Goal: Task Accomplishment & Management: Manage account settings

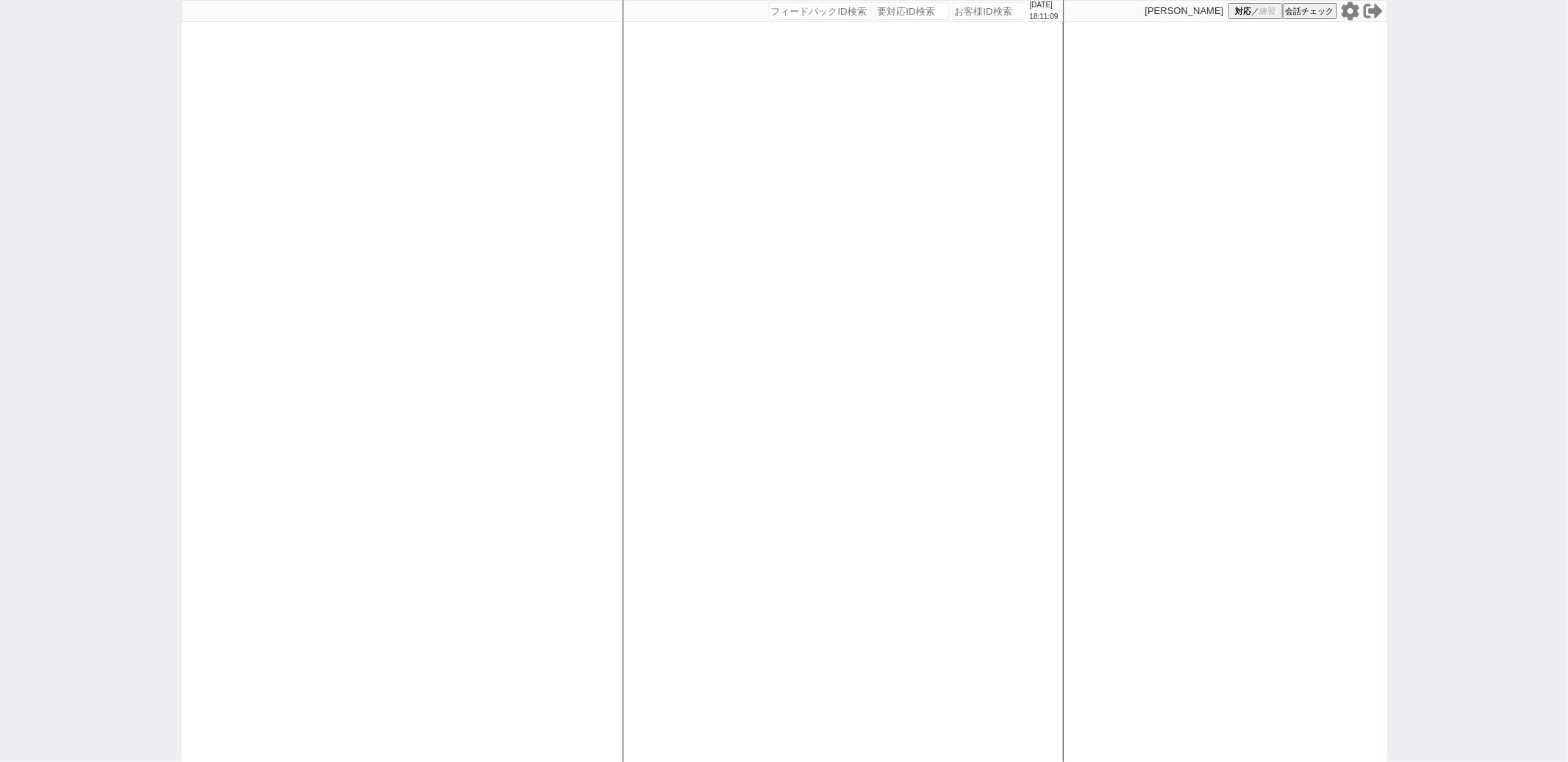
click at [562, 256] on div at bounding box center [402, 381] width 442 height 762
click at [623, 190] on div "2025/08/17 18:11:31 候補物件を追加してしてください 紹介した物件一覧 他社物件を追加する 空室確認ページに追加・削除 紹介した物件一覧 他…" at bounding box center [843, 381] width 442 height 762
select select
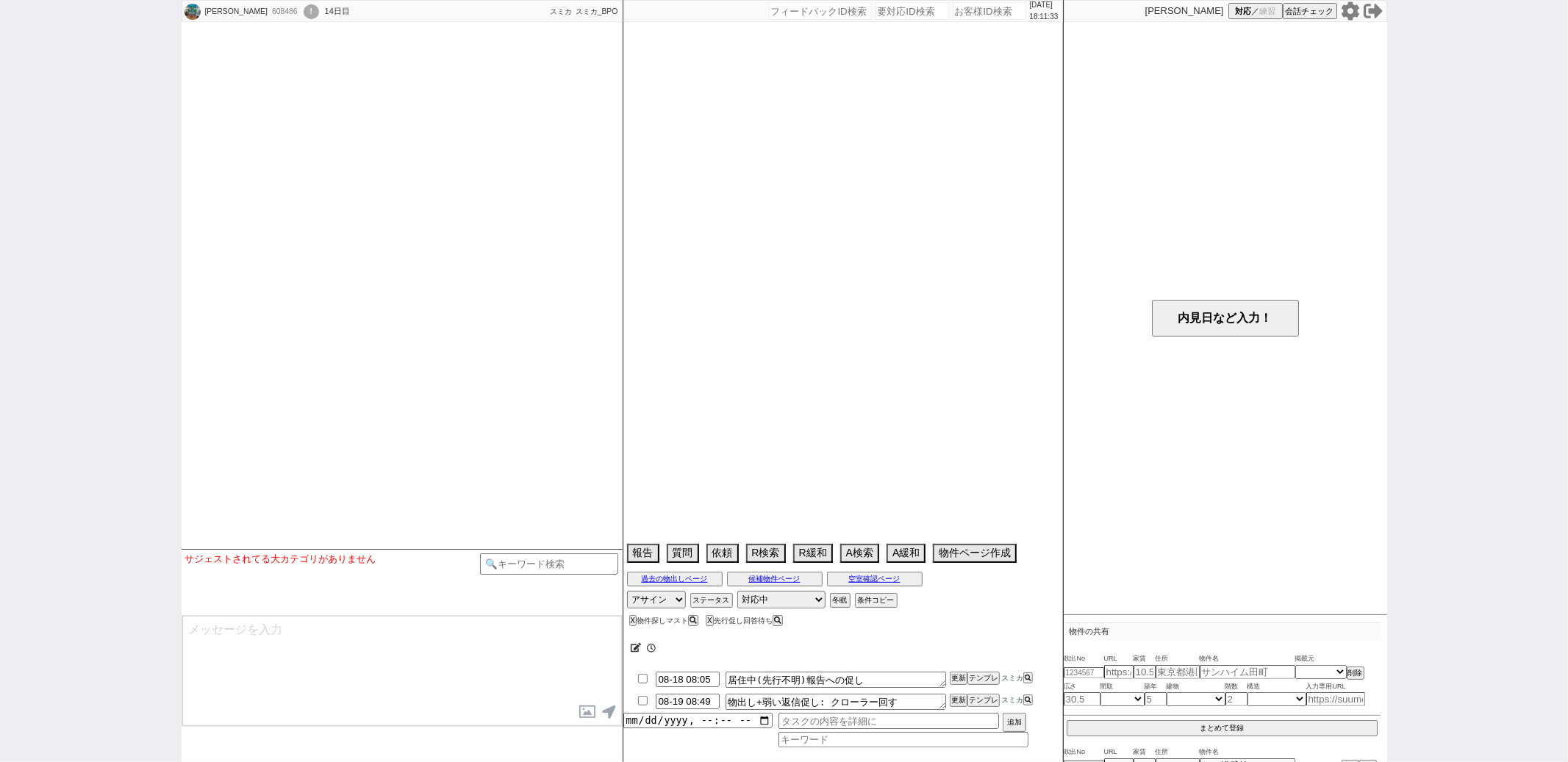
select select "15"
select select "1"
select select "33"
select select "961"
select select "818"
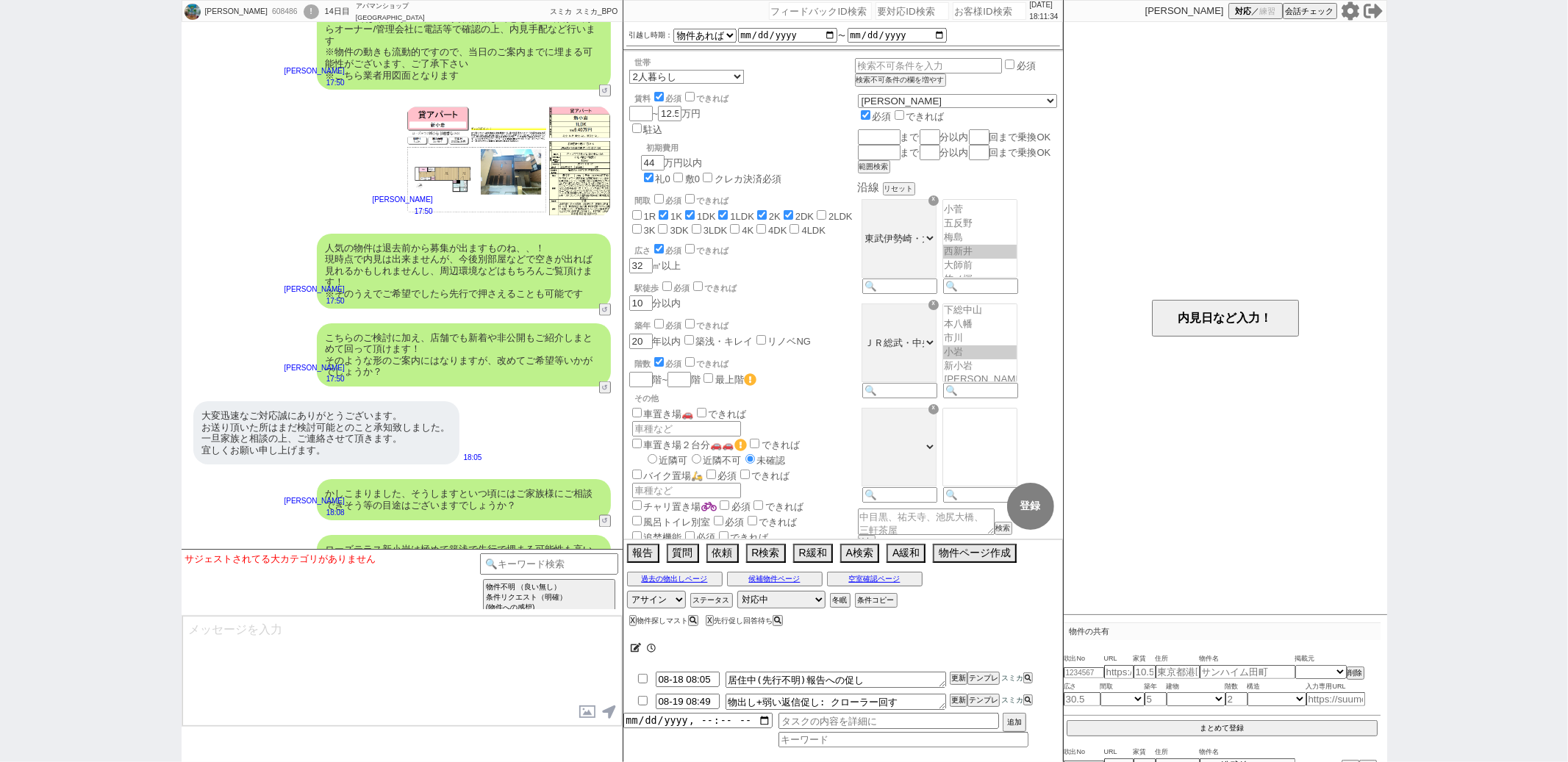
scroll to position [6746, 0]
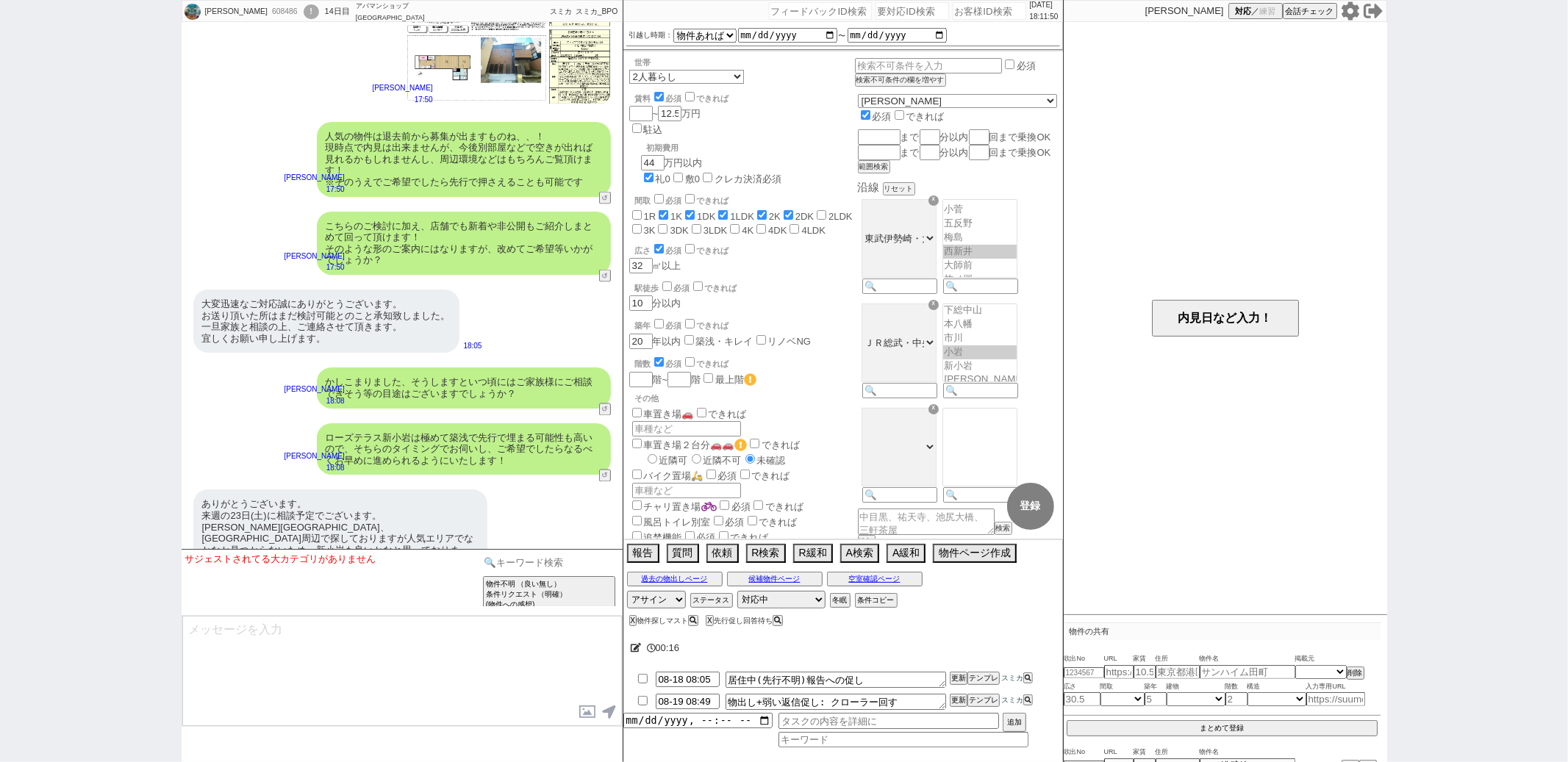
click at [534, 555] on input at bounding box center [549, 562] width 139 height 18
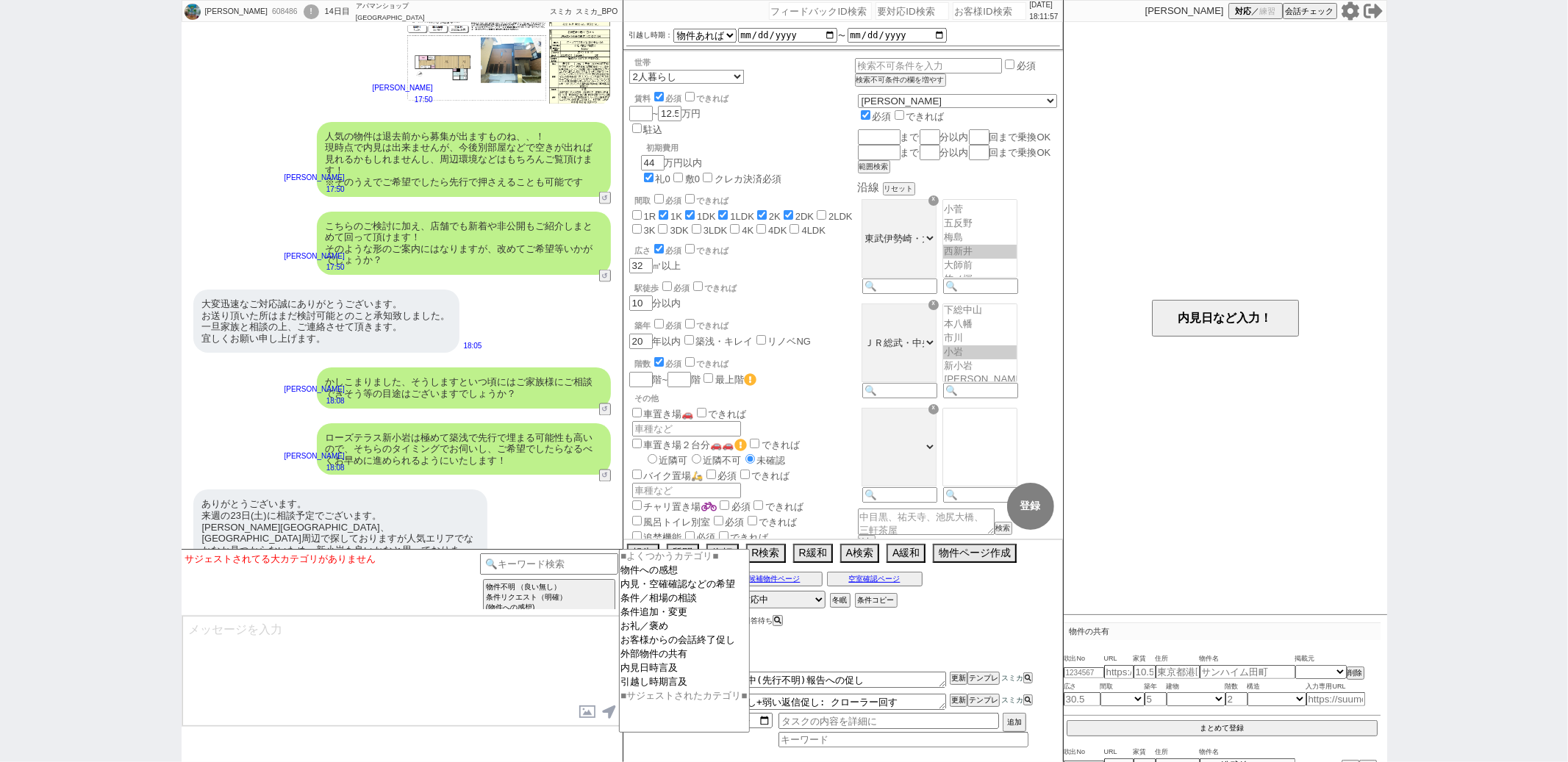
click at [427, 649] on textarea at bounding box center [402, 671] width 440 height 110
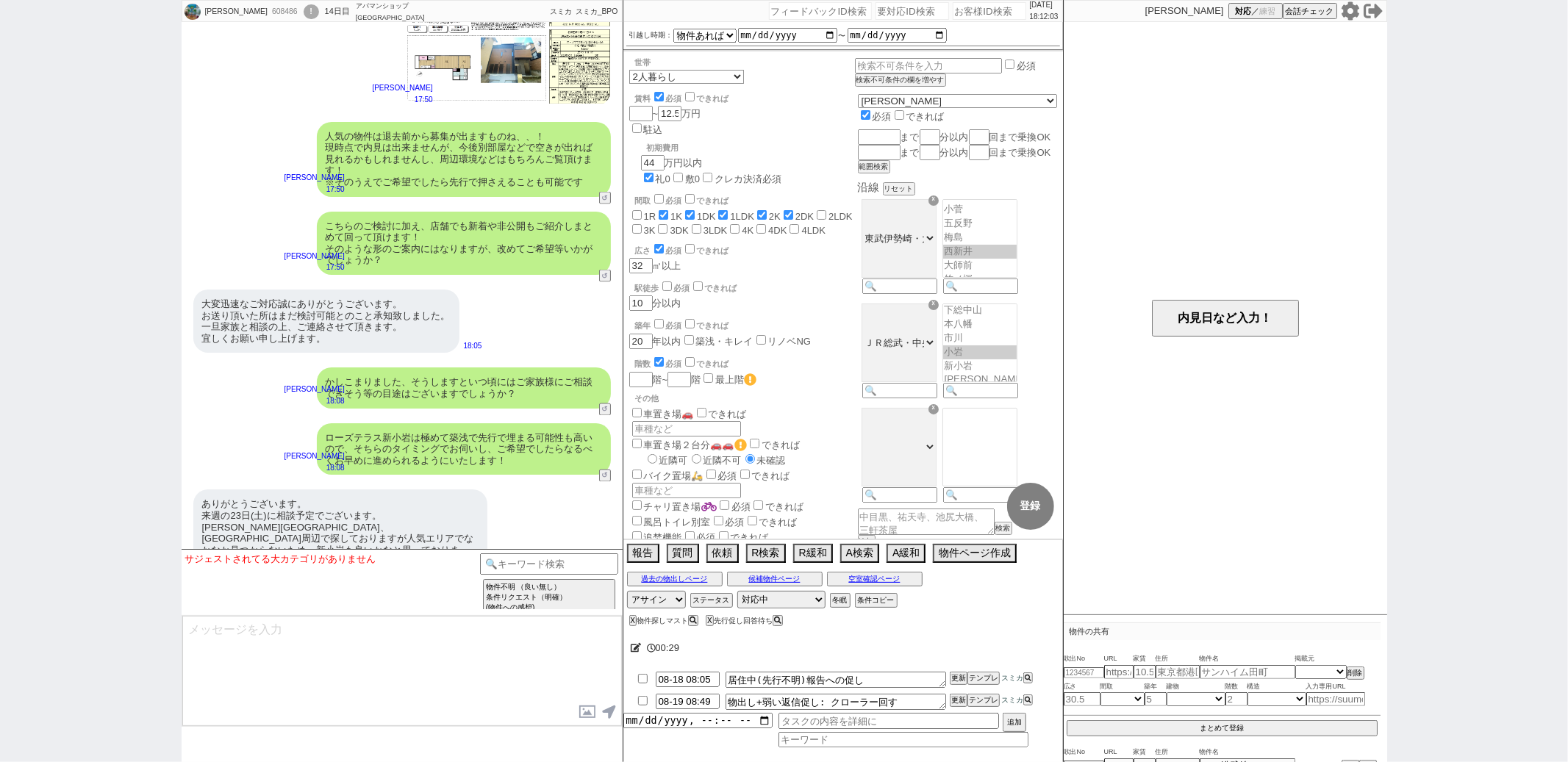
click at [636, 649] on icon at bounding box center [636, 648] width 11 height 10
click at [660, 649] on textarea at bounding box center [814, 645] width 368 height 30
type textarea "@"
checkbox input "false"
checkbox input "true"
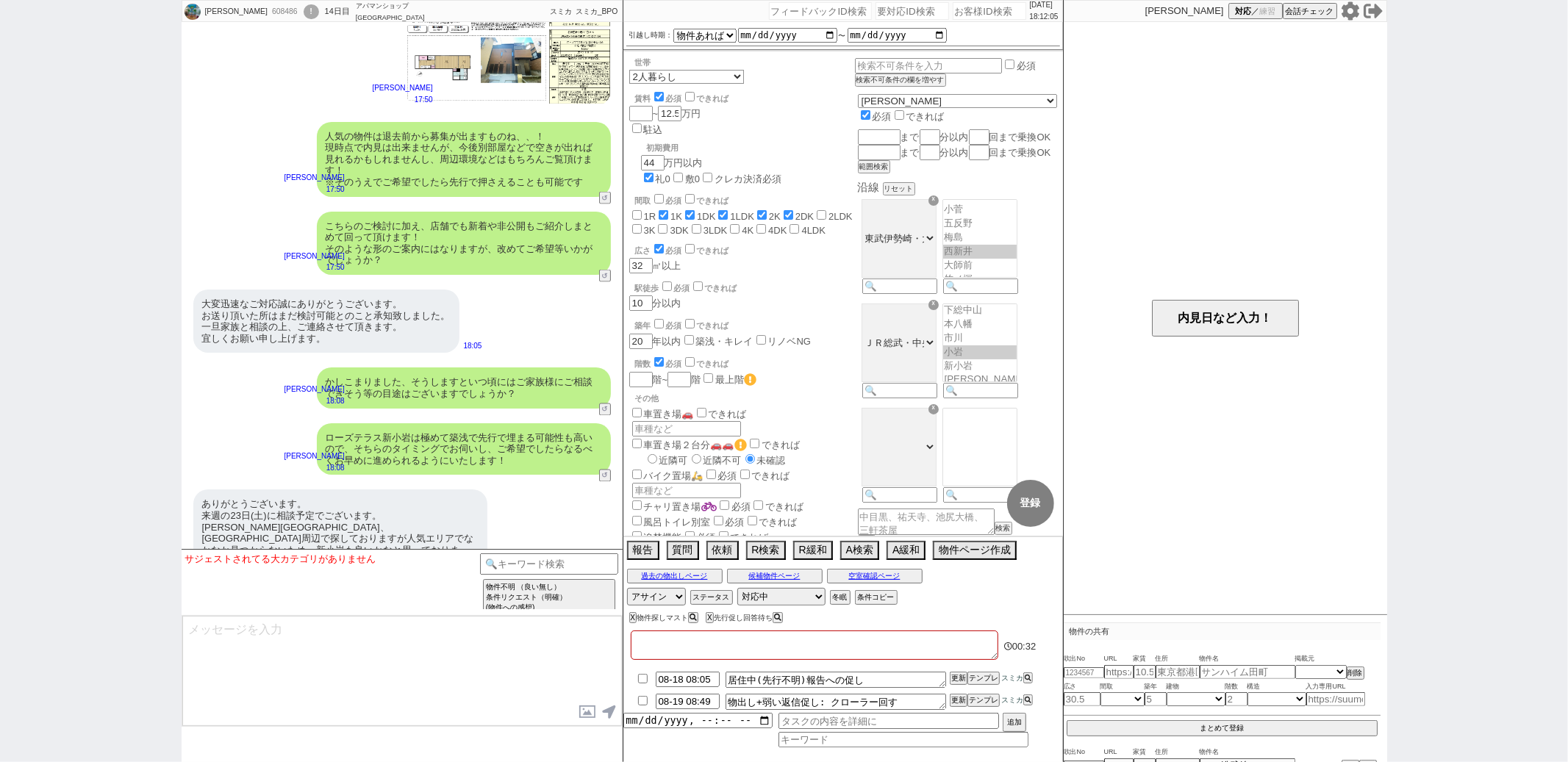
checkbox input "true"
checkbox input "false"
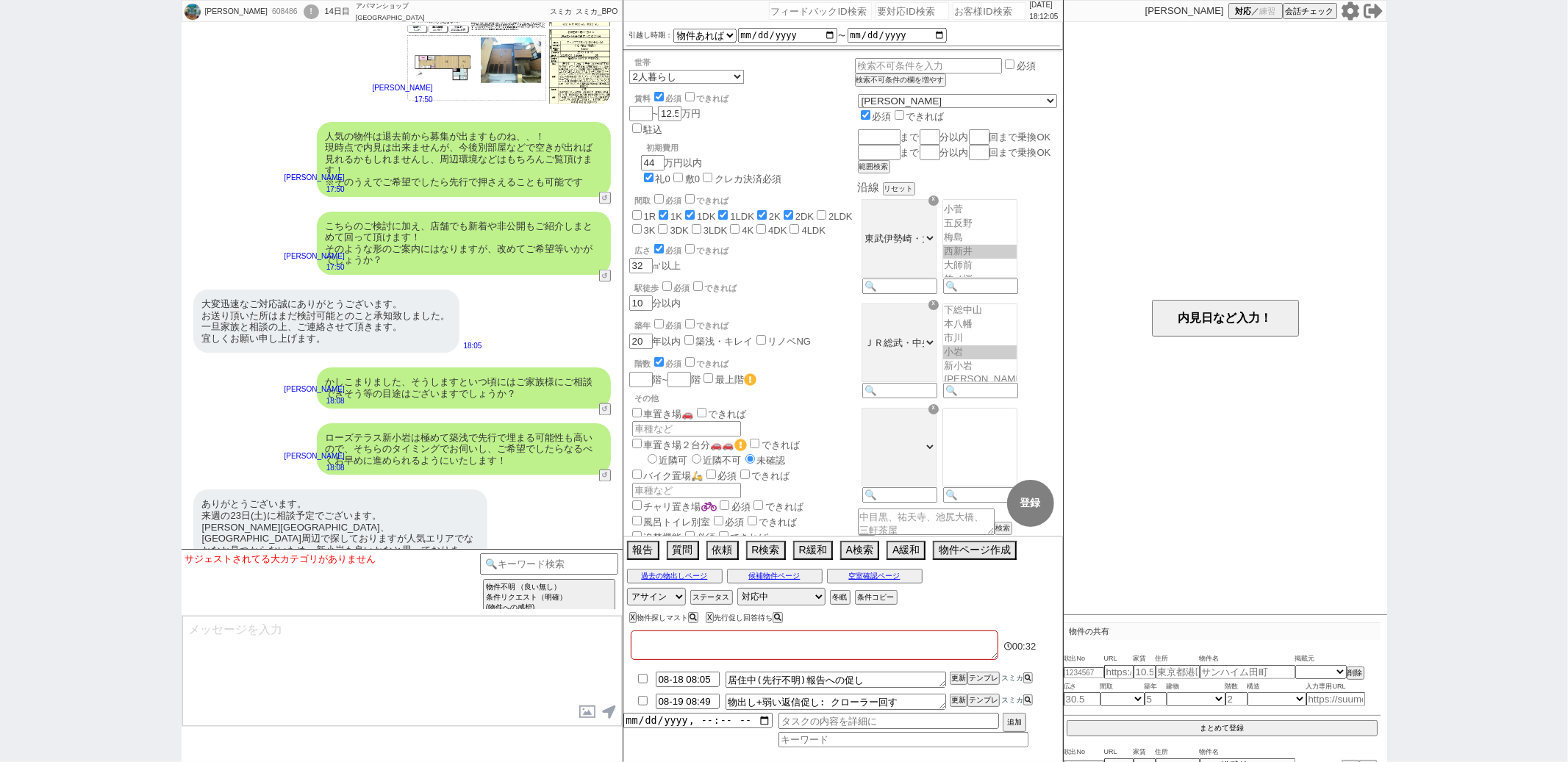
checkbox input "false"
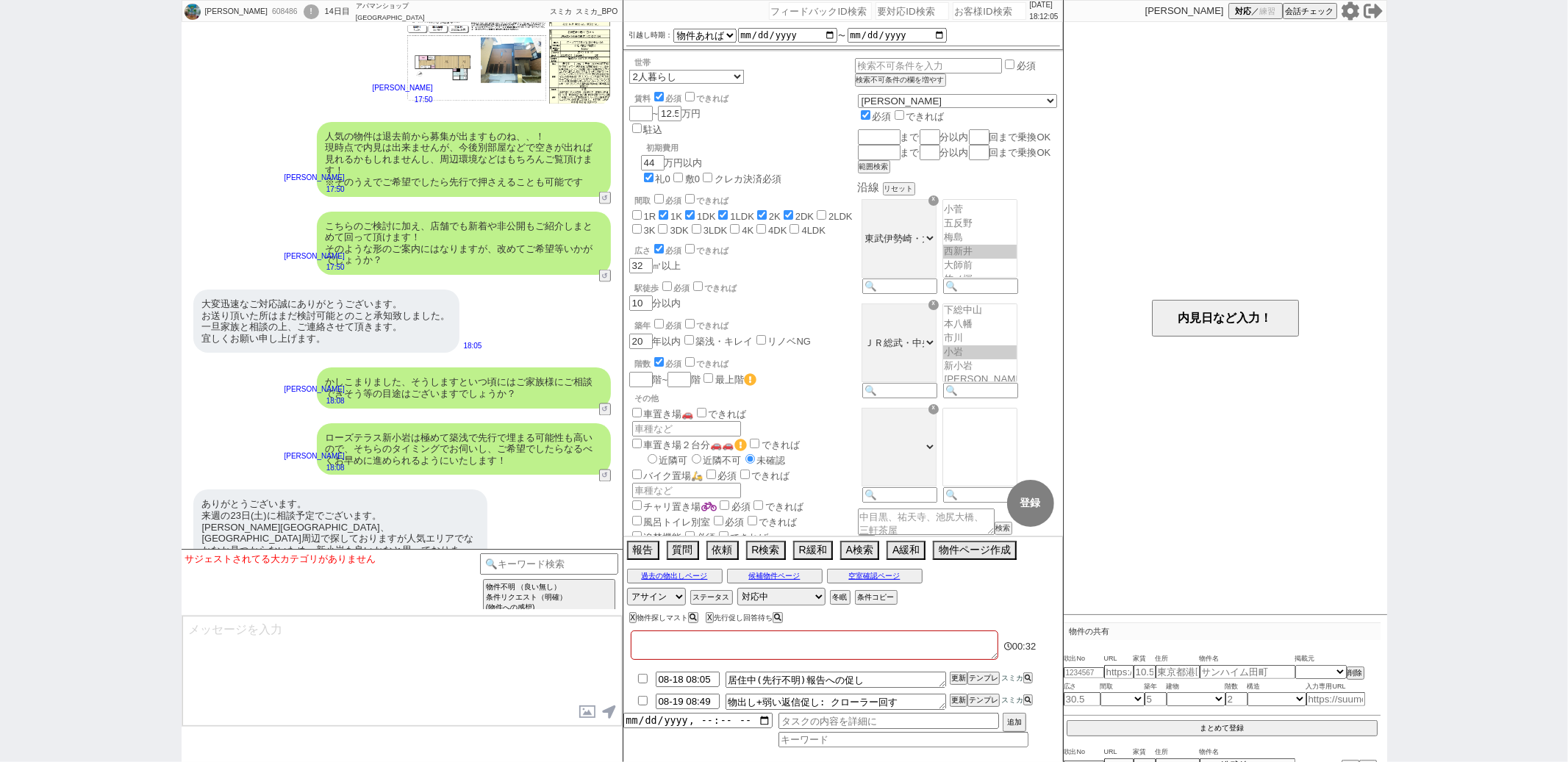
checkbox input "false"
type textarea "@2"
checkbox input "false"
checkbox input "true"
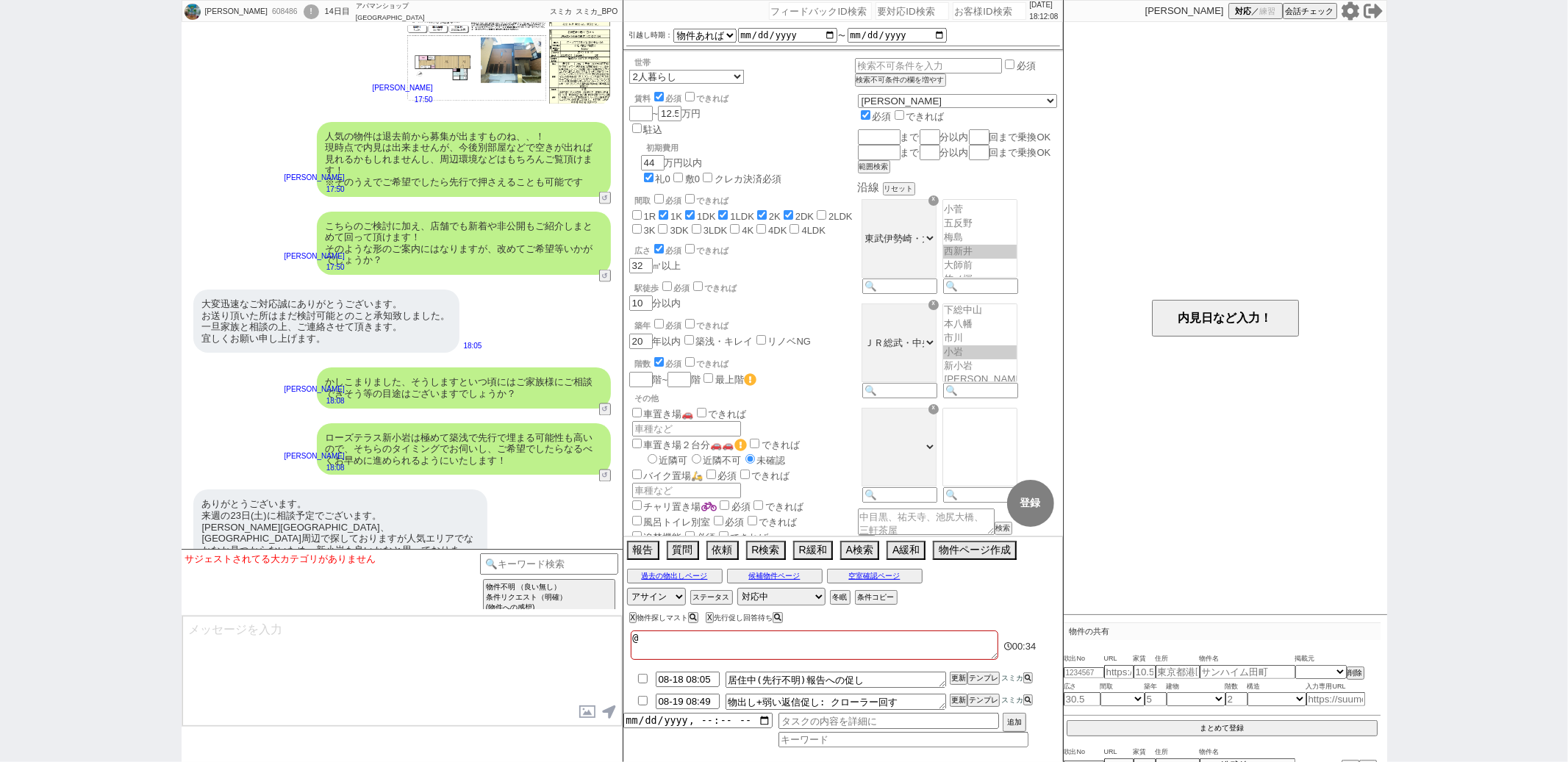
checkbox input "true"
checkbox input "false"
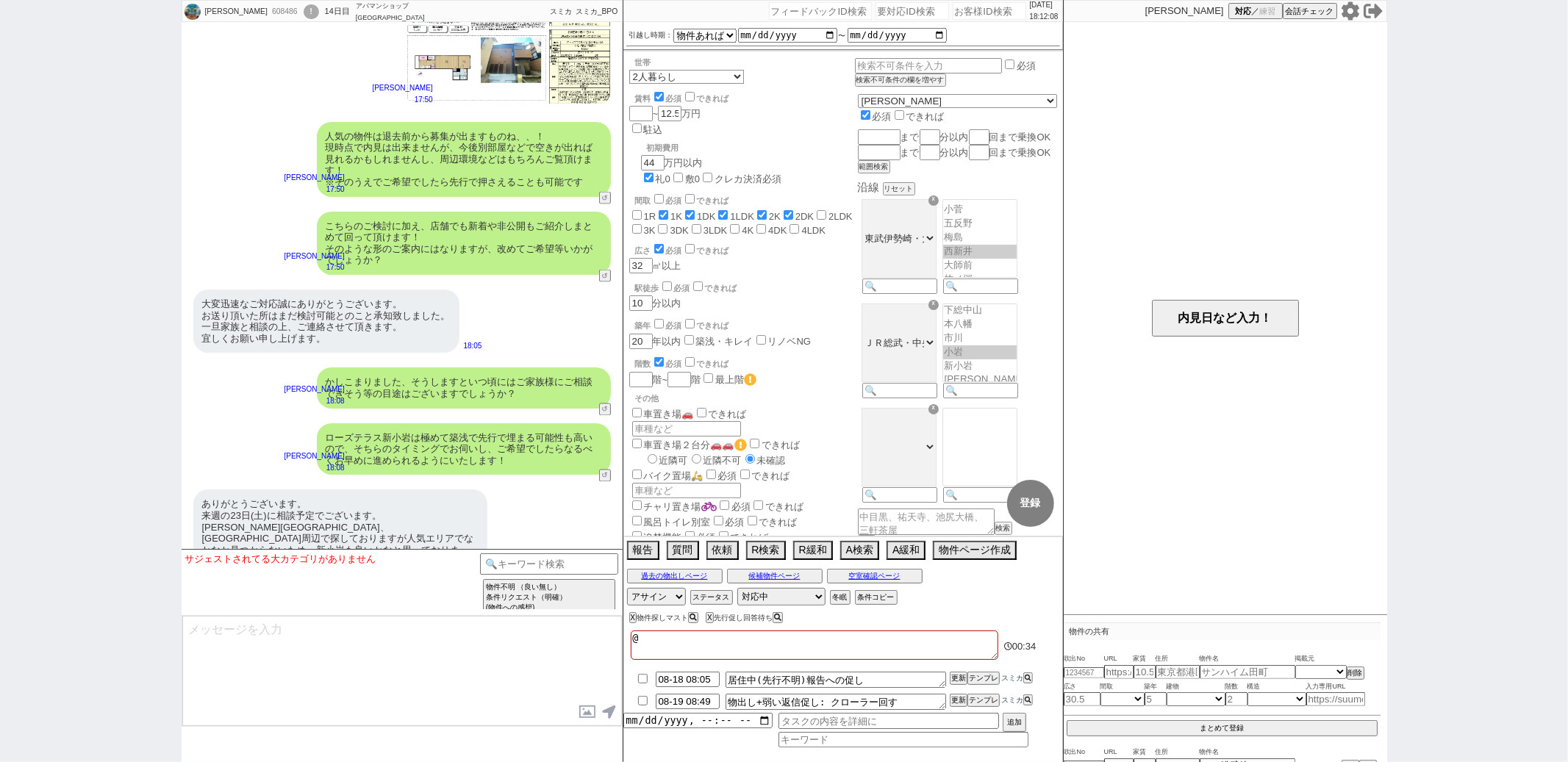
checkbox input "false"
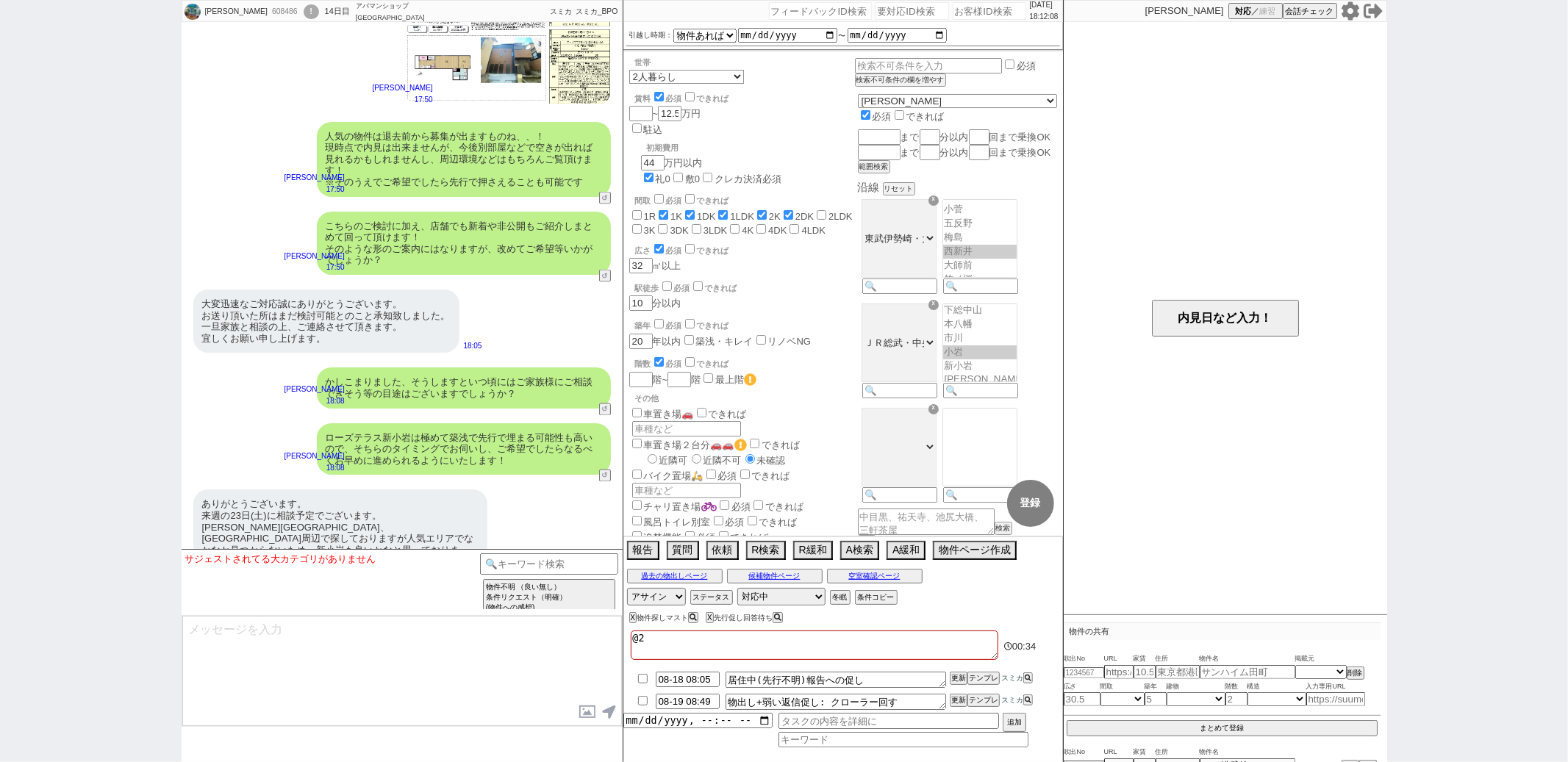
type textarea "@23"
checkbox input "false"
checkbox input "true"
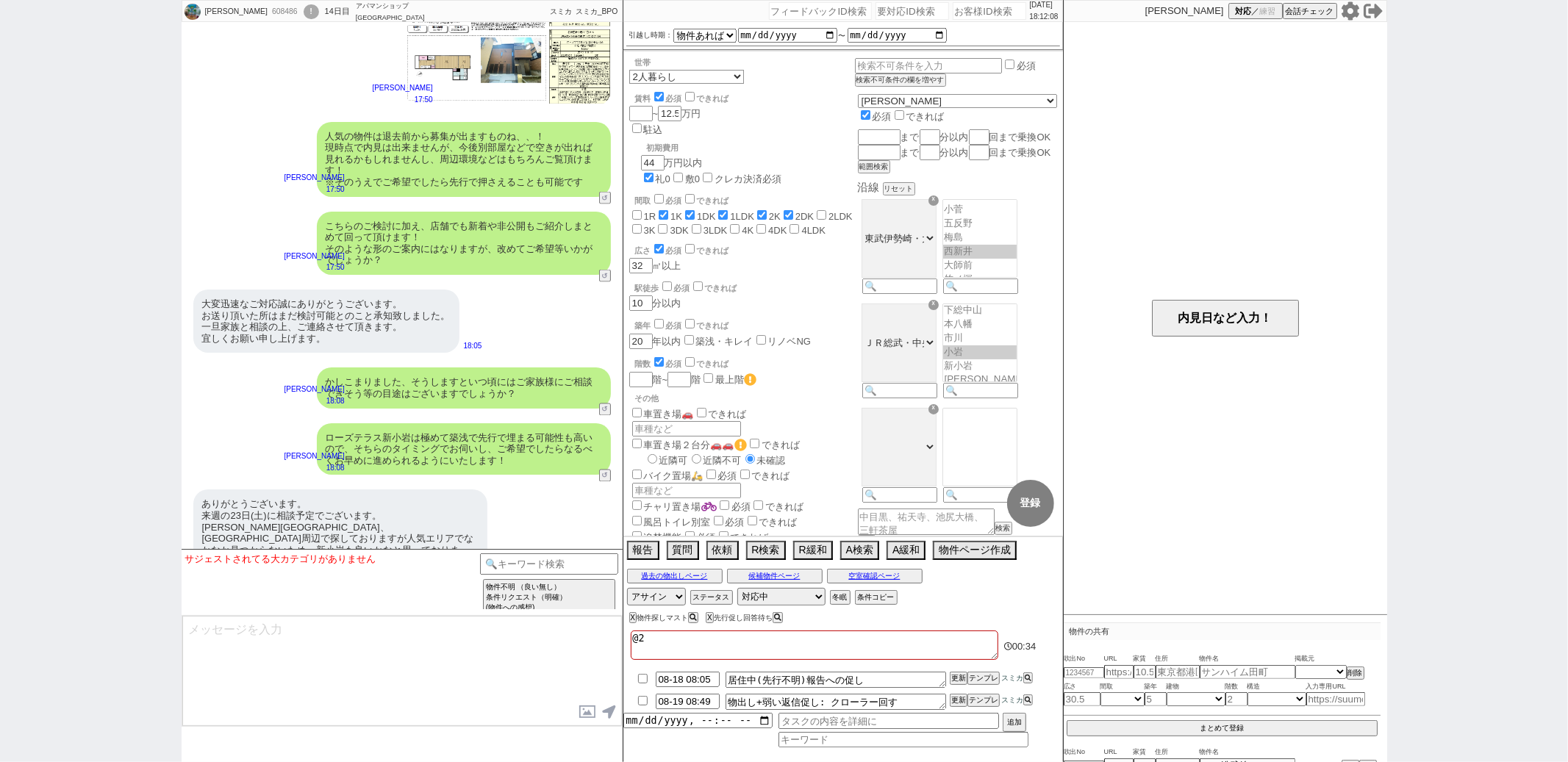
checkbox input "true"
checkbox input "false"
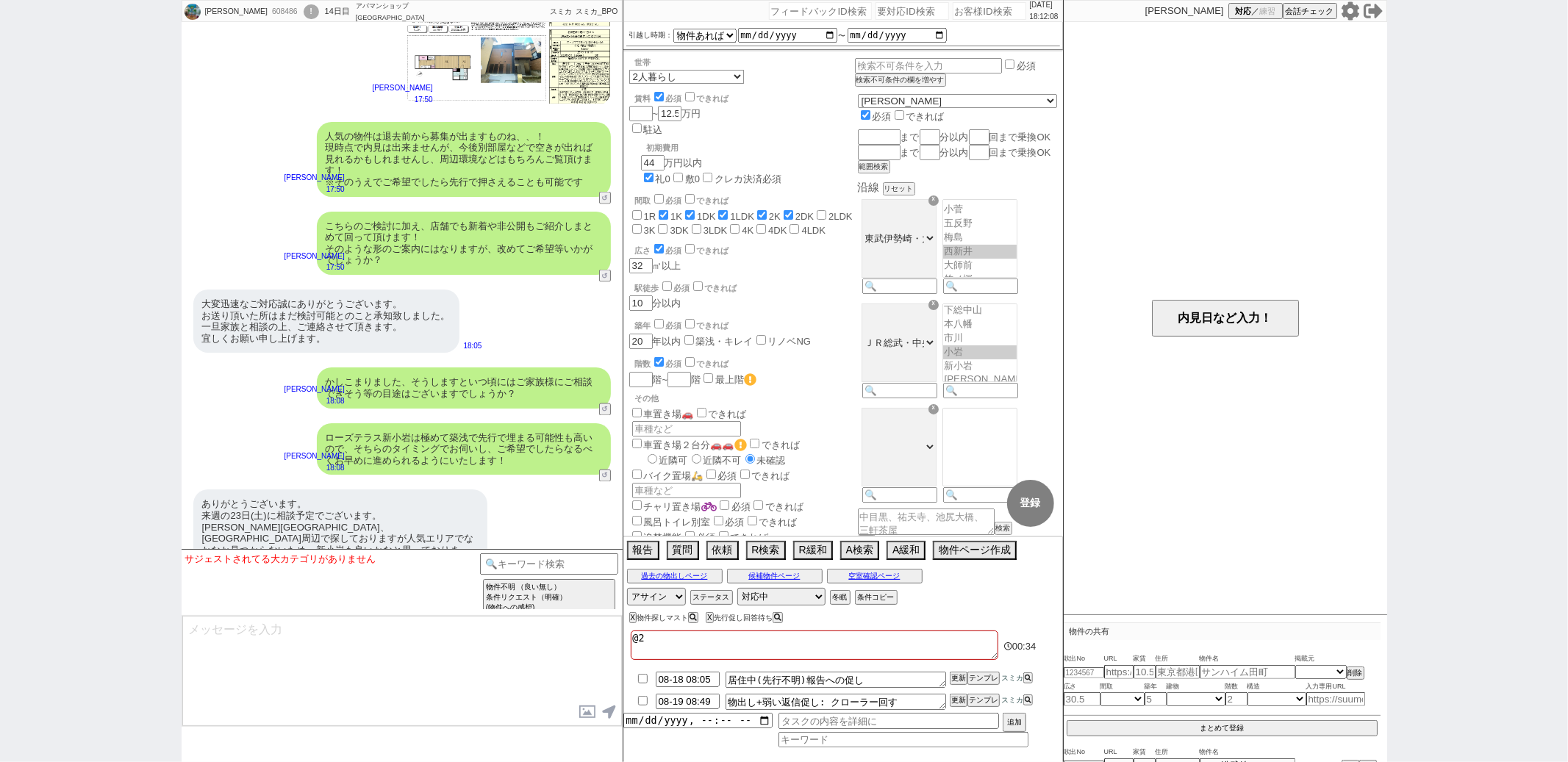
checkbox input "false"
type textarea "@23ｎ"
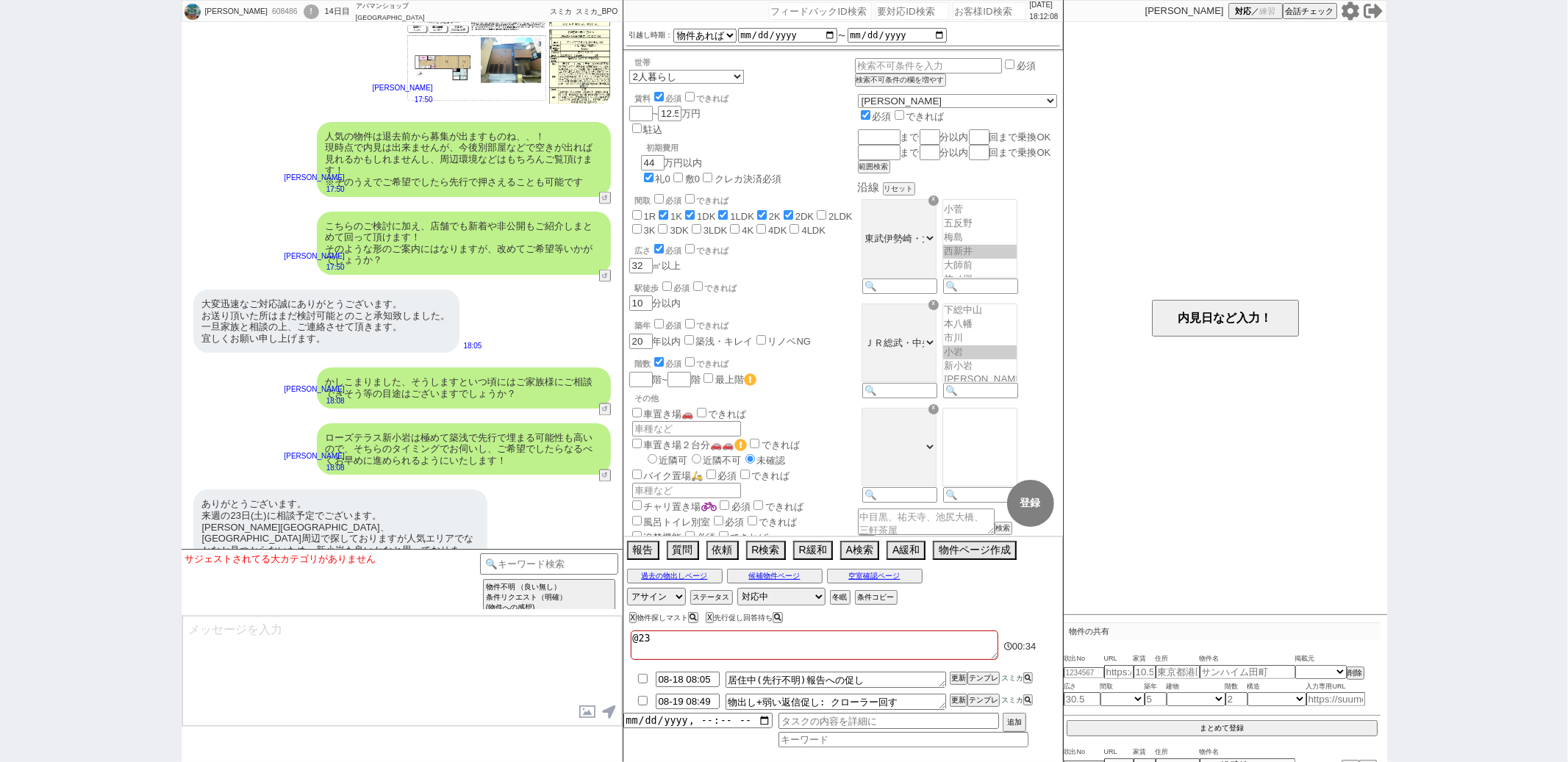
checkbox input "false"
checkbox input "true"
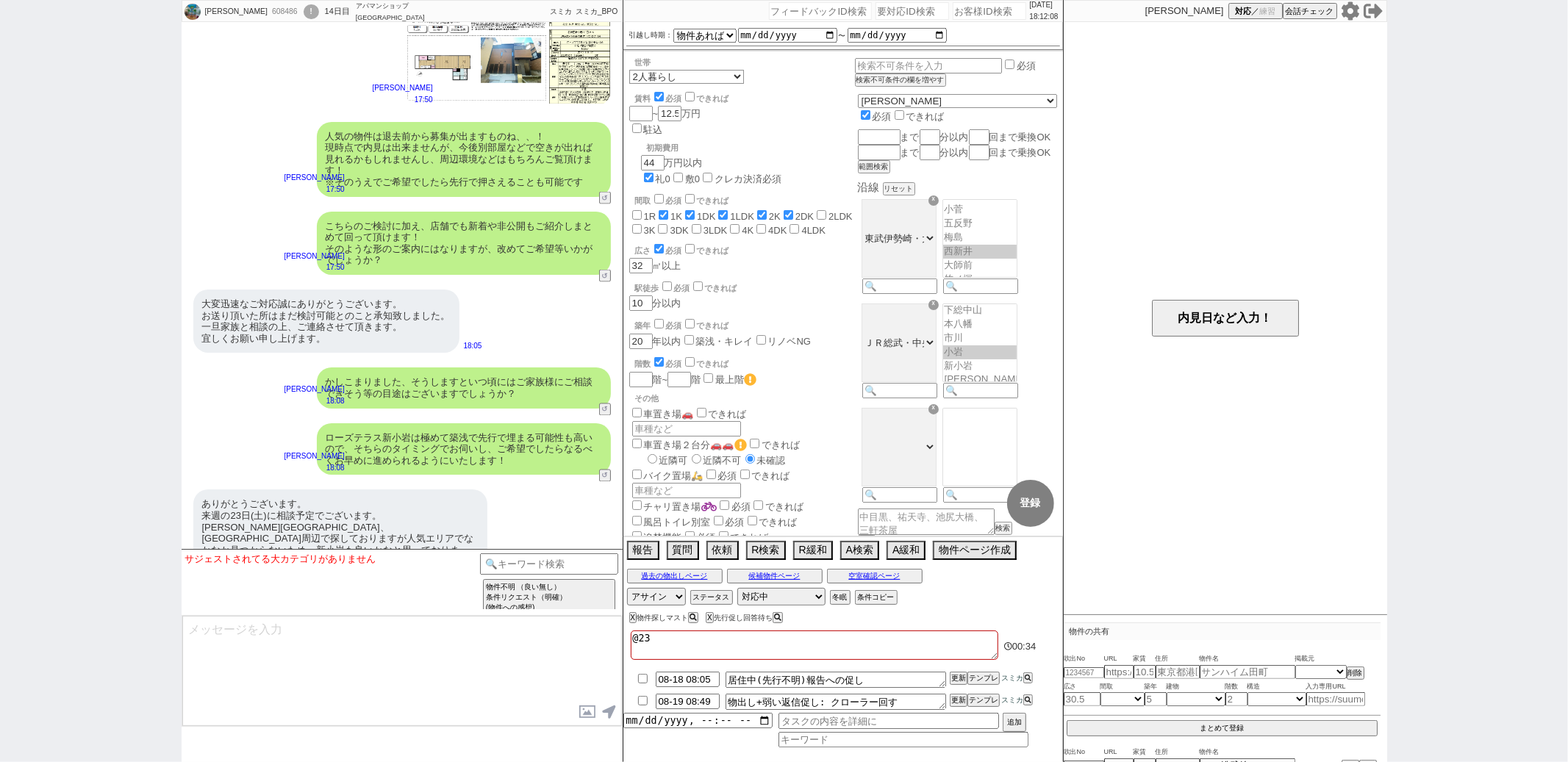
checkbox input "true"
checkbox input "false"
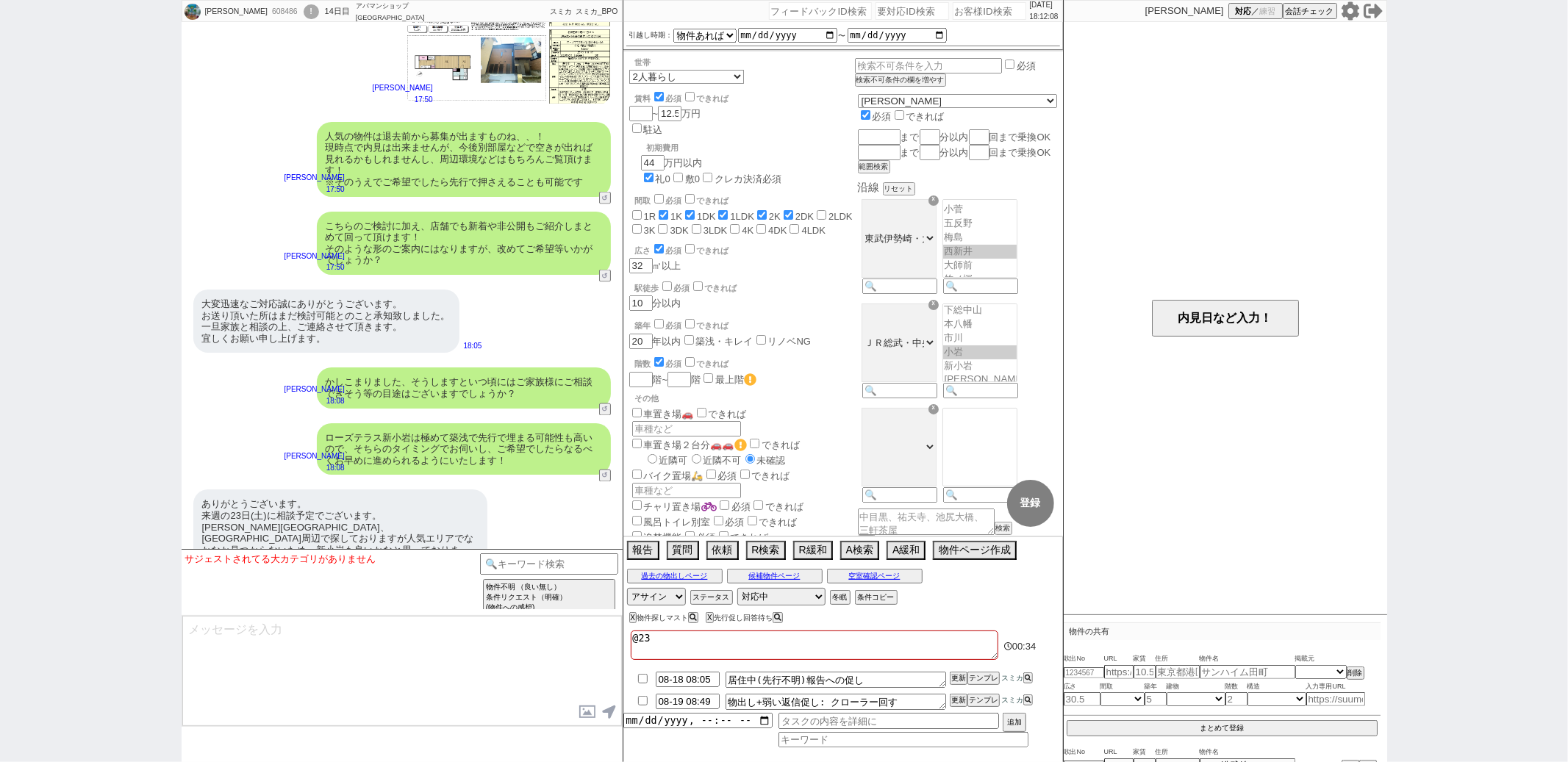
checkbox input "false"
type textarea "@23に"
checkbox input "false"
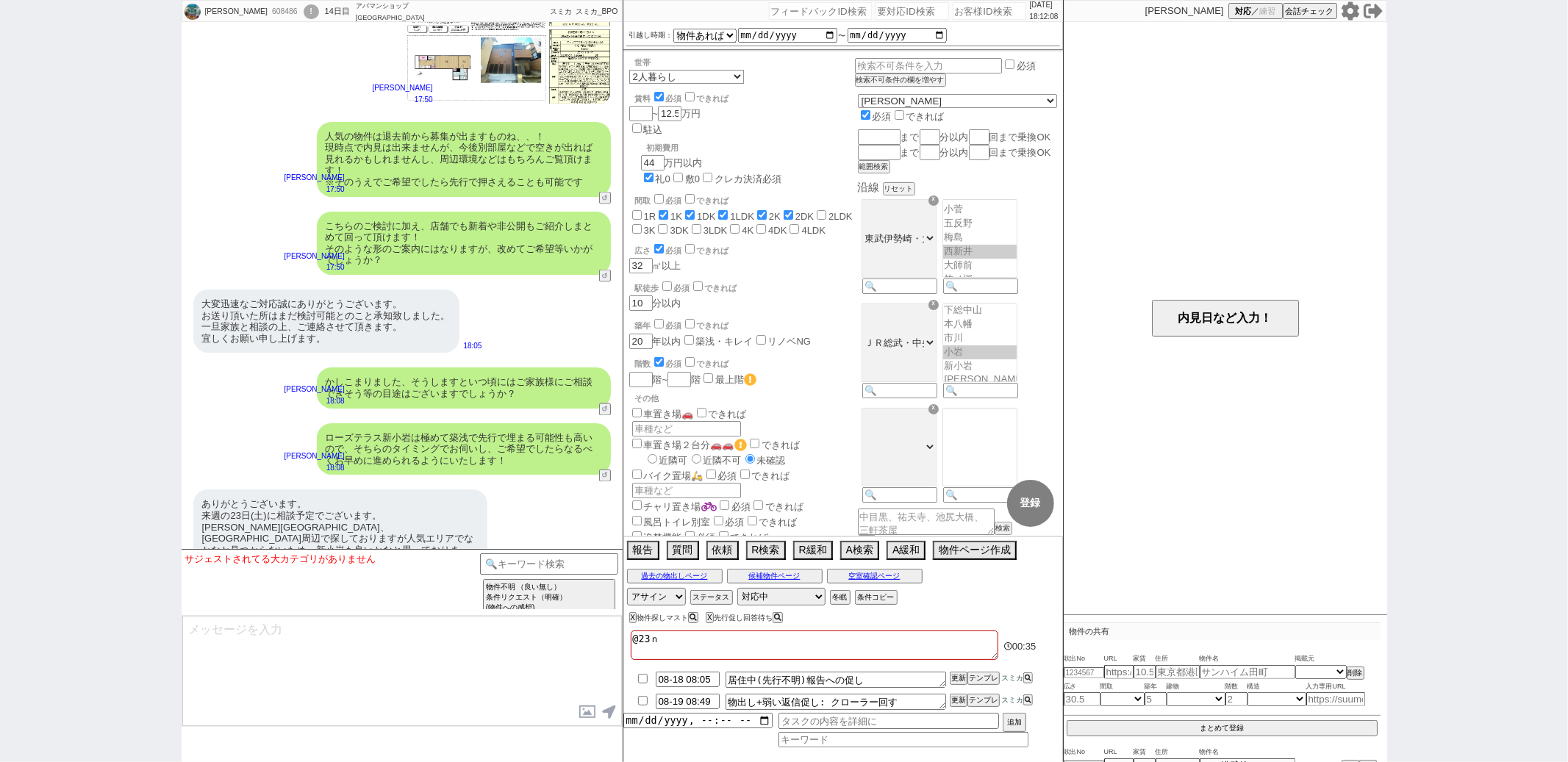
checkbox input "true"
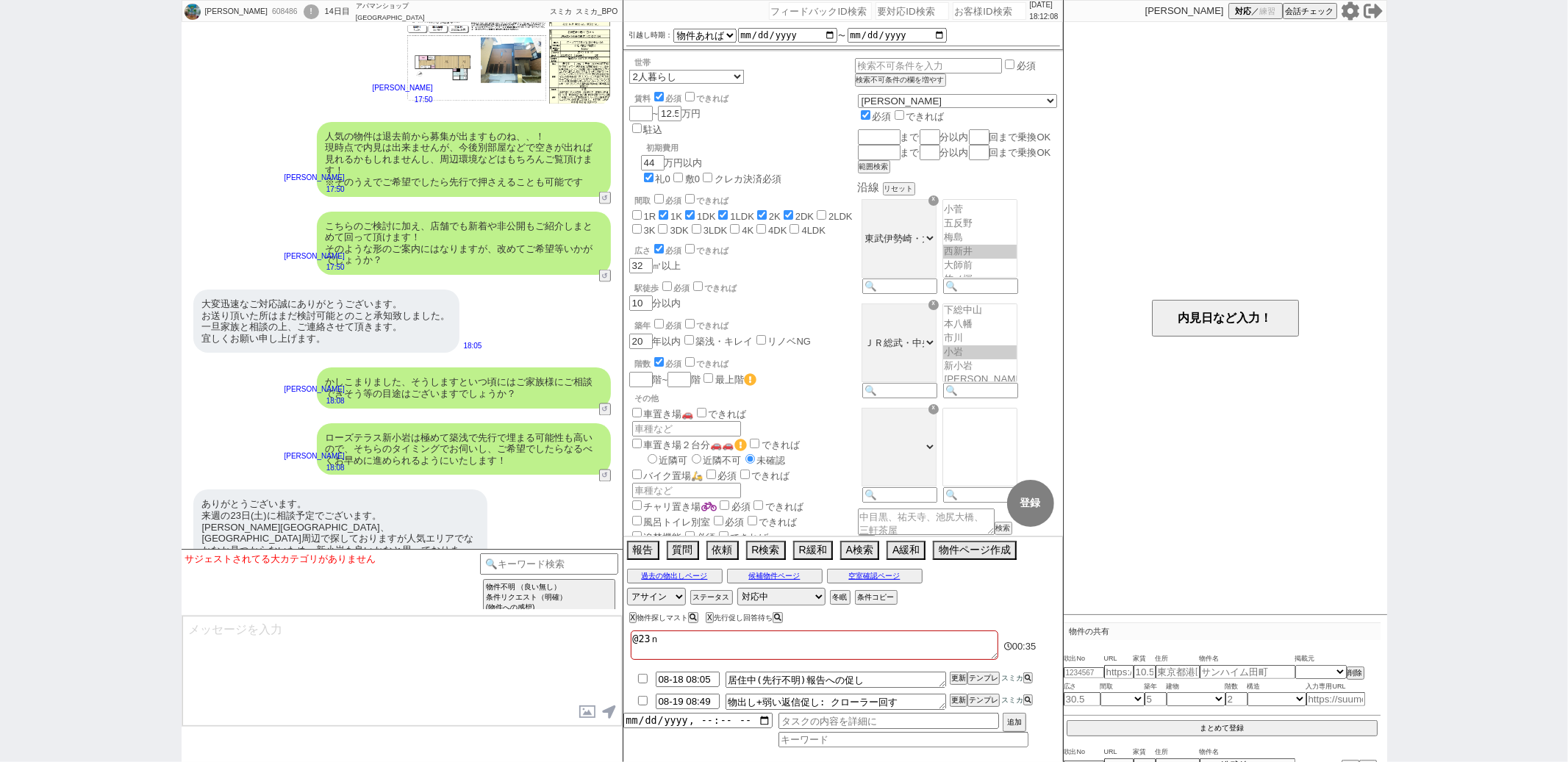
checkbox input "false"
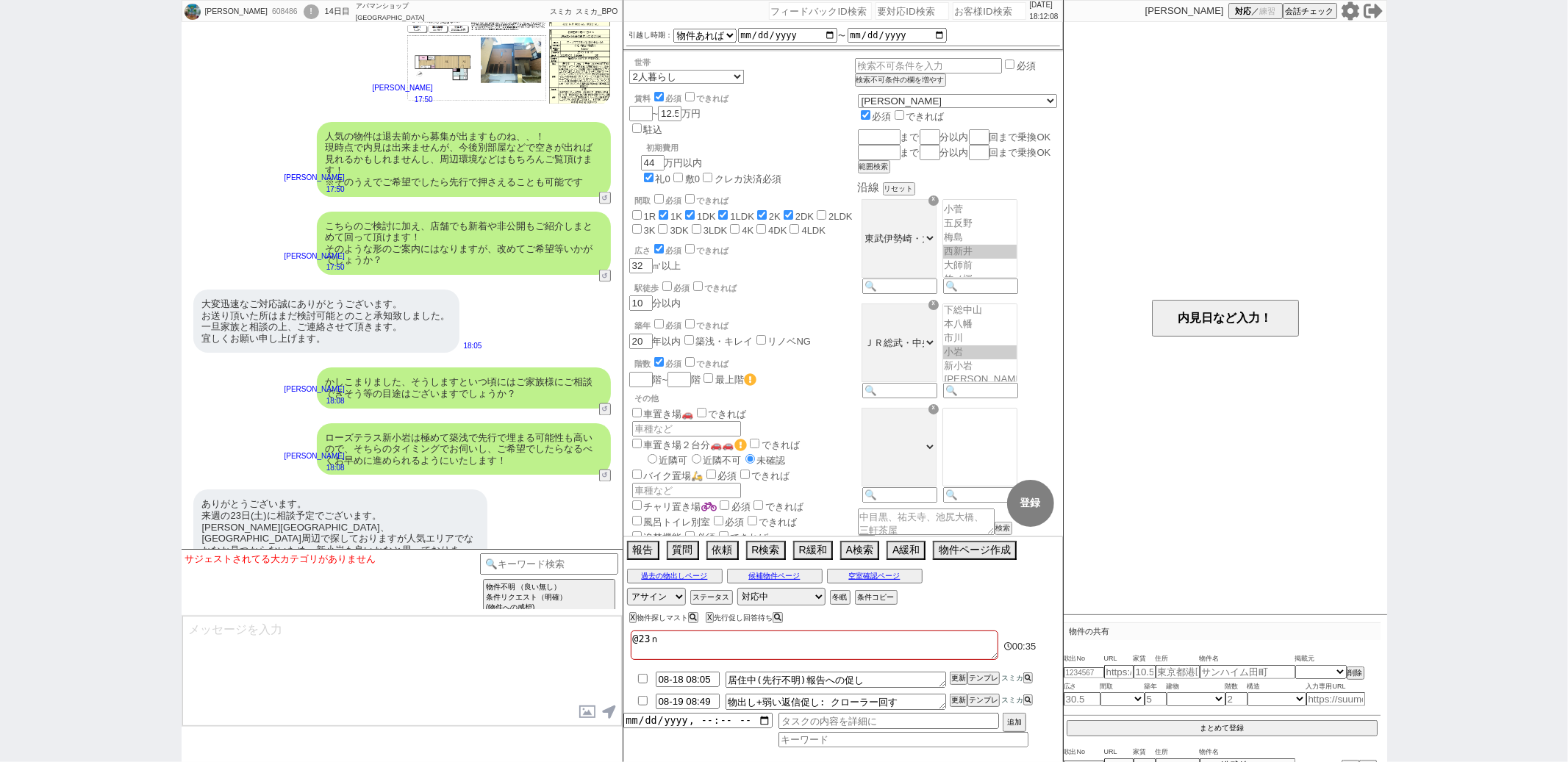
checkbox input "false"
type textarea "@23にｔ"
checkbox input "false"
checkbox input "true"
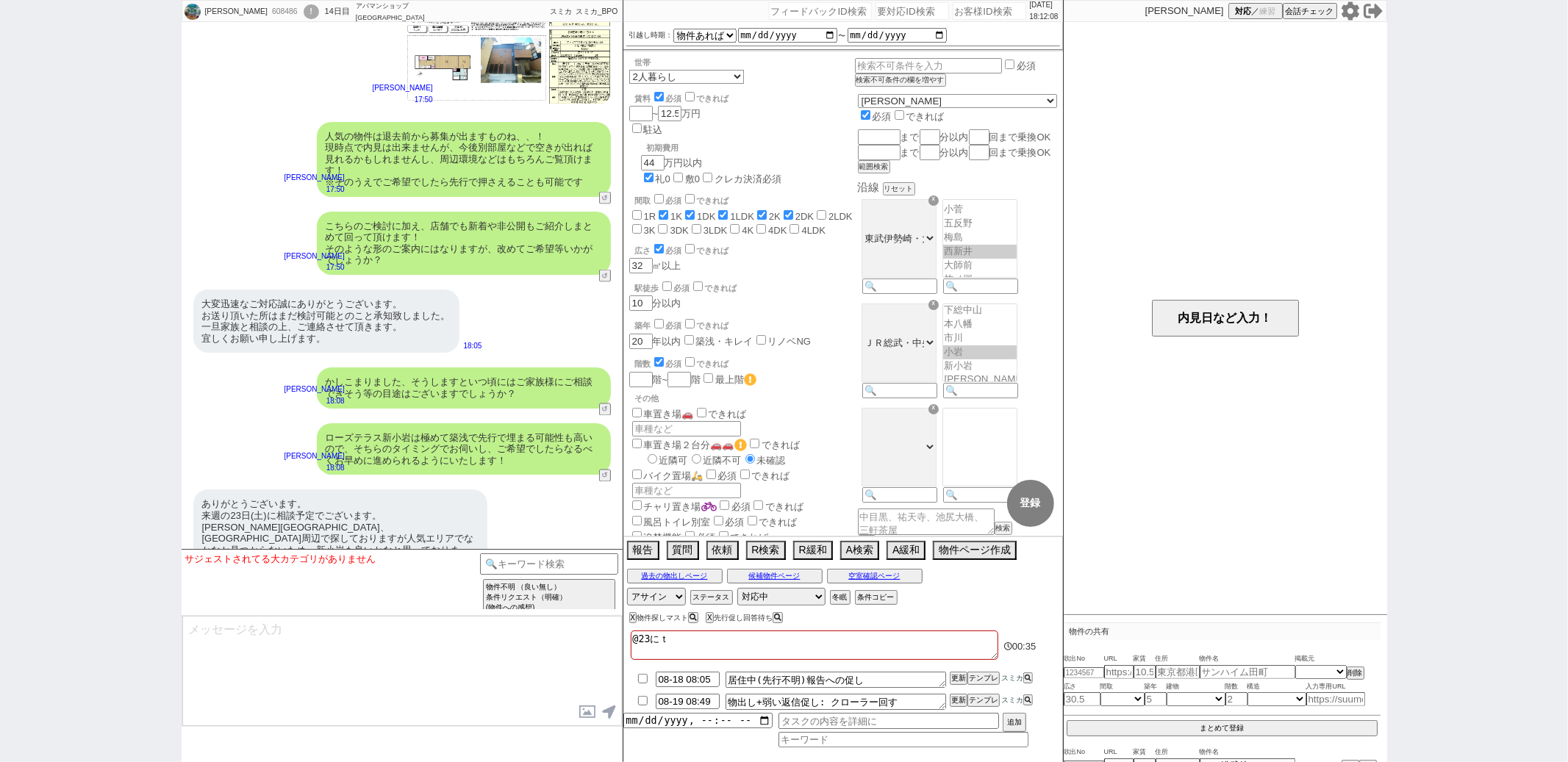
checkbox input "true"
checkbox input "false"
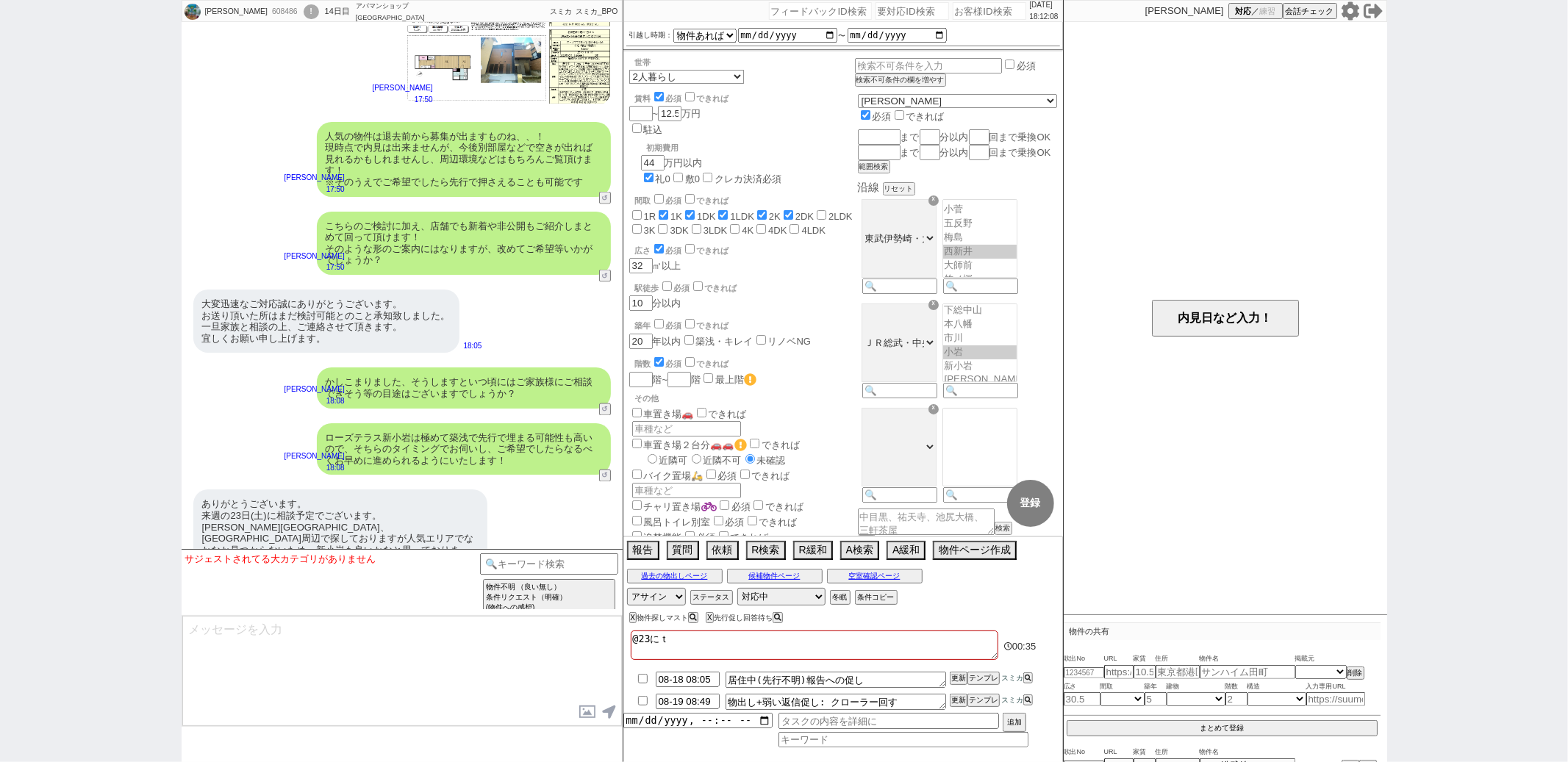
checkbox input "false"
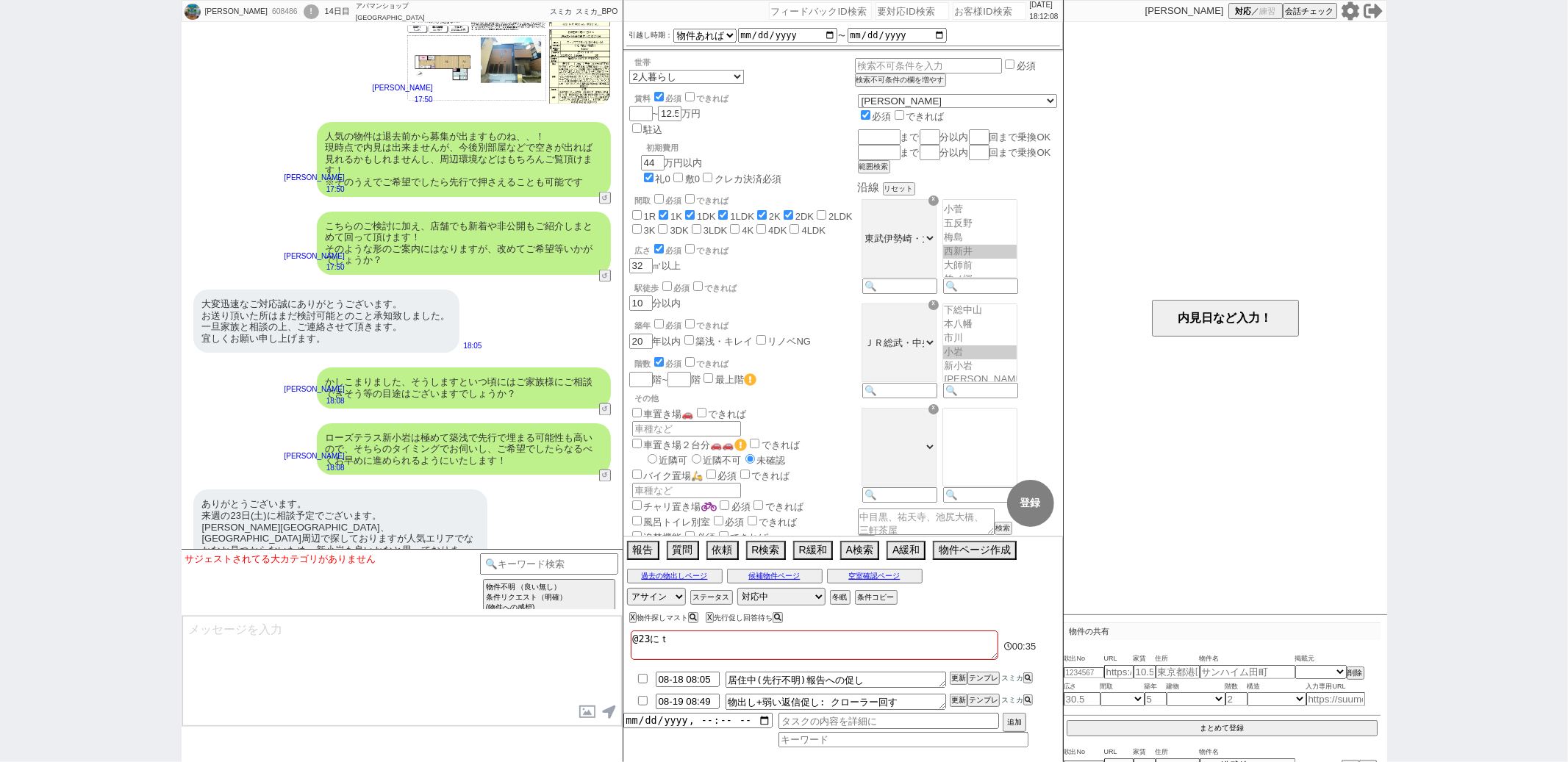
checkbox input "false"
type textarea "@23にち"
checkbox input "false"
checkbox input "true"
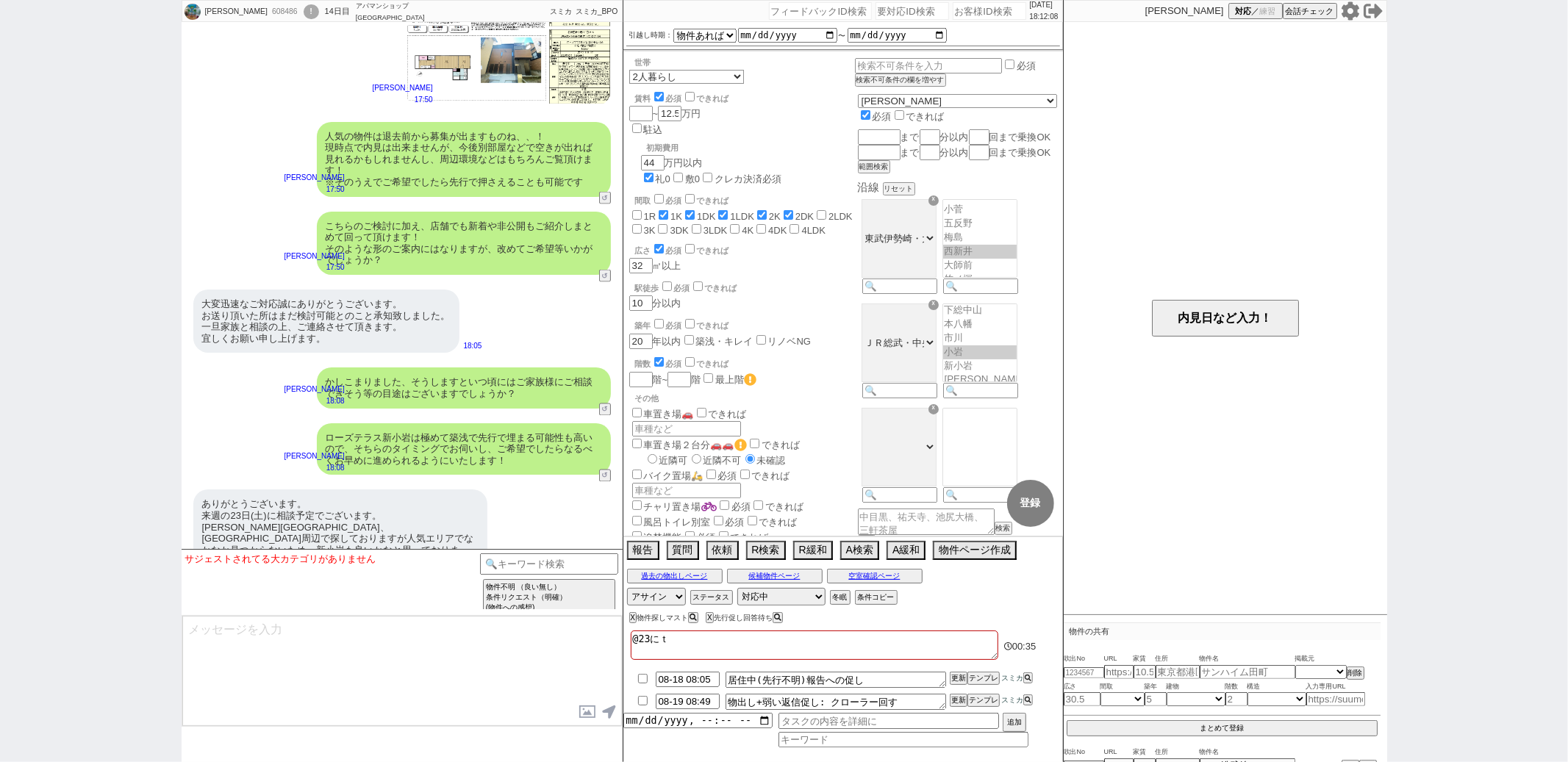
checkbox input "true"
checkbox input "false"
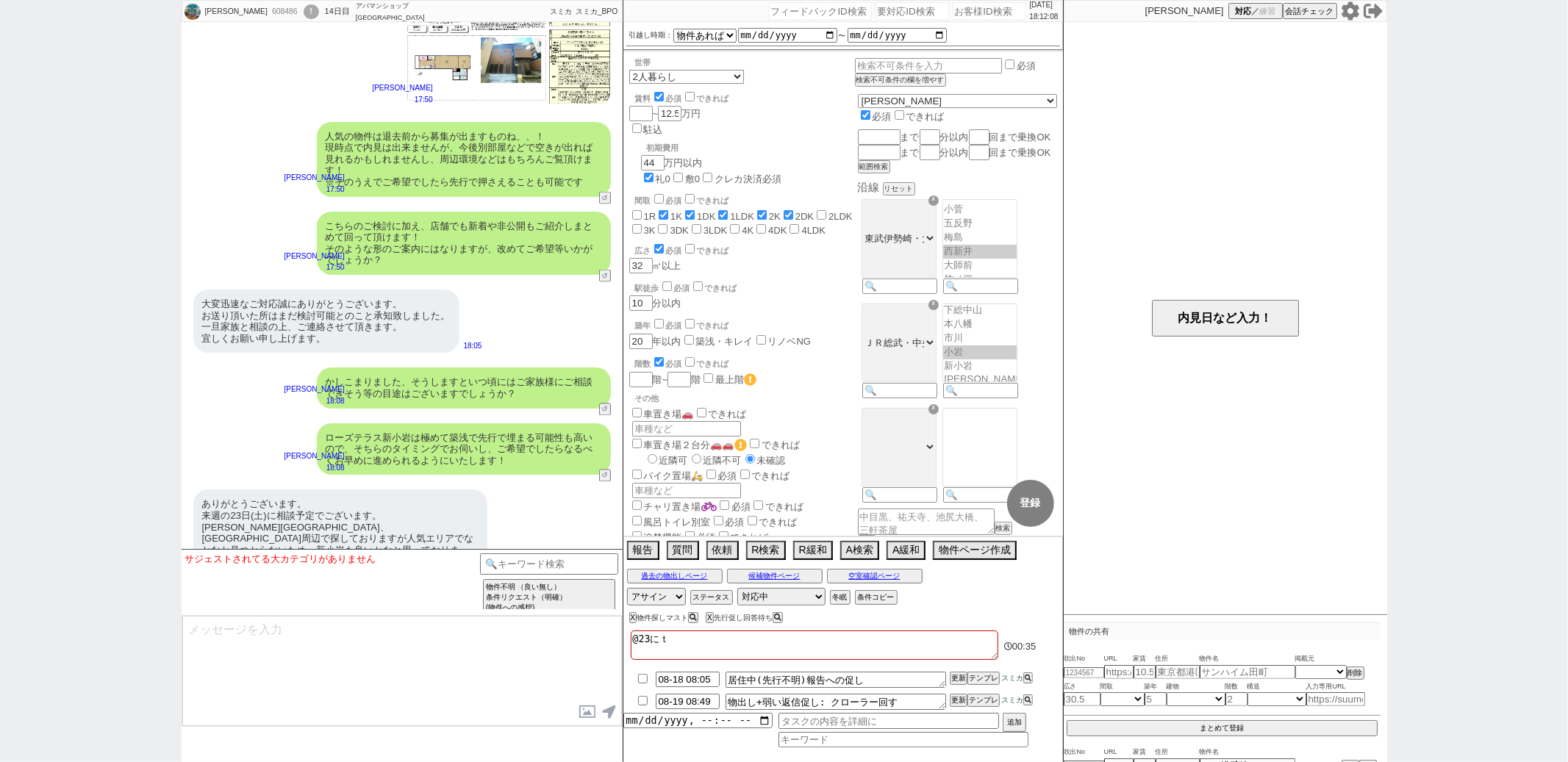
checkbox input "false"
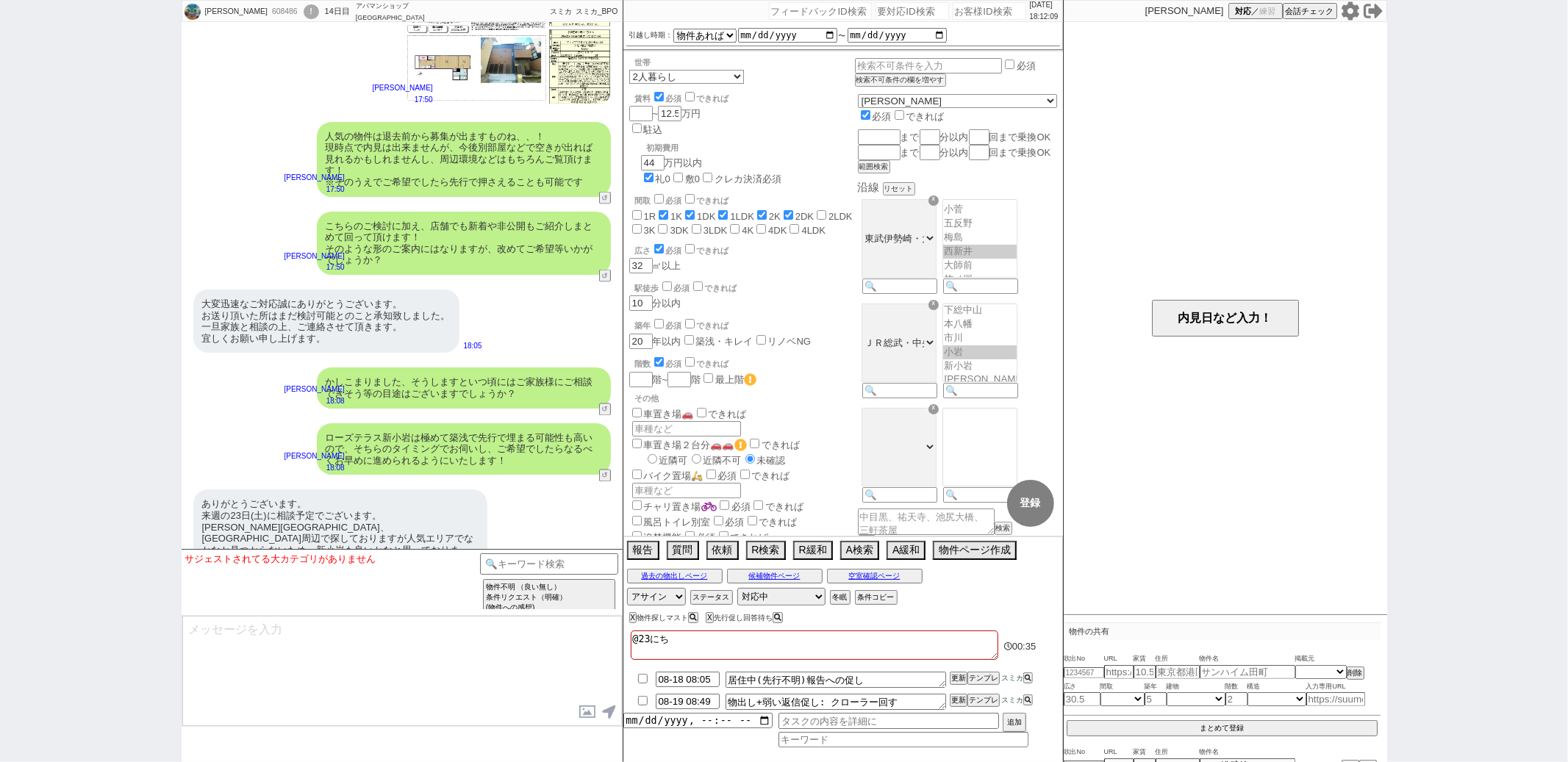
type textarea "@23にちｎ"
checkbox input "false"
checkbox input "true"
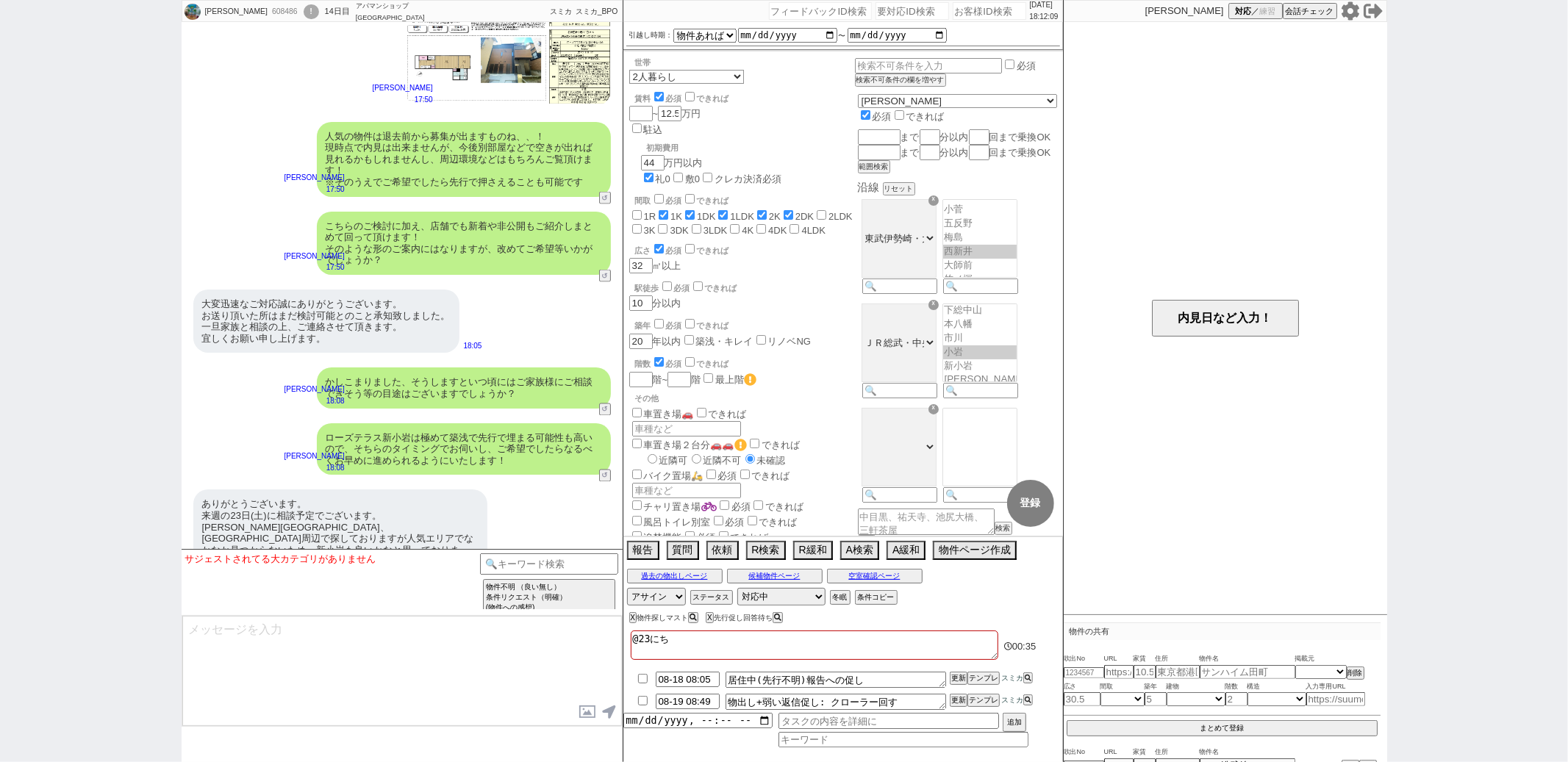
checkbox input "true"
checkbox input "false"
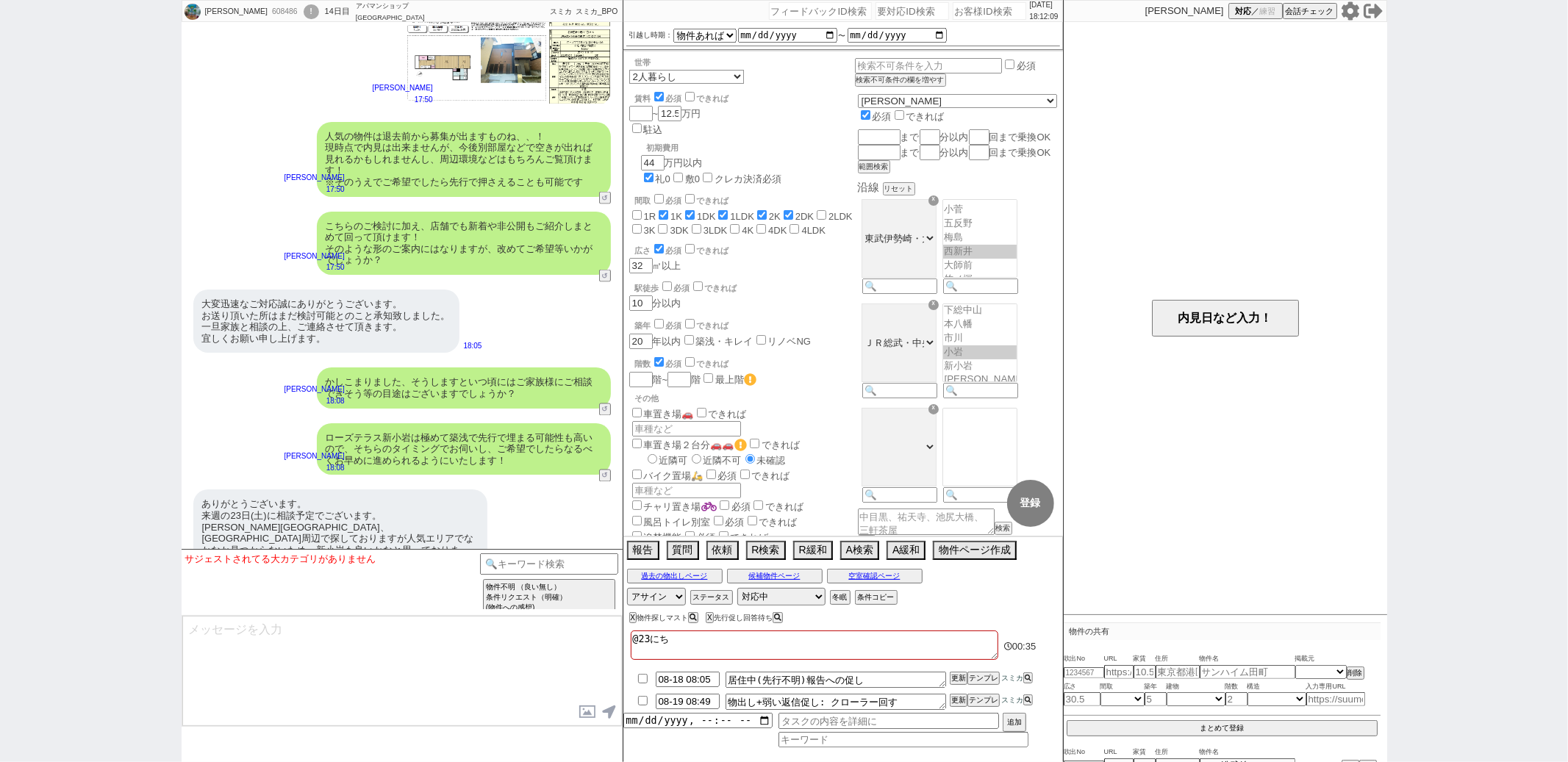
checkbox input "false"
type textarea "@23にちに"
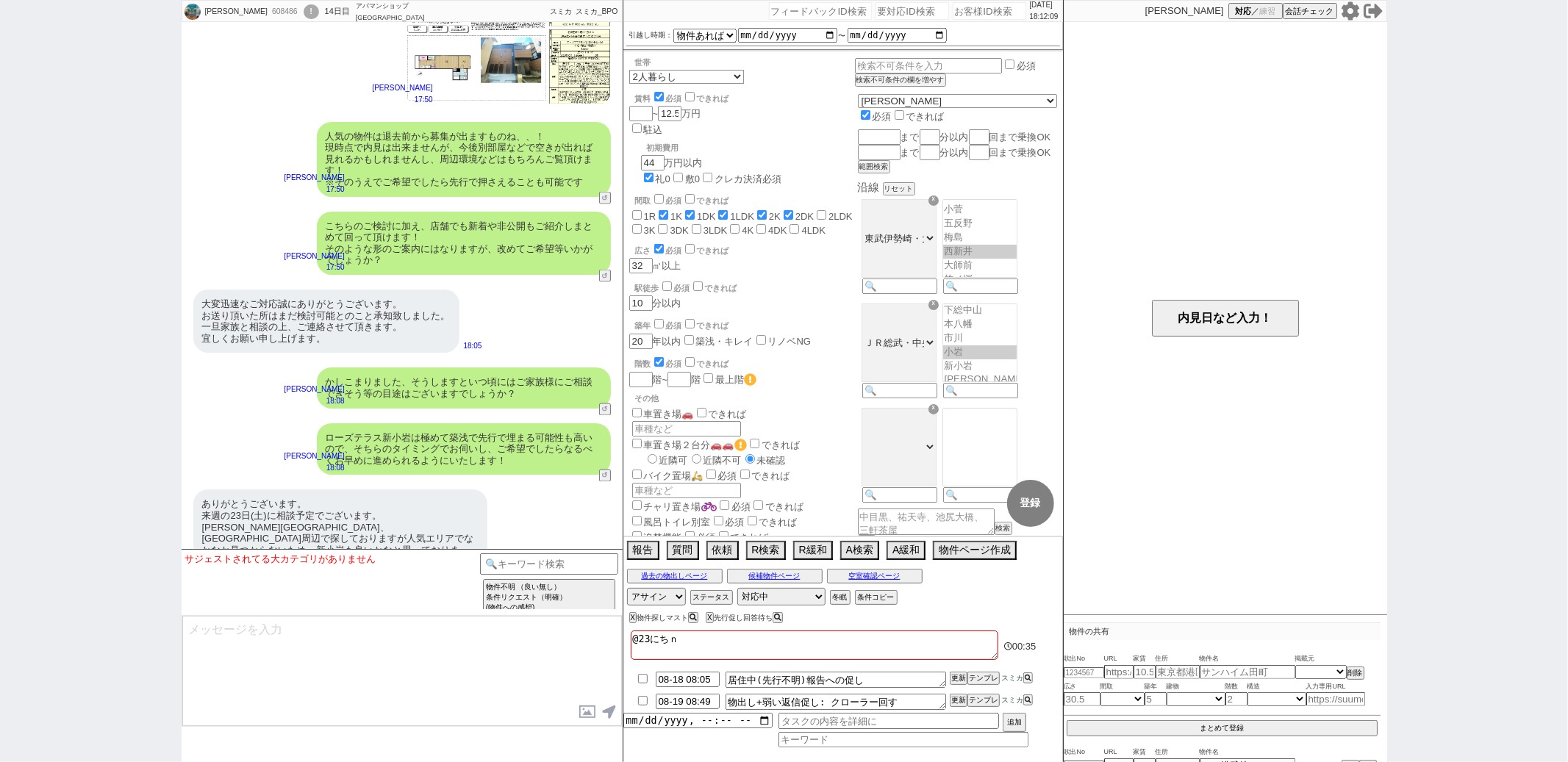
checkbox input "false"
checkbox input "true"
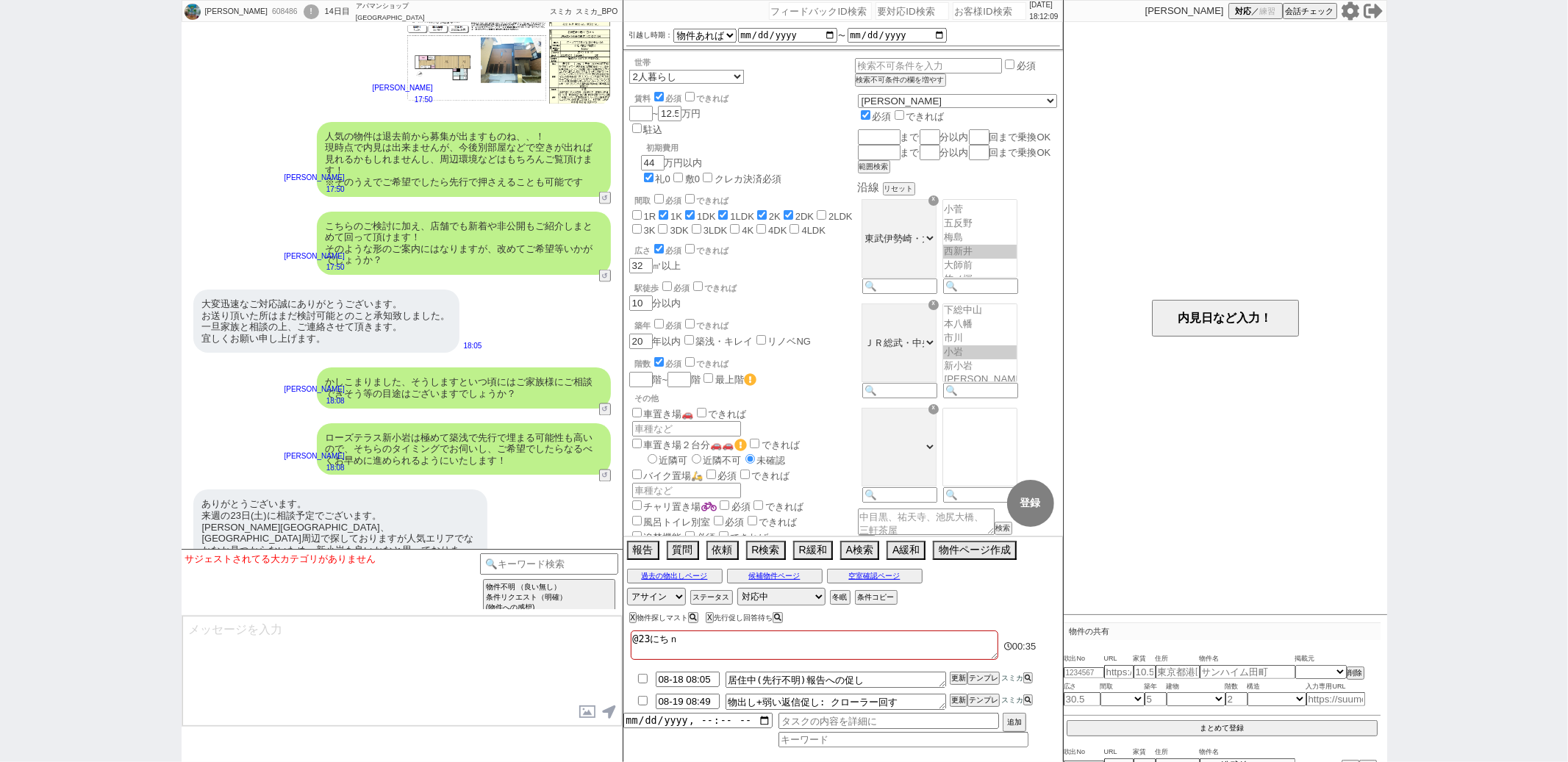
checkbox input "true"
checkbox input "false"
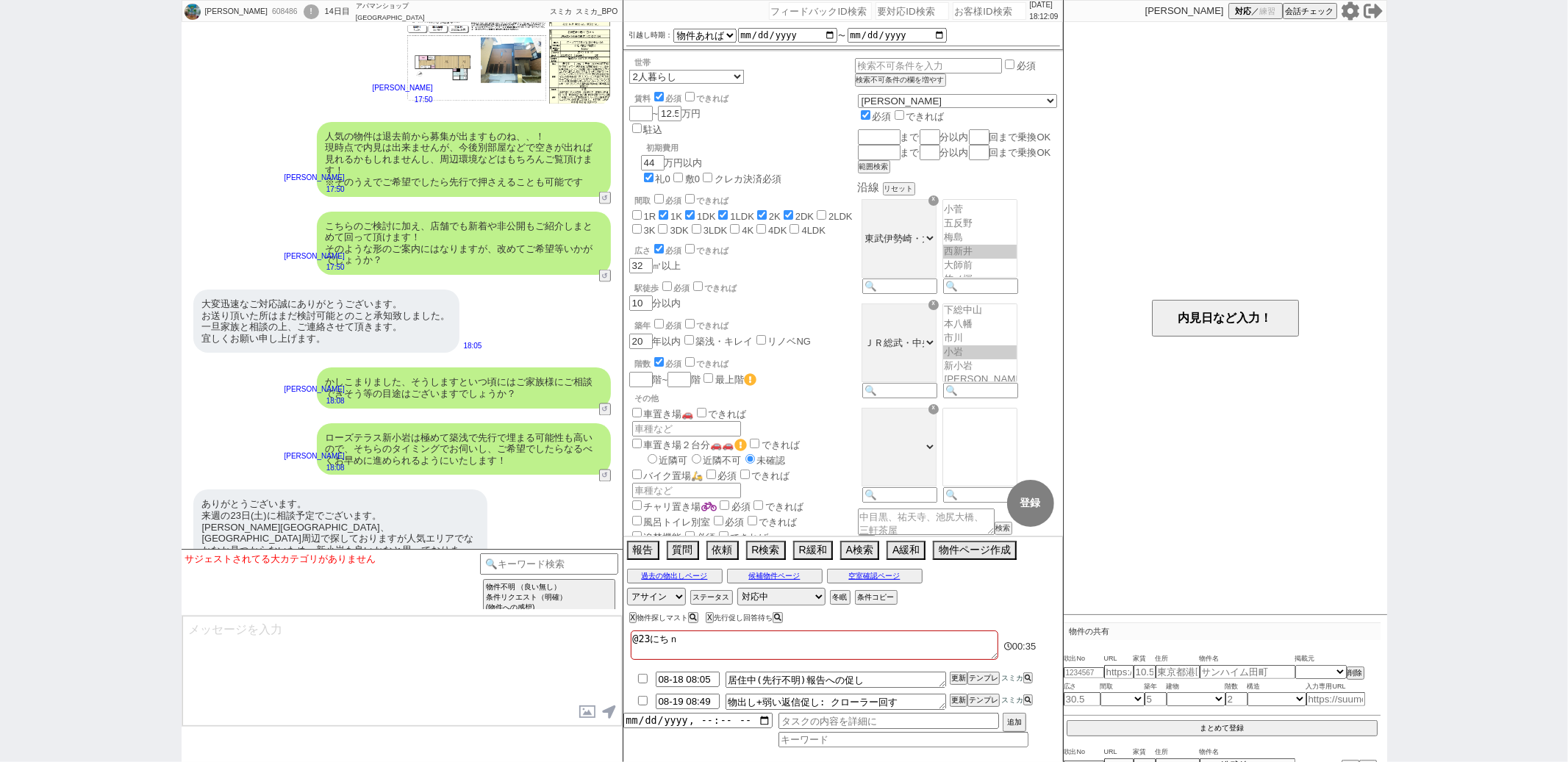
checkbox input "false"
type textarea "@23日に"
checkbox input "false"
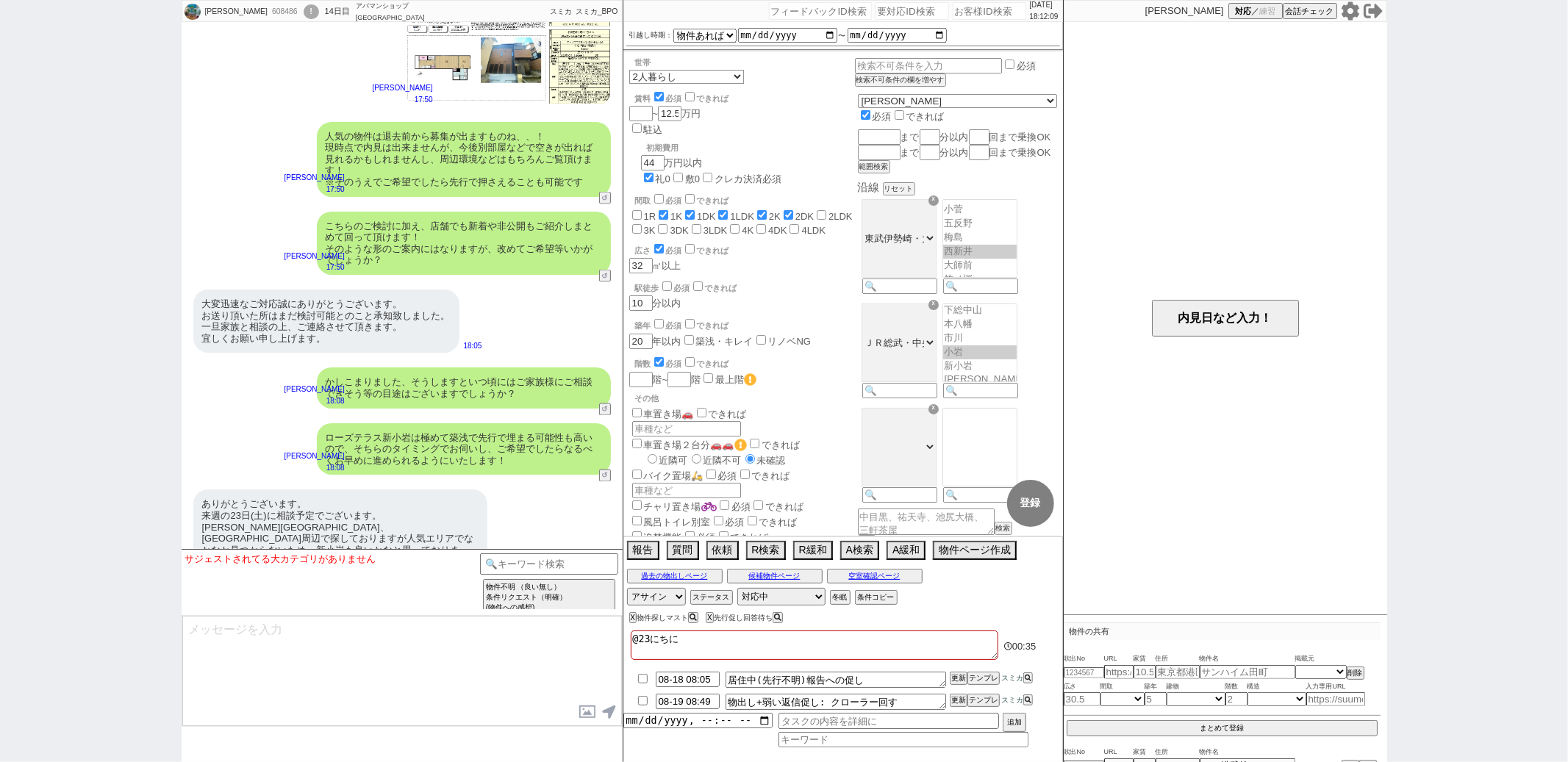
checkbox input "true"
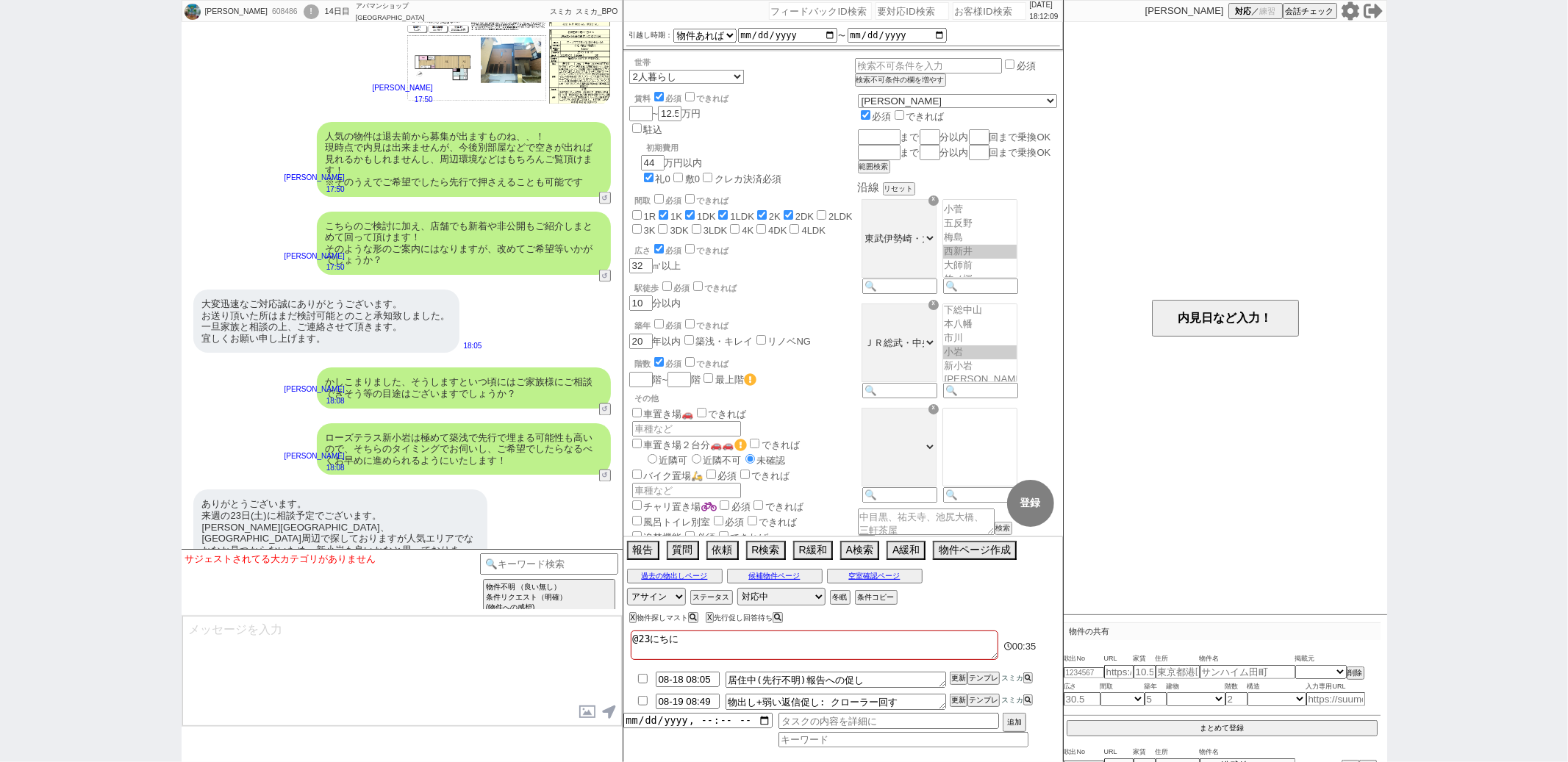
checkbox input "false"
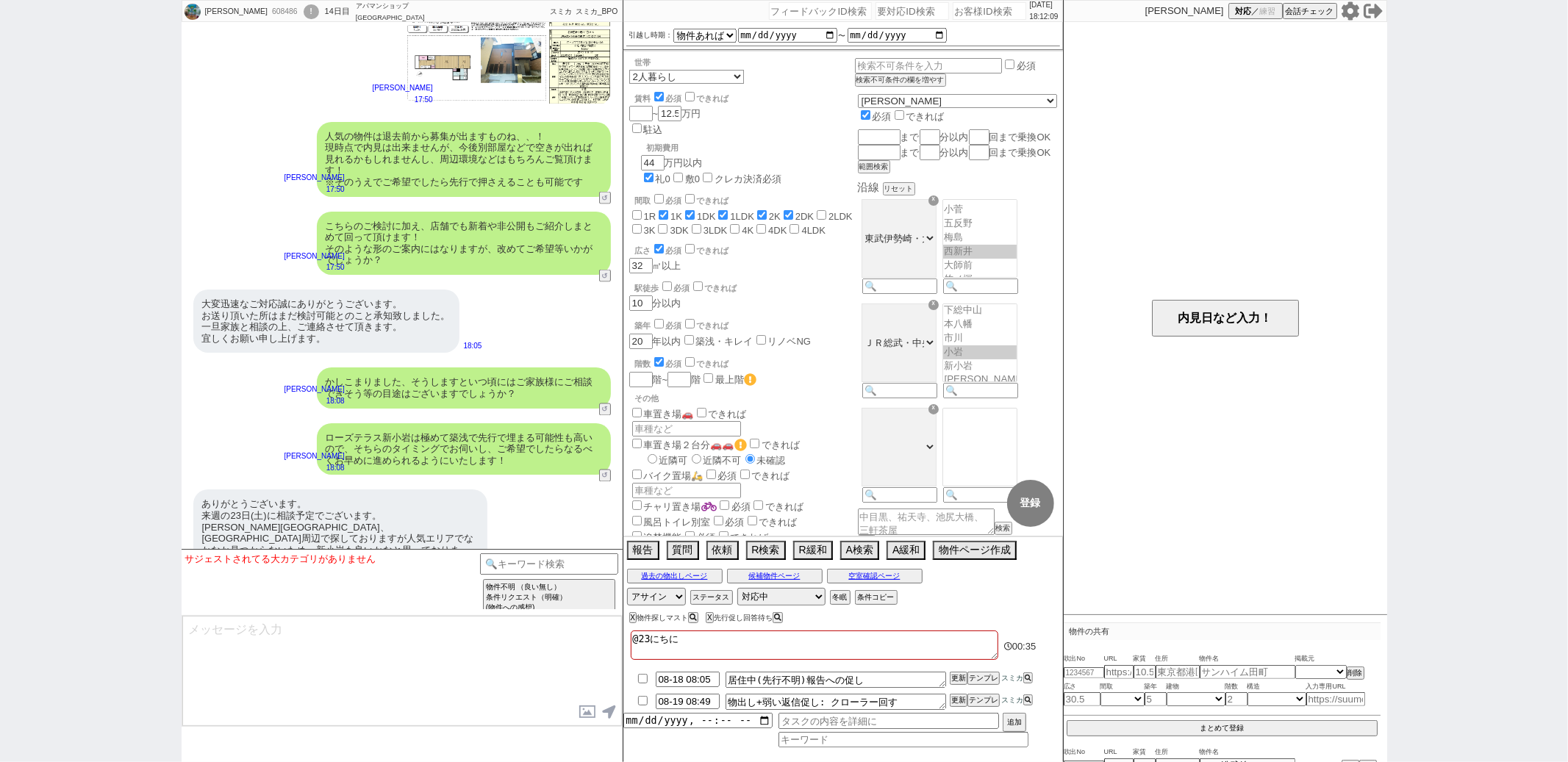
checkbox input "false"
checkbox input "true"
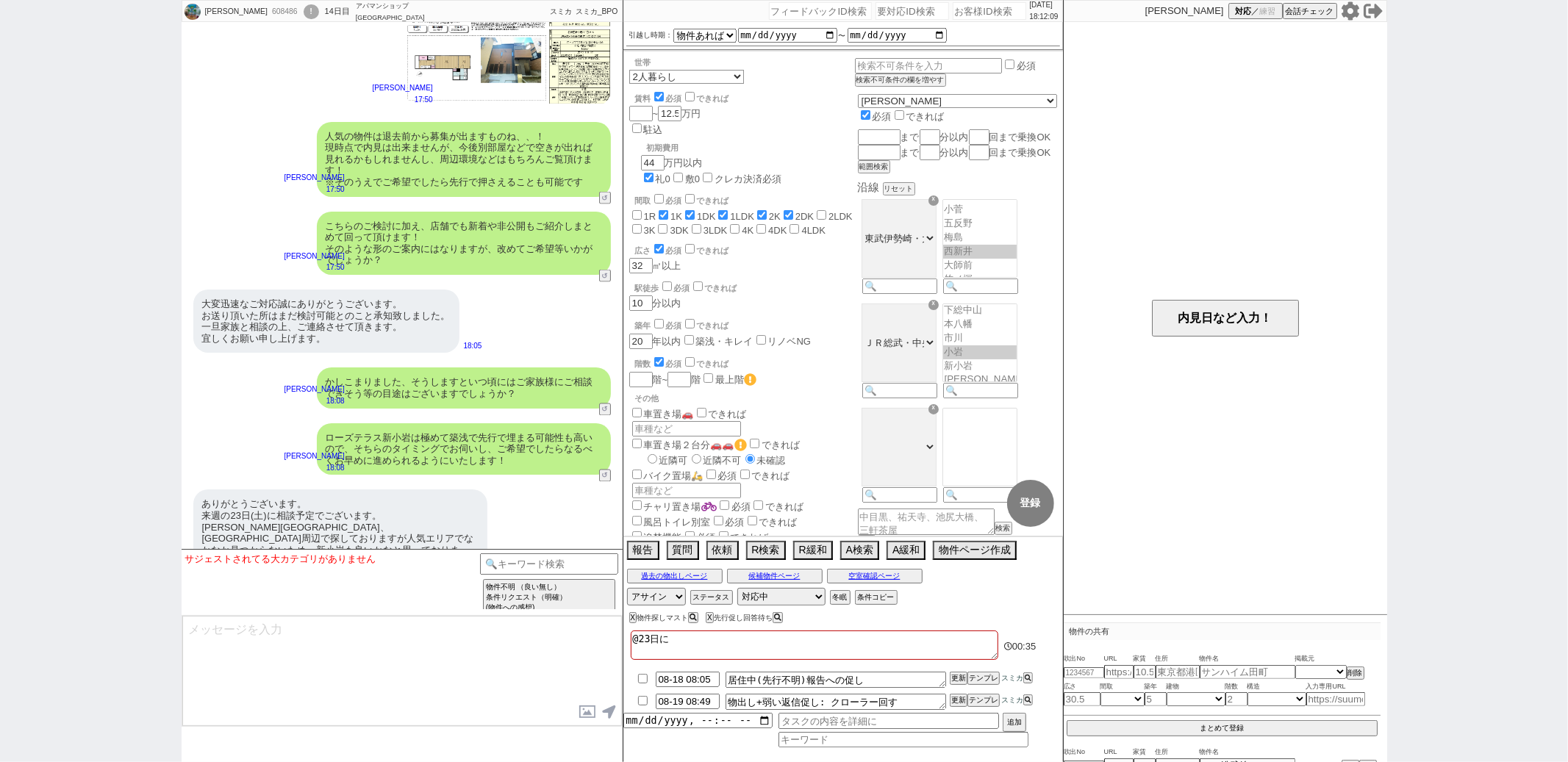
checkbox input "true"
checkbox input "false"
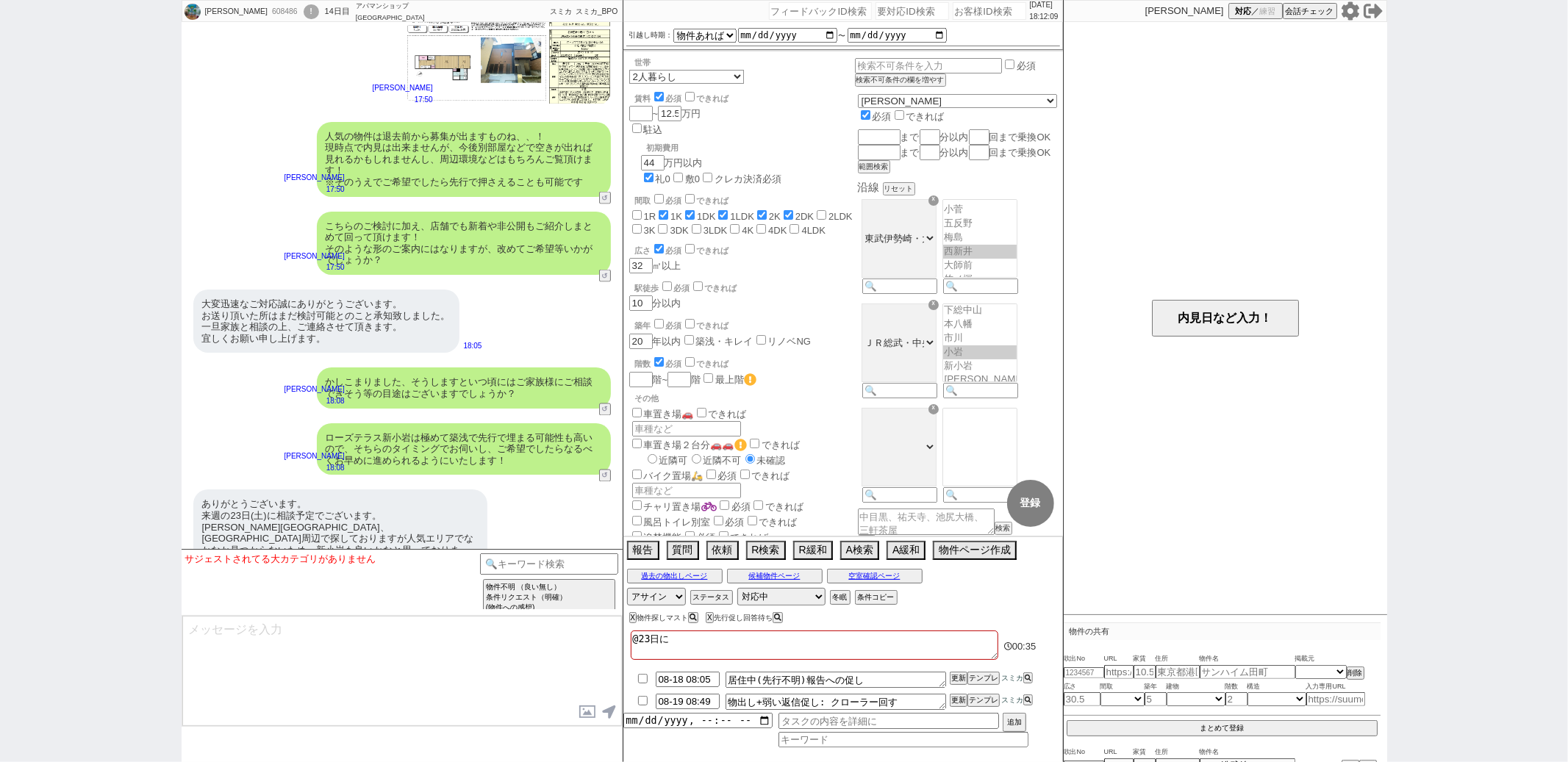
checkbox input "false"
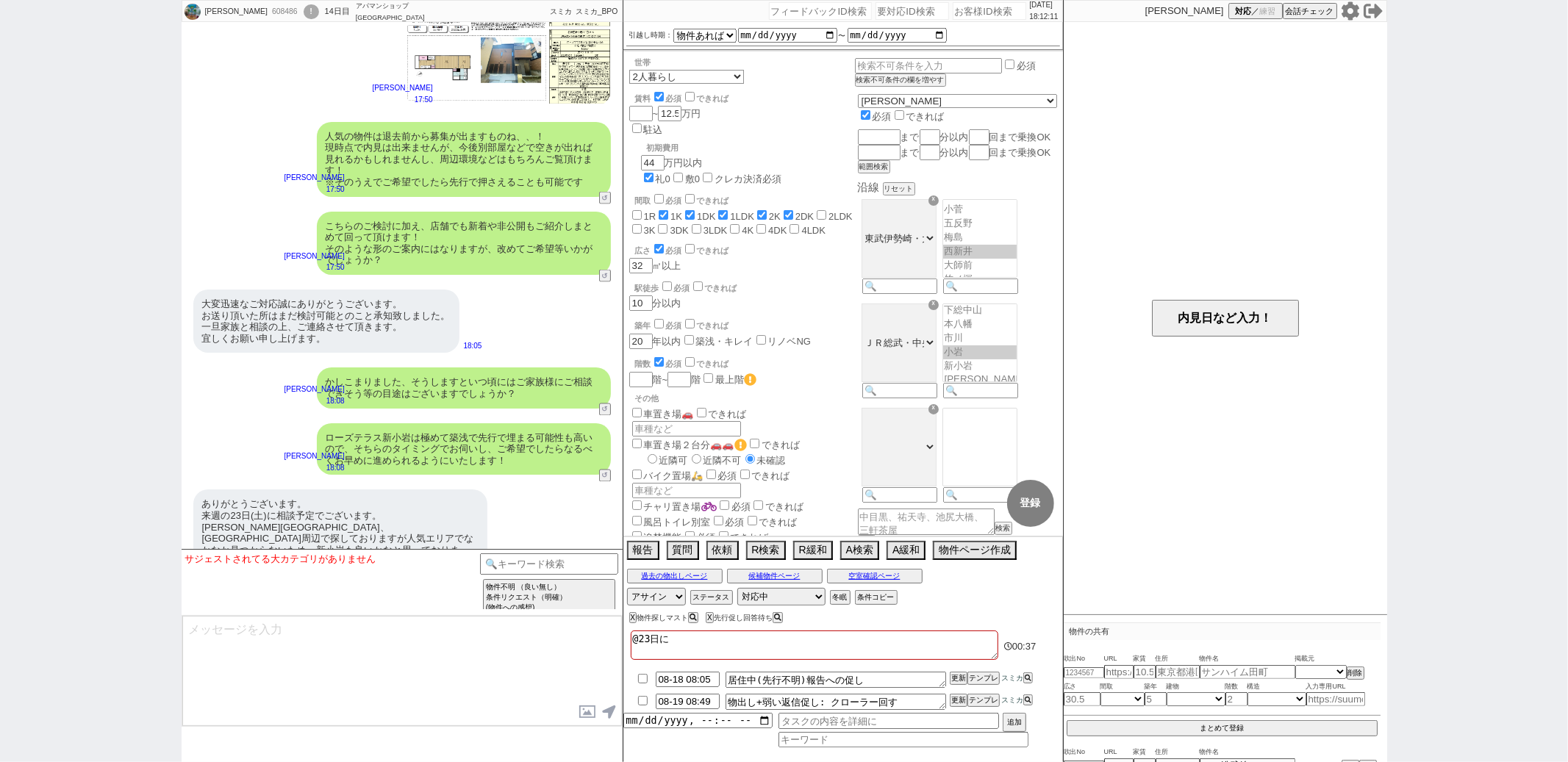
type textarea "@23日にｂ"
checkbox input "false"
checkbox input "true"
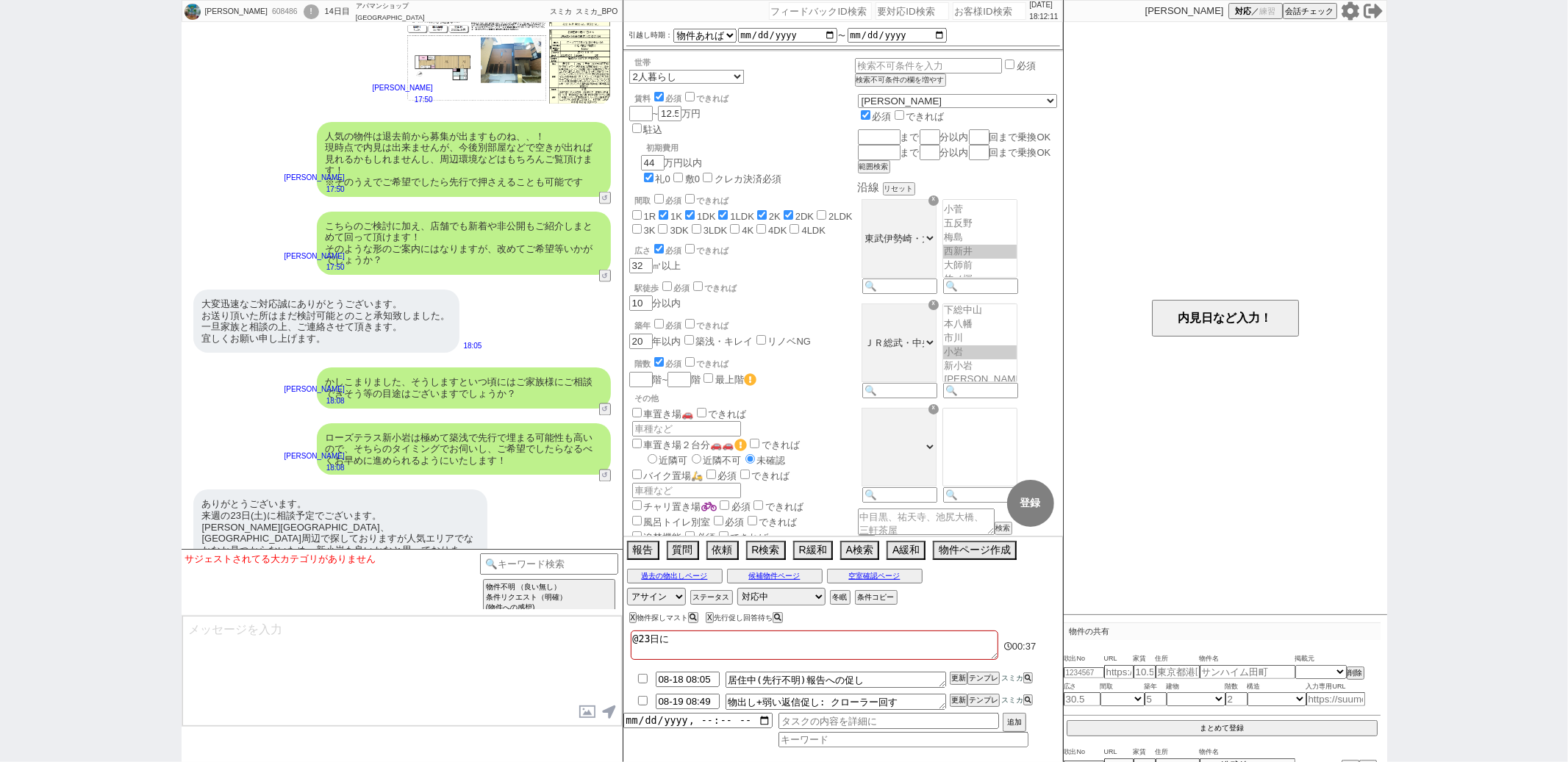
checkbox input "true"
checkbox input "false"
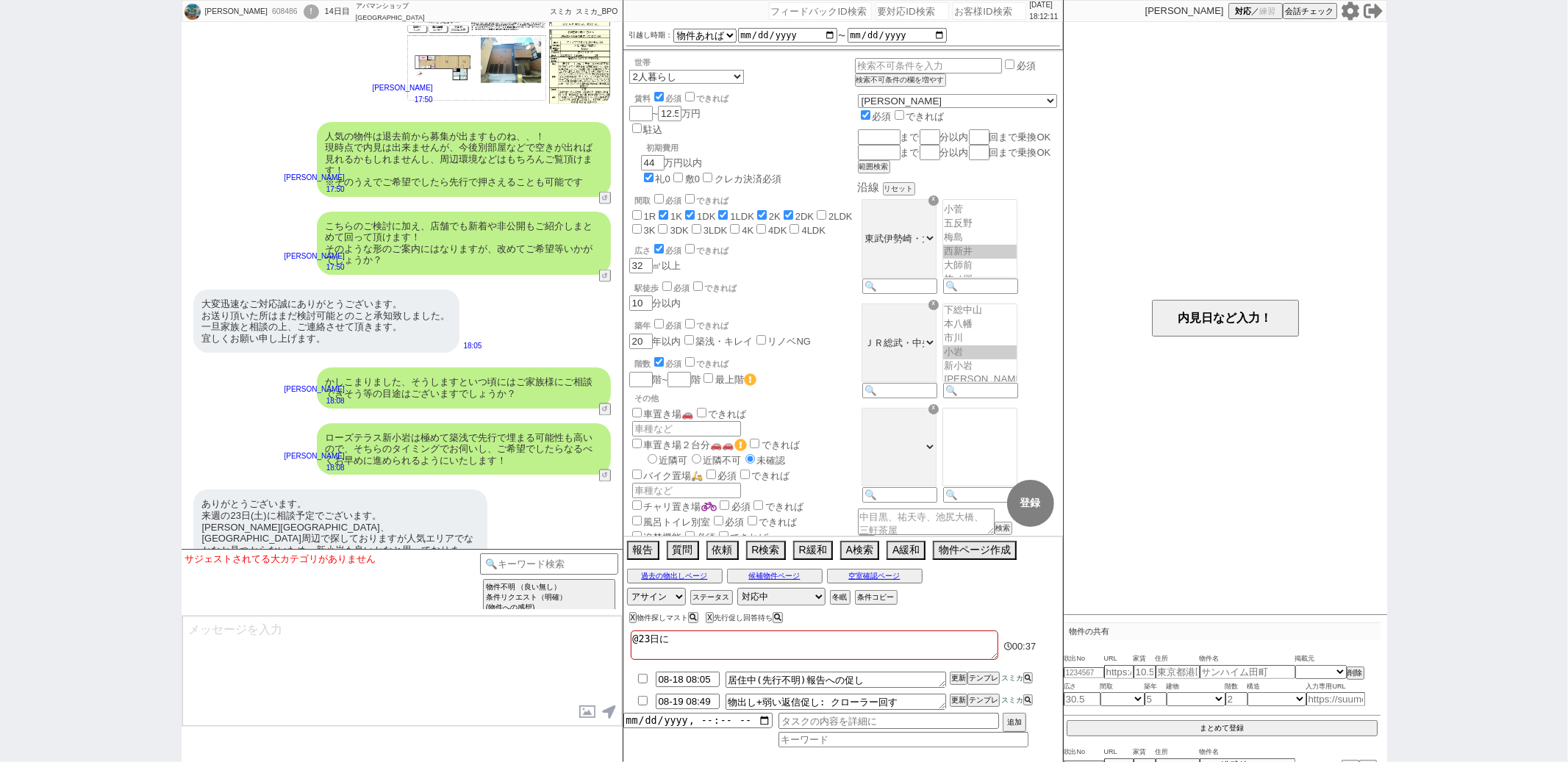
checkbox input "false"
type textarea "@23日にぶ"
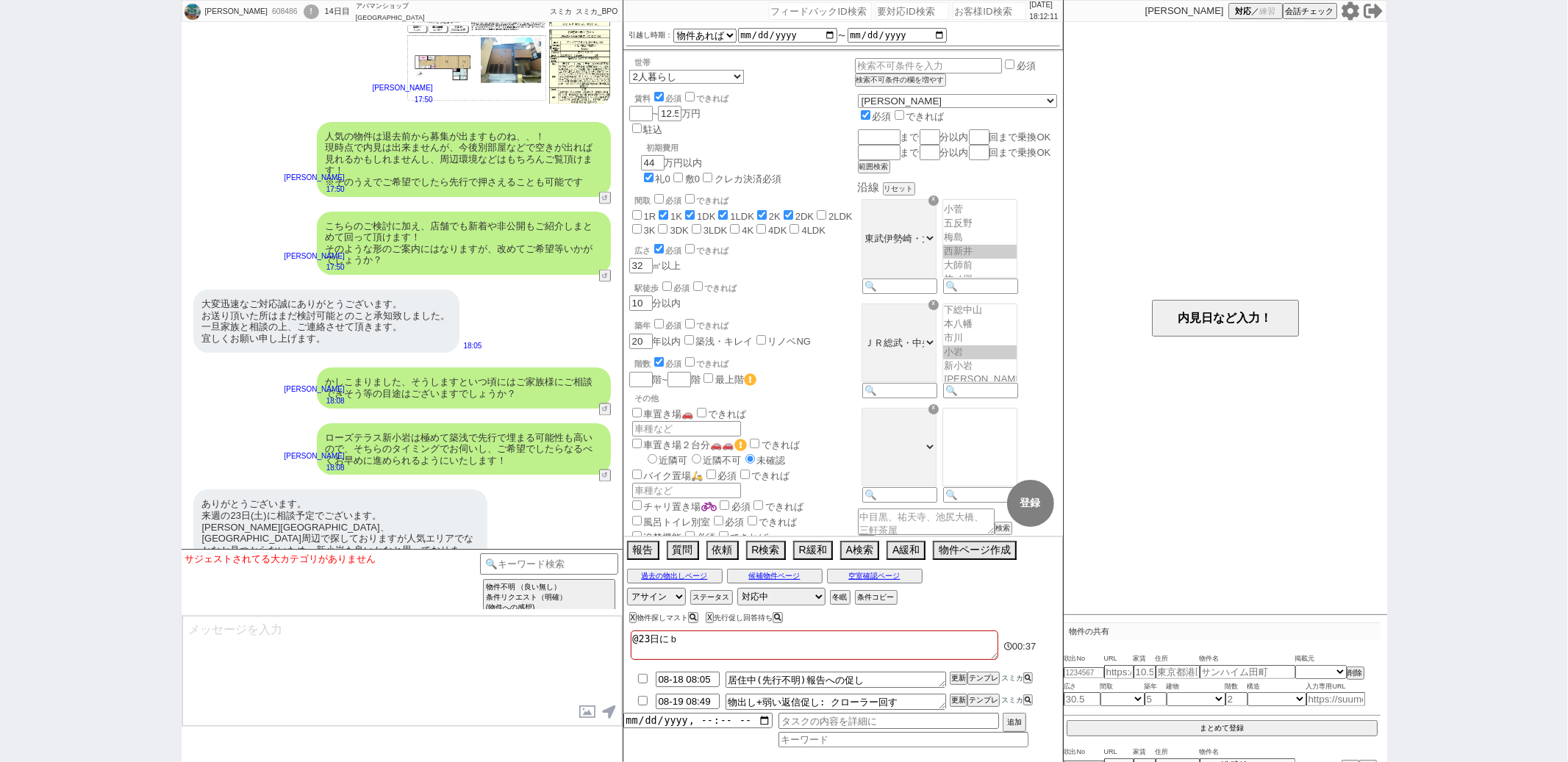
checkbox input "false"
checkbox input "true"
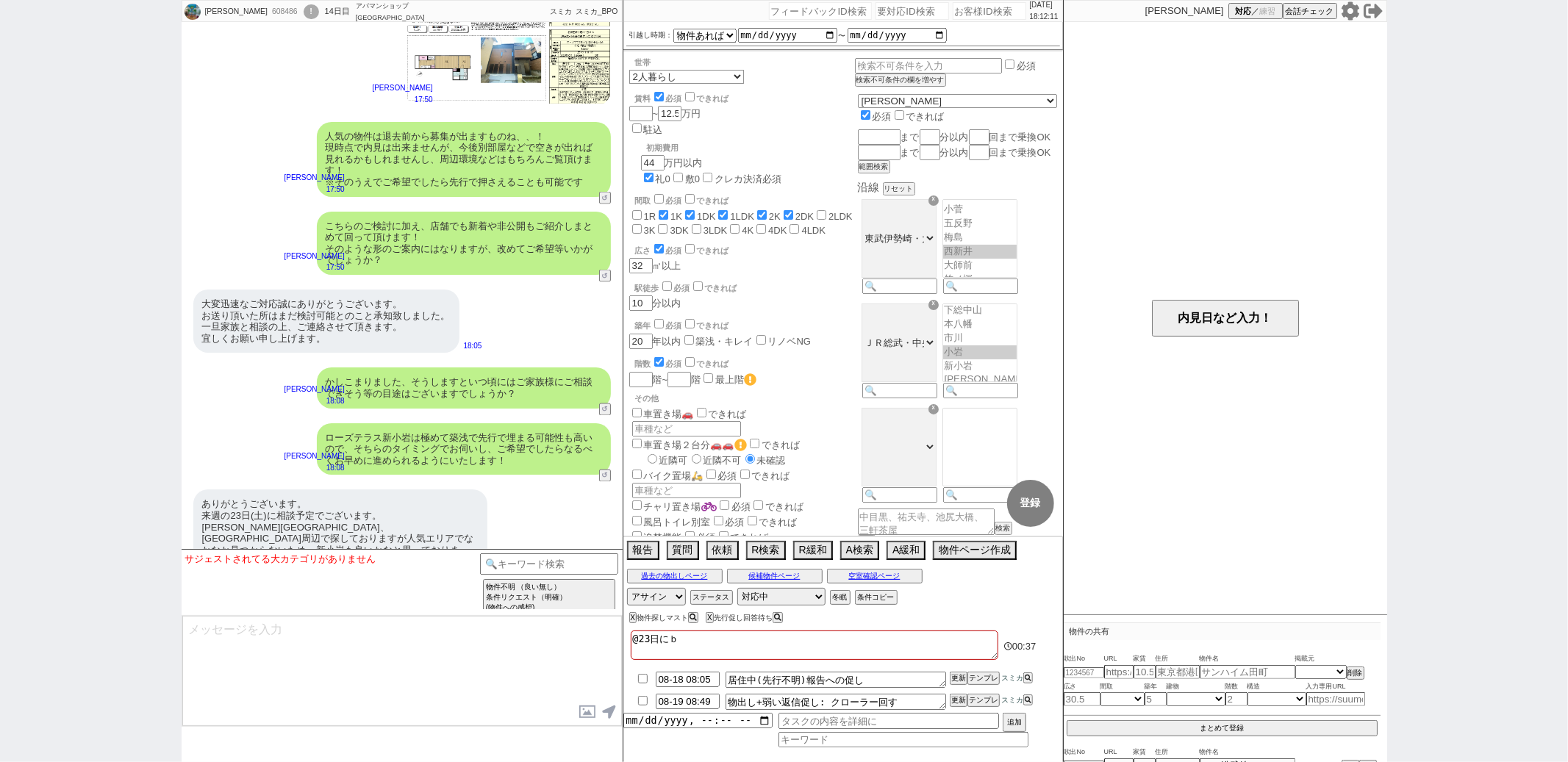
checkbox input "true"
checkbox input "false"
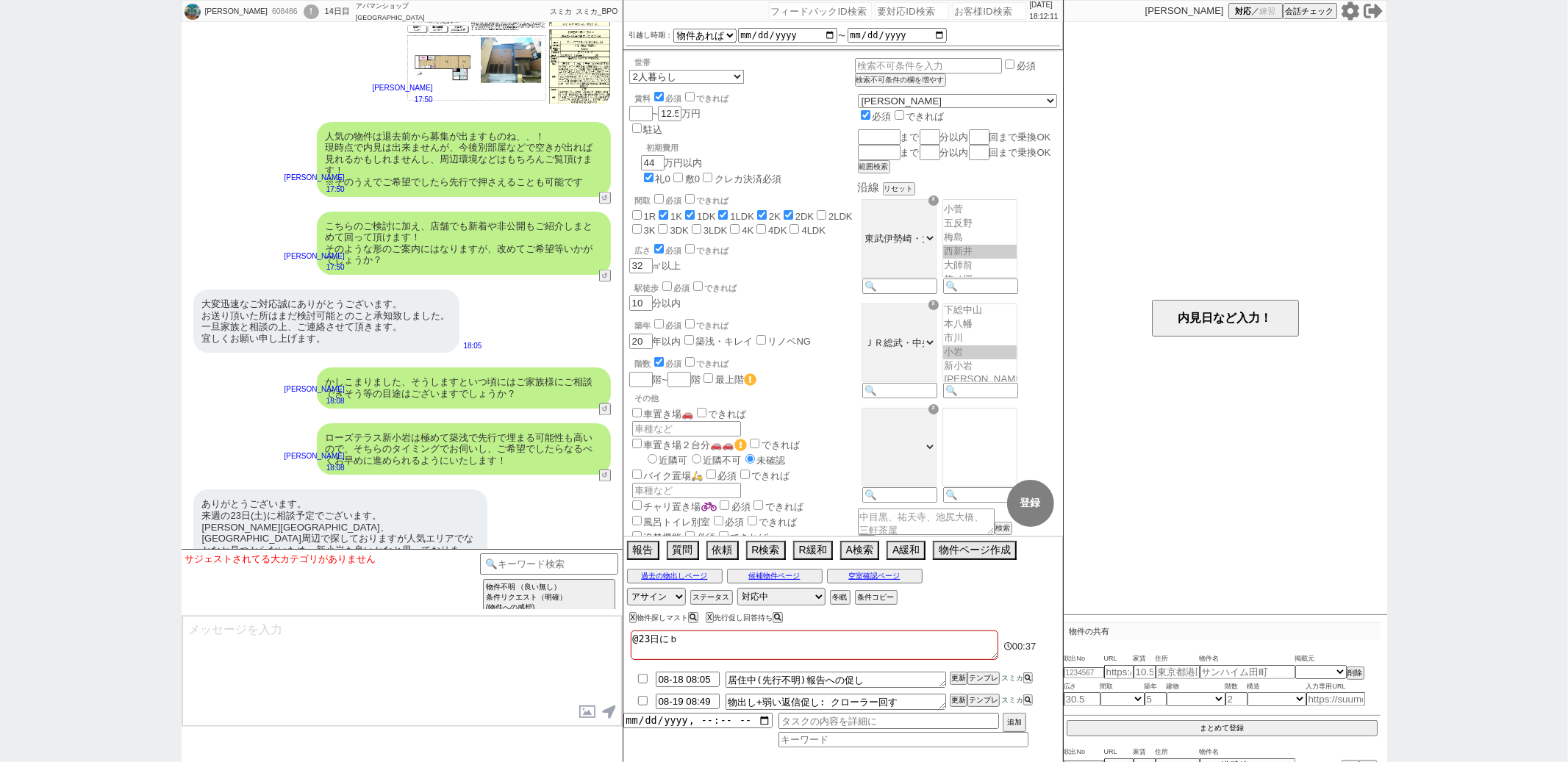
checkbox input "false"
type textarea "@23日にぶｋ"
checkbox input "false"
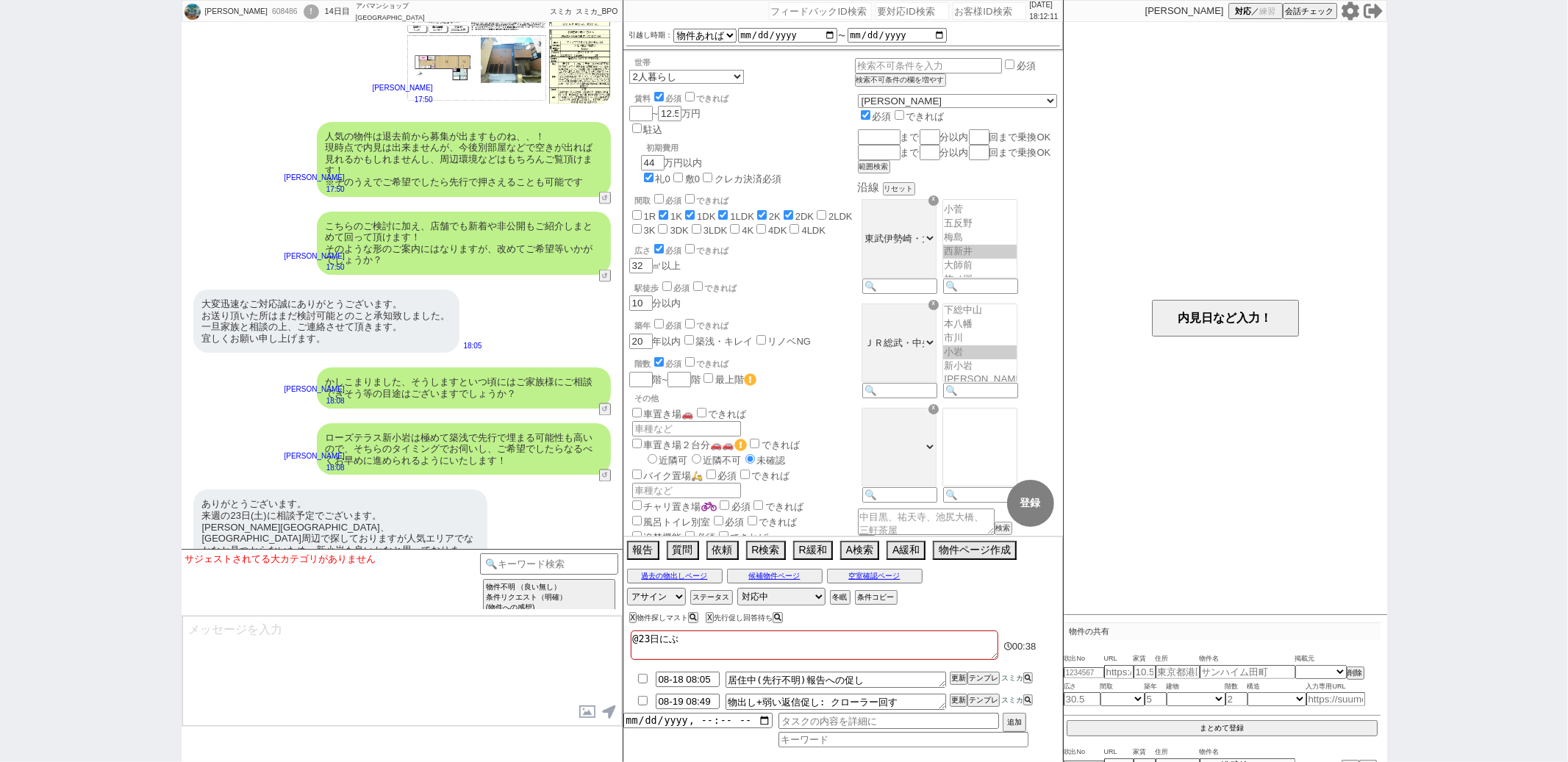
checkbox input "true"
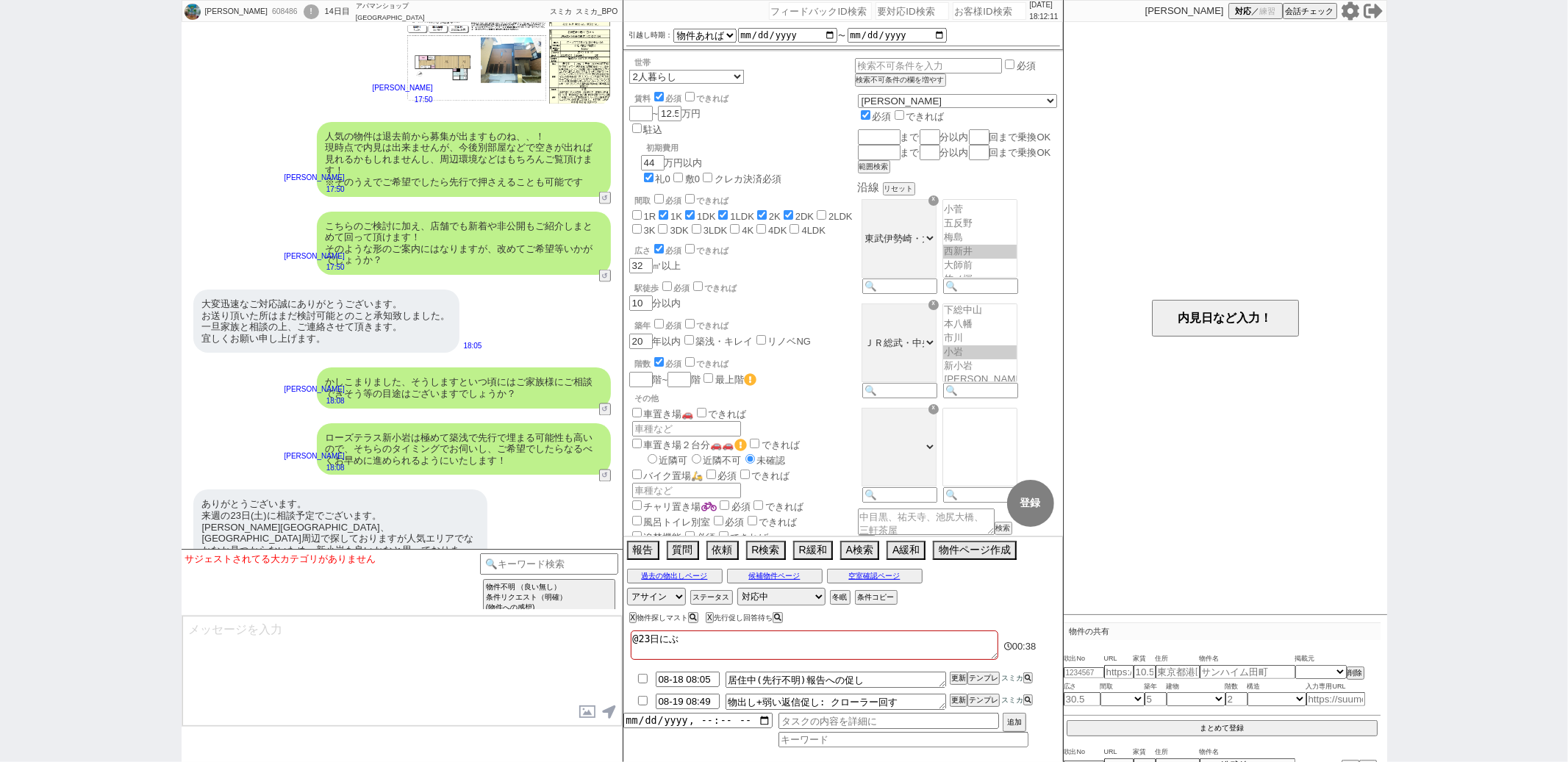
checkbox input "false"
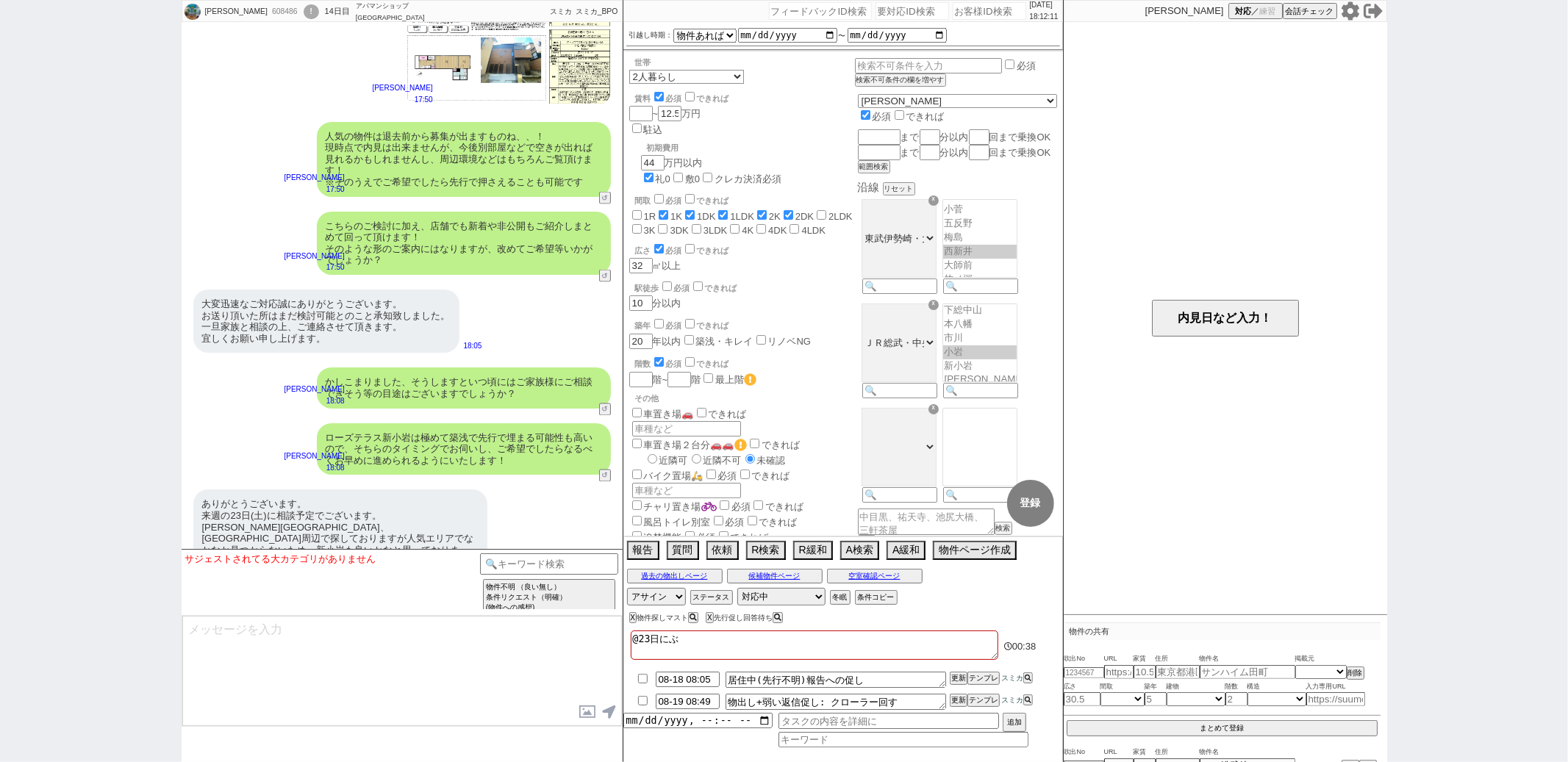
checkbox input "false"
click at [1209, 320] on button "内見日など入力！" at bounding box center [1225, 318] width 147 height 37
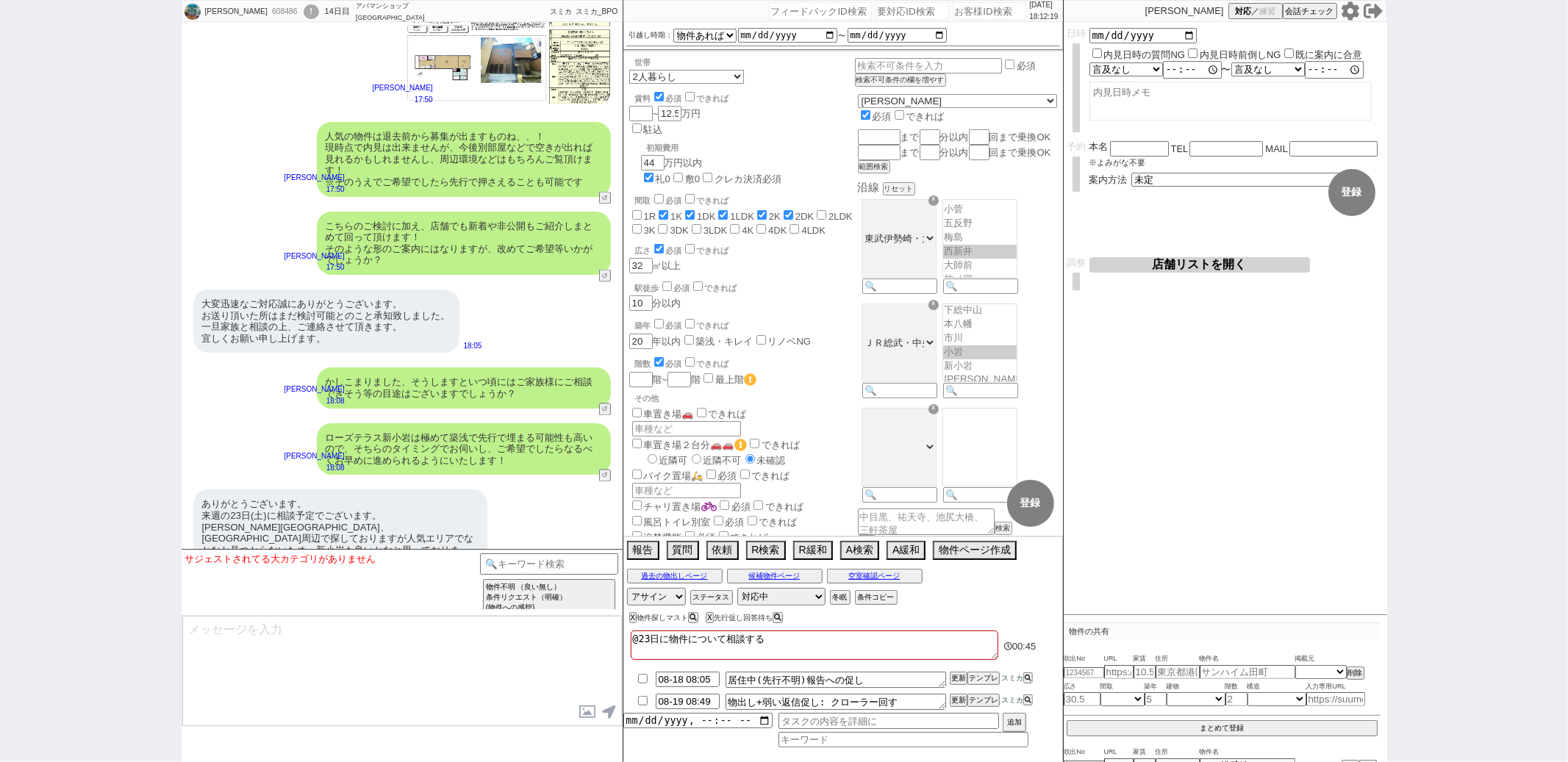
click at [1096, 54] on input "内見日時の質問NG" at bounding box center [1098, 53] width 10 height 10
click at [1173, 289] on div "調整 店舗リストを開く 希望エリアをもとに打診する店舗を選定 再選定 条件を満たしている店舗（優先度順） 条件を満たす店舗が見つかりませんでした 条件を満たし…" at bounding box center [1225, 278] width 323 height 42
click at [1343, 205] on button "登録" at bounding box center [1352, 192] width 47 height 47
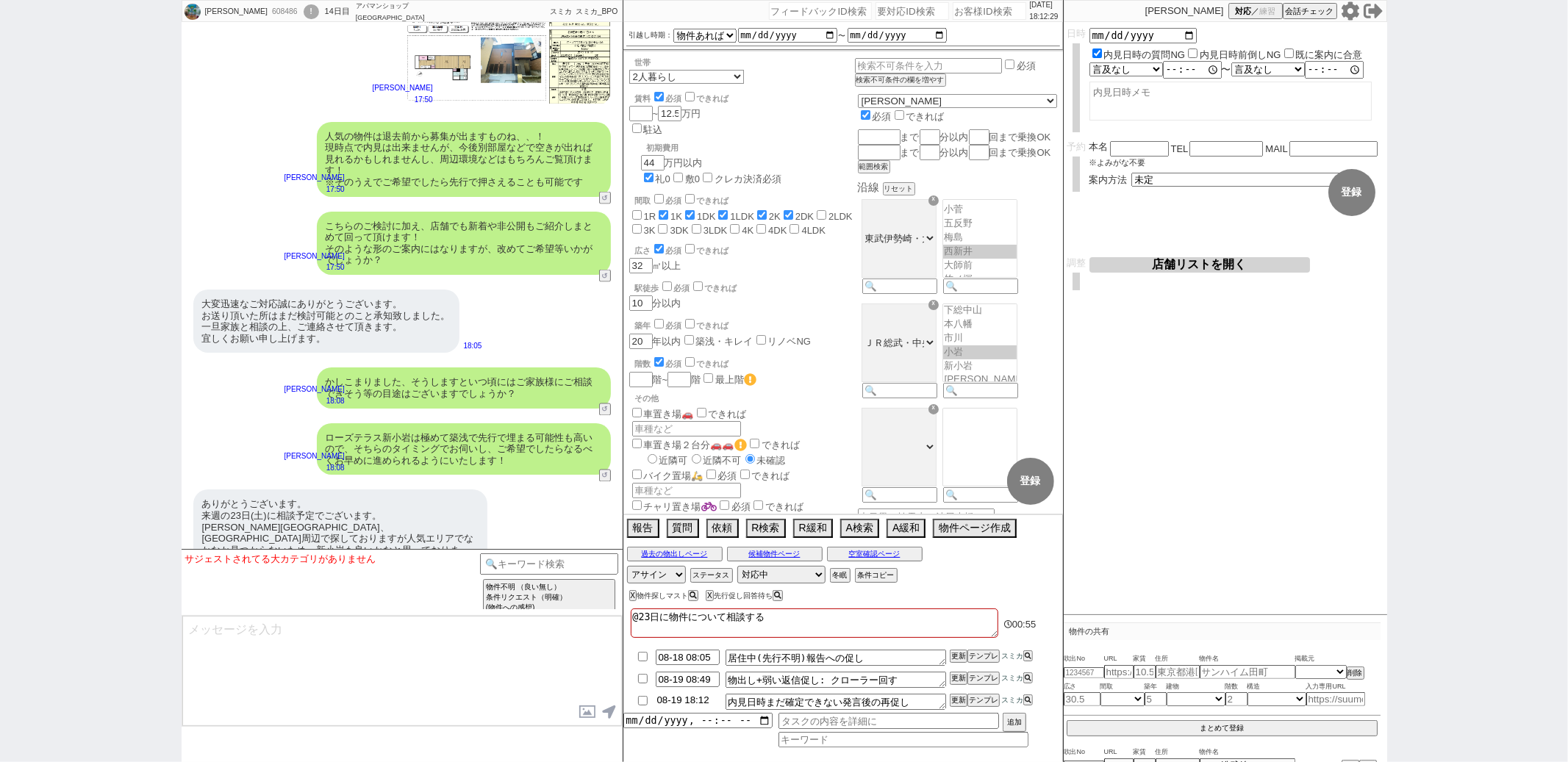
click at [682, 704] on input "08-19 18:12" at bounding box center [688, 700] width 64 height 12
click at [952, 700] on button "更新" at bounding box center [957, 700] width 15 height 11
click at [711, 598] on button "X" at bounding box center [708, 596] width 5 height 8
click at [643, 653] on input "checkbox" at bounding box center [643, 657] width 21 height 10
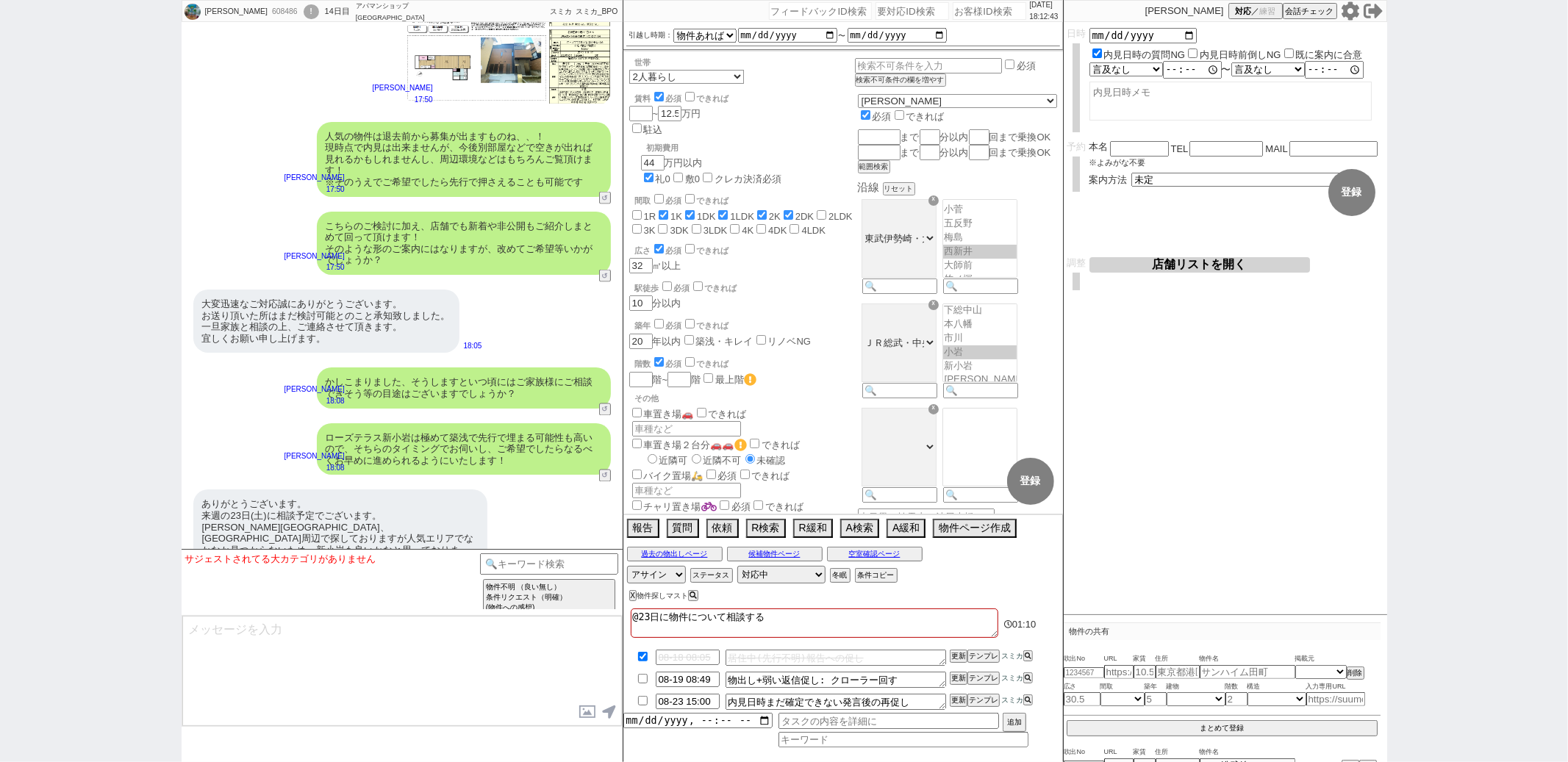
click at [643, 691] on li "08-19 08:49 物出し+弱い返信促し: クローラー回す 更新 テンプレ スミカ" at bounding box center [843, 702] width 440 height 22
click at [645, 680] on input "checkbox" at bounding box center [643, 679] width 21 height 10
click at [957, 659] on button "更新" at bounding box center [957, 656] width 15 height 11
click at [957, 674] on button "更新" at bounding box center [957, 678] width 15 height 11
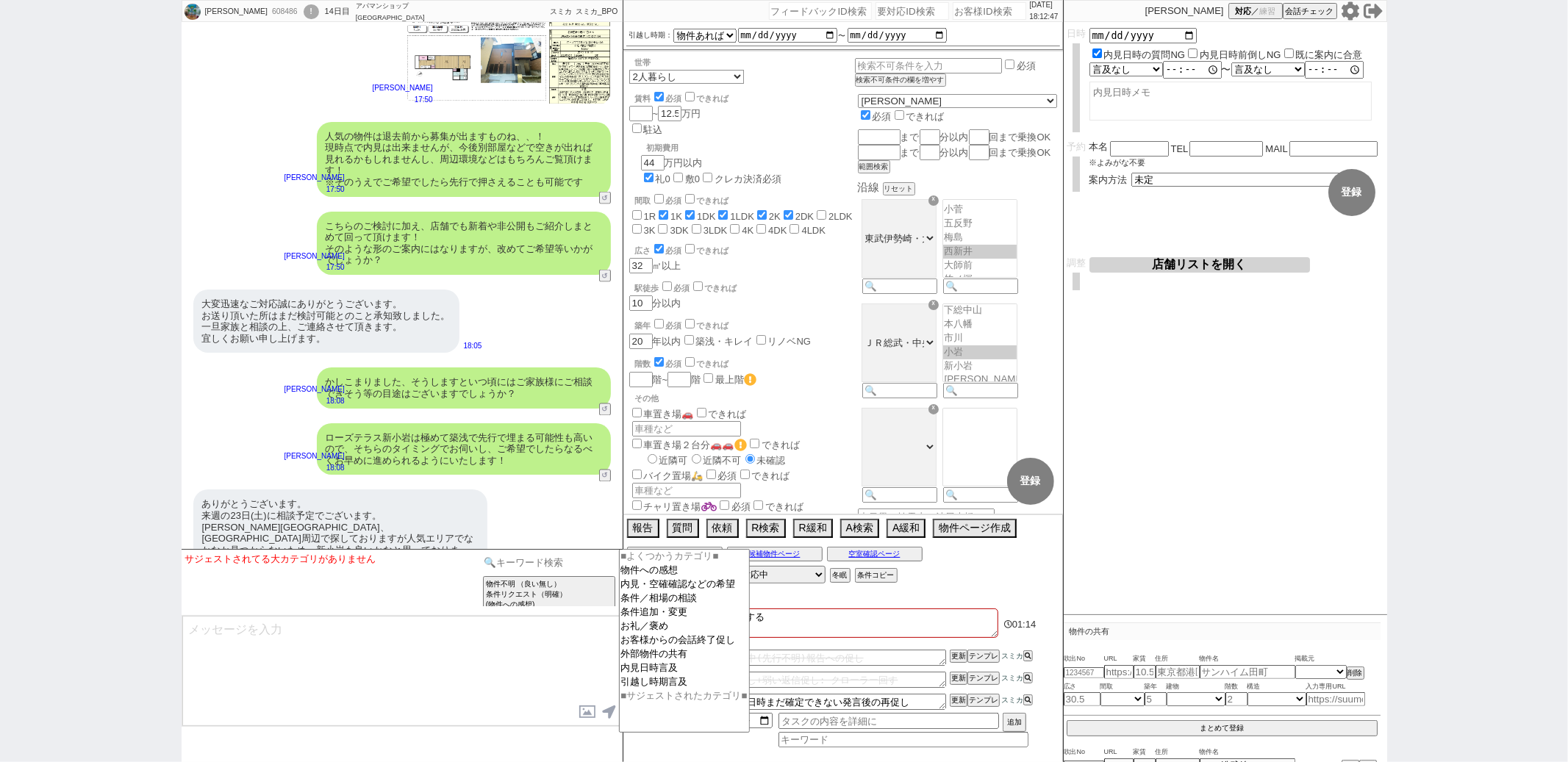
click at [569, 559] on input at bounding box center [549, 562] width 139 height 18
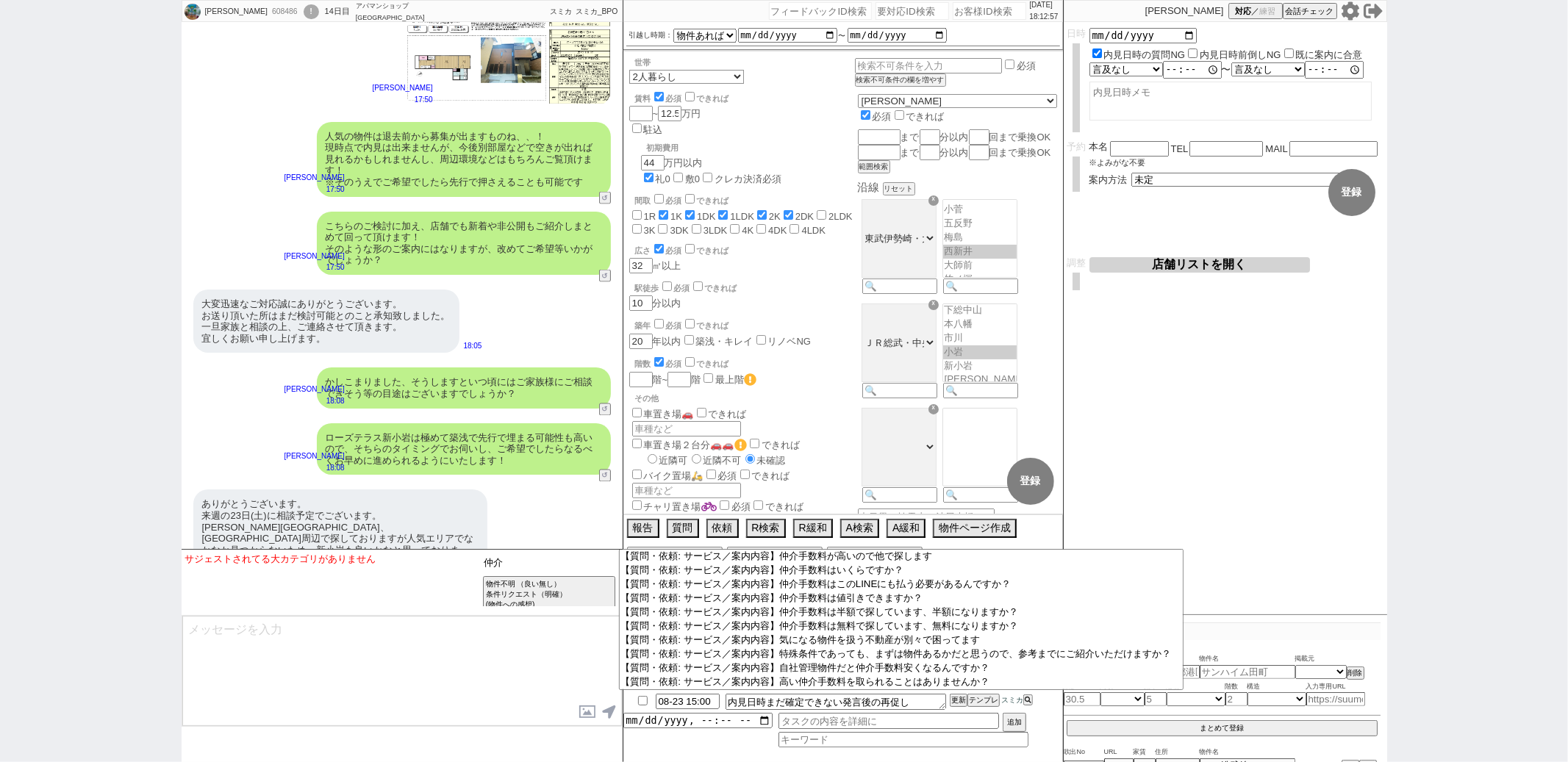
scroll to position [400, 0]
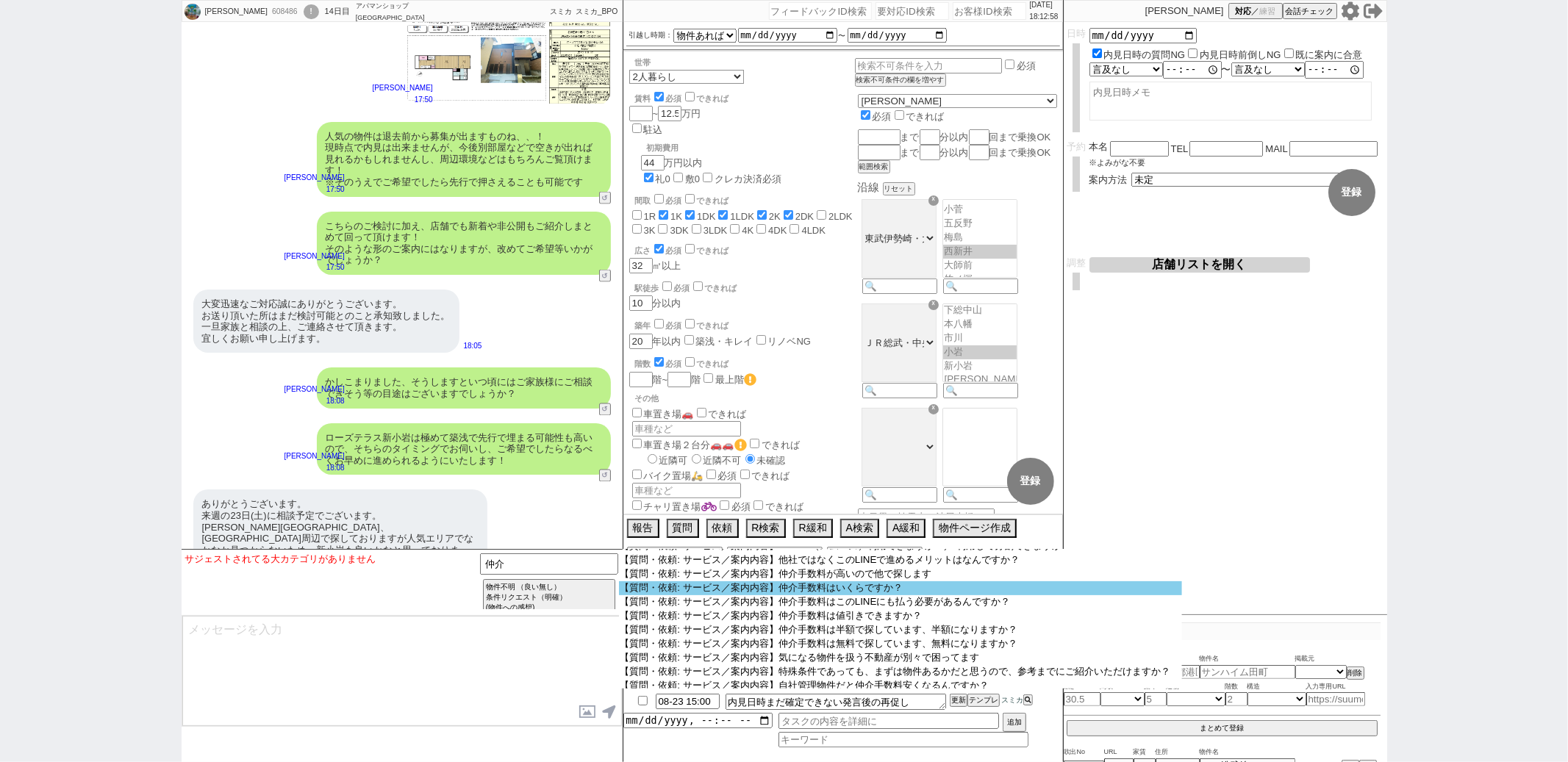
click at [798, 634] on option "【質問・依頼: サービス／案内内容】仲介手数料はいくらですか？" at bounding box center [901, 630] width 564 height 14
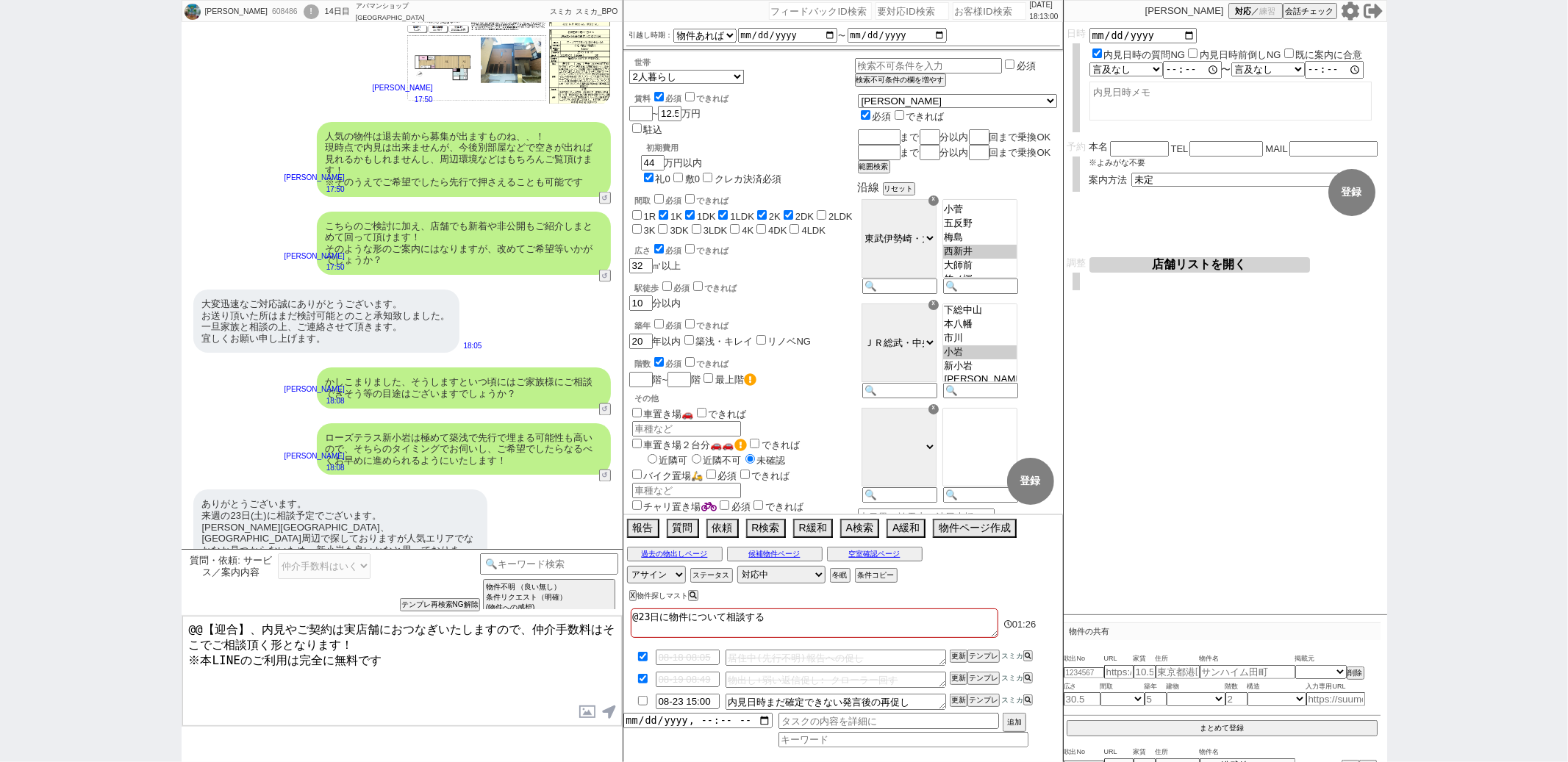
drag, startPoint x: 247, startPoint y: 629, endPoint x: 337, endPoint y: 413, distance: 234.0
click at [280, 519] on div "優樹 608486 ! 0 14日目 アパマンショップ門前仲町駅前店 冬眠中 自社客 スミカ スミカ_BPO チャット全表示 2025-08-04 新しくフォ…" at bounding box center [402, 381] width 442 height 762
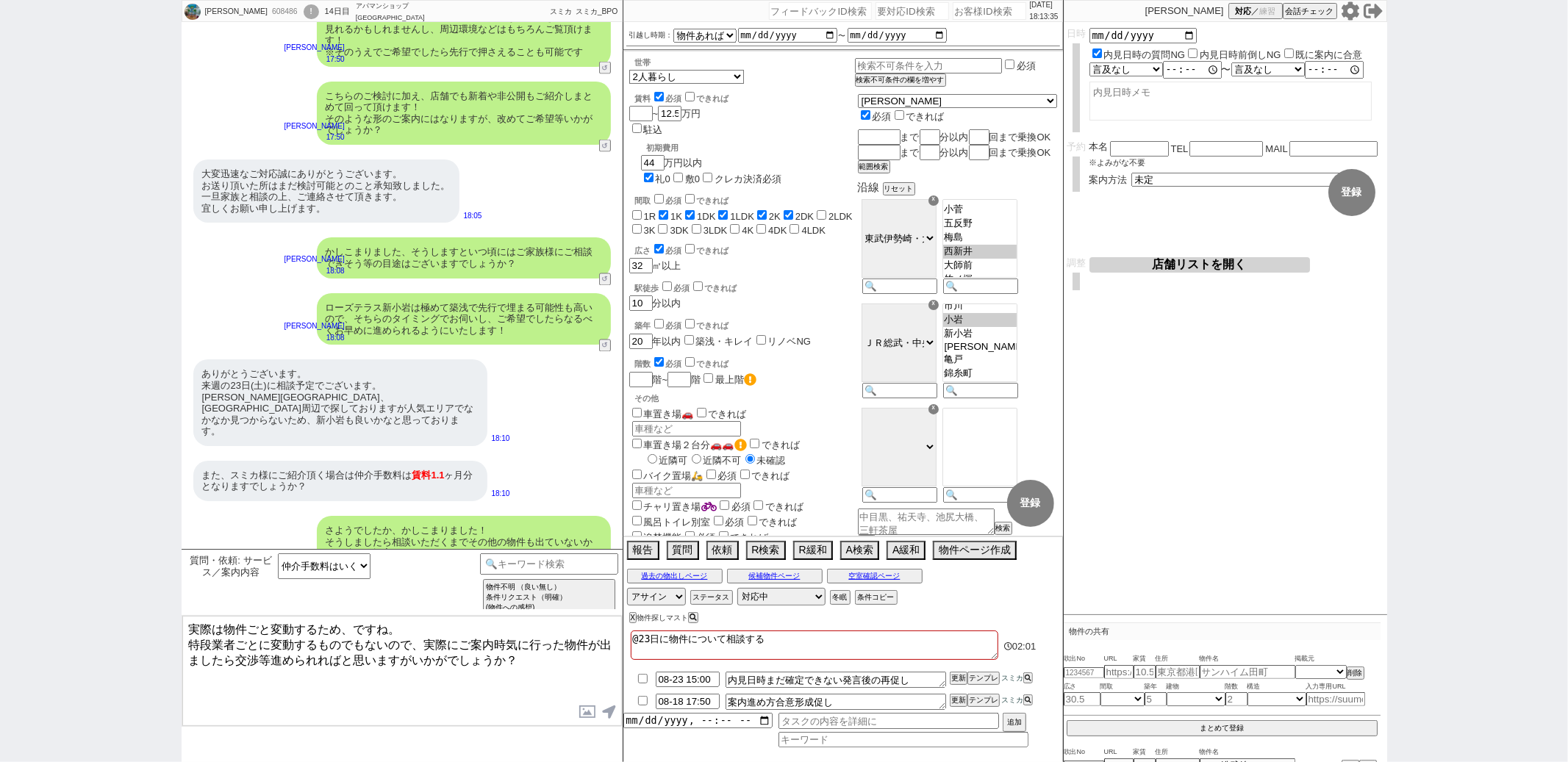
scroll to position [173, 0]
click at [431, 646] on textarea "実際は物件ごと変動するため、ですね。 特段業者ごとに変動するものでもないので、実際にご案内時気に行った物件が出ましたら交渉等進められればと思いますがいかがでし…" at bounding box center [402, 671] width 440 height 110
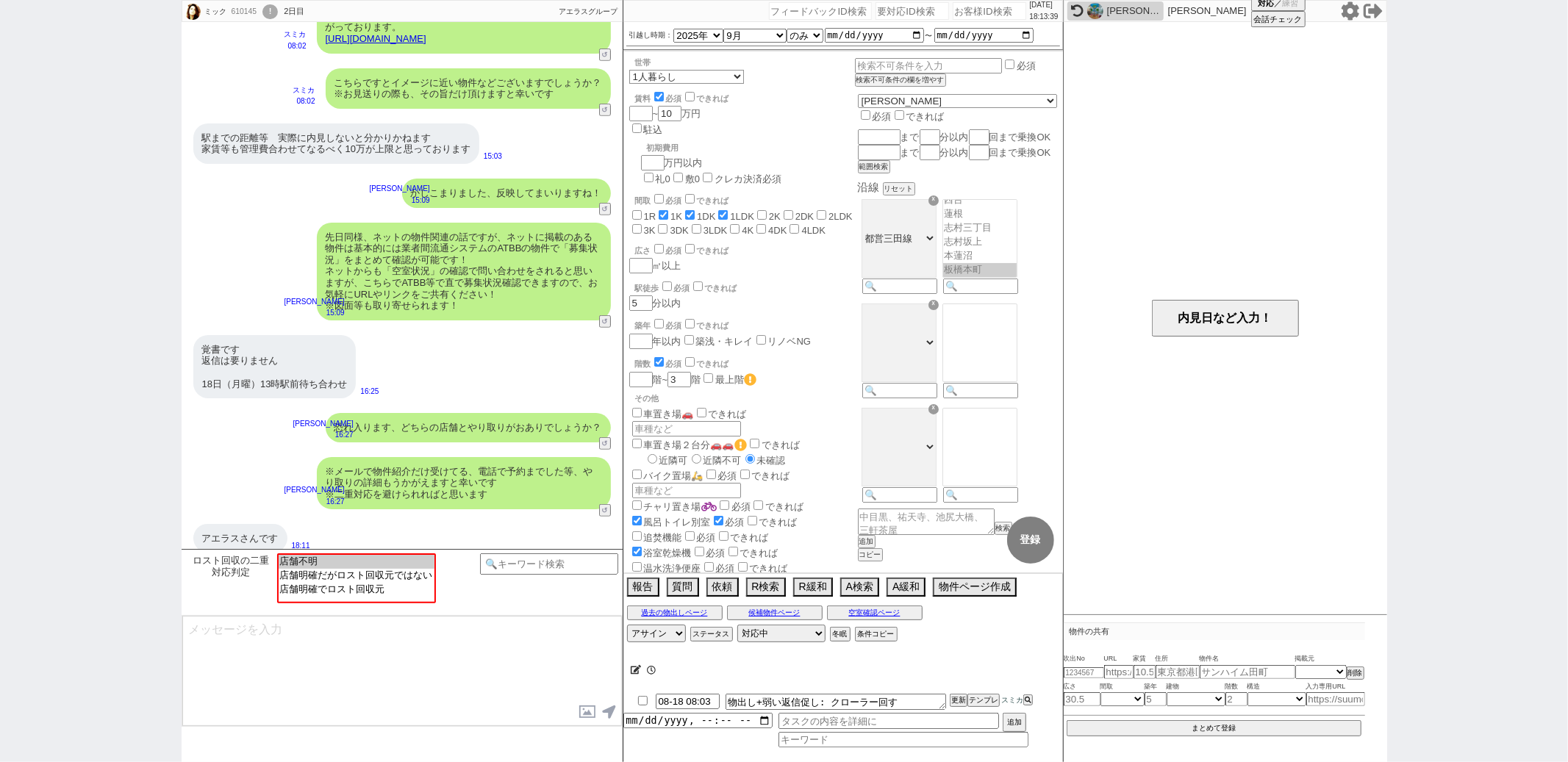
scroll to position [62, 0]
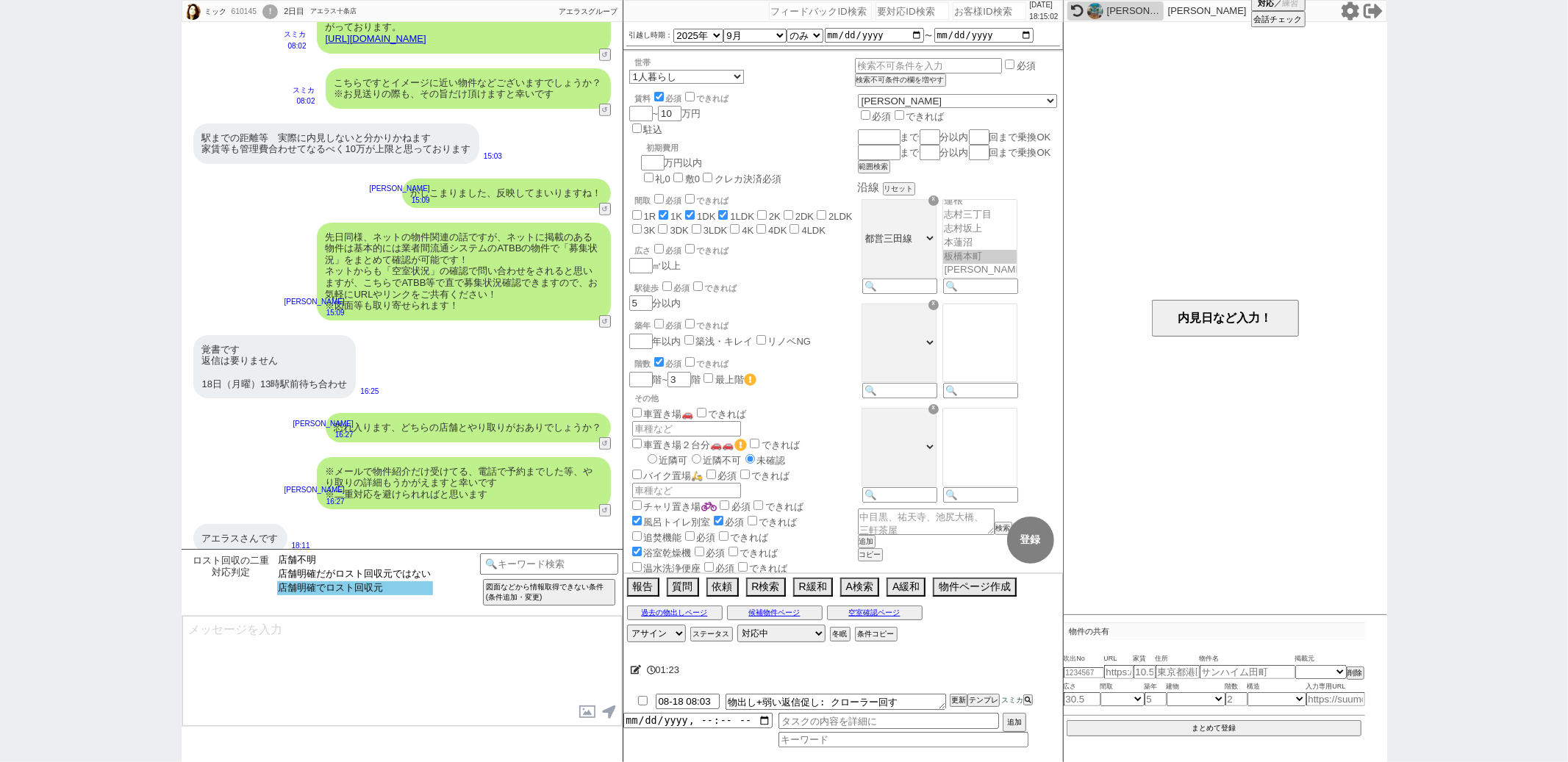
click at [365, 590] on option "店舗明確でロスト回収元" at bounding box center [355, 588] width 156 height 14
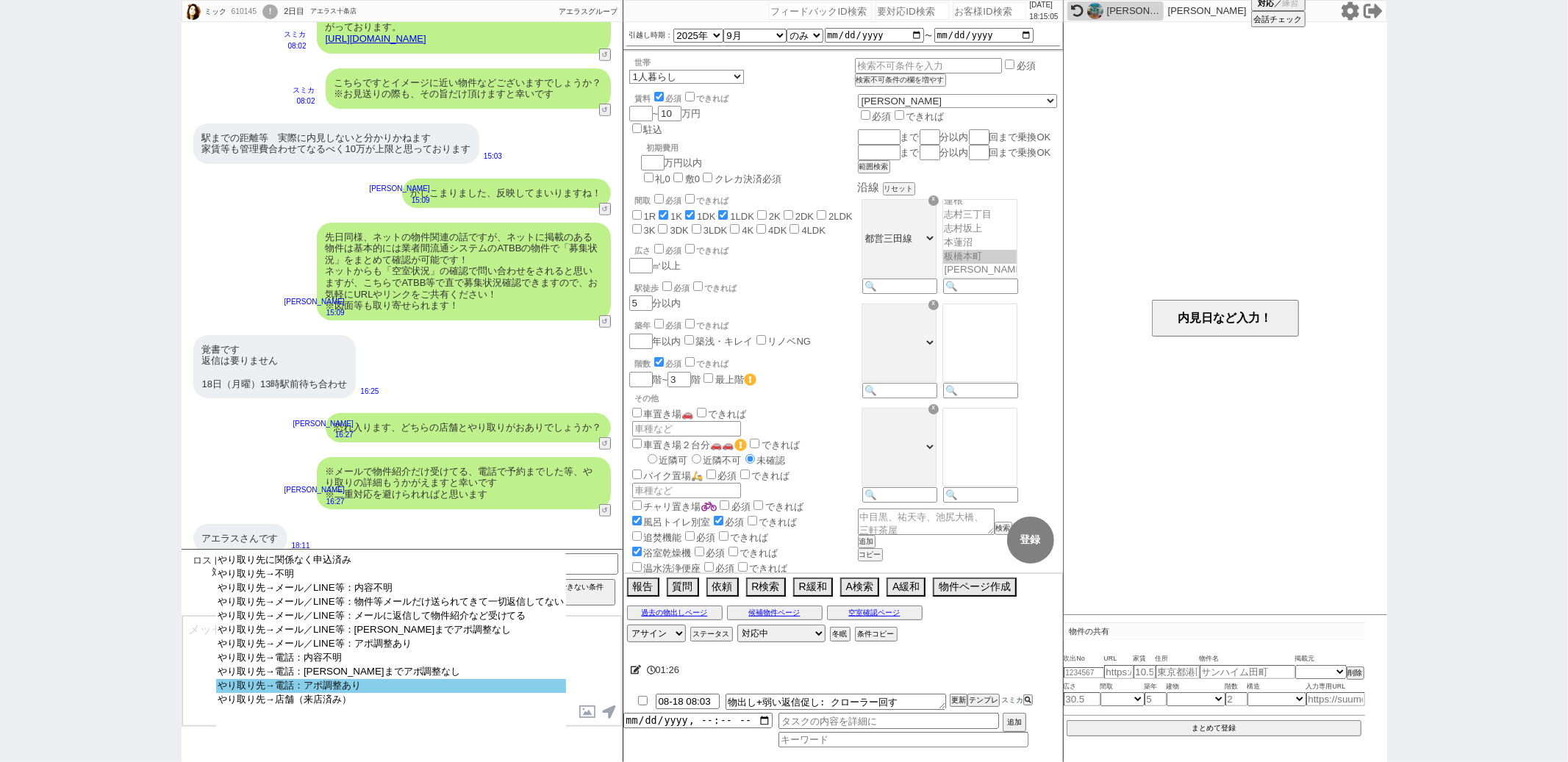
click at [359, 698] on option "やり取り先→電話：アポ調整あり" at bounding box center [391, 700] width 350 height 14
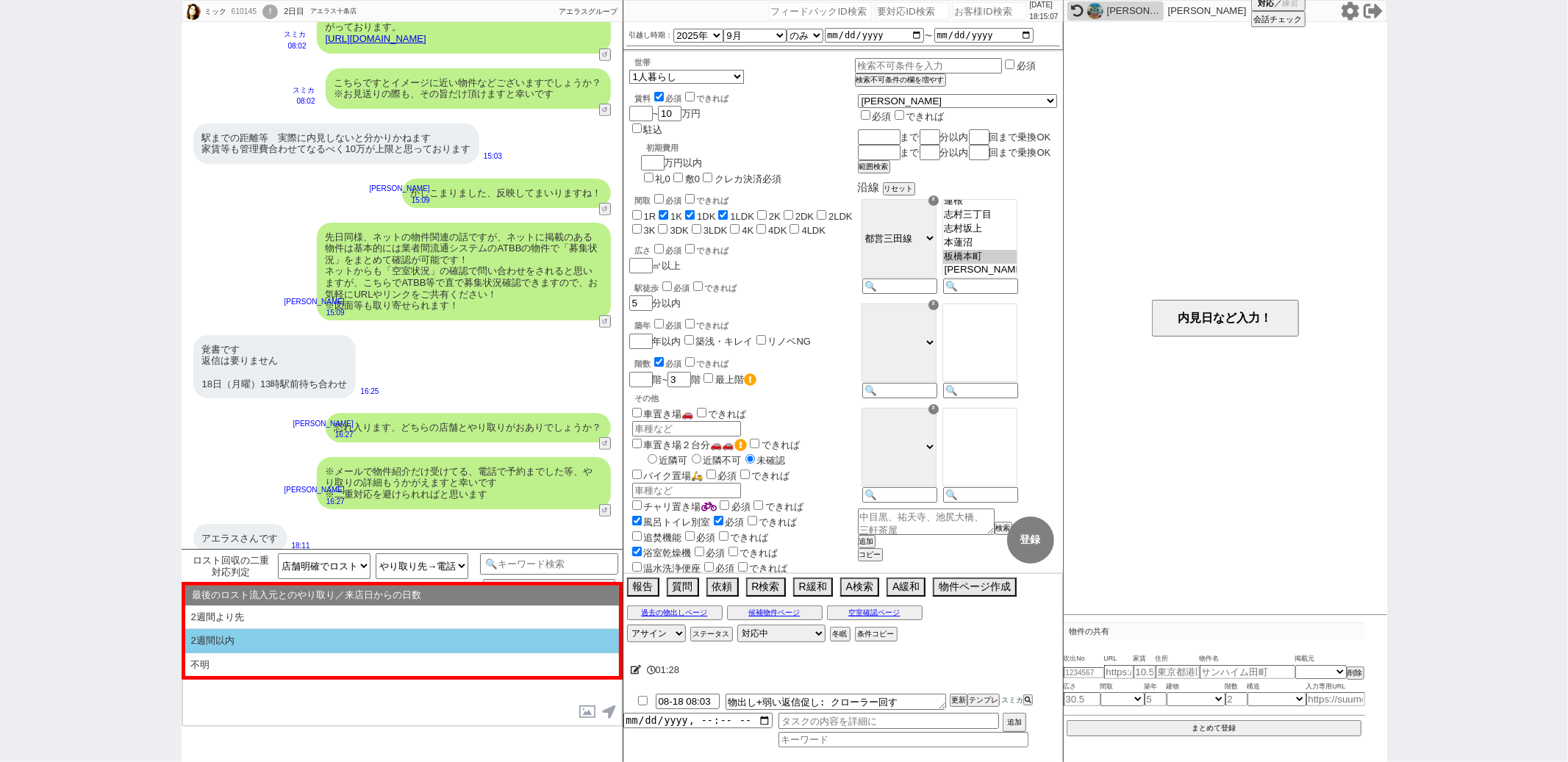
click at [312, 653] on li "2週間以内" at bounding box center [402, 665] width 434 height 24
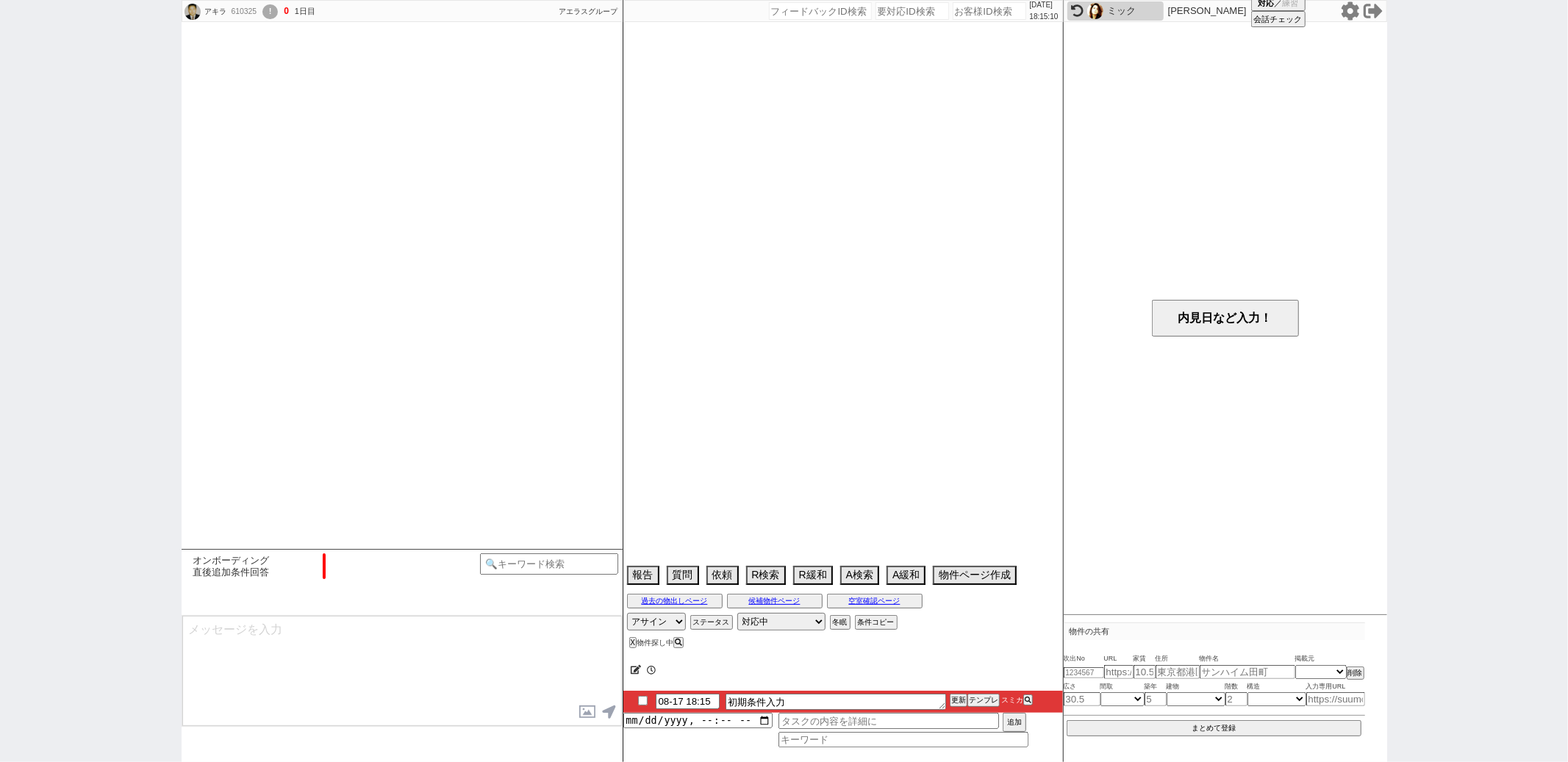
scroll to position [687, 0]
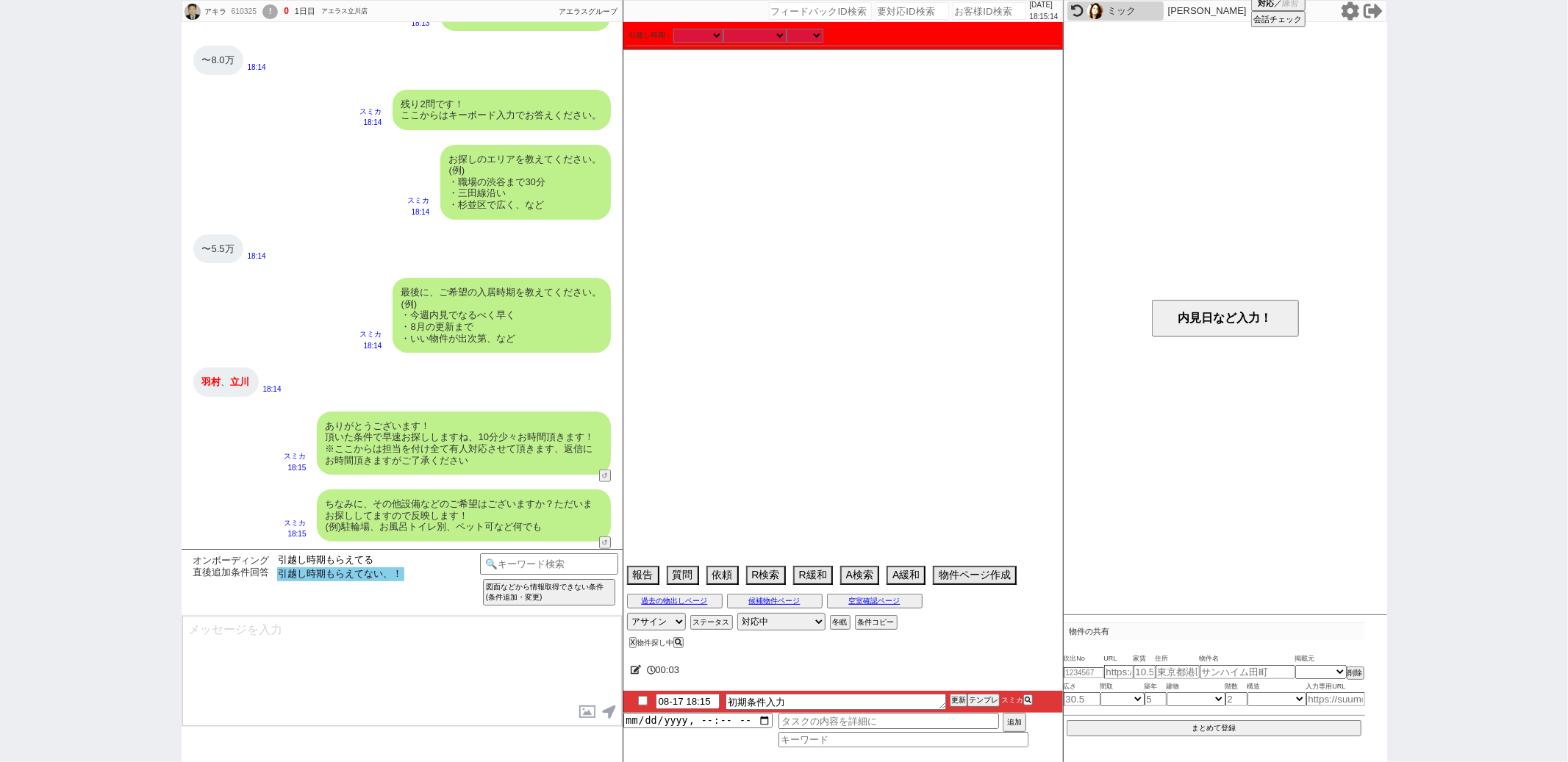
click at [335, 574] on option "引越し時期もらえてない、！" at bounding box center [340, 574] width 127 height 14
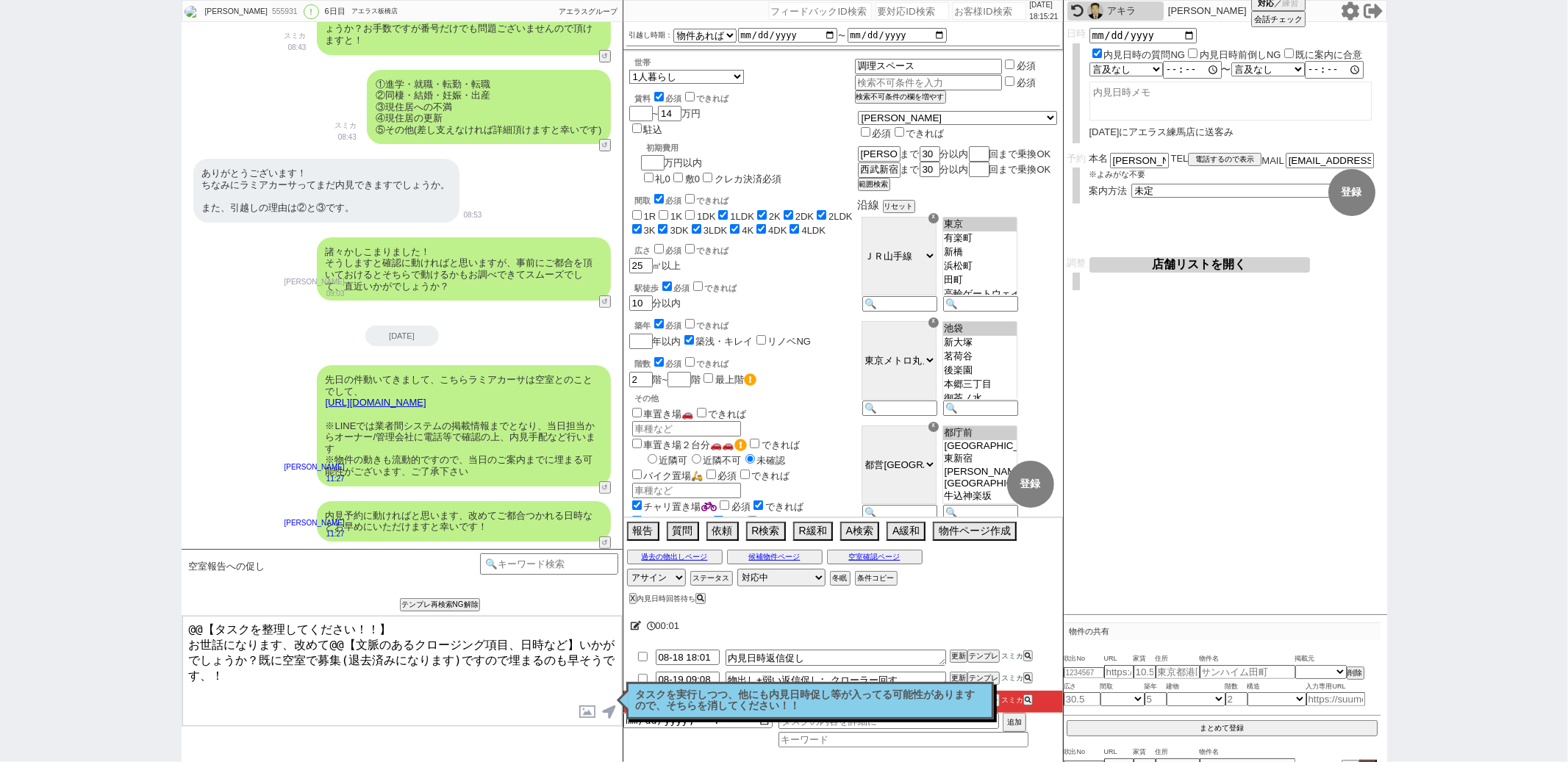
scroll to position [62, 0]
click at [730, 711] on p "タスクを実行しつつ、他にも内見日時促し等が入ってる可能性がありますので、そちらを消してください！！" at bounding box center [810, 701] width 349 height 23
drag, startPoint x: 404, startPoint y: 626, endPoint x: 462, endPoint y: 505, distance: 134.2
click at [462, 505] on div "Mizuki Nakahara 555931 ! 0 6日目 アエラス板橋店 冬眠中 自社客 アエラスグループ スミカ_BPO チャット全表示 2025-08…" at bounding box center [402, 381] width 442 height 762
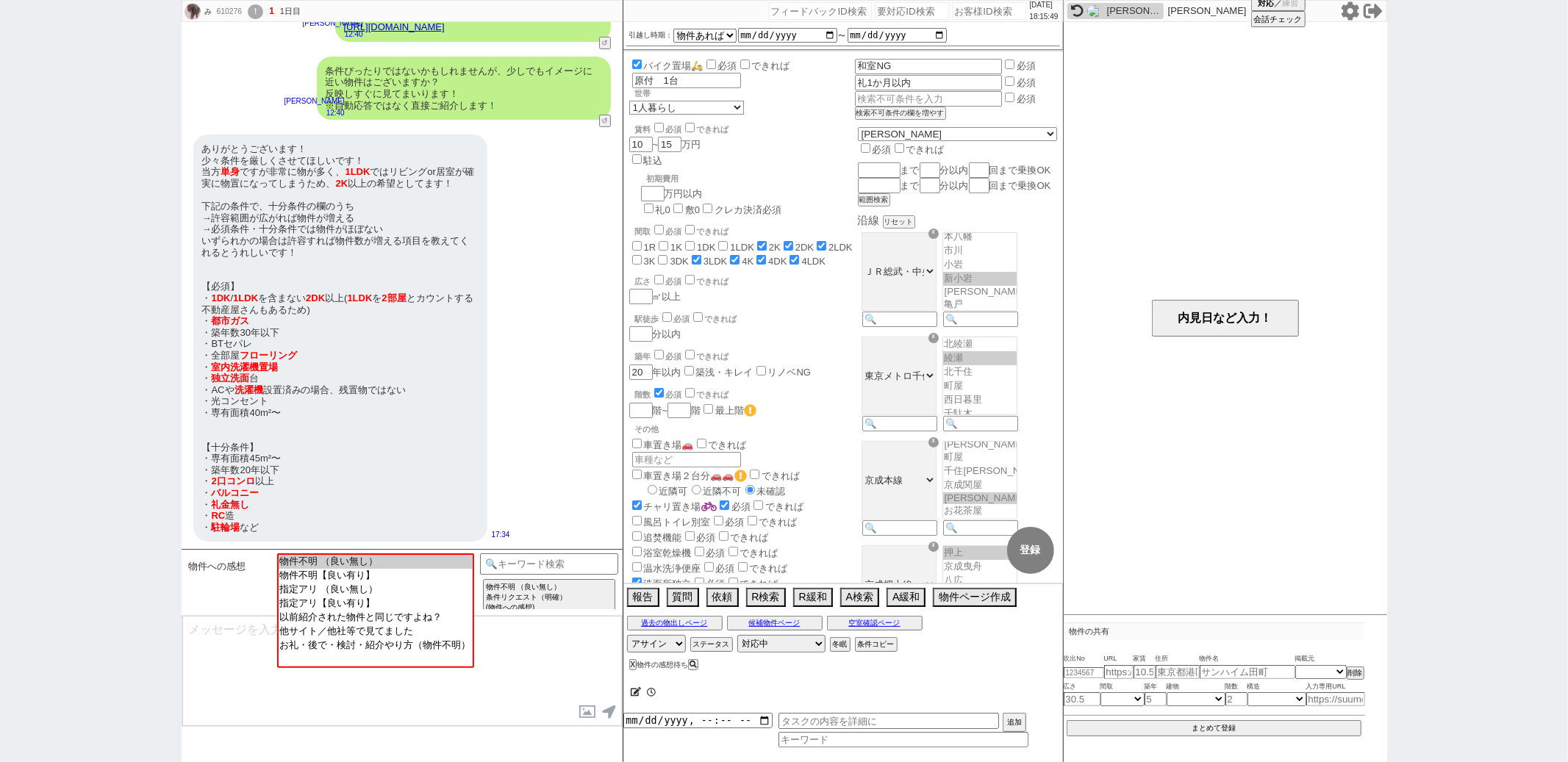
scroll to position [122, 0]
click at [493, 562] on input at bounding box center [549, 562] width 139 height 18
click at [682, 606] on option "条件追加・変更" at bounding box center [684, 612] width 129 height 14
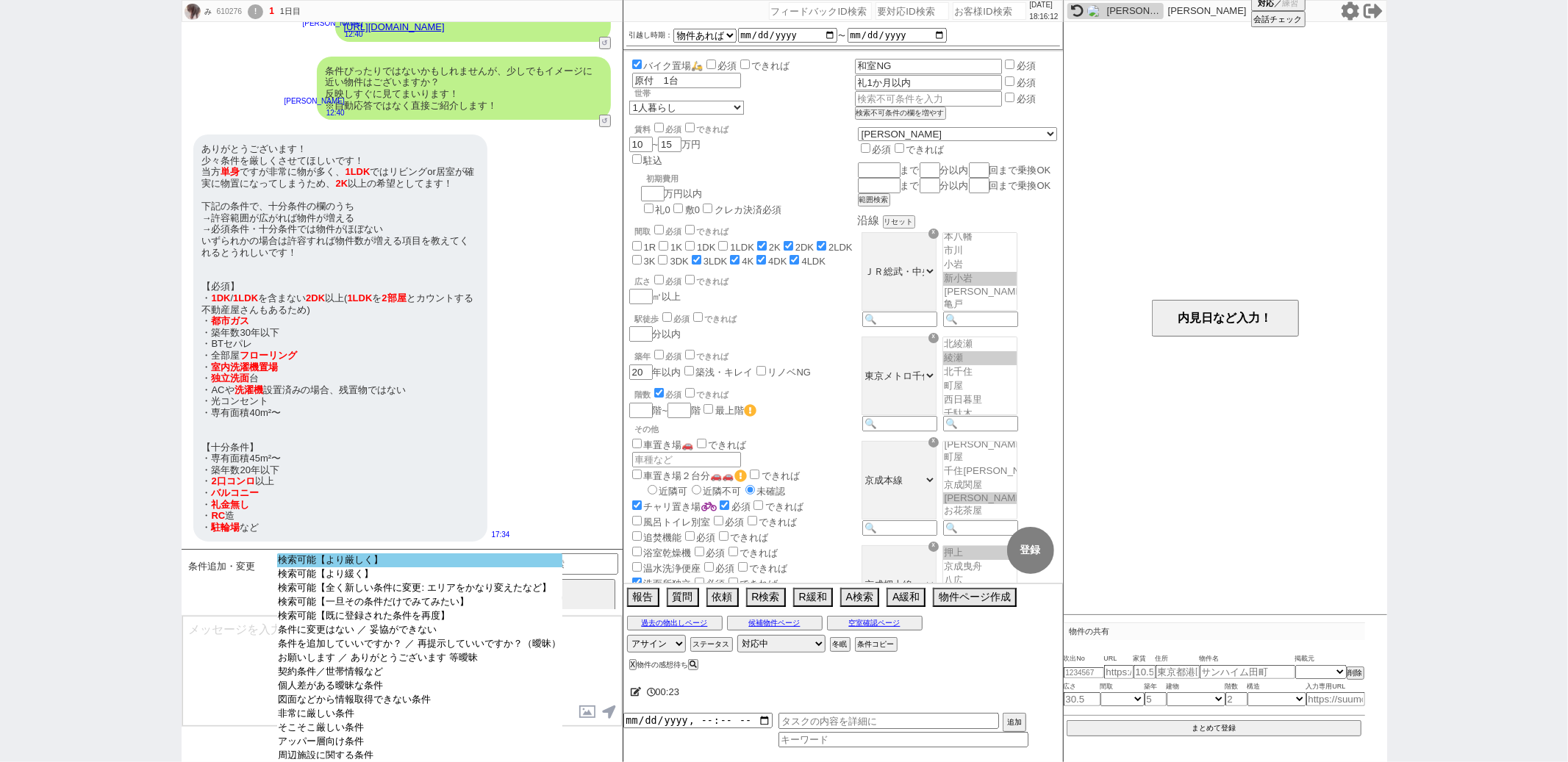
click at [464, 567] on option "検索可能【より厳しく】" at bounding box center [419, 574] width 285 height 14
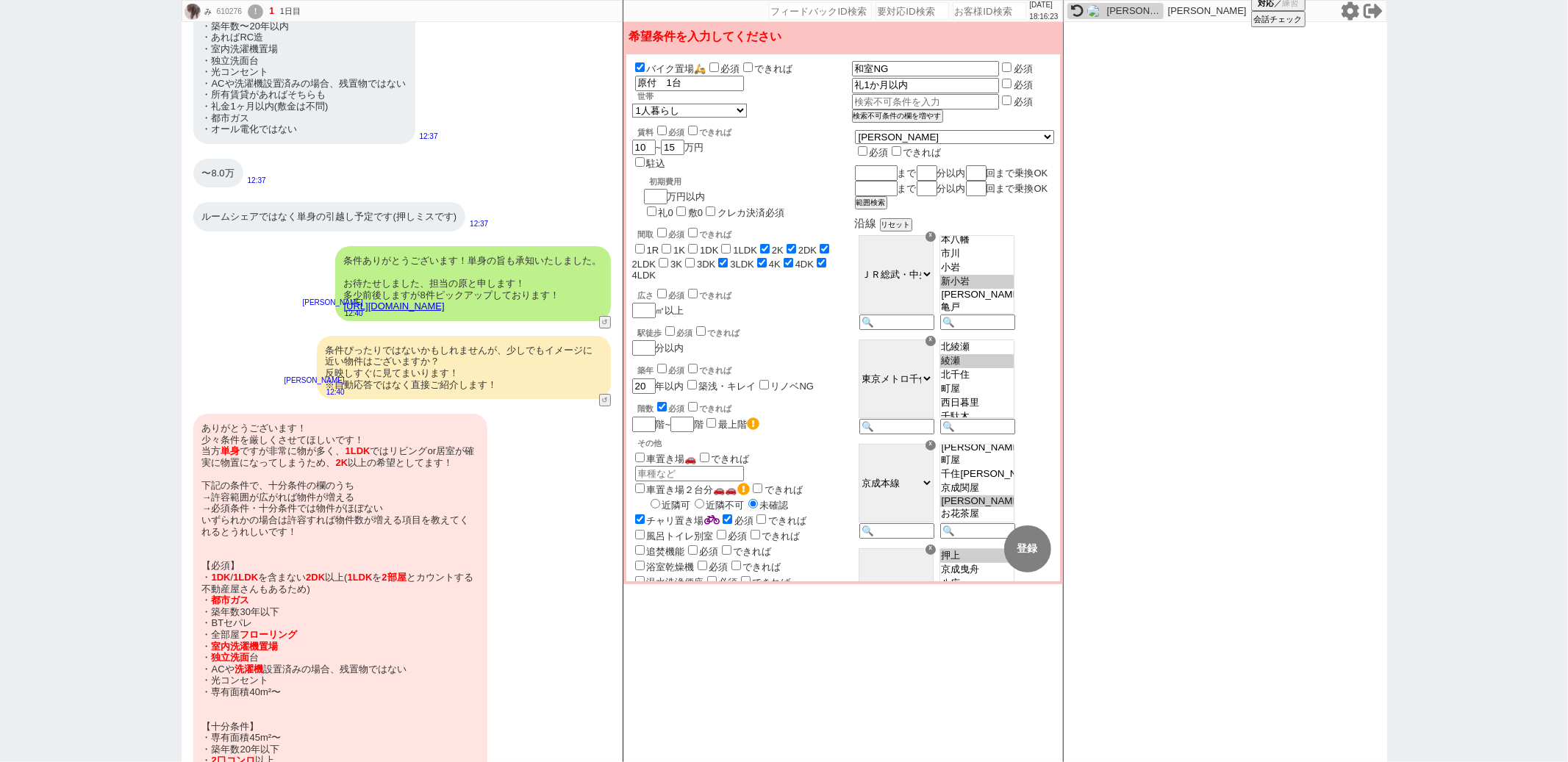
scroll to position [344, 0]
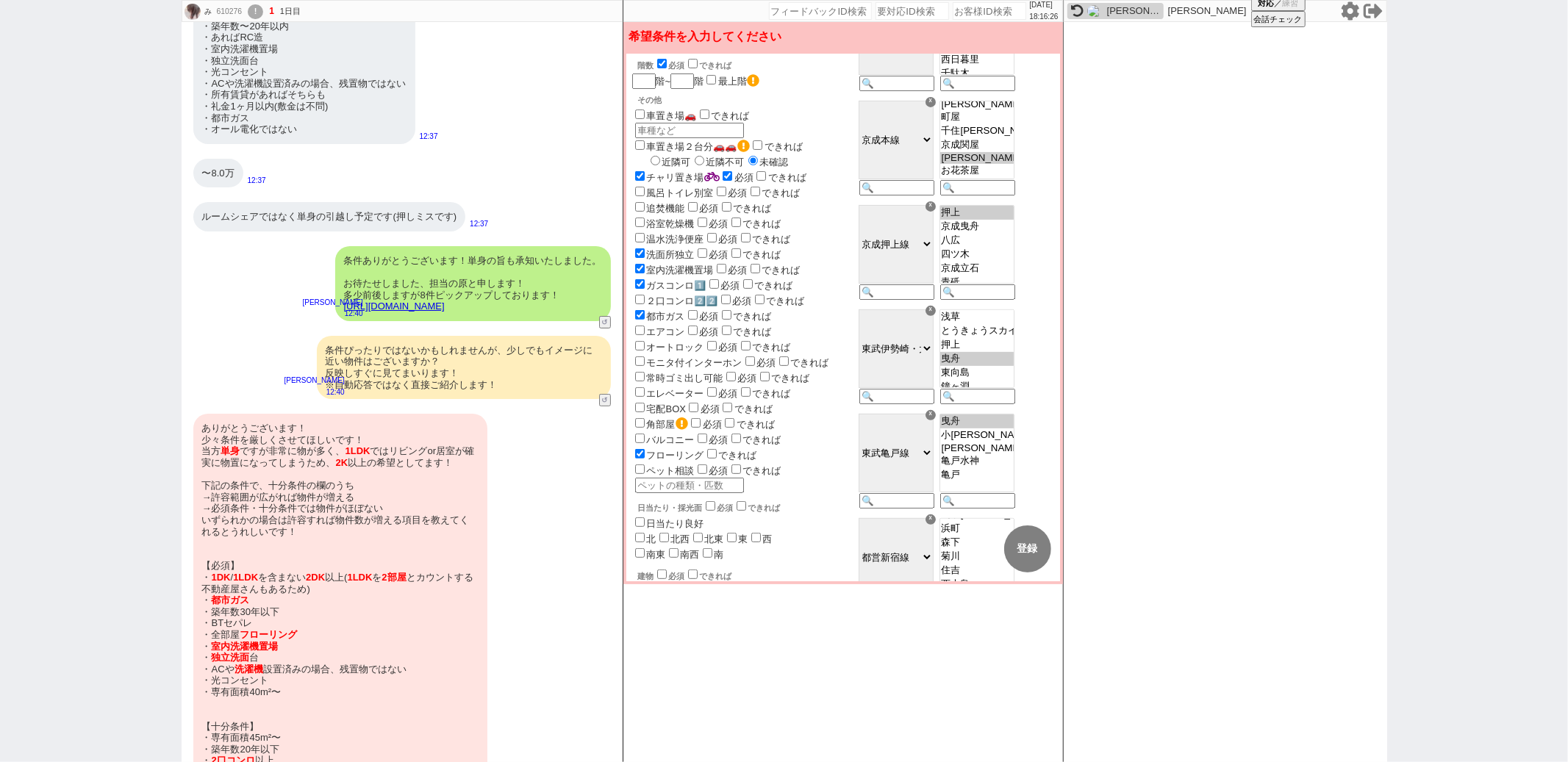
click at [691, 310] on input "checkbox" at bounding box center [693, 315] width 10 height 10
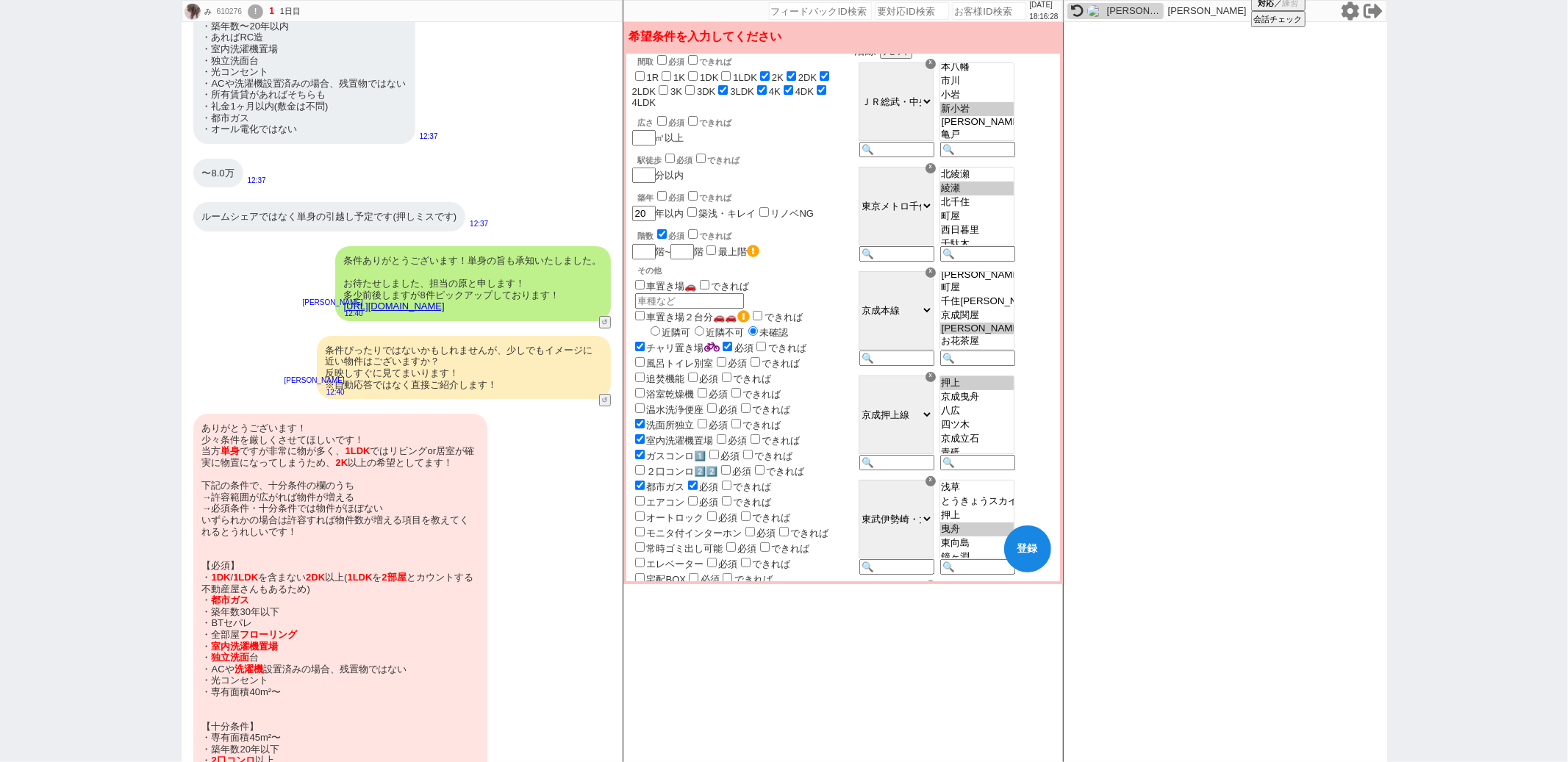
scroll to position [25, 0]
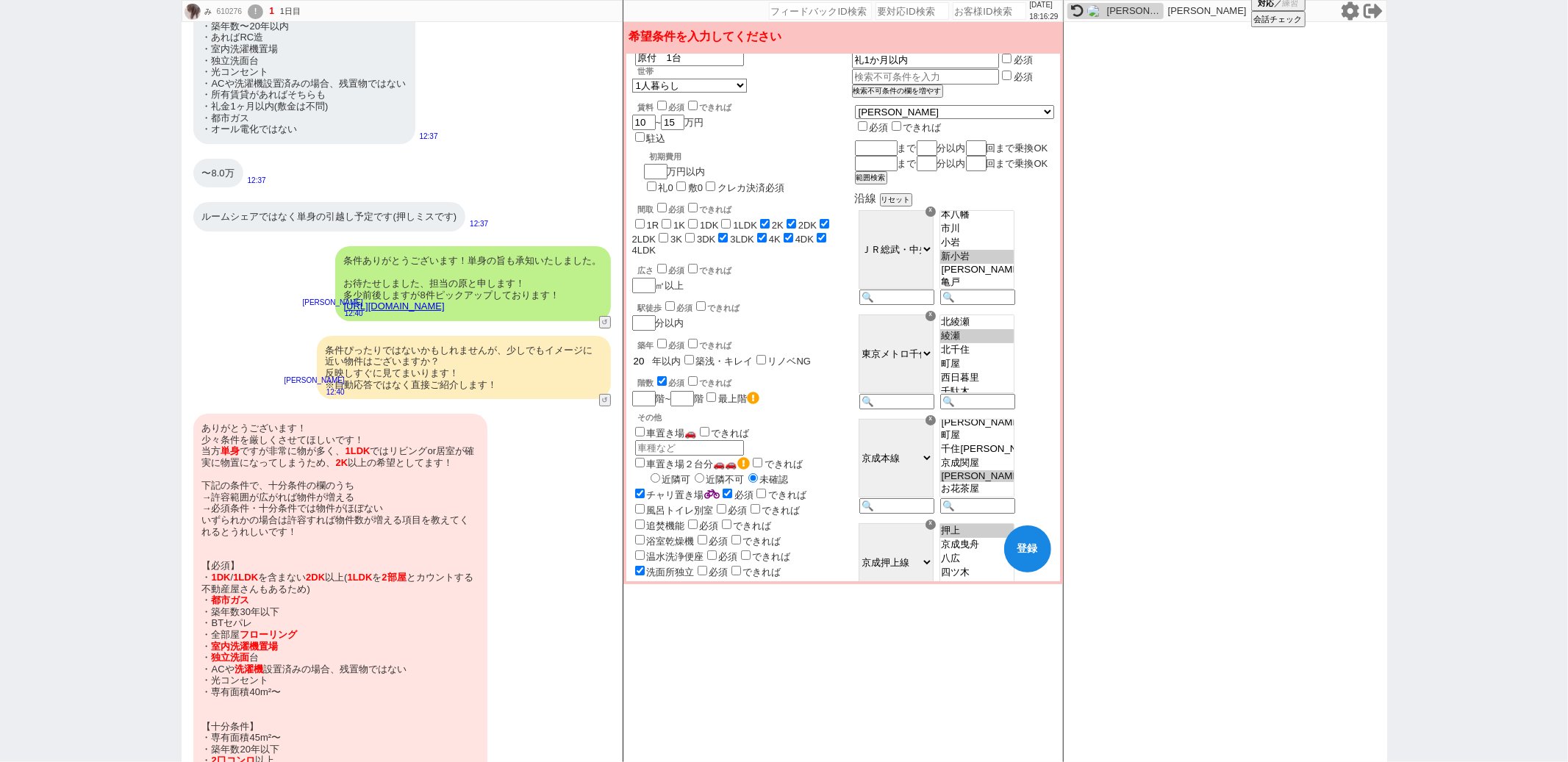
click at [645, 355] on input "20" at bounding box center [642, 361] width 21 height 12
click at [830, 299] on div "駅徒歩 必須 できれば 分以内" at bounding box center [742, 315] width 220 height 31
click at [640, 505] on input "風呂トイレ別室" at bounding box center [641, 510] width 10 height 10
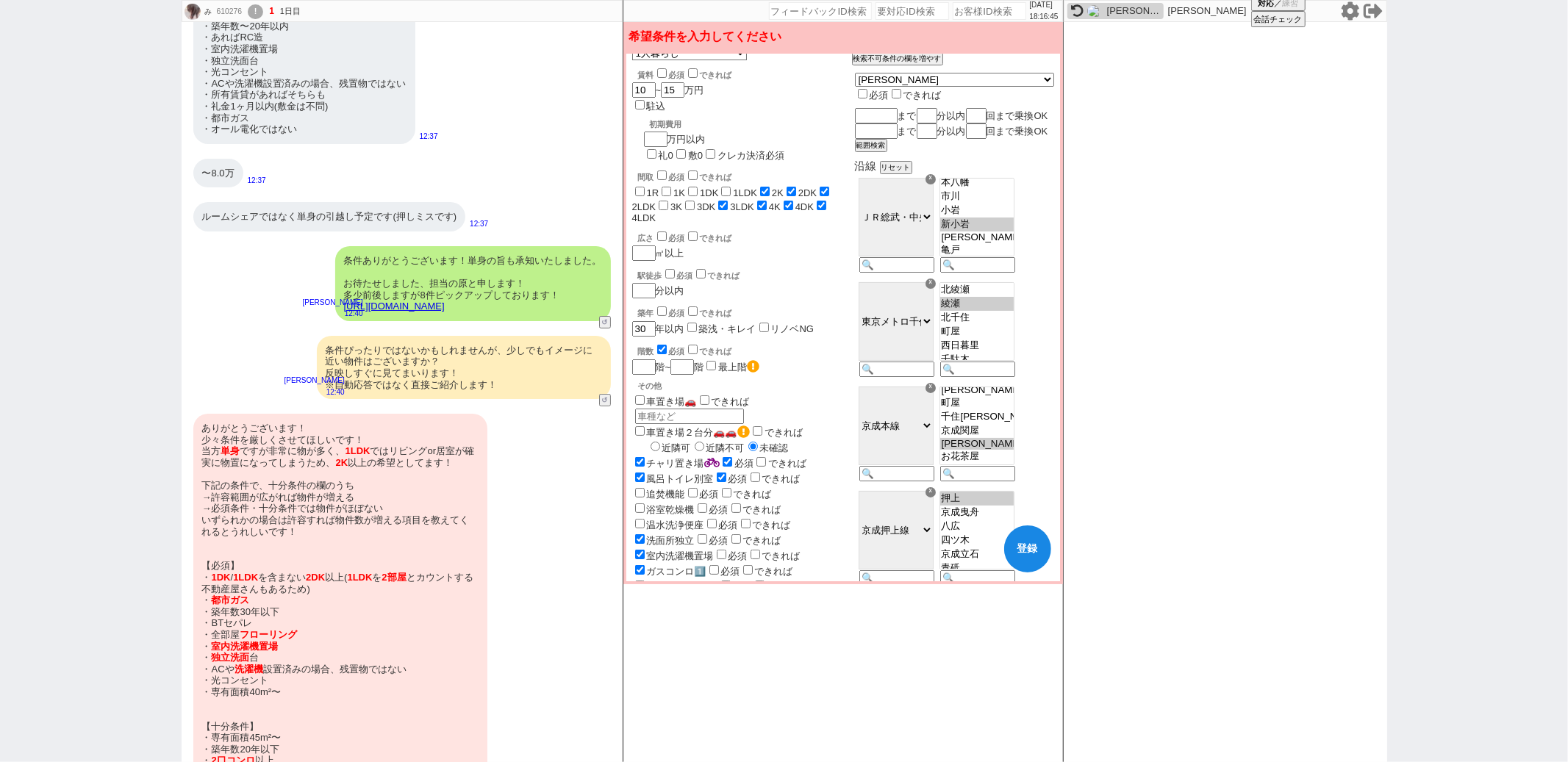
scroll to position [166, 0]
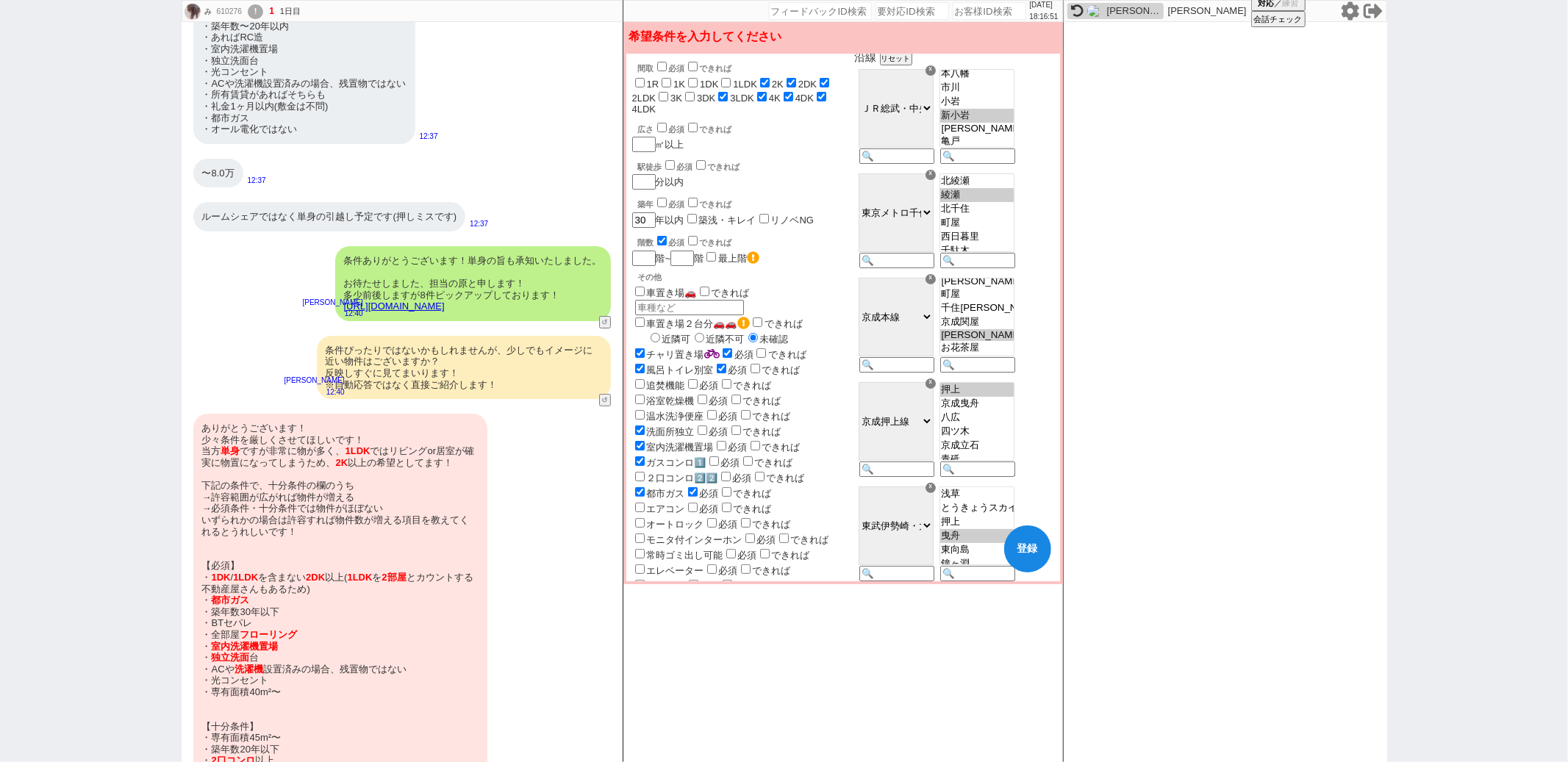
click at [719, 441] on input "checkbox" at bounding box center [722, 446] width 10 height 10
click at [701, 426] on input "checkbox" at bounding box center [703, 431] width 10 height 10
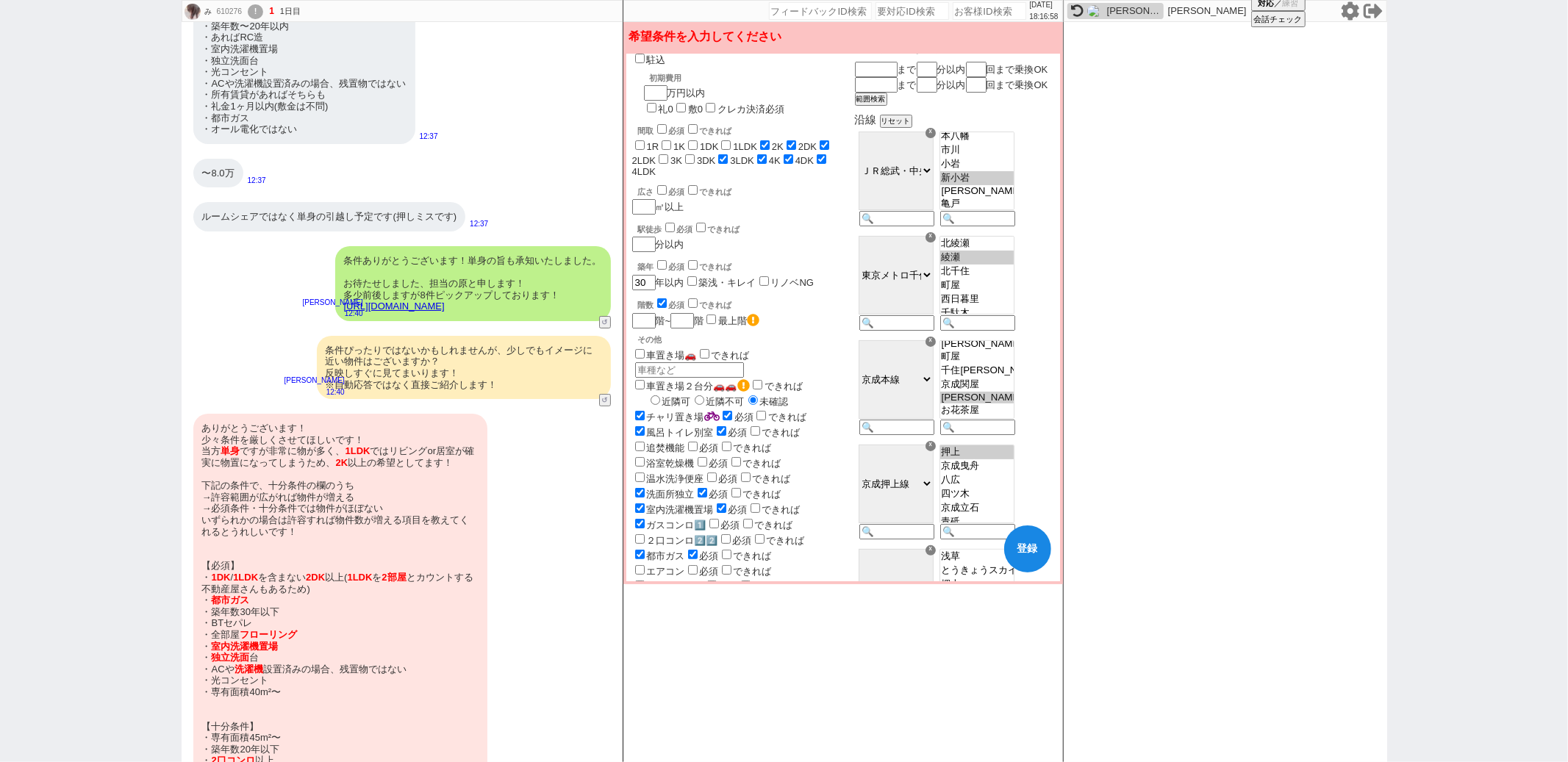
scroll to position [40, 0]
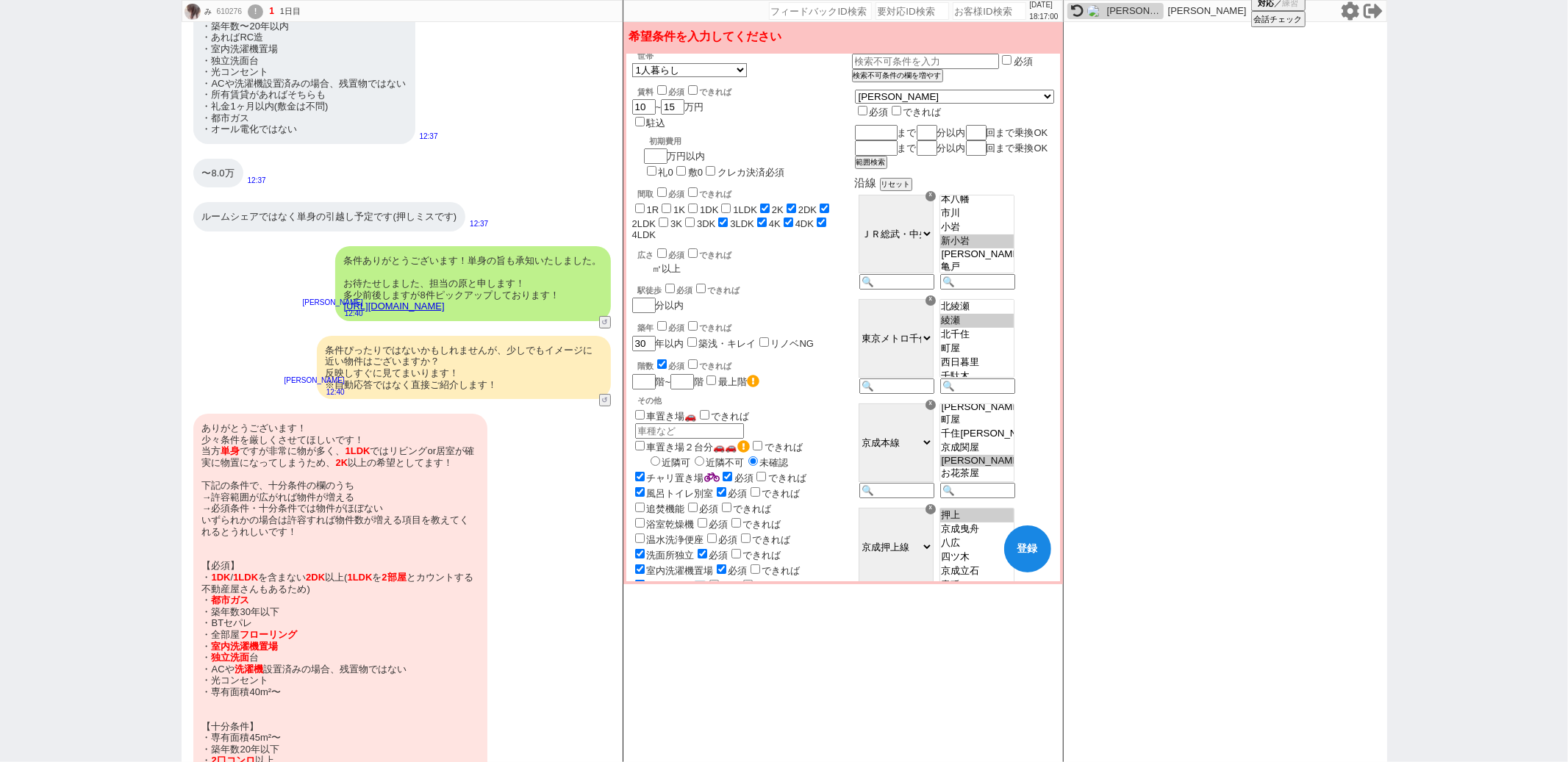
click at [643, 262] on input "number" at bounding box center [642, 268] width 21 height 12
click at [830, 219] on div "バイク置場🛵 必須 できれば バイク 原付　1台 世帯 1人暮らし 2人暮らし 家族:小学生以下含む 家族:小学生以下含まず 兄弟・姉妹 ルームシェア その他…" at bounding box center [742, 408] width 220 height 776
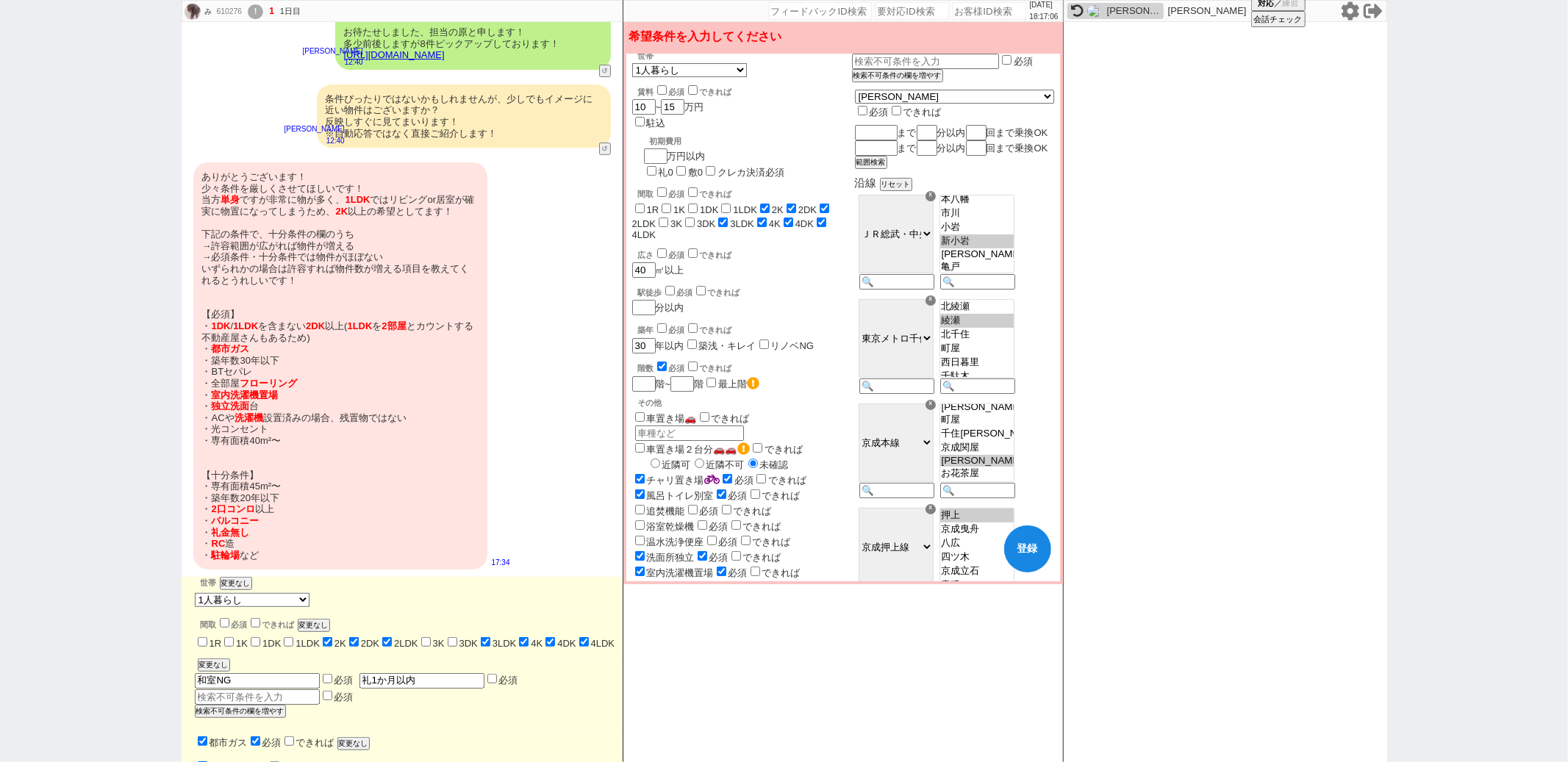
scroll to position [0, 0]
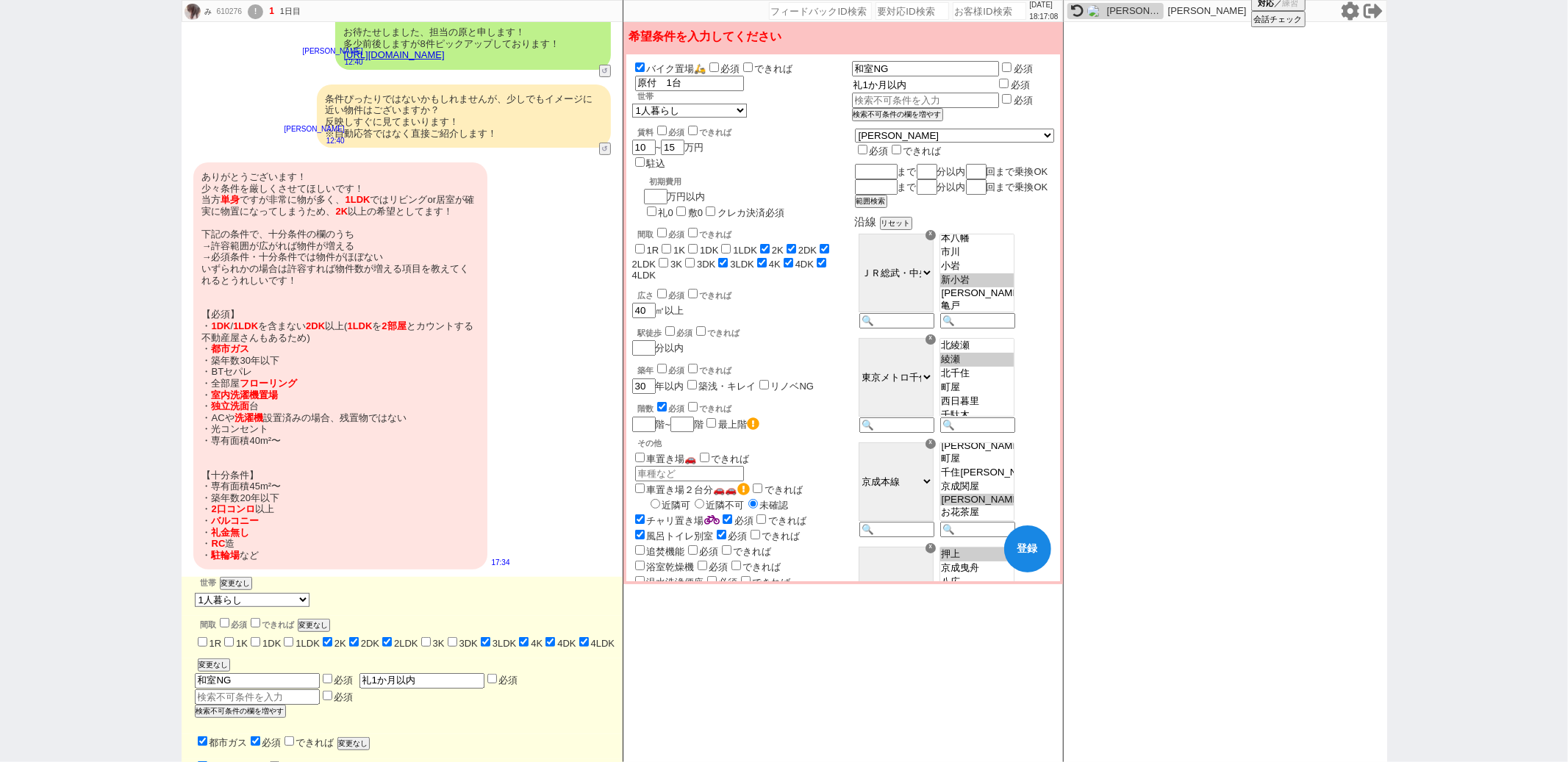
click at [926, 86] on input "礼1か月以内" at bounding box center [924, 85] width 145 height 12
click at [841, 324] on div "駅徒歩 必須 できれば" at bounding box center [745, 331] width 214 height 15
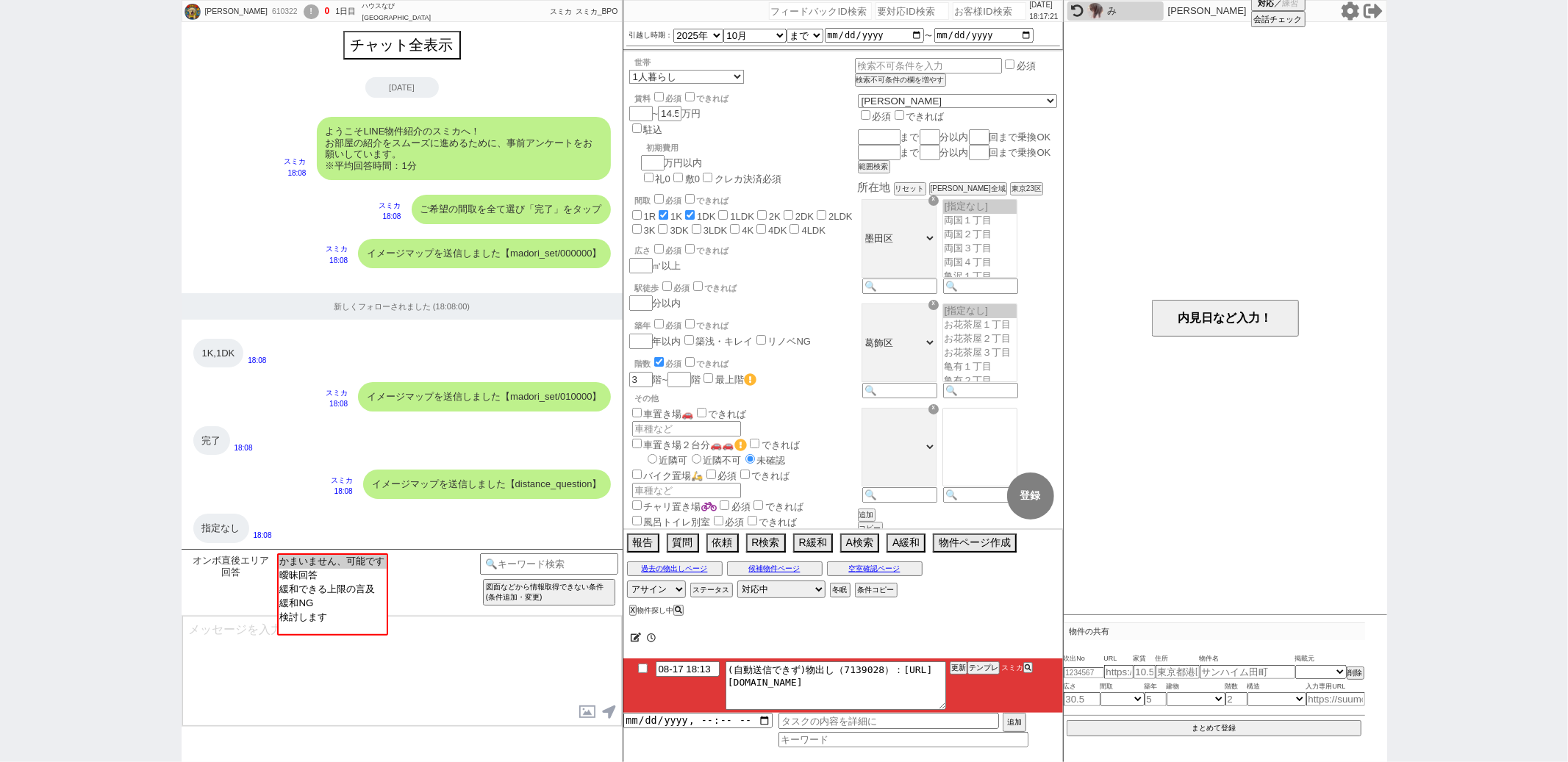
scroll to position [941, 0]
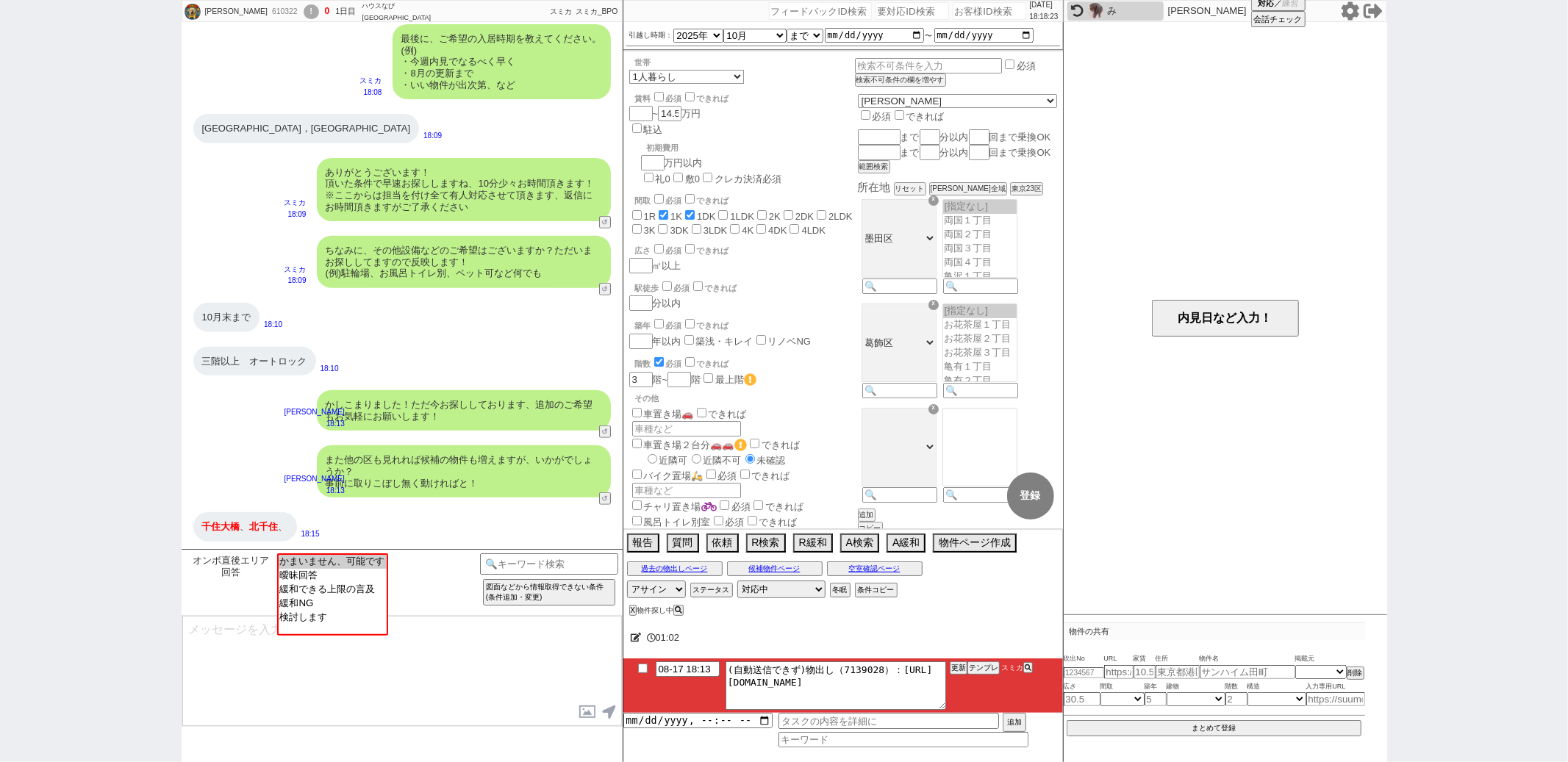
paste input "609606"
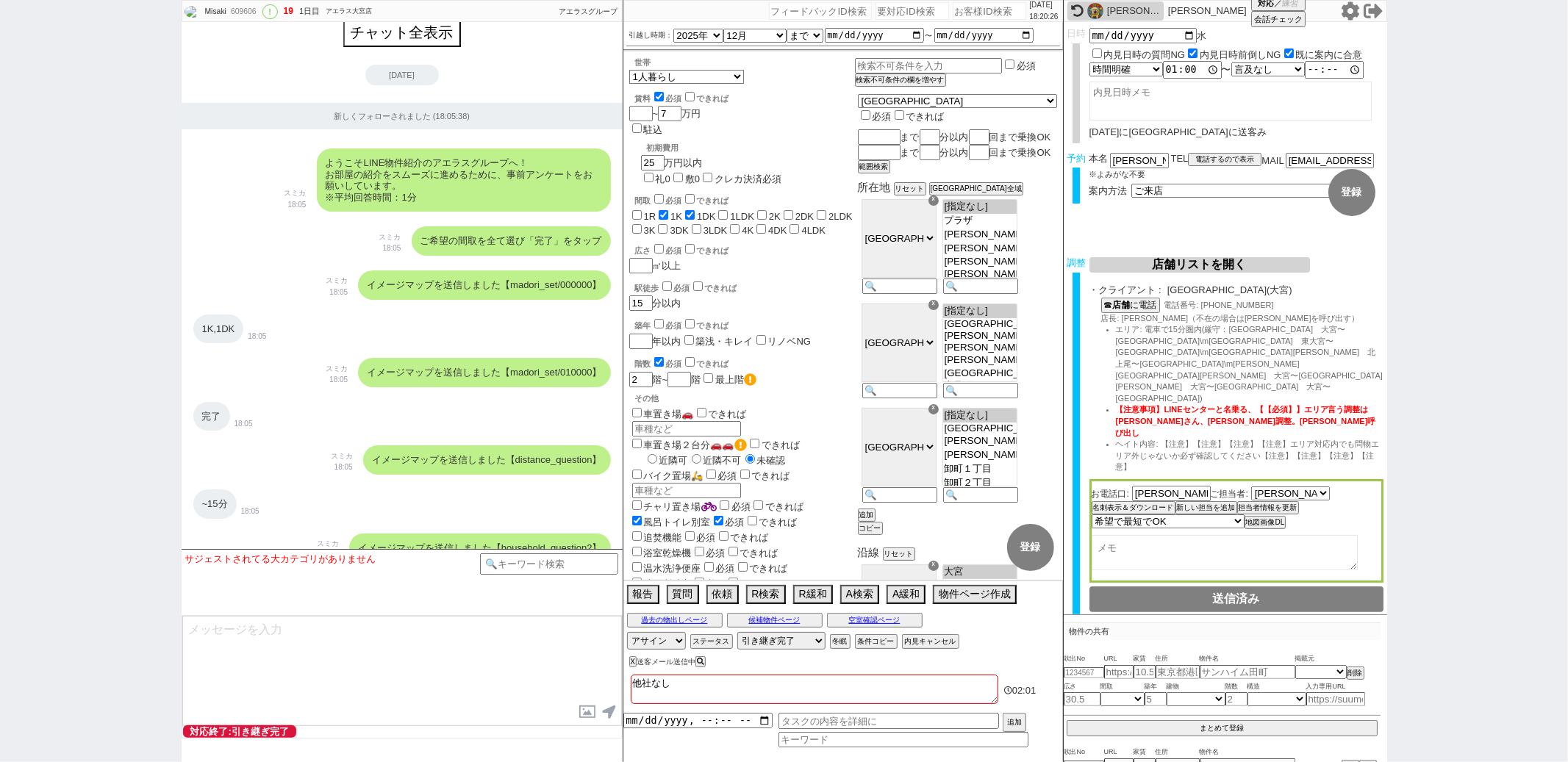
scroll to position [11, 0]
click at [247, 14] on div "609606" at bounding box center [243, 12] width 33 height 12
copy div "609606"
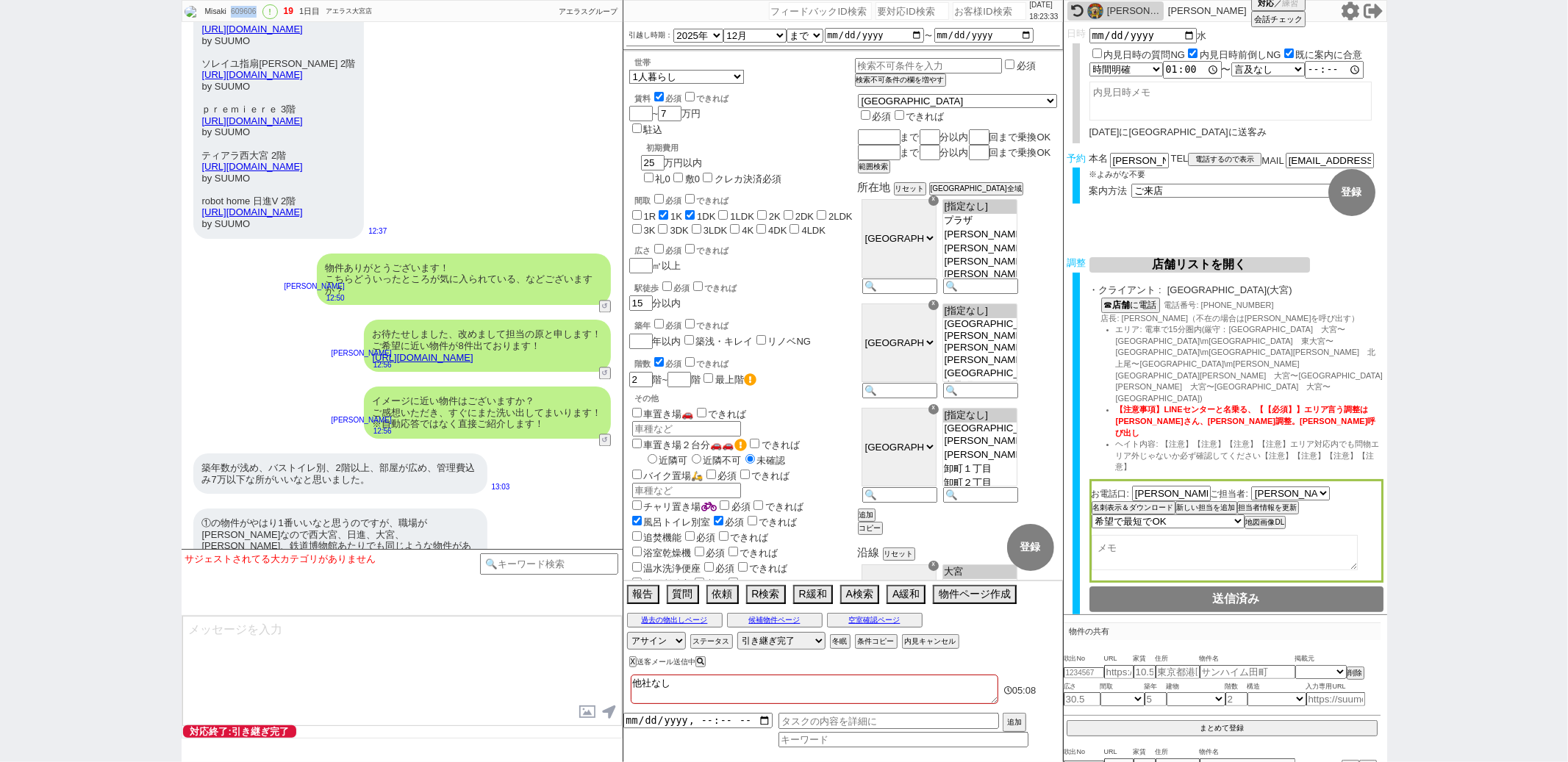
scroll to position [2598, 0]
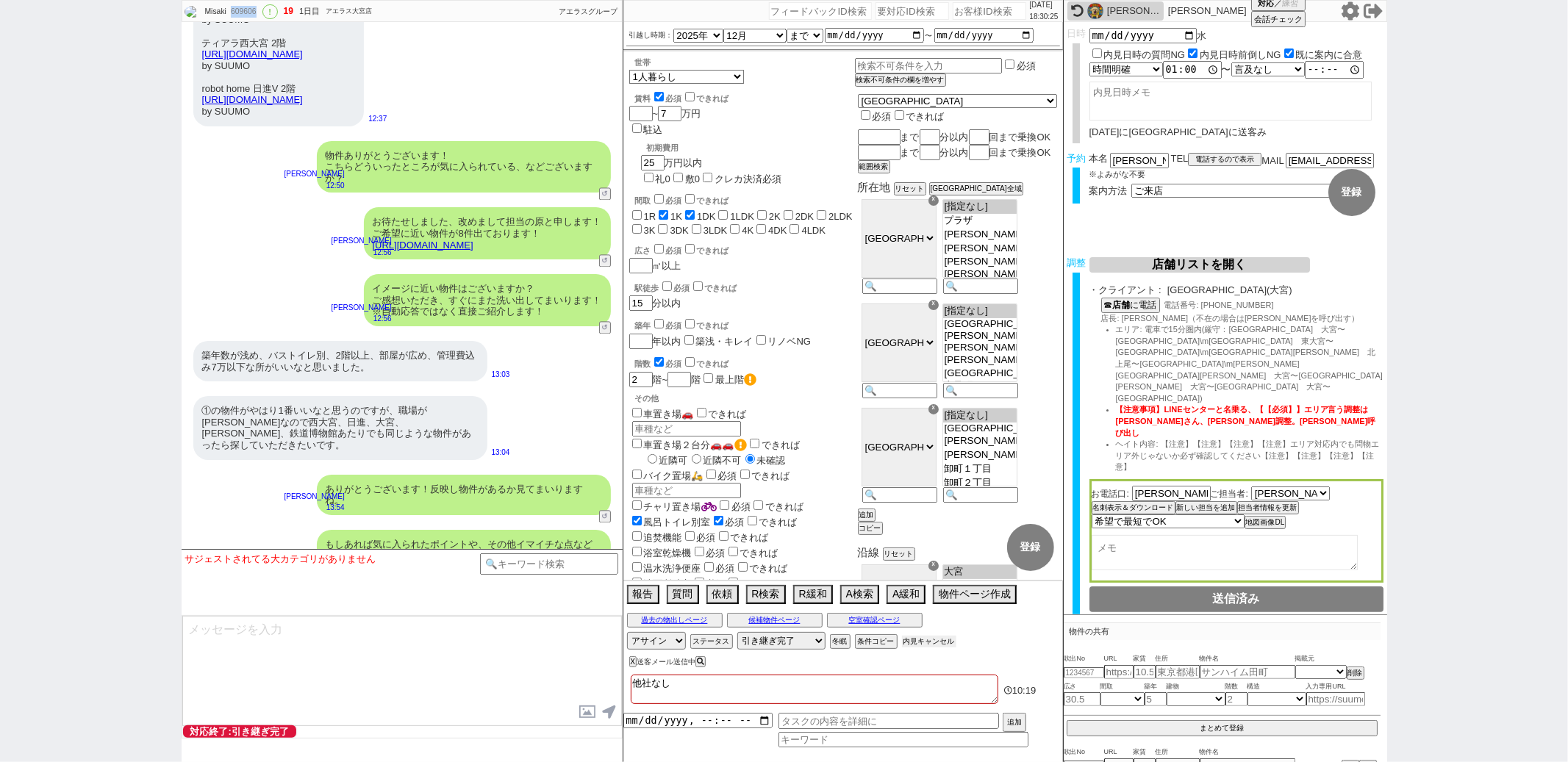
click at [920, 642] on button "内見キャンセル" at bounding box center [929, 641] width 54 height 12
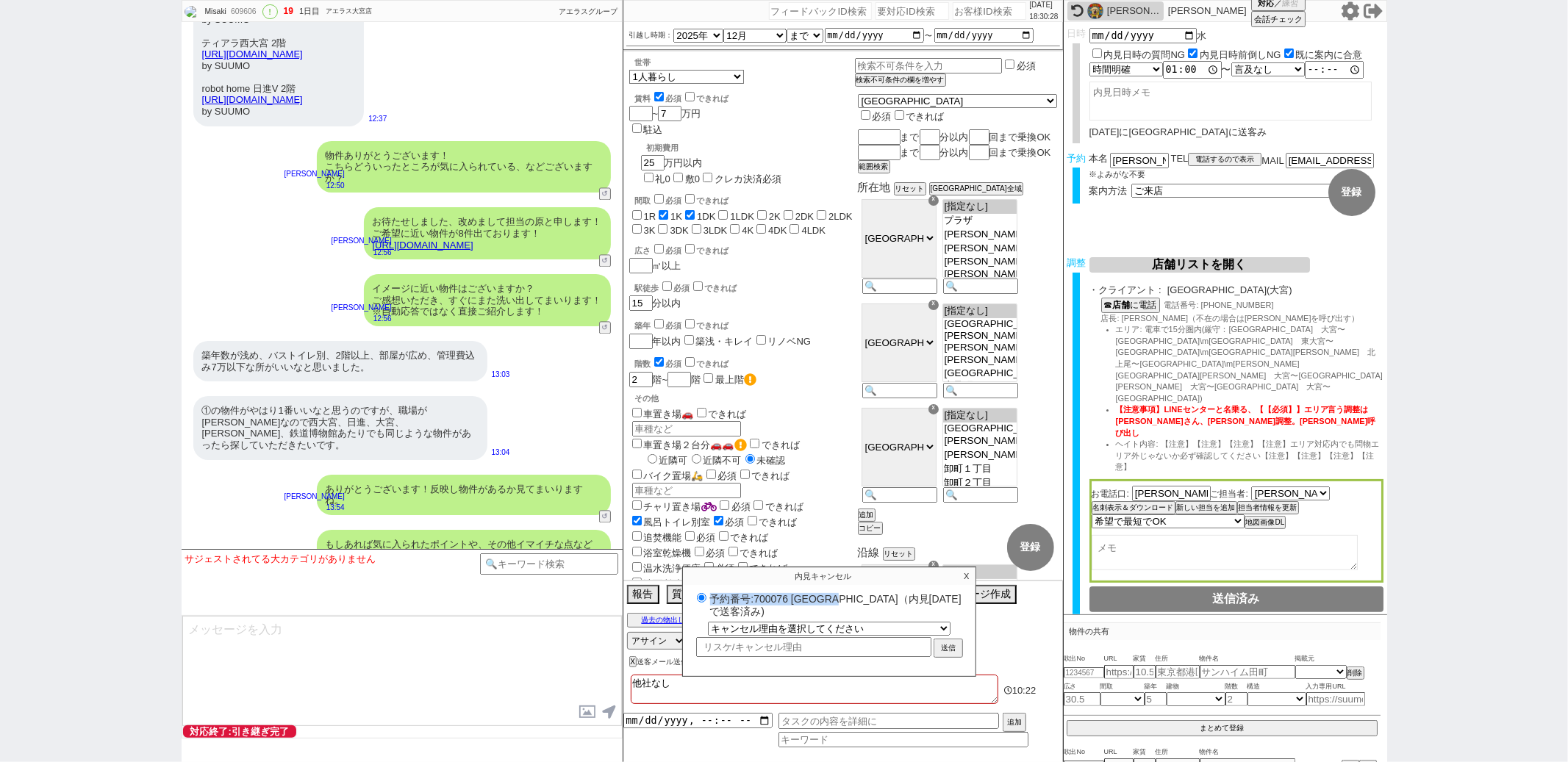
drag, startPoint x: 712, startPoint y: 599, endPoint x: 867, endPoint y: 604, distance: 155.1
click at [867, 604] on label "予約番号:700076 アエラス大宮店（内見日 2025/08/20 で送客済み)" at bounding box center [829, 604] width 272 height 27
copy label "予約番号:700076 アエラス大宮店"
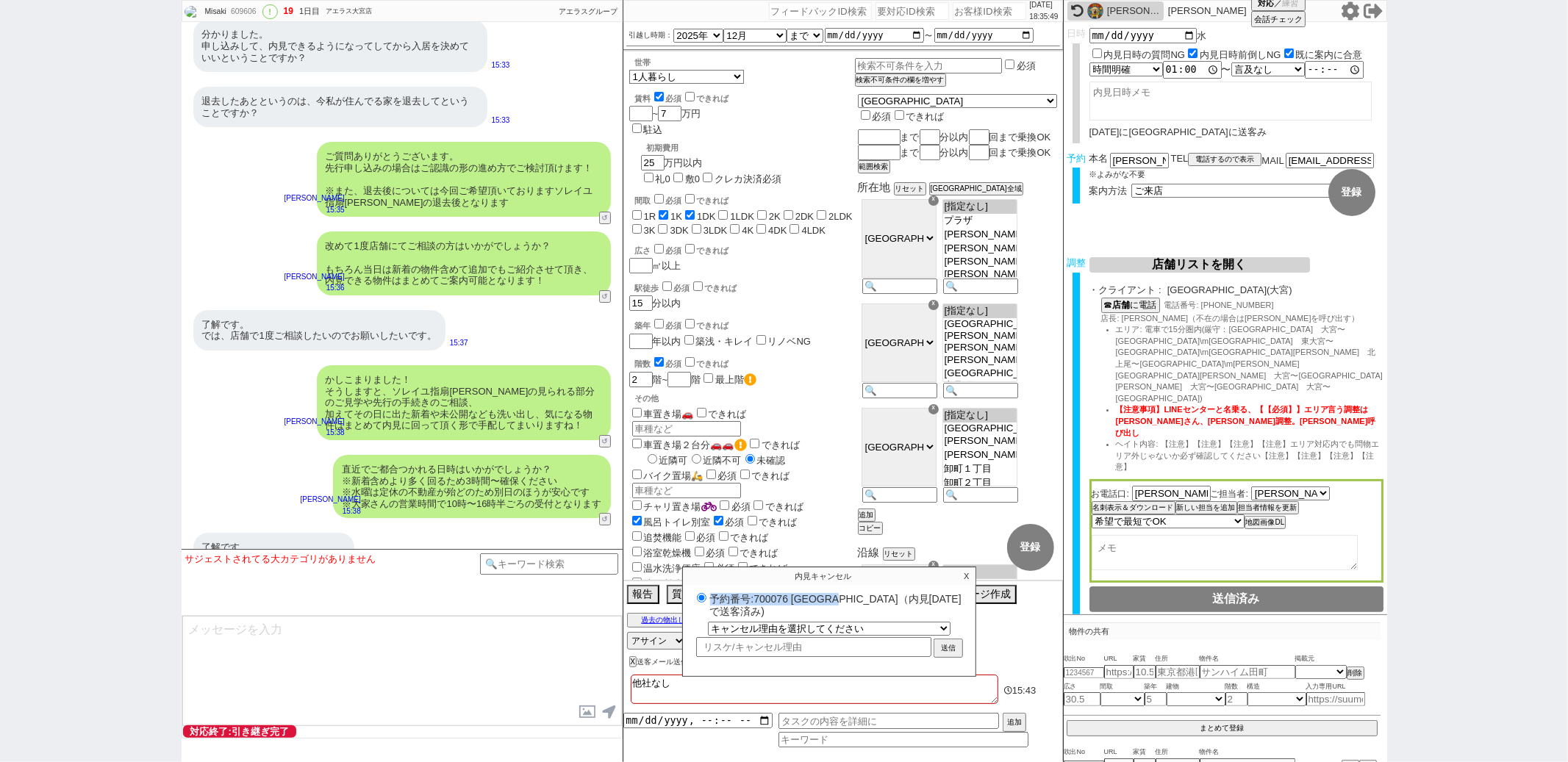
scroll to position [4966, 0]
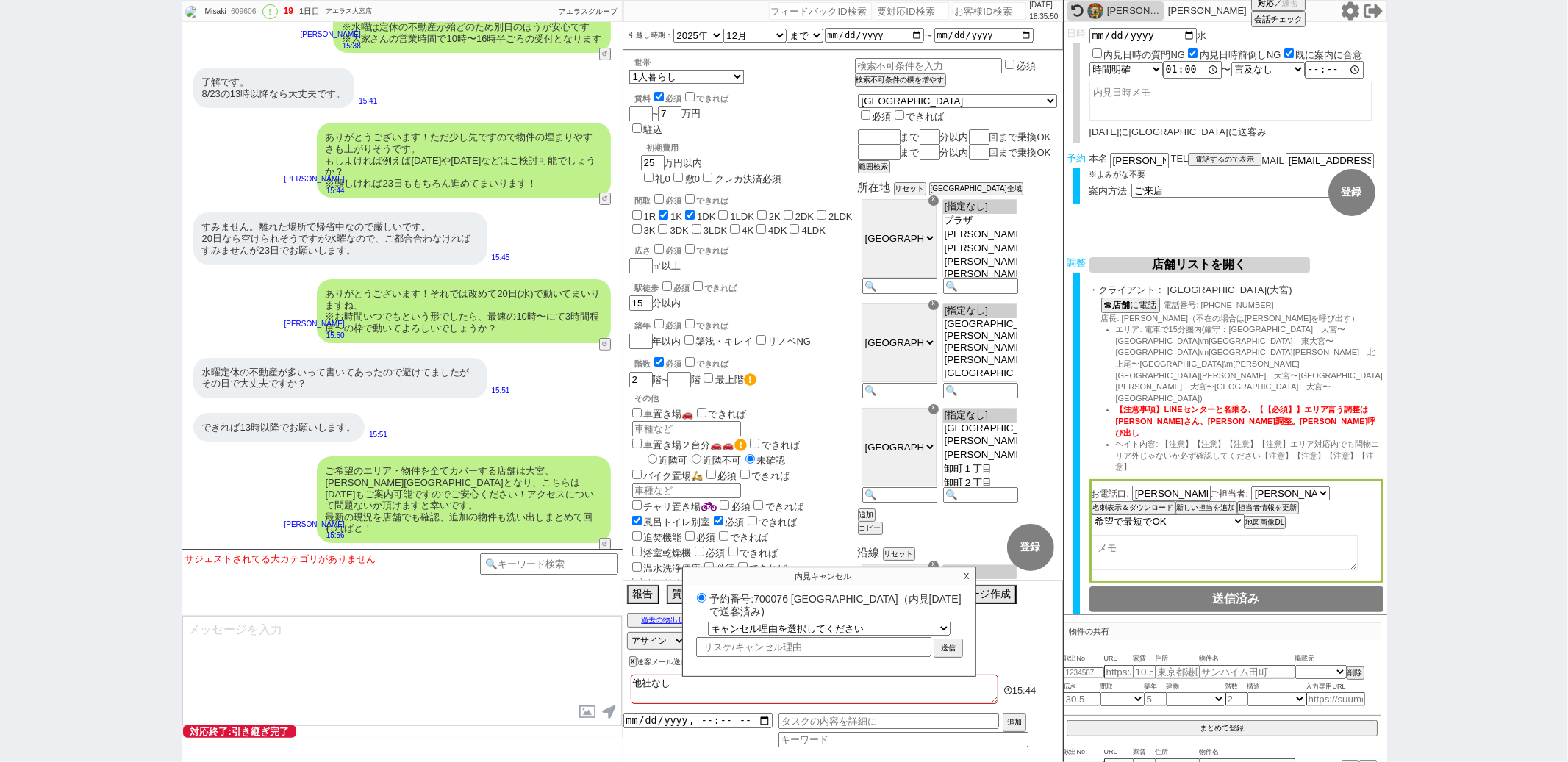
click at [969, 580] on p "X" at bounding box center [966, 575] width 17 height 17
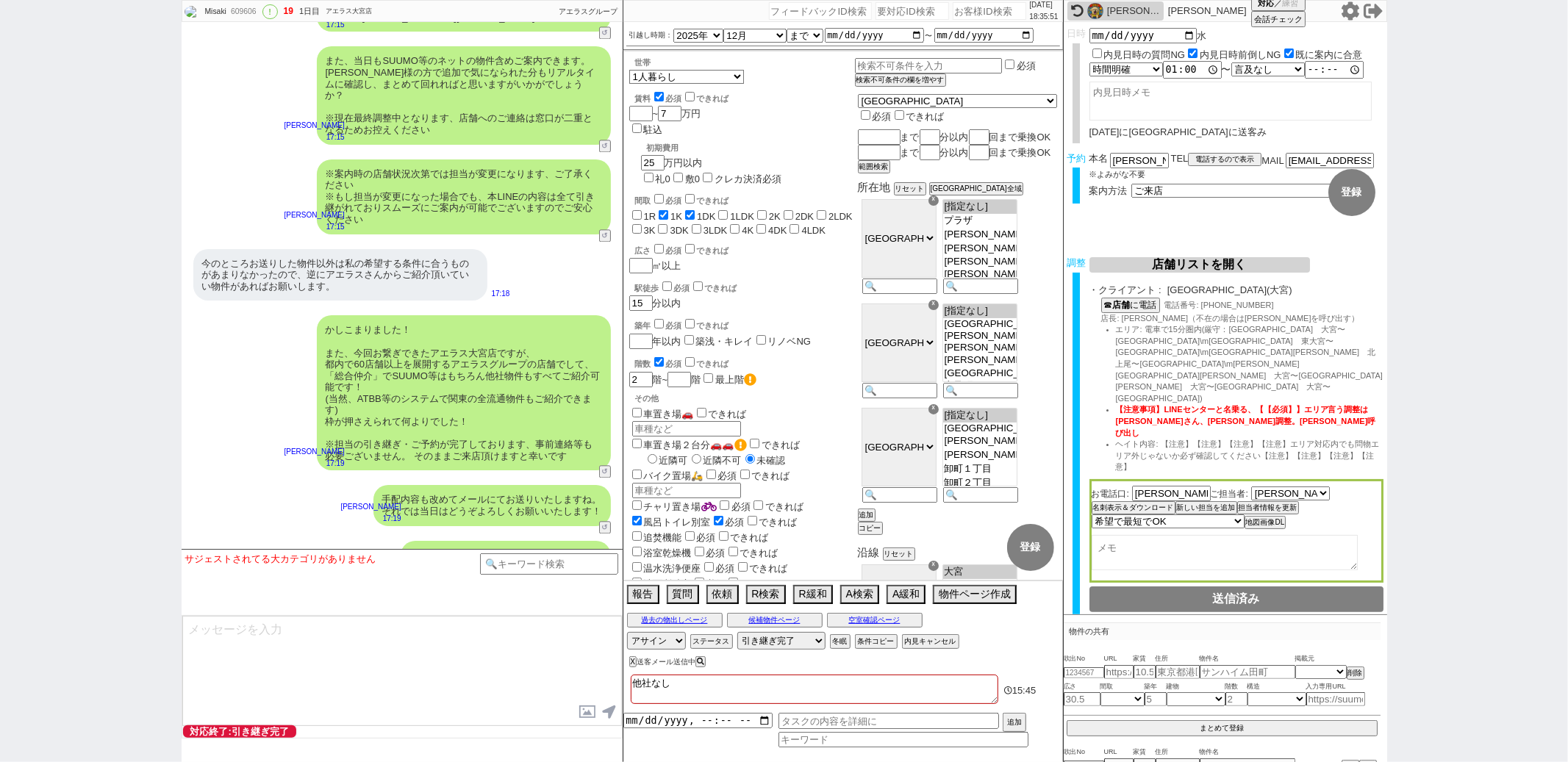
scroll to position [7480, 0]
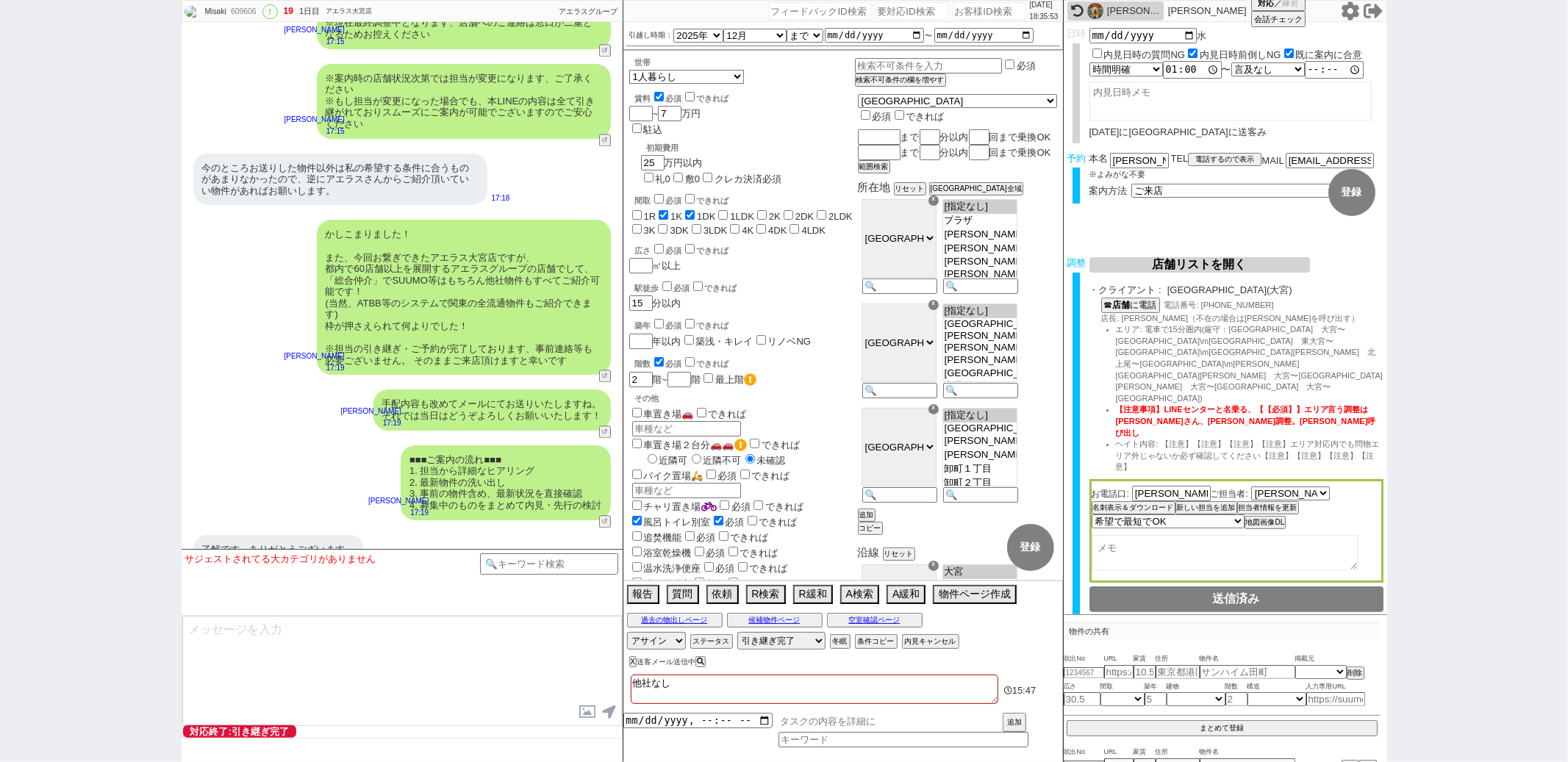
click at [817, 727] on input "text" at bounding box center [889, 721] width 220 height 16
click at [669, 722] on input "datetime-local" at bounding box center [698, 718] width 150 height 12
click at [1003, 719] on button "追加" at bounding box center [1013, 724] width 21 height 16
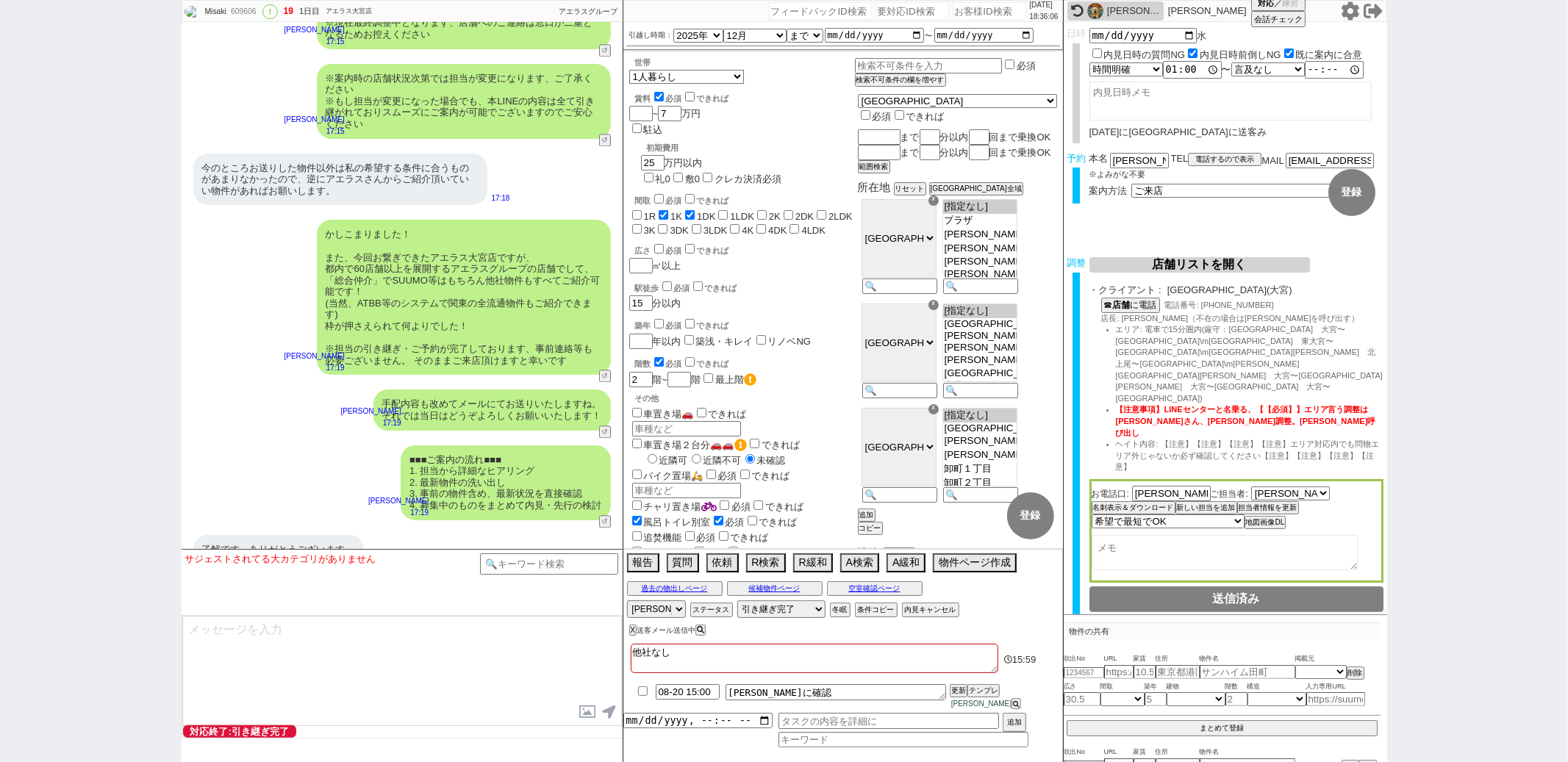
click at [198, 309] on div "かしこまりました！ また、今回お繋ぎできたアエラス大宮店ですが、 都内で60店舗以上を展開するアエラスグループの店舗でして、「総合仲介」でSUUMO等はもちろ…" at bounding box center [402, 297] width 442 height 170
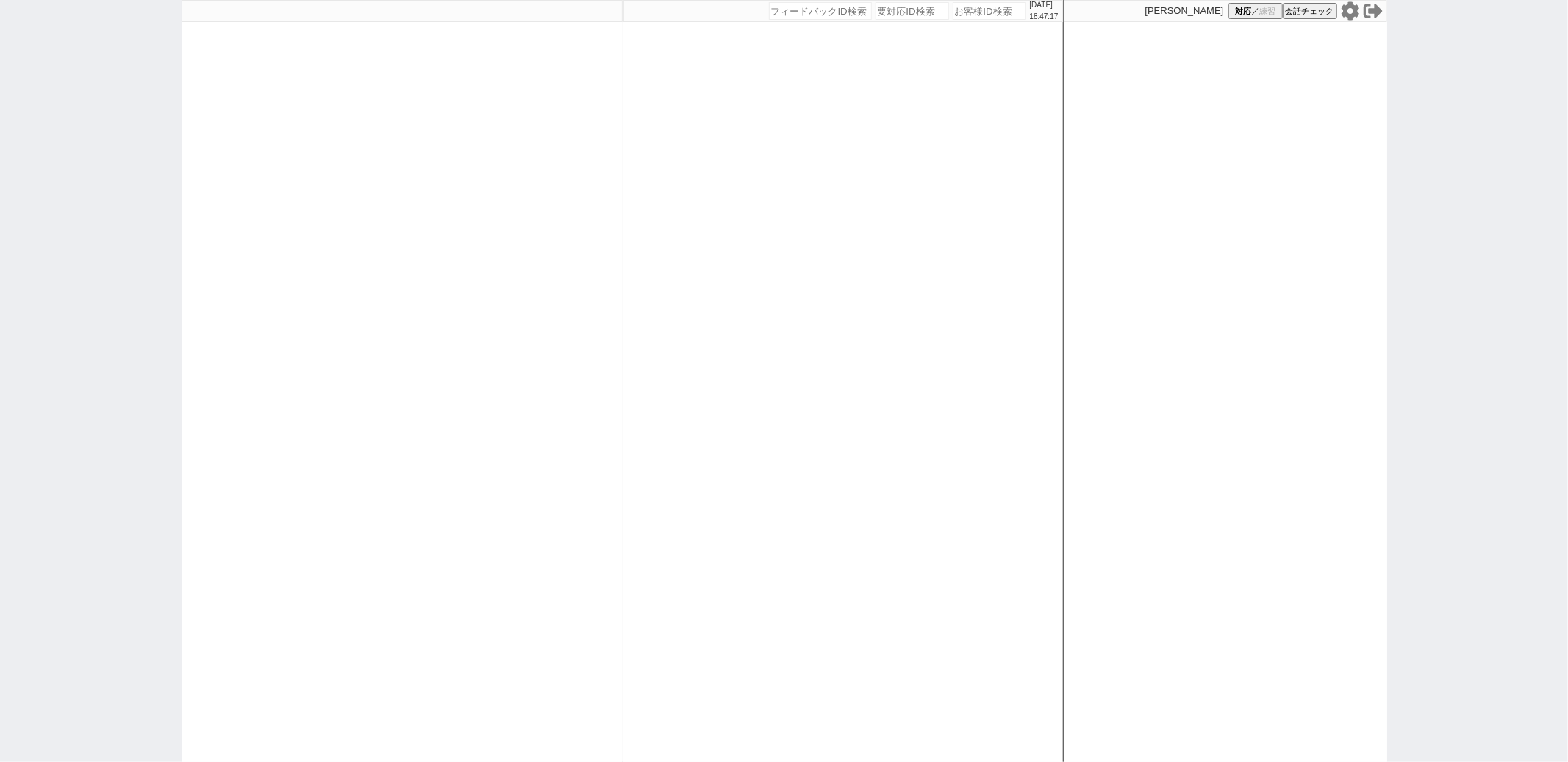
click at [869, 181] on div "[DATE] 18:47:17 候補物件を追加してしてください 紹介した物件一覧 他社物件を追加する 空室確認ページに追加・削除 紹介した物件一覧 他社物件を…" at bounding box center [843, 381] width 442 height 762
select select
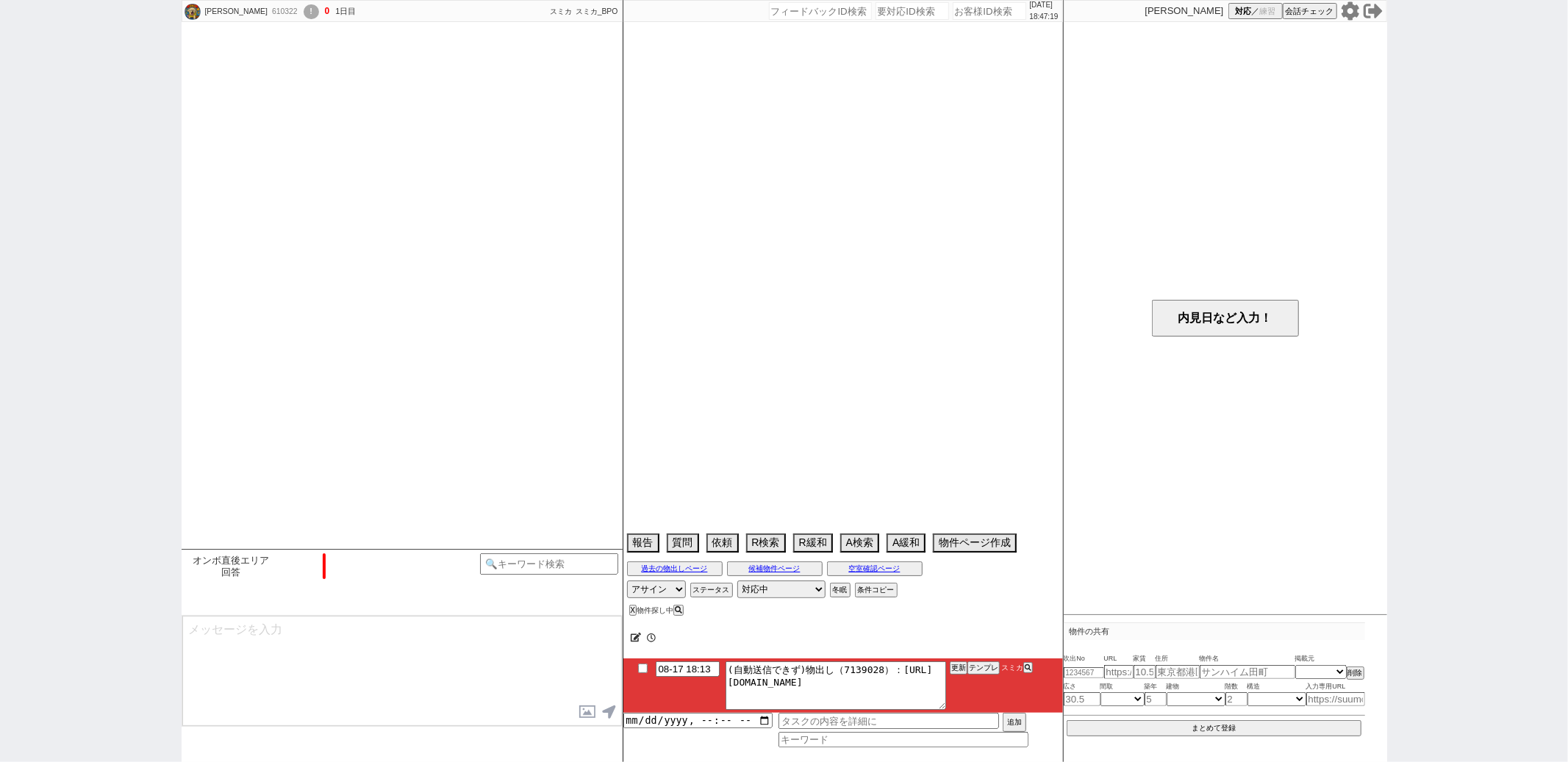
select select "2025"
select select "10"
select select "37"
select select "0"
select select "7"
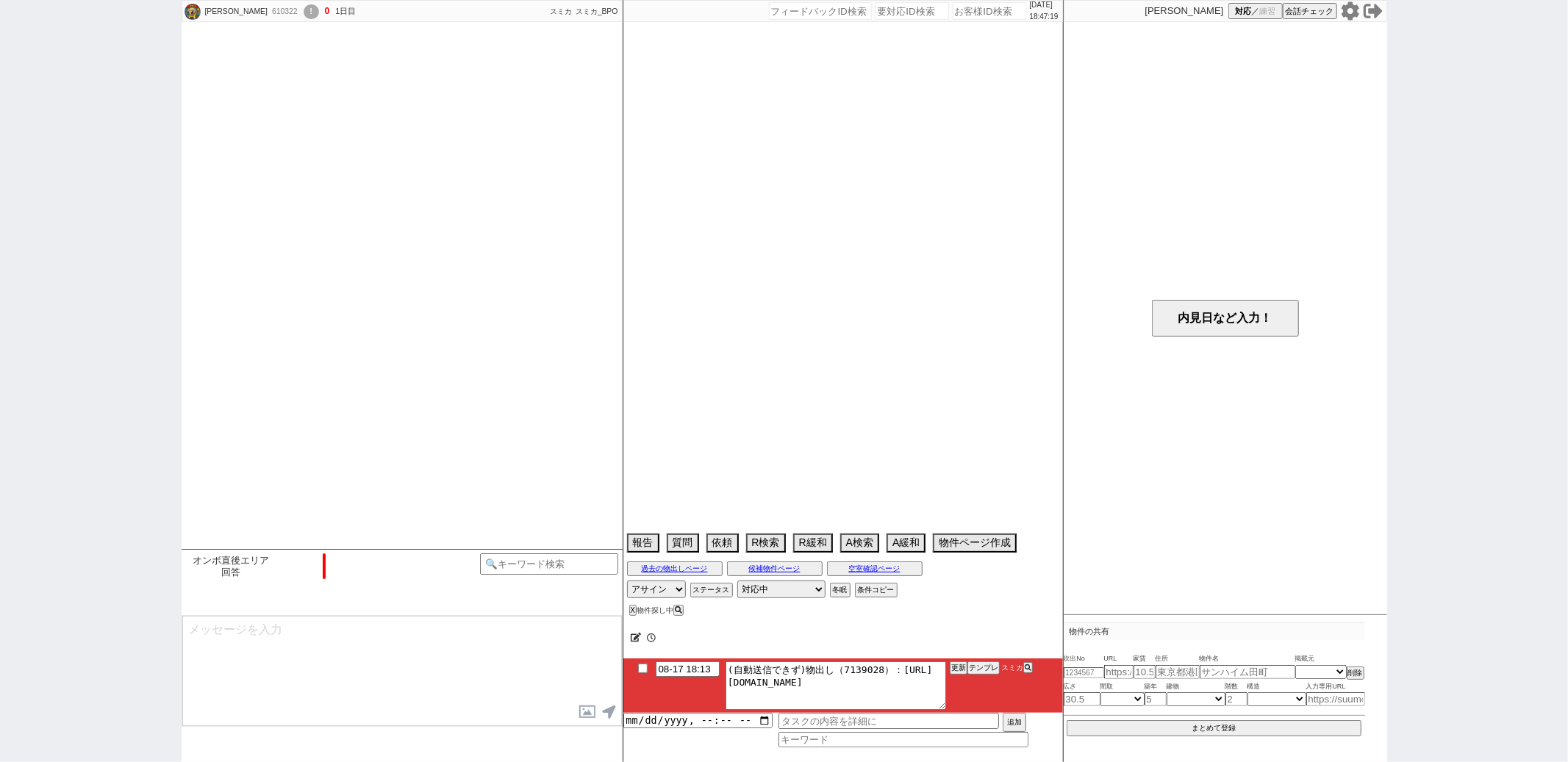
select select "22"
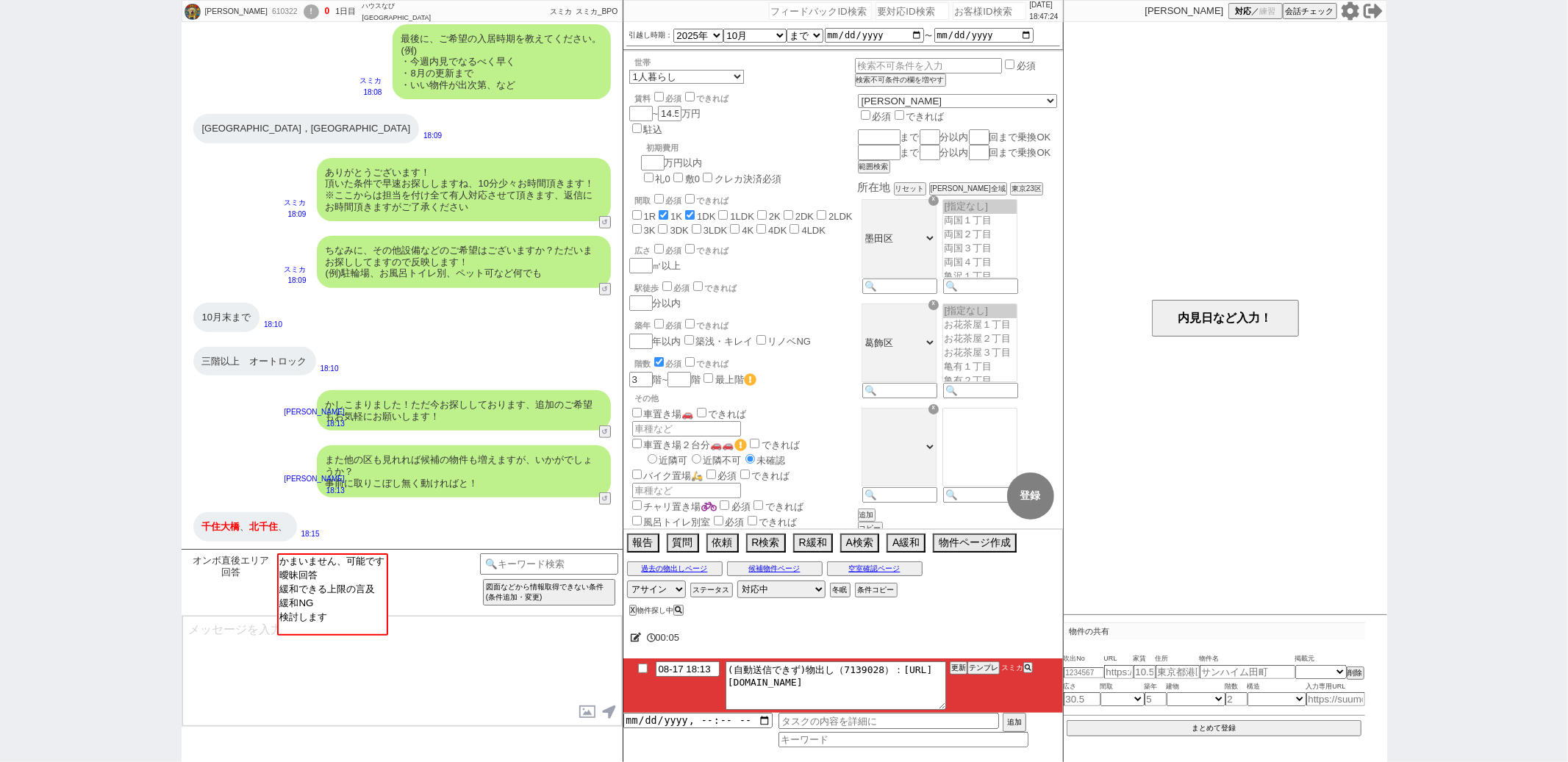
scroll to position [196, 0]
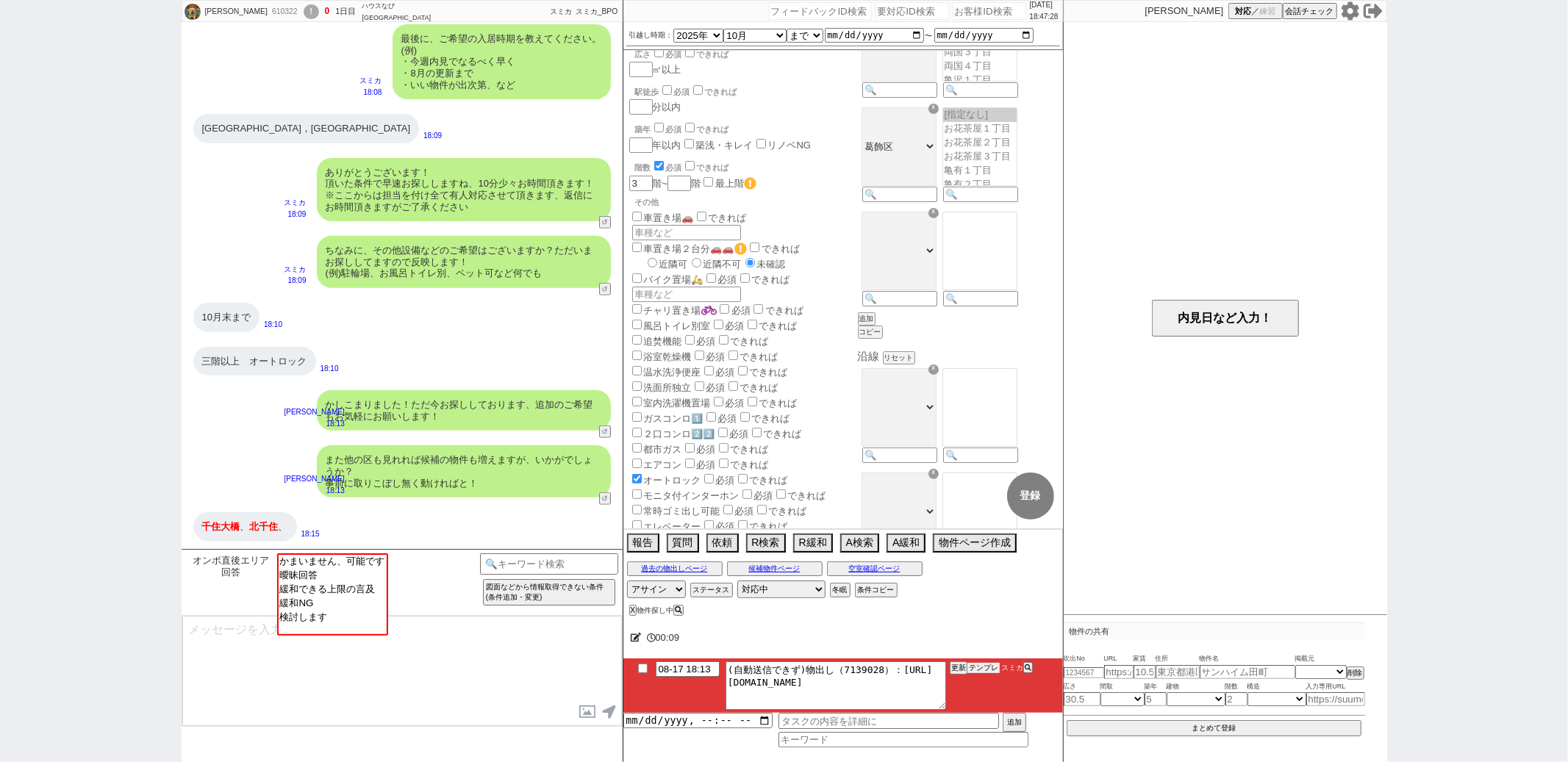
click at [981, 671] on button "テンプレ" at bounding box center [983, 668] width 32 height 11
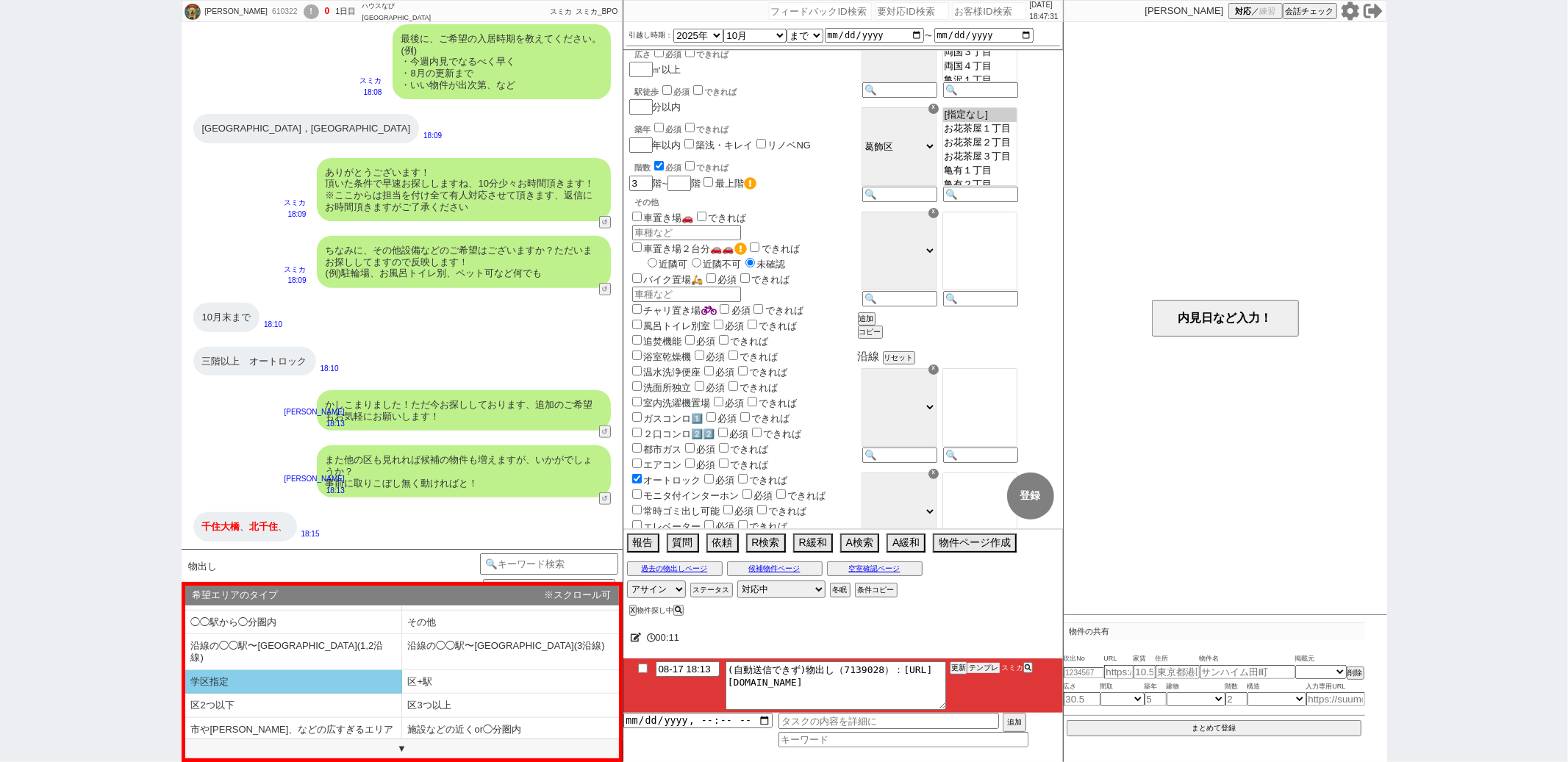
scroll to position [58, 0]
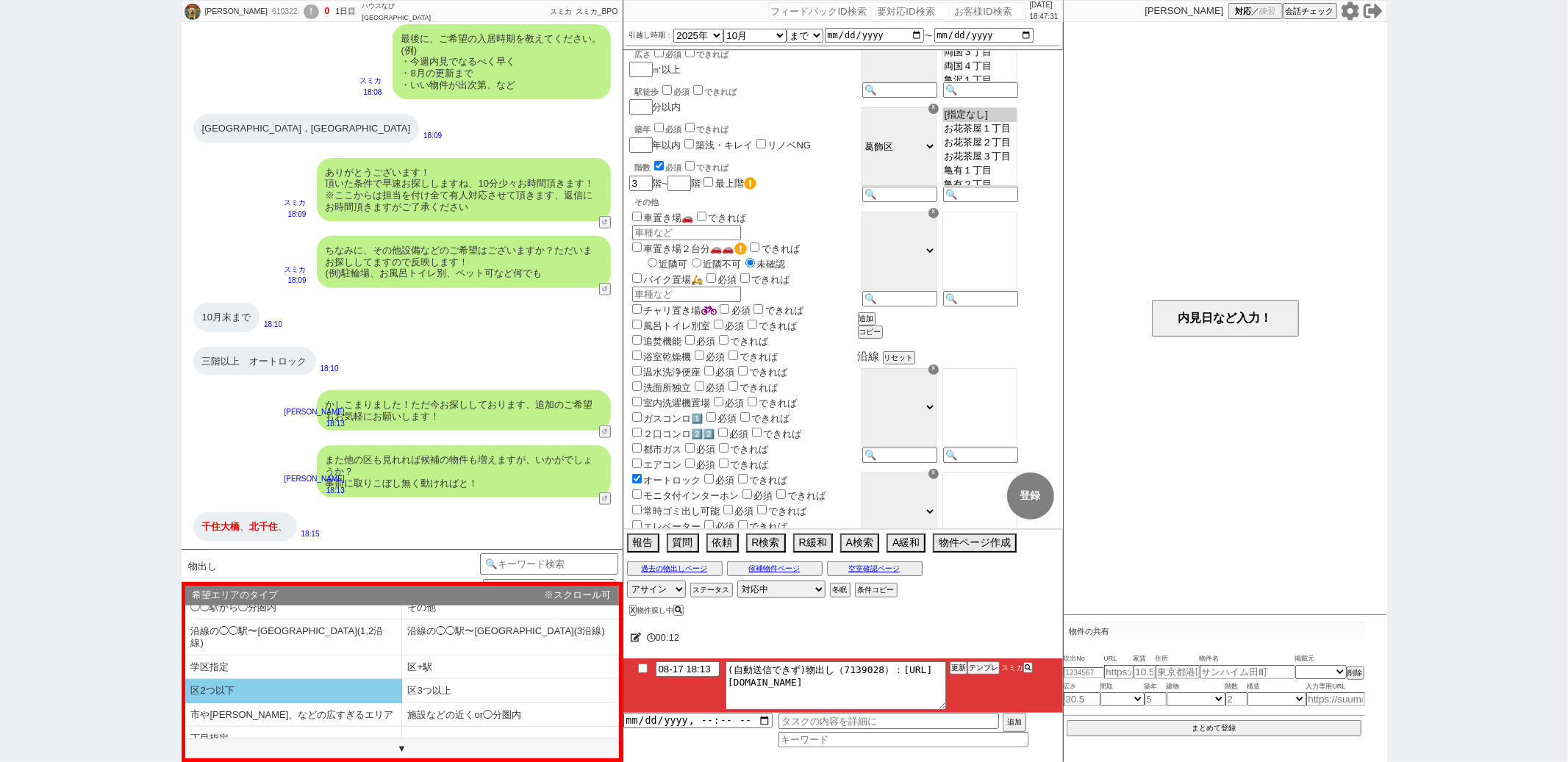
click at [317, 679] on li "区2つ以下" at bounding box center [294, 691] width 217 height 25
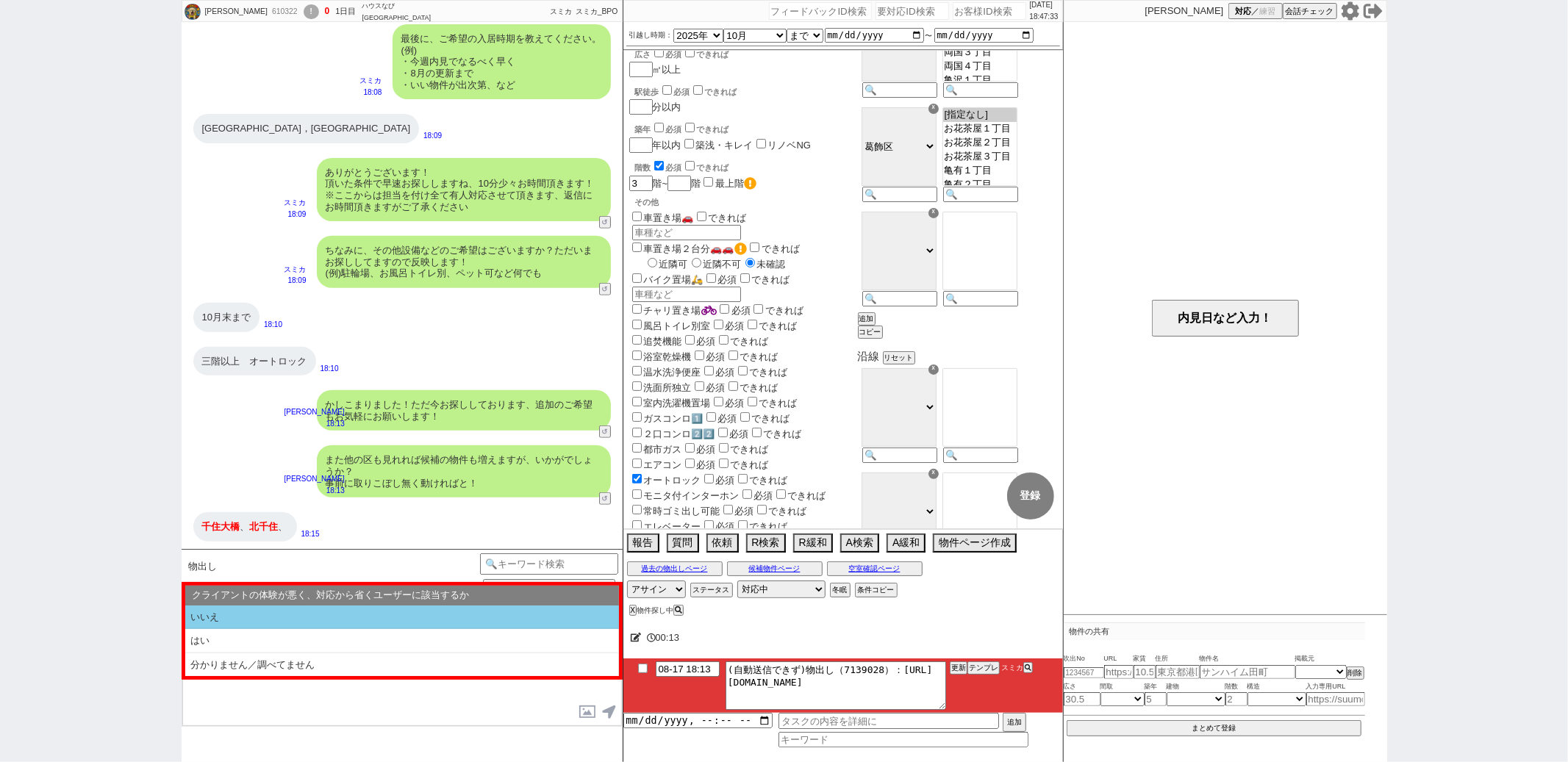
click at [307, 617] on li "いいえ" at bounding box center [402, 618] width 434 height 25
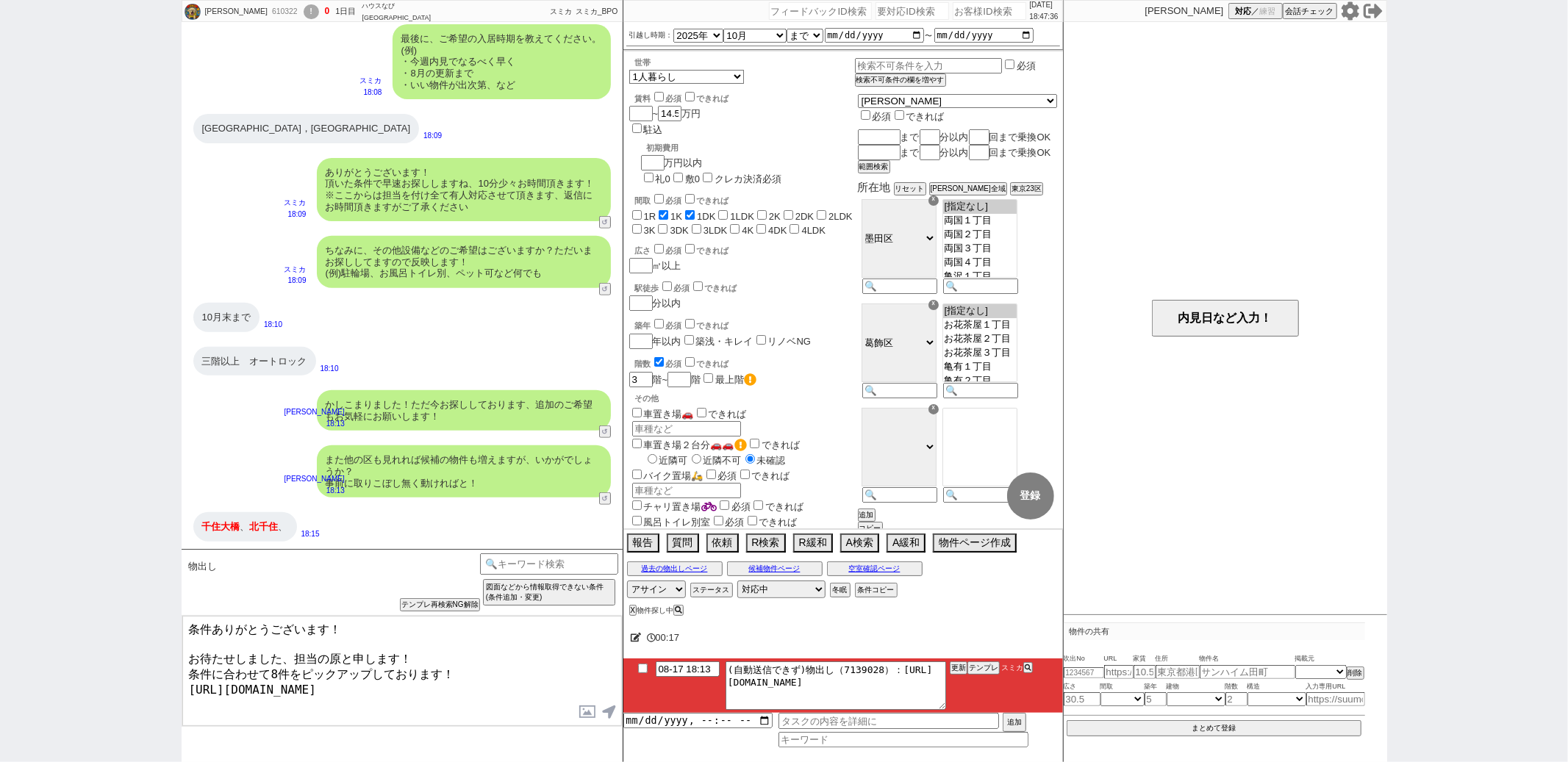
click at [186, 630] on textarea "条件ありがとうございます！ お待たせしました、担当の原と申します！ 条件に合わせて8件をピックアップしております！ https://tools.sumika.…" at bounding box center [402, 671] width 440 height 110
type textarea "かしこまりました、条件ありがとうございます！ お待たせしました、担当の原と申します！ 条件に合わせて8件をピックアップしております！ https://tool…"
checkbox input "true"
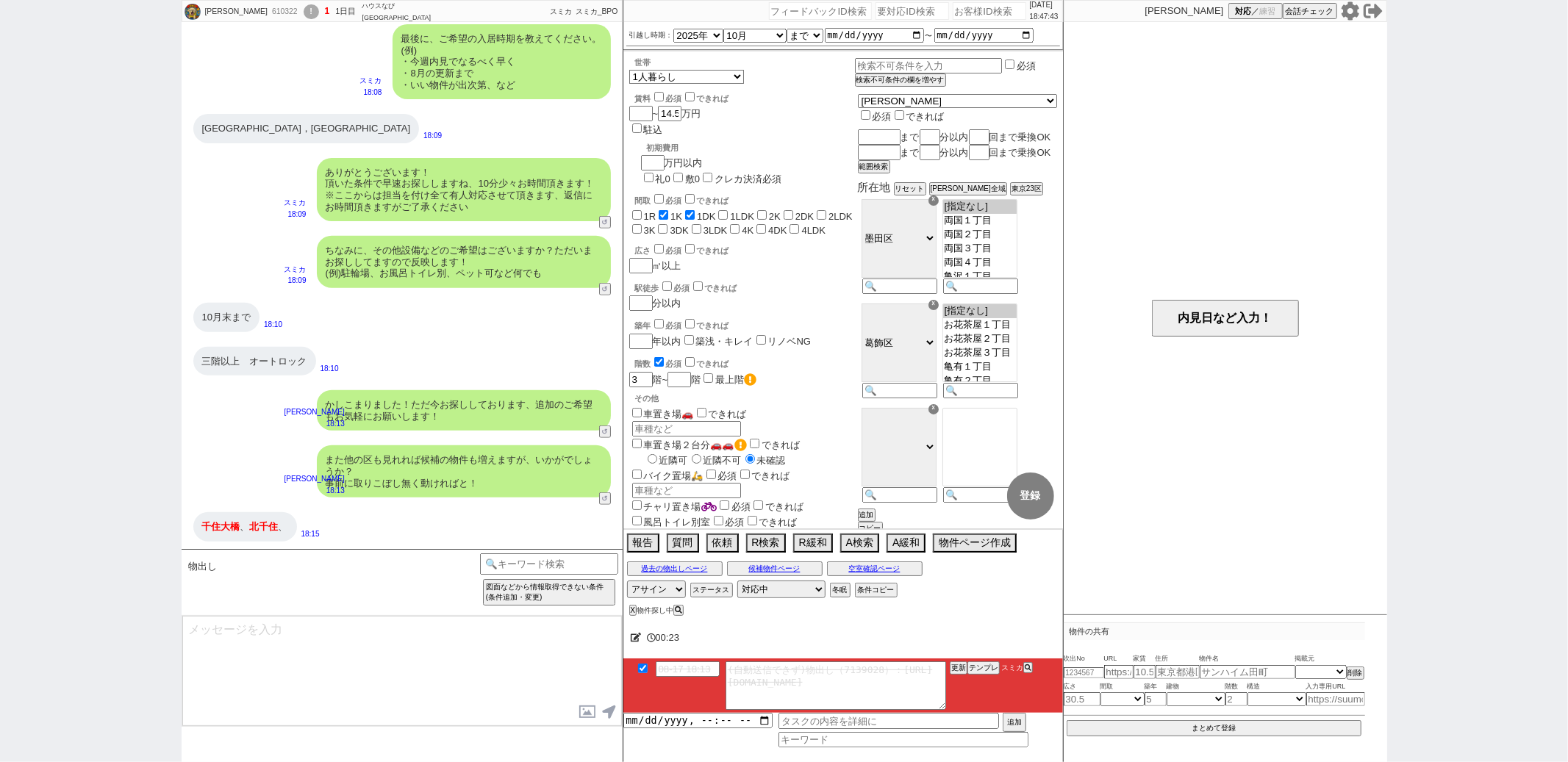
scroll to position [1031, 0]
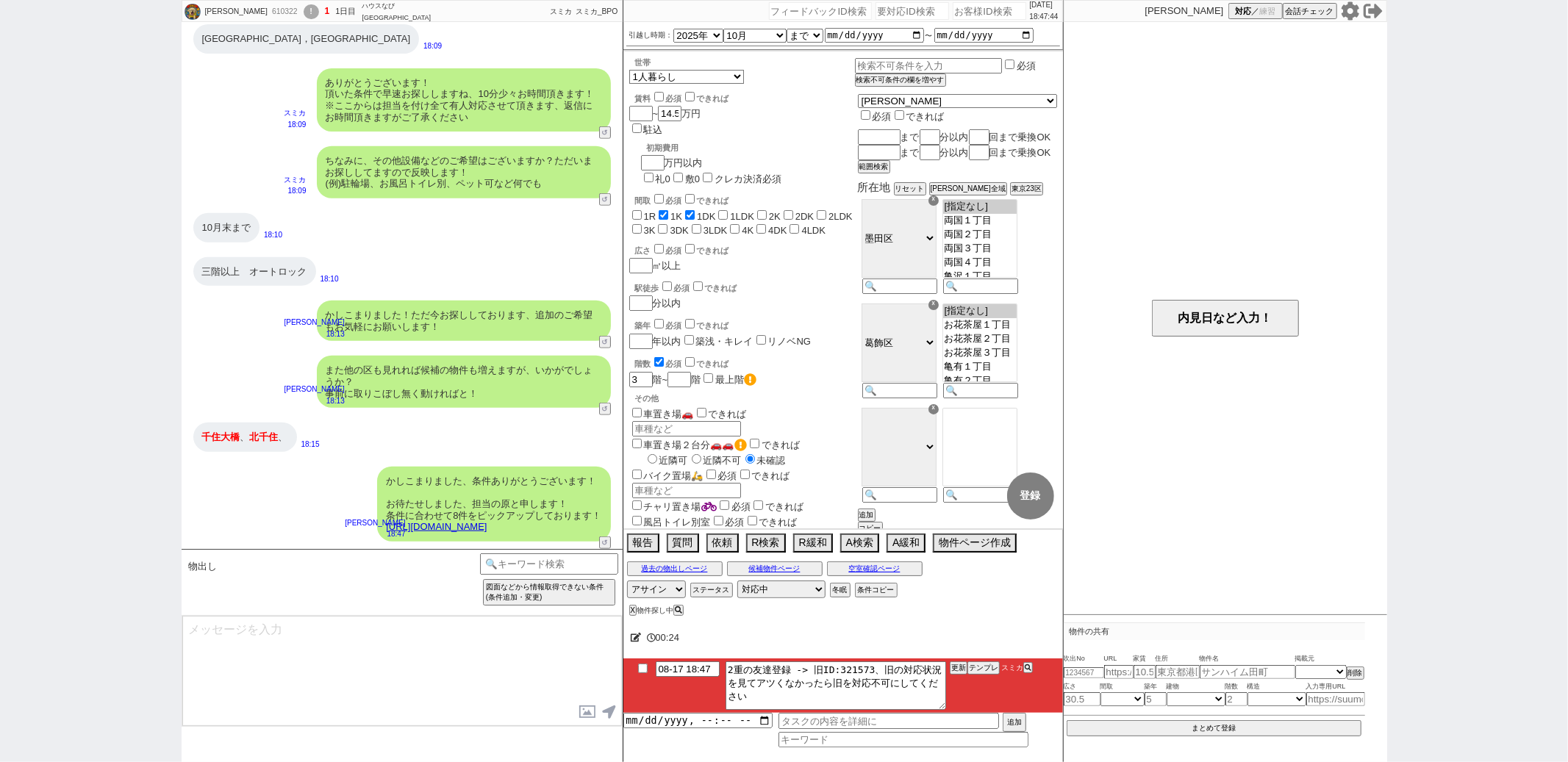
type textarea "イメージに近い物件はございますか？ ご感想いただき、すぐにまた洗い出してまいります！ ※自動応答ではなく直接ご紹介します！"
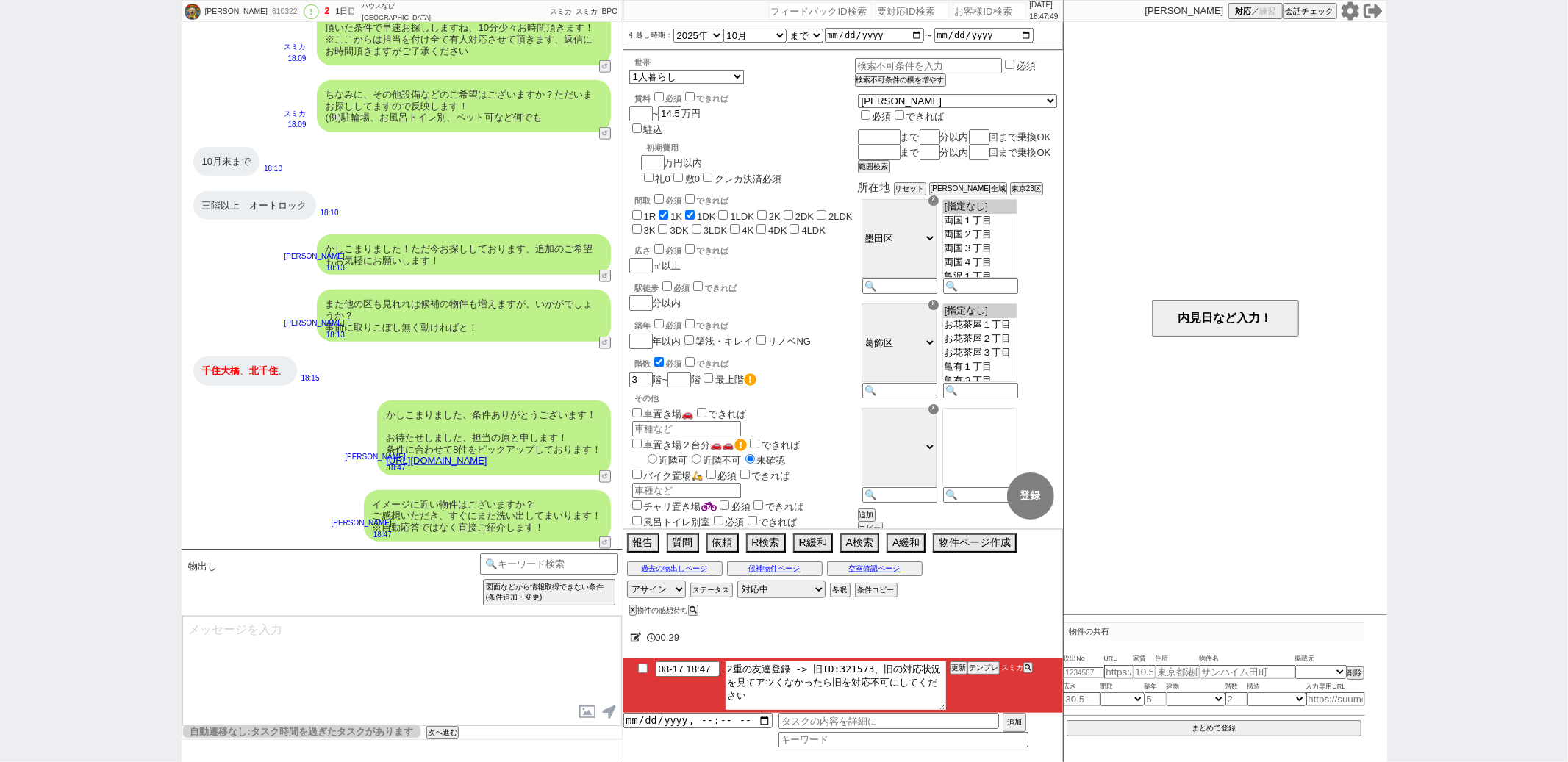
drag, startPoint x: 860, startPoint y: 668, endPoint x: 833, endPoint y: 668, distance: 27.0
click at [833, 668] on textarea "2重の友達登録 -> 旧ID:321573、旧の対応状況を見てアツくなかったら旧を対応不可にしてください" at bounding box center [836, 686] width 220 height 48
click at [639, 639] on icon at bounding box center [636, 638] width 11 height 10
click at [643, 639] on textarea at bounding box center [814, 635] width 368 height 30
type textarea "@"
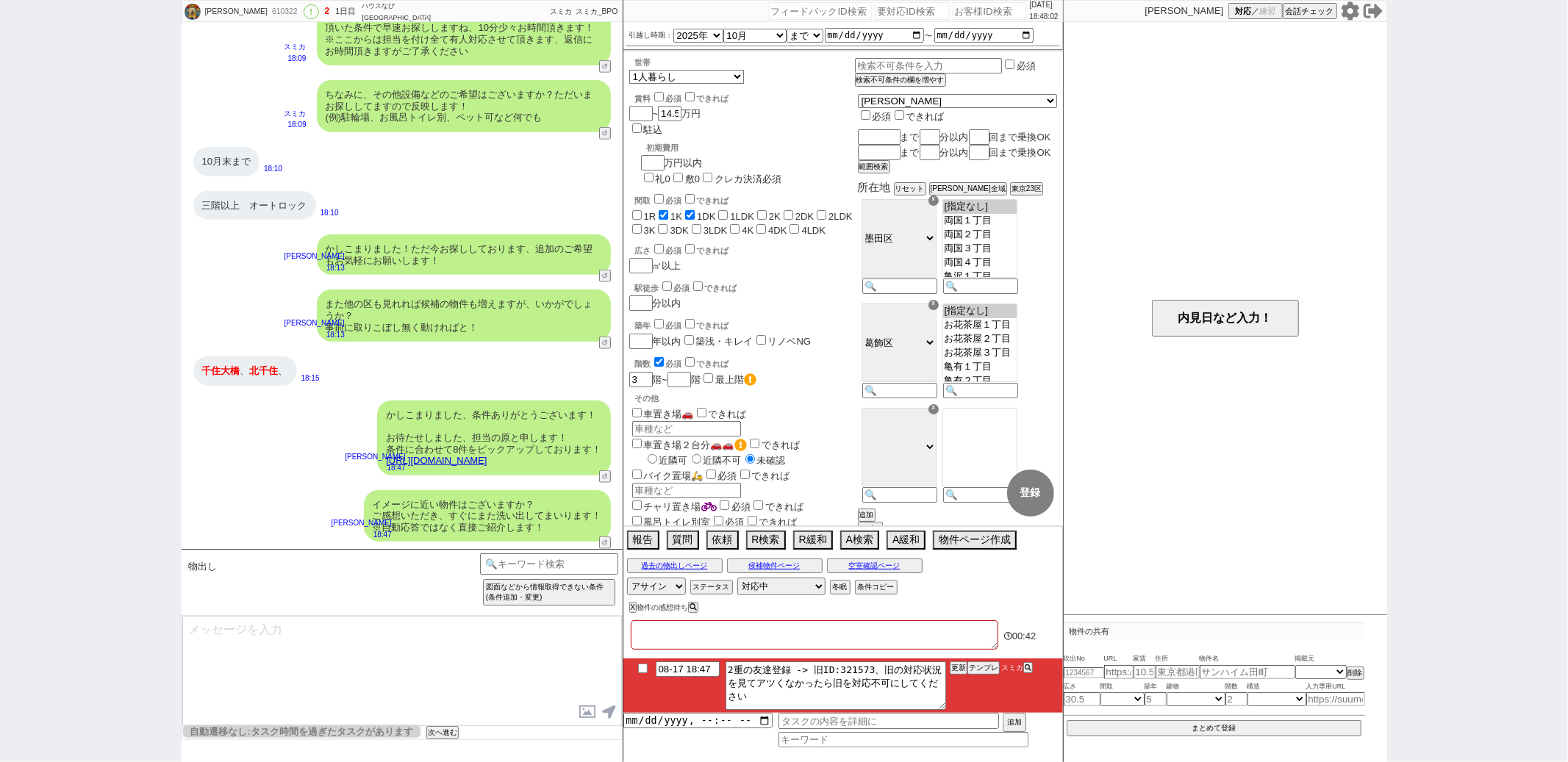
checkbox input "false"
checkbox input "true"
checkbox input "false"
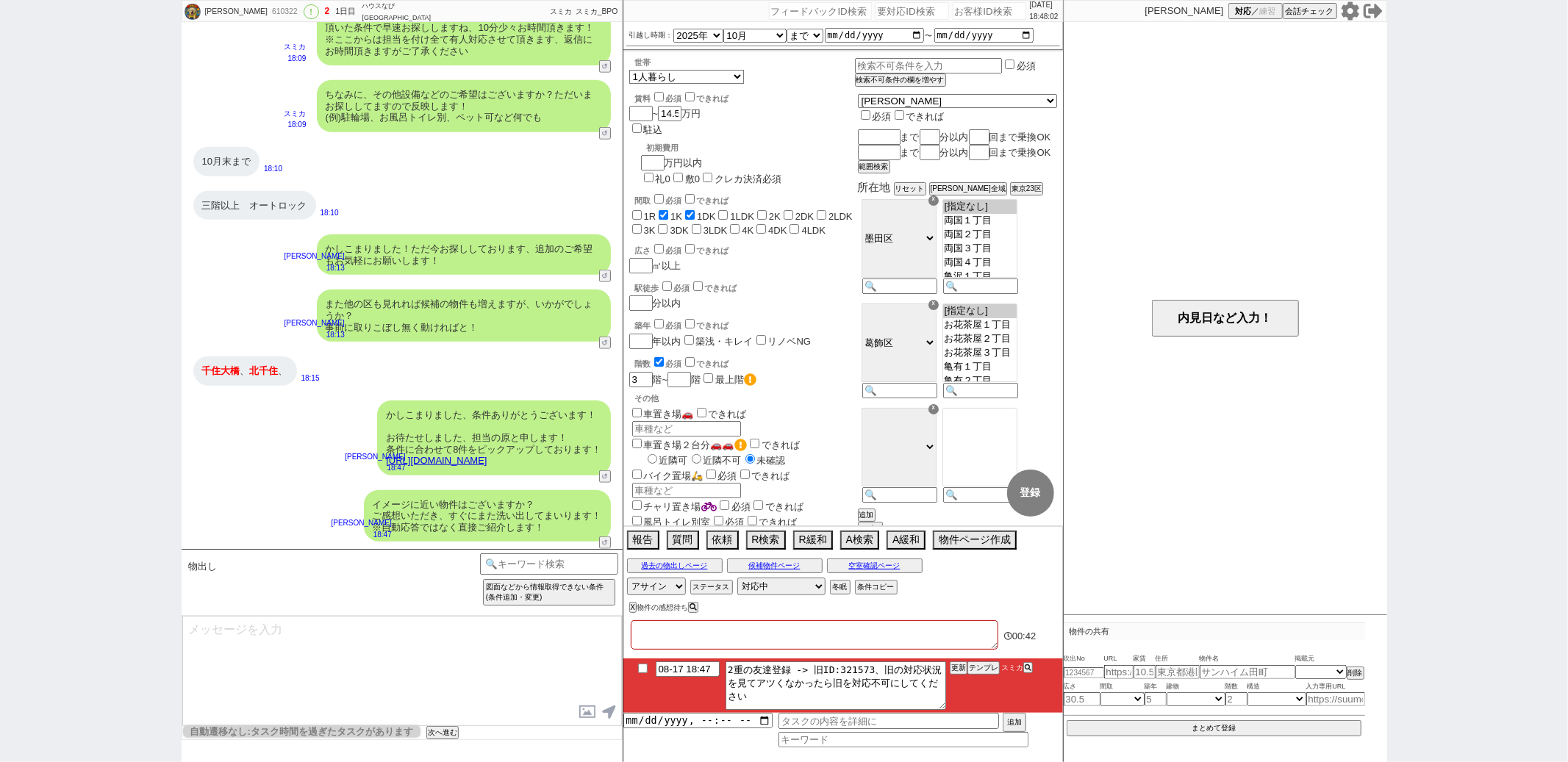
checkbox input "false"
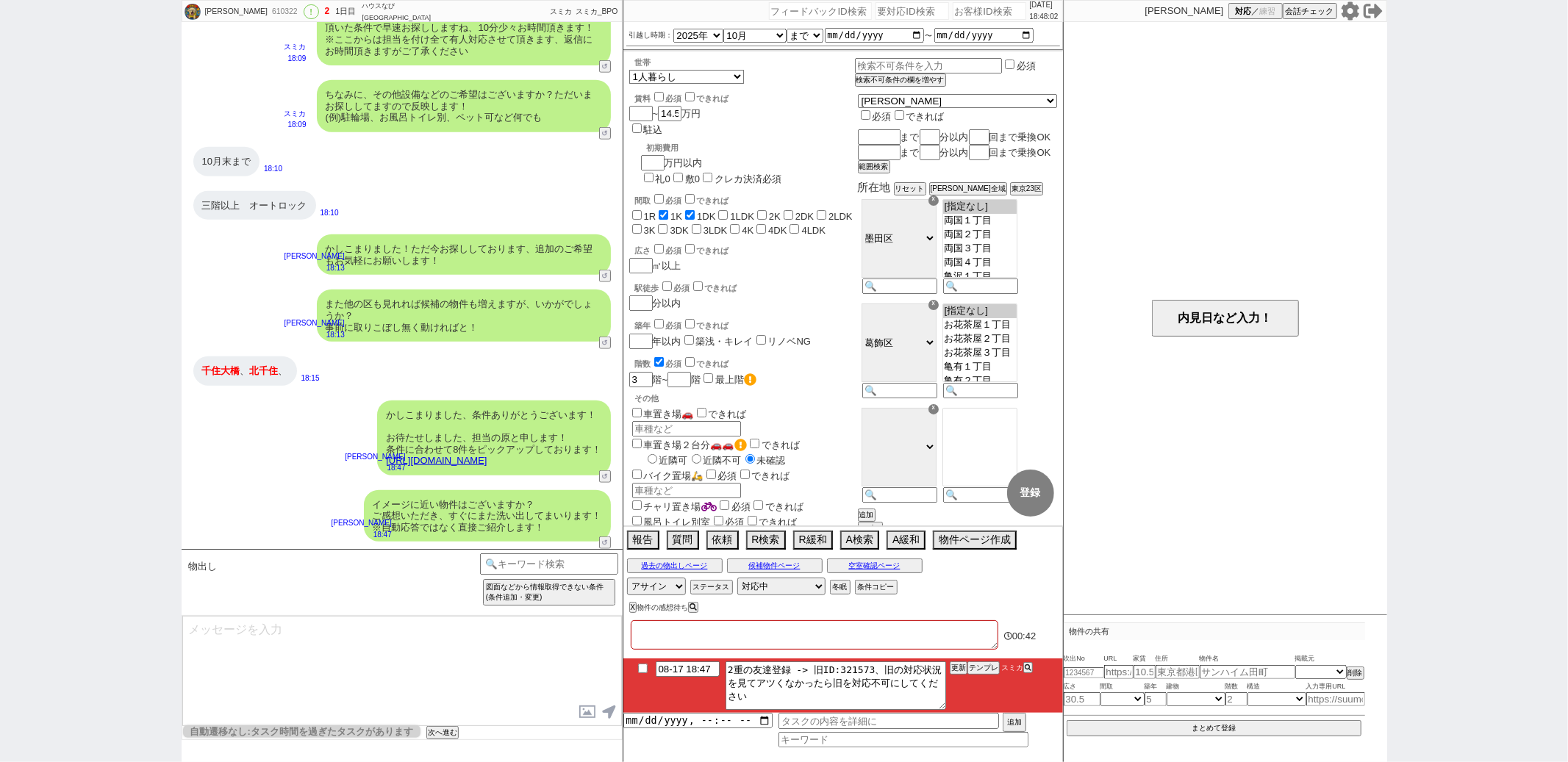
checkbox input "false"
paste textarea "321573"
type textarea "@321573"
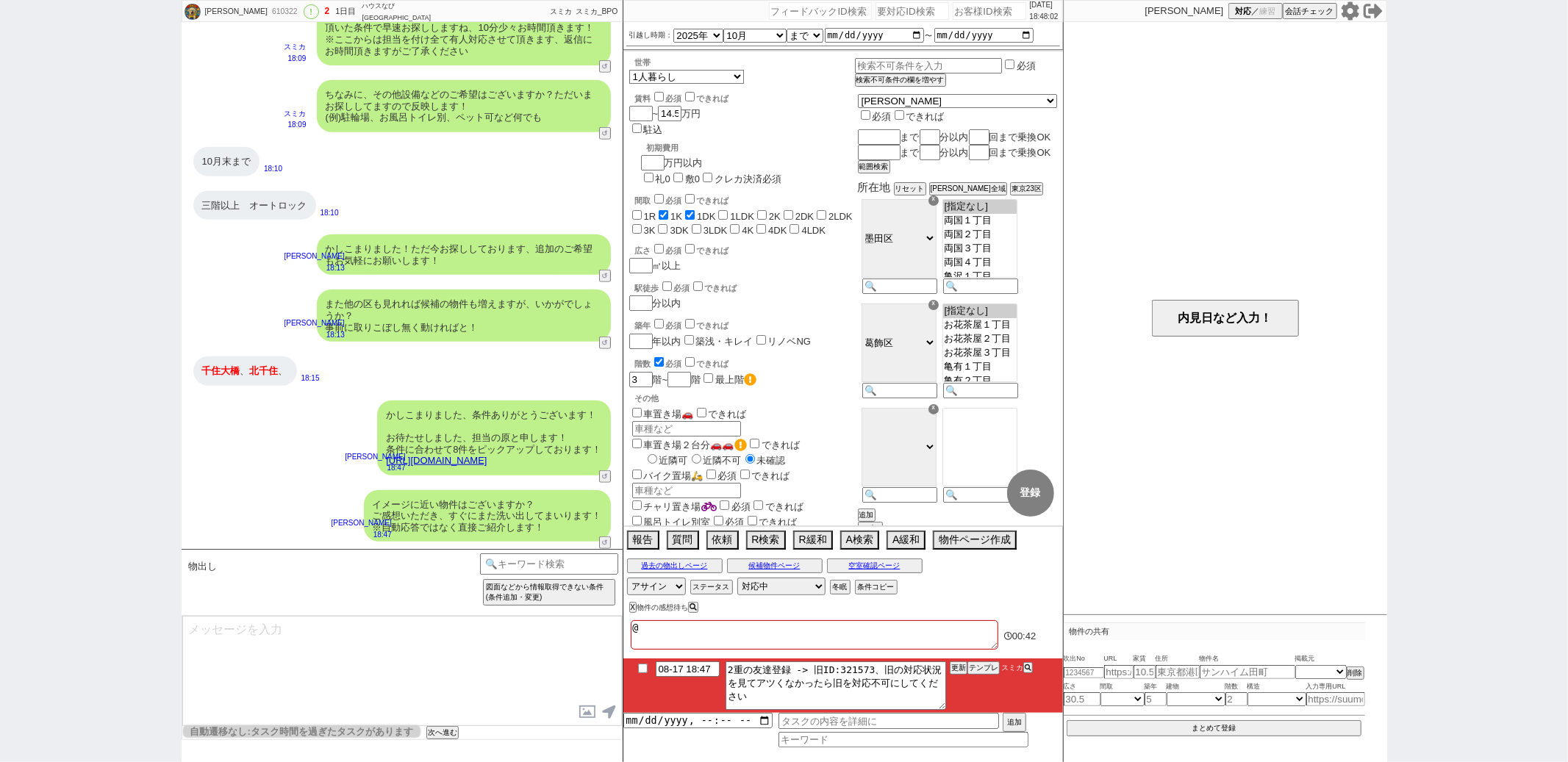
checkbox input "false"
checkbox input "true"
checkbox input "false"
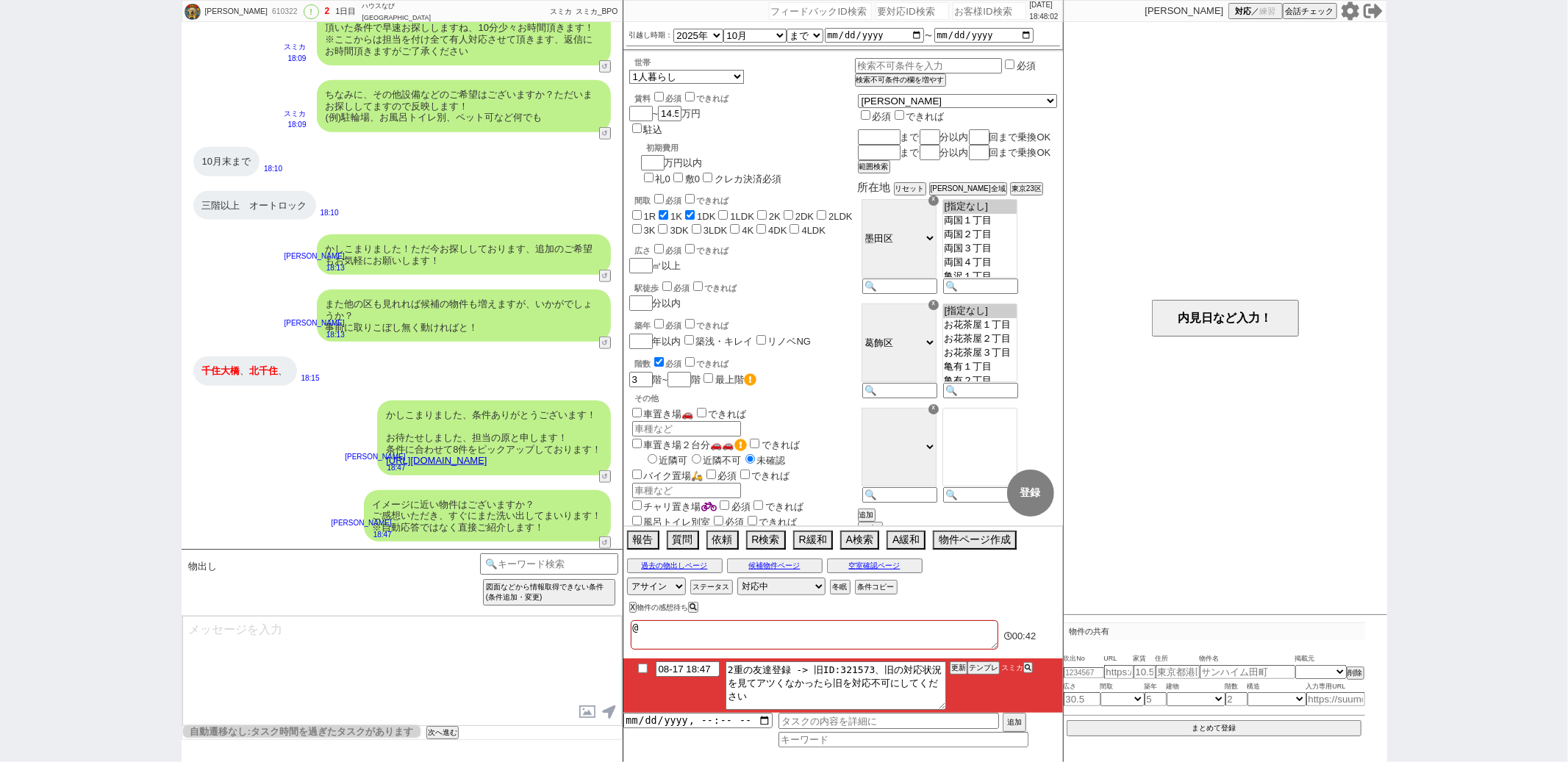
checkbox input "false"
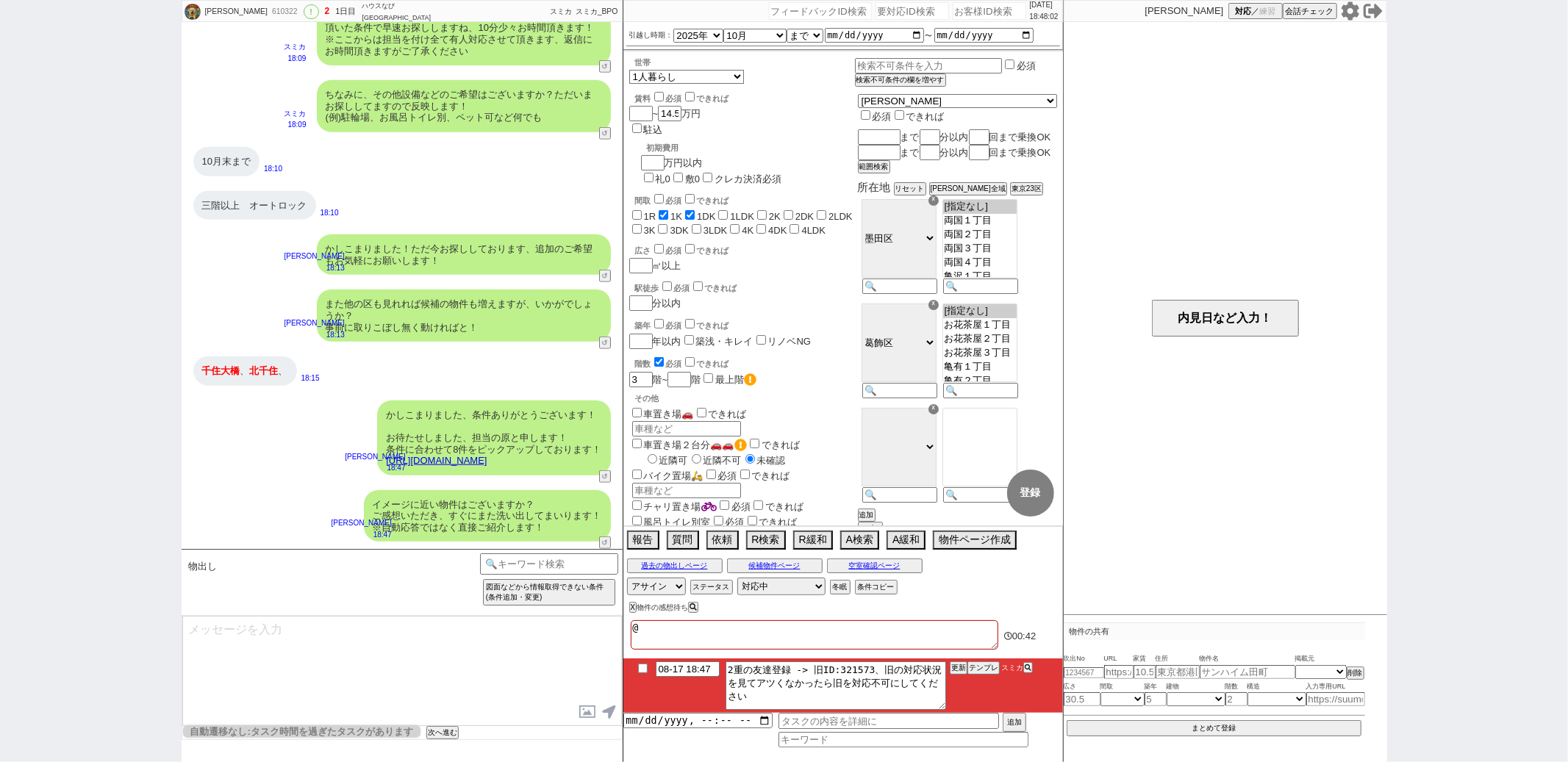
checkbox input "false"
type textarea "@321573ｈ"
checkbox input "false"
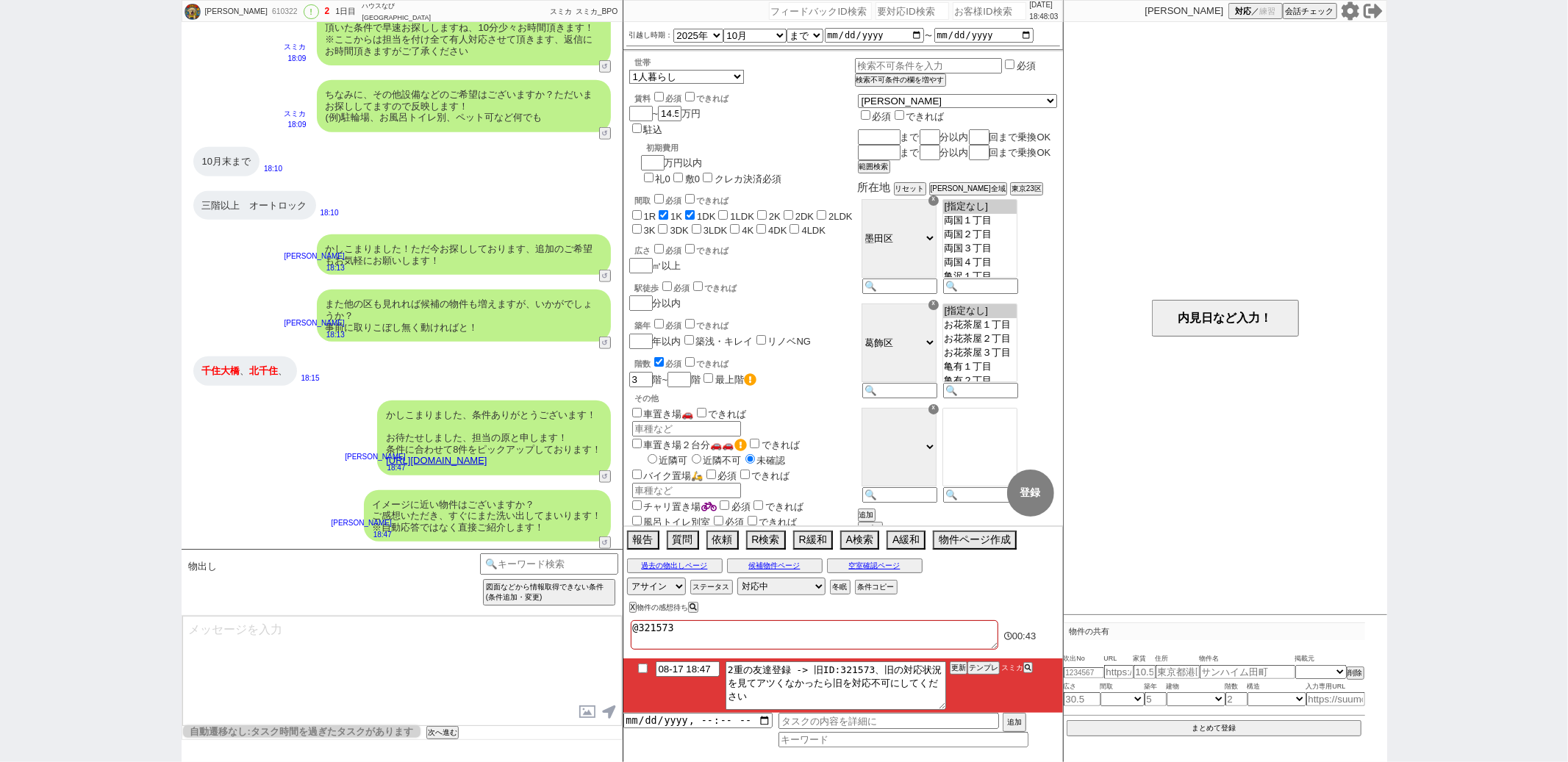
checkbox input "true"
checkbox input "false"
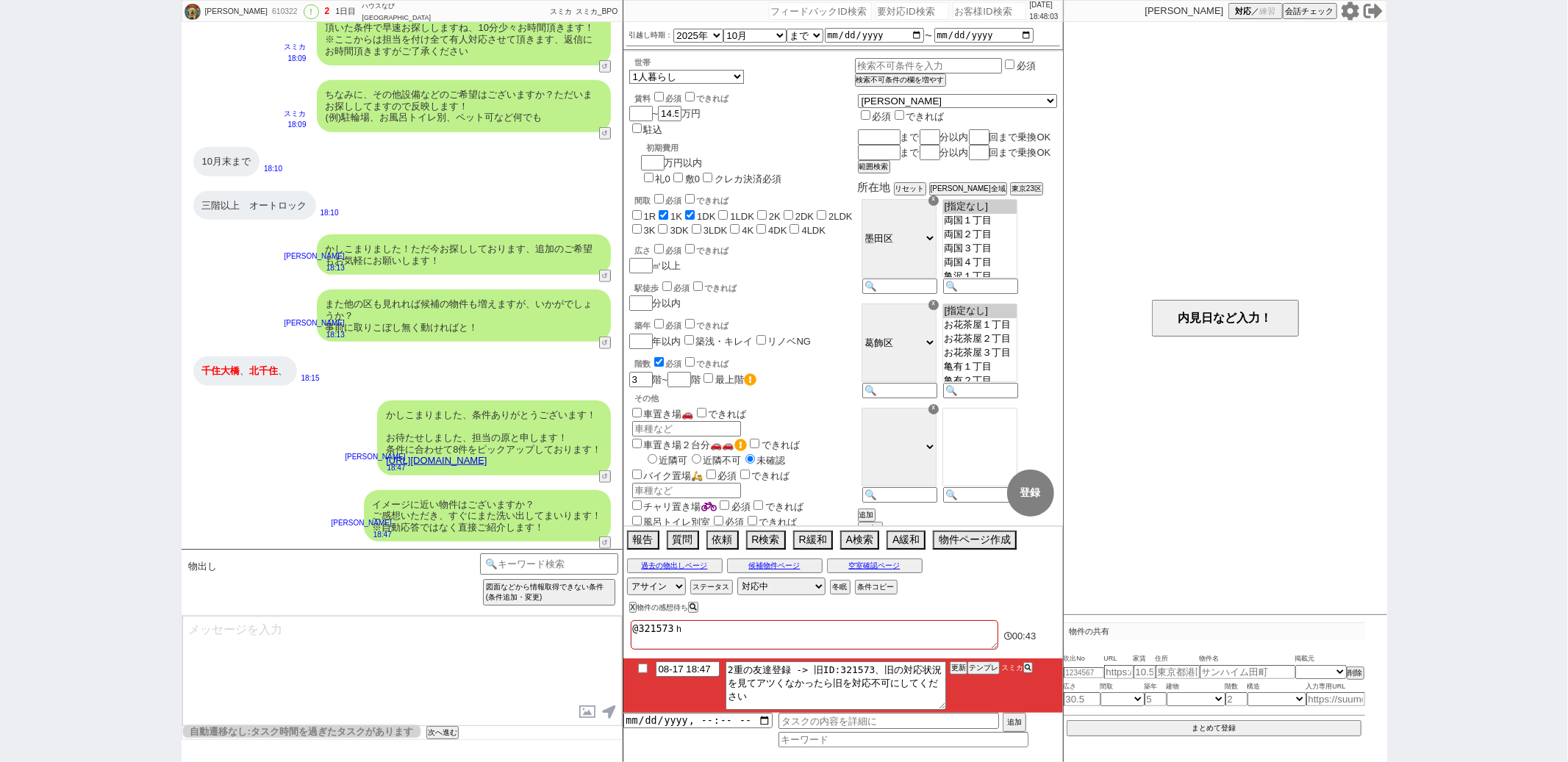
checkbox input "false"
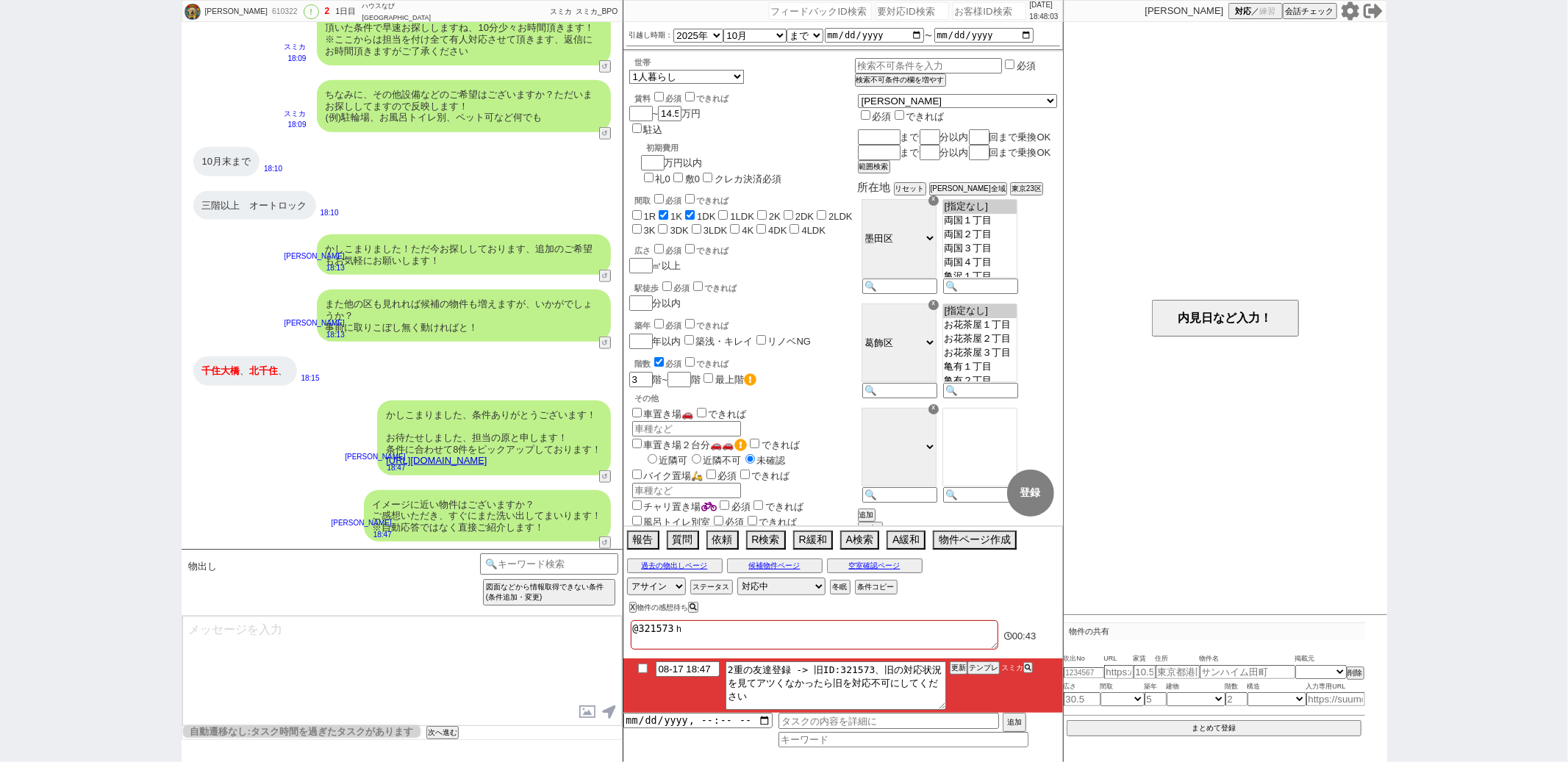
checkbox input "false"
type textarea "@321573は"
checkbox input "false"
checkbox input "true"
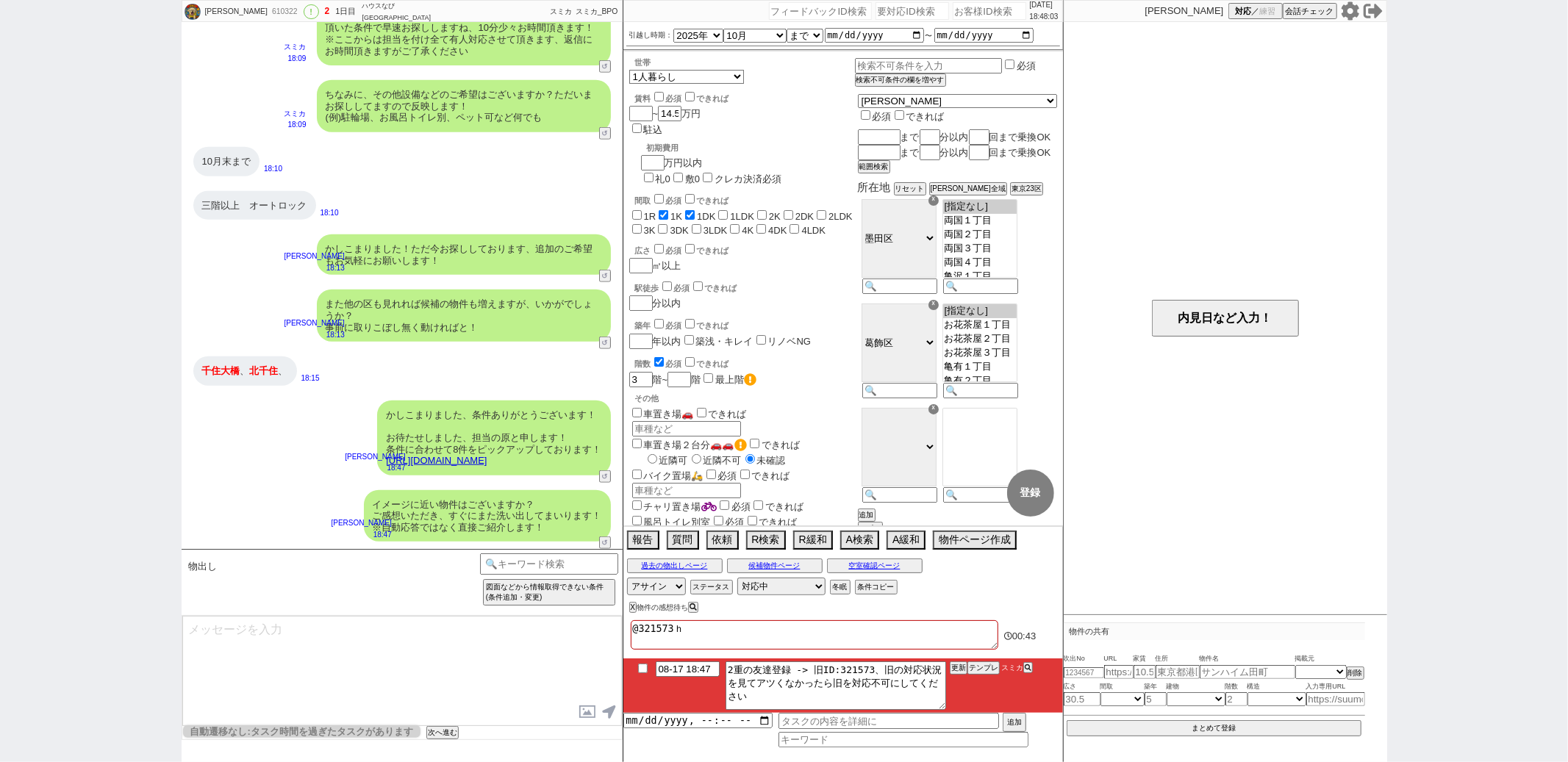
checkbox input "true"
checkbox input "false"
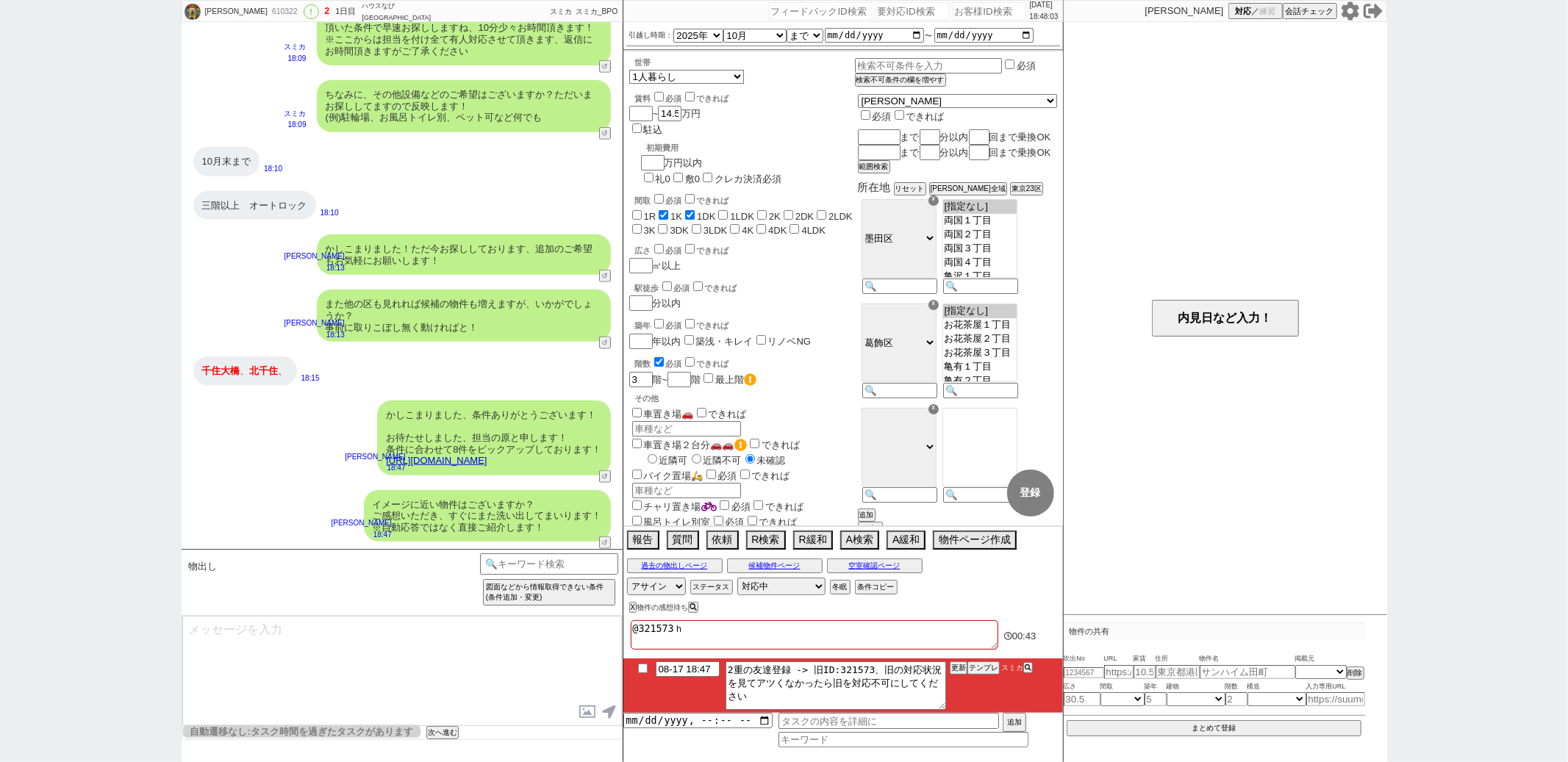
checkbox input "false"
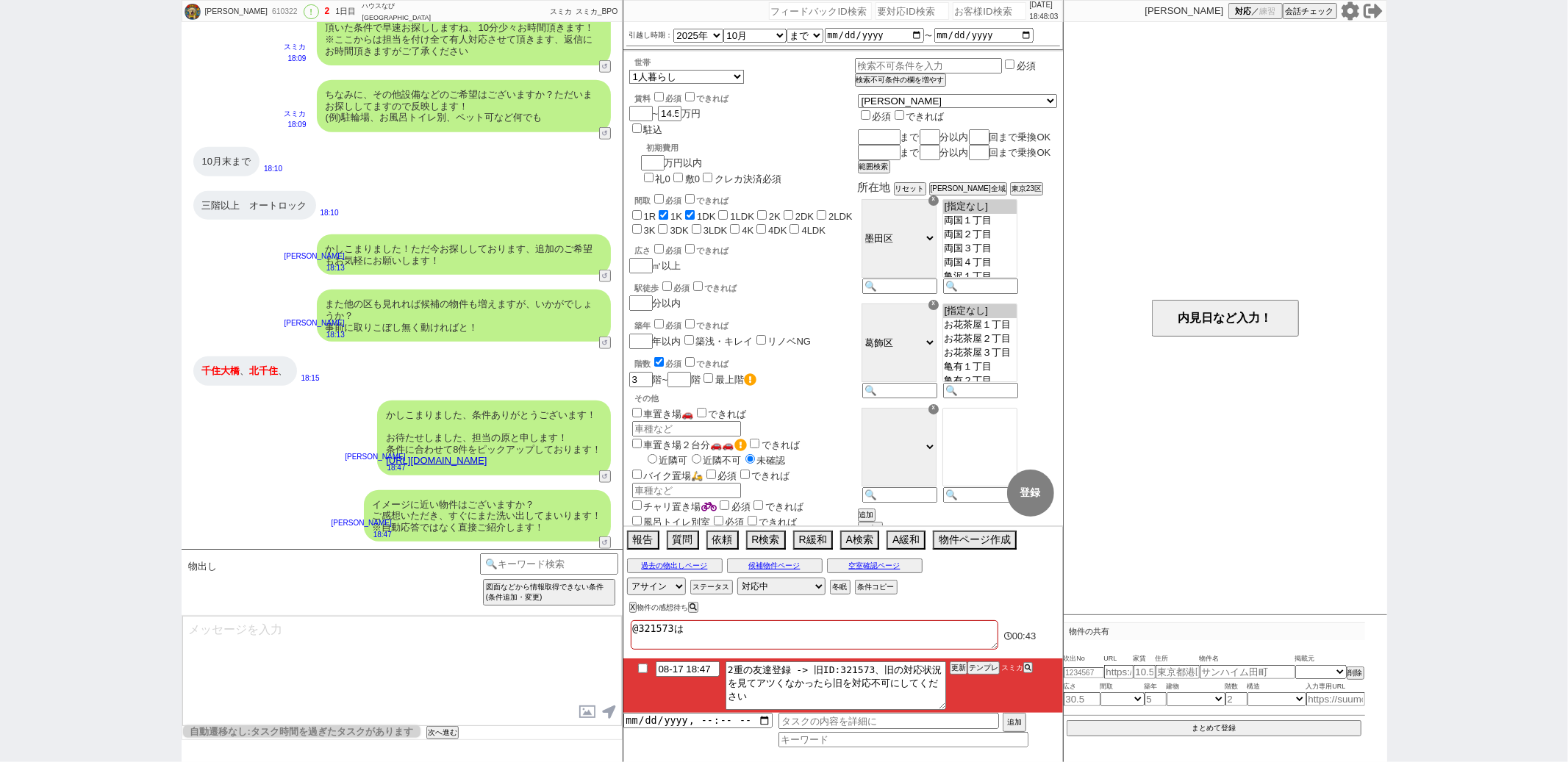
checkbox input "false"
checkbox input "true"
checkbox input "false"
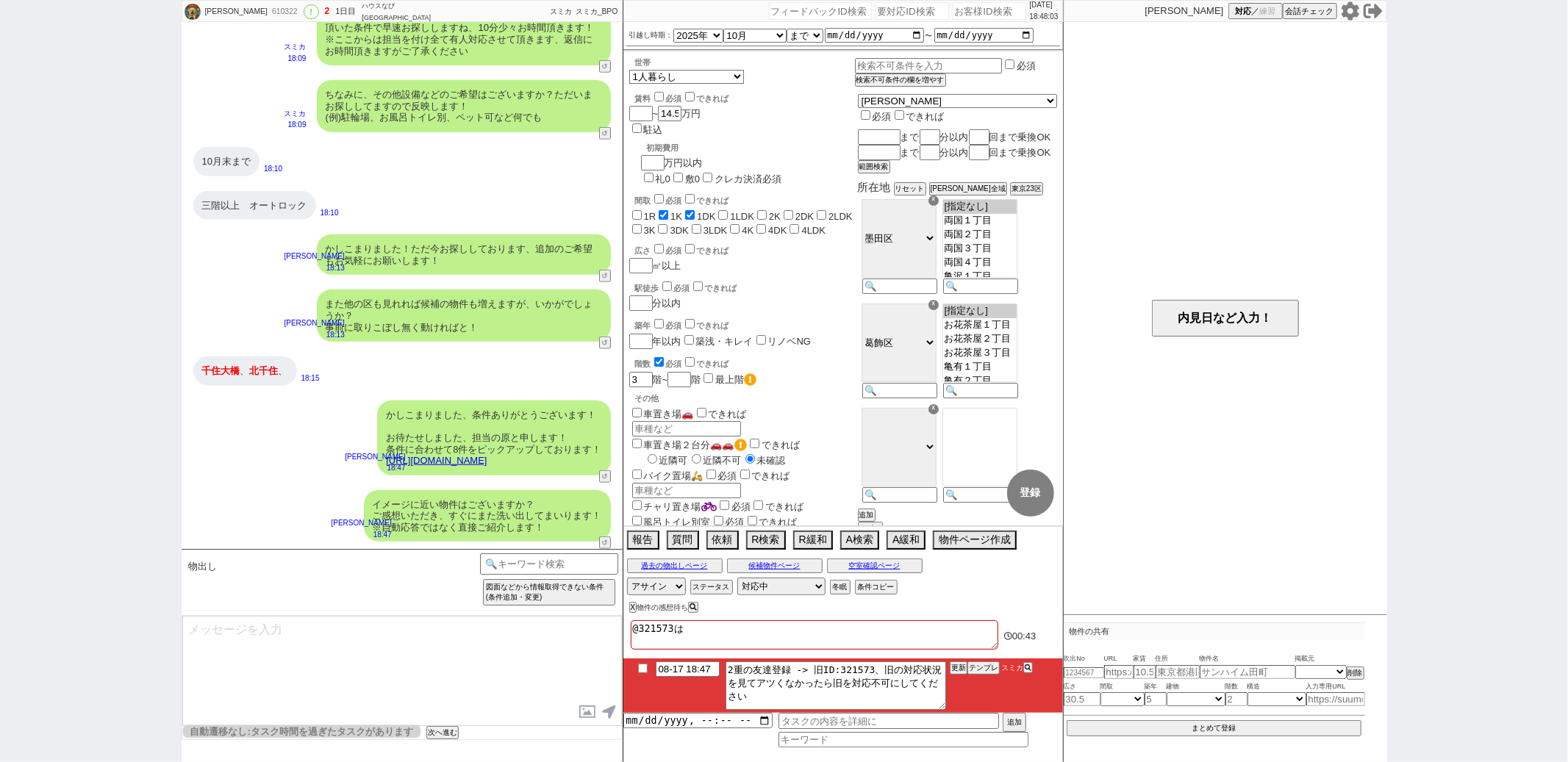
checkbox input "false"
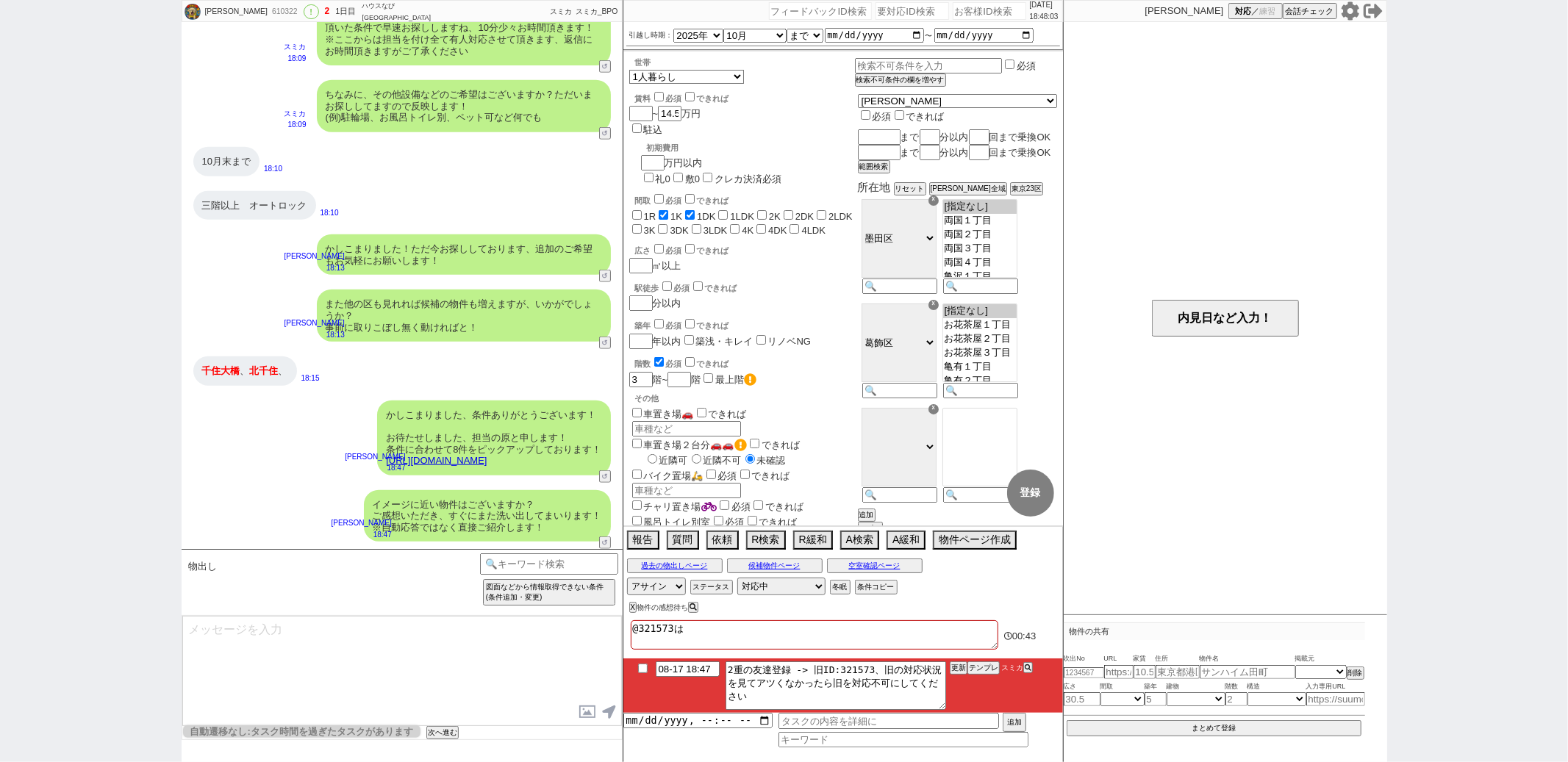
checkbox input "false"
type textarea "@321573はｇ"
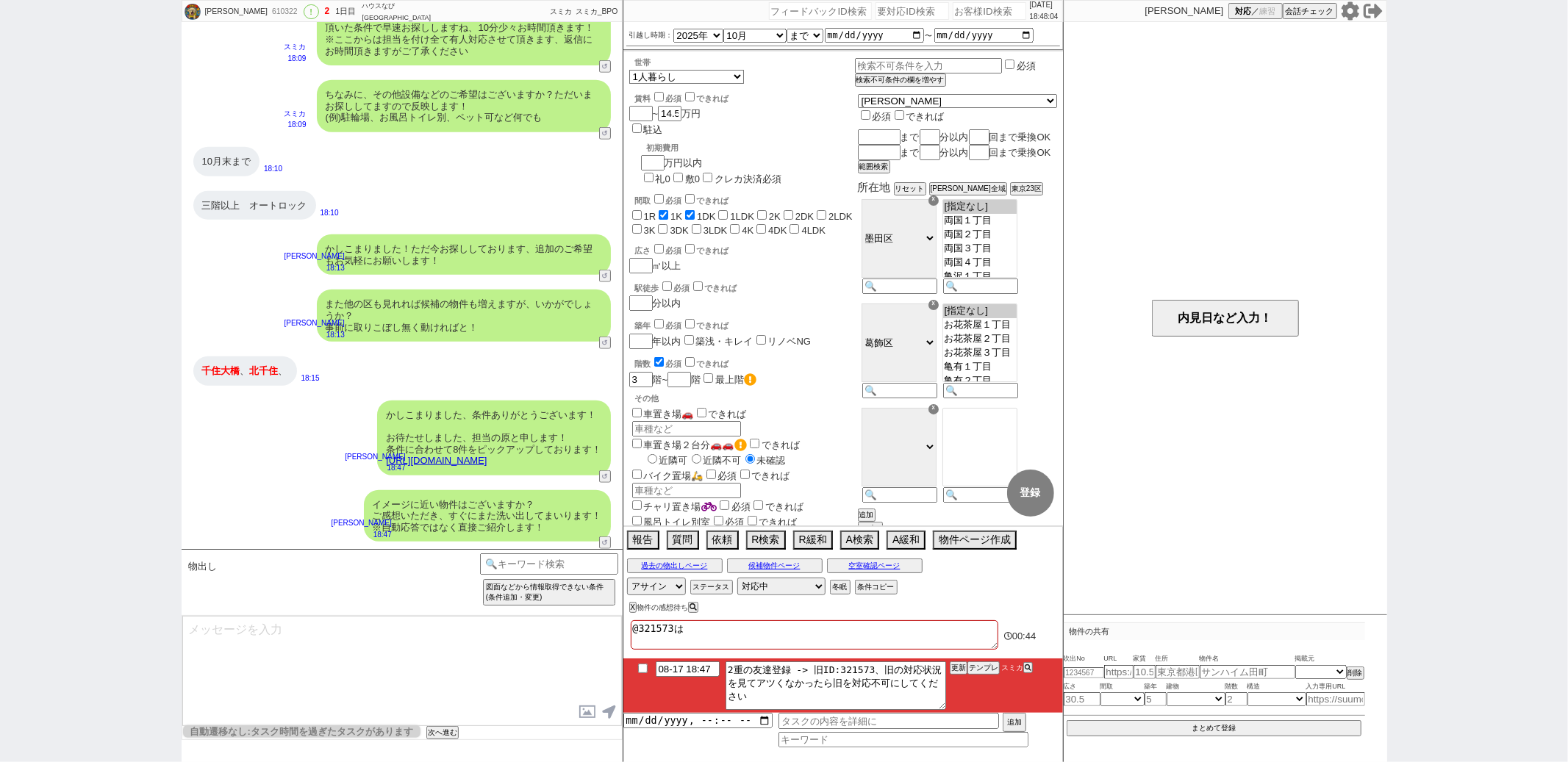
checkbox input "false"
checkbox input "true"
checkbox input "false"
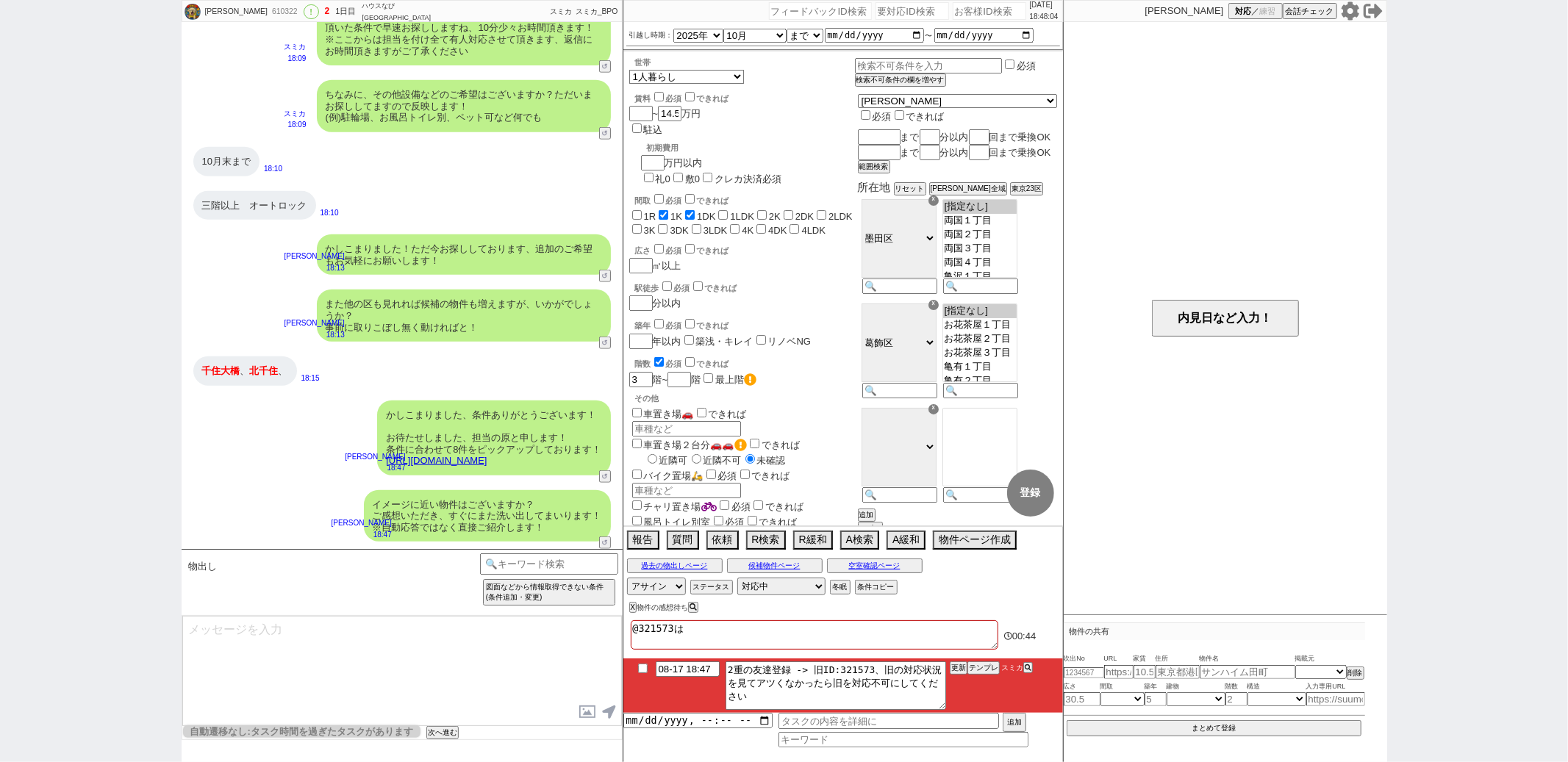
checkbox input "false"
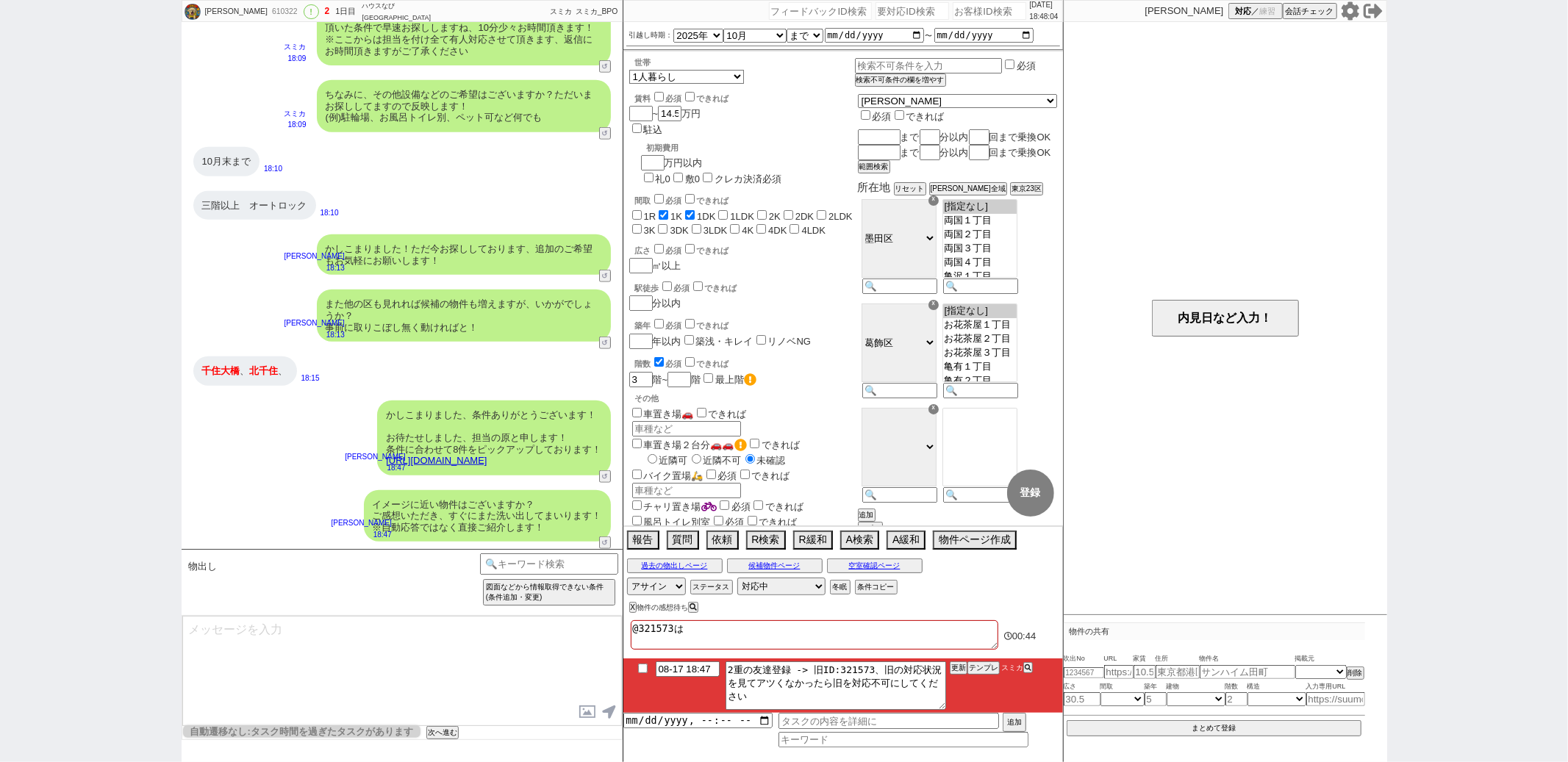
checkbox input "false"
type textarea "@321573はげ"
checkbox input "false"
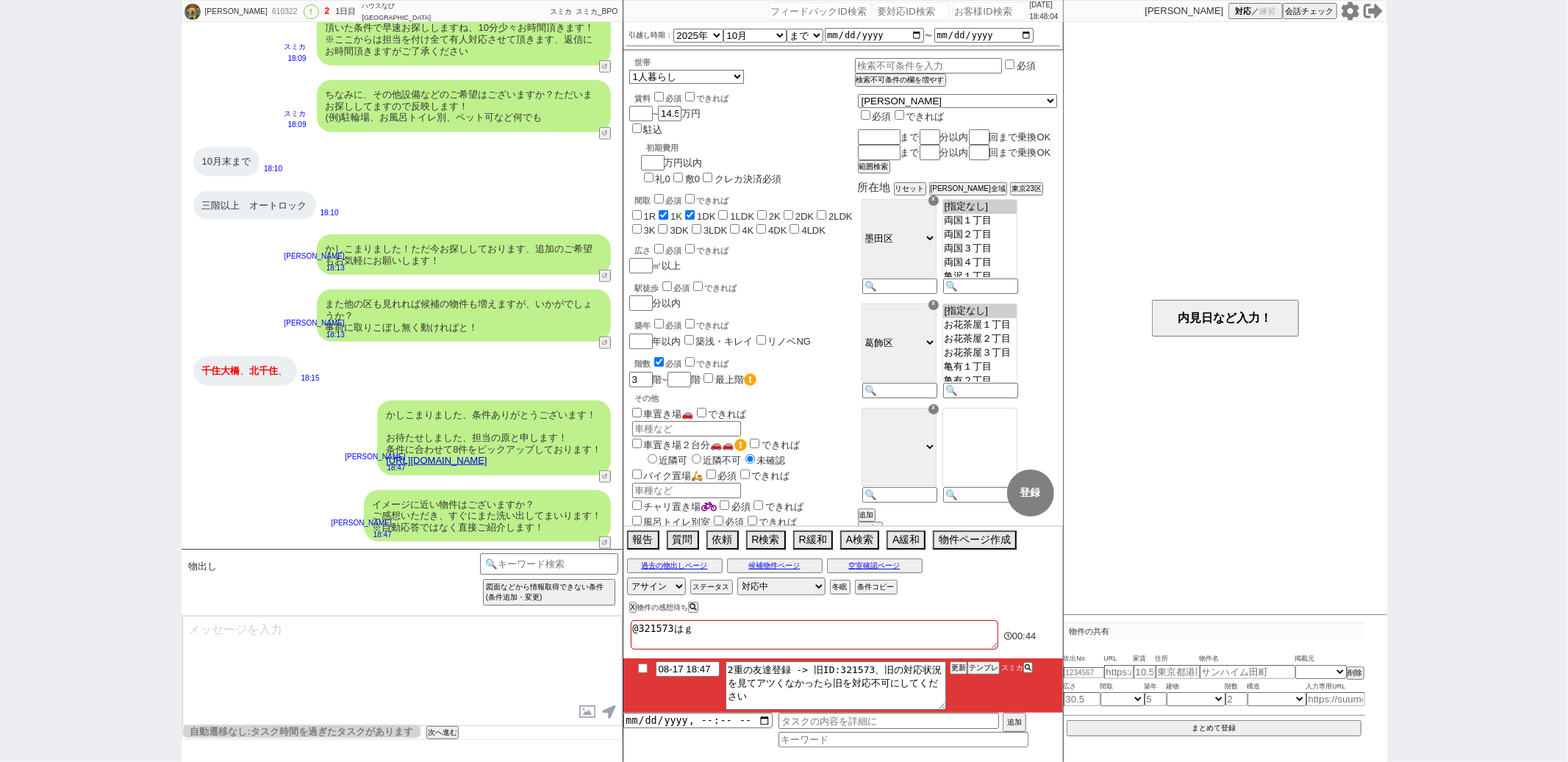
checkbox input "true"
checkbox input "false"
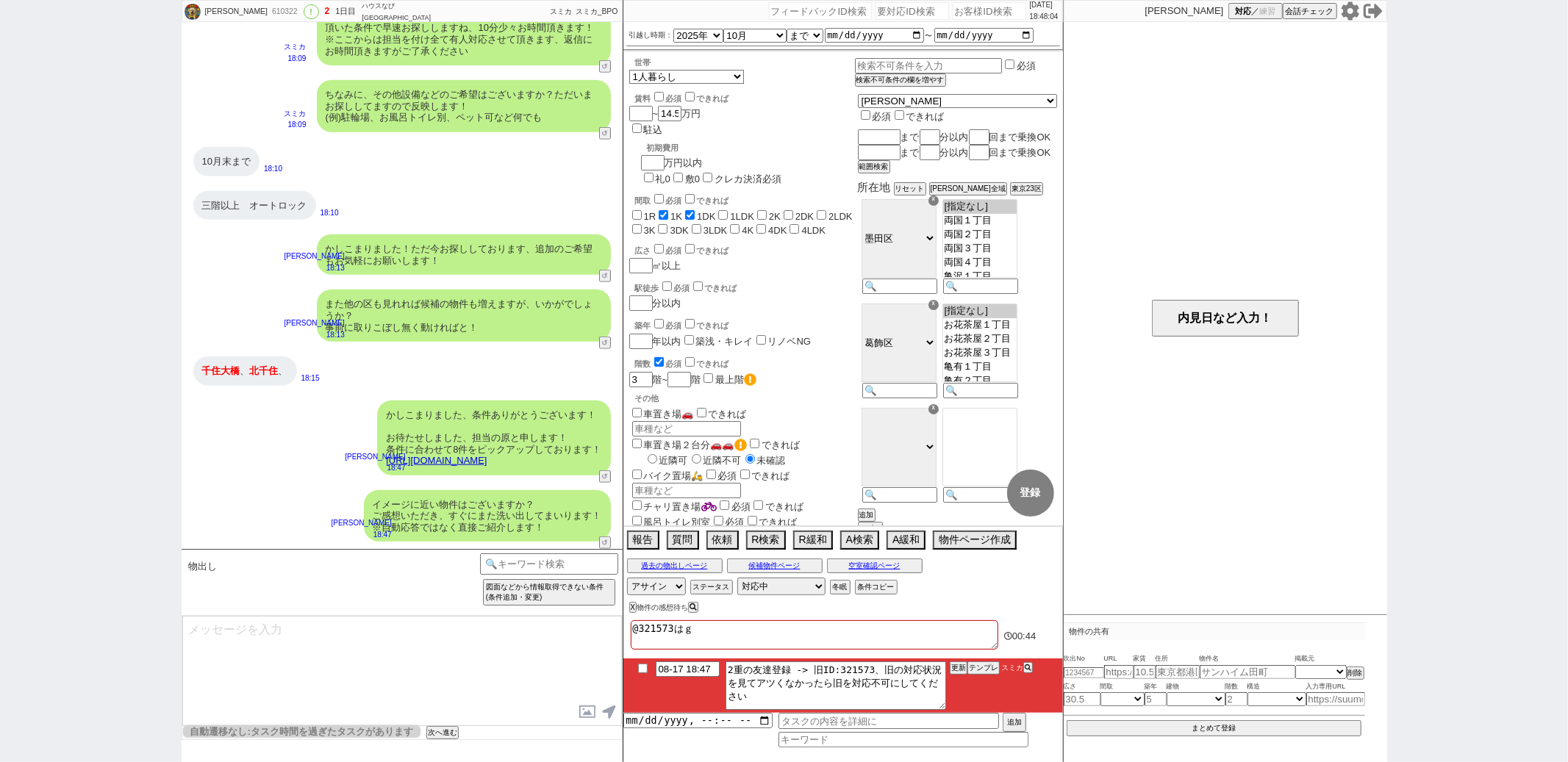
checkbox input "false"
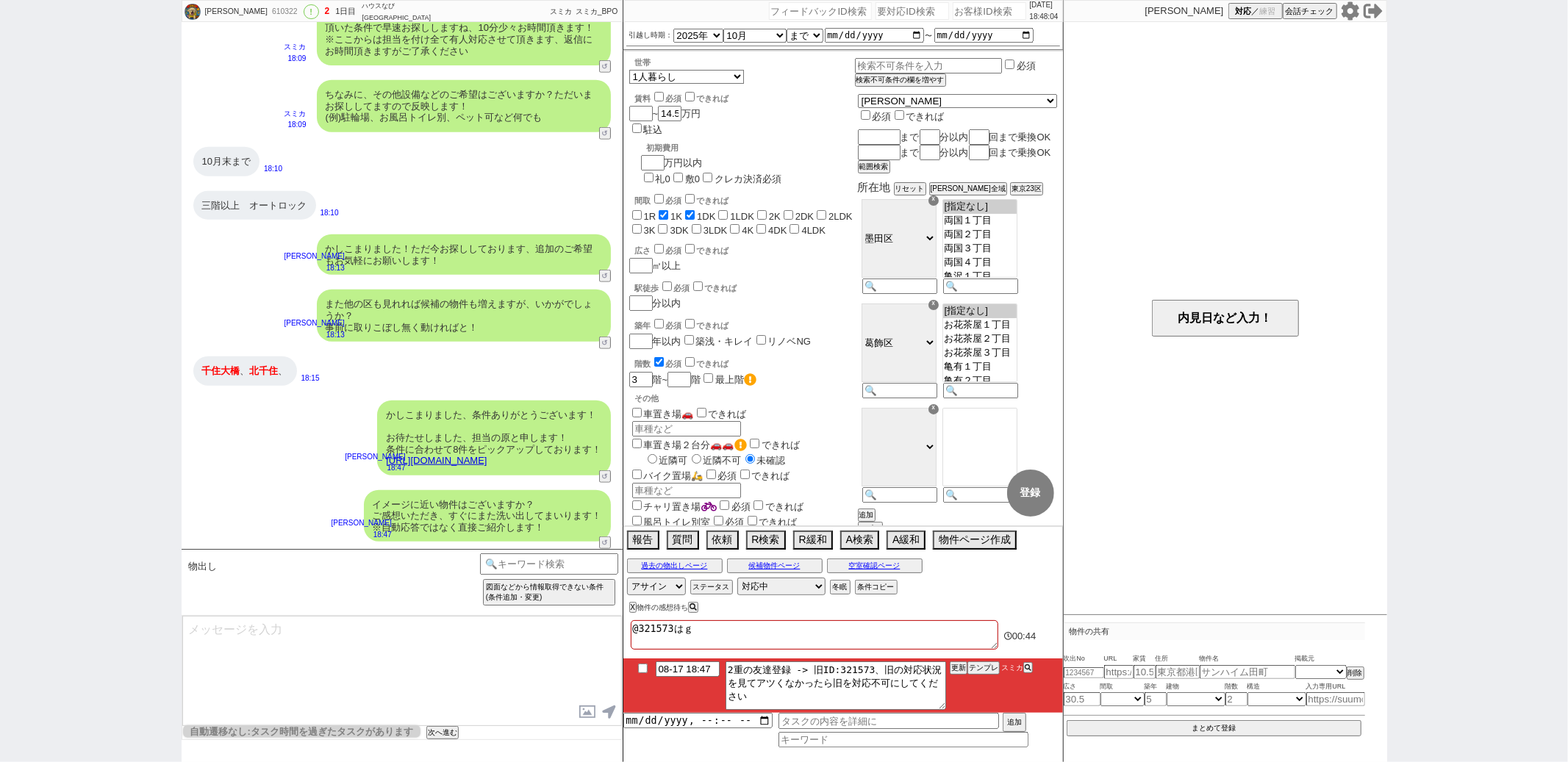
checkbox input "false"
type textarea "@321573は"
checkbox input "false"
checkbox input "true"
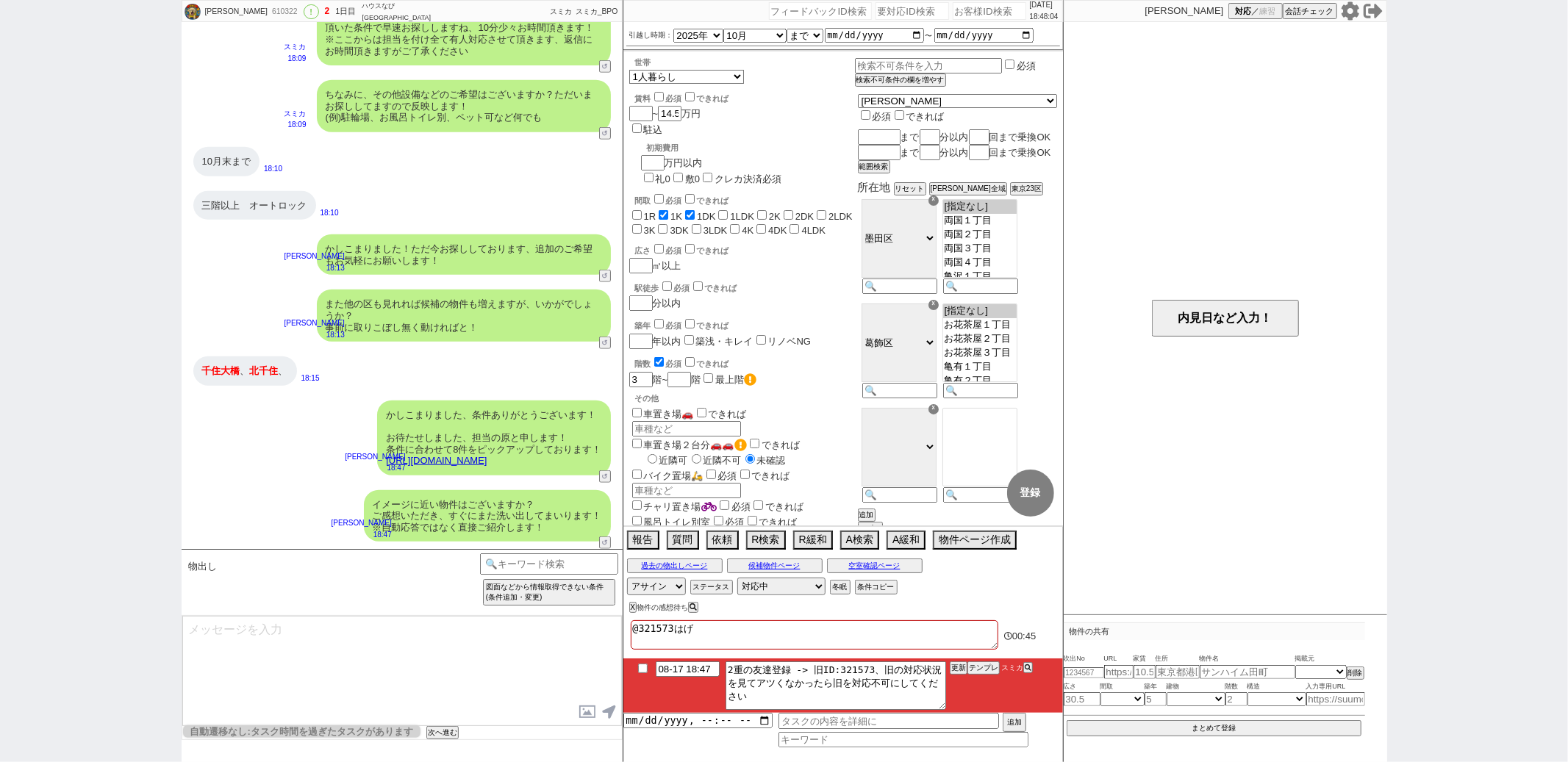
checkbox input "true"
checkbox input "false"
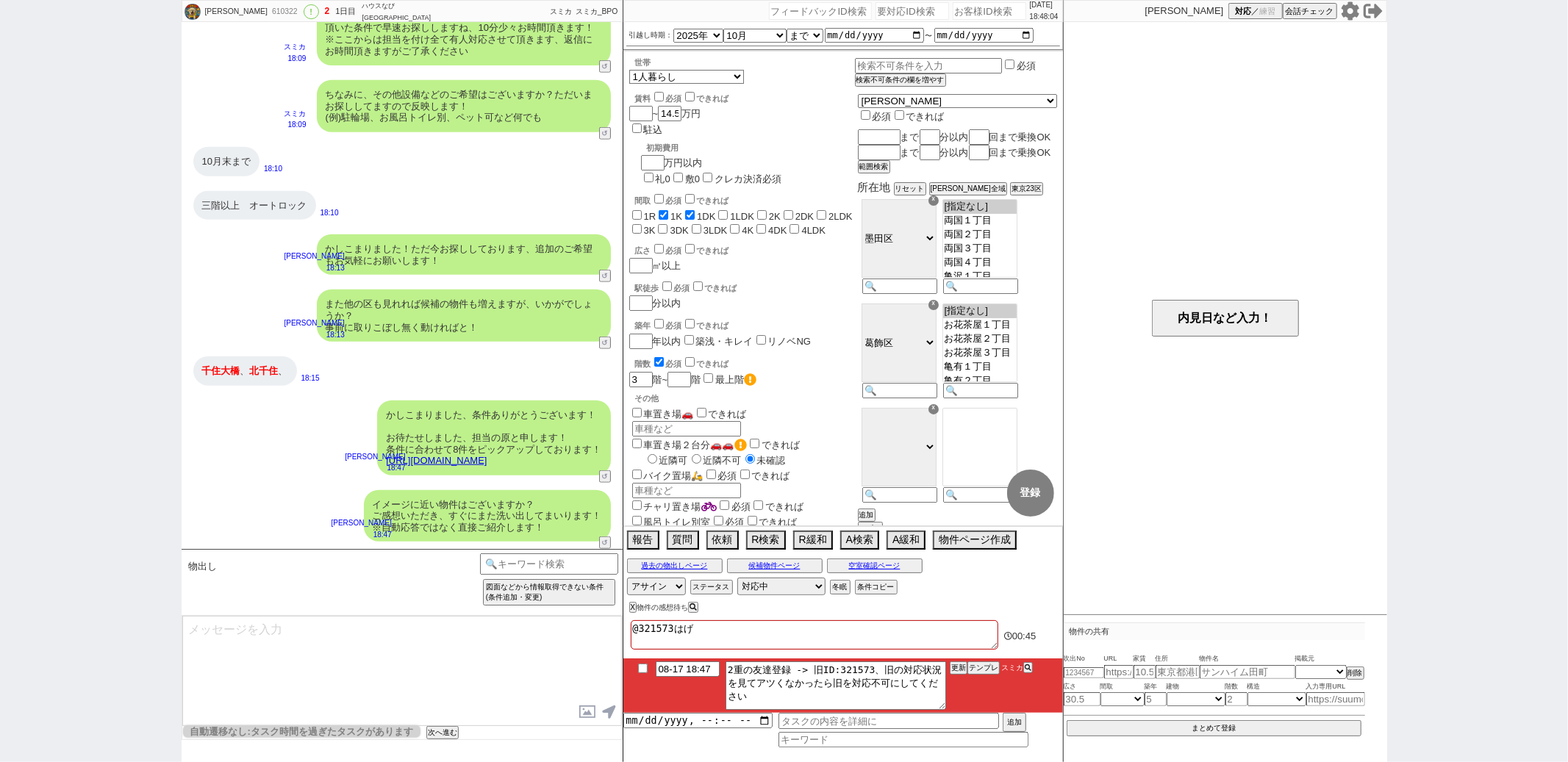
checkbox input "false"
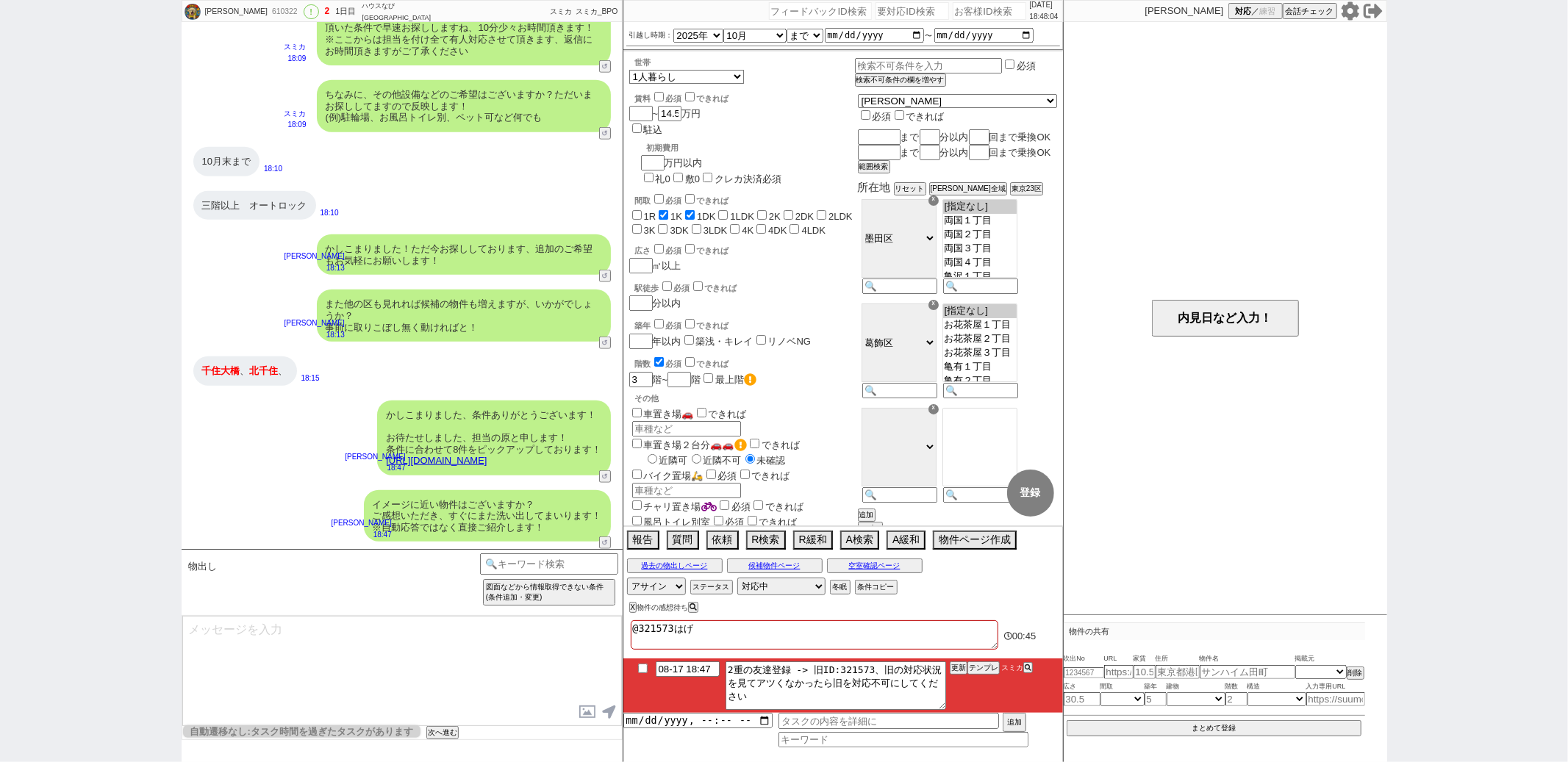
checkbox input "false"
type textarea "@321573はｂ"
checkbox input "false"
checkbox input "true"
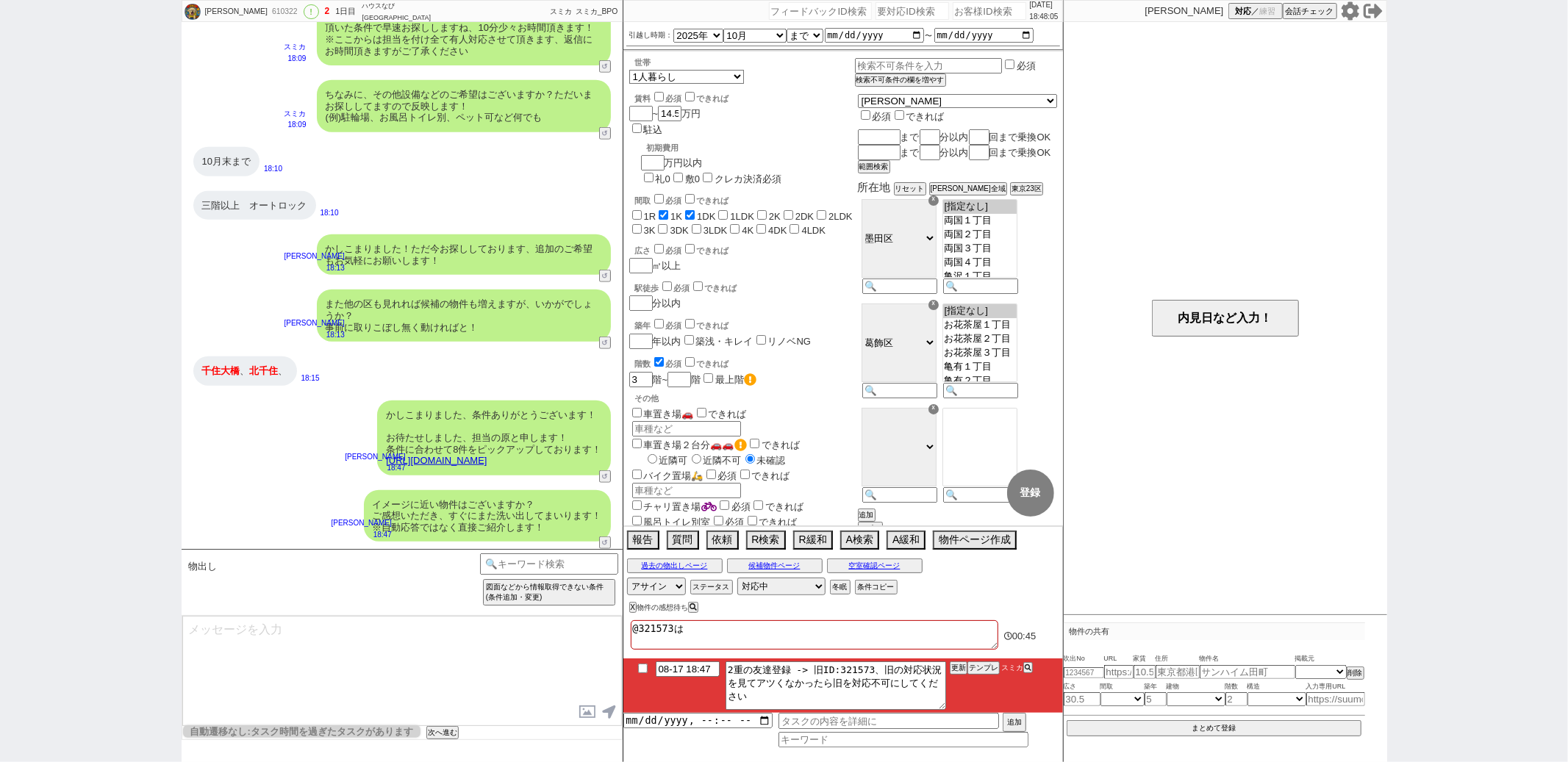
checkbox input "false"
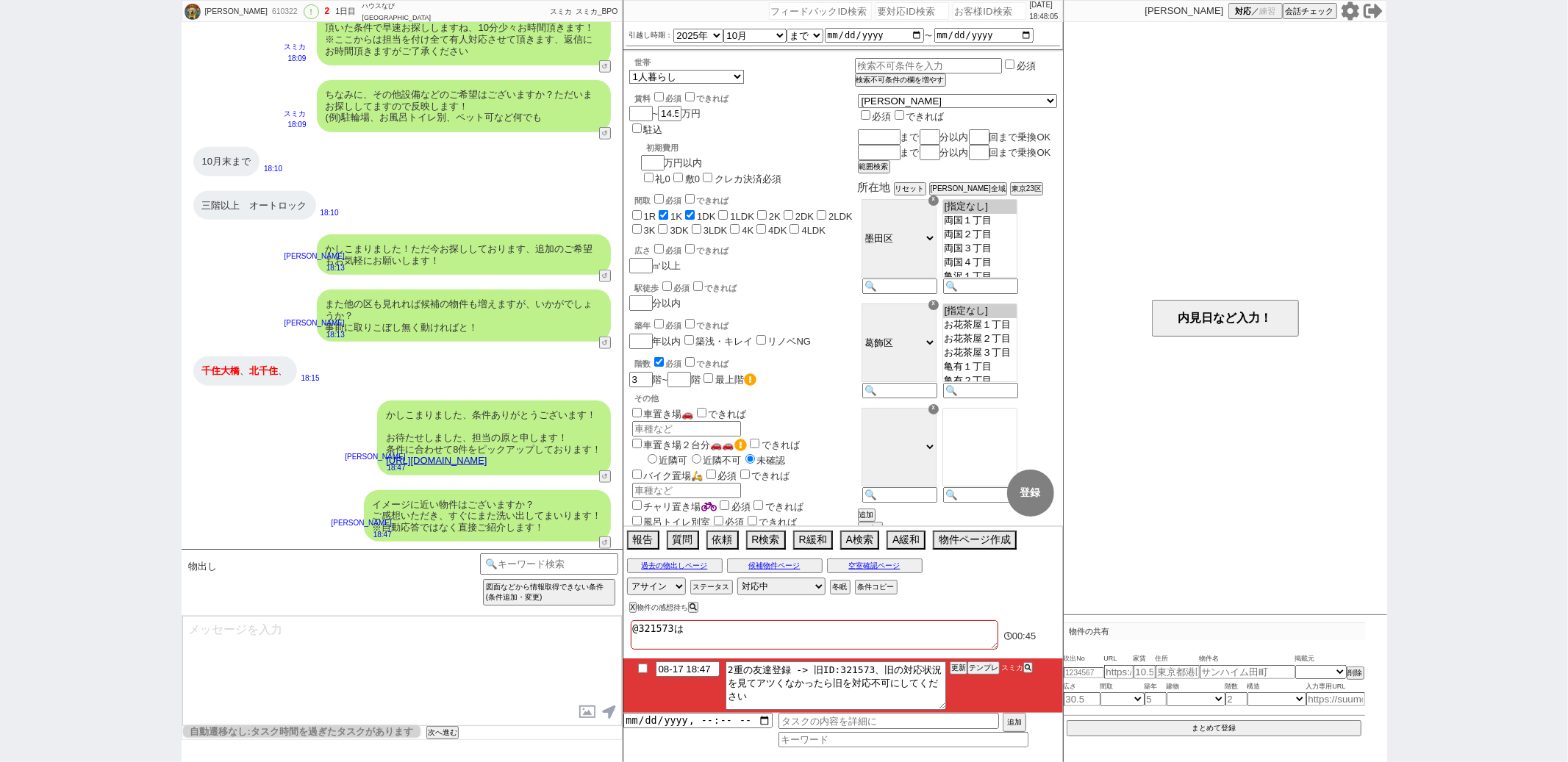
checkbox input "false"
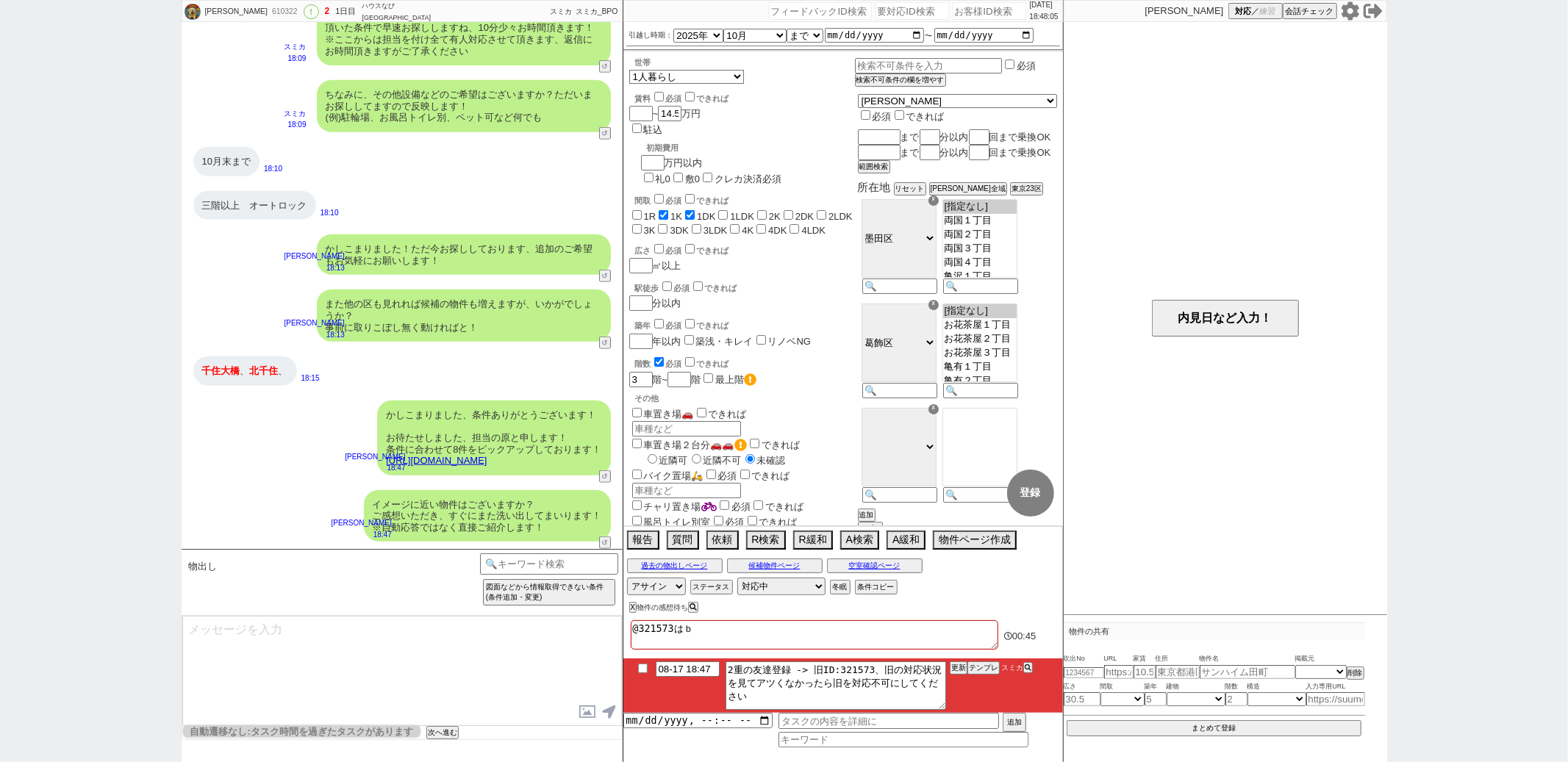
type textarea "@321573はべ"
checkbox input "false"
checkbox input "true"
checkbox input "false"
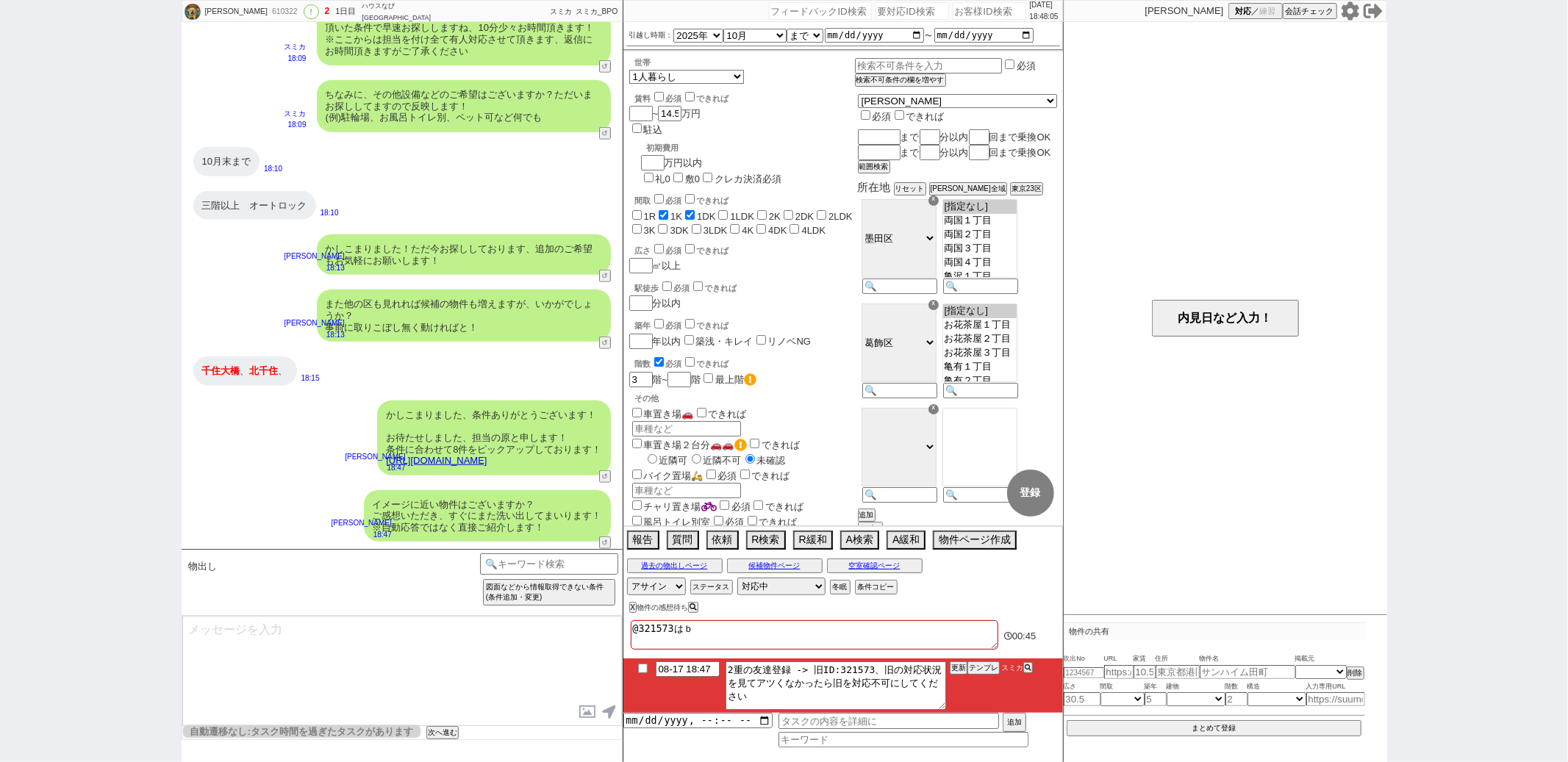
checkbox input "false"
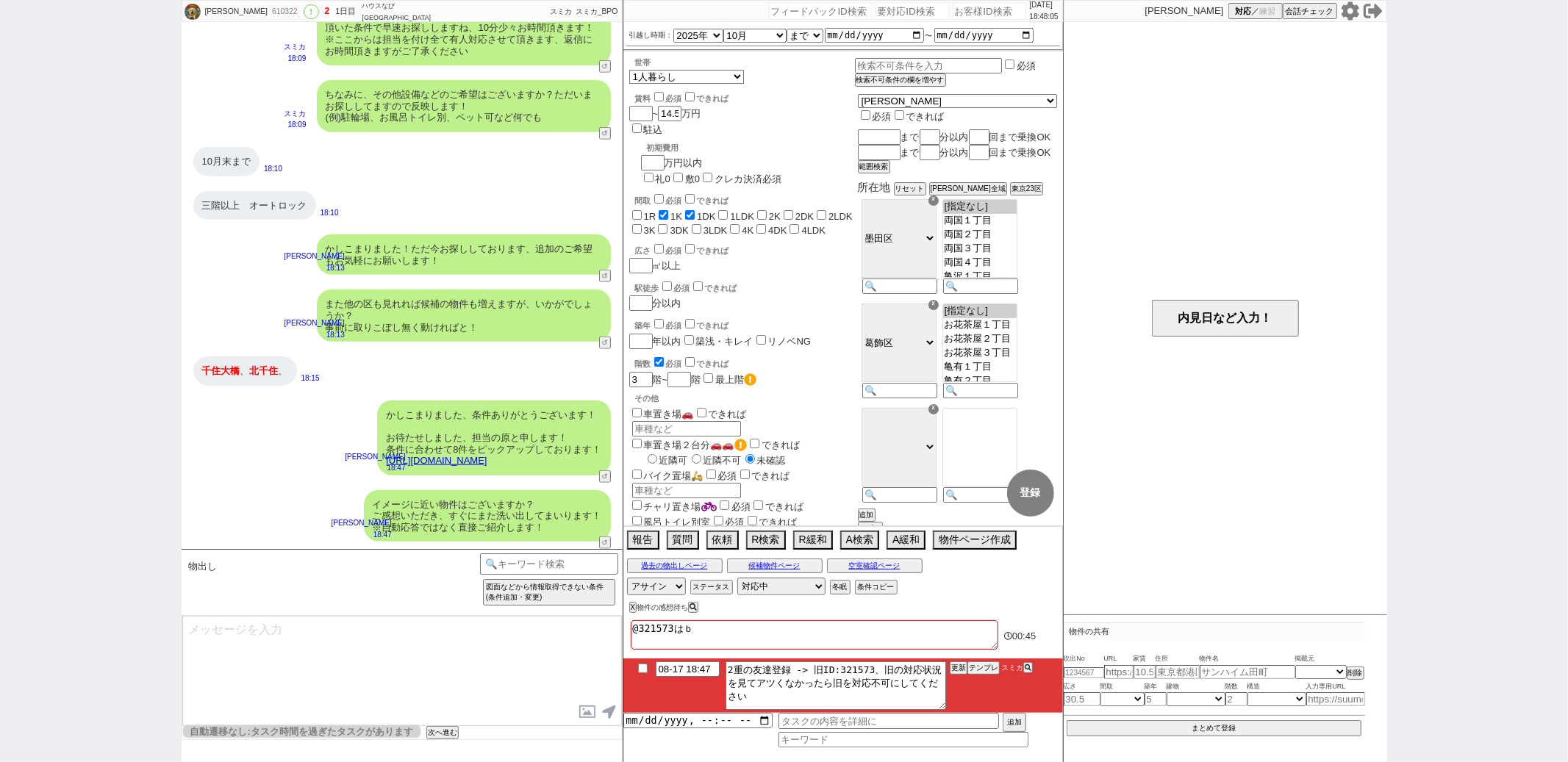
checkbox input "false"
type textarea "@321573はべｔ"
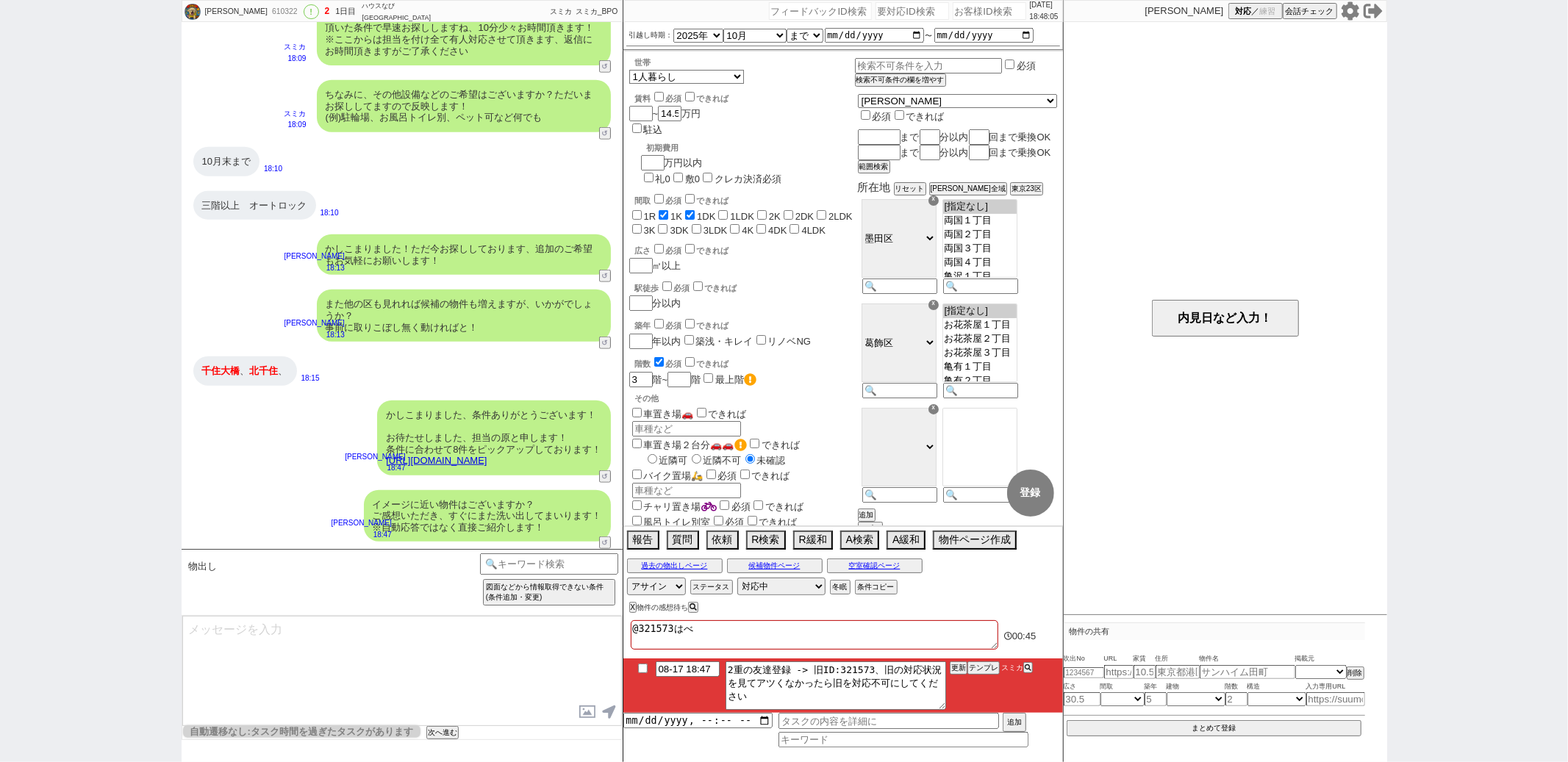
checkbox input "false"
checkbox input "true"
checkbox input "false"
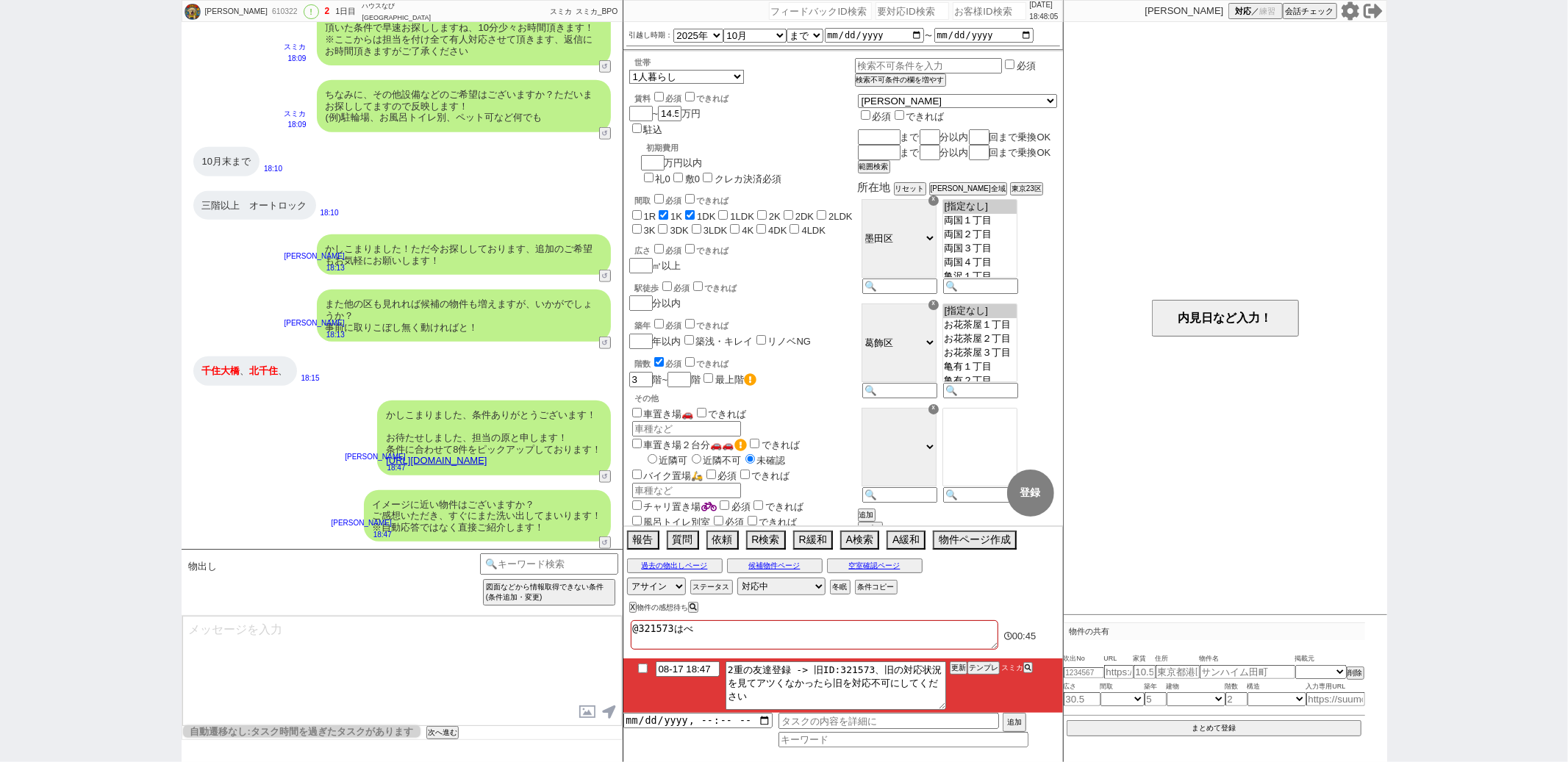
checkbox input "false"
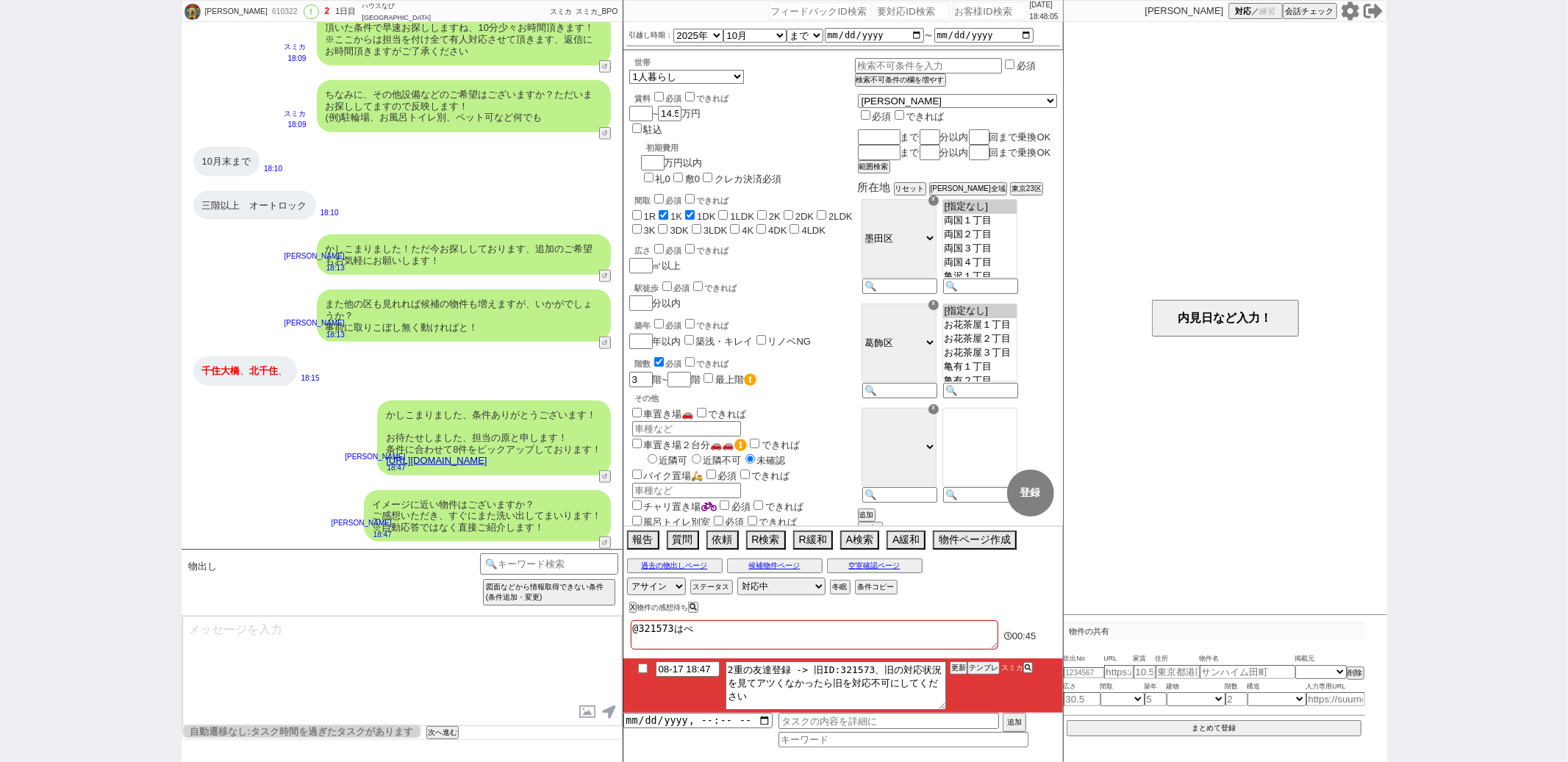
checkbox input "false"
type textarea "@321573はべつ"
checkbox input "false"
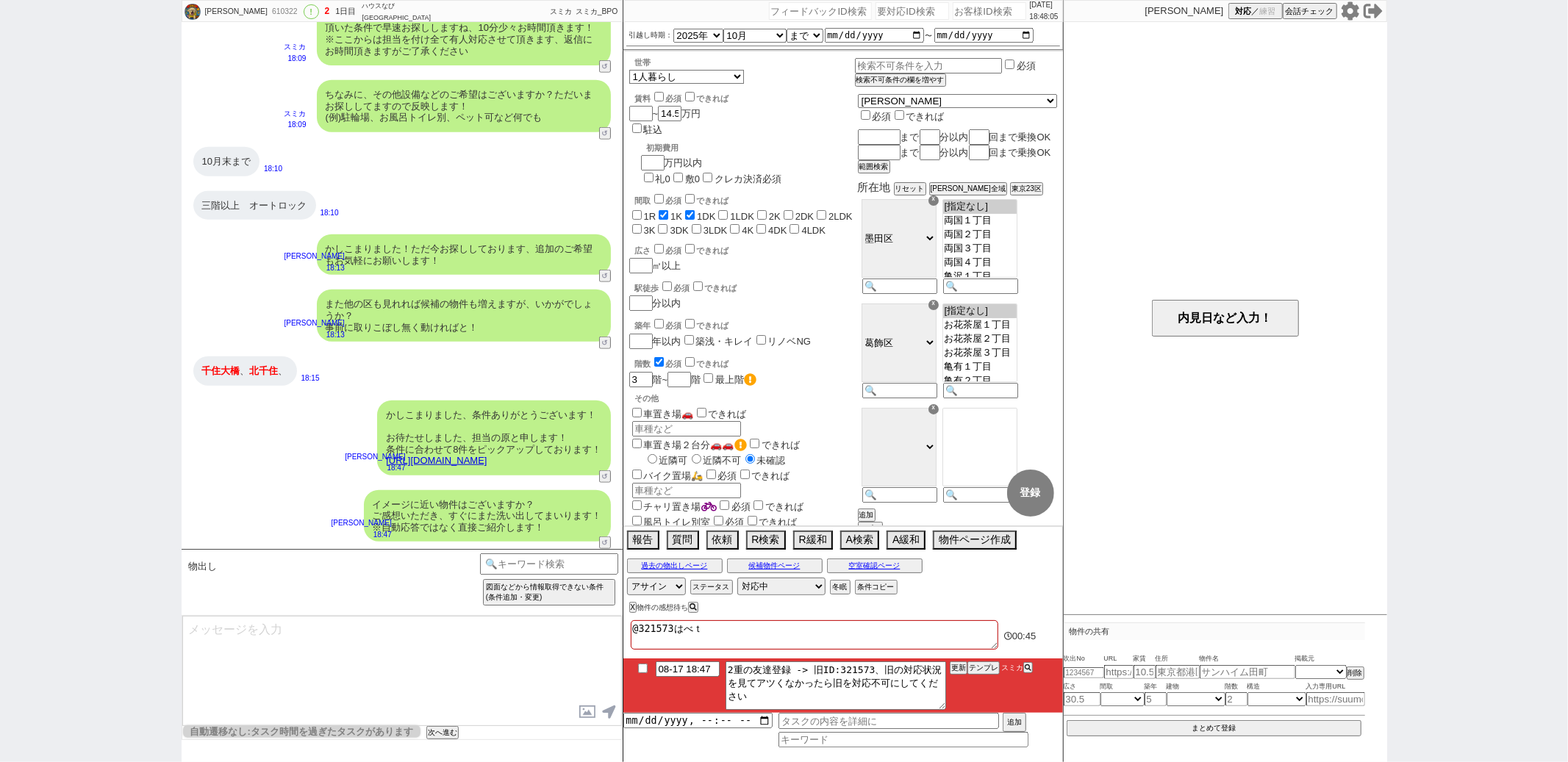
checkbox input "true"
checkbox input "false"
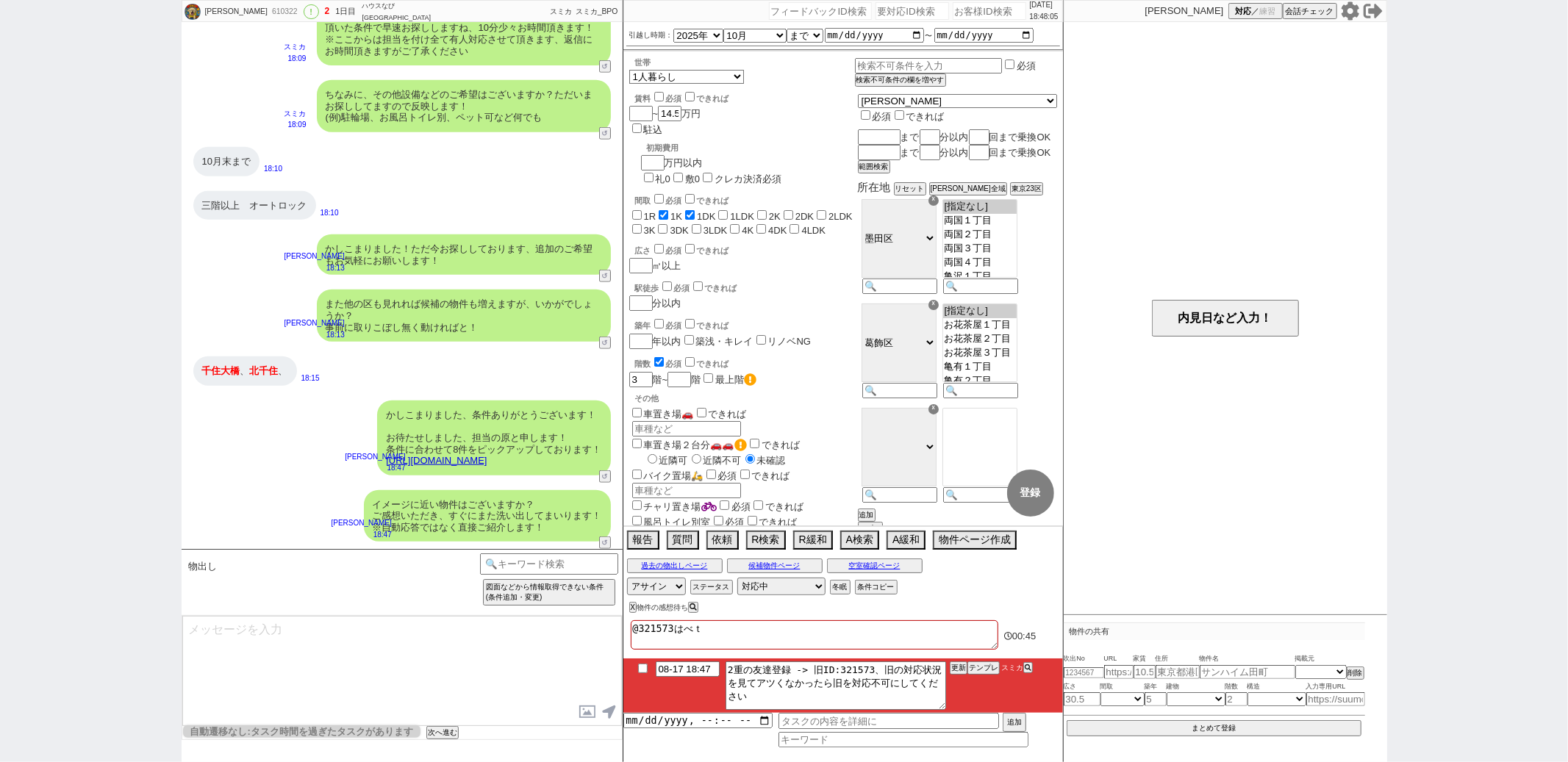
checkbox input "false"
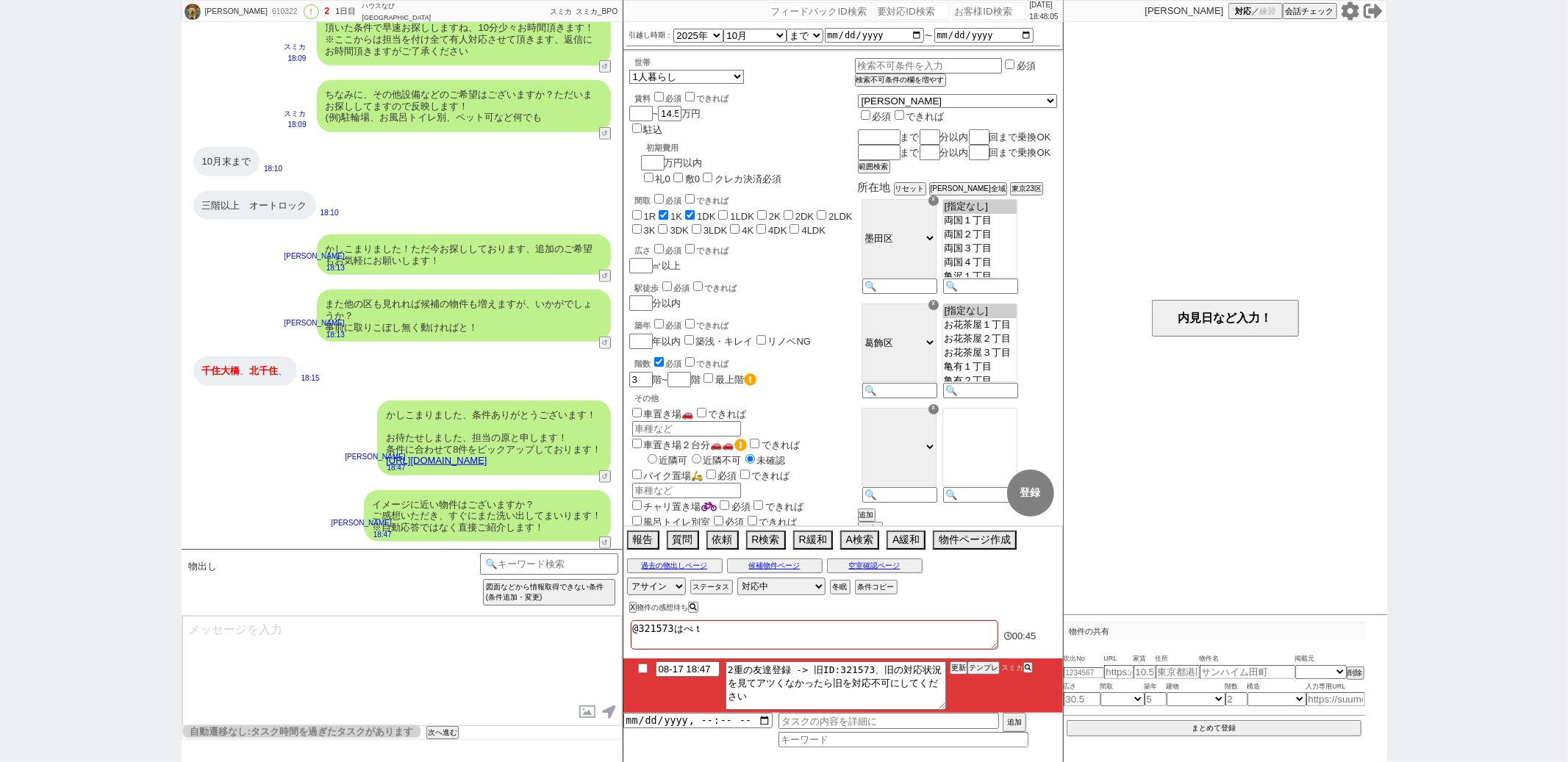
checkbox input "false"
type textarea "@321573はべつあ"
checkbox input "false"
checkbox input "true"
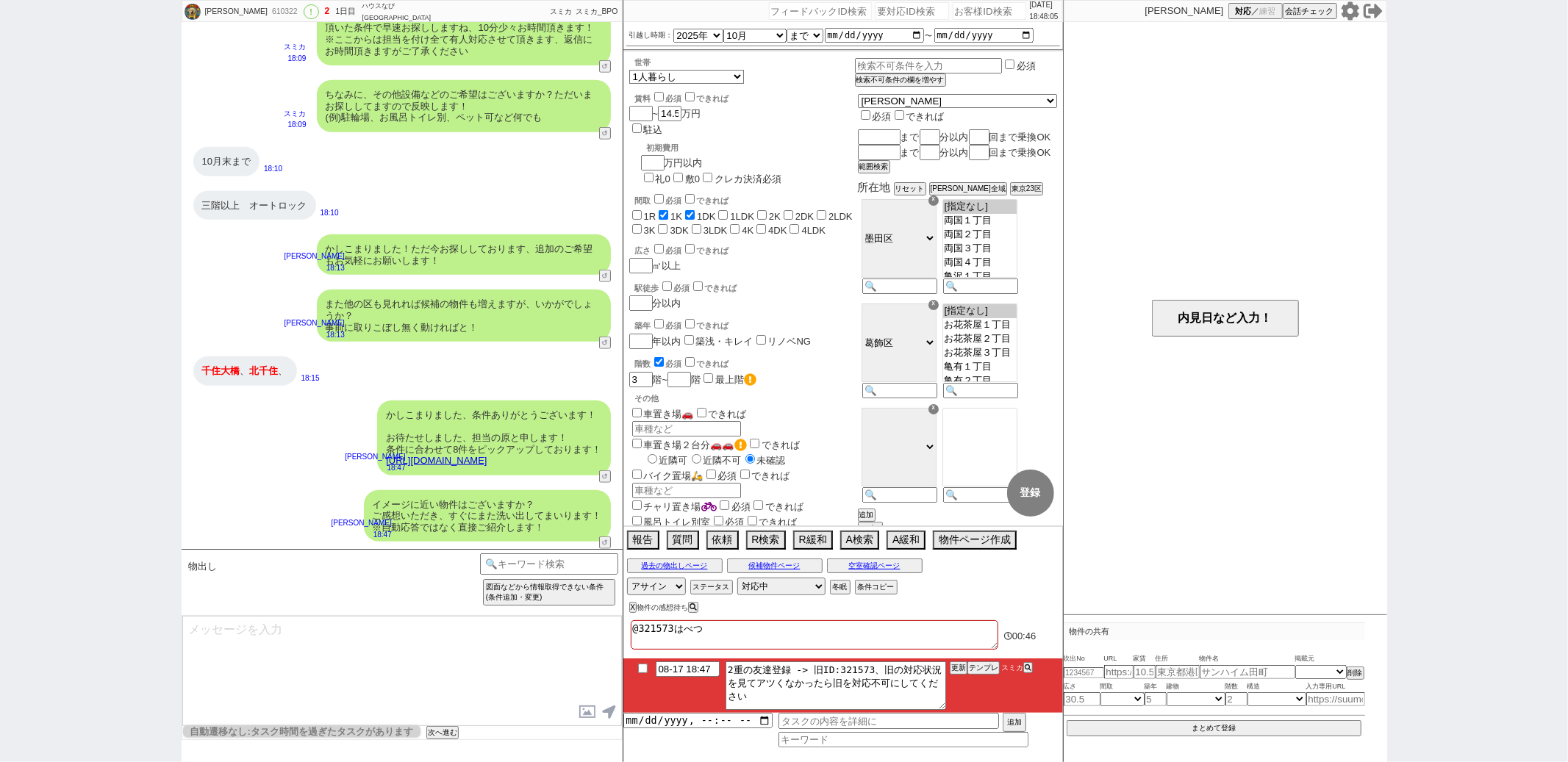
checkbox input "true"
checkbox input "false"
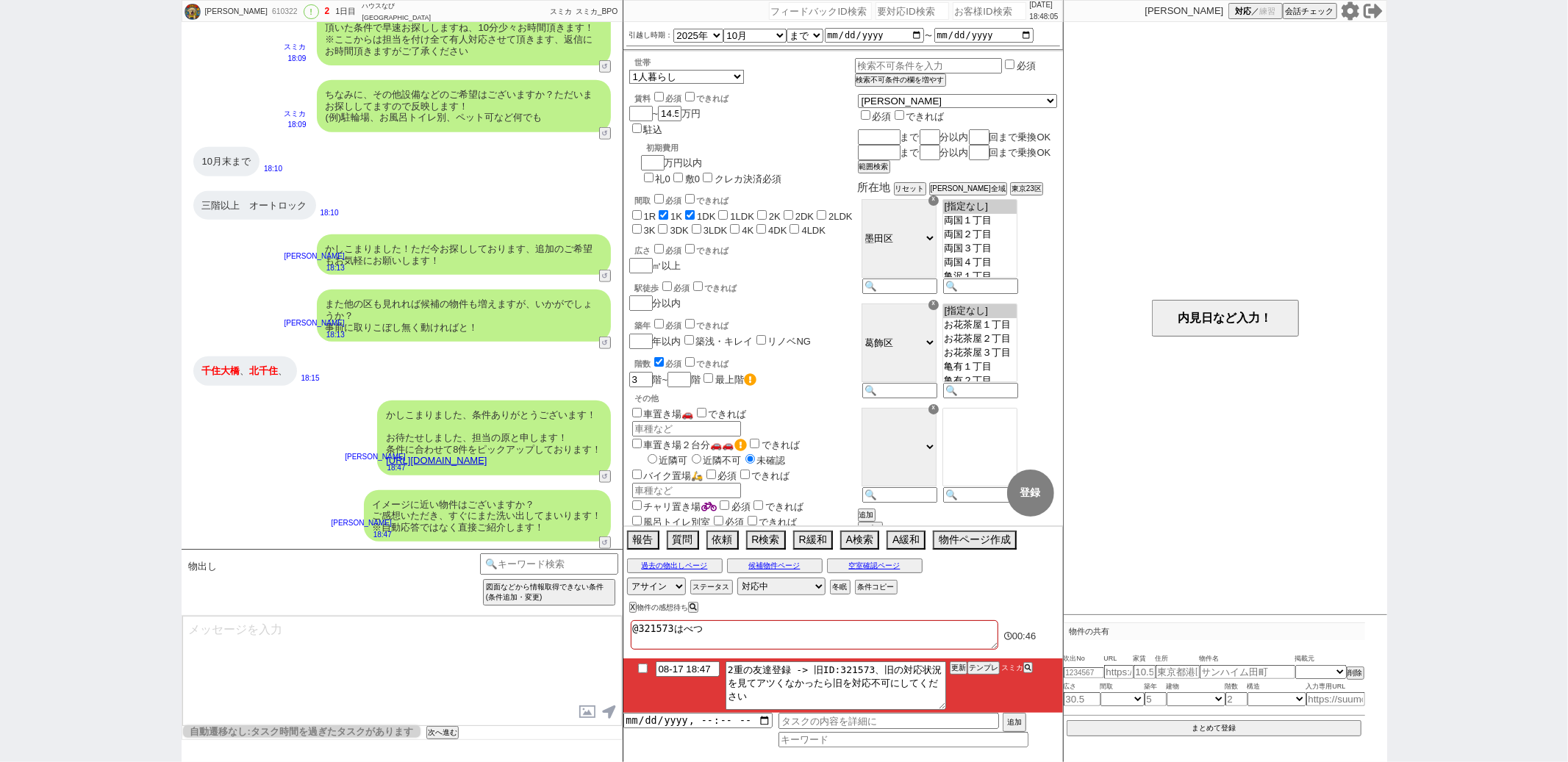
checkbox input "false"
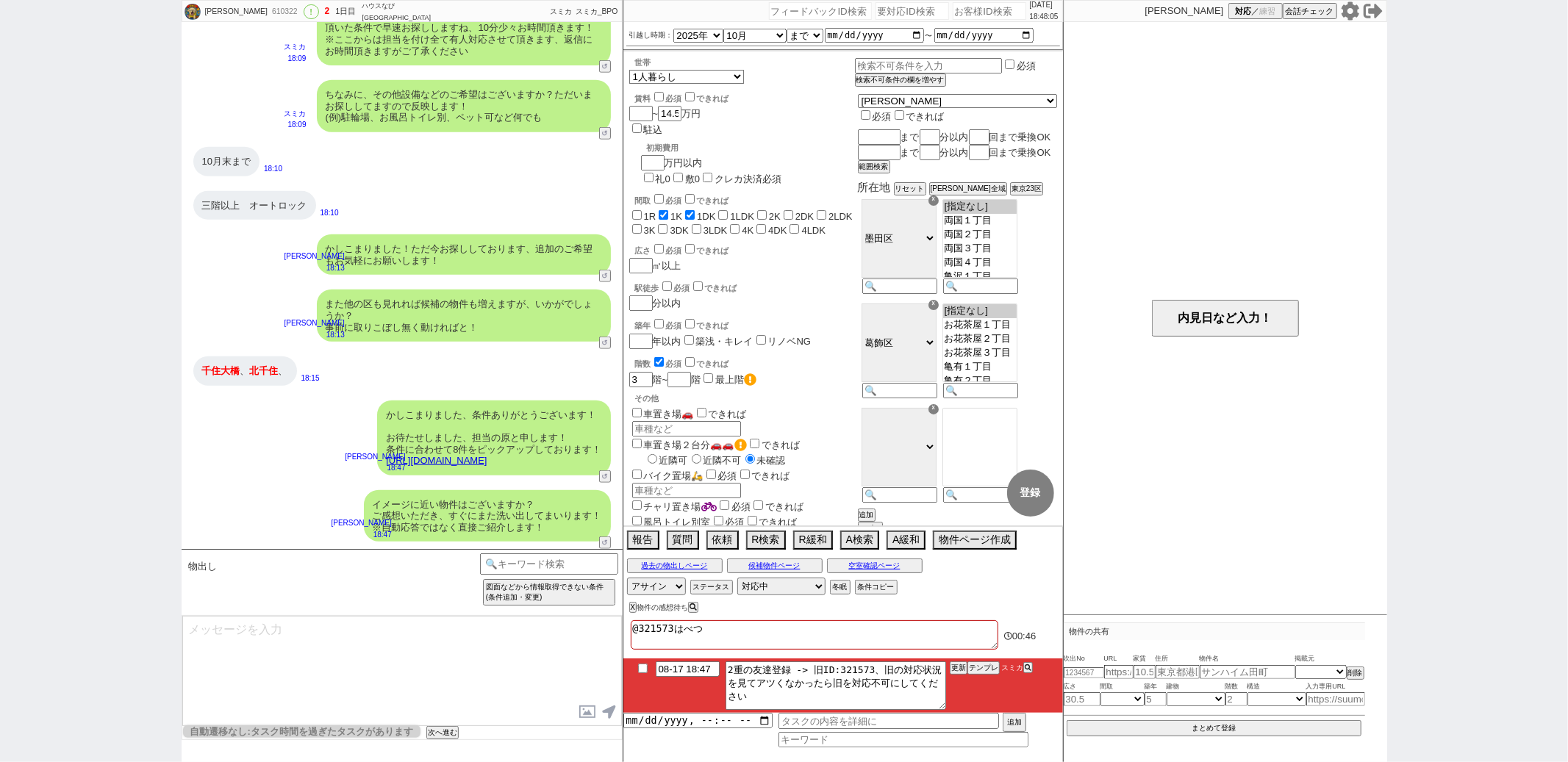
checkbox input "false"
type textarea "@321573はべつあｋ"
checkbox input "false"
checkbox input "true"
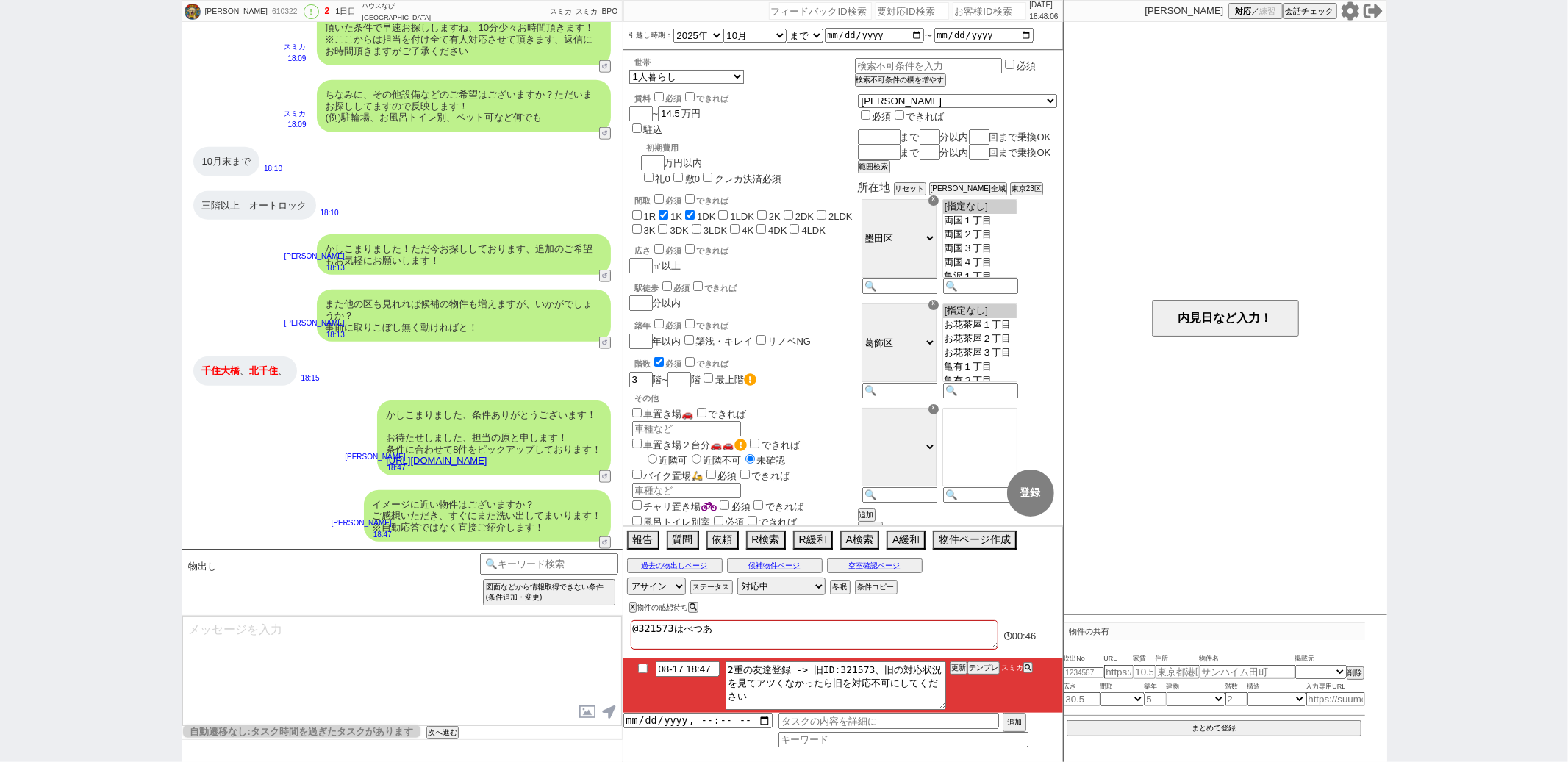
checkbox input "false"
click at [848, 498] on div "チャリ置き場 必須 できれば" at bounding box center [742, 506] width 226 height 16
click at [637, 667] on input "checkbox" at bounding box center [643, 668] width 21 height 10
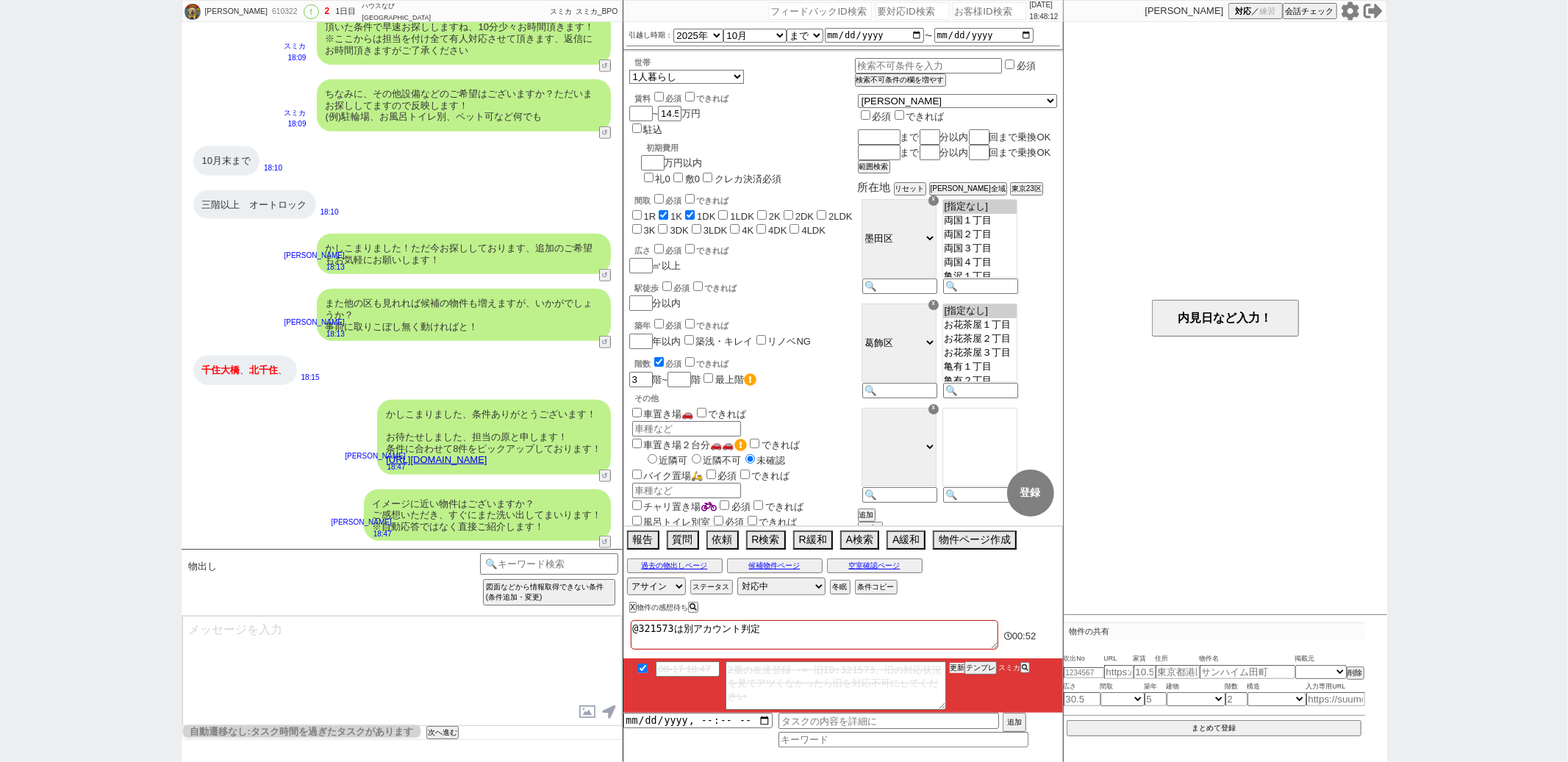
click at [959, 667] on button "更新" at bounding box center [957, 668] width 15 height 11
click at [275, 448] on div "かしこまりました、条件ありがとうございます！ お待たせしました、担当の原と申します！ 条件に合わせて8件をピックアップしております！ https://tool…" at bounding box center [402, 437] width 442 height 90
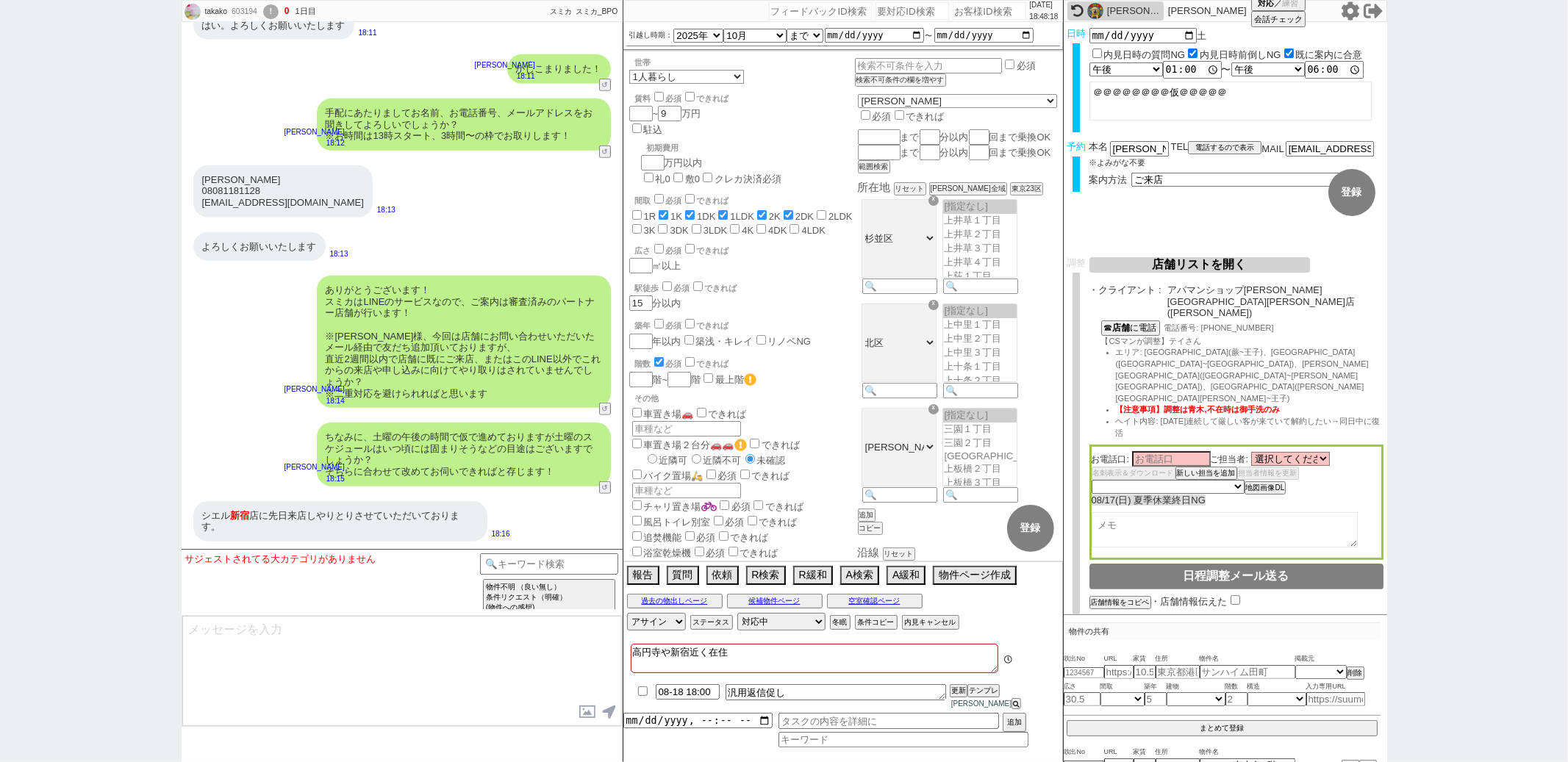
scroll to position [138, 0]
click at [257, 12] on div "603194" at bounding box center [243, 12] width 33 height 12
copy div "603194"
click at [1330, 148] on input "ponopono.kealoha1006@gmail.com" at bounding box center [1330, 147] width 88 height 12
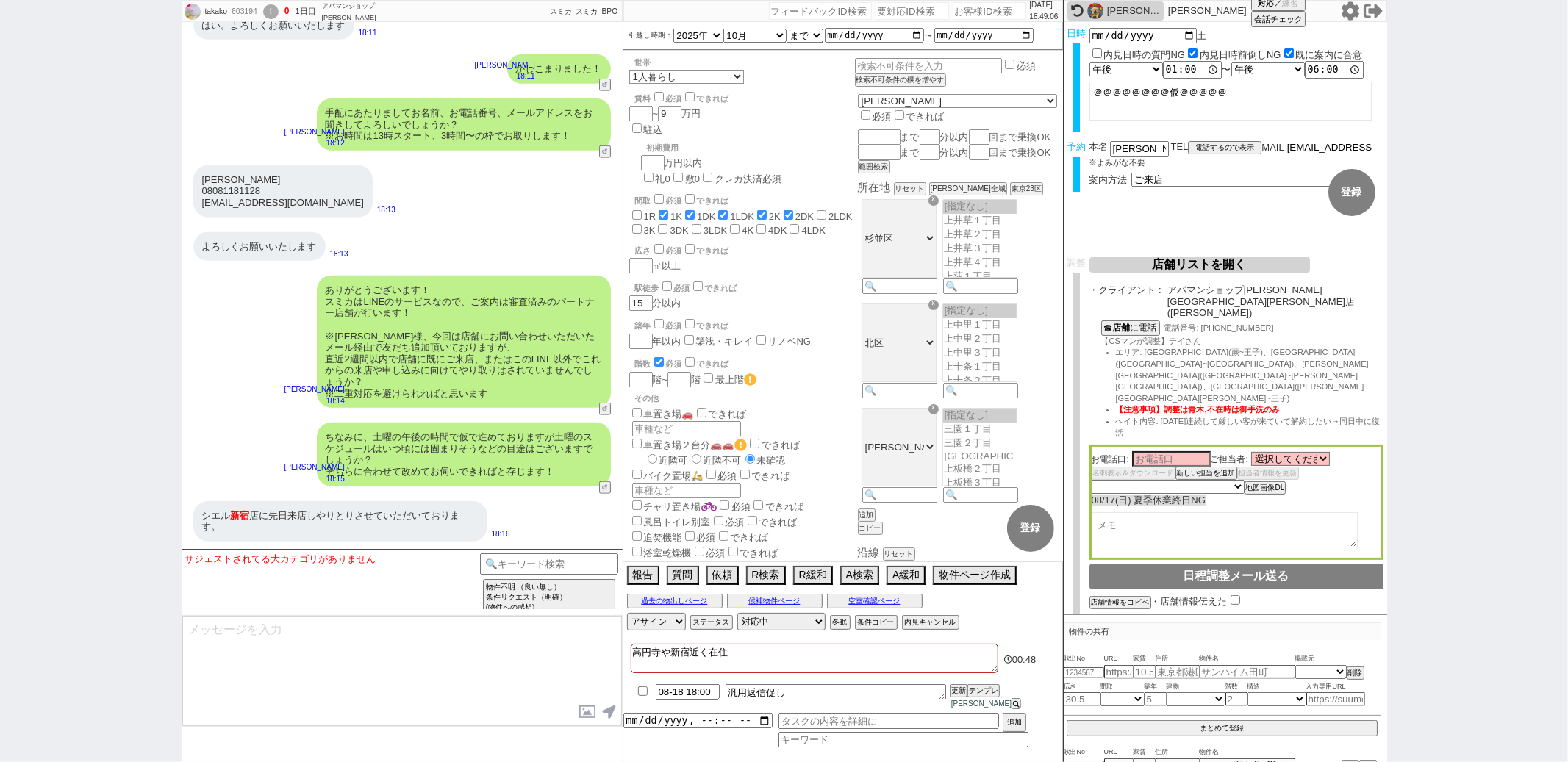
click at [1330, 148] on input "ponopono.kealoha1006@gmail.com" at bounding box center [1330, 147] width 88 height 12
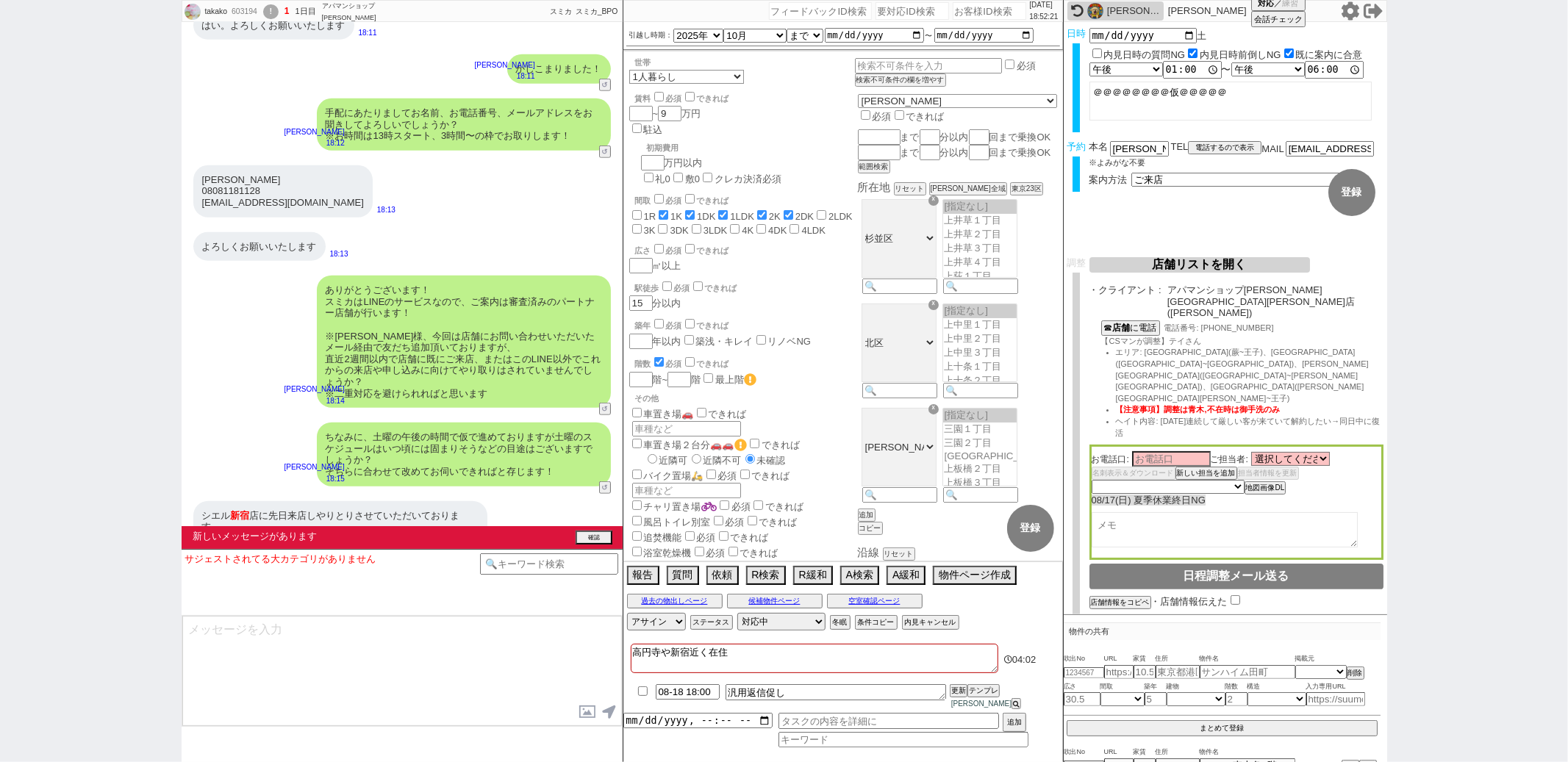
scroll to position [5651, 0]
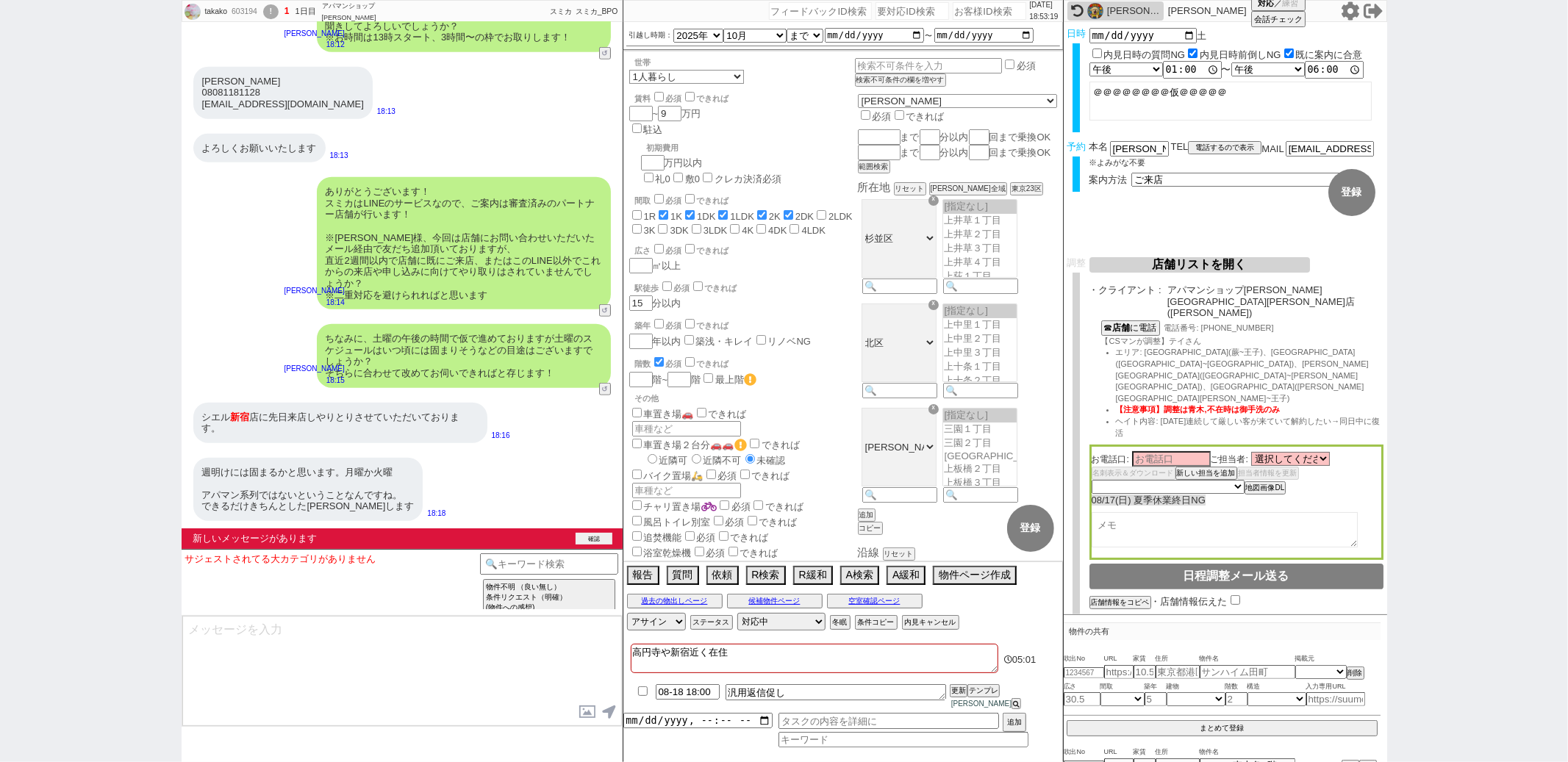
click at [590, 533] on button "確認" at bounding box center [594, 538] width 37 height 12
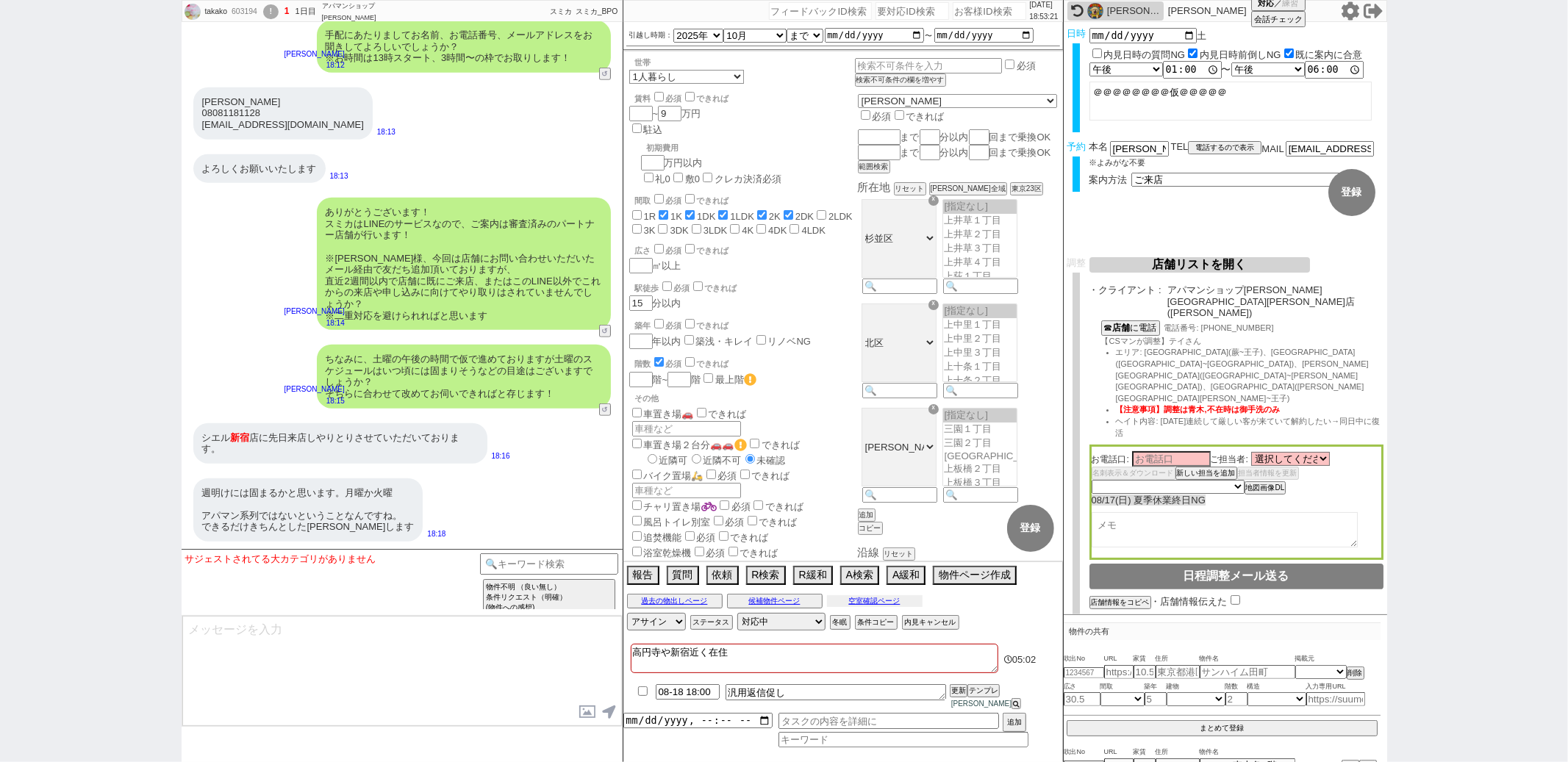
click at [872, 607] on button "空室確認ページ" at bounding box center [875, 601] width 95 height 12
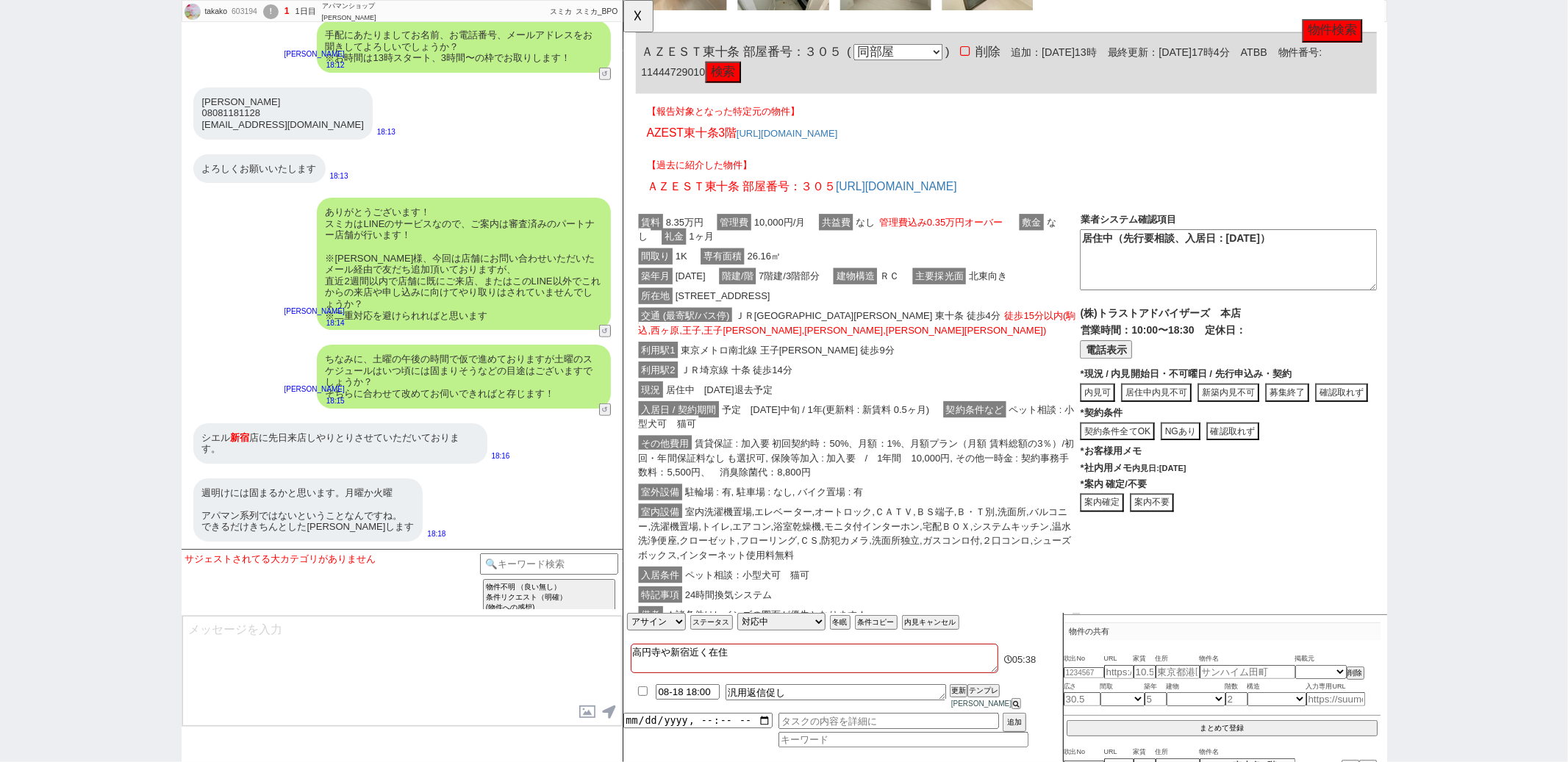
click at [733, 664] on textarea "高円寺や新宿近く在住" at bounding box center [814, 658] width 368 height 30
click at [637, 22] on button "☓" at bounding box center [636, 15] width 27 height 30
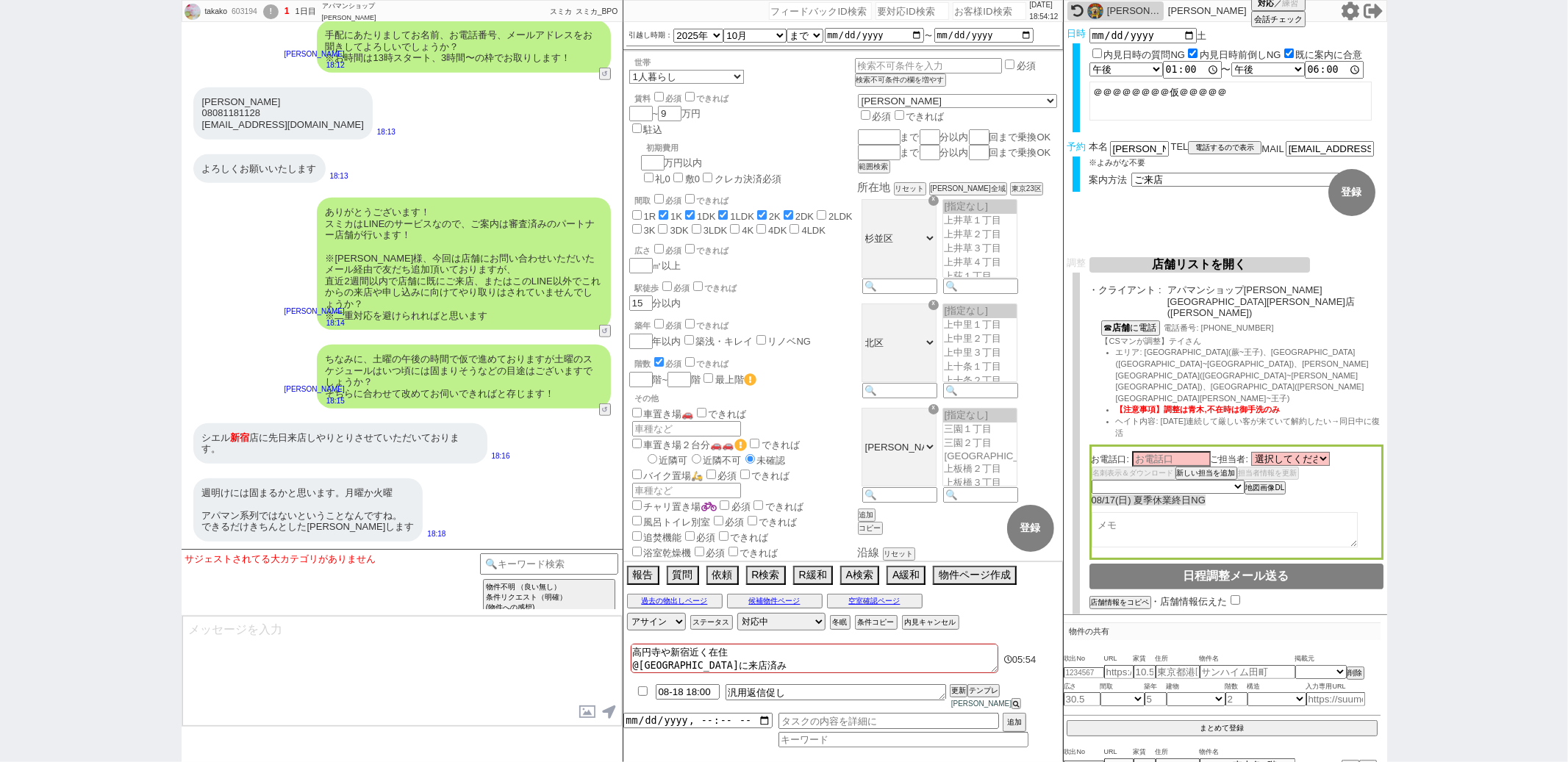
click at [419, 635] on textarea at bounding box center [402, 671] width 440 height 110
click at [507, 564] on input at bounding box center [549, 562] width 139 height 18
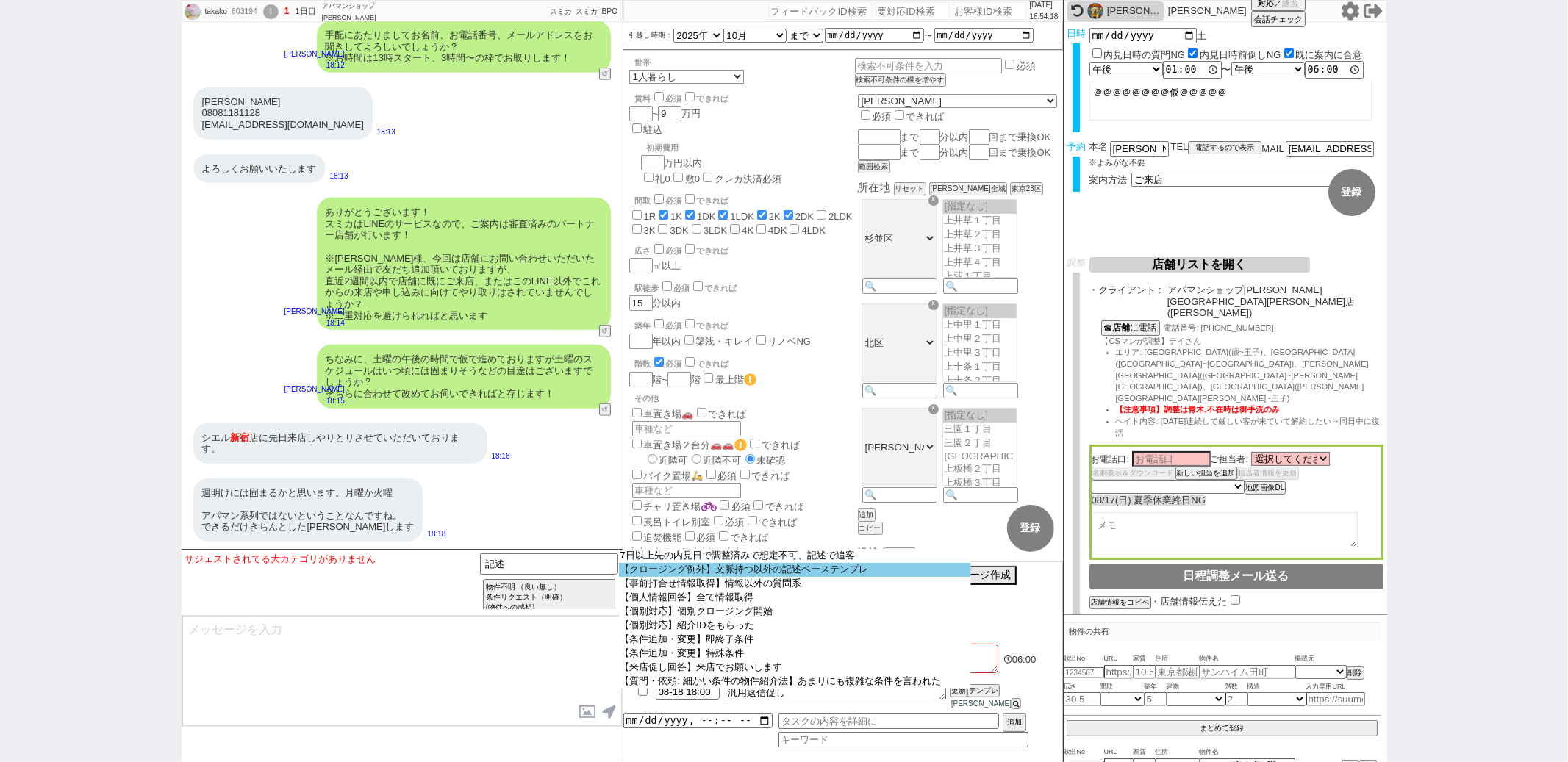
click at [677, 577] on option "【クロージング例外】文脈持つ以外の記述ベーステンプレ" at bounding box center [795, 570] width 352 height 14
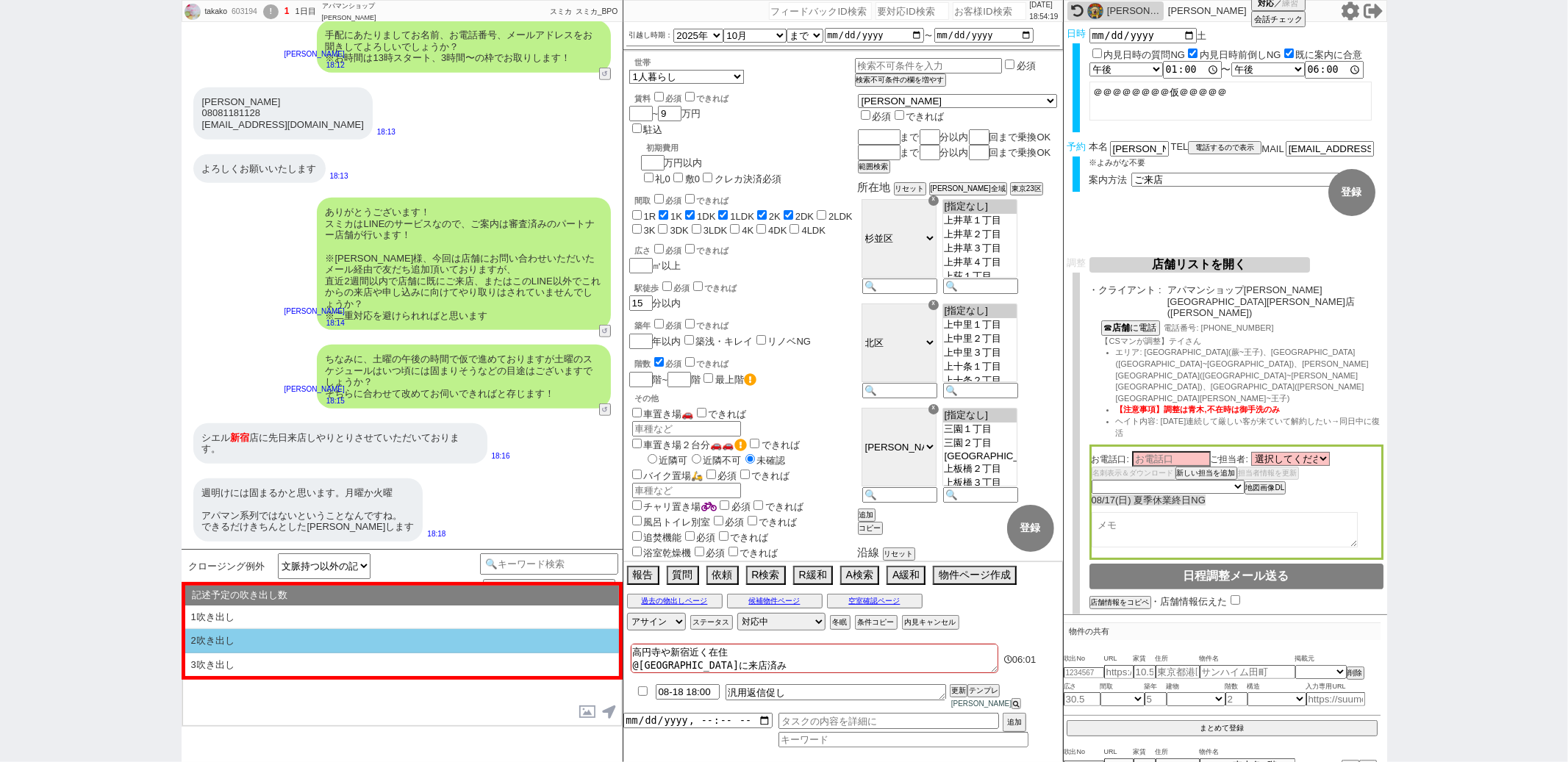
click at [431, 653] on li "2吹き出し" at bounding box center [402, 665] width 434 height 24
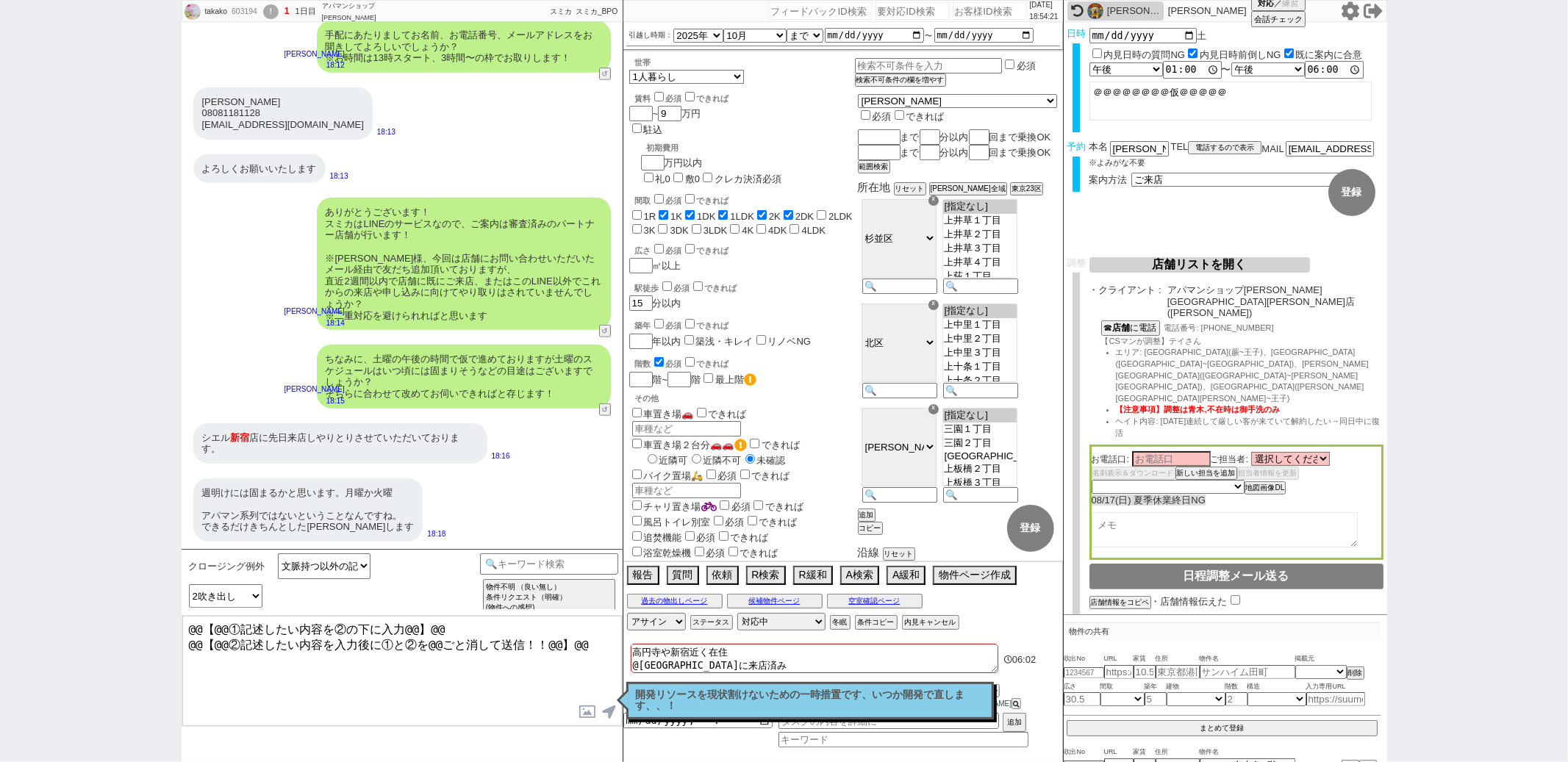
click at [594, 649] on textarea "@@【@@①記述したい内容を②の下に入力@@】@@ @@【@@②記述したい内容を入力後に①と②を@@ごと消して送信！！@@】@@" at bounding box center [402, 671] width 440 height 110
click at [895, 607] on button "空室確認ページ" at bounding box center [875, 601] width 95 height 12
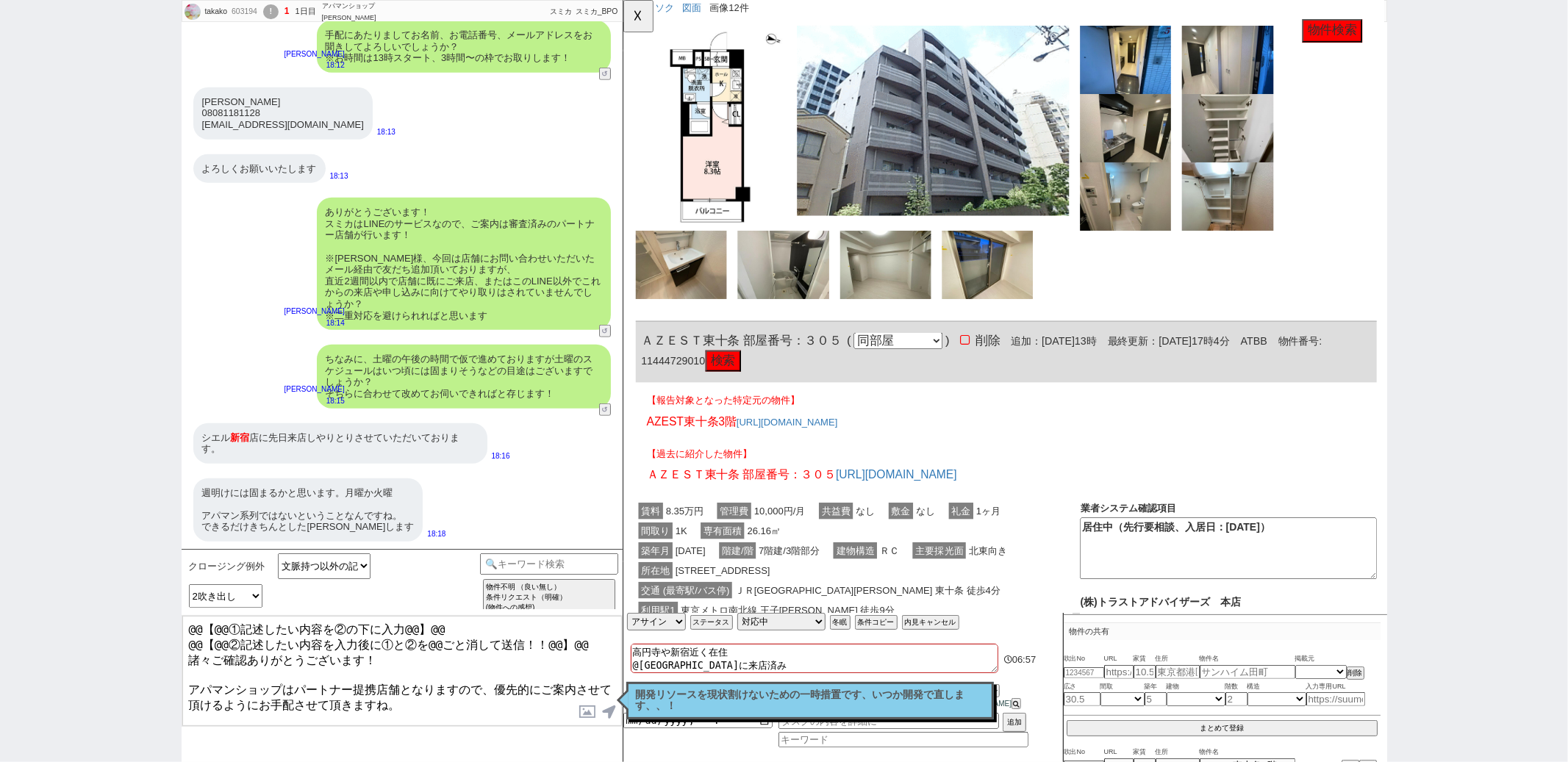
scroll to position [778, 0]
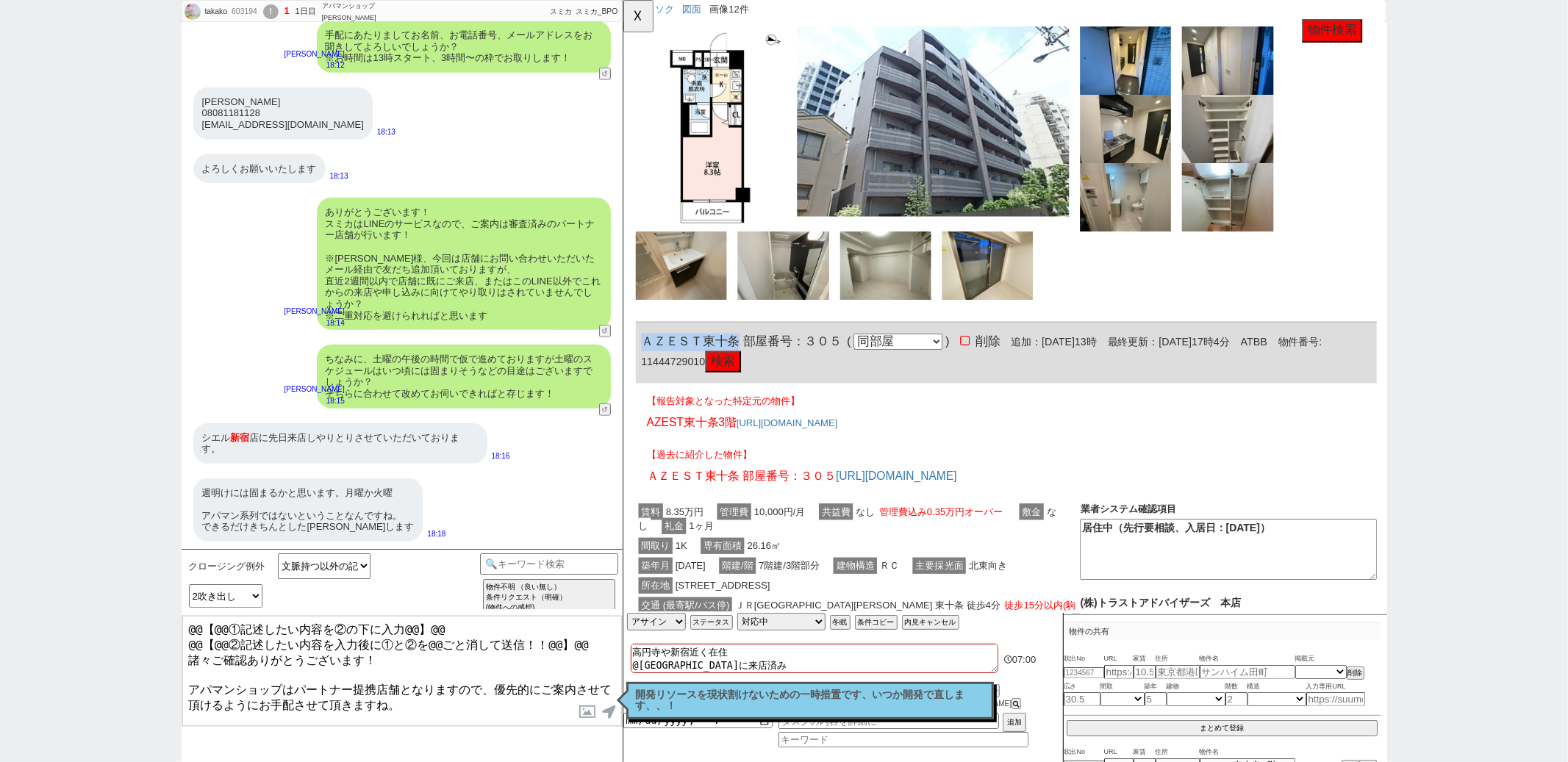
drag, startPoint x: 643, startPoint y: 364, endPoint x: 747, endPoint y: 363, distance: 104.0
click at [747, 363] on span "ＡＺＥＳＴ東十条 部屋番号：３０５" at bounding box center [750, 367] width 215 height 15
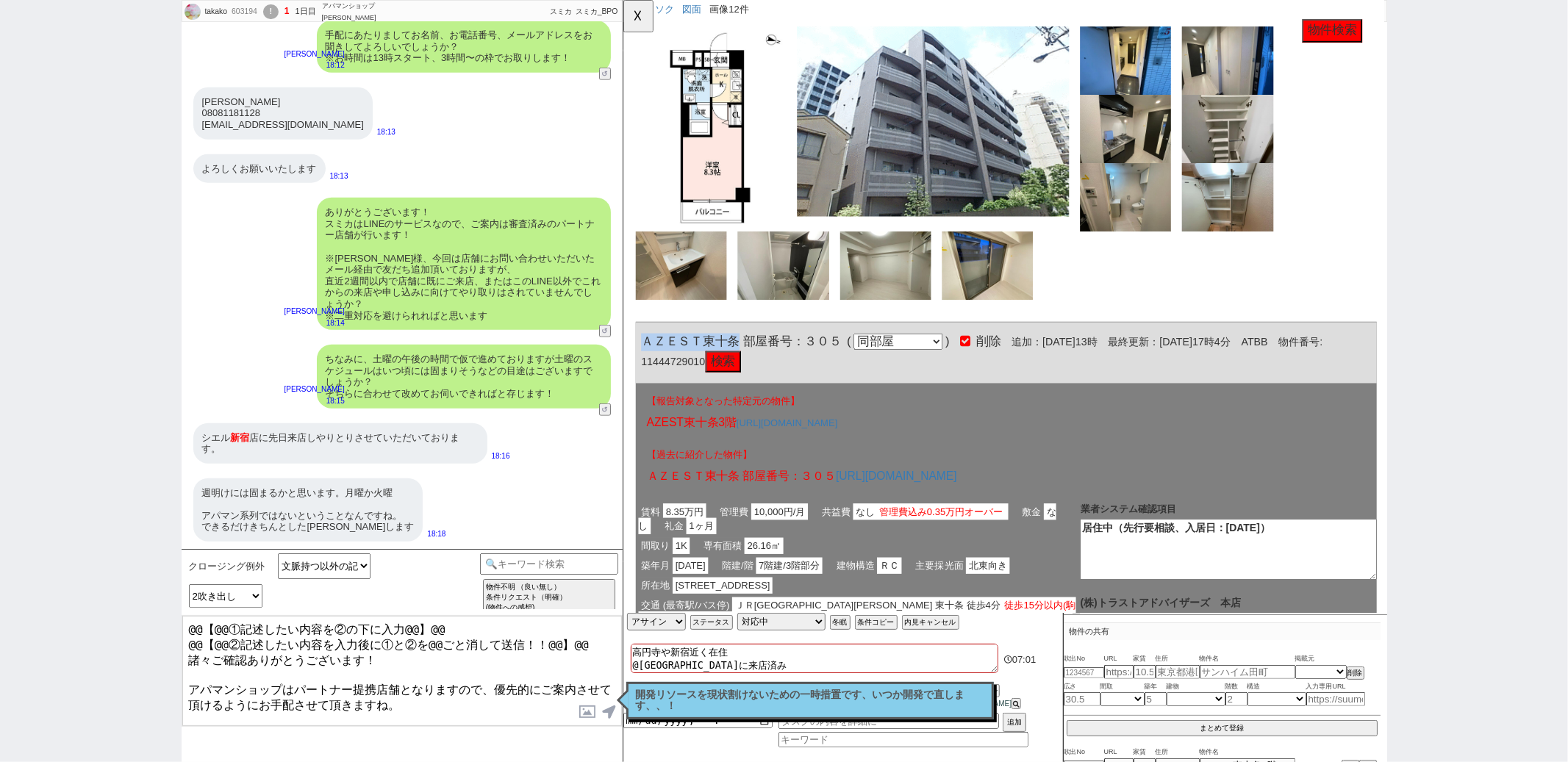
copy span "ＡＺＥＳＴ東十条"
click at [258, 718] on textarea "@@【@@①記述したい内容を②の下に入力@@】@@ @@【@@②記述したい内容を入力後に①と②を@@ごと消して送信！！@@】@@ 諸々ご確認ありがとうございま…" at bounding box center [402, 671] width 440 height 110
paste textarea "ＡＺＥＳＴ東十条"
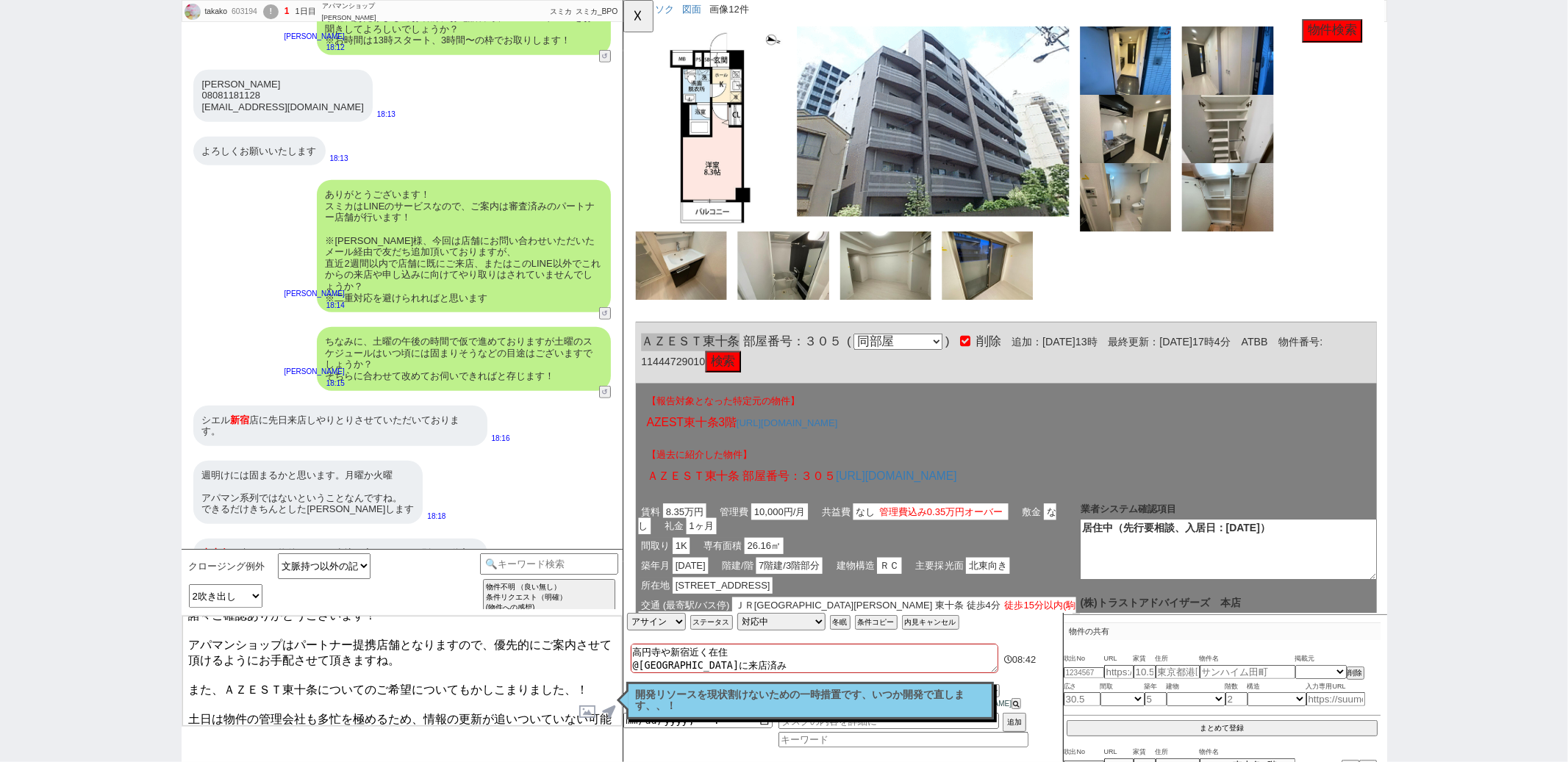
scroll to position [49, 0]
drag, startPoint x: 190, startPoint y: 672, endPoint x: 393, endPoint y: 785, distance: 232.3
click at [393, 761] on html "takako 603194 ! 1 1日目 アパマンショップ新宿東南口店 冬眠中 自社客 スミカ スミカ_BPO チャット全表示 2025-06-24 ようこ…" at bounding box center [784, 381] width 1568 height 762
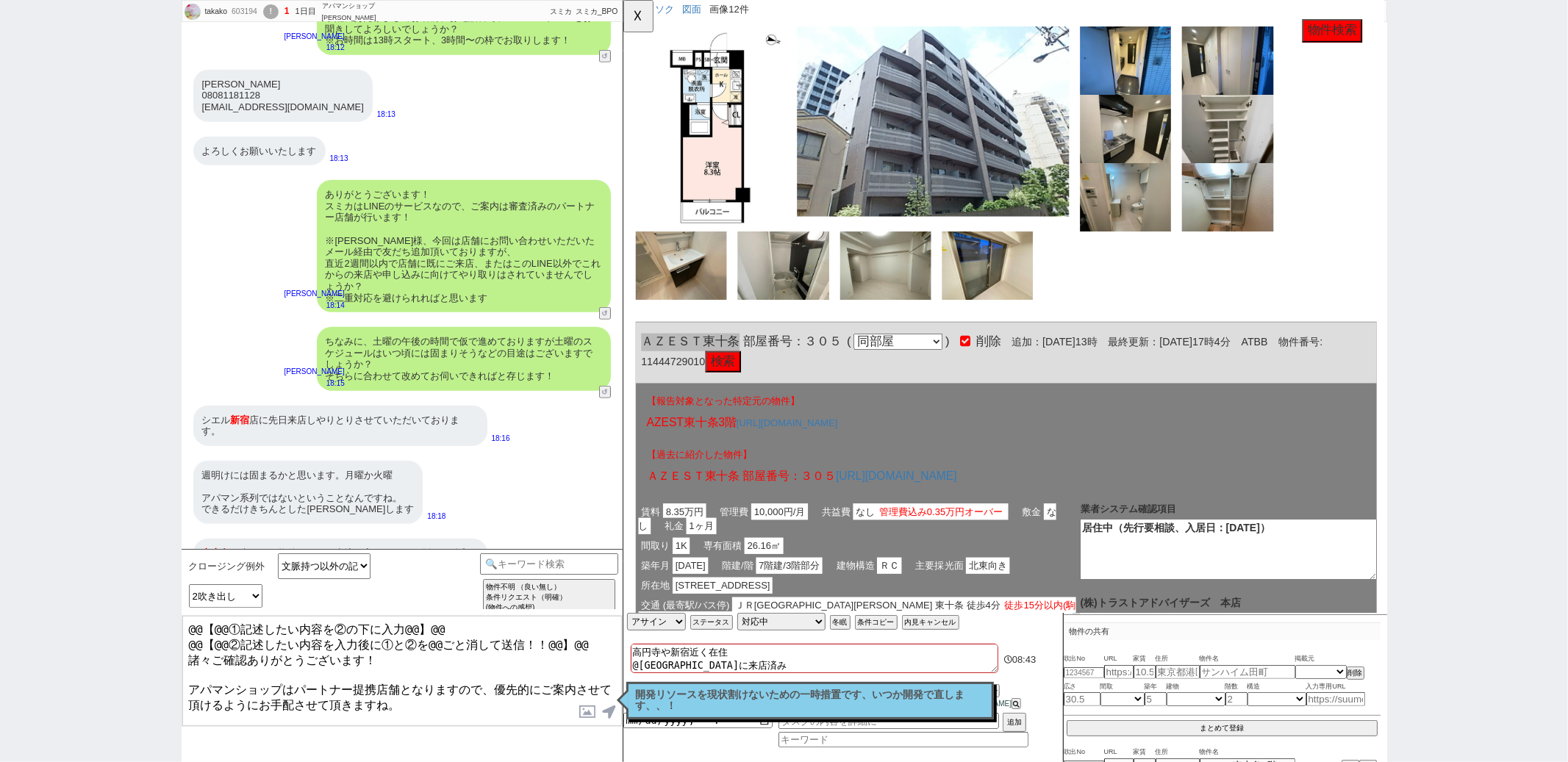
scroll to position [0, 0]
drag, startPoint x: 1208, startPoint y: 643, endPoint x: 641, endPoint y: 406, distance: 614.5
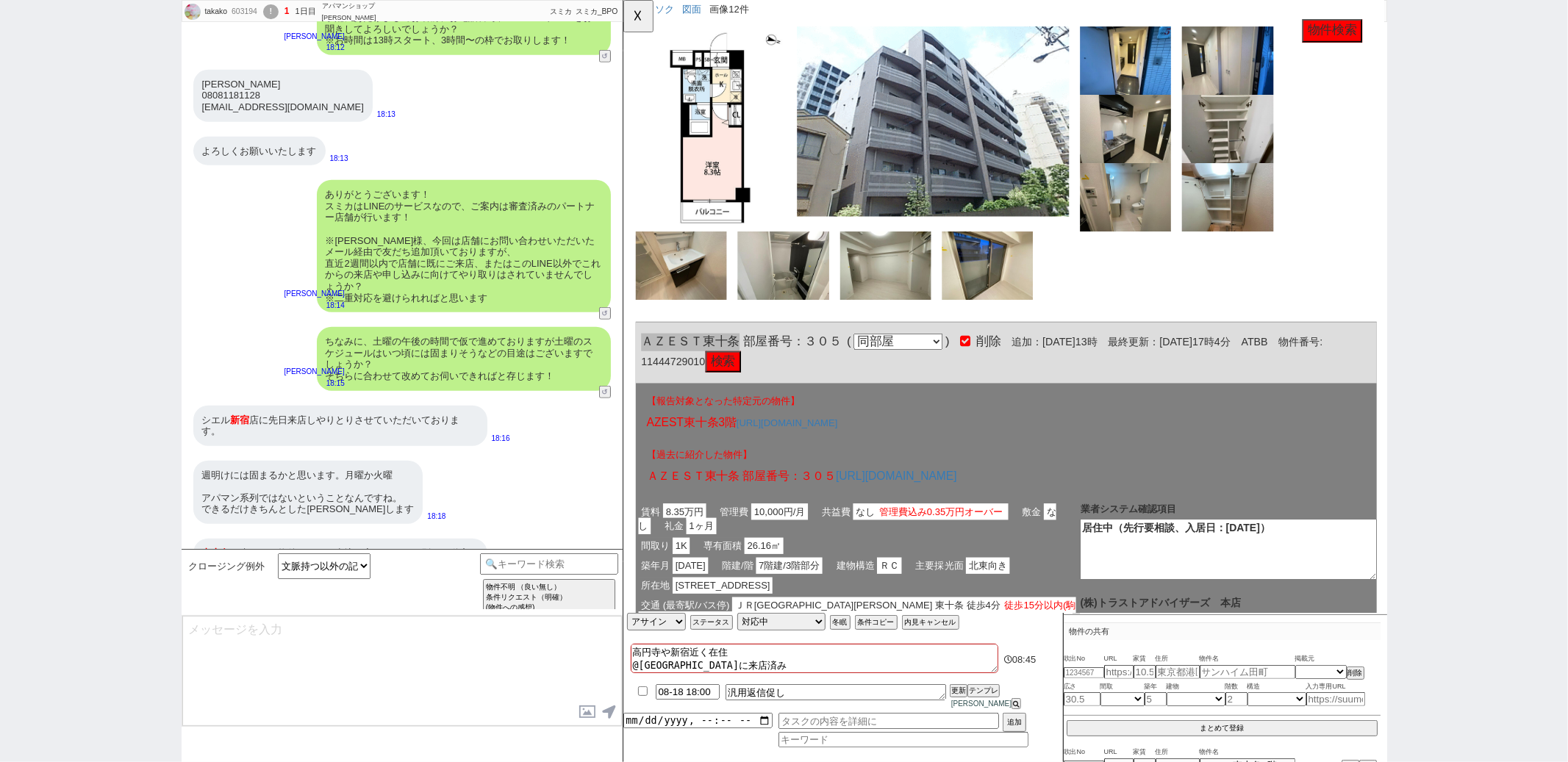
scroll to position [5724, 0]
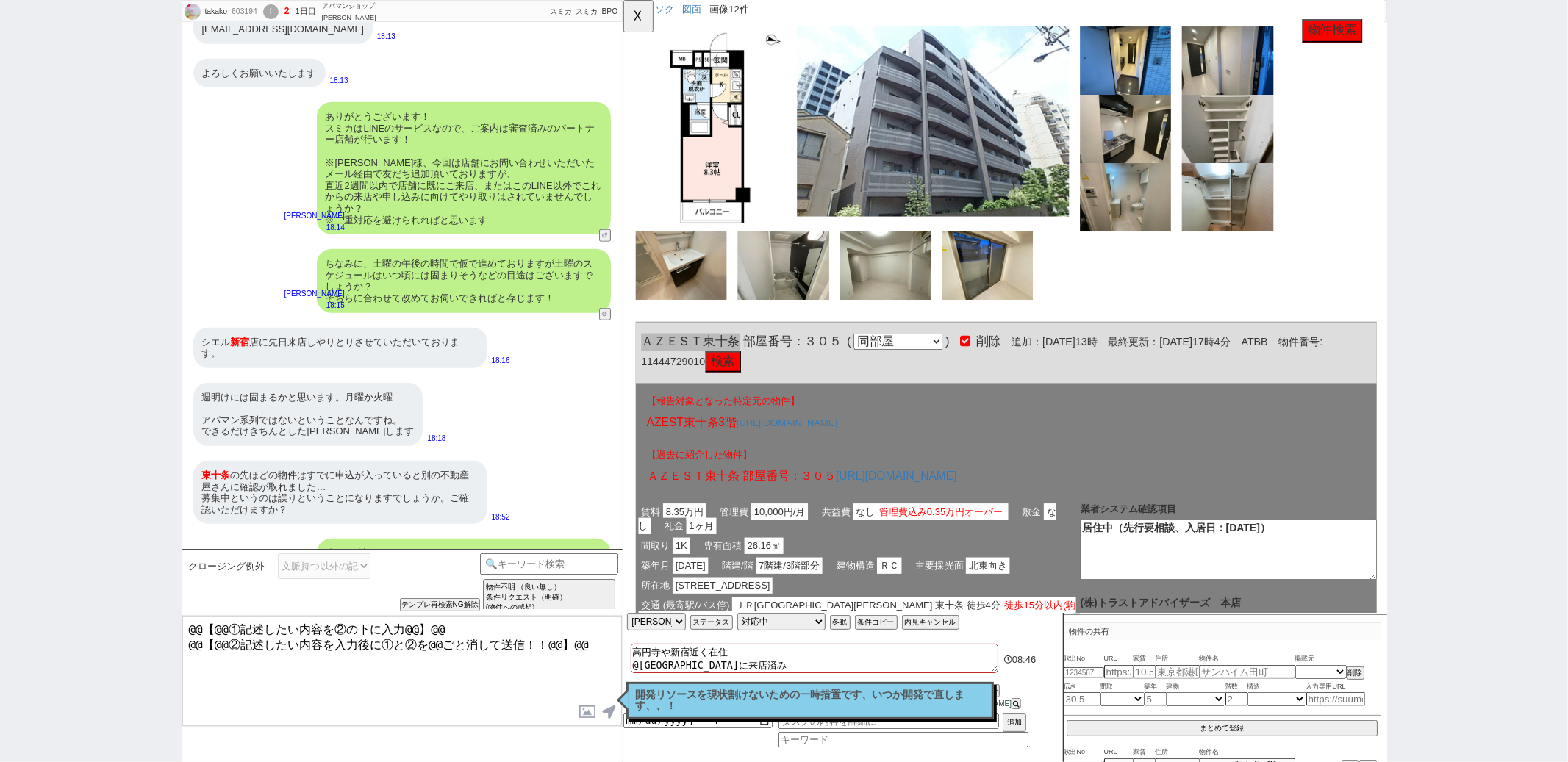
click at [580, 655] on textarea "@@【@@①記述したい内容を②の下に入力@@】@@ @@【@@②記述したい内容を入力後に①と②を@@ごと消して送信！！@@】@@" at bounding box center [402, 671] width 440 height 110
paste textarea "また、ＡＺＥＳＴ東十条についてのご希望についてもかしこまりました、！ 土日は物件の管理会社も多忙を極めるため、情報の更新が追いついていない可能性もございますが…"
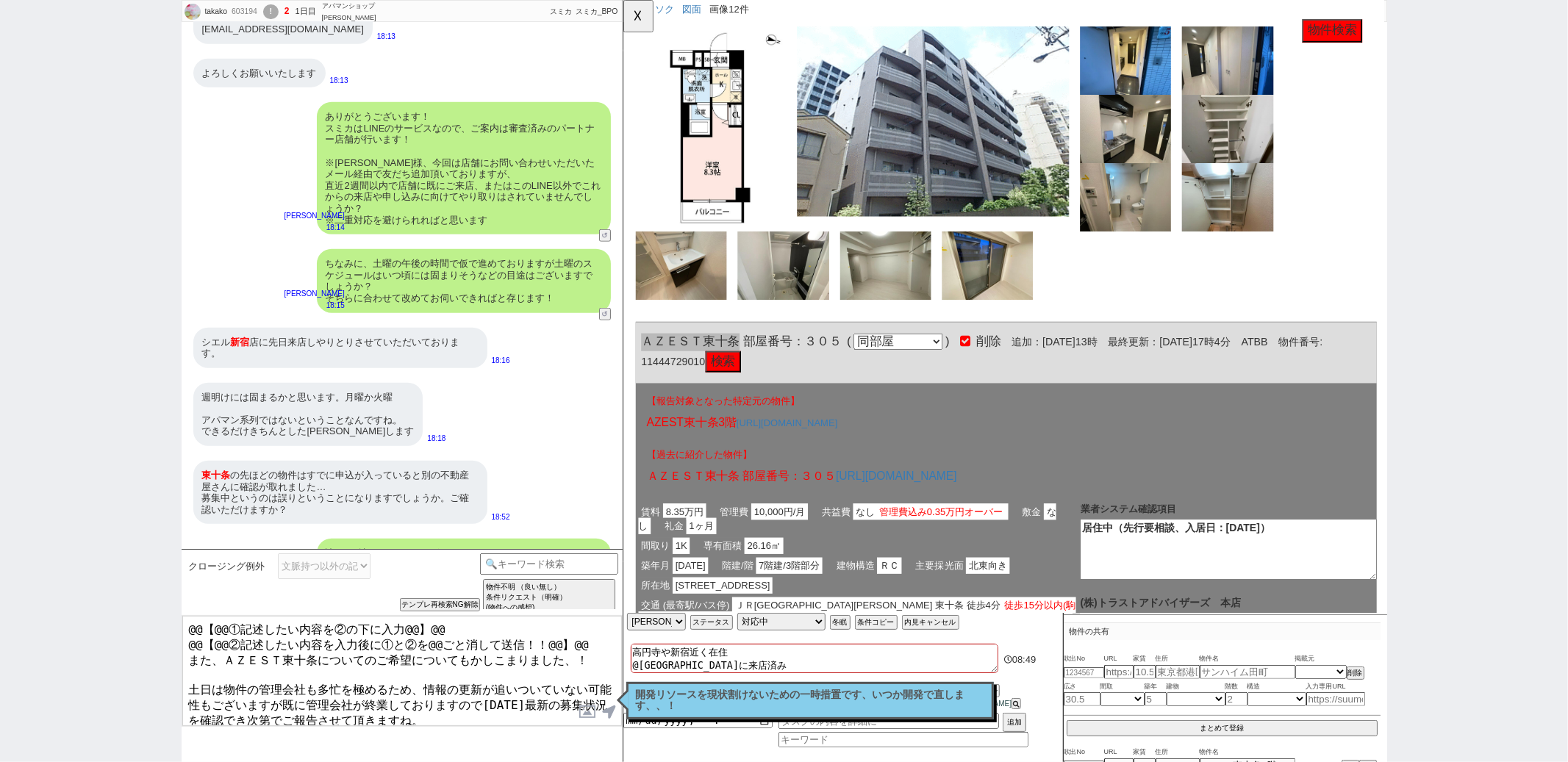
drag, startPoint x: 580, startPoint y: 639, endPoint x: 604, endPoint y: 556, distance: 86.4
click at [599, 565] on div "クロージング例外 文脈持つ以外の記述ベーステンプレ 小カテゴリを選択 記述予定の吹き出し数 1吹き出し 2吹き出し 3吹き出し テンプレ再検索NG解除 物件不…" at bounding box center [402, 655] width 442 height 213
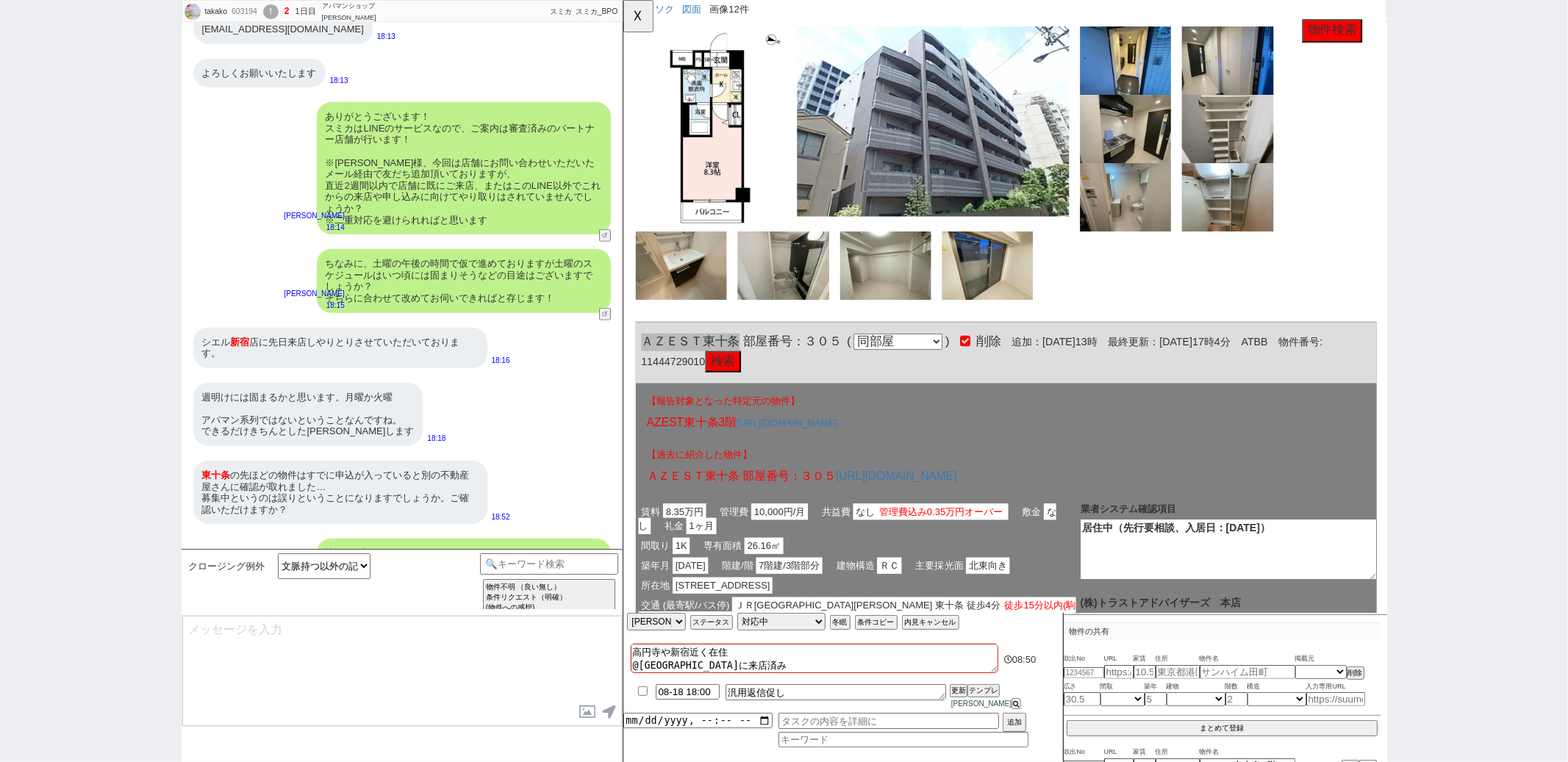
scroll to position [5838, 0]
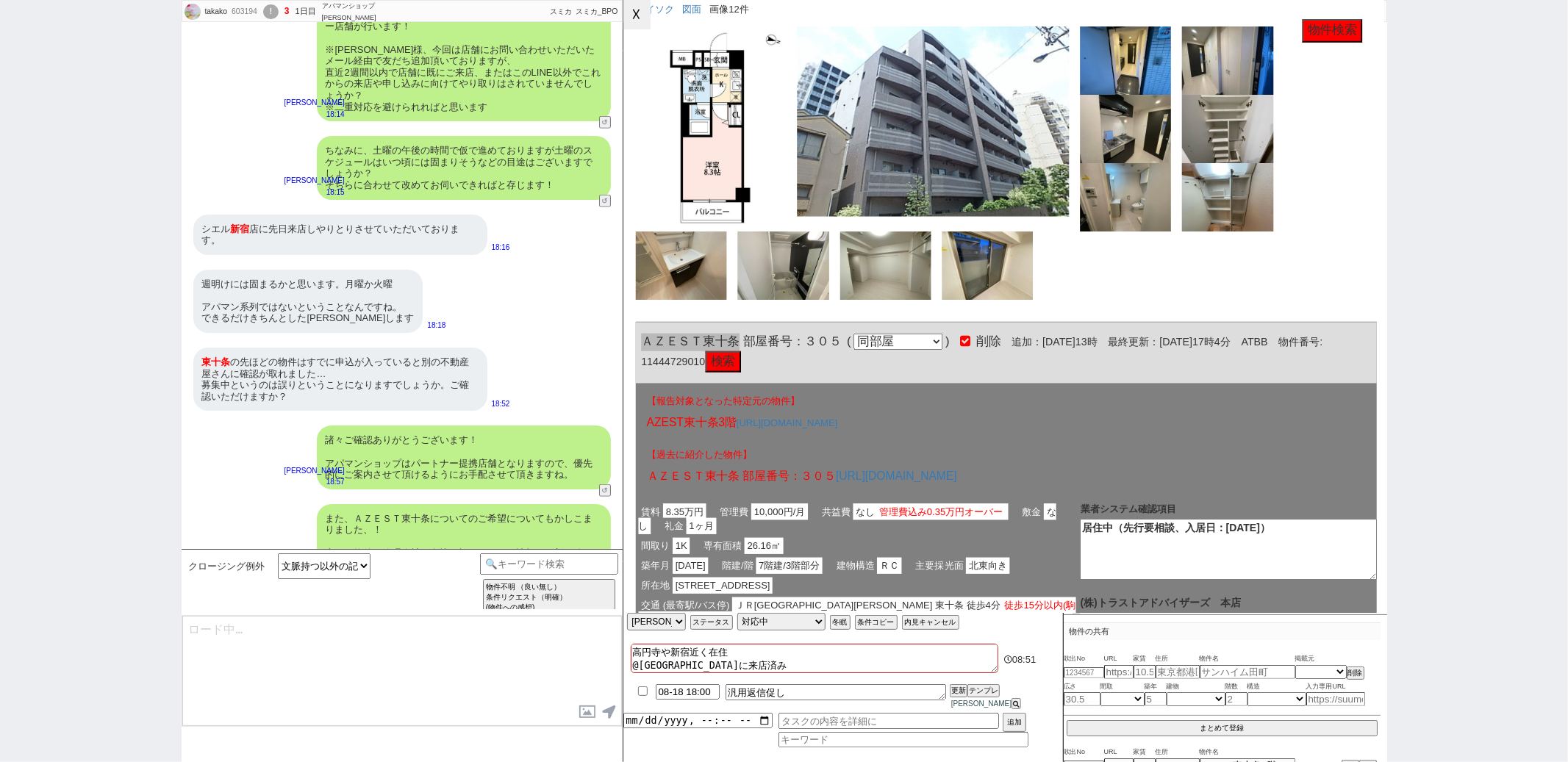
click at [641, 21] on button "☓" at bounding box center [636, 15] width 27 height 30
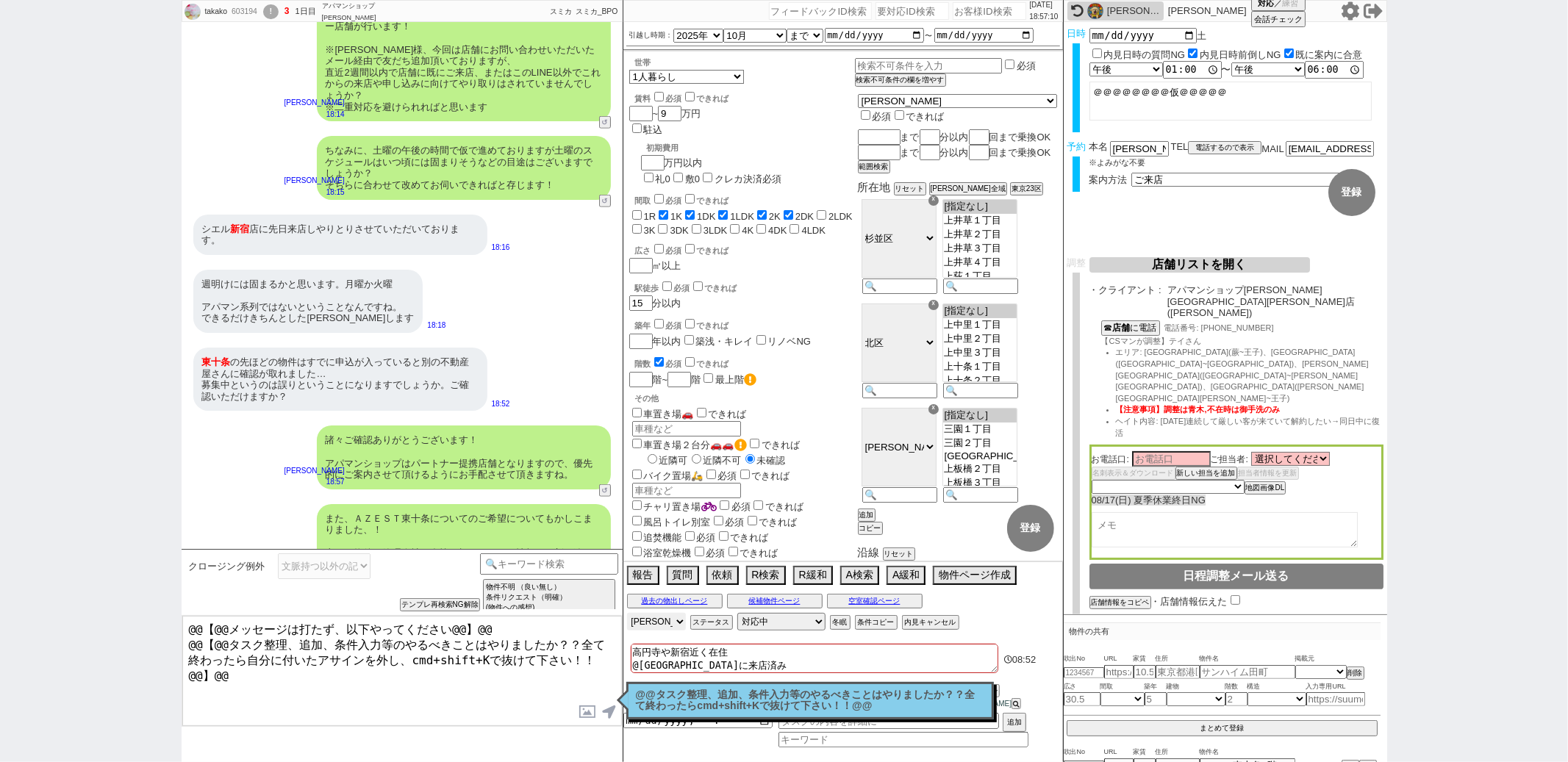
click at [664, 630] on select "アサイン 御手洗侑矢 松井健太朗 小澤結 廣瀬晶子 林瑞季" at bounding box center [657, 621] width 59 height 17
click at [812, 718] on div "@@タスク整理、追加、条件入力等のやるべきことはやりましたか？？全て終わったらcmd+shift+Kで抜けて下さい！！@@ 読んだ" at bounding box center [810, 701] width 368 height 38
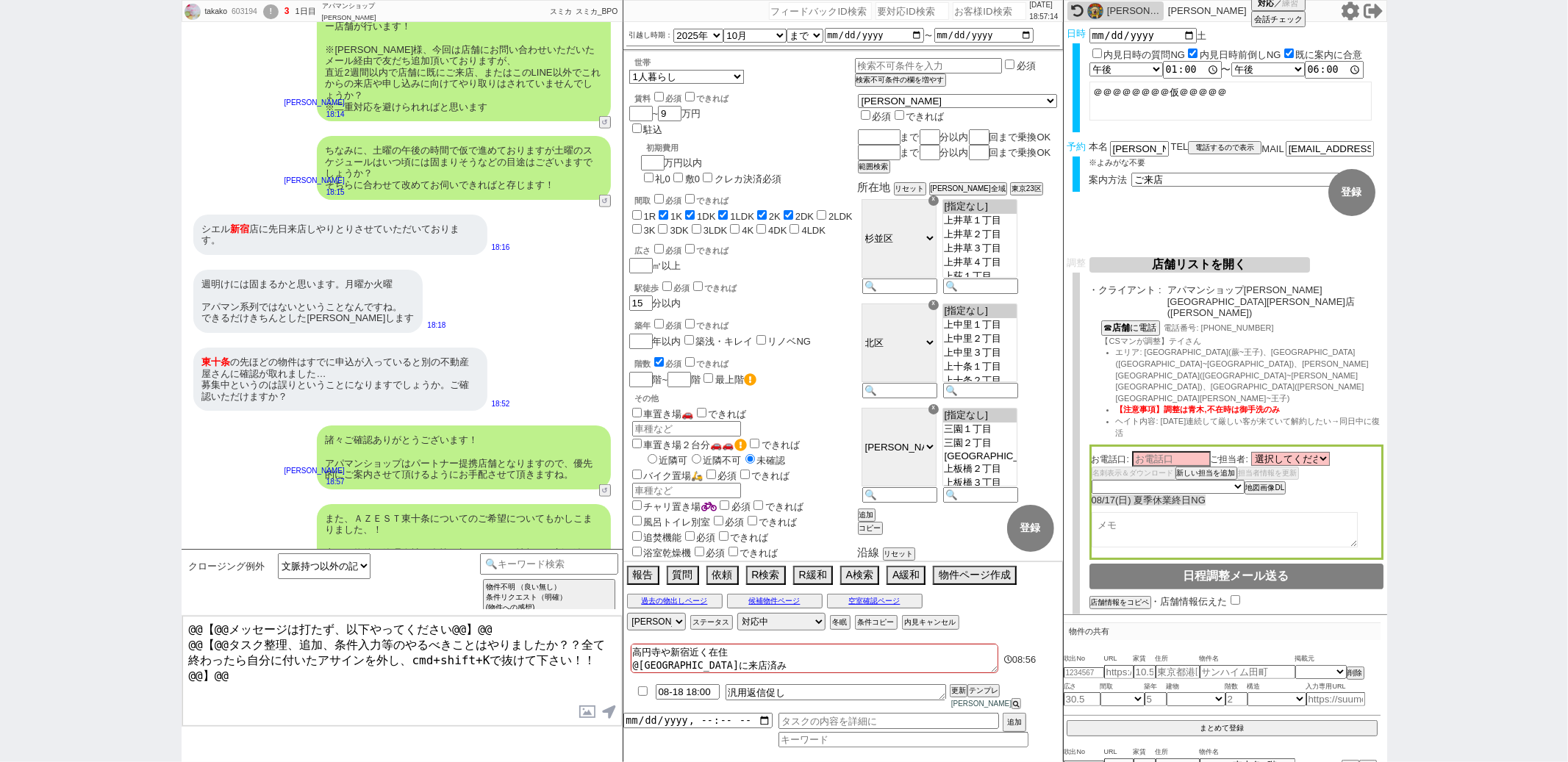
click at [636, 696] on input "checkbox" at bounding box center [643, 691] width 21 height 10
click at [953, 696] on button "更新" at bounding box center [957, 690] width 15 height 11
click at [877, 752] on div "高円寺や新宿近く在住 @シエル新宿店に来店済み 09:01 08-18 18:00 汎用返信促し 更新 テンプレ 松井健太朗 追加" at bounding box center [843, 701] width 440 height 122
click at [877, 746] on input at bounding box center [904, 741] width 250 height 12
click at [678, 725] on input "datetime-local" at bounding box center [698, 718] width 150 height 12
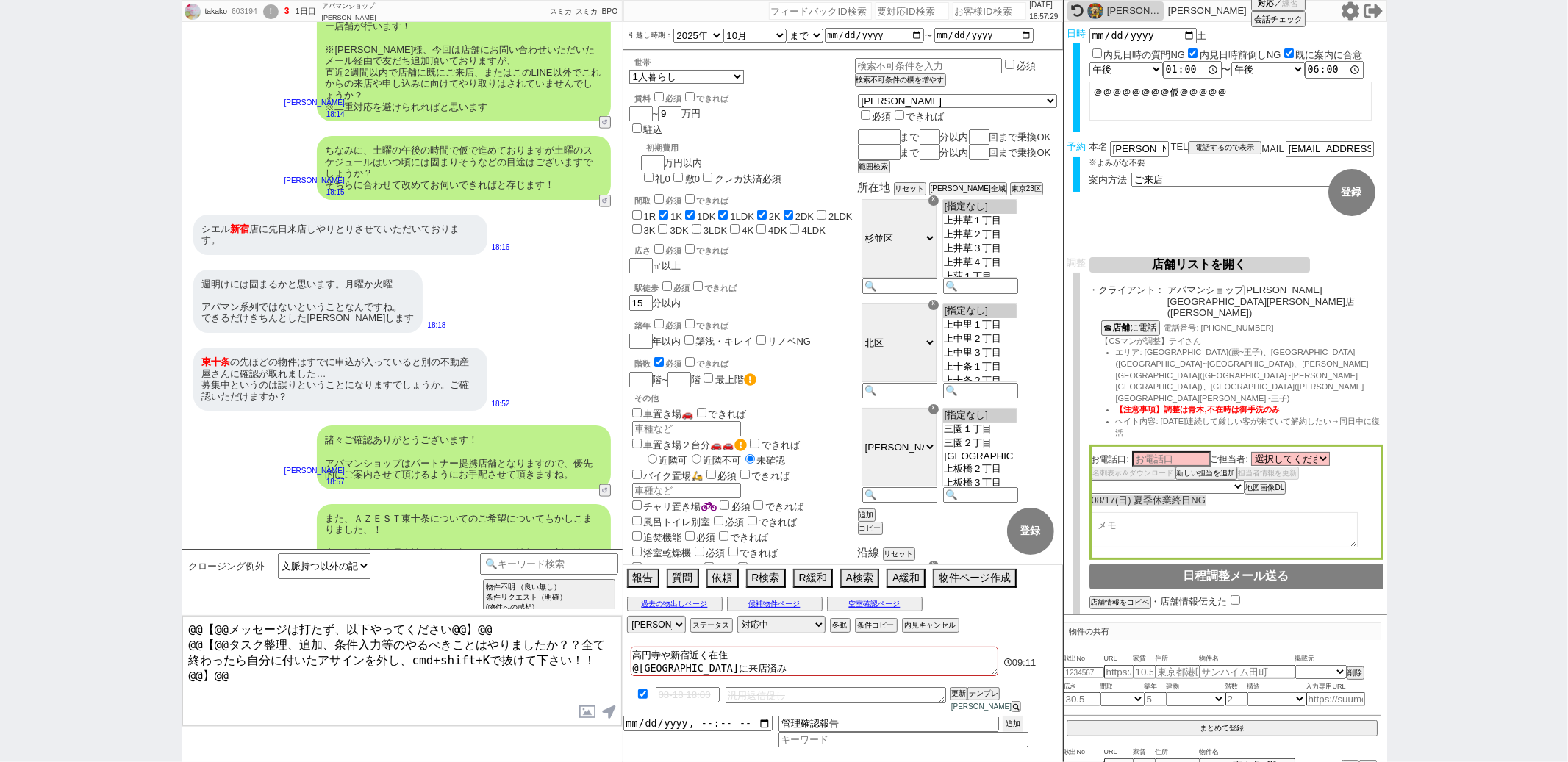
click at [1008, 724] on button "追加" at bounding box center [1013, 724] width 21 height 16
click at [773, 673] on textarea "高円寺や新宿近く在住 @シエル新宿店に来店済み" at bounding box center [814, 658] width 368 height 30
click at [845, 607] on button "空室確認ページ" at bounding box center [875, 601] width 95 height 12
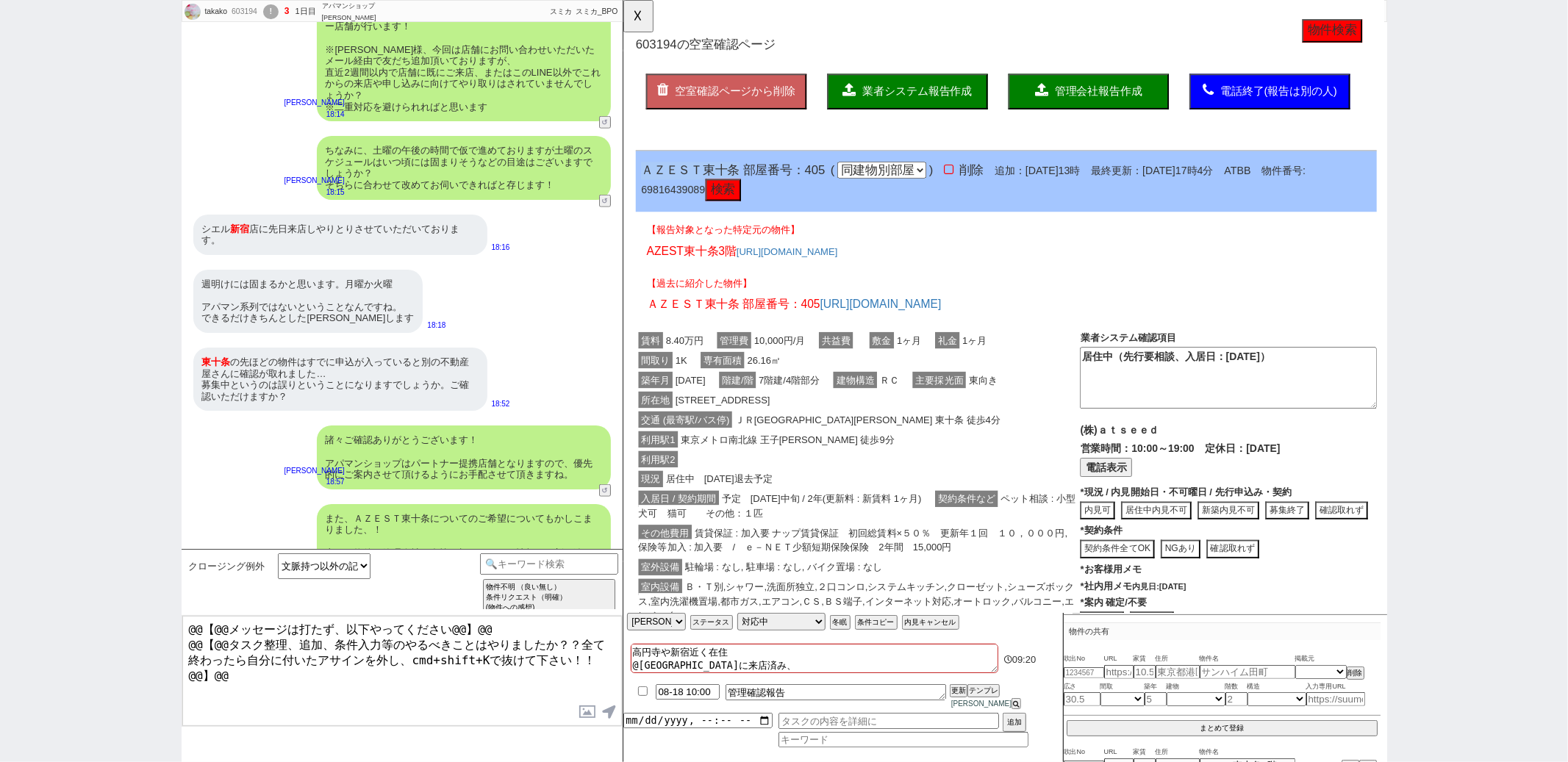
drag, startPoint x: 643, startPoint y: 185, endPoint x: 747, endPoint y: 184, distance: 104.0
click at [747, 184] on span "ＡＺＥＳＴ東十条 部屋番号：405" at bounding box center [741, 183] width 198 height 15
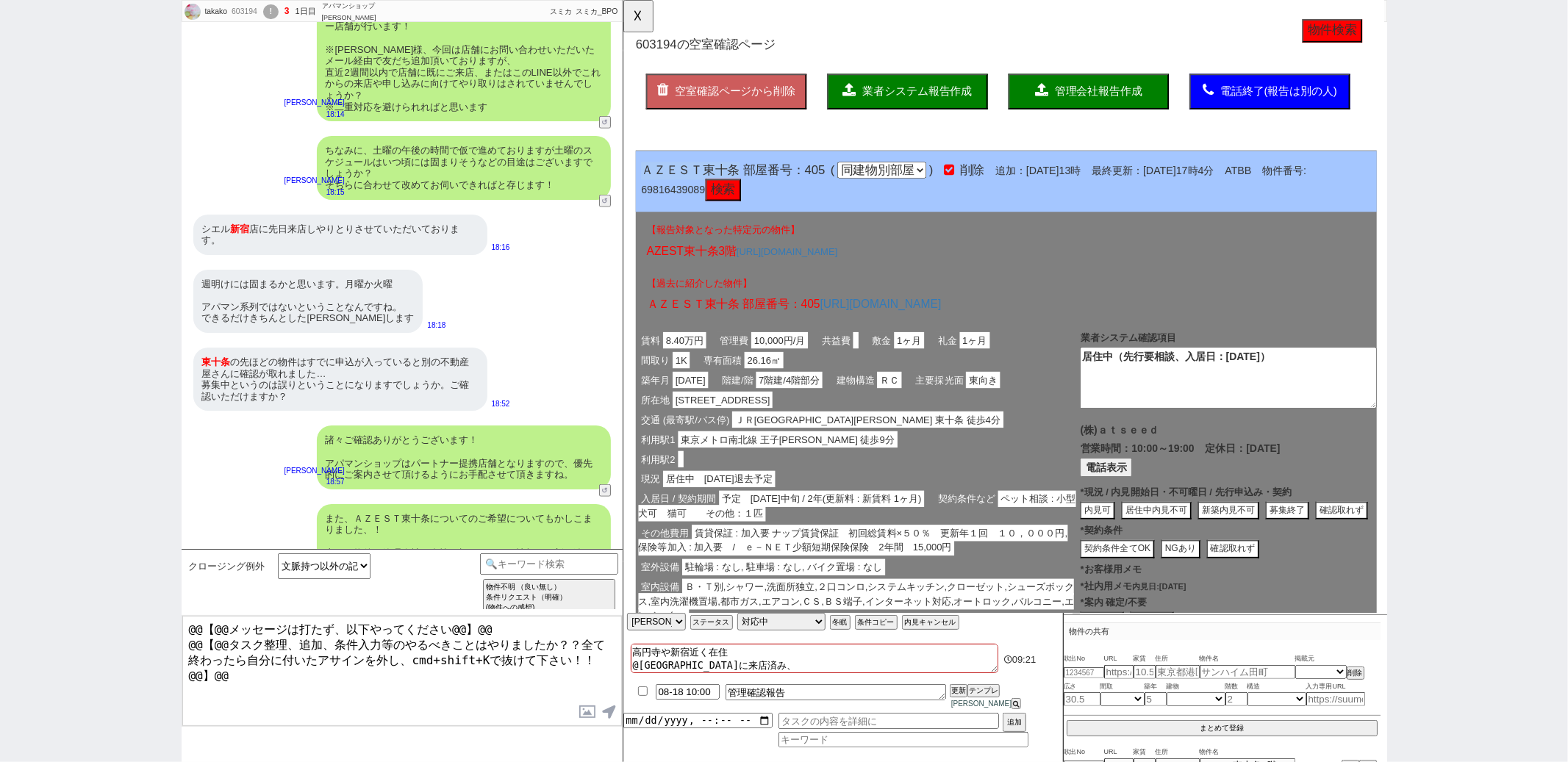
copy span "ＡＺＥＳＴ東十条"
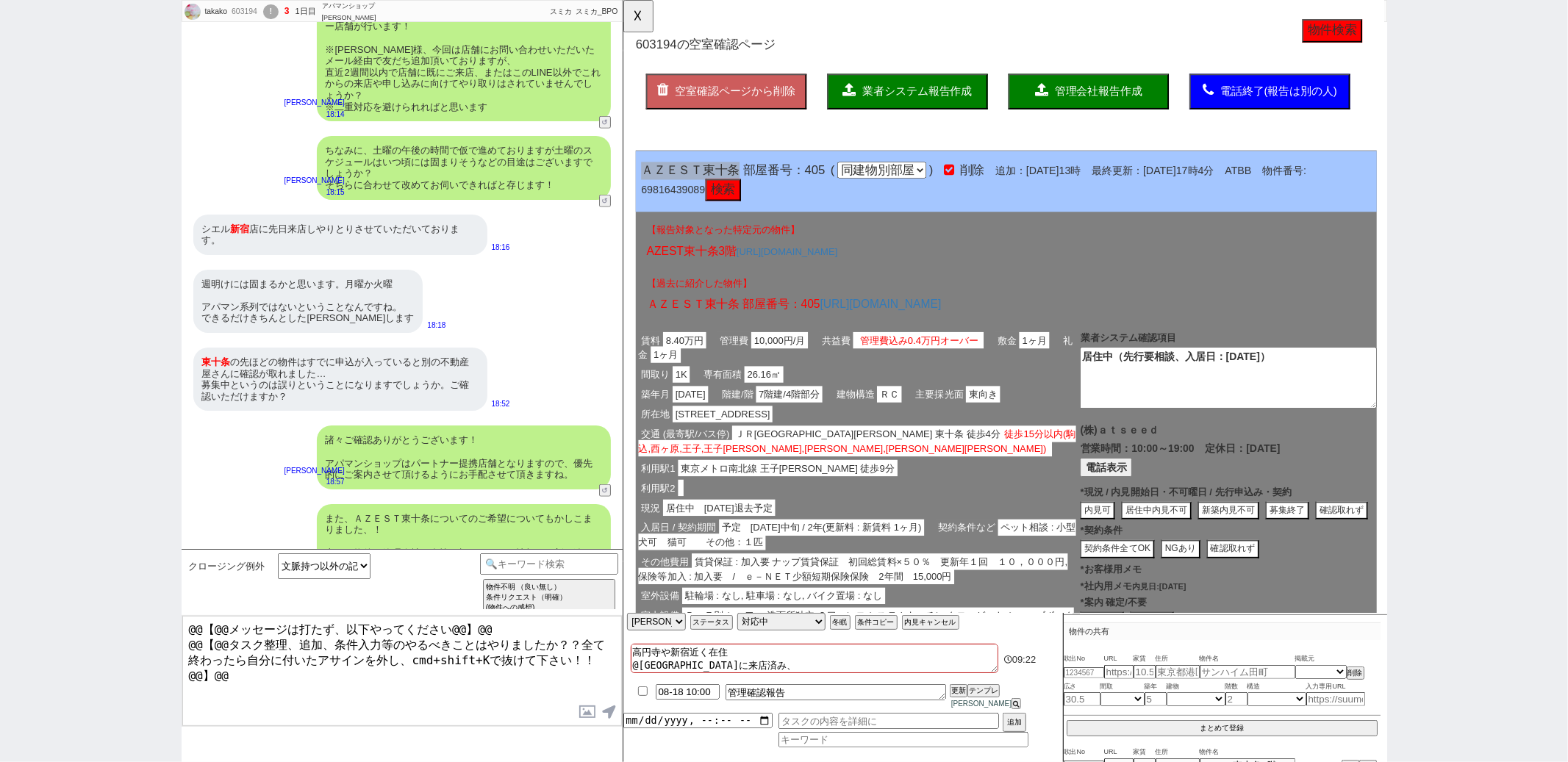
click at [790, 673] on textarea "高円寺や新宿近く在住 @シエル新宿店に来店済み、" at bounding box center [814, 658] width 368 height 30
paste textarea "ＡＺＥＳＴ東十条"
click at [640, 23] on button "☓" at bounding box center [636, 15] width 27 height 30
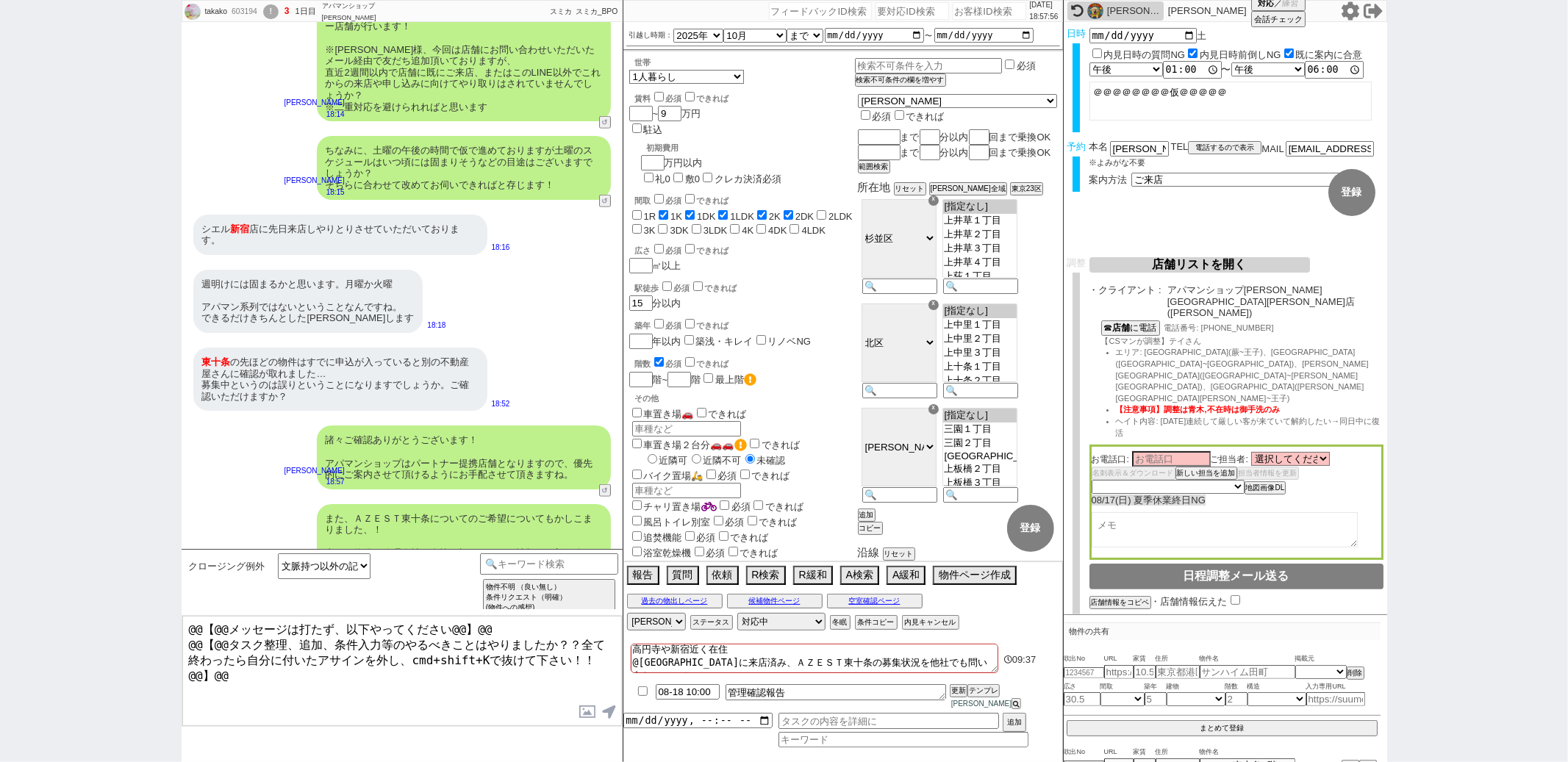
scroll to position [5863, 0]
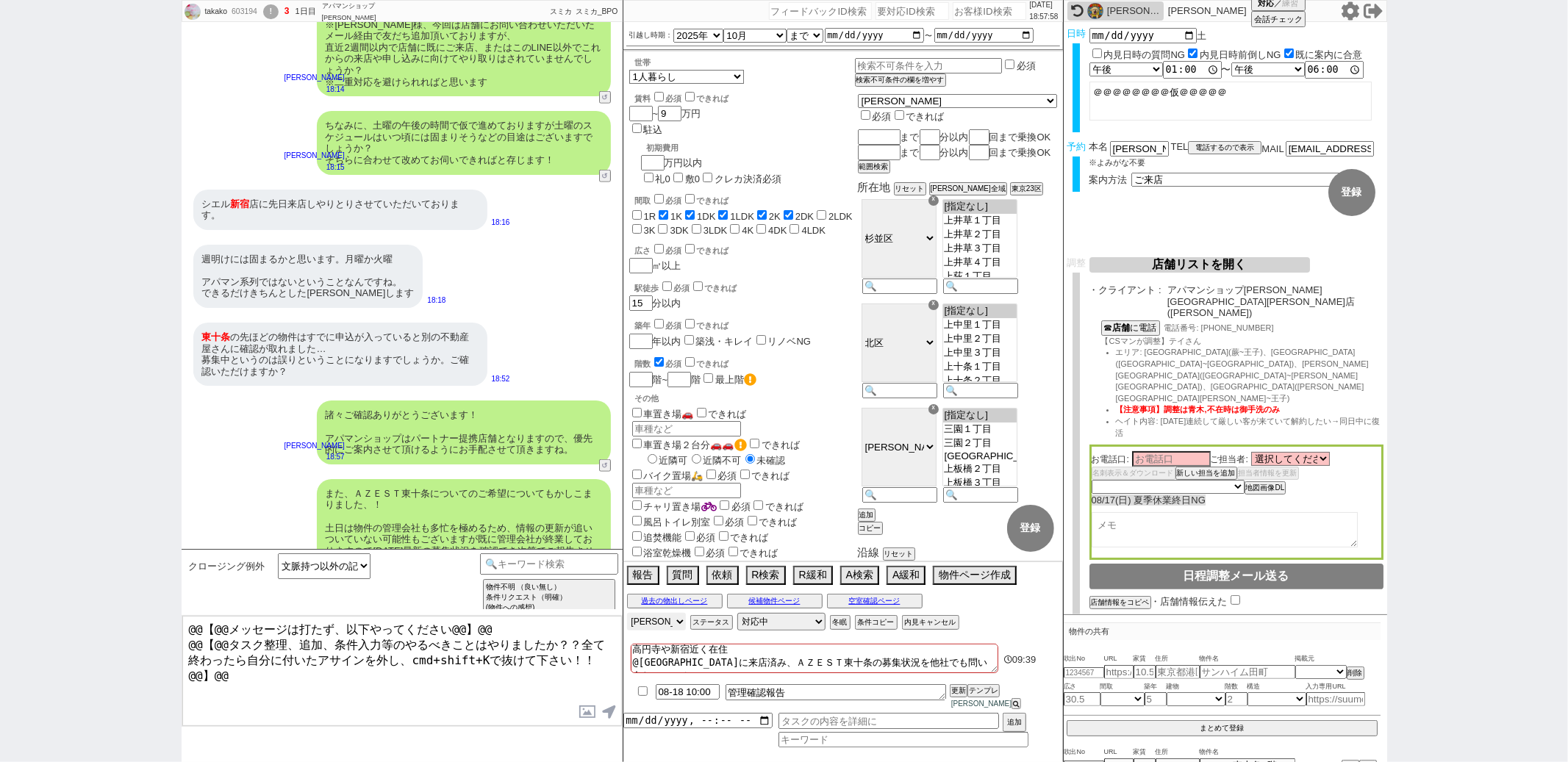
click at [663, 629] on select "アサイン 御手洗侑矢 松井健太朗 小澤結 廣瀬晶子 林瑞季" at bounding box center [657, 621] width 59 height 17
click at [627, 623] on select "アサイン 御手洗侑矢 松井健太朗 小澤結 廣瀬晶子 林瑞季" at bounding box center [657, 621] width 59 height 17
click at [597, 238] on div "週明けには固まるかと思います。月曜か火曜 アパマン系列ではないということなんですね。 できるだけきちんとした大手希望します 18:18" at bounding box center [402, 276] width 442 height 78
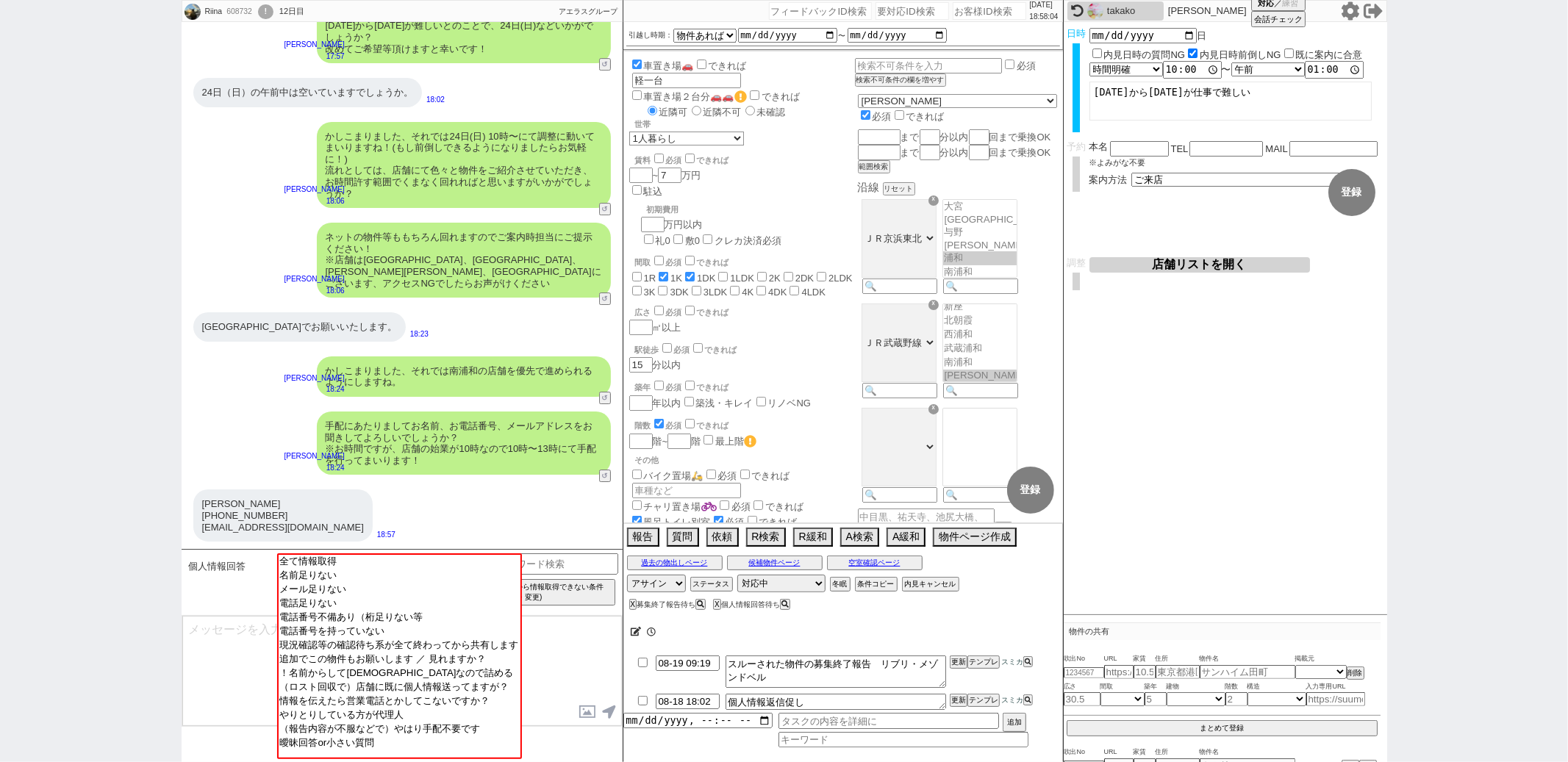
scroll to position [108, 0]
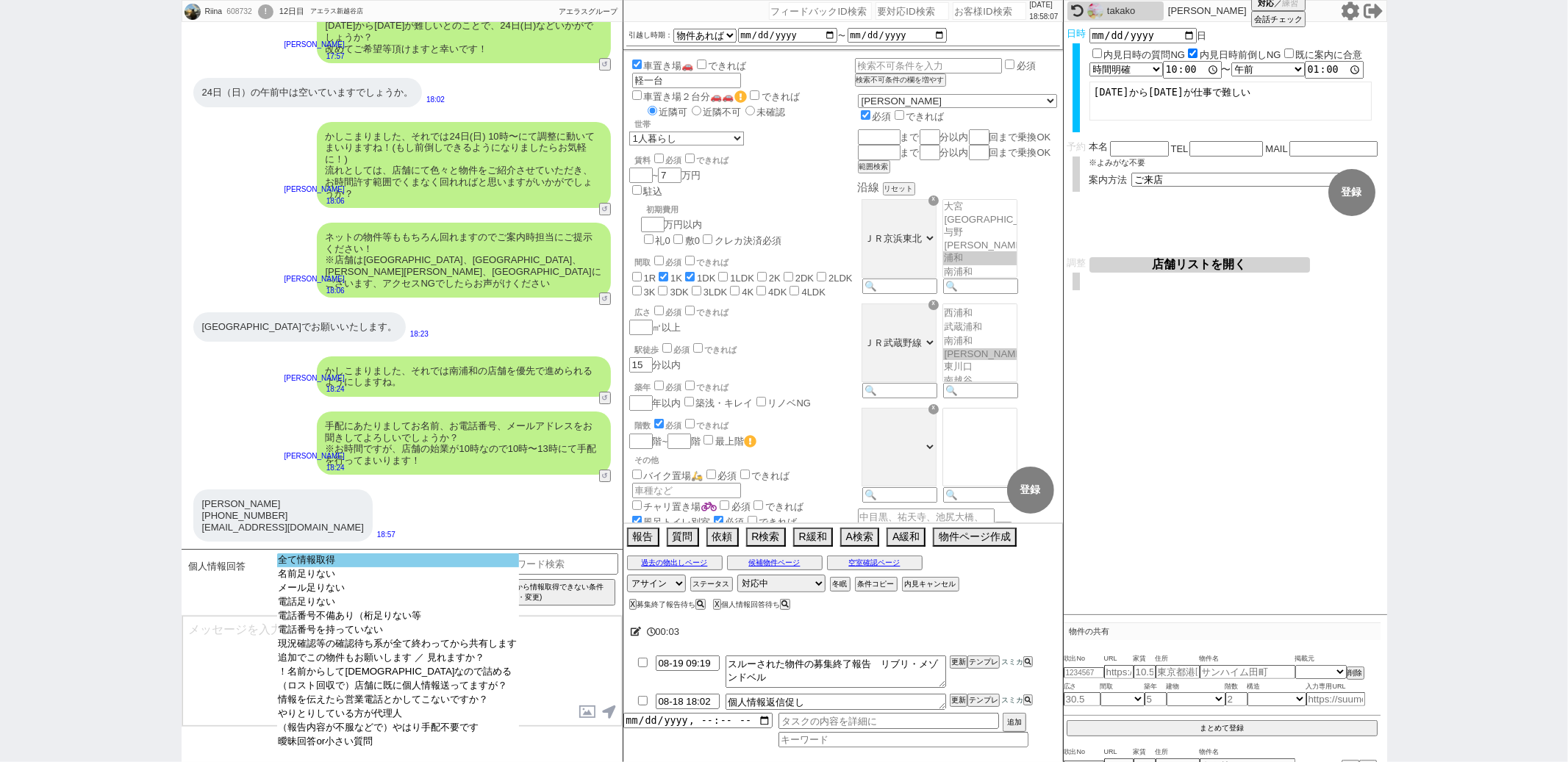
click at [422, 567] on option "全て情報取得" at bounding box center [398, 574] width 242 height 14
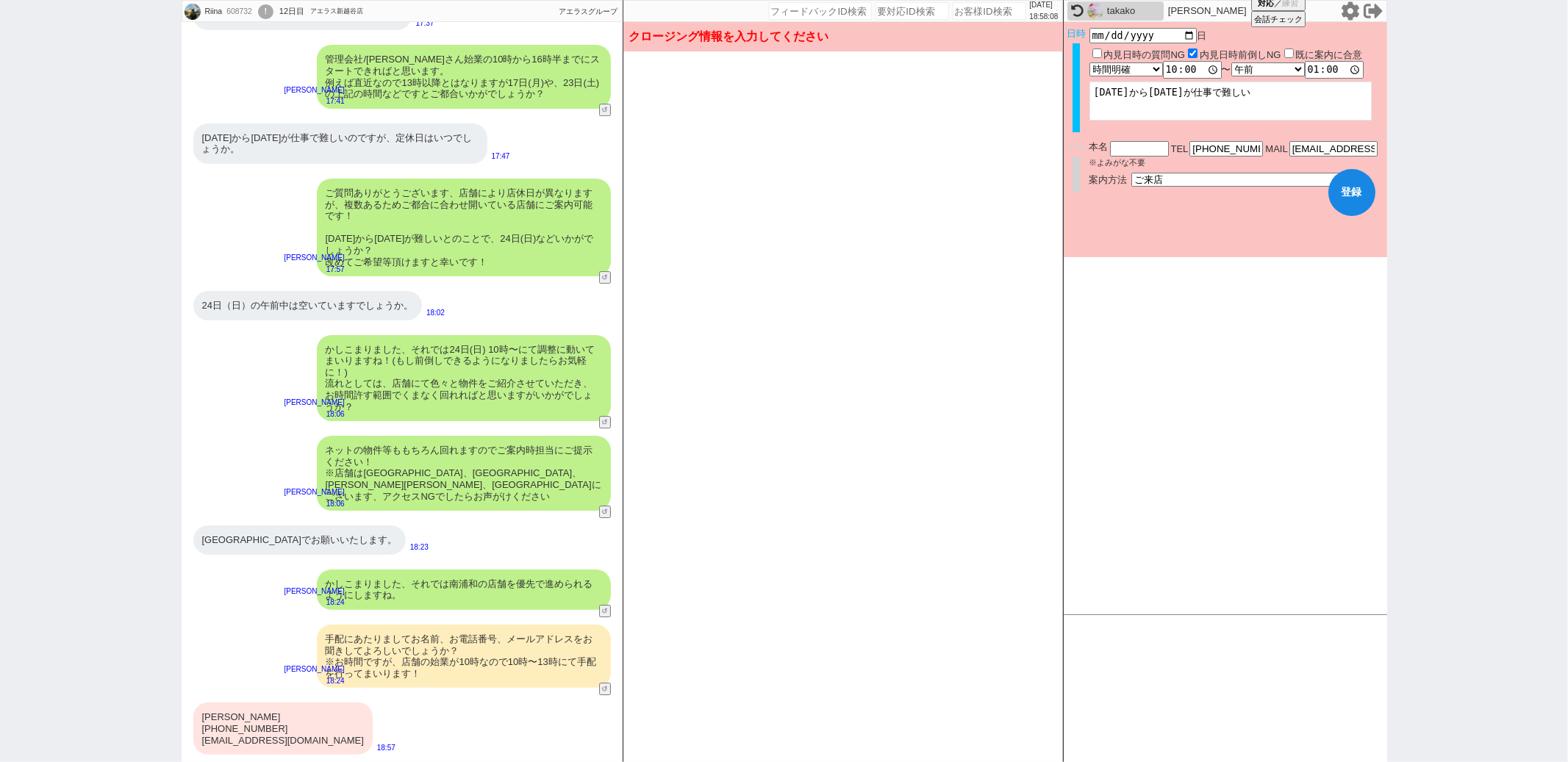
scroll to position [3852, 0]
drag, startPoint x: 199, startPoint y: 718, endPoint x: 258, endPoint y: 718, distance: 59.0
click at [258, 718] on div "織原　莉捺 080-2306-8446 riitan68@yahoo.co.jp" at bounding box center [283, 728] width 179 height 52
copy div "織原　莉捺"
click at [1137, 146] on input "text" at bounding box center [1140, 147] width 59 height 12
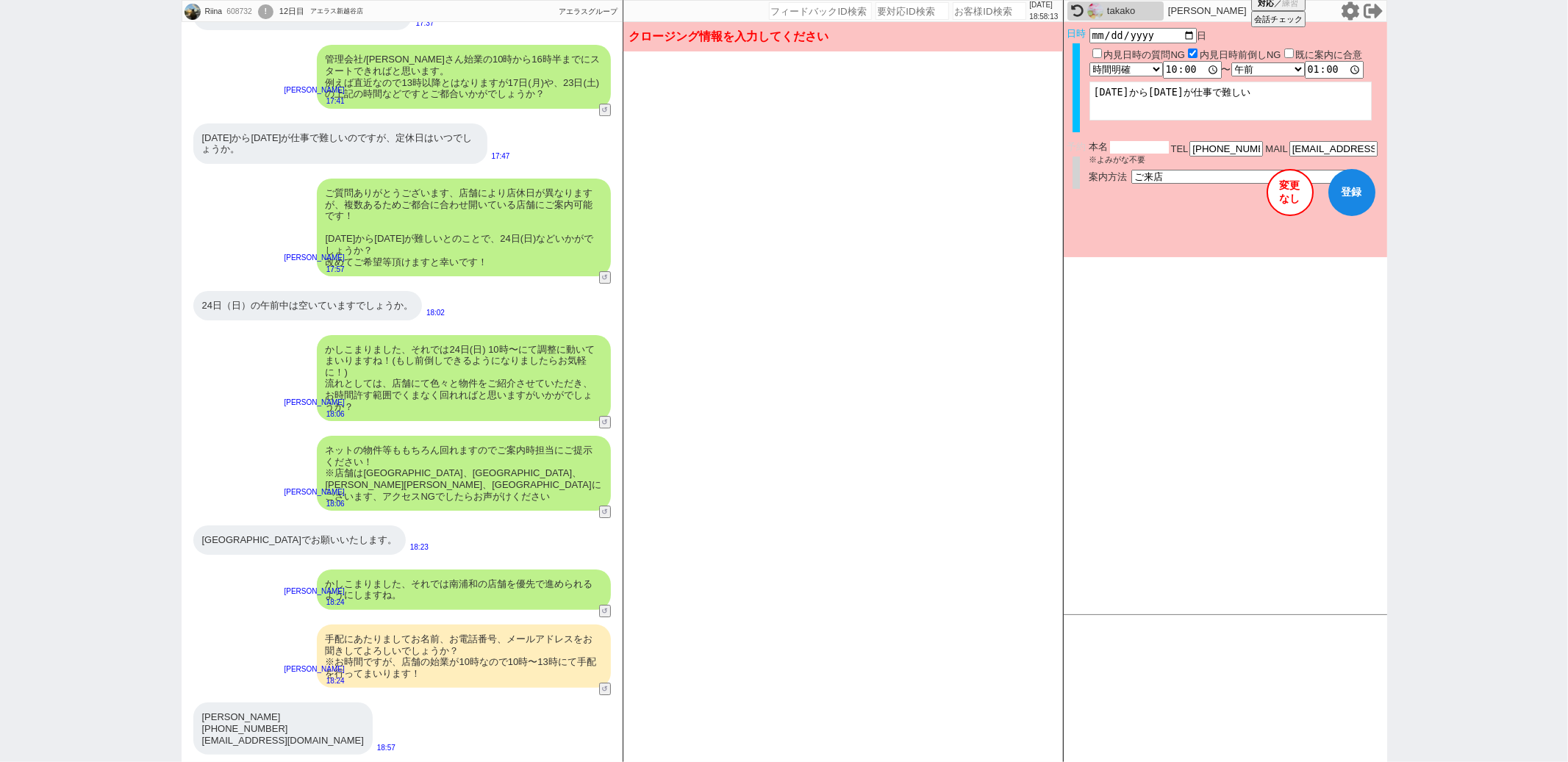
paste input "織原莉捺"
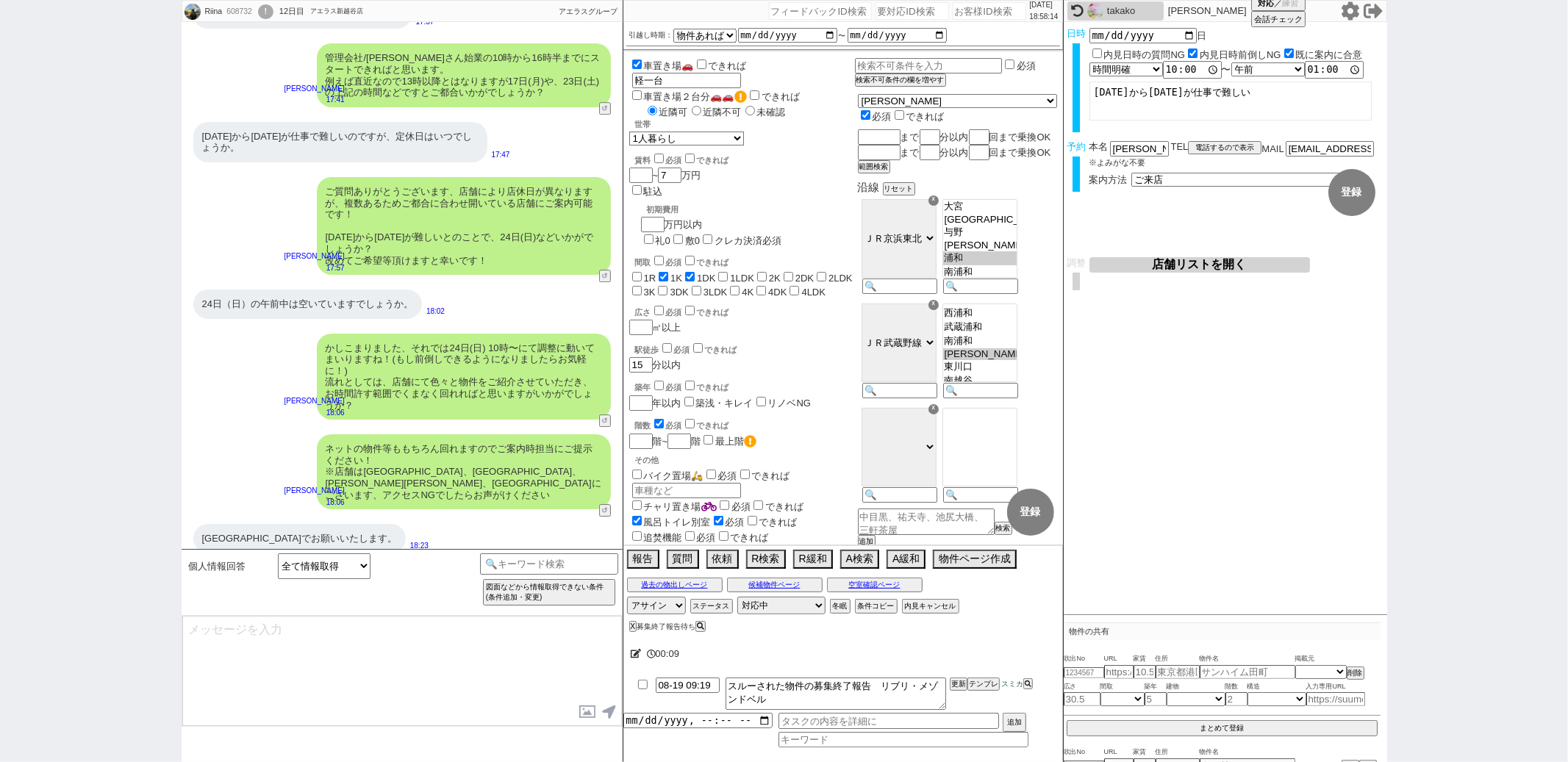
scroll to position [4065, 0]
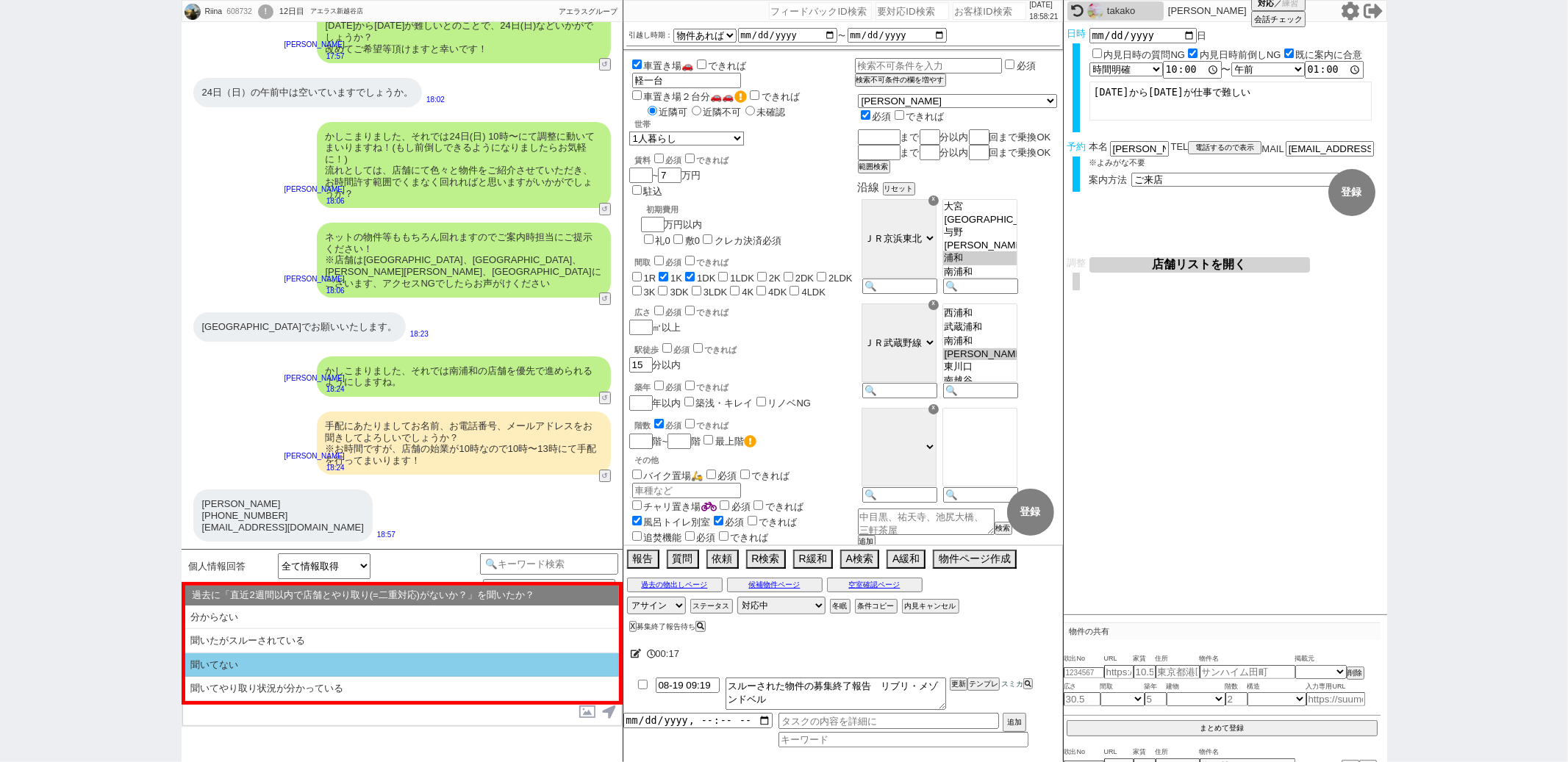
click at [431, 658] on li "聞いてない" at bounding box center [402, 666] width 434 height 25
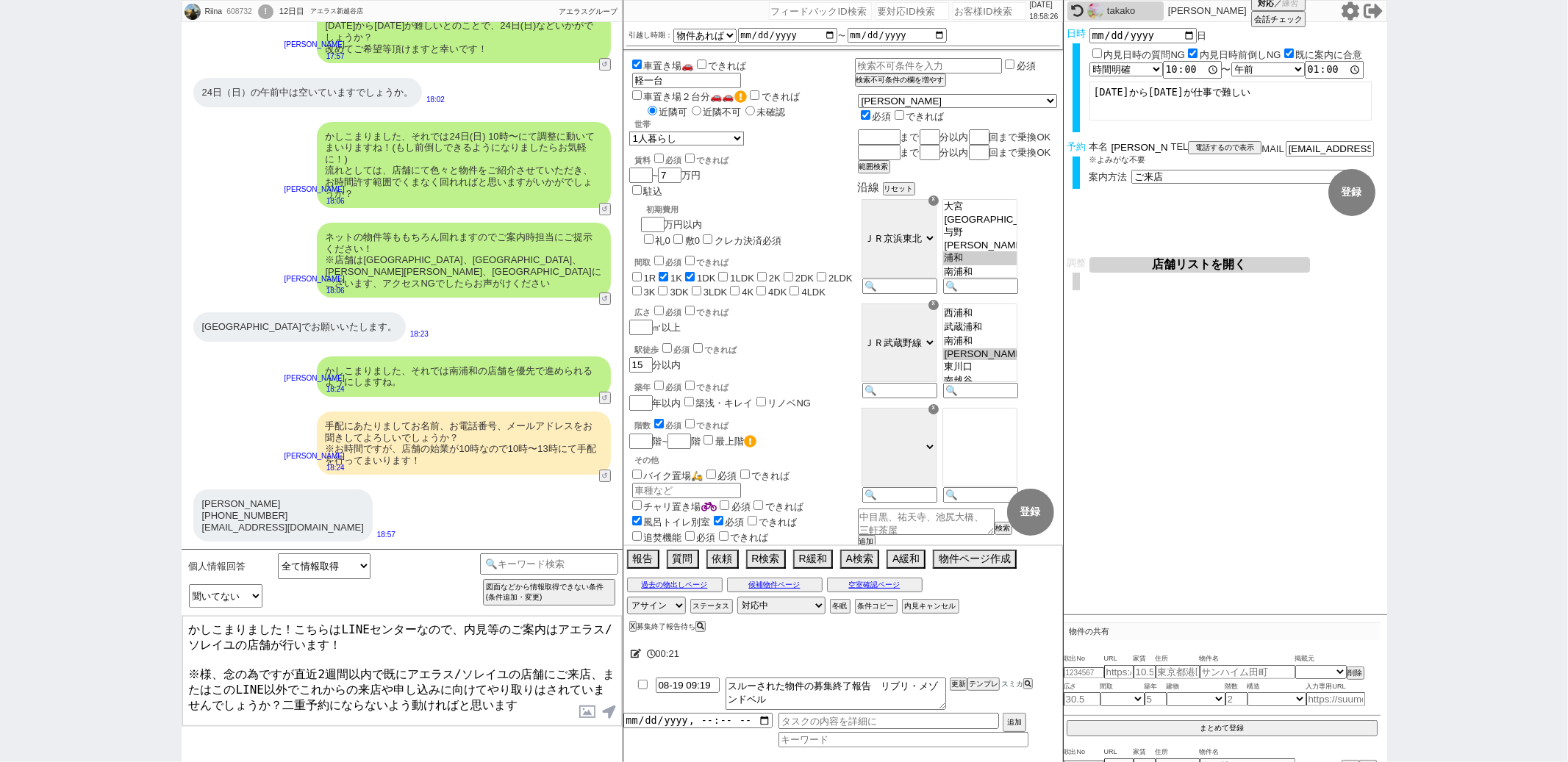
drag, startPoint x: 1131, startPoint y: 142, endPoint x: 1074, endPoint y: 142, distance: 57.0
click at [1074, 142] on div "予約 本名 織原莉捺 ※よみがな不要 TEL 電話するので表示 電話の理由 356 初日調整での禊 357 問物漏れ回収 359 内見日が怪しいので前倒し&他…" at bounding box center [1225, 170] width 323 height 58
click at [201, 662] on textarea "かしこまりました！こちらはLINEセンターなので、内見等のご案内はアエラス/ソレイユの店舗が行います！ ※様、念の為ですが直近2週間以内で既にアエラス/ソレイ…" at bounding box center [402, 671] width 440 height 110
paste textarea "織原"
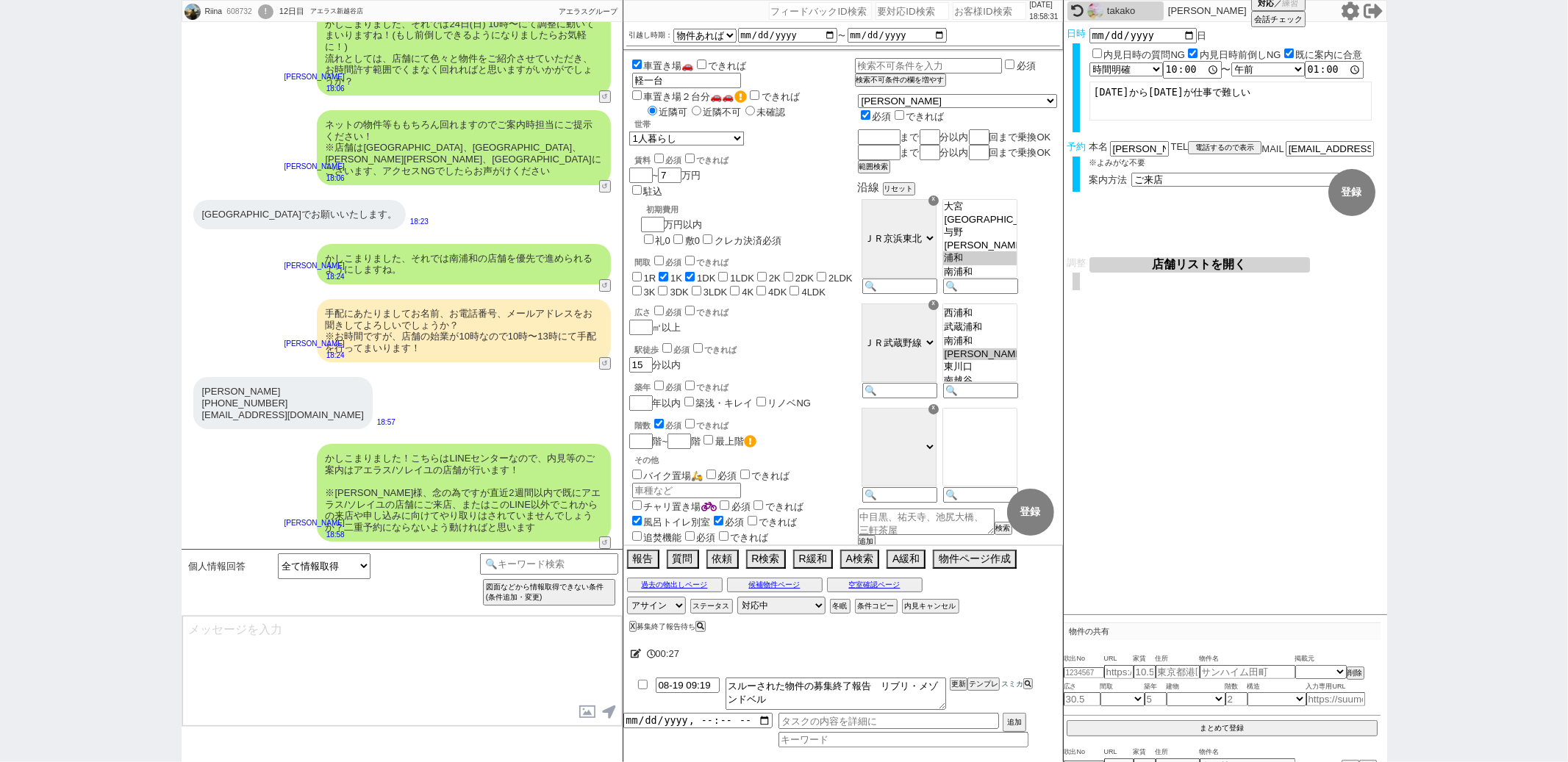
scroll to position [4078, 0]
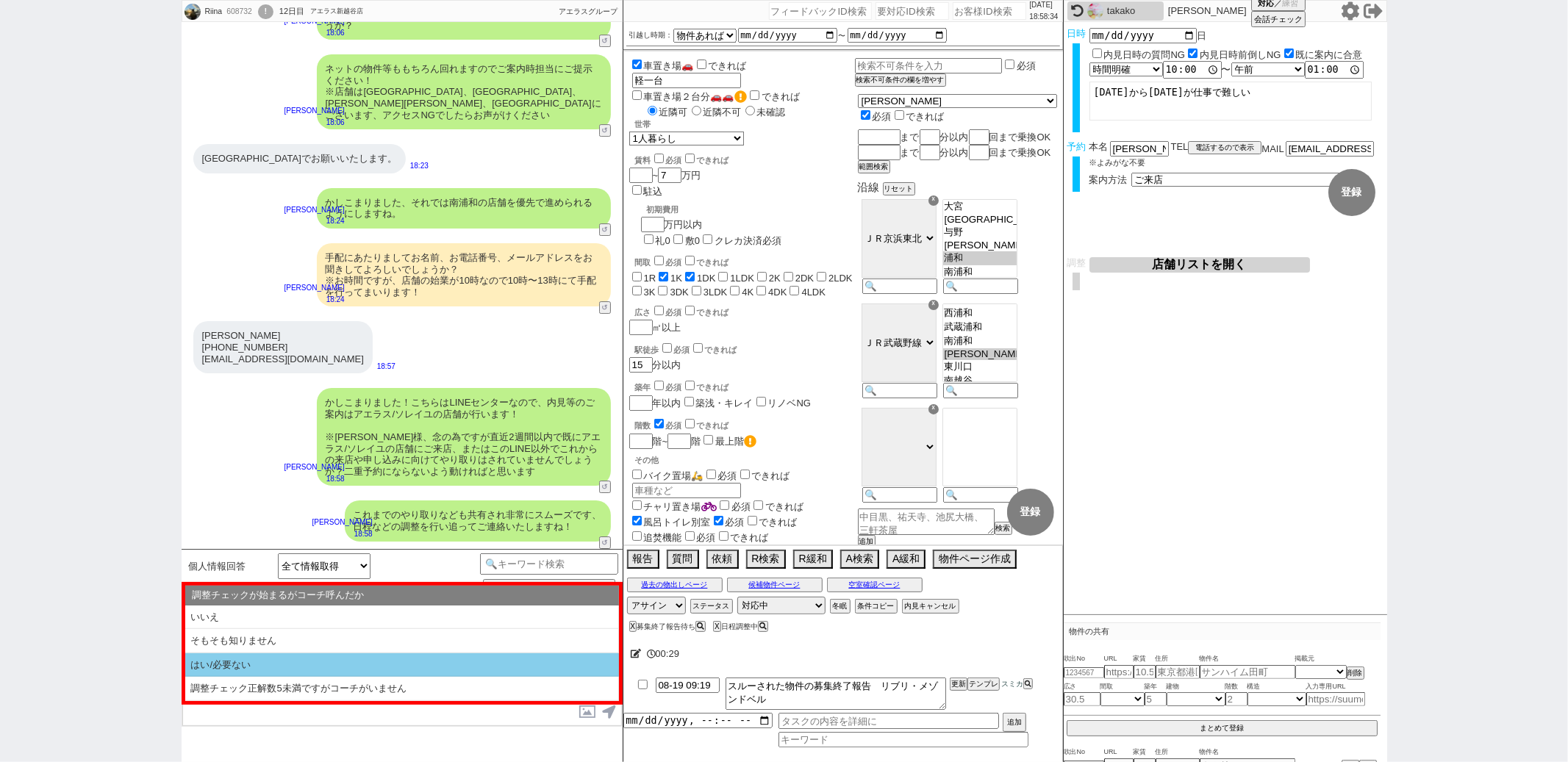
click at [338, 667] on li "はい/必要ない" at bounding box center [402, 666] width 434 height 25
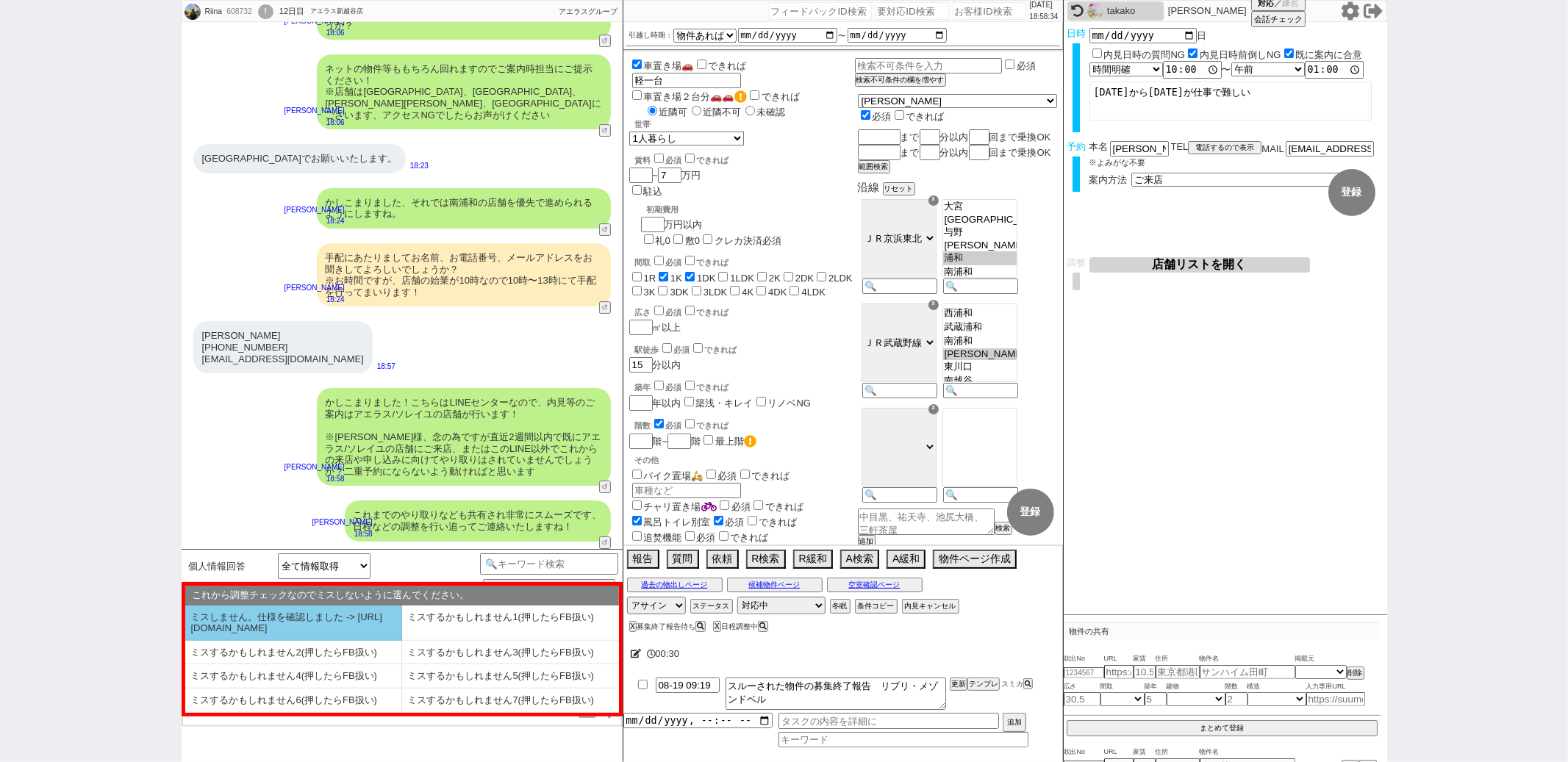
click at [305, 630] on li "ミスしません。仕様を確認しました -> https://jent.notion.site/841a6651aa67425da7d40ddfad41a184" at bounding box center [294, 623] width 217 height 35
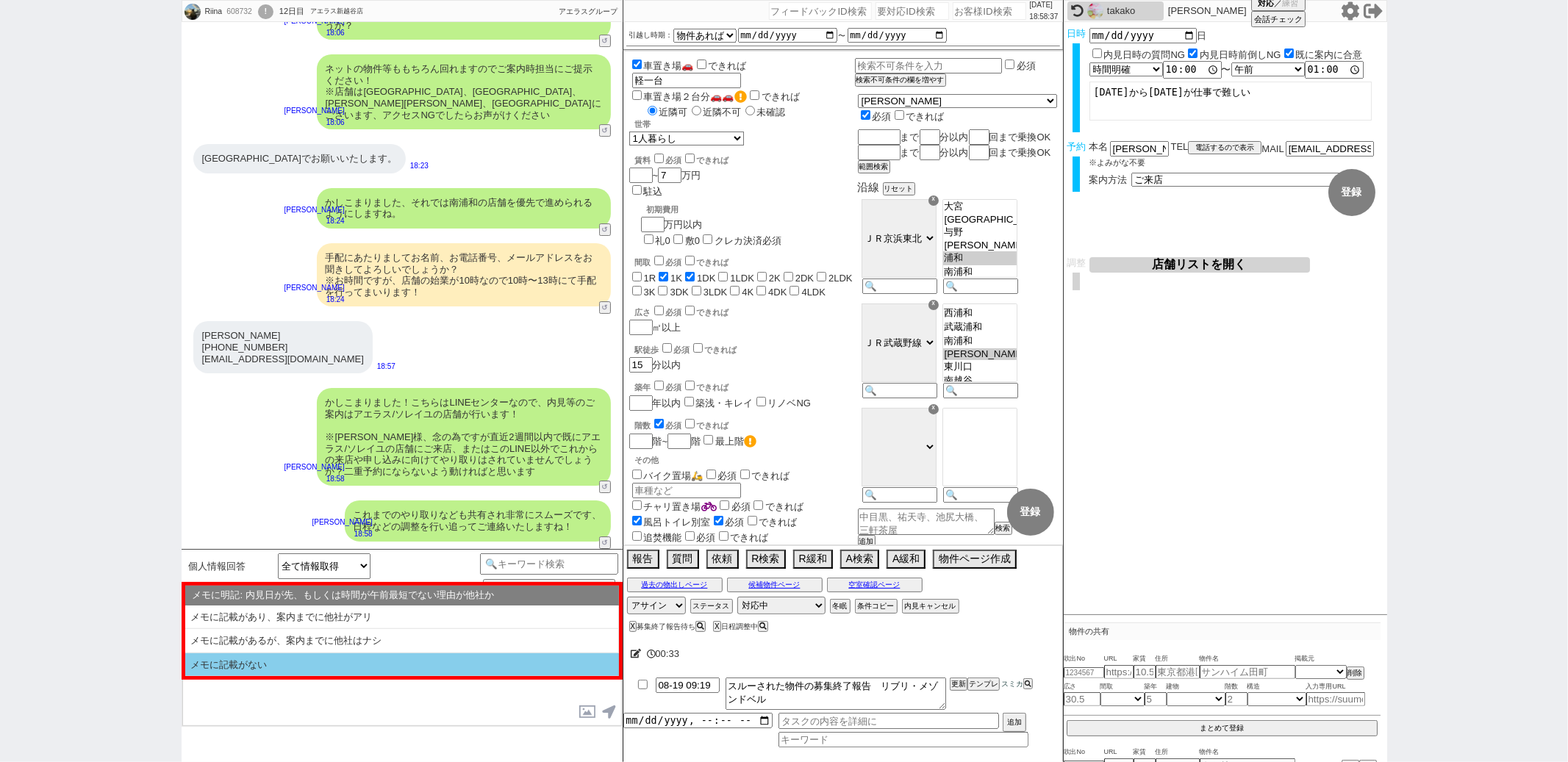
click at [301, 663] on li "メモに記載がない" at bounding box center [402, 665] width 434 height 24
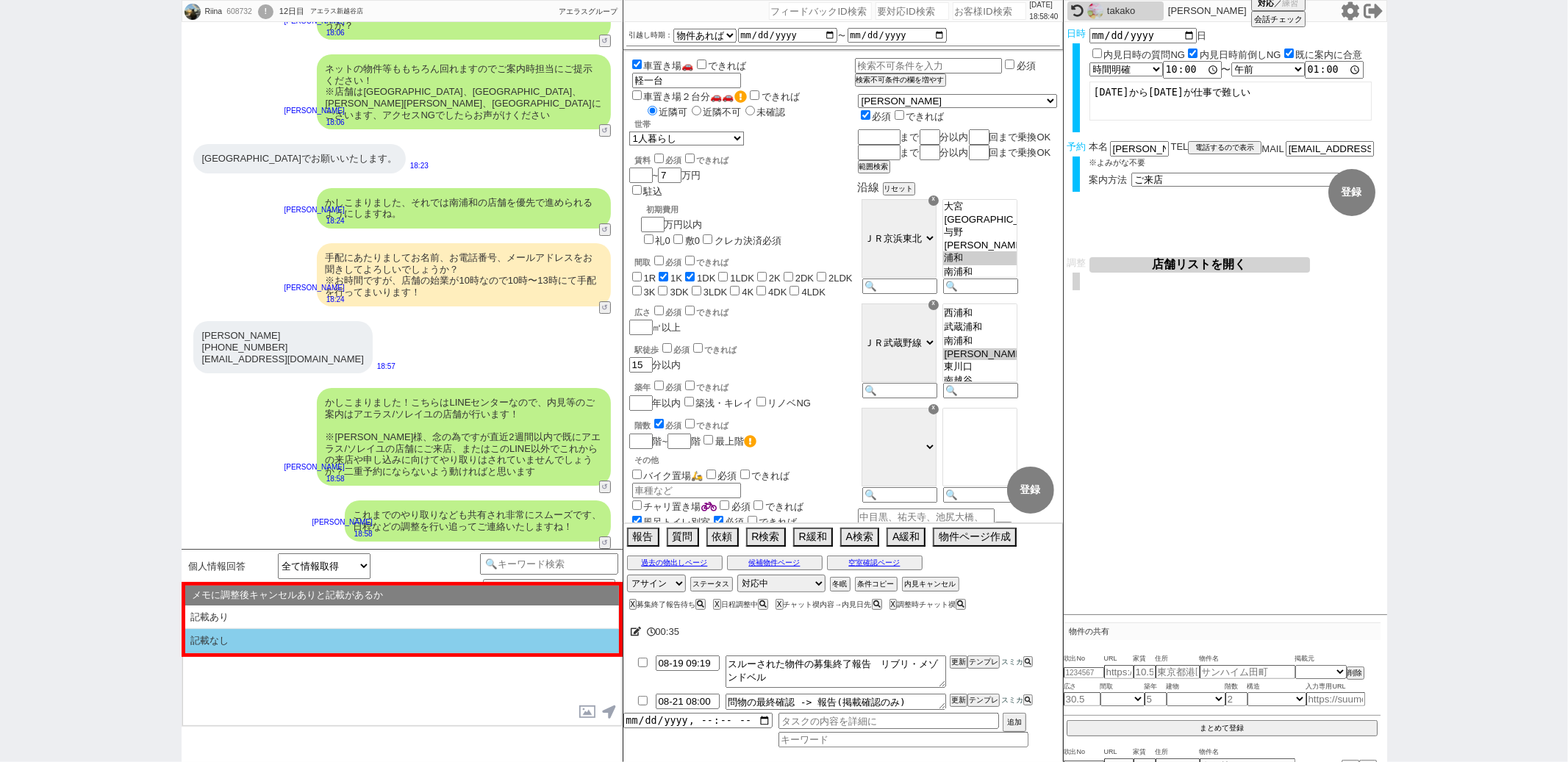
click at [303, 650] on li "記載なし" at bounding box center [402, 641] width 434 height 25
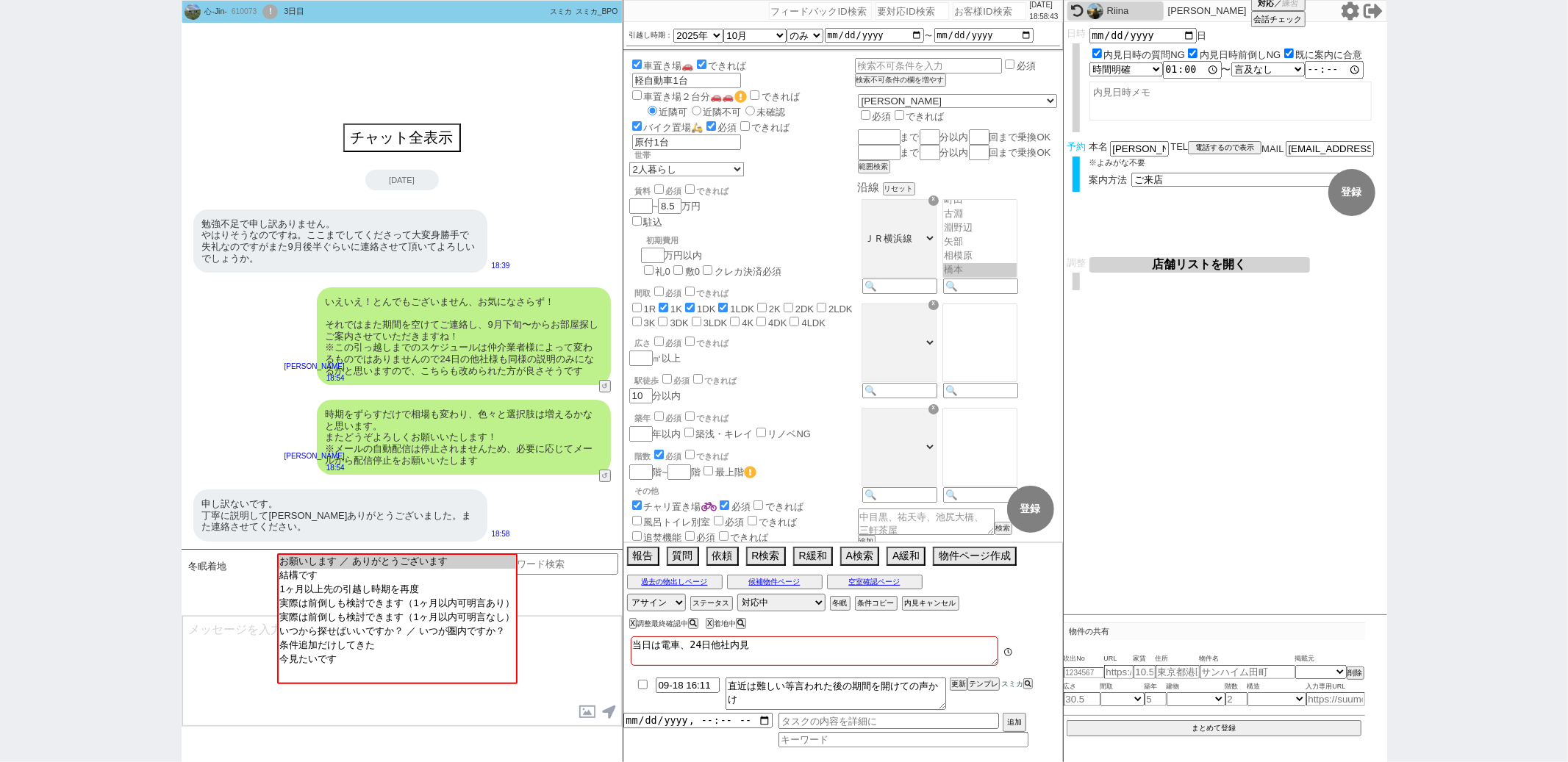
scroll to position [170, 0]
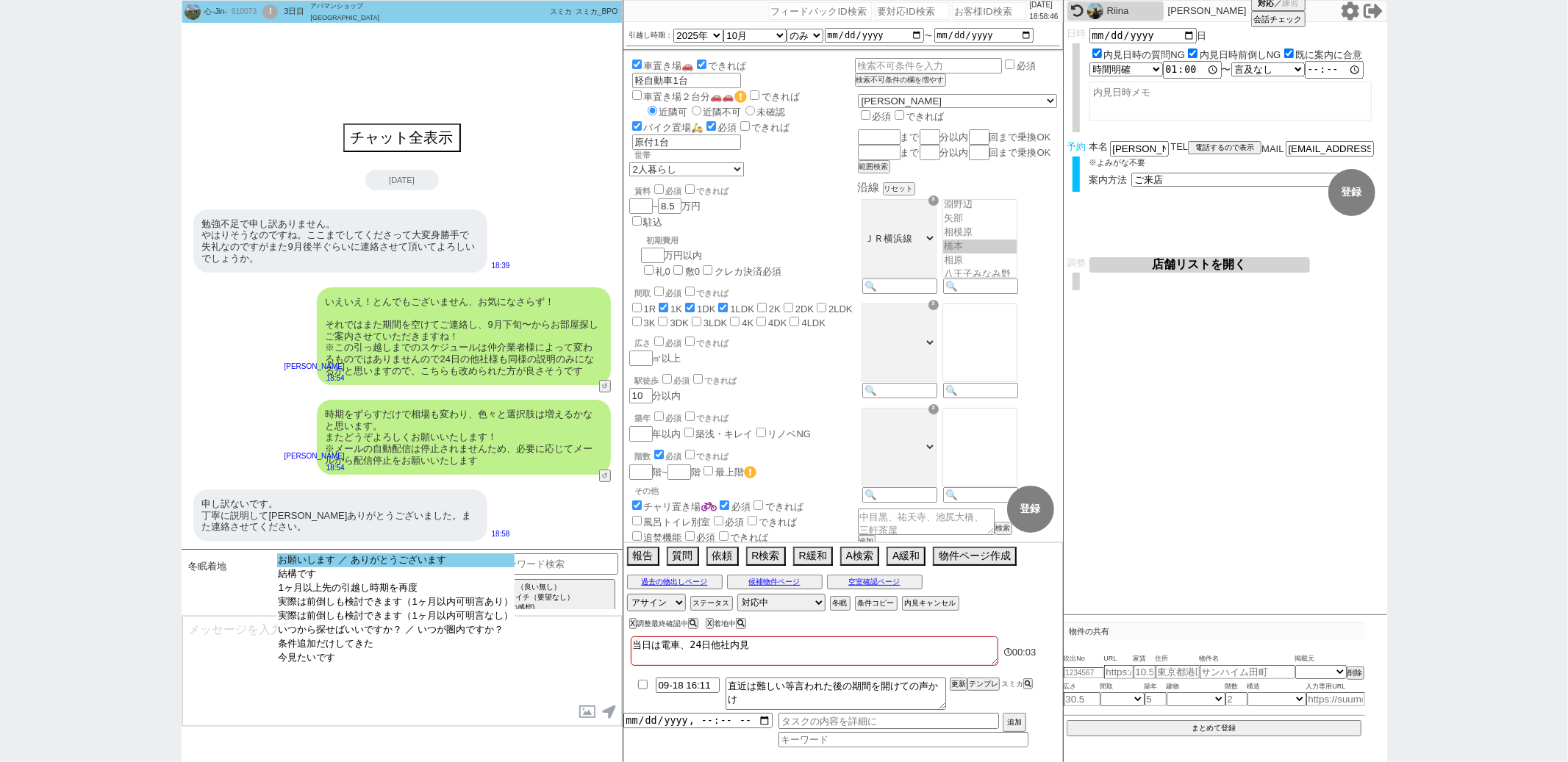
click at [331, 567] on option "お願いします ／ ありがとうございます" at bounding box center [395, 574] width 238 height 14
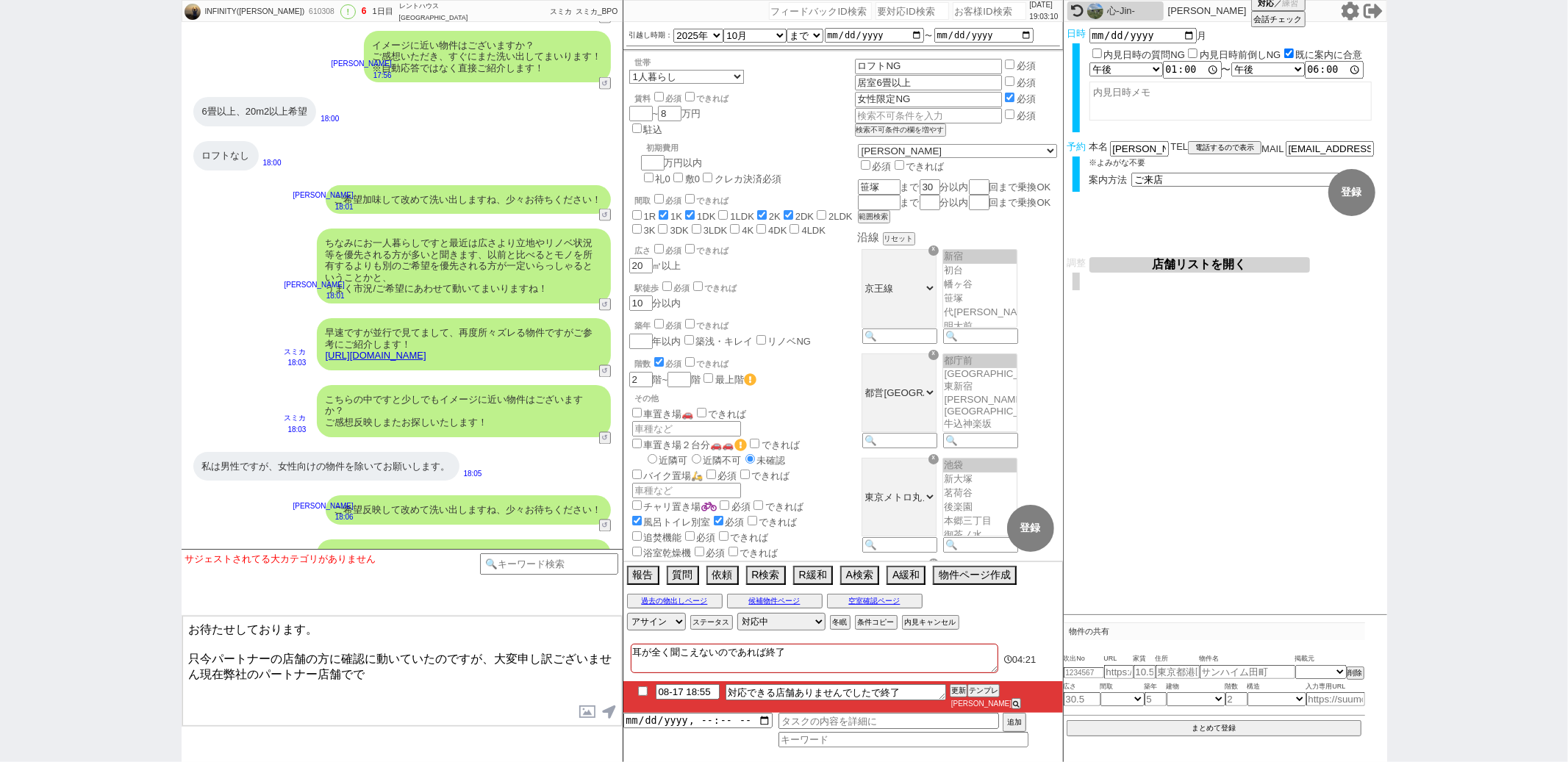
scroll to position [2053, 0]
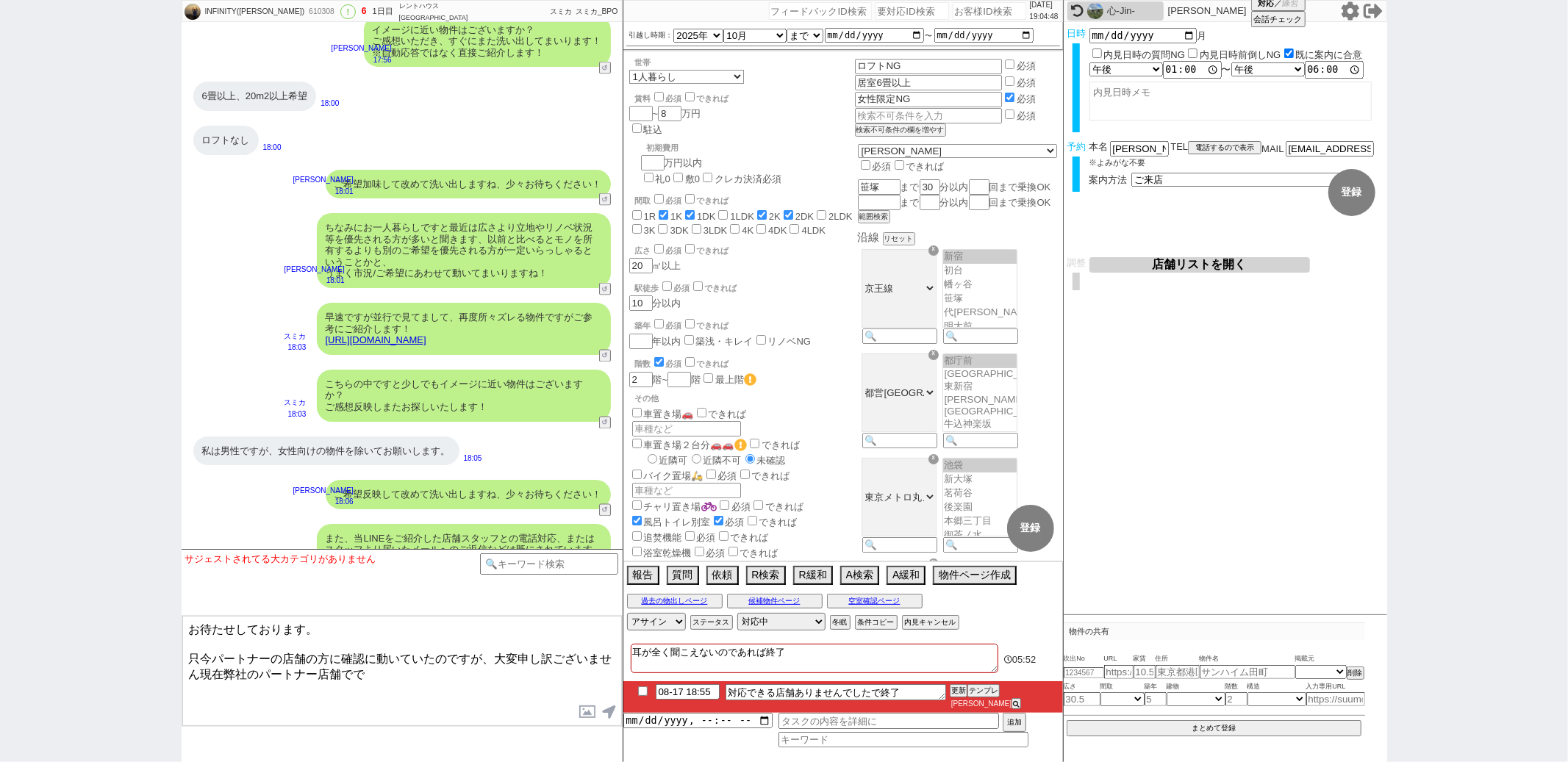
click at [851, 278] on div "世帯 1人暮らし 2人暮らし 家族:小学生以下含む 家族:小学生以下含まず 兄弟・姉妹 ルームシェア その他 子供 家族(子供なし) ルームシェア 賃料 必須…" at bounding box center [843, 307] width 440 height 510
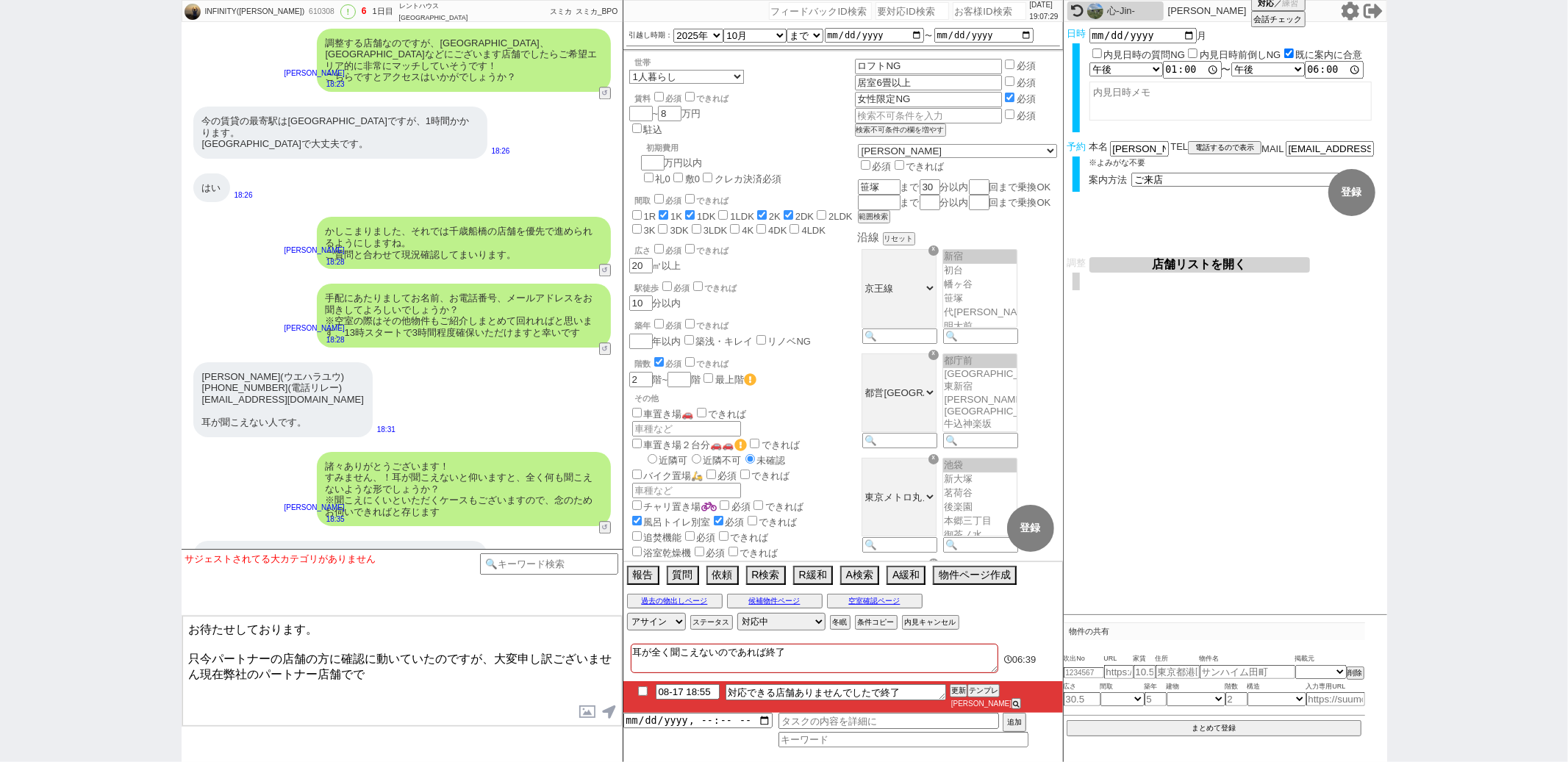
scroll to position [3289, 0]
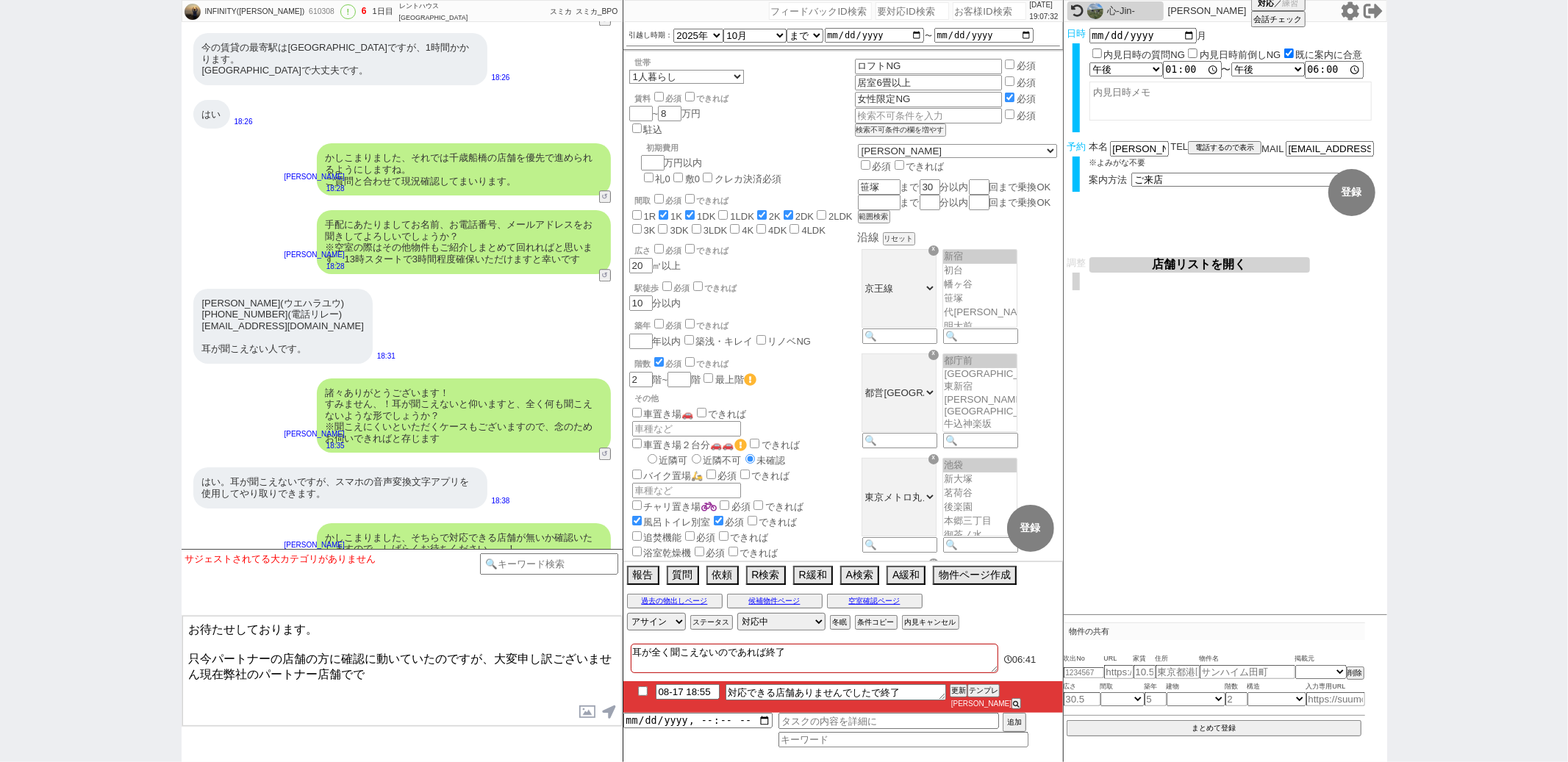
click at [393, 675] on textarea "お待たせしております。 只今パートナーの店舗の方に確認に動いていたのですが、大変申し訳ございません現在弊社のパートナー店舗でで" at bounding box center [402, 671] width 440 height 110
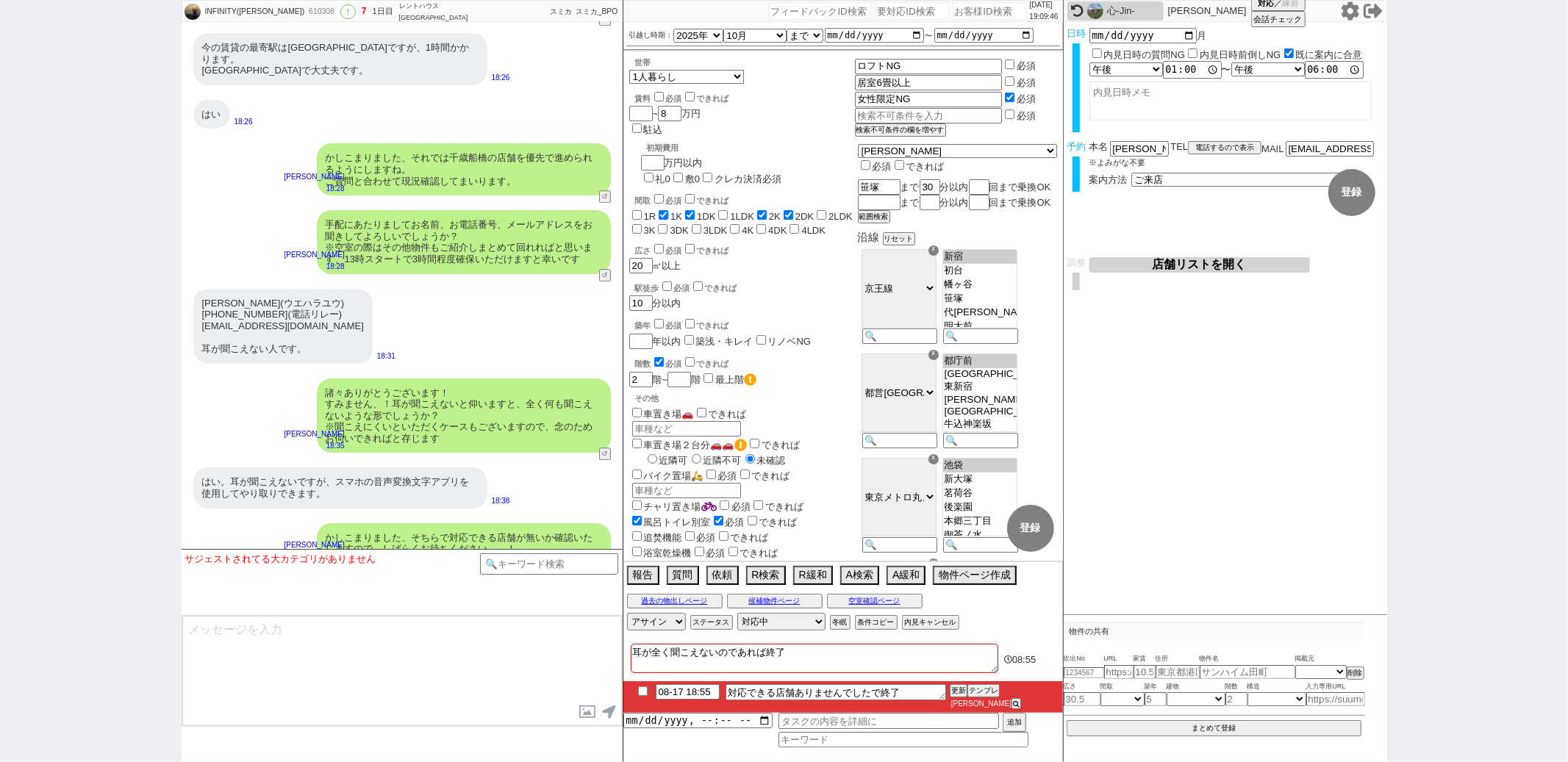
scroll to position [3413, 0]
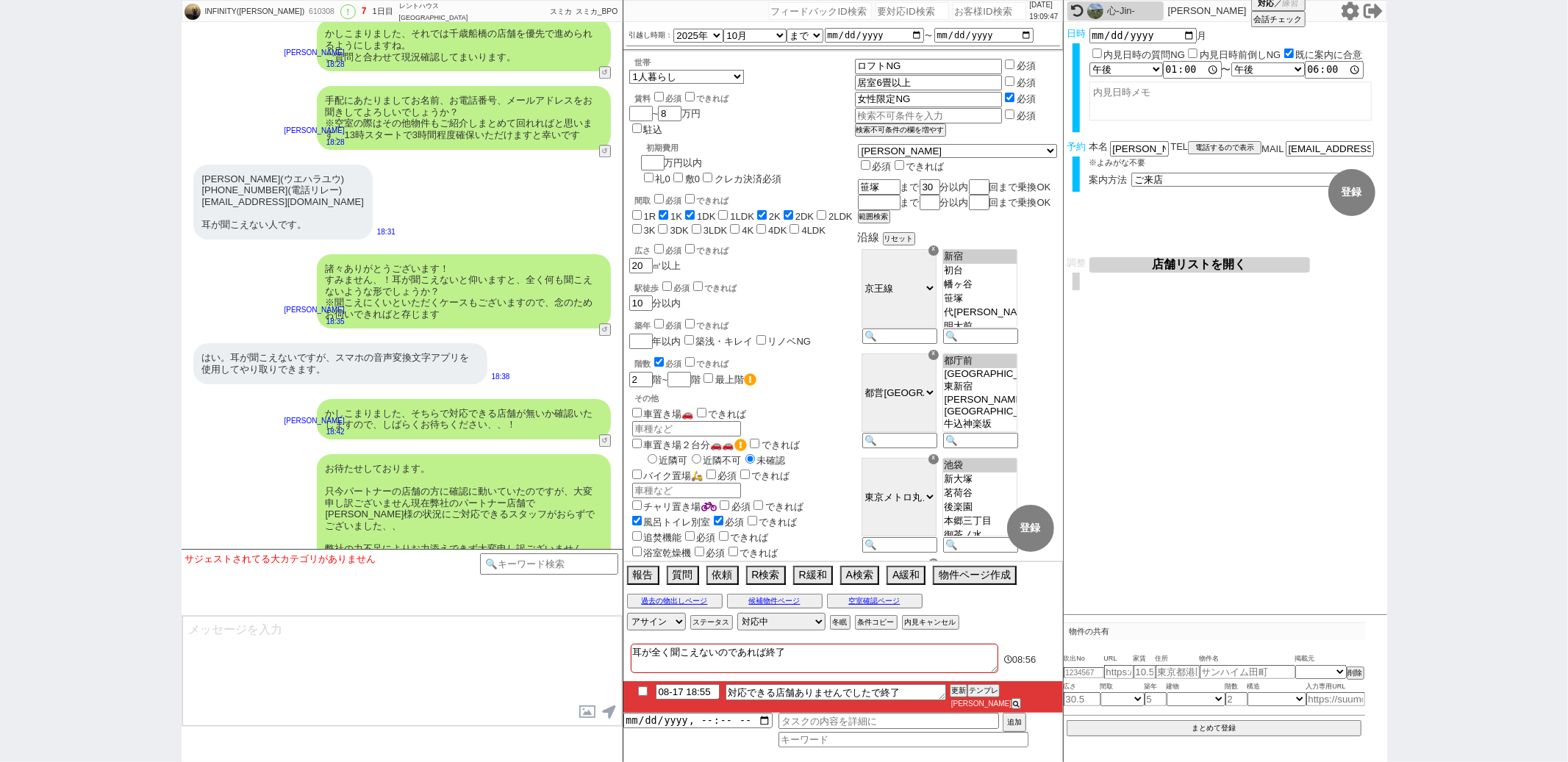
click at [640, 696] on input "checkbox" at bounding box center [643, 691] width 21 height 10
click at [951, 696] on button "更新" at bounding box center [957, 690] width 15 height 11
click at [743, 626] on select "対応中 引き継ぎ完了 ブロック 長期間返信なし 紹介不可 別の所で決まった 客の都合で引越しが無くなった 接客開始後に冬眠" at bounding box center [781, 621] width 88 height 17
click at [738, 623] on select "対応中 引き継ぎ完了 ブロック 長期間返信なし 紹介不可 別の所で決まった 客の都合で引越しが無くなった 接客開始後に冬眠" at bounding box center [781, 621] width 88 height 17
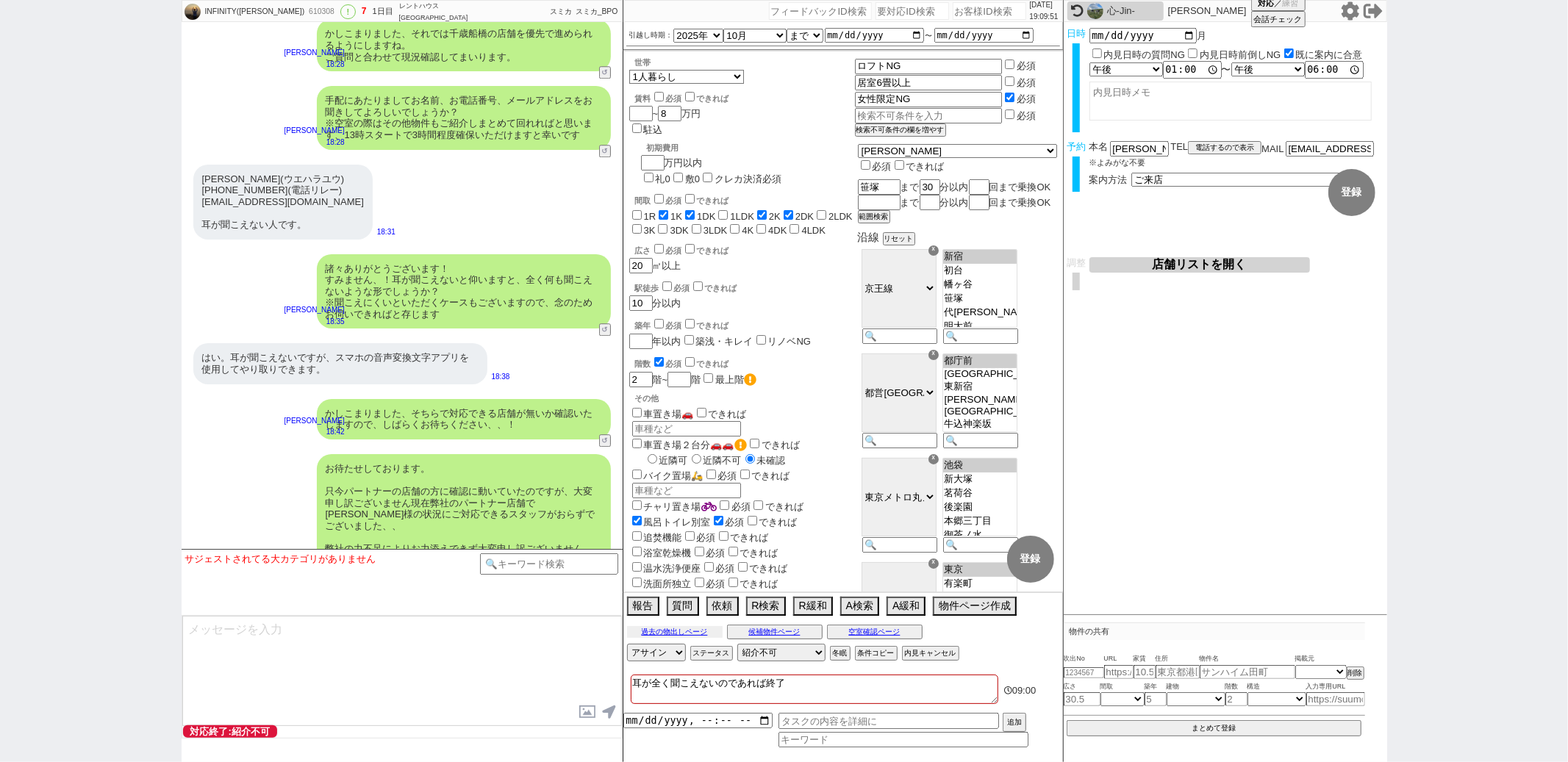
click at [709, 633] on button "過去の物出しページ" at bounding box center [675, 632] width 95 height 12
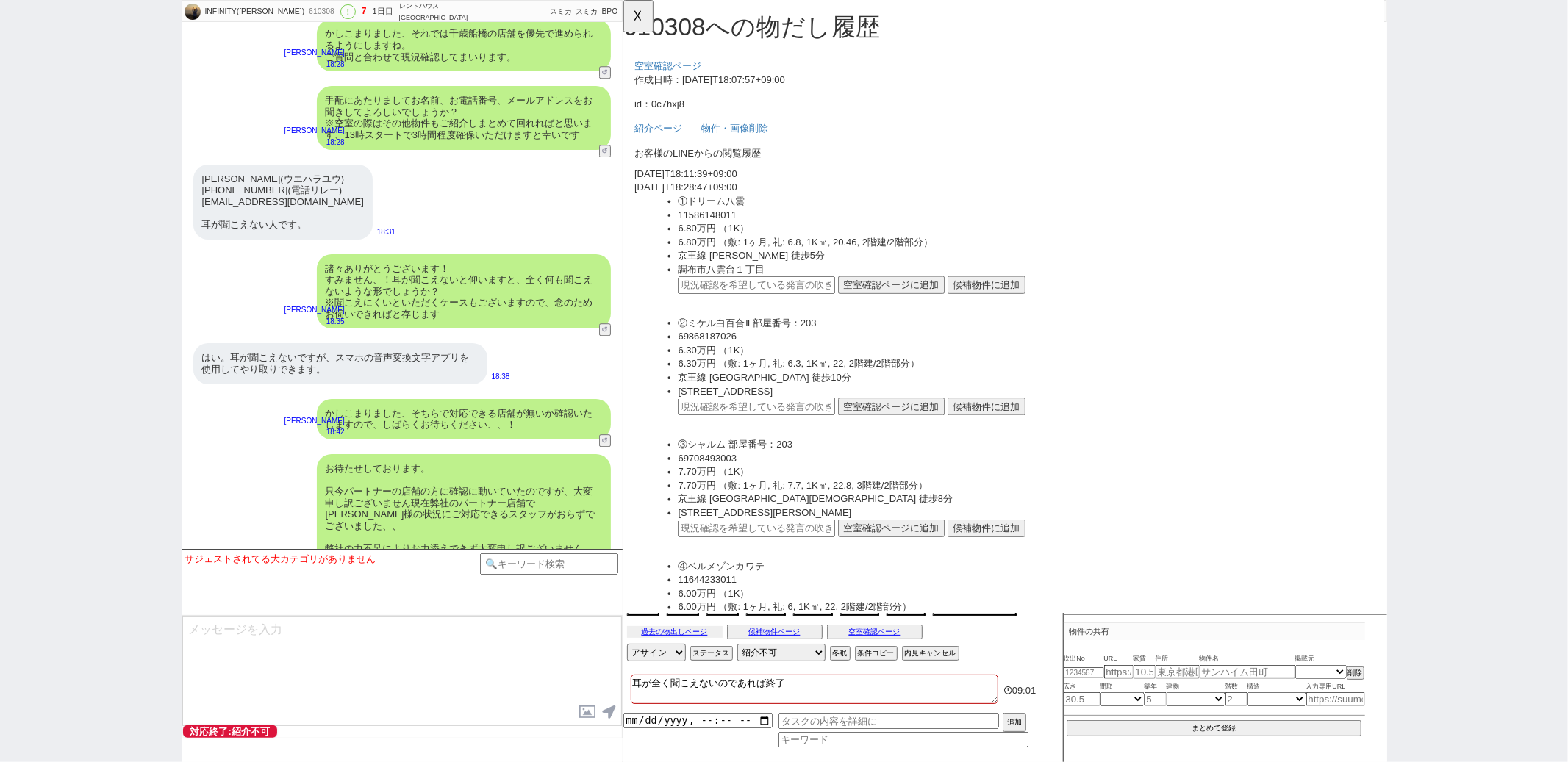
scroll to position [0, 0]
click at [645, 22] on button "☓" at bounding box center [636, 15] width 27 height 30
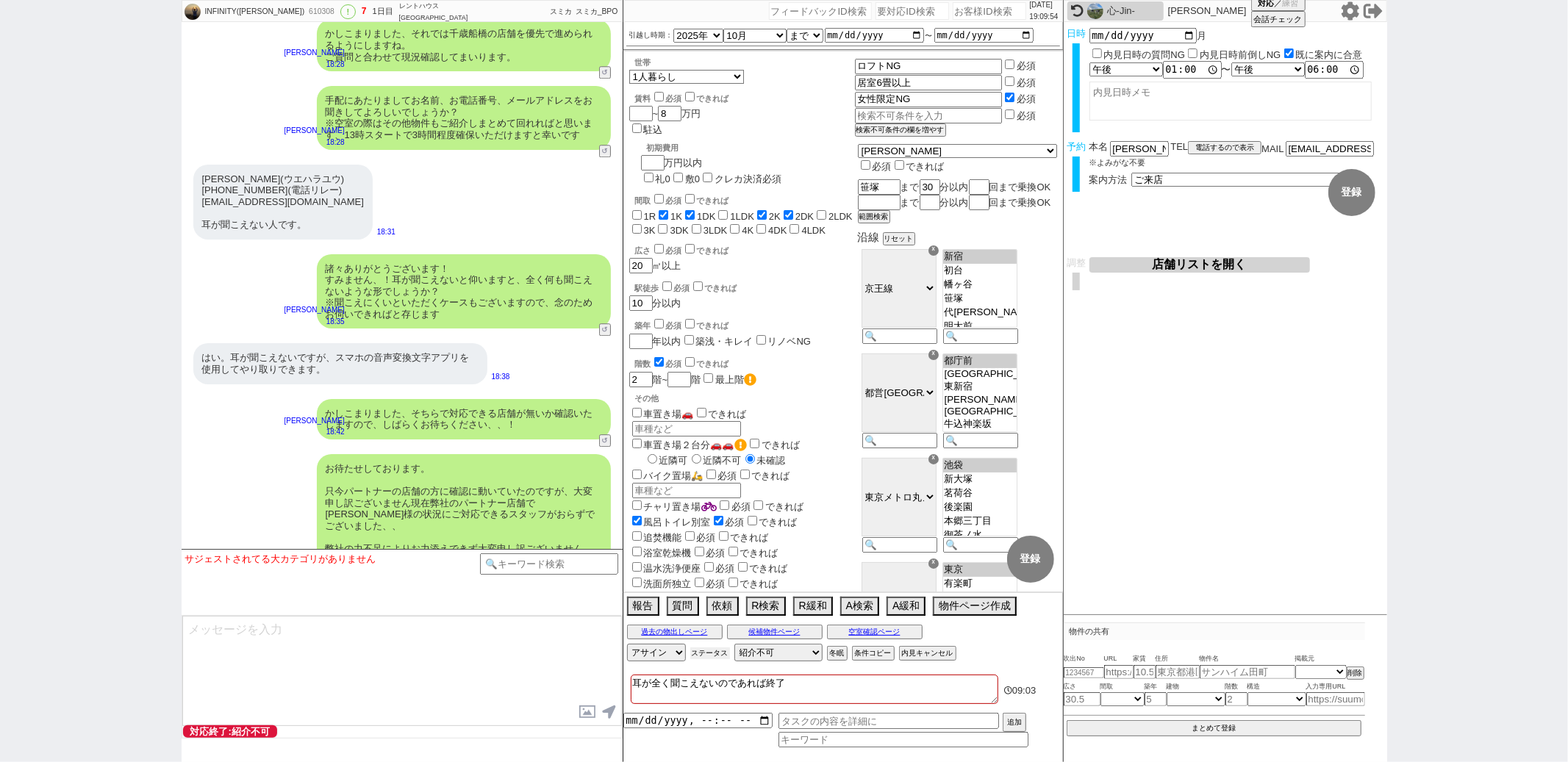
click at [710, 652] on button "ステータス" at bounding box center [710, 653] width 39 height 12
click at [728, 705] on input "毎日リーチ" at bounding box center [724, 705] width 10 height 10
click at [948, 676] on p "X" at bounding box center [940, 676] width 17 height 17
click at [849, 242] on div "広さ 必須 できれば" at bounding box center [745, 249] width 220 height 15
paste input "609606"
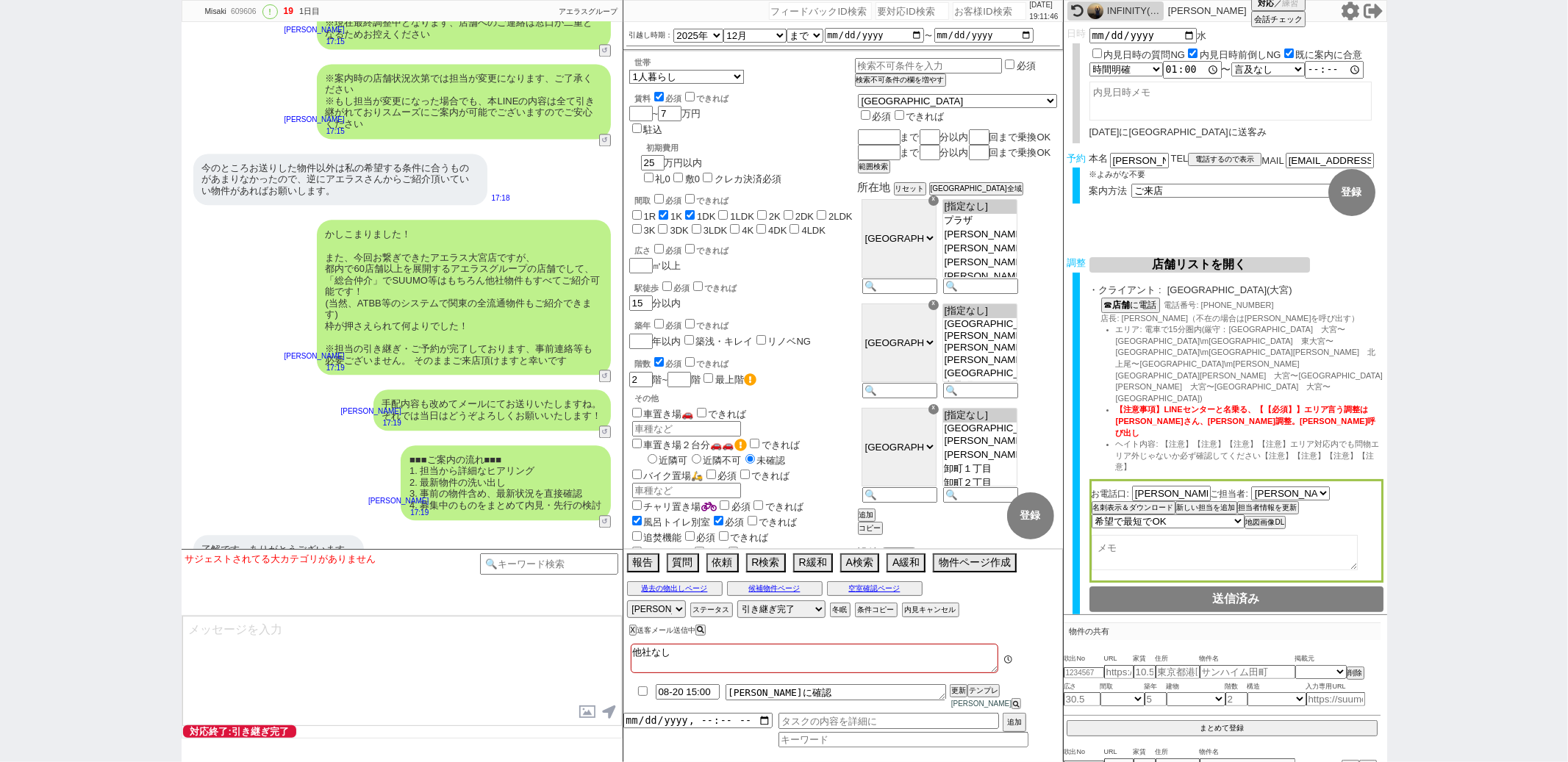
scroll to position [46, 0]
click at [642, 696] on input "checkbox" at bounding box center [643, 691] width 21 height 10
click at [963, 696] on button "更新" at bounding box center [957, 690] width 15 height 11
click at [923, 616] on button "内見キャンセル" at bounding box center [929, 610] width 54 height 12
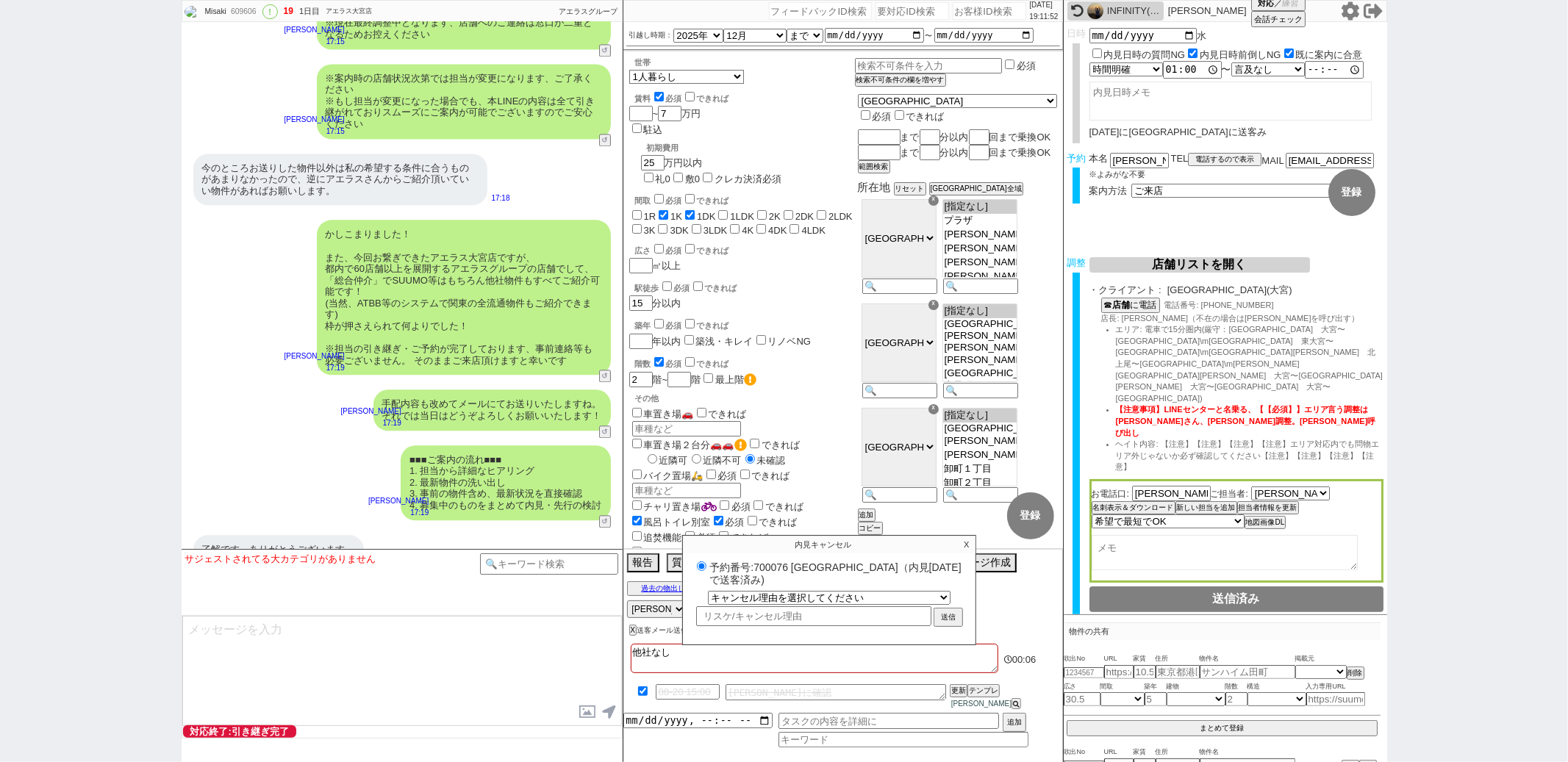
click at [771, 570] on label "予約番号:700076 アエラス大宮店（内見日 2025/08/20 で送客済み)" at bounding box center [829, 572] width 272 height 27
click at [706, 570] on input "予約番号:700076 アエラス大宮店（内見日 2025/08/20 で送客済み)" at bounding box center [702, 566] width 10 height 10
click at [771, 570] on label "予約番号:700076 アエラス大宮店（内見日 2025/08/20 で送客済み)" at bounding box center [829, 572] width 272 height 27
click at [706, 570] on input "予約番号:700076 アエラス大宮店（内見日 2025/08/20 で送客済み)" at bounding box center [702, 566] width 10 height 10
click at [772, 574] on label "予約番号:700076 アエラス大宮店（内見日 2025/08/20 で送客済み)" at bounding box center [829, 572] width 272 height 27
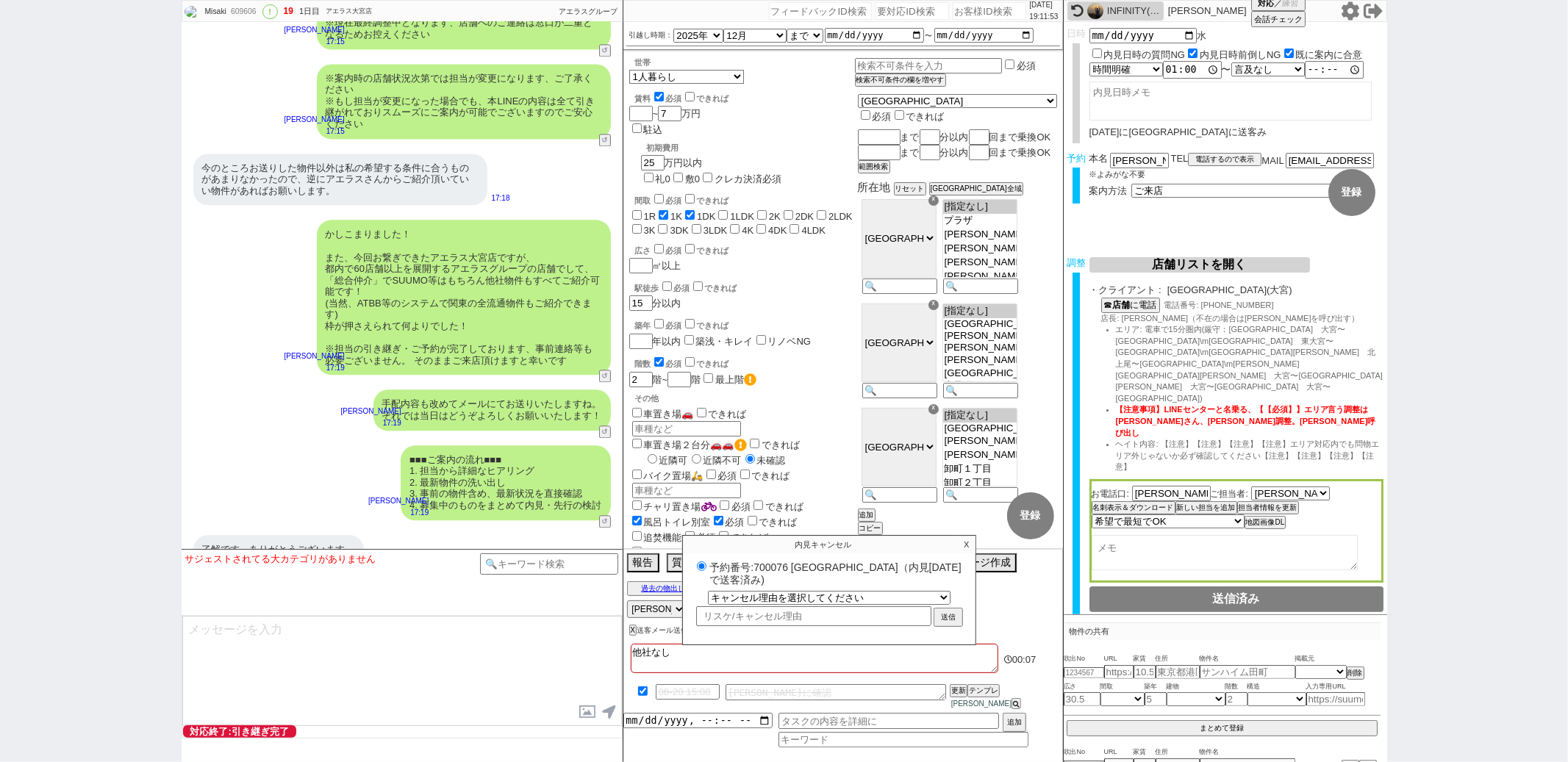
click at [706, 571] on input "予約番号:700076 アエラス大宮店（内見日 2025/08/20 で送客済み)" at bounding box center [702, 566] width 10 height 10
click at [772, 574] on label "予約番号:700076 アエラス大宮店（内見日 2025/08/20 で送客済み)" at bounding box center [829, 572] width 272 height 27
click at [706, 571] on input "予約番号:700076 アエラス大宮店（内見日 2025/08/20 で送客済み)" at bounding box center [702, 566] width 10 height 10
copy label "700076"
click at [844, 603] on select "キャンセル理由を選択してください 希望物件が出なかった 希望物件が見れなかった 返信がこなくなった 他決(日程調整前) 引越し自体消滅(日程調整前) 都合が変…" at bounding box center [829, 597] width 241 height 12
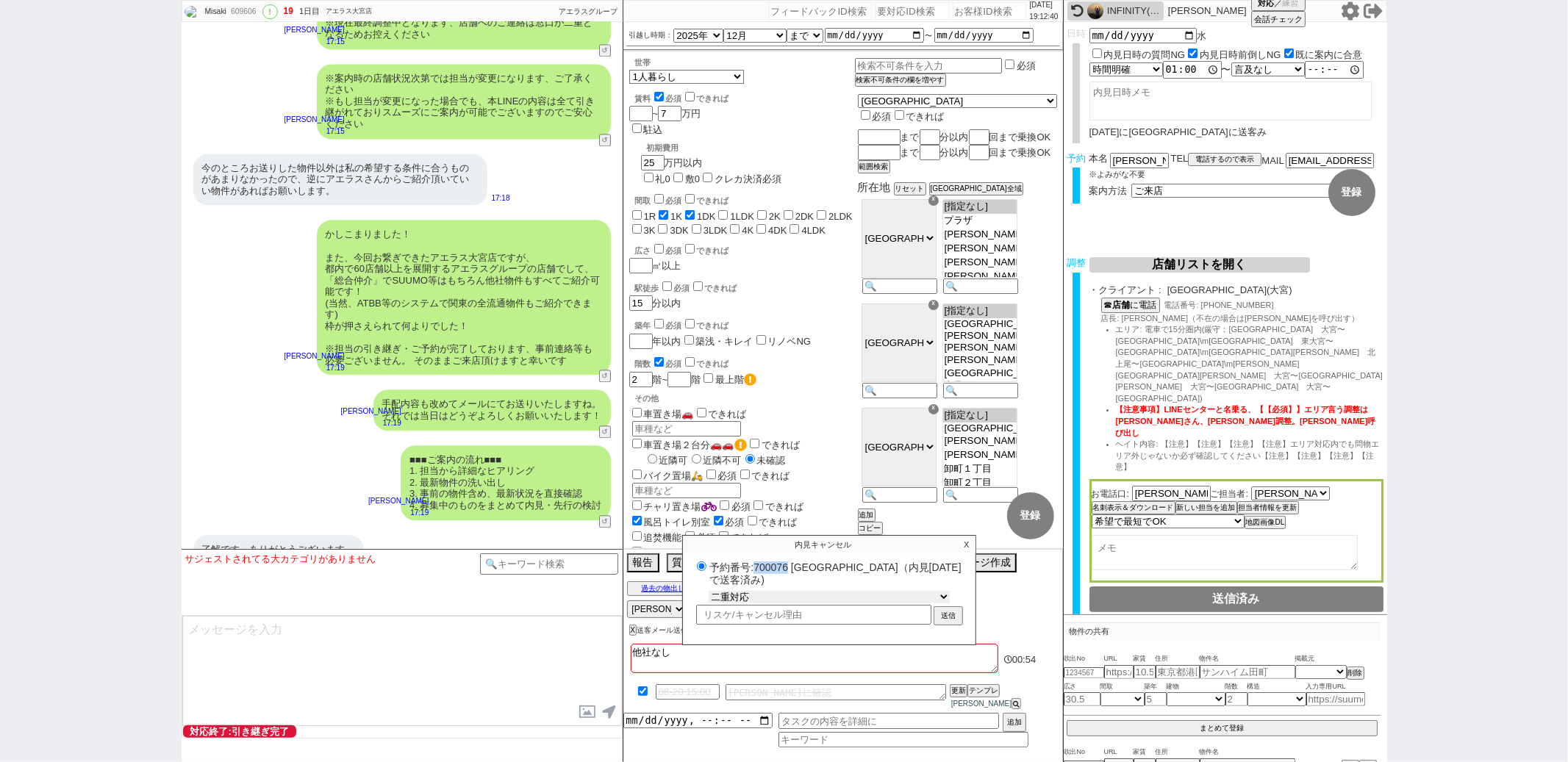
click at [709, 601] on select "キャンセル理由を選択してください 希望物件が出なかった 希望物件が見れなかった 返信がこなくなった 他決(日程調整前) 引越し自体消滅(日程調整前) 都合が変…" at bounding box center [829, 597] width 241 height 12
click at [786, 623] on input "text" at bounding box center [814, 615] width 235 height 17
drag, startPoint x: 907, startPoint y: 623, endPoint x: 914, endPoint y: 510, distance: 113.2
click at [907, 543] on div "2025/08/17 19:12:59 候補物件を追加してしてください 紹介した物件一覧 他社物件を追加する 空室確認ページに追加・削除 紹介した物件一覧 他…" at bounding box center [843, 381] width 442 height 762
click at [954, 625] on button "送信" at bounding box center [948, 617] width 26 height 16
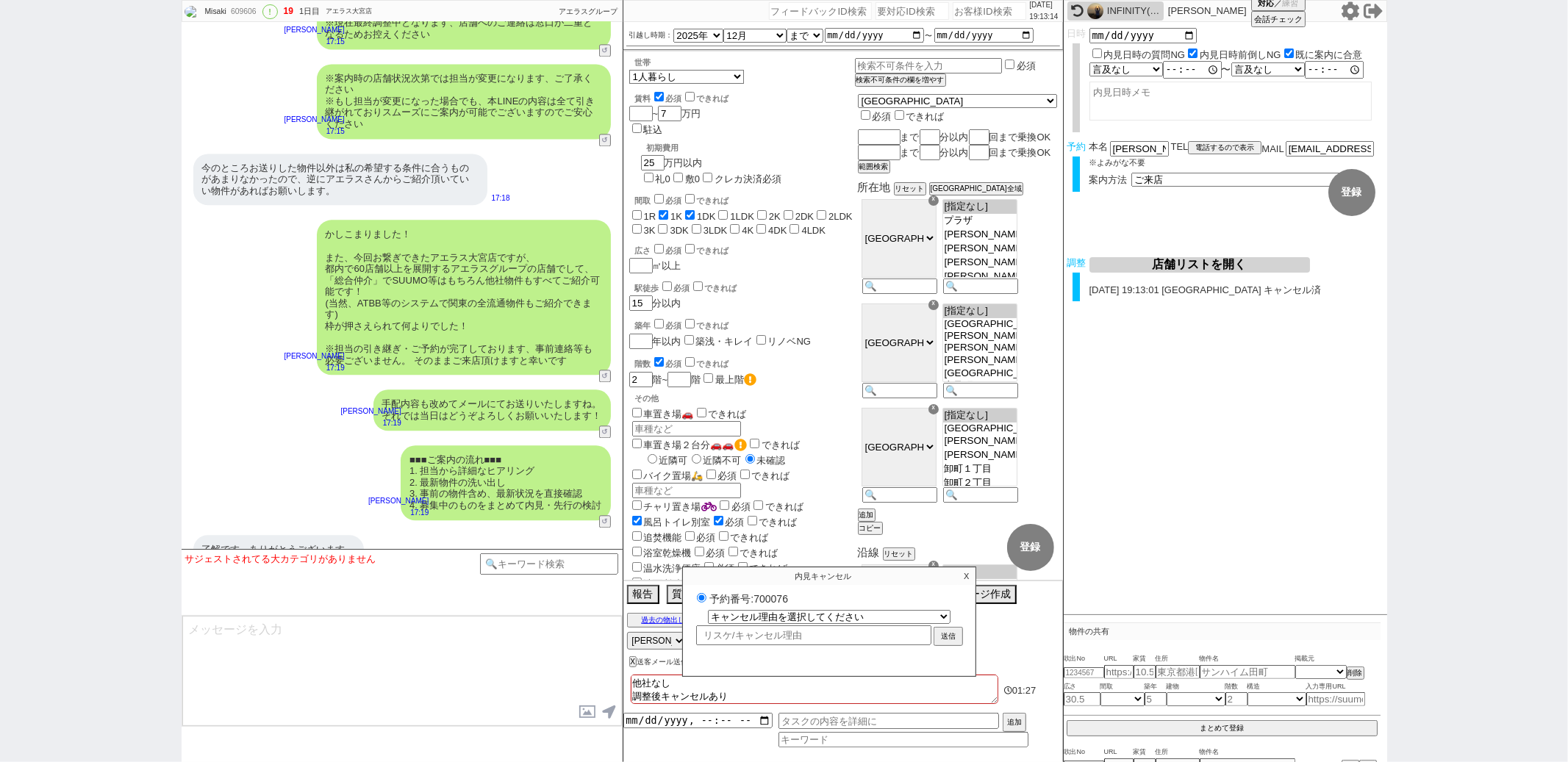
click at [249, 16] on div "609606" at bounding box center [243, 12] width 33 height 12
copy div "609606"
click at [257, 73] on div "※案内時の店舗状況次第では担当が変更になります、ご了承ください ※もし担当が変更になった場合でも、本LINEの内容は全て引き継がれておりスムーズにご案内が可能…" at bounding box center [402, 101] width 442 height 90
paste input "610337"
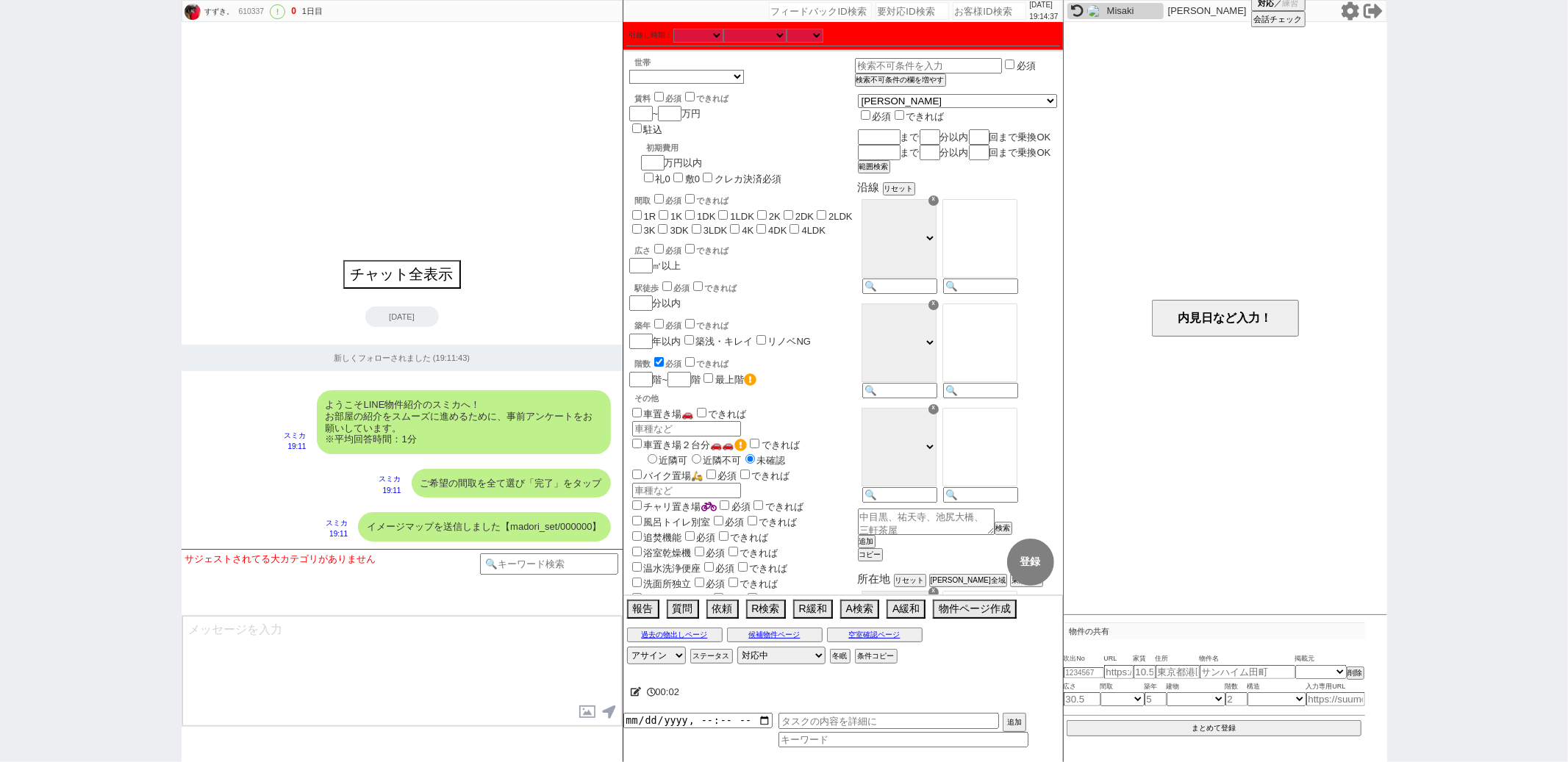
click at [247, 9] on div "610337" at bounding box center [251, 12] width 33 height 12
copy div "610337"
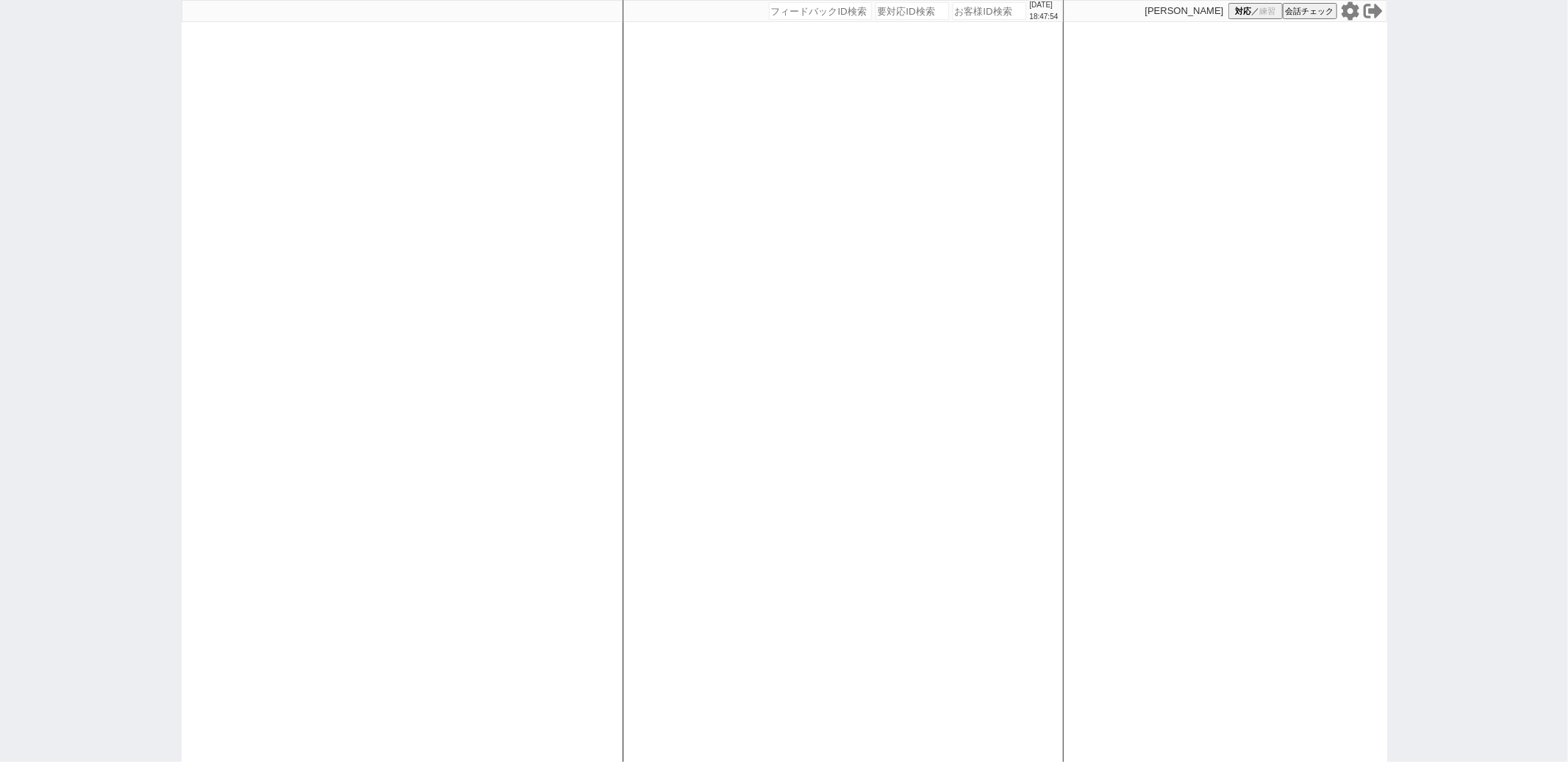
click at [971, 12] on input "number" at bounding box center [989, 11] width 73 height 17
paste input "321573"
type input "321573"
select select
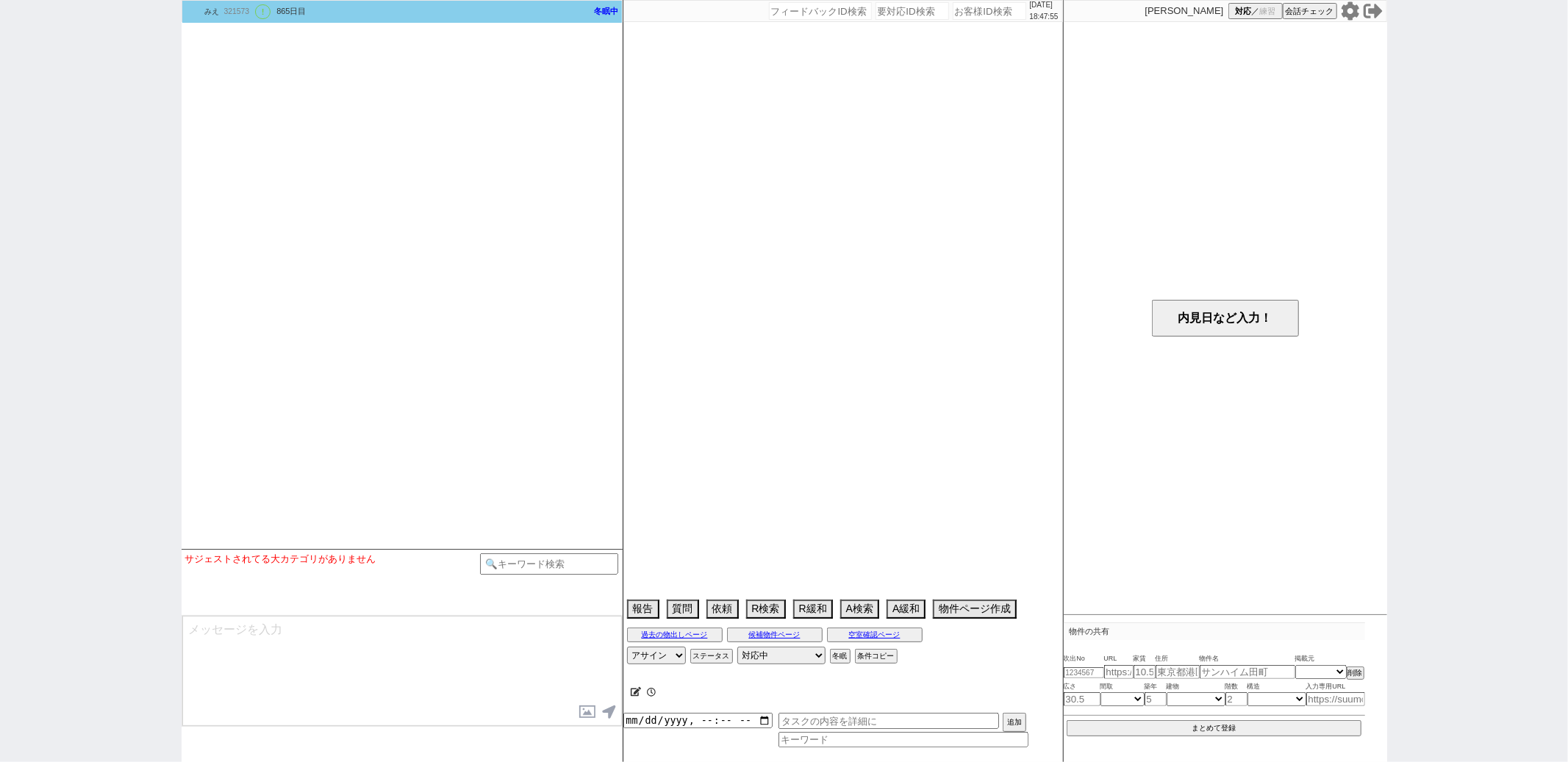
type textarea "新ID 411636"
select select "22"
select select "0"
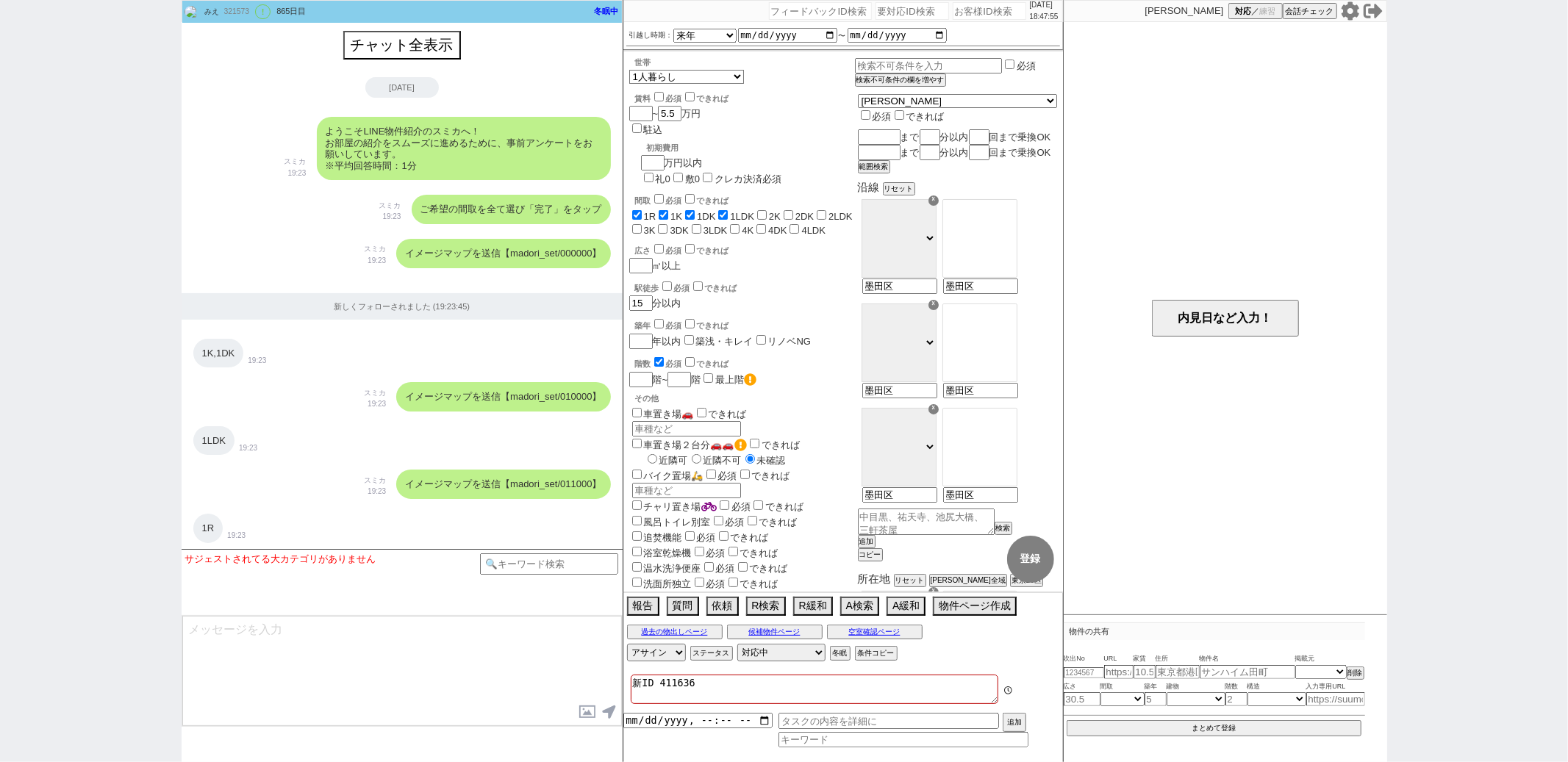
scroll to position [1125, 0]
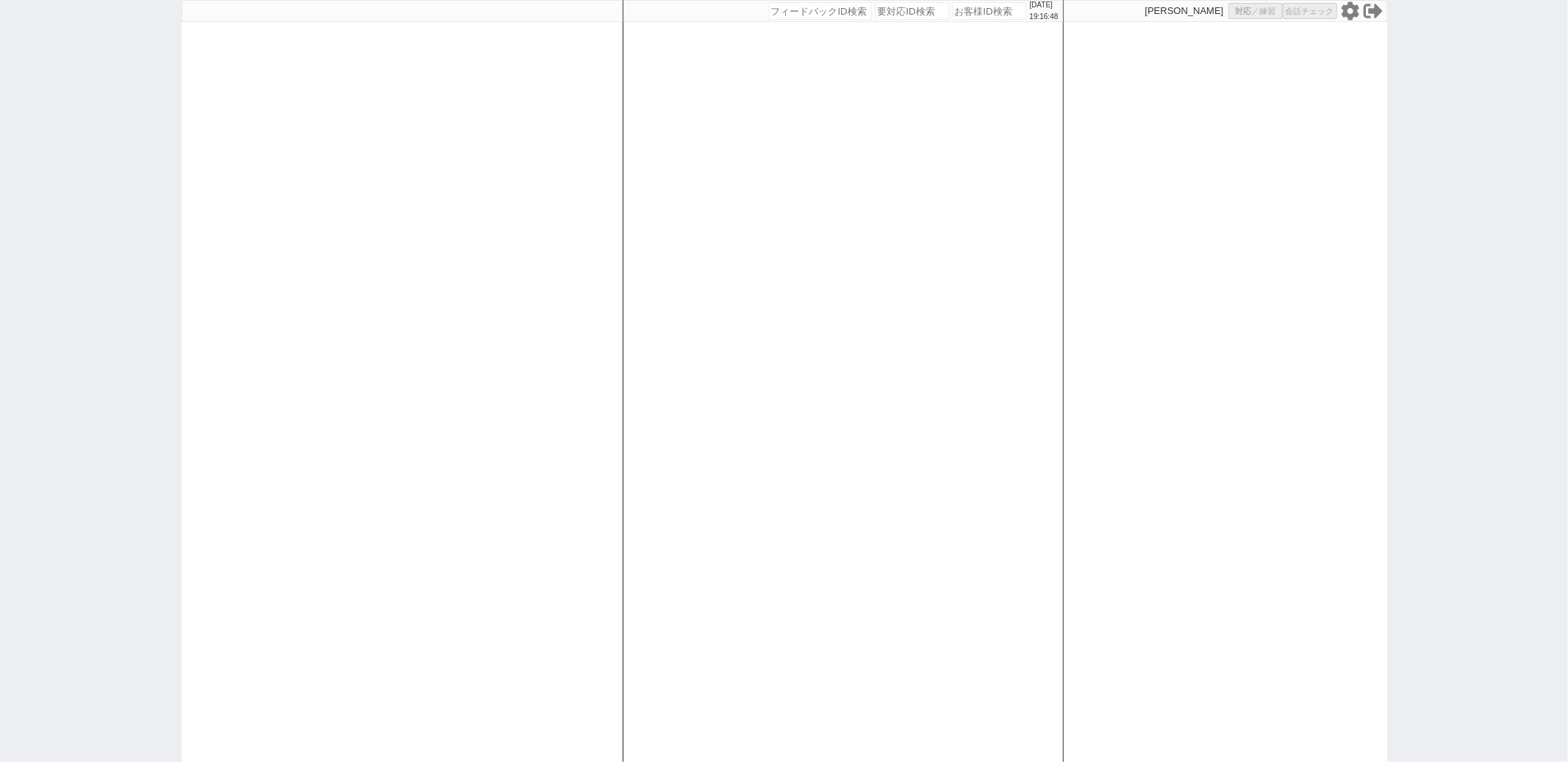
select select "1"
select select "6"
select select "2"
select select
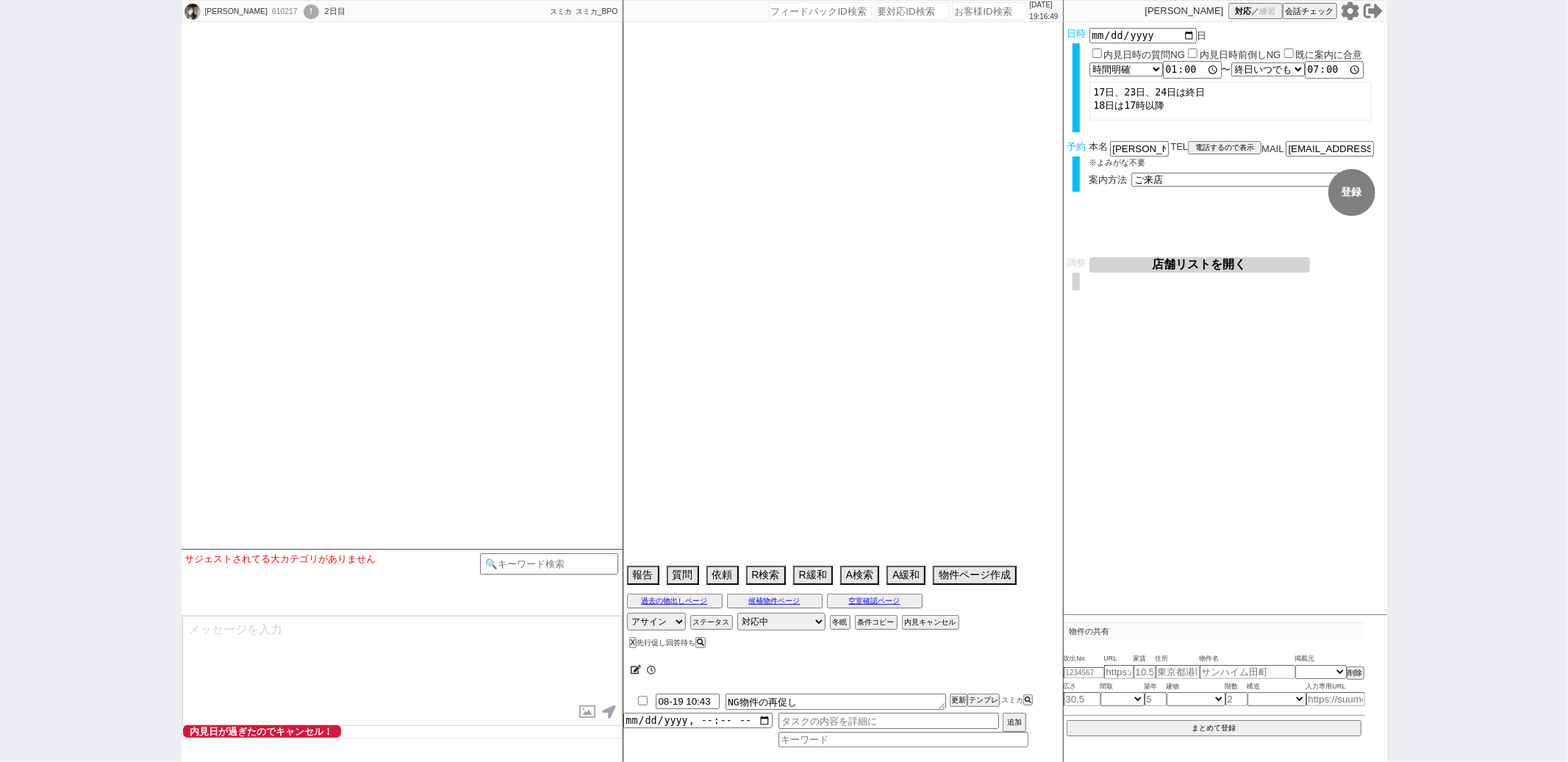
type textarea "アパマンショップ森下店で1件2番手で申し込み済み"
select select
select select "15"
select select "0"
select select "75"
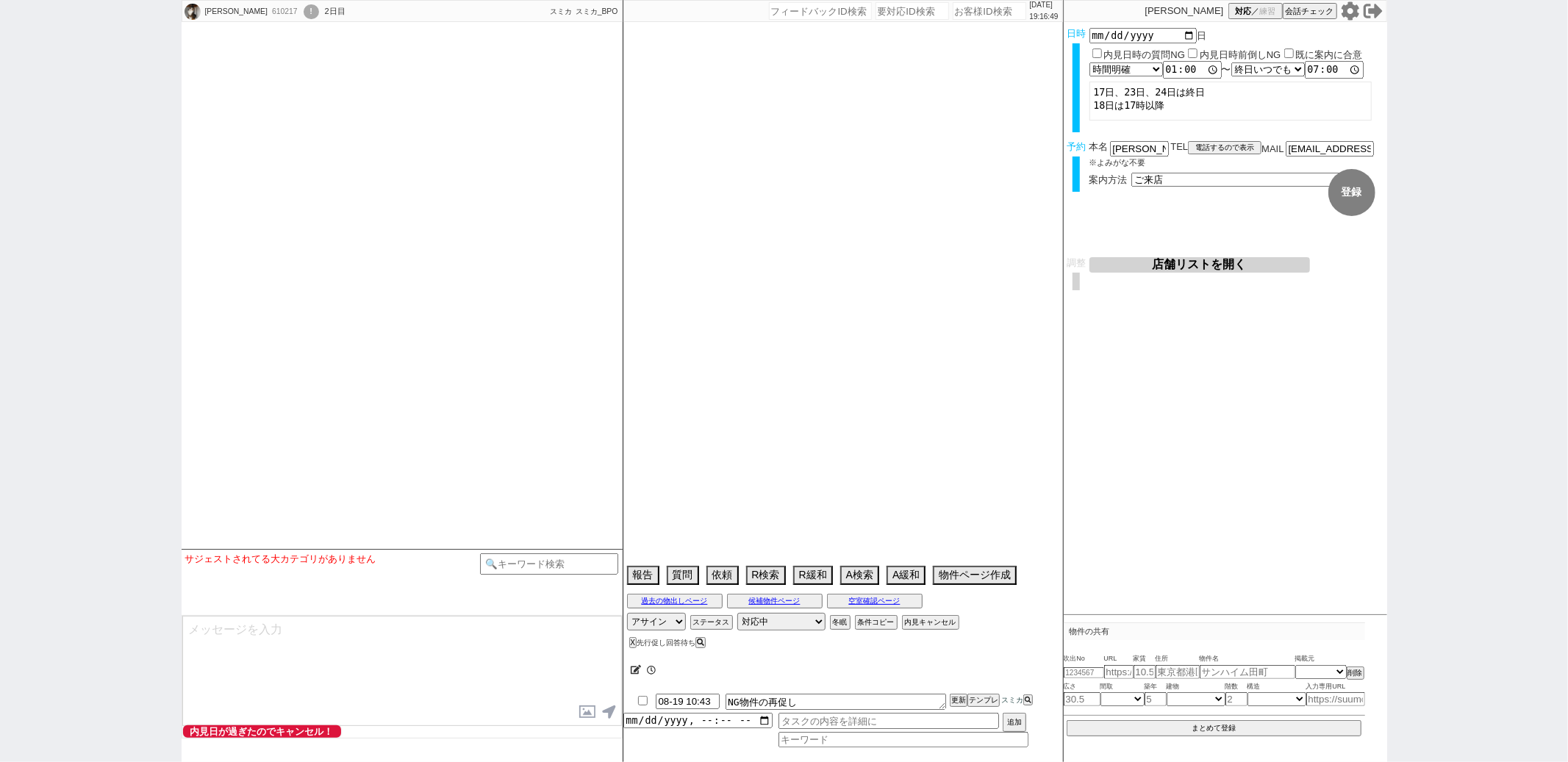
select select "1797"
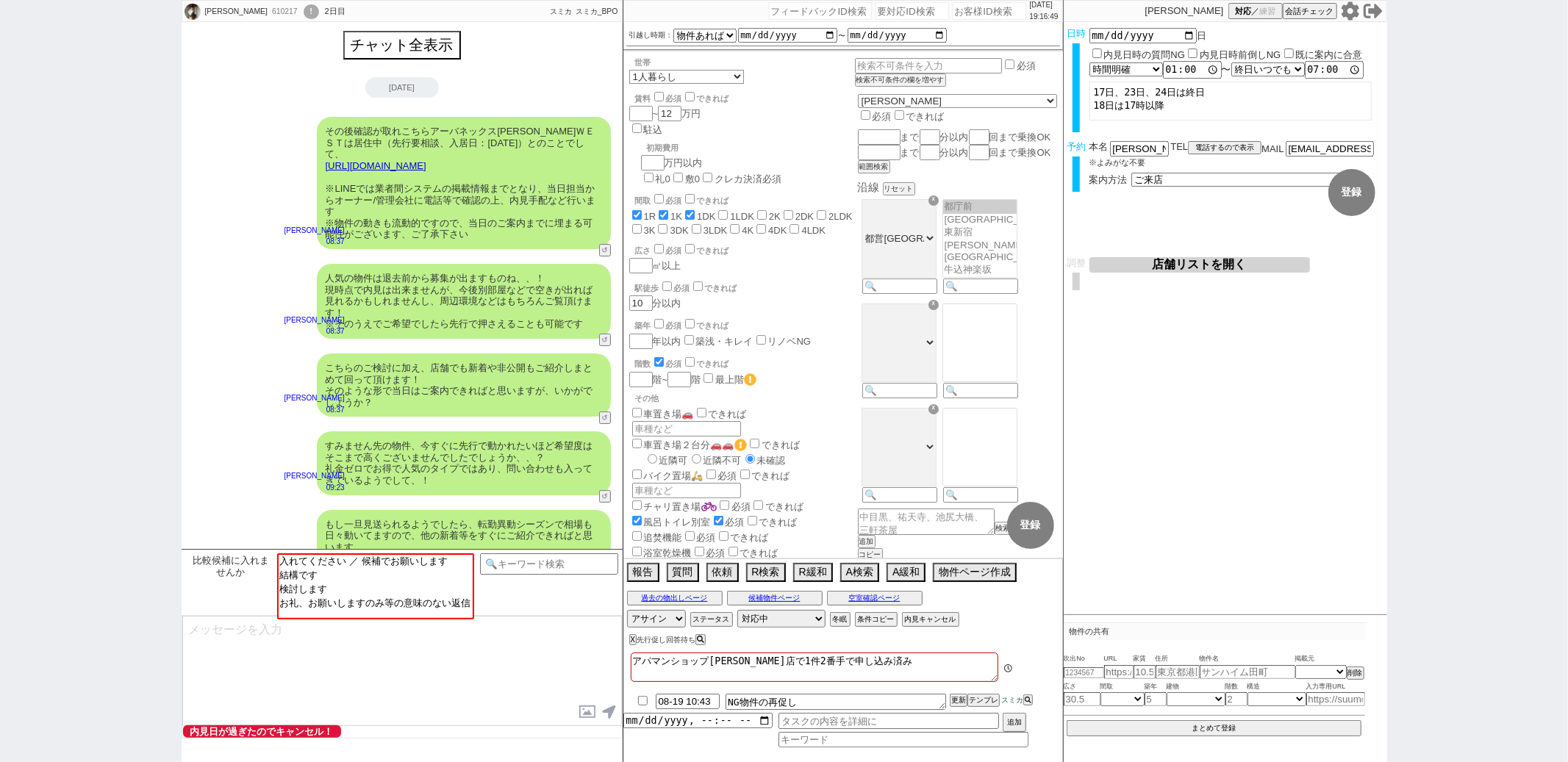
scroll to position [138, 0]
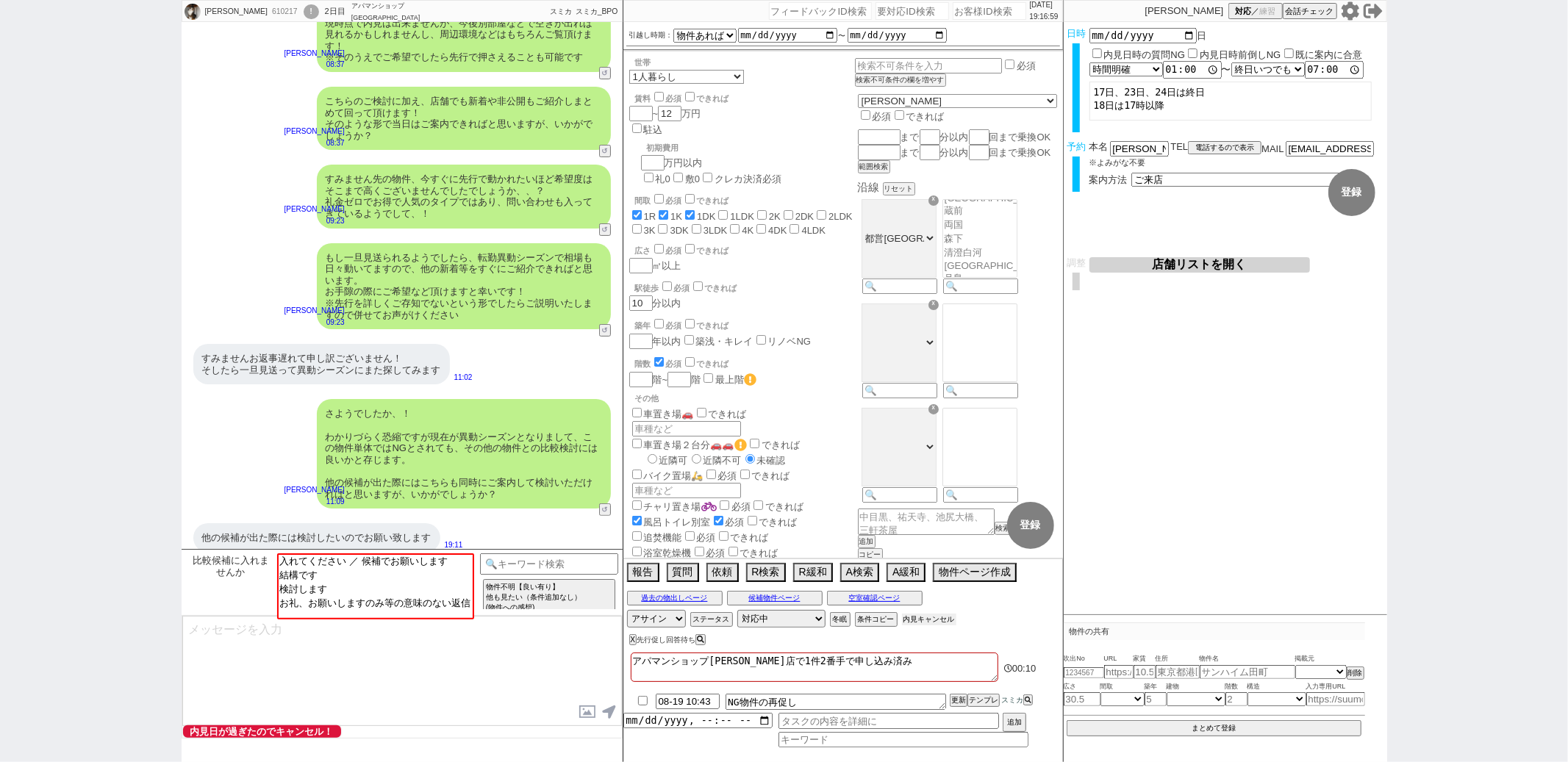
click at [918, 619] on button "内見キャンセル" at bounding box center [929, 620] width 54 height 12
radio input "true"
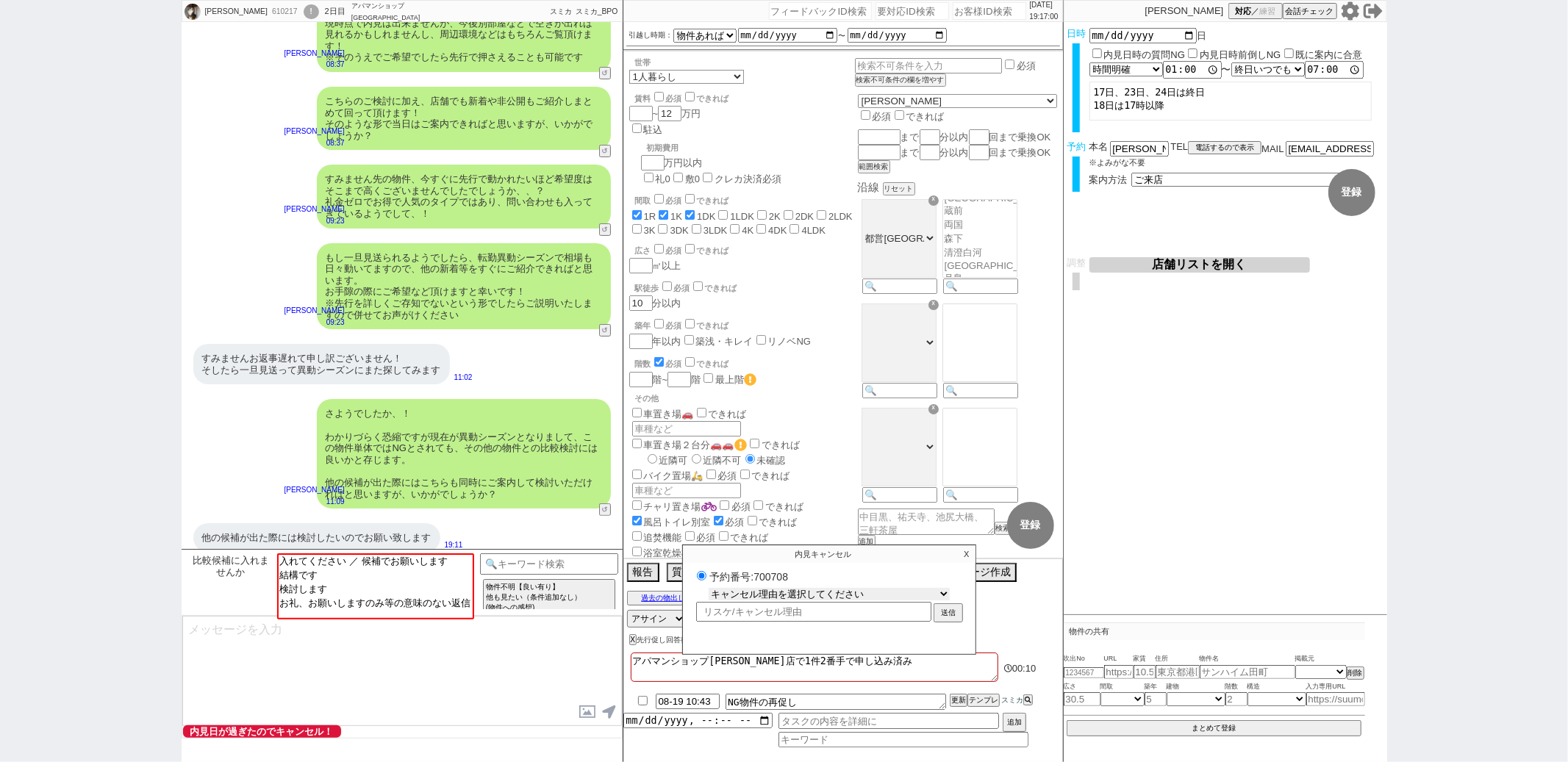
click at [838, 597] on select "キャンセル理由を選択してください 希望物件が出なかった 希望物件が見れなかった 返信がこなくなった 他決(日程調整前) 引越し自体消滅(日程調整前) 都合が変…" at bounding box center [829, 593] width 241 height 12
select select "1"
click at [709, 589] on select "キャンセル理由を選択してください 希望物件が出なかった 希望物件が見れなかった 返信がこなくなった 他決(日程調整前) 引越し自体消滅(日程調整前) 都合が変…" at bounding box center [829, 593] width 241 height 12
click at [961, 616] on button "送信" at bounding box center [948, 615] width 26 height 16
radio input "true"
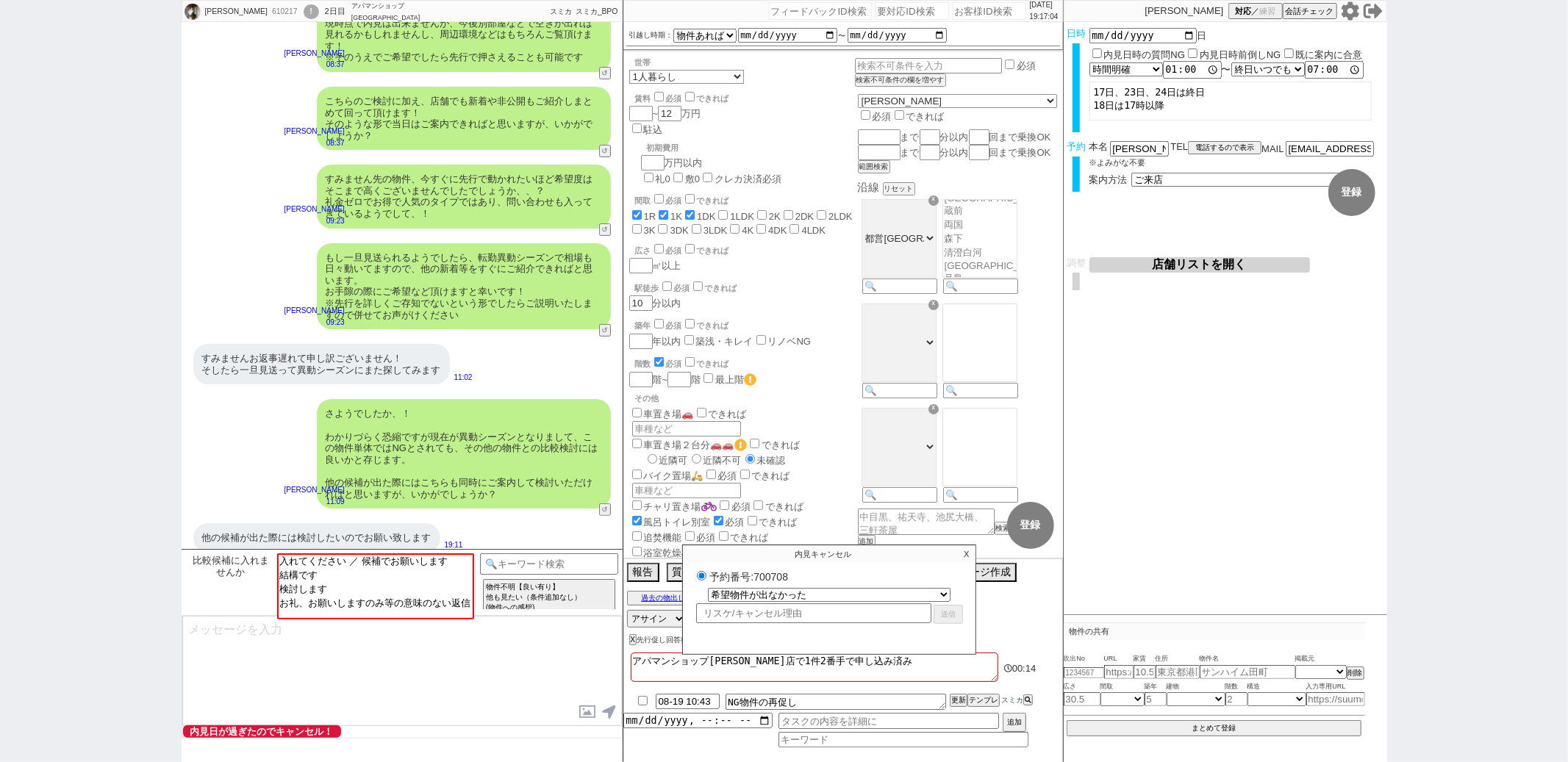
select select
select select "0"
radio input "false"
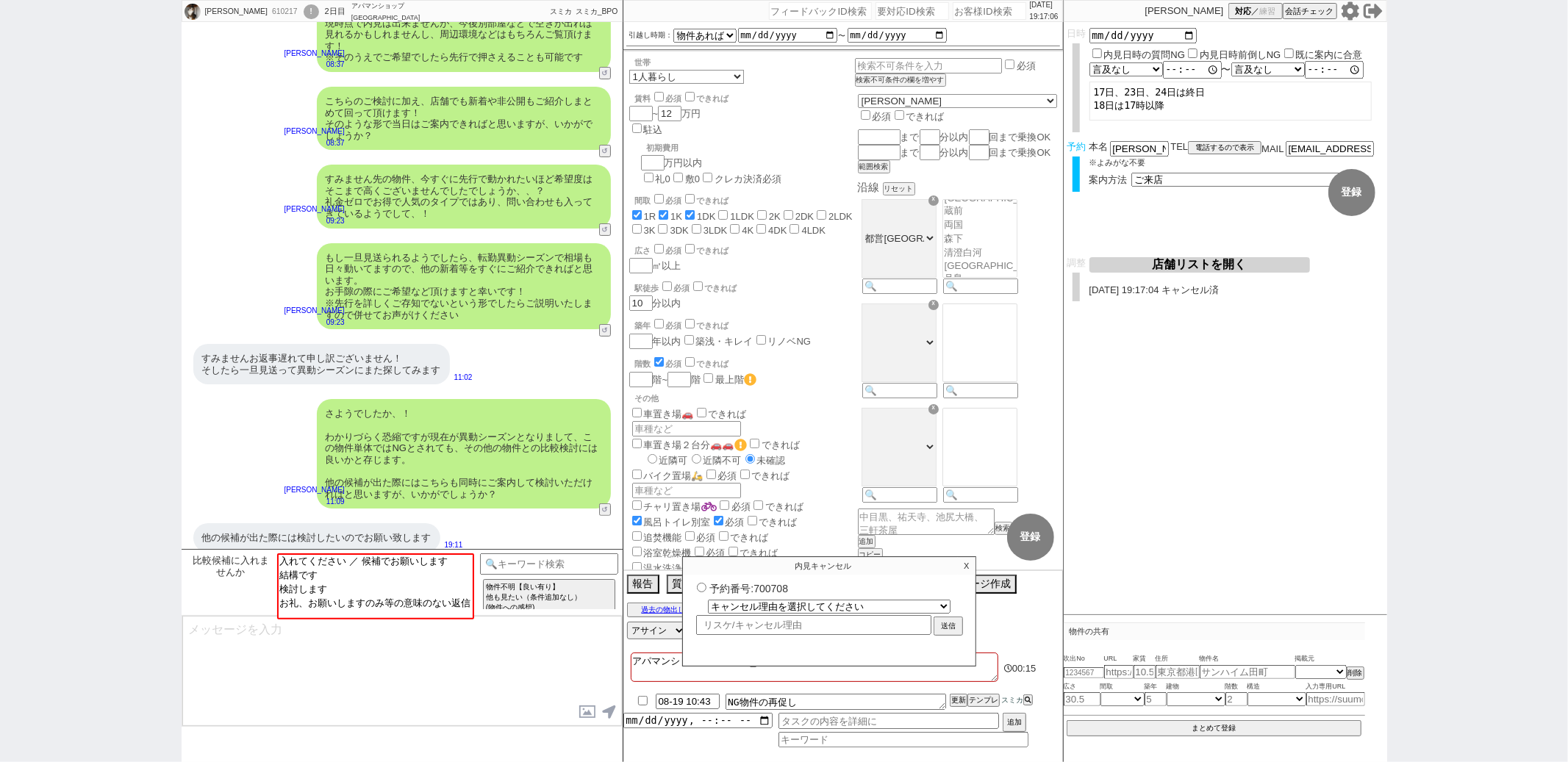
click at [961, 559] on p "X" at bounding box center [966, 566] width 17 height 17
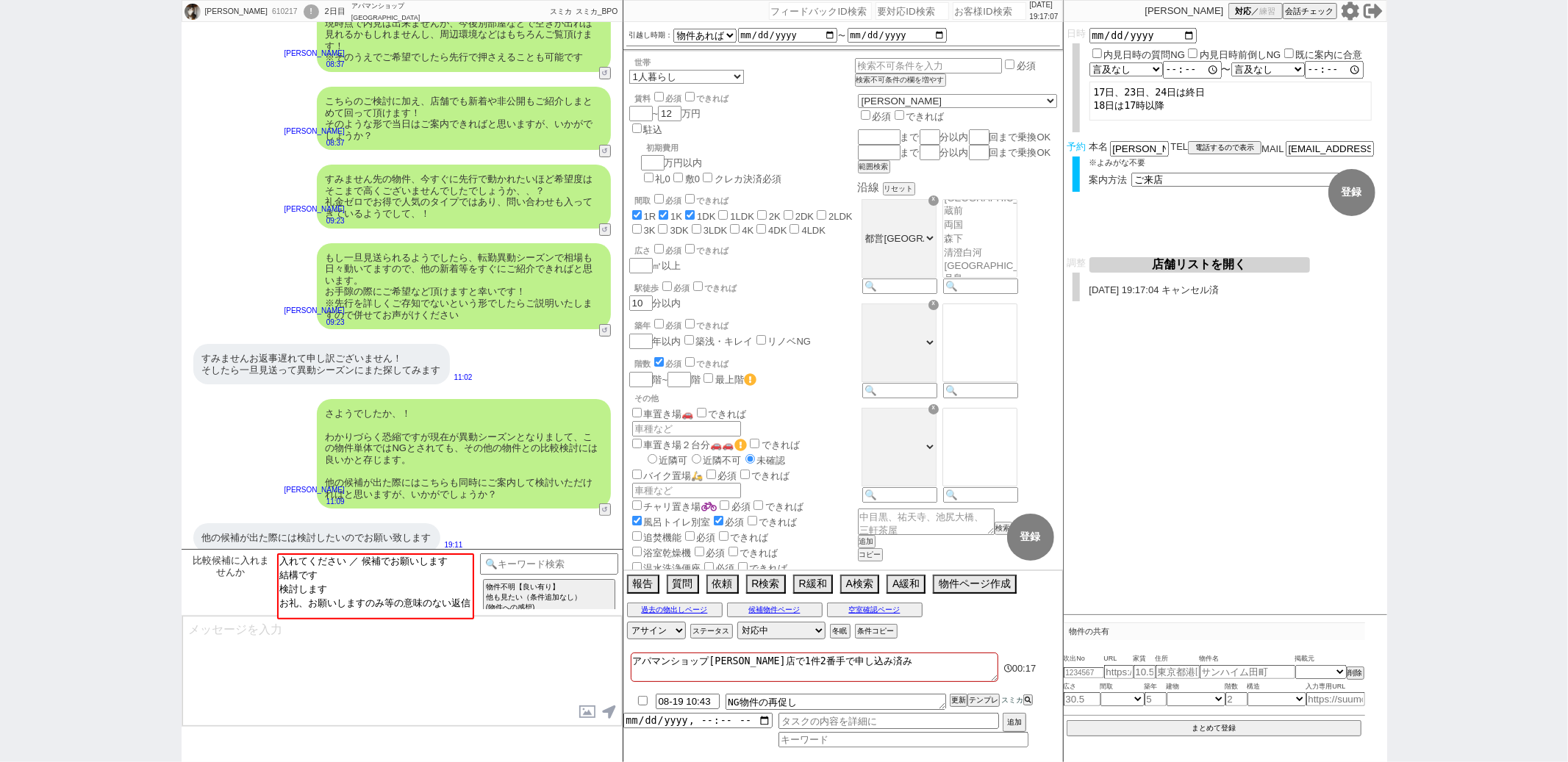
click at [643, 697] on input "checkbox" at bounding box center [643, 701] width 21 height 10
checkbox input "true"
click at [955, 700] on button "更新" at bounding box center [957, 700] width 15 height 11
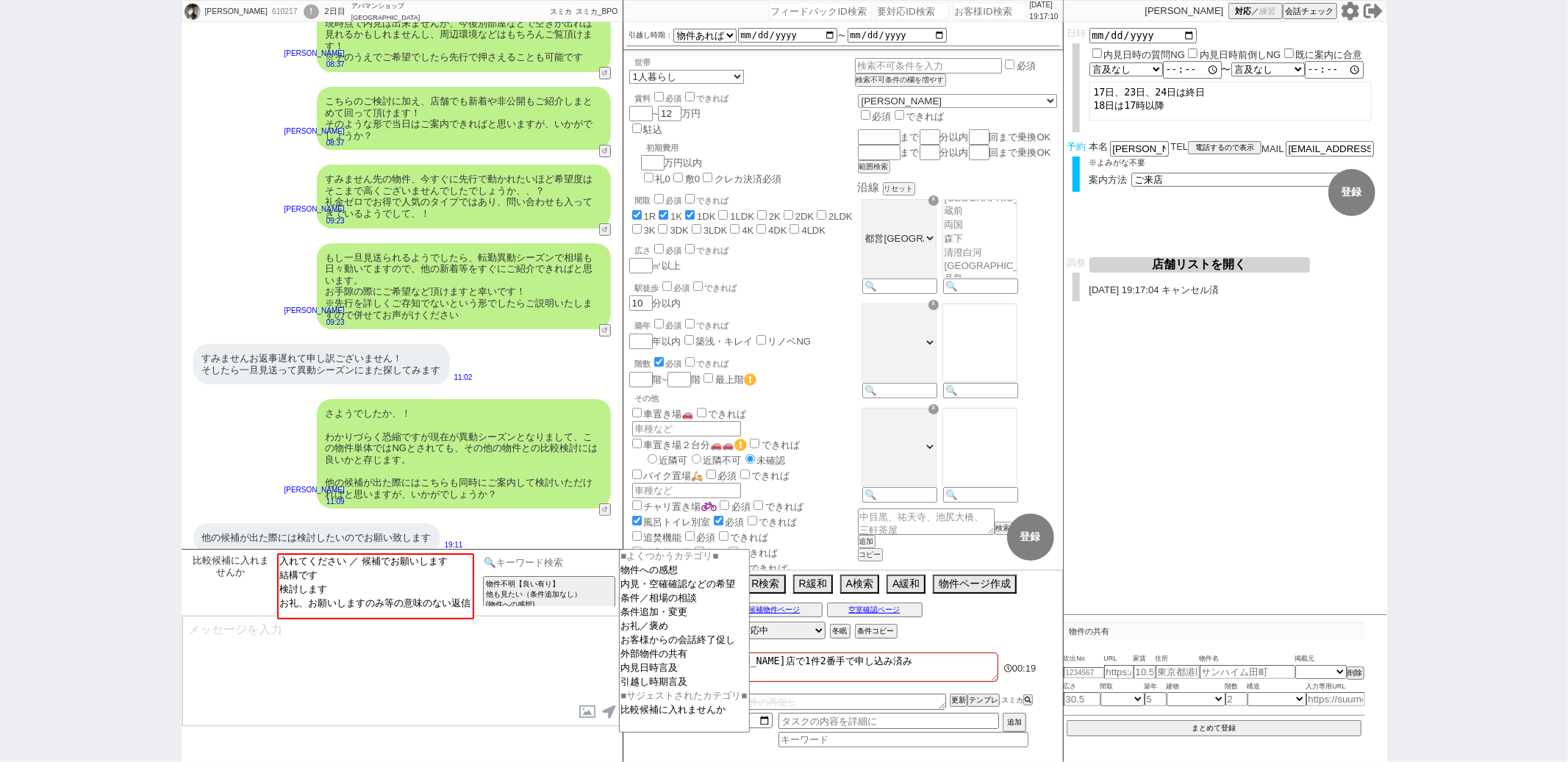
click at [528, 566] on input at bounding box center [549, 562] width 139 height 18
click at [630, 578] on option "物件への感想" at bounding box center [684, 584] width 129 height 14
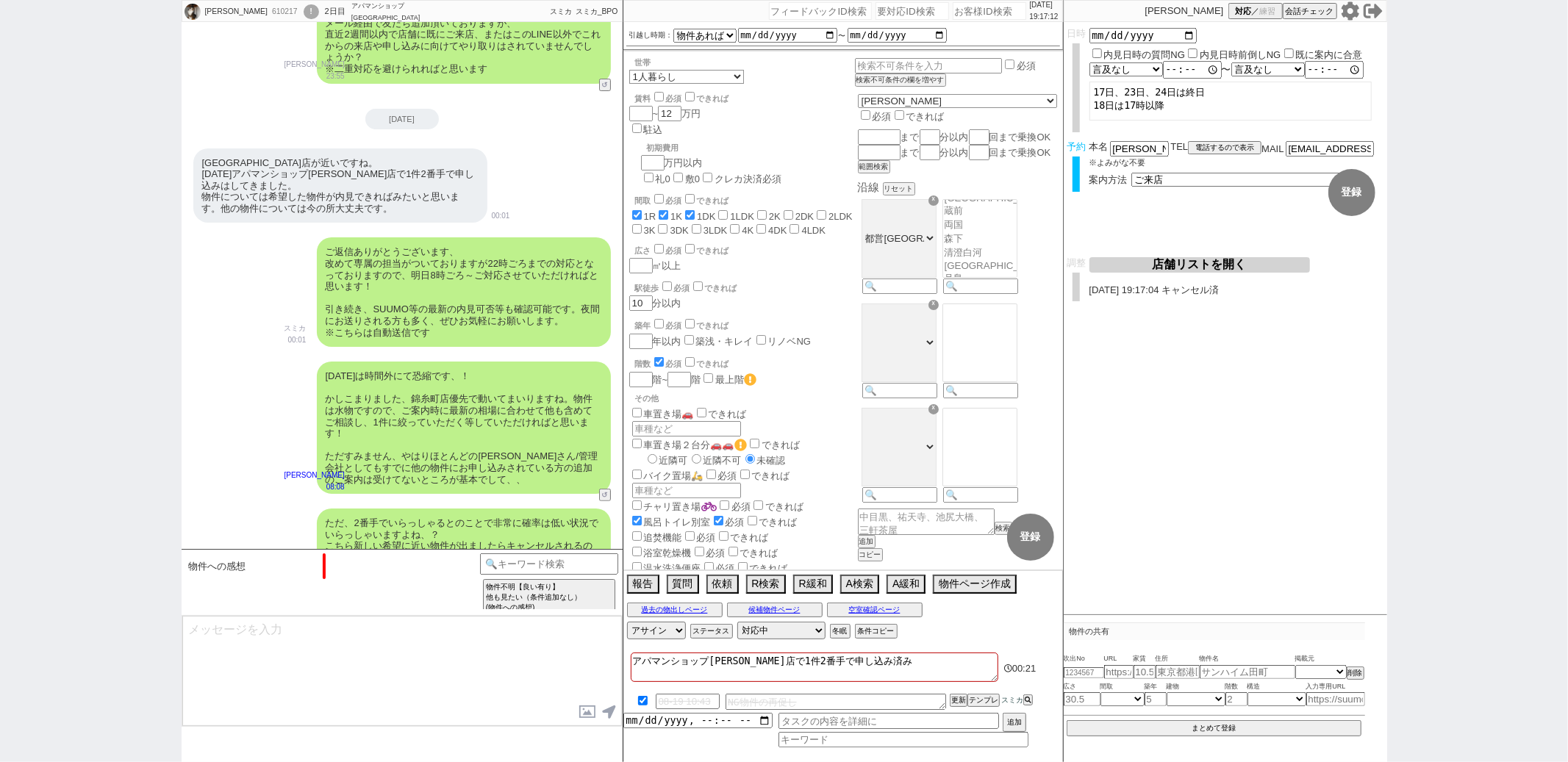
scroll to position [969, 0]
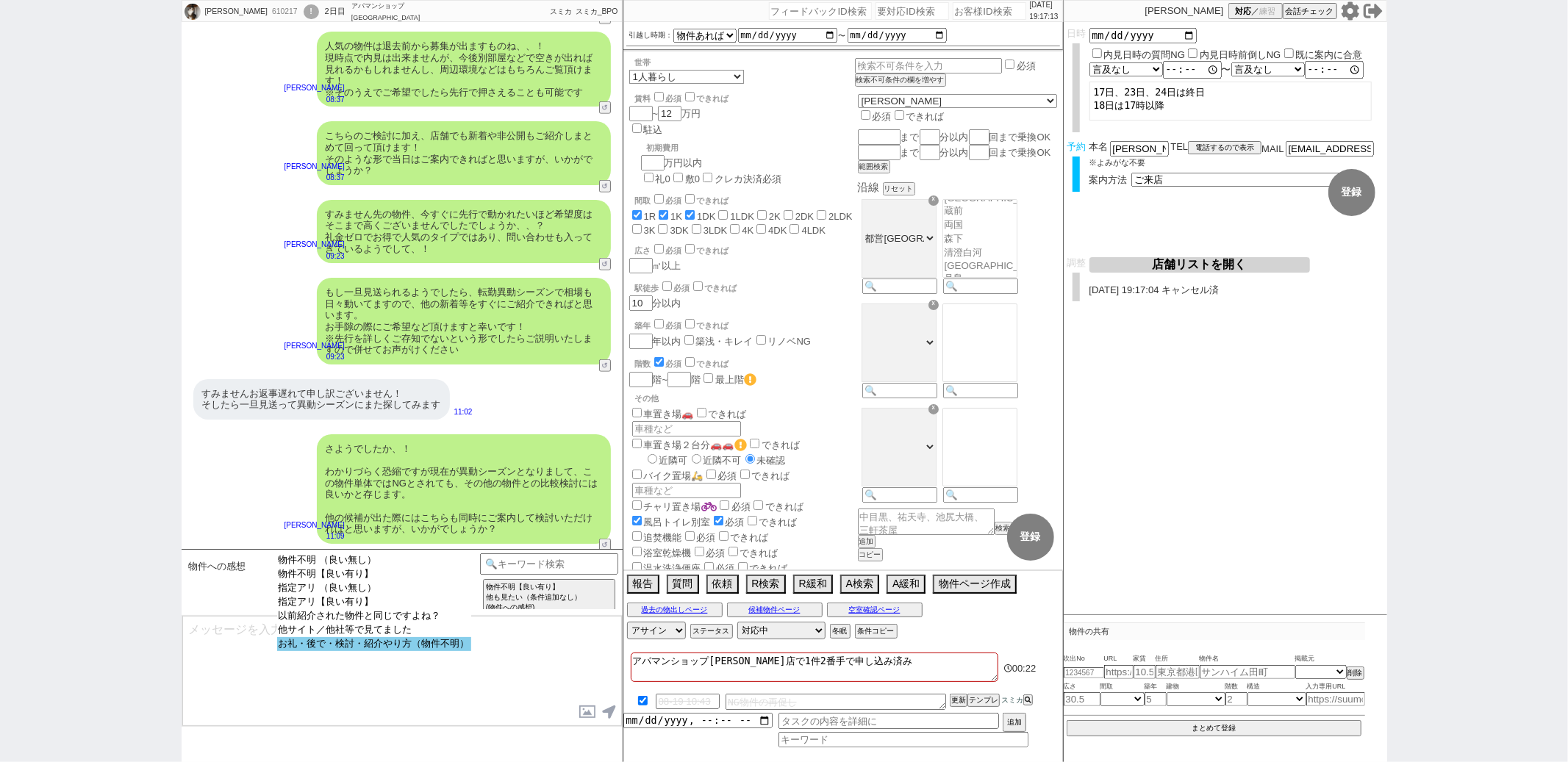
select select "お礼・後で・検討・紹介やり方（物件不明）"
click at [368, 651] on option "お礼・後で・検討・紹介やり方（物件不明）" at bounding box center [374, 644] width 194 height 14
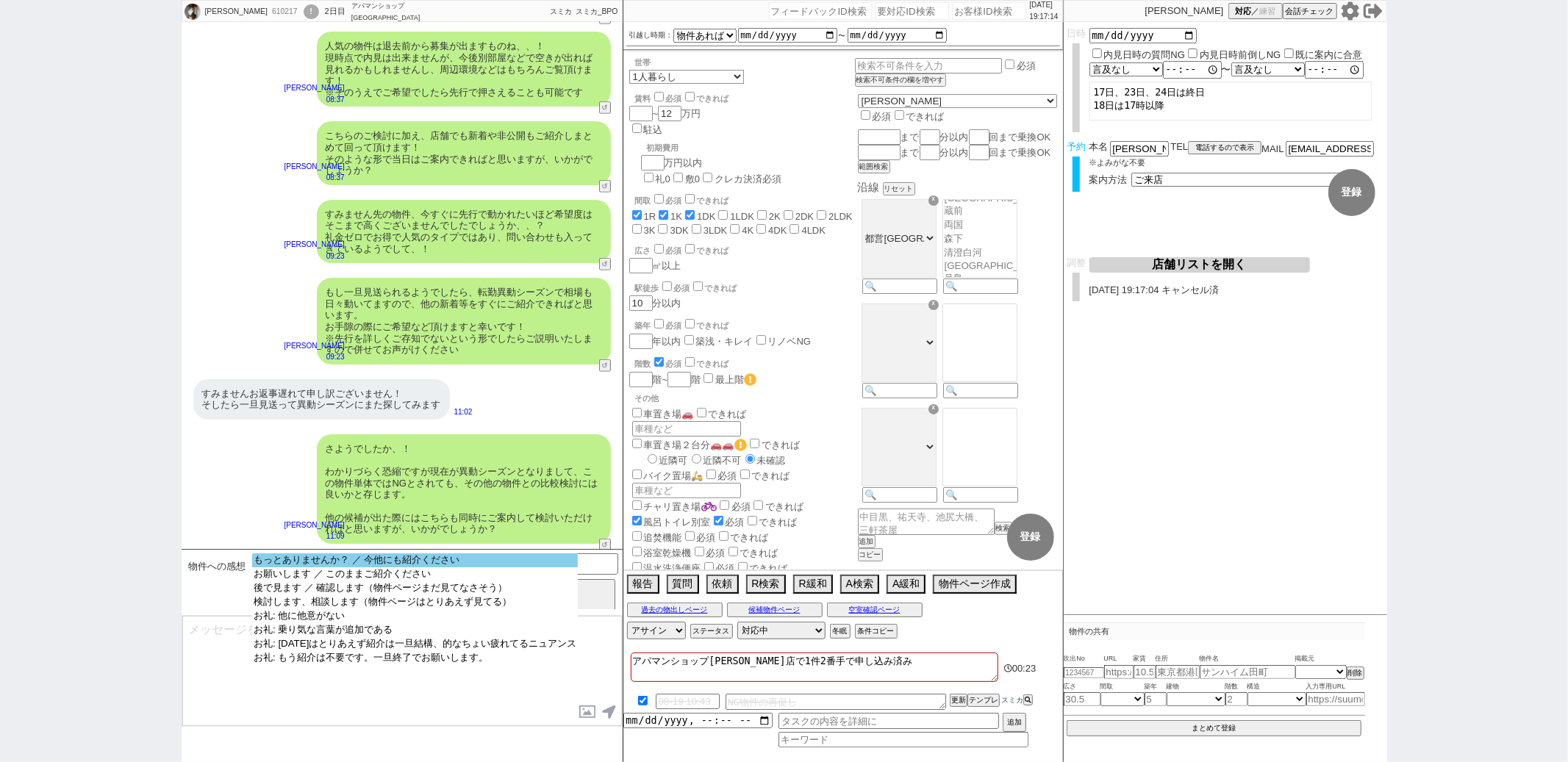
select select "もっとありませんか？ ／ 今他にも紹介ください"
click at [380, 567] on option "もっとありませんか？ ／ 今他にも紹介ください" at bounding box center [415, 574] width 326 height 14
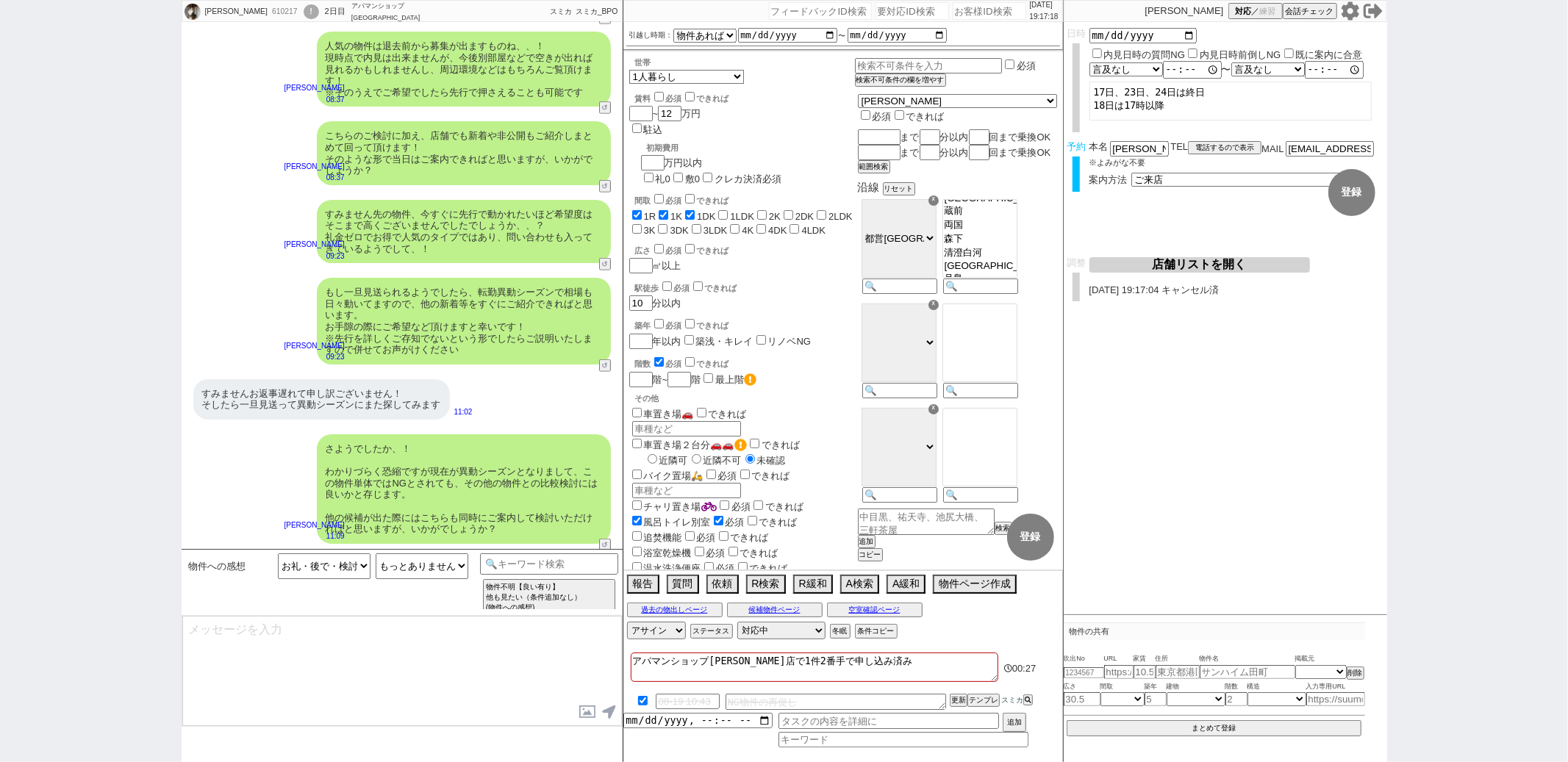
type textarea "かしこまりました！ 他にも出てないかすぐに見てまいりますね。"
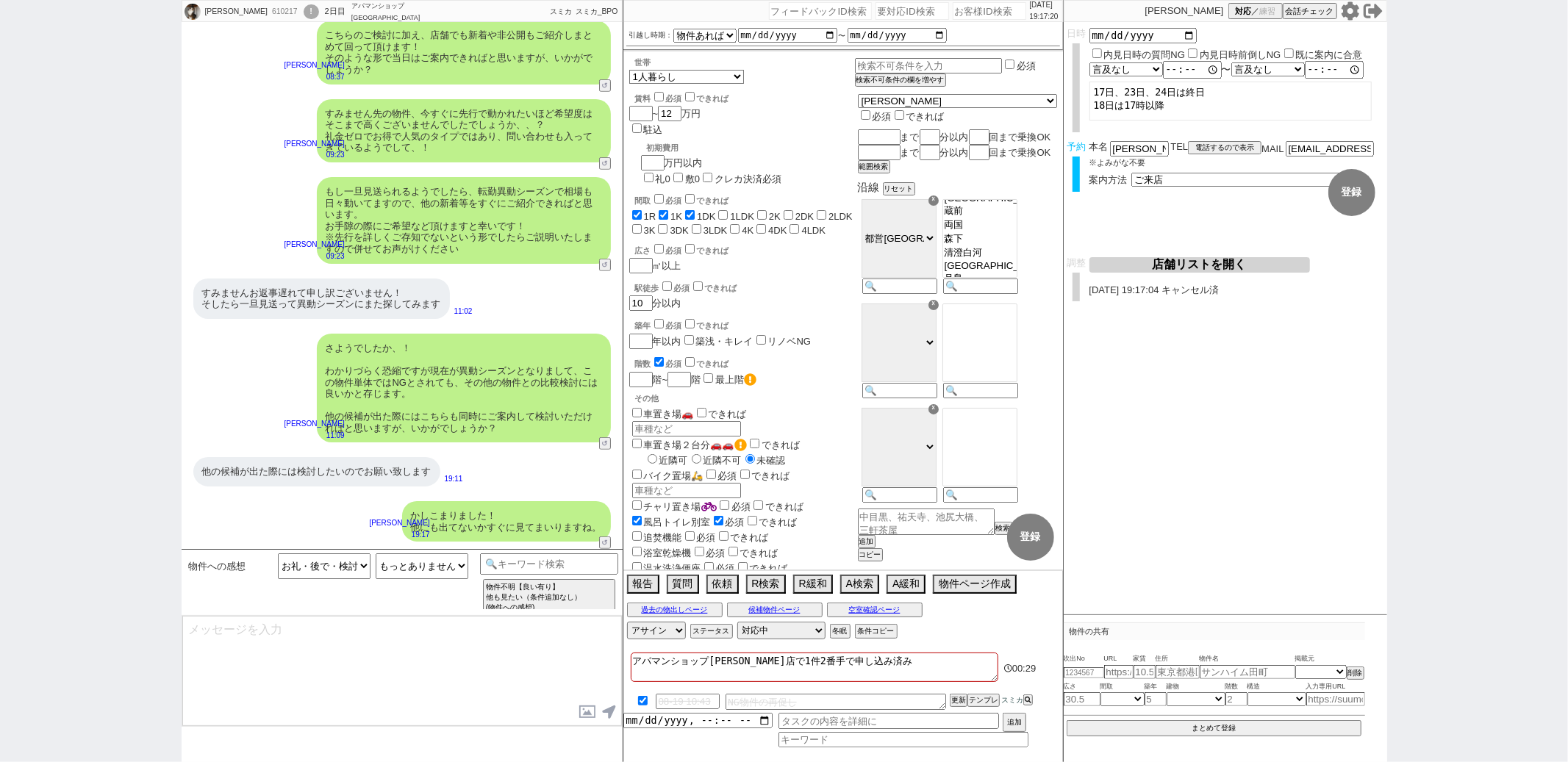
scroll to position [535, 0]
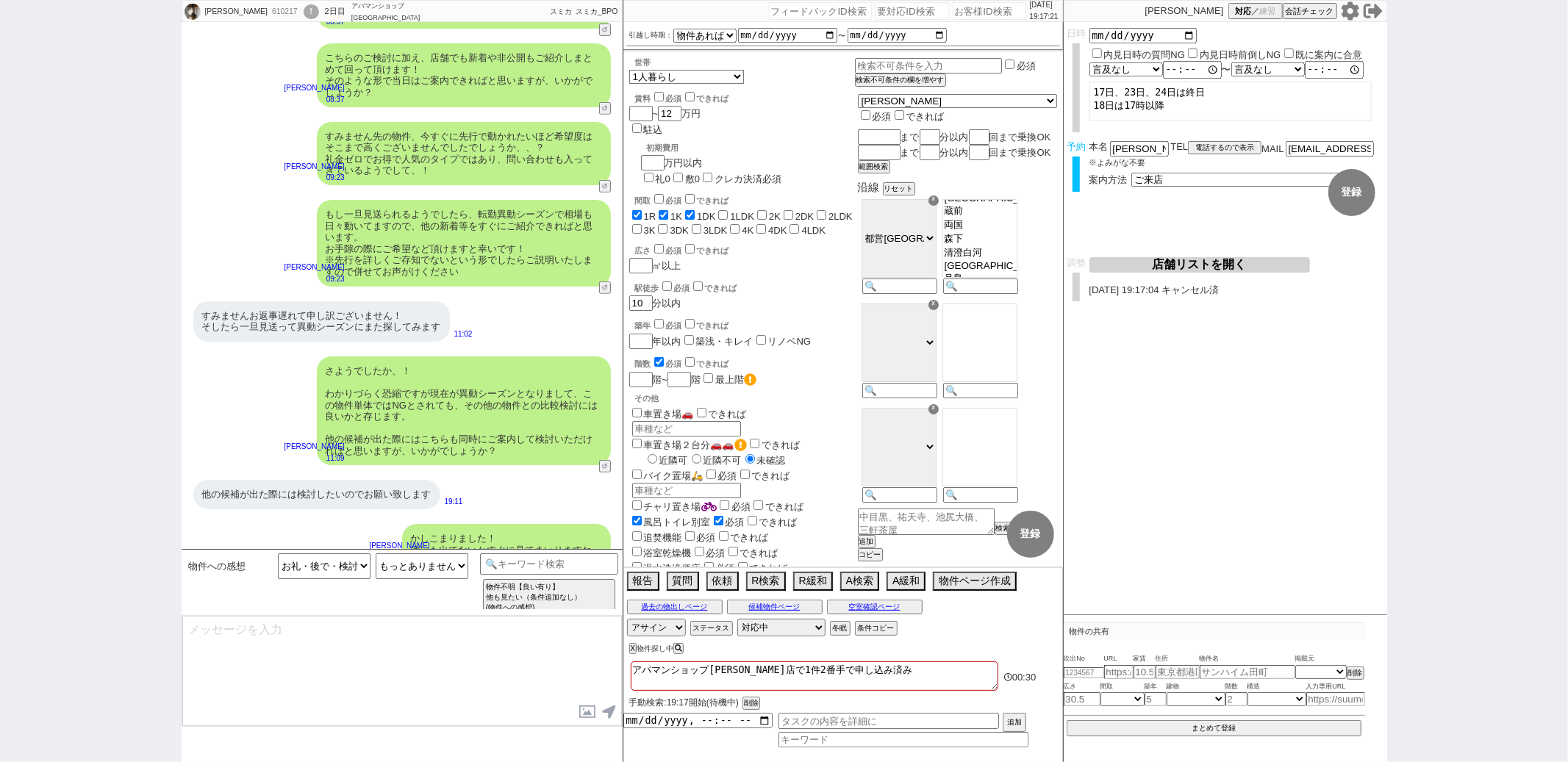
type textarea "先日同様、ネットの物件関連の話ですが、ネットに掲載のある物件は基本的には業者間流通システムのATBBの物件で「募集状況」をまとめて確認が可能です！ ネットから…"
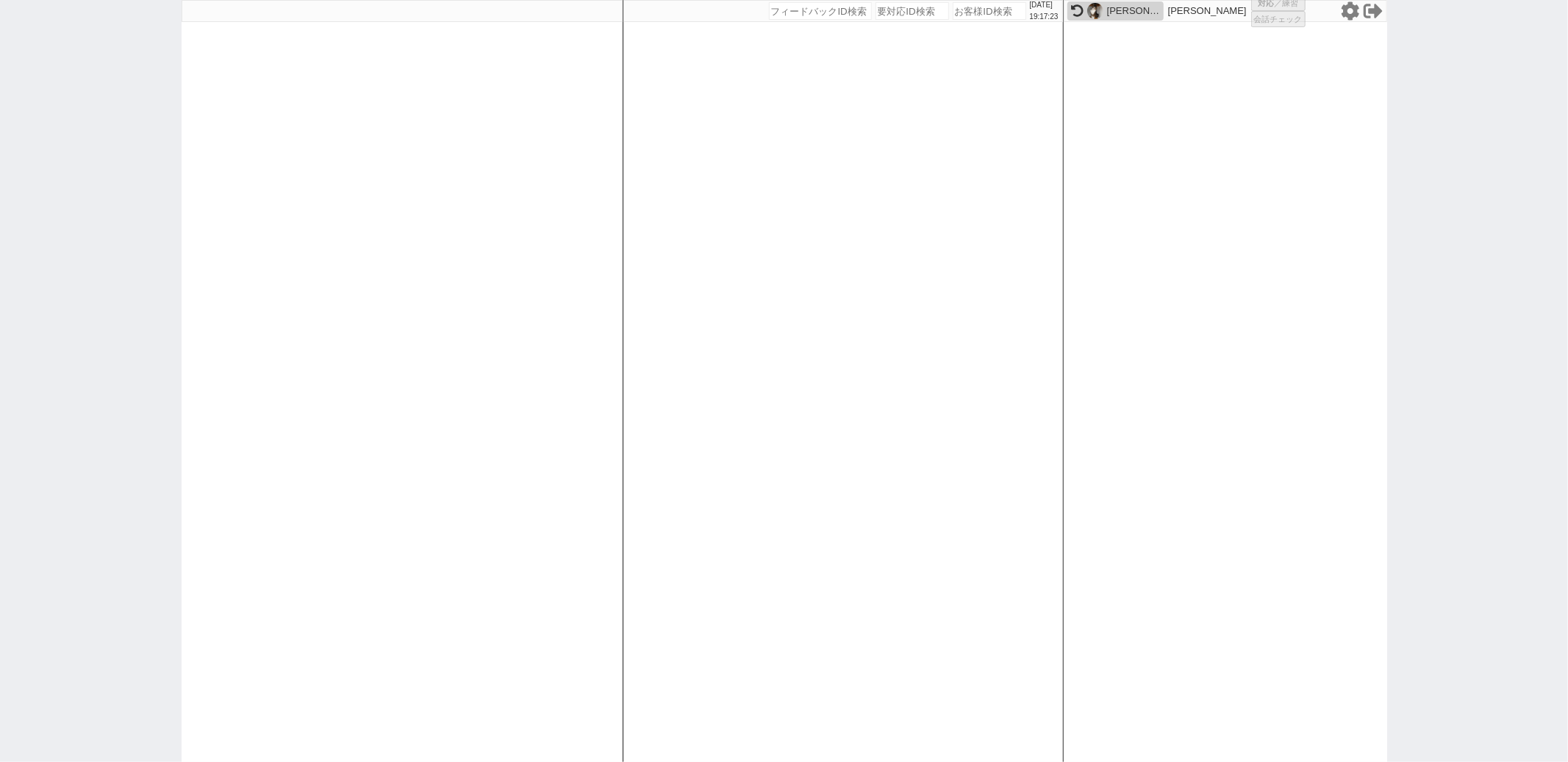
select select "1"
select select "2"
select select
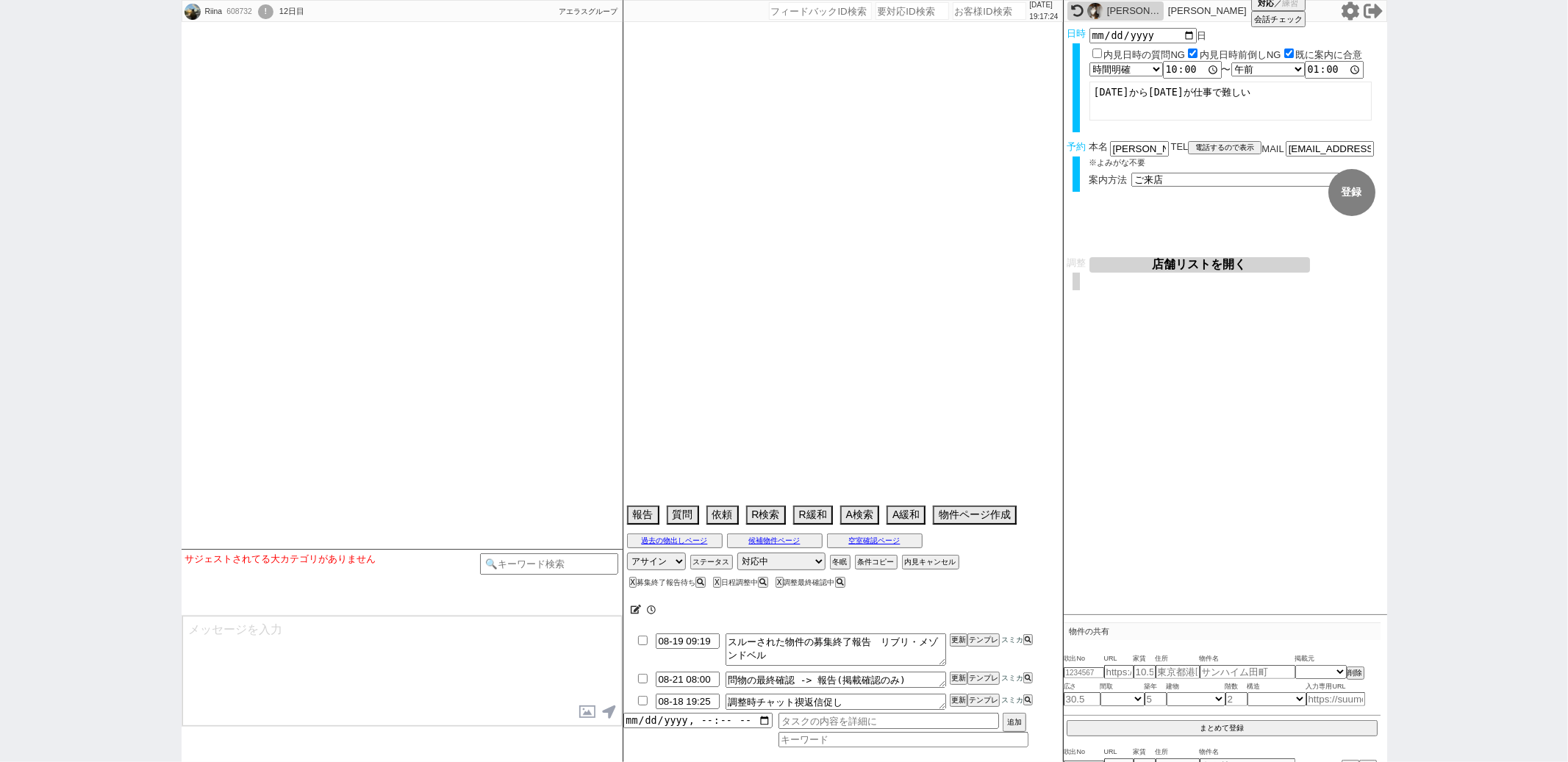
type textarea "他社内見なし　二重もなし"
select select
select select "15"
select select "0"
select select "23"
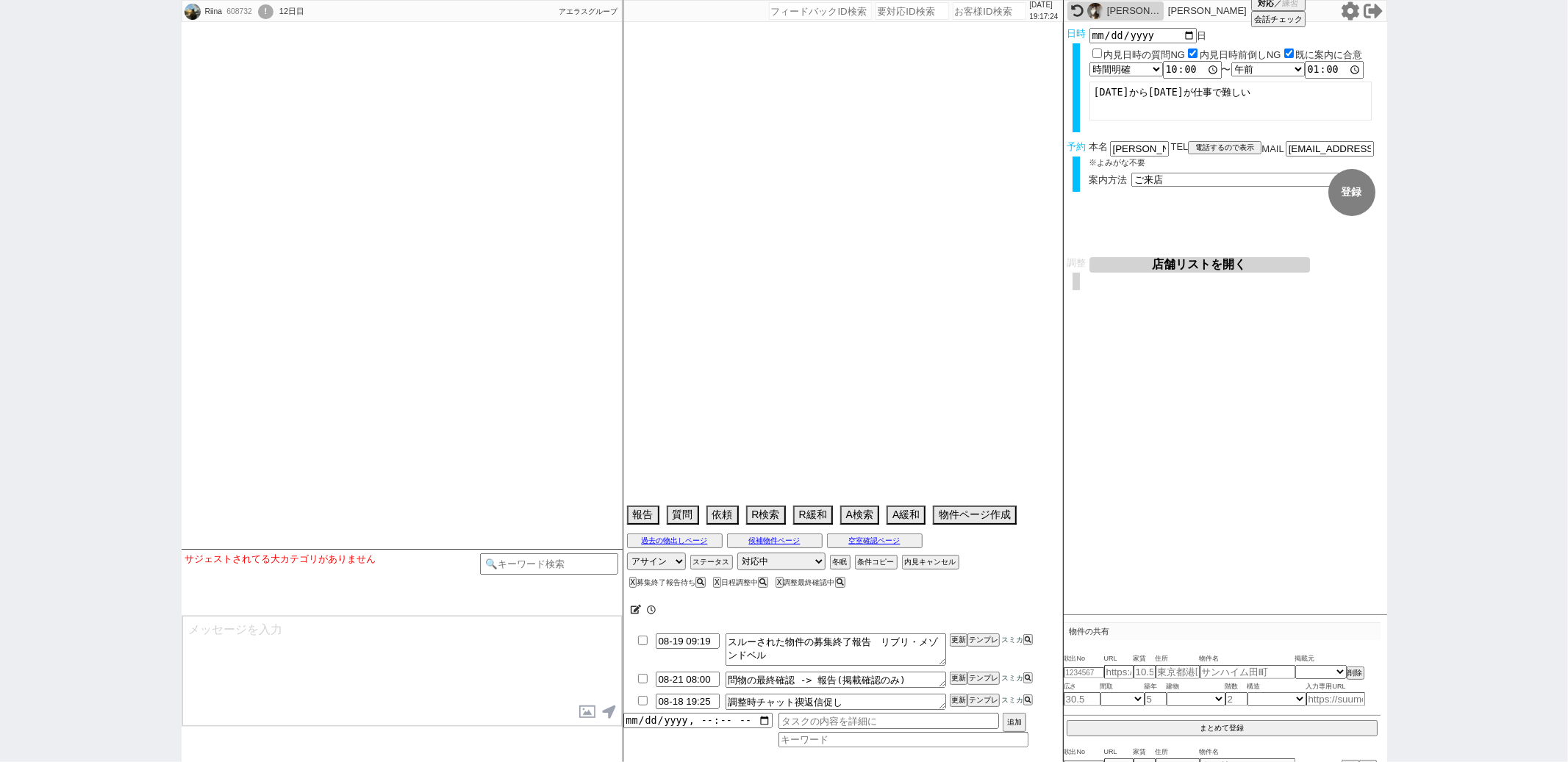
select select "726"
select select "16"
select select "540"
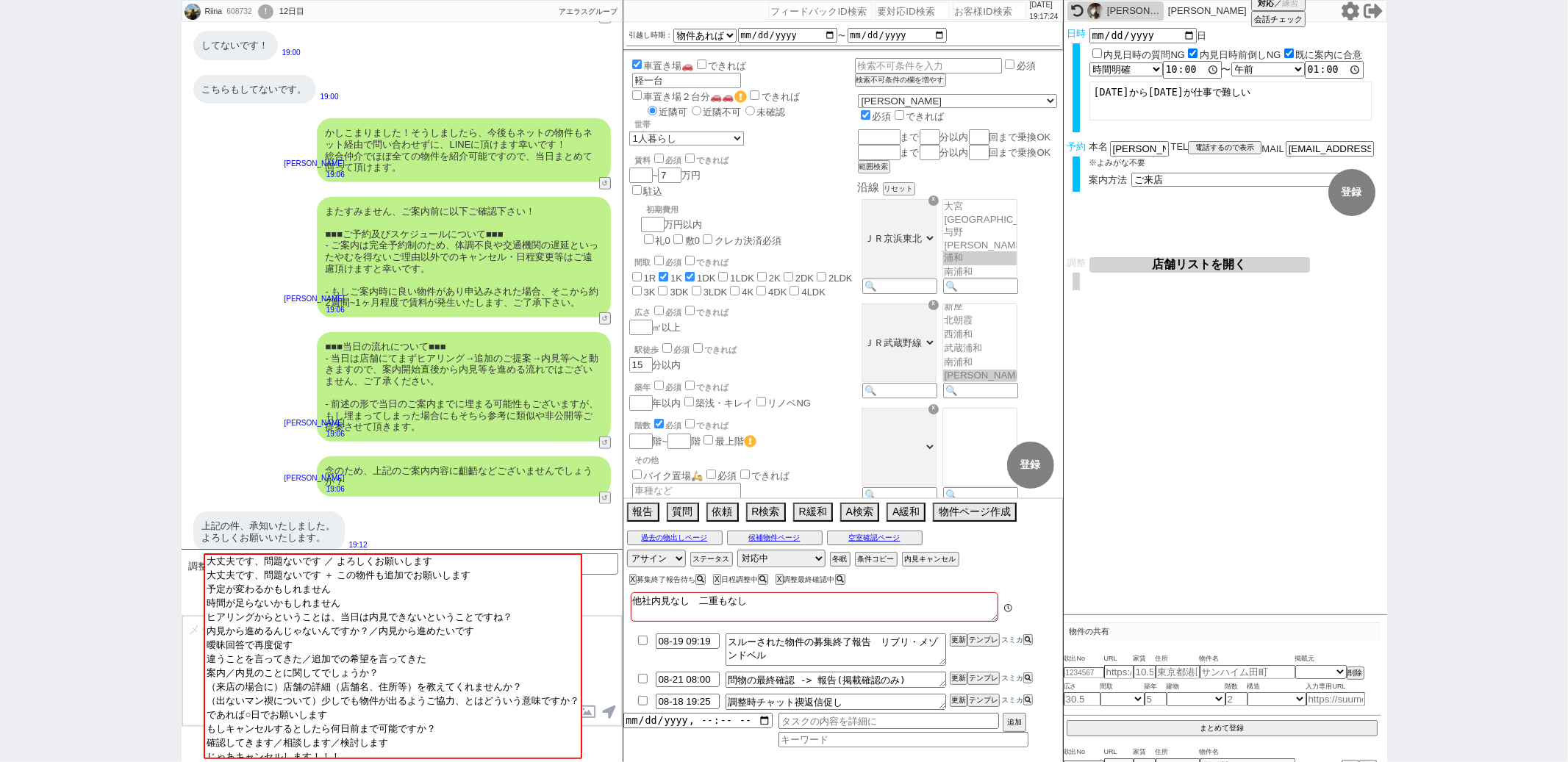
scroll to position [108, 0]
click at [403, 517] on div "上記の件、承知いたしました。 よろしくお願いいたします。 19:12" at bounding box center [402, 531] width 442 height 55
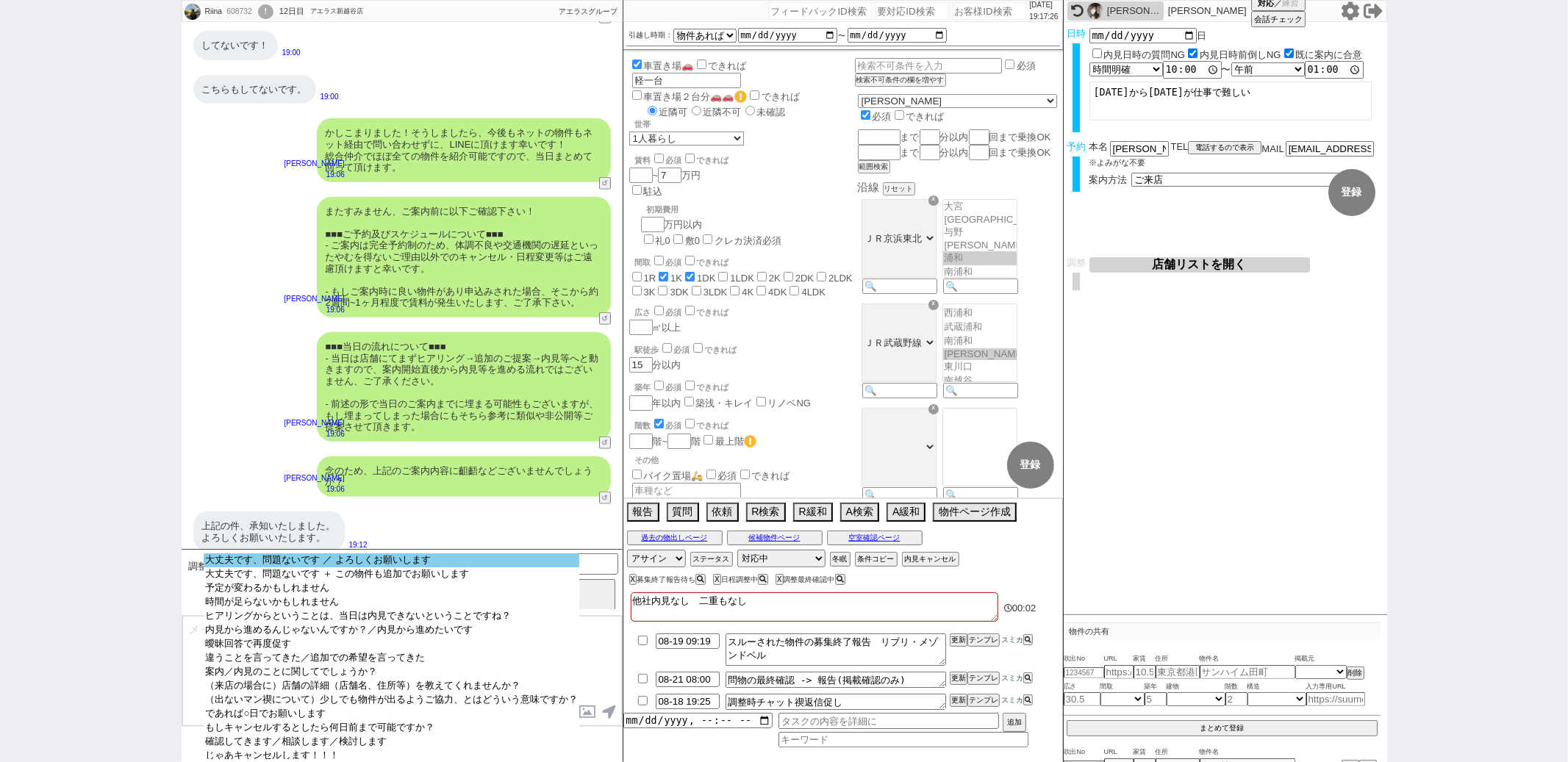
select select "大丈夫です、問題ないです ／ よろしくお願いします"
click at [374, 567] on option "大丈夫です、問題ないです ／ よろしくお願いします" at bounding box center [391, 574] width 376 height 14
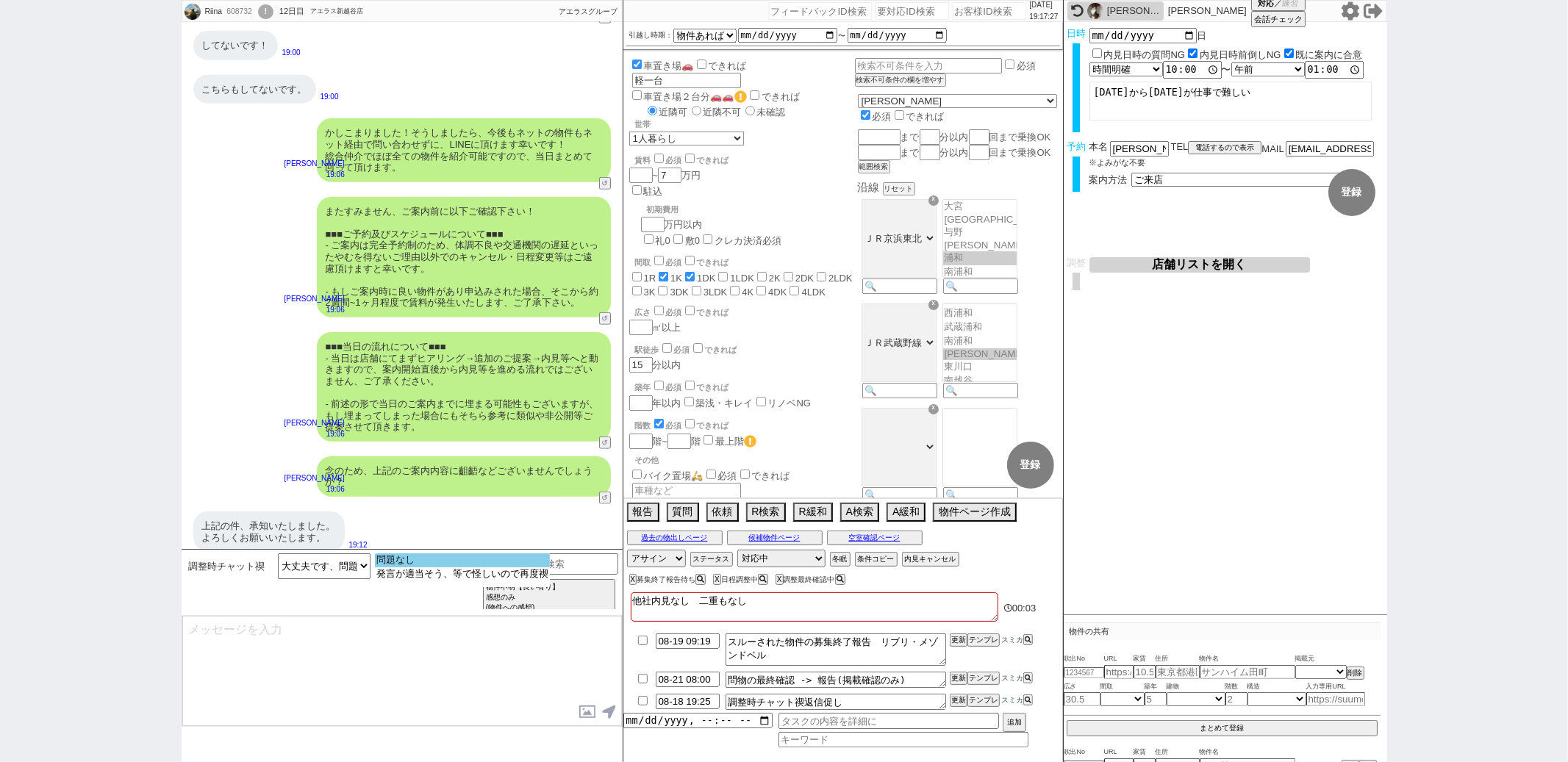
click at [382, 567] on option "問題なし" at bounding box center [462, 574] width 175 height 14
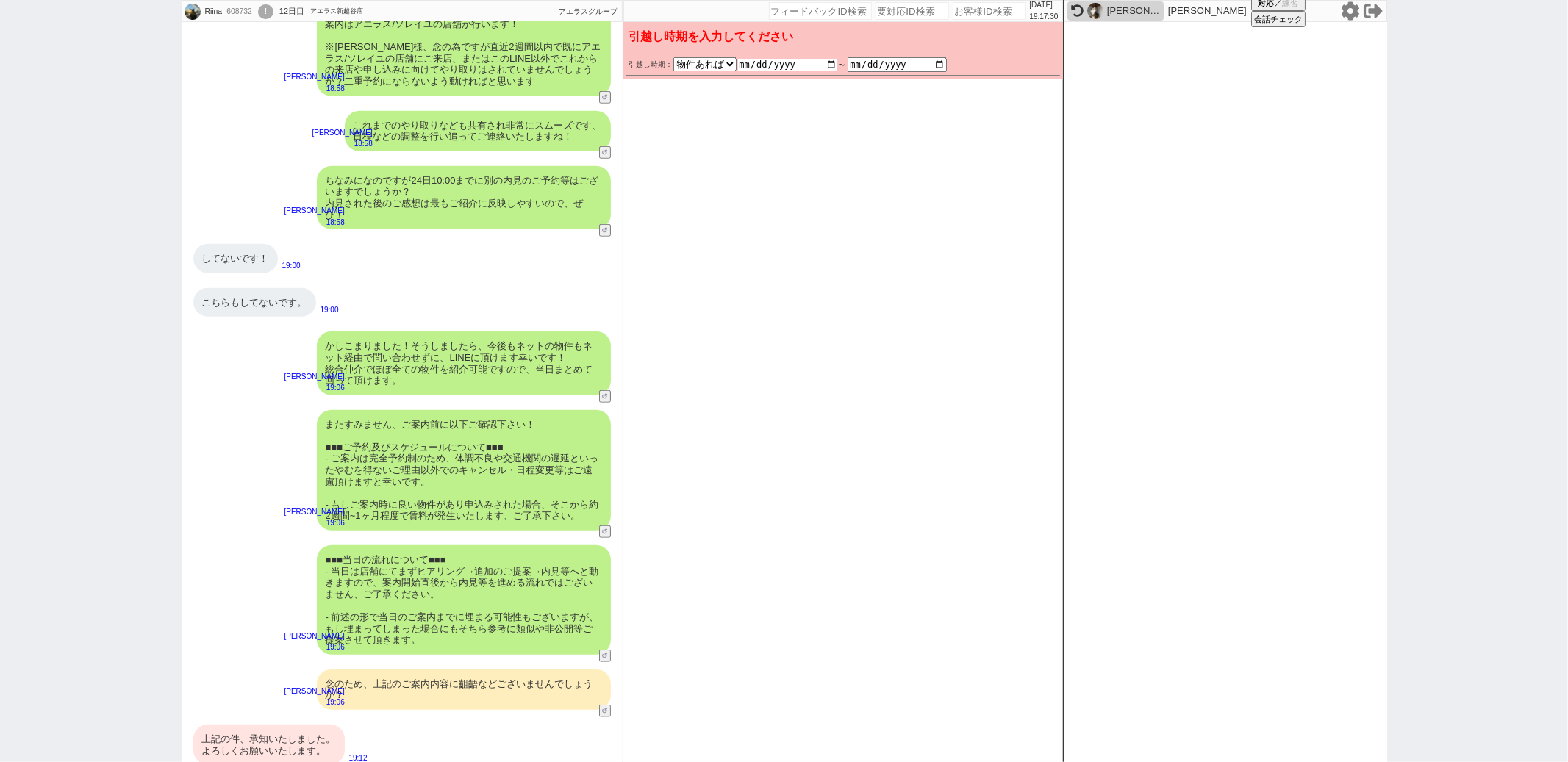
click at [830, 62] on input "date" at bounding box center [788, 65] width 99 height 12
type input "[DATE]"
checkbox input "false"
checkbox input "true"
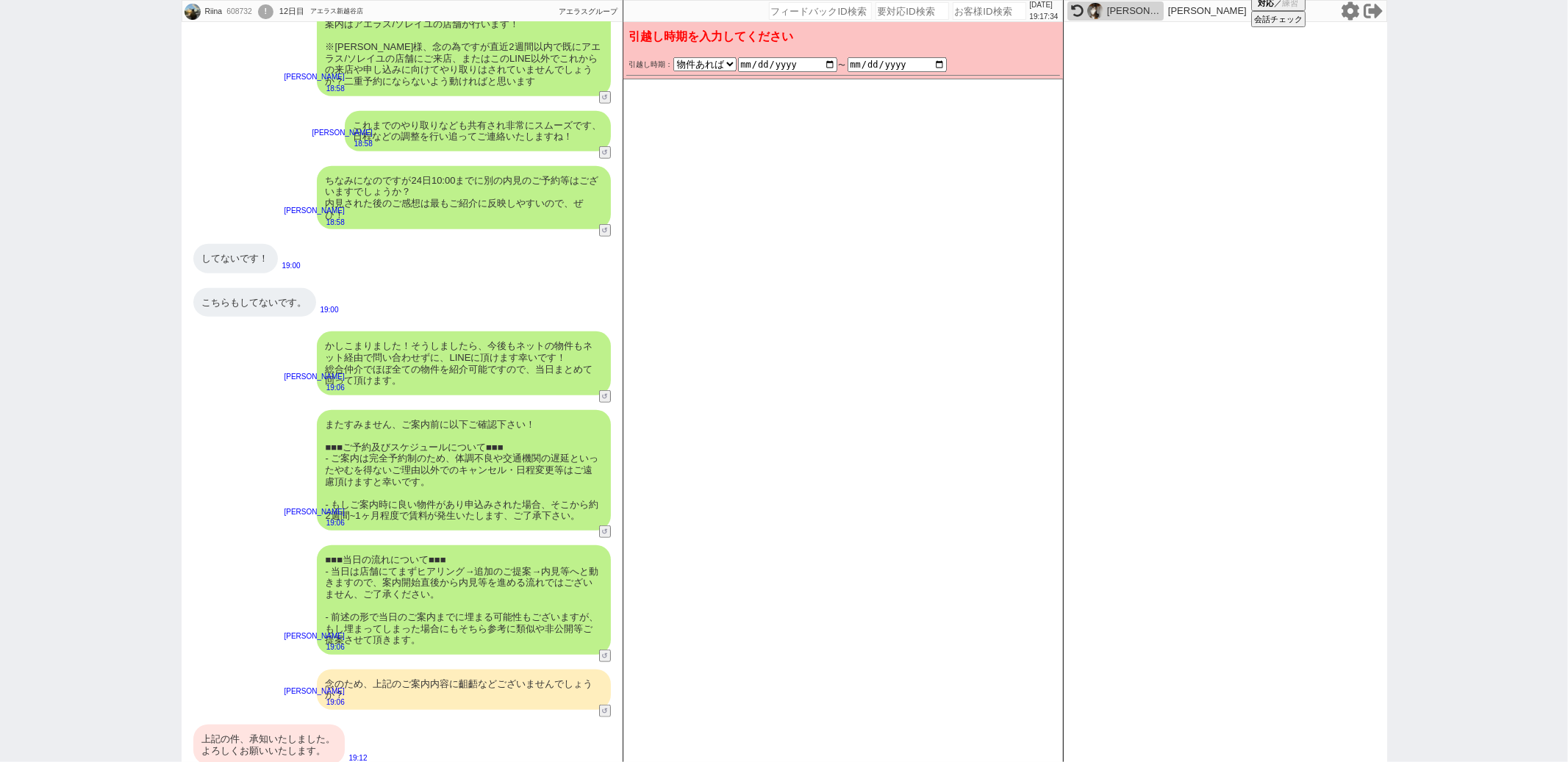
checkbox input "false"
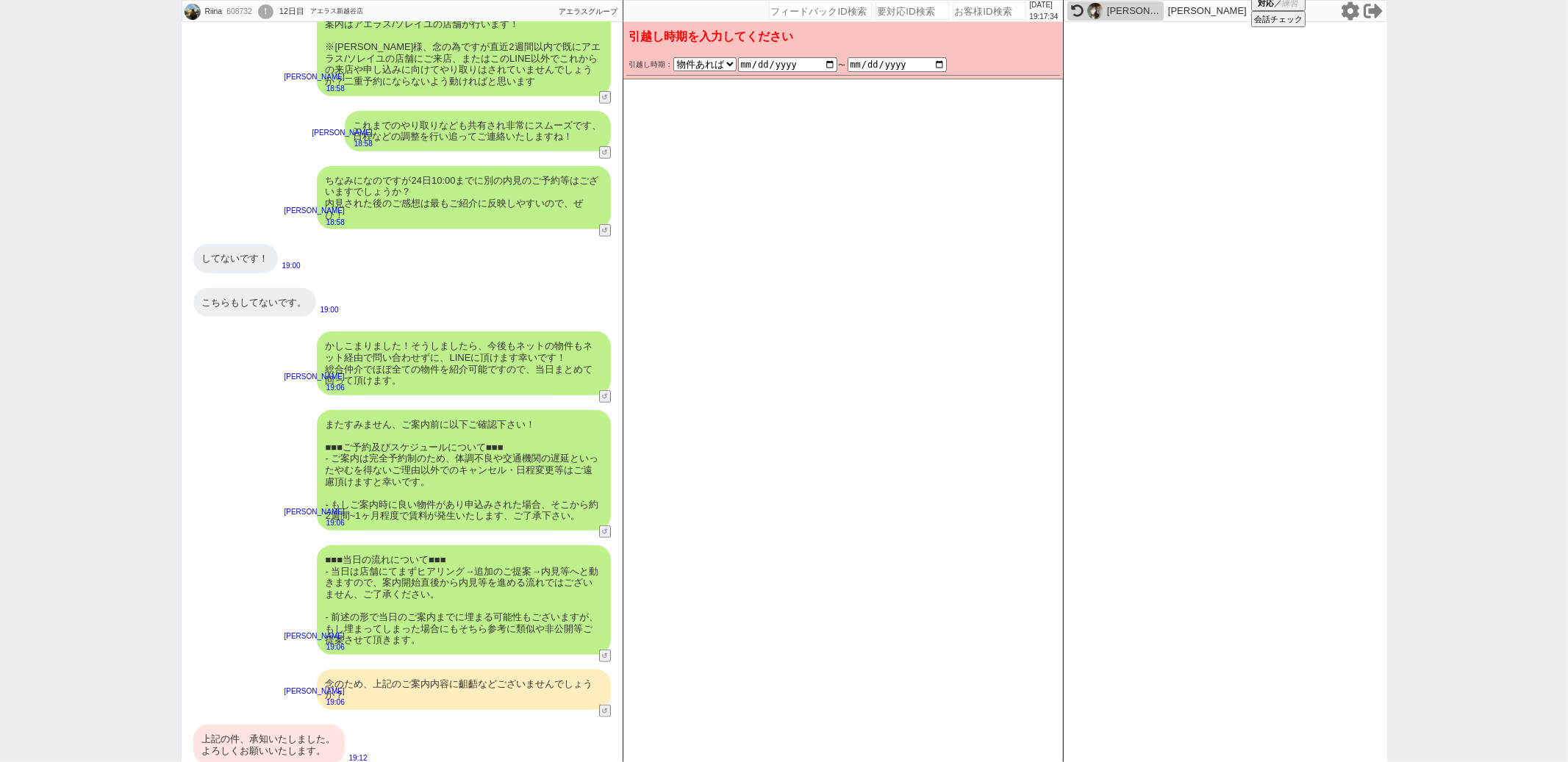
checkbox input "false"
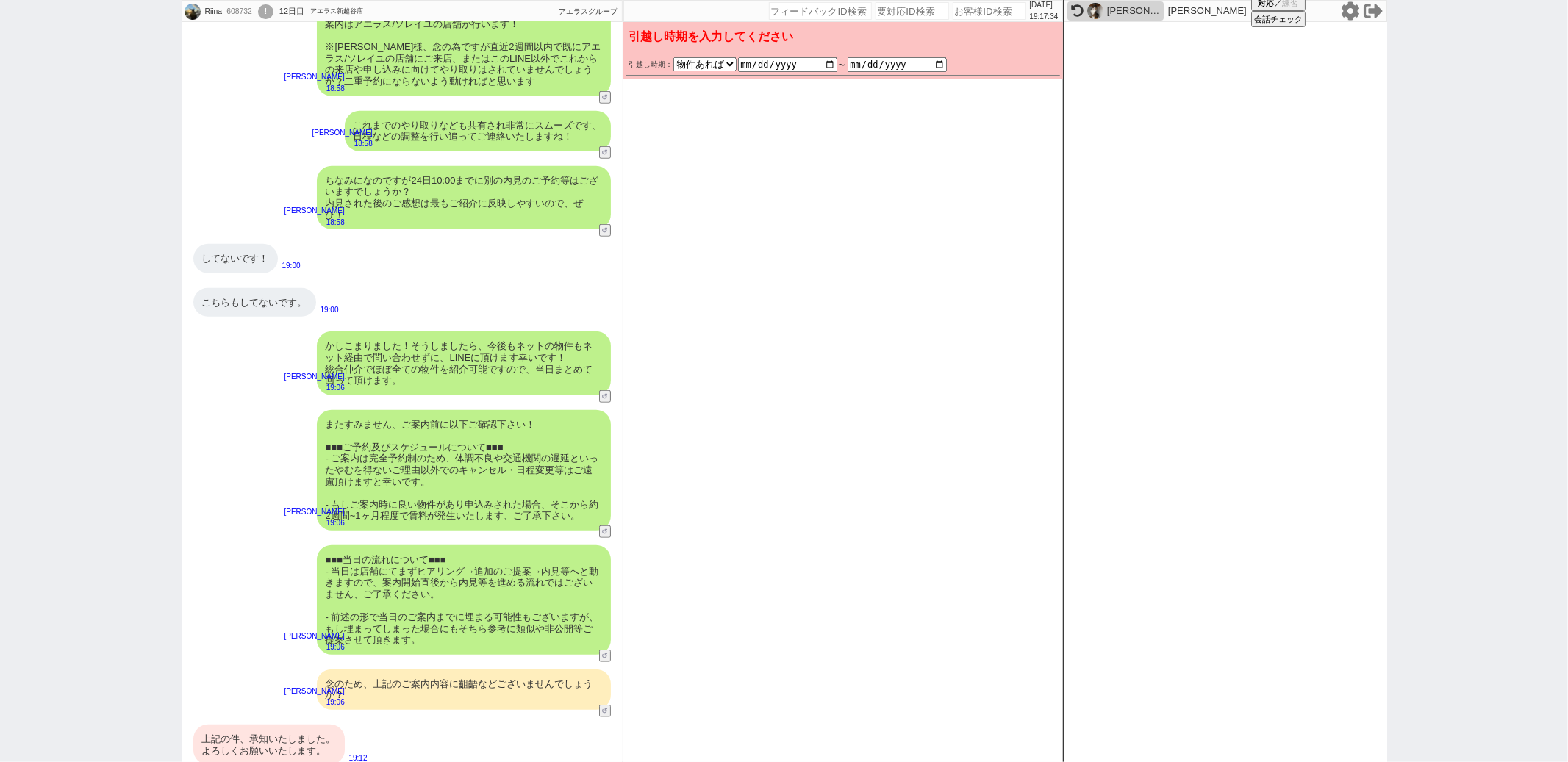
click at [811, 178] on div "引越し時期： 2025年 2026年 なる早 未定 いつでも 物件あれば 年内 来年 1月 2月 3月 4月 5月 6月 7月 8月 9月 10月 11月 1…" at bounding box center [843, 275] width 440 height 448
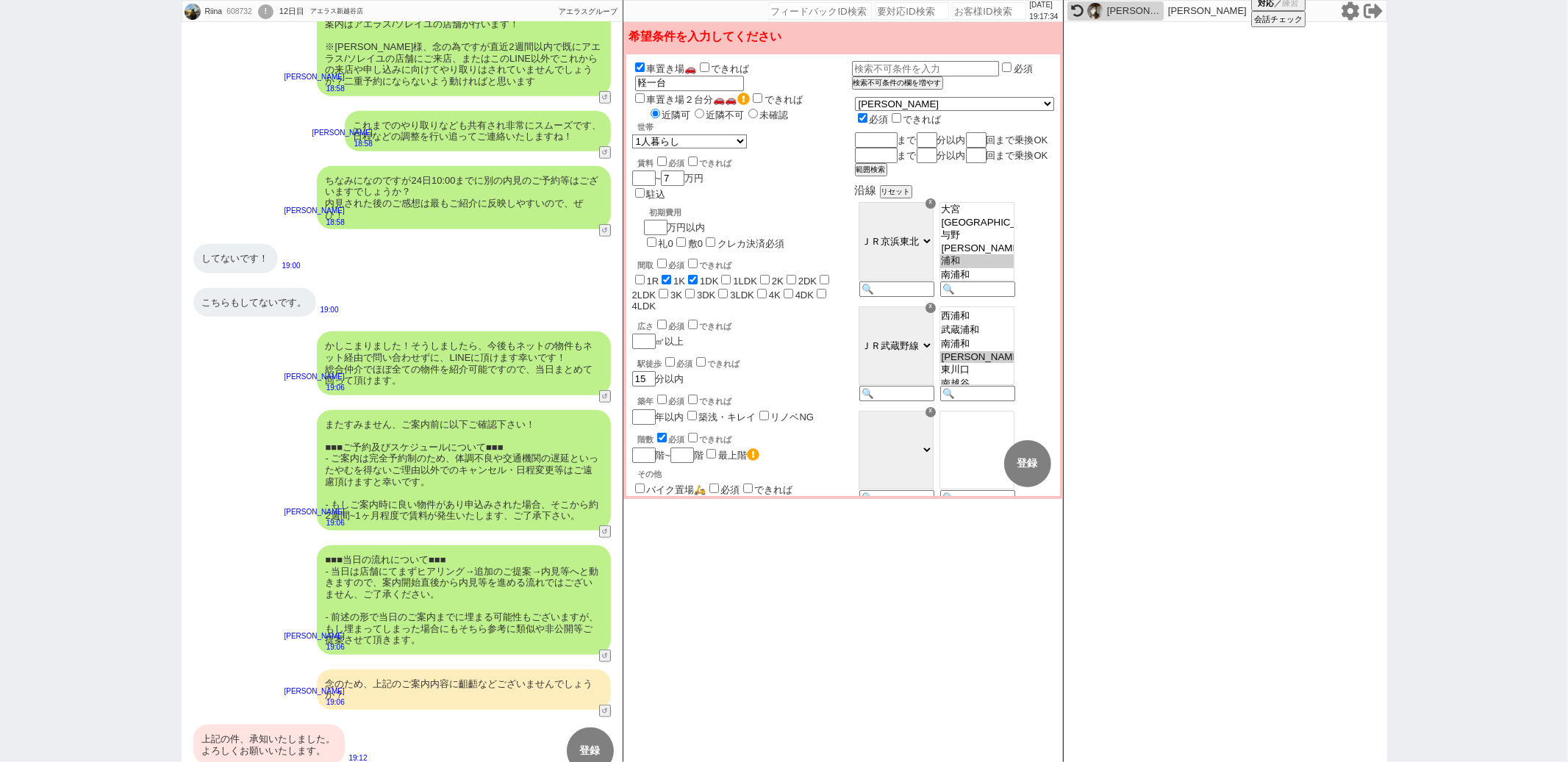
scroll to position [797, 0]
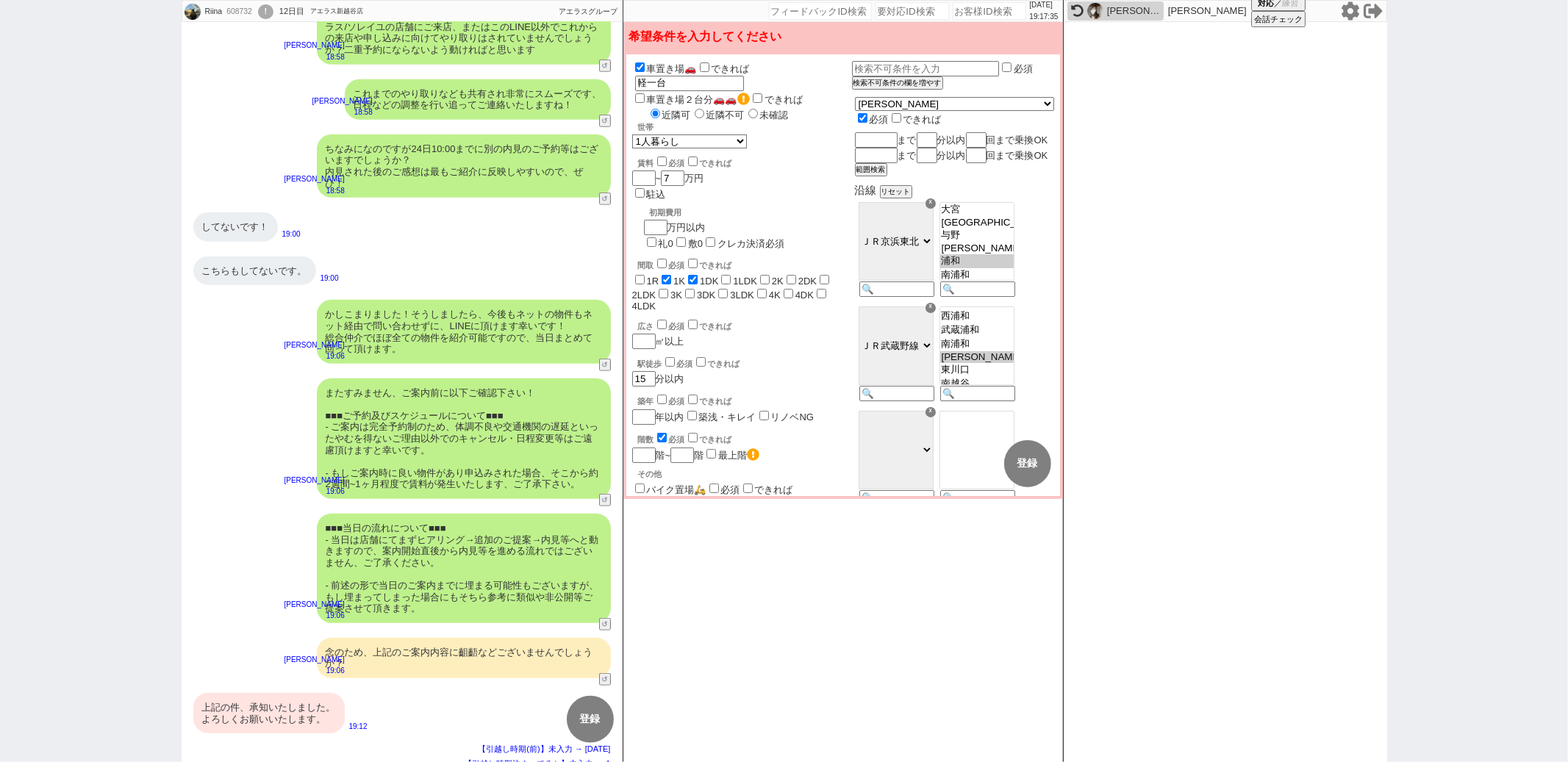
click at [309, 693] on div "上記の件、承知いたしました。 よろしくお願いいたします。" at bounding box center [269, 713] width 151 height 40
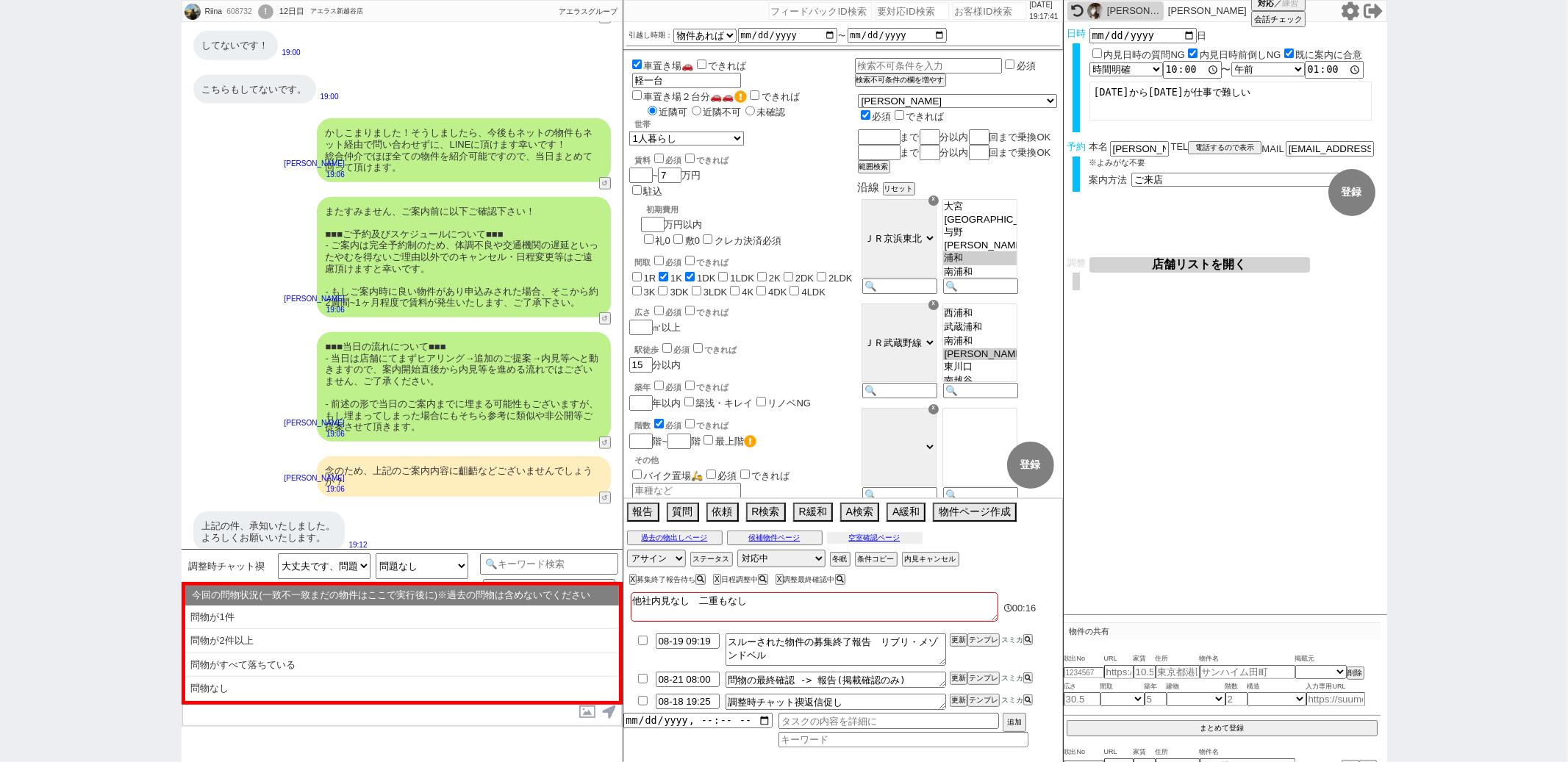
click at [863, 544] on button "空室確認ページ" at bounding box center [875, 538] width 95 height 12
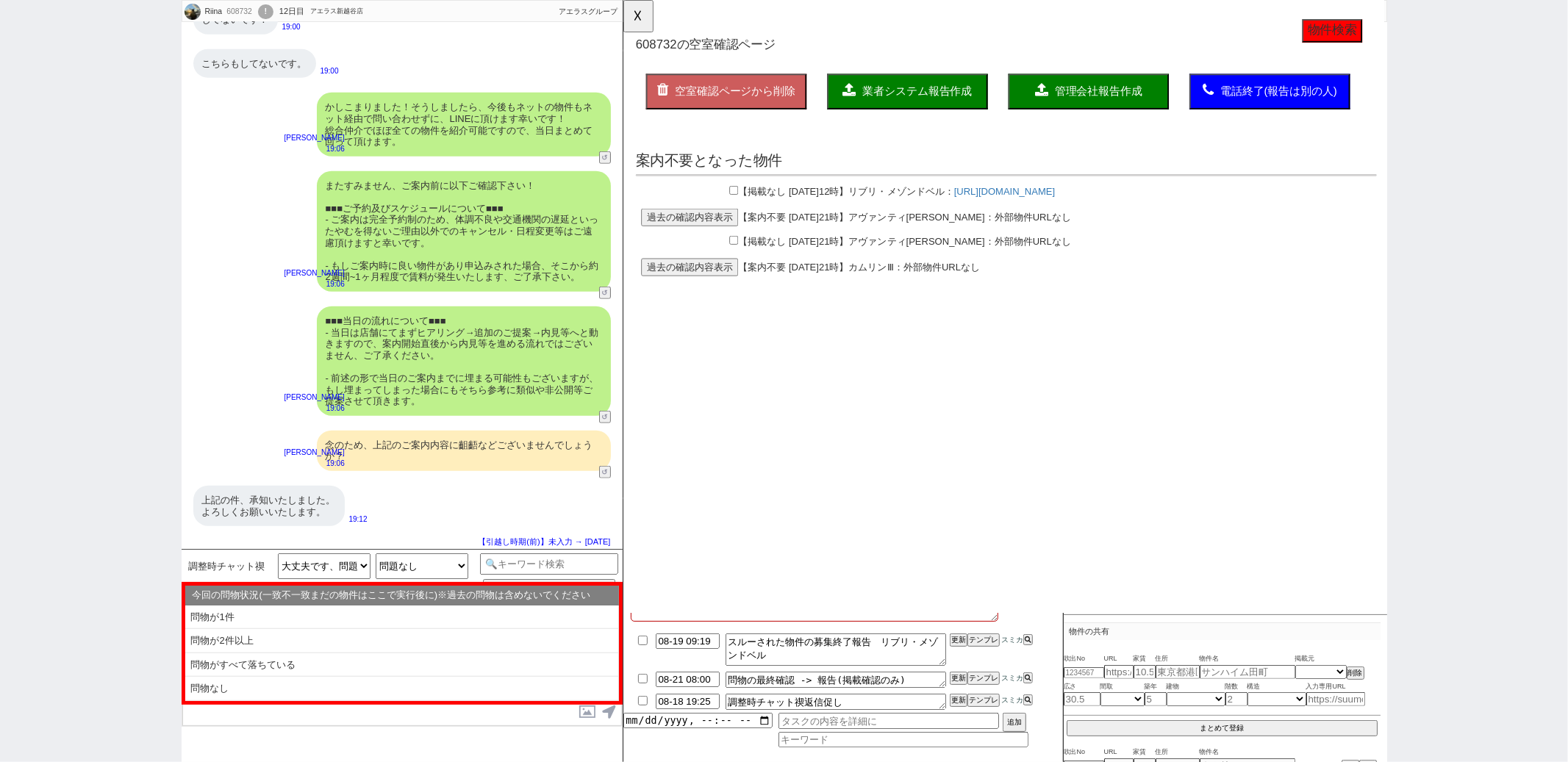
scroll to position [1010, 0]
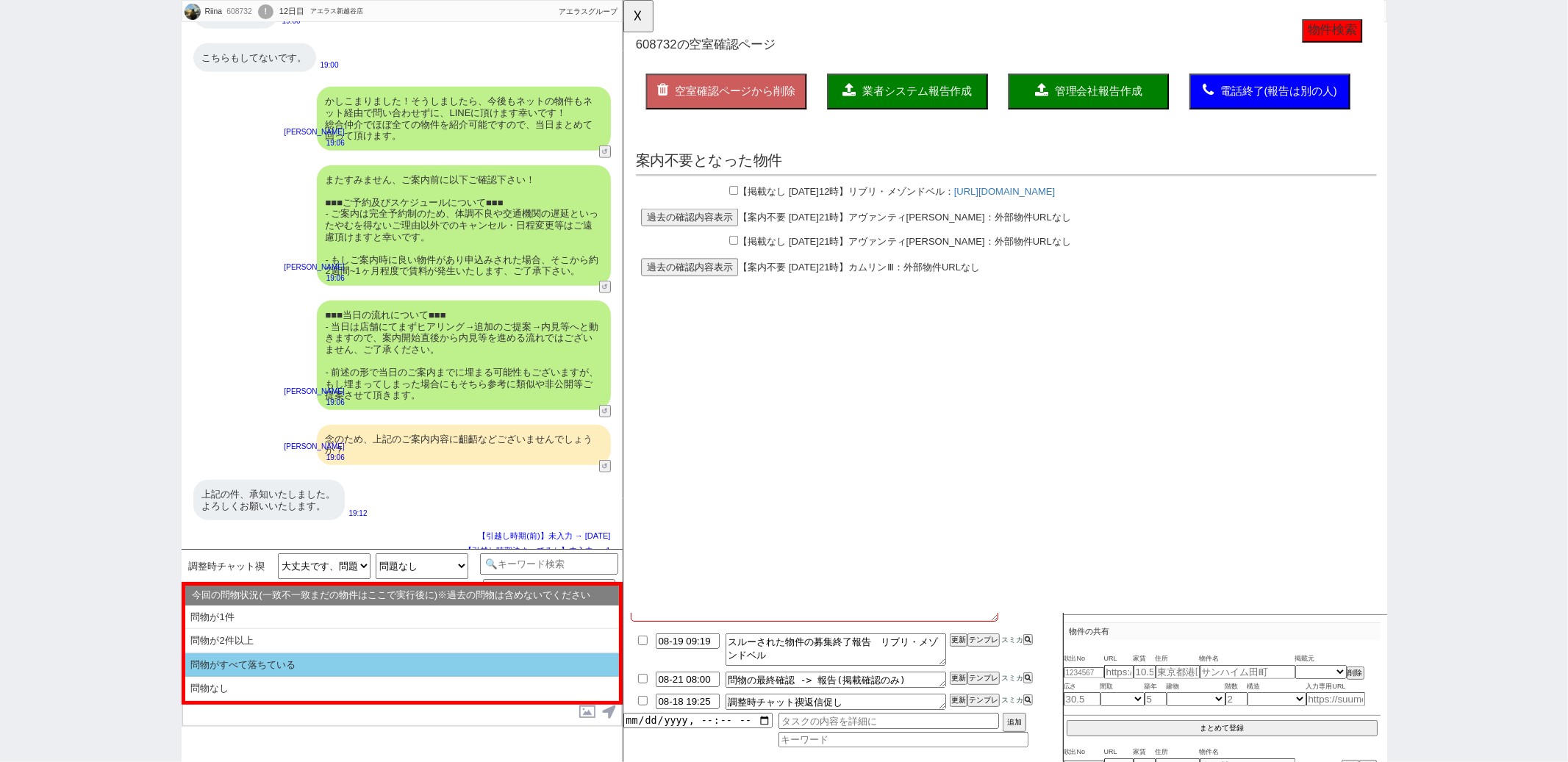
click at [307, 658] on li "問物がすべて落ちている" at bounding box center [402, 666] width 434 height 25
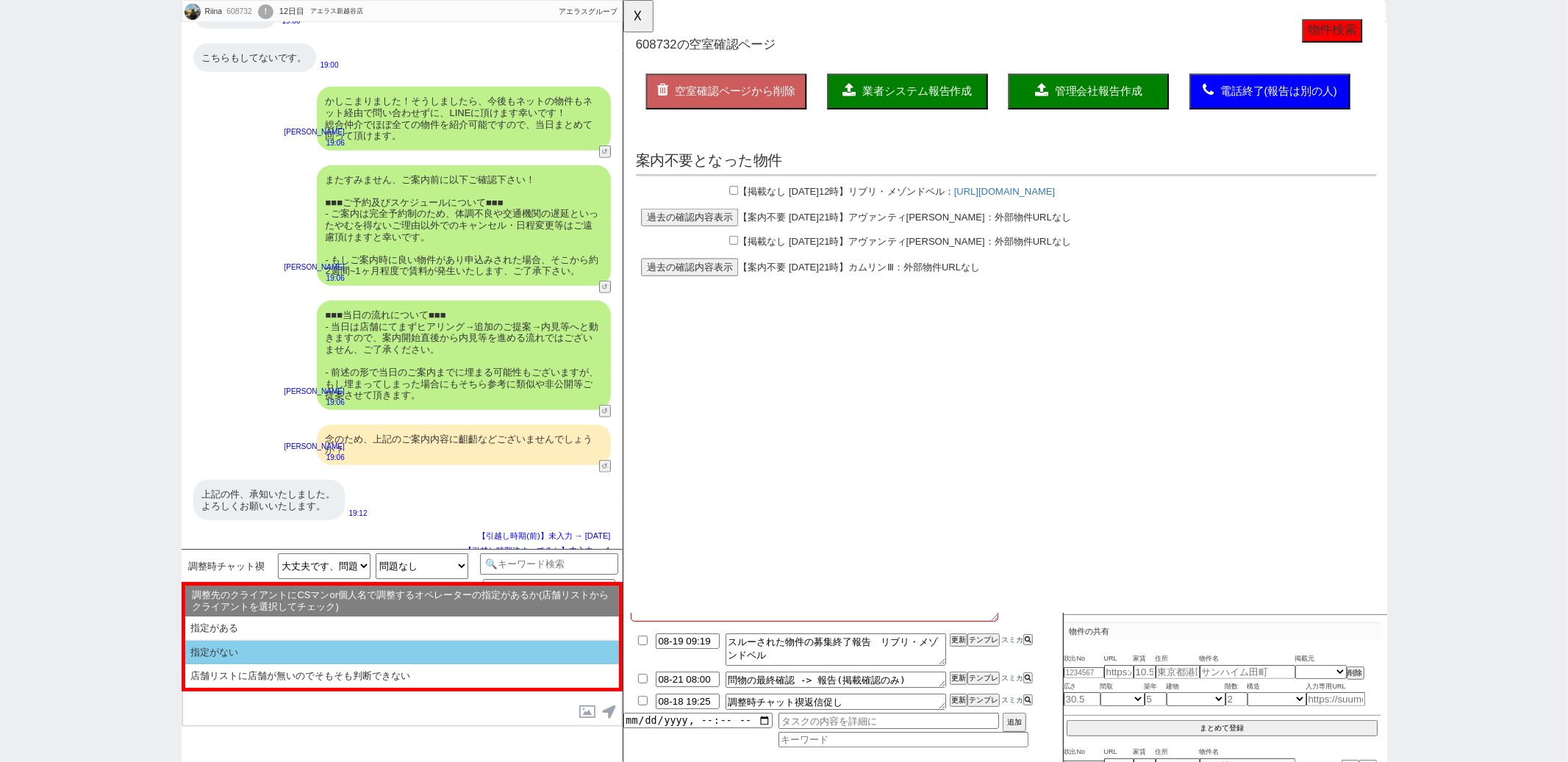
click at [307, 664] on li "指定がない" at bounding box center [402, 676] width 434 height 24
select select "問物がすべて落ちている"
select select "指定がない"
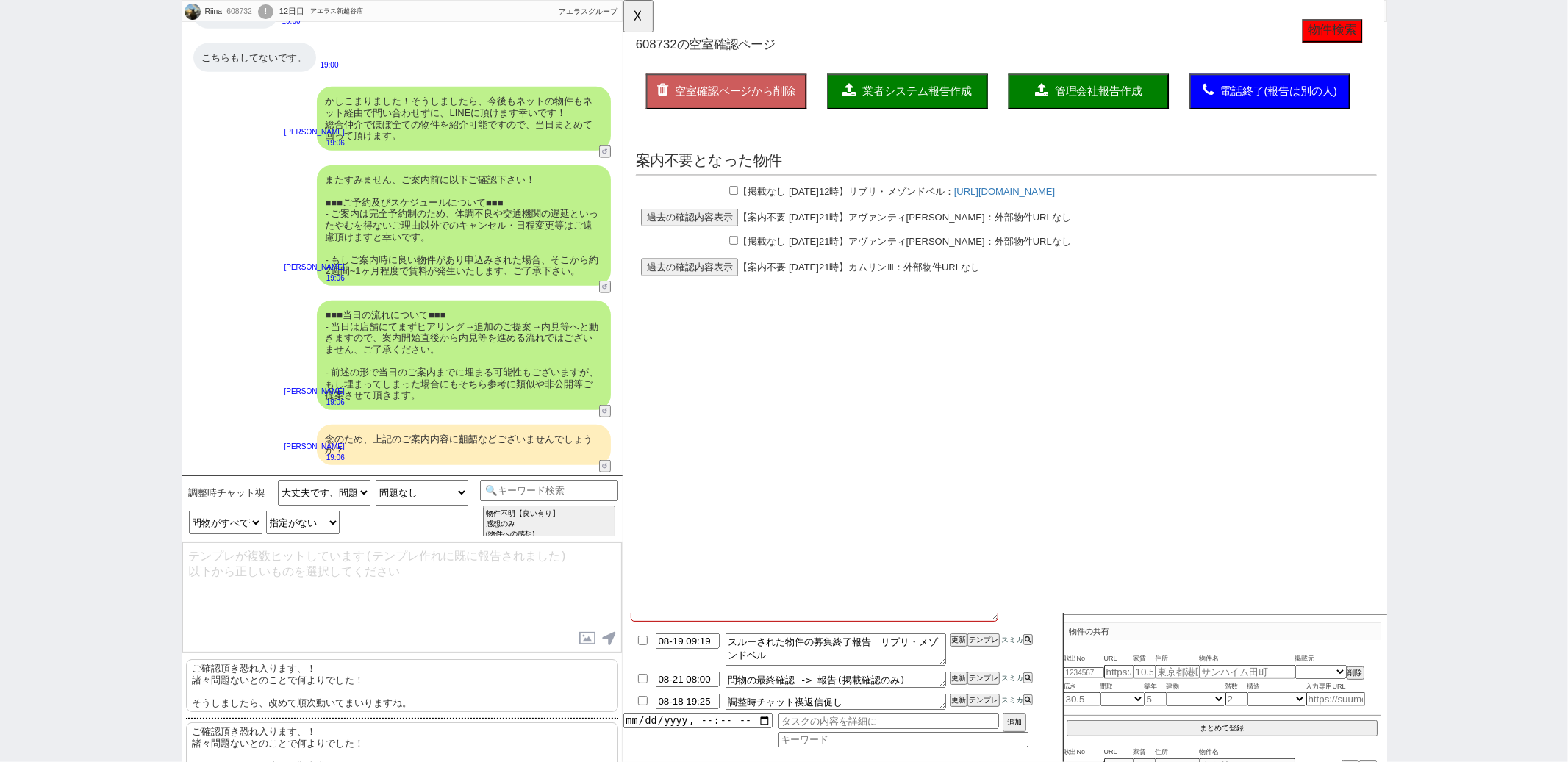
click at [303, 668] on p "ご確認頂き恐れ入ります、！ 諸々問題ないとのことで何よりでした！ そうしましたら、改めて順次動いてまいりますね。" at bounding box center [402, 686] width 432 height 53
type textarea "ご確認頂き恐れ入ります、！ 諸々問題ないとのことで何よりでした！ そうしましたら、改めて順次動いてまいりますね。"
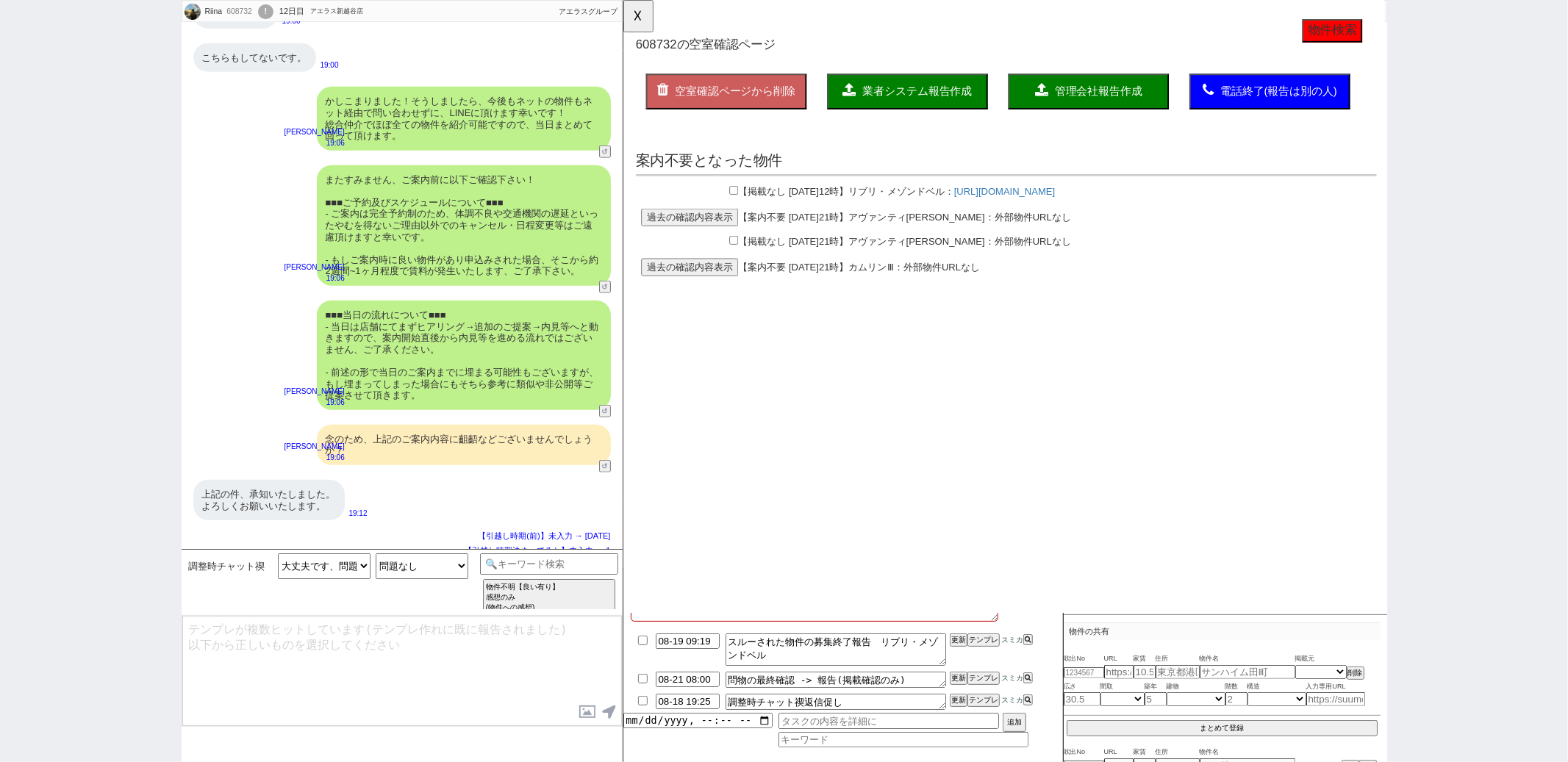
scroll to position [921, 0]
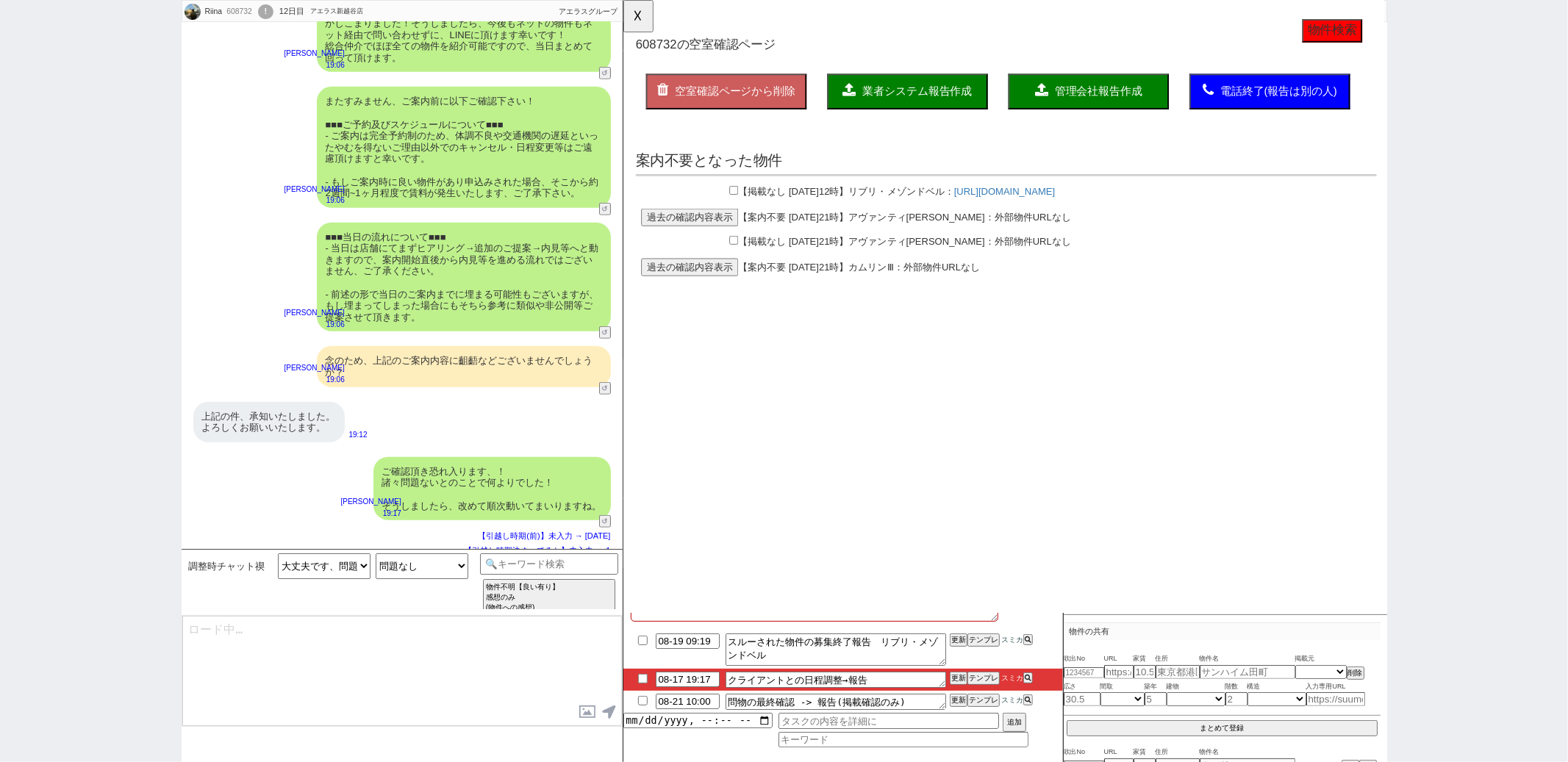
type textarea "@@【@@日程調整するシーンなので、このまま調整報告します。当該の調整ができない方であればそのままcmd+shift+Kで次に進んでください！！(当該の調整が…"
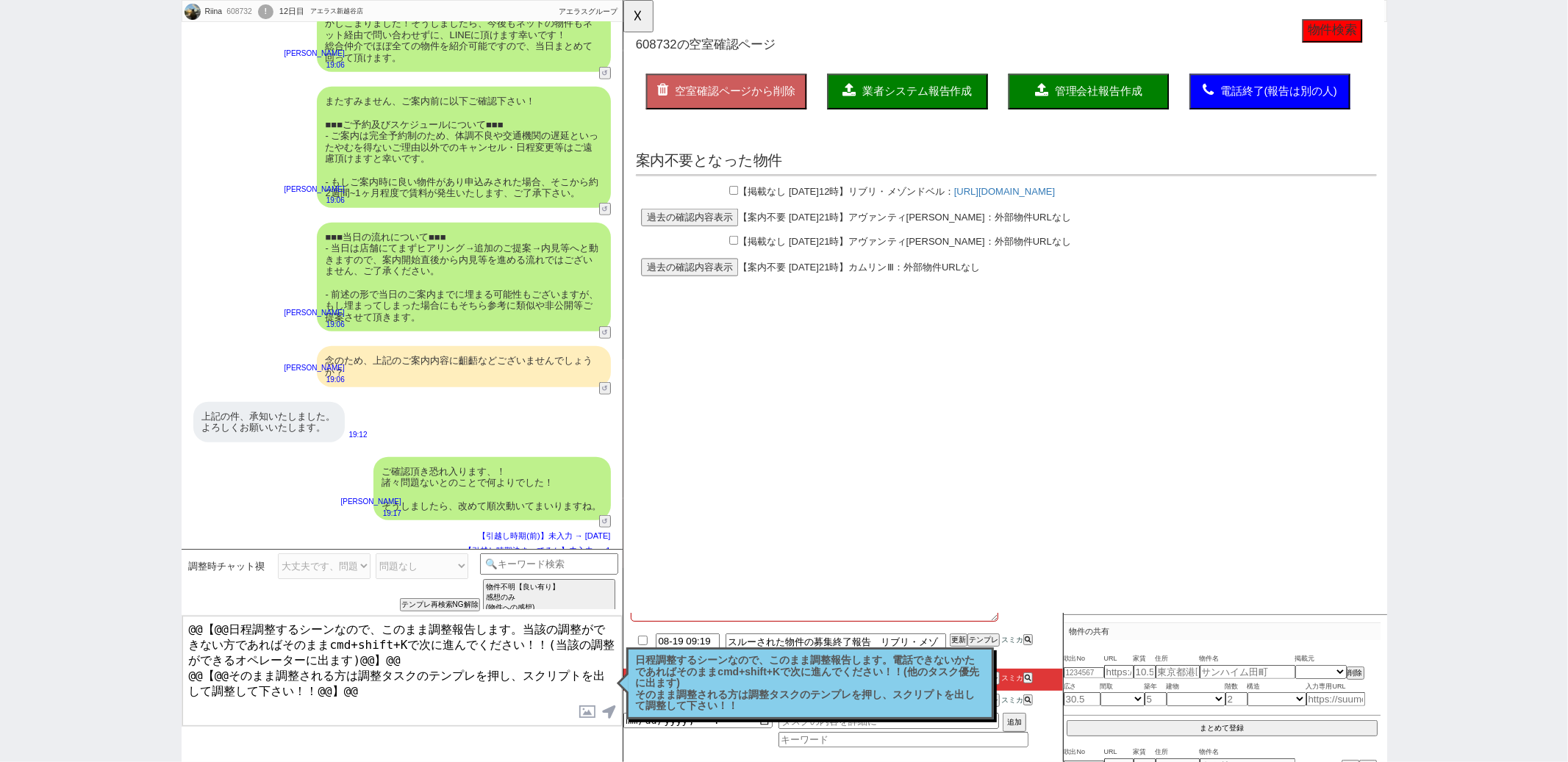
click at [674, 683] on p "日程調整するシーンなので、このまま調整報告します。電話できないかたであればそのままcmd+shift+Kで次に進んでください！！(他のタスク優先に出ます) そ…" at bounding box center [810, 684] width 349 height 58
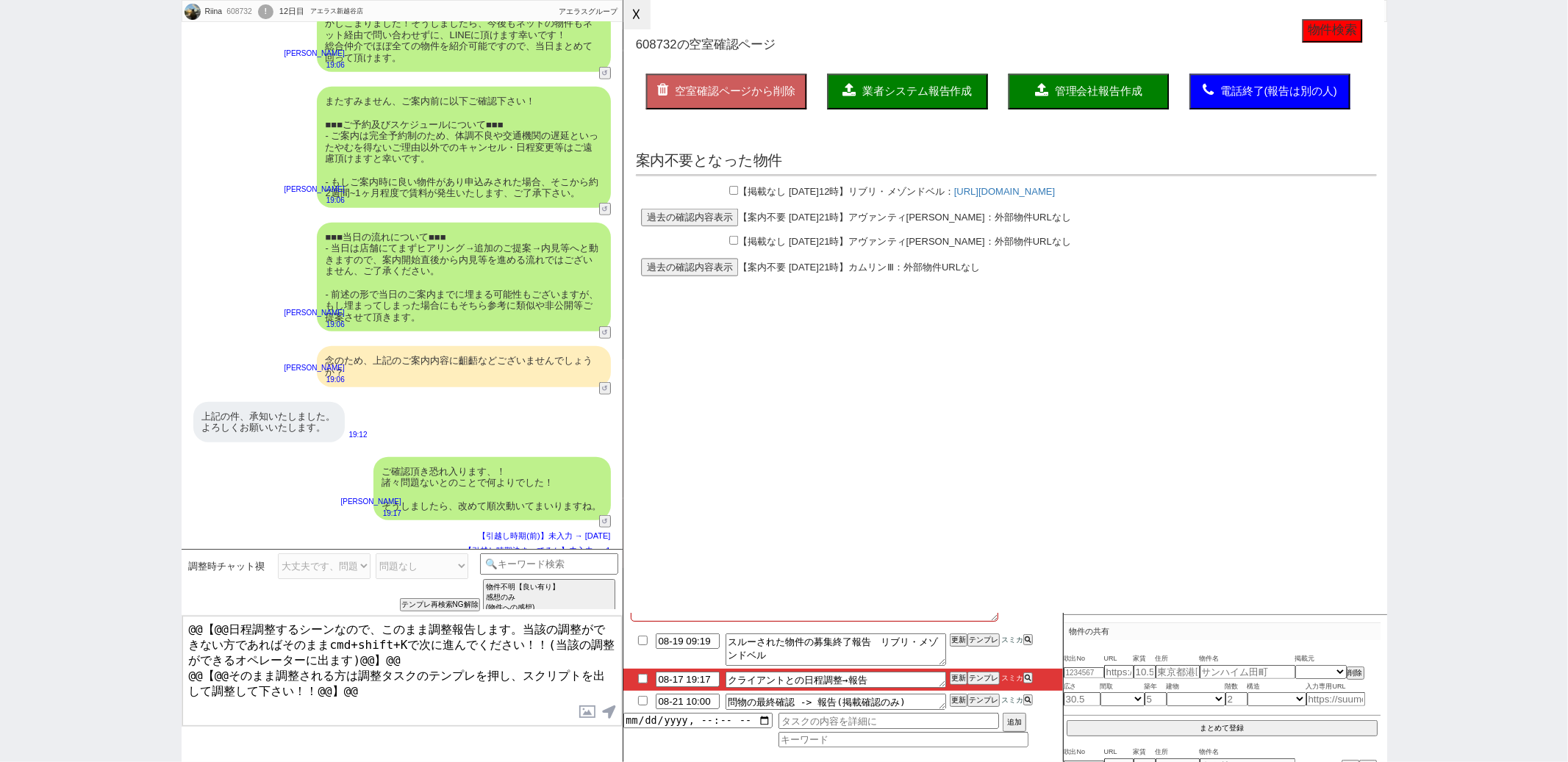
click at [637, 20] on button "☓" at bounding box center [636, 15] width 27 height 30
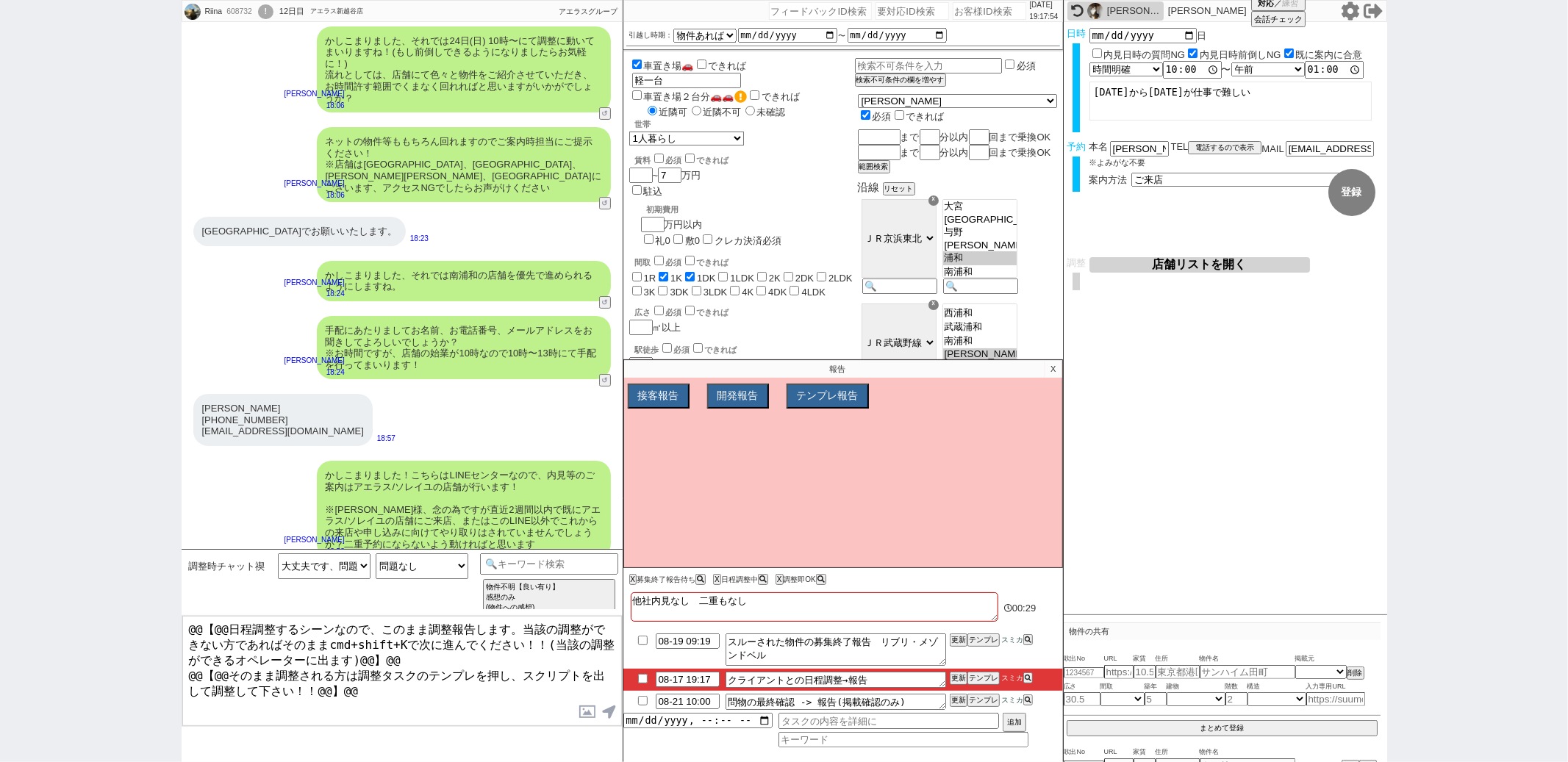
scroll to position [0, 0]
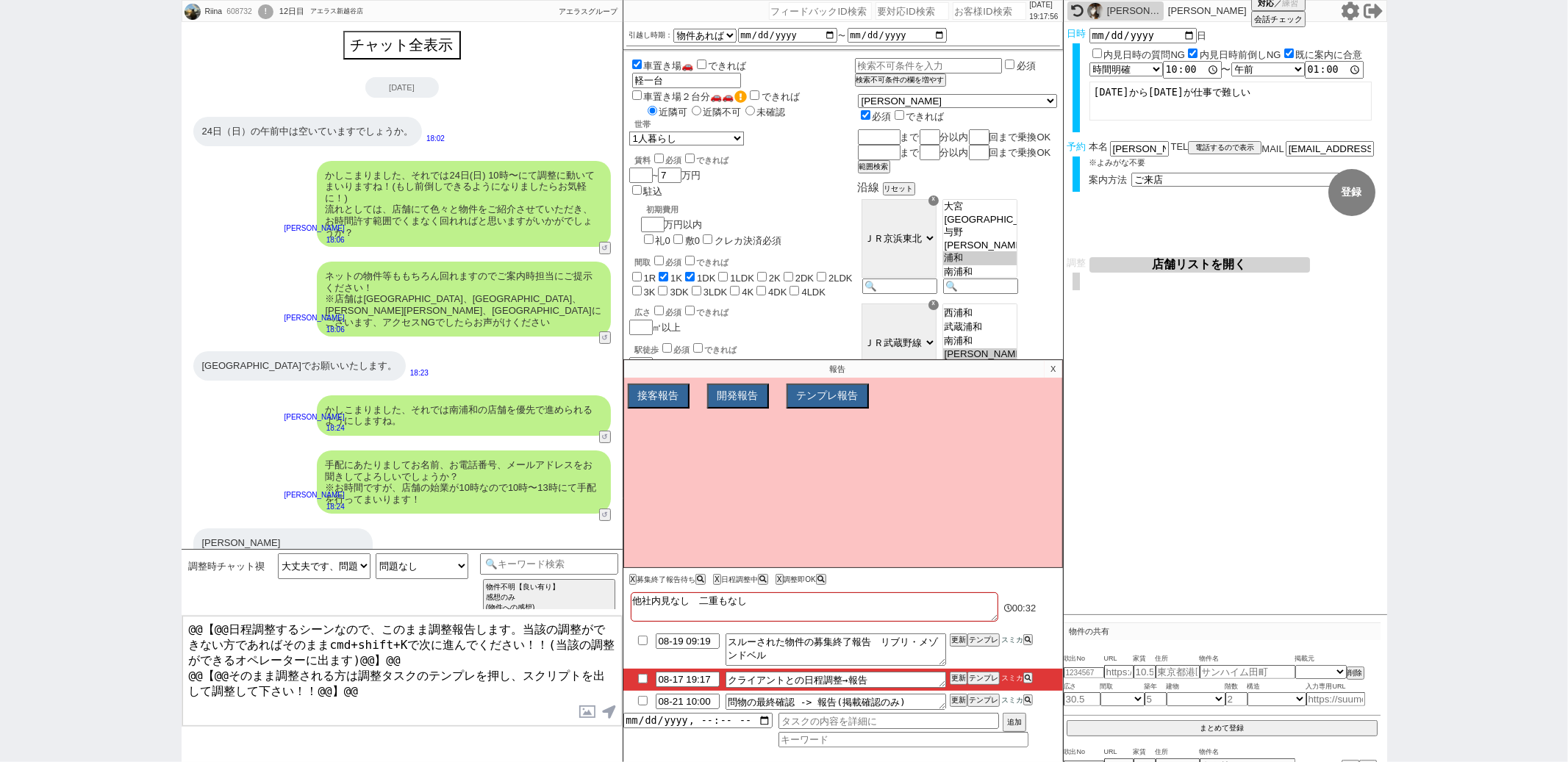
click at [1053, 372] on p "X" at bounding box center [1053, 368] width 17 height 17
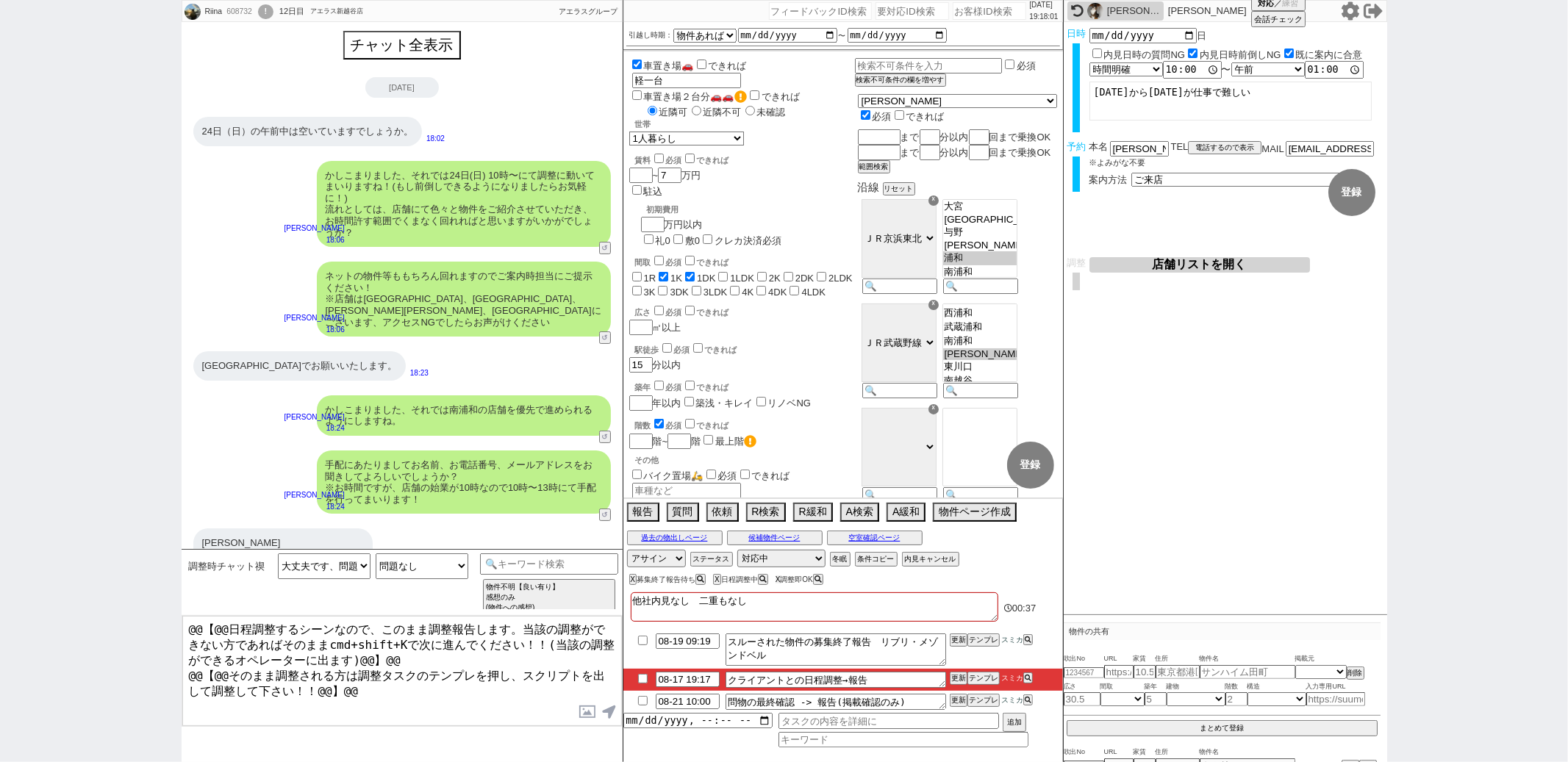
click at [781, 580] on button "X" at bounding box center [778, 580] width 5 height 8
click at [640, 679] on input "checkbox" at bounding box center [643, 679] width 21 height 10
checkbox input "true"
click at [961, 678] on button "更新" at bounding box center [957, 678] width 15 height 11
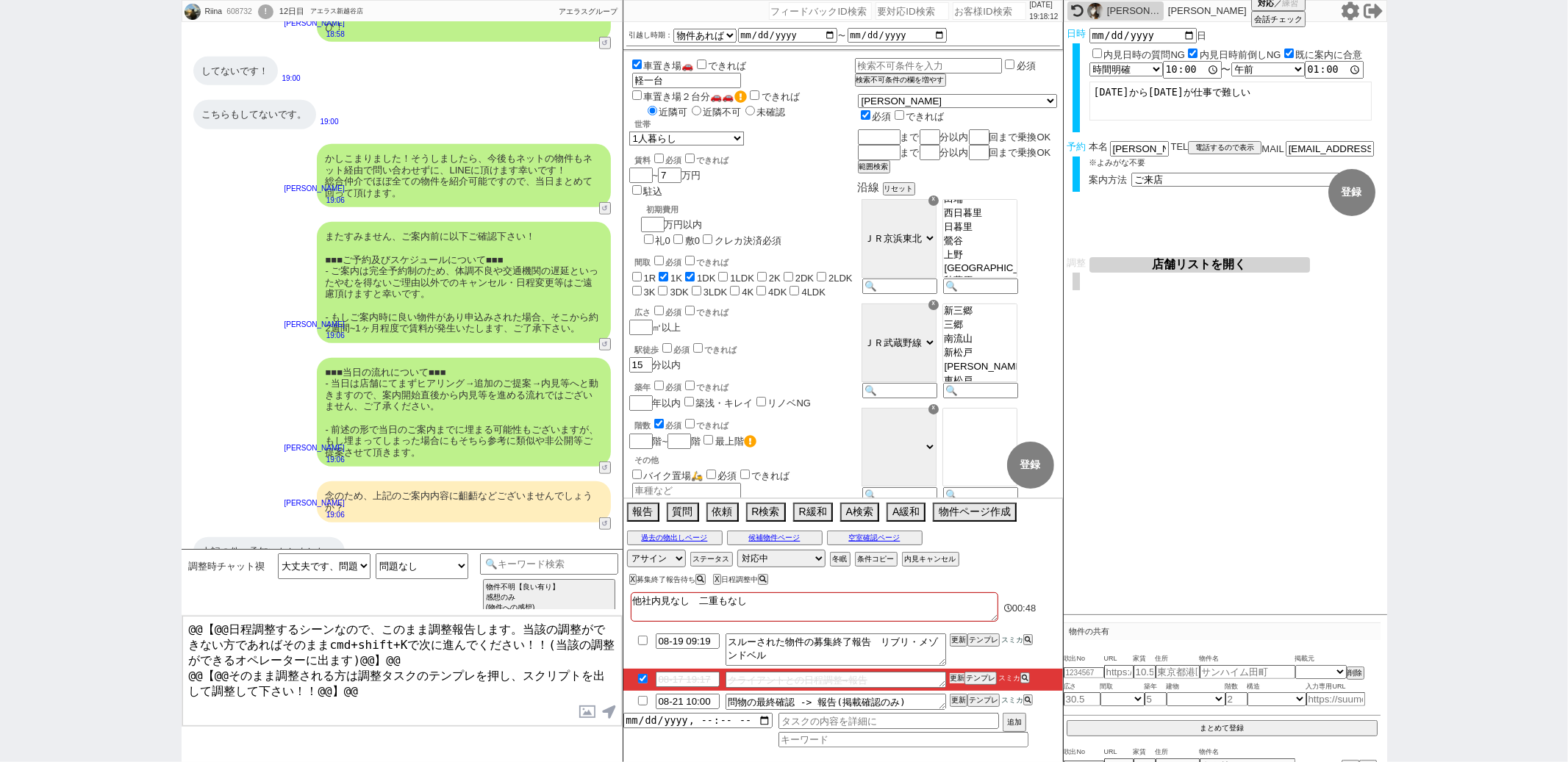
scroll to position [533, 0]
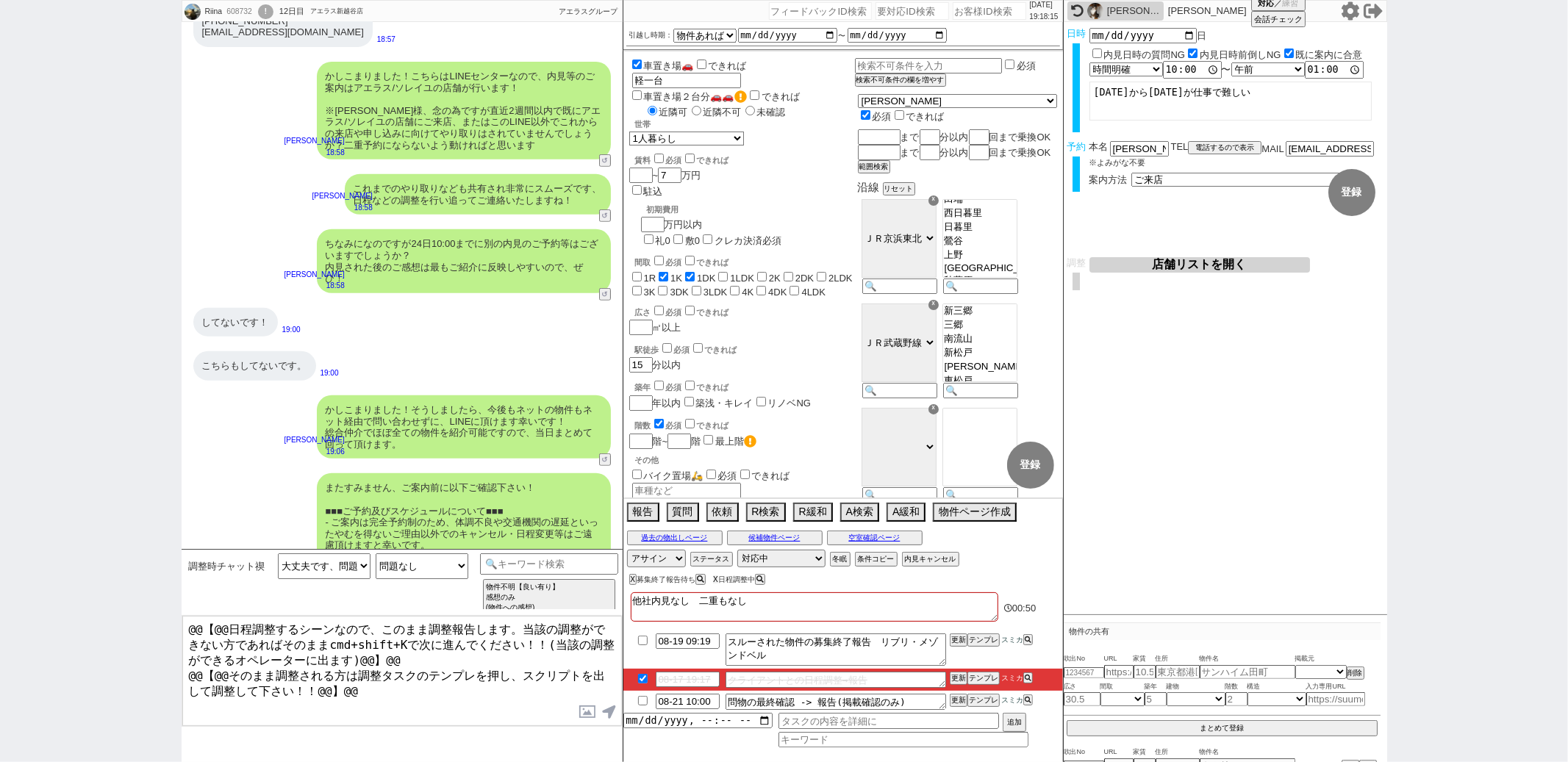
click at [716, 580] on button "X" at bounding box center [715, 580] width 5 height 8
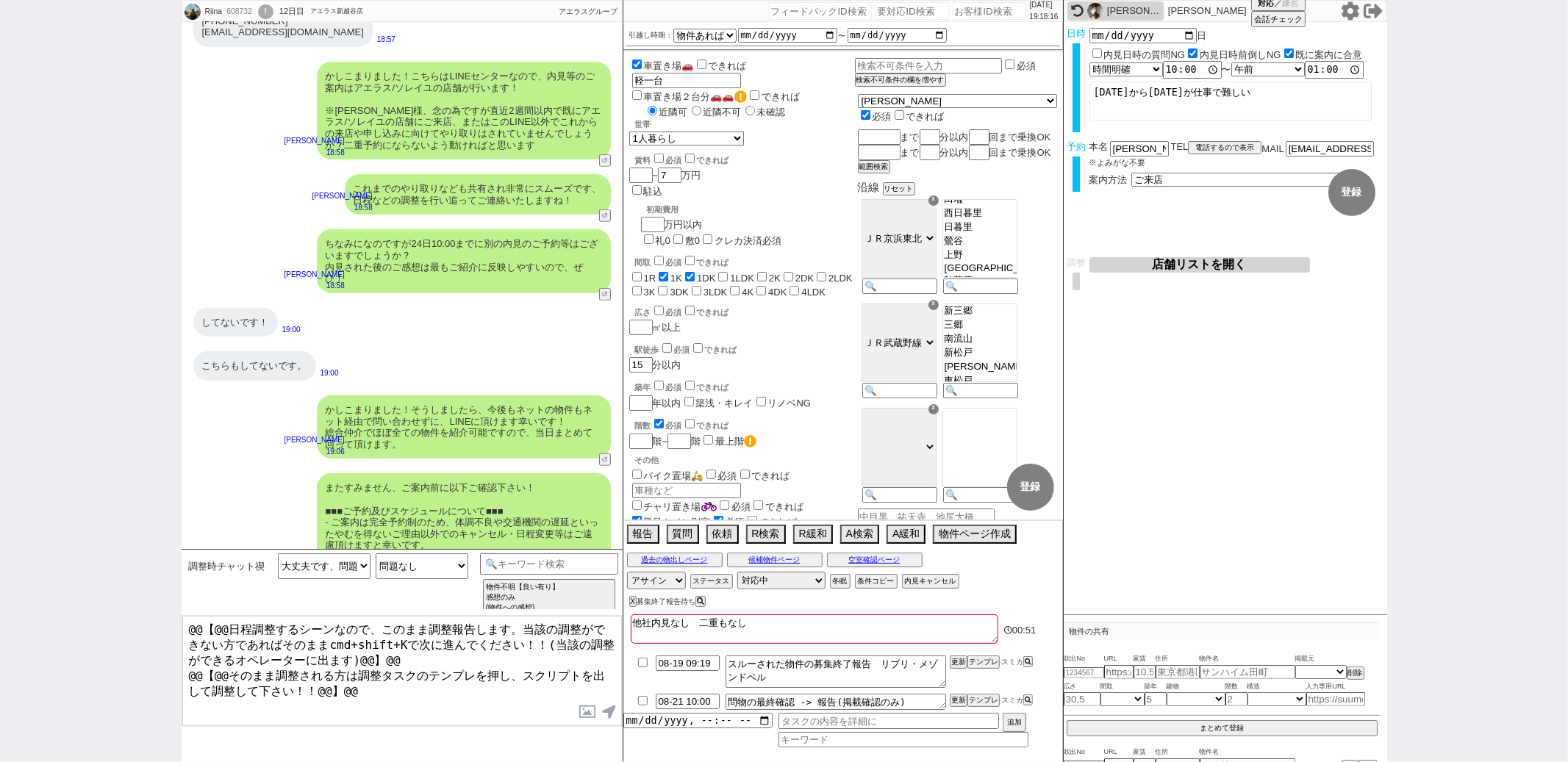
scroll to position [921, 0]
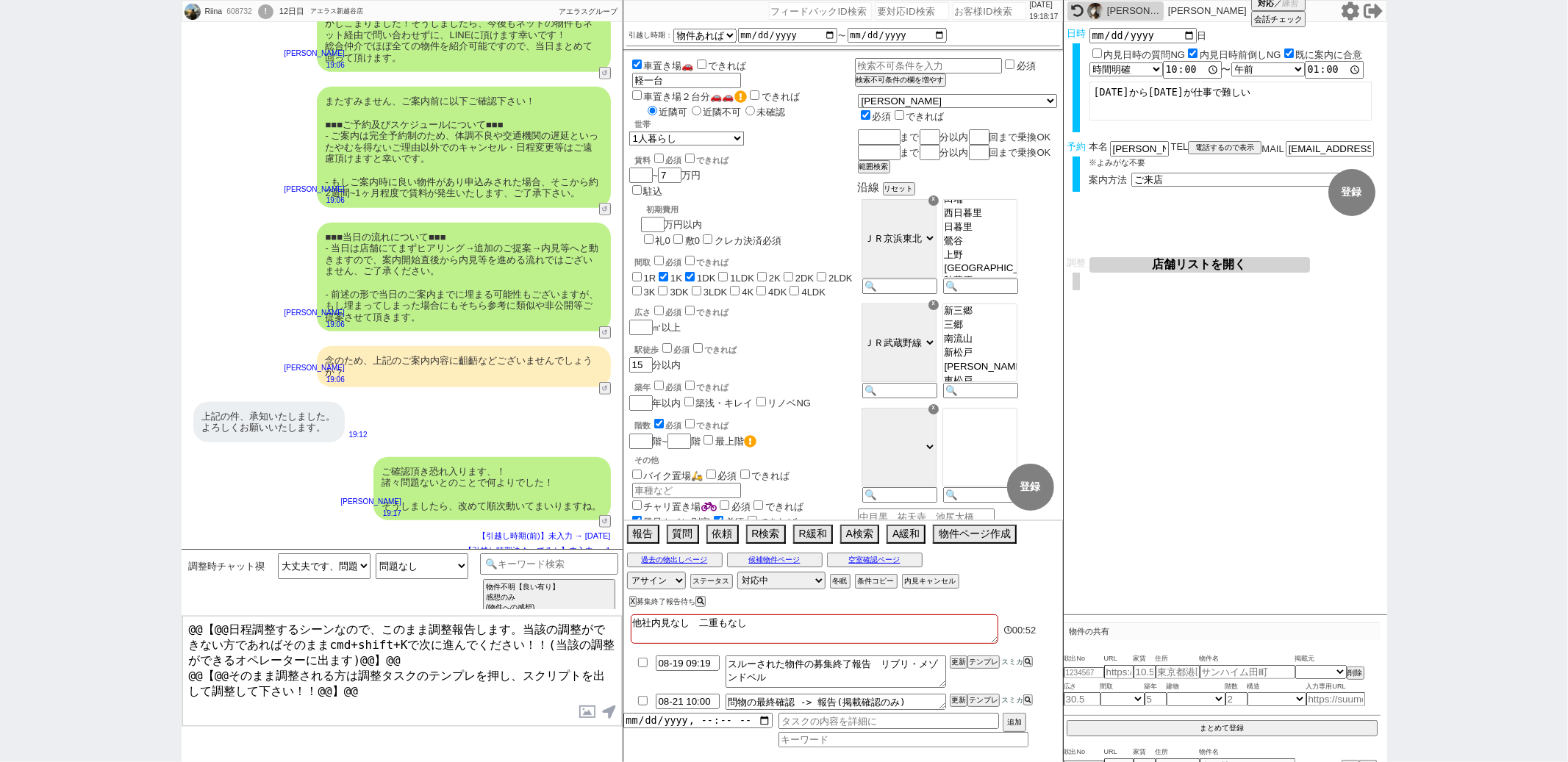
click at [320, 546] on div "【引越し時期(前)】未入力 → [DATE]" at bounding box center [402, 552] width 418 height 12
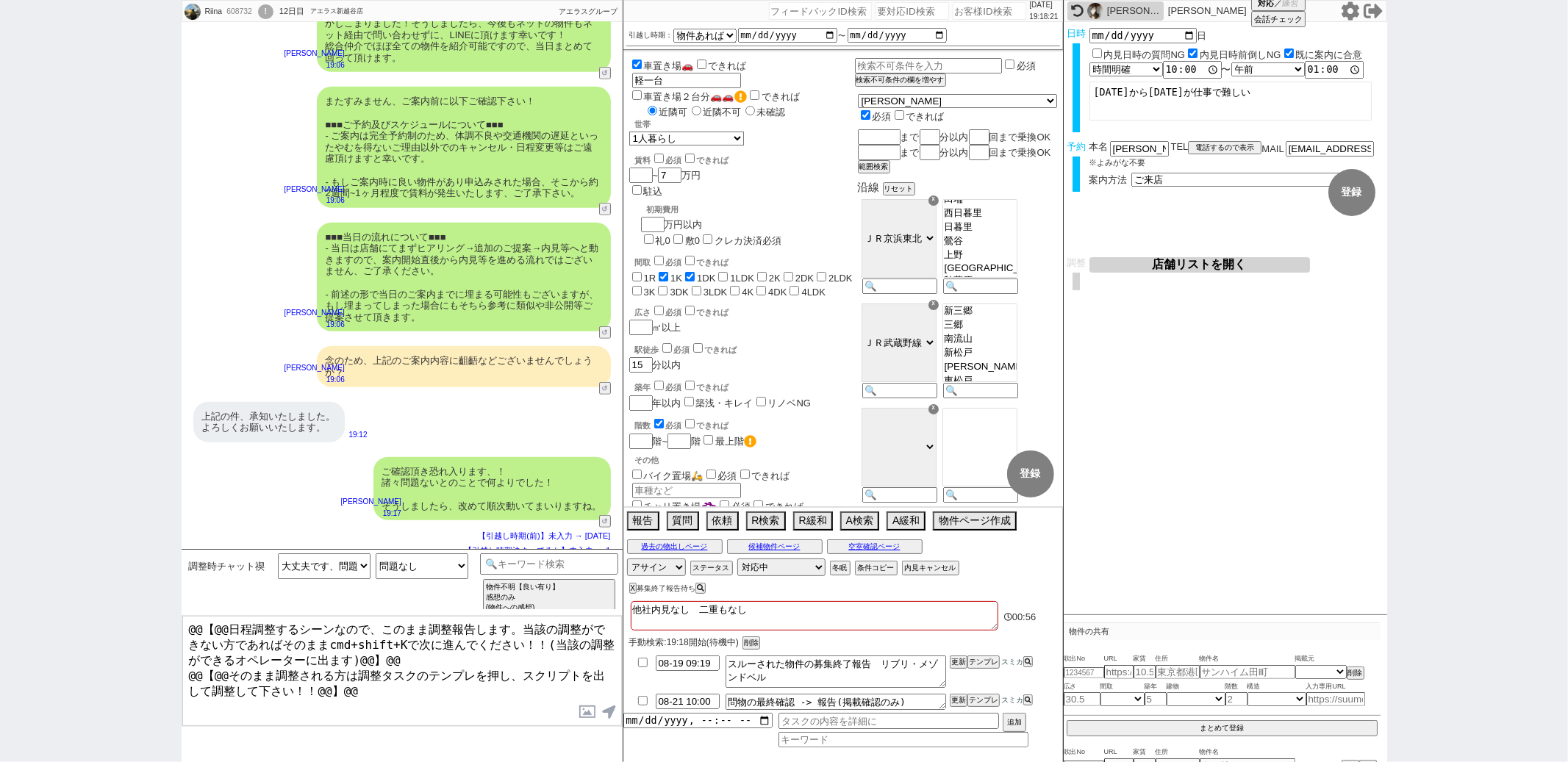
click at [504, 417] on div "上記の件、承知いたしました。 よろしくお願いいたします。 19:12" at bounding box center [402, 422] width 442 height 55
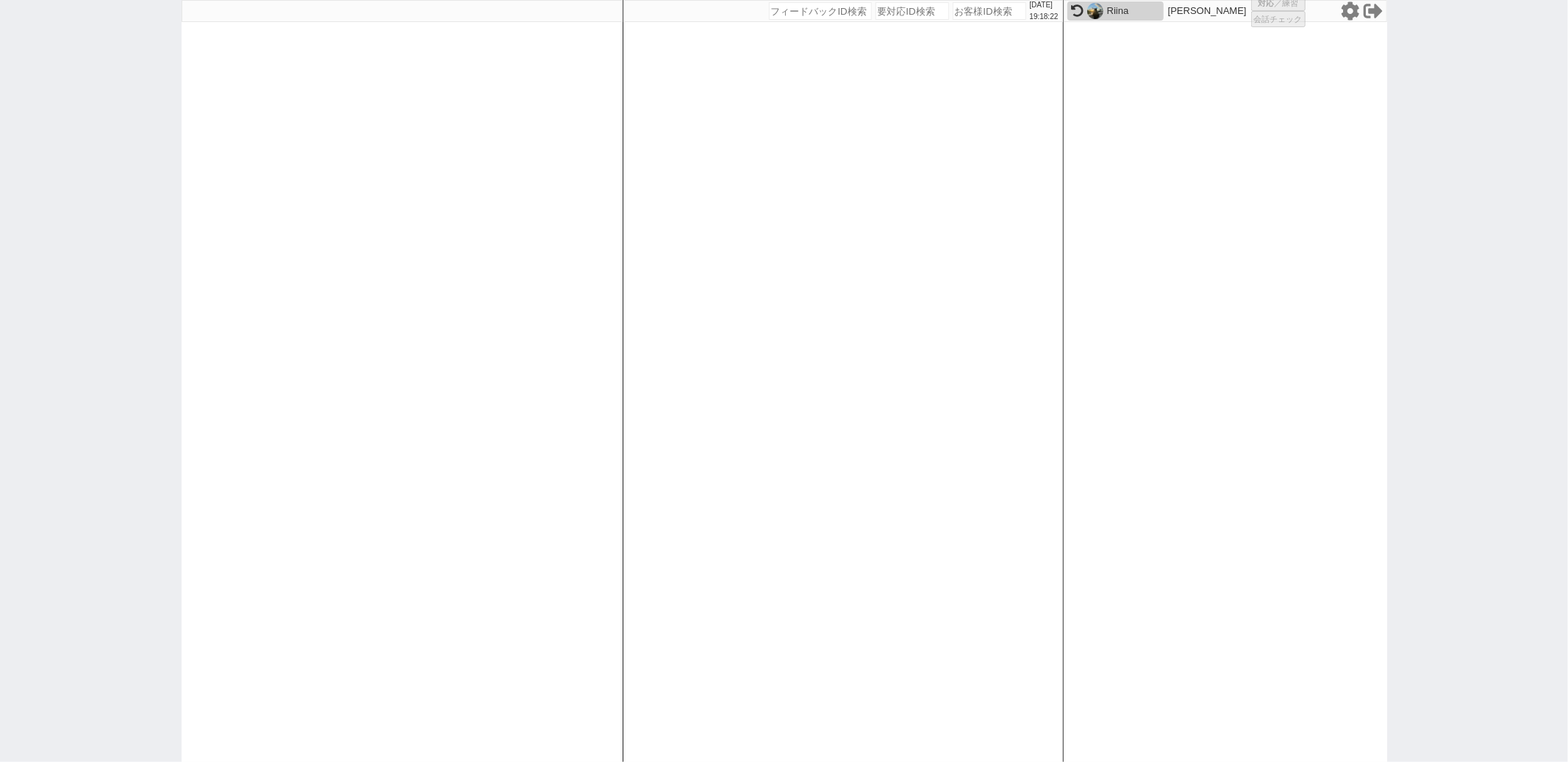
select select "4"
select select "2"
select select "5"
select select
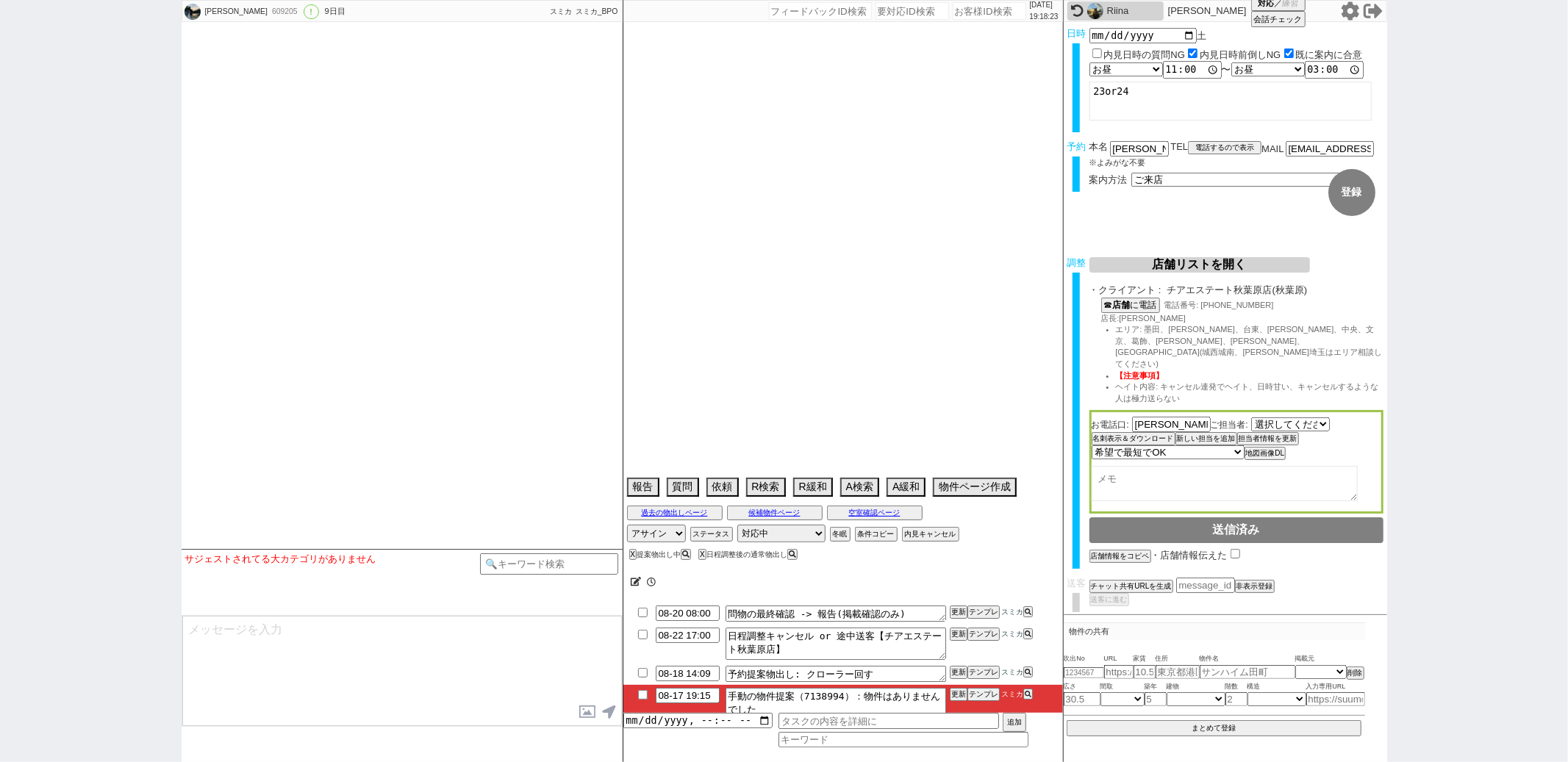
select select "1455"
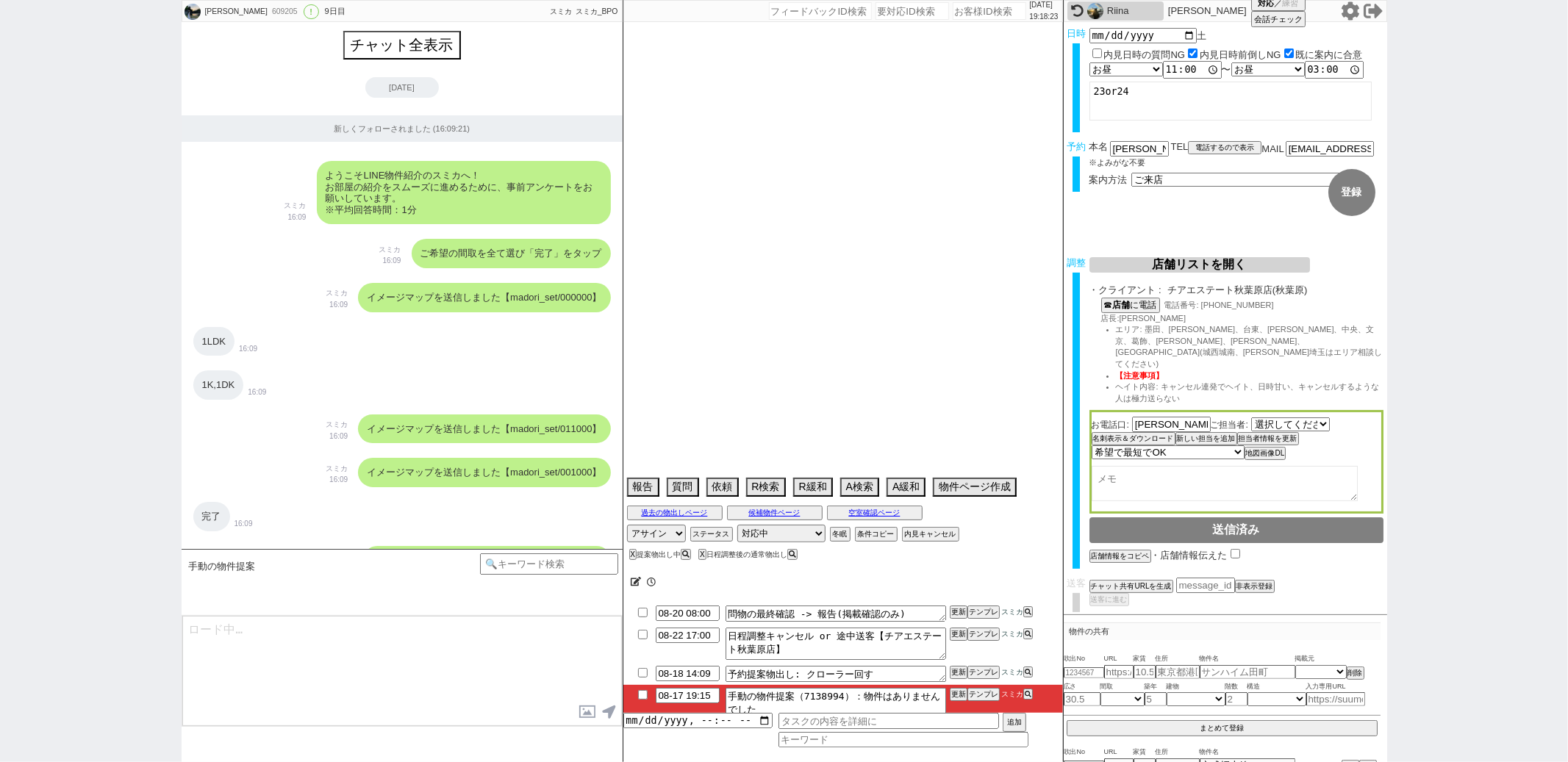
scroll to position [6813, 0]
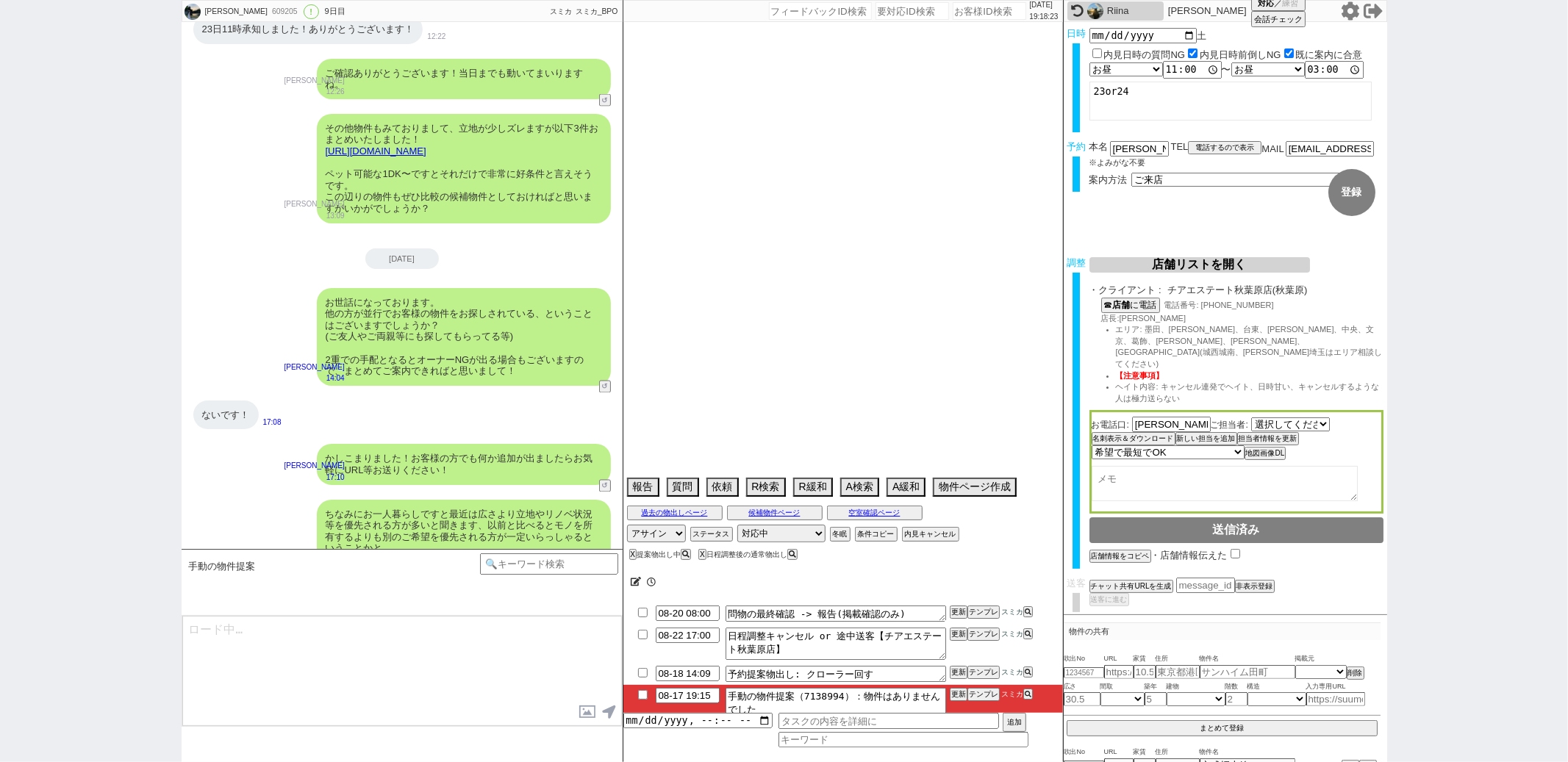
type textarea "@当日までの予定なし"
select select "2025"
select select "9"
select select "33"
select select "0"
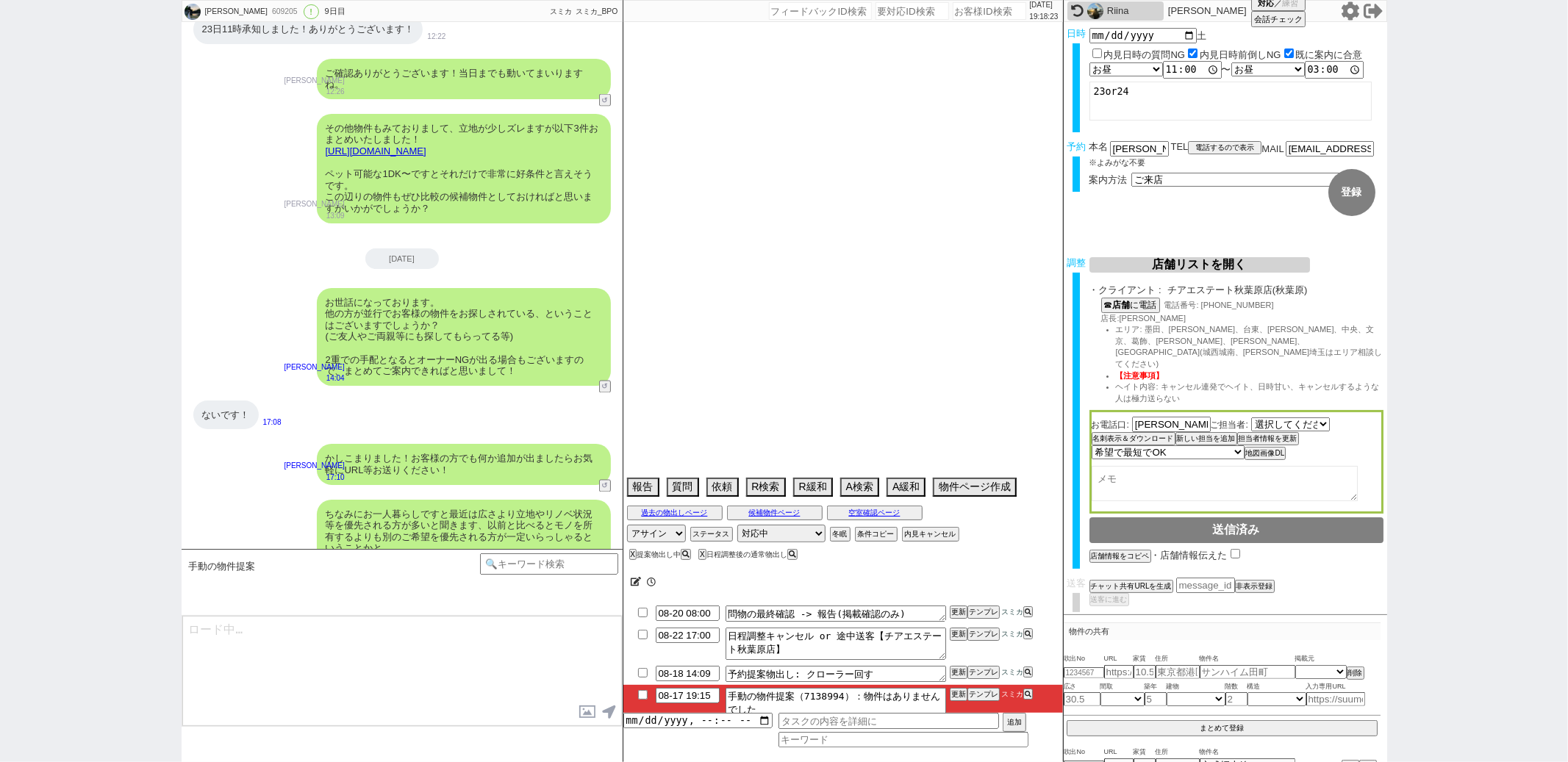
select select "75"
select select "62"
select select "60"
select select "64"
select select "1556"
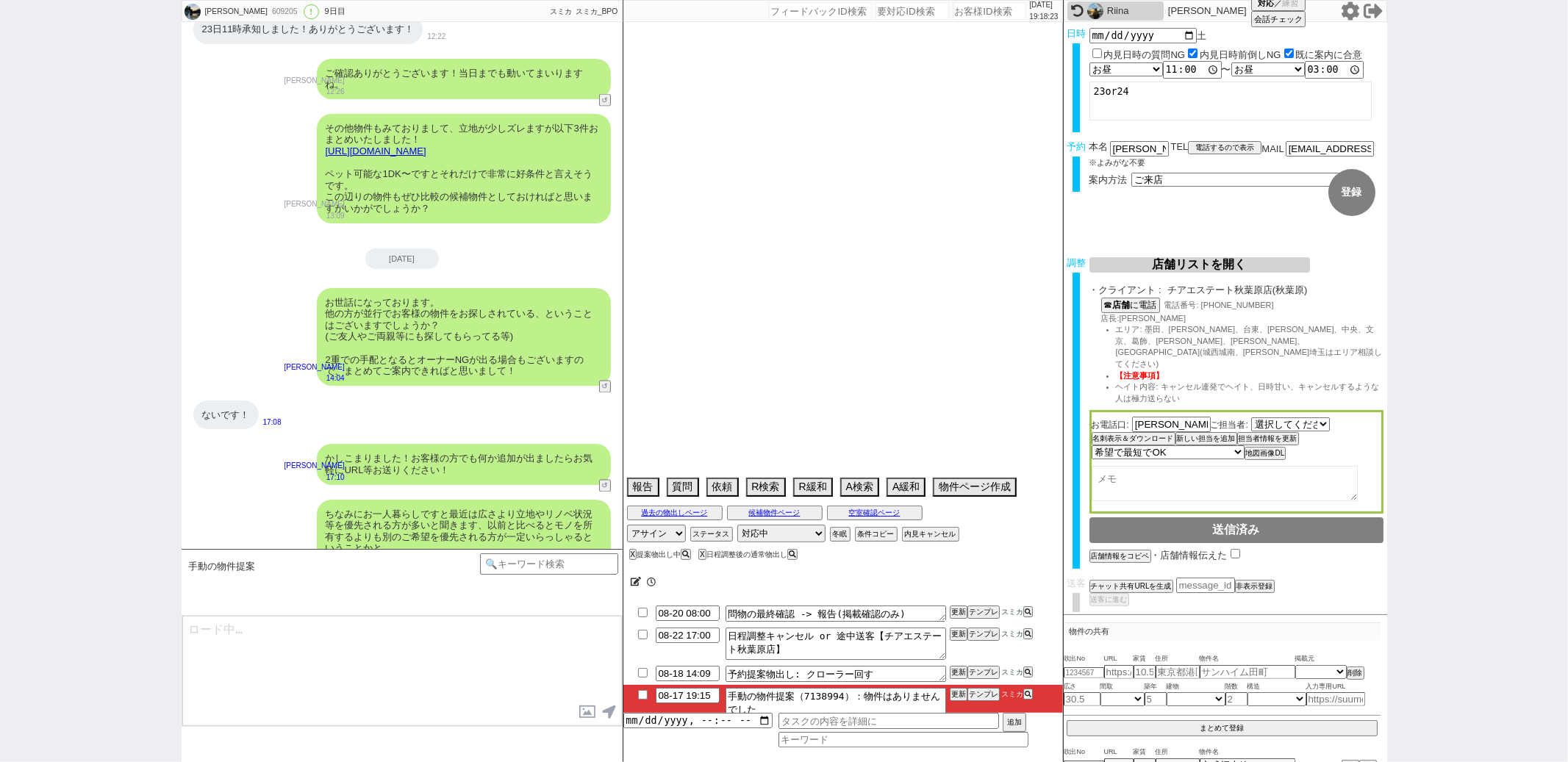
select select "69"
select select "70"
select select "1682"
select select "59"
select select "63"
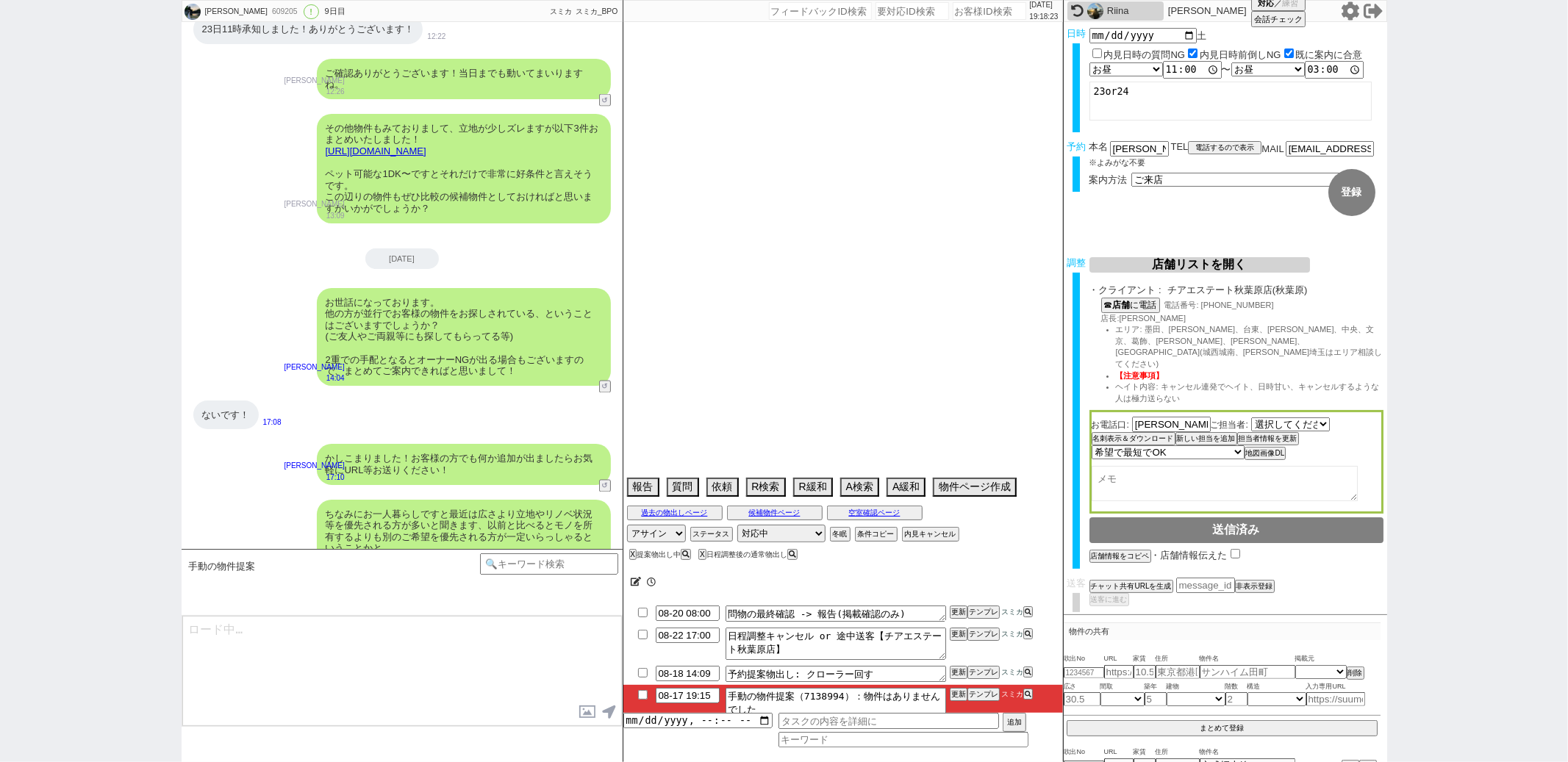
select select "65"
select select "1583"
select select "71"
select select "67"
select select "66"
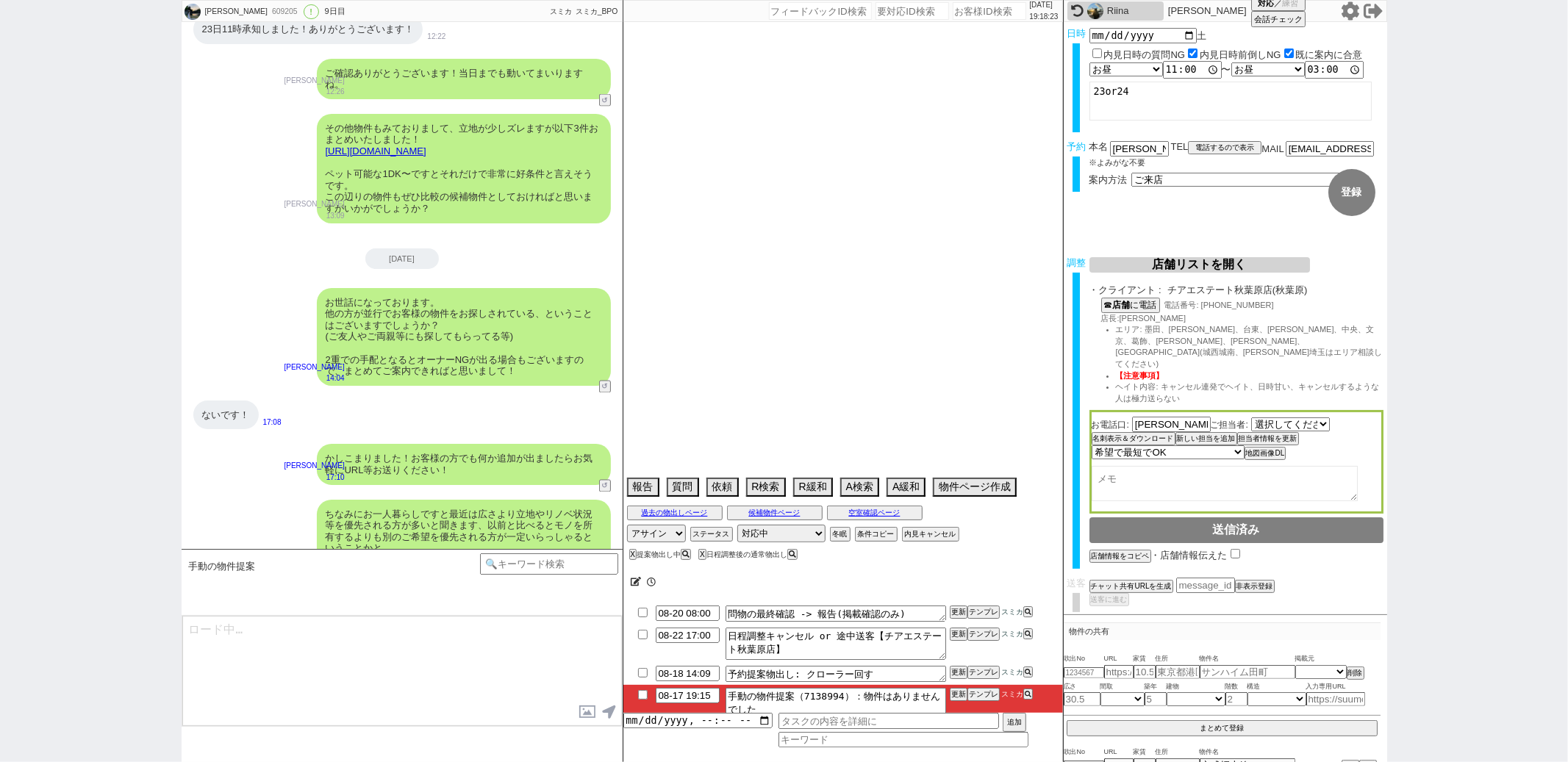
select select "68"
select select "1643"
select select "61"
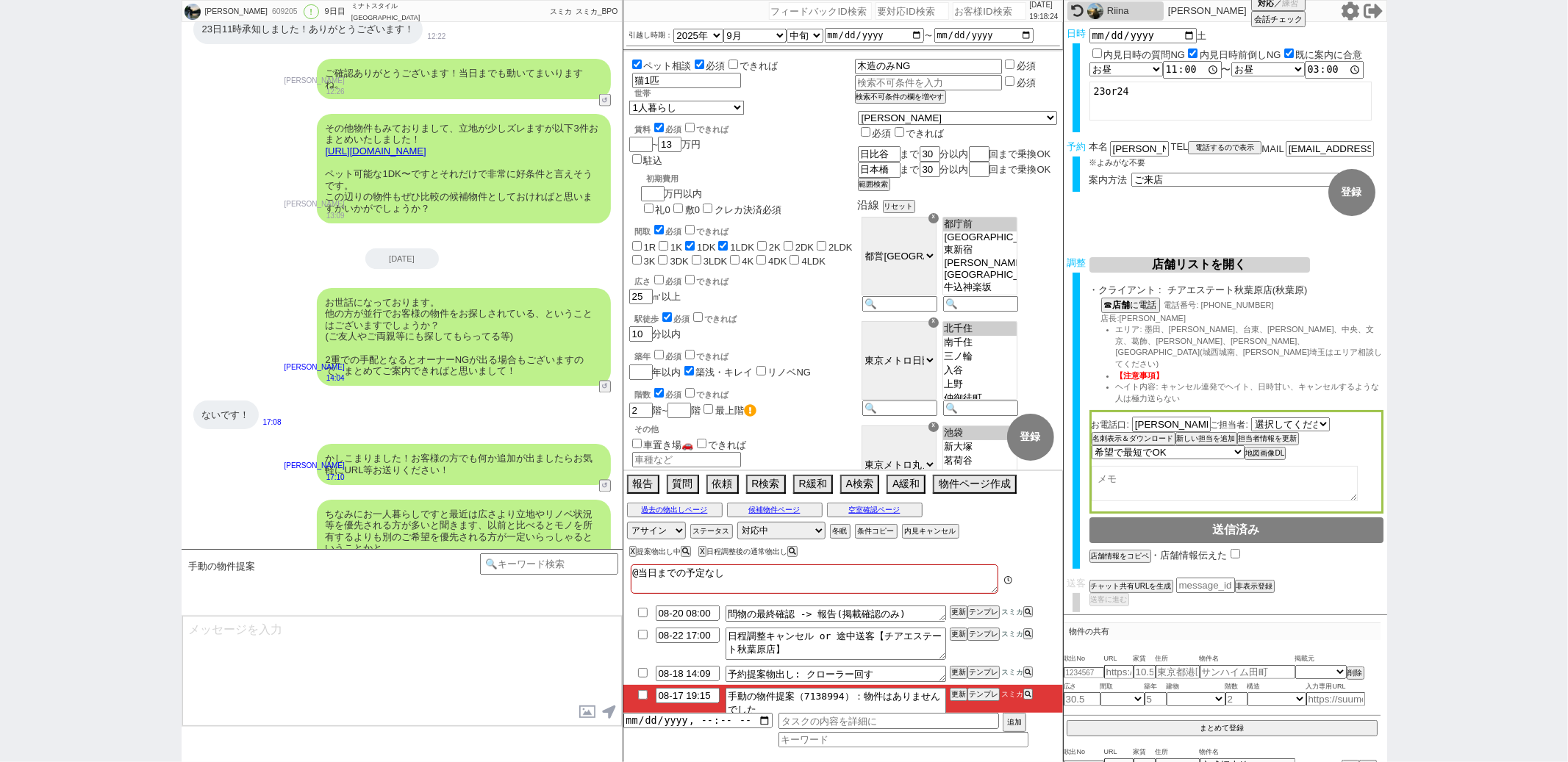
scroll to position [46, 0]
type textarea "@@【@@メッセージは打たず、以下やってください@@】@@ @@【@@日程調整後なので適当な物出しや、物件無いときの適当な声かけができません。手動で1件ベスト…"
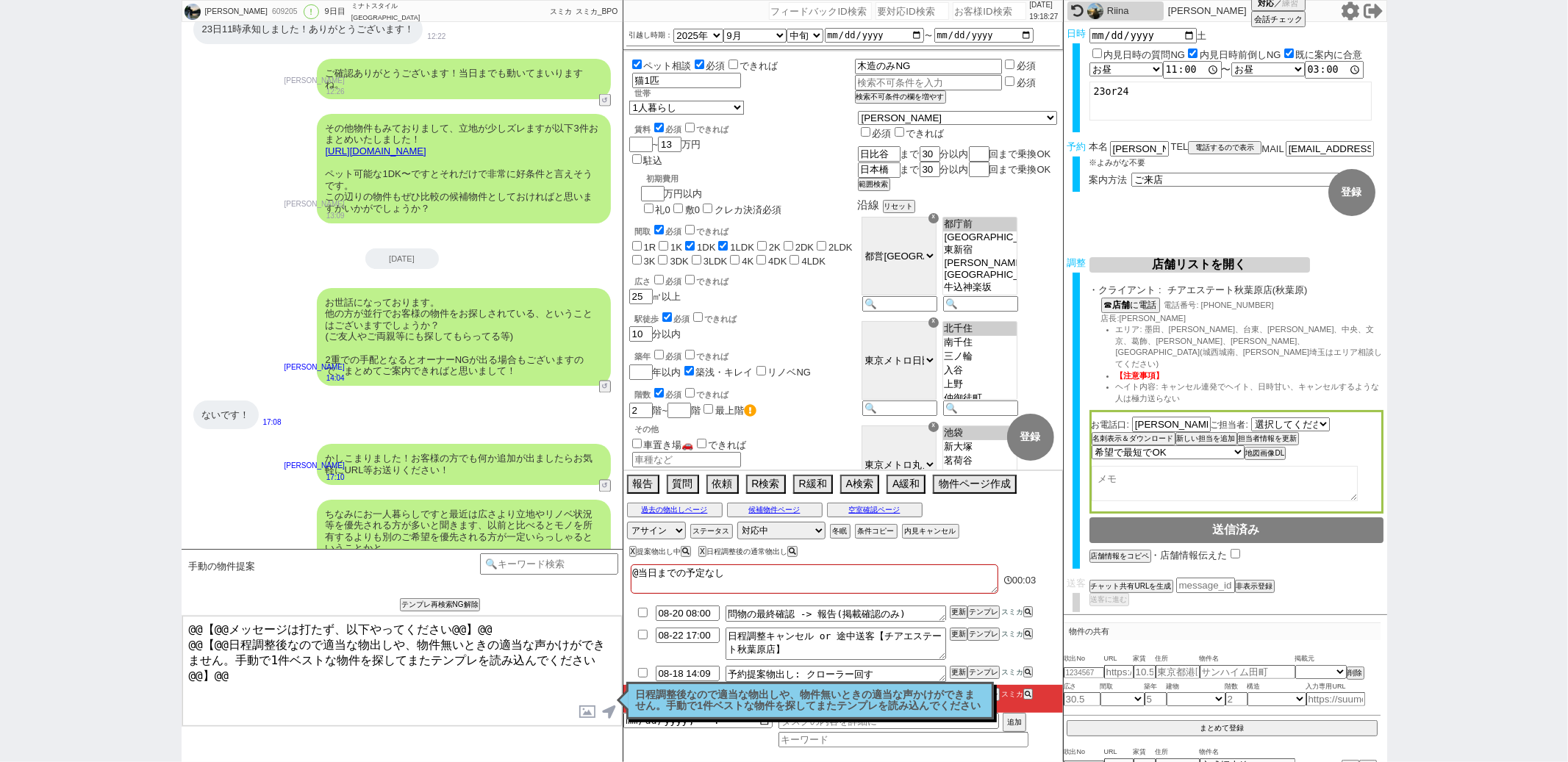
click at [698, 704] on p "日程調整後なので適当な物出しや、物件無いときの適当な声かけができません。手動で1件ベストな物件を探してまたテンプレを読み込んでください" at bounding box center [810, 701] width 349 height 23
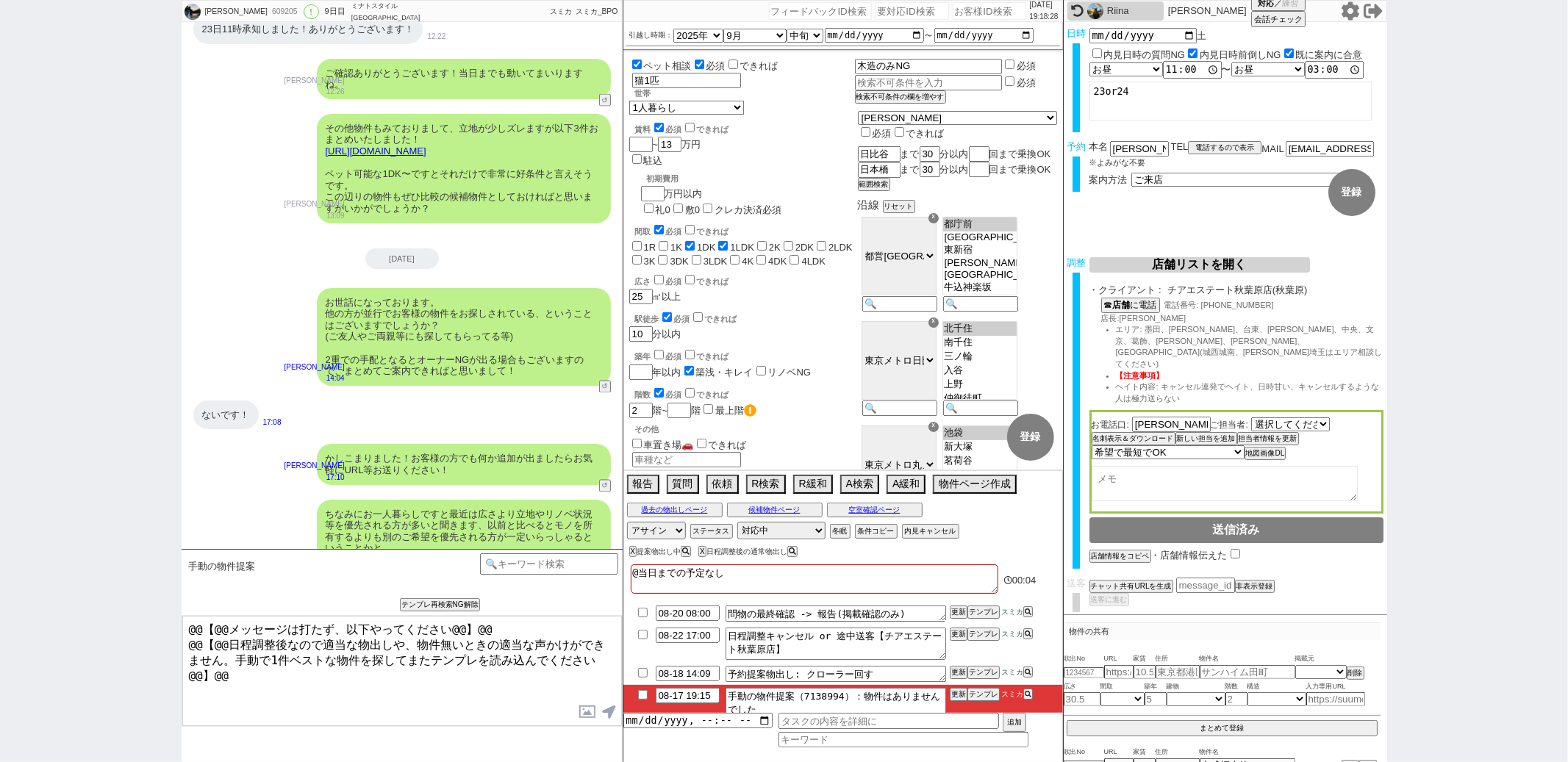
scroll to position [11, 0]
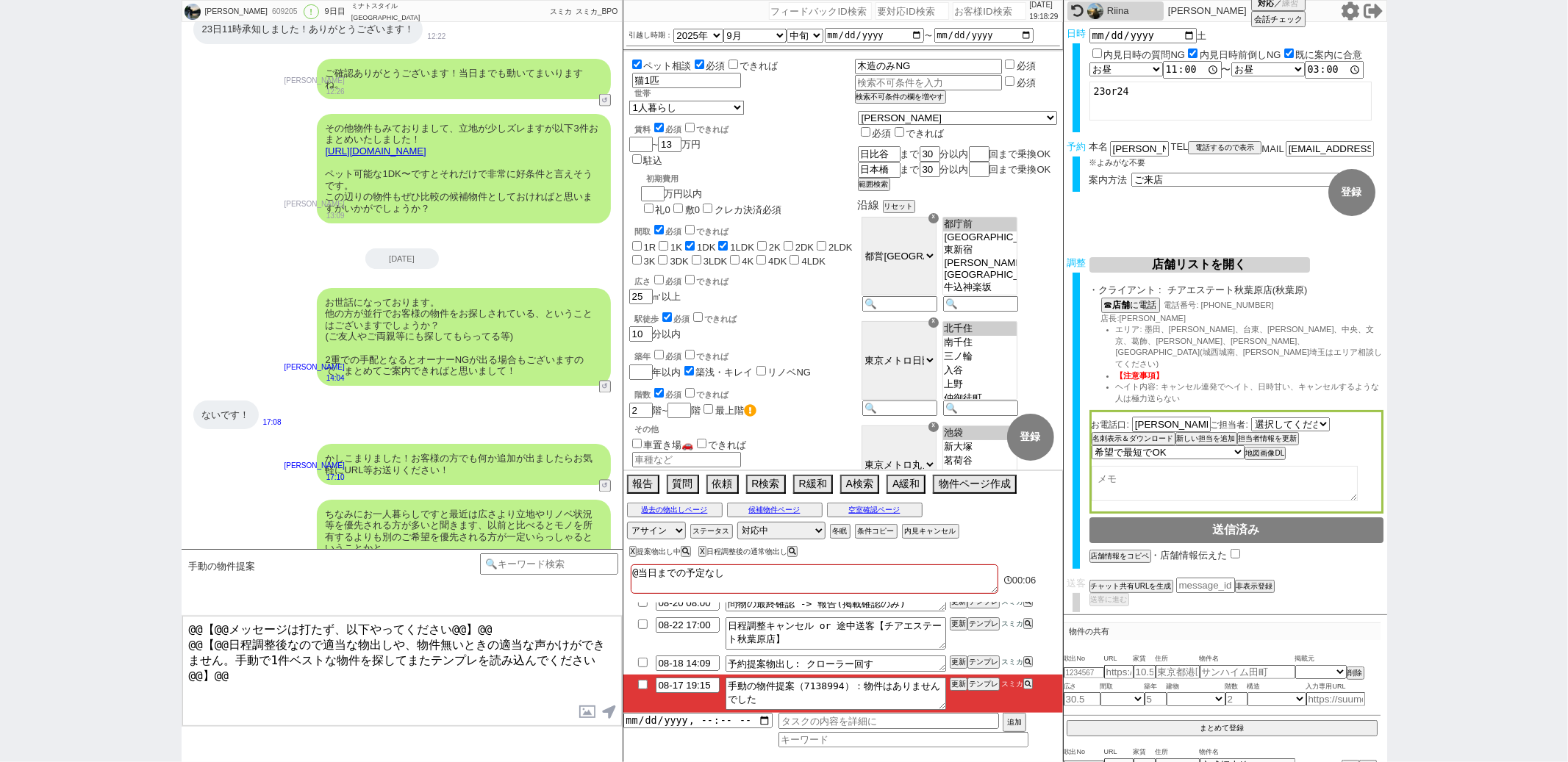
click at [220, 393] on div "2025-08-17 お世話になっております。 他の方が並行でお客様の物件をお探しされている、ということはございますでしょうか？ (ご友人やご両親等にも探して…" at bounding box center [402, 415] width 442 height 44
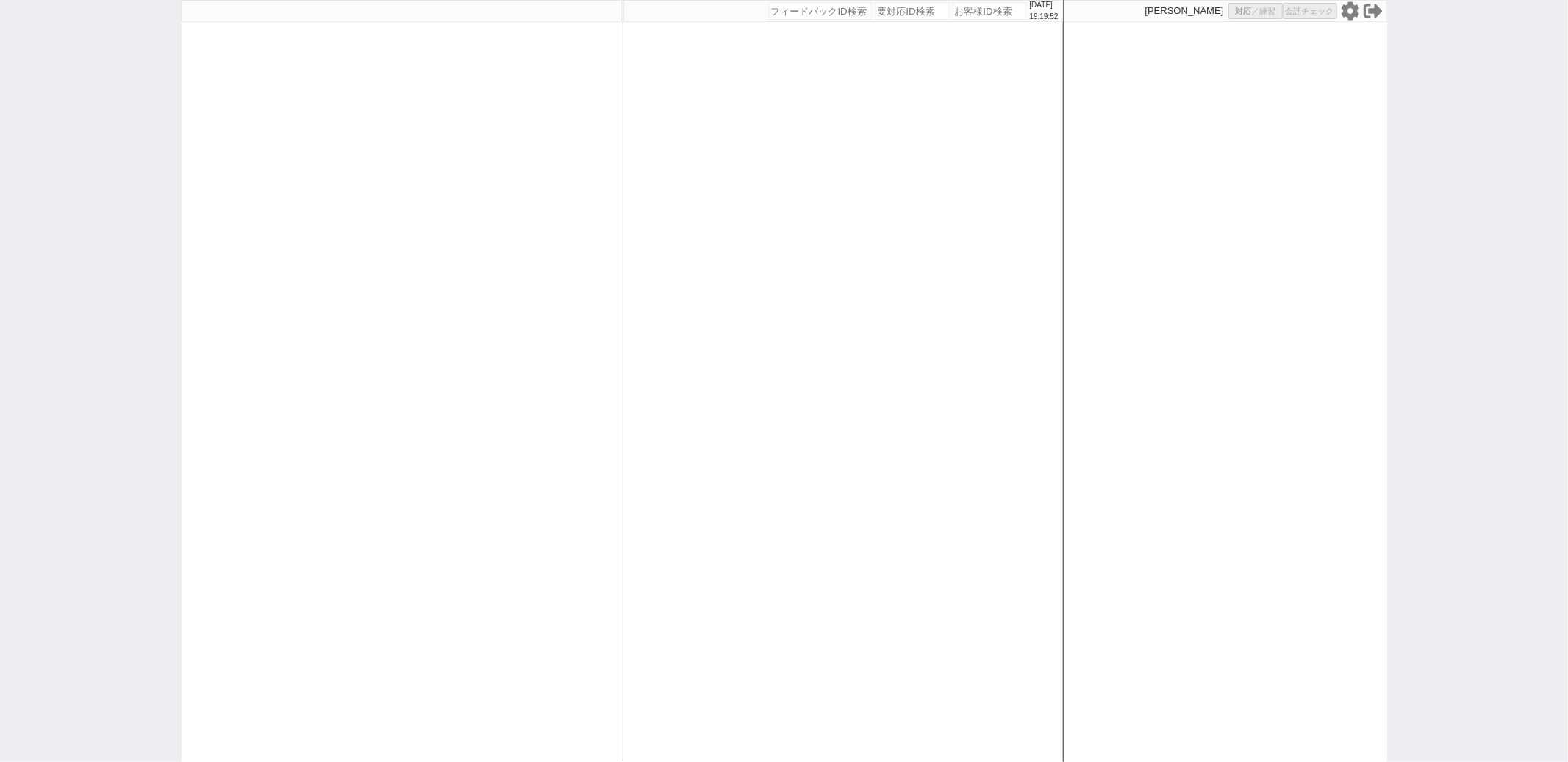
select select
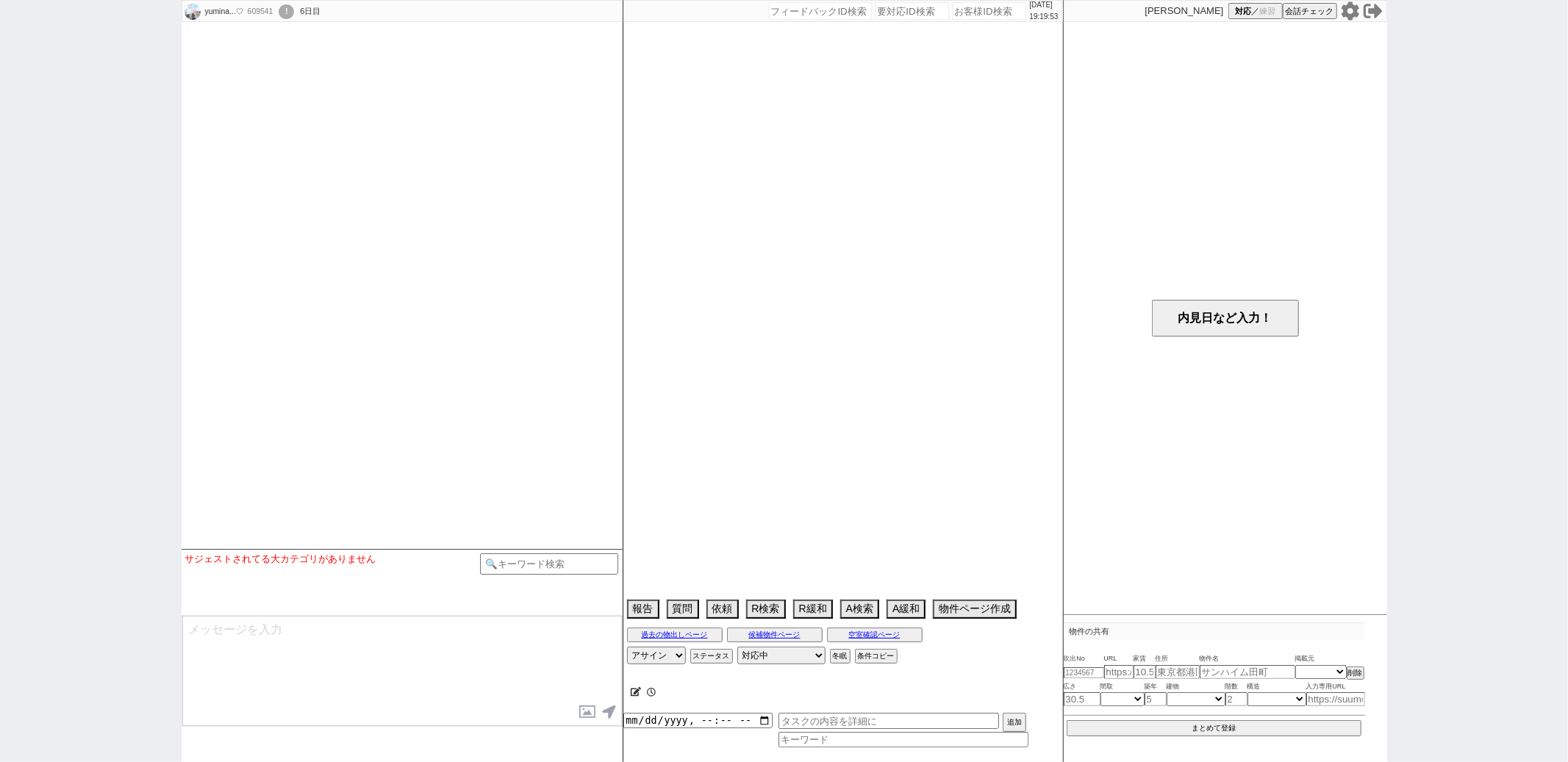
select select
select select "13"
select select "0"
select select "12"
select select "29"
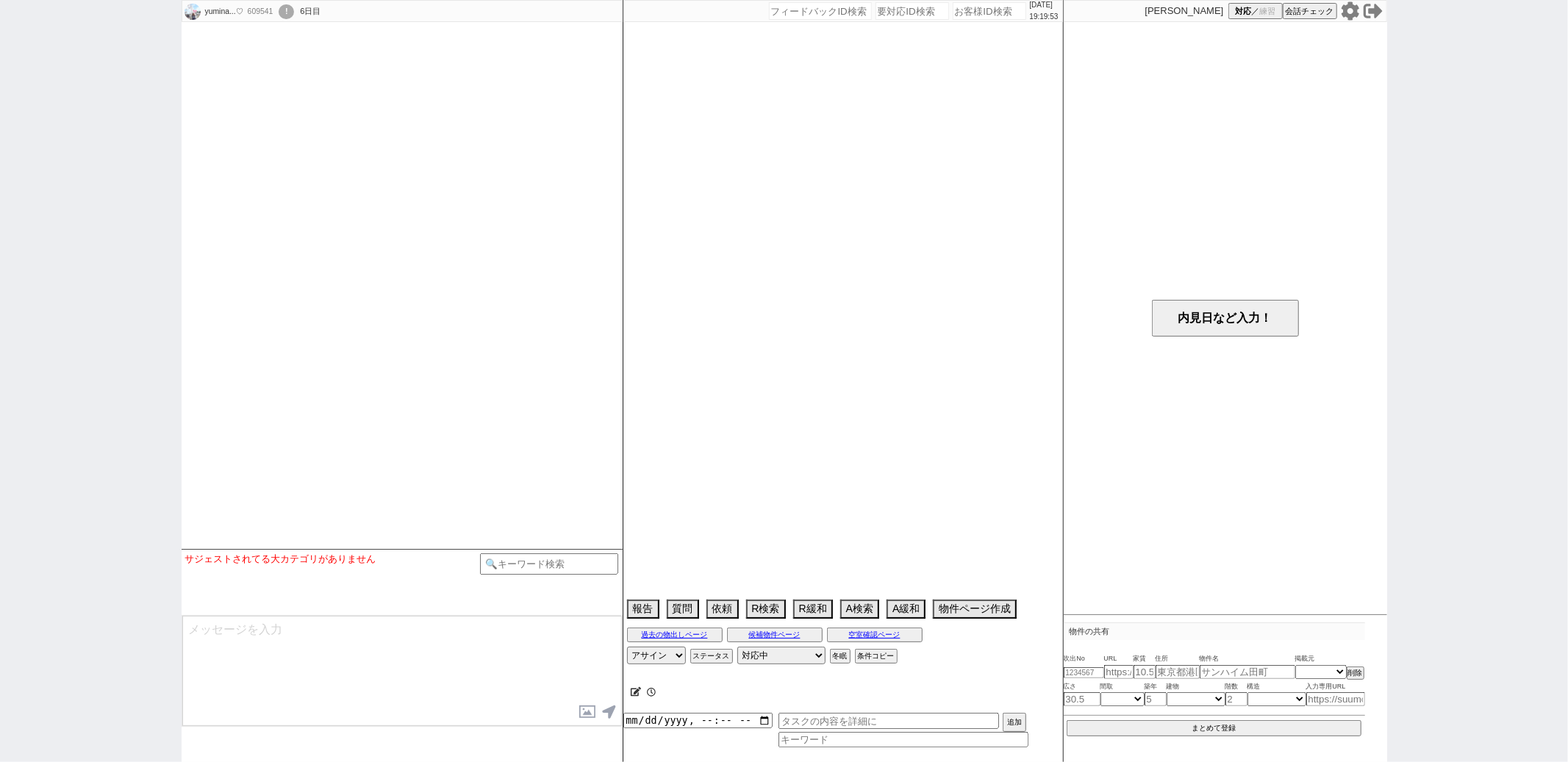
select select "899"
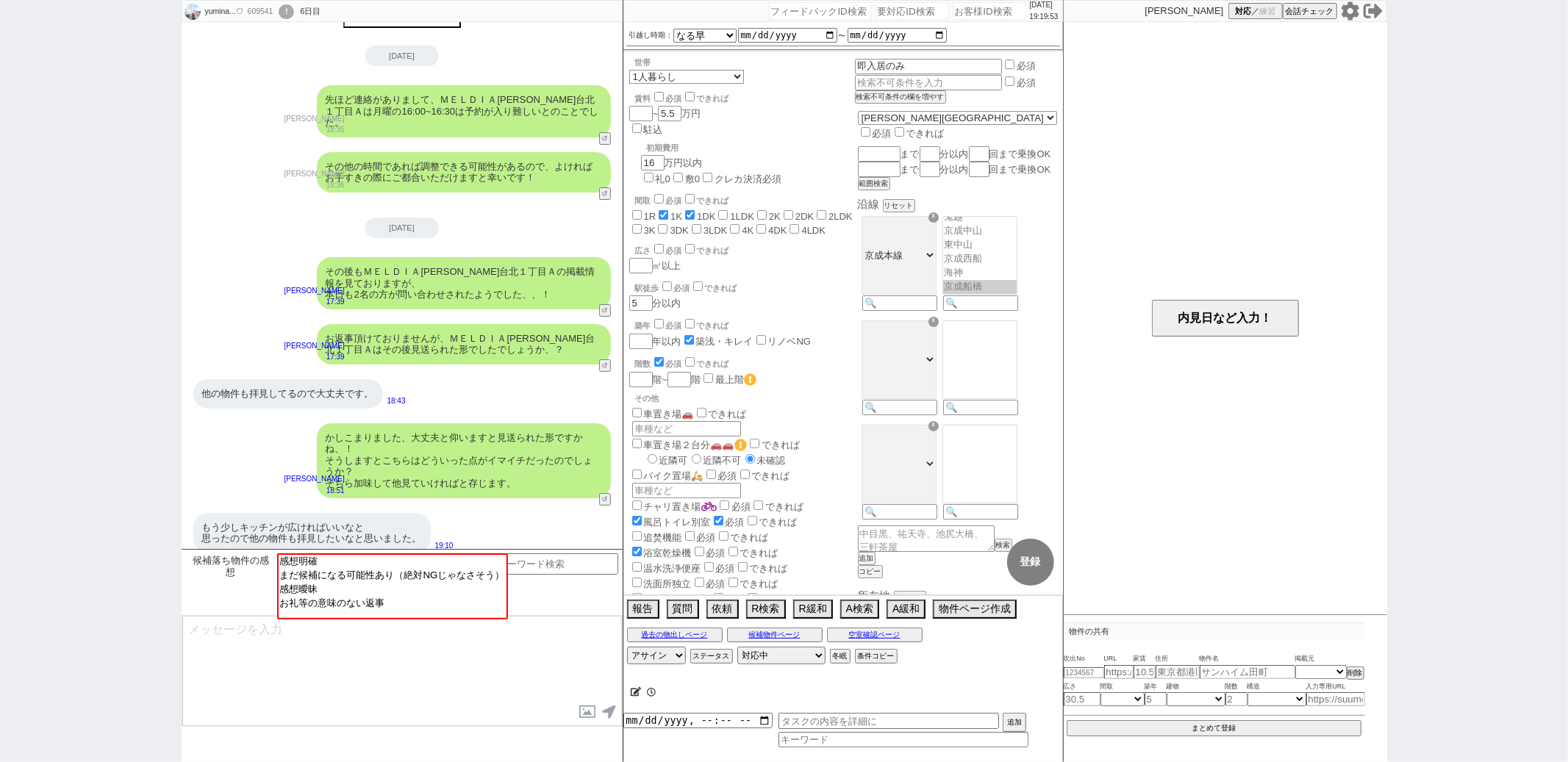
scroll to position [261, 0]
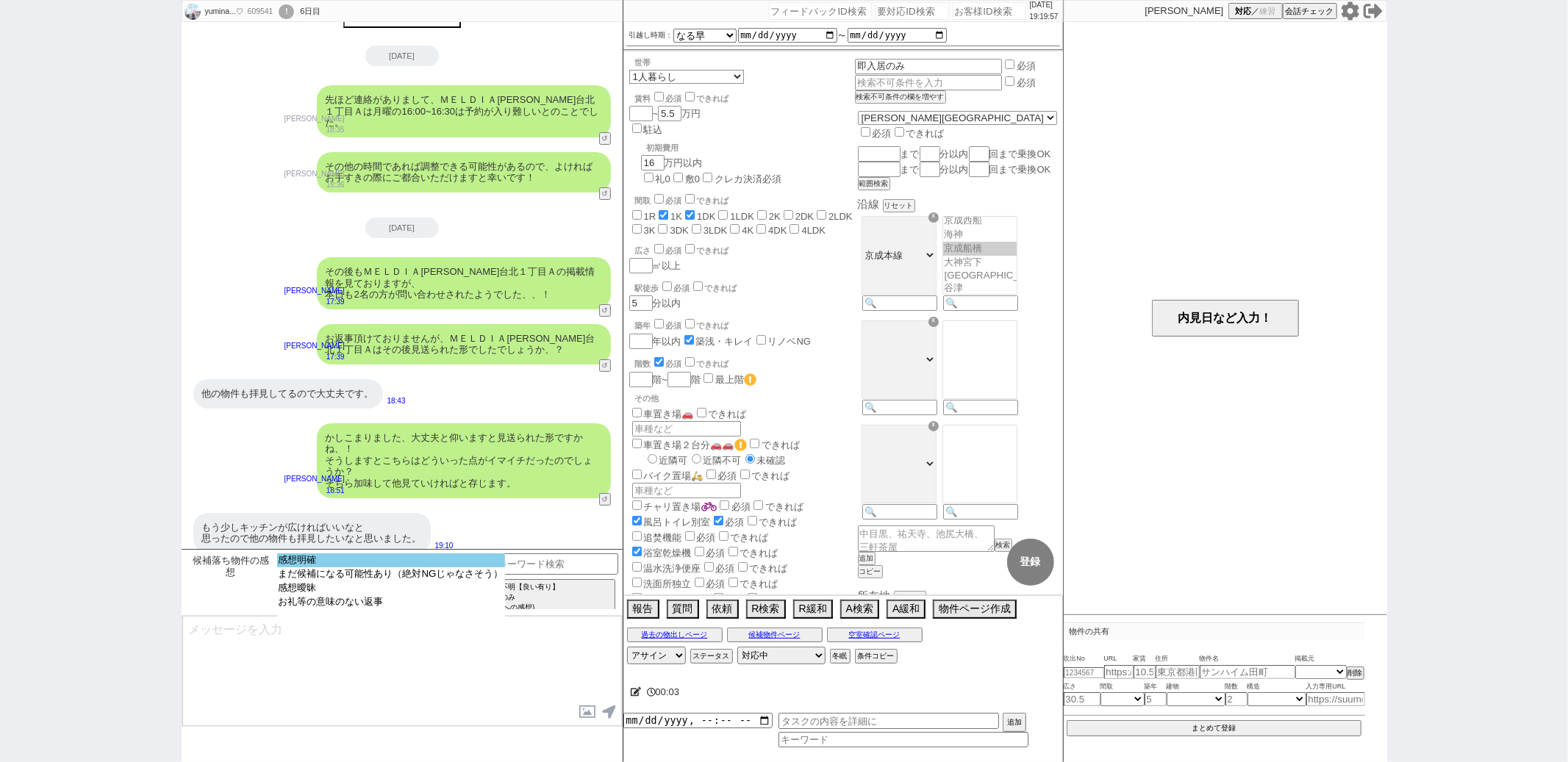
select select "感想明確"
click at [289, 567] on option "感想明確" at bounding box center [391, 574] width 228 height 14
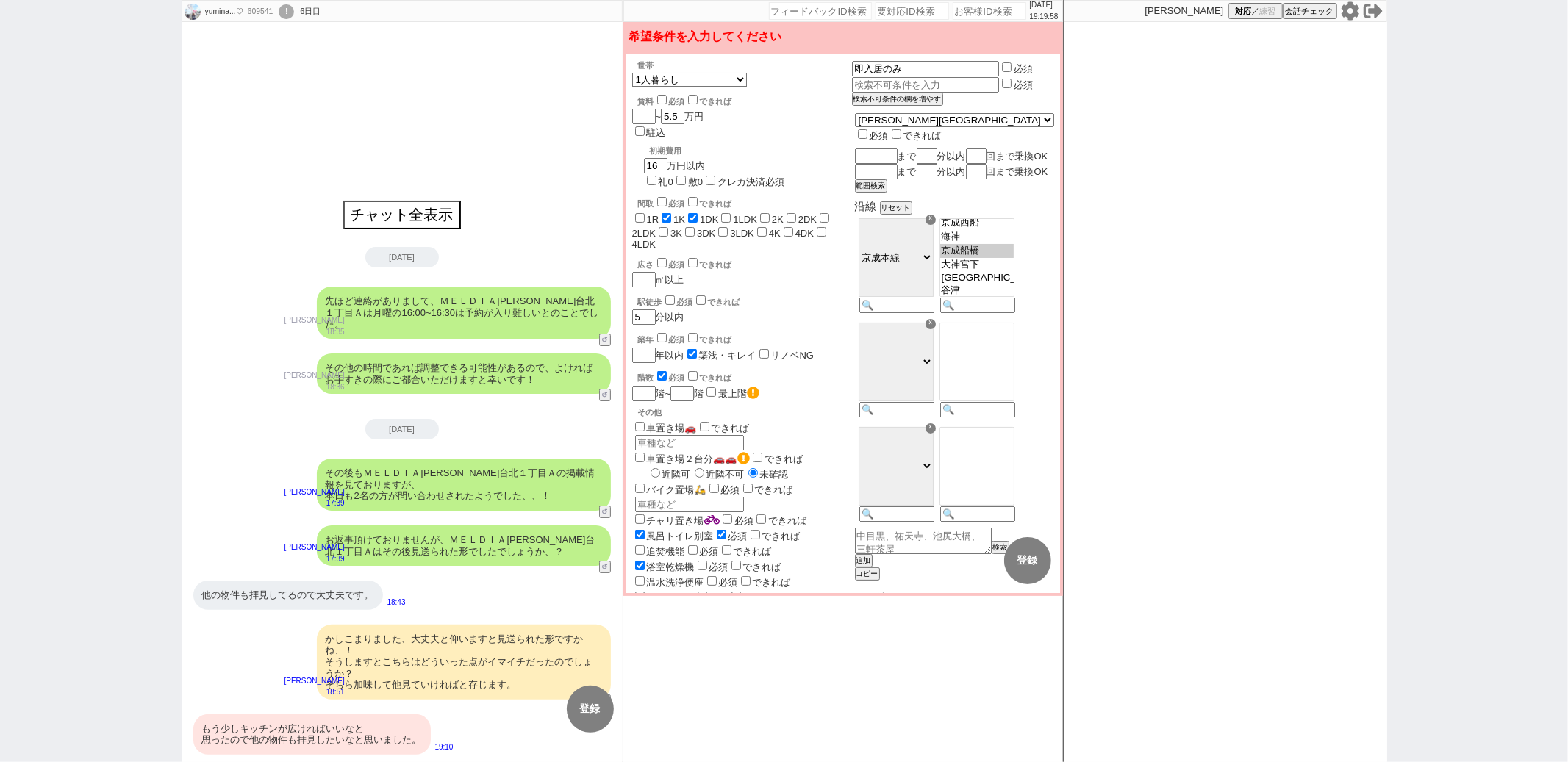
click at [331, 737] on div "もう少しキッチンが広ければいいなと 思ったので他の物件も拝見したいなと思いました。" at bounding box center [312, 734] width 238 height 40
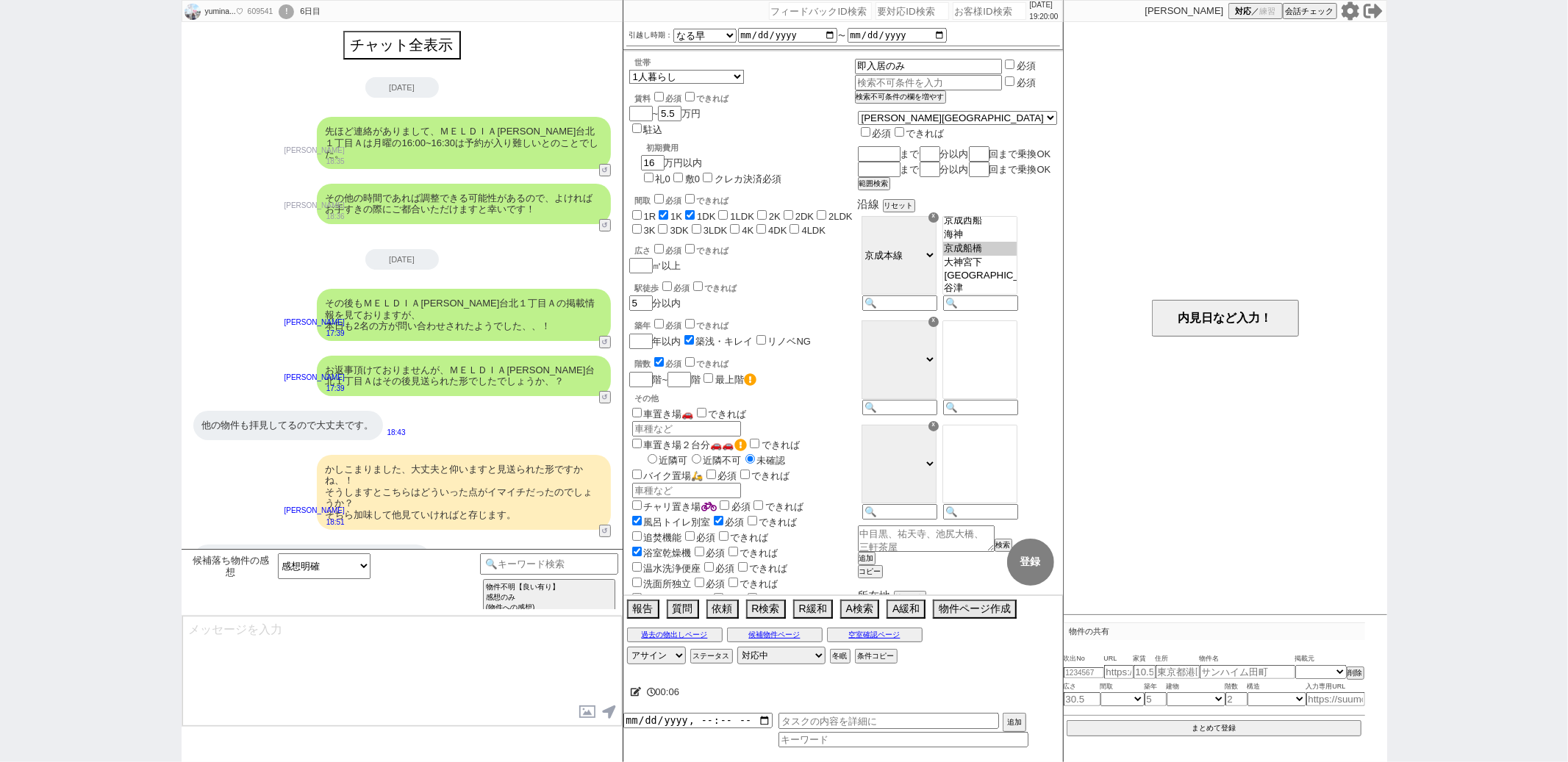
type textarea "かしこまりました、ありがとうございます。反映しながら只今見てみますね。 その他もずらせる条件ございましたらお声がけください！"
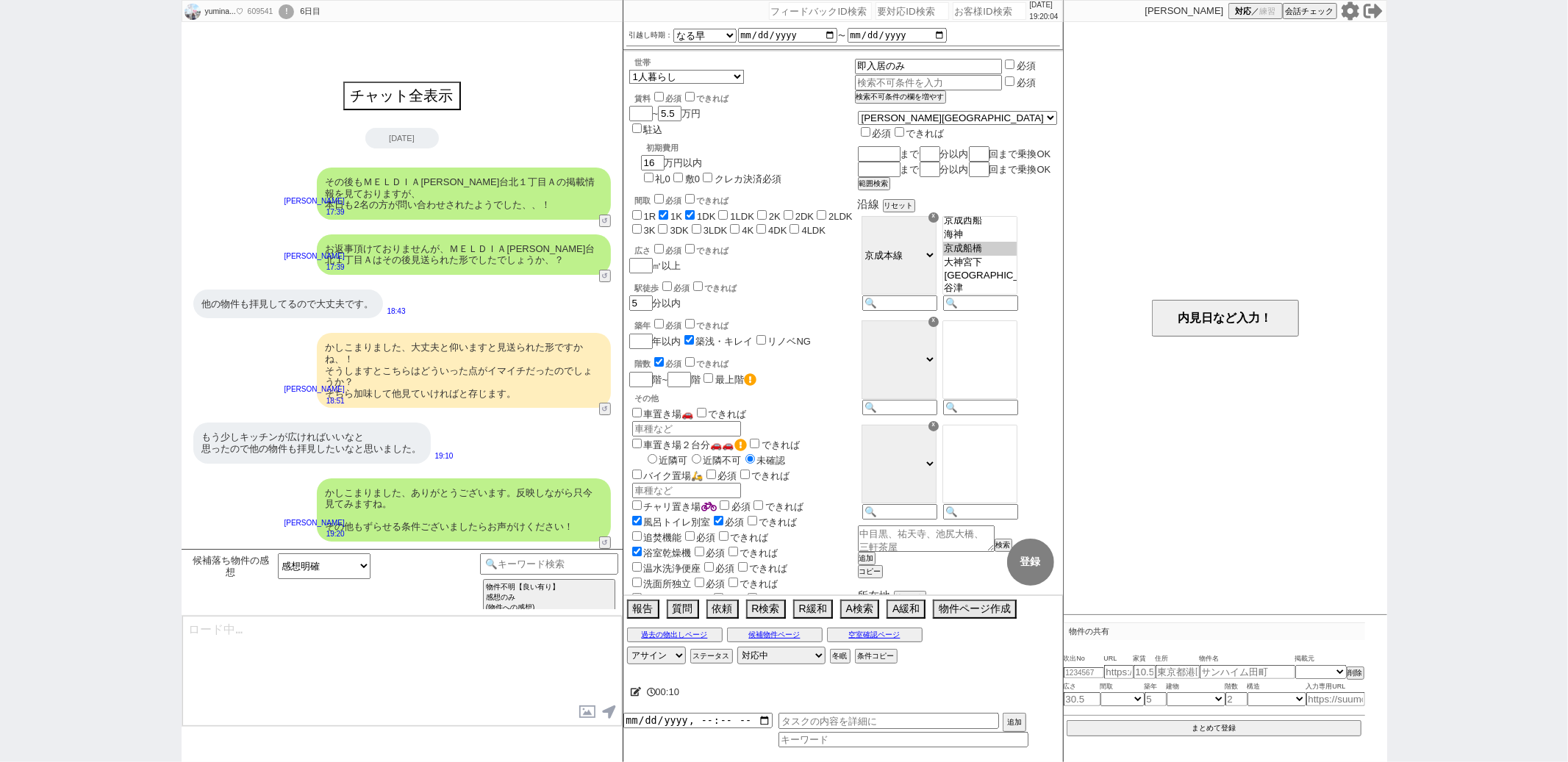
type textarea "またすみません、お客様は最近ではネットでどのサイトを活用されておられますか？ ※SUUMOやHOMESなど ネットによってはどうしても「掲載はあるが募集はない…"
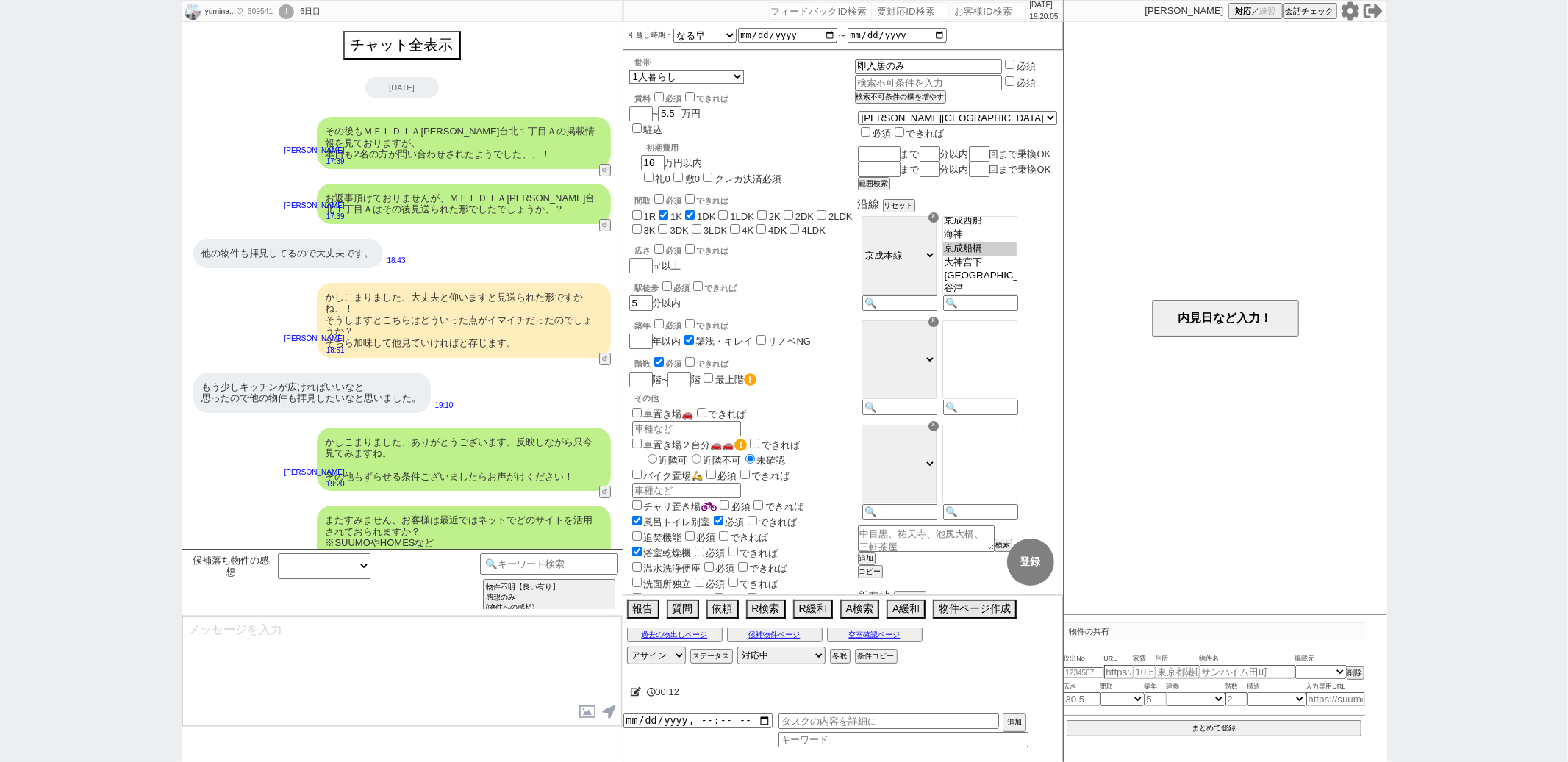
scroll to position [97, 0]
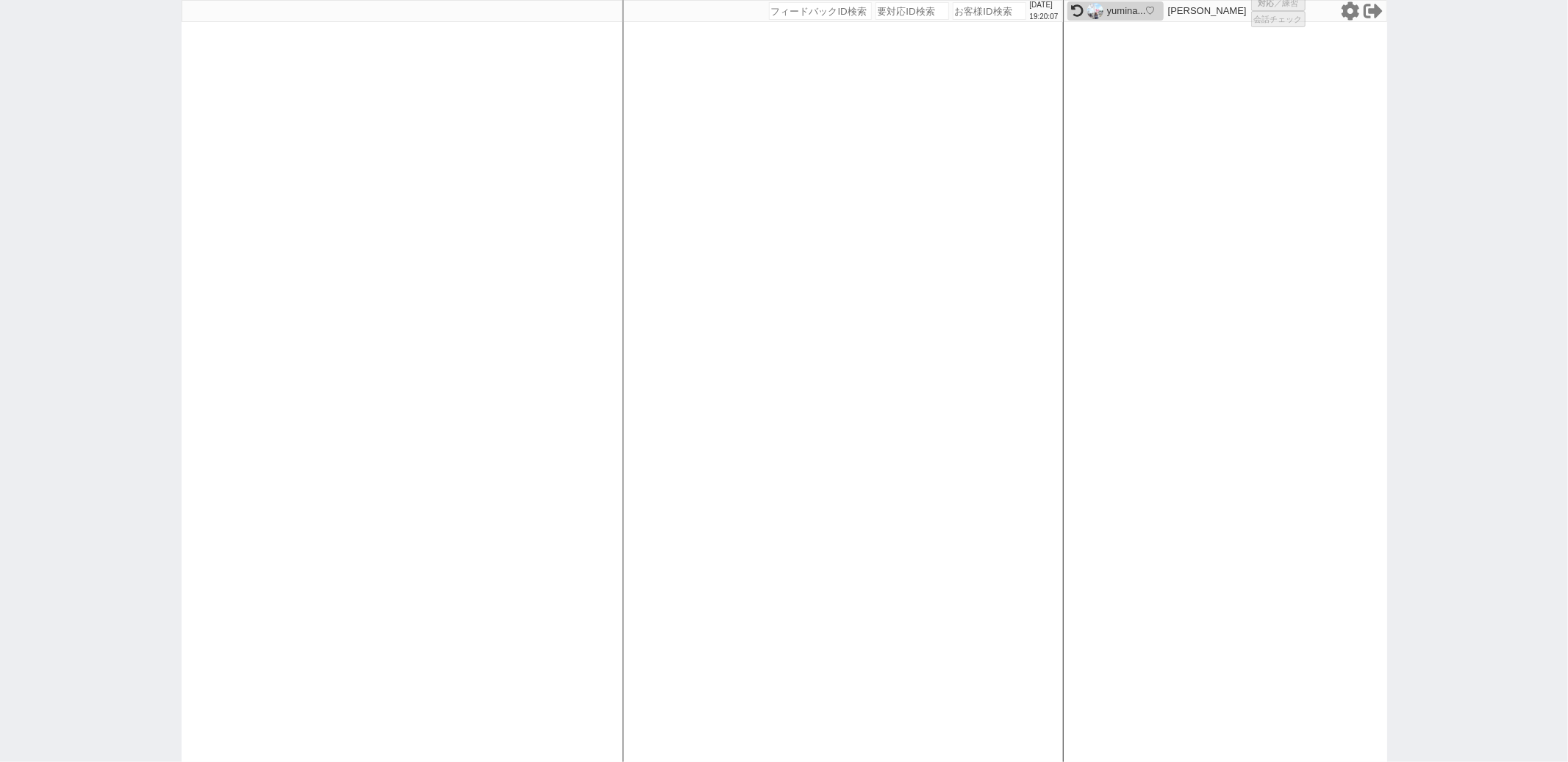
select select "4"
select select "2"
select select "5"
select select
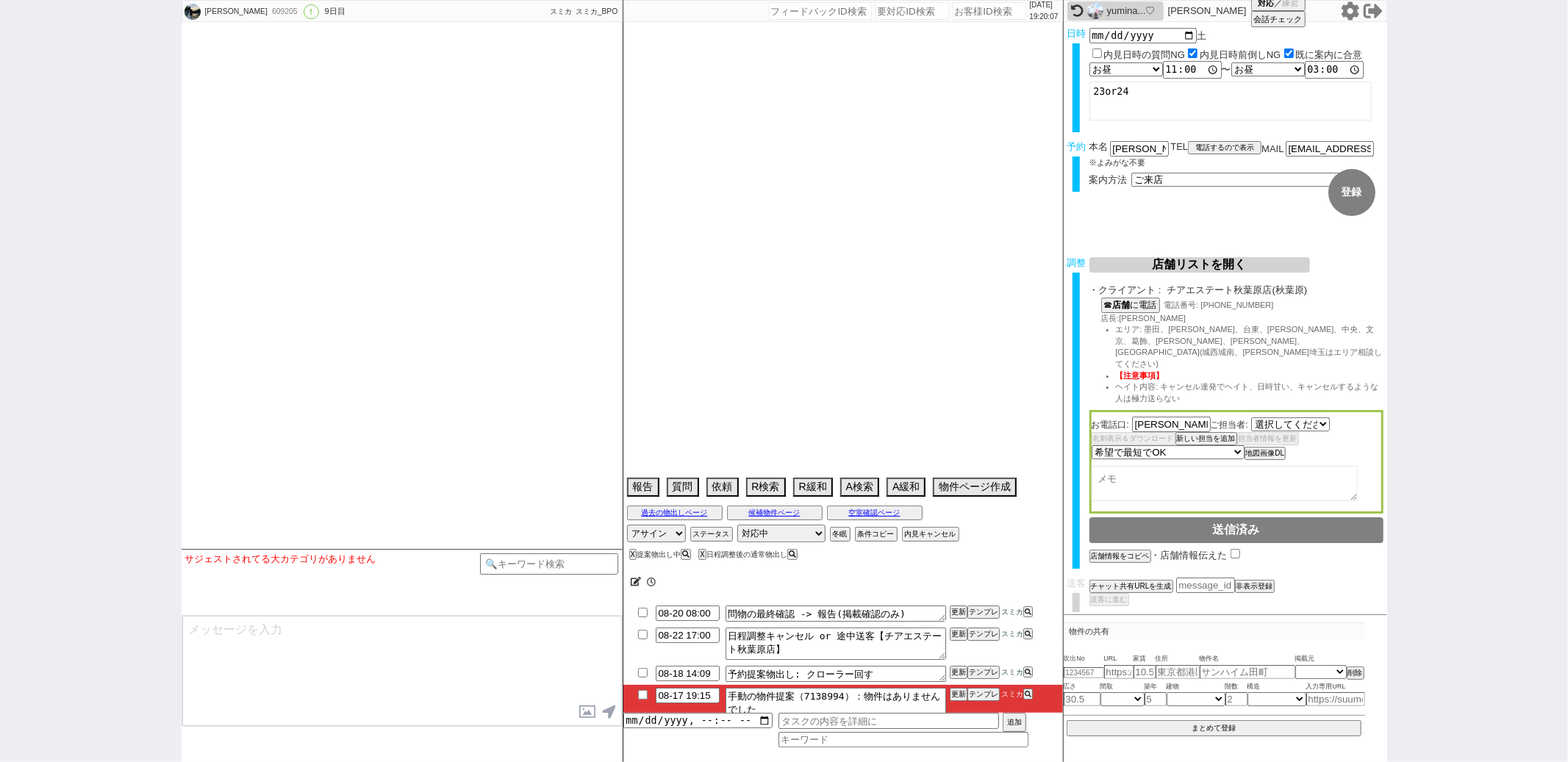
select select "[DATE]"
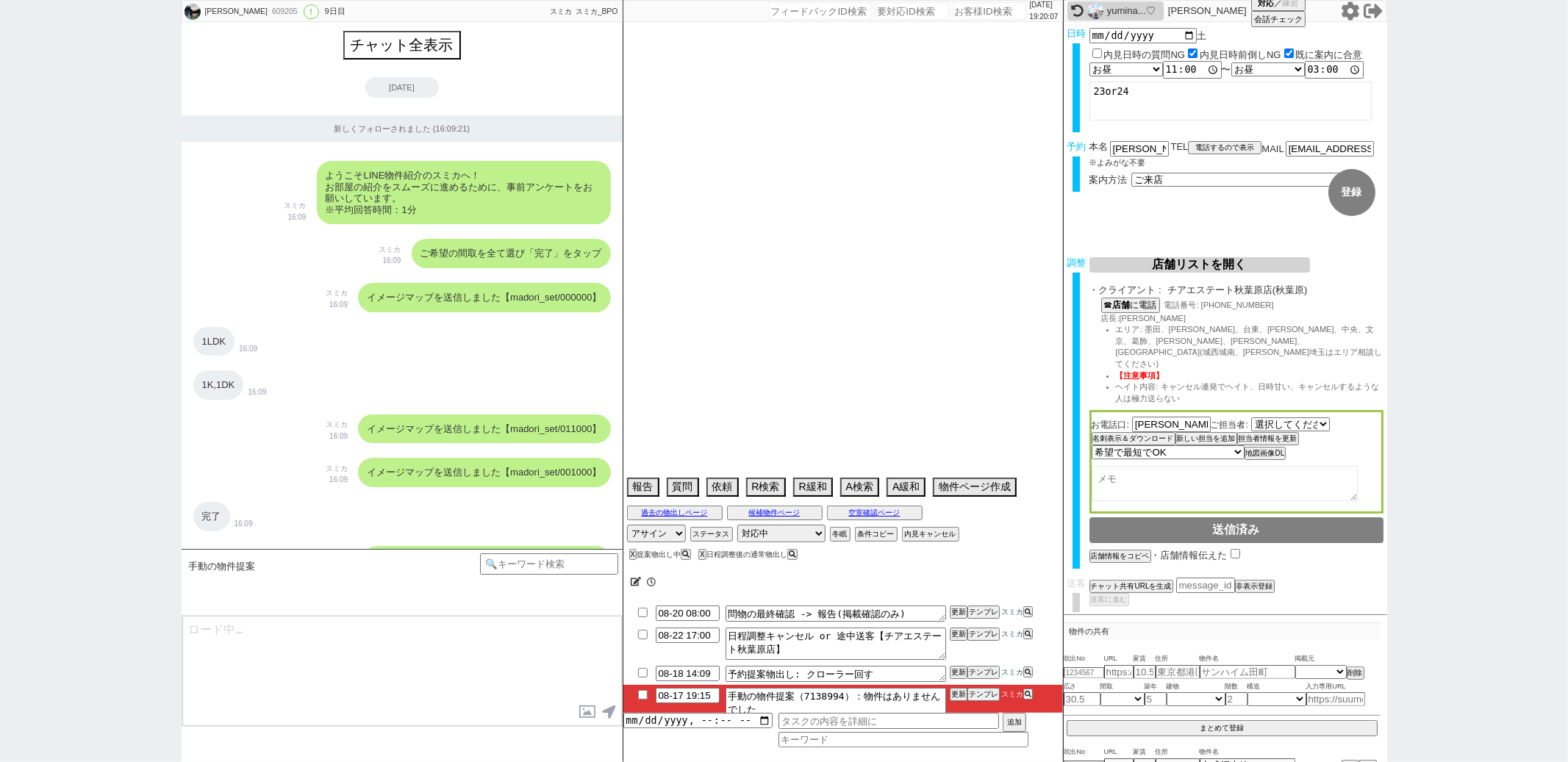
scroll to position [6813, 0]
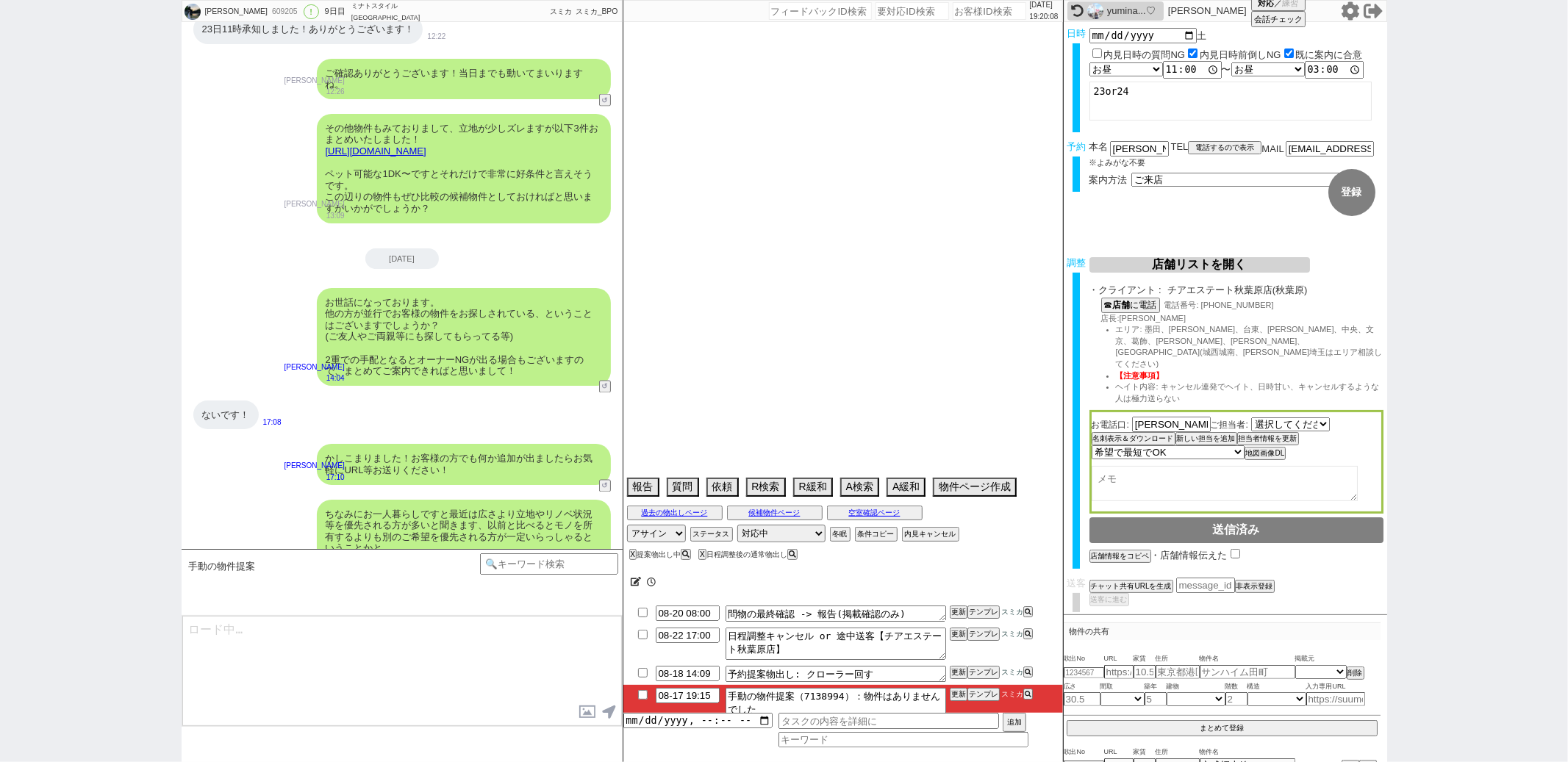
type textarea "@当日までの予定なし"
select select "2025"
select select "9"
select select "33"
select select "0"
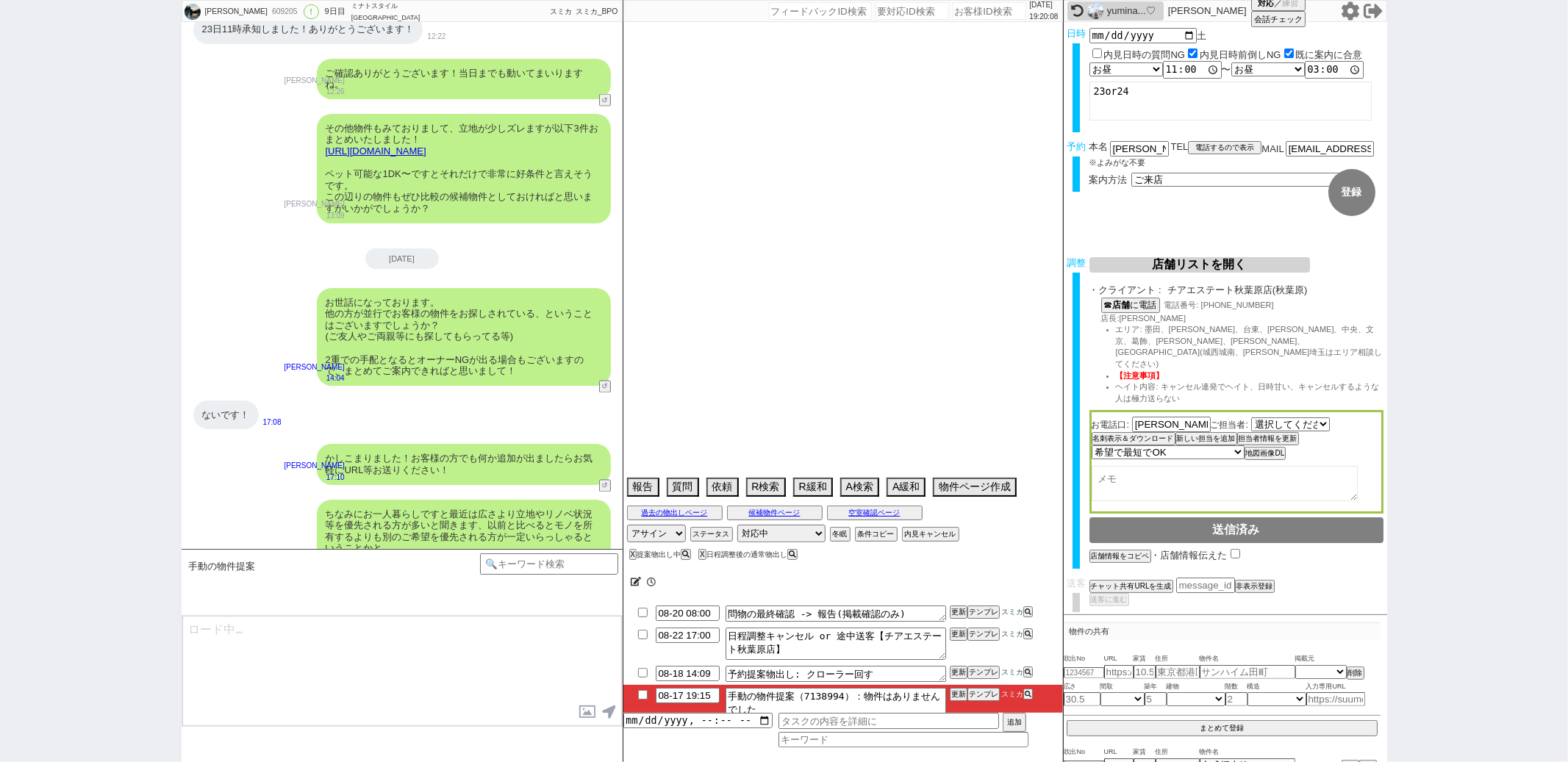
select select "75"
select select "62"
select select "60"
select select "64"
select select "1556"
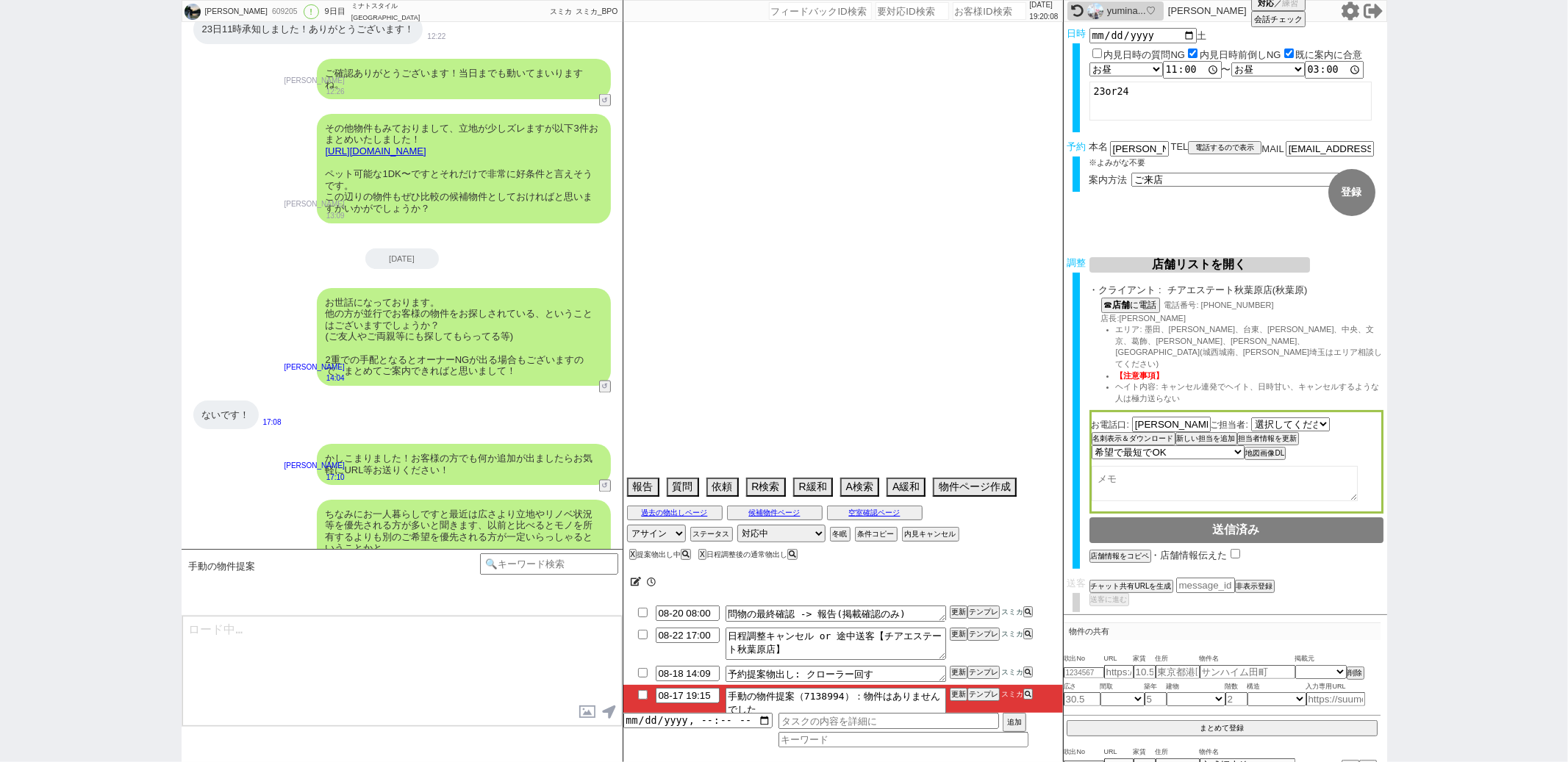
select select "69"
select select "70"
select select "1682"
select select "59"
select select "63"
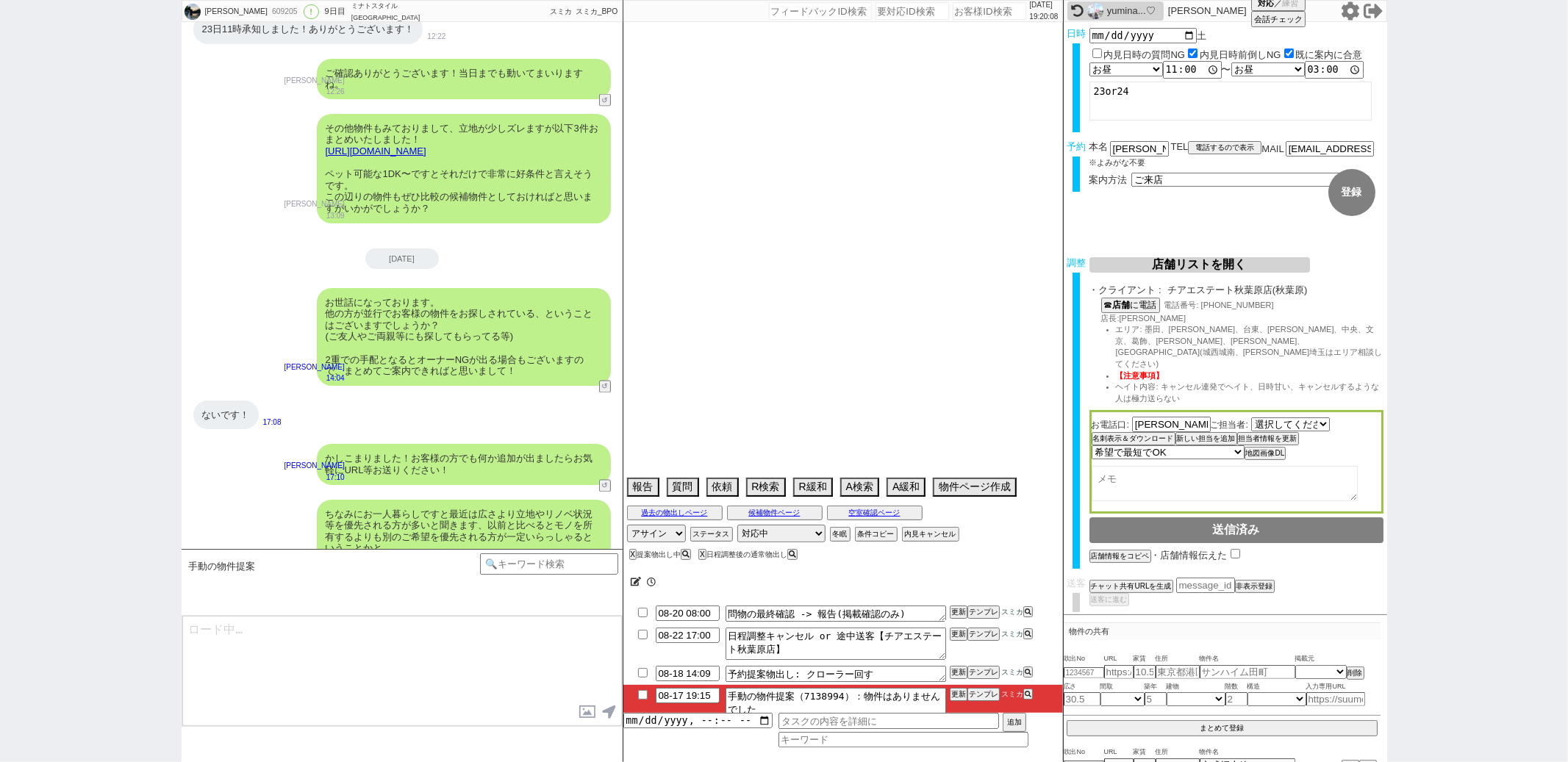
select select "65"
select select "1583"
select select "71"
select select "67"
select select "66"
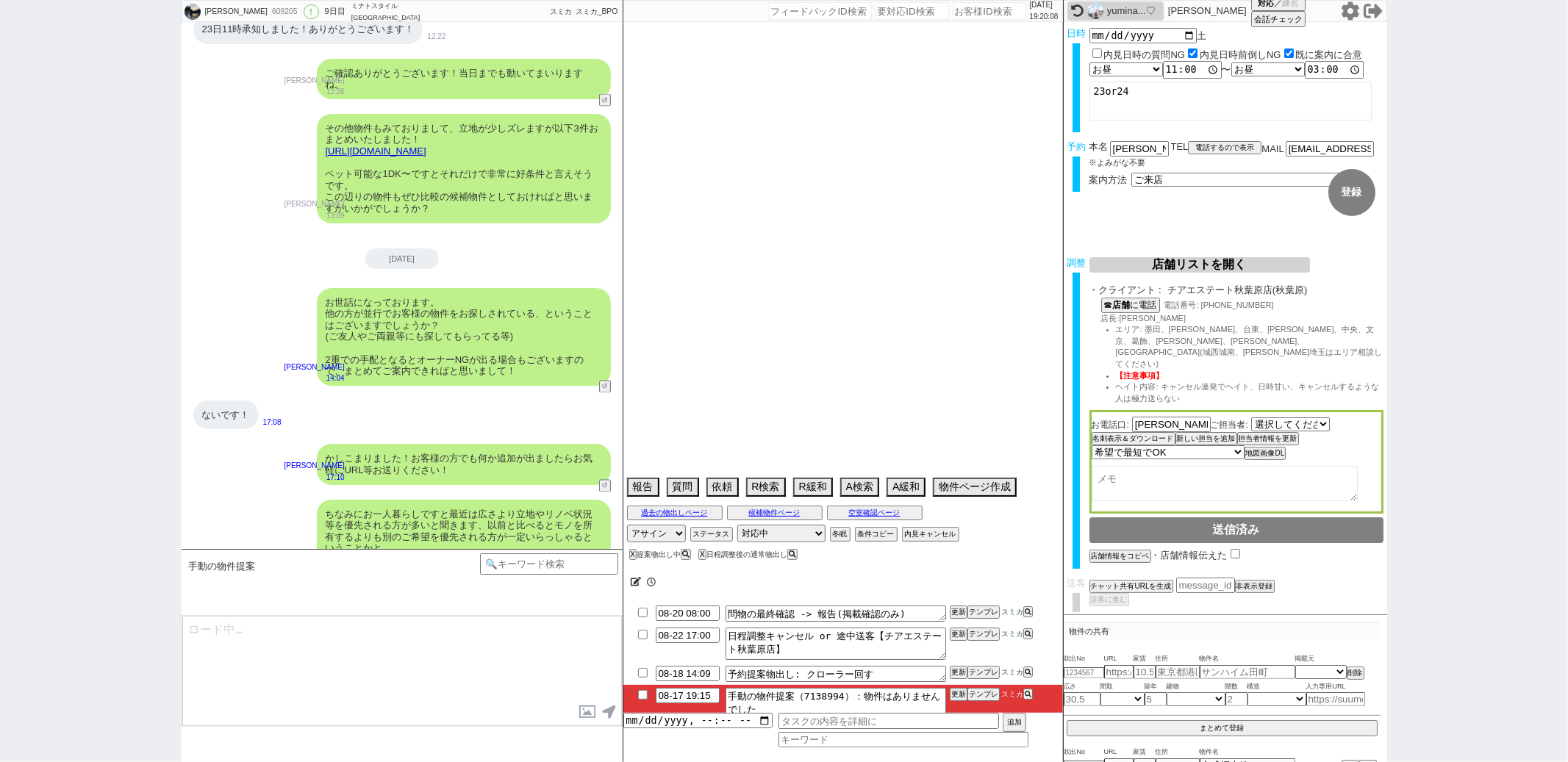
select select "68"
select select "1643"
select select "61"
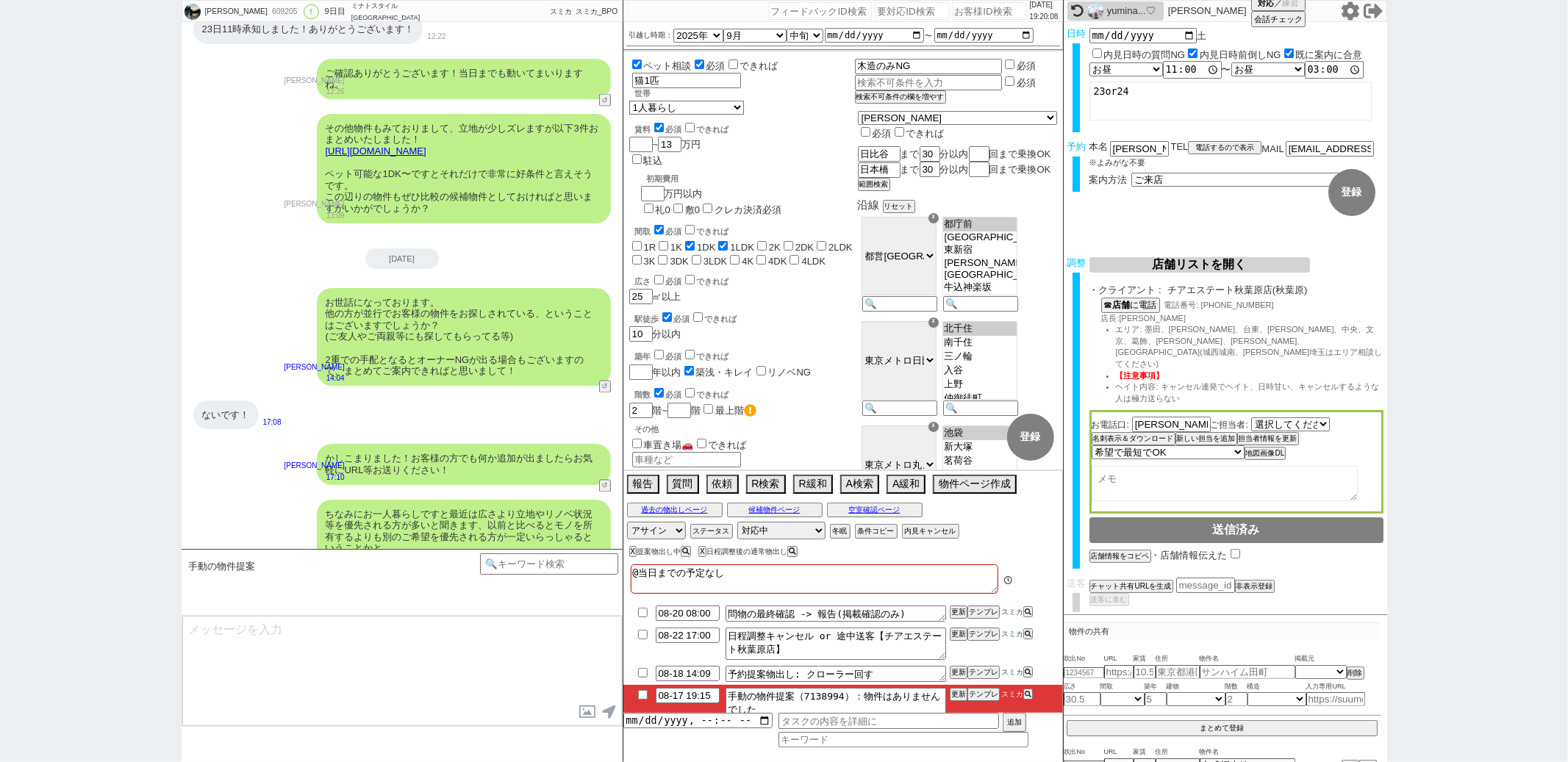
scroll to position [46, 0]
type textarea "@@【@@メッセージは打たず、以下やってください@@】@@ @@【@@日程調整後なので適当な物出しや、物件無いときの適当な声かけができません。手動で1件ベスト…"
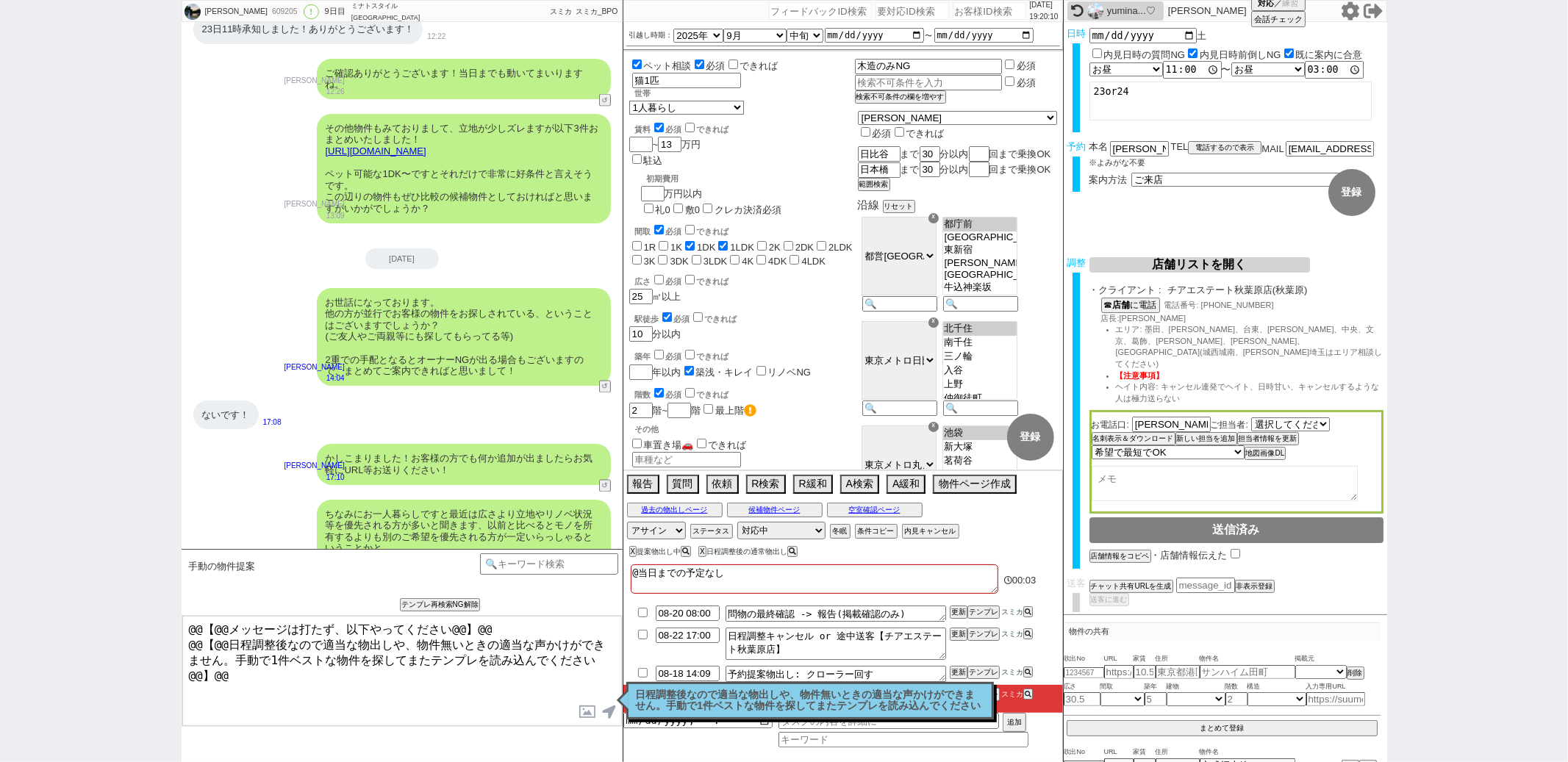
click at [703, 686] on div "日程調整後なので適当な物出しや、物件無いときの適当な声かけができません。手動で1件ベストな物件を探してまたテンプレを読み込んでください 読んだ" at bounding box center [810, 701] width 368 height 38
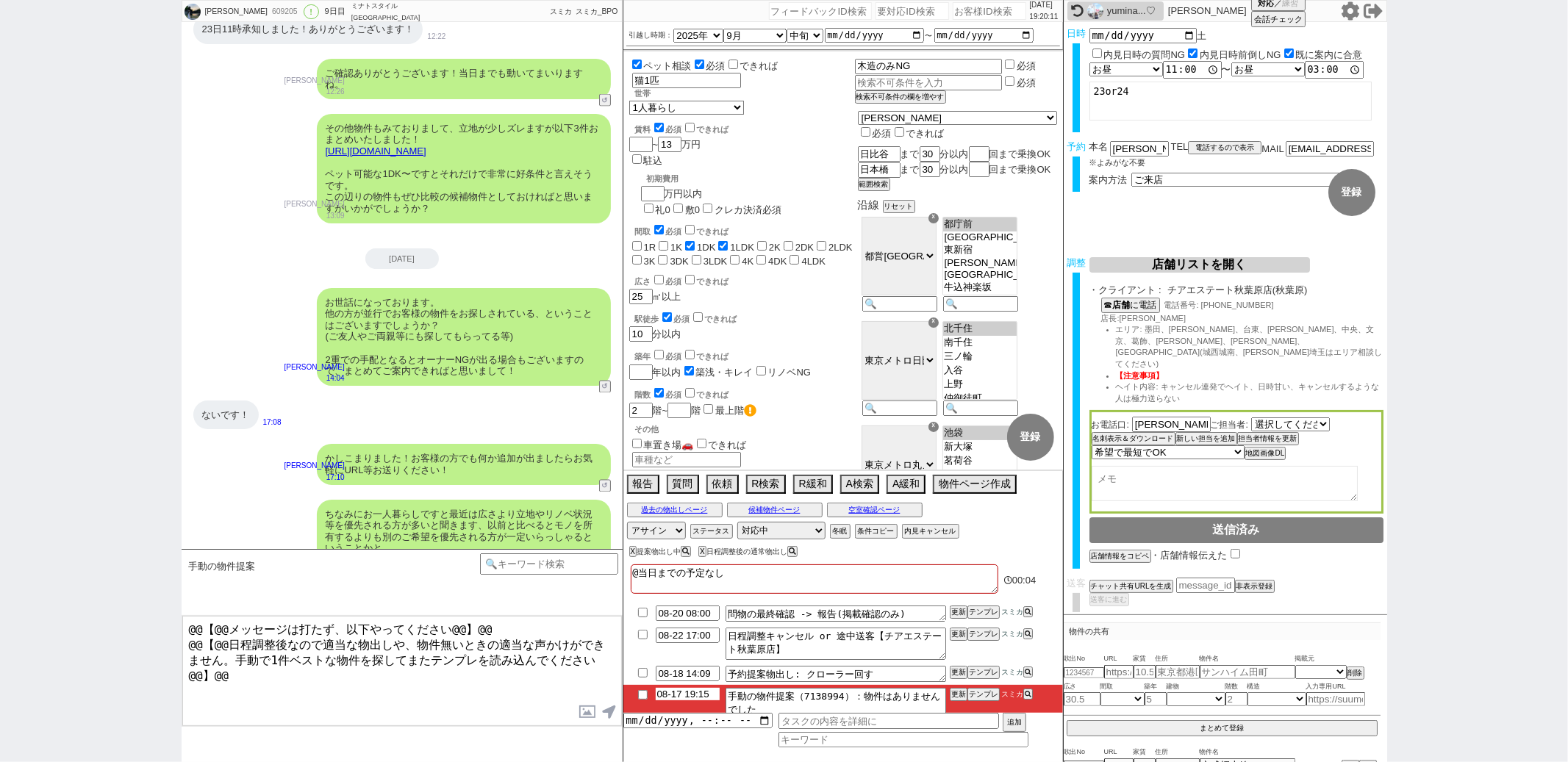
click at [691, 696] on input "08-17 19:15" at bounding box center [688, 694] width 64 height 12
type input "08-17 20:00"
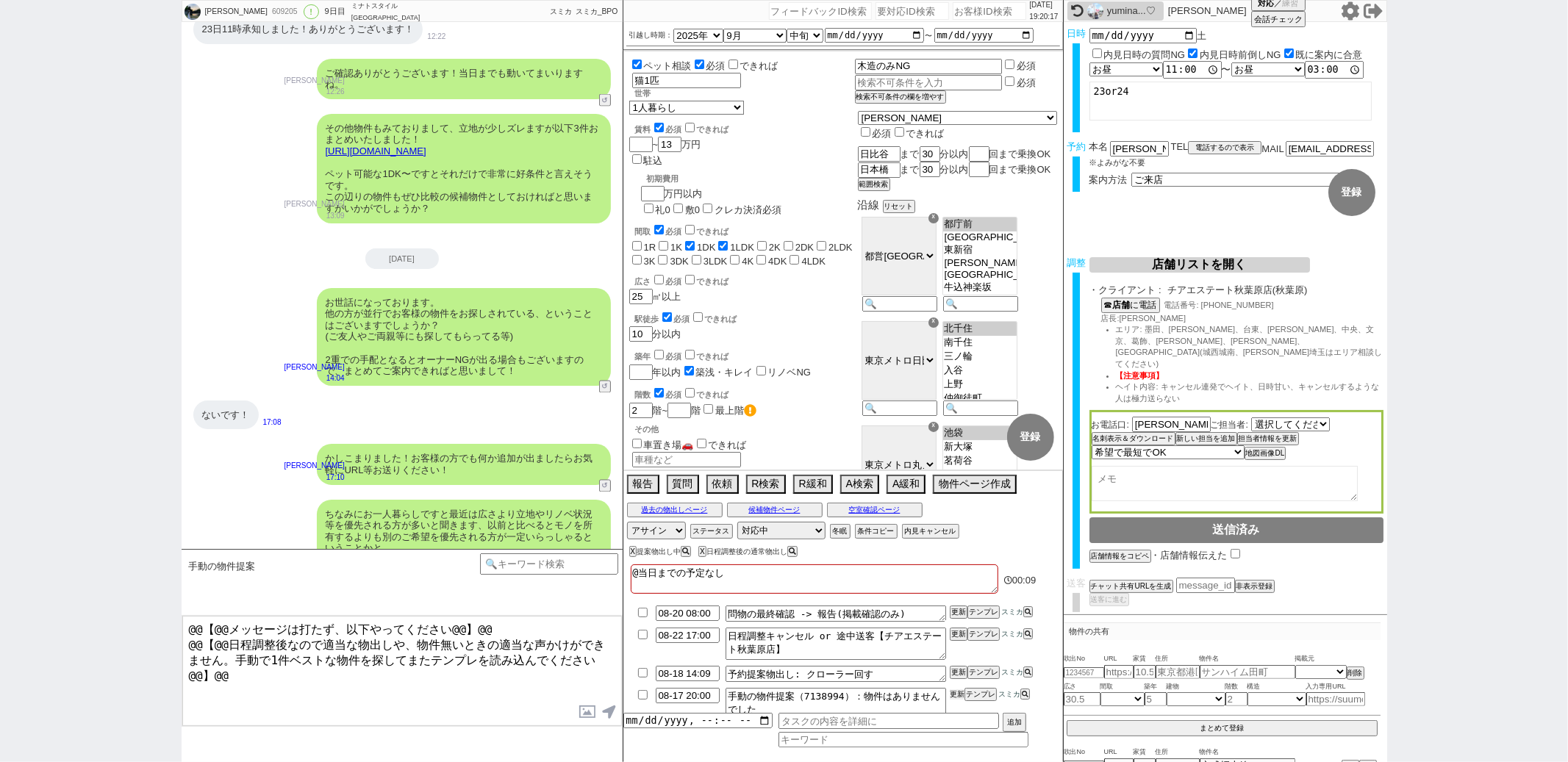
click at [955, 695] on button "更新" at bounding box center [957, 695] width 15 height 11
click at [269, 436] on div "かしこまりました！お客様の方でも何か追加が出ましたらお気軽にURL等お送りください！ [PERSON_NAME] 17:10 27160-A1" at bounding box center [402, 464] width 442 height 55
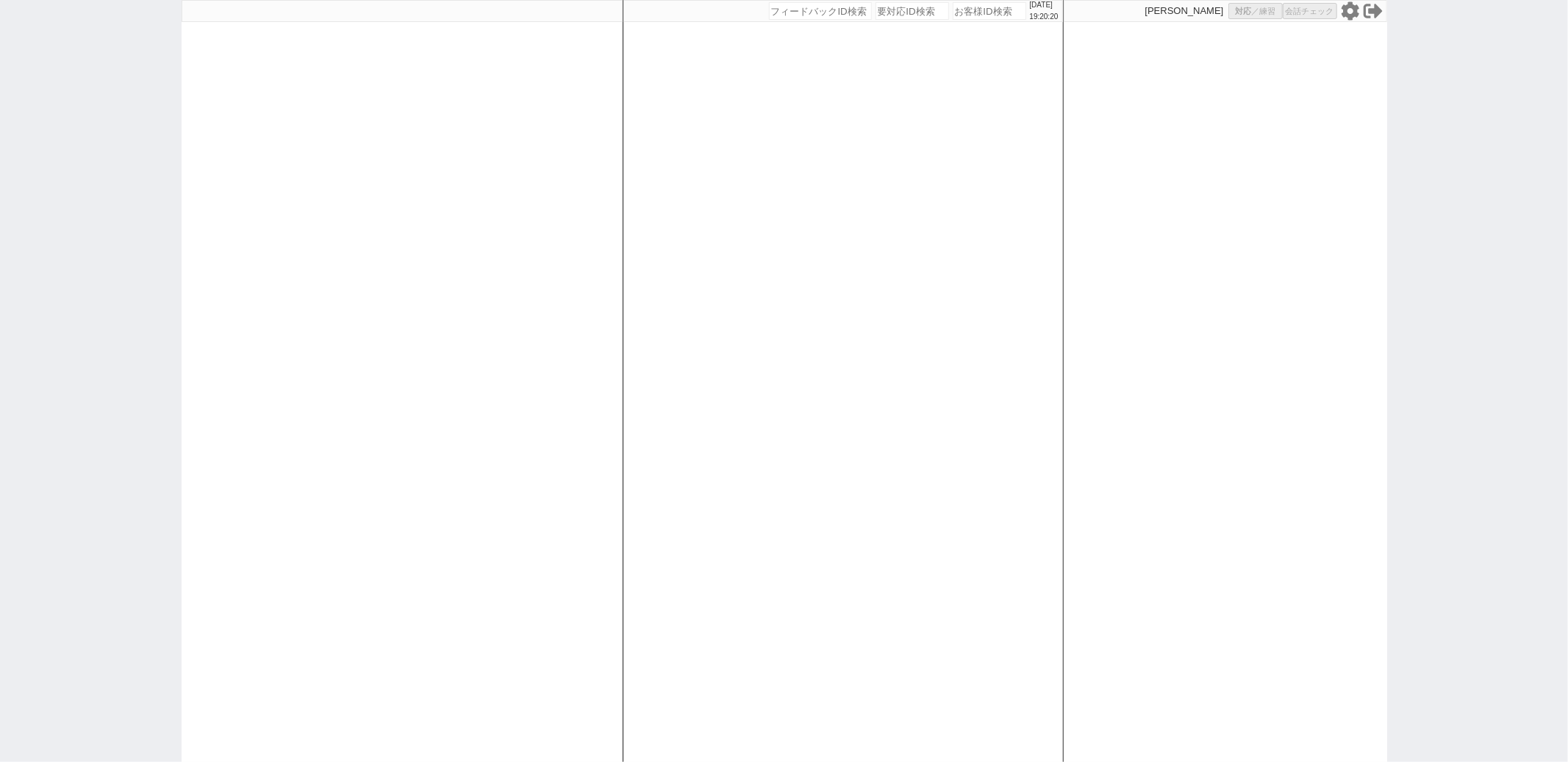
select select
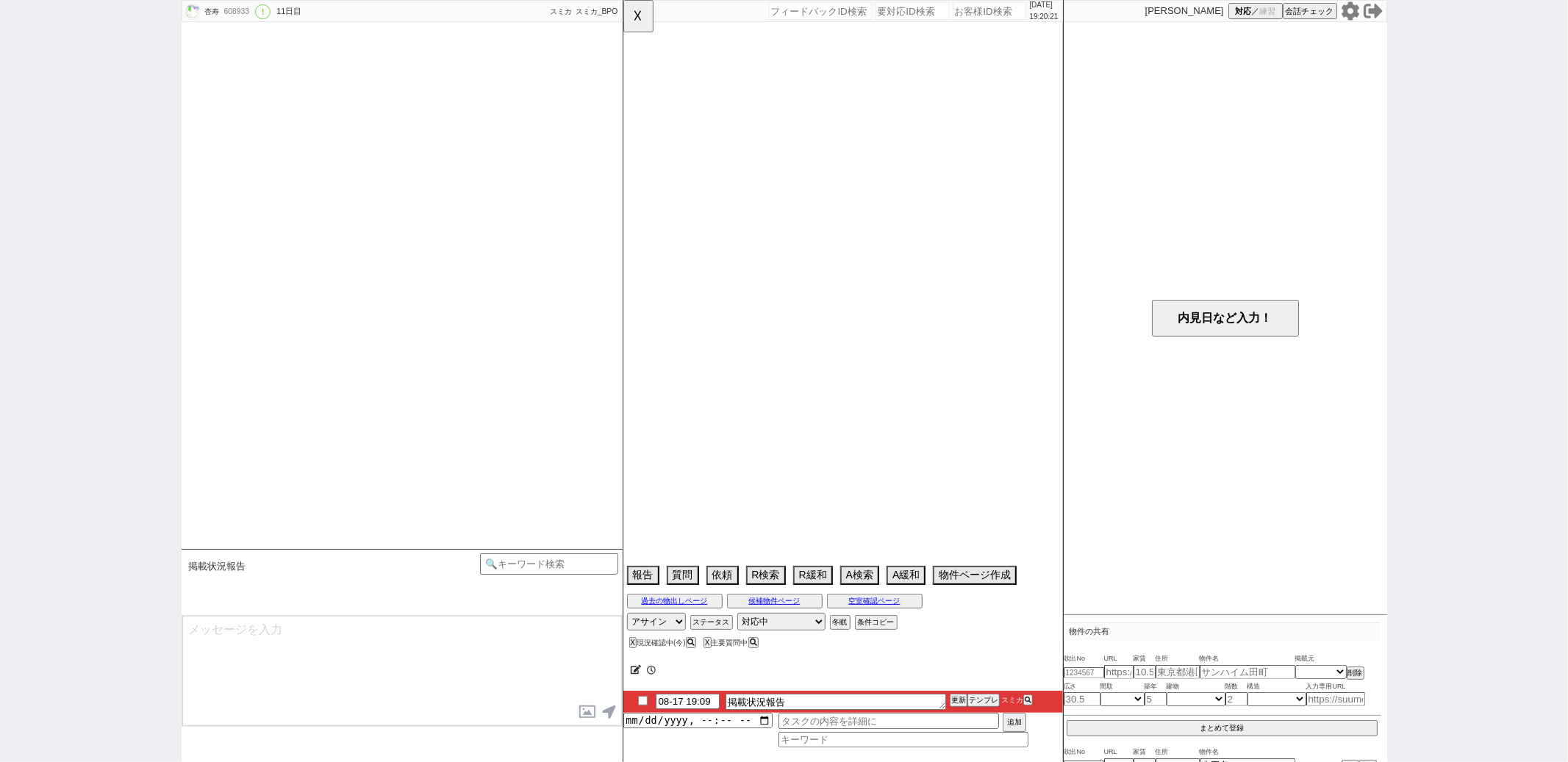
select select "2025"
select select "9"
select select "36"
select select "0"
select select "14"
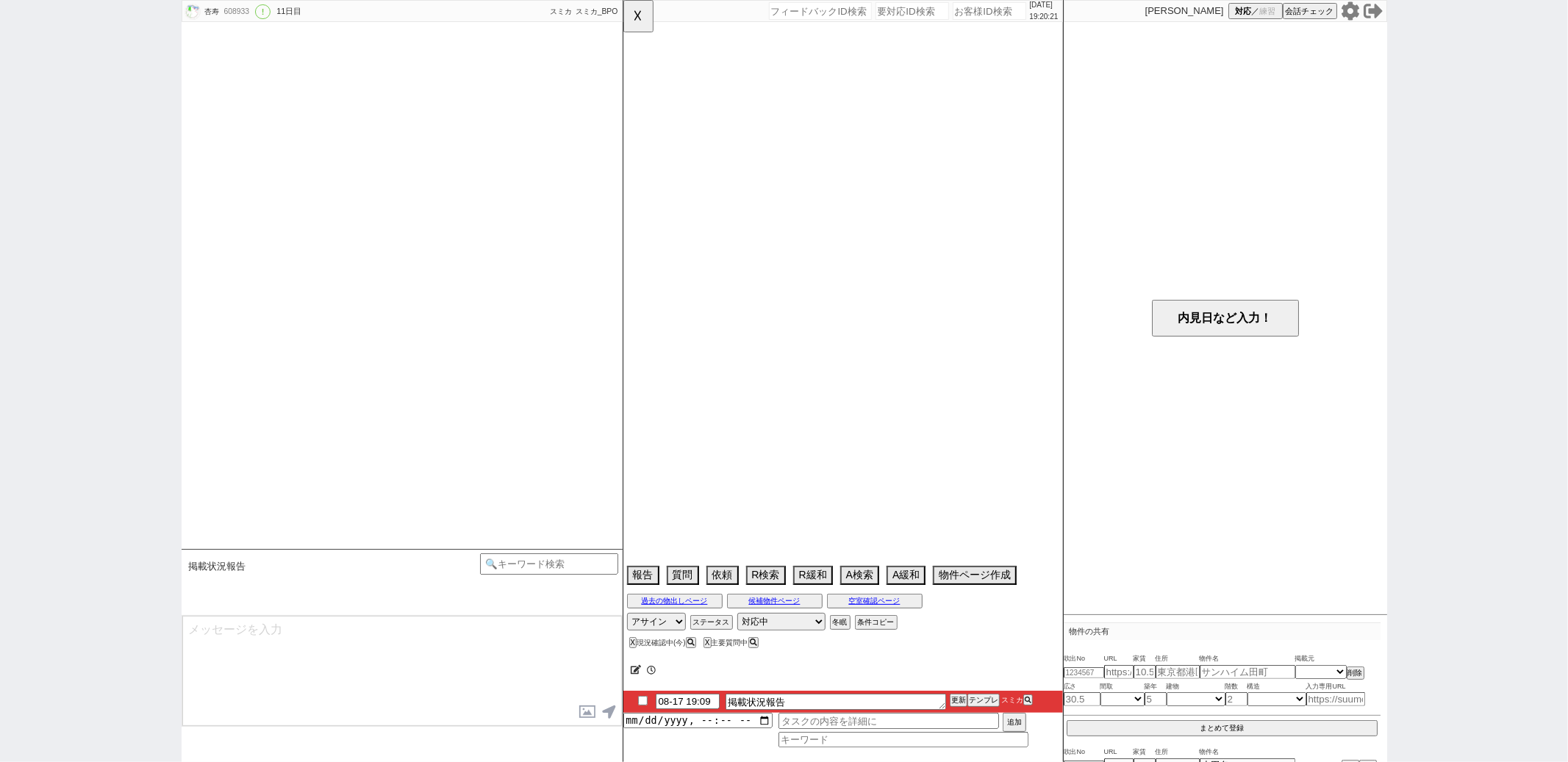
select select "48"
select select "[DATE]"
select select "13"
select select "454"
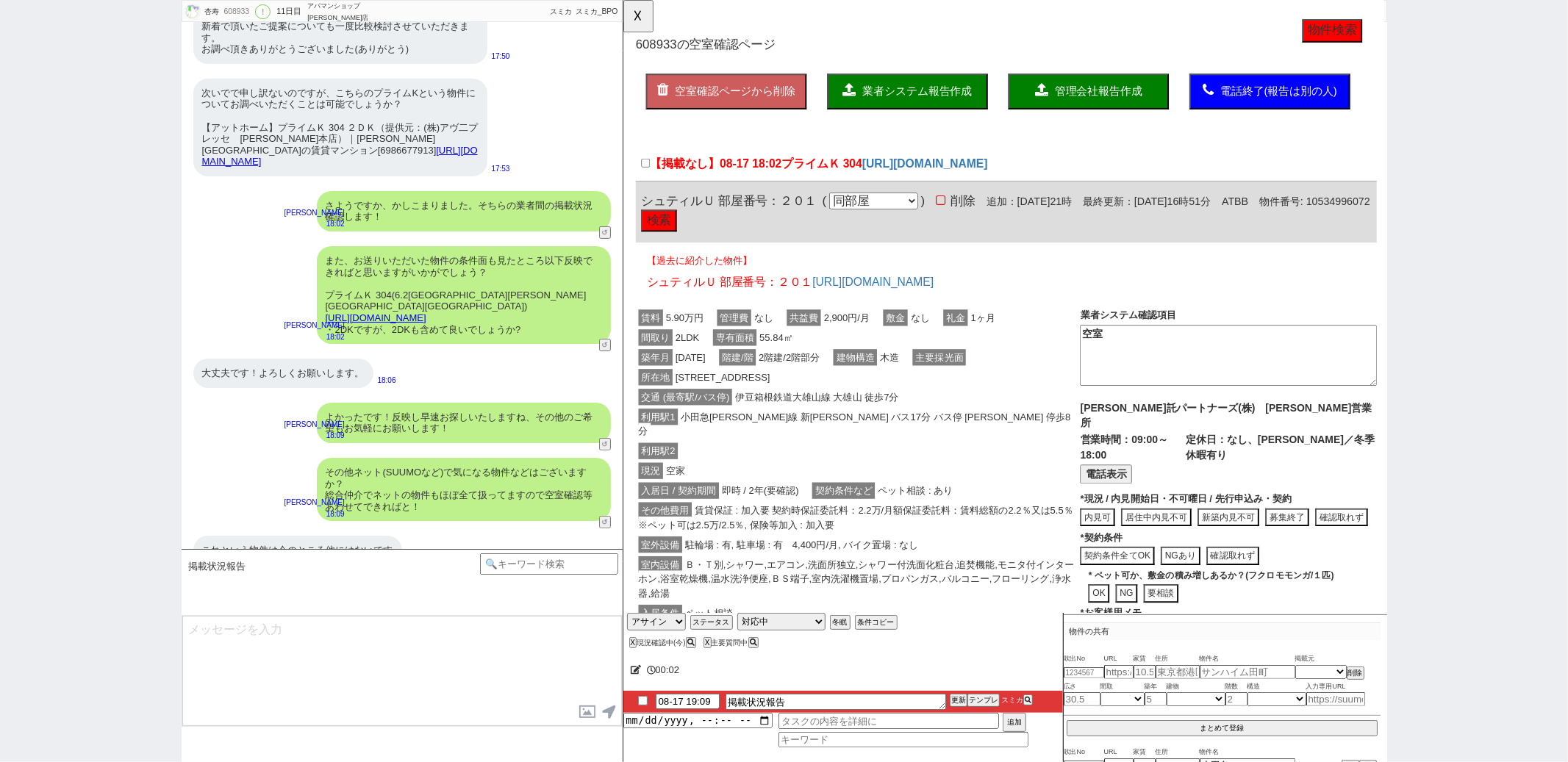
scroll to position [99, 0]
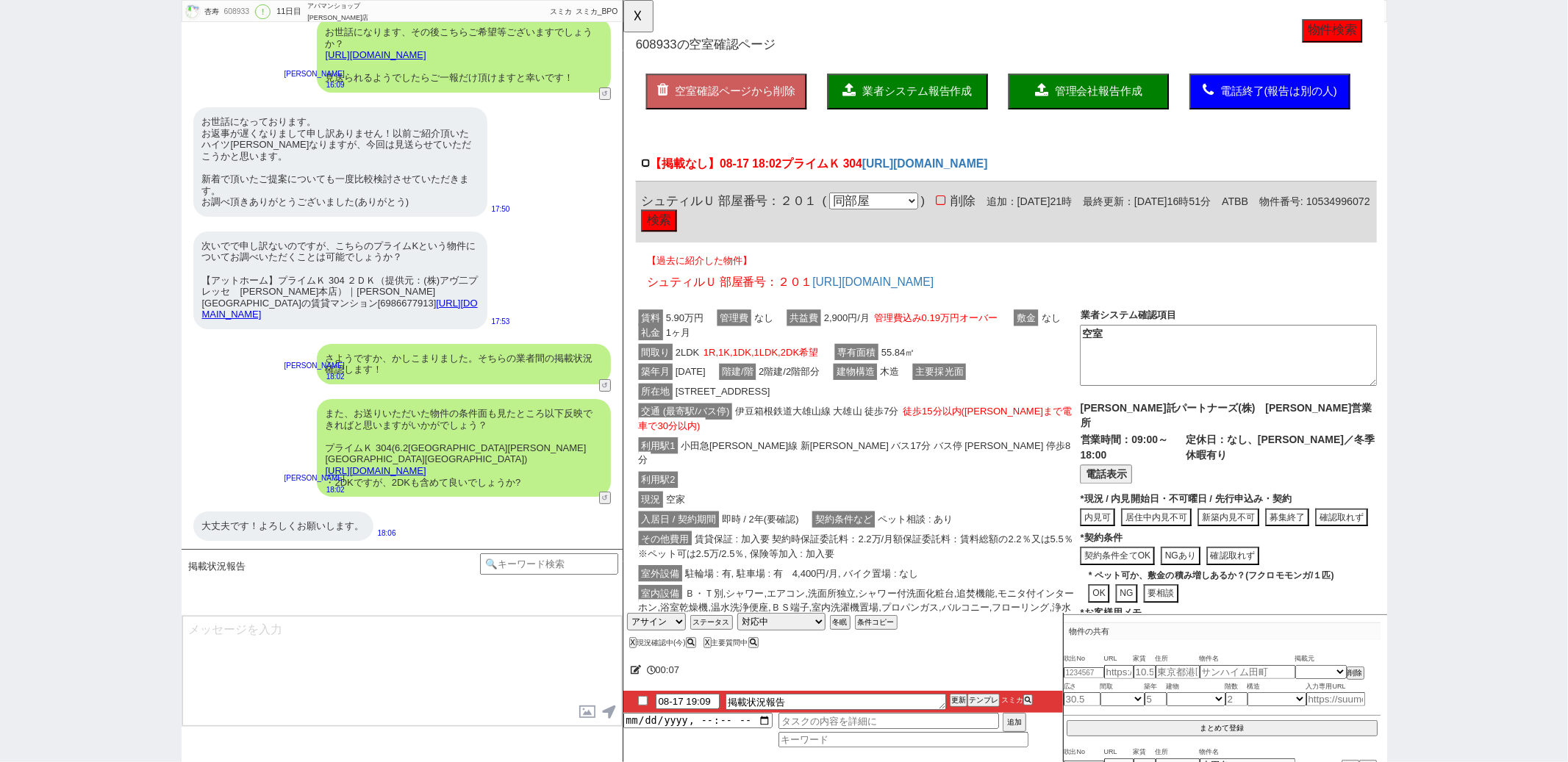
click at [645, 173] on input "【掲載なし】08-17 18:02 プライムＫ 304" at bounding box center [647, 175] width 10 height 10
checkbox input "true"
click at [889, 94] on span "業者システム報告作成" at bounding box center [938, 98] width 118 height 12
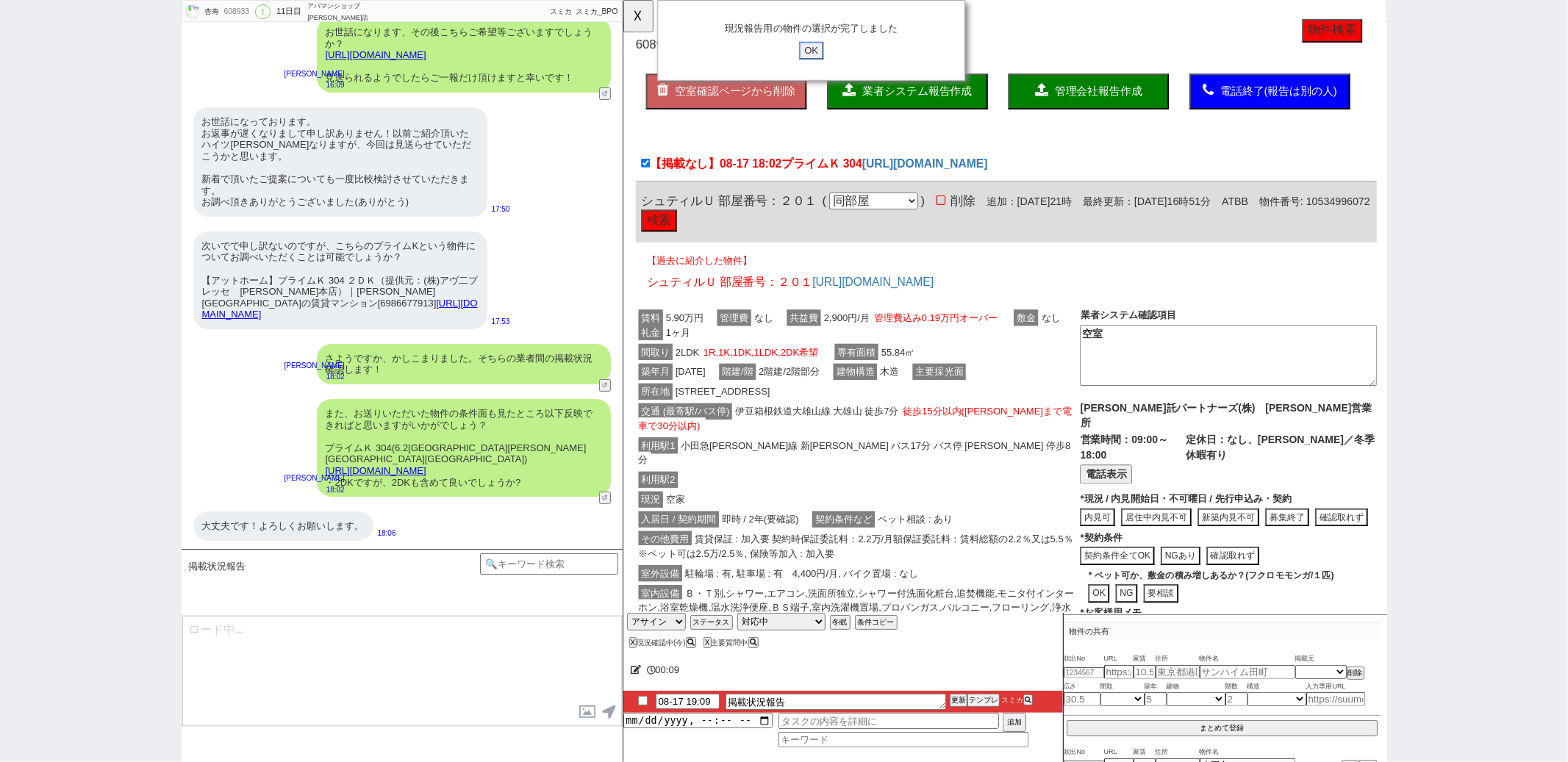
click at [831, 53] on input "OK" at bounding box center [825, 54] width 26 height 19
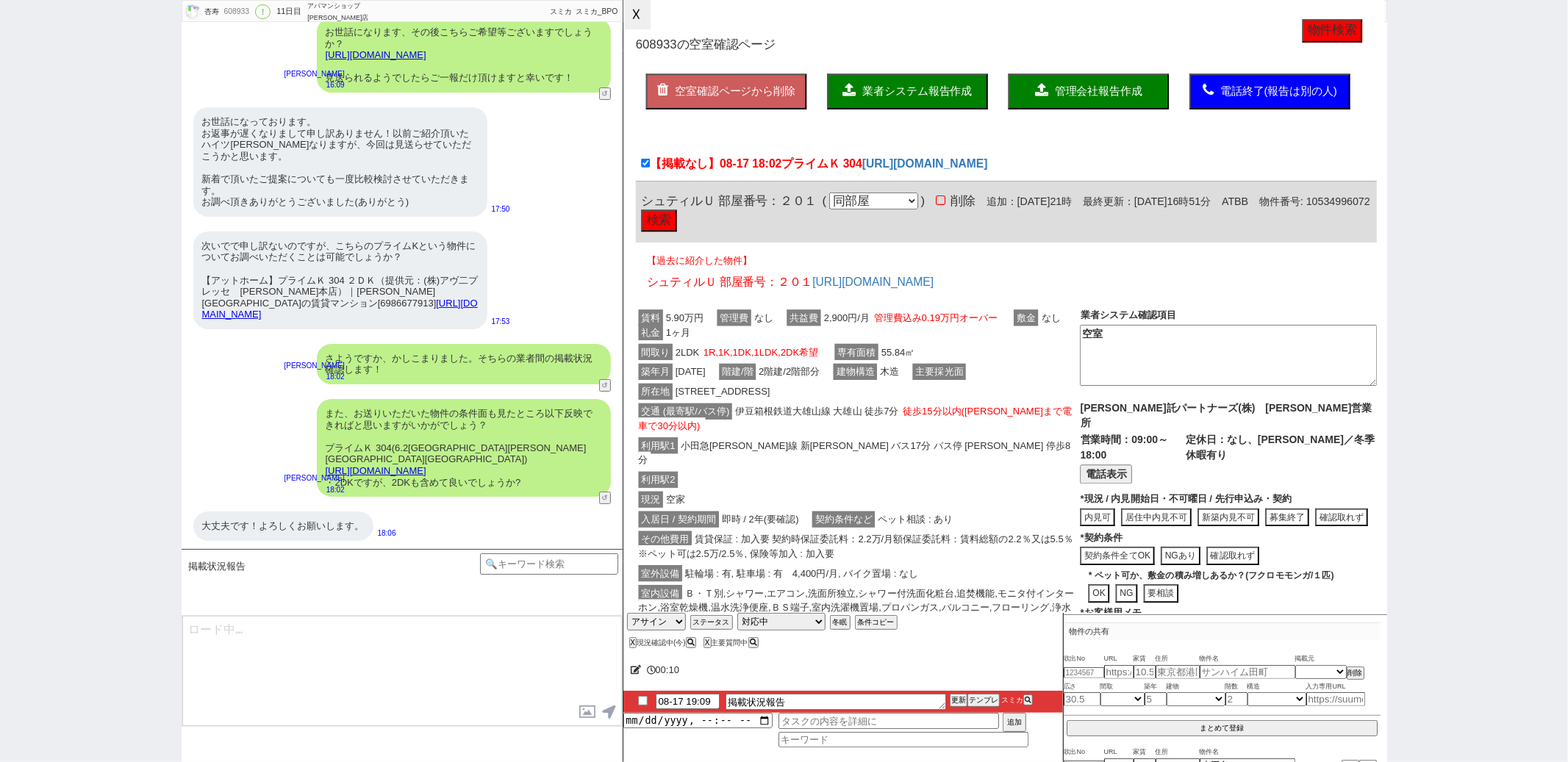
click at [645, 13] on button "☓" at bounding box center [636, 15] width 27 height 30
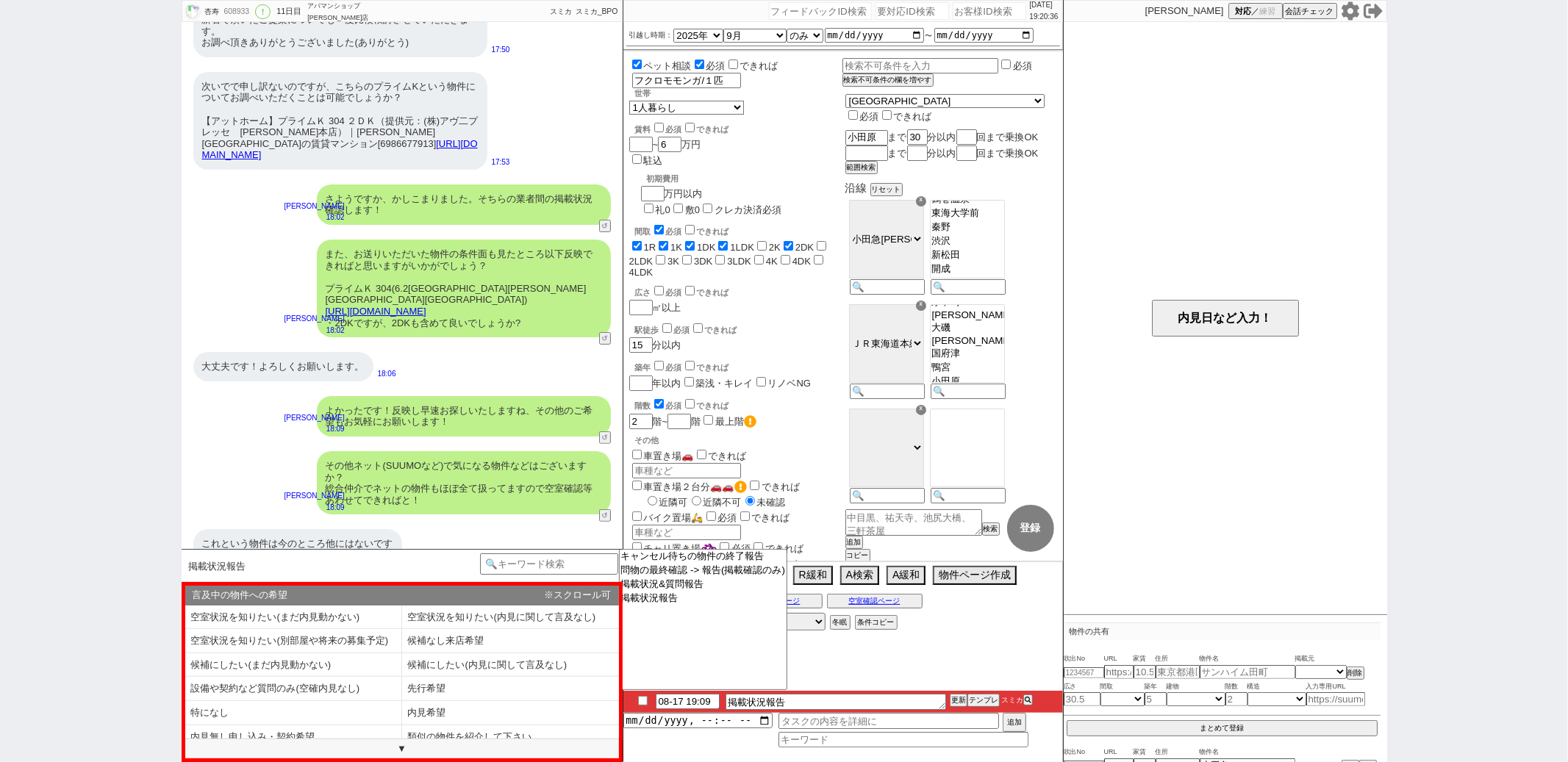
scroll to position [208, 0]
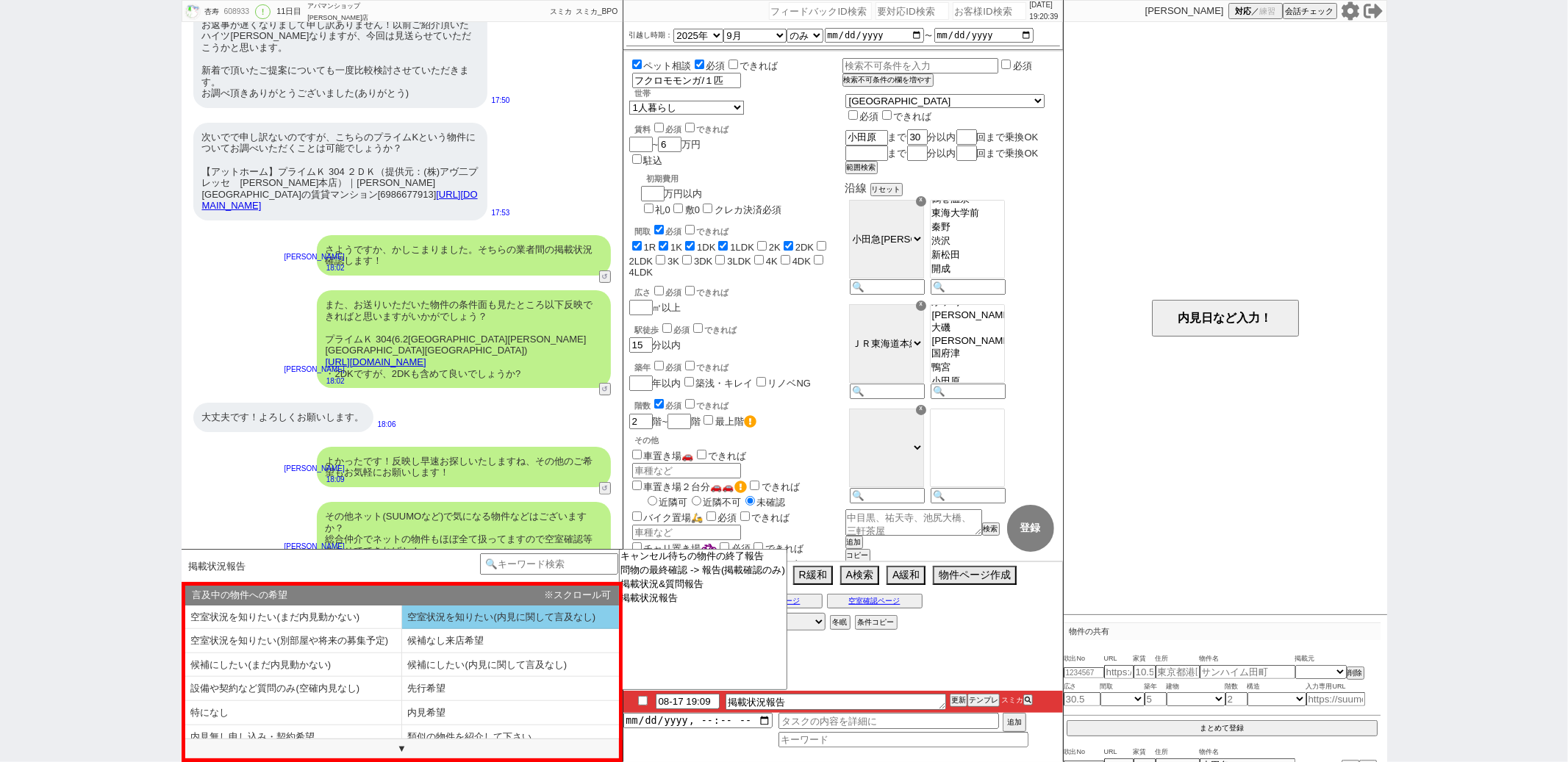
click at [402, 629] on li "空室状況を知りたい(内見に関して言及なし)" at bounding box center [294, 641] width 217 height 25
select select "空室状況を知りたい(内見に関して言及なし)"
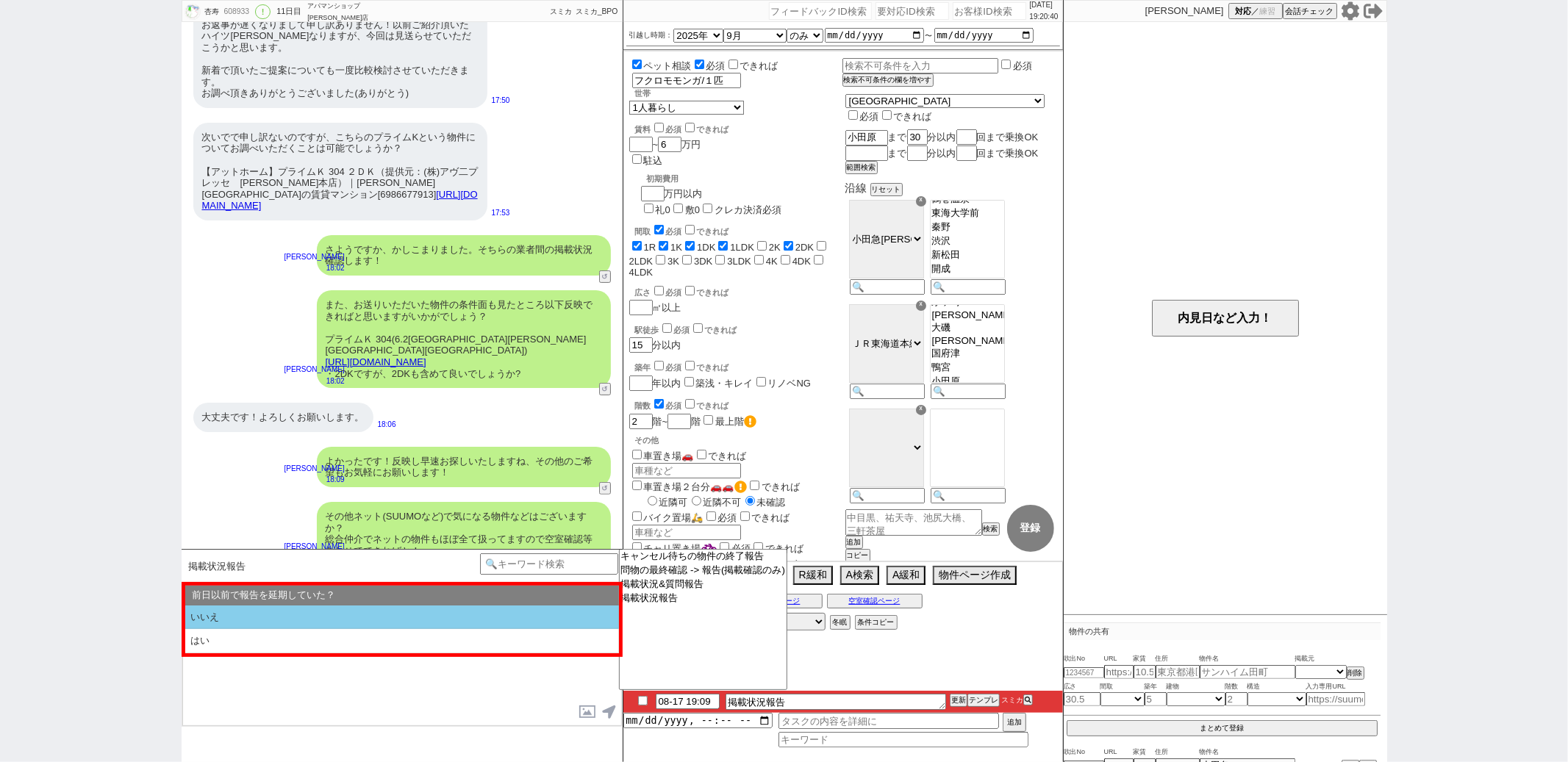
click at [463, 621] on li "いいえ" at bounding box center [402, 618] width 434 height 25
select select "空室状況を知りたい(内見に関して言及なし)"
select select "いいえ"
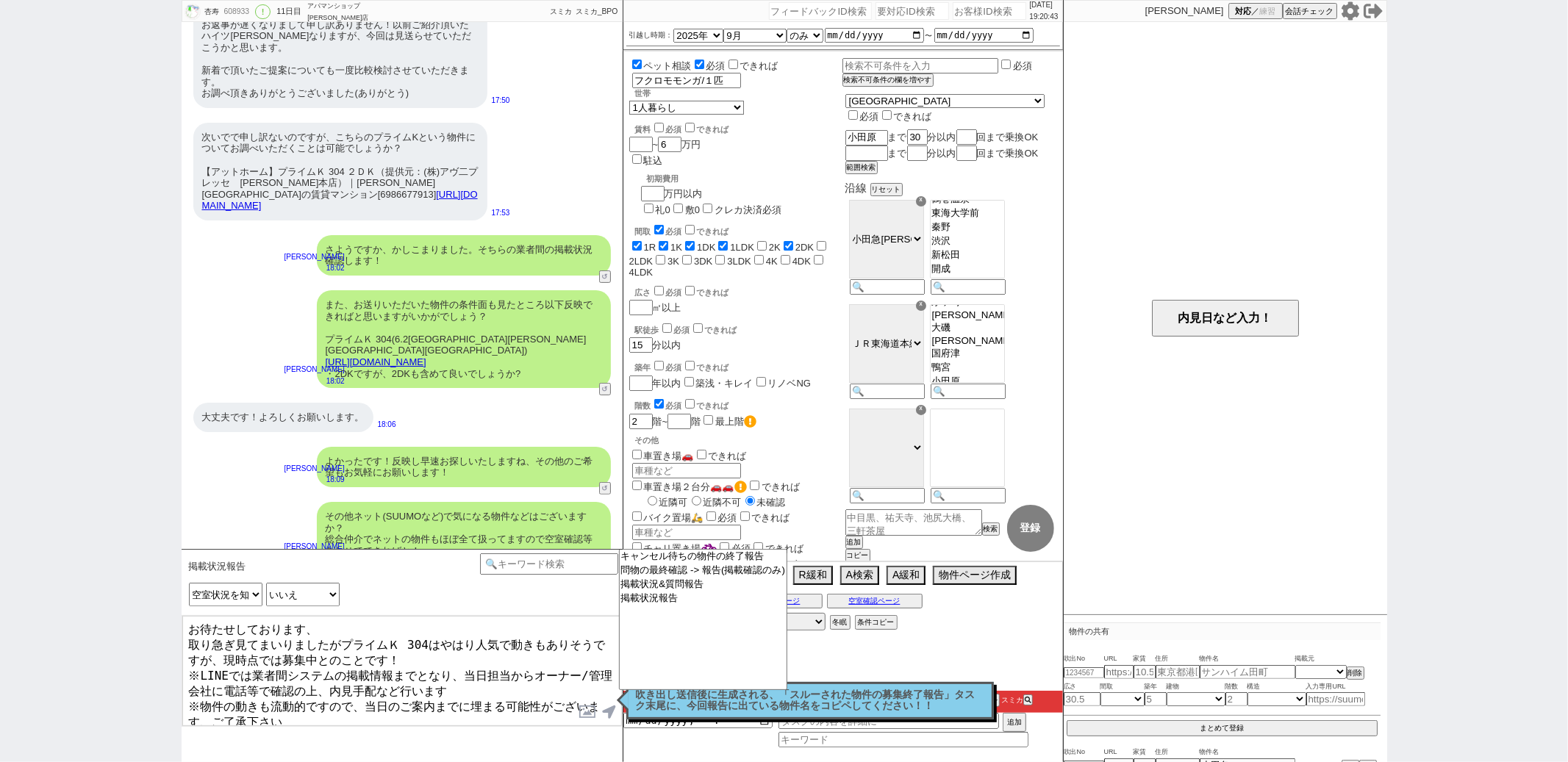
scroll to position [1, 0]
drag, startPoint x: 191, startPoint y: 714, endPoint x: 221, endPoint y: 740, distance: 39.7
click at [221, 740] on div "掲載状況報告 言及中の物件への希望 空室状況を知りたい(まだ内見動かない) 空室状況を知りたい(内見に関して言及なし) 空室状況を知りたい(別部屋や将来の募集…" at bounding box center [402, 655] width 442 height 213
click at [321, 705] on textarea "お待たせしております、 取り急ぎ見てまいりましたがプライムＫ 304はやはり人気で動きもありそうですが、現時点では募集中とのことです！ ※LINEでは業者間シ…" at bounding box center [402, 671] width 440 height 110
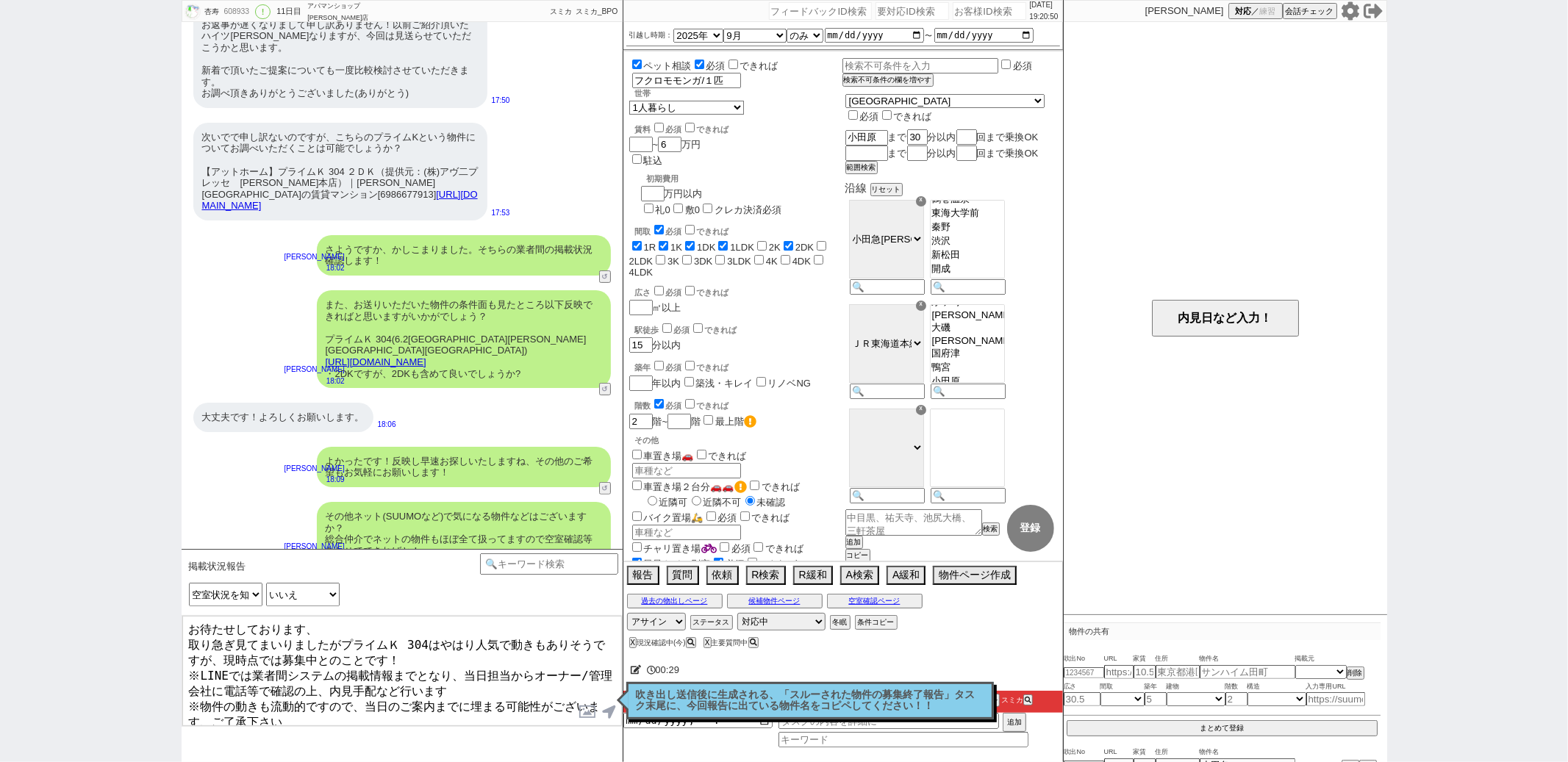
type textarea "お待たせしております、 取り急ぎ見てまいりましたがプライムＫ 304はやはり人気で動きもありそうですが、現時点では募集中とのことです！ ※LINEでは業者間シ…"
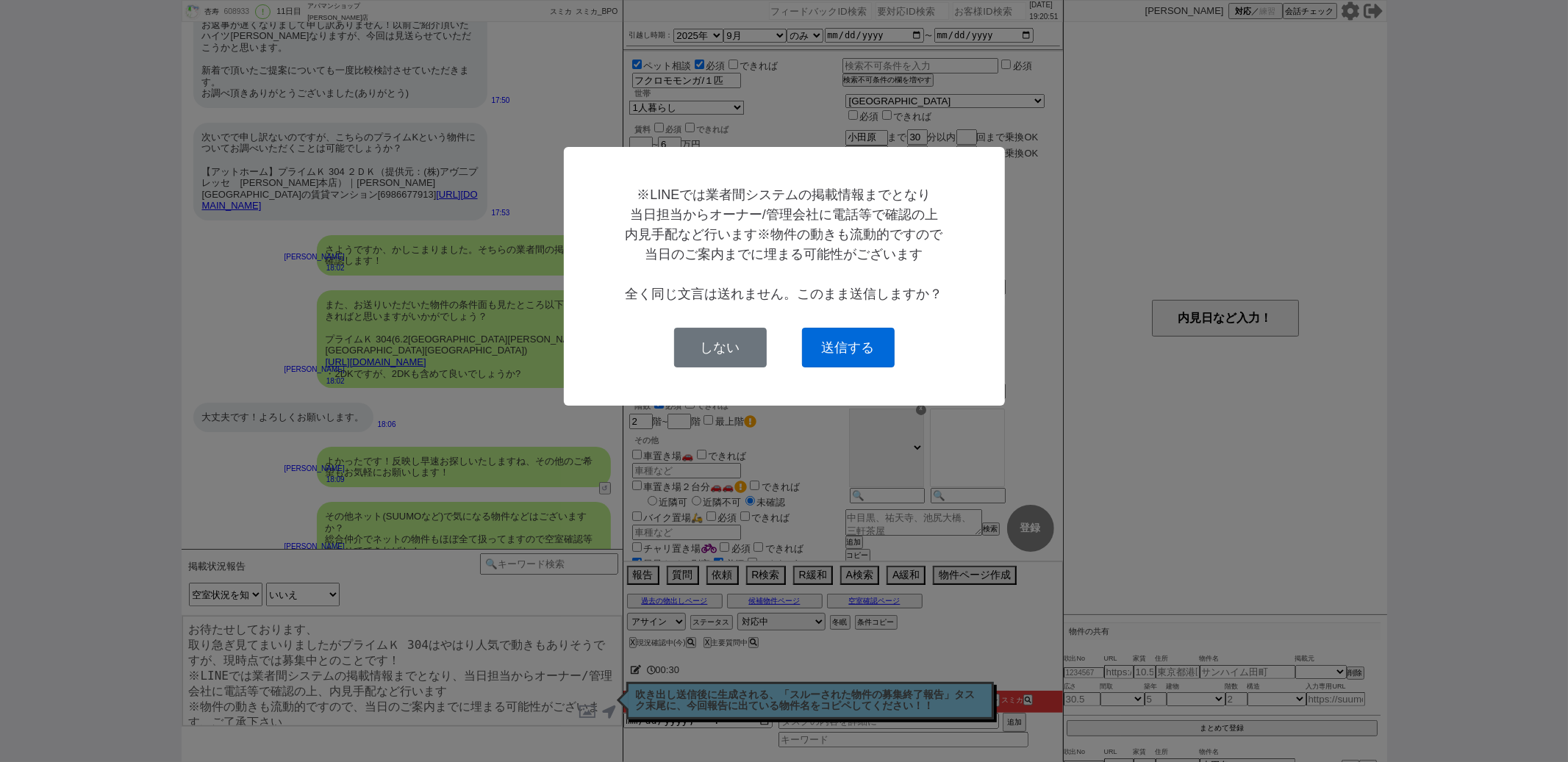
click at [821, 344] on button "送信する" at bounding box center [849, 348] width 93 height 39
checkbox input "true"
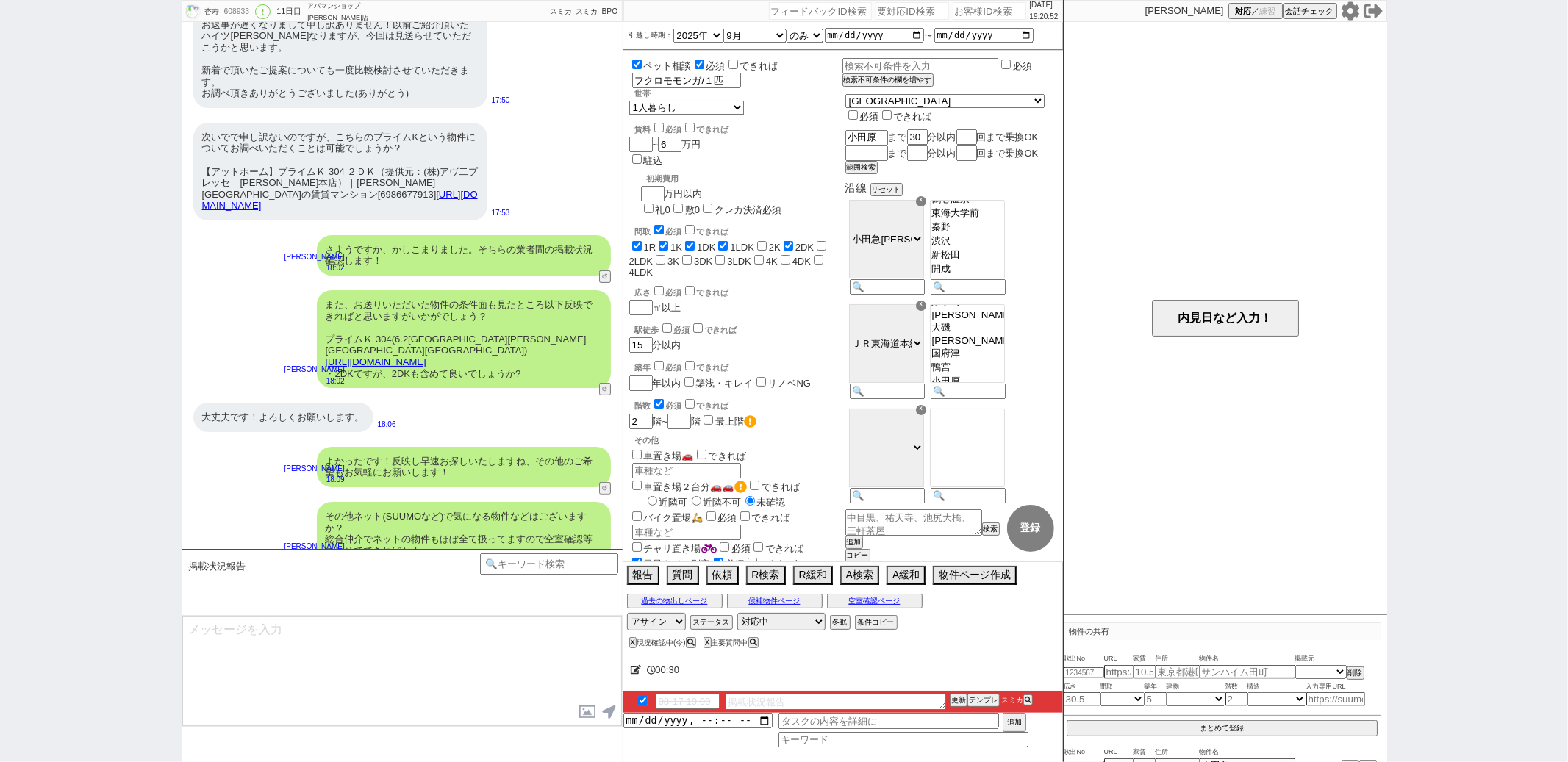
scroll to position [118, 0]
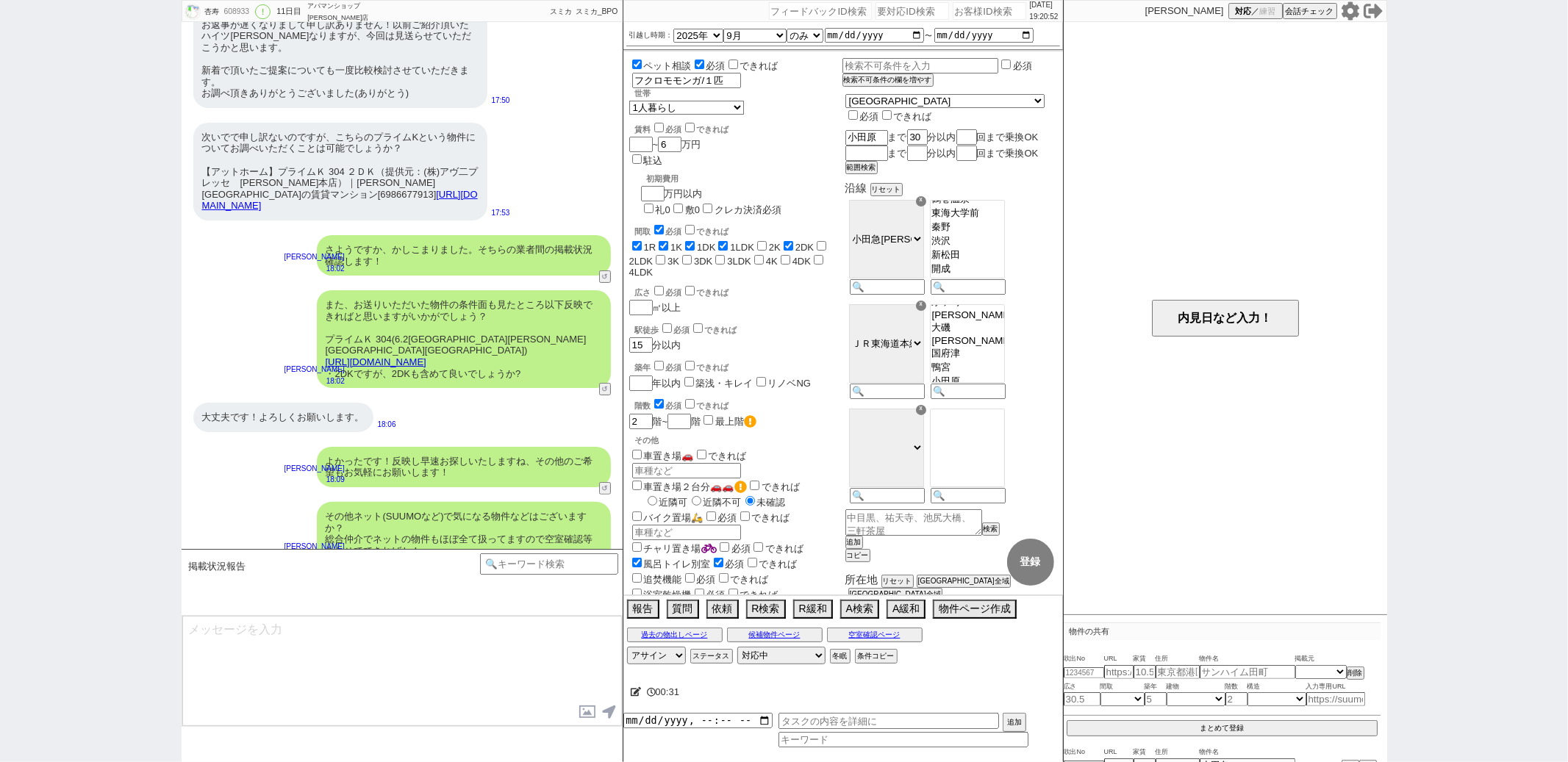
type textarea "改めてご都合にあわせて内見予約できればと思いますがいかがでしょう？ @@スルー物件の募集終了タスクが生成されるので、タスクの後ろに終了報告する物件名を入力して…"
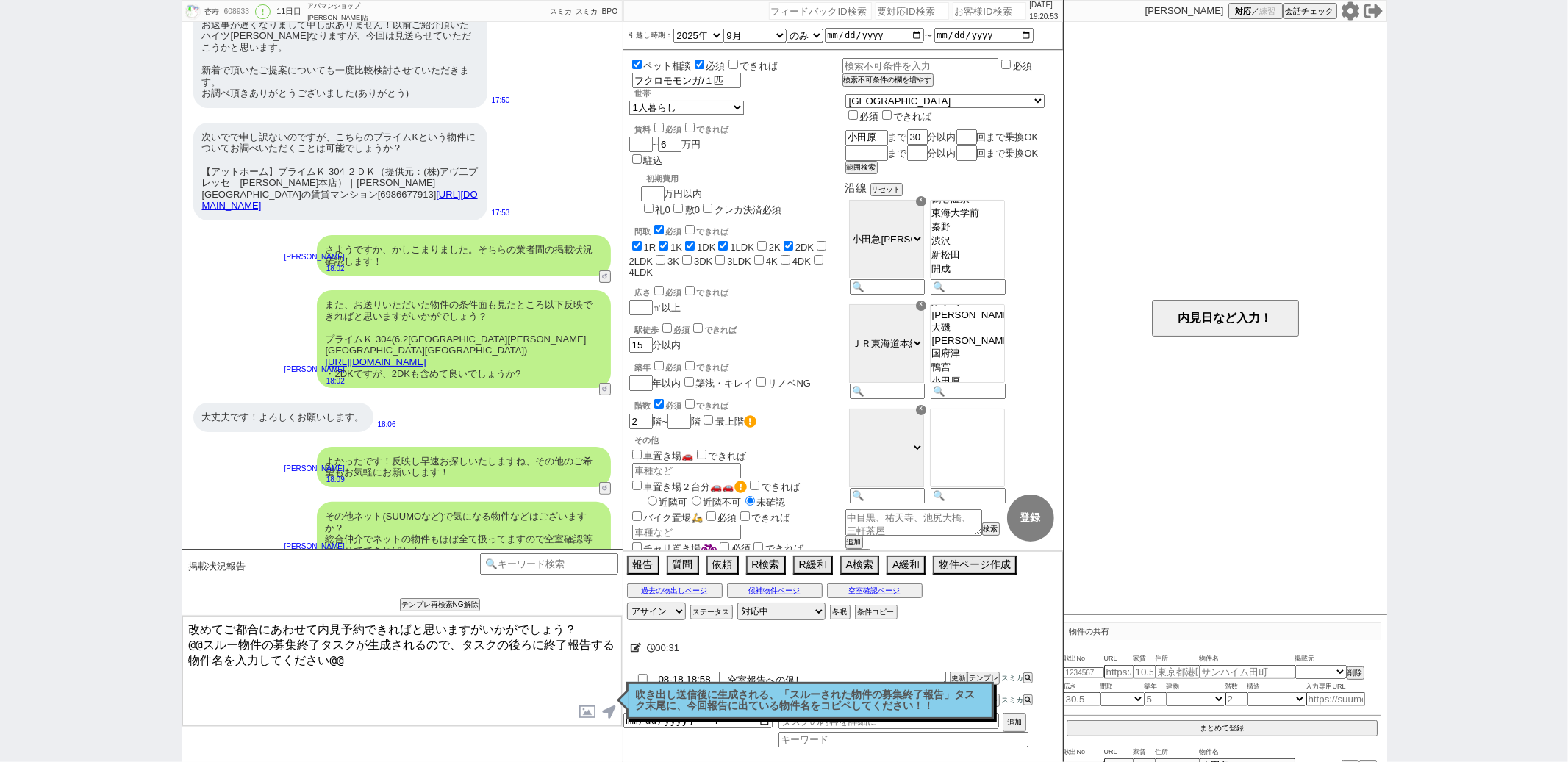
click at [819, 698] on p "吹き出し送信後に生成される、「スルーされた物件の募集終了報告」タスク末尾に、今回報告に出ている物件名をコピペしてください！！" at bounding box center [810, 701] width 349 height 23
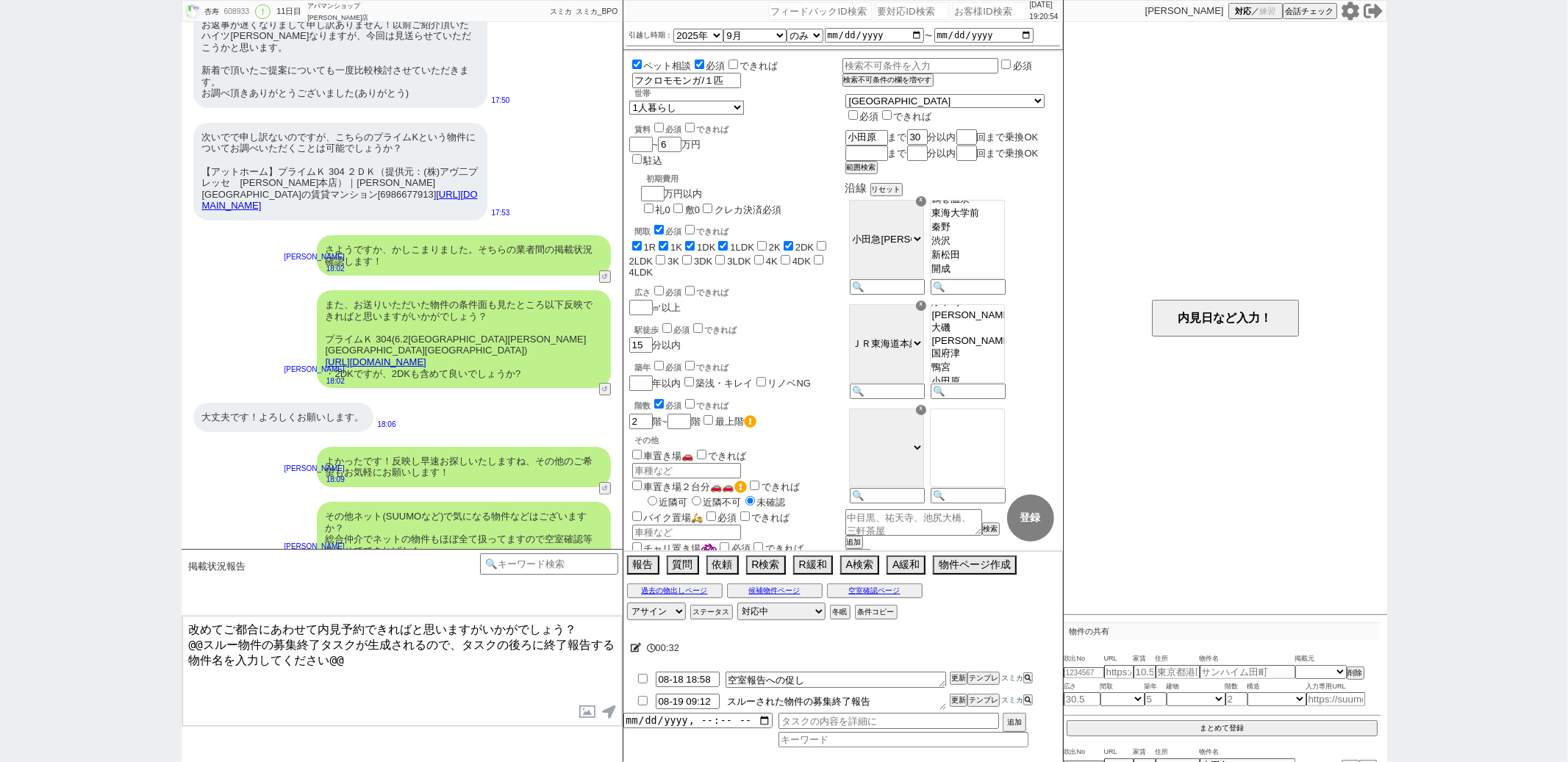
click at [890, 700] on textarea "スルーされた物件の募集終了報告" at bounding box center [836, 702] width 220 height 16
paste textarea "プライムＫ 304"
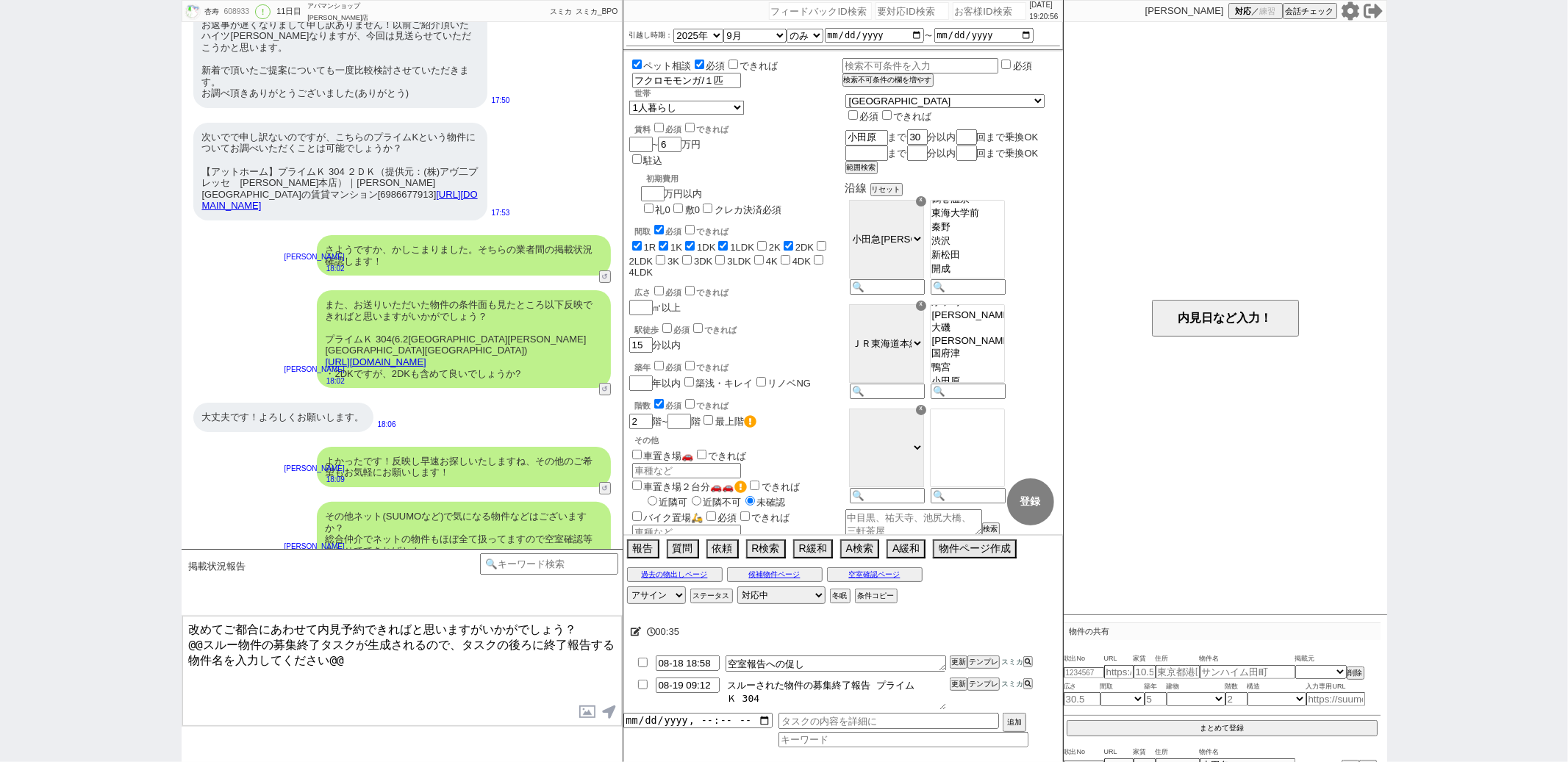
type textarea "スルーされた物件の募集終了報告 プライムＫ 304"
click at [955, 685] on button "更新" at bounding box center [957, 684] width 15 height 11
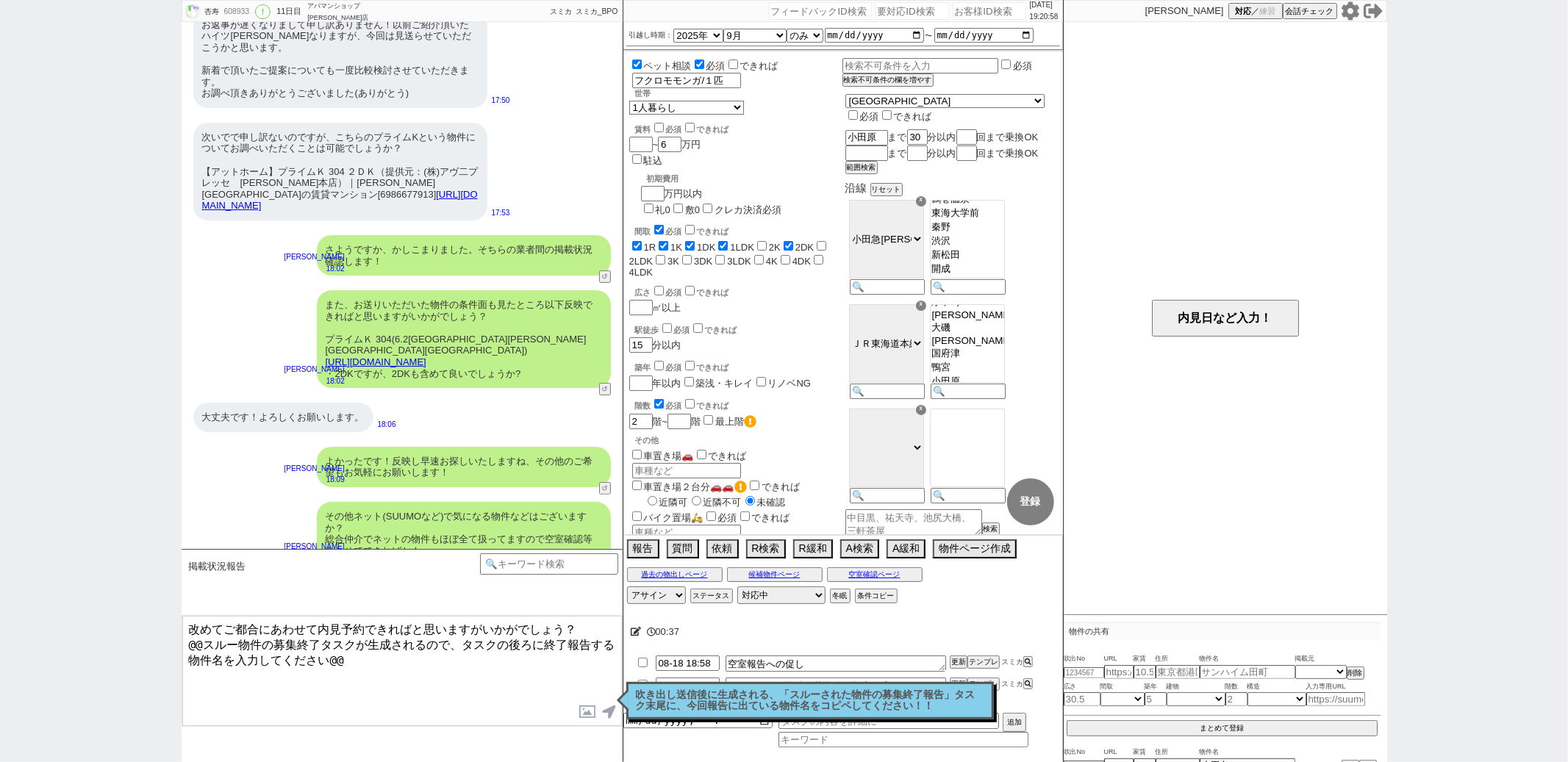
drag, startPoint x: 190, startPoint y: 640, endPoint x: 386, endPoint y: 737, distance: 218.7
click at [386, 737] on div "掲載状況報告 中カテゴリを選択 小カテゴリを選択 言及中の物件への希望 空室状況を知りたい(まだ内見動かない) 空室状況を知りたい(内見に関して言及なし) 空…" at bounding box center [402, 655] width 442 height 213
type textarea "改めてご都合にあわせて内見予約できればと思いますがいかがでしょう？"
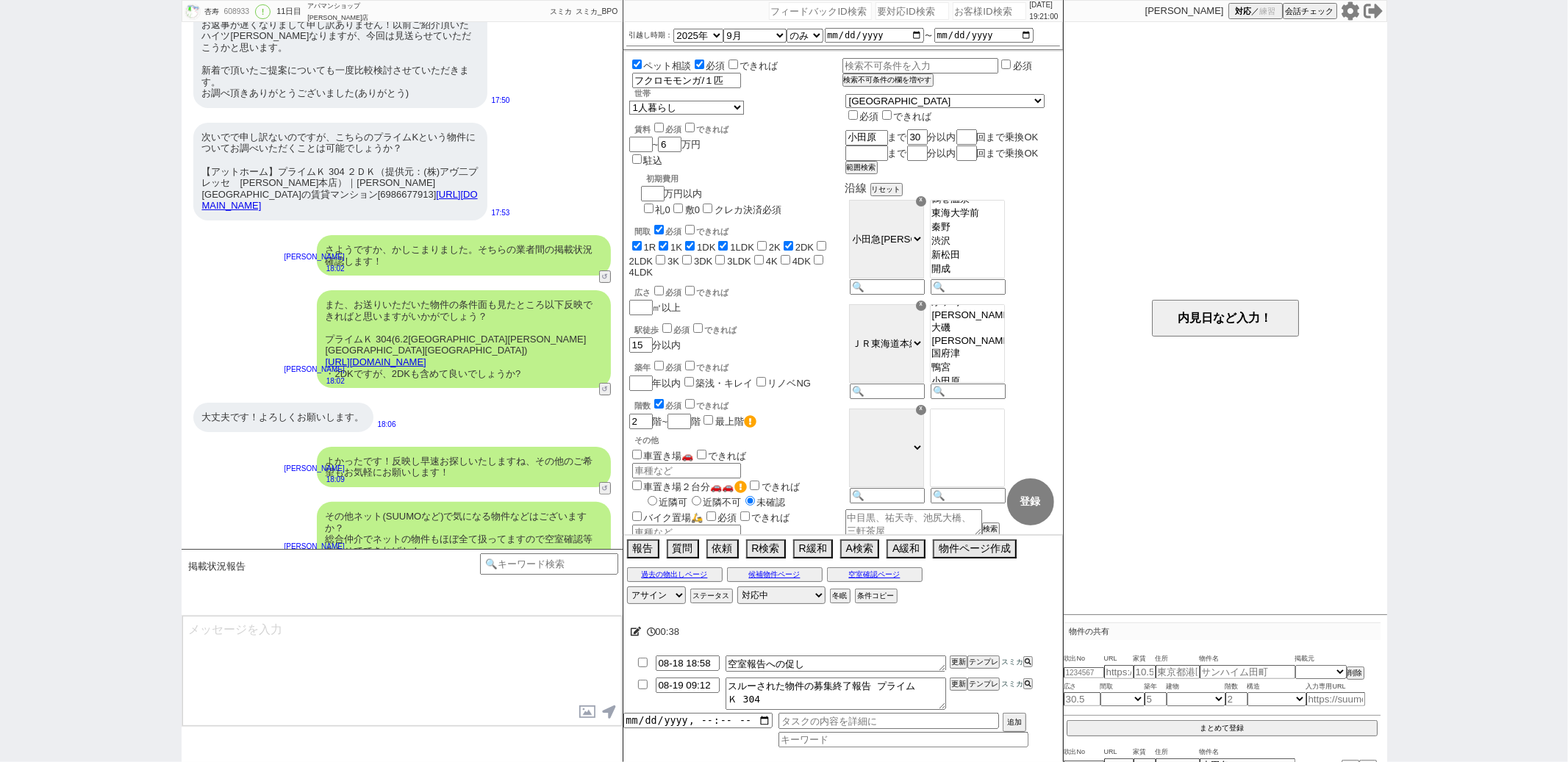
scroll to position [677, 0]
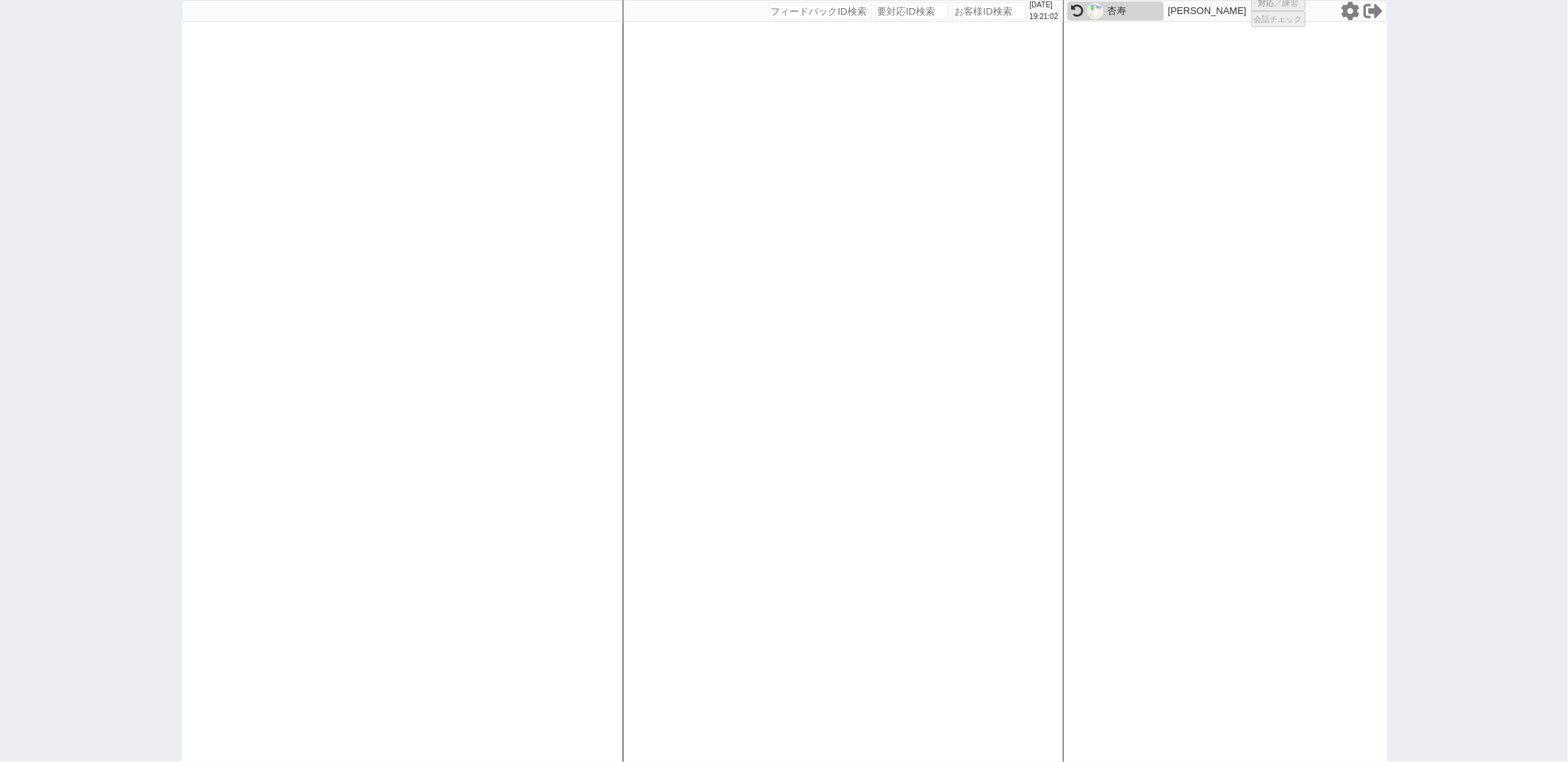
select select "2"
select select
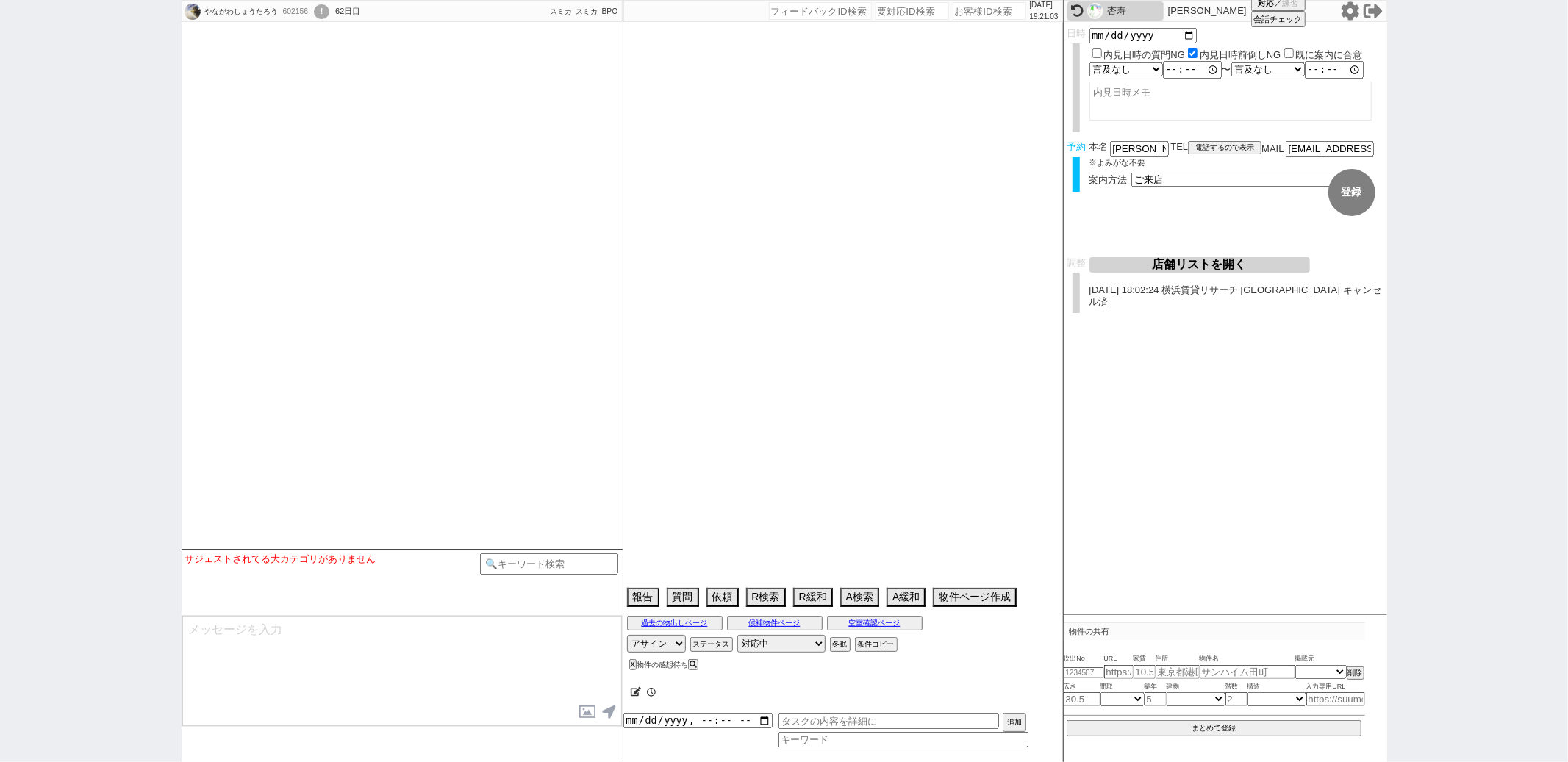
select select
select select "2025"
select select "9"
select select "36"
select select "1"
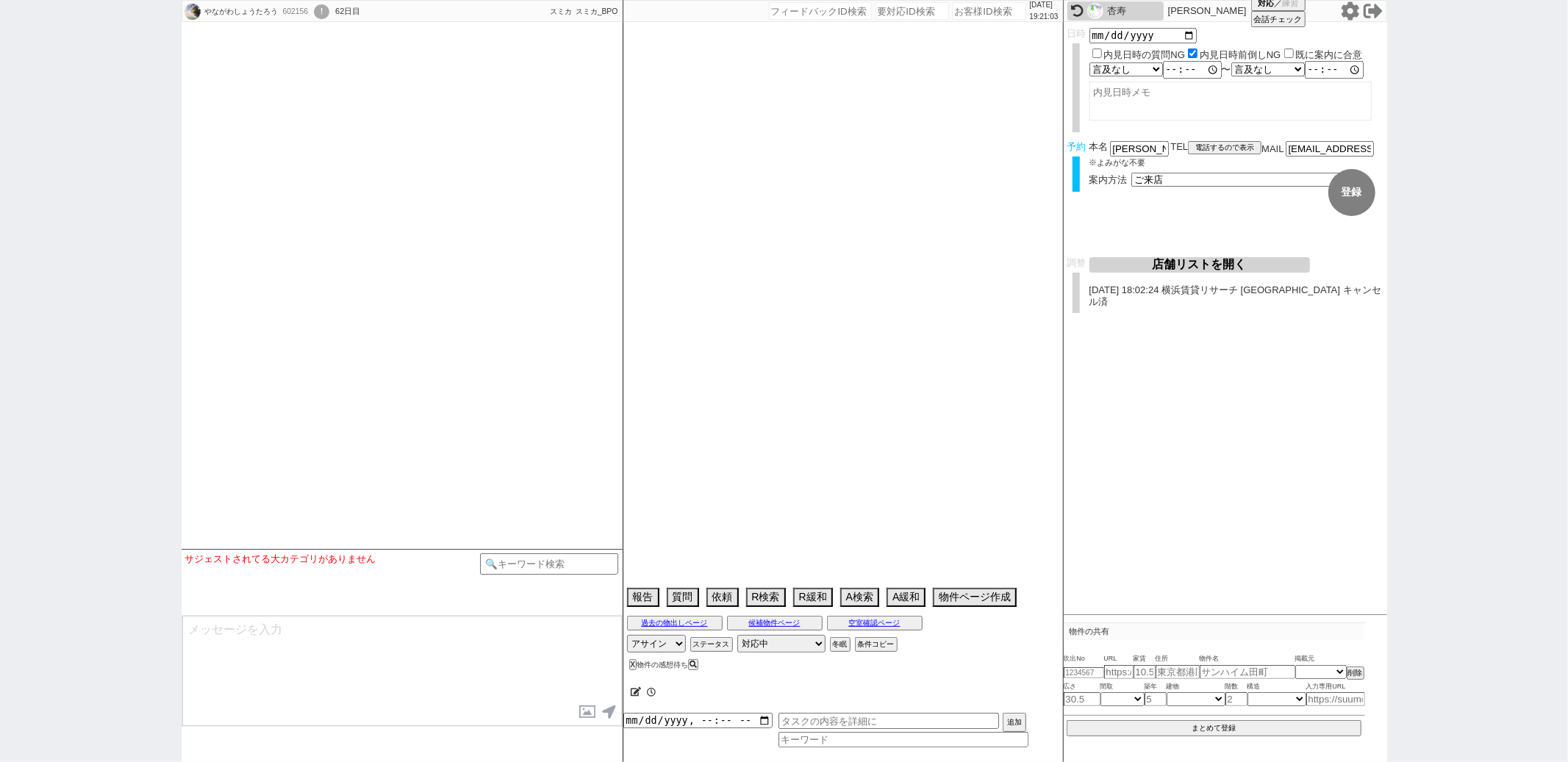
select select "14"
select select "91"
select select "53"
select select "[DATE]"
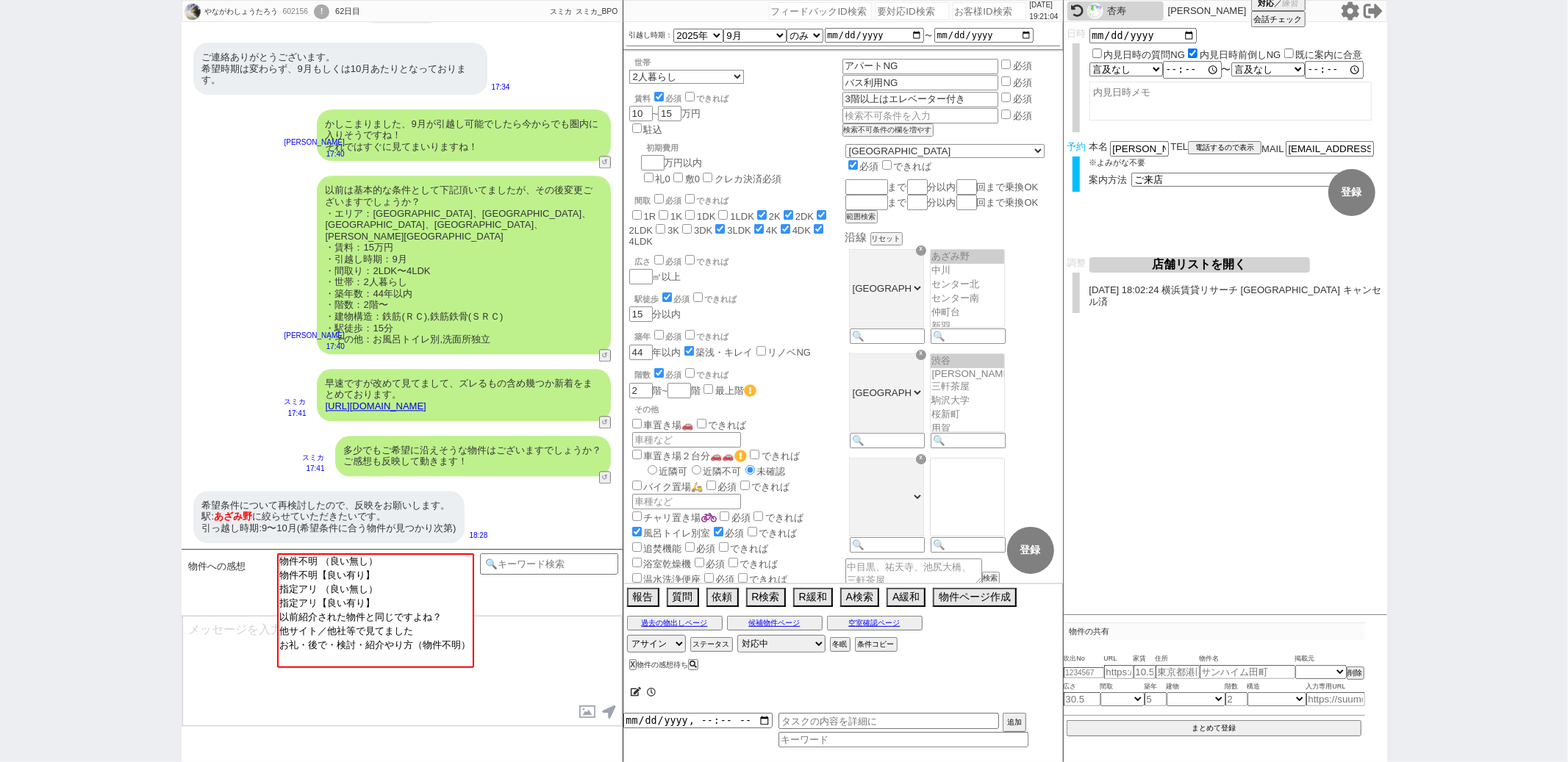
scroll to position [155, 0]
click at [530, 561] on input at bounding box center [549, 562] width 139 height 18
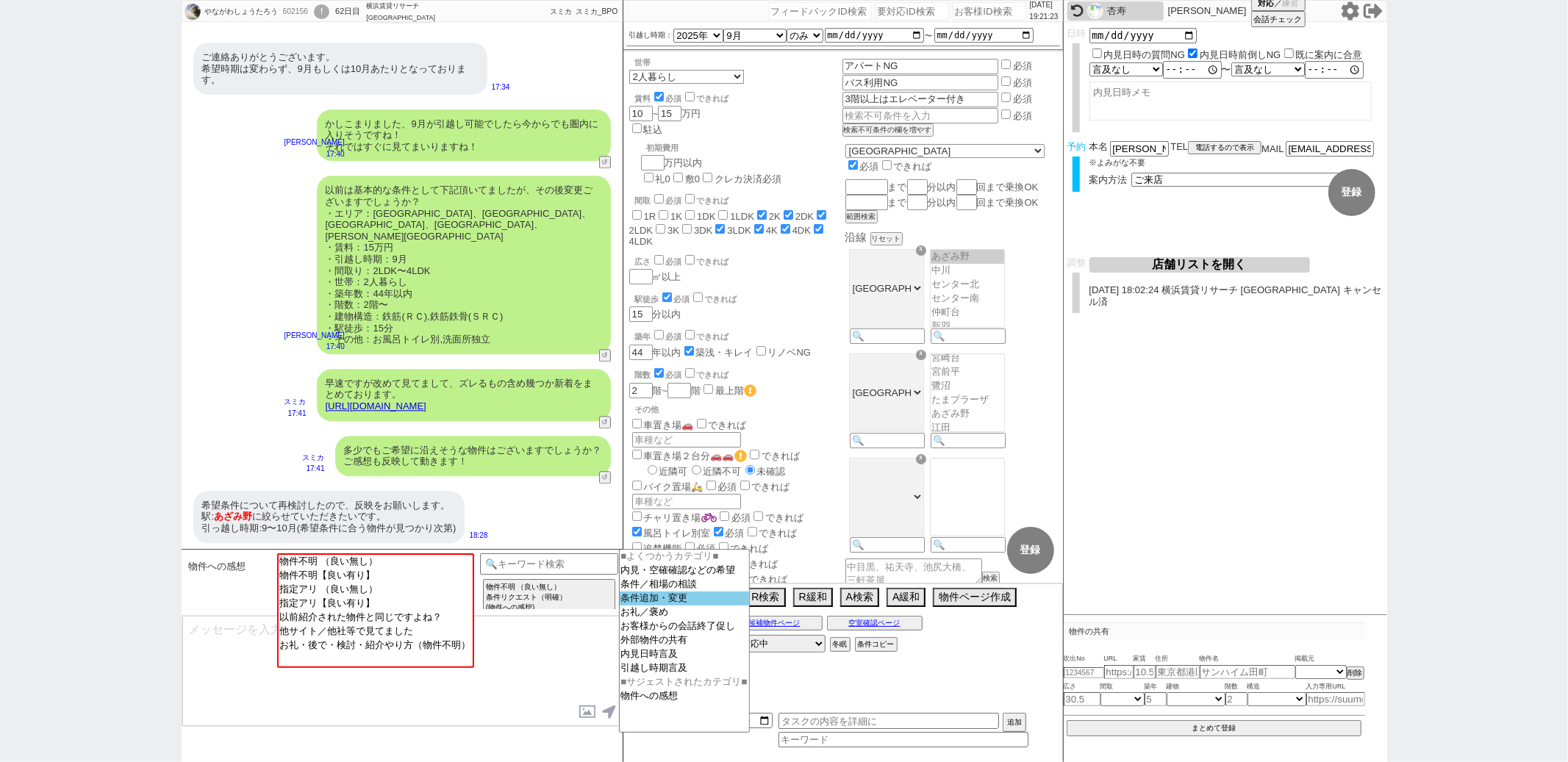
click at [668, 606] on option "条件追加・変更" at bounding box center [684, 612] width 129 height 14
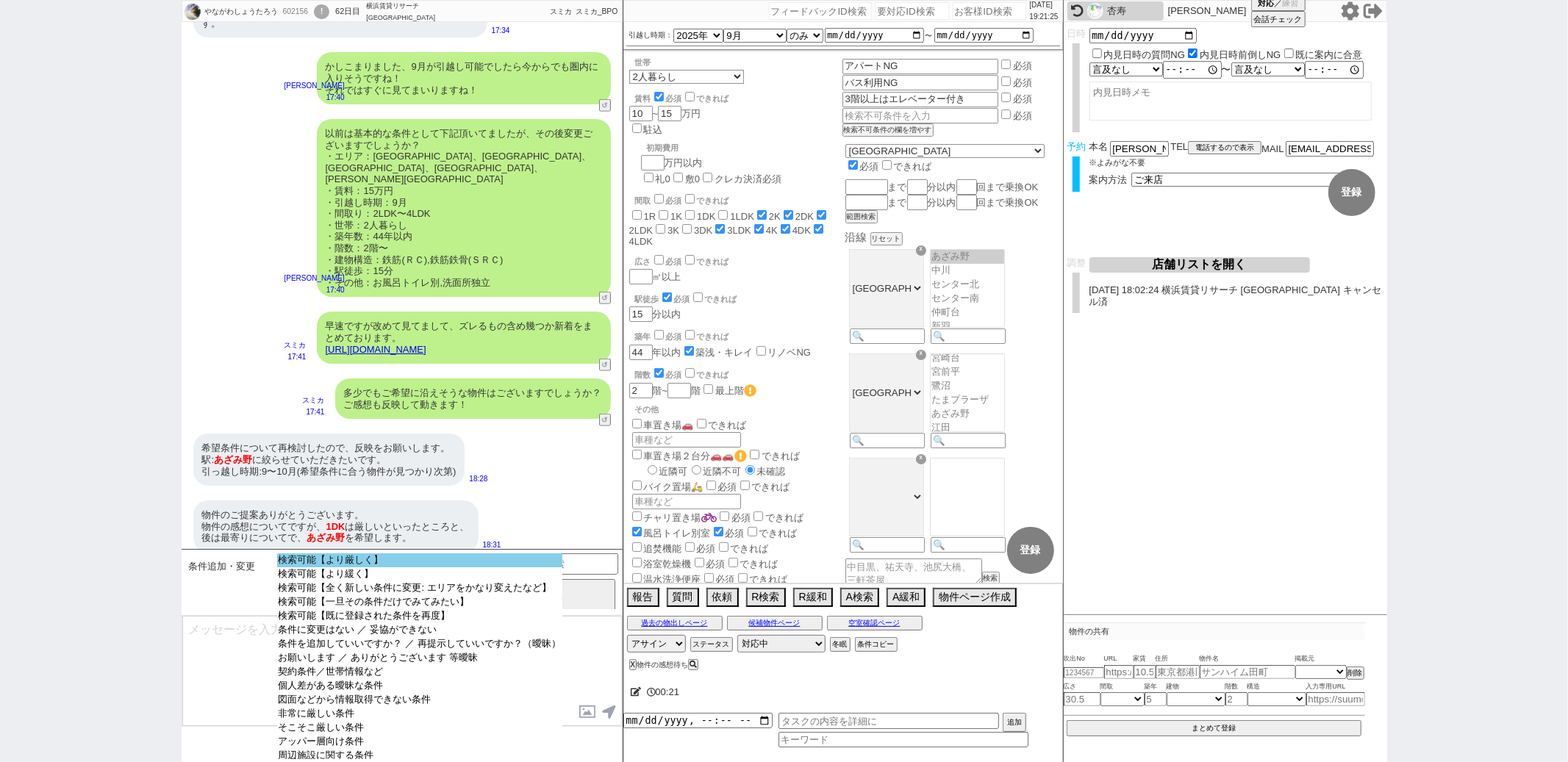
click at [452, 567] on option "検索可能【より厳しく】" at bounding box center [419, 574] width 285 height 14
select select "14"
select select "91"
select select "53"
select select "[DATE]"
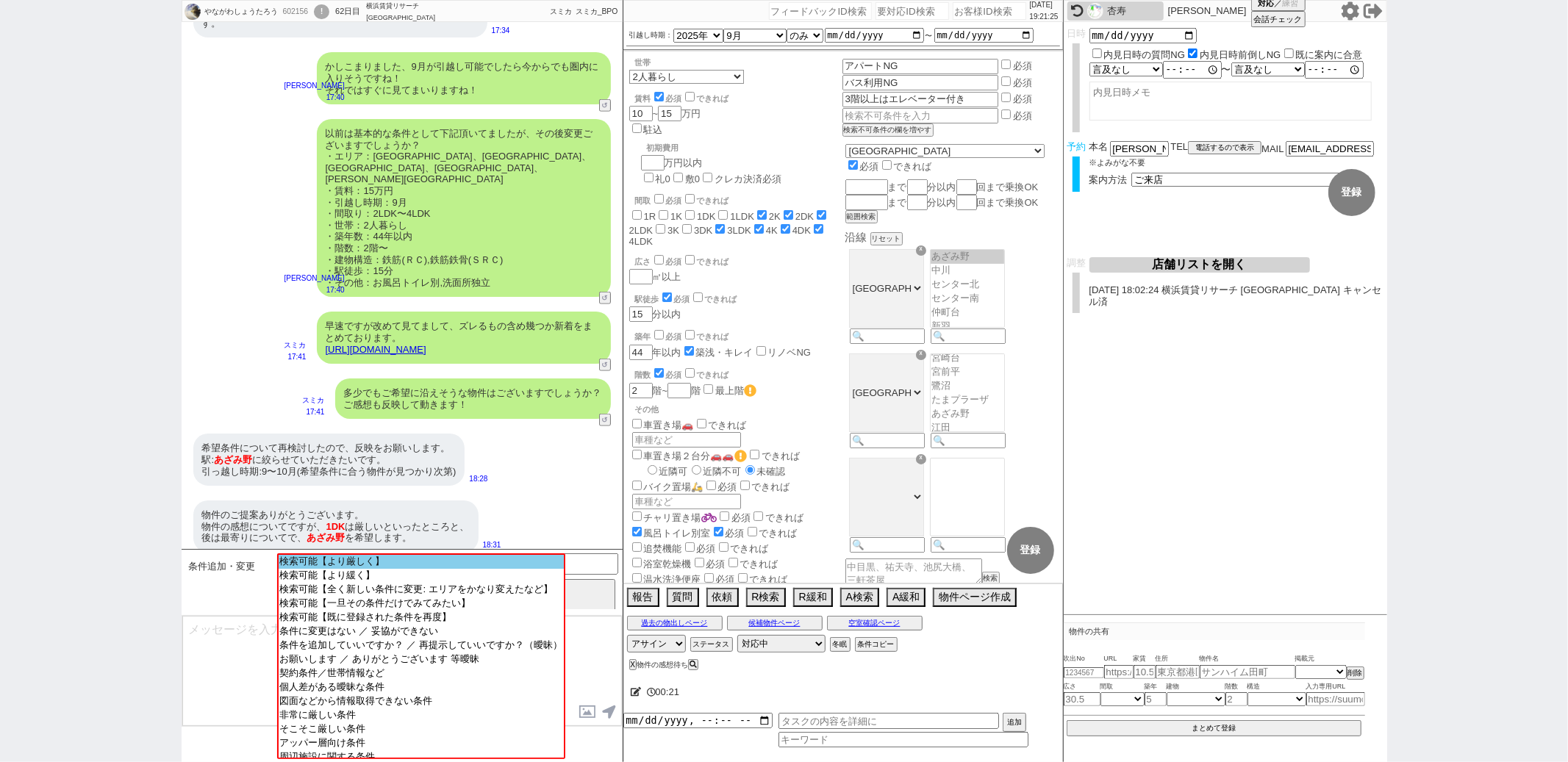
select select "14"
select select "91"
select select "53"
select select "[DATE]"
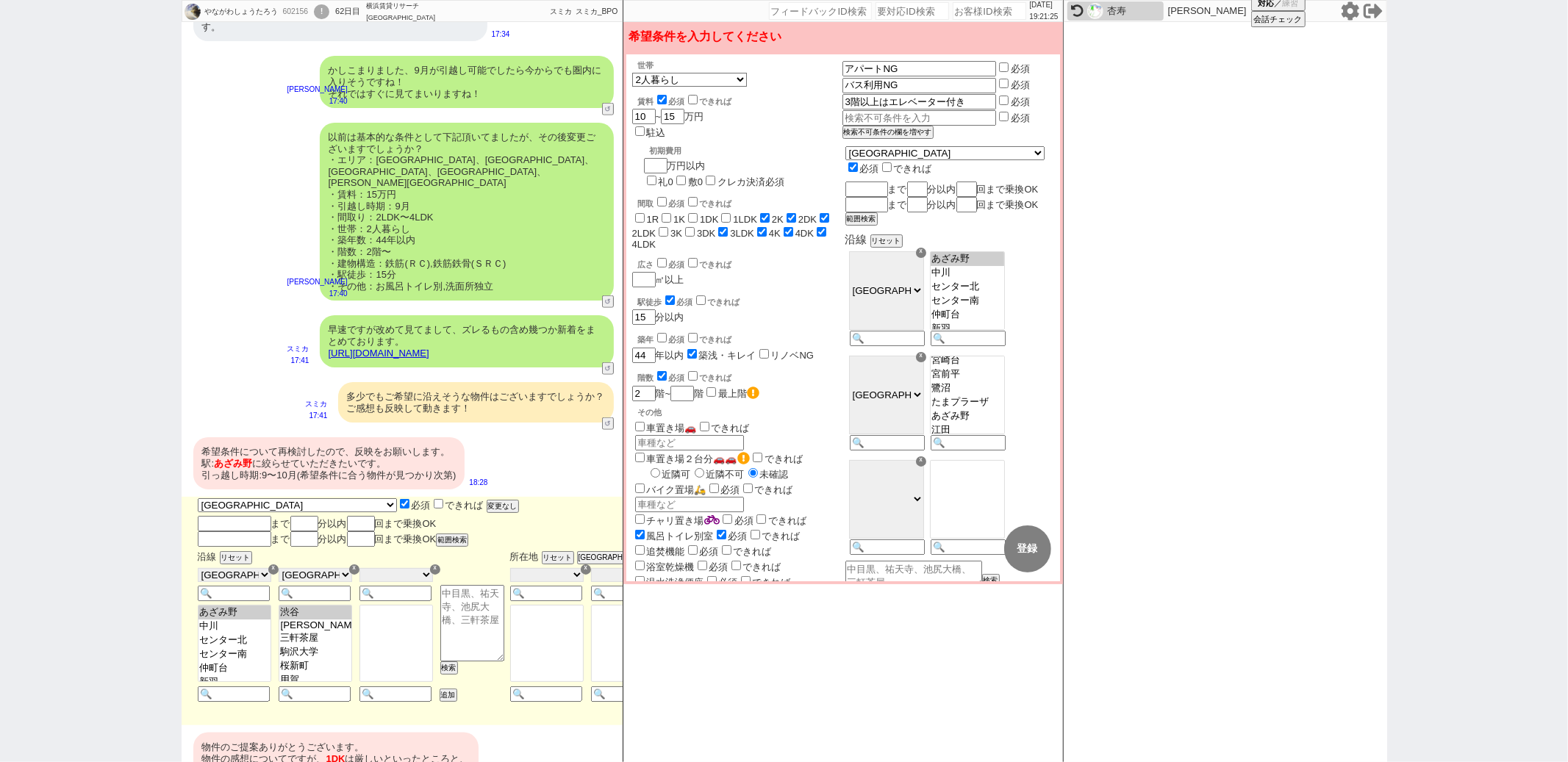
scroll to position [156, 0]
select select "2504"
click at [241, 620] on option "あざみ野" at bounding box center [234, 626] width 72 height 14
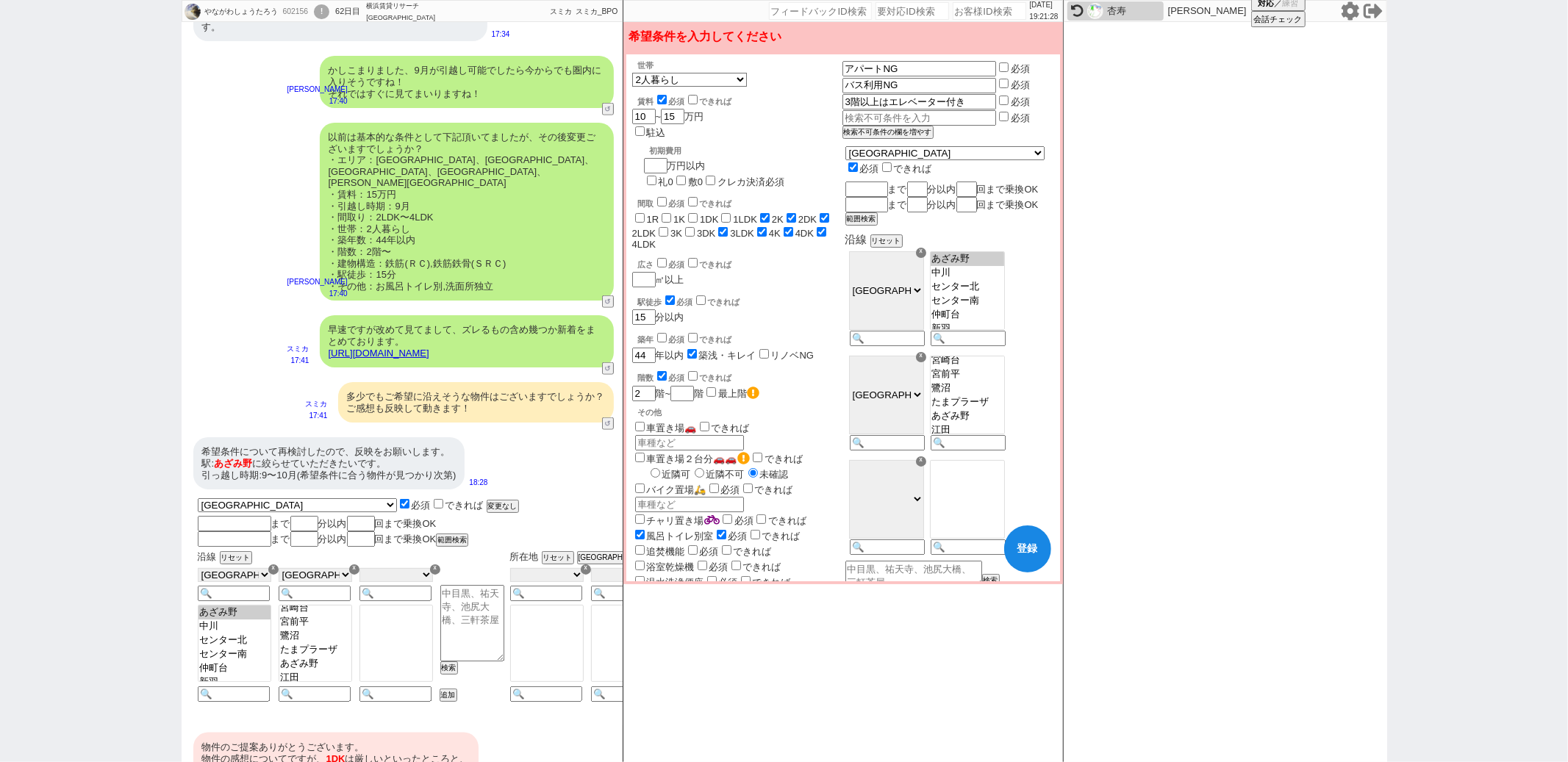
click at [352, 565] on div "☓" at bounding box center [354, 570] width 11 height 11
click at [548, 496] on div "[PERSON_NAME] [GEOGRAPHIC_DATA] [GEOGRAPHIC_DATA] [PERSON_NAME][GEOGRAPHIC_DATA…" at bounding box center [412, 505] width 428 height 16
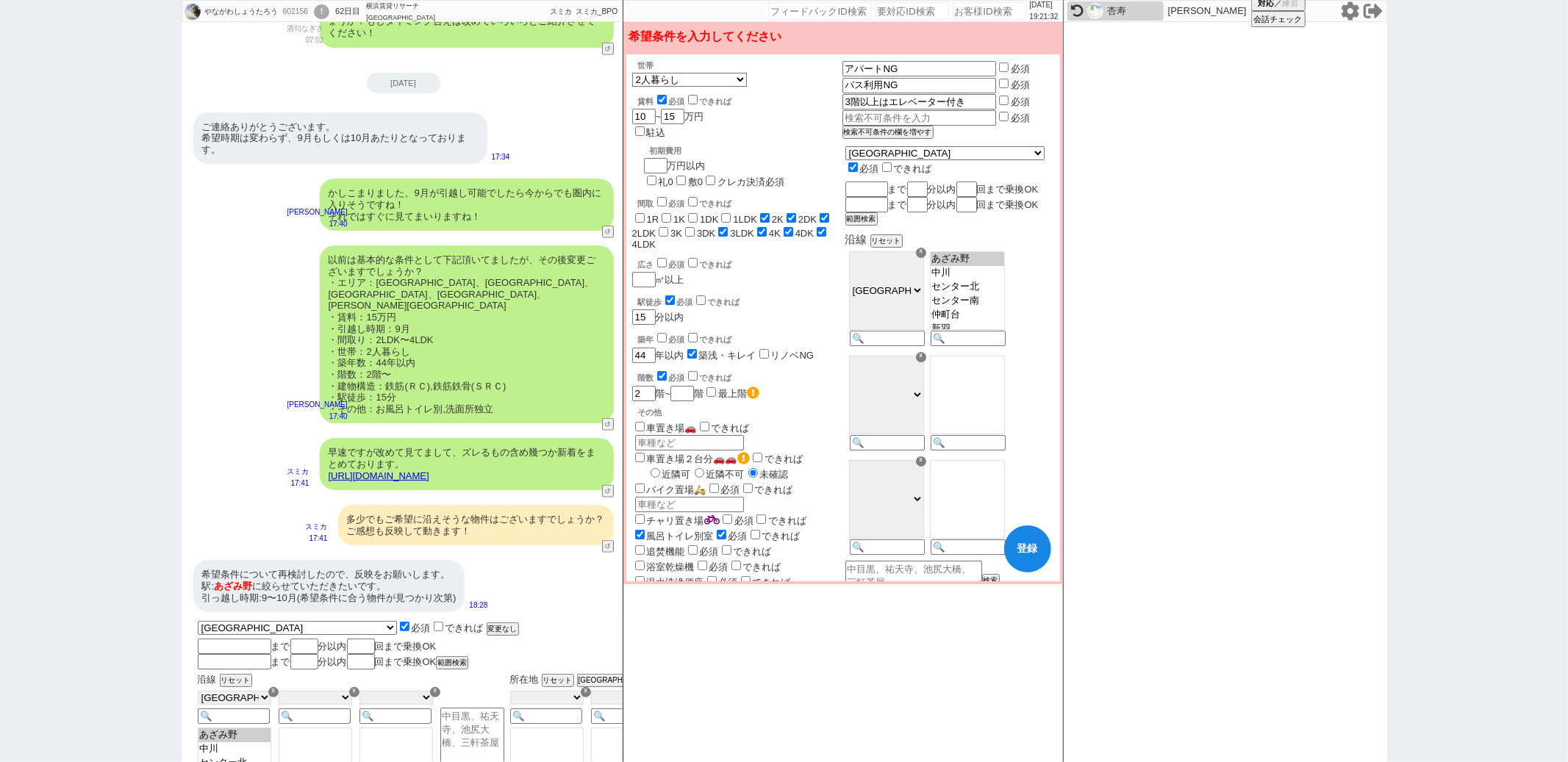
scroll to position [1480, 0]
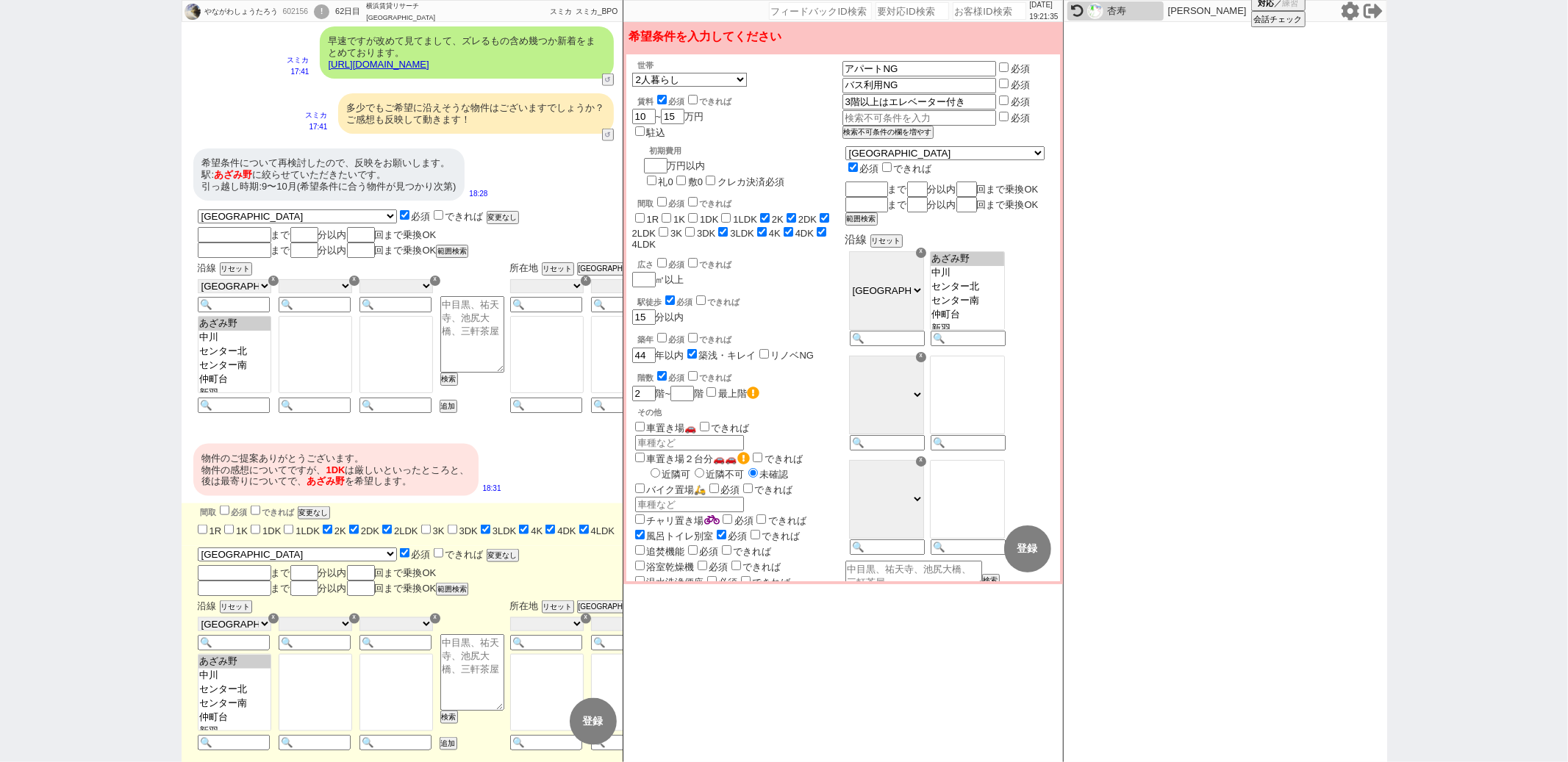
checkbox input "false"
checkbox input "true"
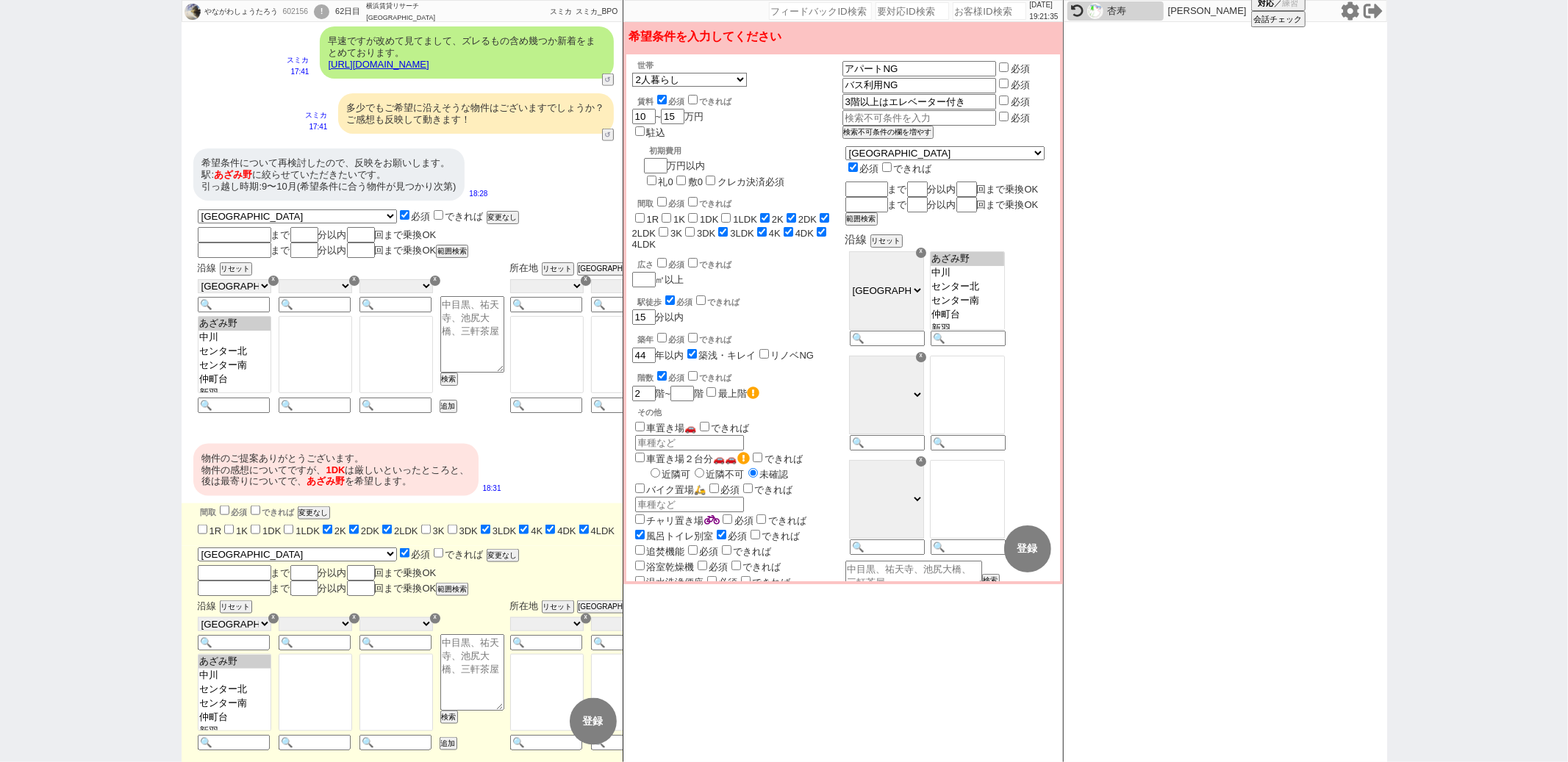
checkbox input "true"
checkbox input "false"
checkbox input "true"
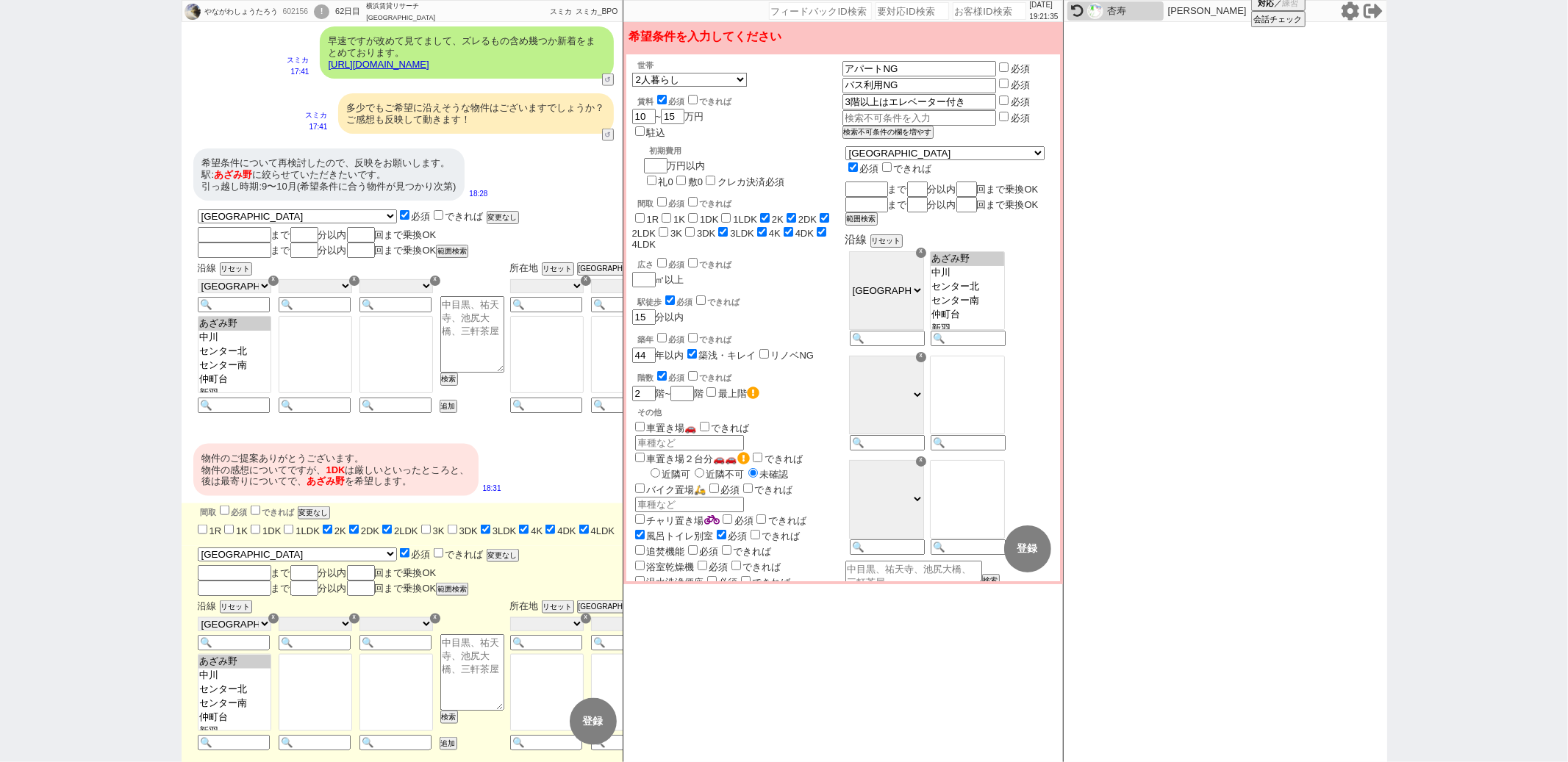
checkbox input "true"
checkbox input "false"
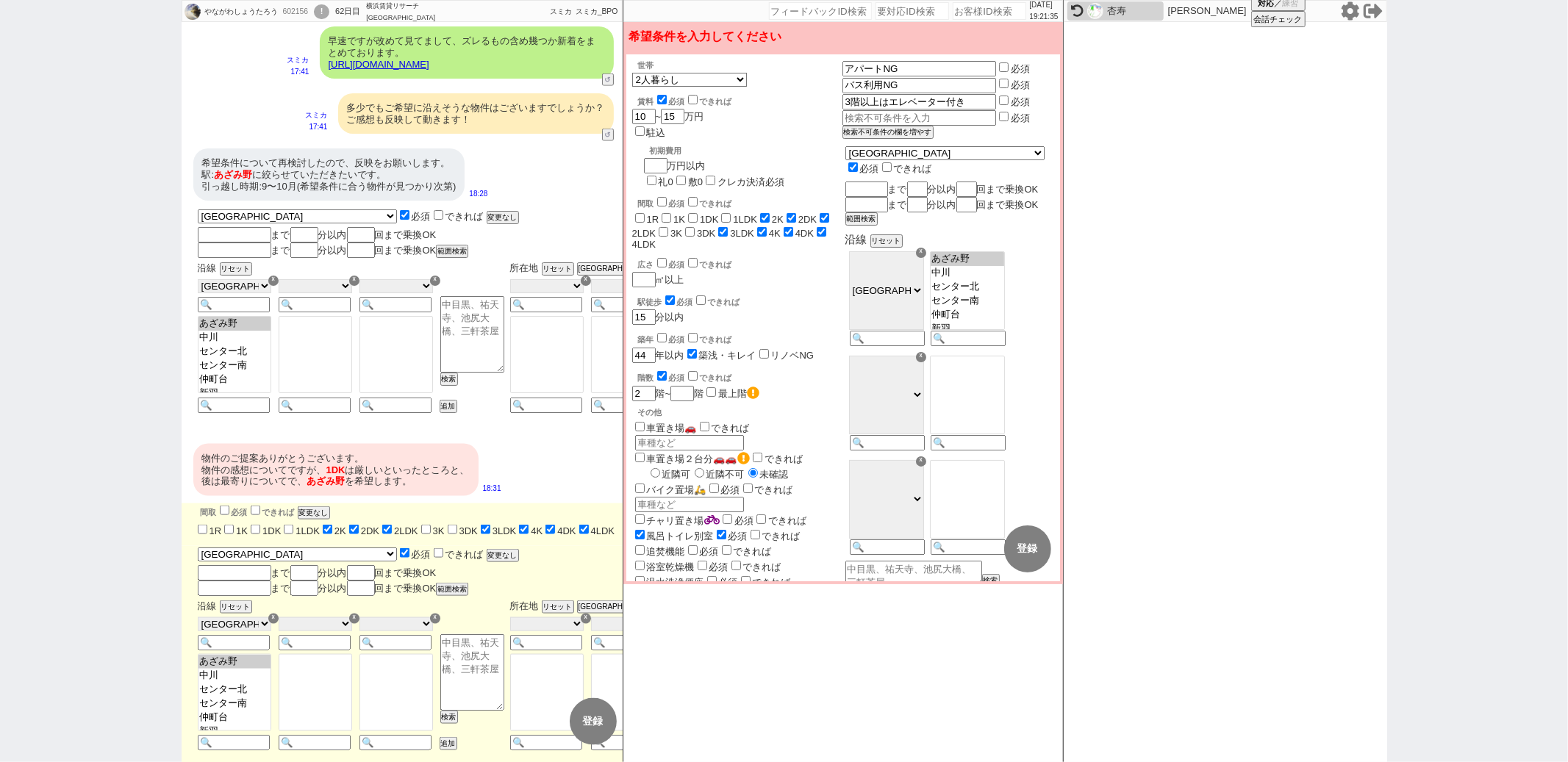
checkbox input "false"
checkbox input "true"
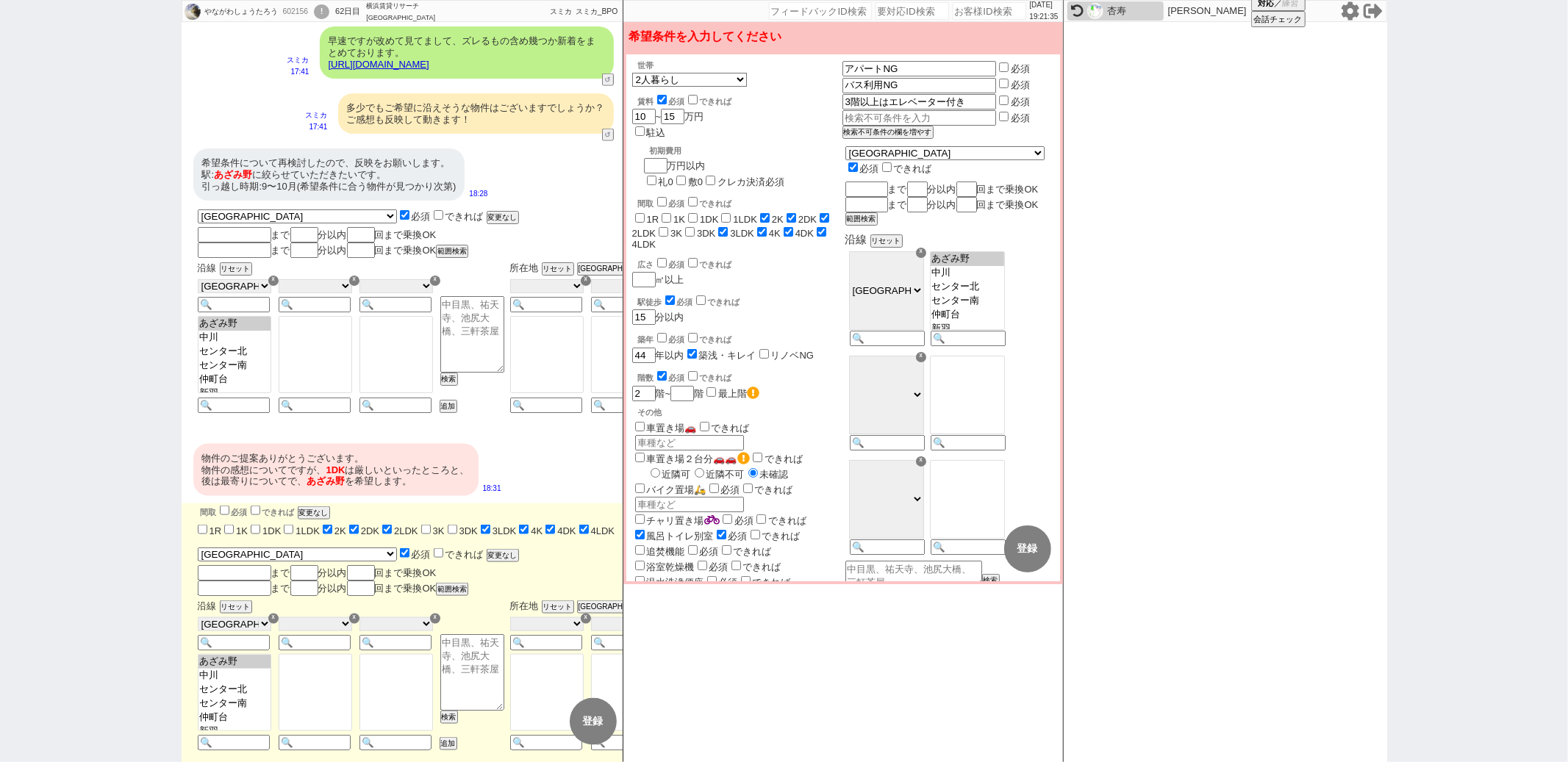
checkbox input "false"
checkbox input "true"
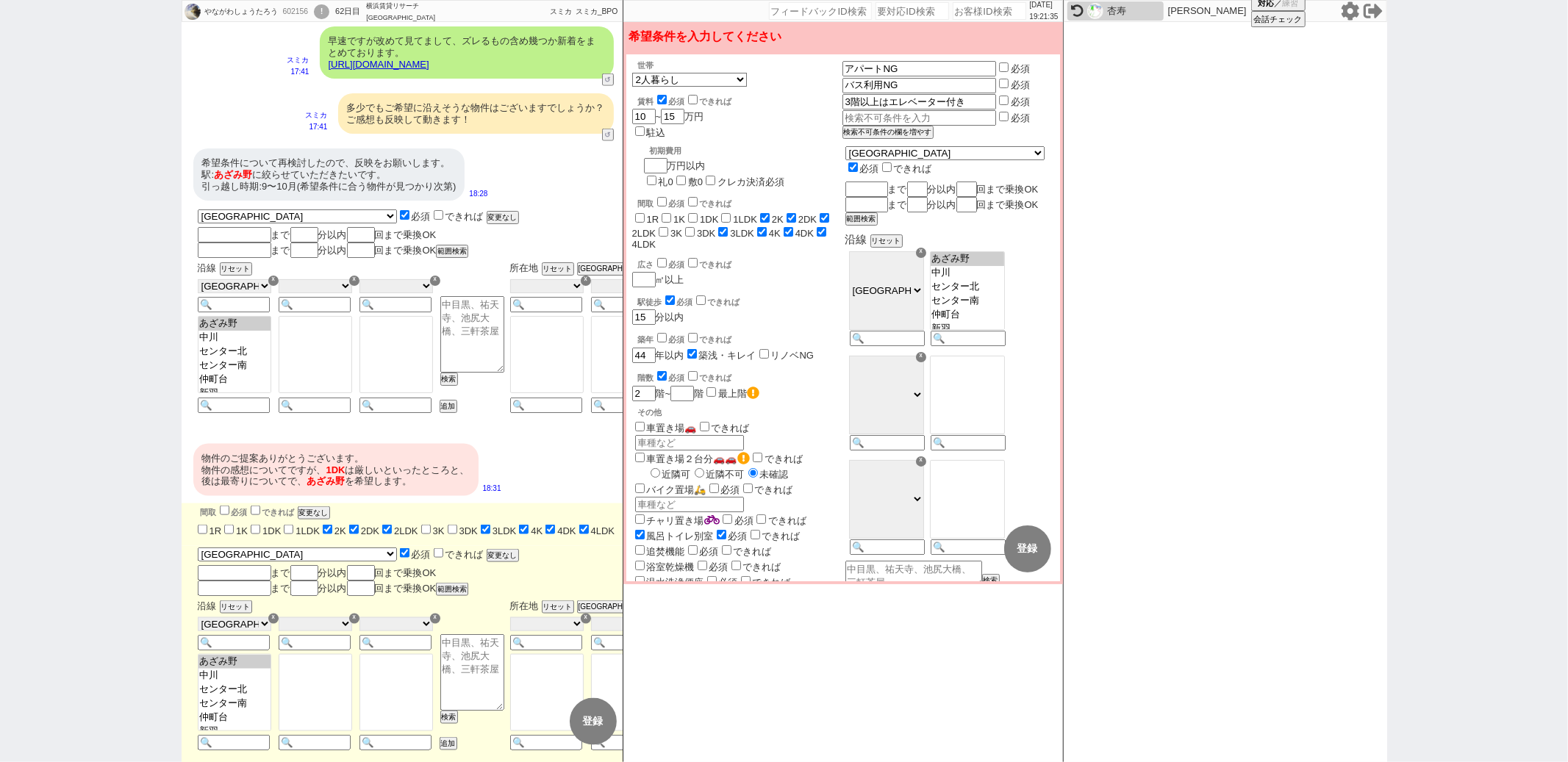
checkbox input "true"
checkbox input "false"
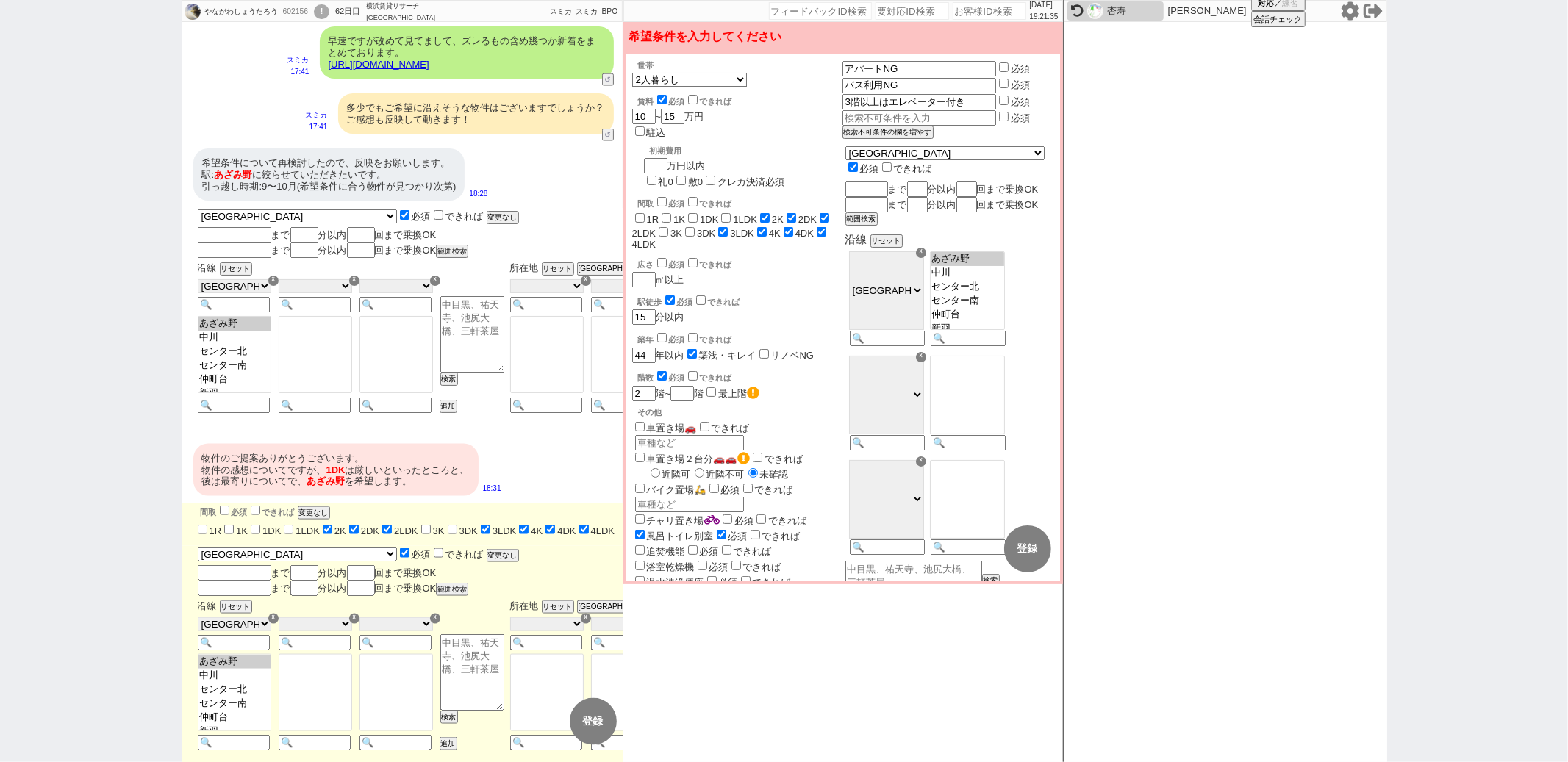
checkbox input "true"
checkbox input "false"
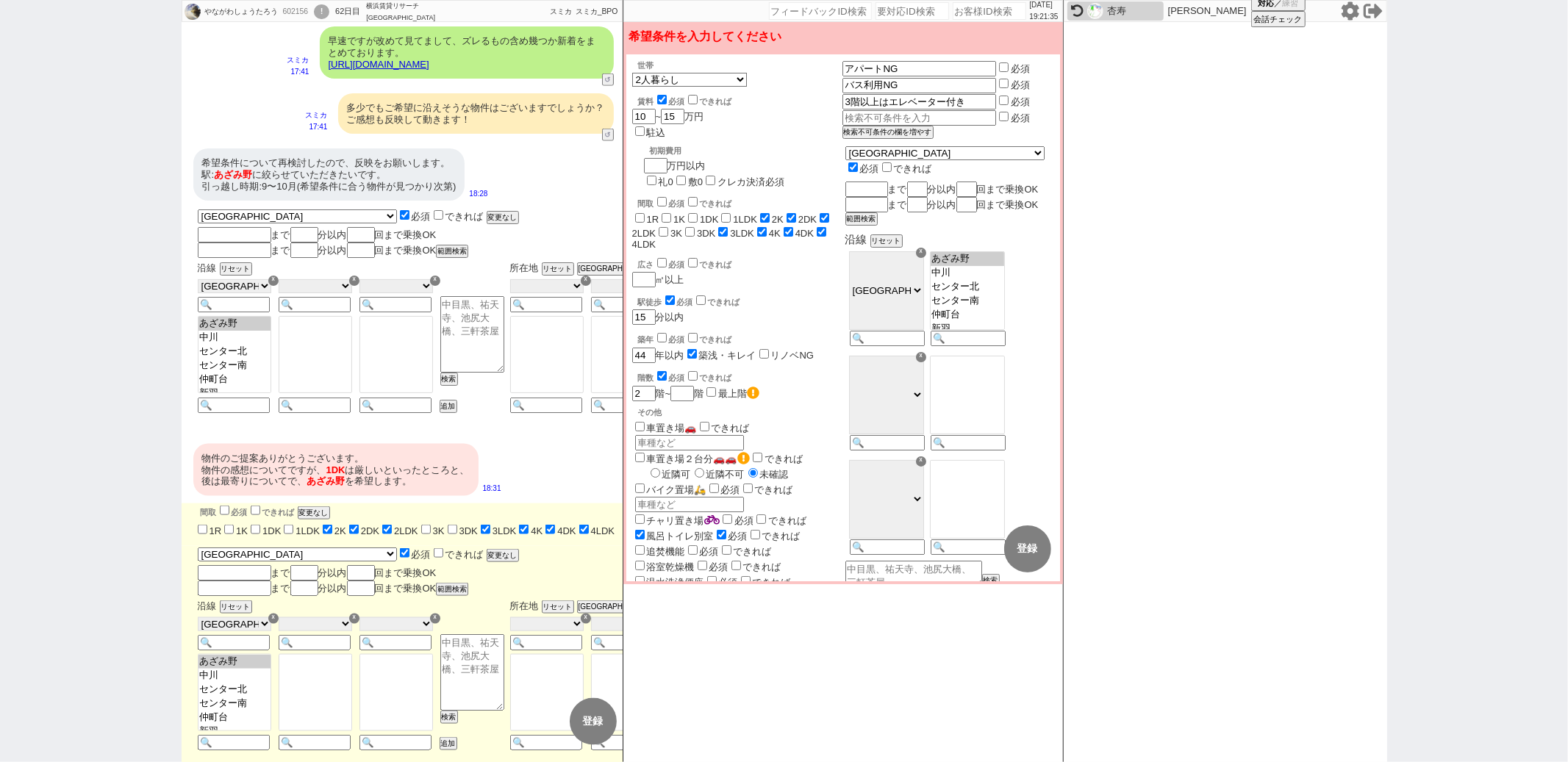
checkbox input "true"
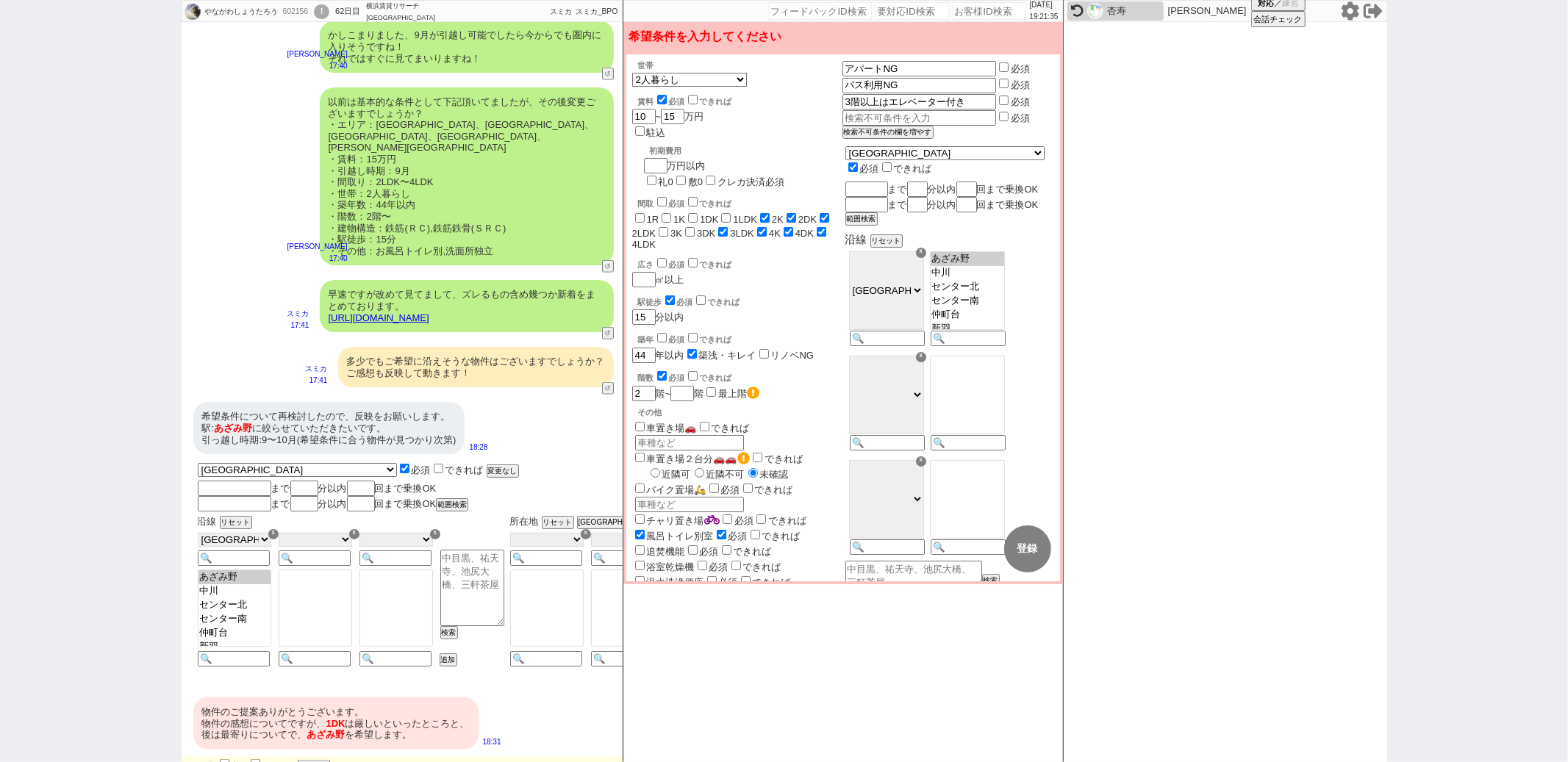
select select "91"
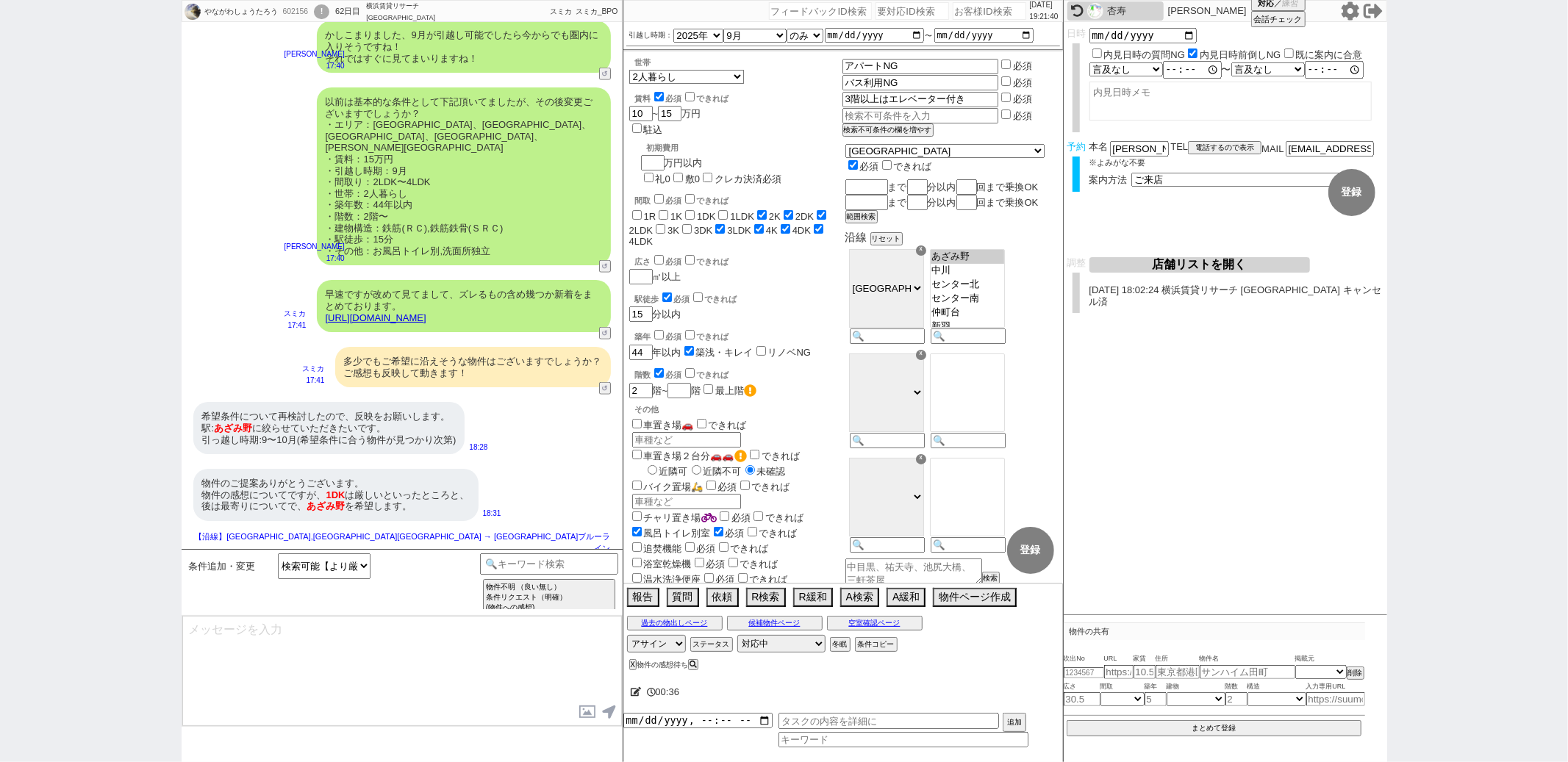
type textarea "反映して相場を見ていきますね。 ※物件はやはり出にくくなりますので、必須でなければお声がけください"
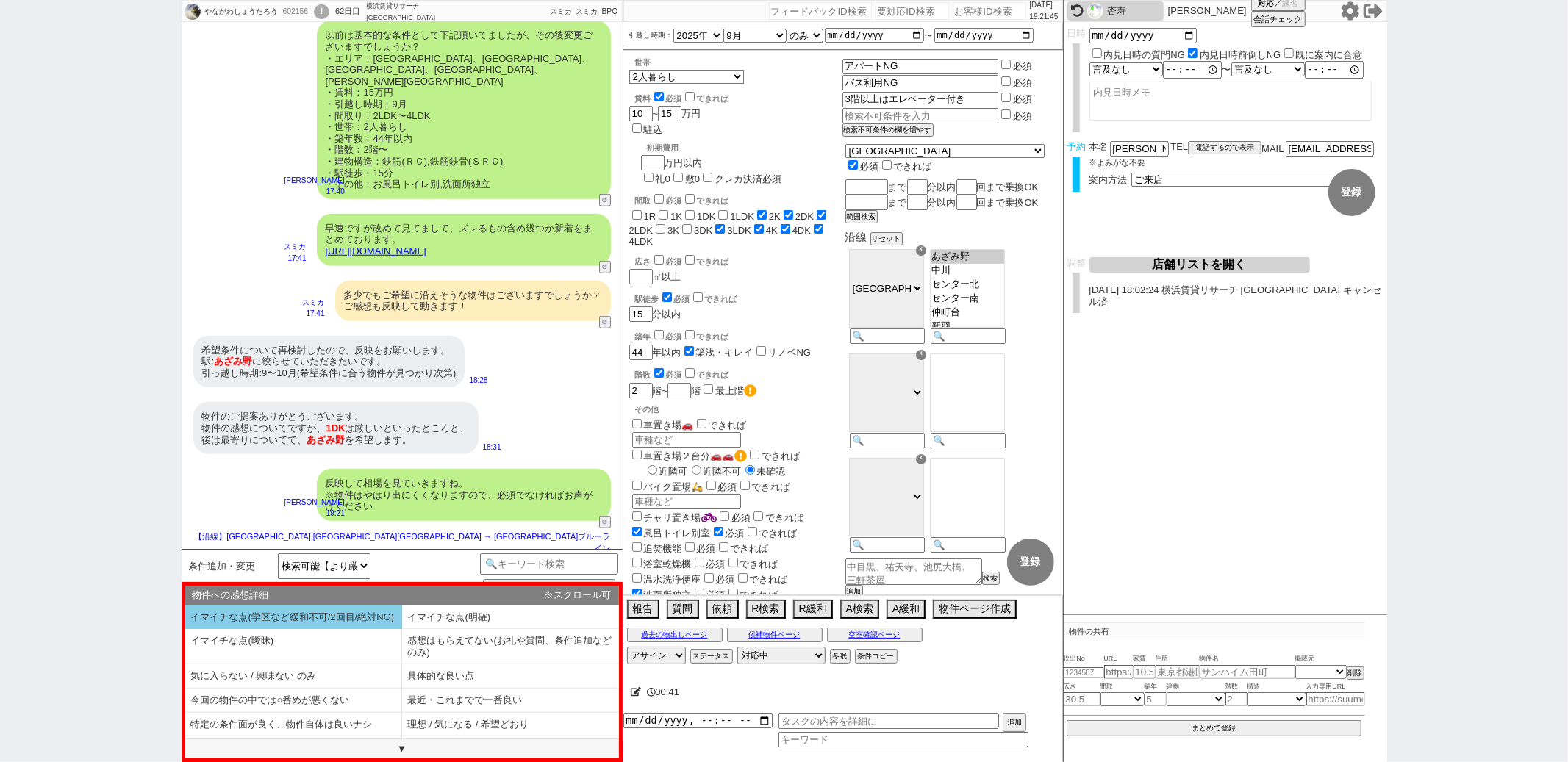
click at [386, 622] on li "イマイチな点(学区など緩和不可/2回目/絶対NG)" at bounding box center [294, 618] width 217 height 25
select select "イマイチな点(学区など緩和不可/2回目/絶対NG)"
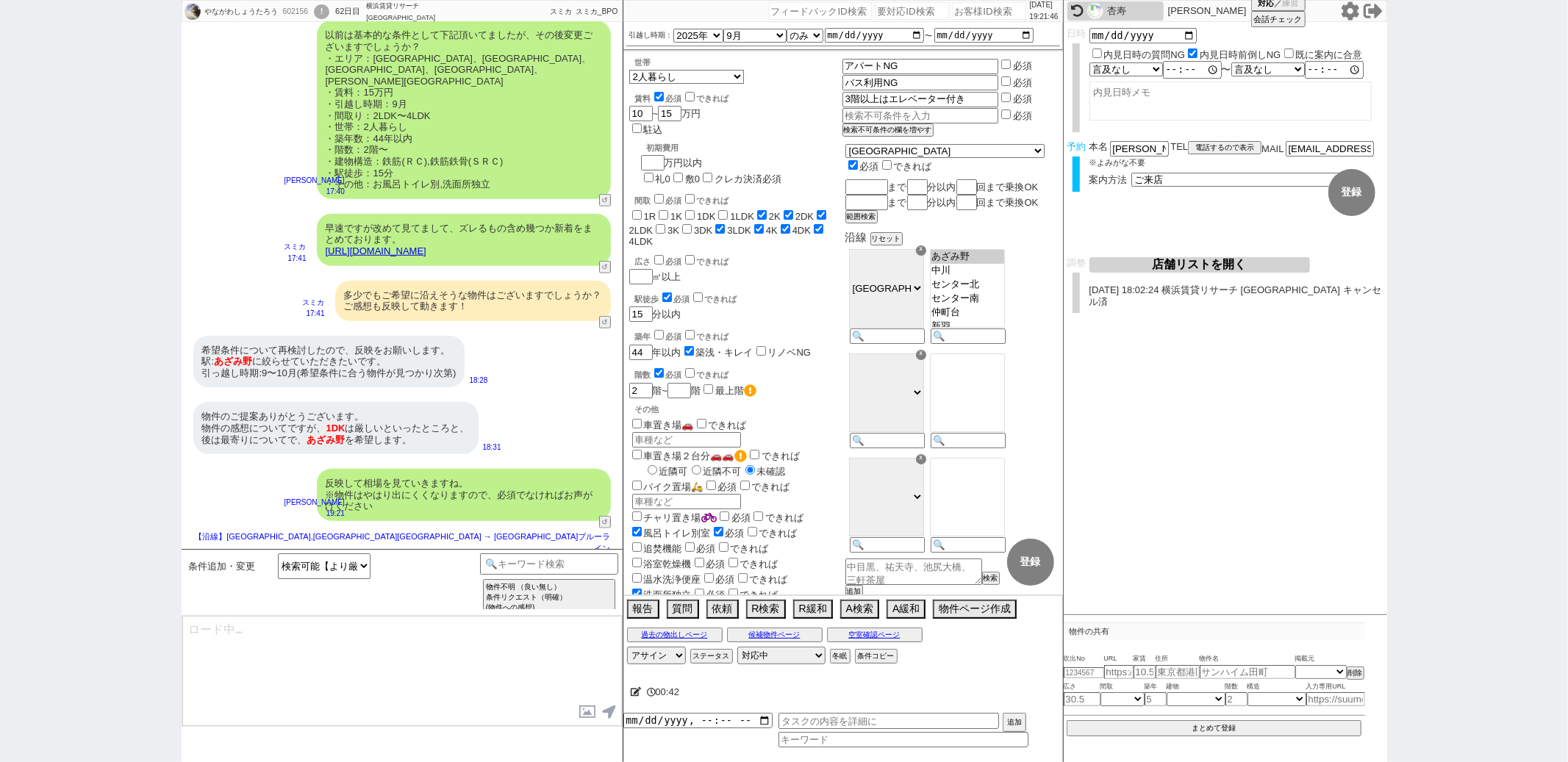
type textarea "また、お問い合わせ頂いてから日が経ちましたが、その後は[PERSON_NAME]等は見られてませんでしょうか？ 皆様、空いているか問い合わせるのを戸惑っていら…"
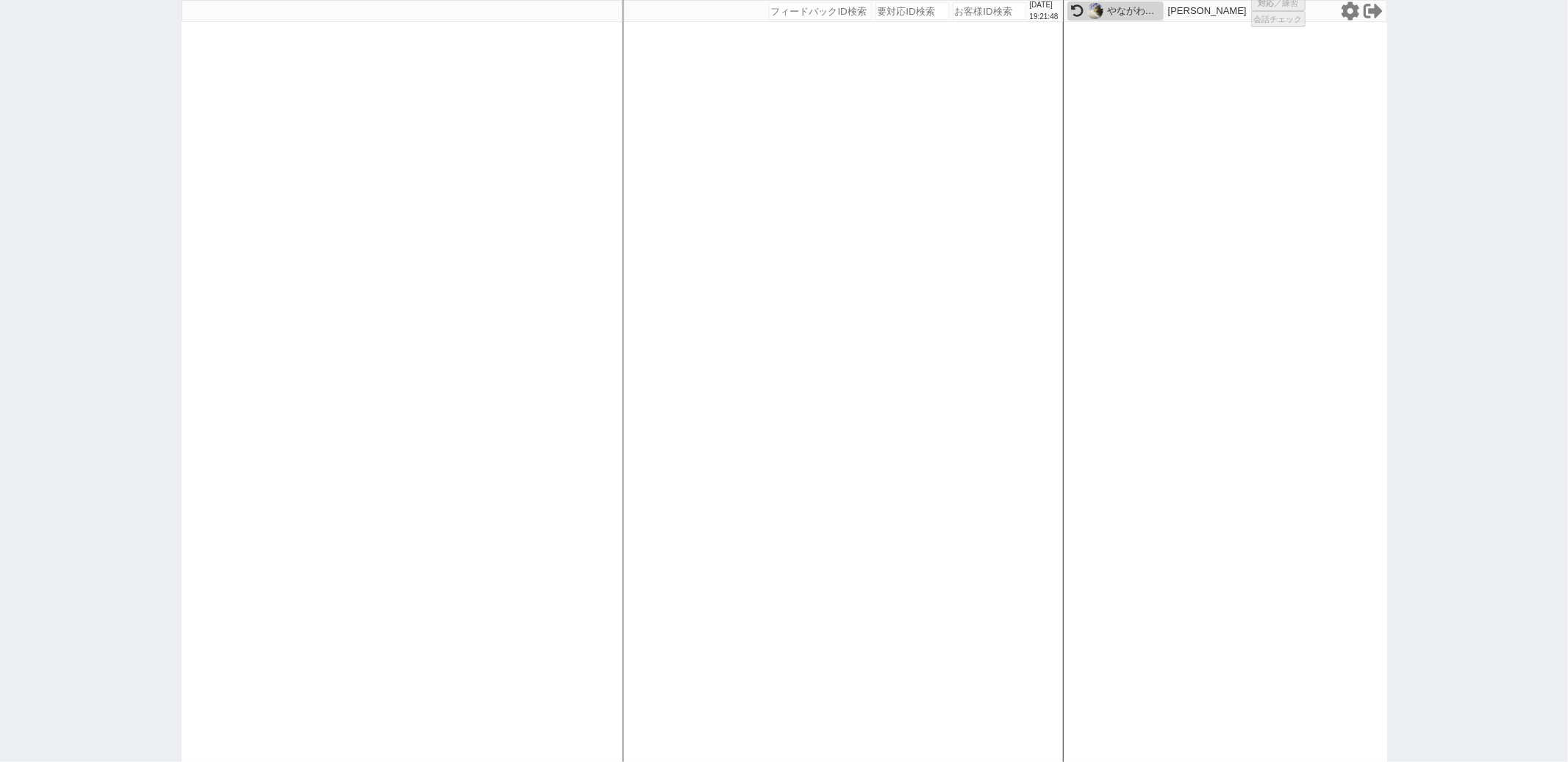
select select
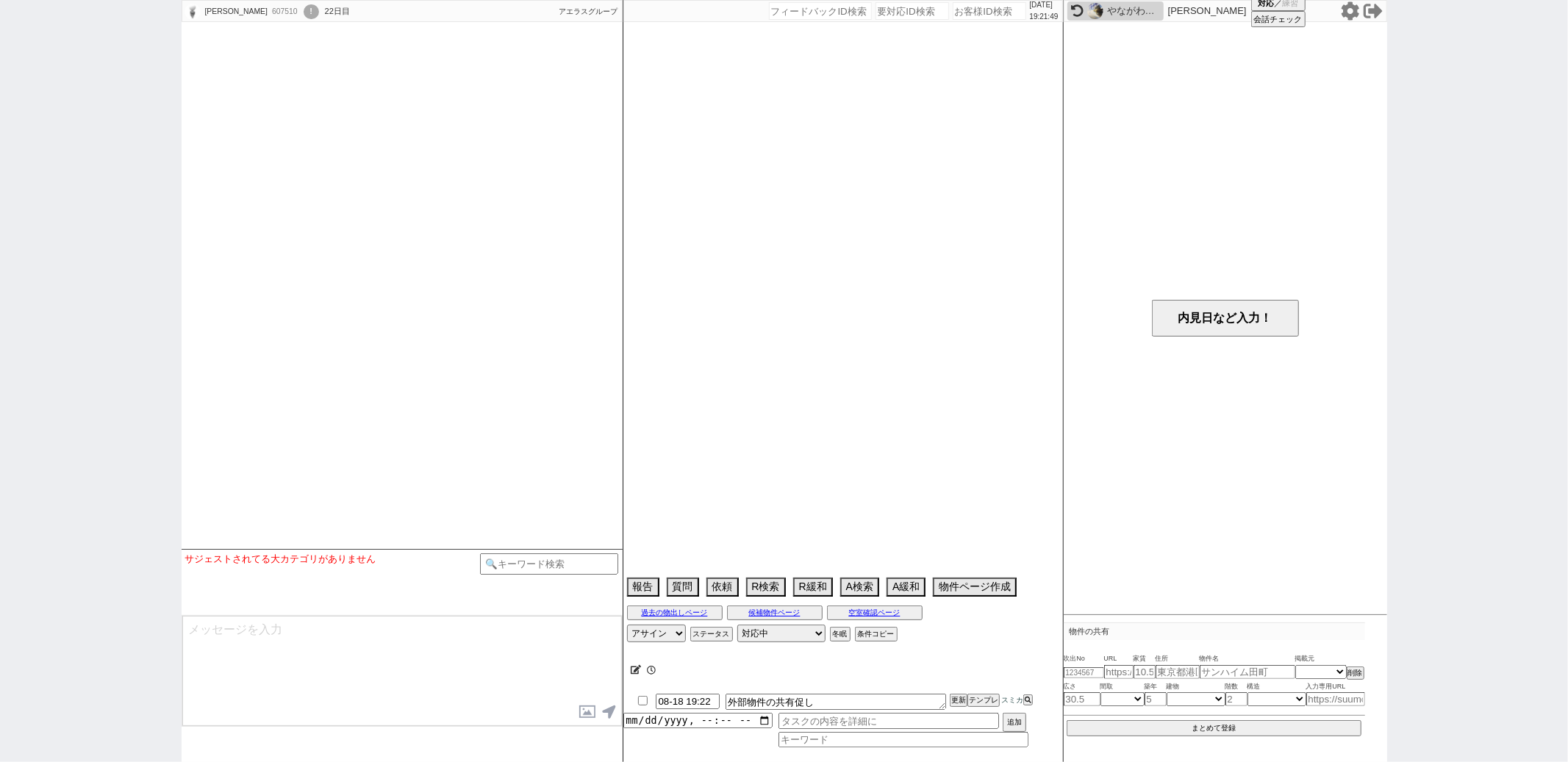
select select
select select "15"
select select "1"
select select "9"
select select "329"
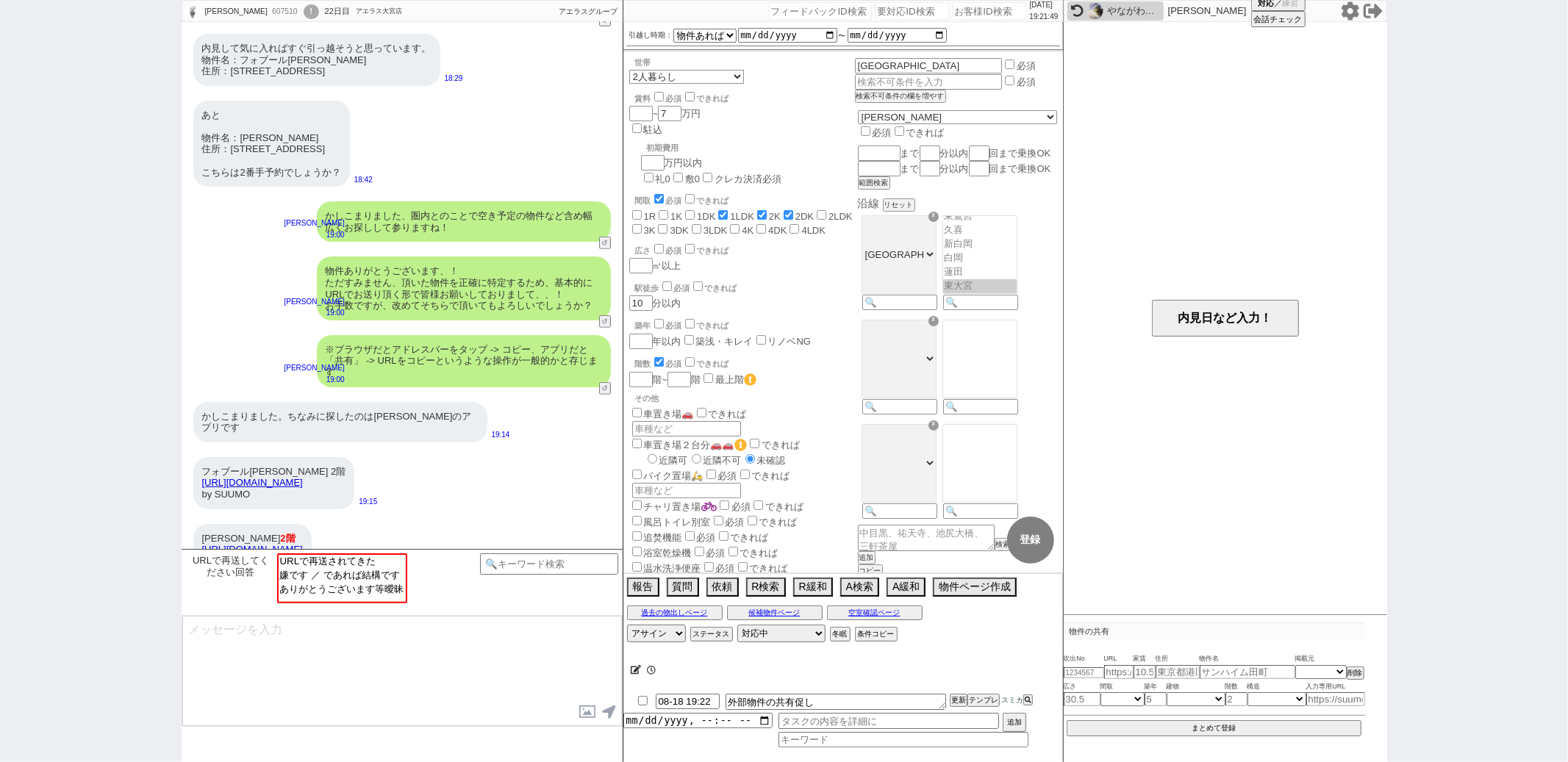
scroll to position [170, 0]
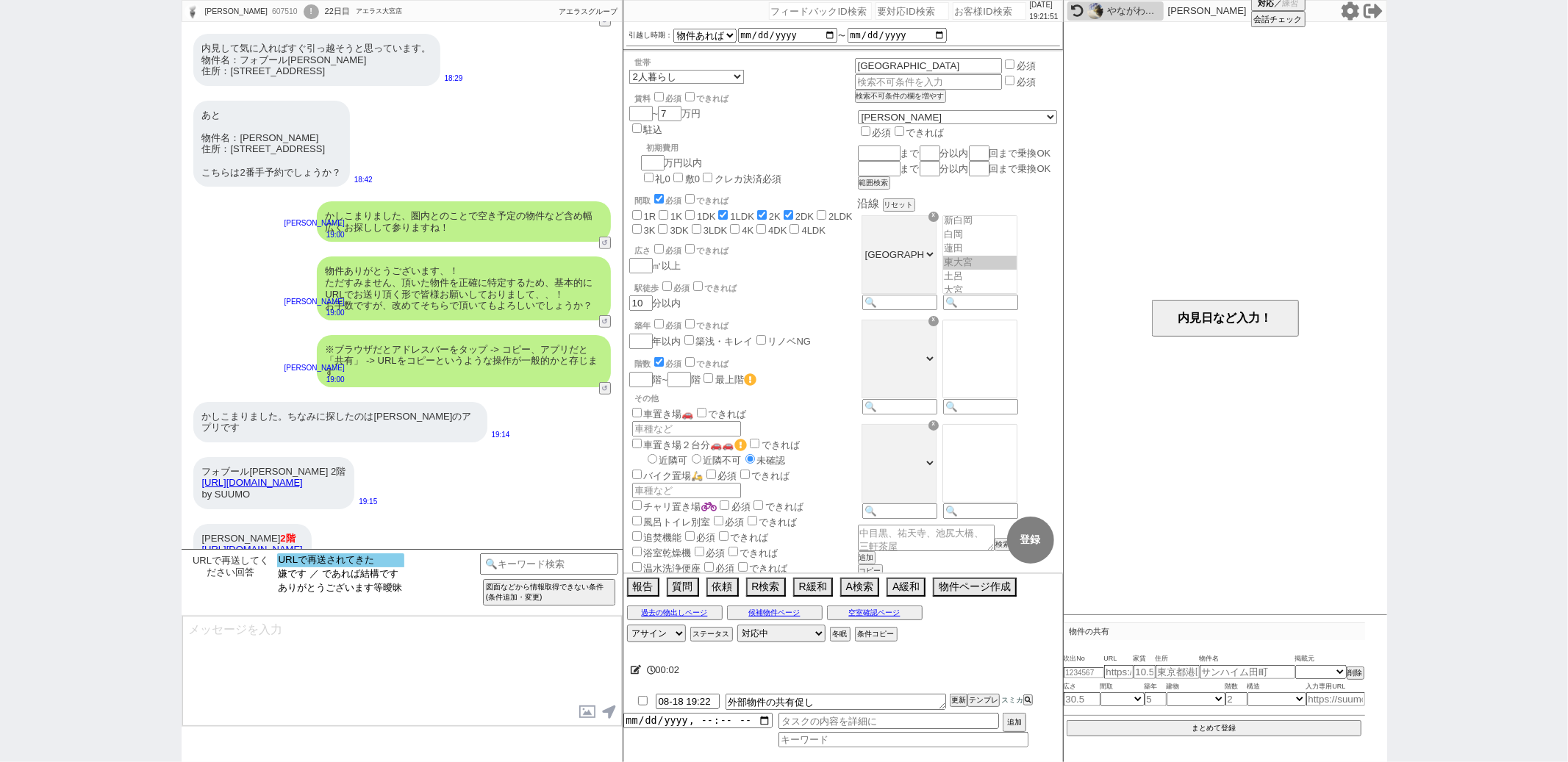
select select "URLで再送されてきた"
click at [372, 569] on option "URLで再送されてきた" at bounding box center [342, 575] width 127 height 14
type input "36786306"
type input "[URL][DOMAIN_NAME]"
select select "1"
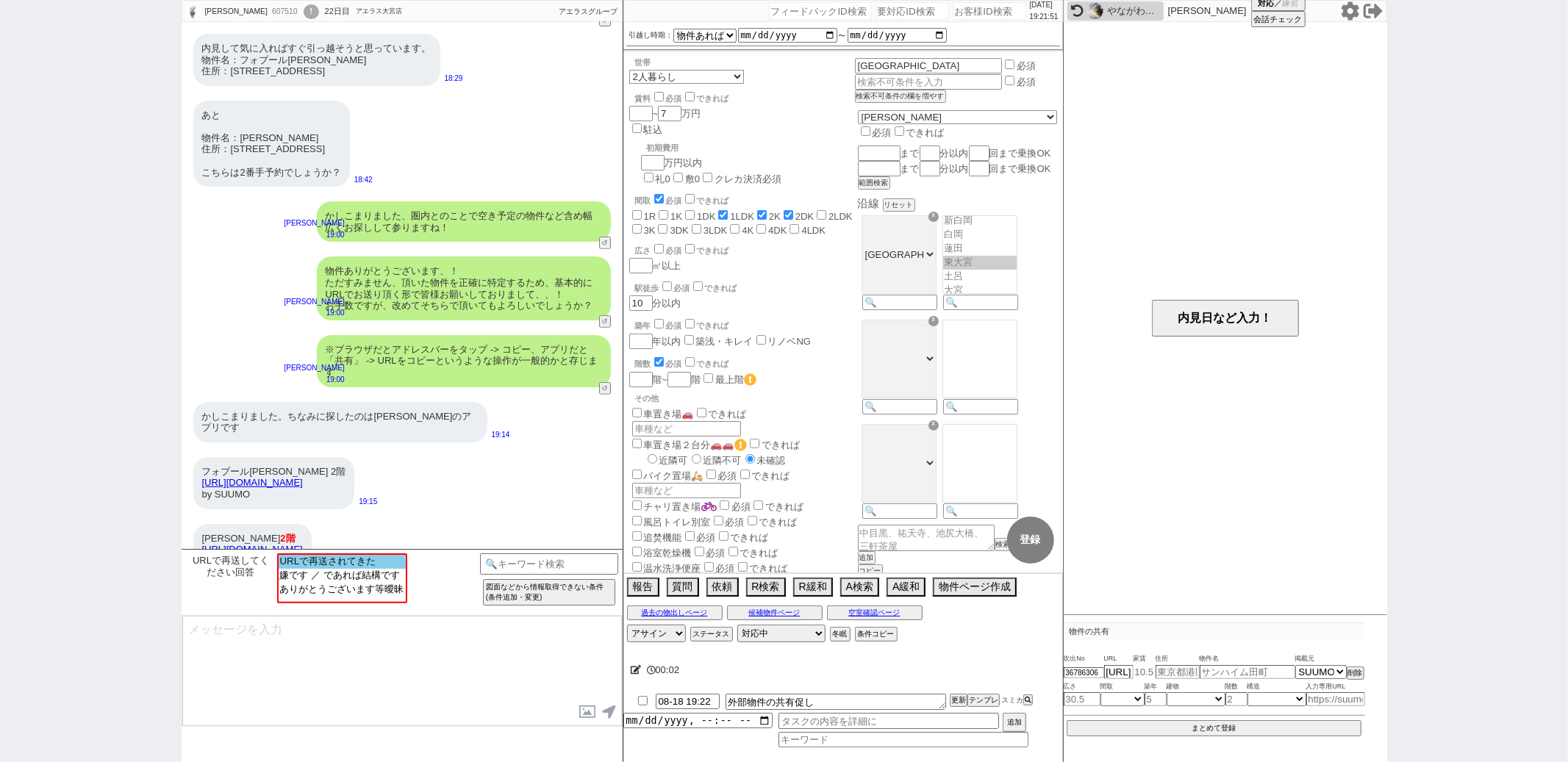
select select "1"
select select
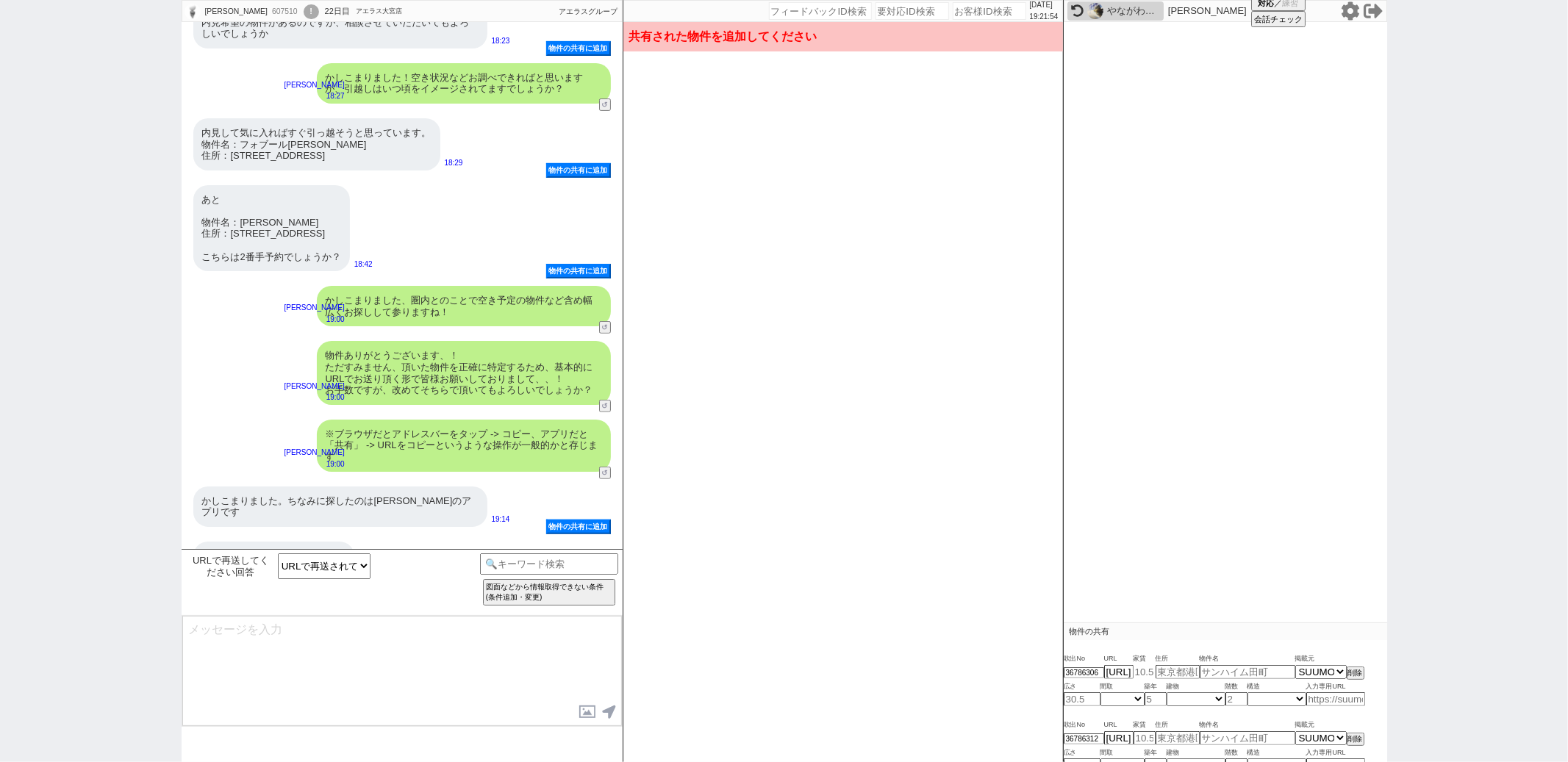
scroll to position [368, 0]
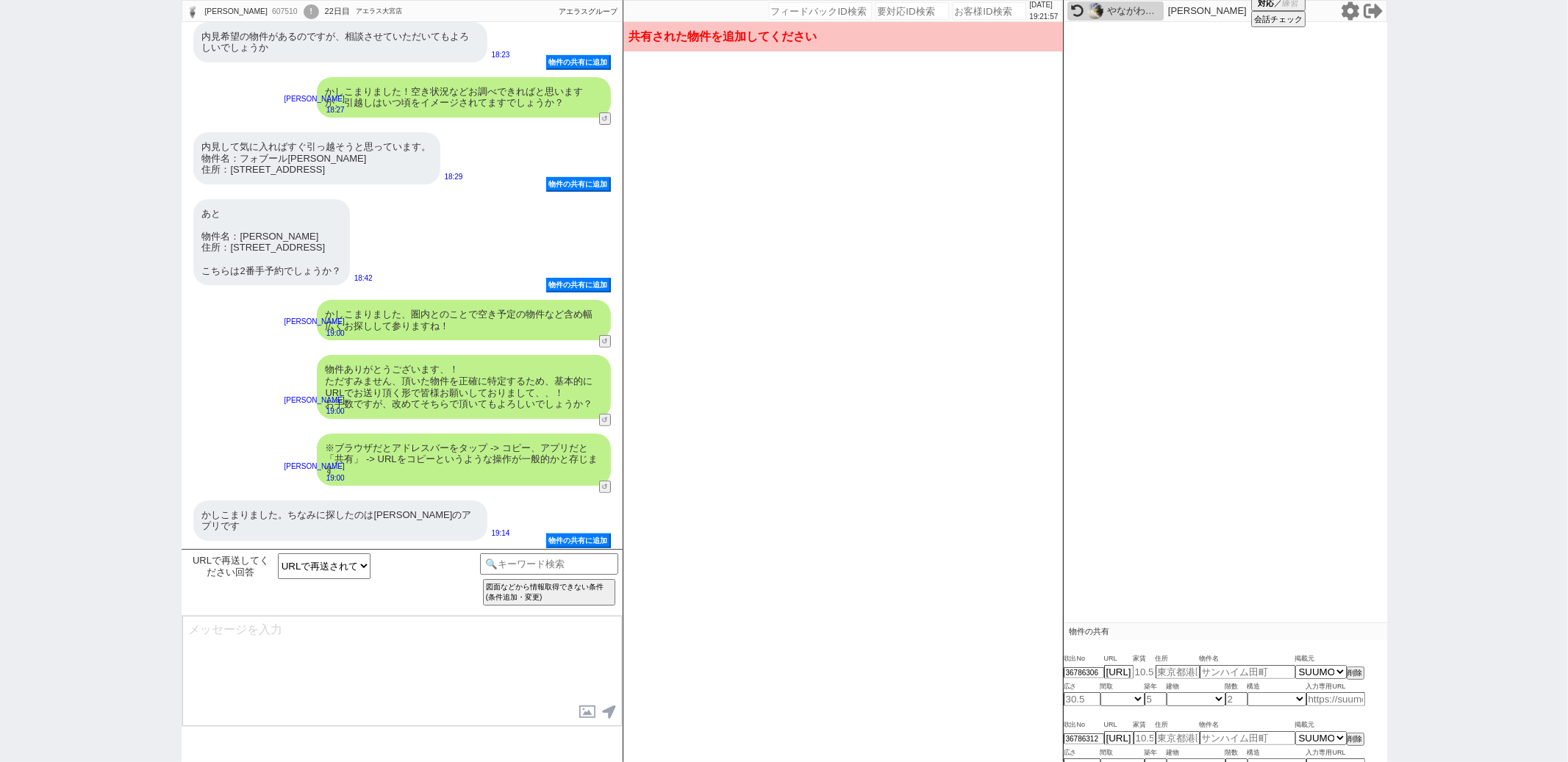
type input "6.7"
type input "[STREET_ADDRESS]"
type input "[PERSON_NAME]"
type input "43.74"
select select "3"
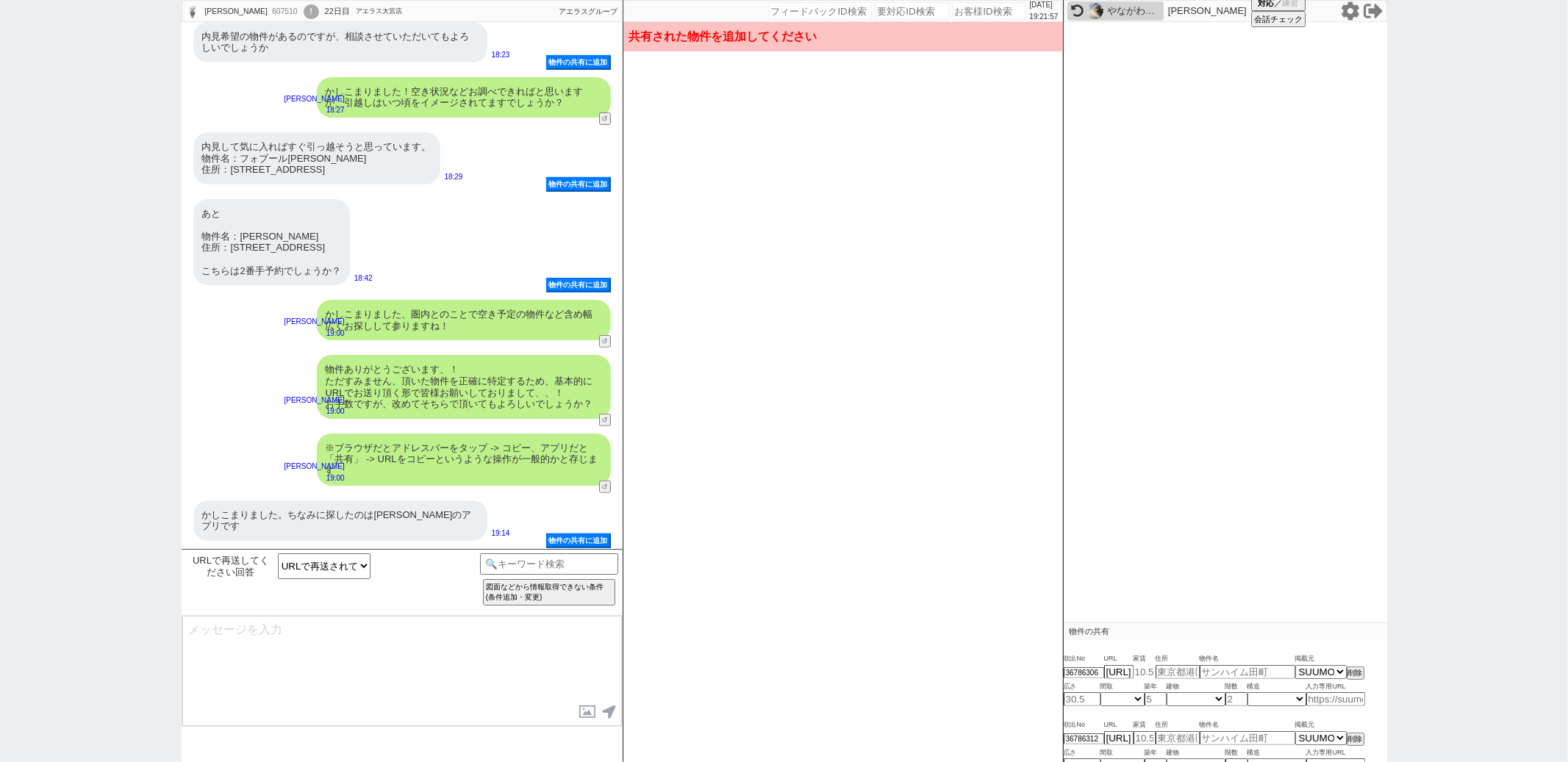
type input "37"
select select "1"
type input "2"
select select "3"
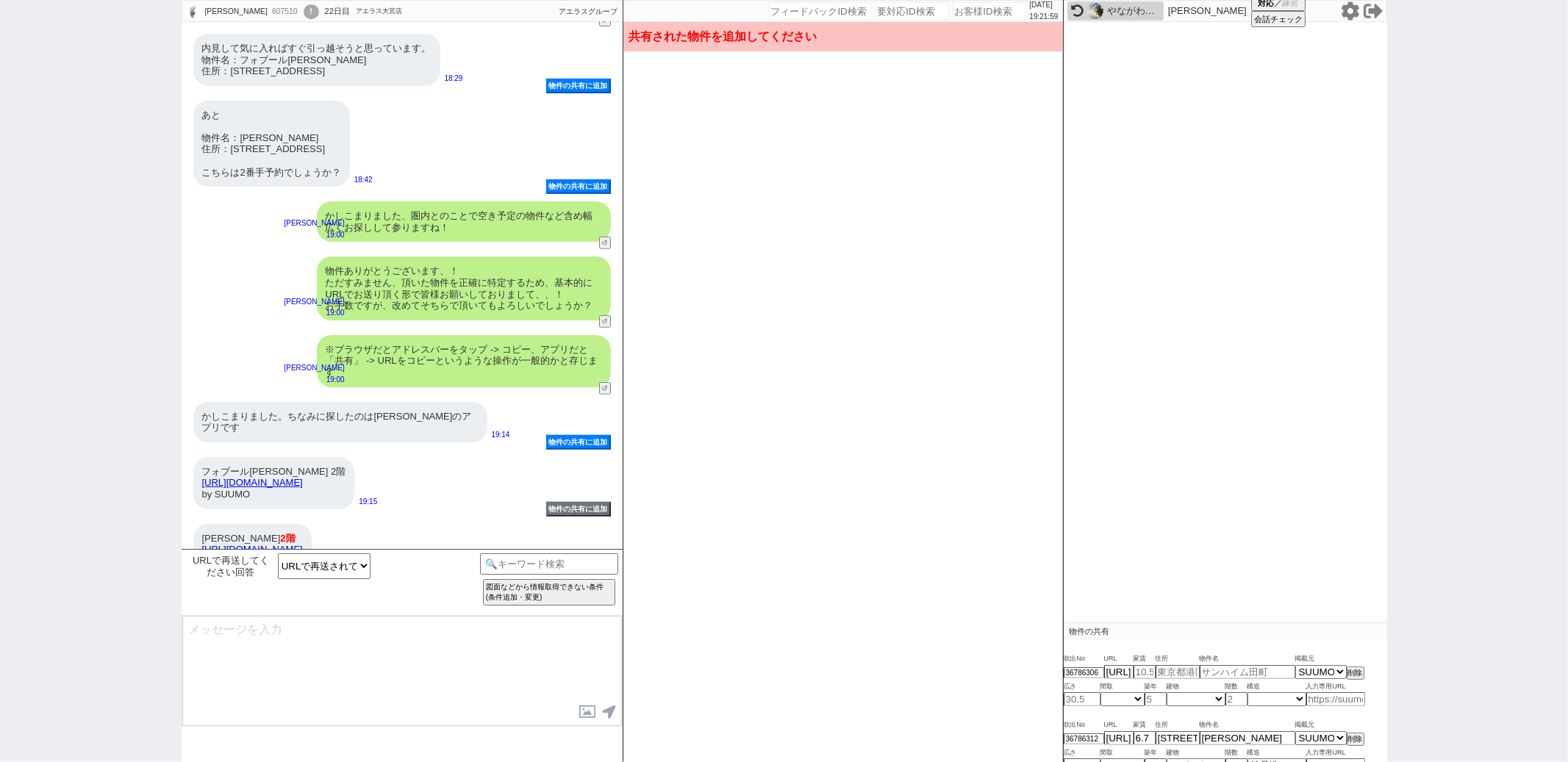
type input "6.2"
type input "[STREET_ADDRESS]"
type input "フォブール[PERSON_NAME]"
type input "38"
select select "3"
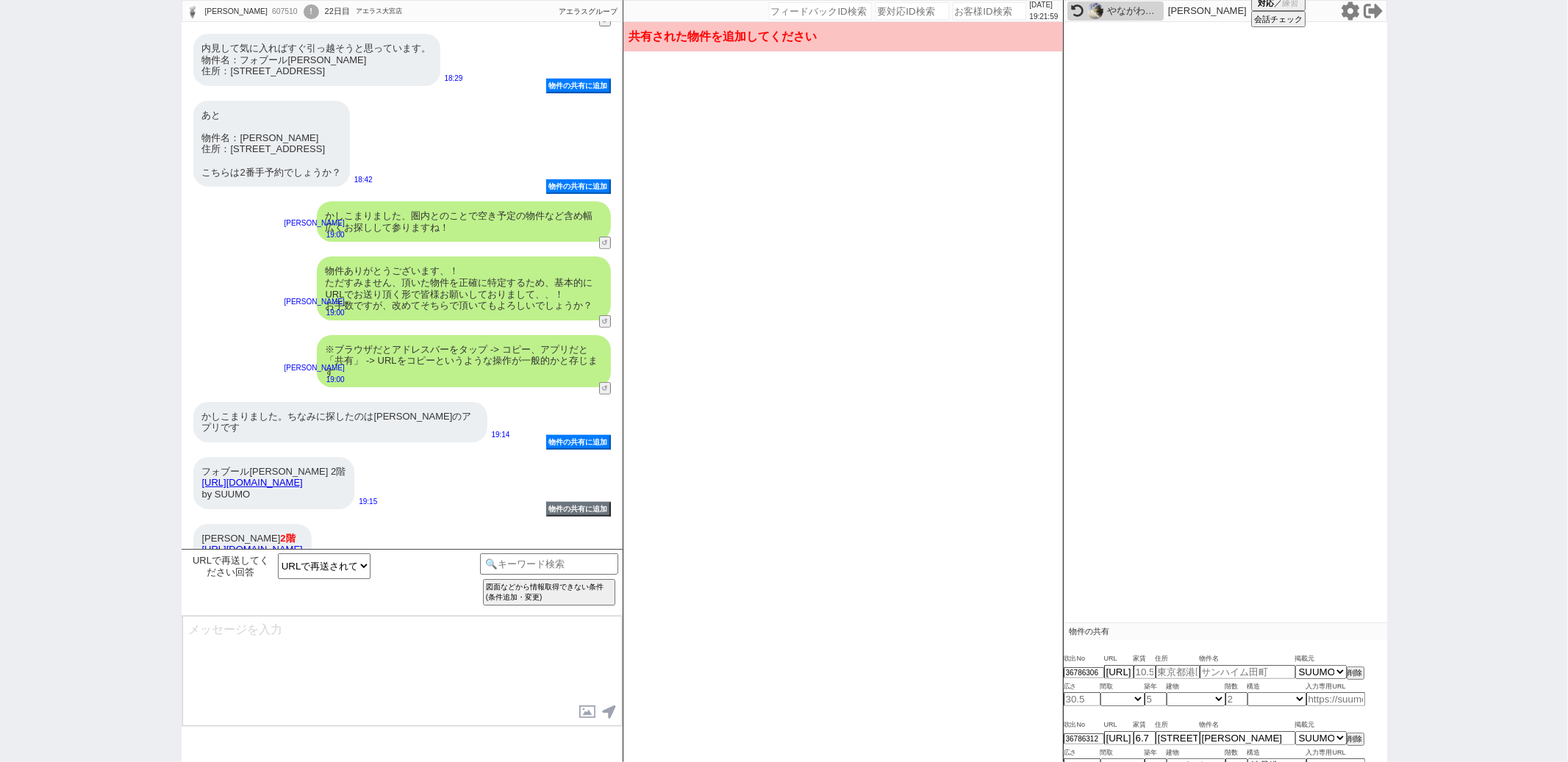
type input "31"
select select "1"
type input "2"
select select "3"
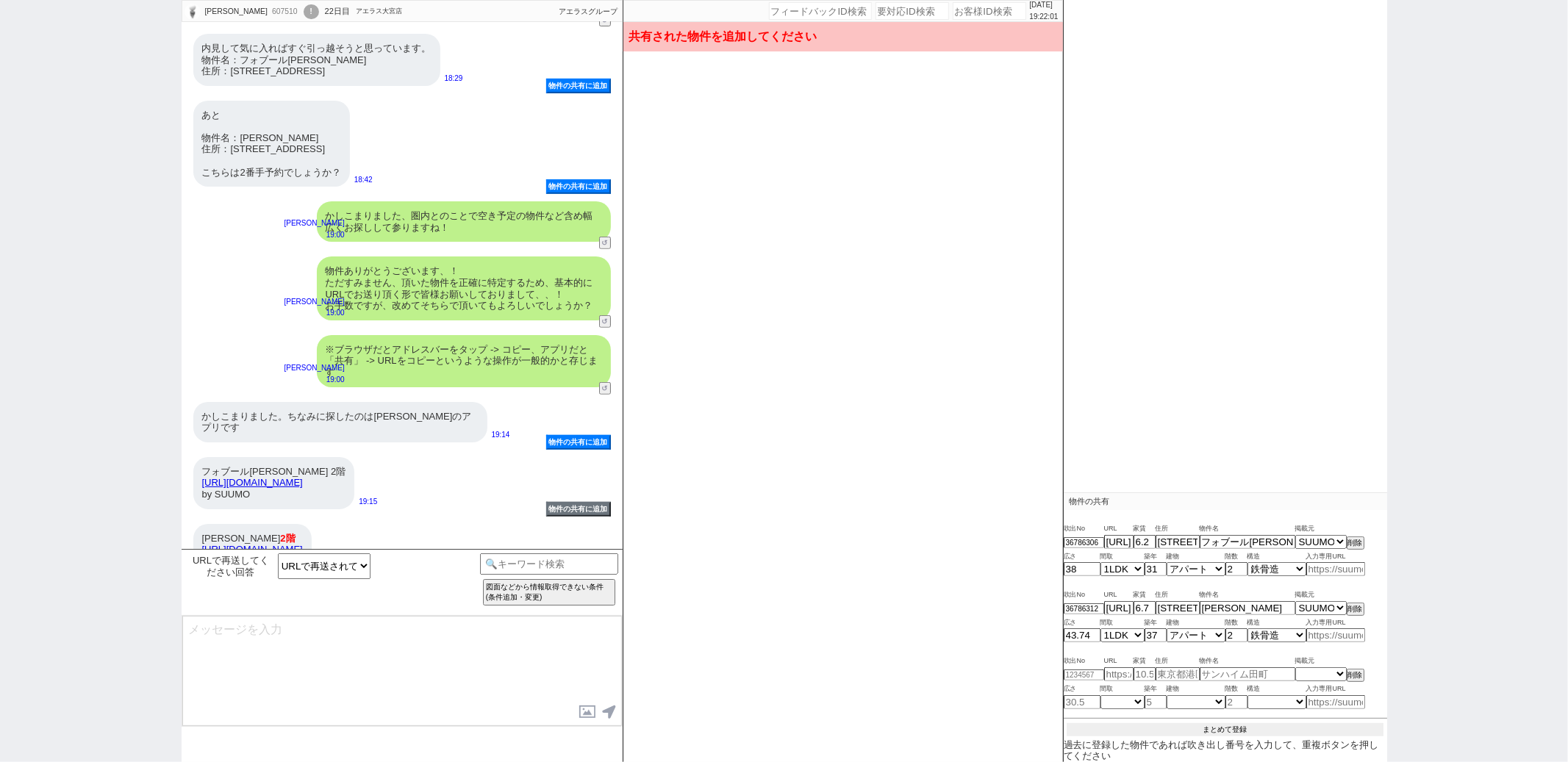
click at [1198, 724] on button "まとめて登録" at bounding box center [1225, 730] width 317 height 13
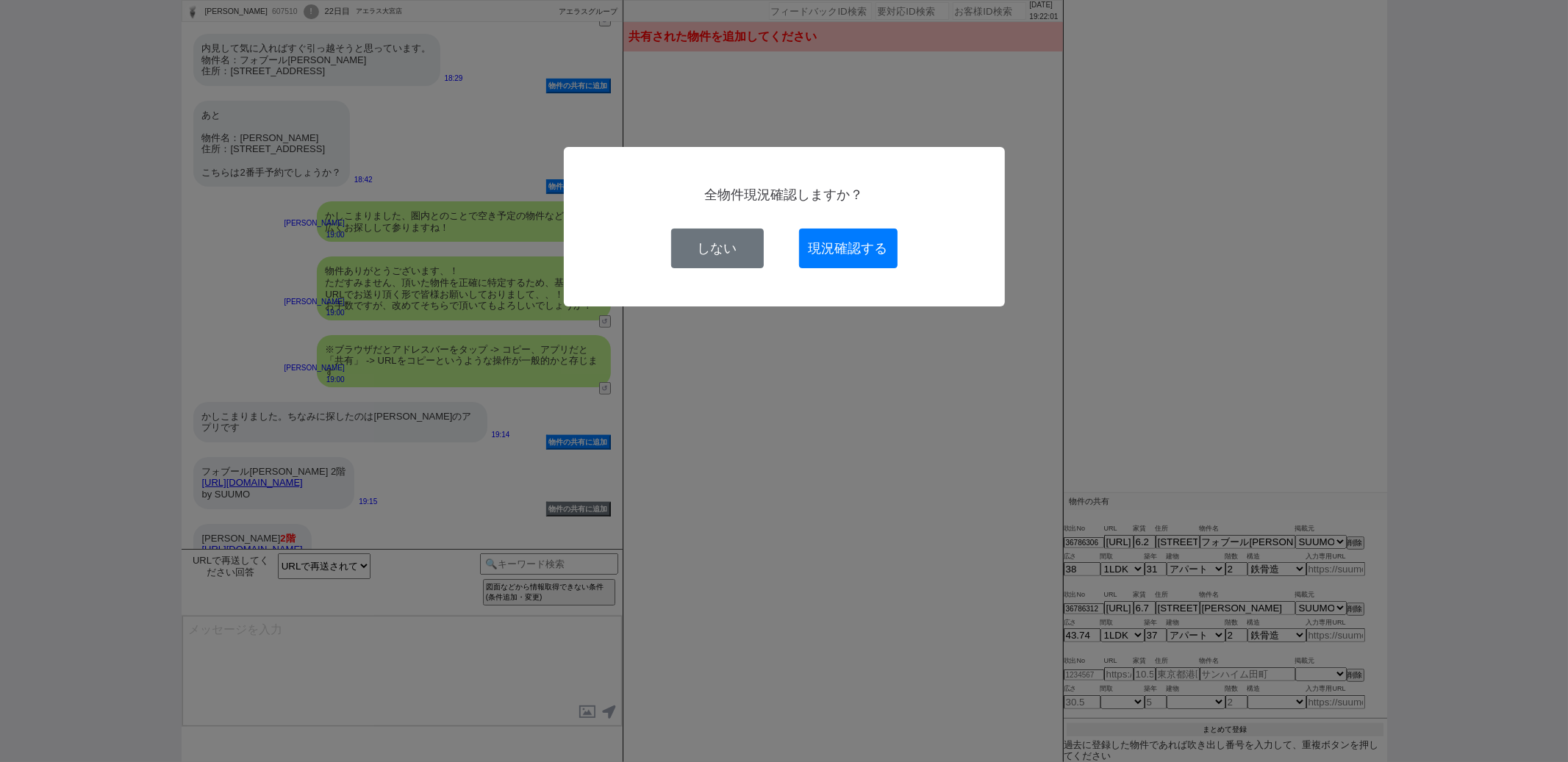
scroll to position [129, 0]
click at [839, 254] on button "現況確認する" at bounding box center [849, 248] width 99 height 39
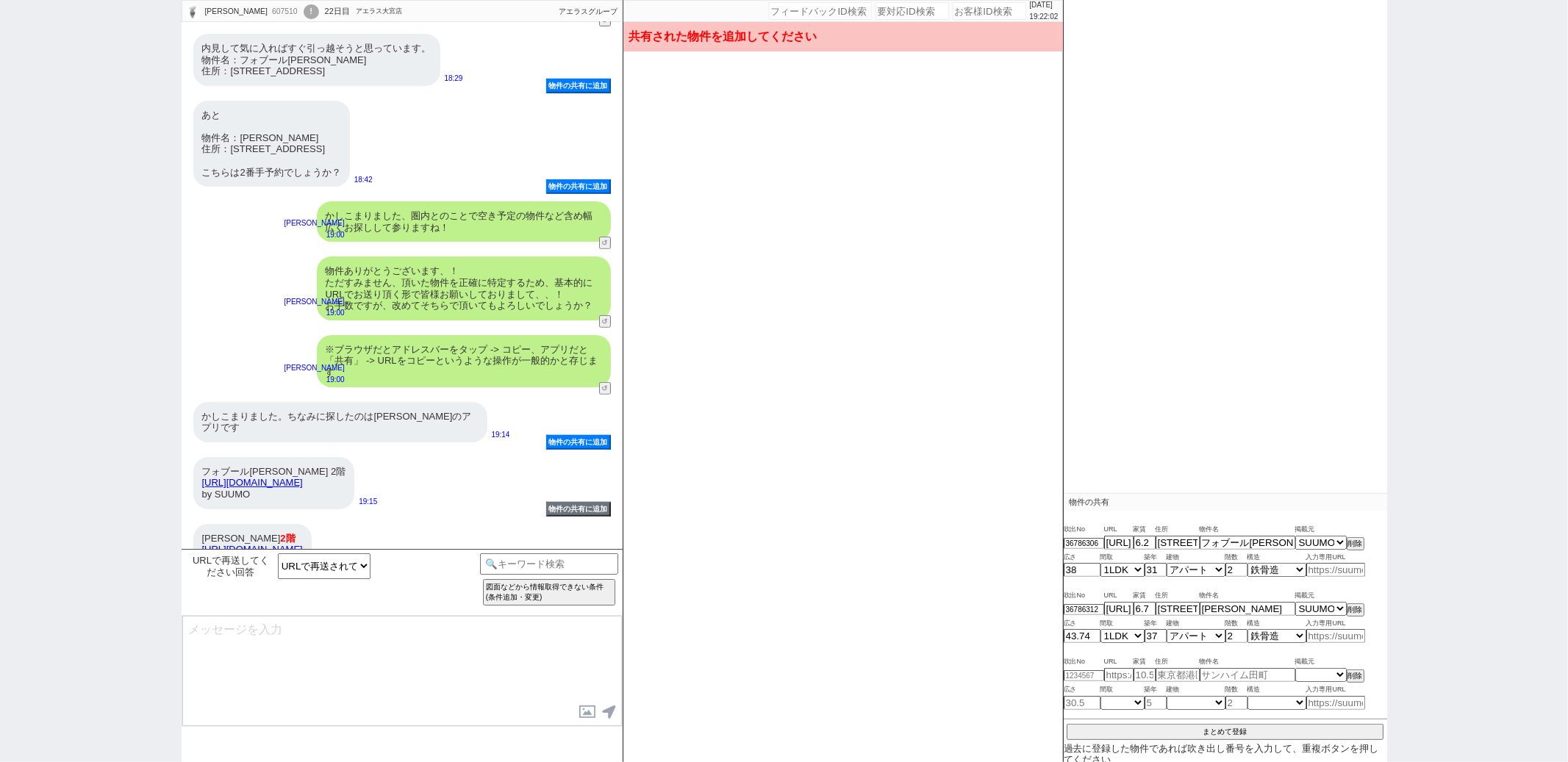
select select
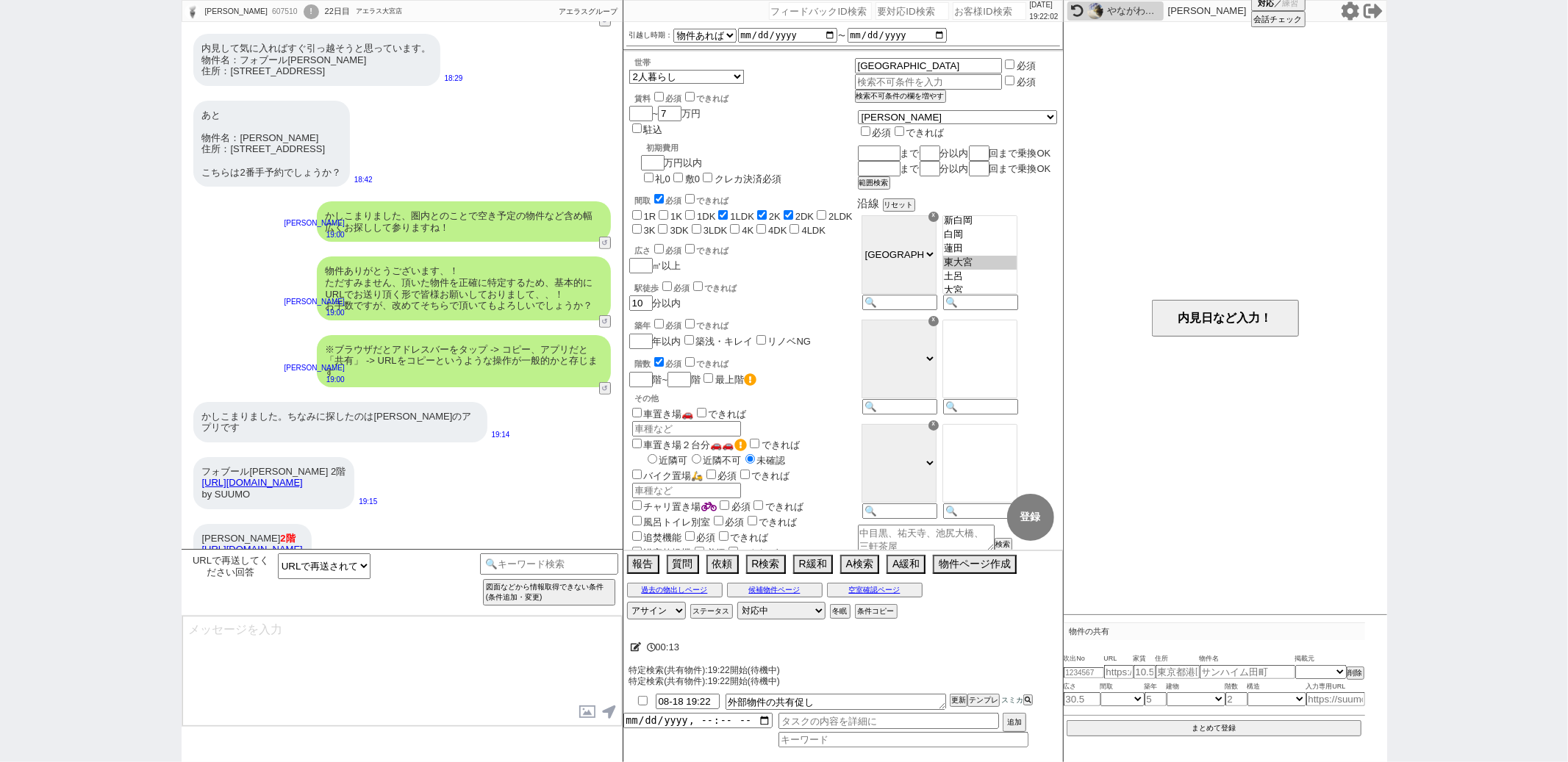
scroll to position [0, 0]
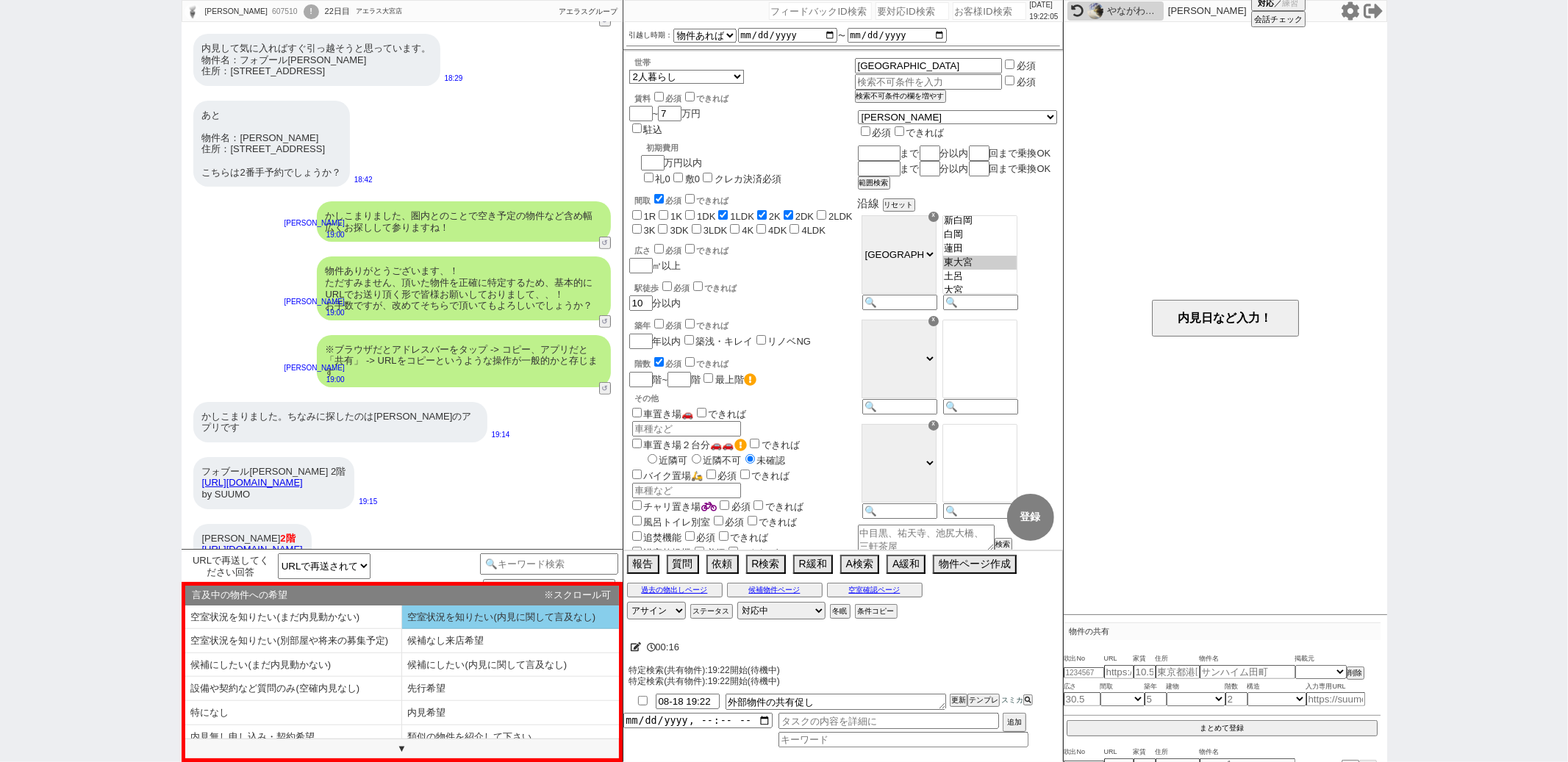
click at [402, 629] on li "空室状況を知りたい(内見に関して言及なし)" at bounding box center [294, 641] width 217 height 25
type textarea "再送ありがとうございます、では改めて掲載状況を確認してまいりますね！ ※情報の鮮度が最も良いとされる業者システム上で確認しますので基本リアルタイムです"
select select "空室状況を知りたい(内見に関して言及なし)"
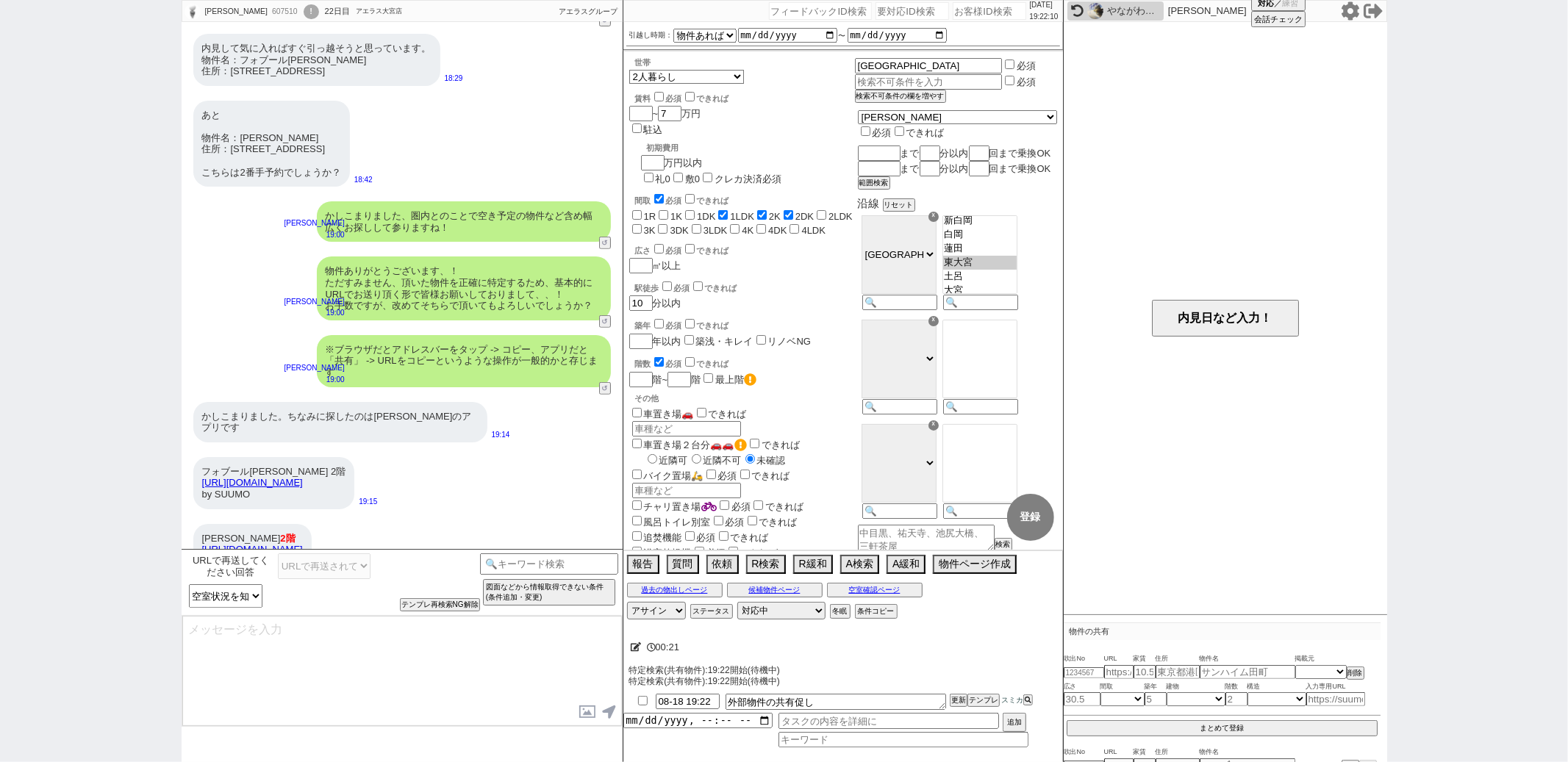
scroll to position [295, 0]
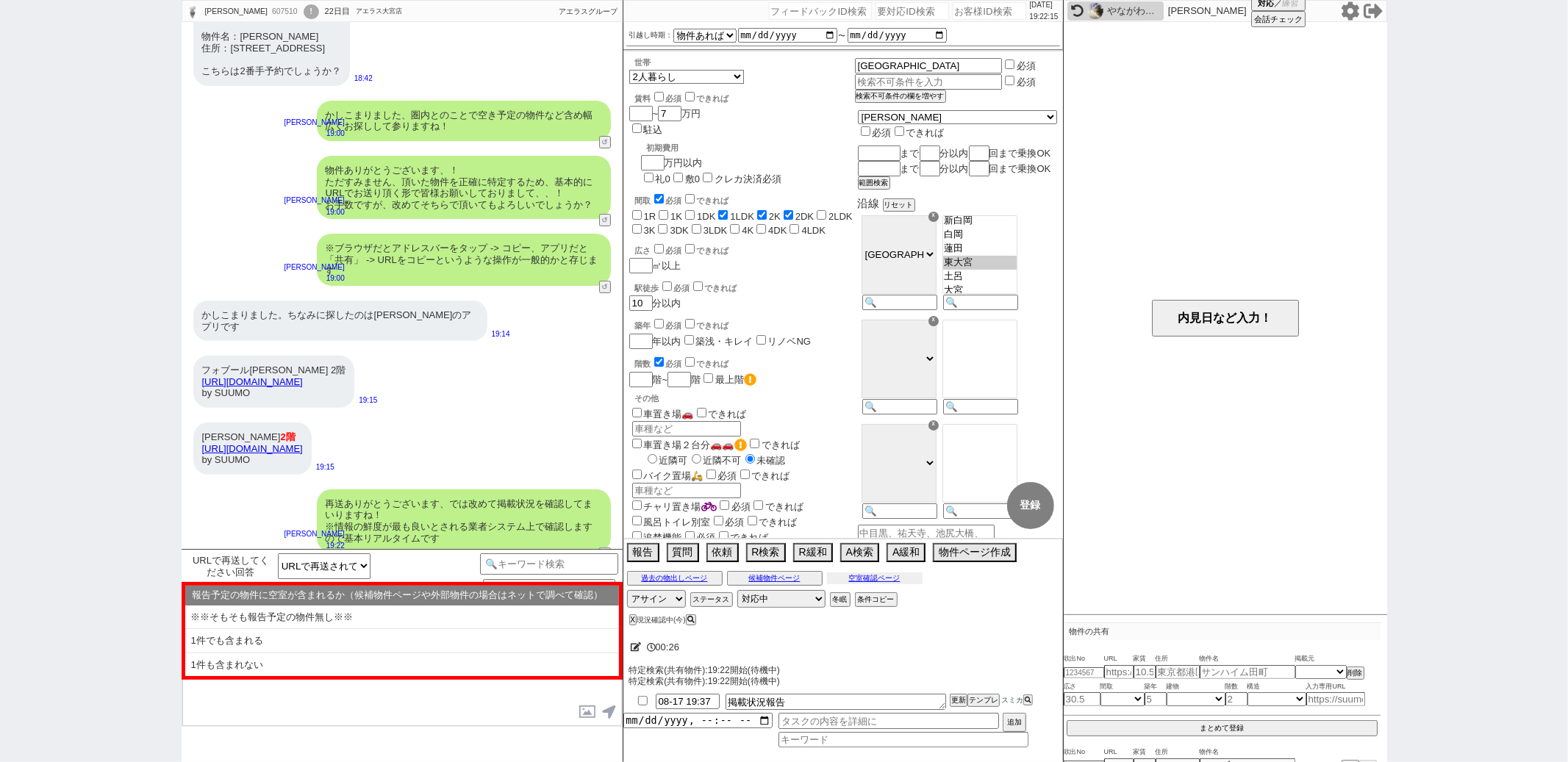
click at [858, 575] on button "空室確認ページ" at bounding box center [875, 579] width 95 height 12
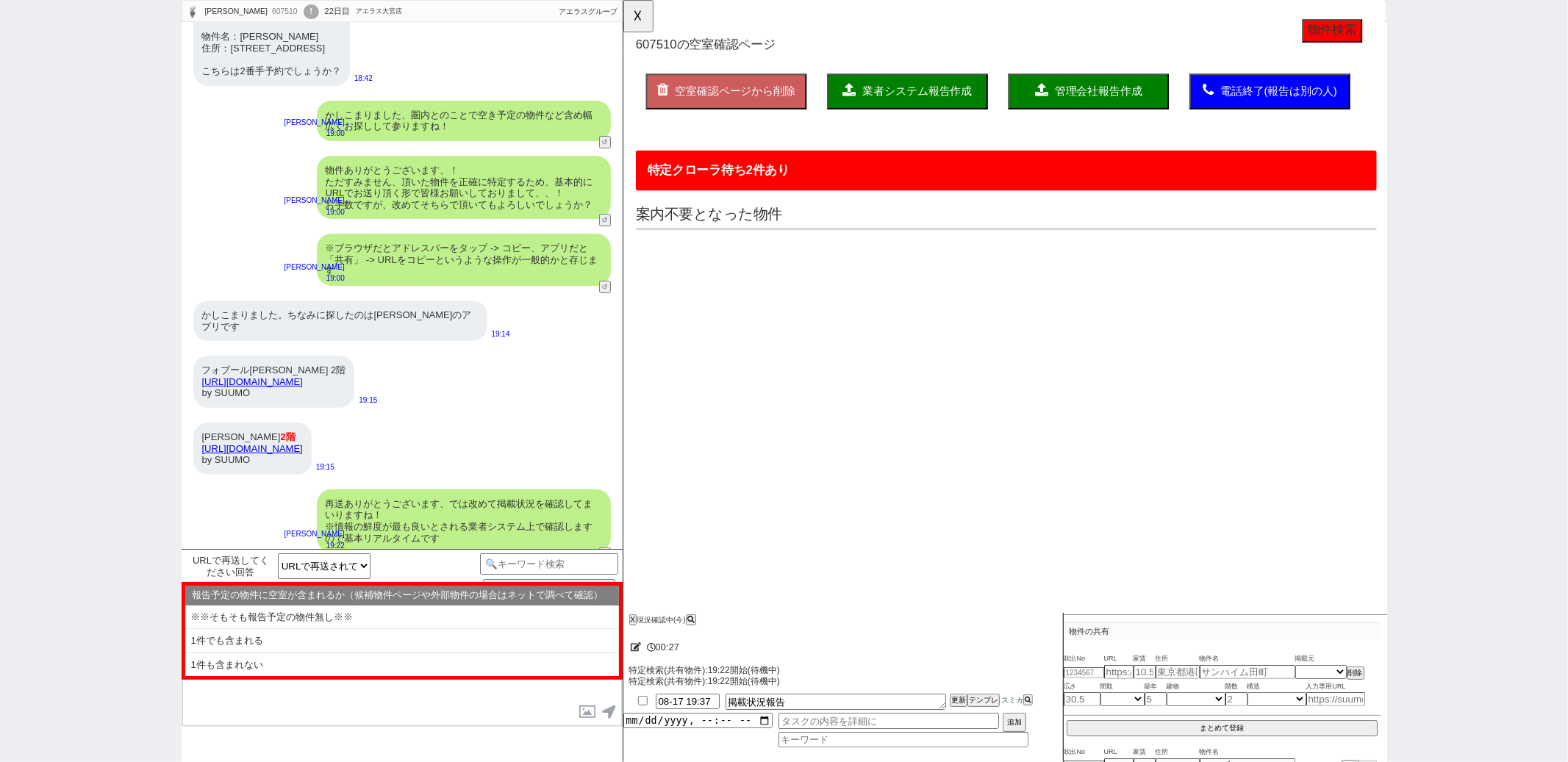
scroll to position [0, 0]
click at [355, 364] on div "フォブール中村 2階 https://suumo.jp/chintai/bc_100454380903/ by SUUMO" at bounding box center [274, 381] width 162 height 52
click at [303, 376] on link "https://suumo.jp/chintai/bc_100454380903/" at bounding box center [252, 381] width 101 height 11
click at [303, 443] on link "https://suumo.jp/chintai/bc_100451343074/" at bounding box center [252, 448] width 101 height 11
click at [358, 659] on li "1件も含まれない" at bounding box center [402, 665] width 434 height 24
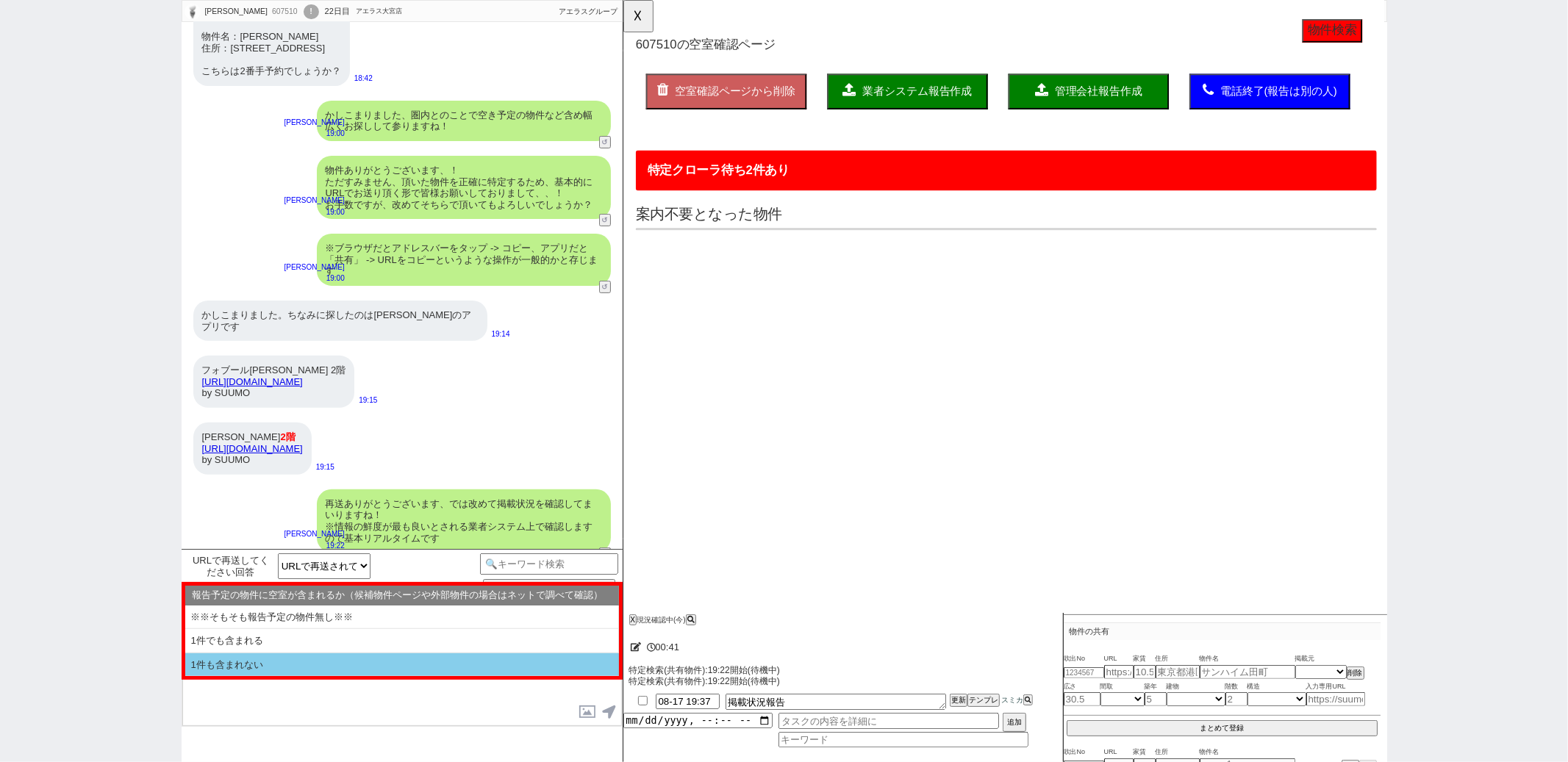
type textarea "物件が問題なさそうであれば、近々ご案内に際してのご都合はいかがでしょうか？ 外観や周辺環境など、見られる部分はくまなくご覧頂けるようにご案内できればと思います…"
select select "1件も含まれない"
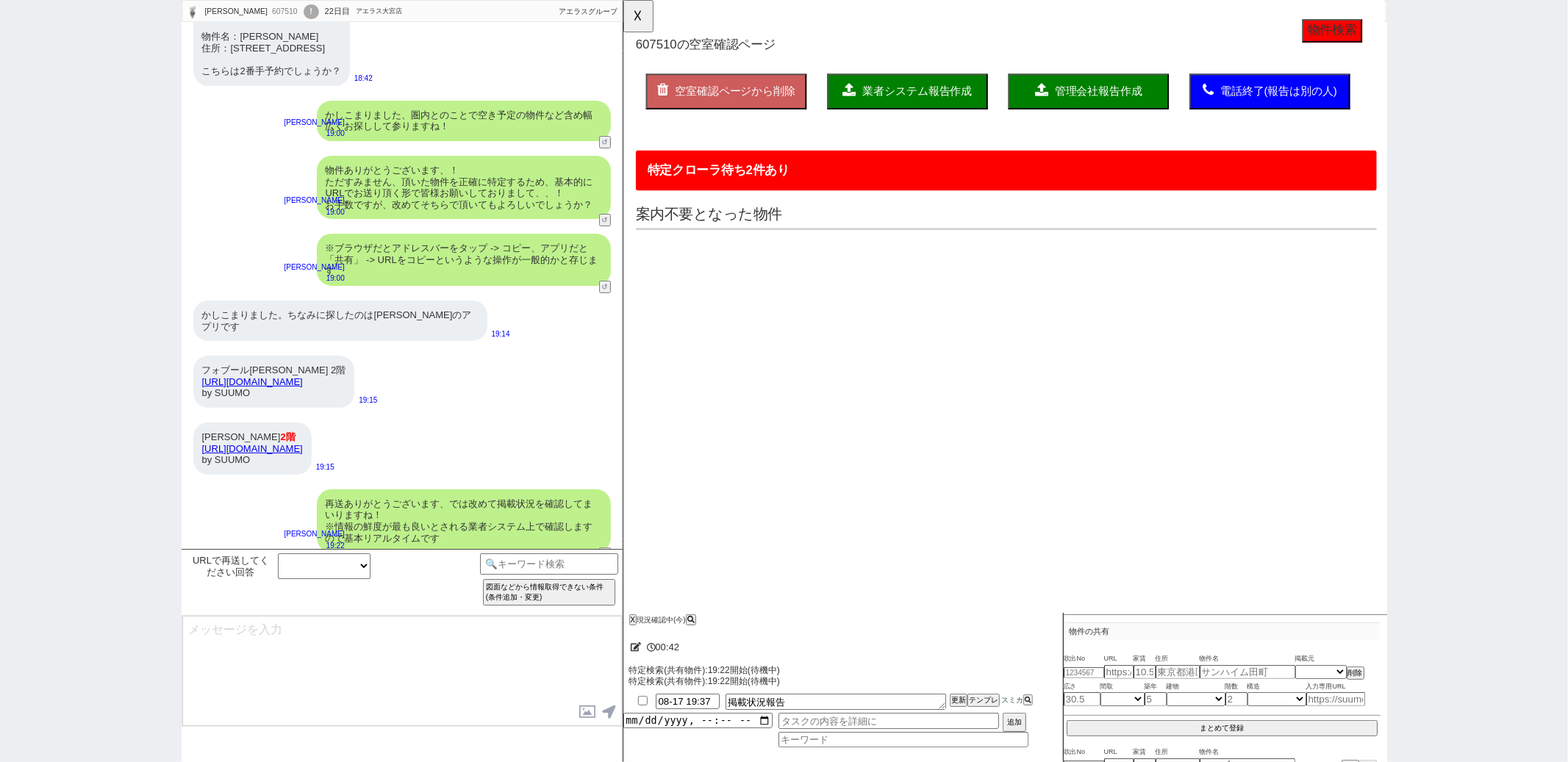
scroll to position [395, 0]
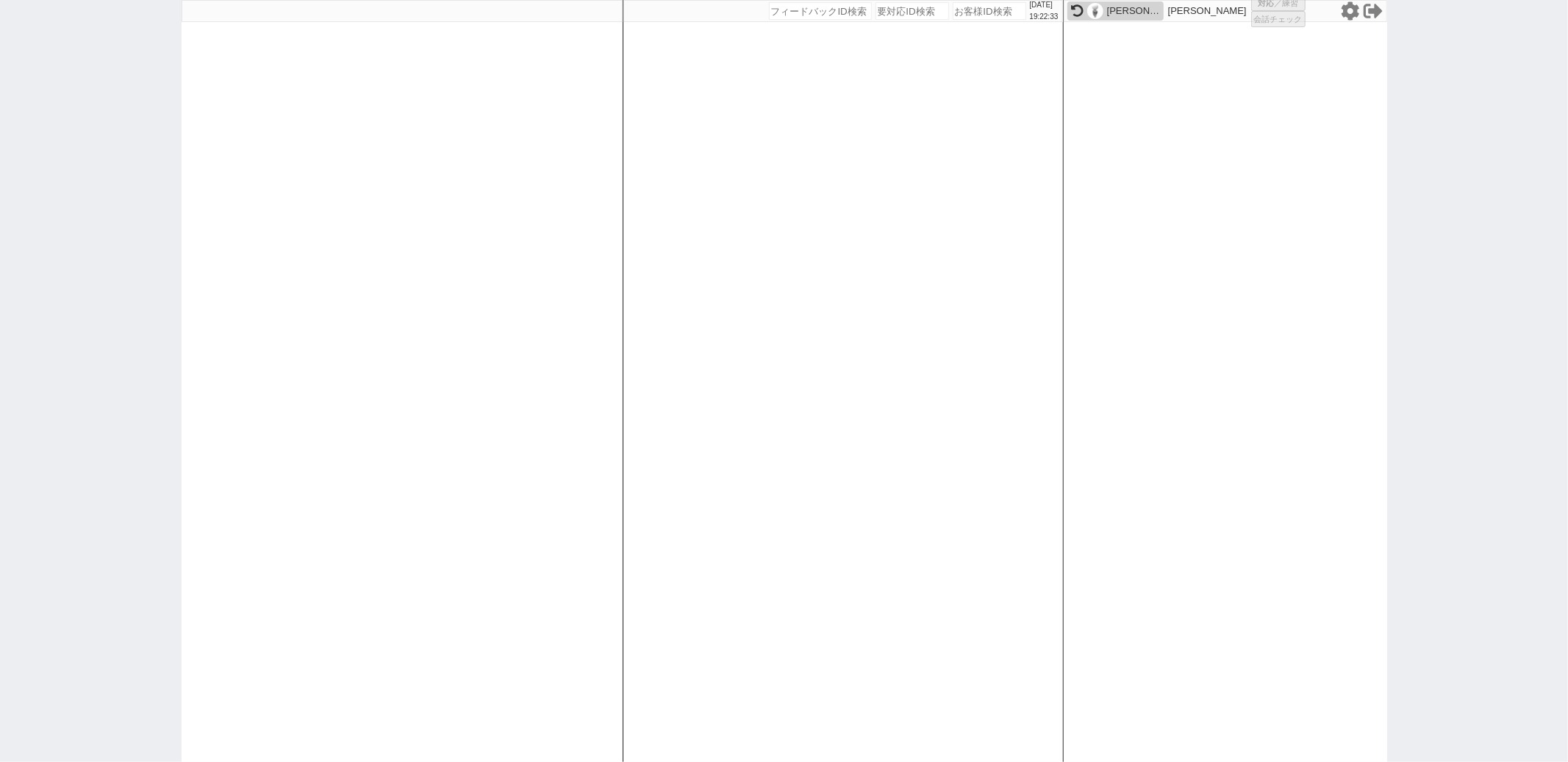
select select "6"
select select "2"
select select "5"
select select
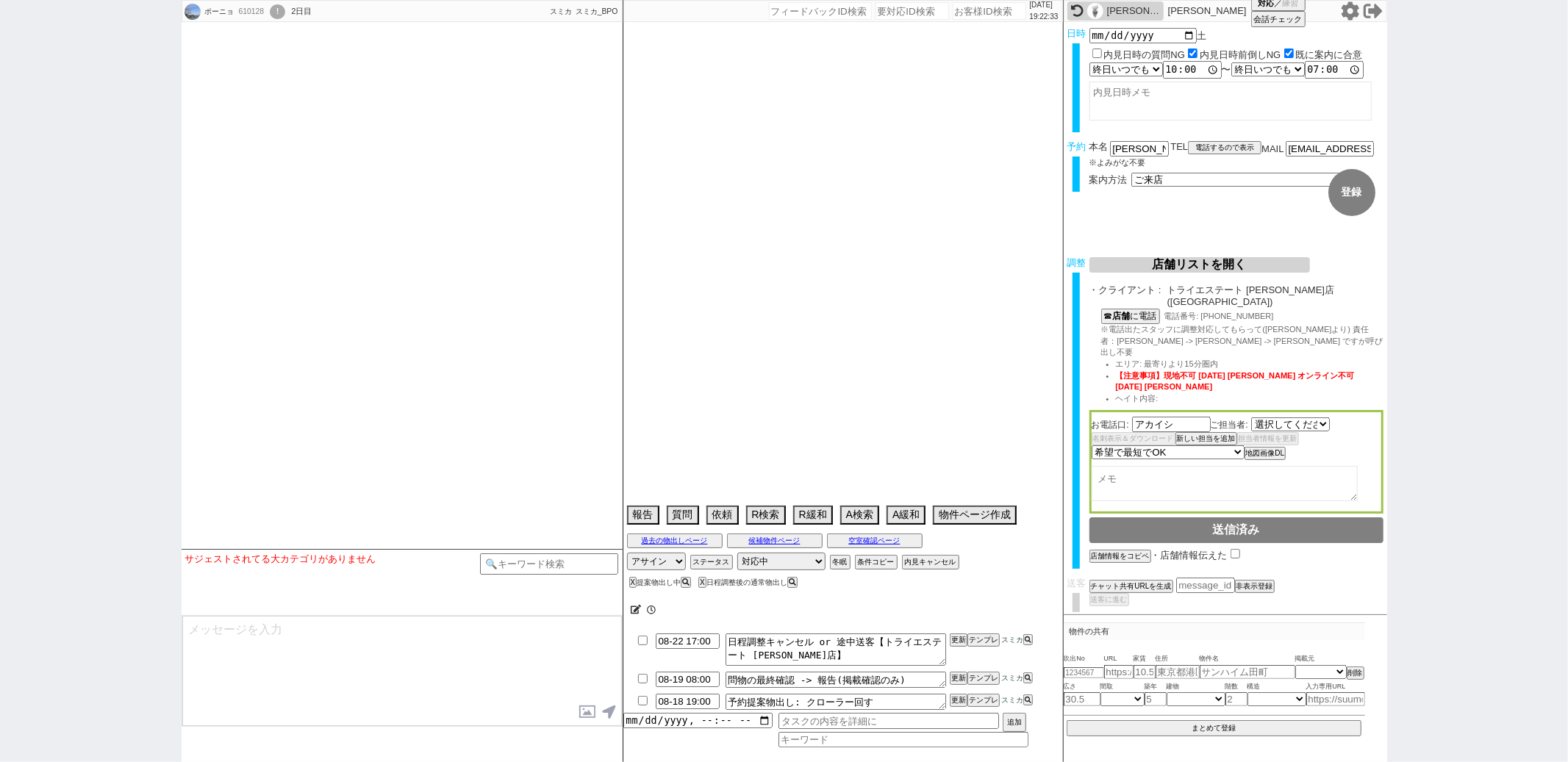
select select "2066"
select select
select select "15"
select select "1"
select select "14"
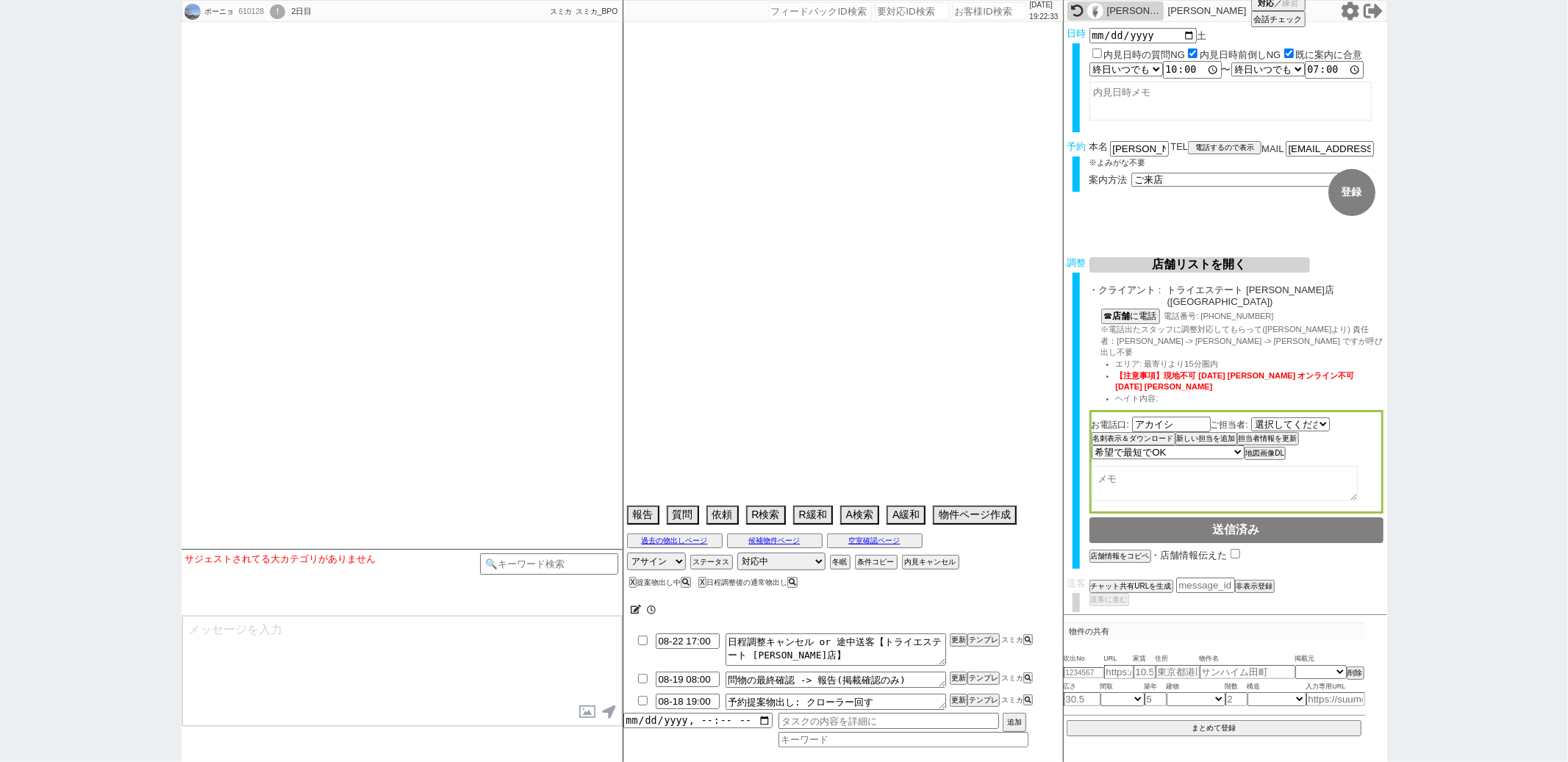
select select "81"
select select "23"
select select "735"
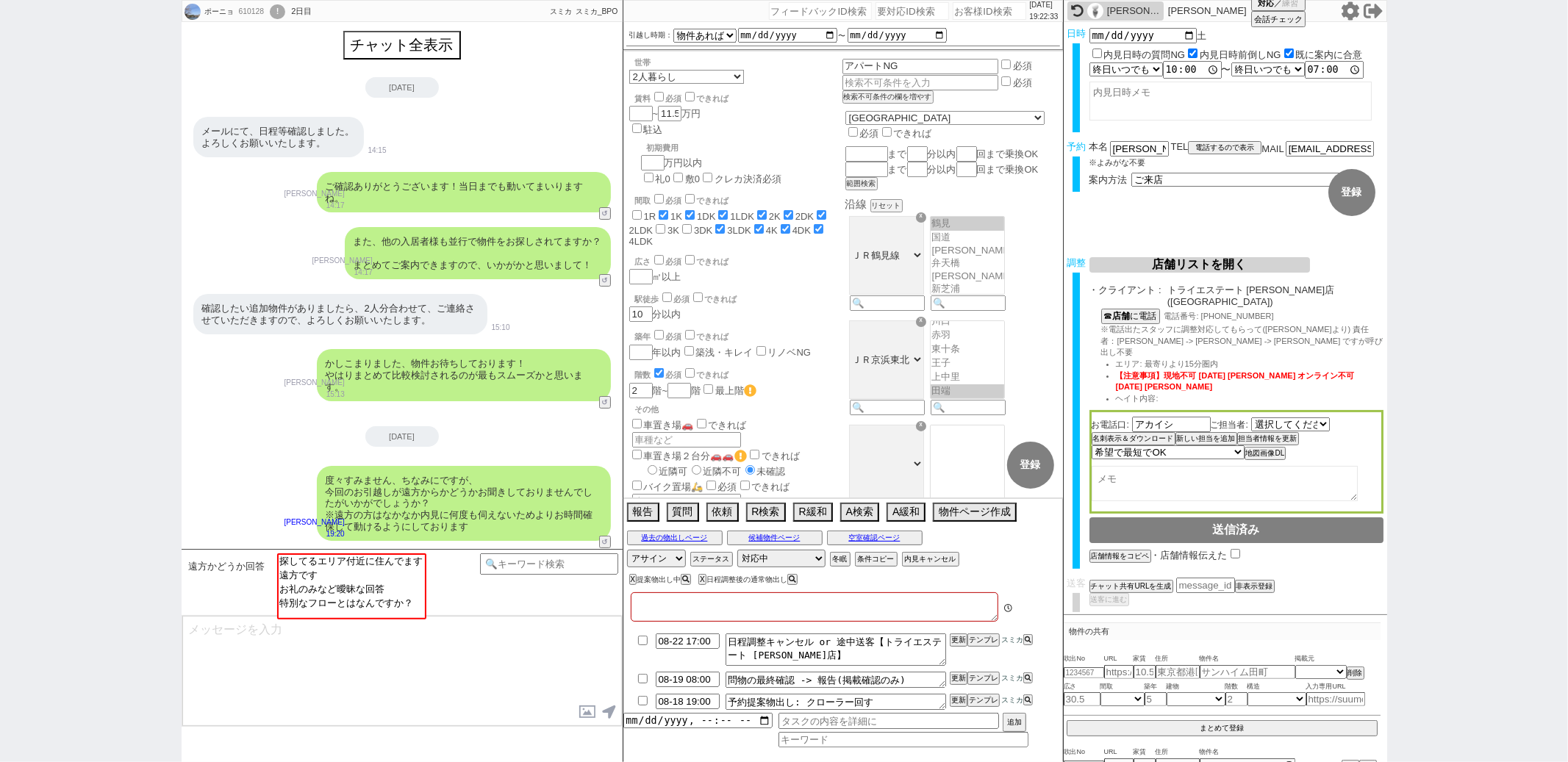
type textarea "他社なし、二重なし"
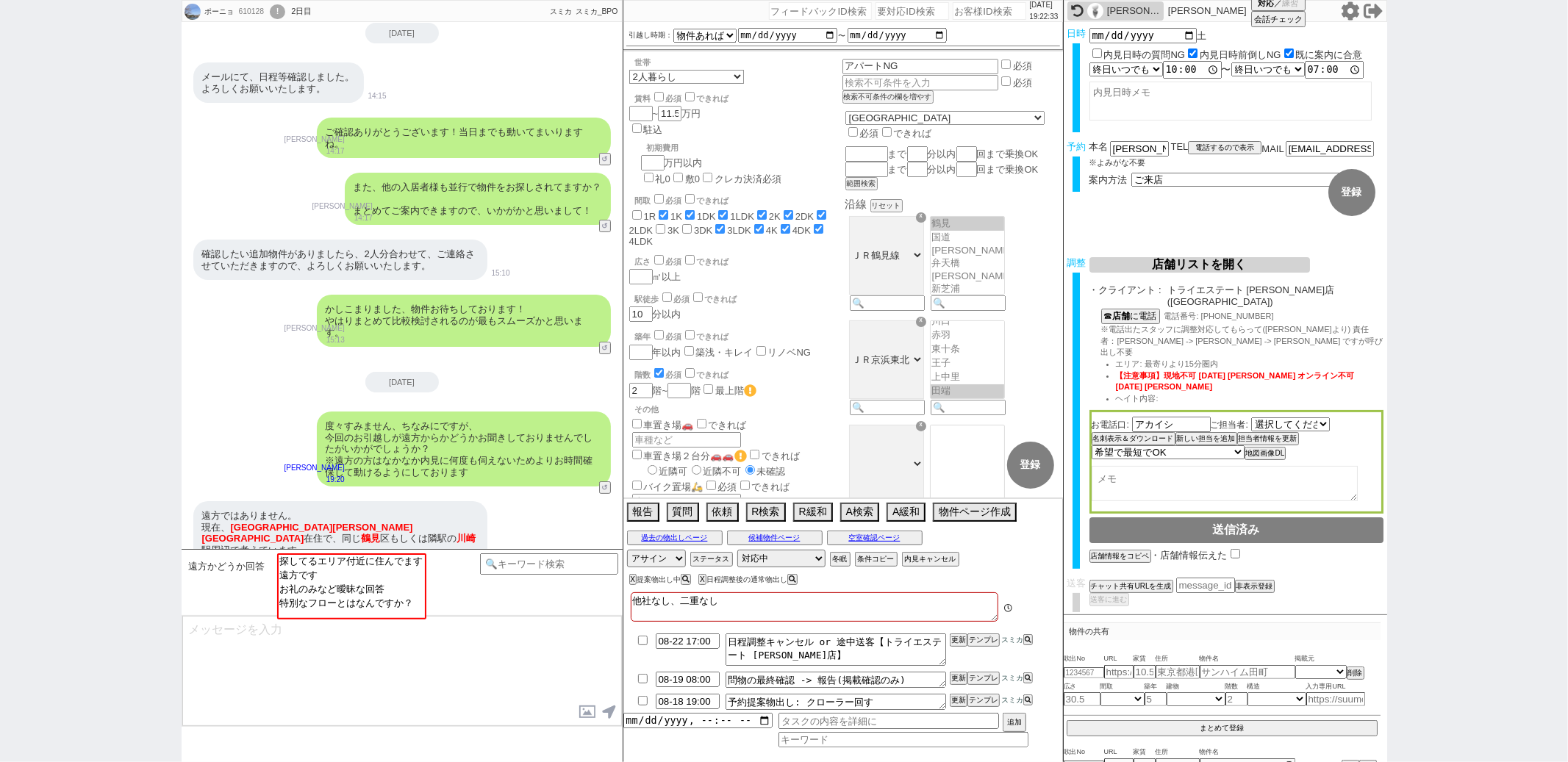
scroll to position [138, 0]
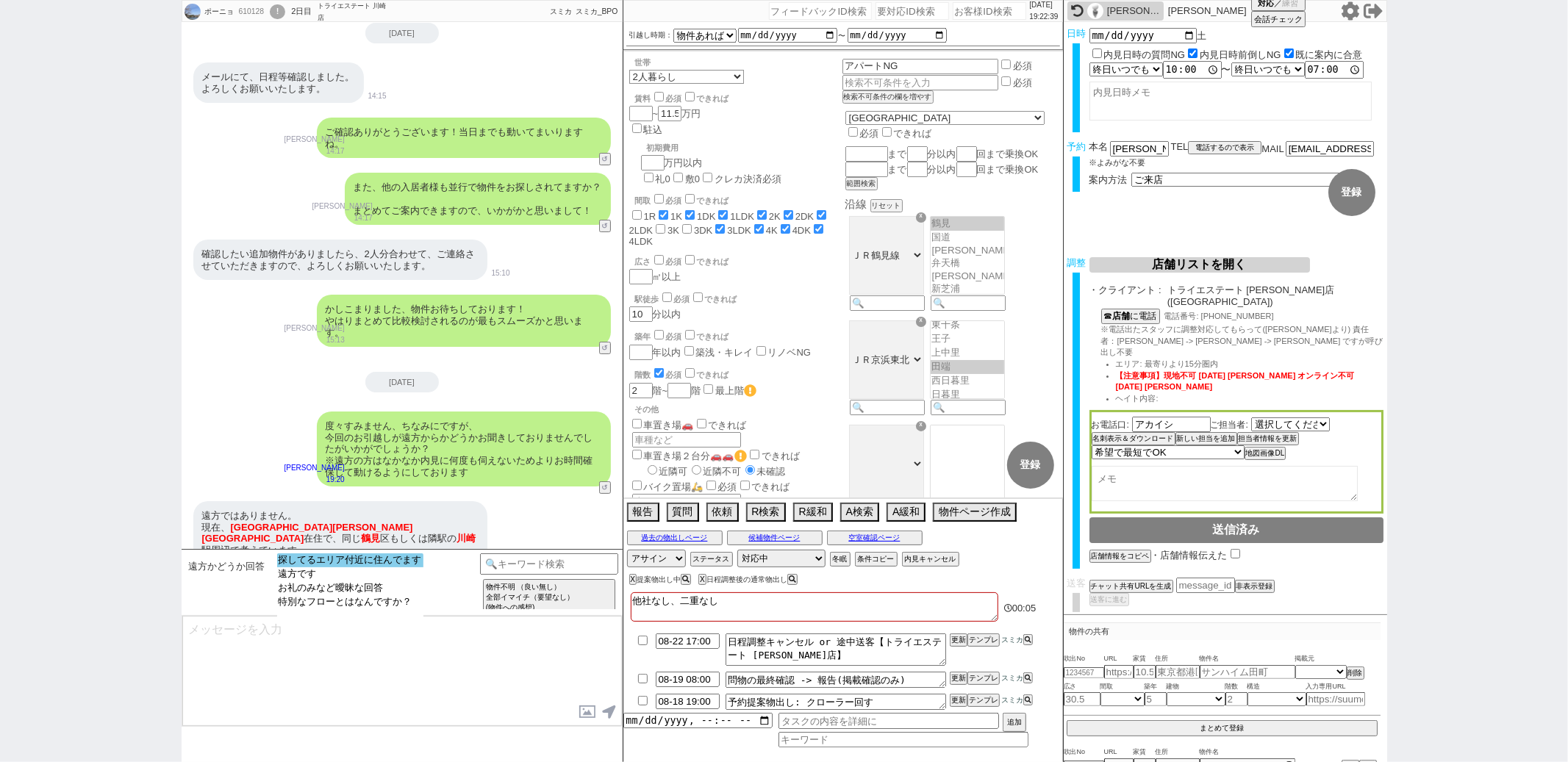
select select "探してるエリア付近に住んでます"
click at [372, 567] on option "探してるエリア付近に住んでます" at bounding box center [350, 574] width 146 height 14
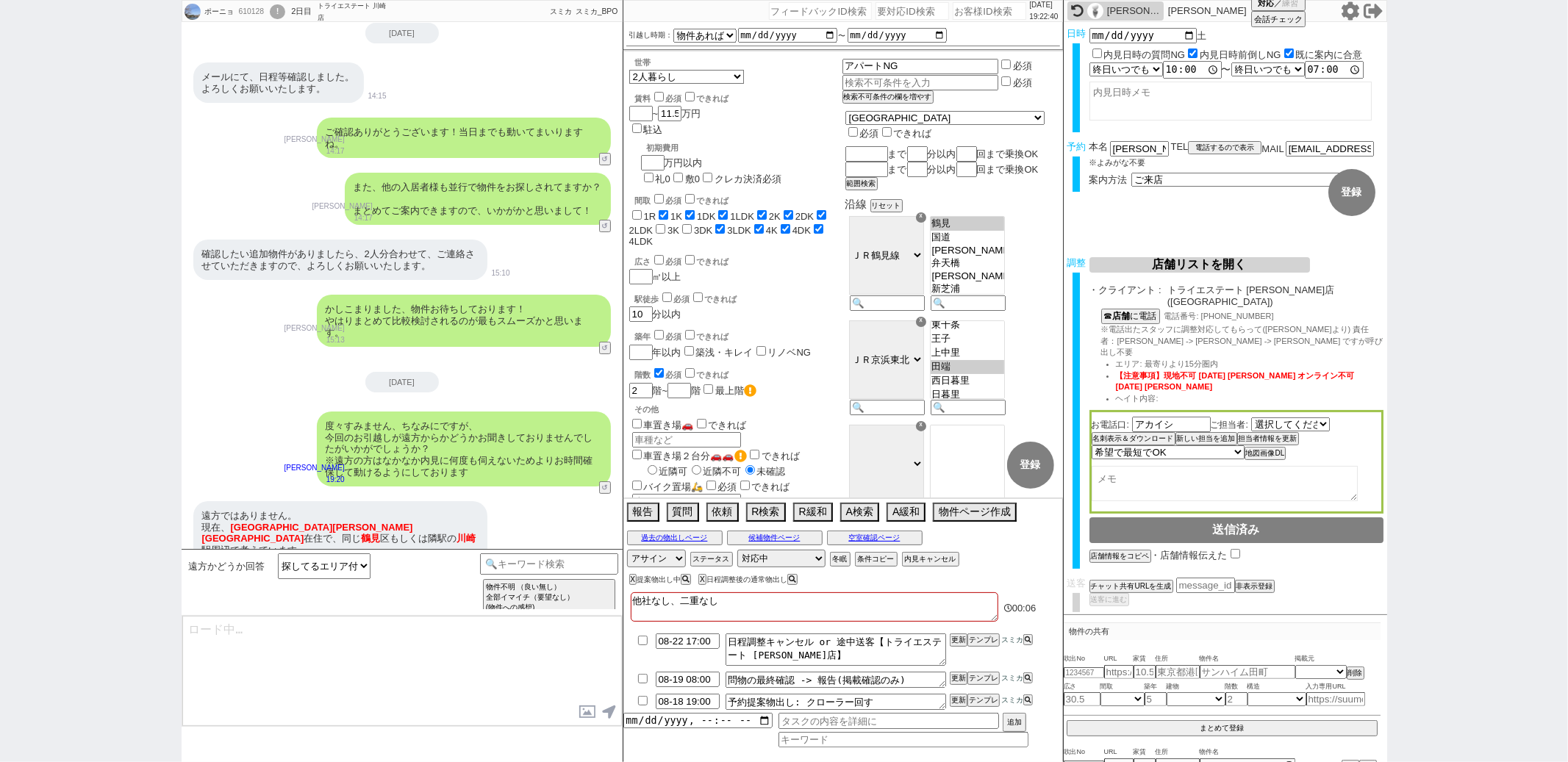
type textarea "かしこまりました！ エリア的にもやはり入れ替わりが激しいので、ネットの物件もドンドンお送りいただければと思います！"
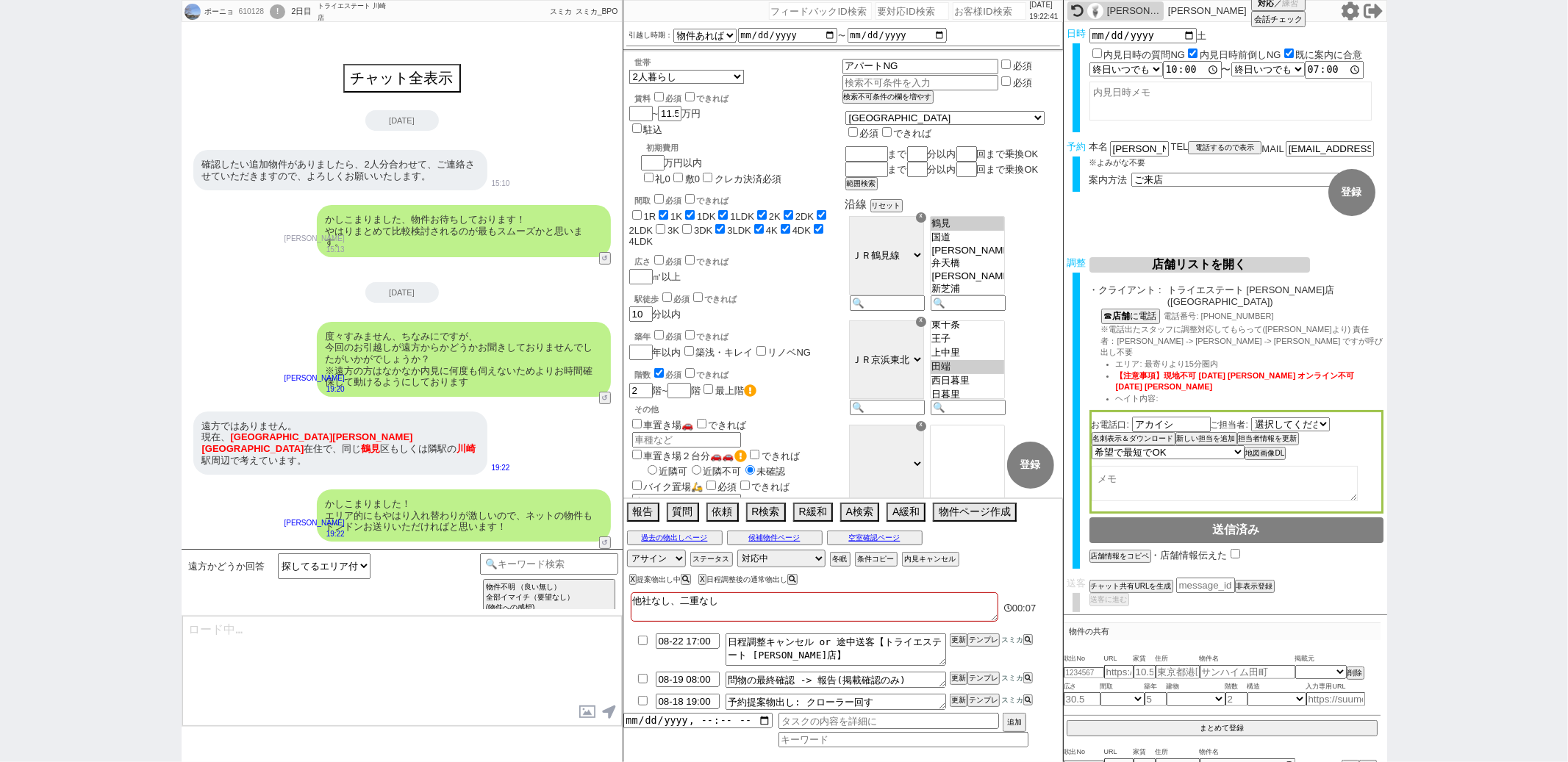
type textarea "また別件ですが、現在のご希望条件にも頂いた物件を参考に反映してよろしいでしょうか？ LUXENA YOKOHAMA TSURUMIII 10階/1008(10…"
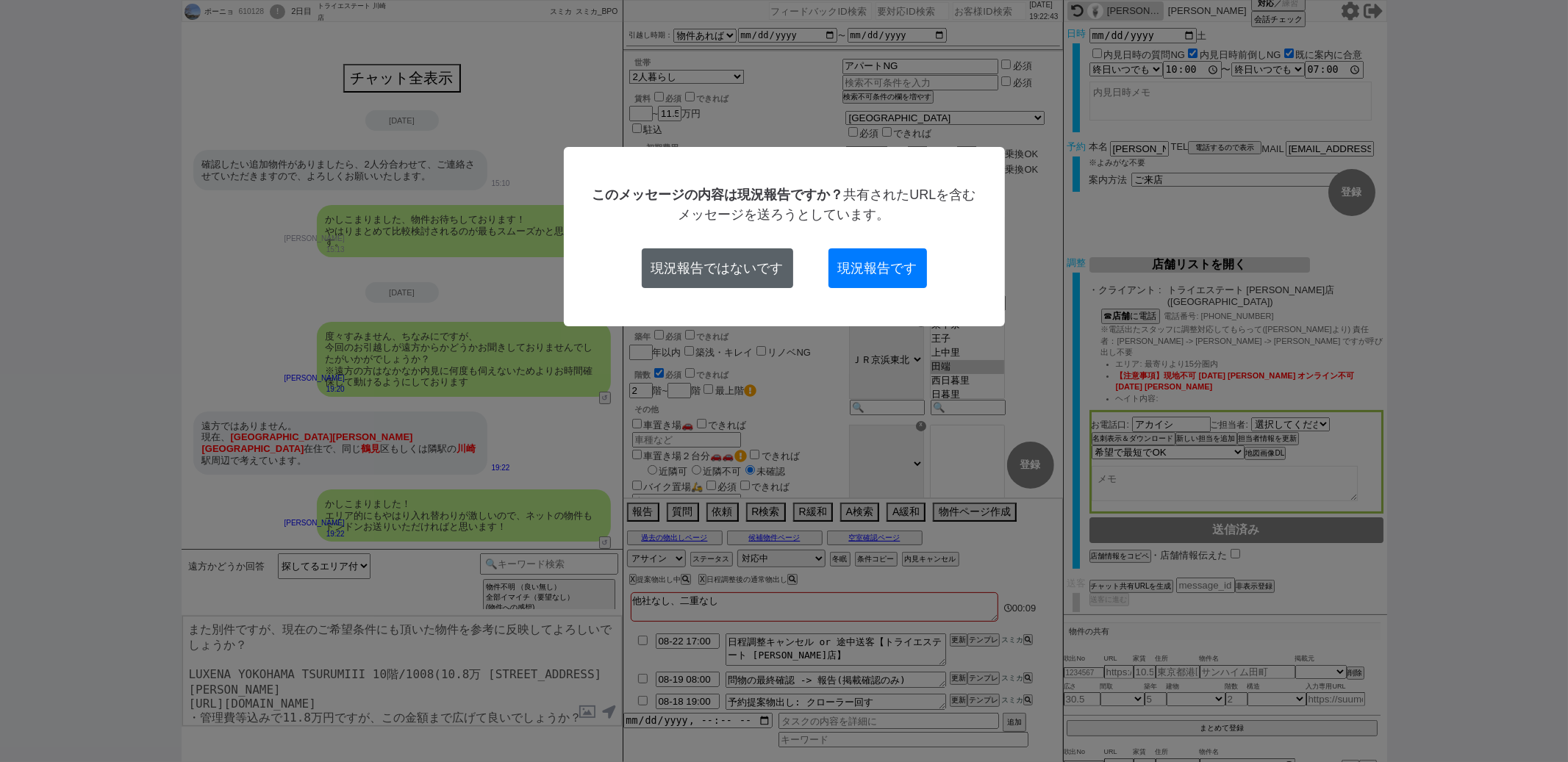
click at [691, 252] on button "現況報告ではないです" at bounding box center [718, 268] width 151 height 39
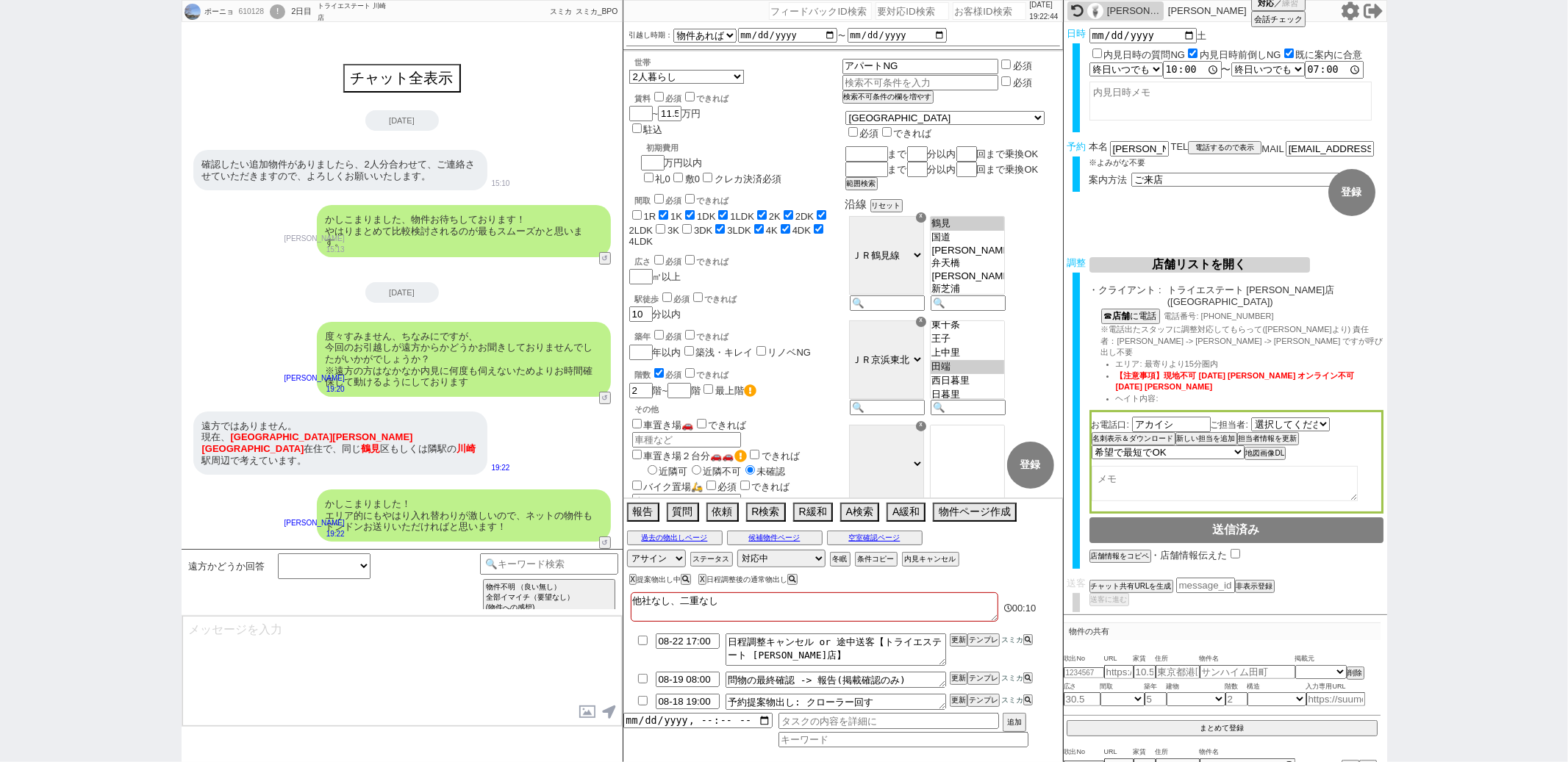
scroll to position [136, 0]
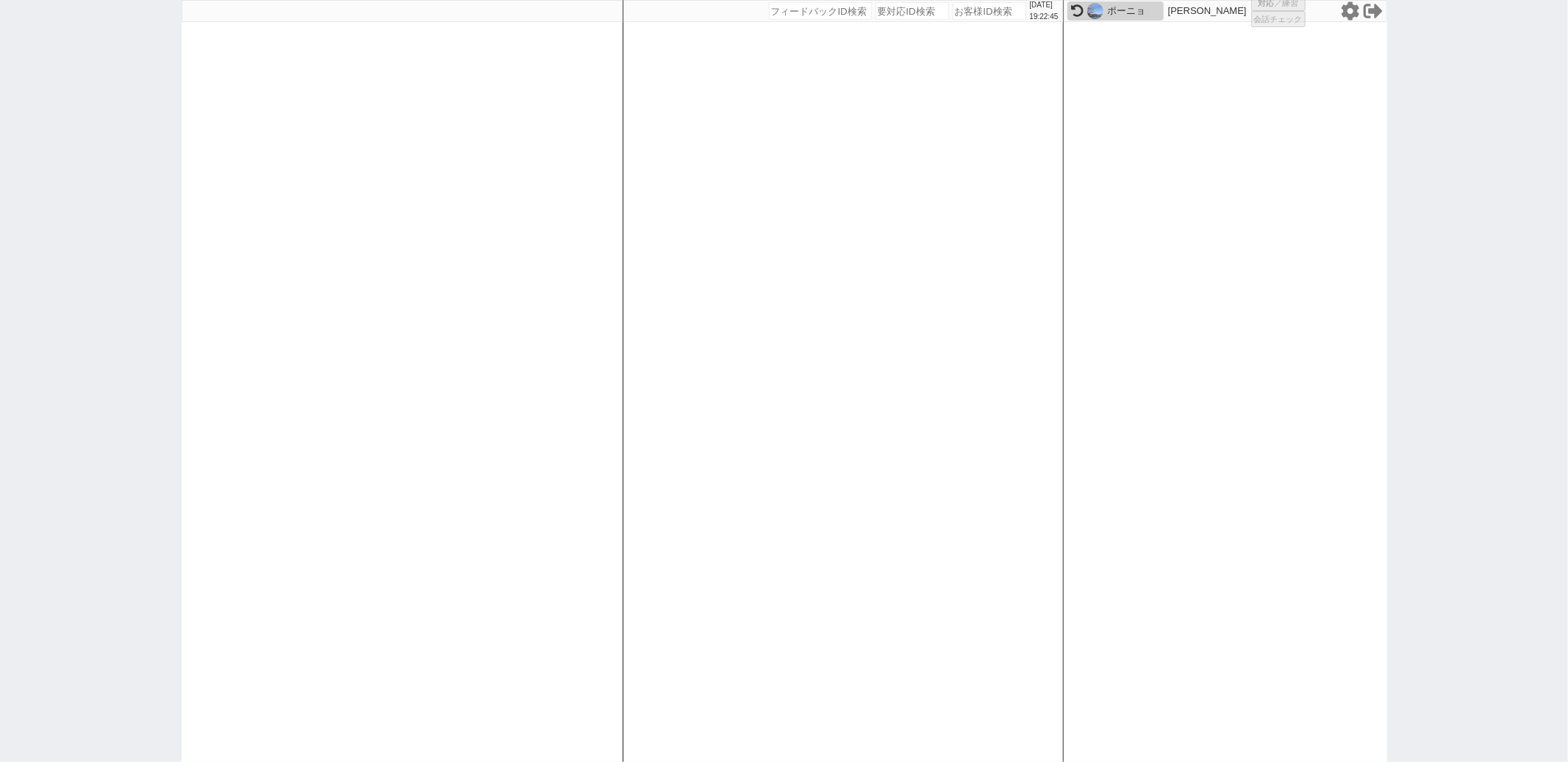
select select
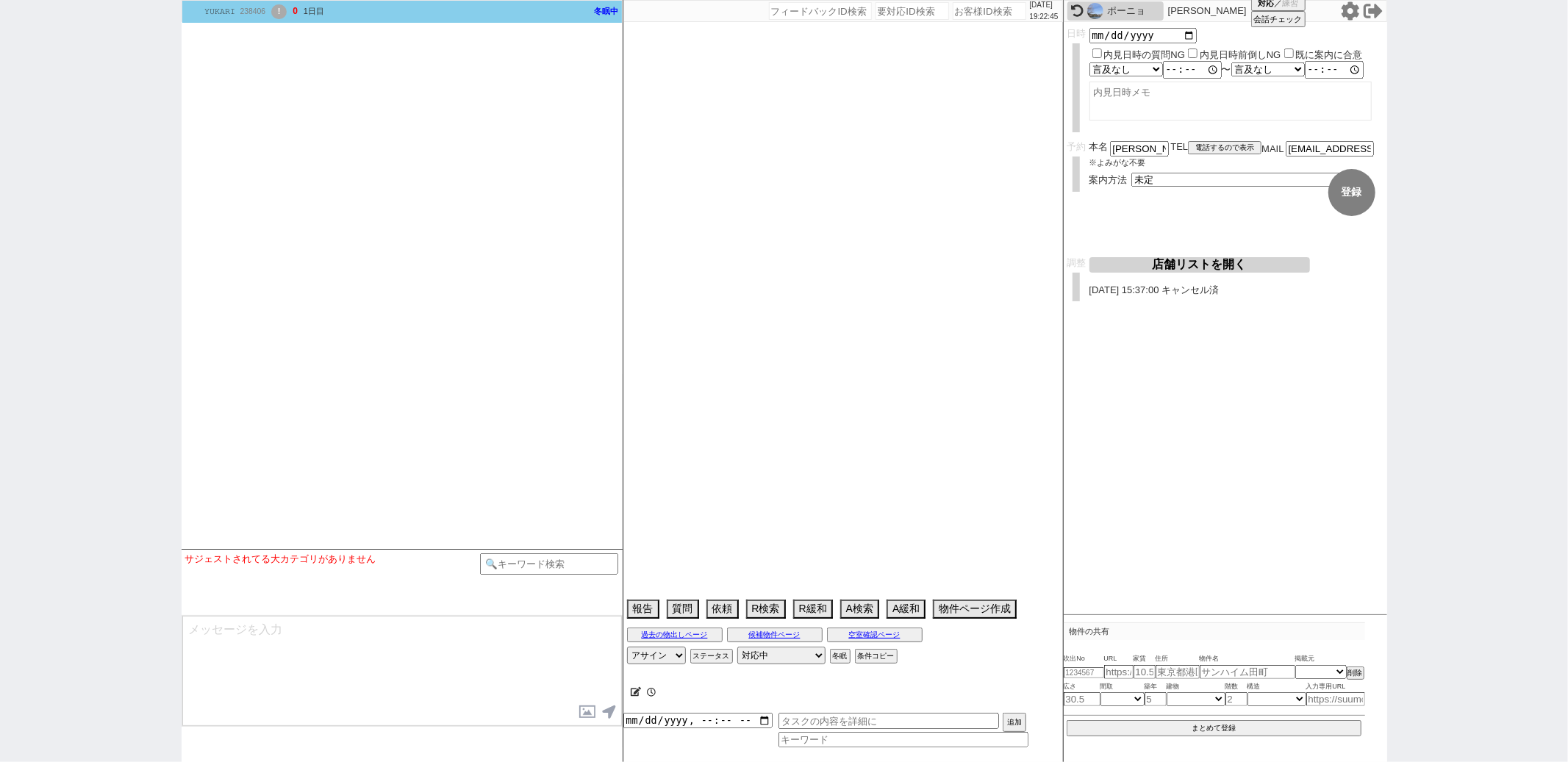
type textarea "2023/12/05にアエラス川越店に送客み ソレイユ池袋店に2021年12月18日送客時にはアルバイトご兄弟（正社員）連帯保証人可能とあり 対応再開時での与…"
select select
select select "2025"
select select "12"
select select "37"
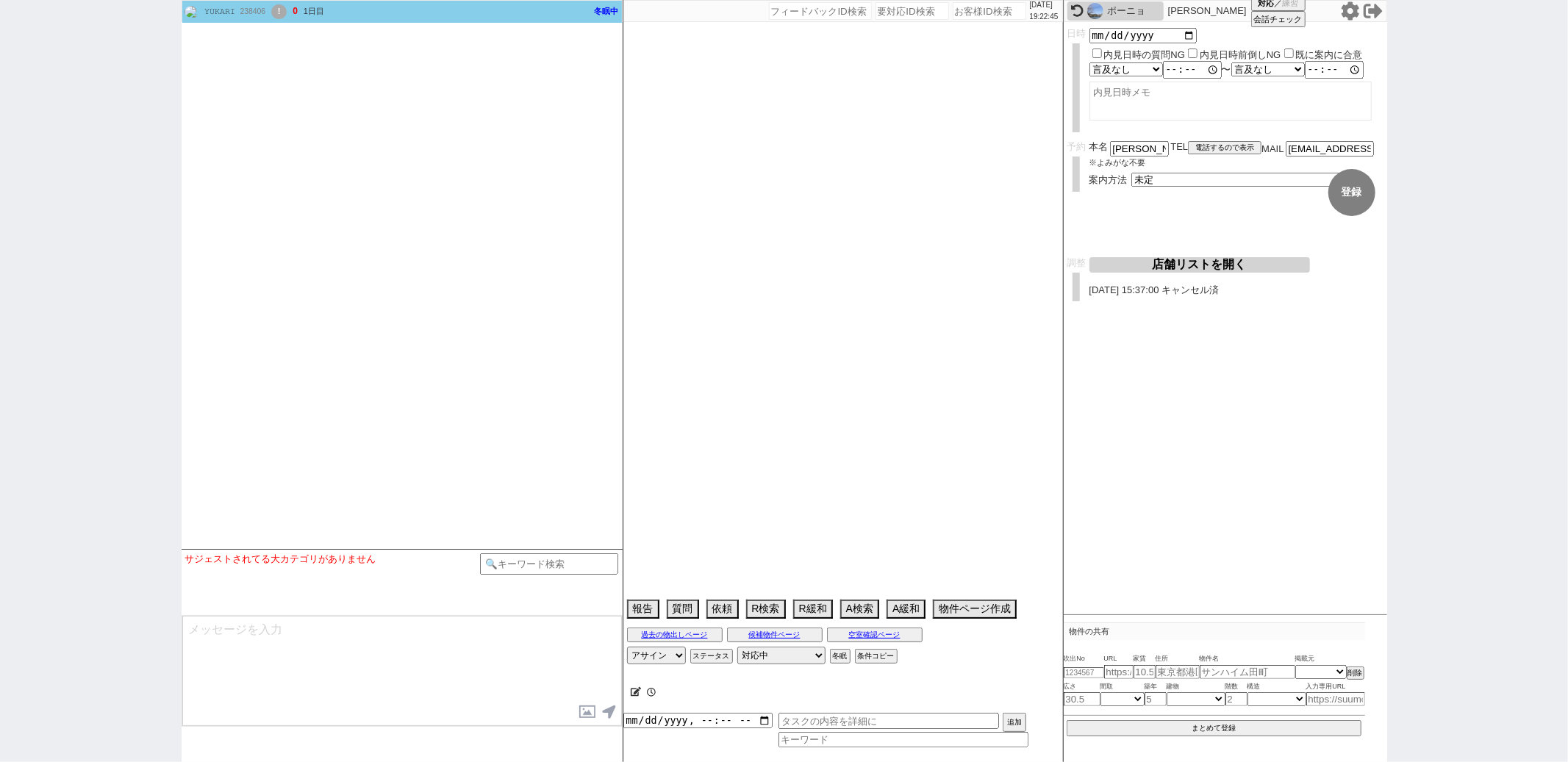
select select "1"
select select "11"
select select "190"
select select "121"
select select "2965"
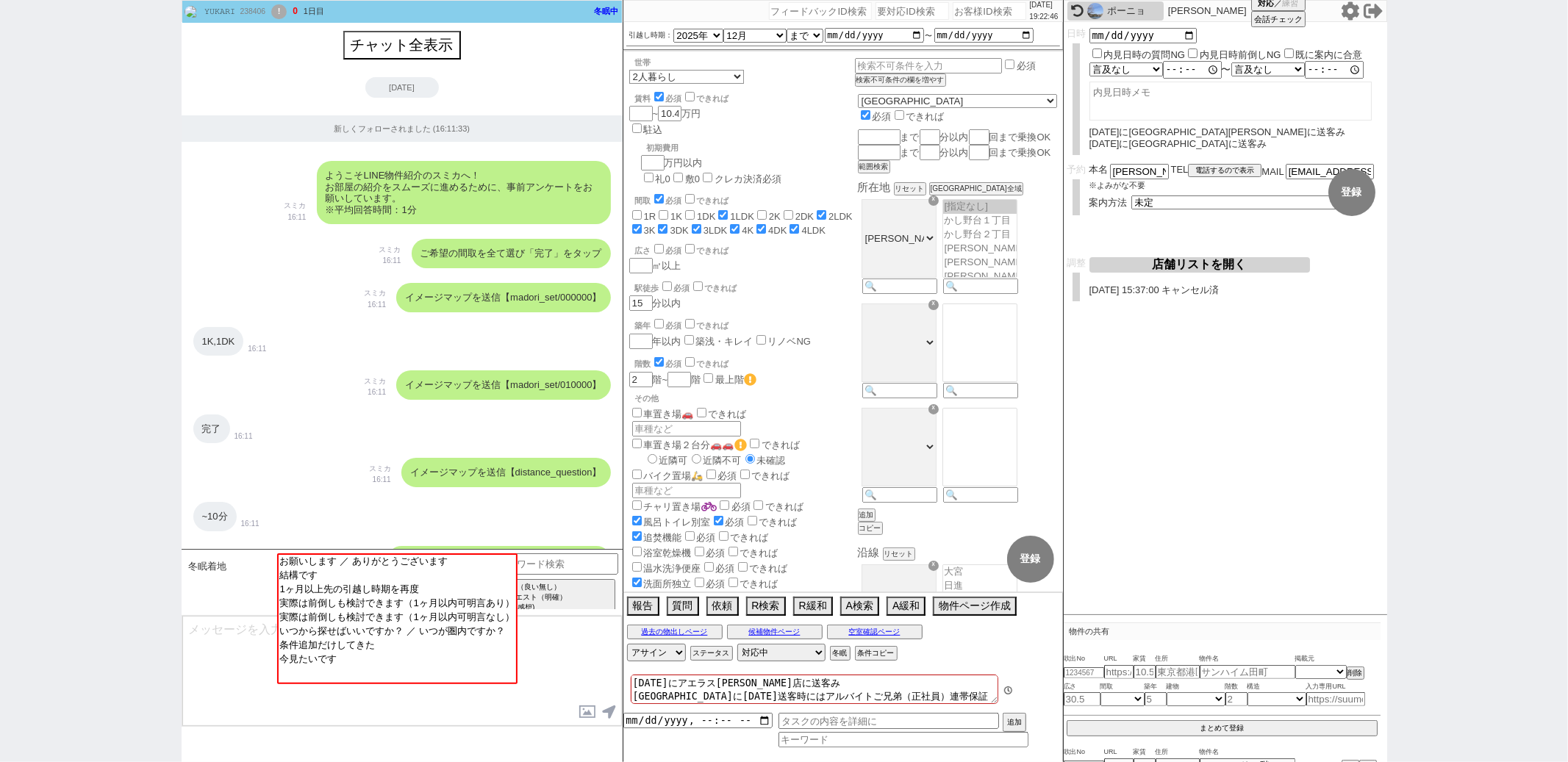
scroll to position [23439, 0]
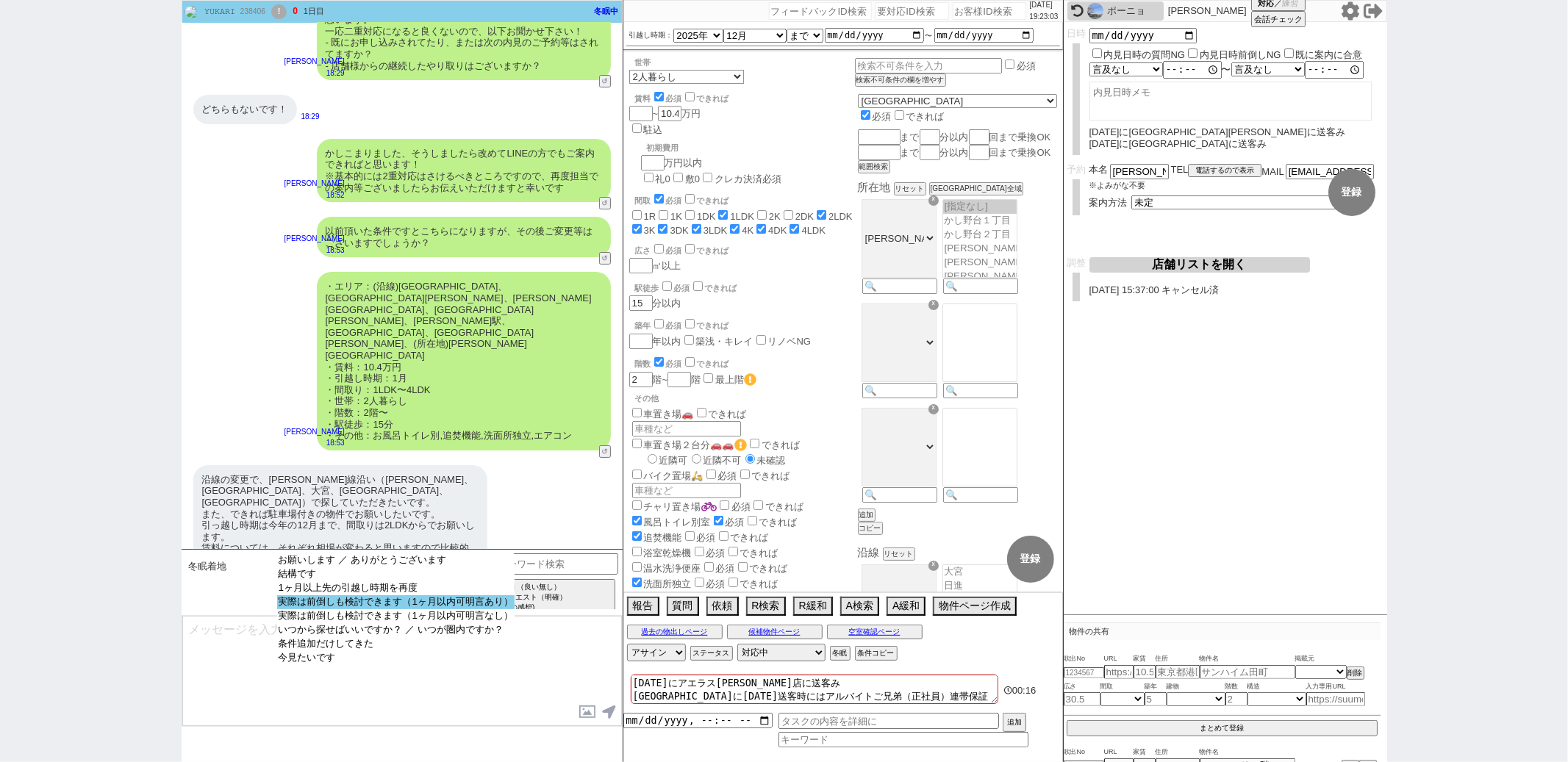
select select "実際は前倒しも検討できます（1ヶ月以内可明言あり）"
click at [402, 610] on option "実際は前倒しも検討できます（1ヶ月以内可明言あり）" at bounding box center [395, 616] width 238 height 14
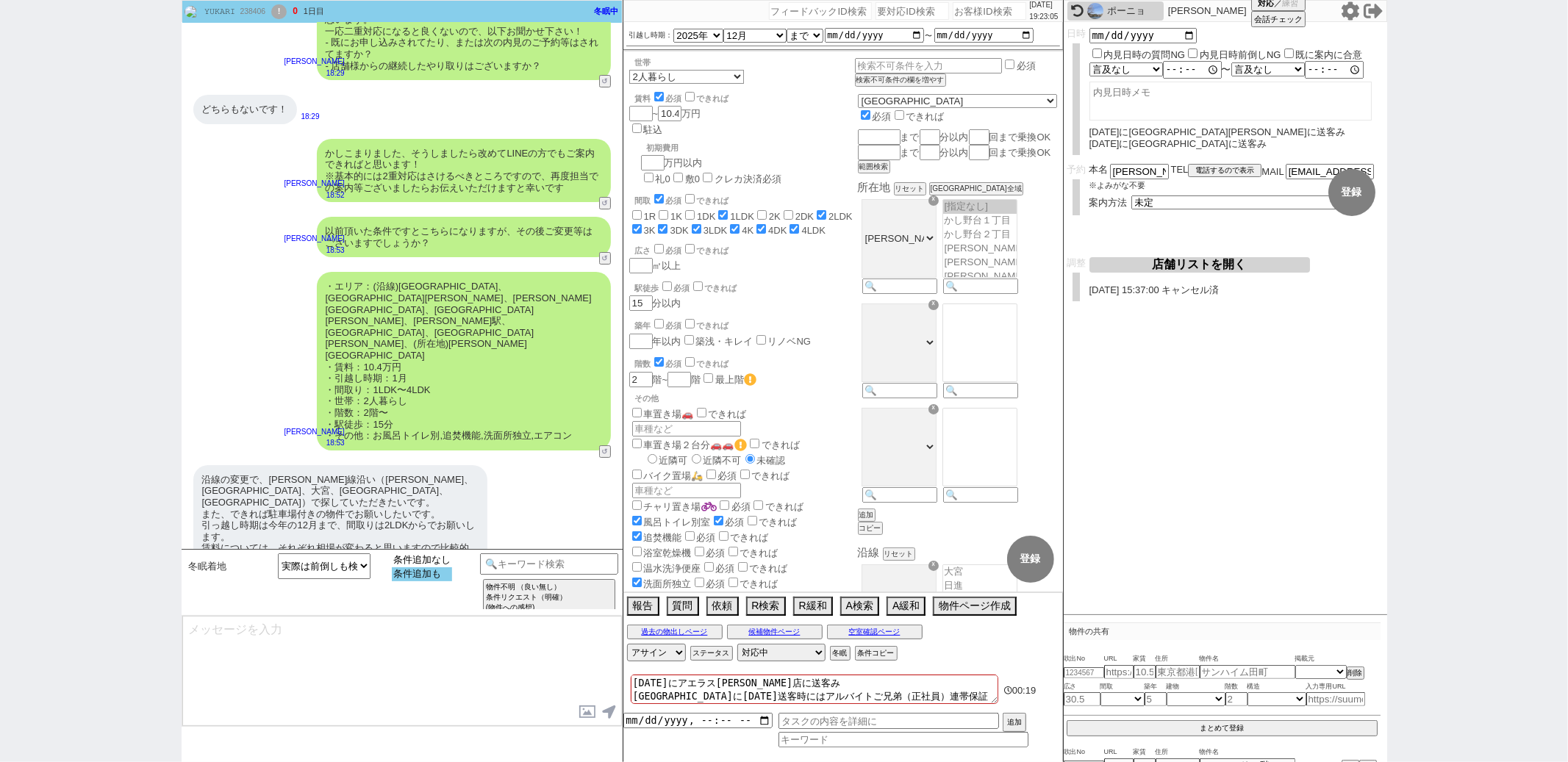
click at [425, 576] on option "条件追加も" at bounding box center [422, 574] width 60 height 14
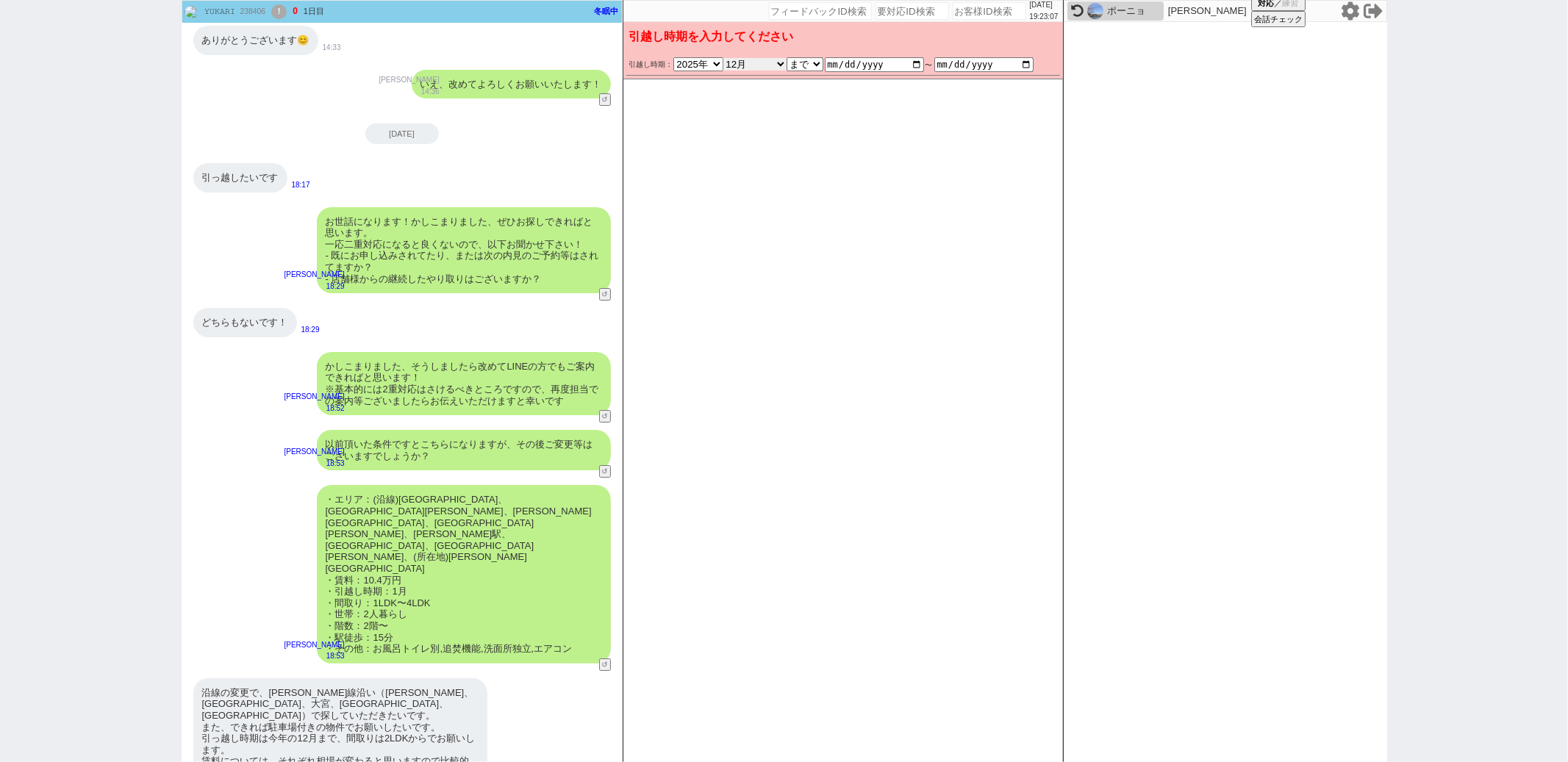
click at [758, 63] on select "なる早 未定 いつでも 物件あれば 年内 来年 1月 2月 3月 4月 5月 6月 7月 8月 9月 10月 11月 12月 春 夏 秋 冬" at bounding box center [755, 64] width 63 height 12
select select "15"
click at [724, 58] on select "なる早 未定 いつでも 物件あれば 年内 来年 1月 2月 3月 4月 5月 6月 7月 8月 9月 10月 11月 12月 春 夏 秋 冬" at bounding box center [755, 64] width 63 height 12
checkbox input "false"
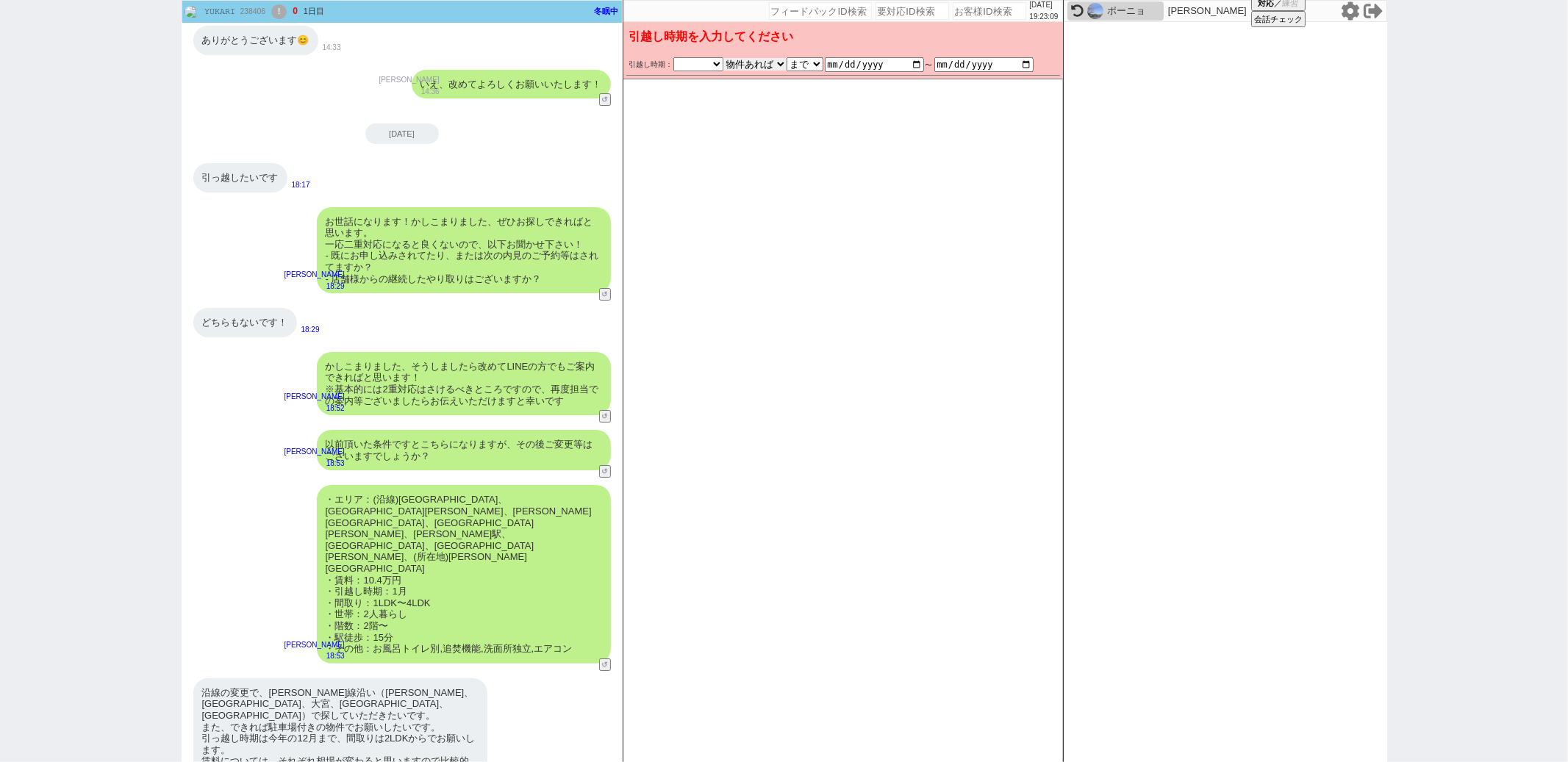
checkbox input "false"
checkbox input "true"
checkbox input "false"
checkbox input "true"
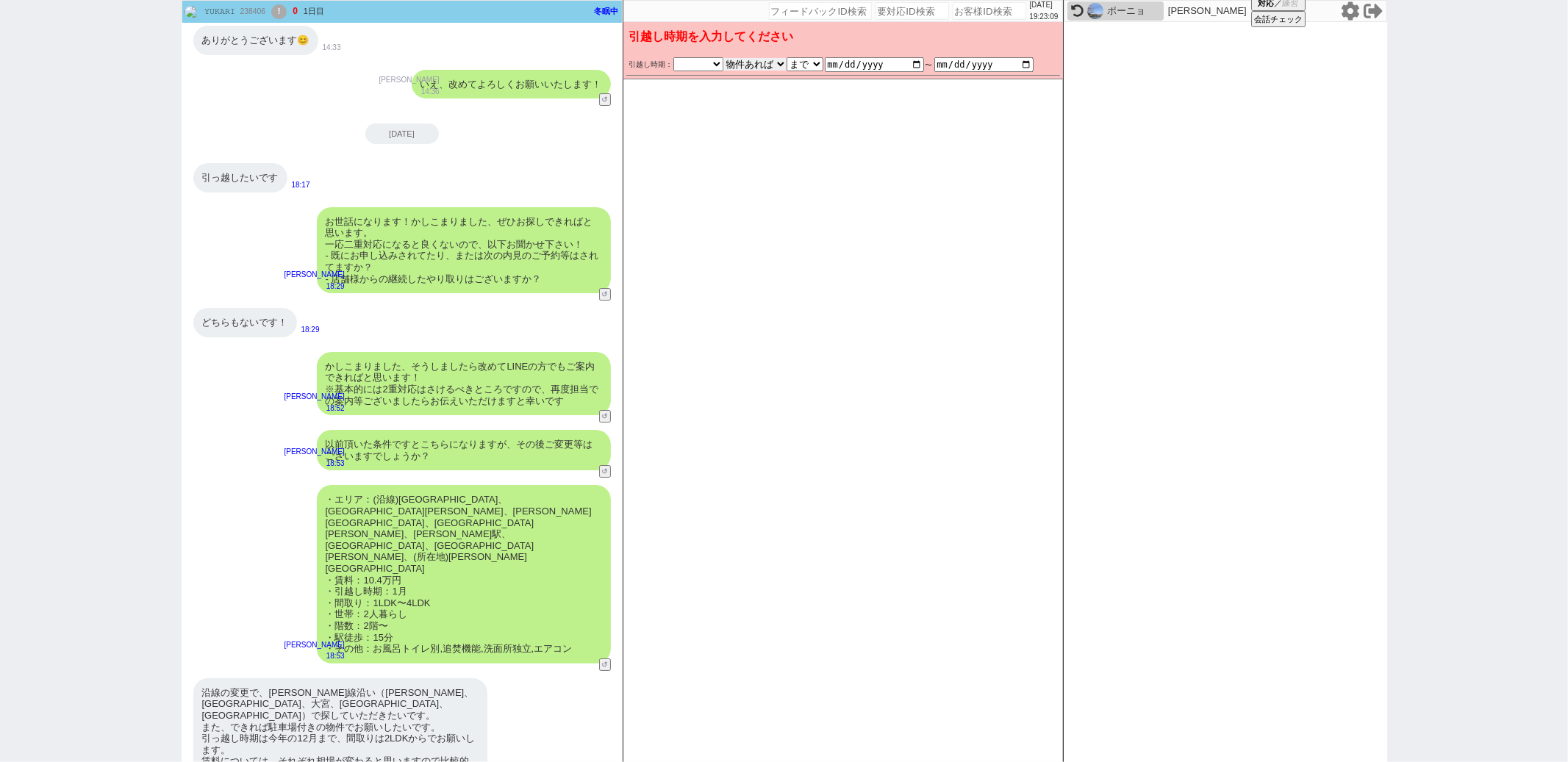
checkbox input "true"
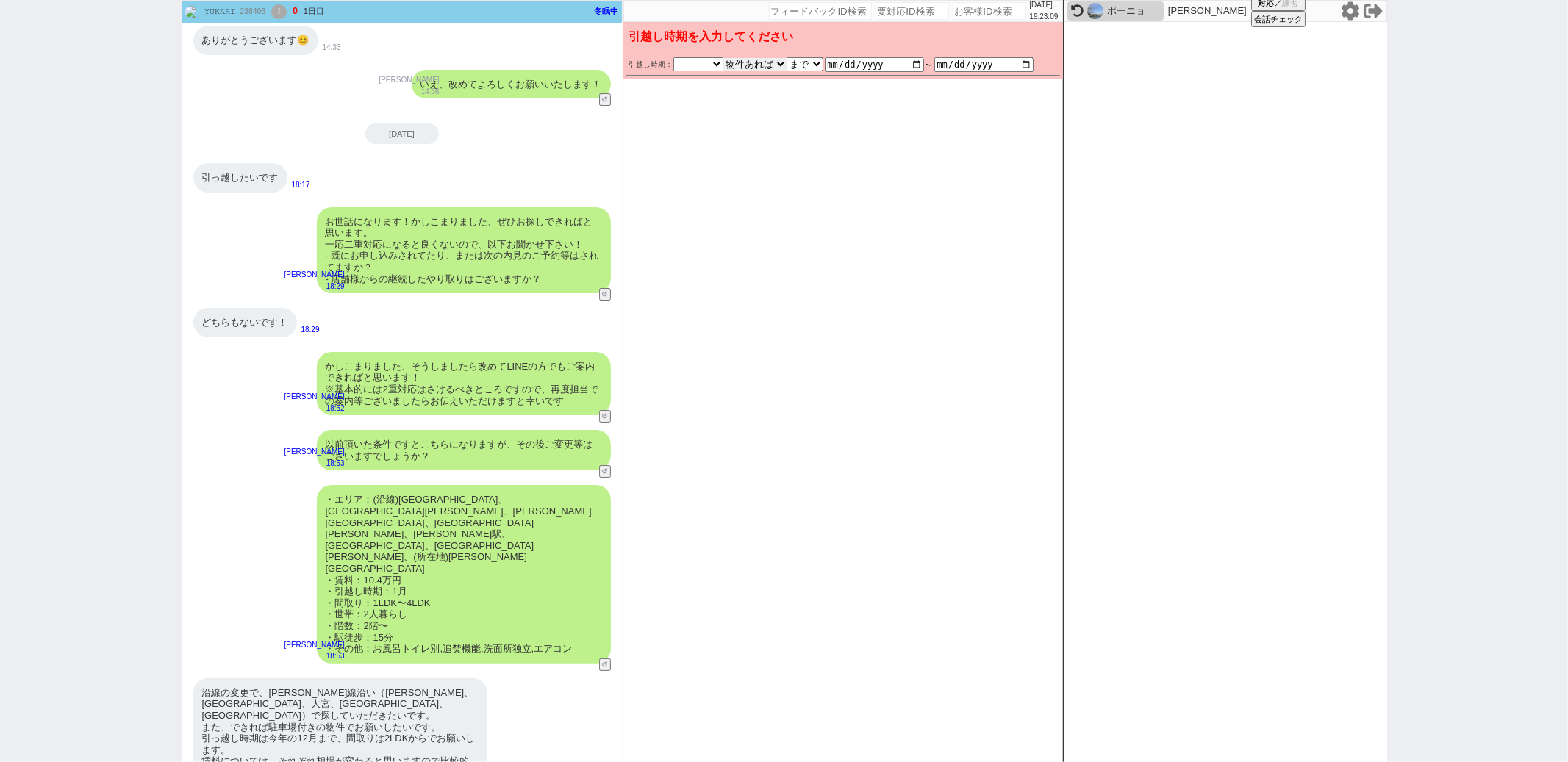
checkbox input "true"
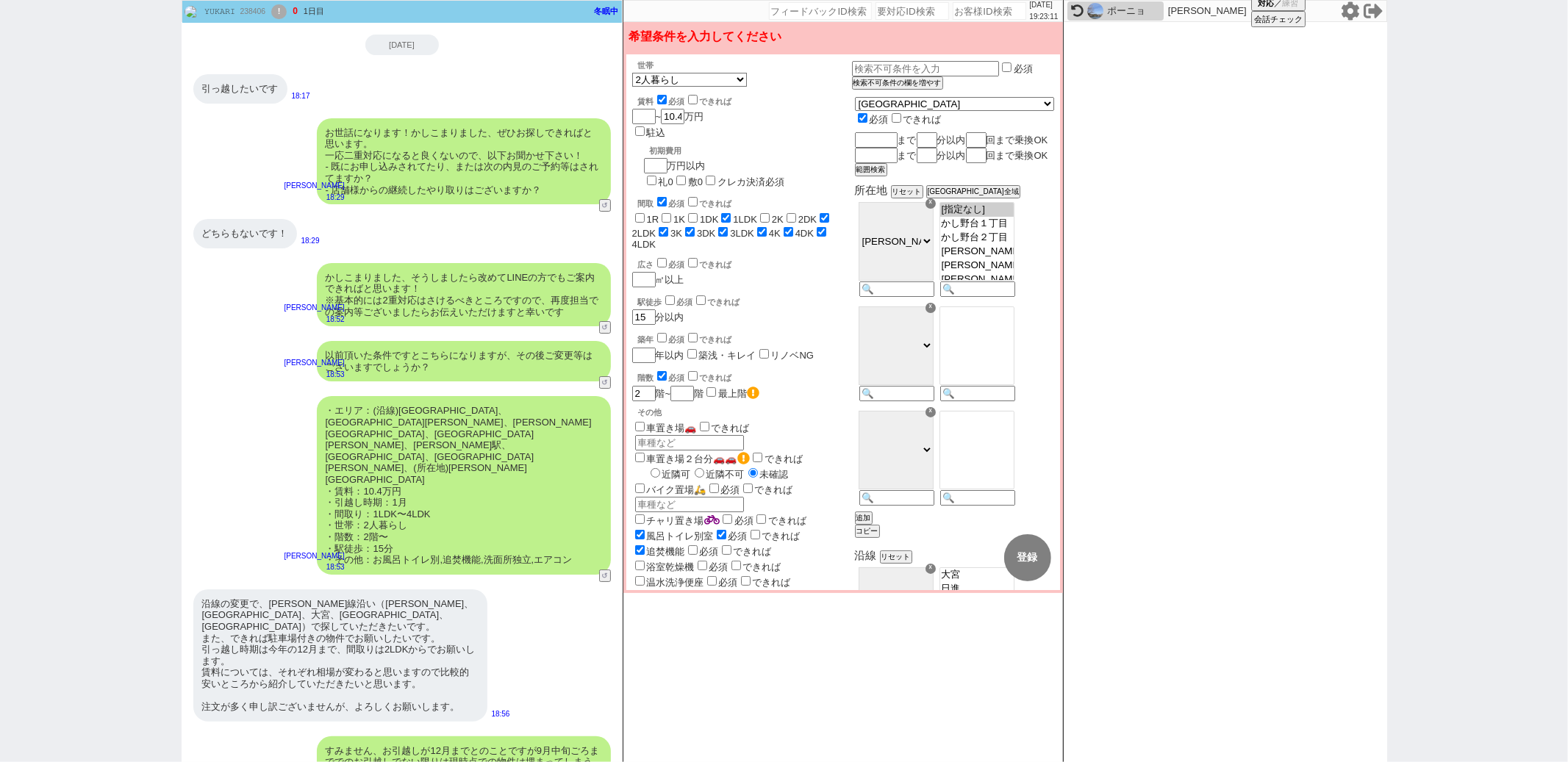
click at [731, 213] on input "1LDK" at bounding box center [726, 218] width 10 height 10
checkbox input "false"
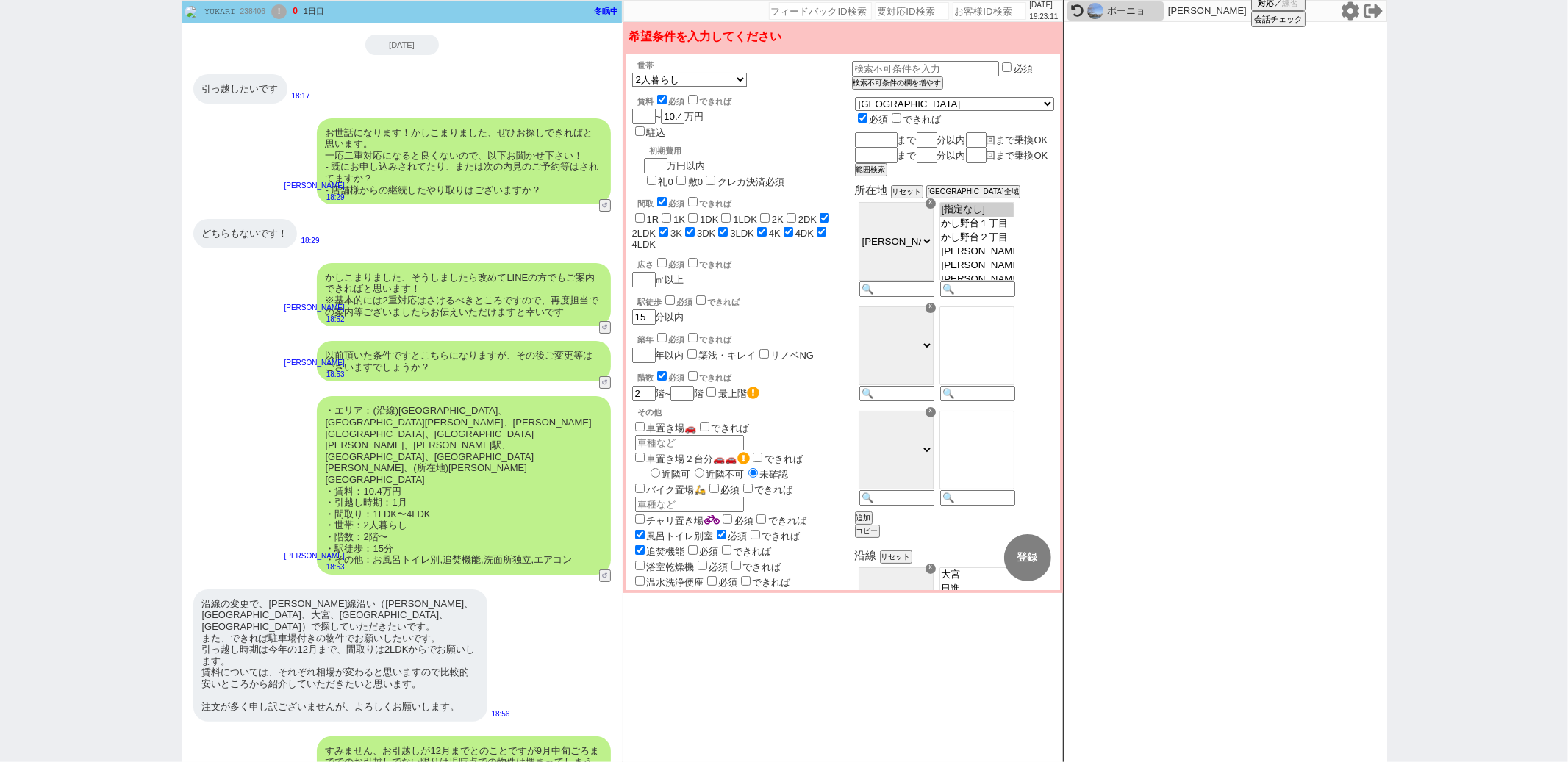
checkbox input "false"
checkbox input "true"
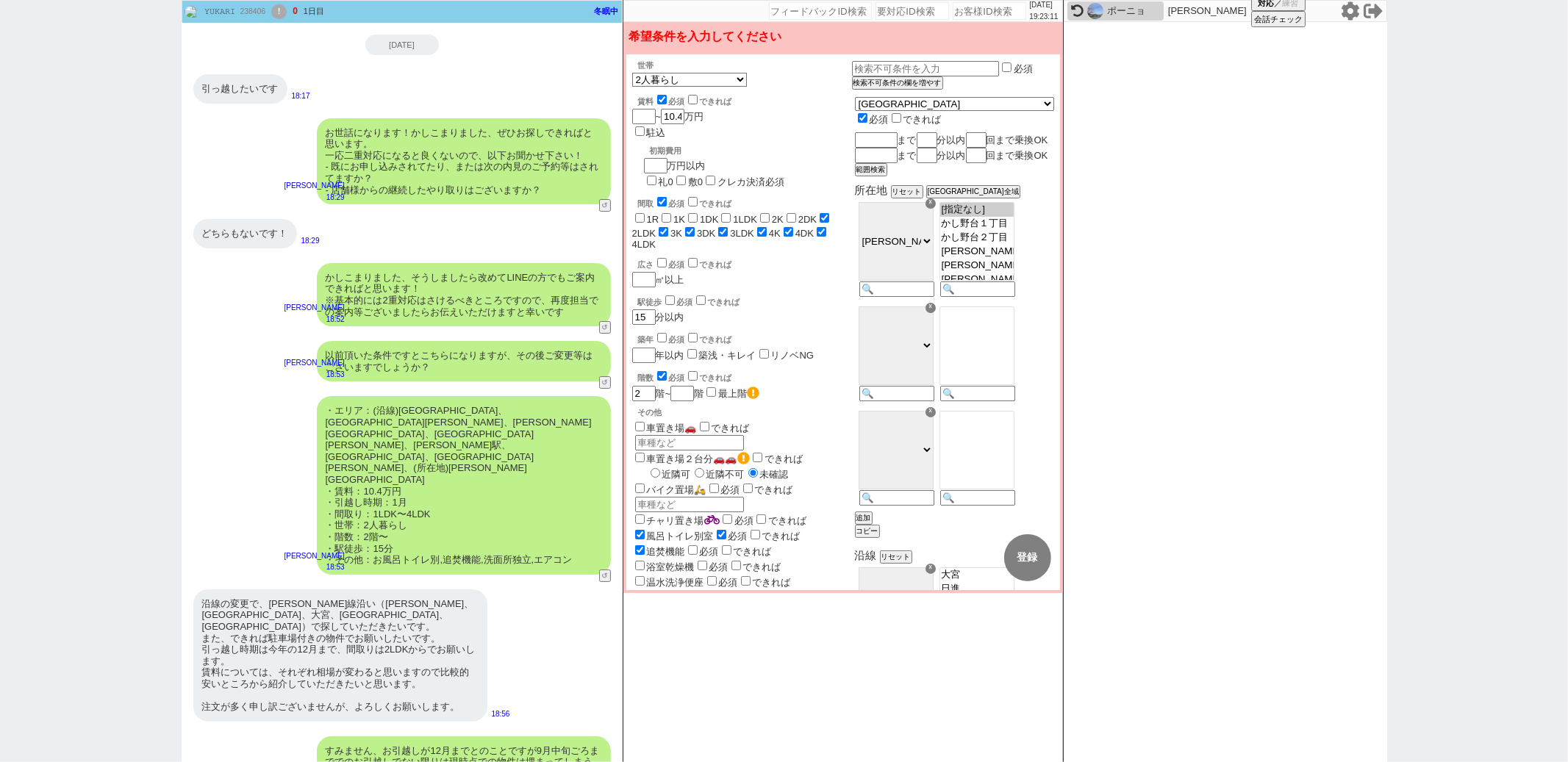
checkbox input "true"
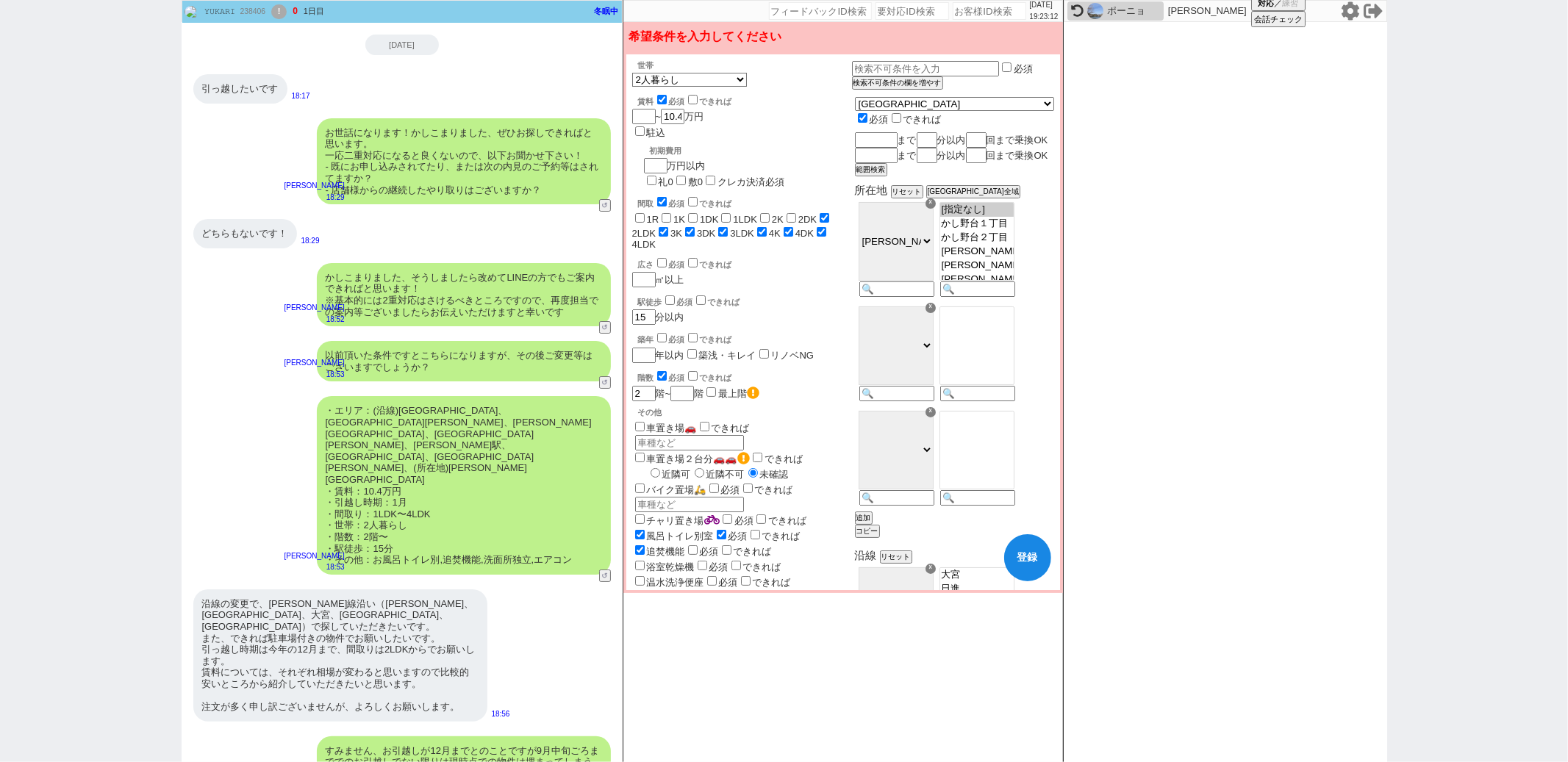
checkbox input "false"
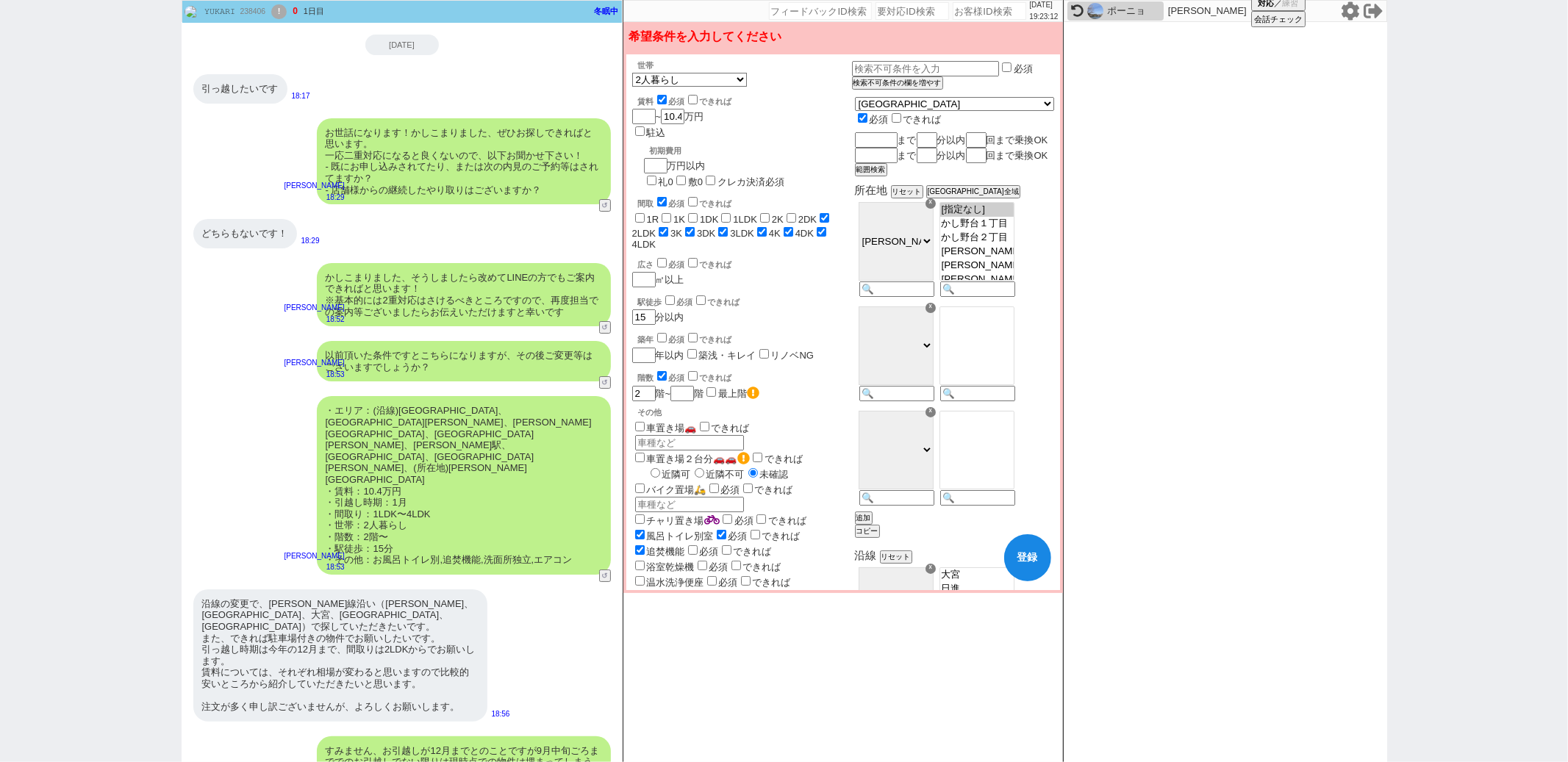
checkbox input "false"
checkbox input "true"
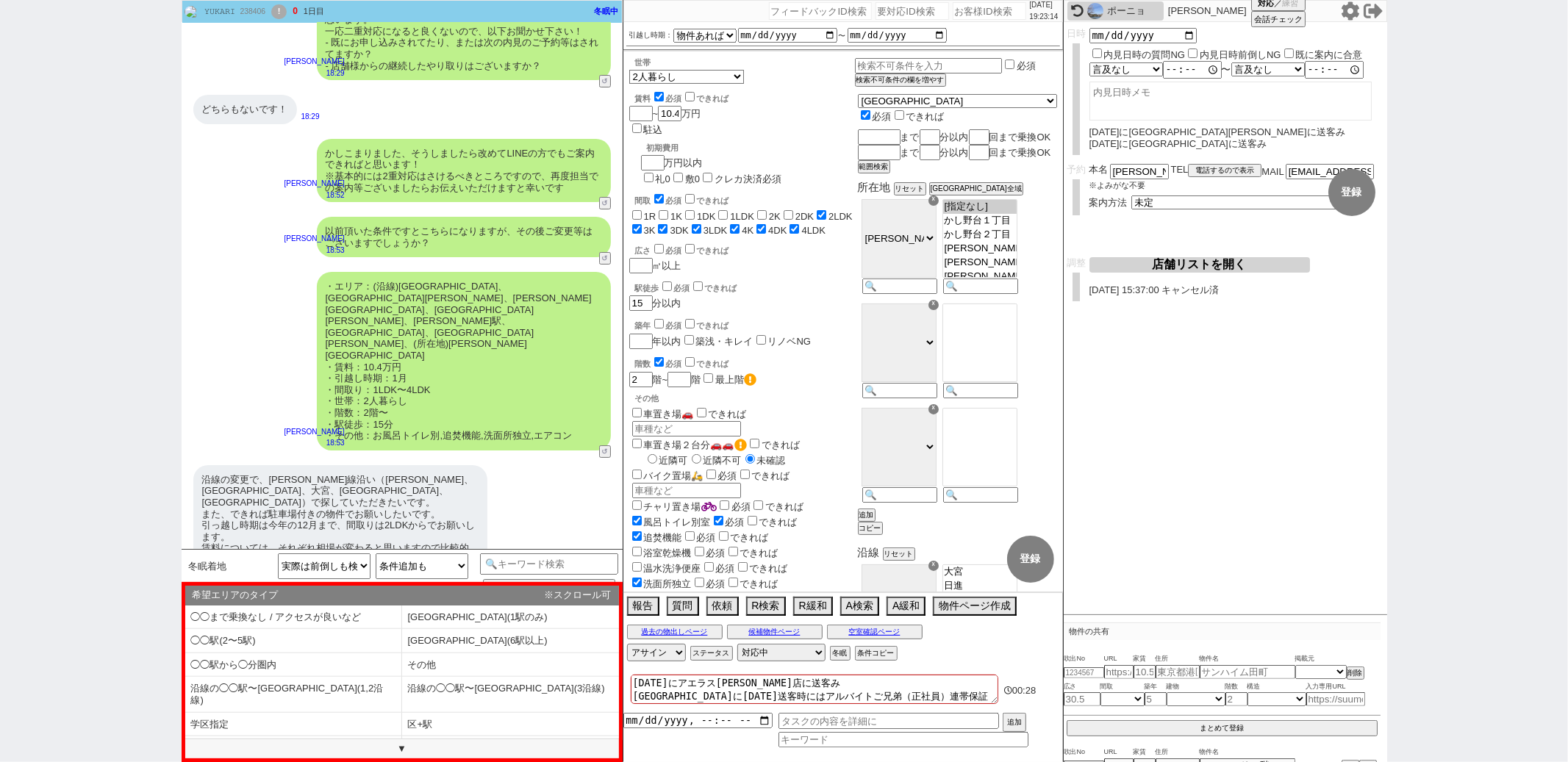
click at [835, 43] on div "引越し時期： 2025年 2026年 なる早 未定 いつでも 物件あれば 年内 来年 1月 2月 3月 4月 5月 6月 7月 8月 9月 10月 11月 1…" at bounding box center [844, 35] width 434 height 21
click at [835, 39] on input "date" at bounding box center [788, 35] width 99 height 12
click at [709, 31] on select "なる早 未定 いつでも 物件あれば 年内 来年 1月 2月 3月 4月 5月 6月 7月 8月 9月 10月 11月 12月 春 夏 秋 冬" at bounding box center [705, 35] width 63 height 12
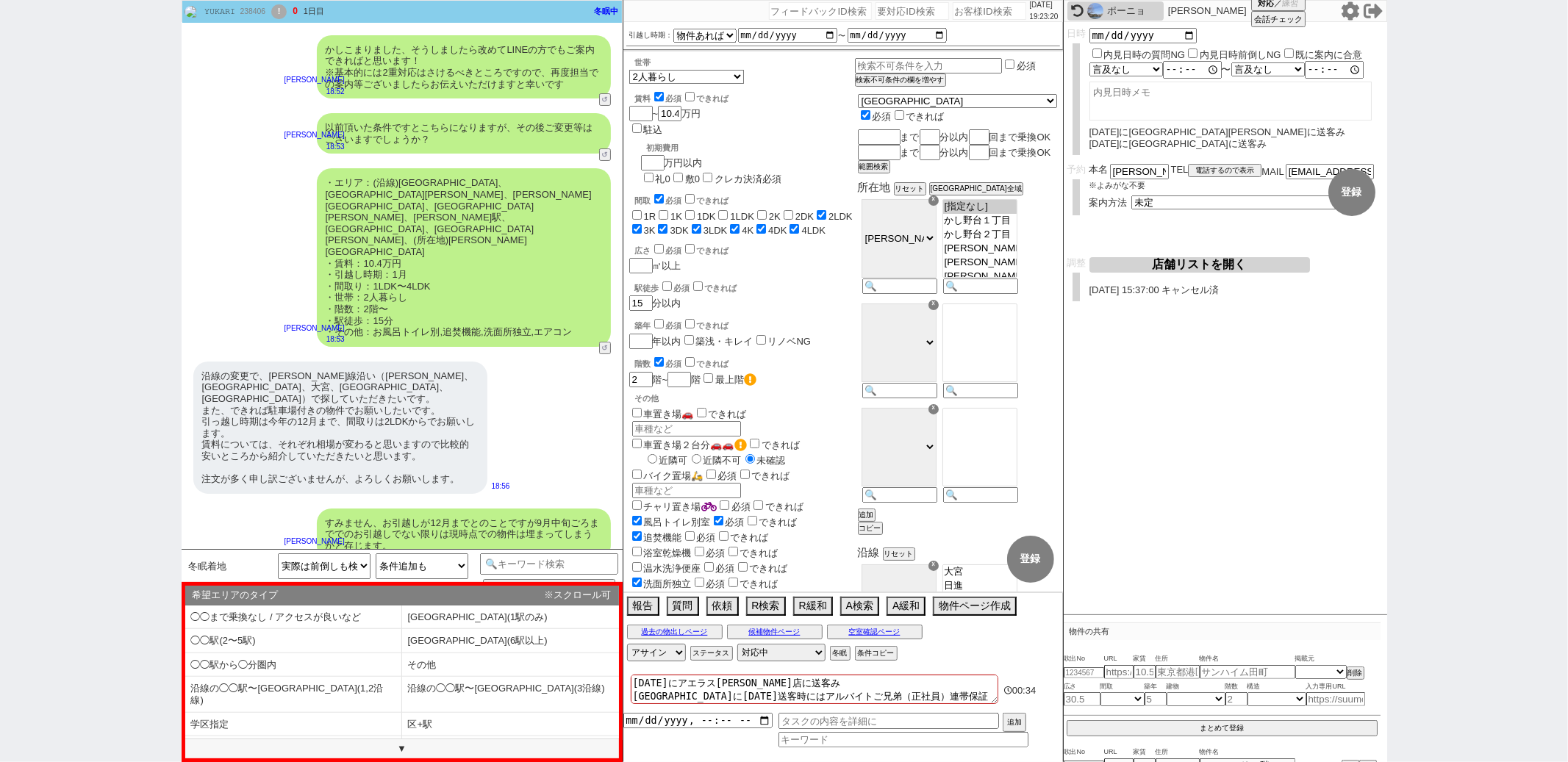
click at [844, 226] on div "世帯 1人暮らし 2人暮らし 家族:小学生以下含む 家族:小学生以下含まず 兄弟・姉妹 ルームシェア その他 子供 家族(子供なし) ルームシェア 賃料 必須…" at bounding box center [742, 440] width 226 height 765
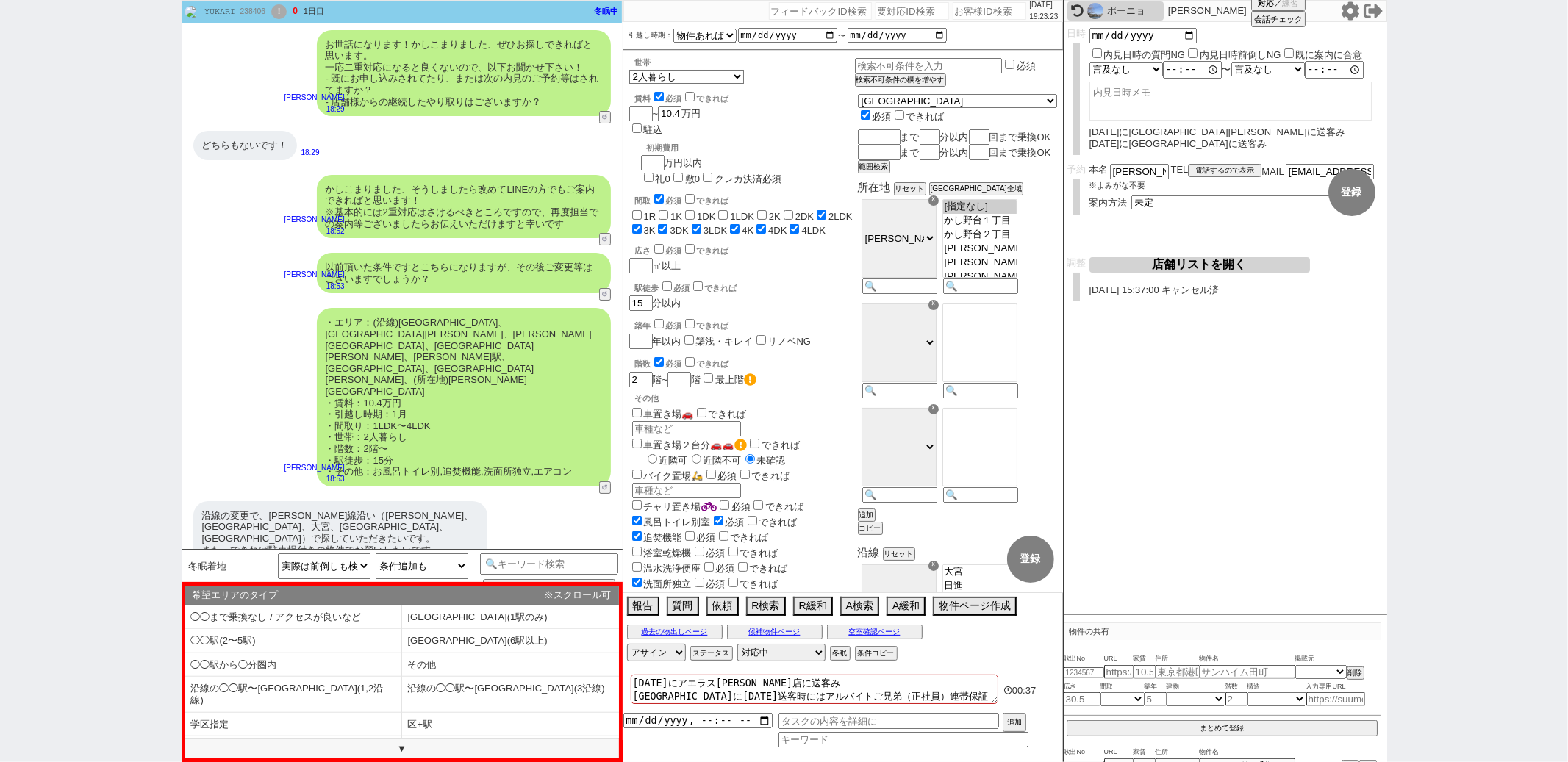
scroll to position [23398, 0]
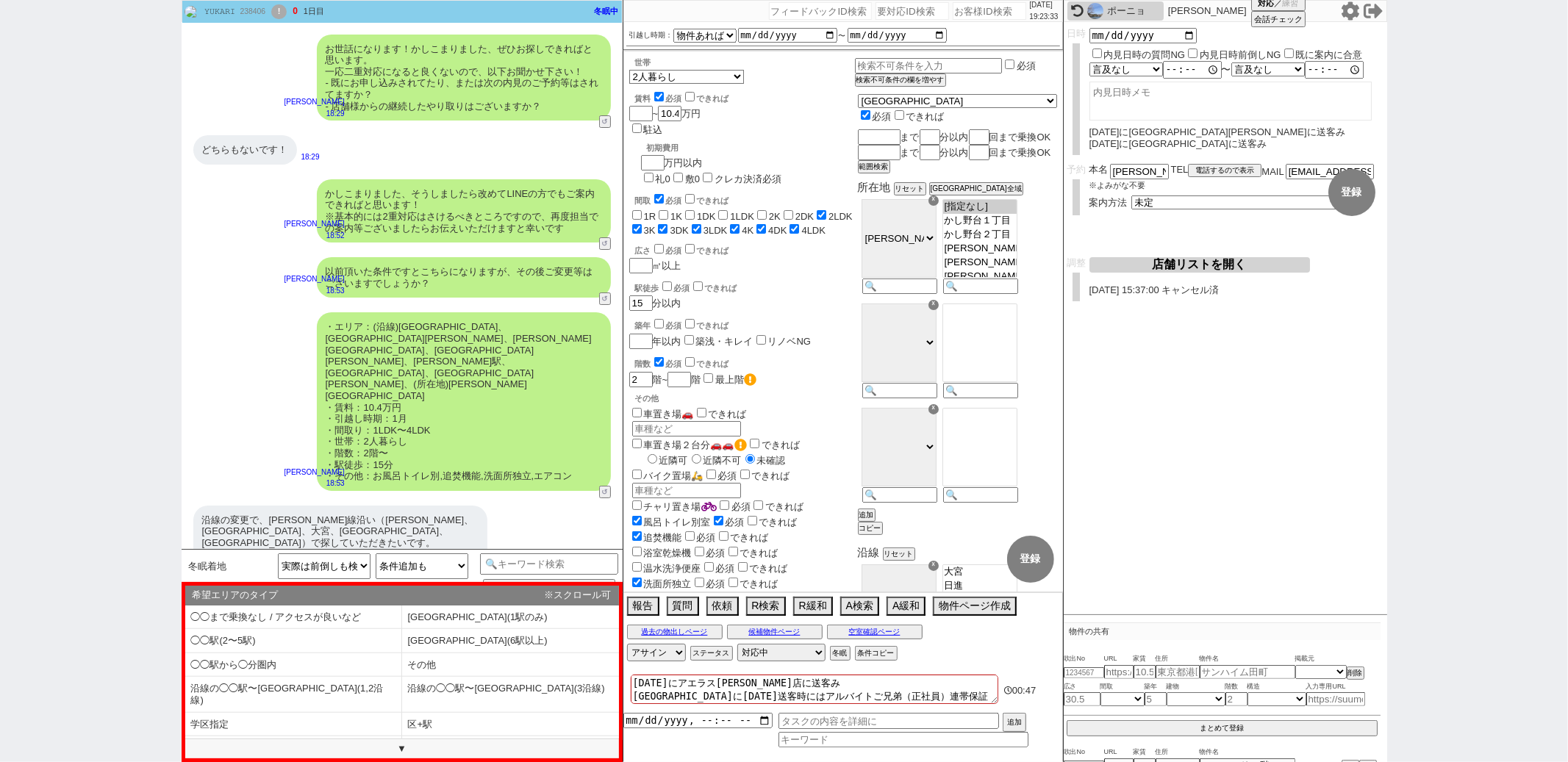
click at [939, 206] on div "☓" at bounding box center [933, 201] width 11 height 11
click at [849, 372] on div "2 階~ 階 最上階" at bounding box center [742, 380] width 226 height 16
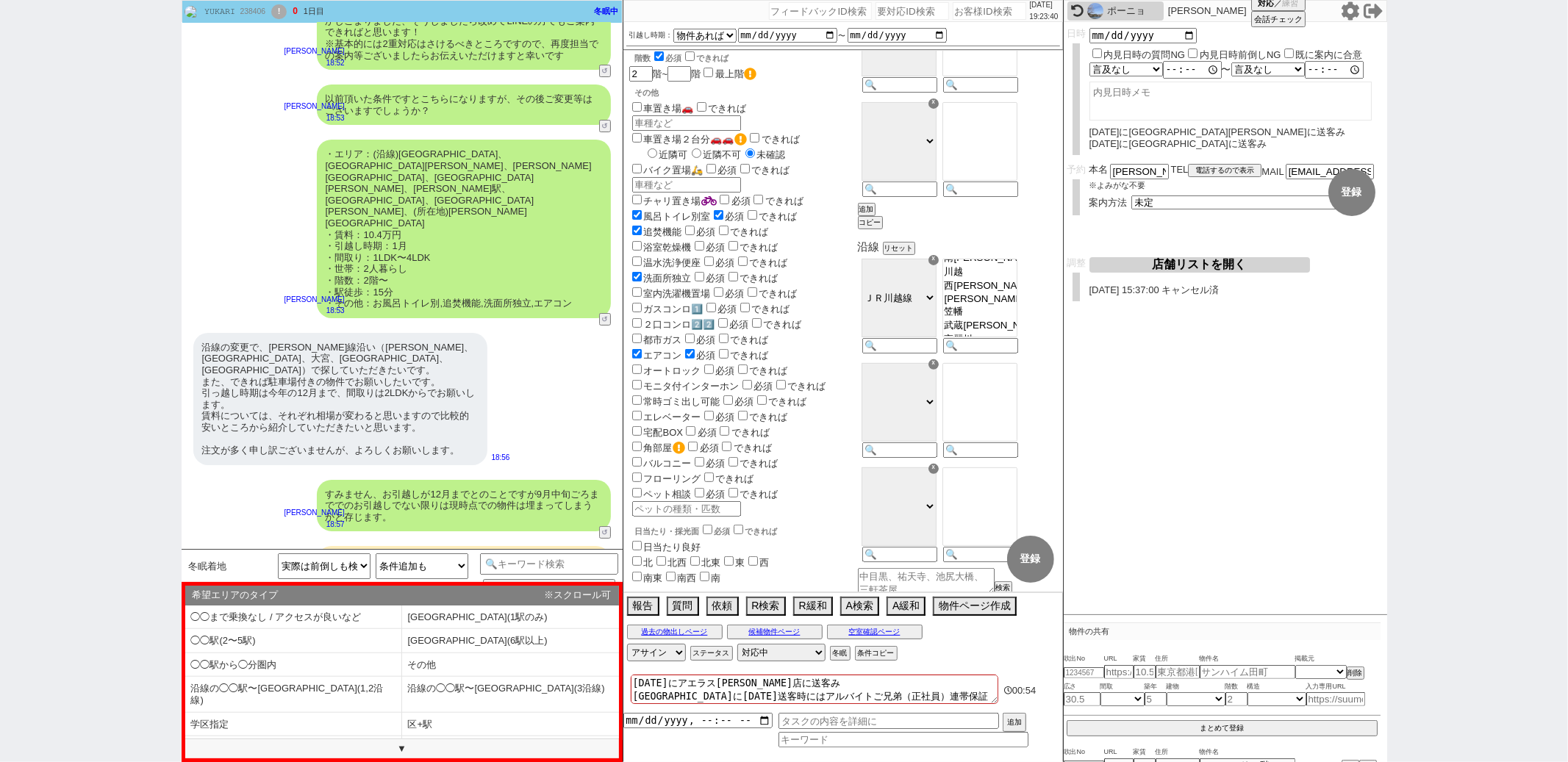
scroll to position [92, 0]
click at [402, 653] on li "◯◯駅(6駅以上)" at bounding box center [294, 666] width 217 height 25
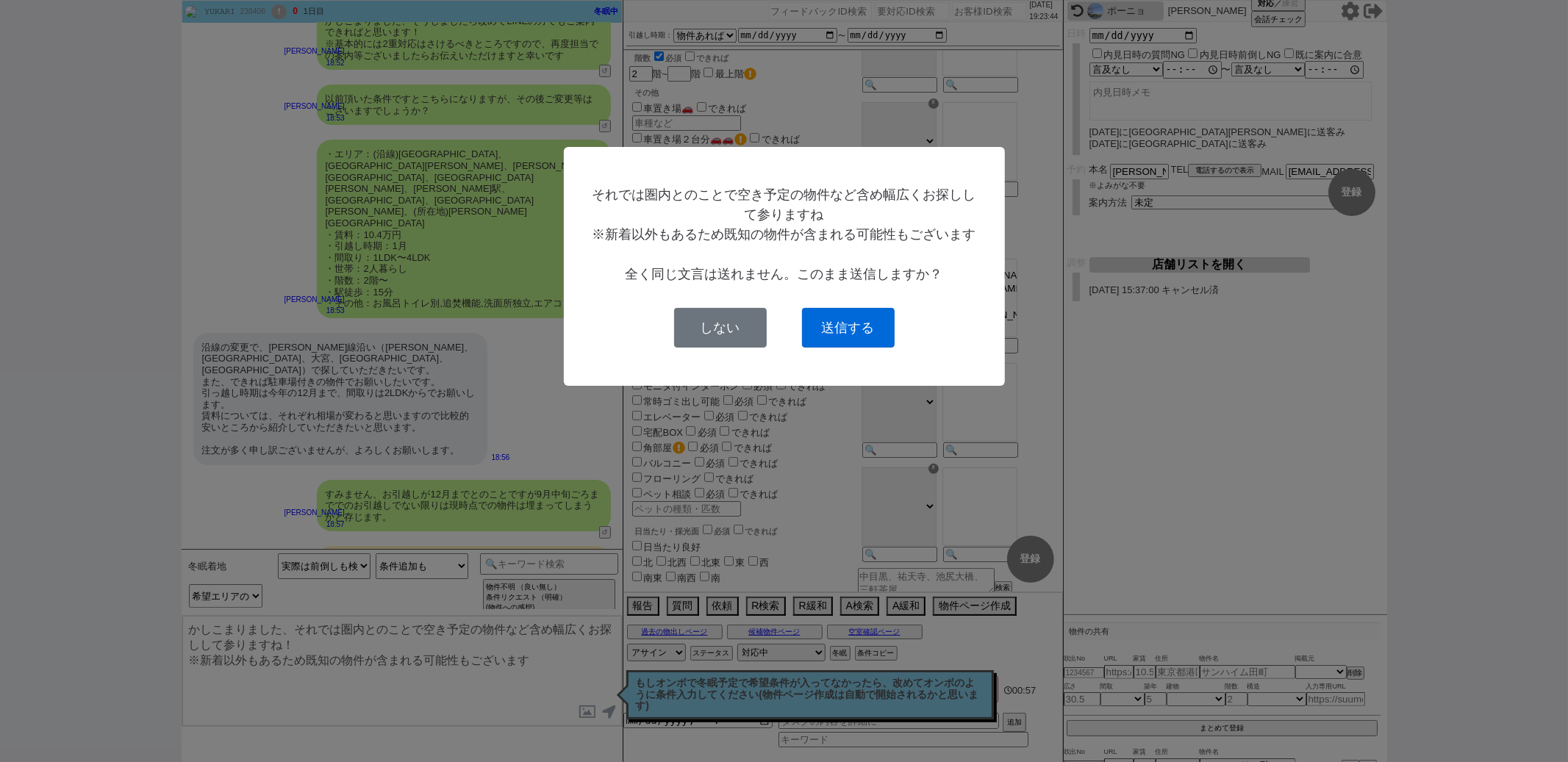
click at [841, 330] on button "送信する" at bounding box center [849, 328] width 93 height 39
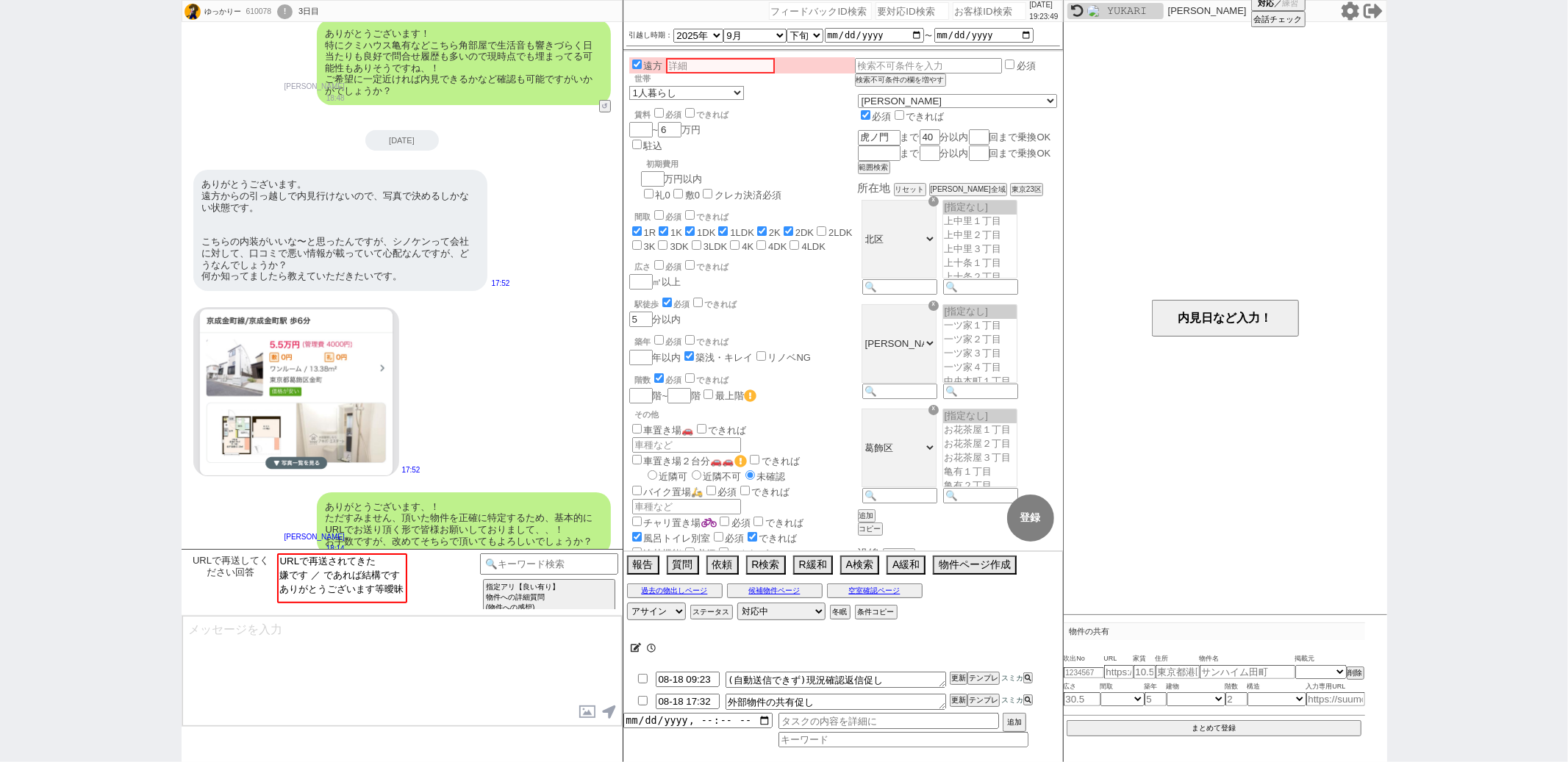
scroll to position [0, 0]
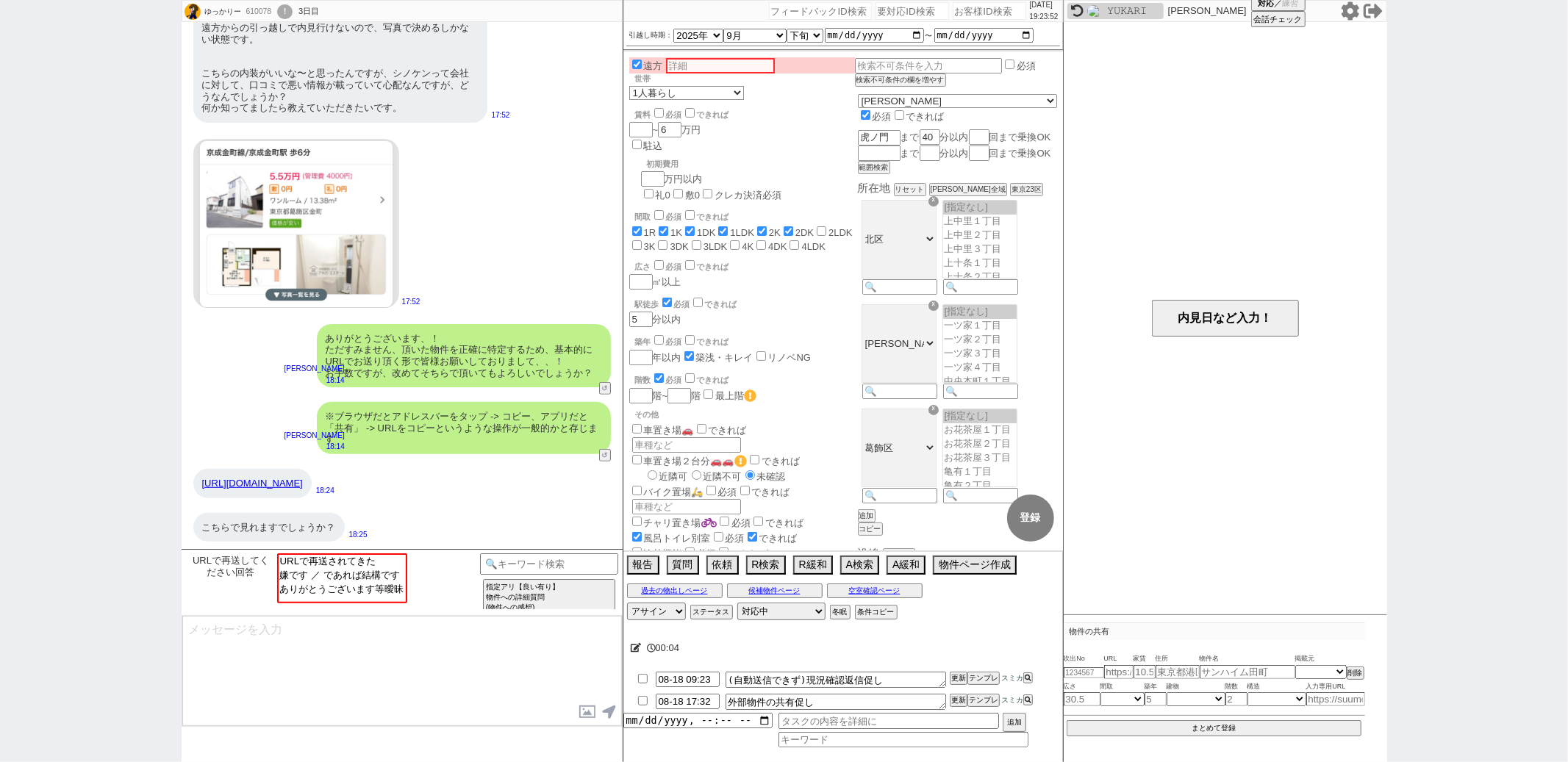
click at [303, 482] on link "https://share.google/ofPn4XVpsDBIMh7Vd" at bounding box center [252, 483] width 101 height 11
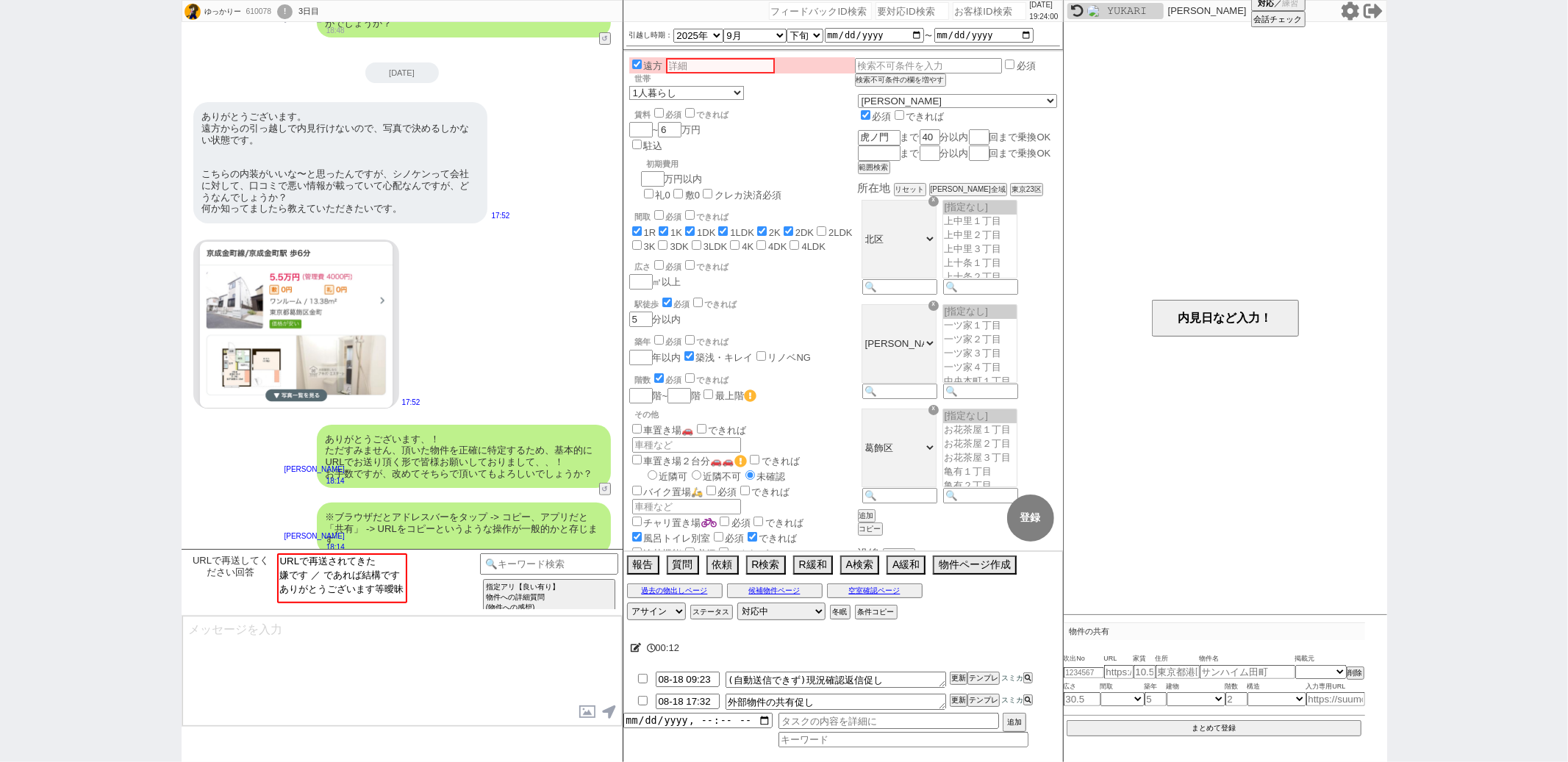
scroll to position [618, 0]
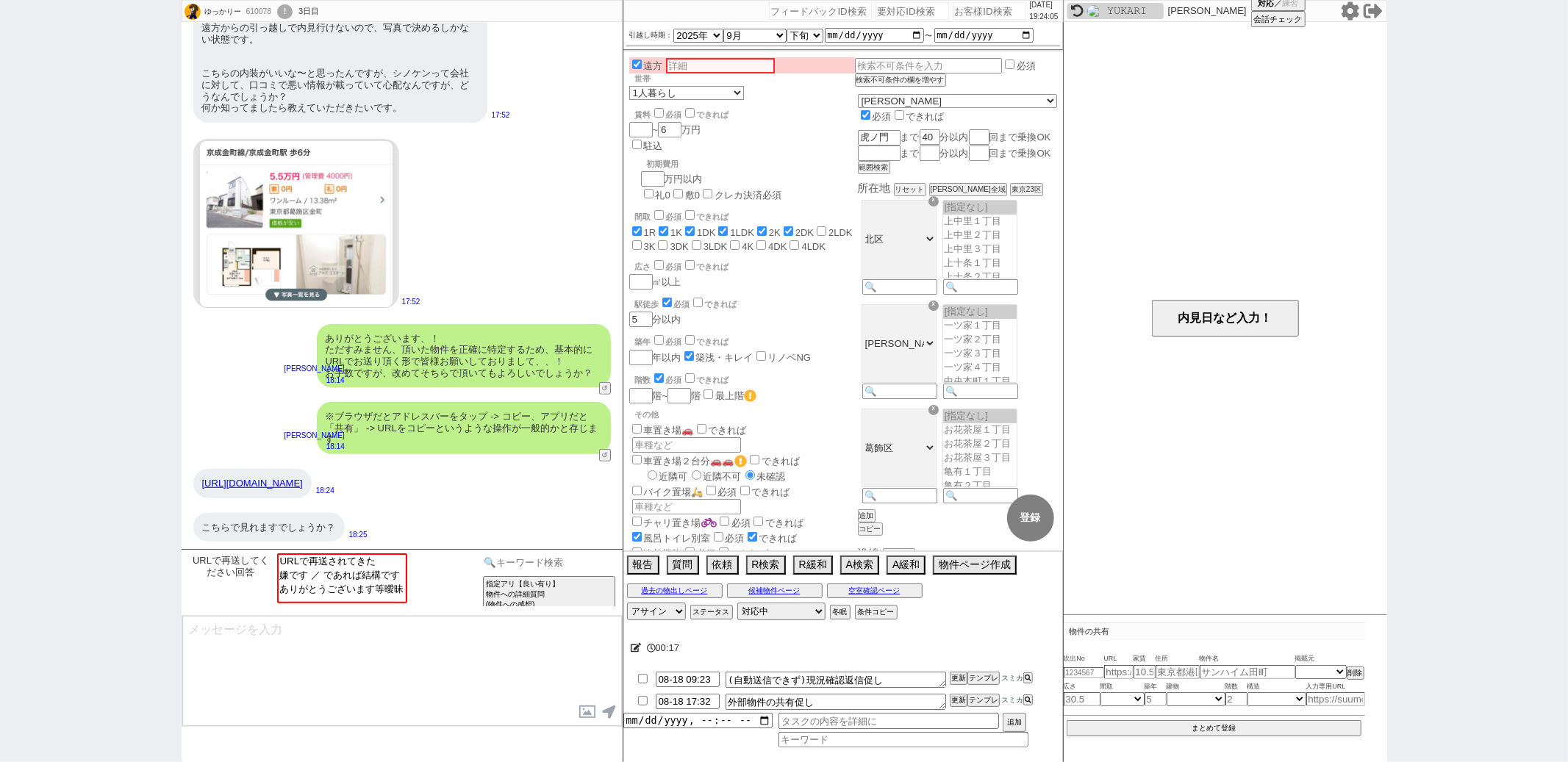
click at [507, 566] on input at bounding box center [549, 562] width 139 height 18
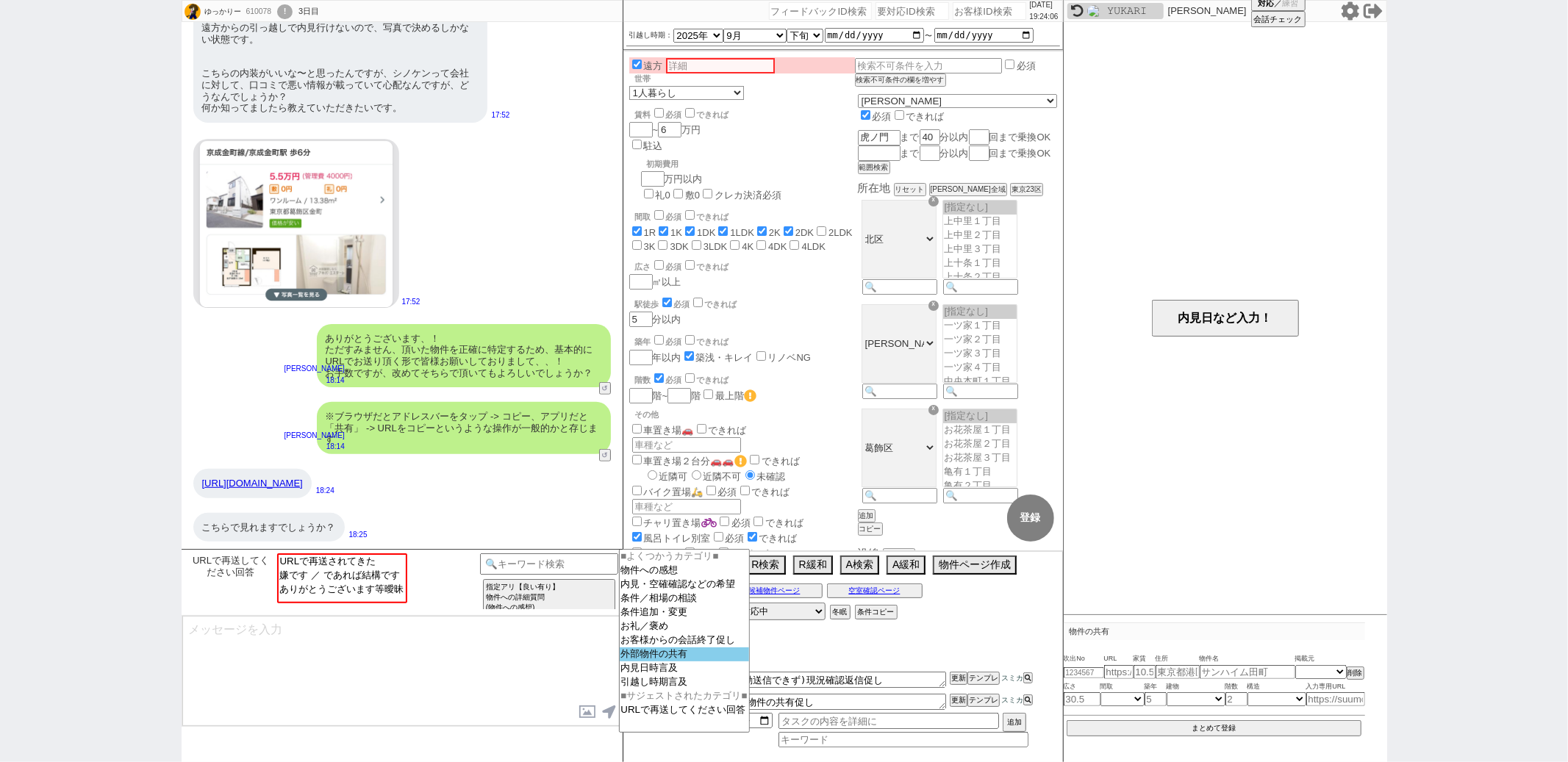
click at [685, 662] on option "外部物件の共有" at bounding box center [684, 668] width 129 height 14
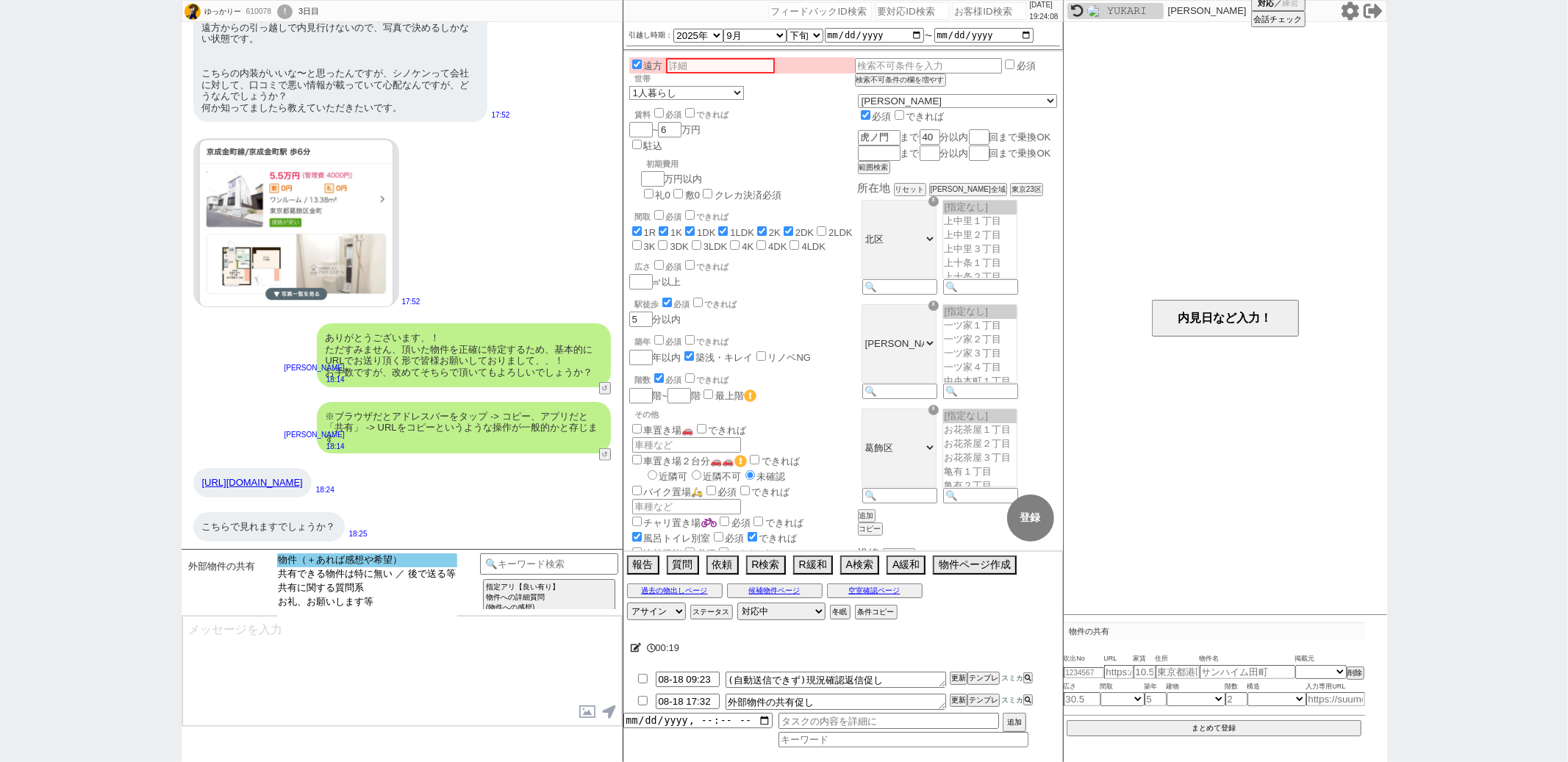
click at [400, 567] on option "物件（＋あれば感想や希望）" at bounding box center [367, 574] width 180 height 14
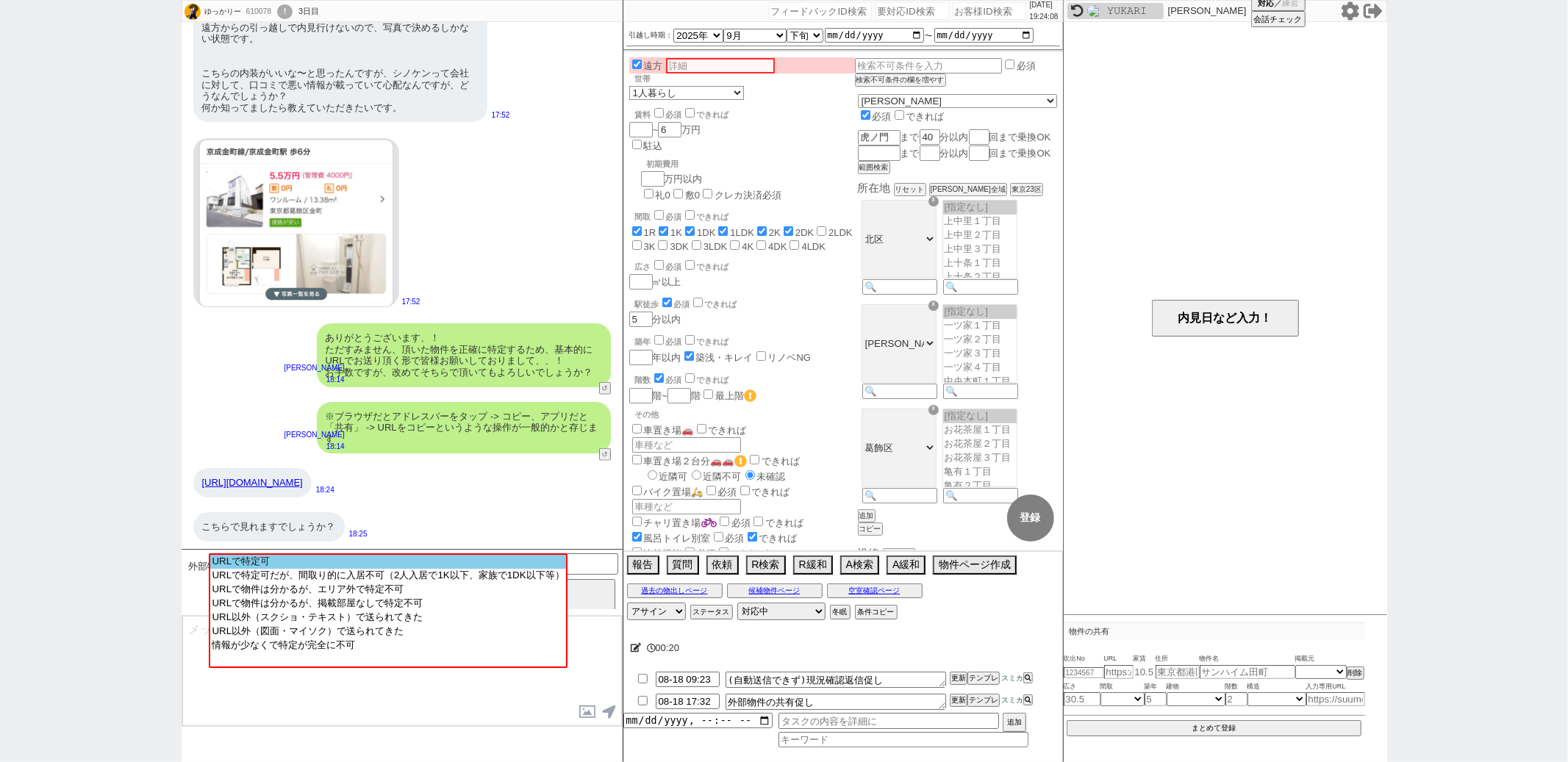
click at [400, 569] on option "URLで特定可" at bounding box center [388, 575] width 355 height 14
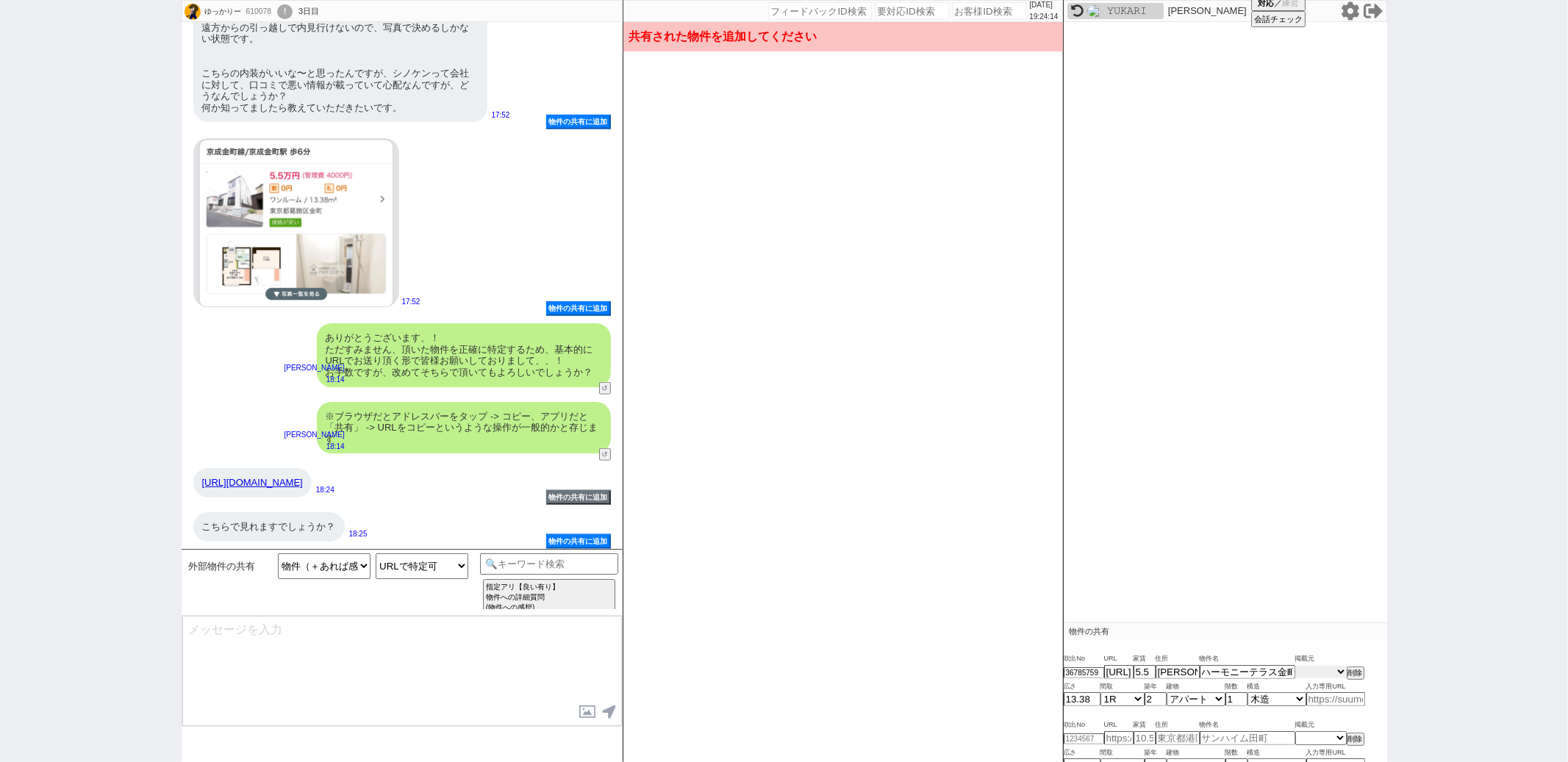
click at [1327, 671] on select "掲載元 SUUMO HOMEs sumaity yahoo goo at home smocca nifty chintai goodrooms r-stor…" at bounding box center [1321, 672] width 52 height 12
click at [1296, 667] on select "掲載元 SUUMO HOMEs sumaity yahoo goo at home smocca nifty chintai goodrooms r-stor…" at bounding box center [1321, 672] width 52 height 12
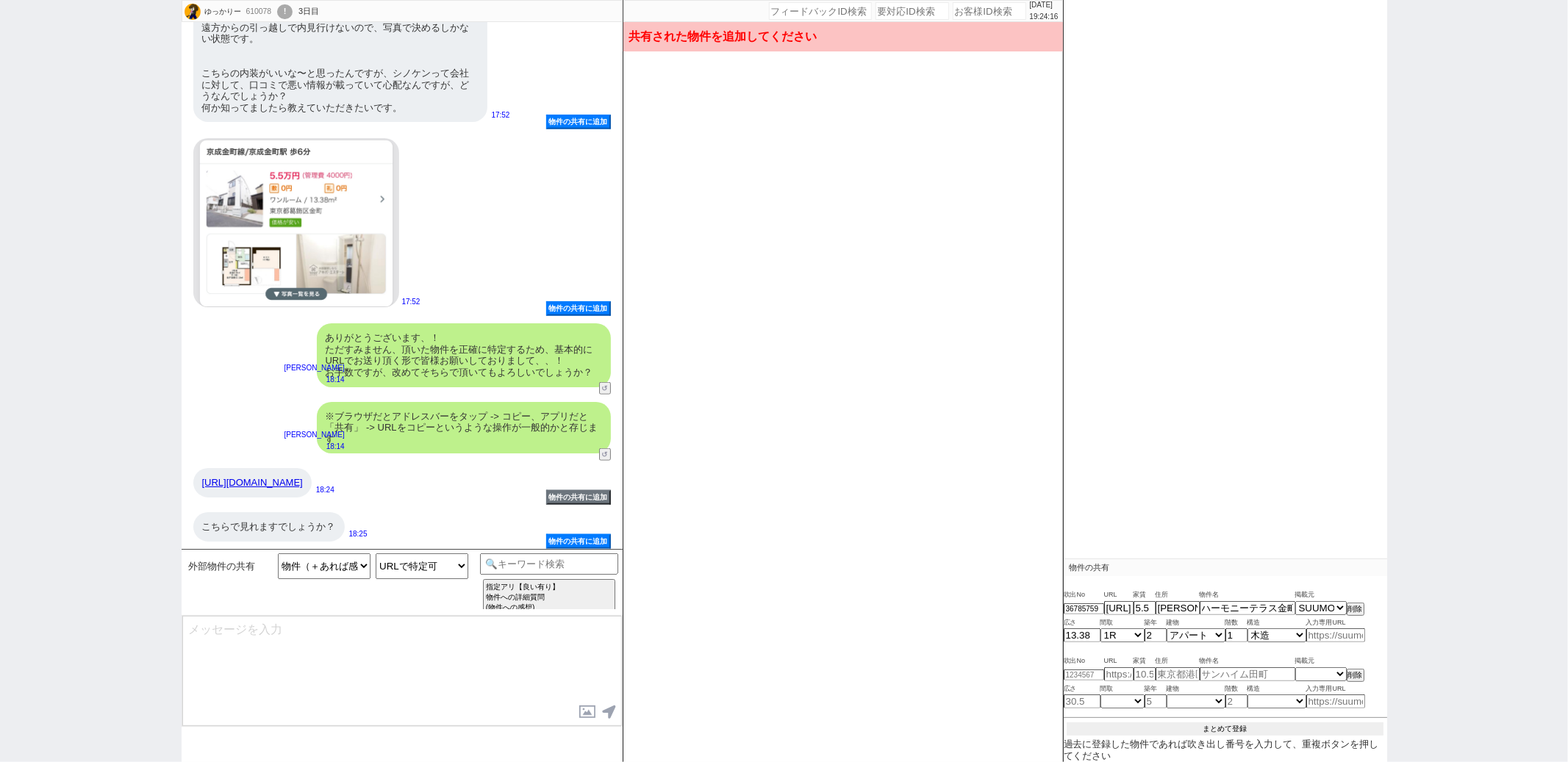
scroll to position [63, 0]
click at [1229, 724] on button "まとめて登録" at bounding box center [1225, 730] width 317 height 13
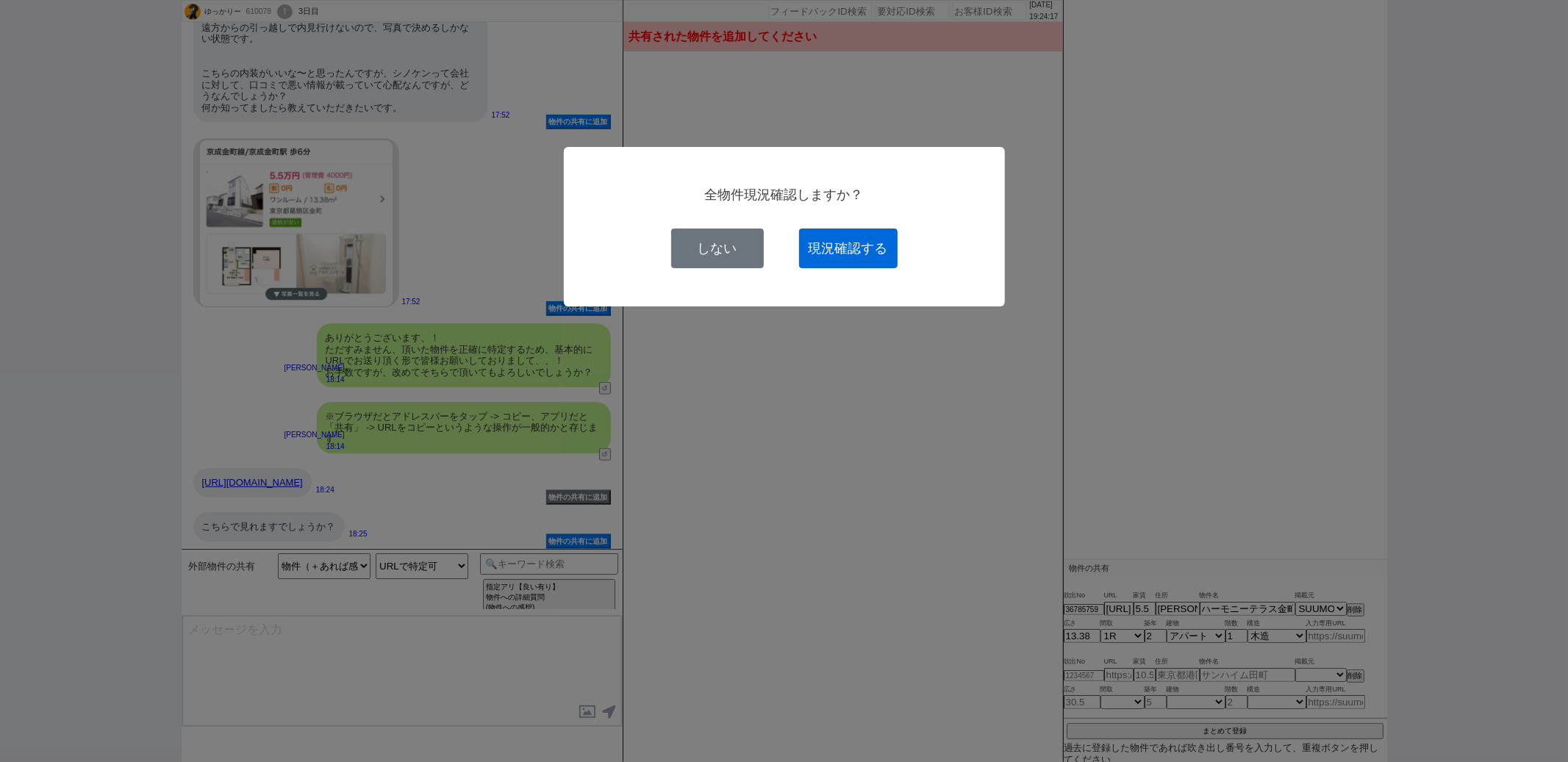
click at [859, 255] on button "現況確認する" at bounding box center [849, 248] width 99 height 39
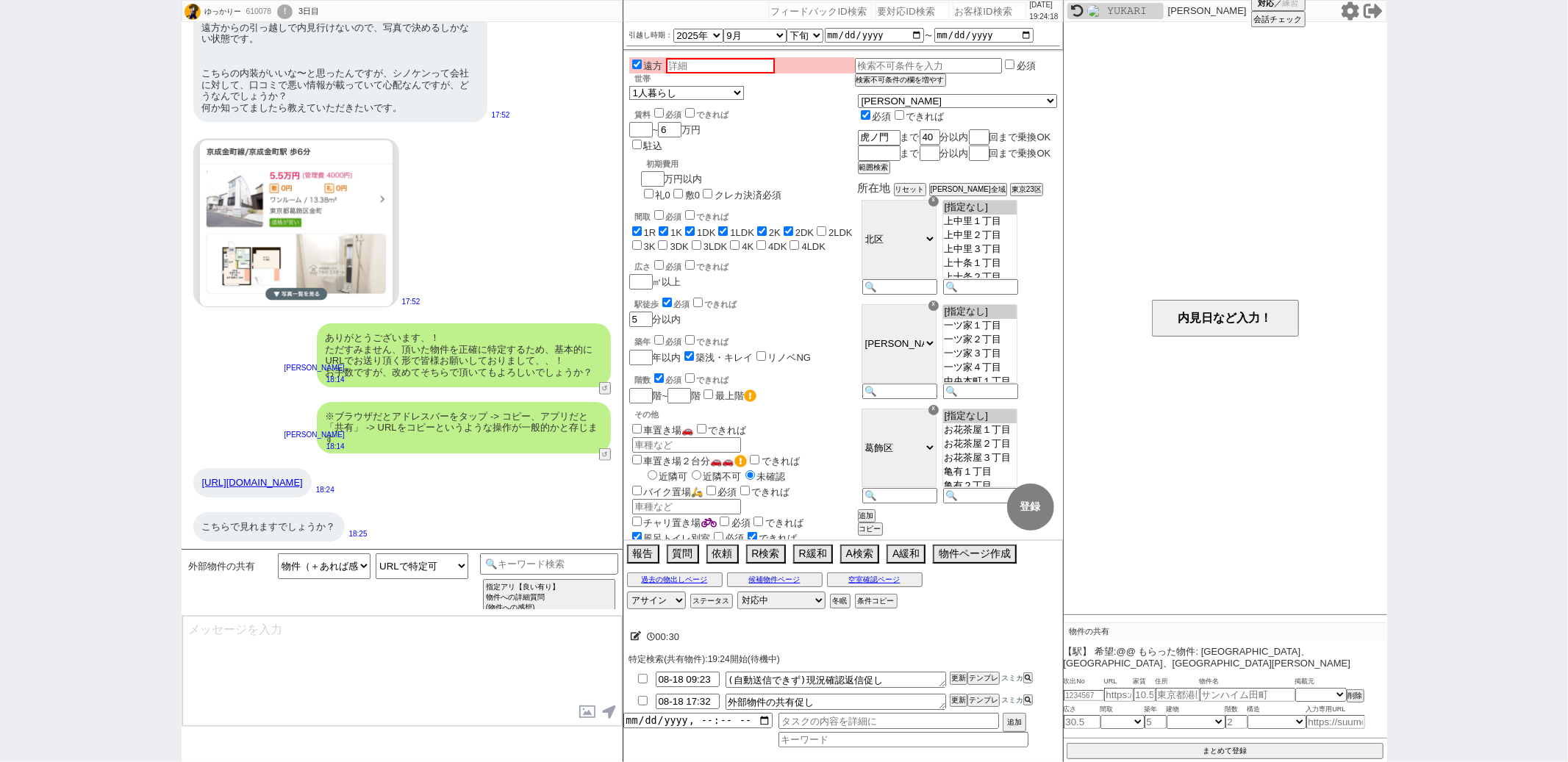
scroll to position [0, 0]
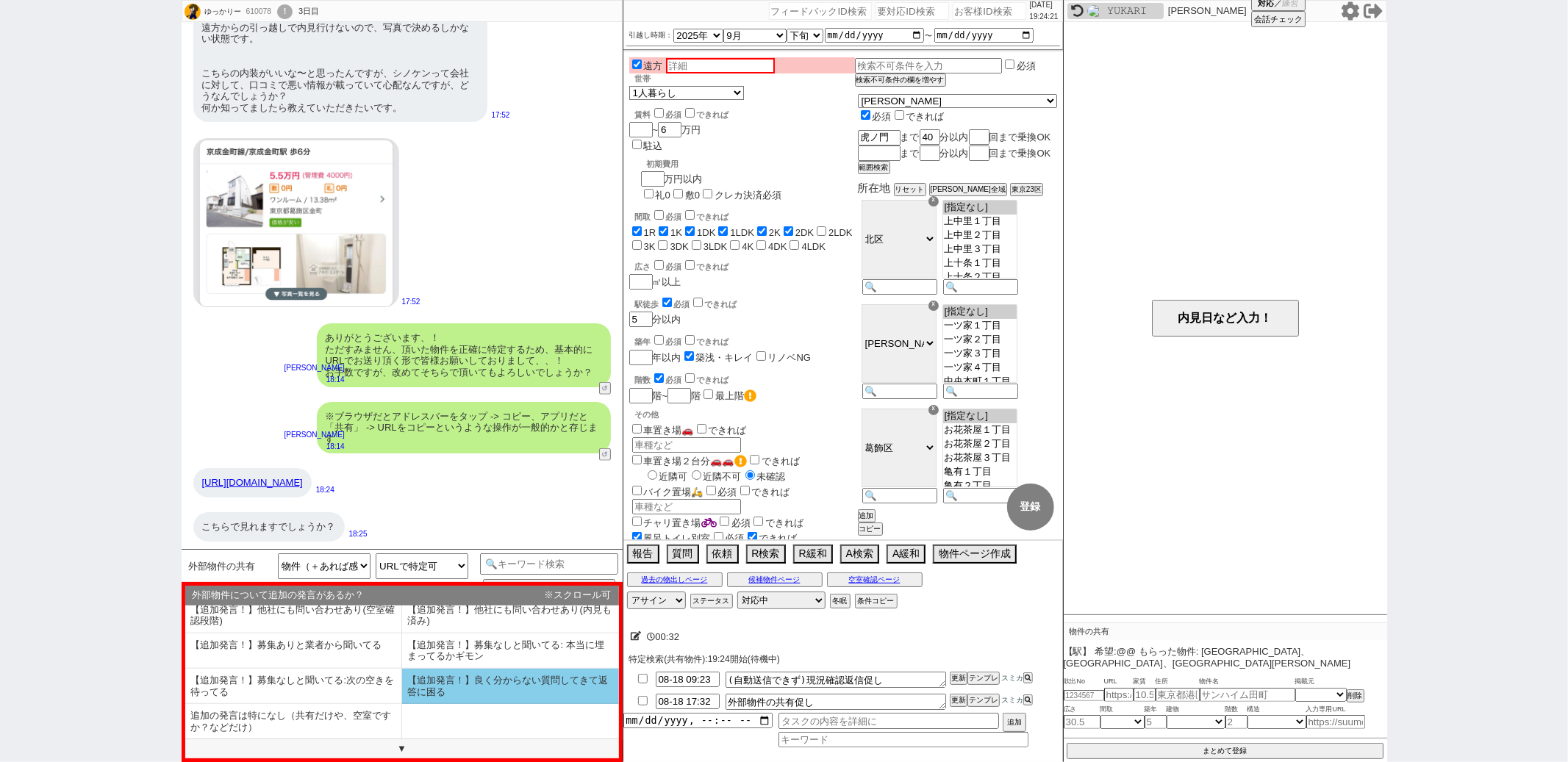
click at [402, 704] on li "【追加発言！】良く分からない質問してきて返答に困る" at bounding box center [294, 722] width 217 height 35
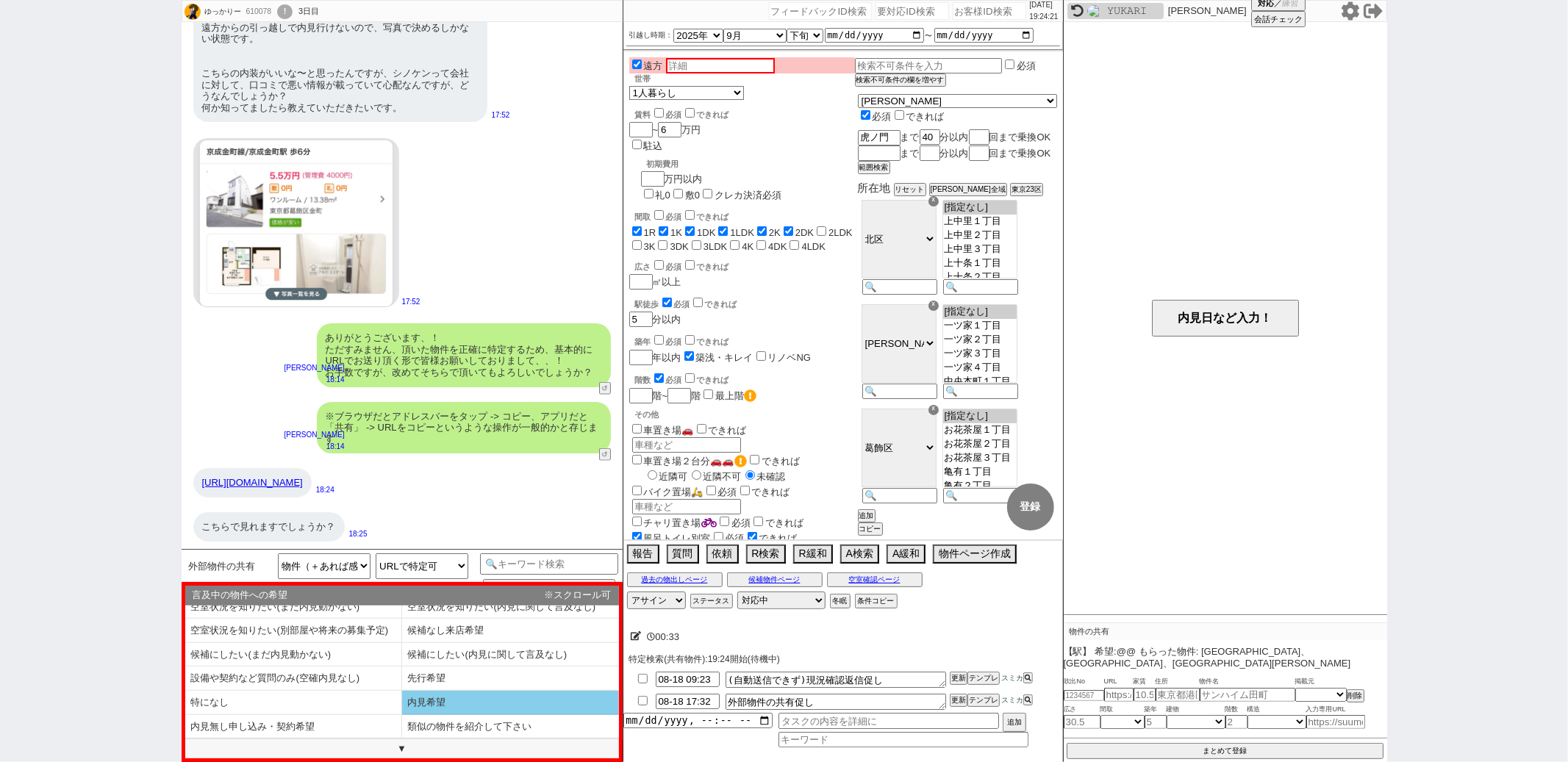
scroll to position [11, 0]
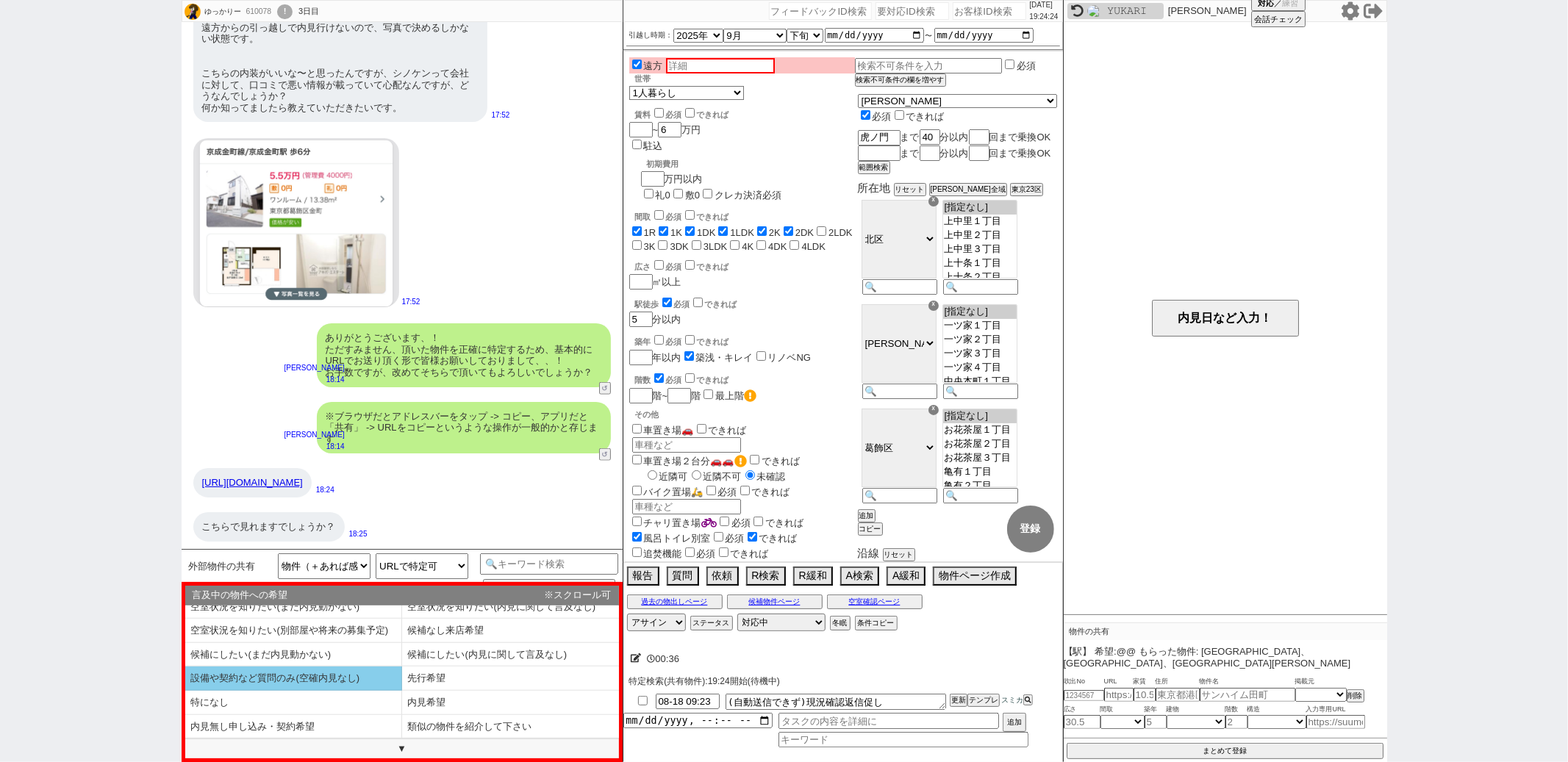
click at [334, 683] on li "設備や契約など質問のみ(空確内見なし)" at bounding box center [294, 679] width 217 height 25
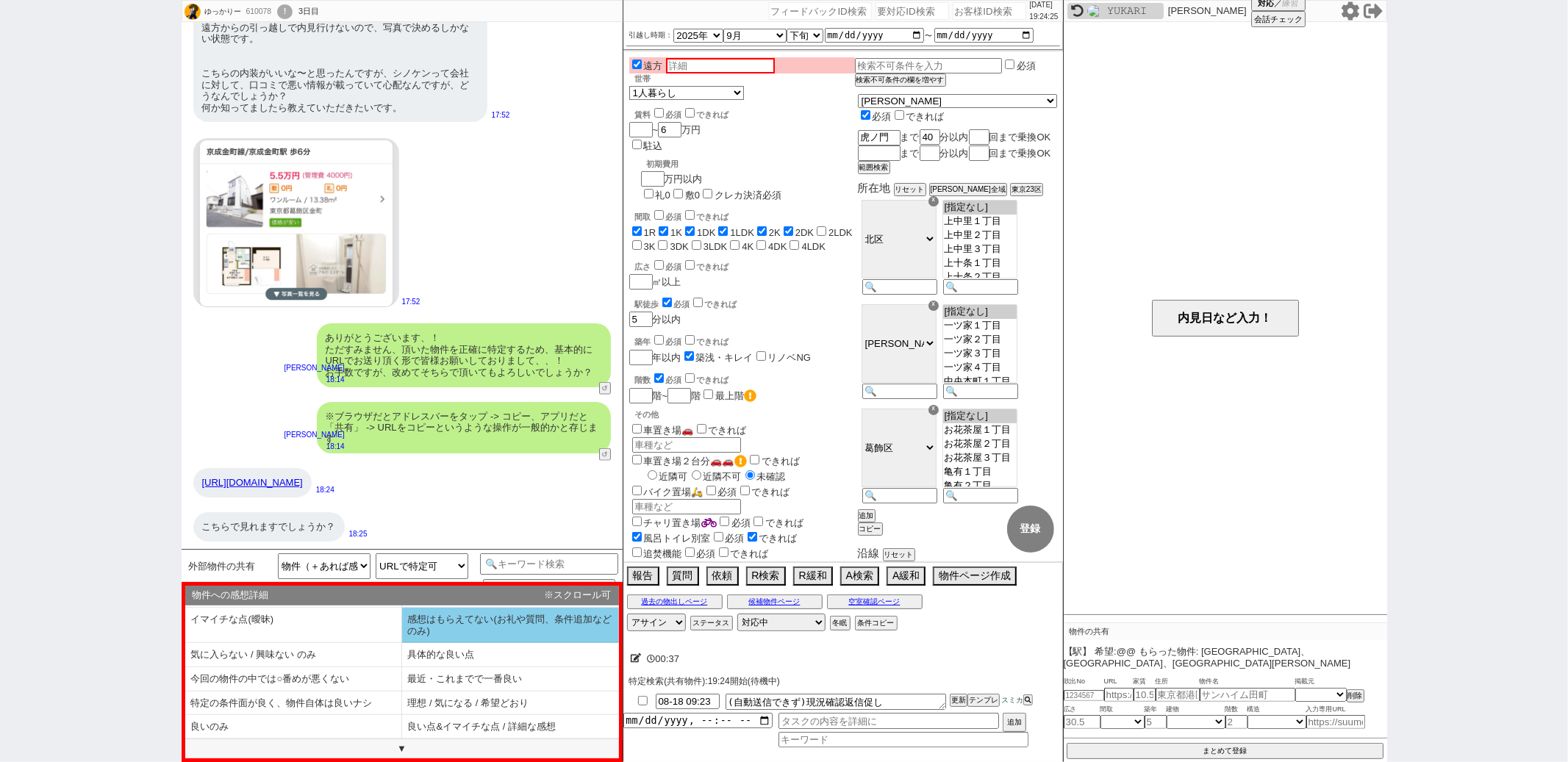
click at [402, 643] on li "感想はもらえてない(お礼や質問、条件追加などのみ)" at bounding box center [294, 655] width 217 height 25
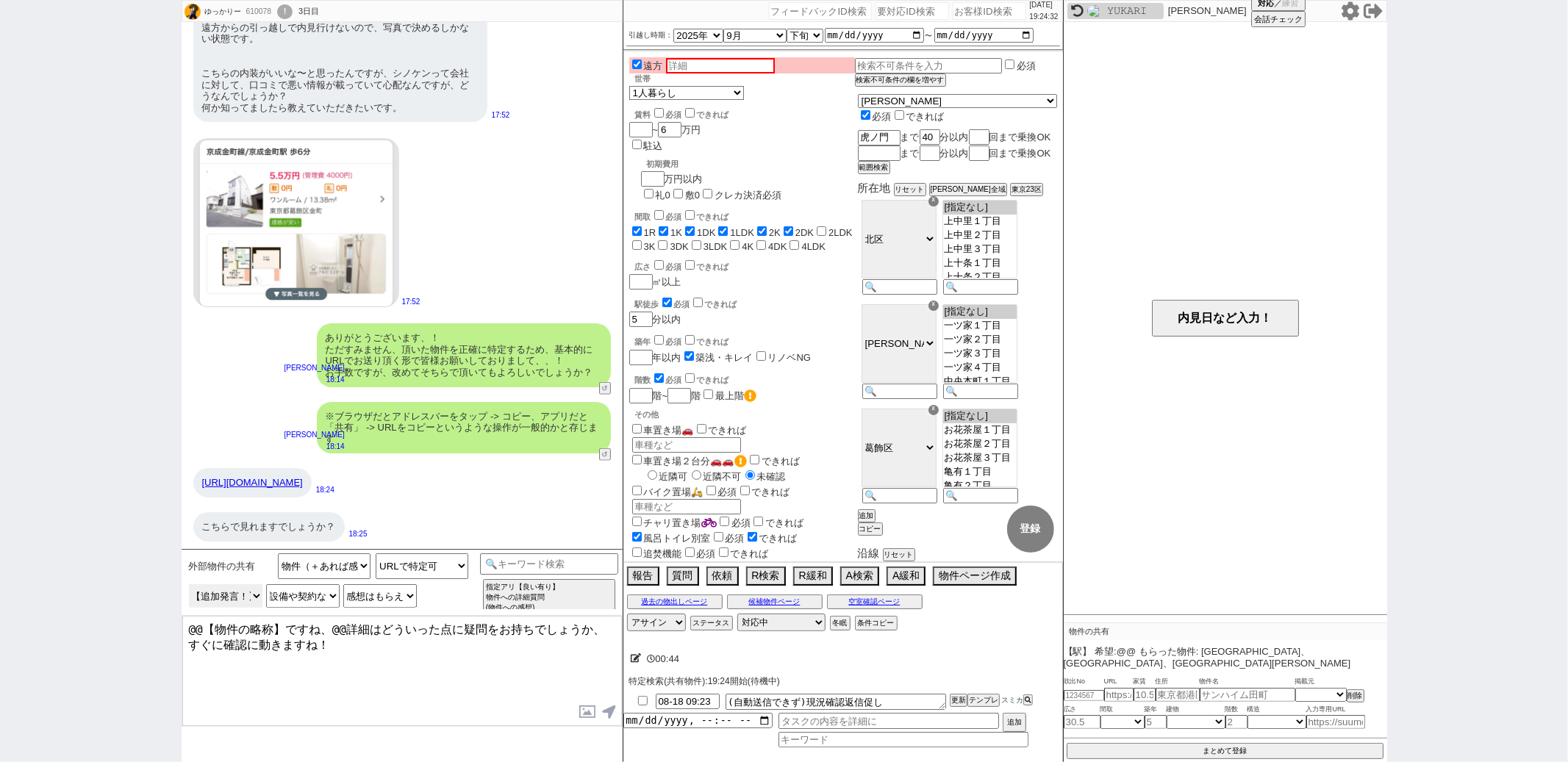
click at [266, 595] on select "外部物件について追加の発言があるか？ 【追加発言！】スミカはネットの物件も取り扱えるか？ 【追加発言！】ネットの掲載や業者からの紹介ではなく、看板を見たなど自…" at bounding box center [303, 596] width 73 height 24
click at [266, 584] on select "外部物件について追加の発言があるか？ 【追加発言！】スミカはネットの物件も取り扱えるか？ 【追加発言！】ネットの掲載や業者からの紹介ではなく、看板を見たなど自…" at bounding box center [303, 596] width 73 height 24
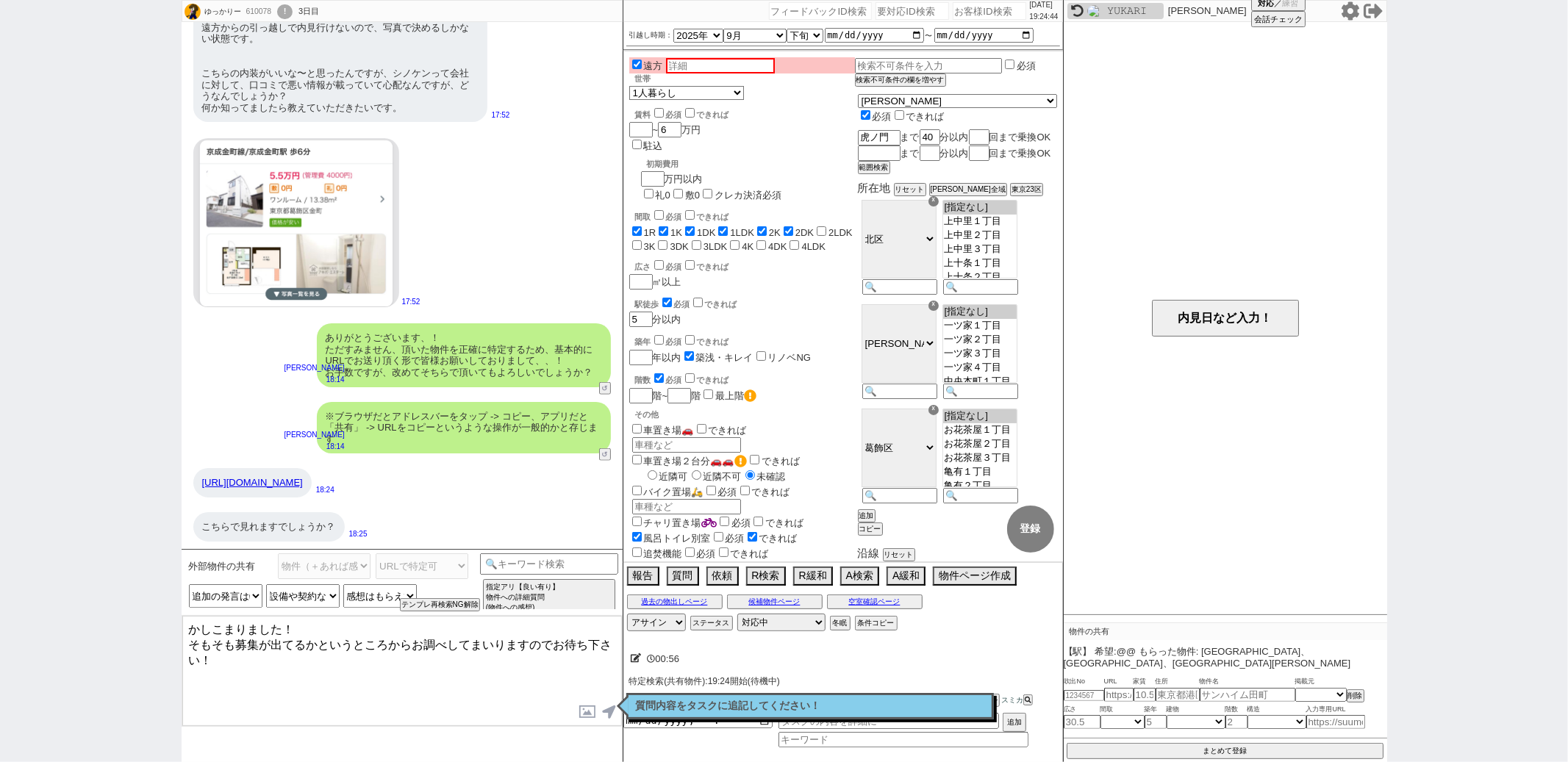
click at [308, 630] on textarea "かしこまりました！ そもそも募集が出てるかというところからお調べしてまいりますのでお待ち下さい！" at bounding box center [402, 671] width 440 height 110
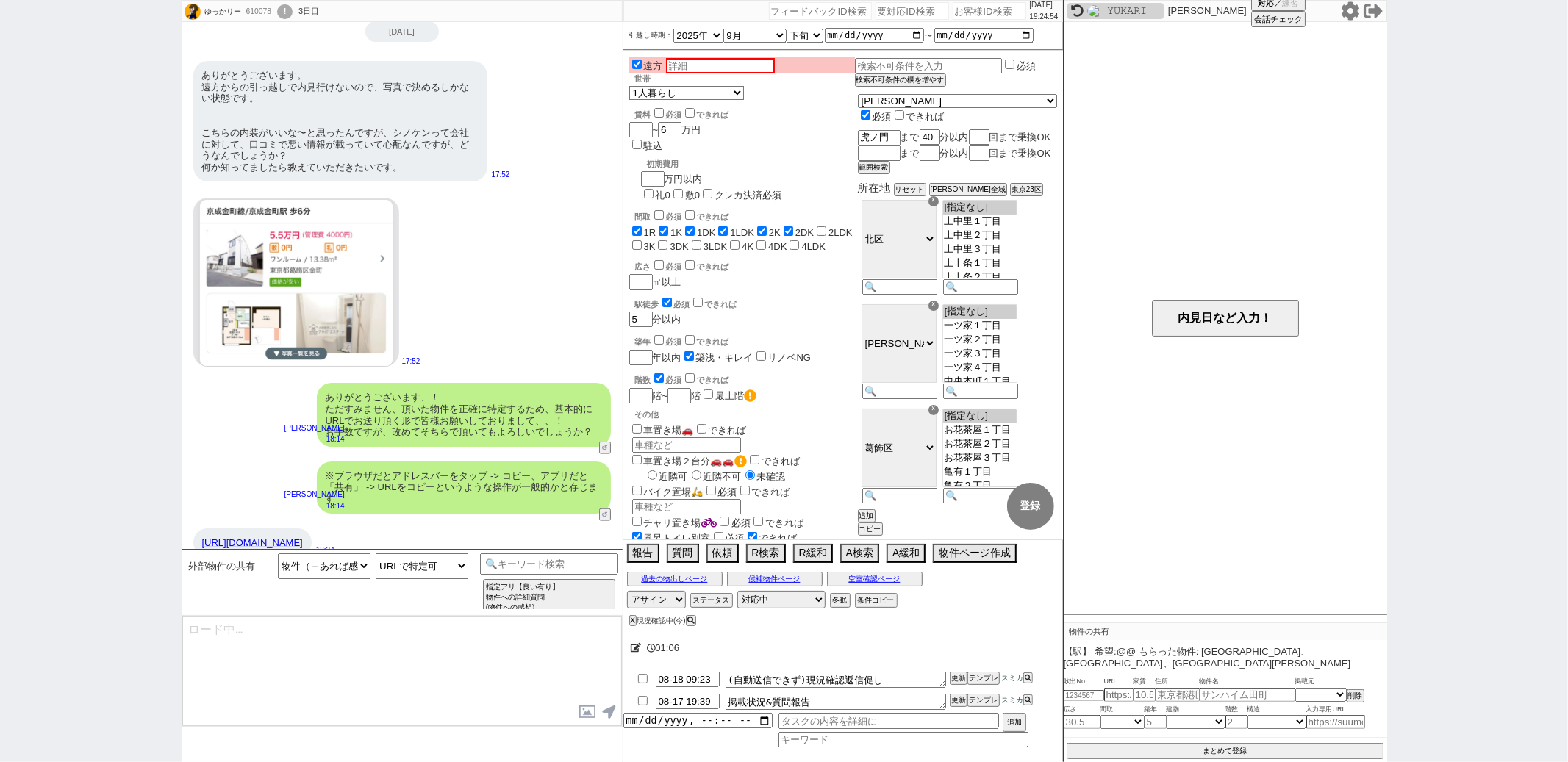
scroll to position [541, 0]
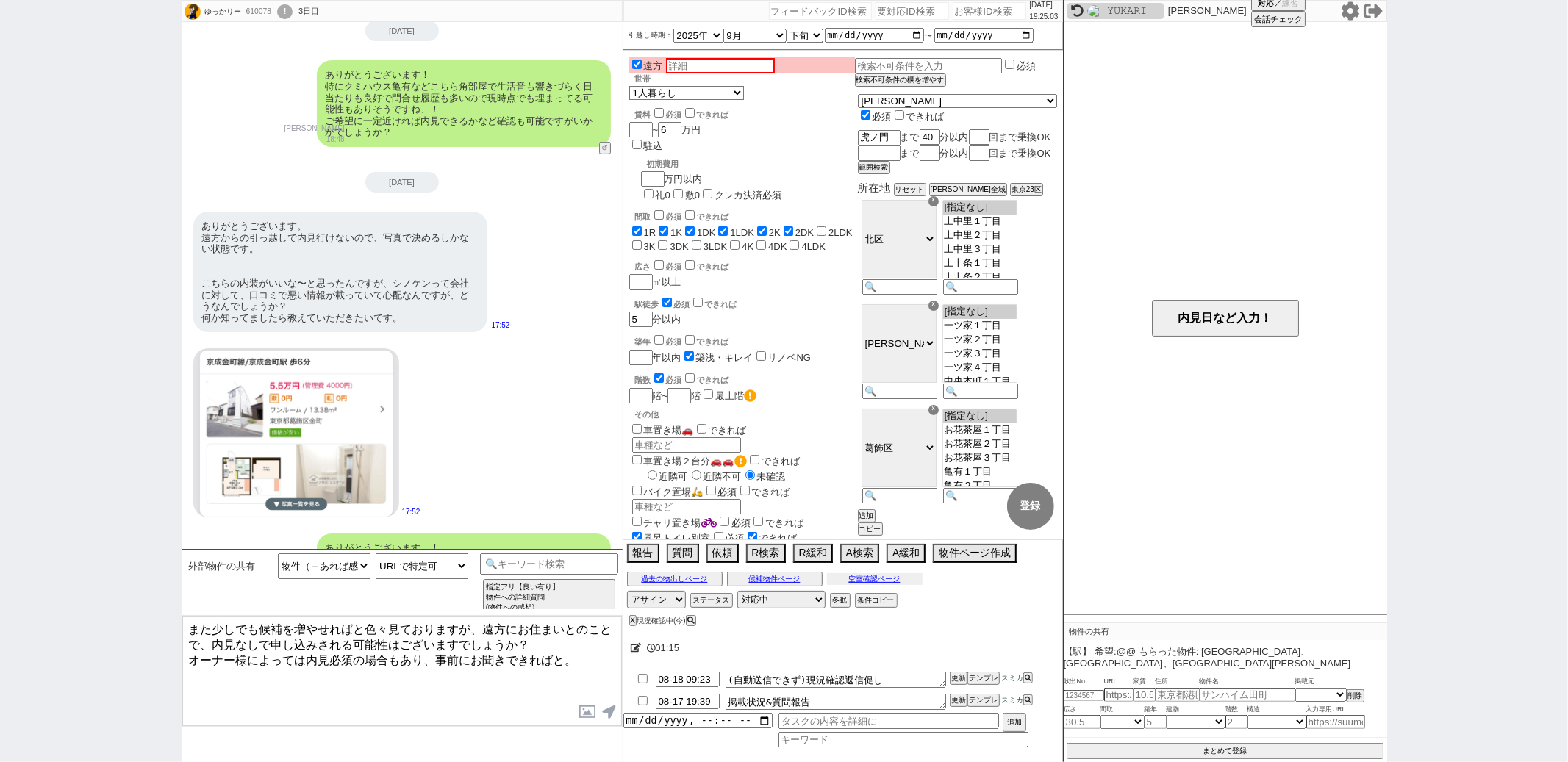
click at [865, 578] on button "空室確認ページ" at bounding box center [875, 579] width 95 height 12
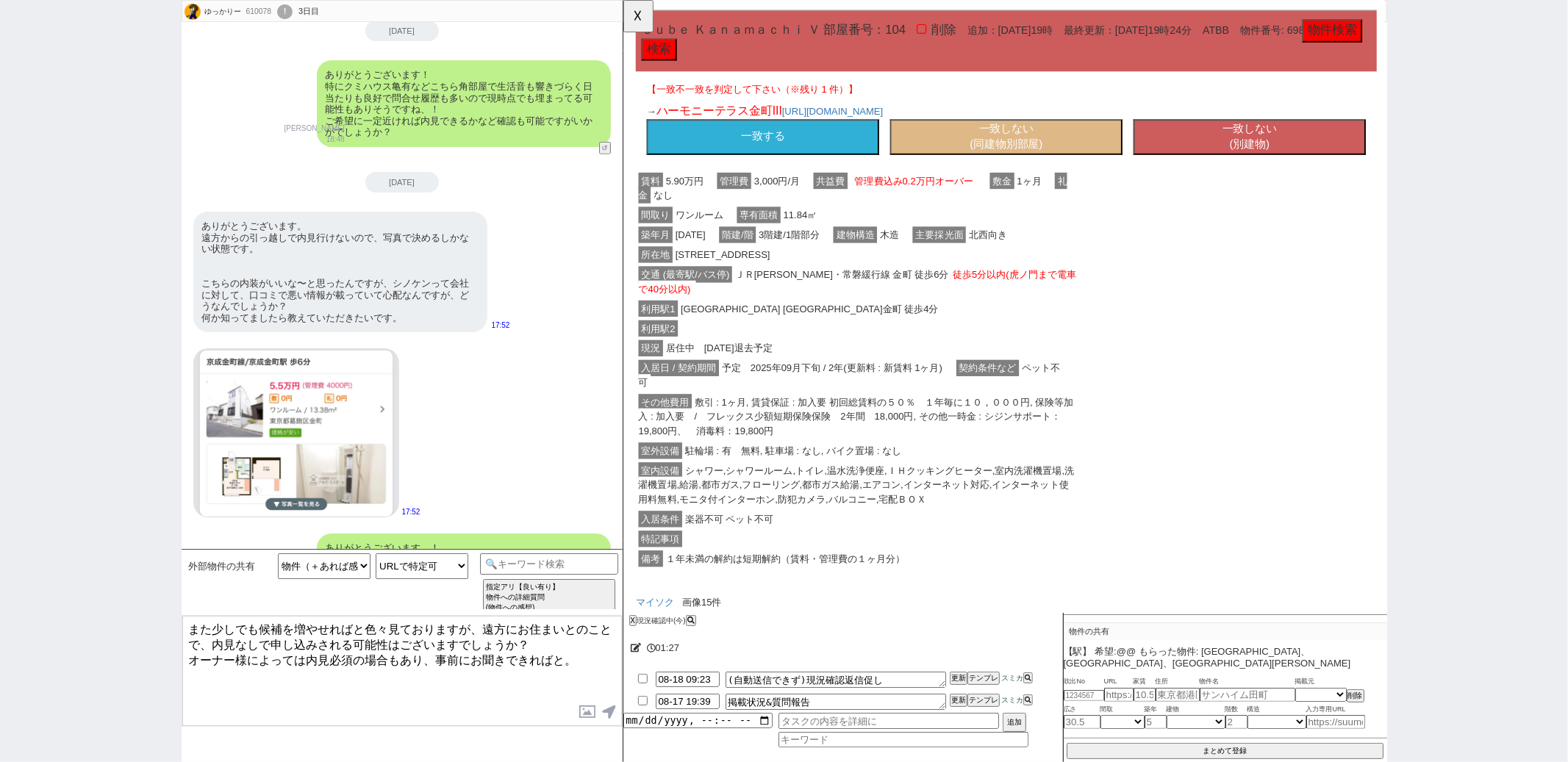
scroll to position [133, 0]
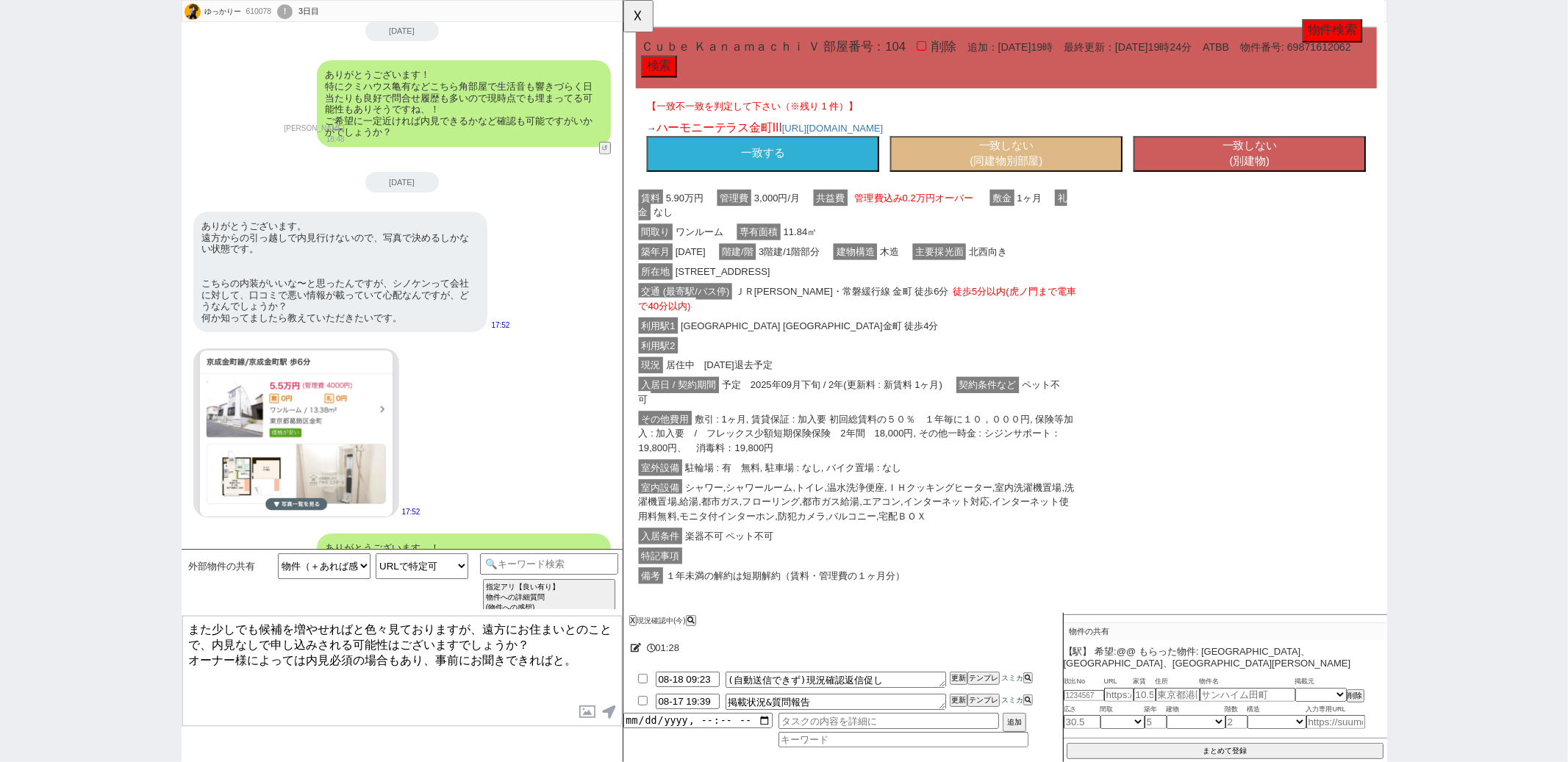
click at [1244, 150] on button "一致しない (別建物)" at bounding box center [1296, 165] width 250 height 38
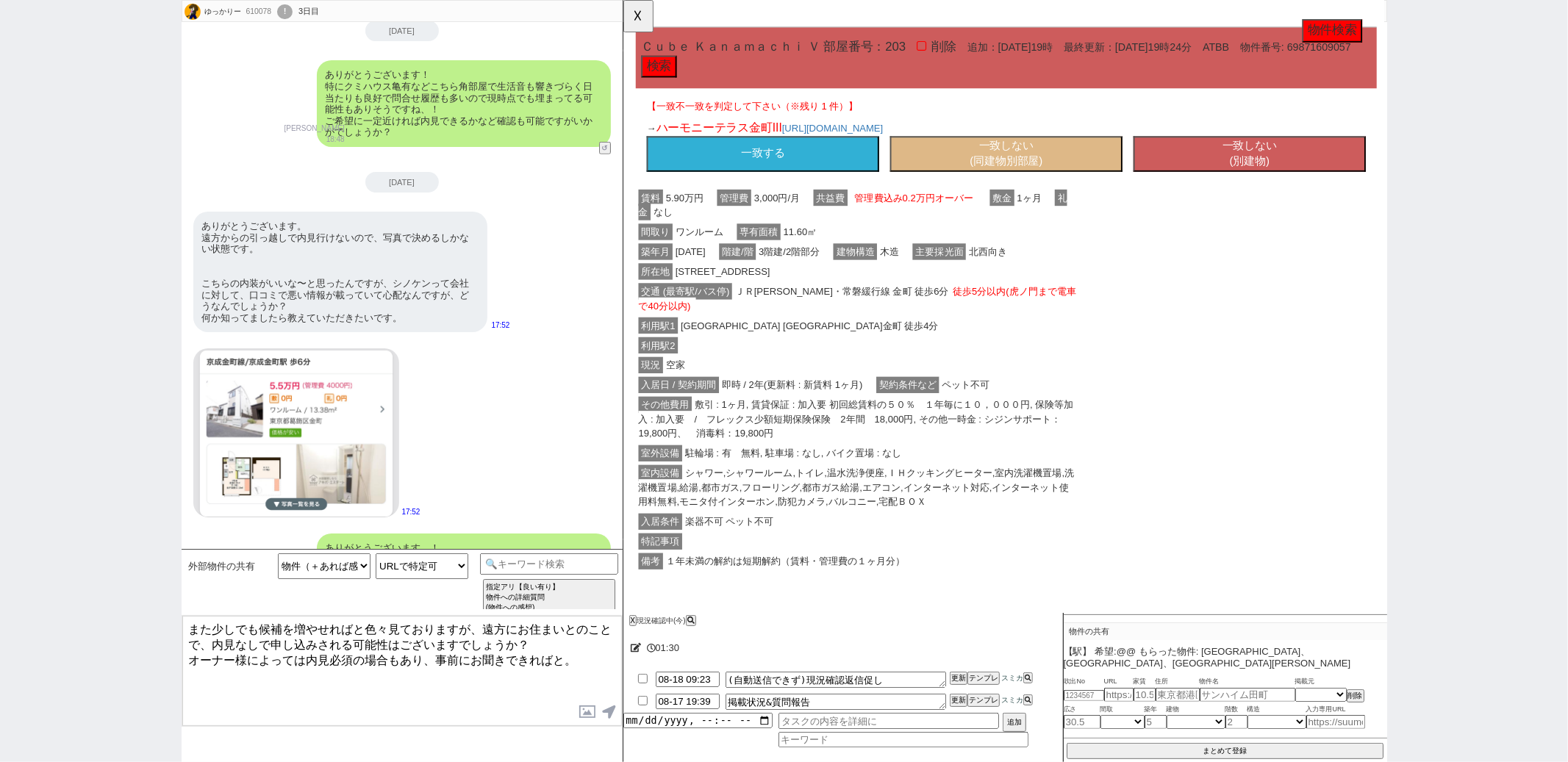
click at [1244, 150] on button "一致しない (別建物)" at bounding box center [1296, 165] width 250 height 38
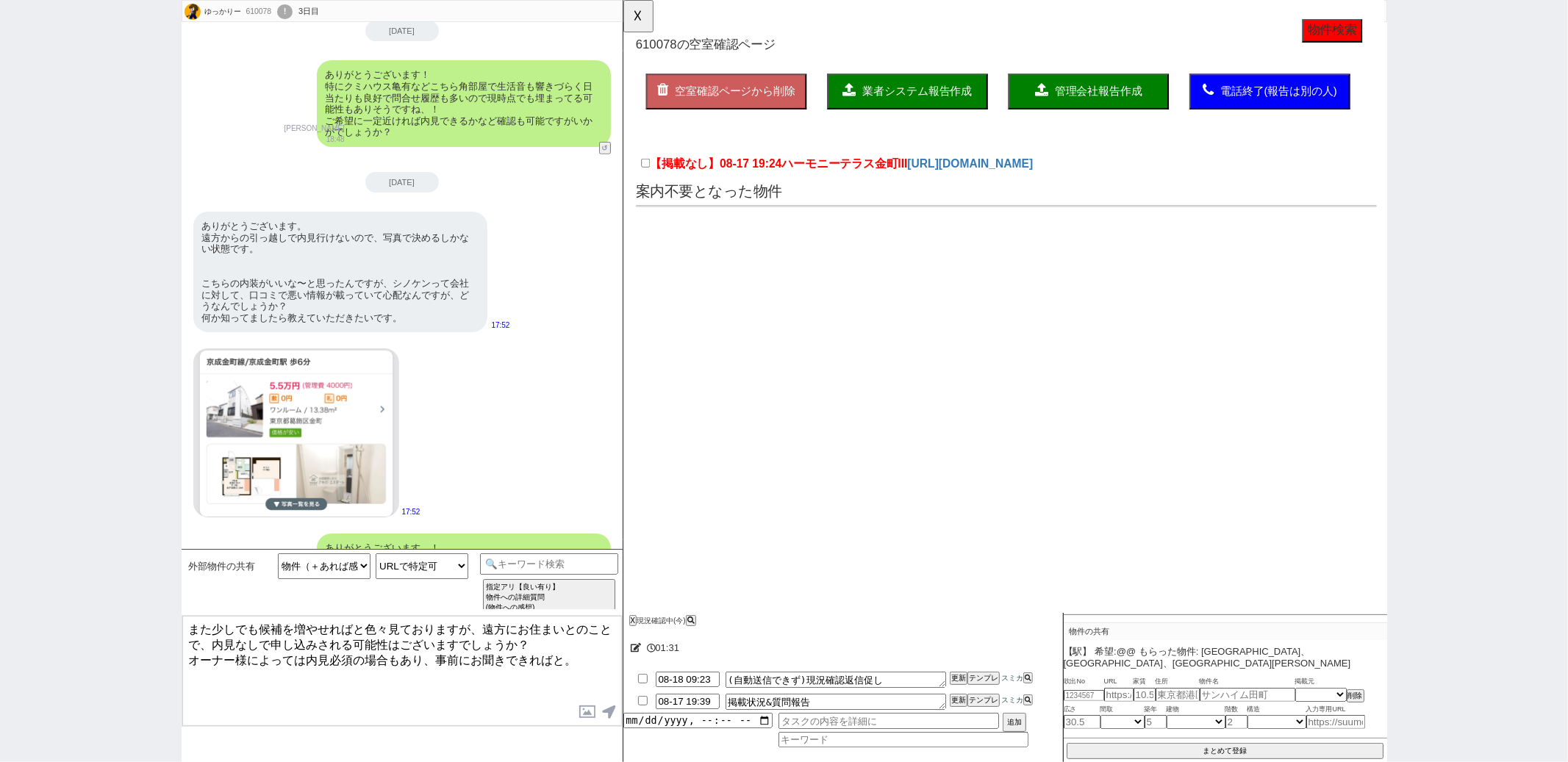
scroll to position [0, 0]
click at [858, 707] on textarea "掲載状況&質問報告" at bounding box center [836, 702] width 220 height 16
click at [955, 689] on button "更新" at bounding box center [957, 684] width 15 height 11
click at [547, 671] on textarea "また少しでも候補を増やせればと色々見ておりますが、遠方にお住まいとのことで、内見なしで申し込みされる可能性はございますでしょうか？ オーナー様によっては内見必…" at bounding box center [402, 671] width 440 height 110
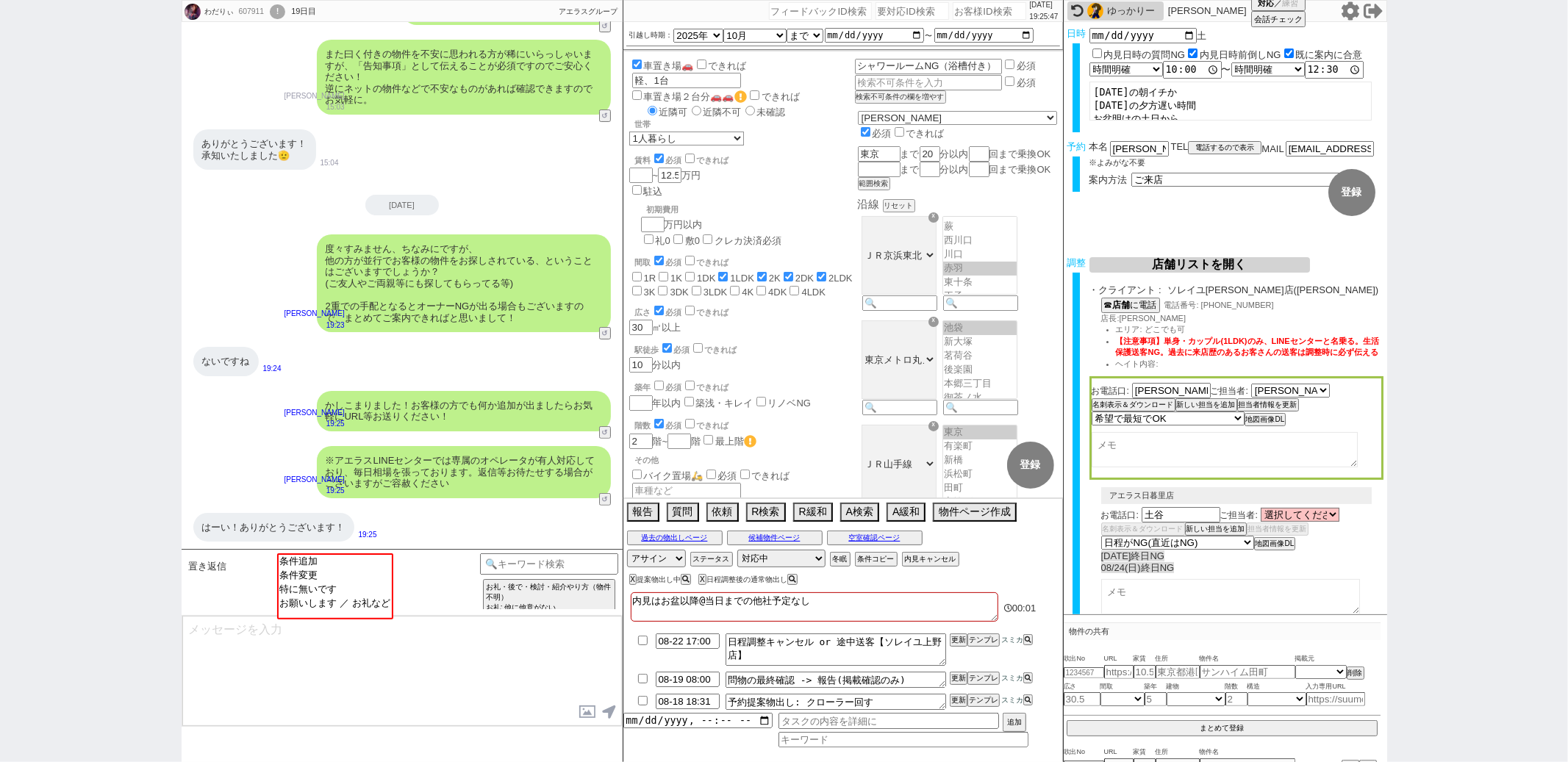
scroll to position [231, 0]
click at [341, 607] on option "お願いします ／ お礼など" at bounding box center [334, 602] width 113 height 14
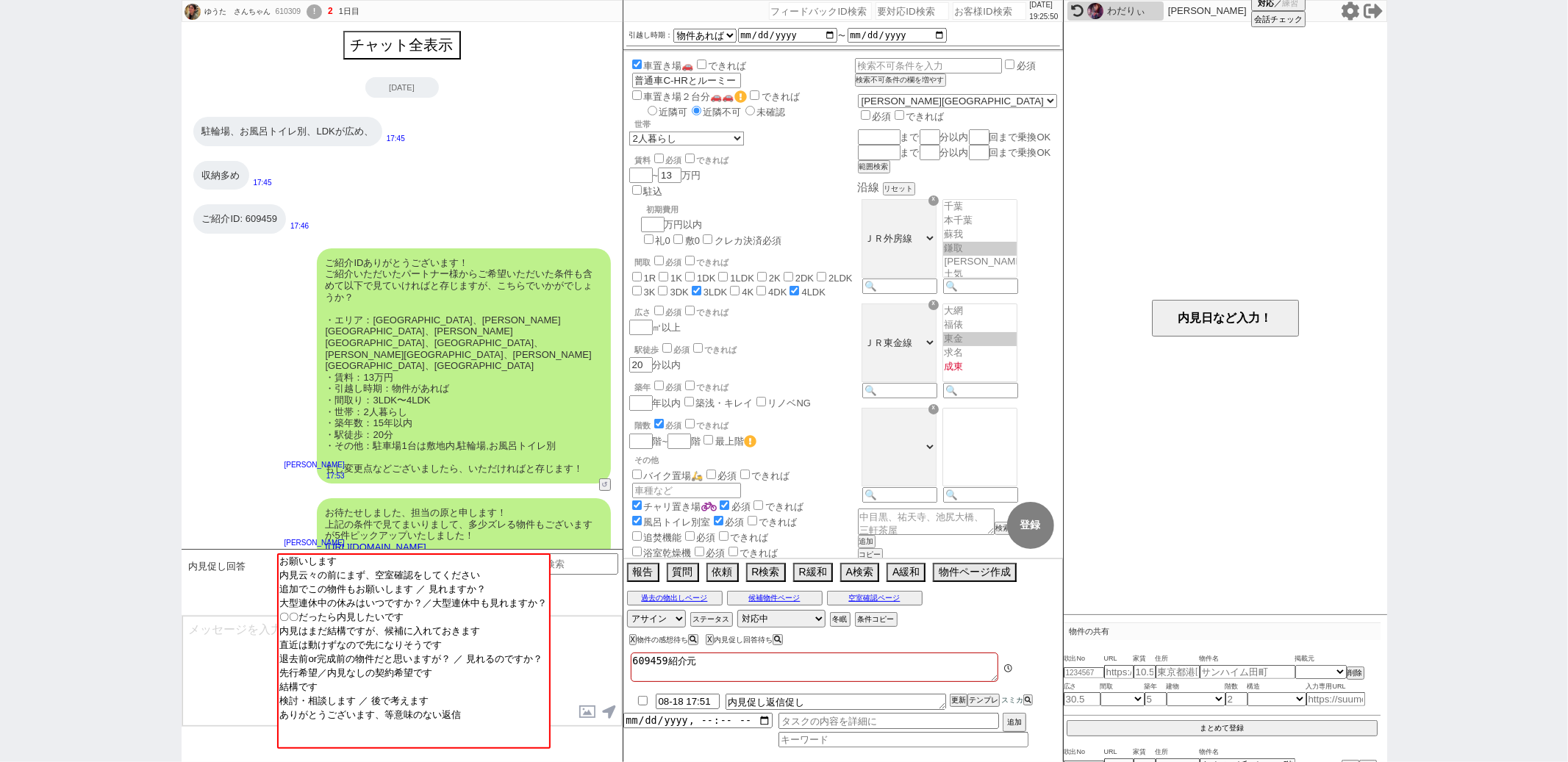
scroll to position [409, 0]
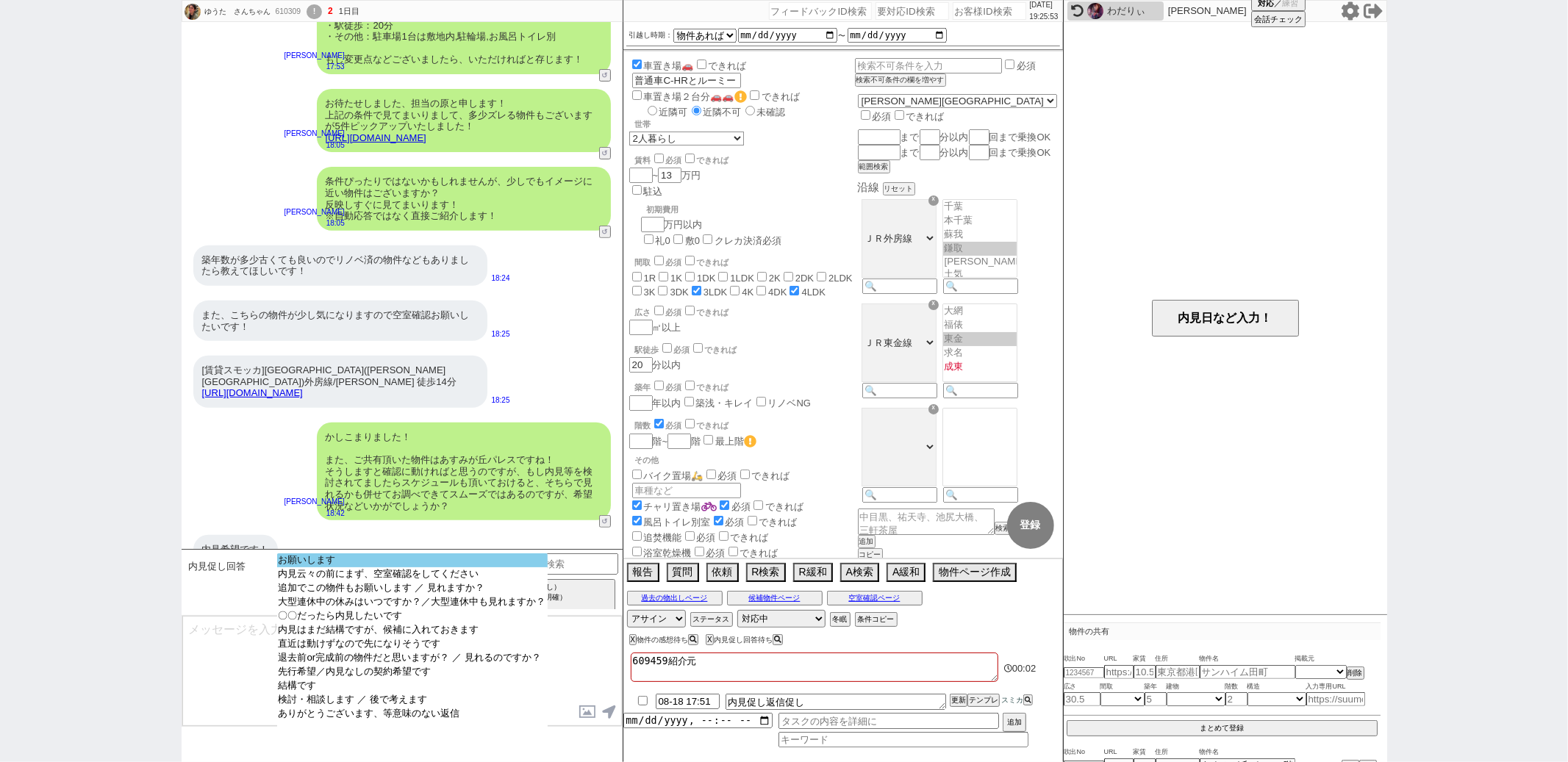
click at [354, 567] on option "お願いします" at bounding box center [412, 574] width 271 height 14
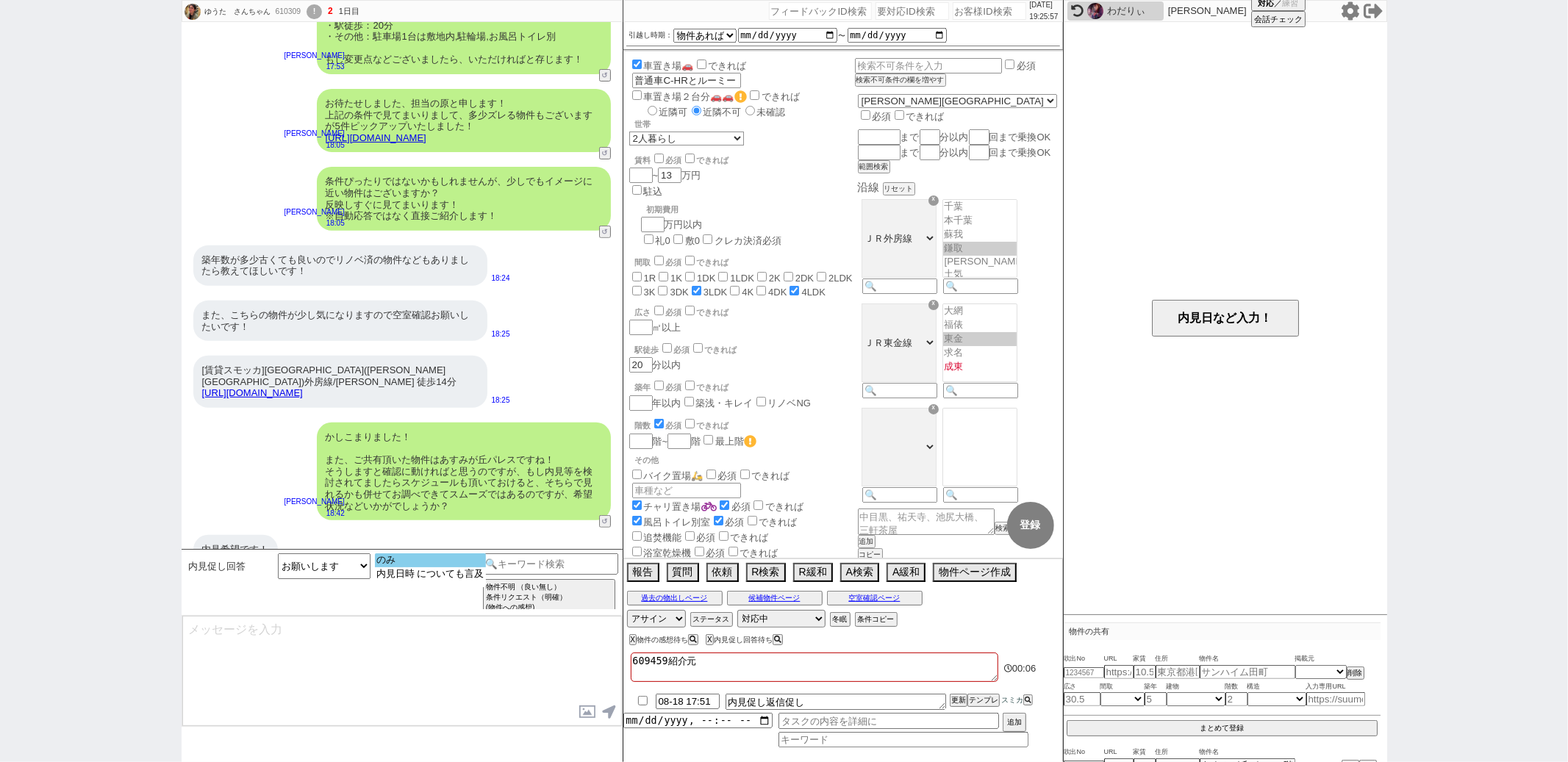
click at [386, 567] on option "のみ" at bounding box center [430, 574] width 111 height 14
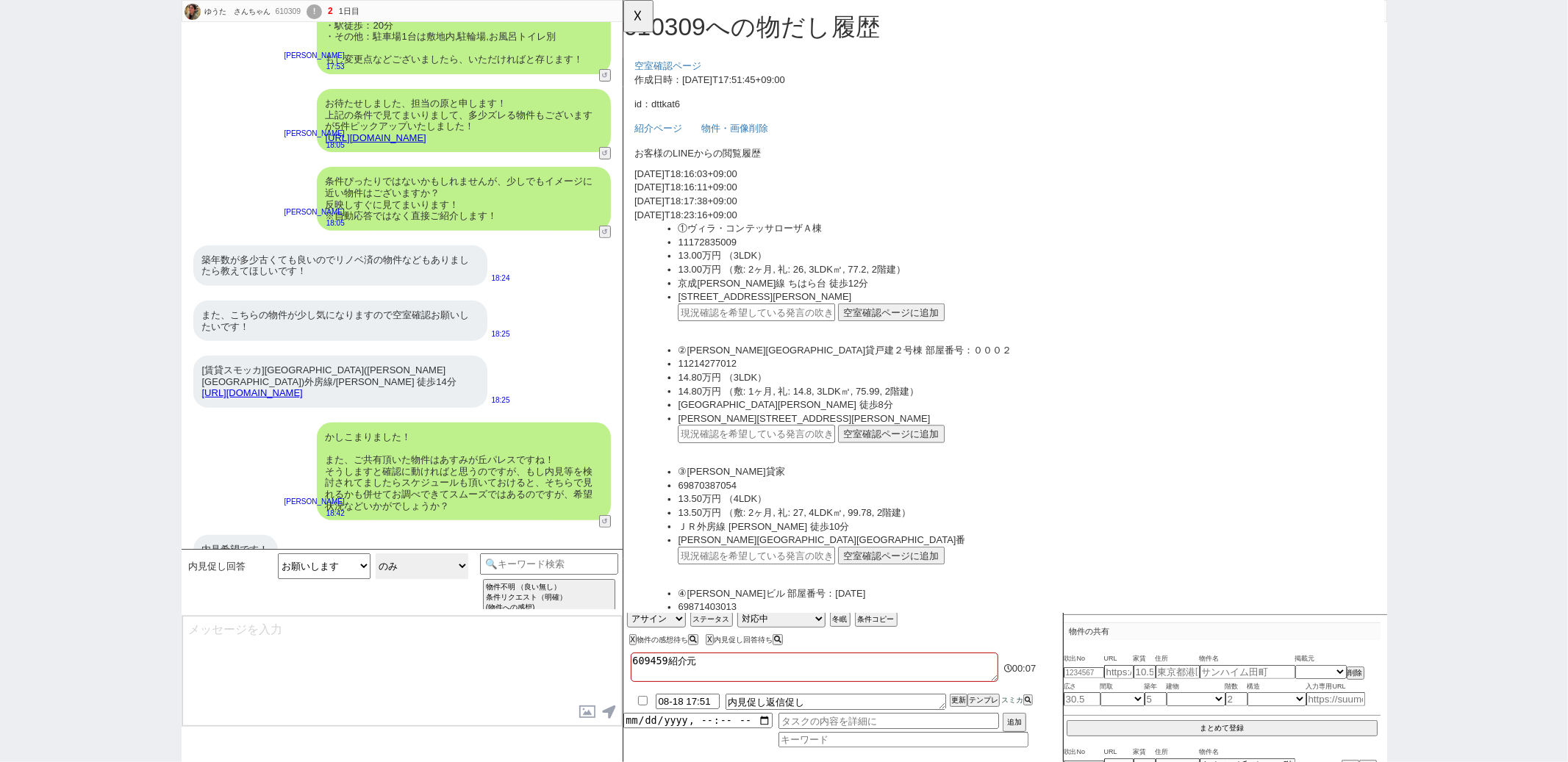
scroll to position [0, 0]
click at [631, 7] on button "☓" at bounding box center [636, 15] width 27 height 30
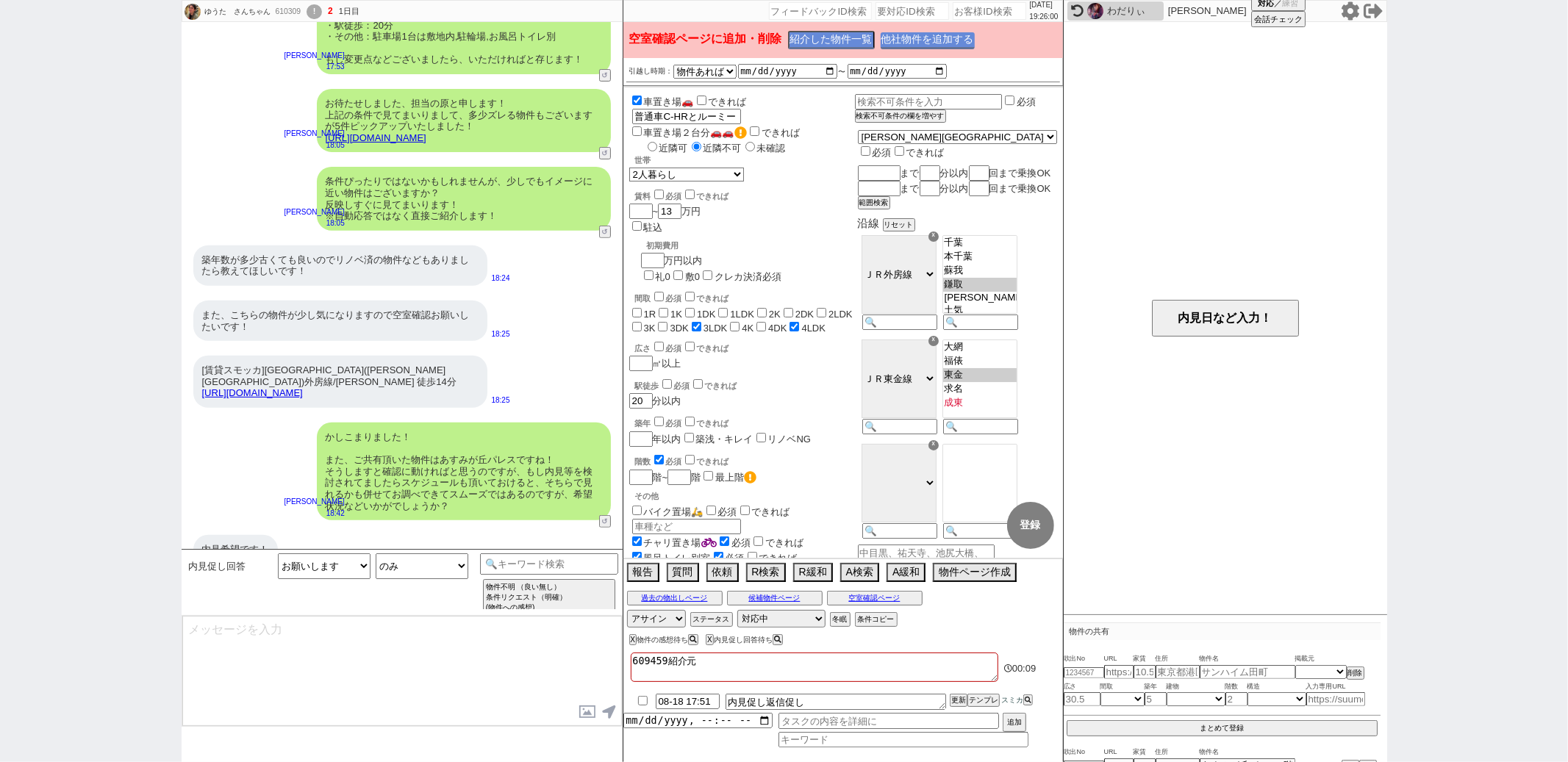
click at [941, 35] on button "他社物件を追加する" at bounding box center [927, 40] width 94 height 17
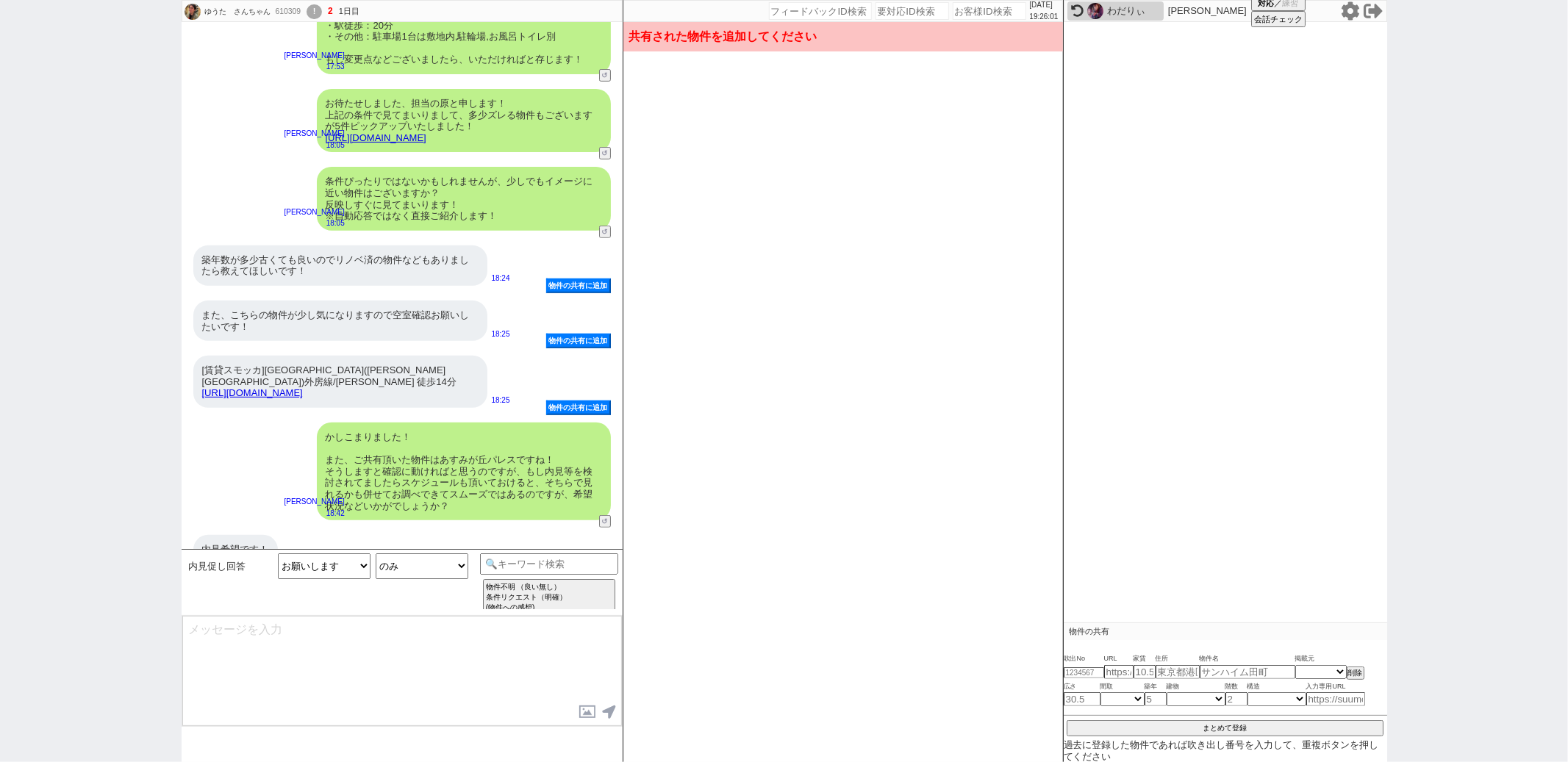
click at [267, 535] on div "内見希望です！" at bounding box center [235, 550] width 85 height 30
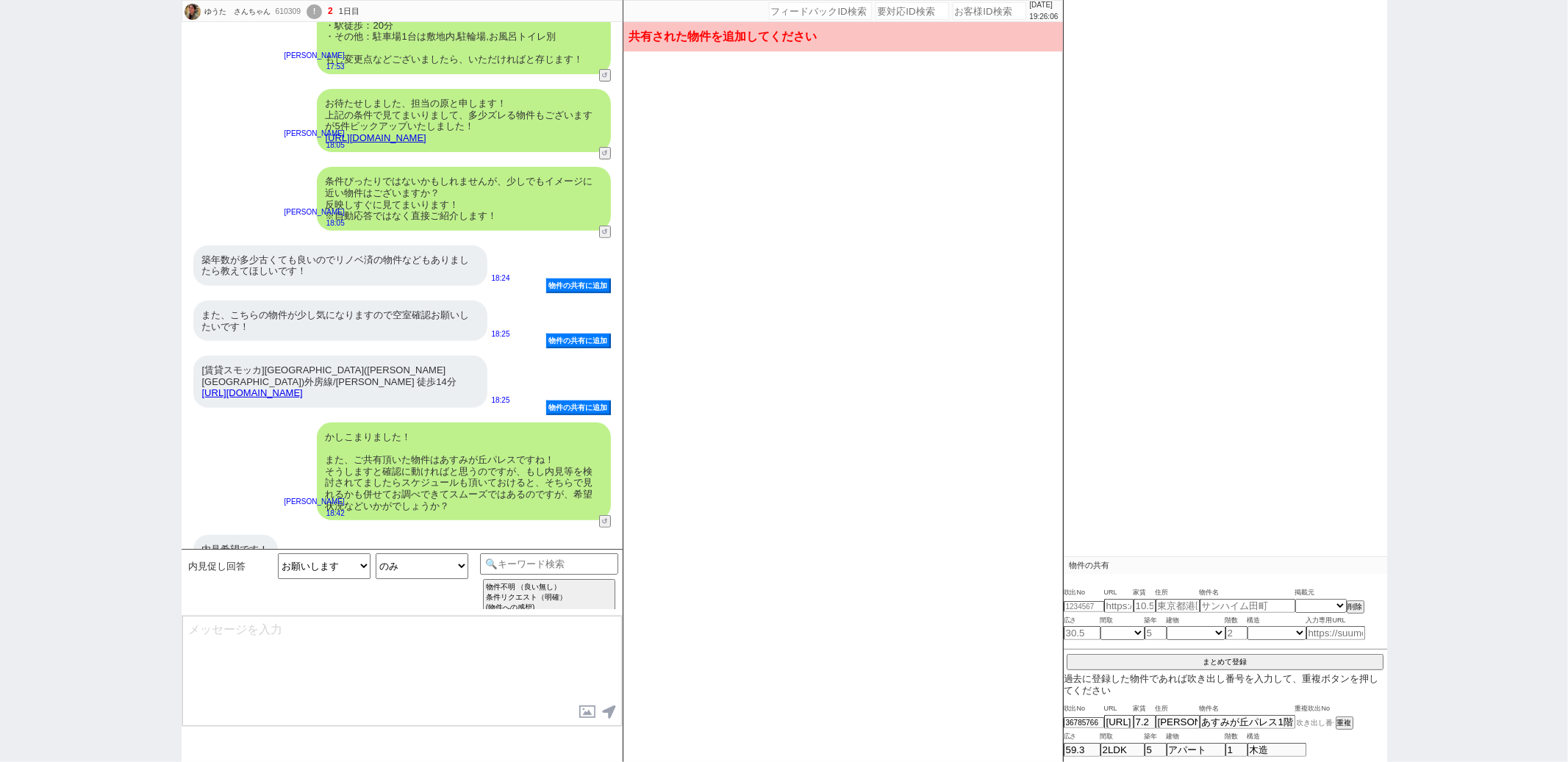
click at [1302, 719] on input at bounding box center [1316, 723] width 40 height 10
paste input "36786403"
click at [1348, 719] on button "重複" at bounding box center [1344, 723] width 15 height 11
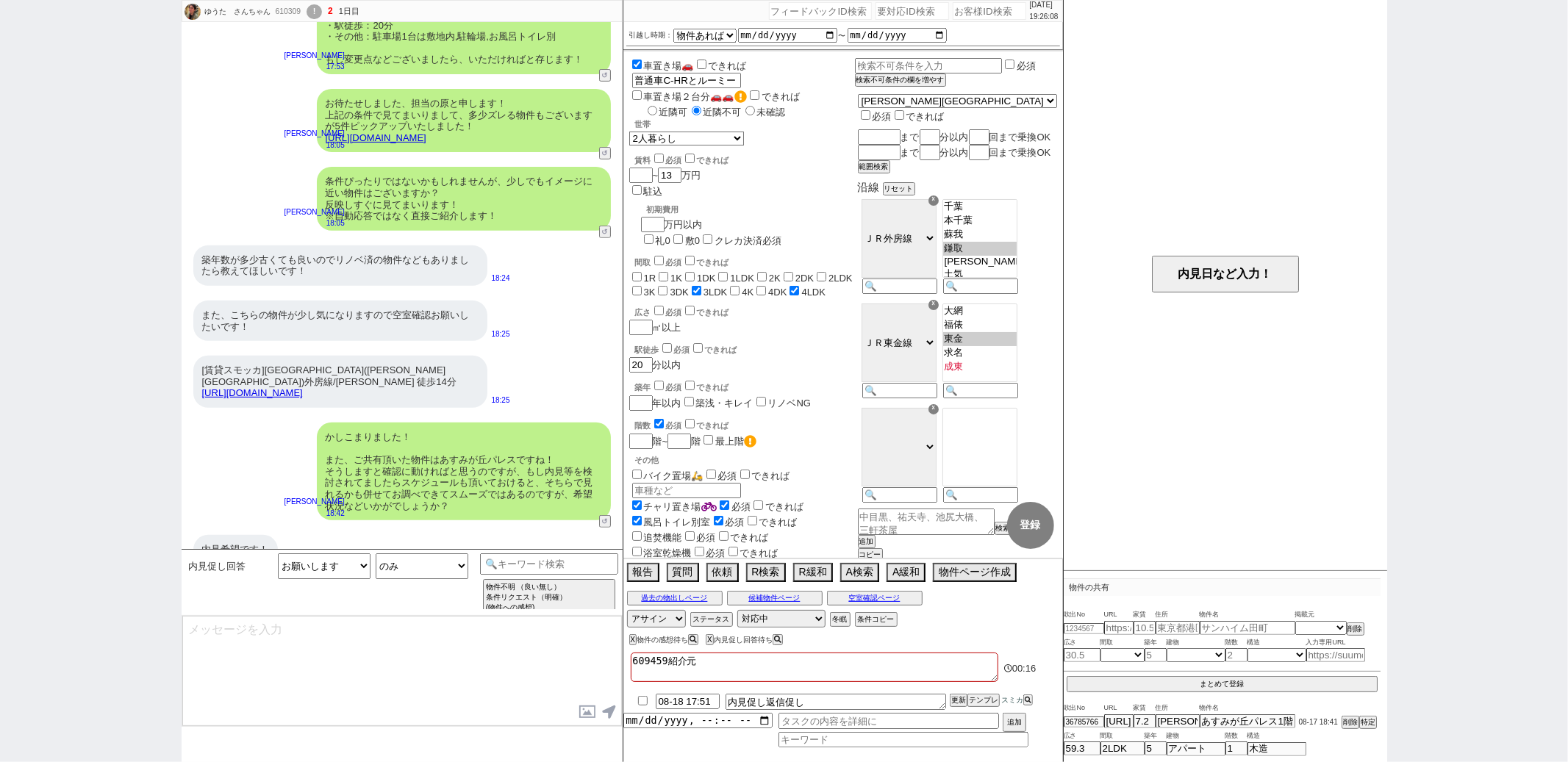
scroll to position [43, 0]
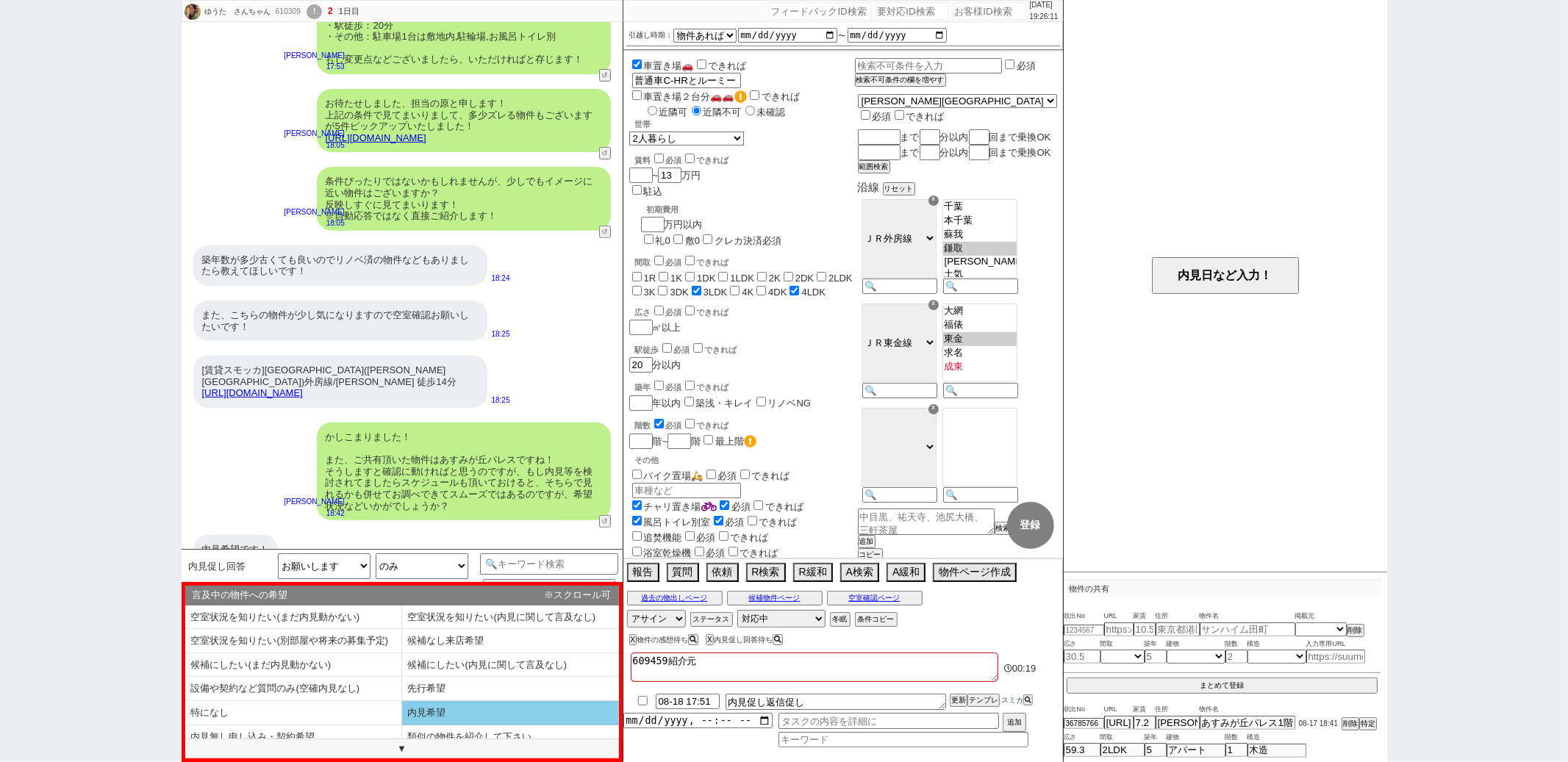
click at [402, 726] on li "内見希望" at bounding box center [294, 738] width 217 height 25
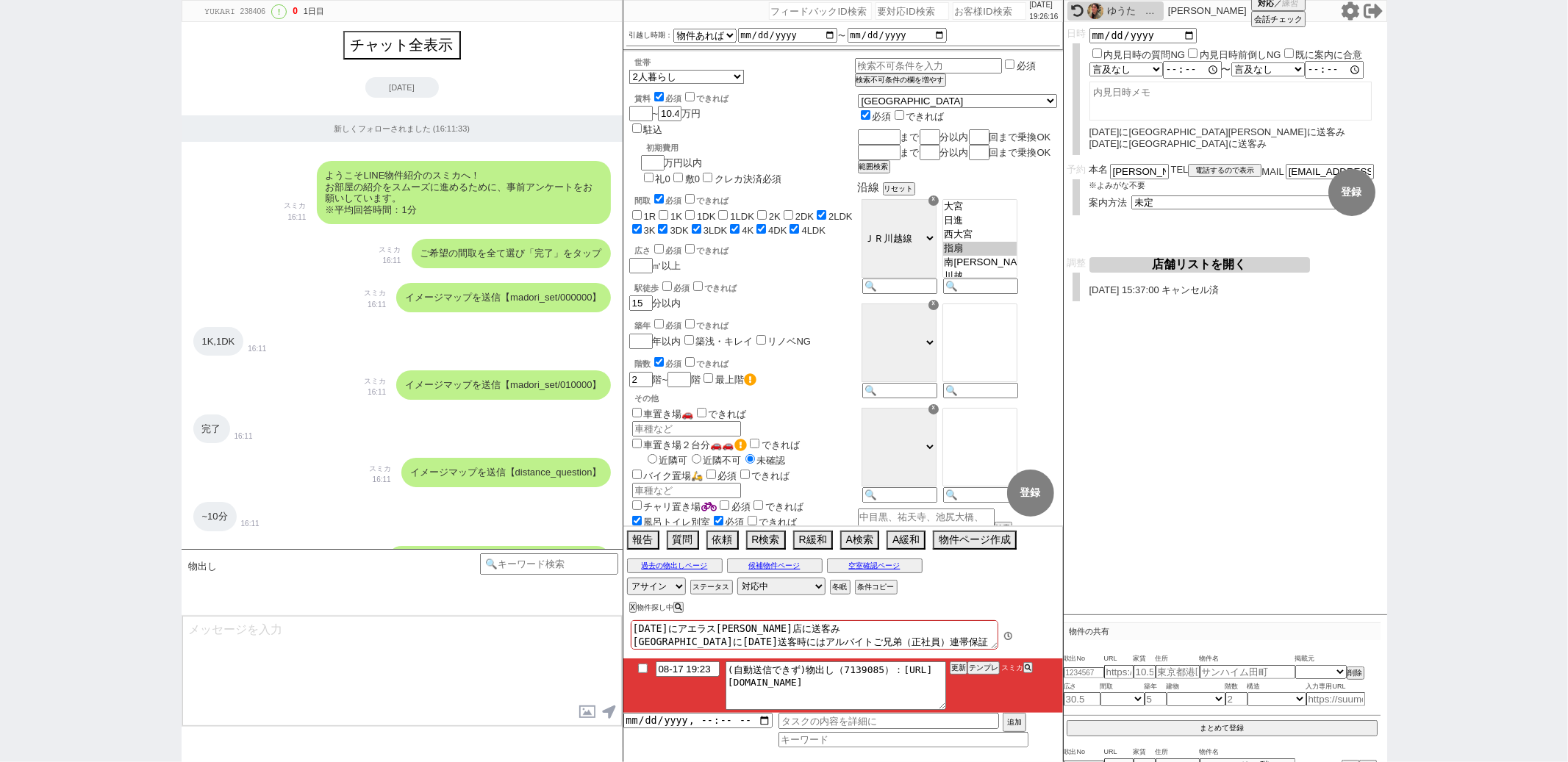
scroll to position [23583, 0]
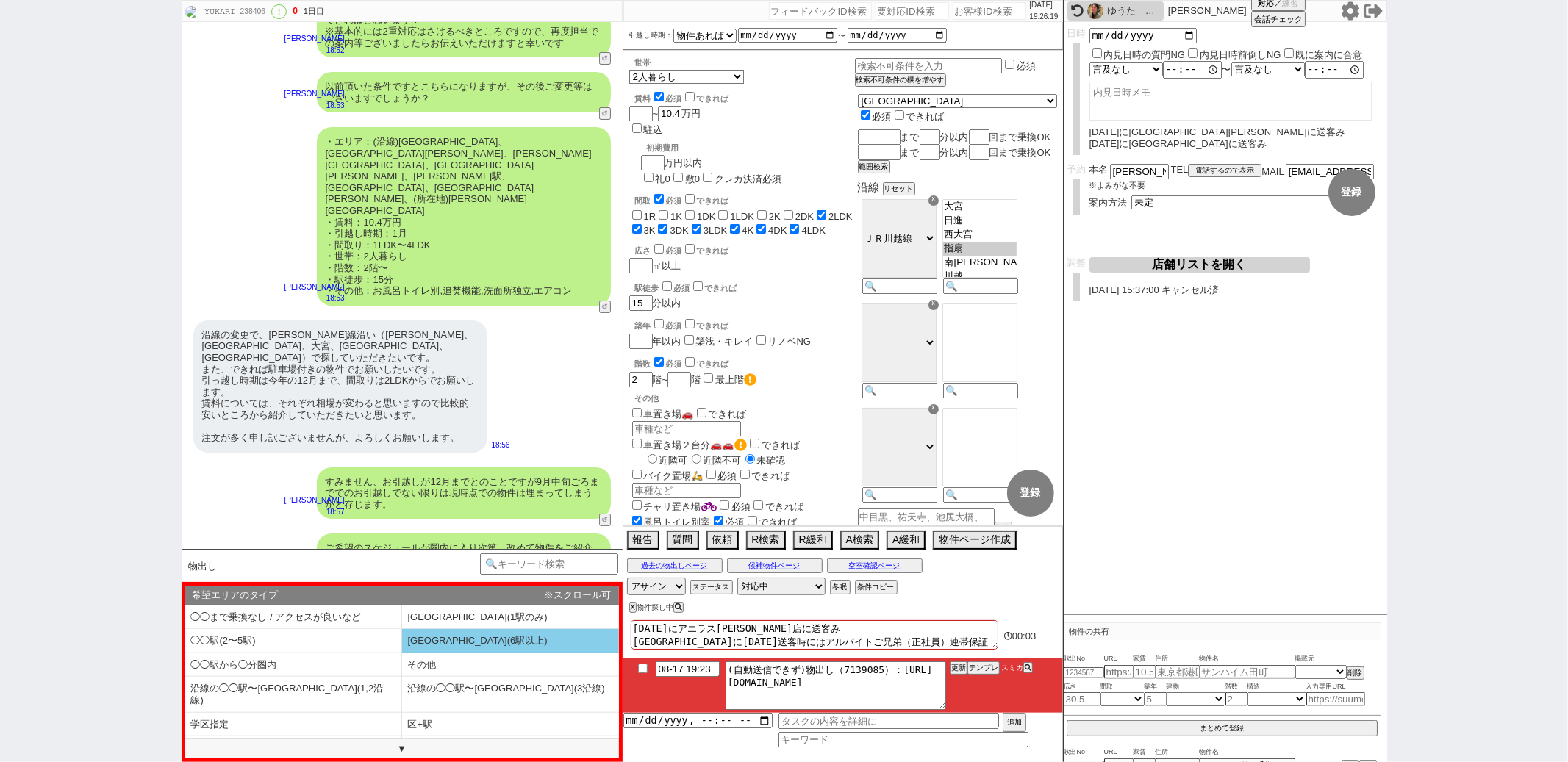
click at [402, 653] on li "◯◯駅(6駅以上)" at bounding box center [294, 666] width 217 height 25
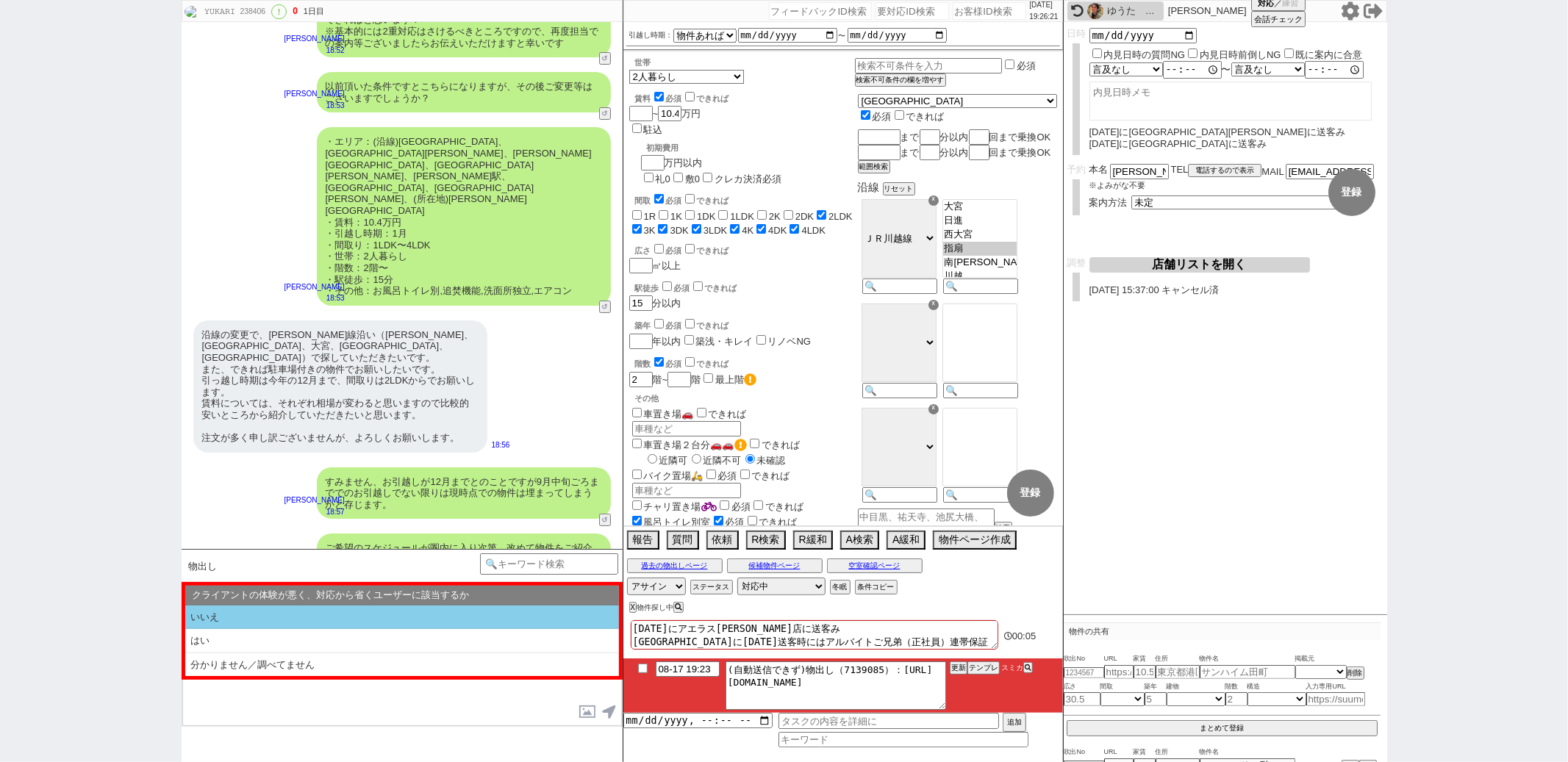
click at [446, 622] on li "いいえ" at bounding box center [402, 618] width 434 height 25
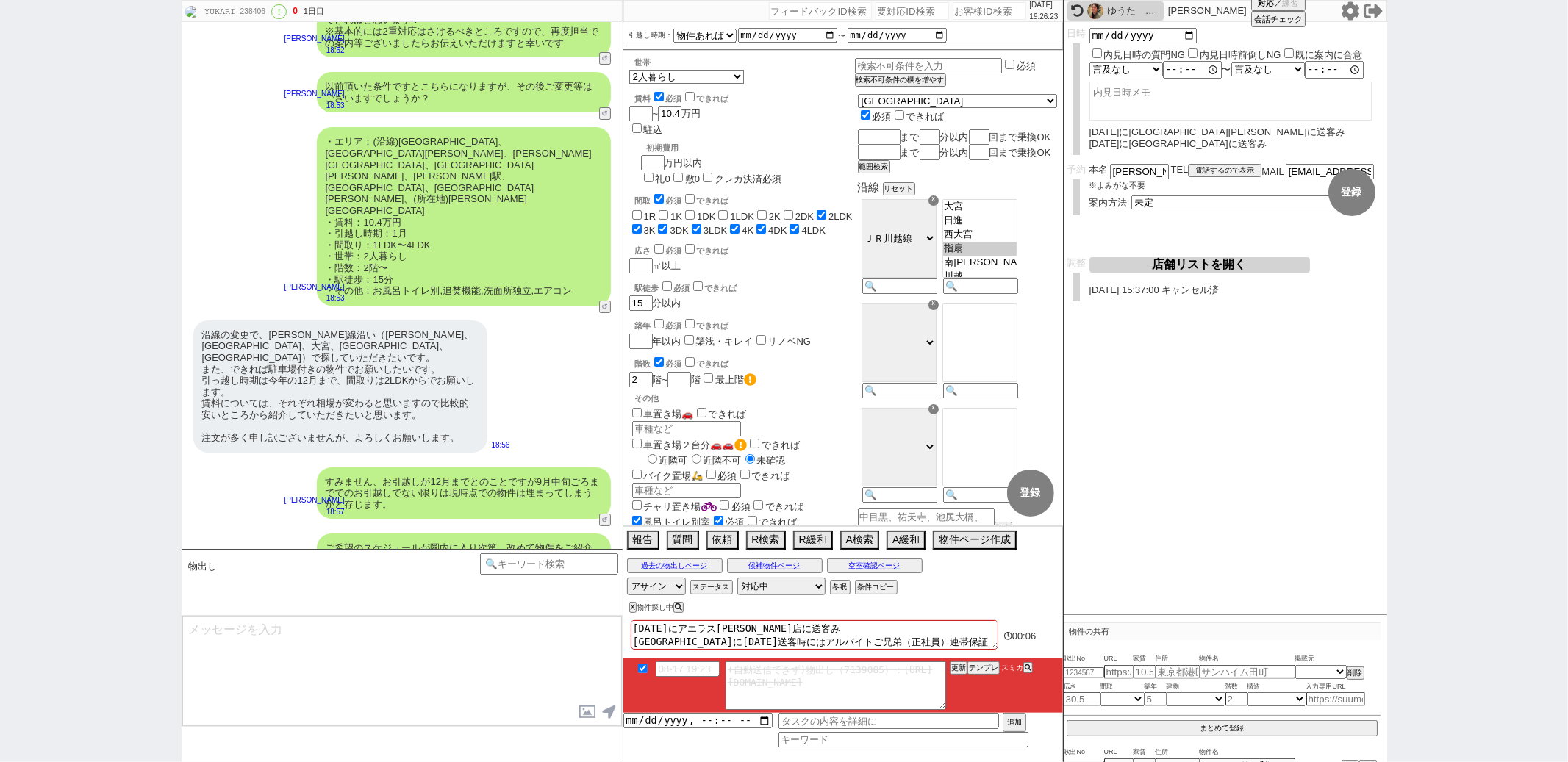
scroll to position [23650, 0]
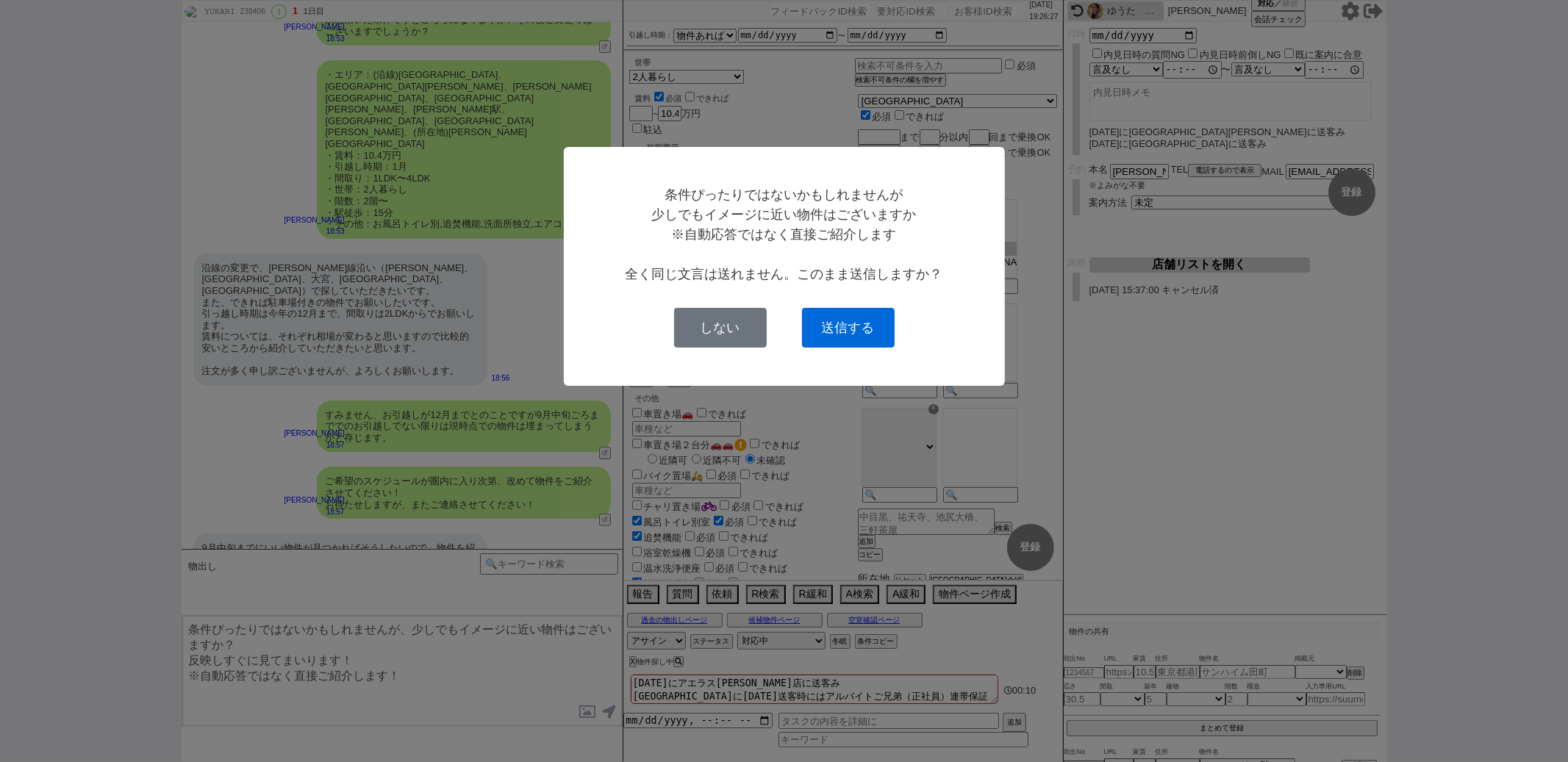
click at [838, 328] on button "送信する" at bounding box center [849, 328] width 93 height 39
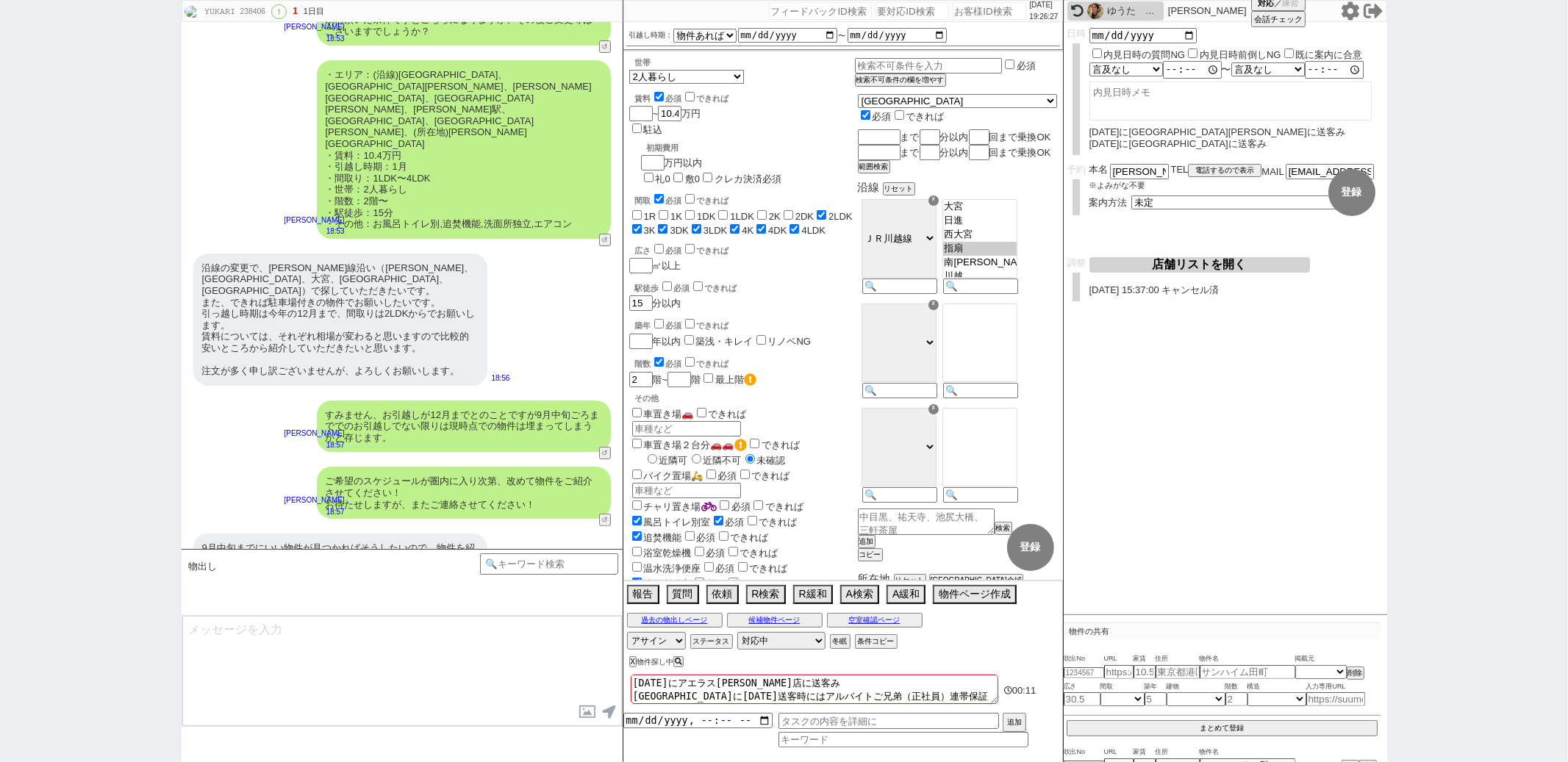
scroll to position [23729, 0]
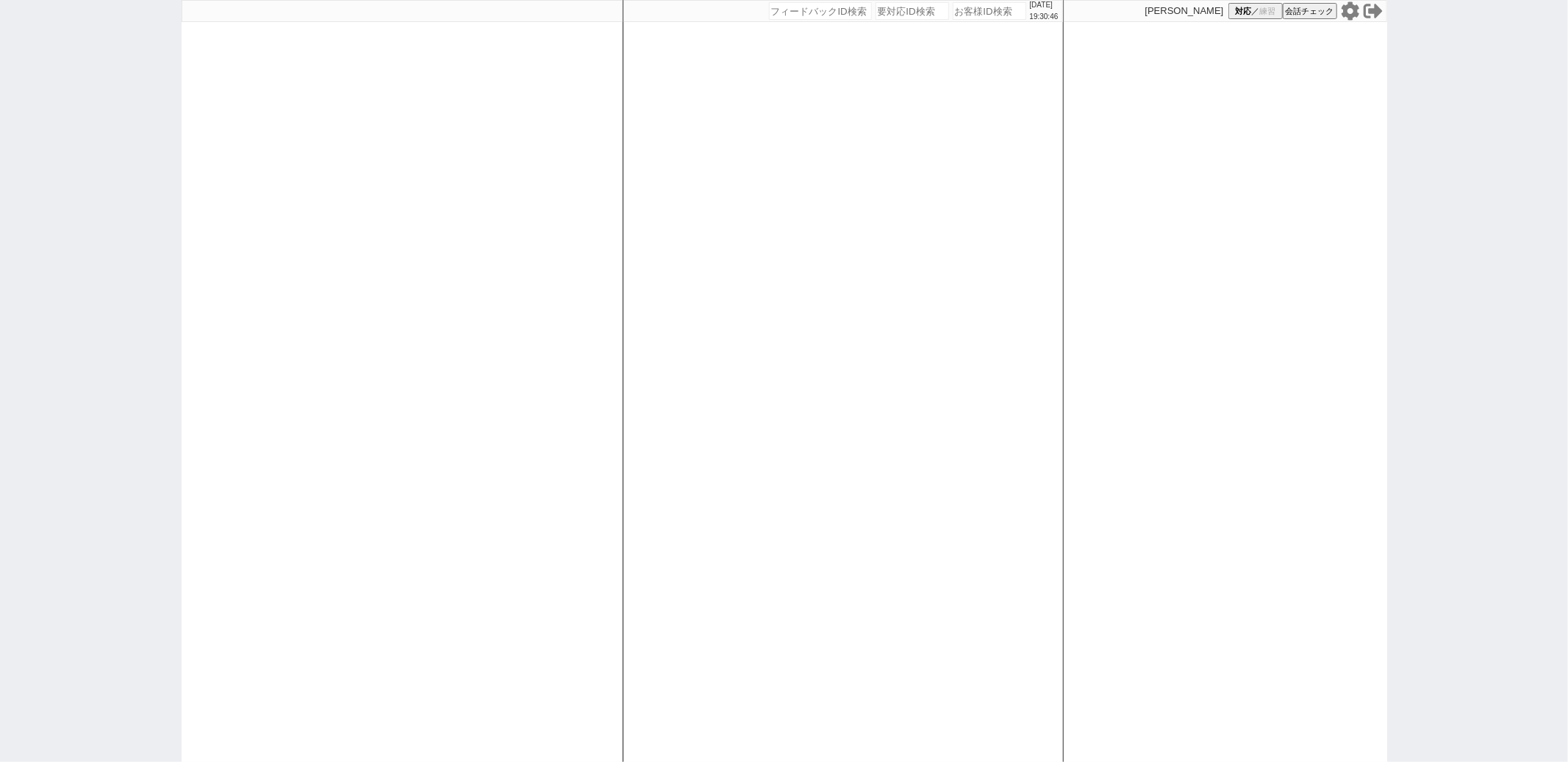
click at [824, 16] on input "number" at bounding box center [820, 11] width 103 height 17
paste input "140519"
type input "140519"
select select "500"
select select
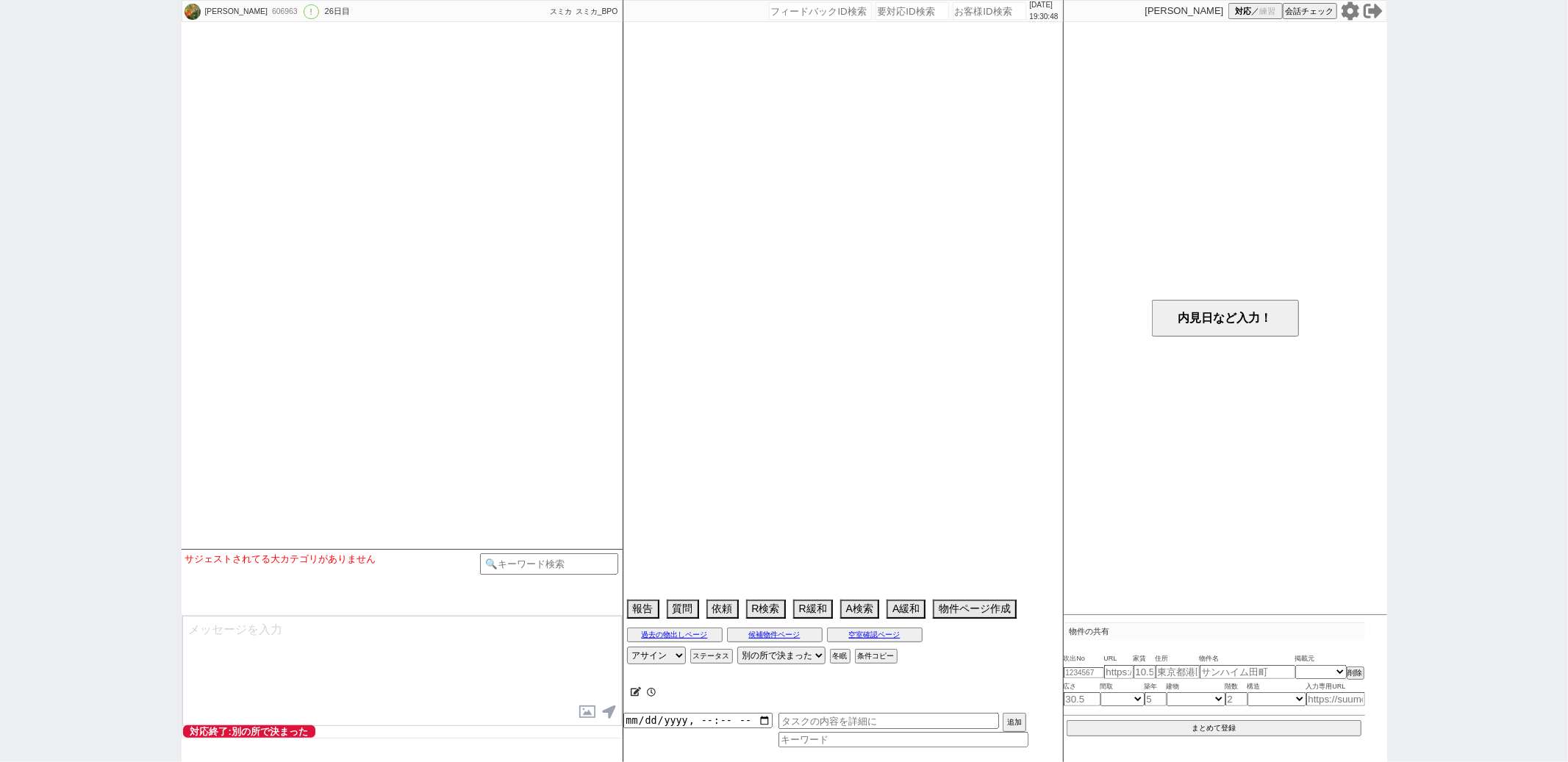
select select "2025"
select select "9"
select select "36"
select select "1"
select select "29"
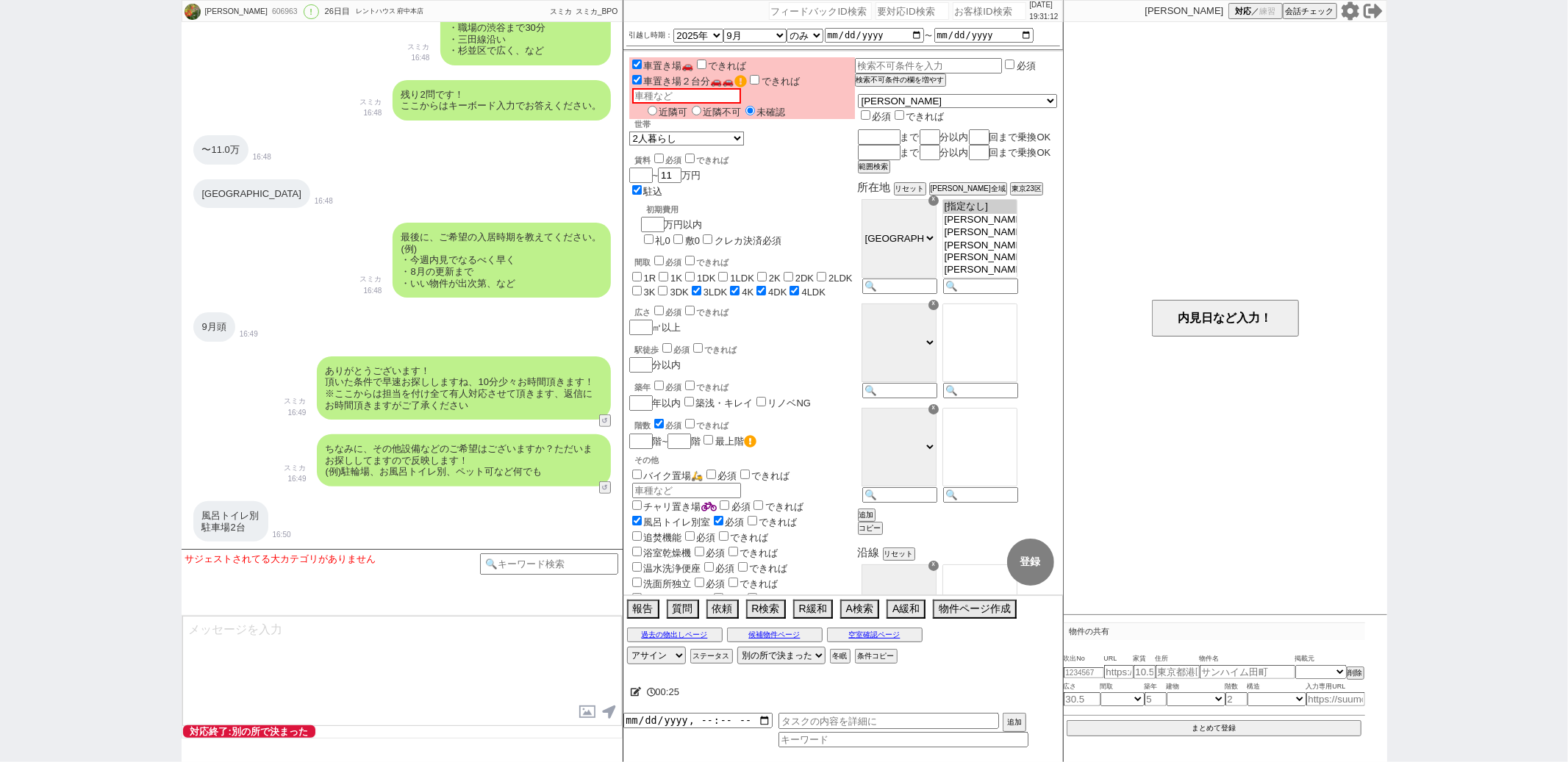
scroll to position [1098, 0]
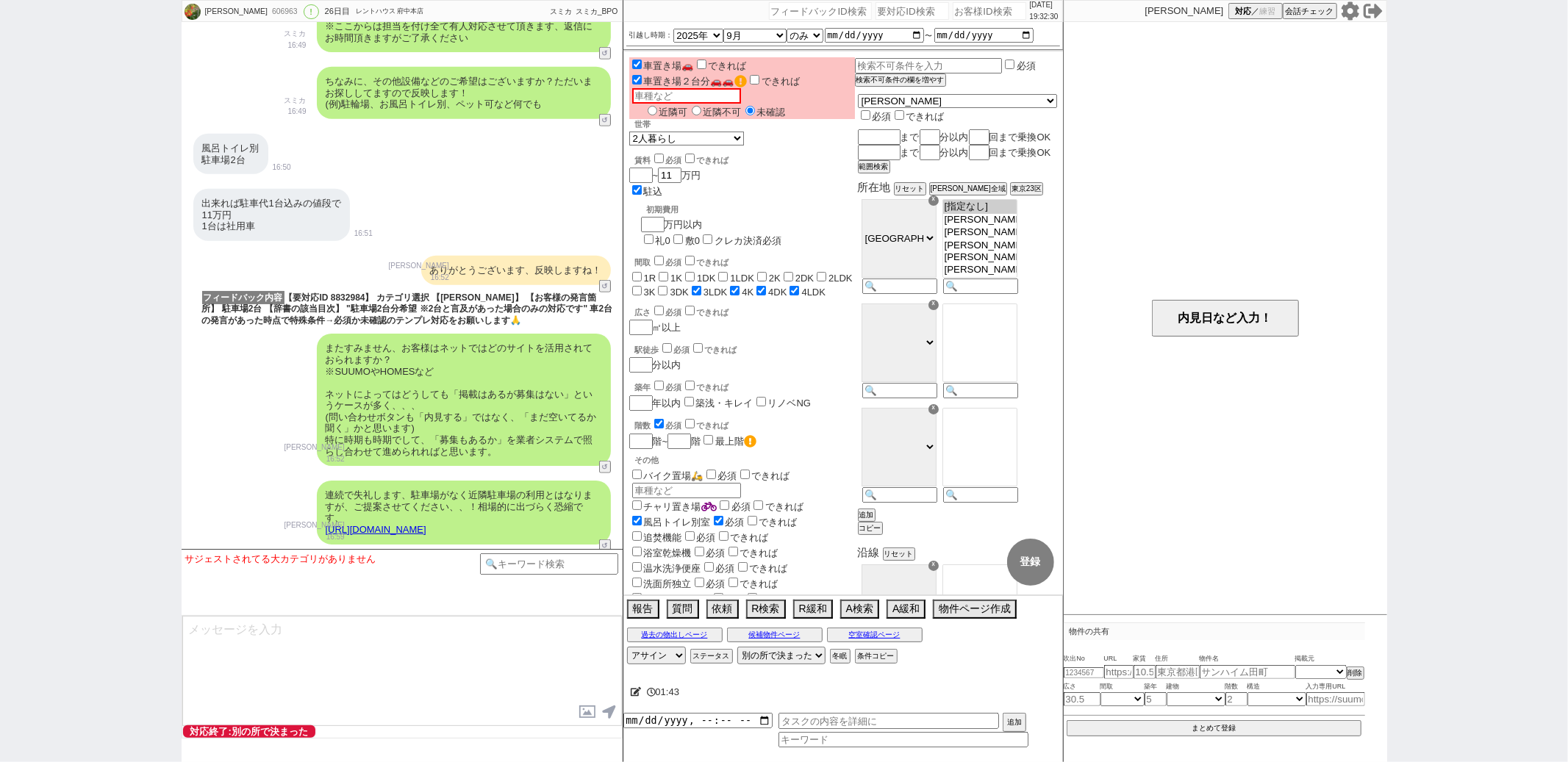
click at [821, 16] on input "number" at bounding box center [820, 11] width 103 height 17
paste input "140517"
type input "140517"
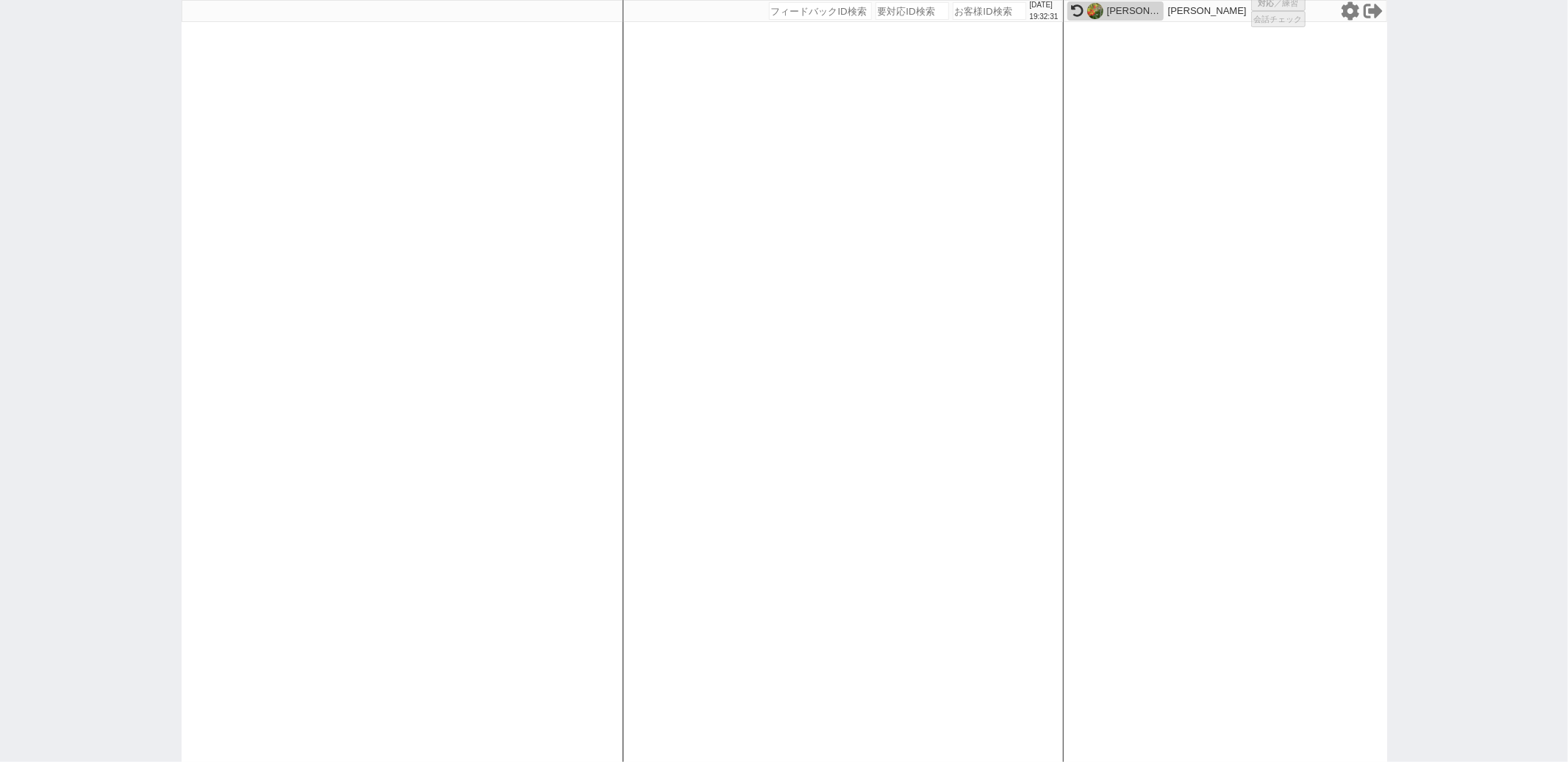
select select "100"
select select "1"
select select "2"
select select "5"
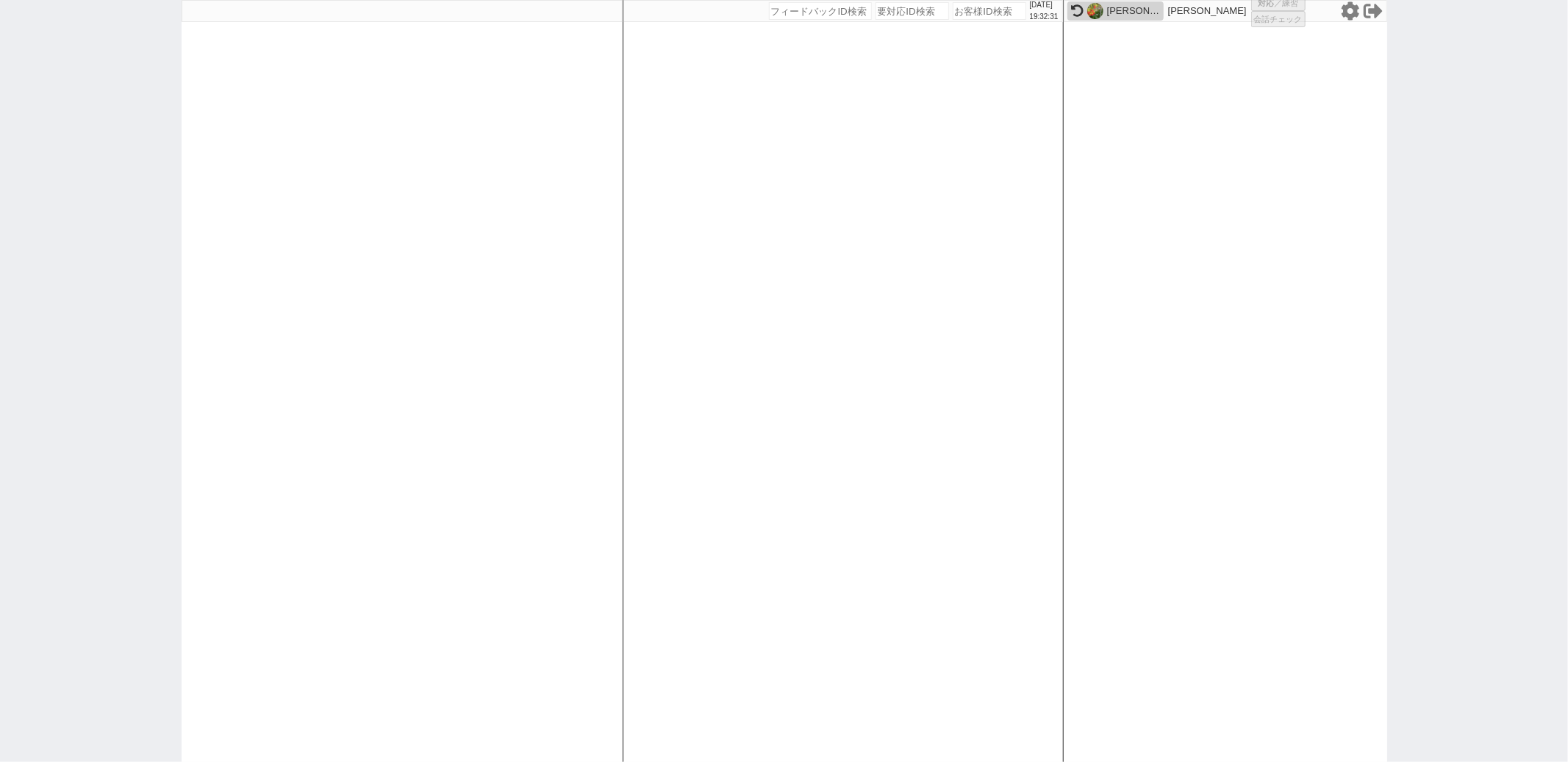
select select
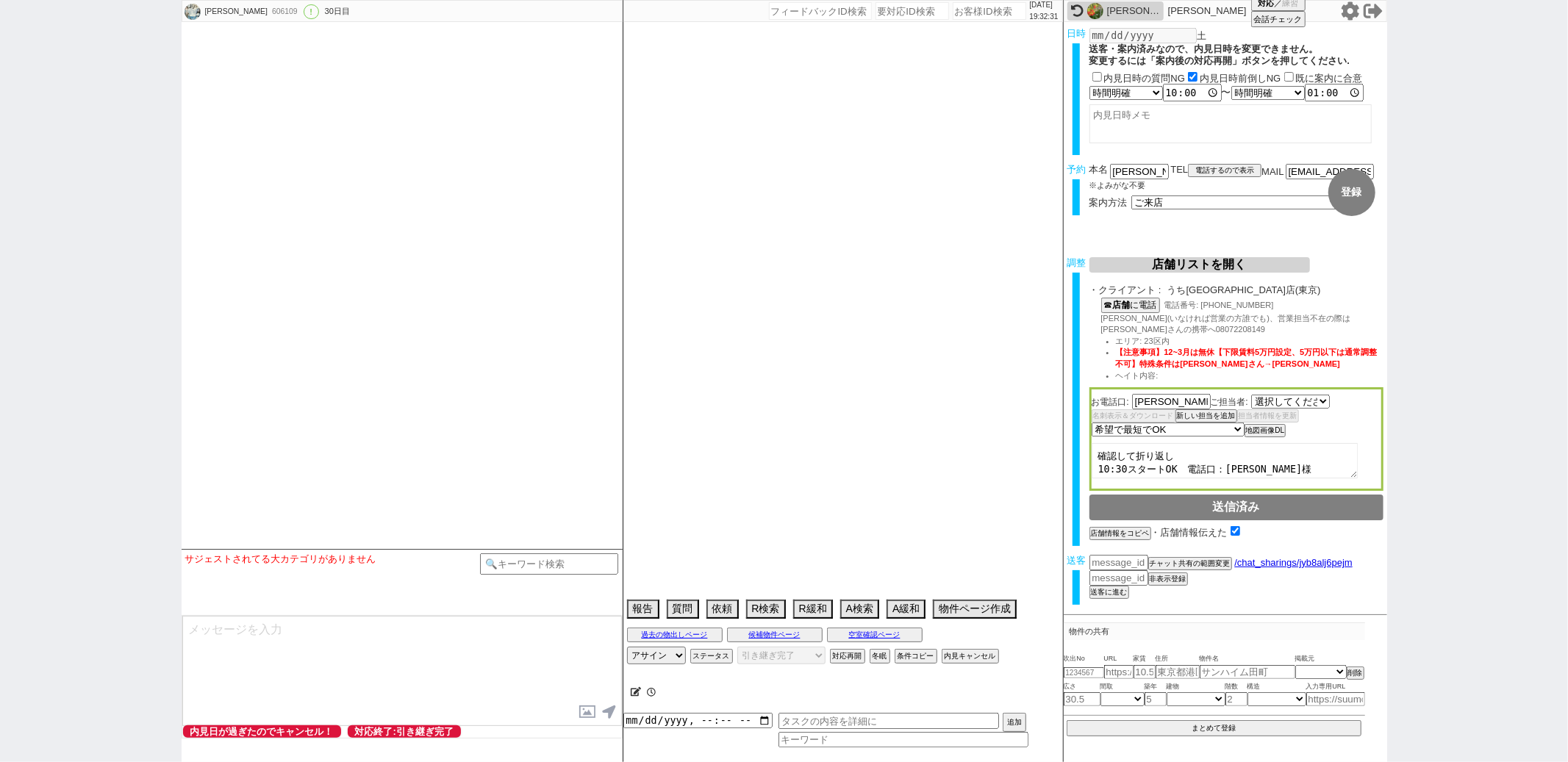
select select "2683"
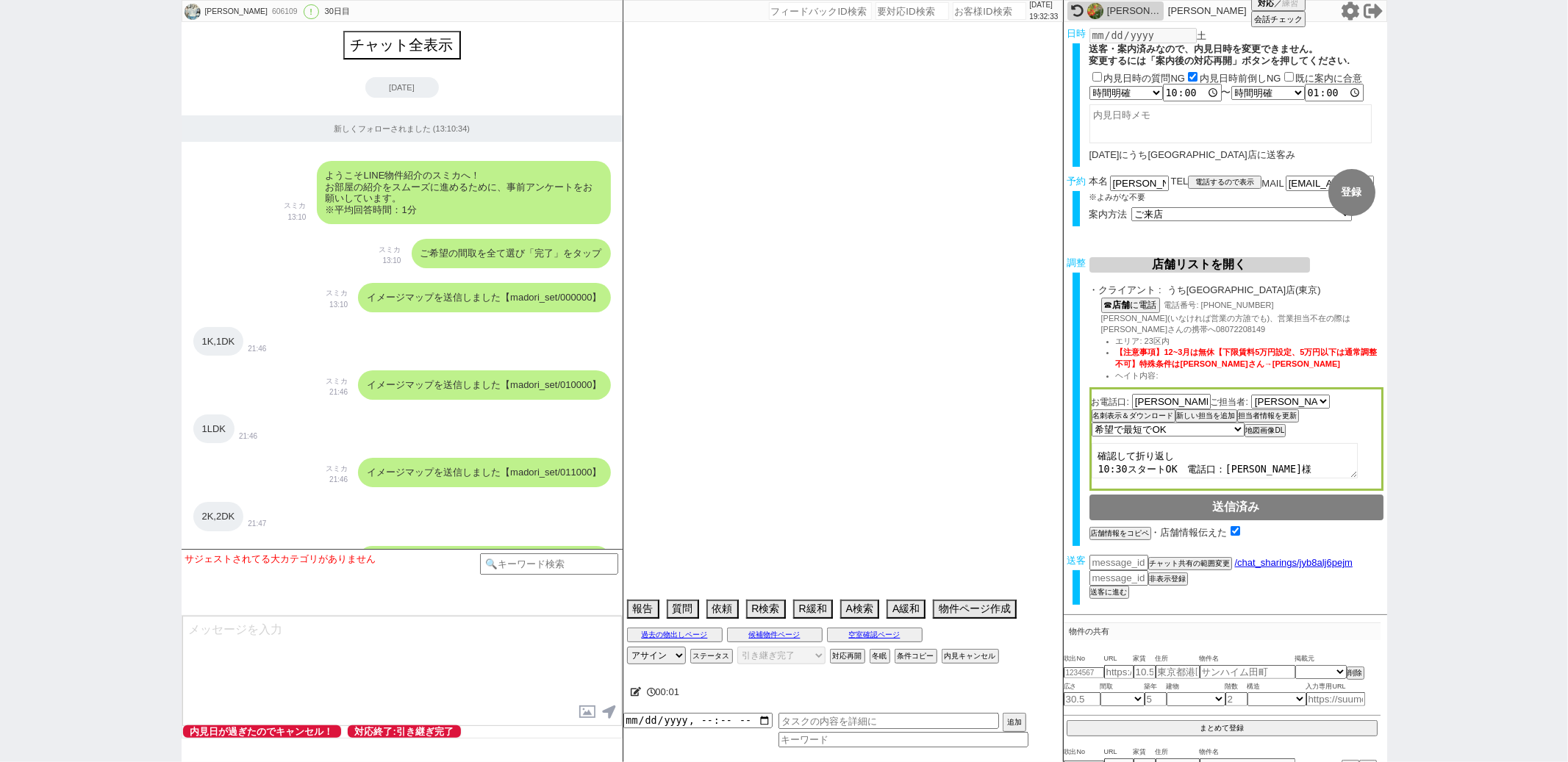
type textarea "17時にピタットハウスで相談だけの来店する予定。 10/1から出社がリミットだが早めに越せたら前倒し出社になるので決めるのは全然いい→最後ピタットに取られるか…"
select select "13"
select select "0"
select select "23"
select select "731"
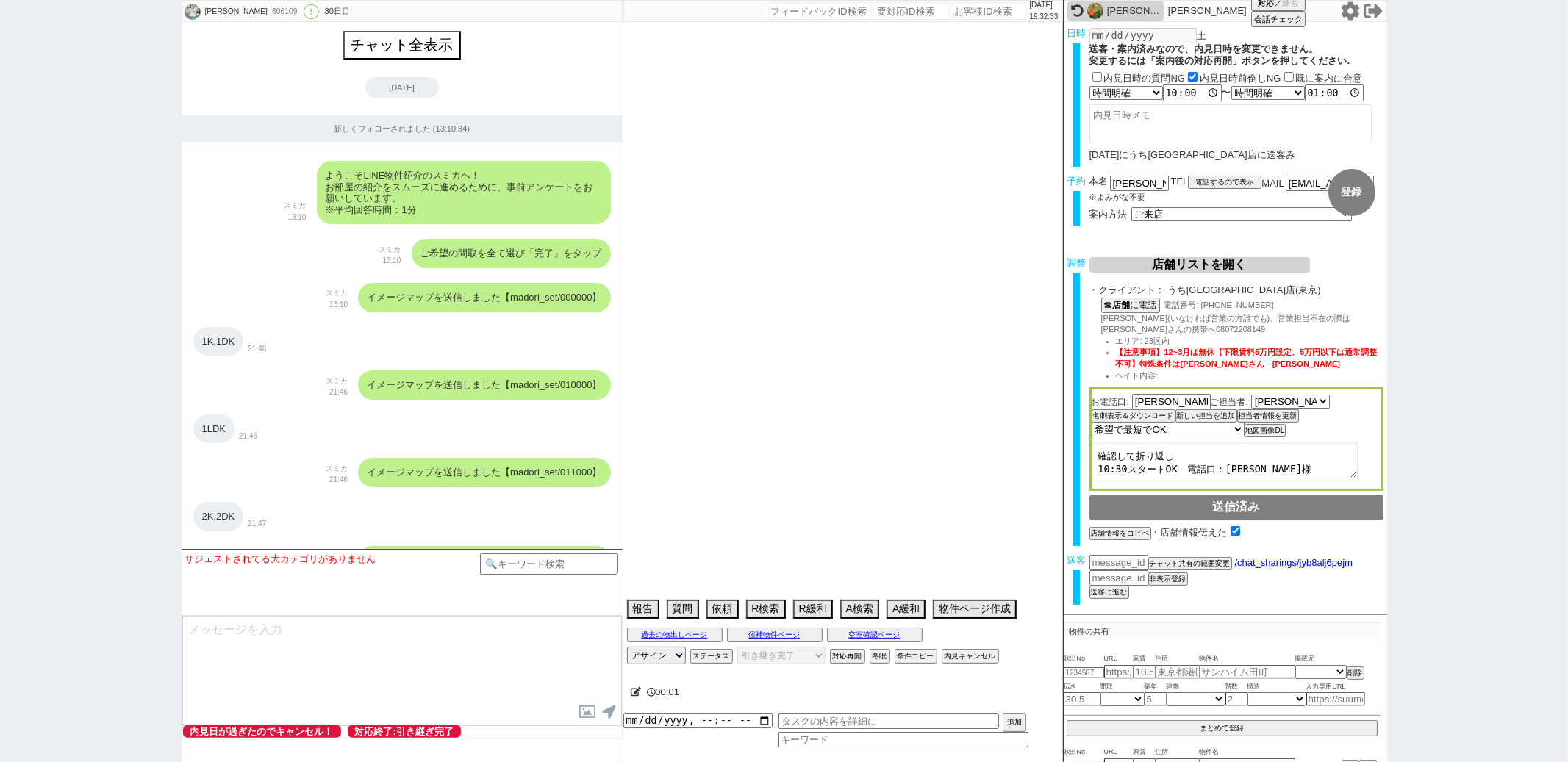
select select "60"
select select "14"
select select "7"
select select "12"
select select "11"
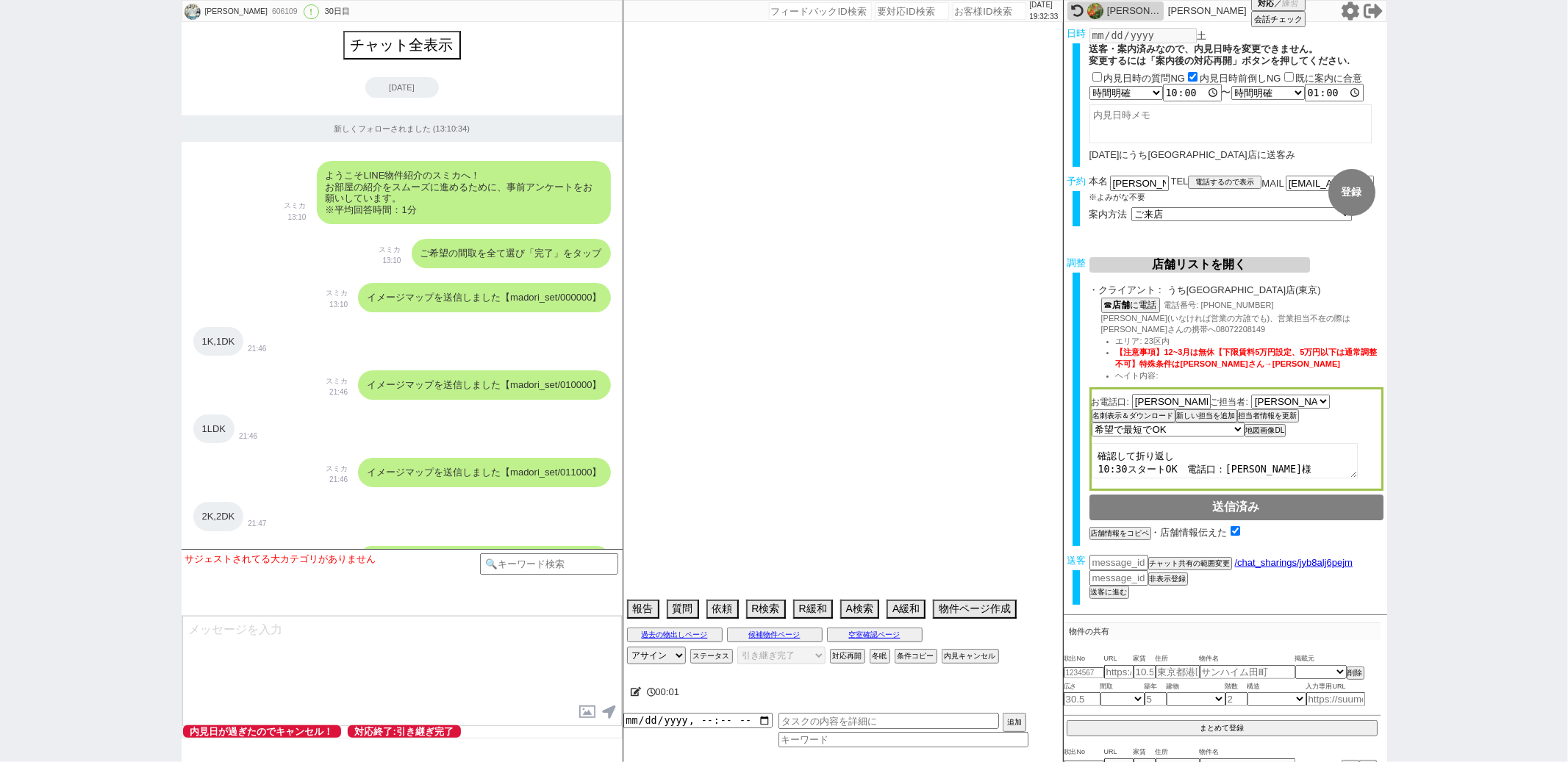
select select "62"
select select "63"
select select "70"
select select "1681"
select select "819"
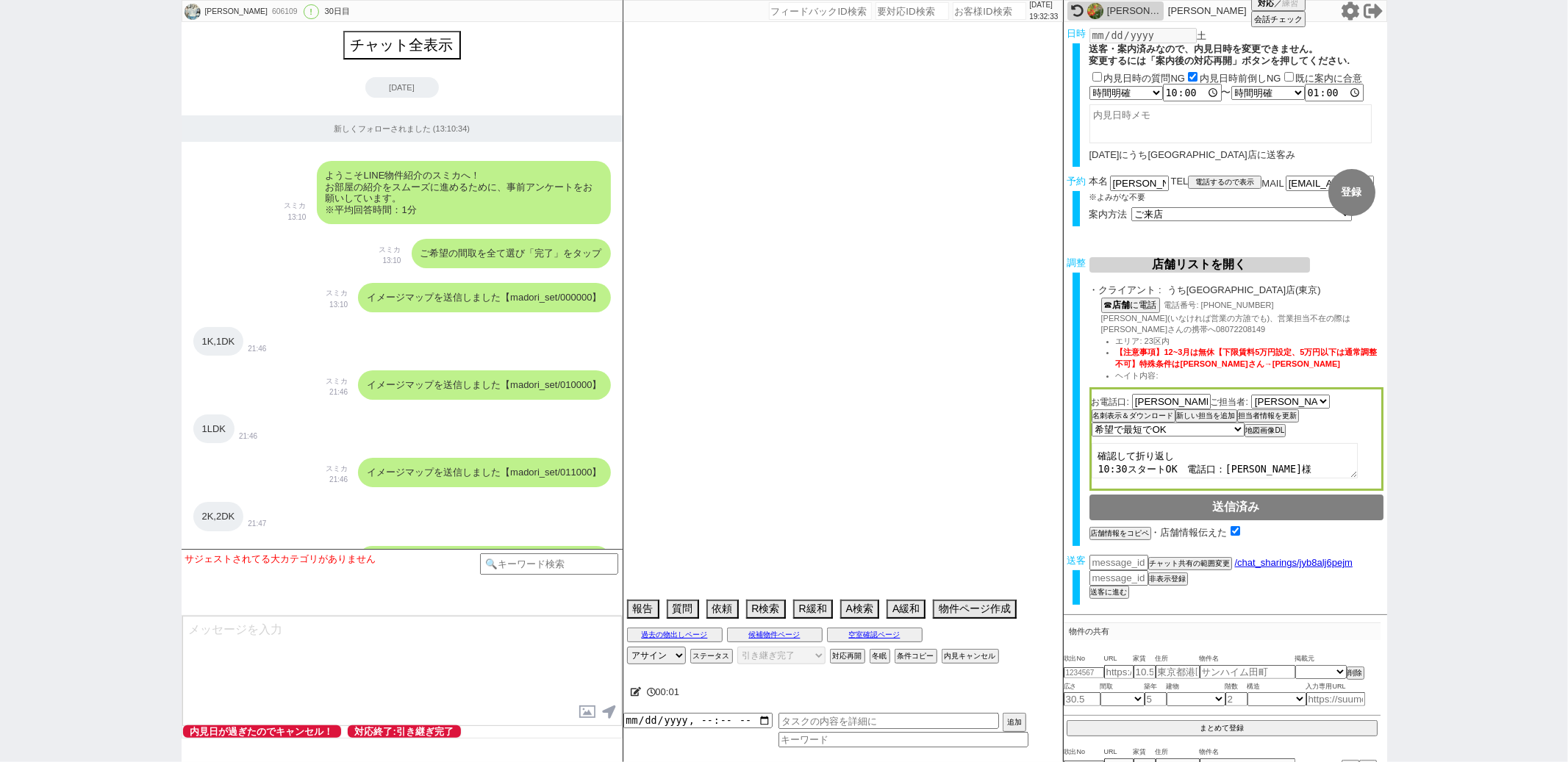
select select "64"
select select "1556"
select select "59"
select select "75"
select select "1785"
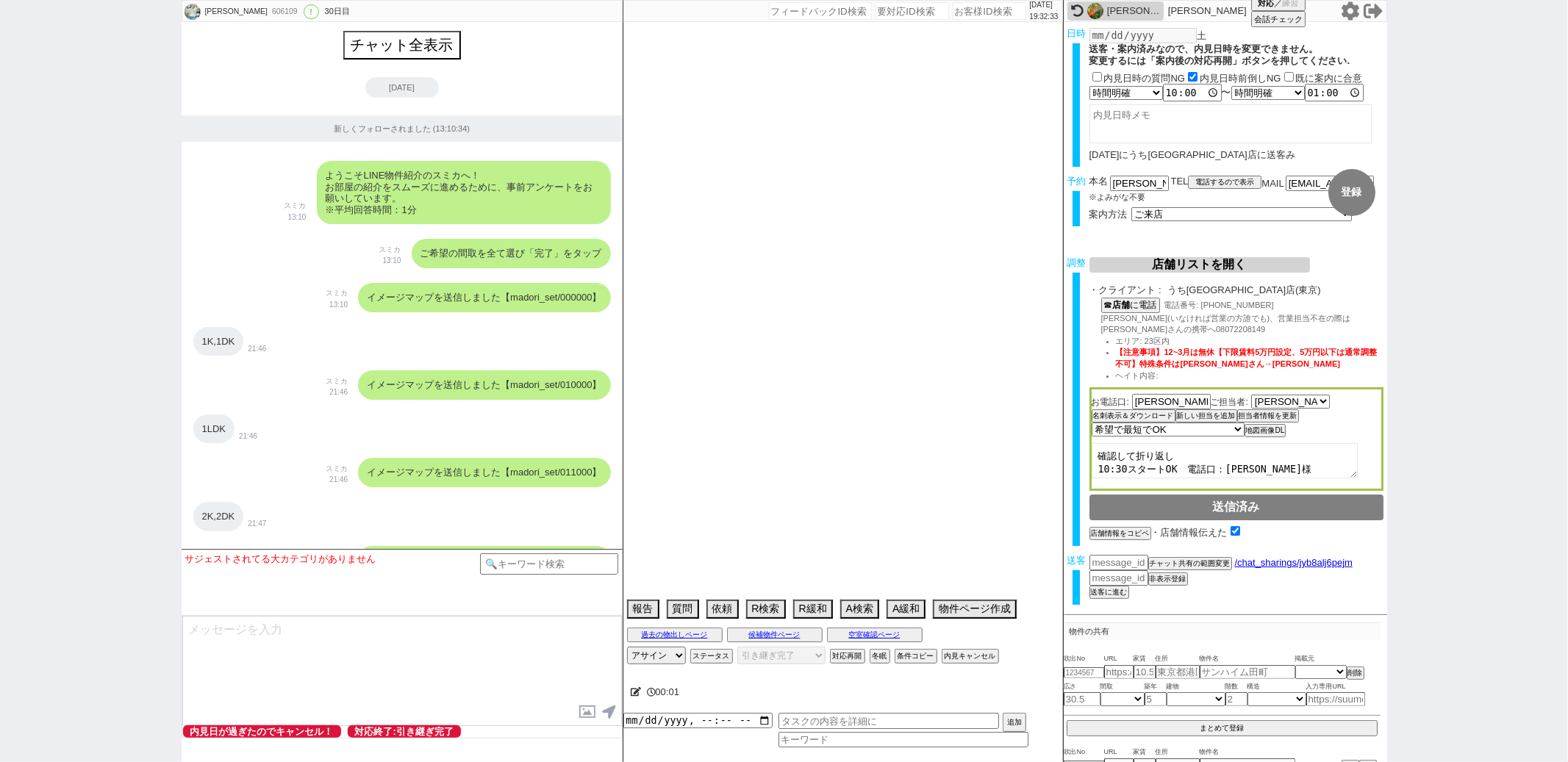
select select "66"
select select "69"
select select "67"
select select "9"
select select "333"
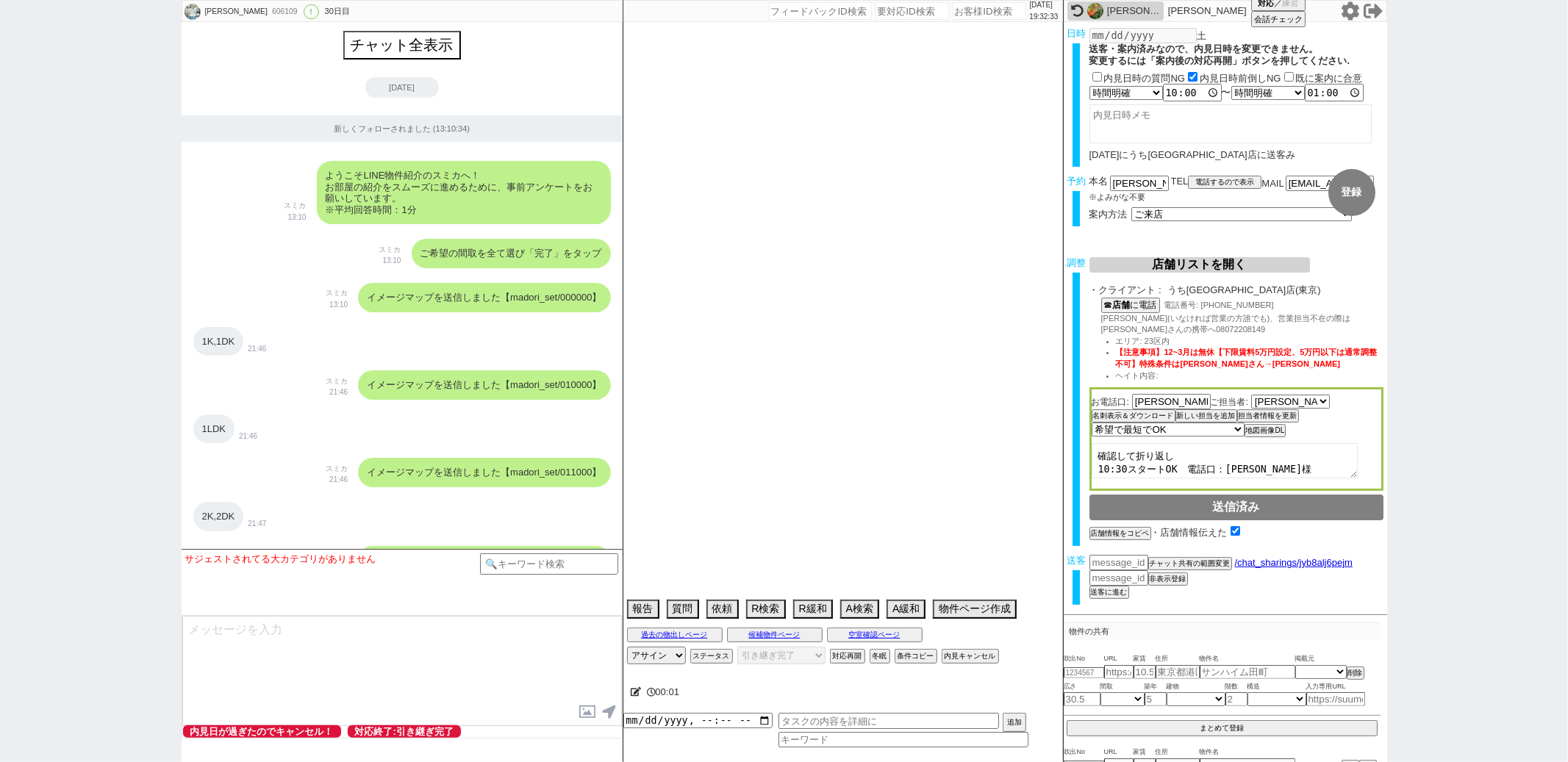
select select "71"
select select "65"
select select "1584"
select select "56"
select select "57"
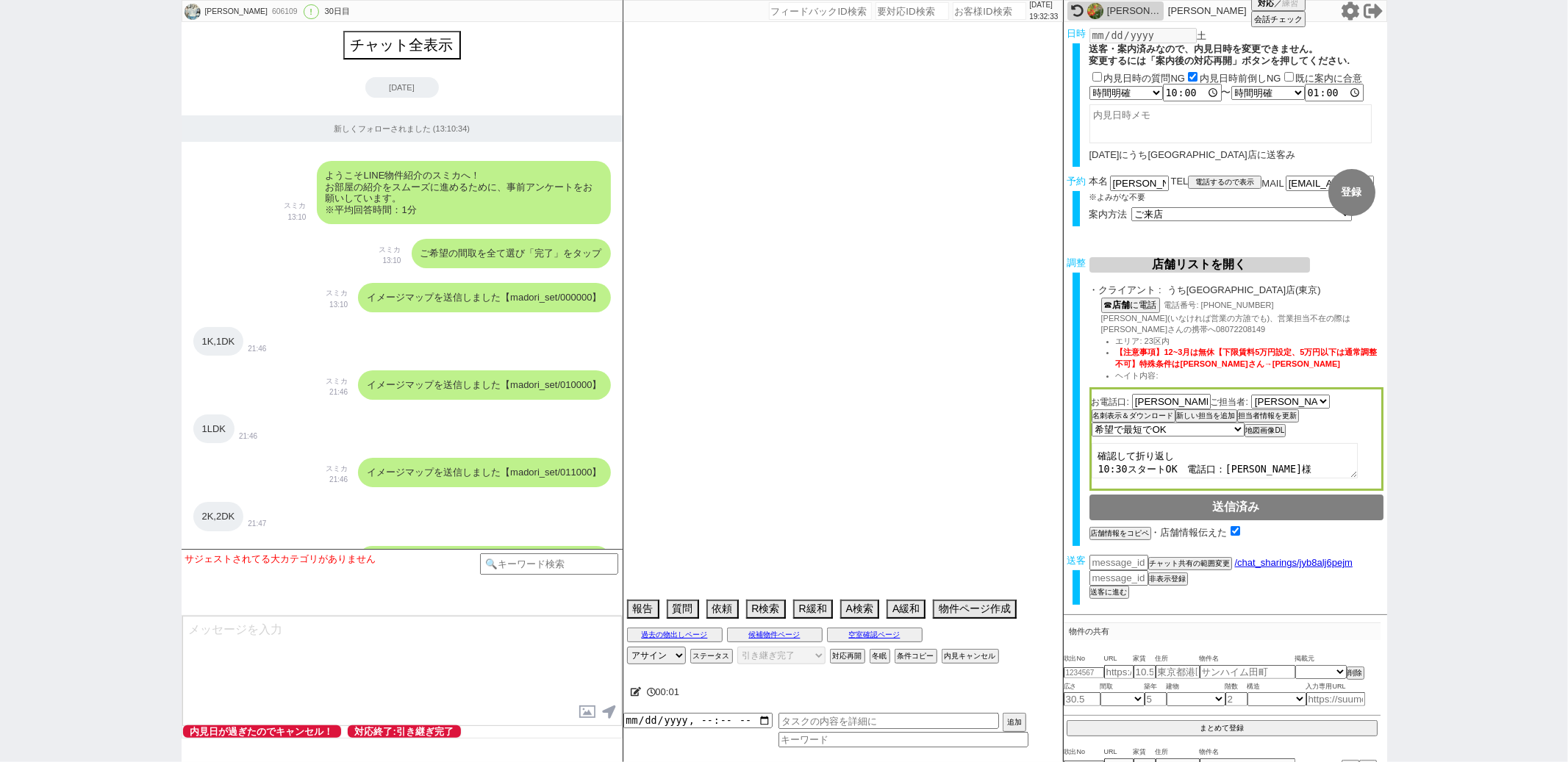
select select "29"
select select "61"
select select "48"
select select "53"
select select "15"
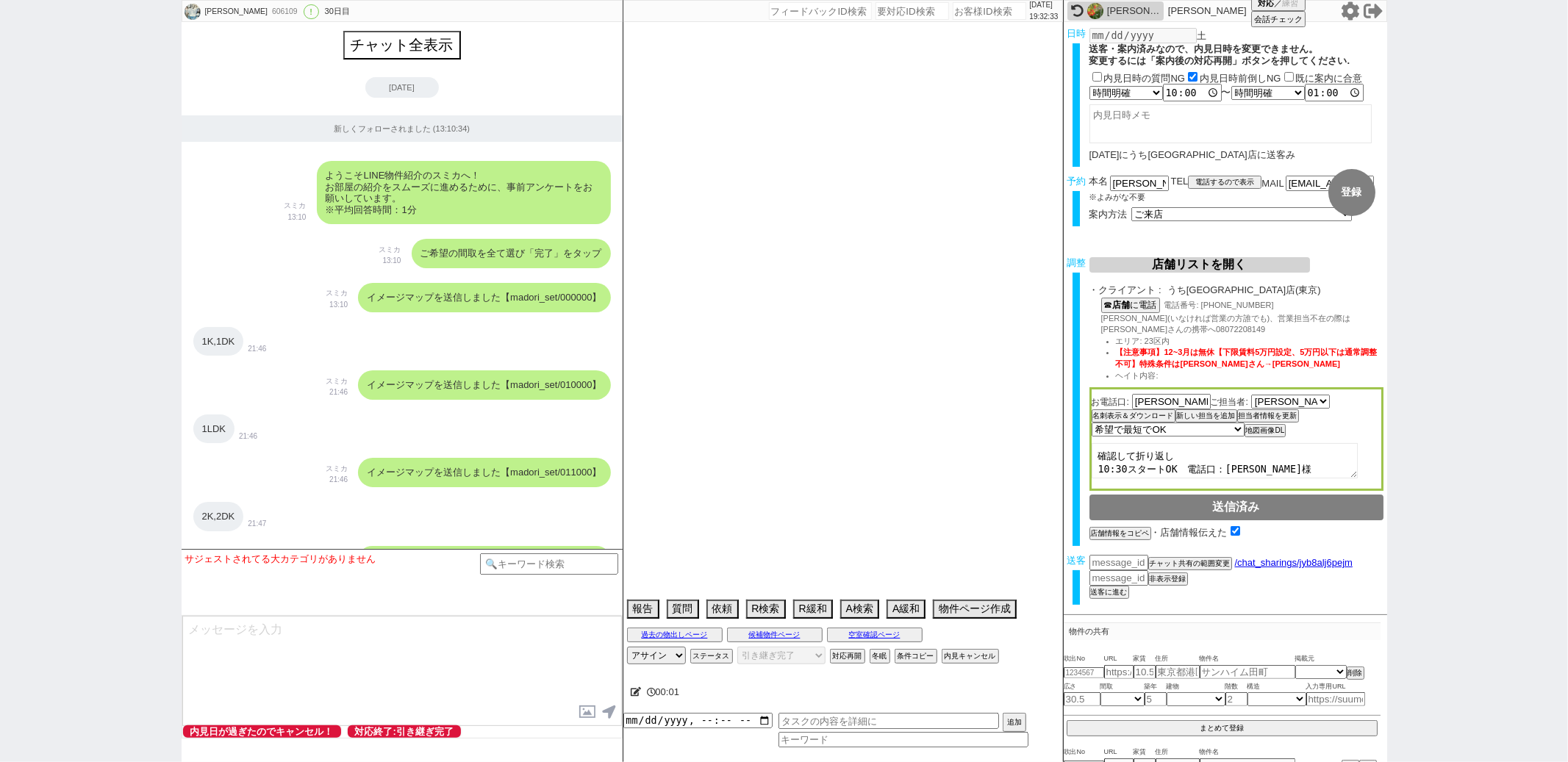
select select "72"
select select "1729"
select select "38"
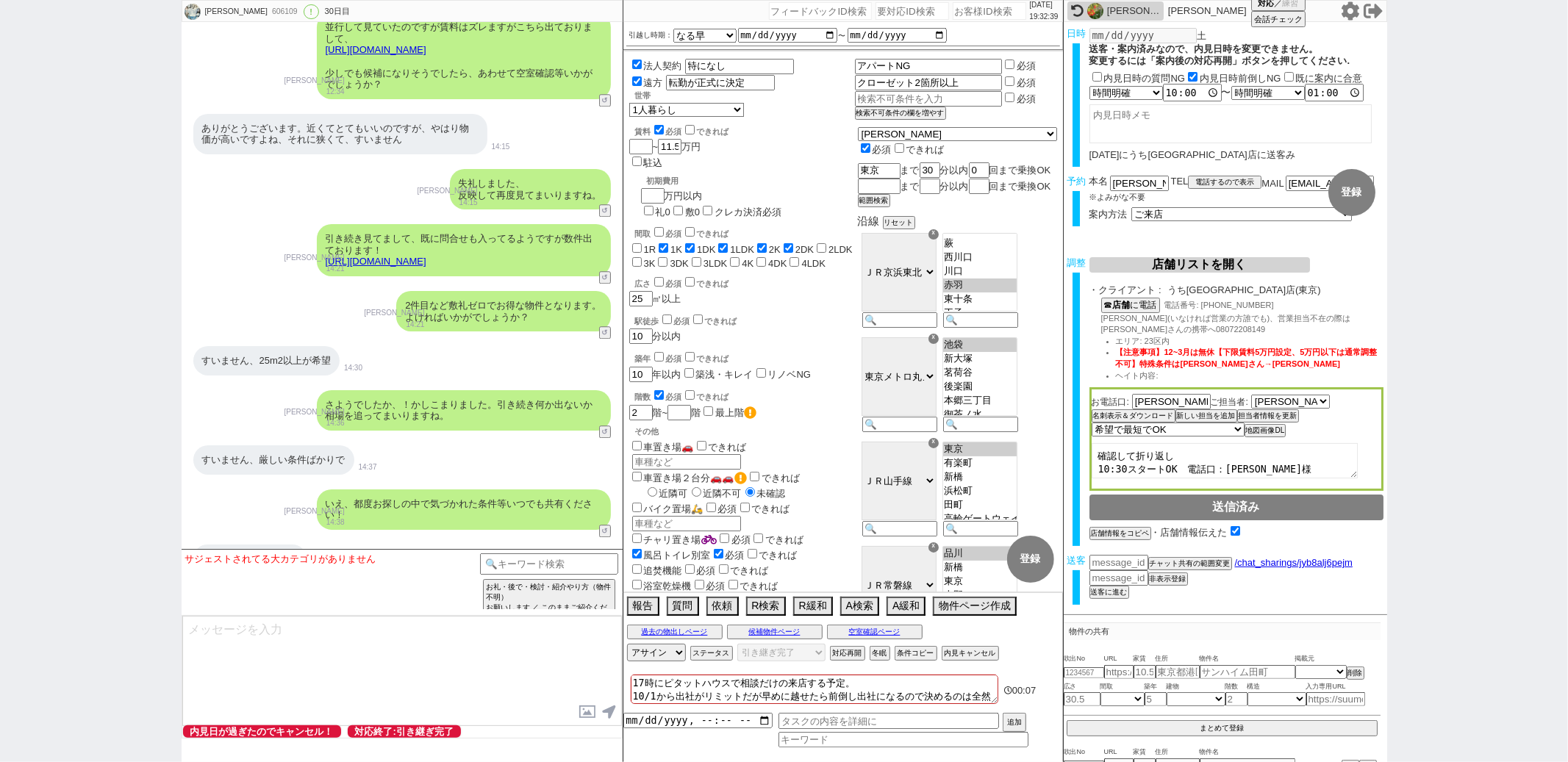
scroll to position [8244, 0]
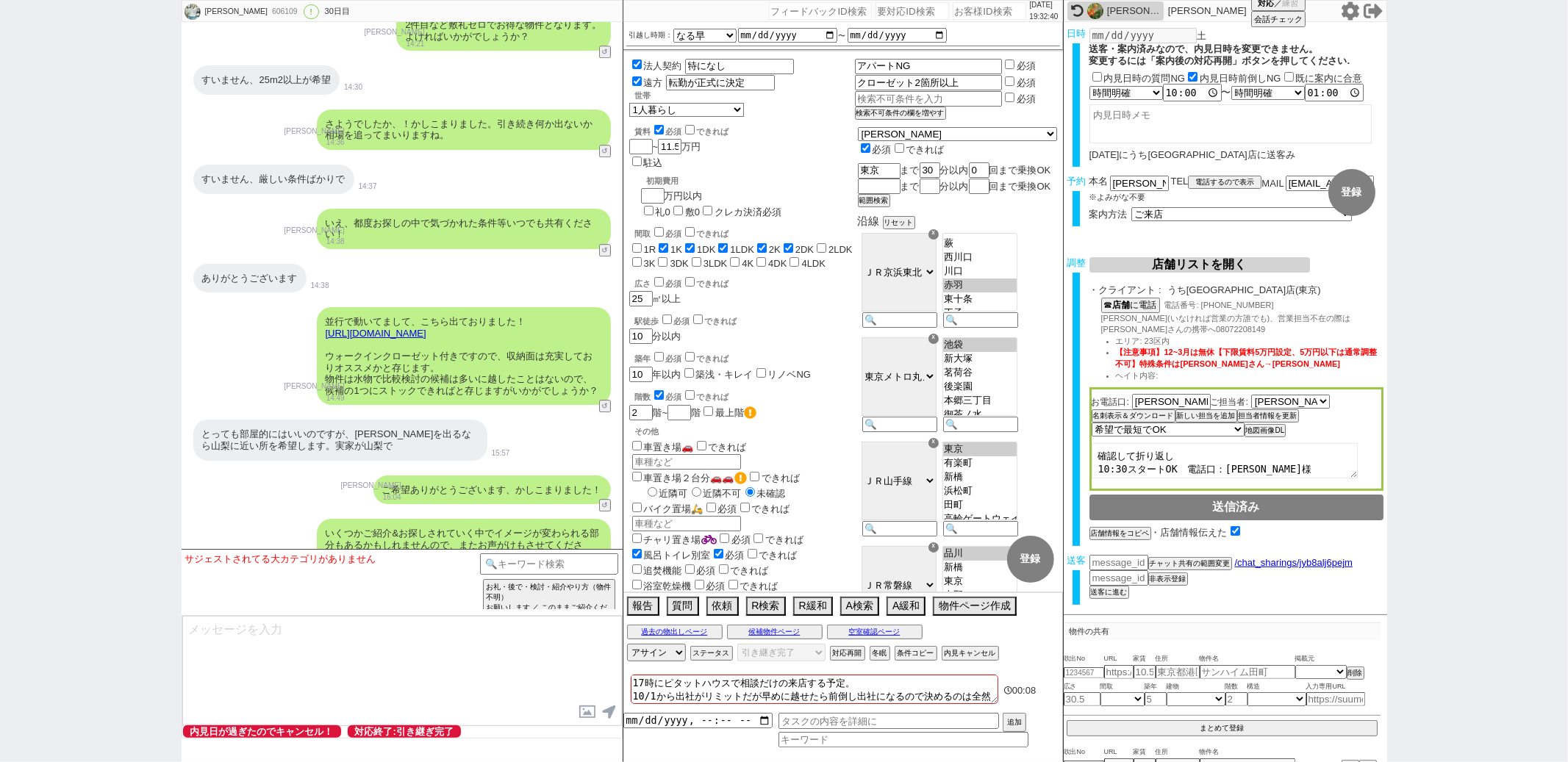
click at [821, 13] on input "number" at bounding box center [820, 11] width 103 height 17
paste input "140517"
type input "140517"
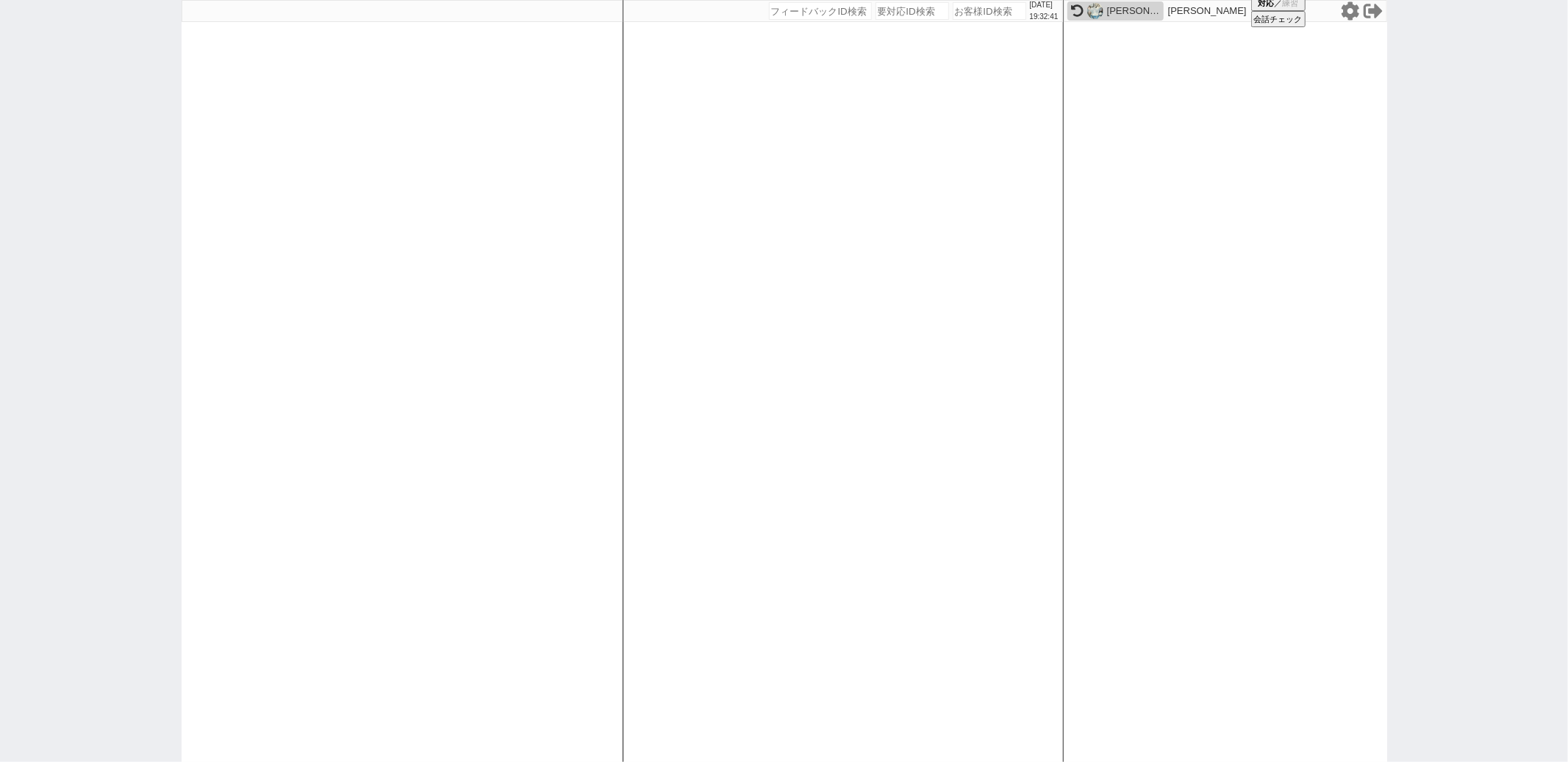
select select "100"
select select "1"
select select "2"
select select "5"
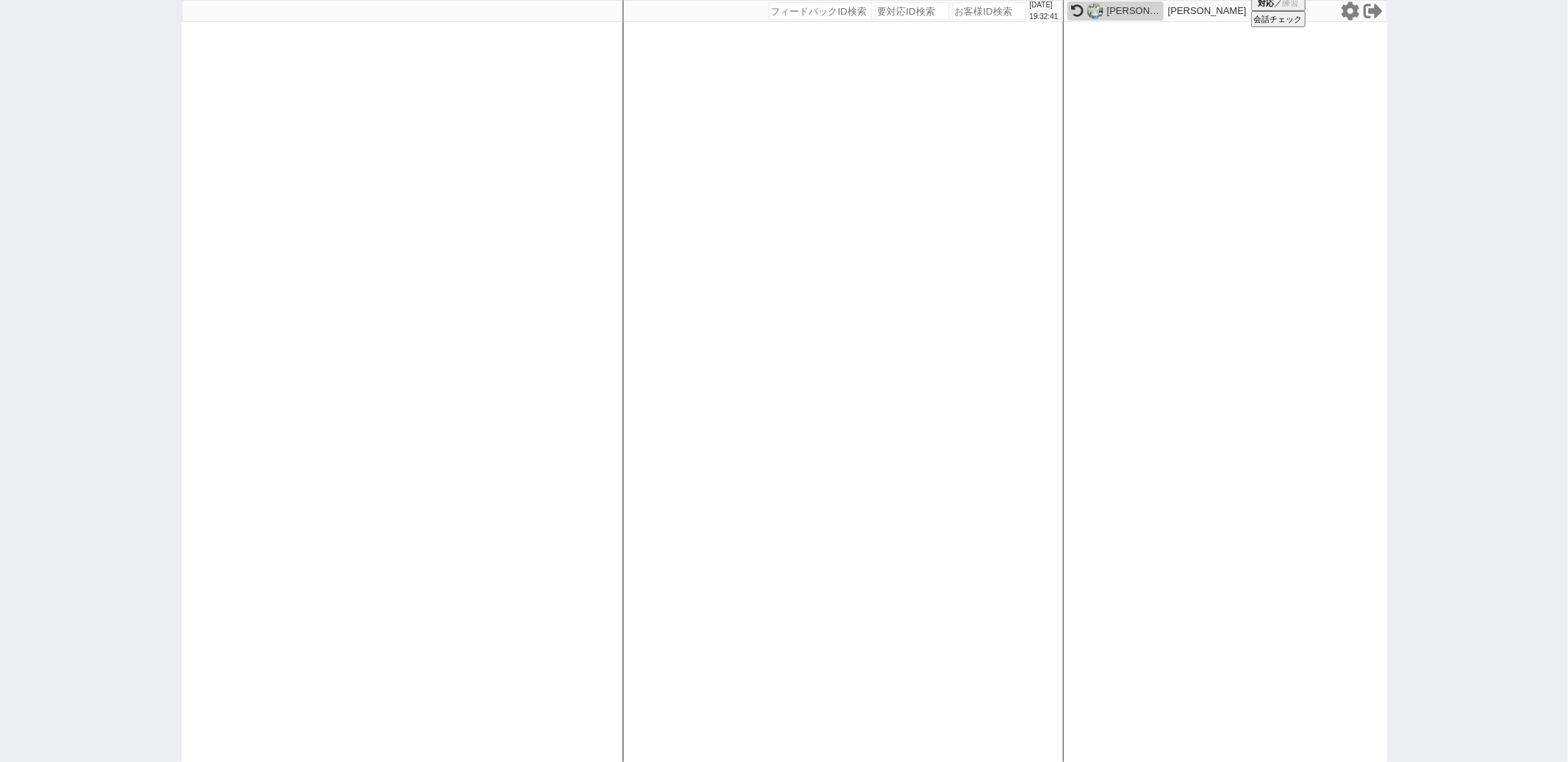
select select
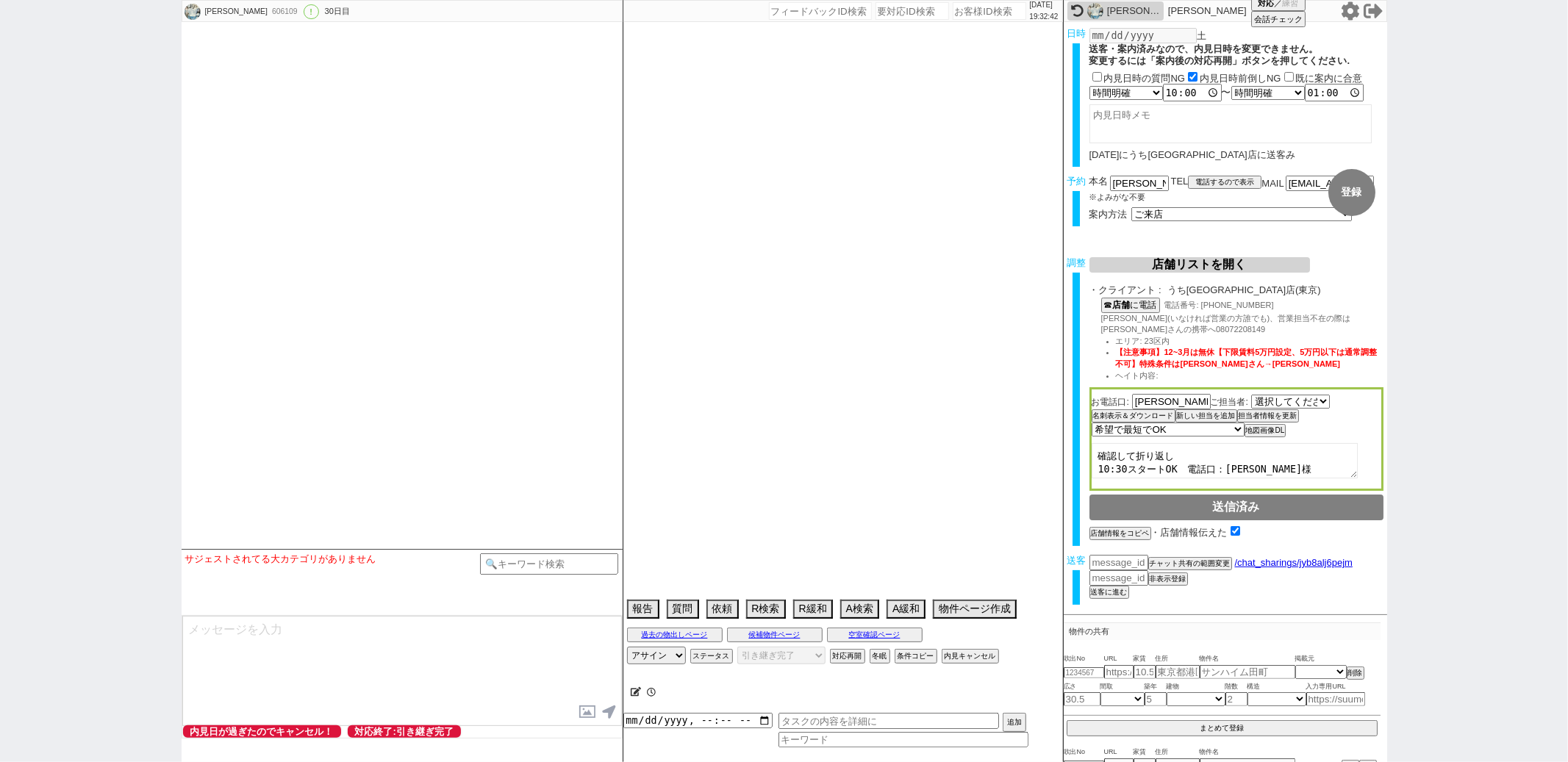
select select "2683"
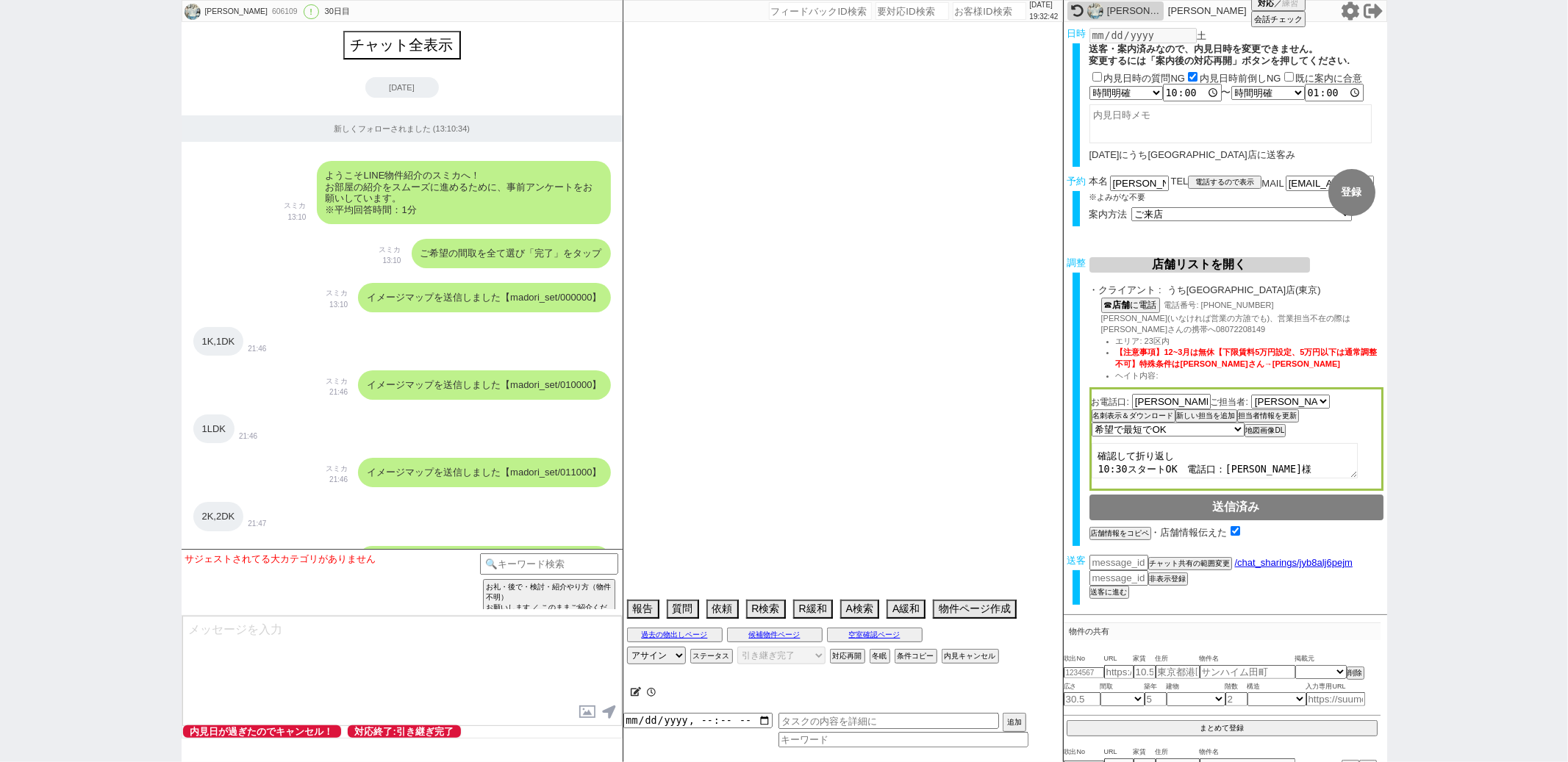
type textarea "17時にピタットハウスで相談だけの来店する予定。 10/1から出社がリミットだが早めに越せたら前倒し出社になるので決めるのは全然いい→最後ピタットに取られるか…"
select select "13"
select select "0"
select select "23"
select select "731"
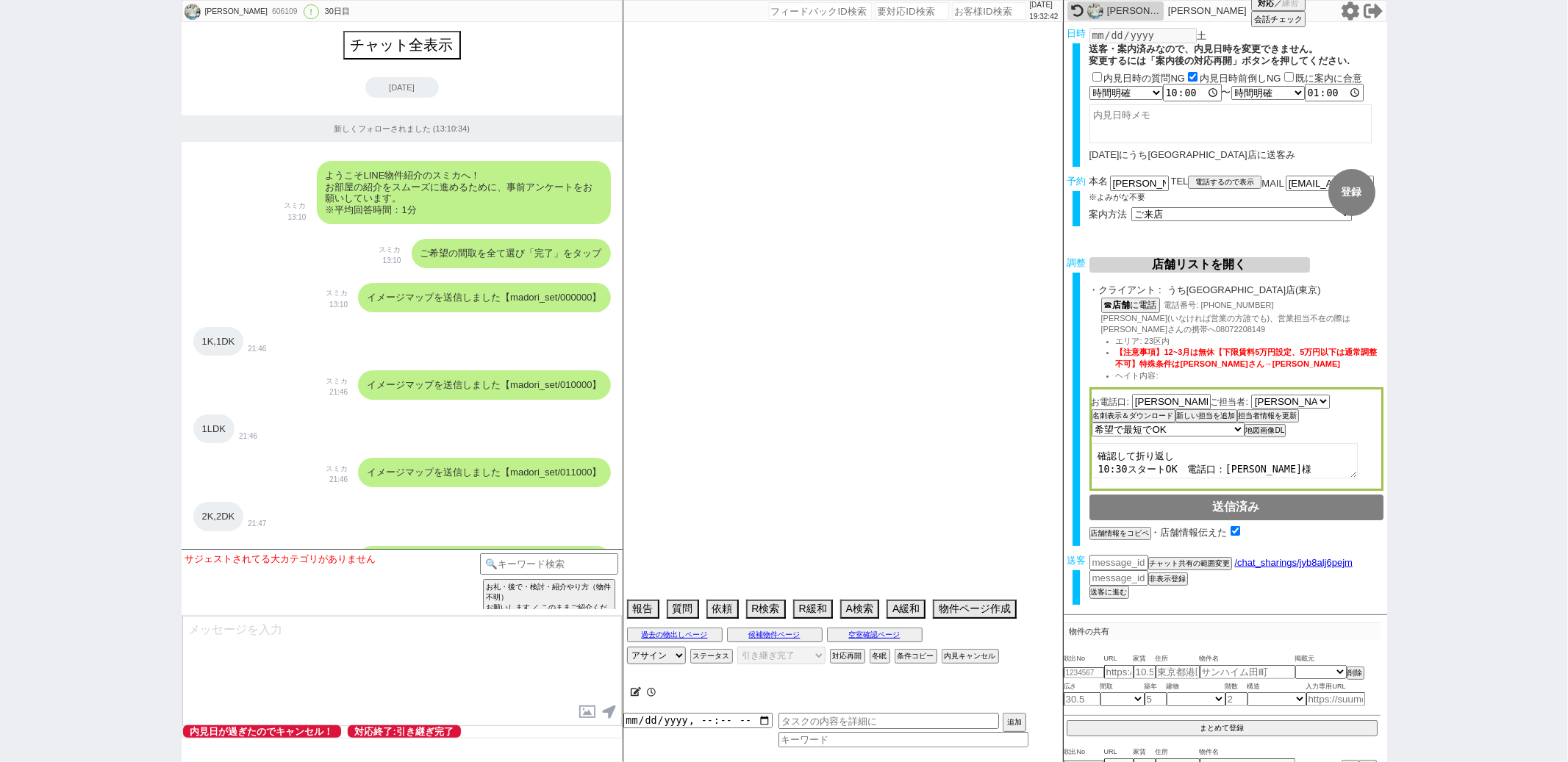
select select "60"
select select "14"
select select "7"
select select "12"
select select "11"
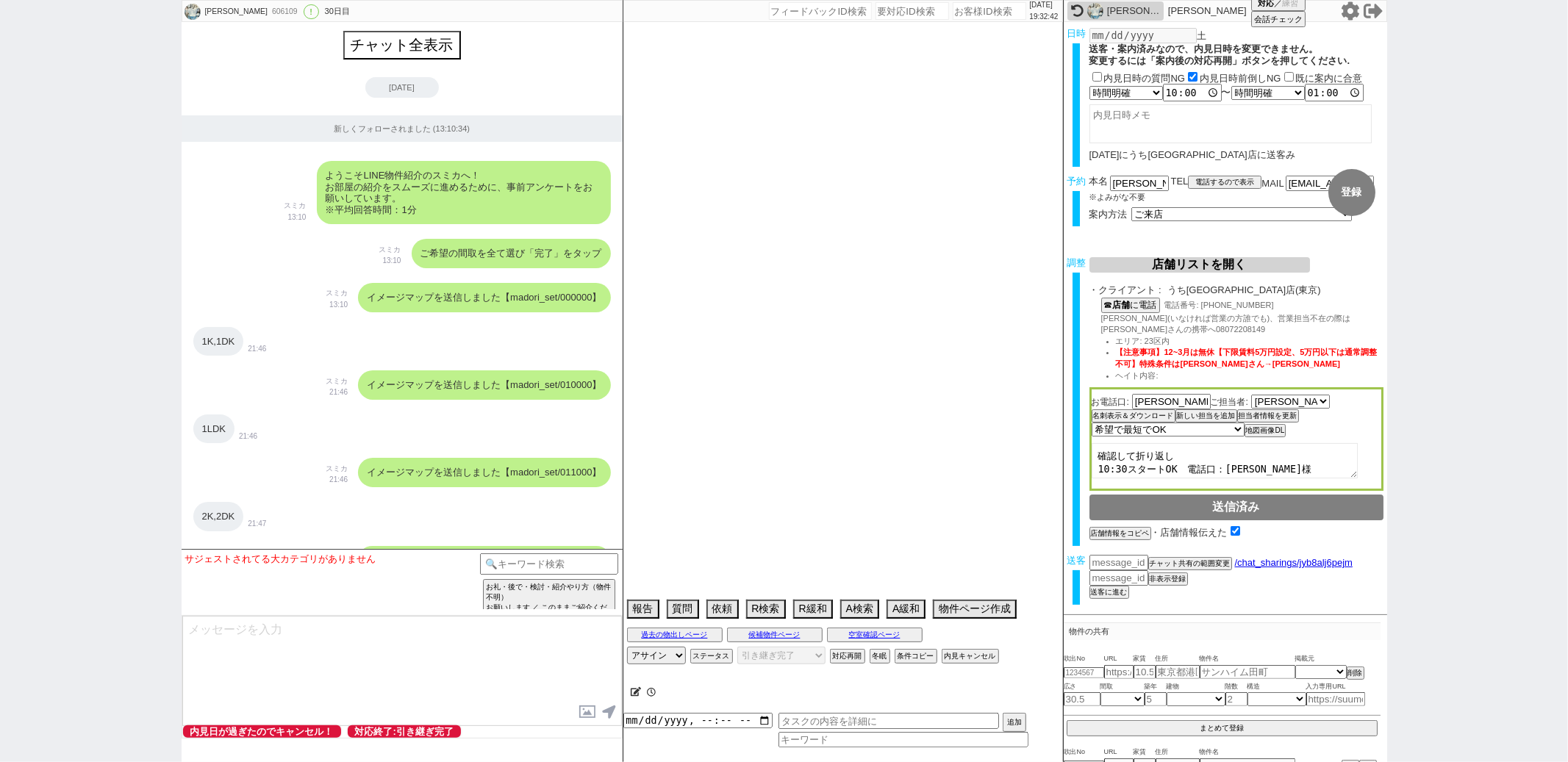
select select "62"
select select "63"
select select "70"
select select "1681"
select select "819"
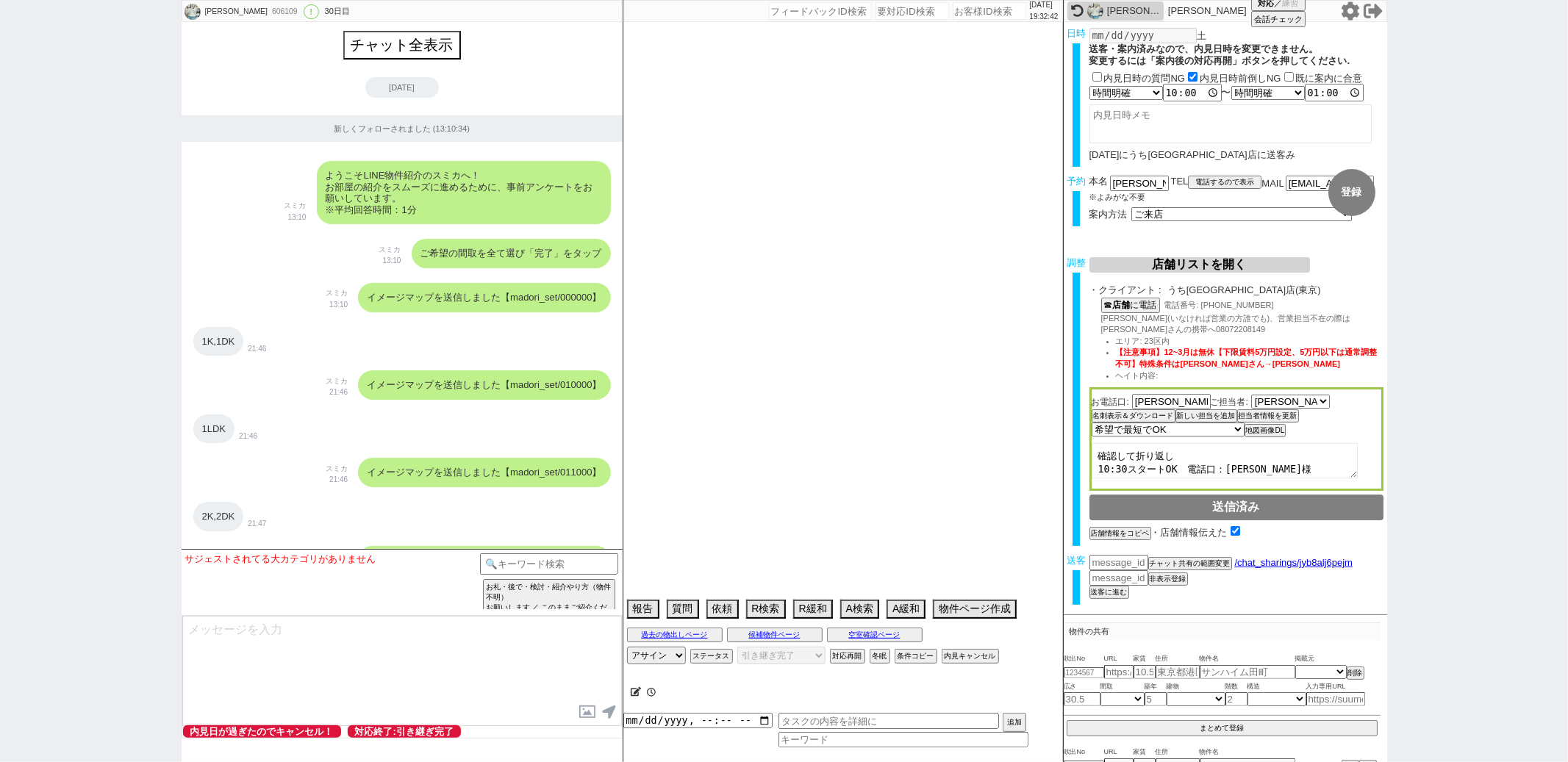
select select "64"
select select "1556"
select select "59"
select select "75"
select select "1785"
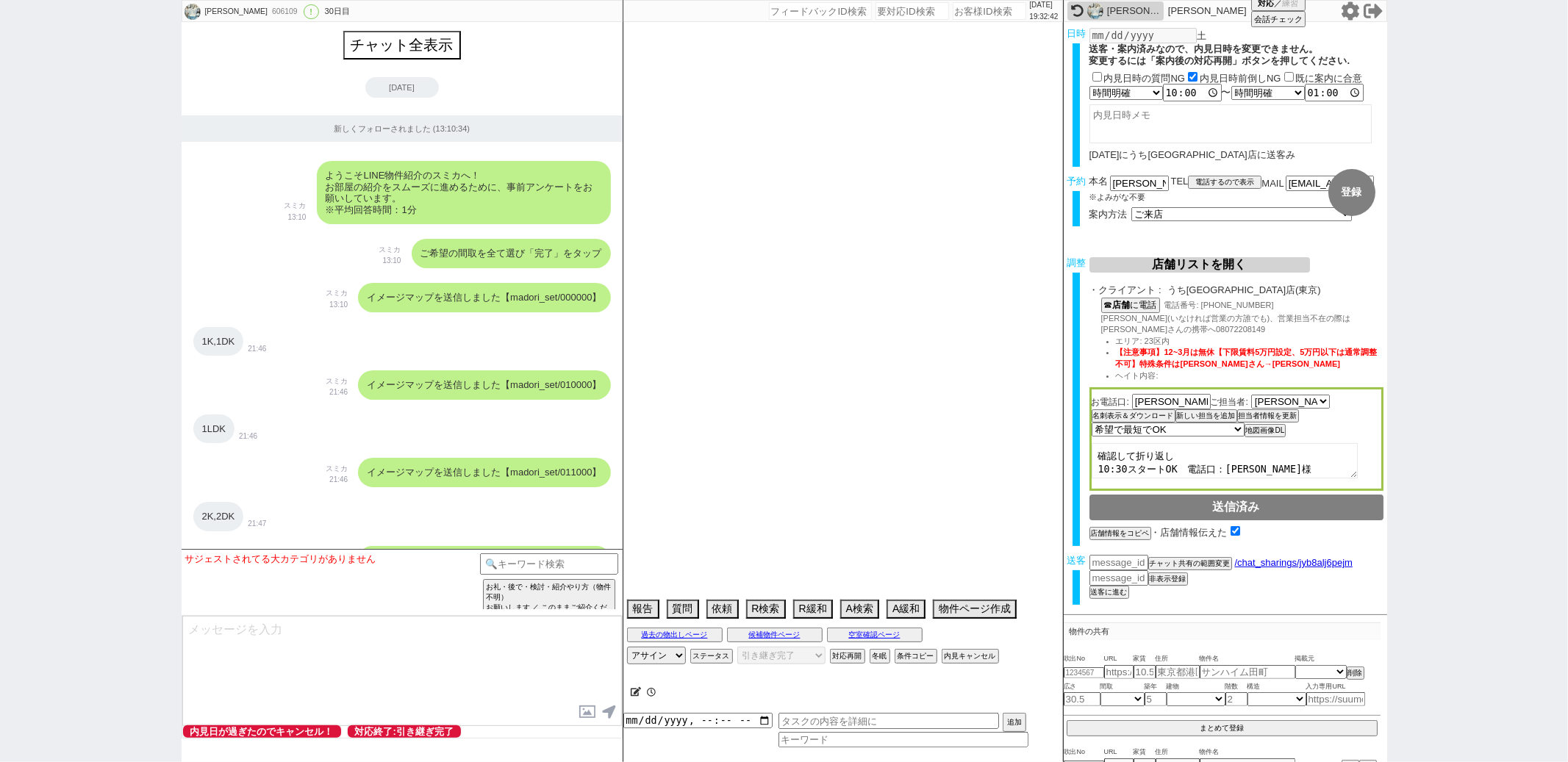
select select "66"
select select "69"
select select "67"
select select "9"
select select "333"
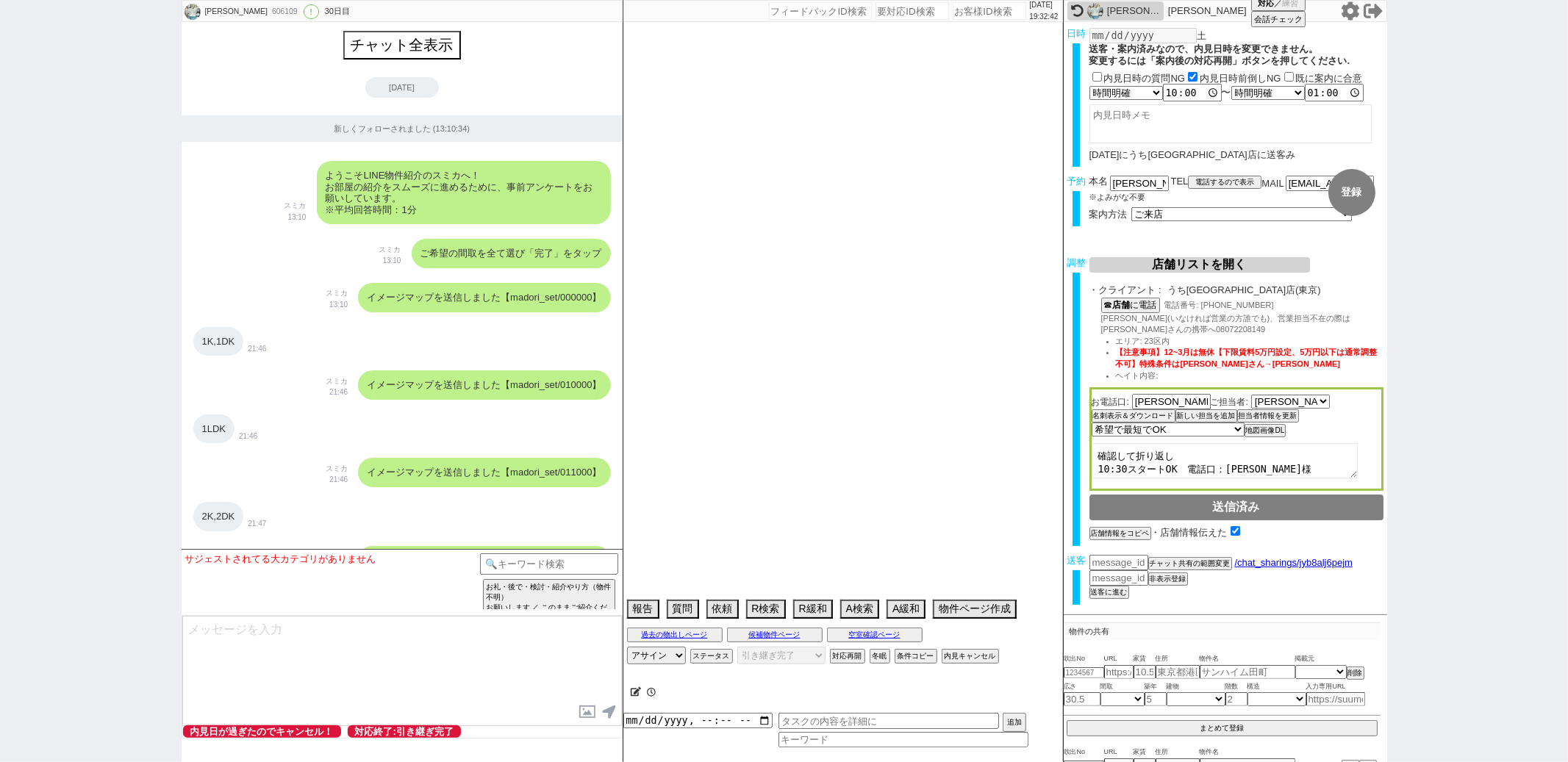
select select "71"
select select "65"
select select "1584"
select select "56"
select select "57"
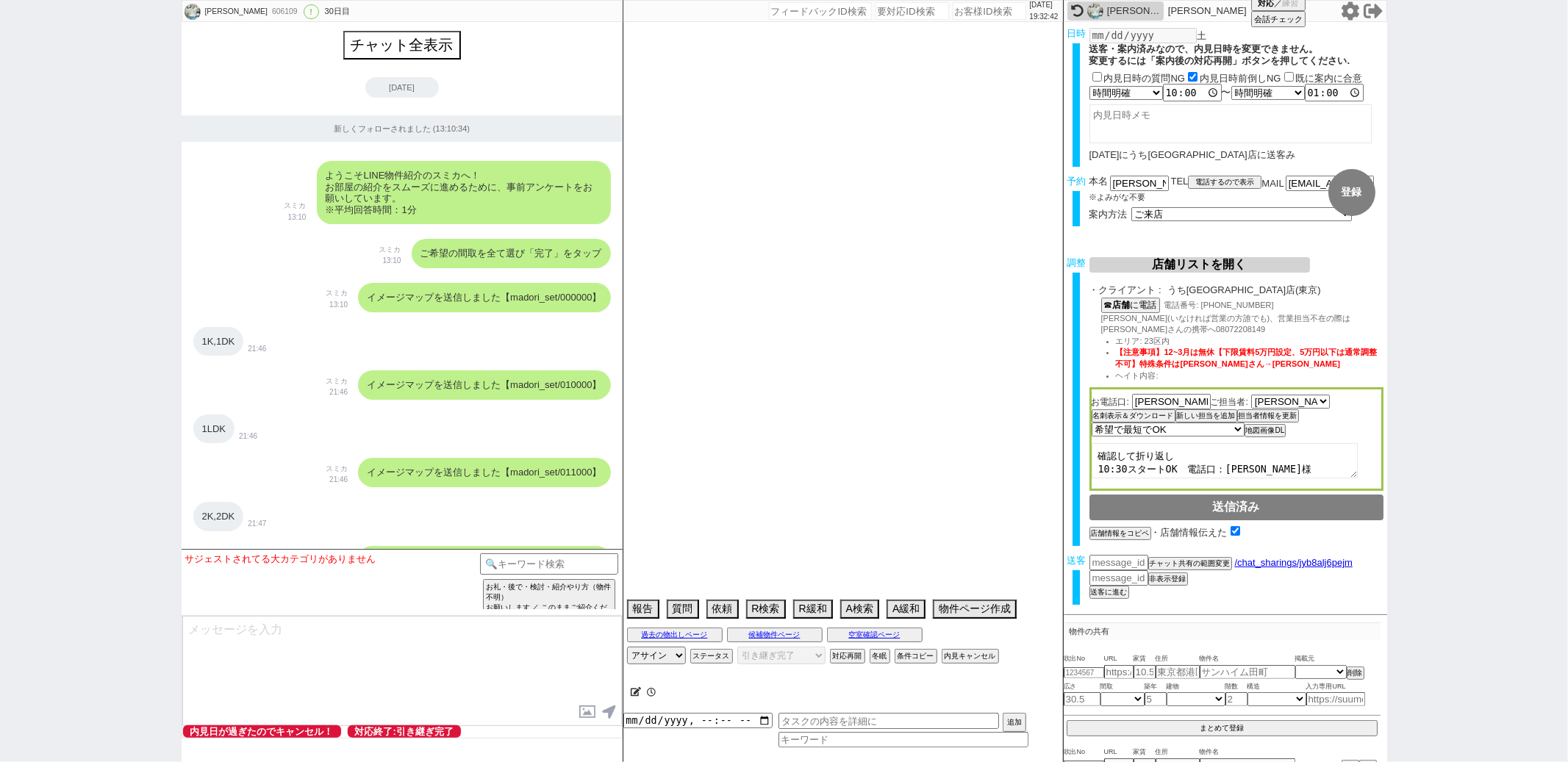
select select "29"
select select "61"
select select "48"
select select "53"
select select "15"
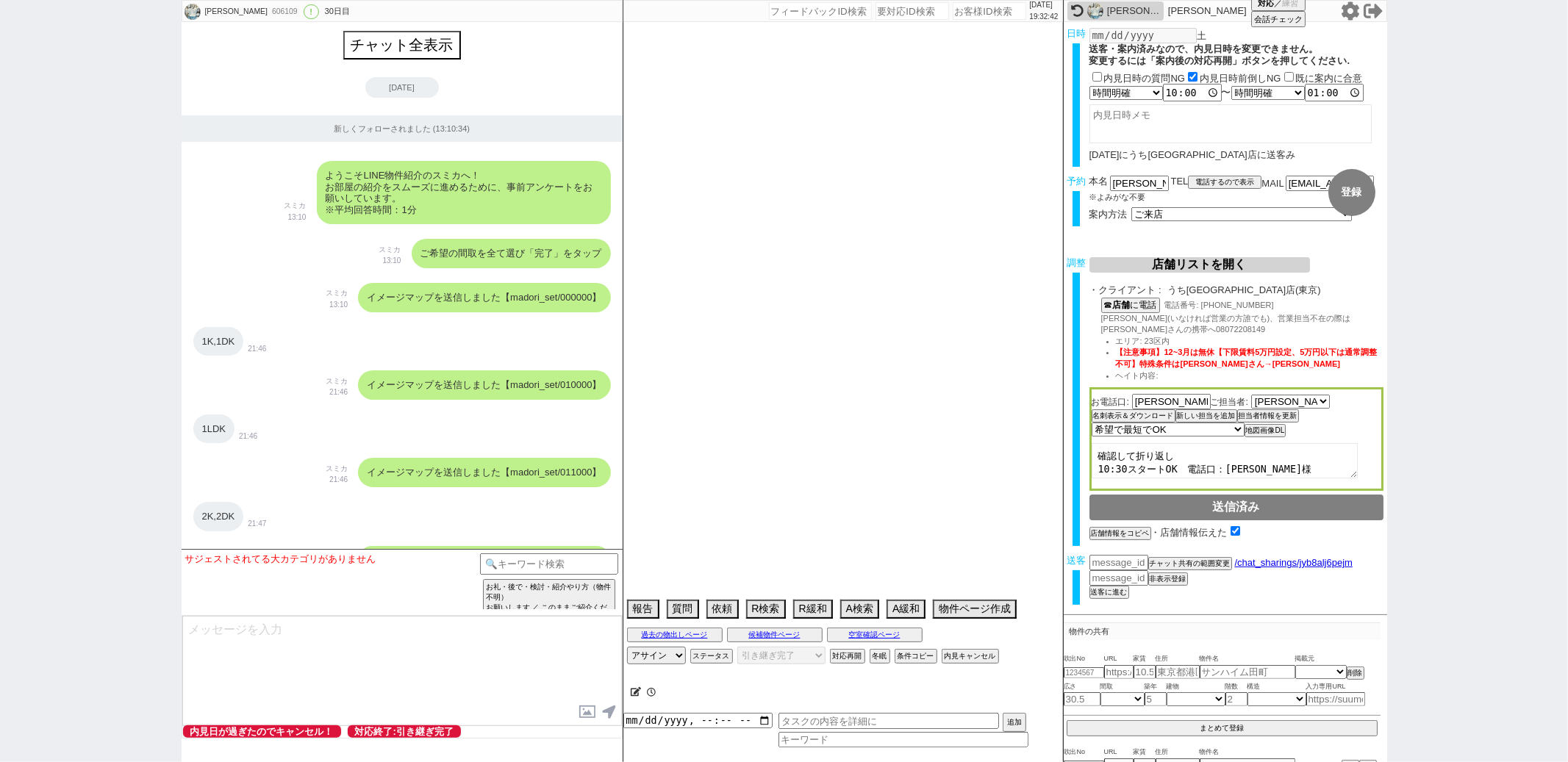
select select "72"
select select "1729"
select select "38"
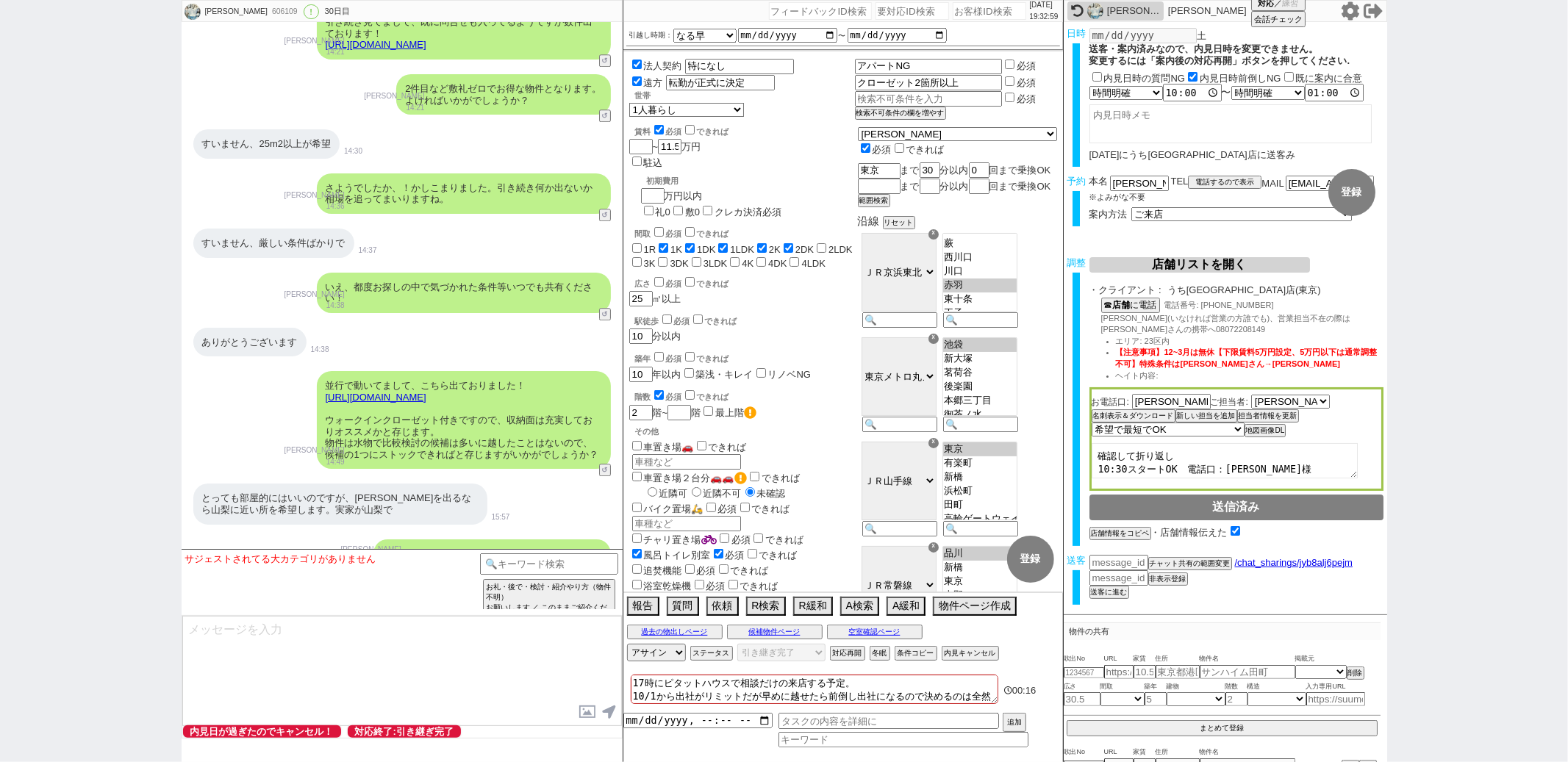
scroll to position [8110, 0]
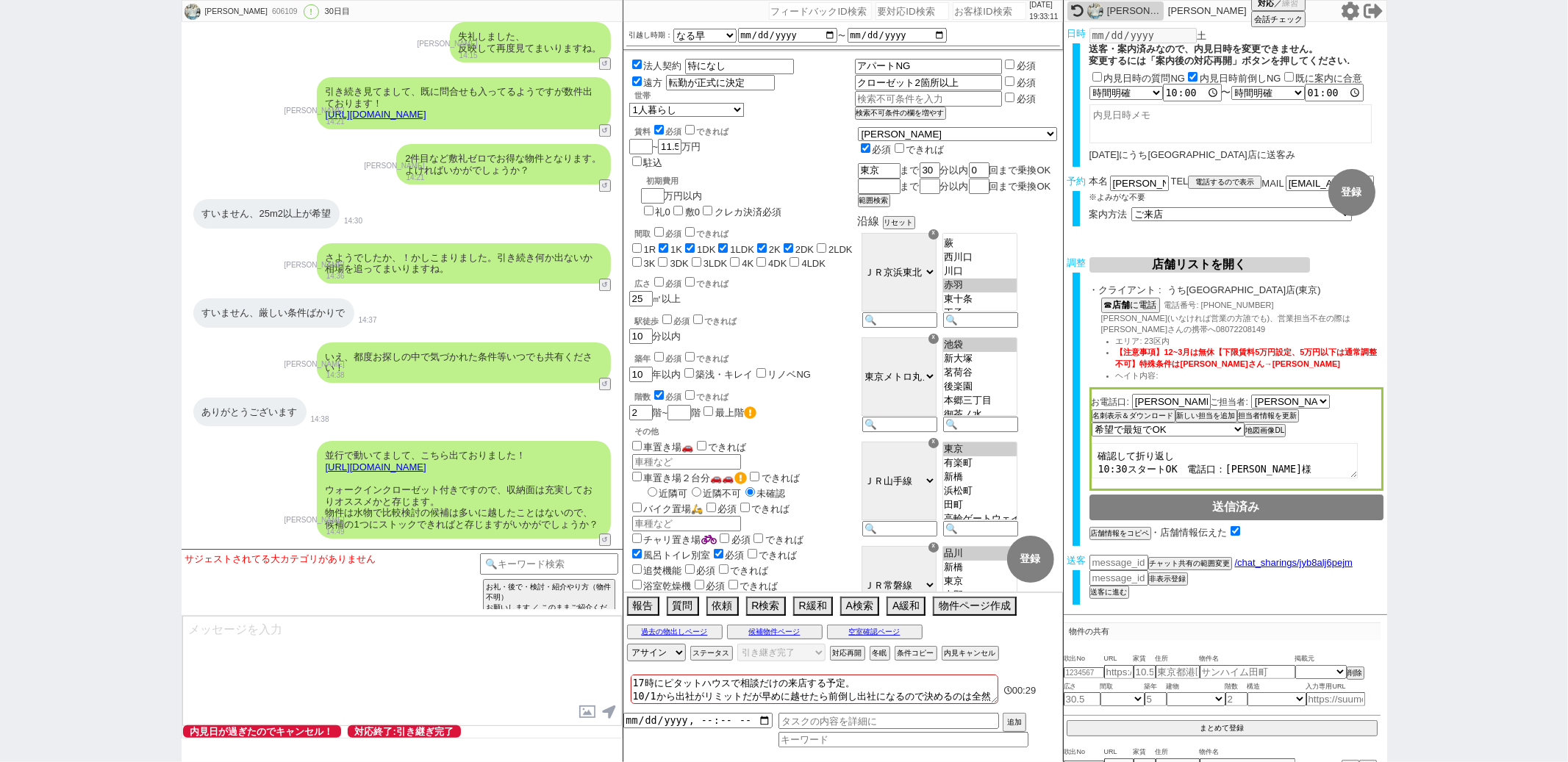
click at [816, 16] on input "number" at bounding box center [820, 11] width 103 height 17
paste input "140517"
type input "140517"
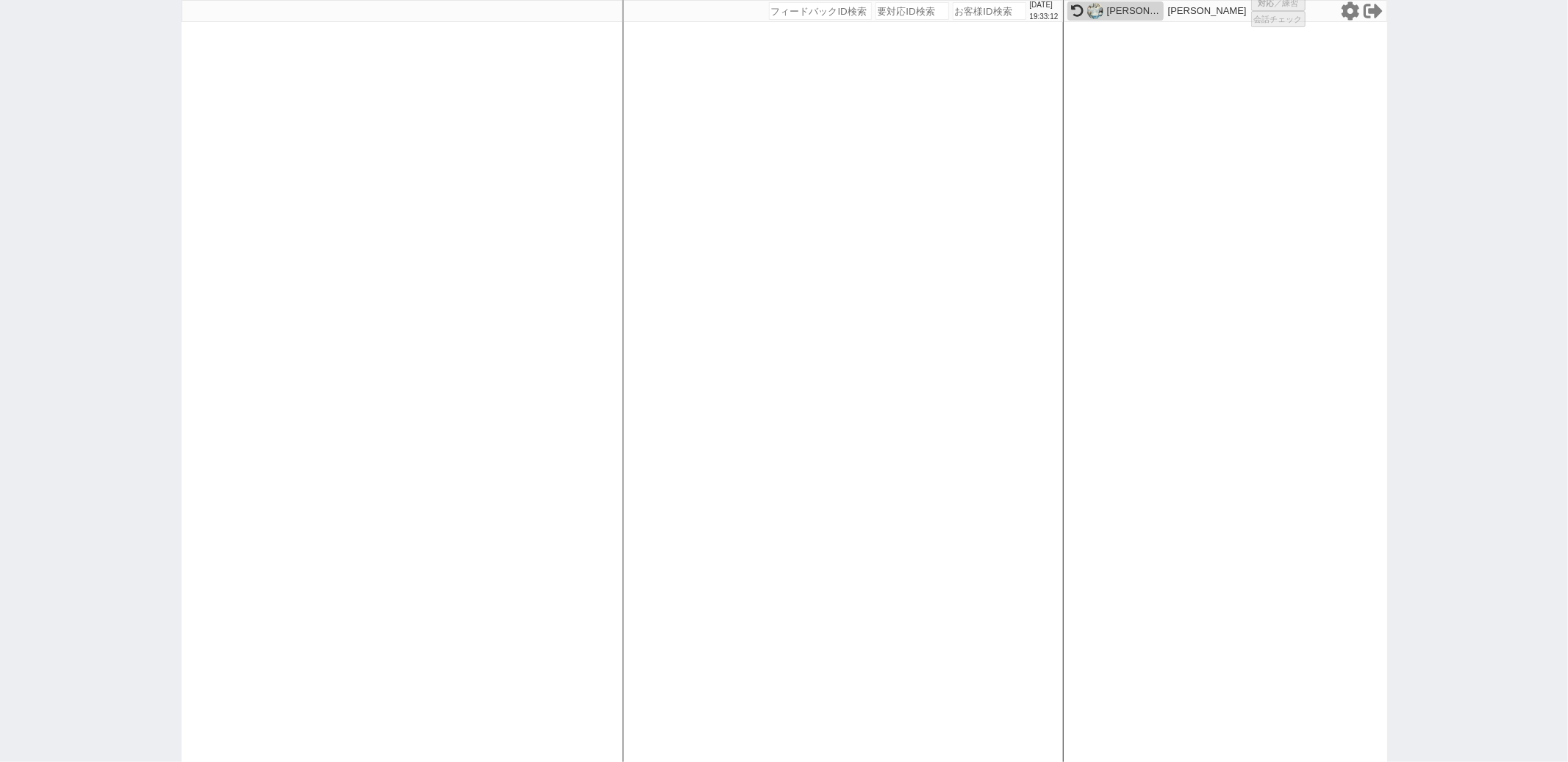
select select "100"
select select "1"
select select "2"
select select "5"
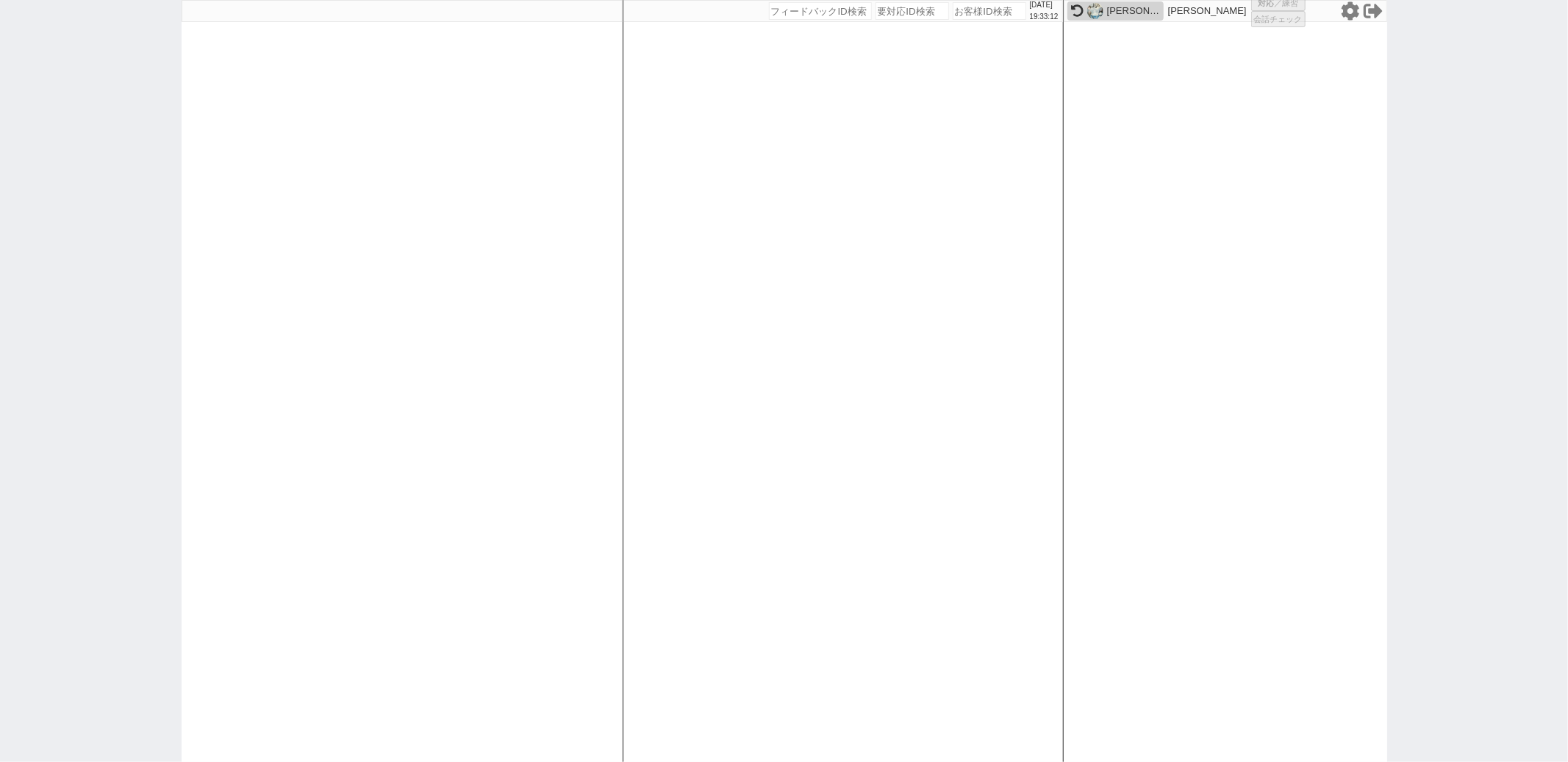
select select
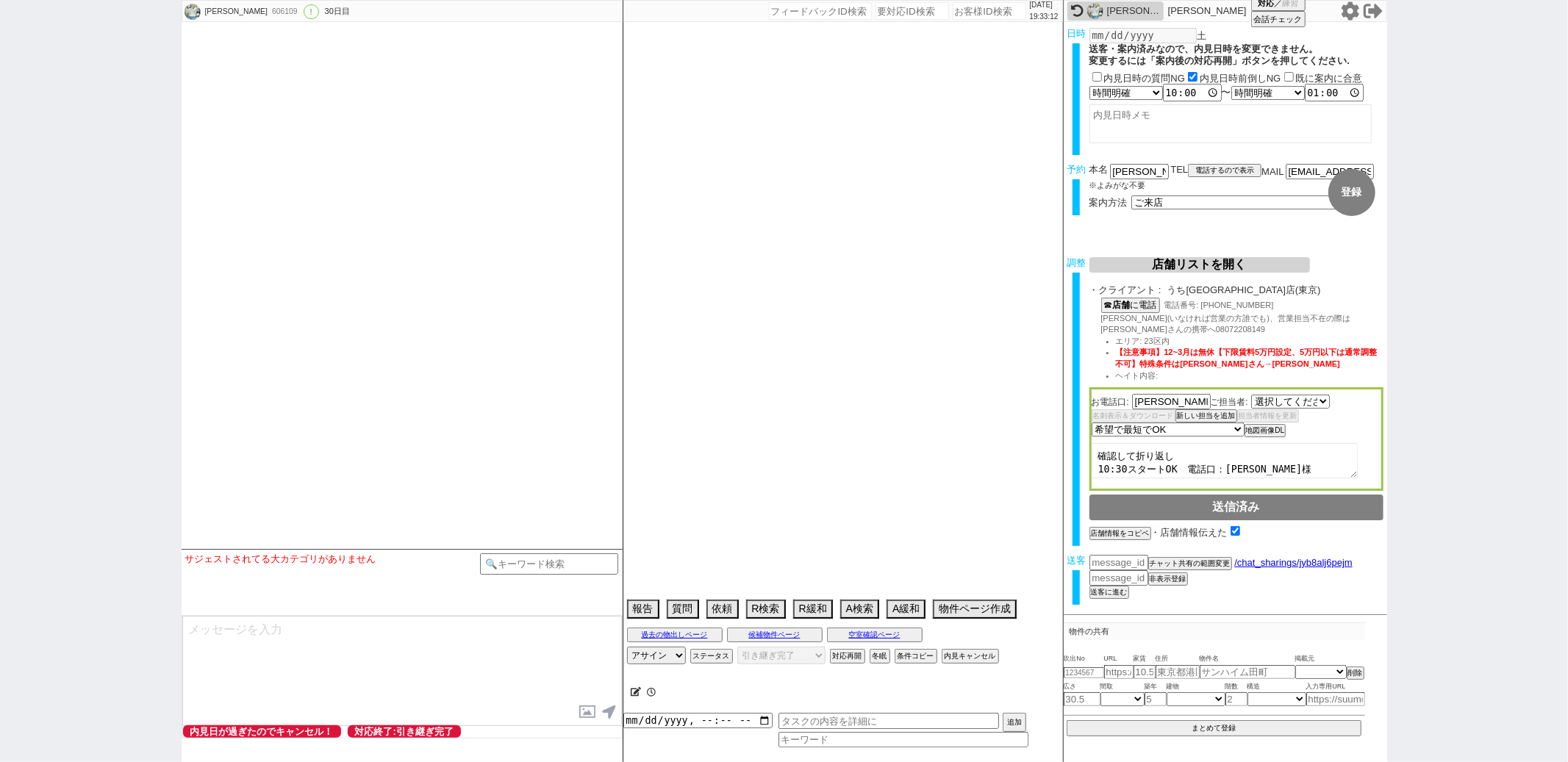
select select "2683"
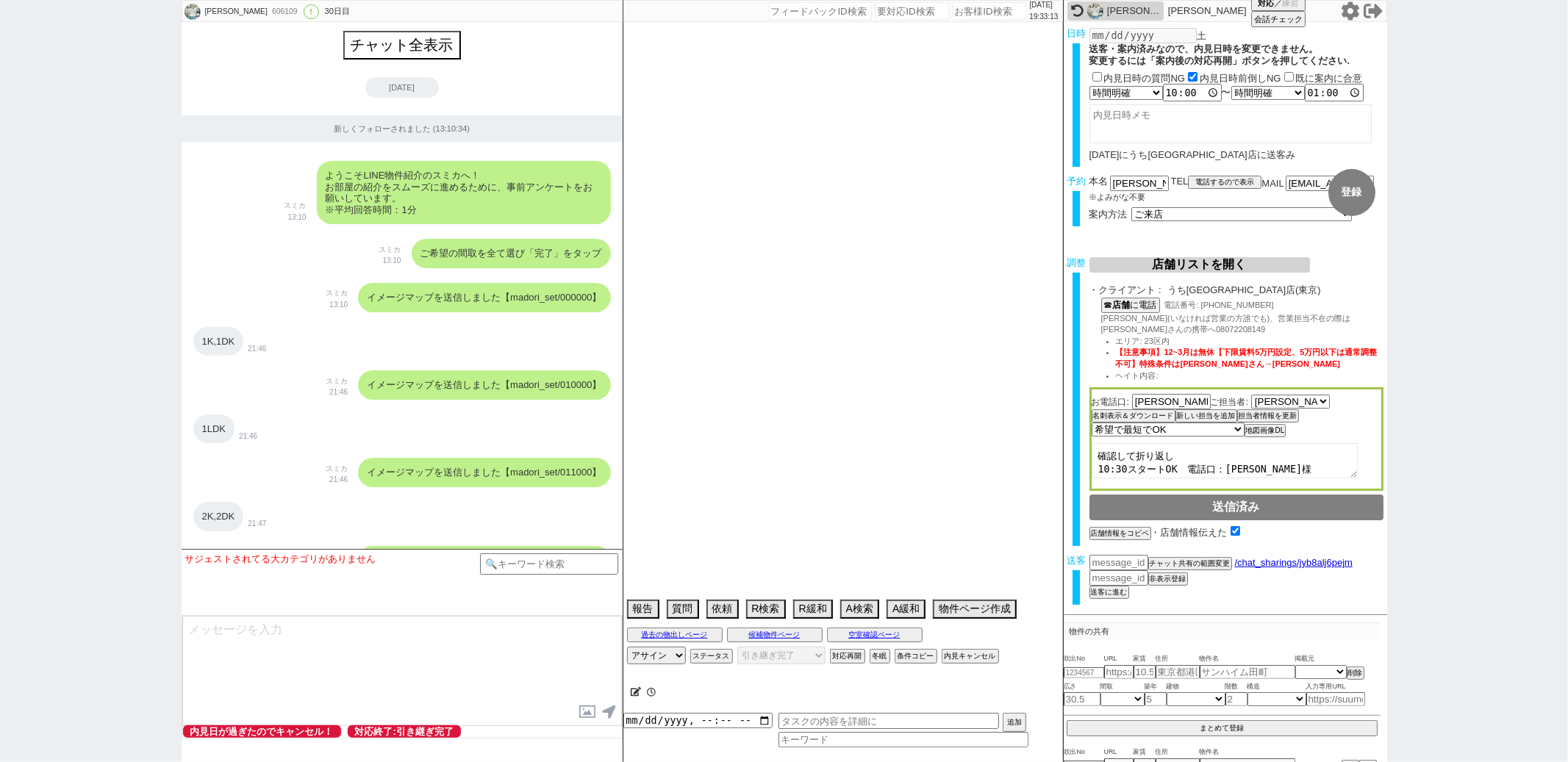
click at [514, 337] on div "1K,1DK 21:46" at bounding box center [402, 342] width 442 height 44
type textarea "17時にピタットハウスで相談だけの来店する予定。 10/1から出社がリミットだが早めに越せたら前倒し出社になるので決めるのは全然いい→最後ピタットに取られるか…"
select select "13"
select select "0"
select select "23"
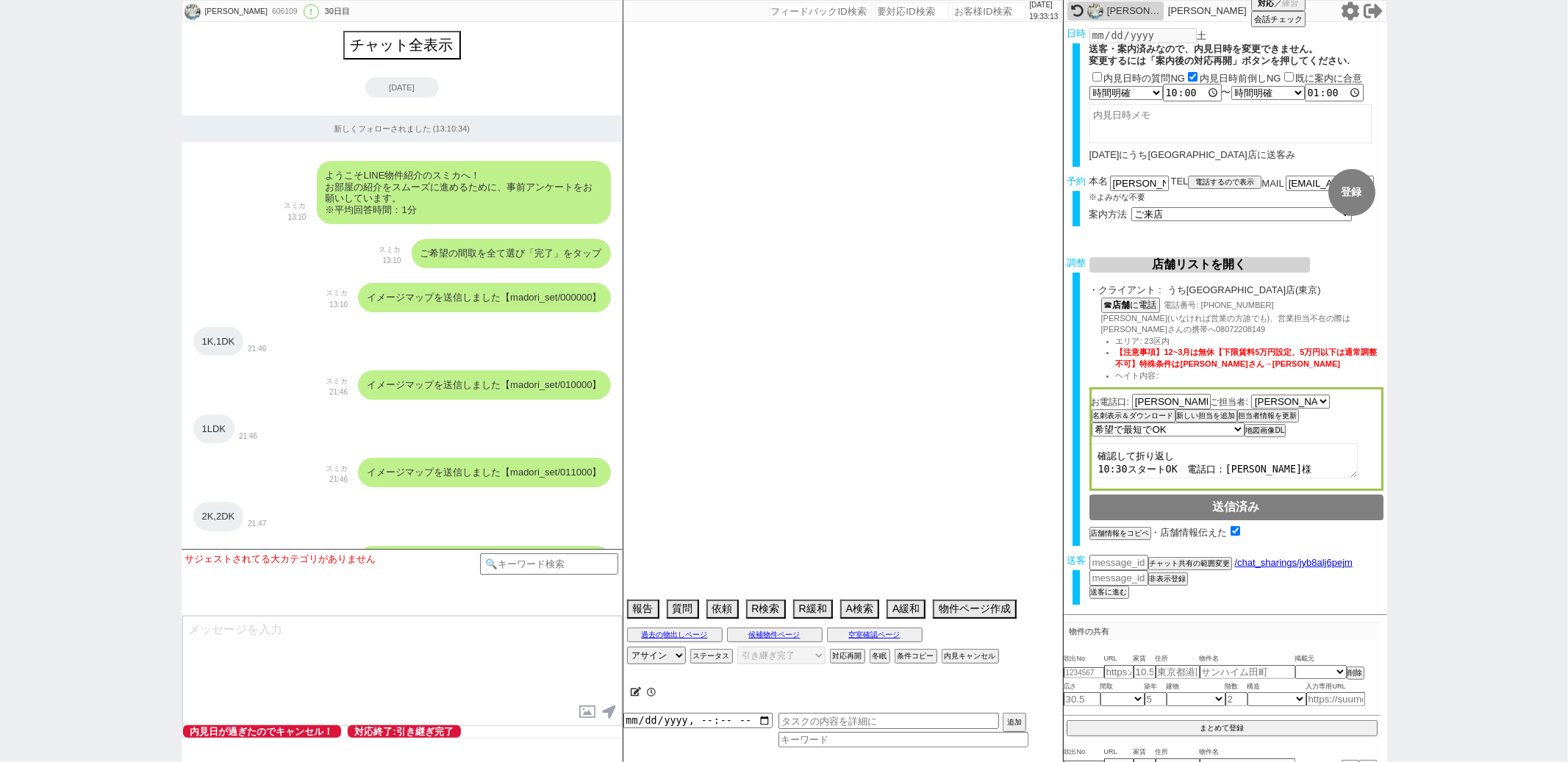
select select "731"
select select "60"
select select "14"
select select "7"
select select "12"
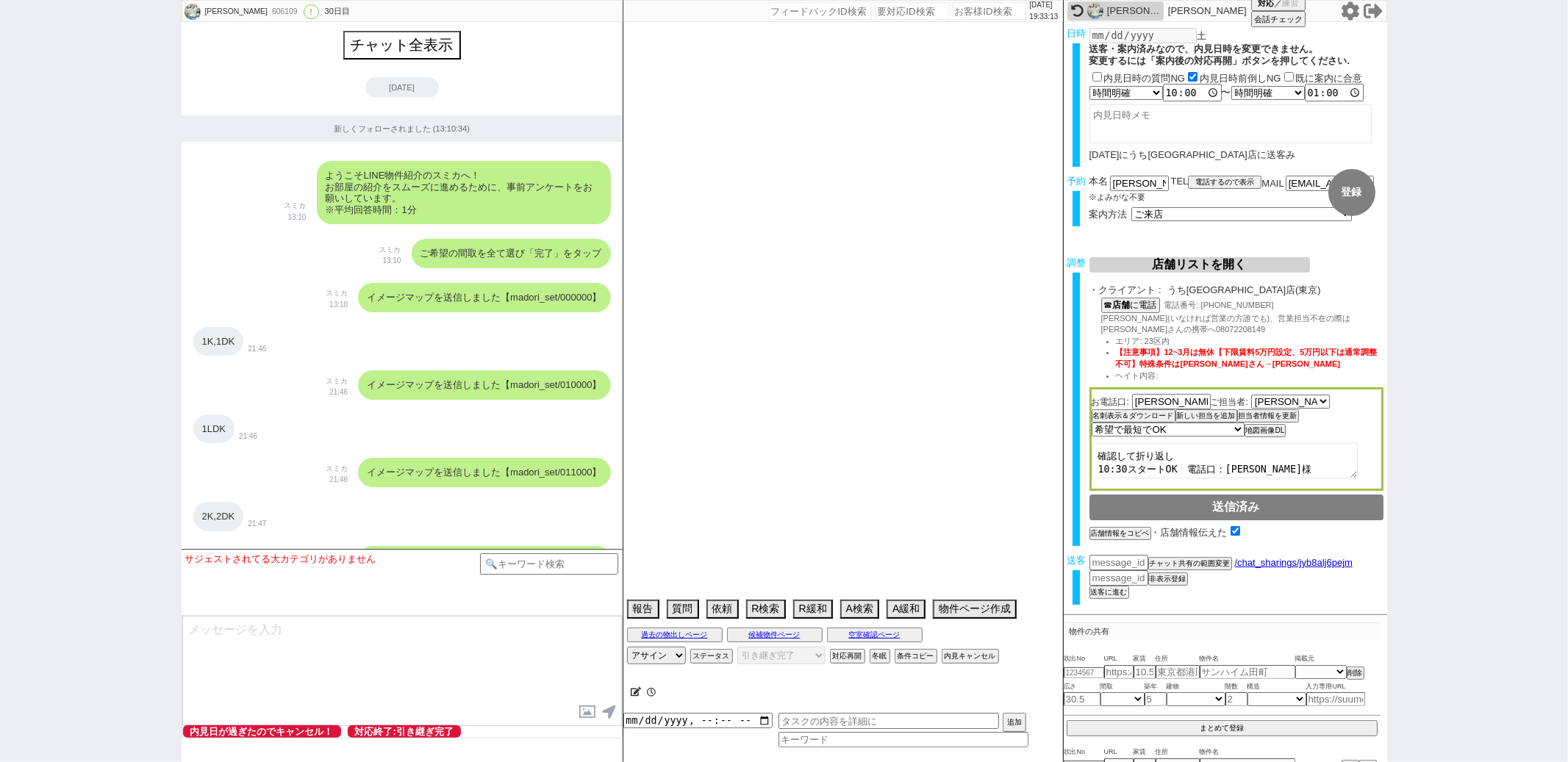
select select "11"
select select "62"
select select "63"
select select "70"
select select "1681"
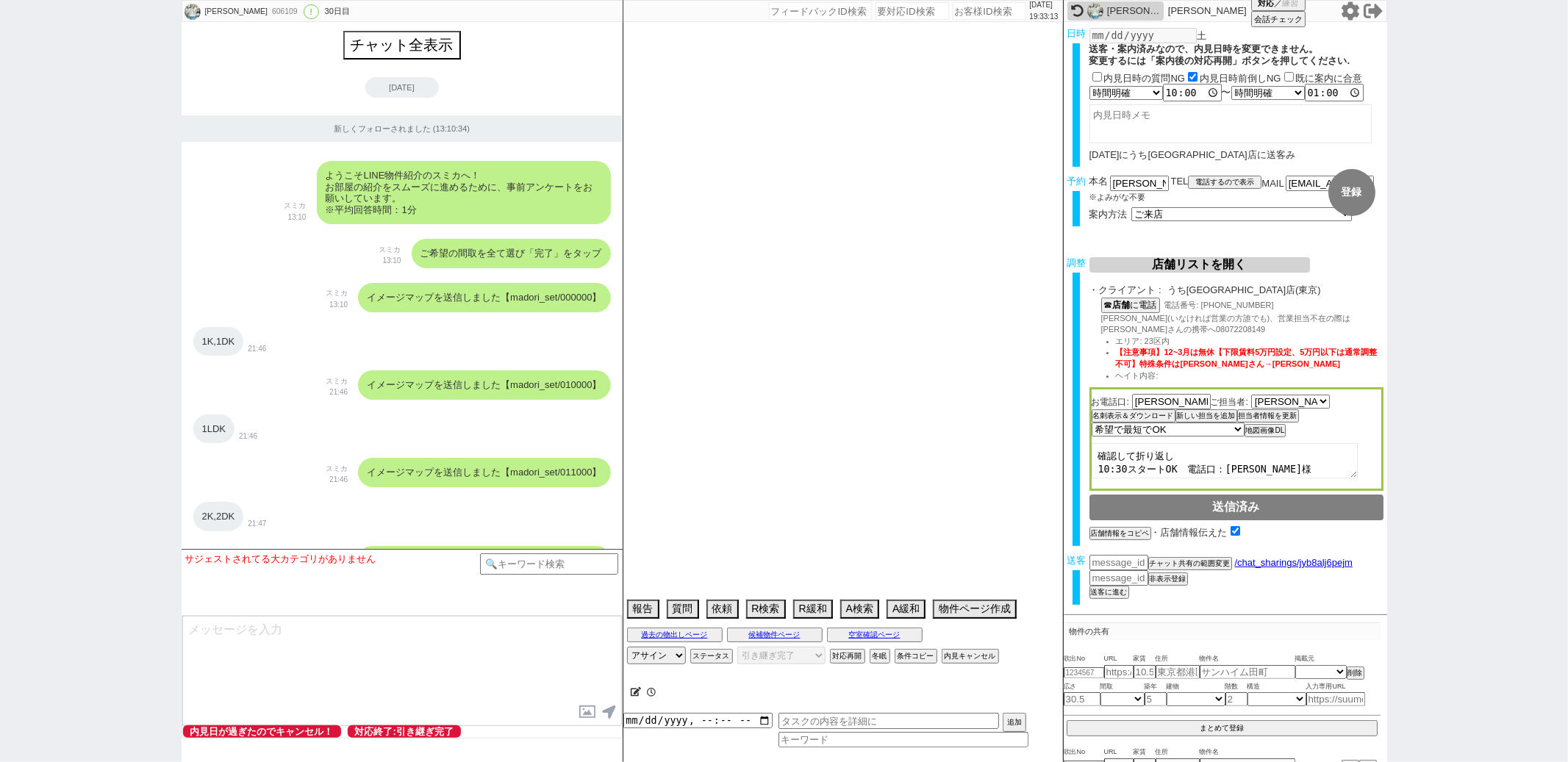
select select "819"
select select "64"
select select "1556"
select select "59"
select select "75"
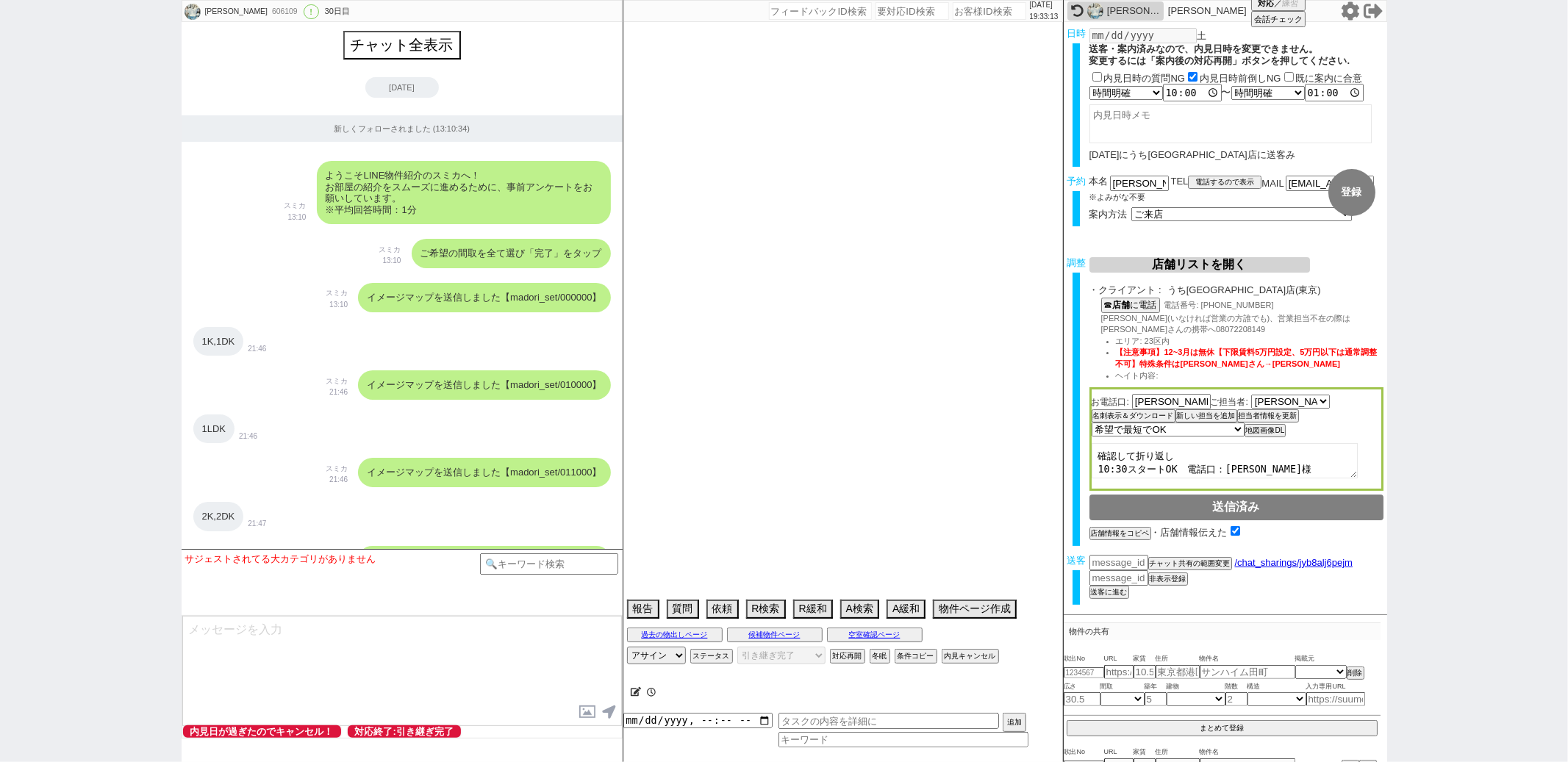
select select "1785"
select select "66"
select select "69"
select select "67"
select select "9"
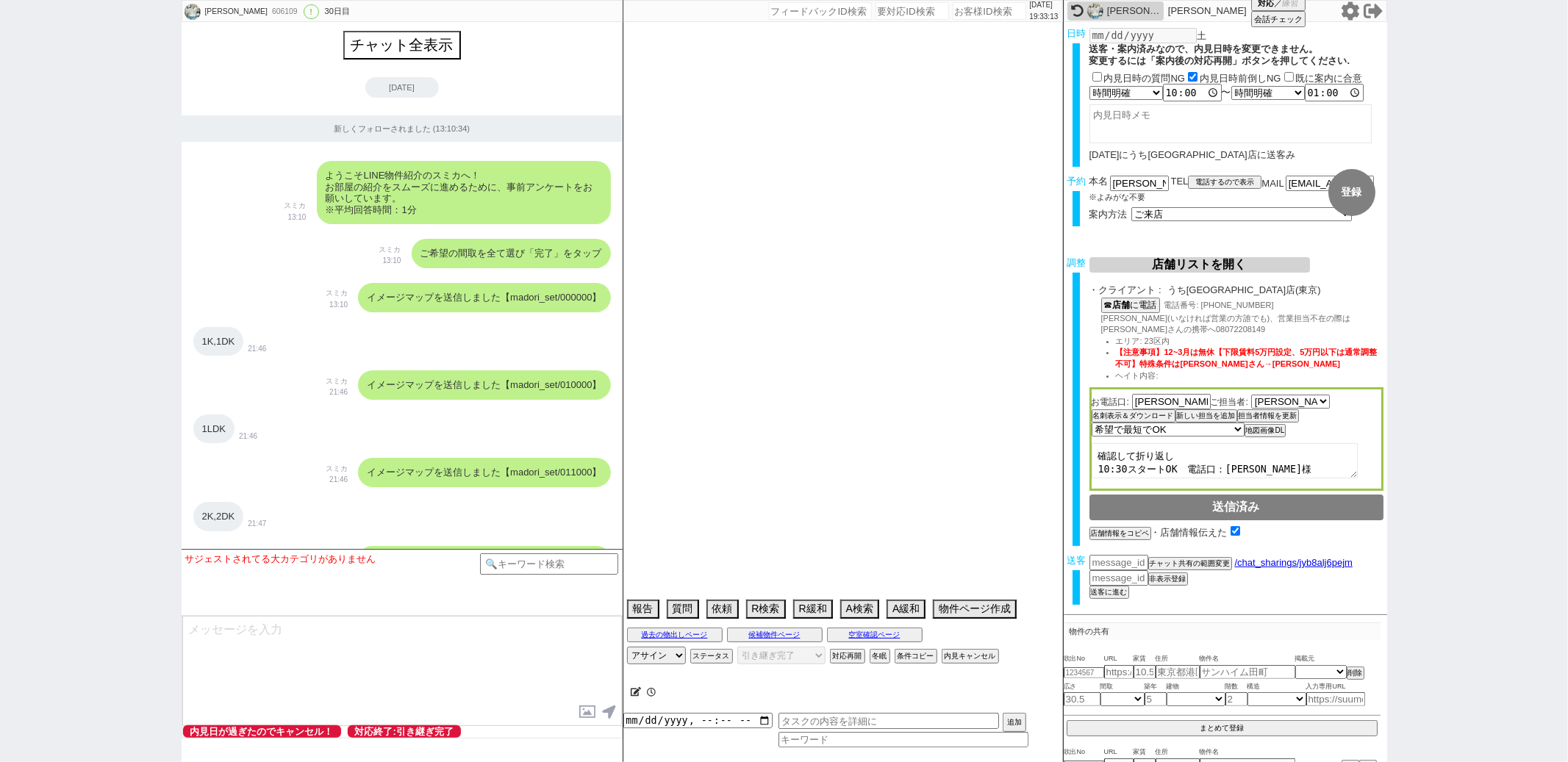
select select "333"
select select "71"
select select "65"
select select "1584"
select select "56"
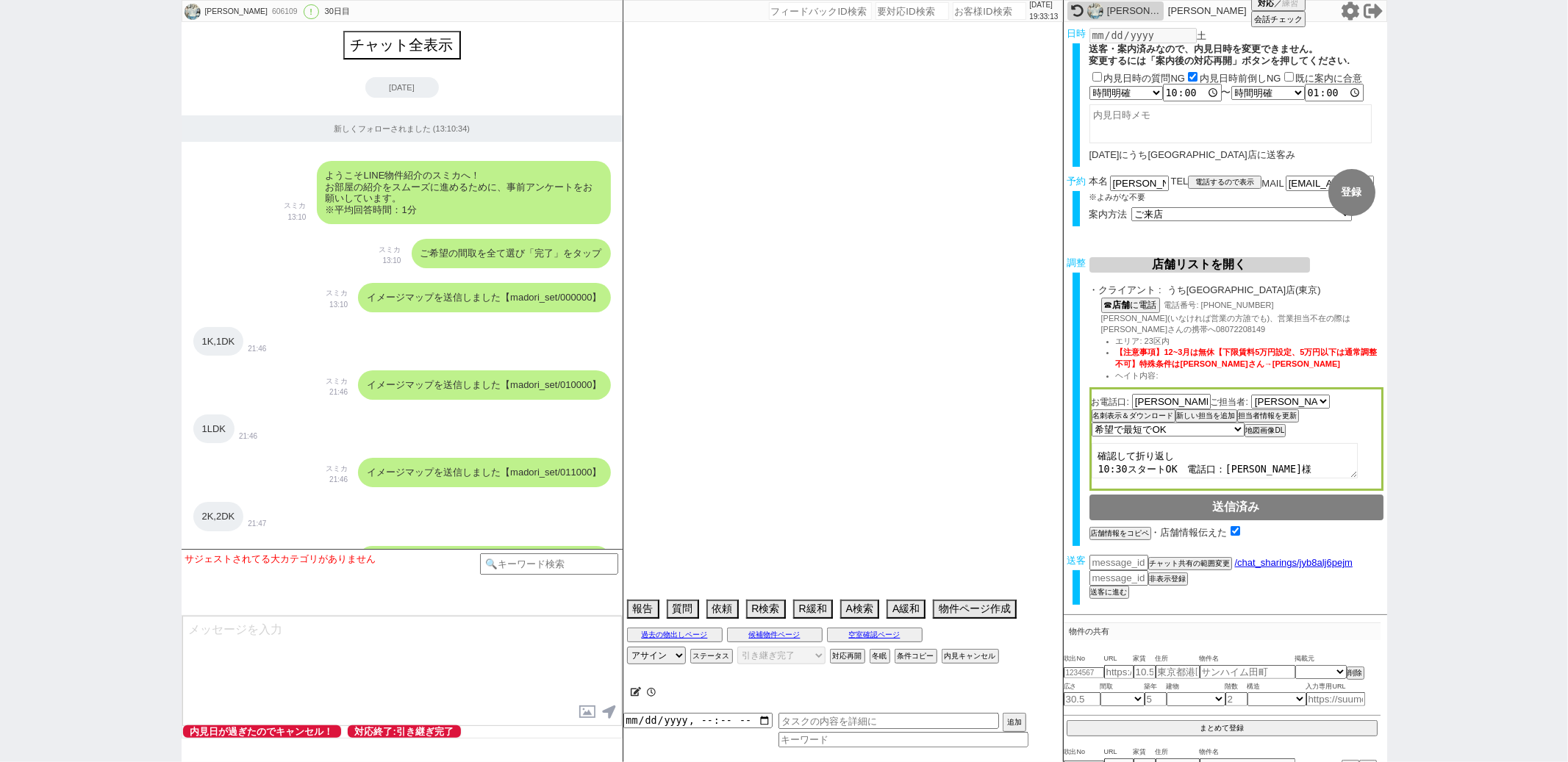
select select "57"
select select "29"
select select "61"
select select "48"
select select "53"
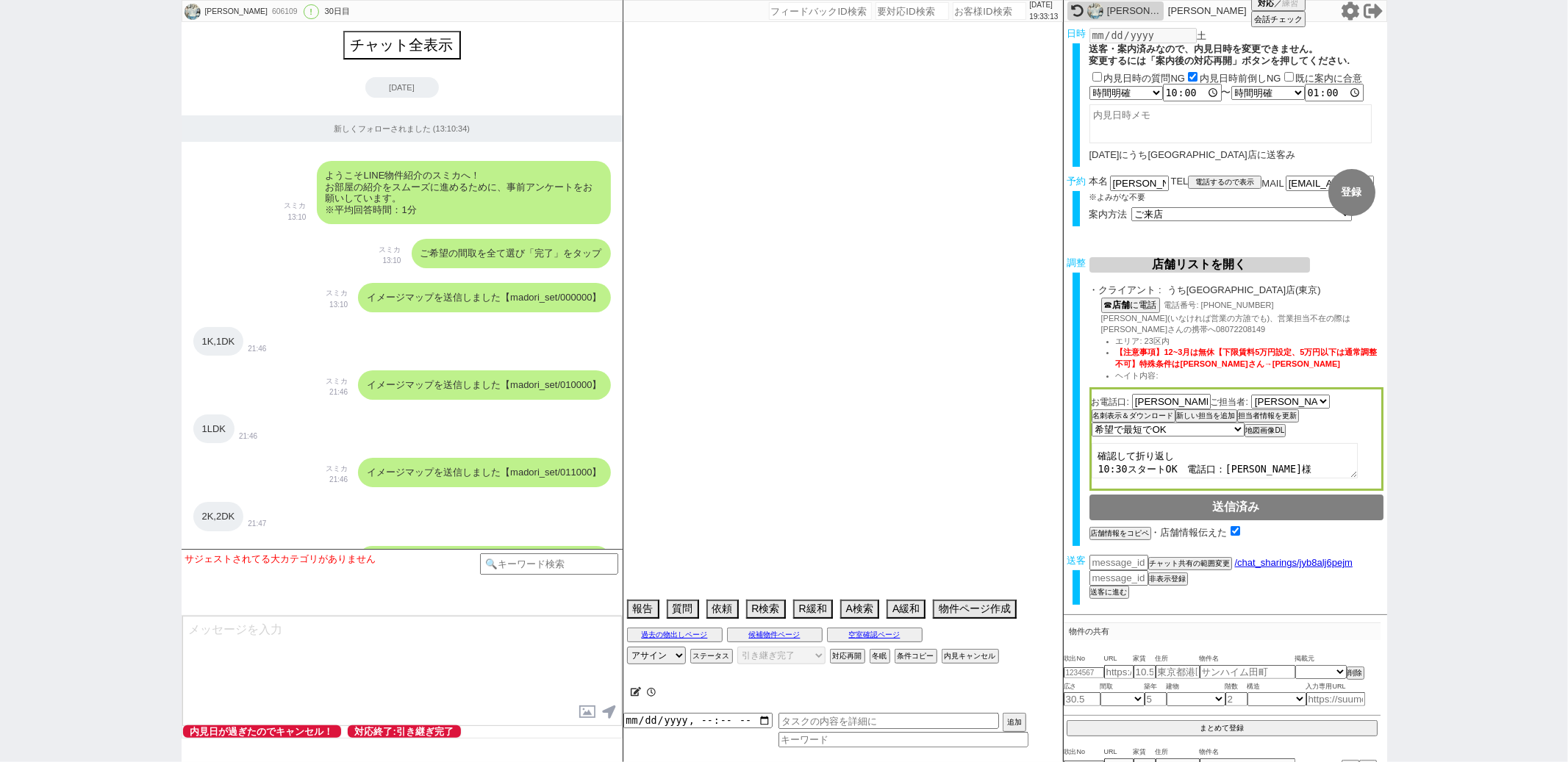
select select "15"
select select "72"
select select "1729"
select select "38"
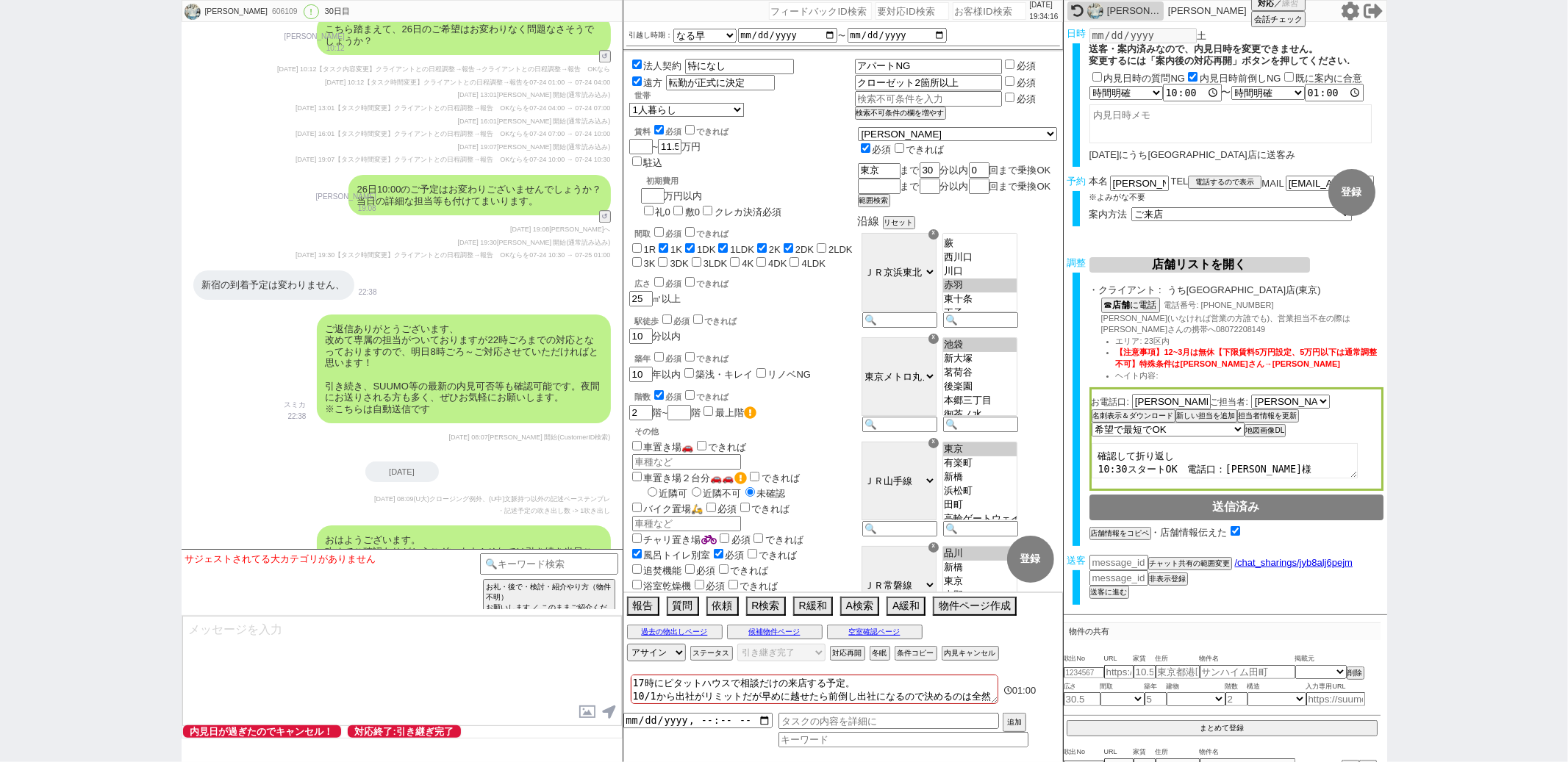
scroll to position [17659, 0]
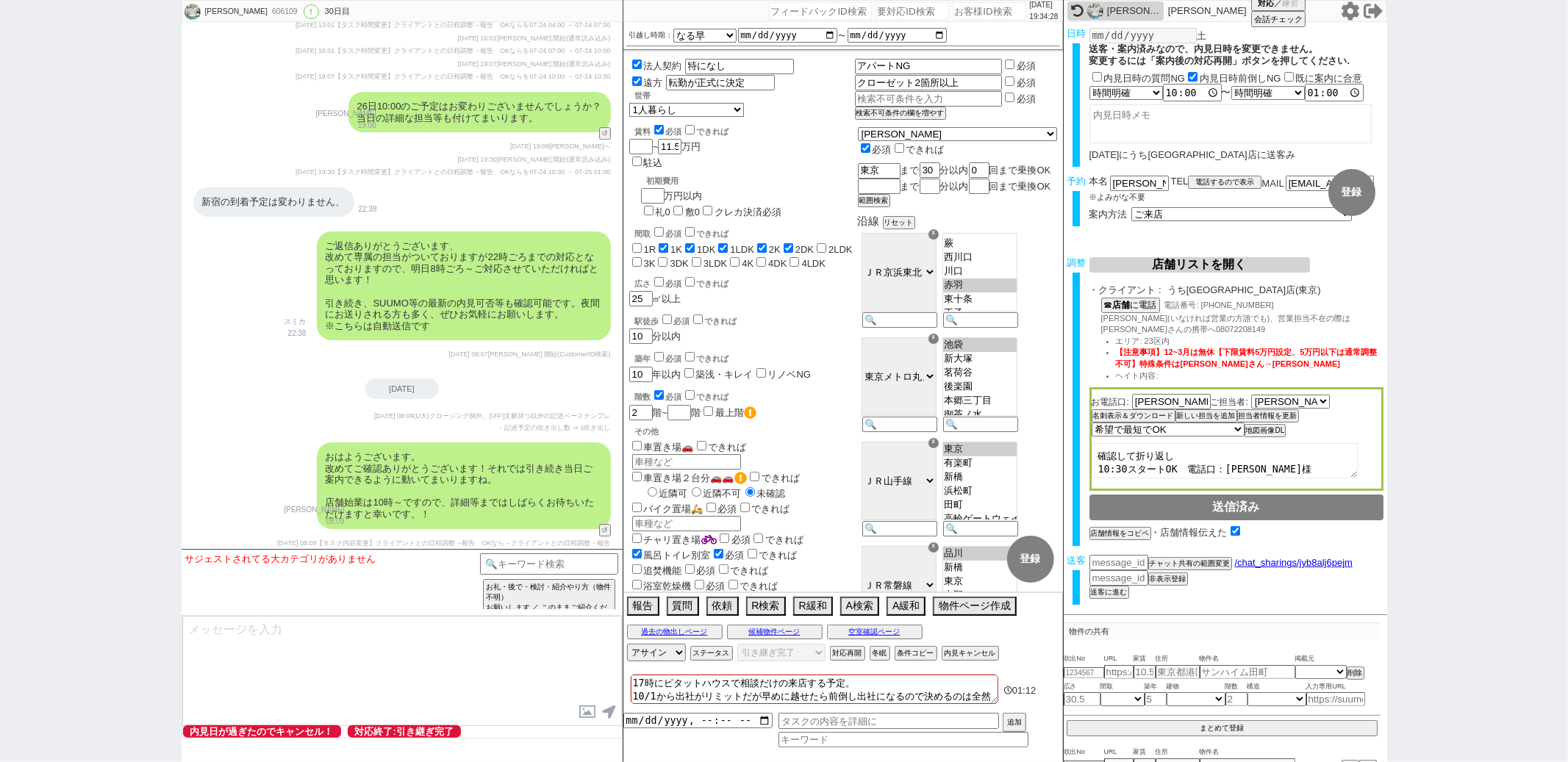
click at [876, 12] on input "number" at bounding box center [912, 11] width 73 height 17
paste input "140517"
type input "140517"
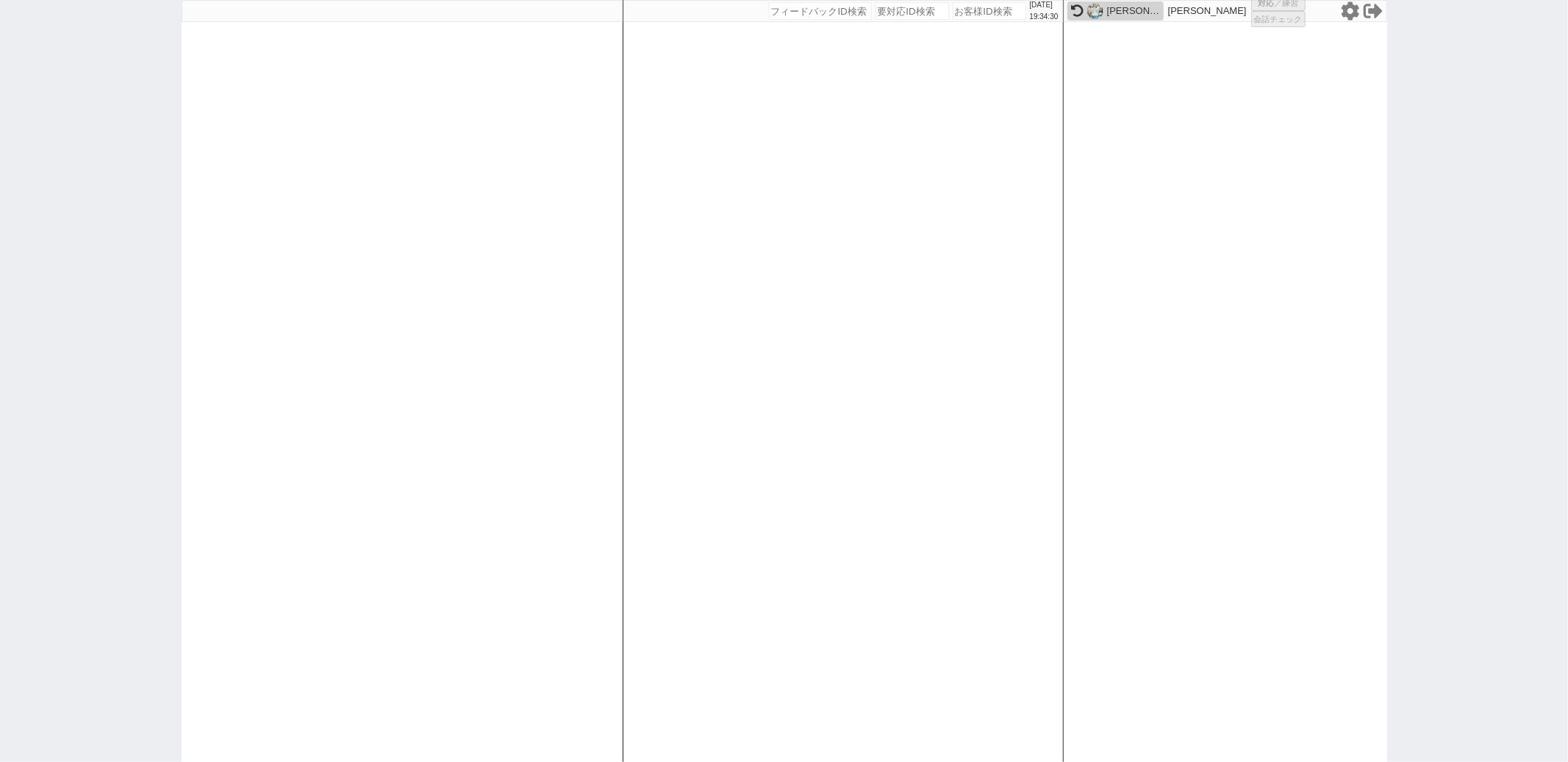
select select "300"
select select
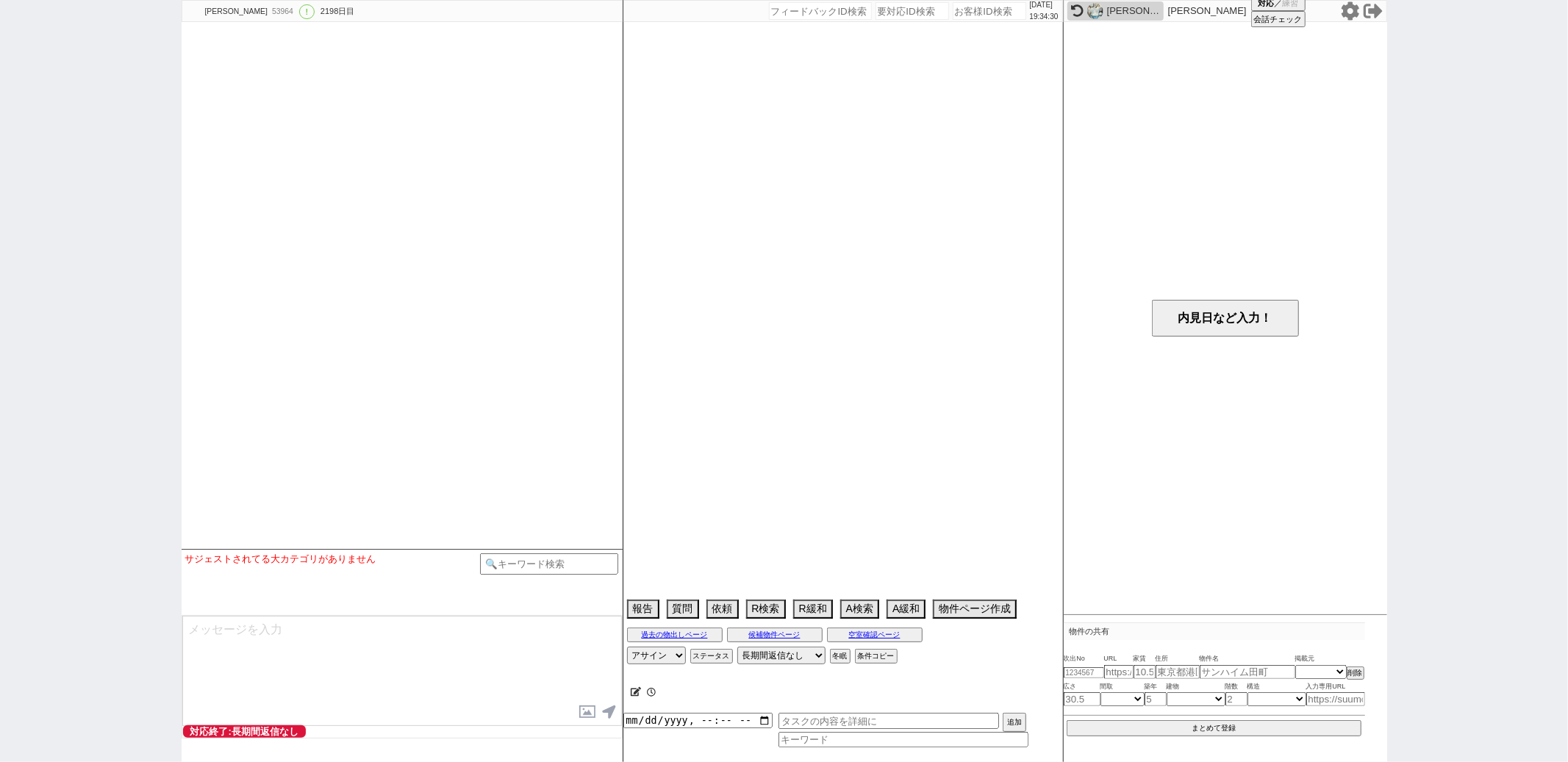
select select "[DATE]"
select select "9"
select select "36"
select select "6"
select select "65"
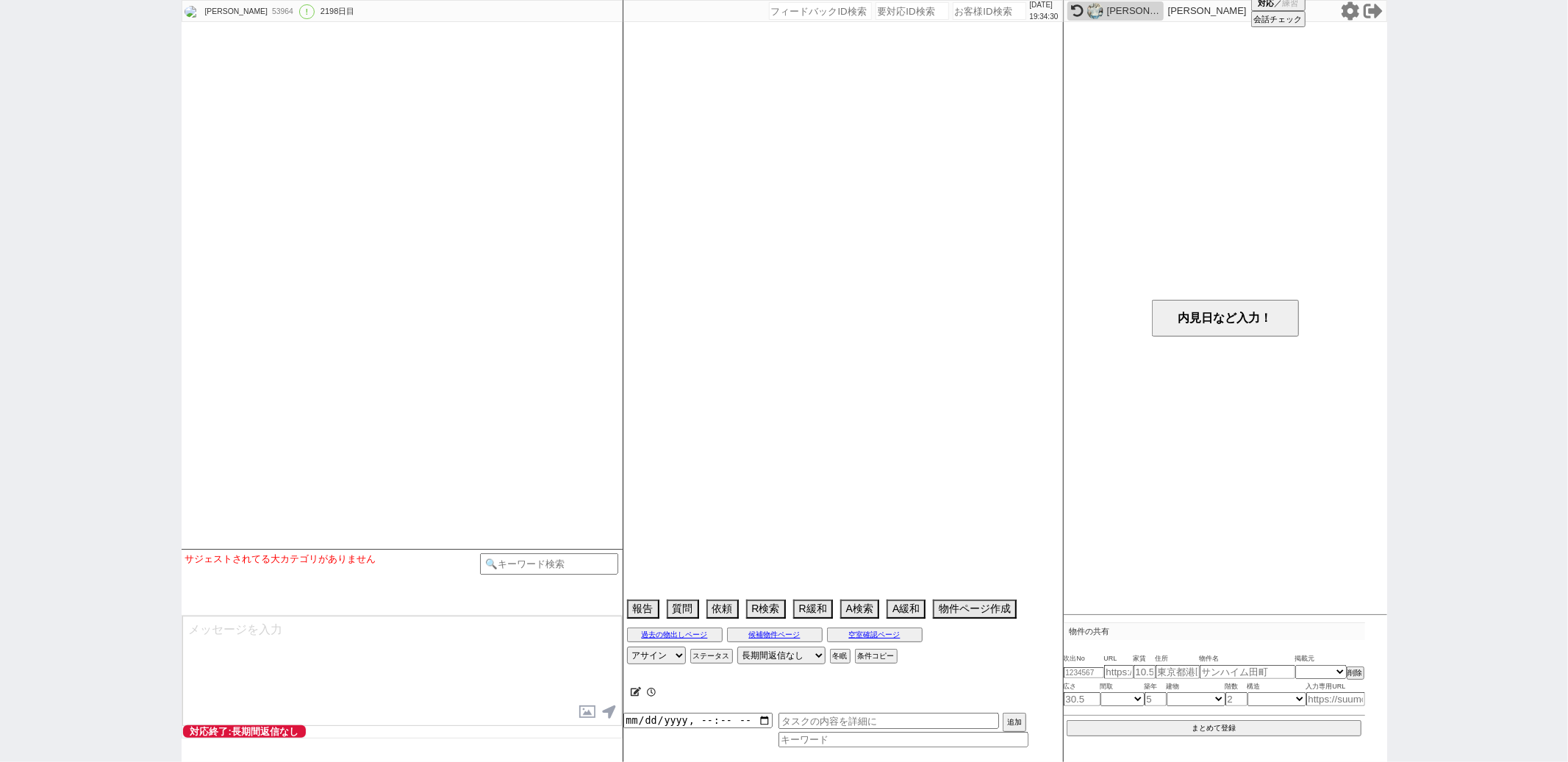
select select "1583"
select select "35"
select select "[DATE]"
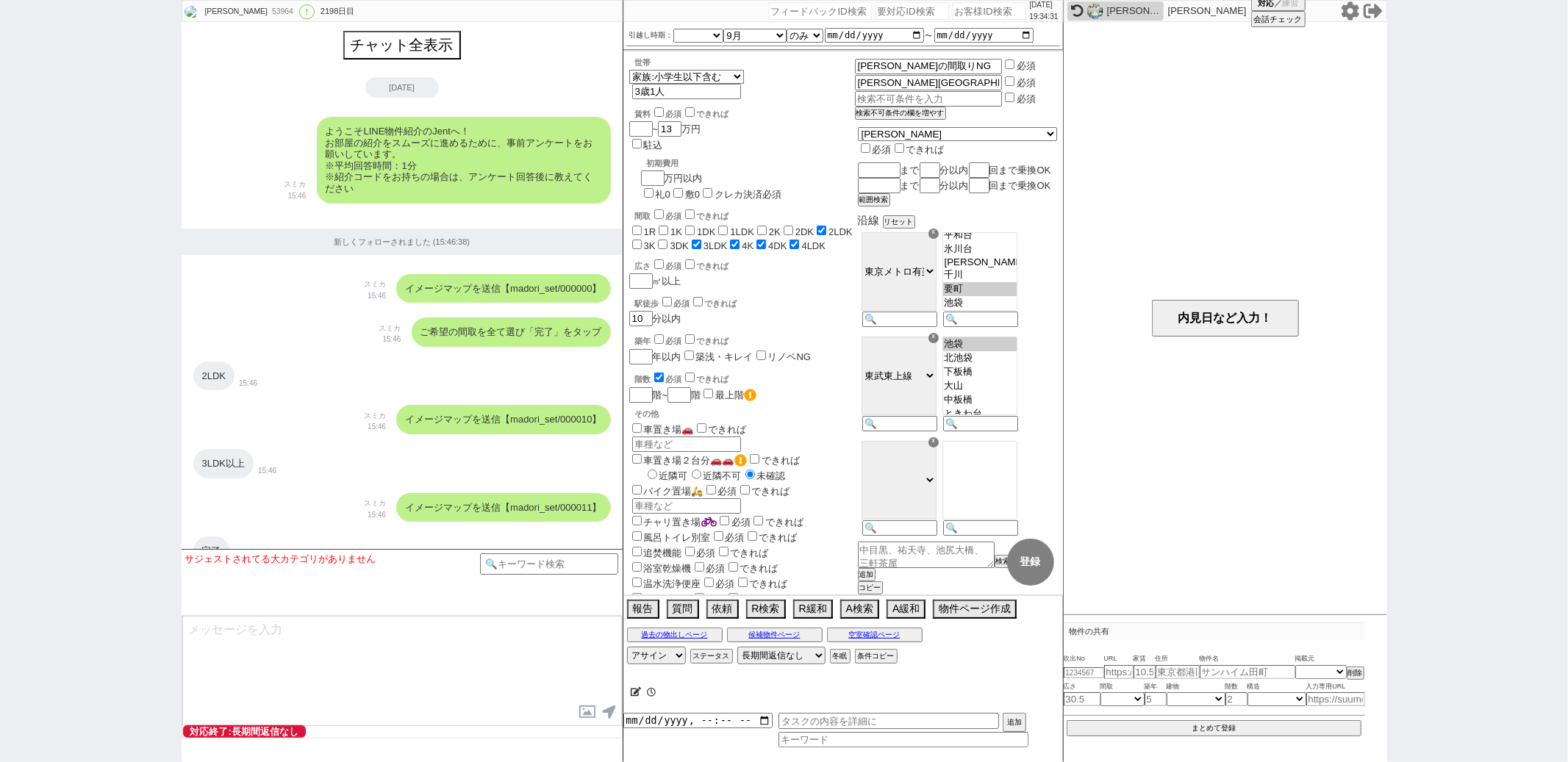
scroll to position [2201, 0]
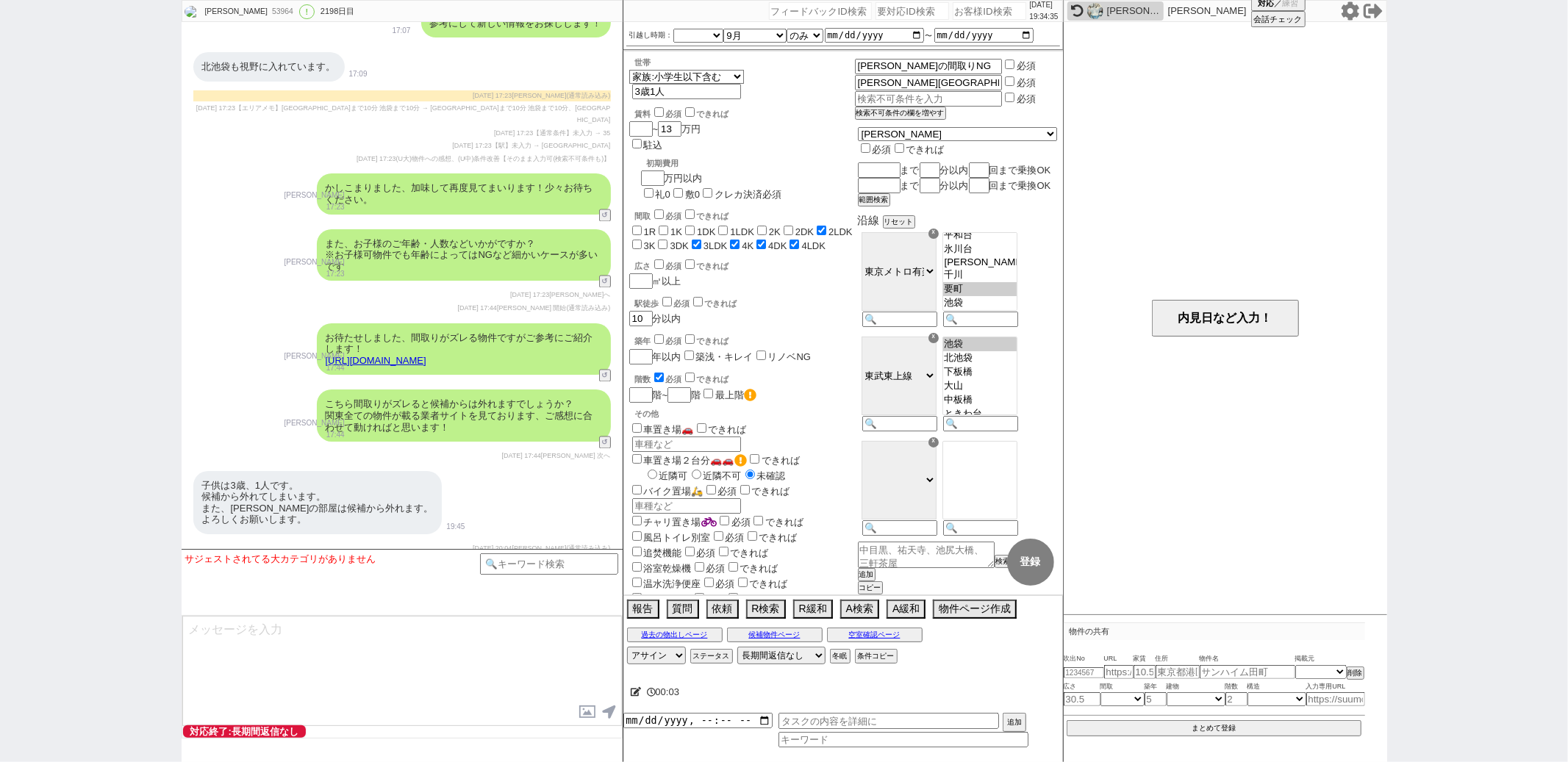
click at [828, 17] on input "number" at bounding box center [820, 11] width 103 height 17
paste input "140517"
type input "140517"
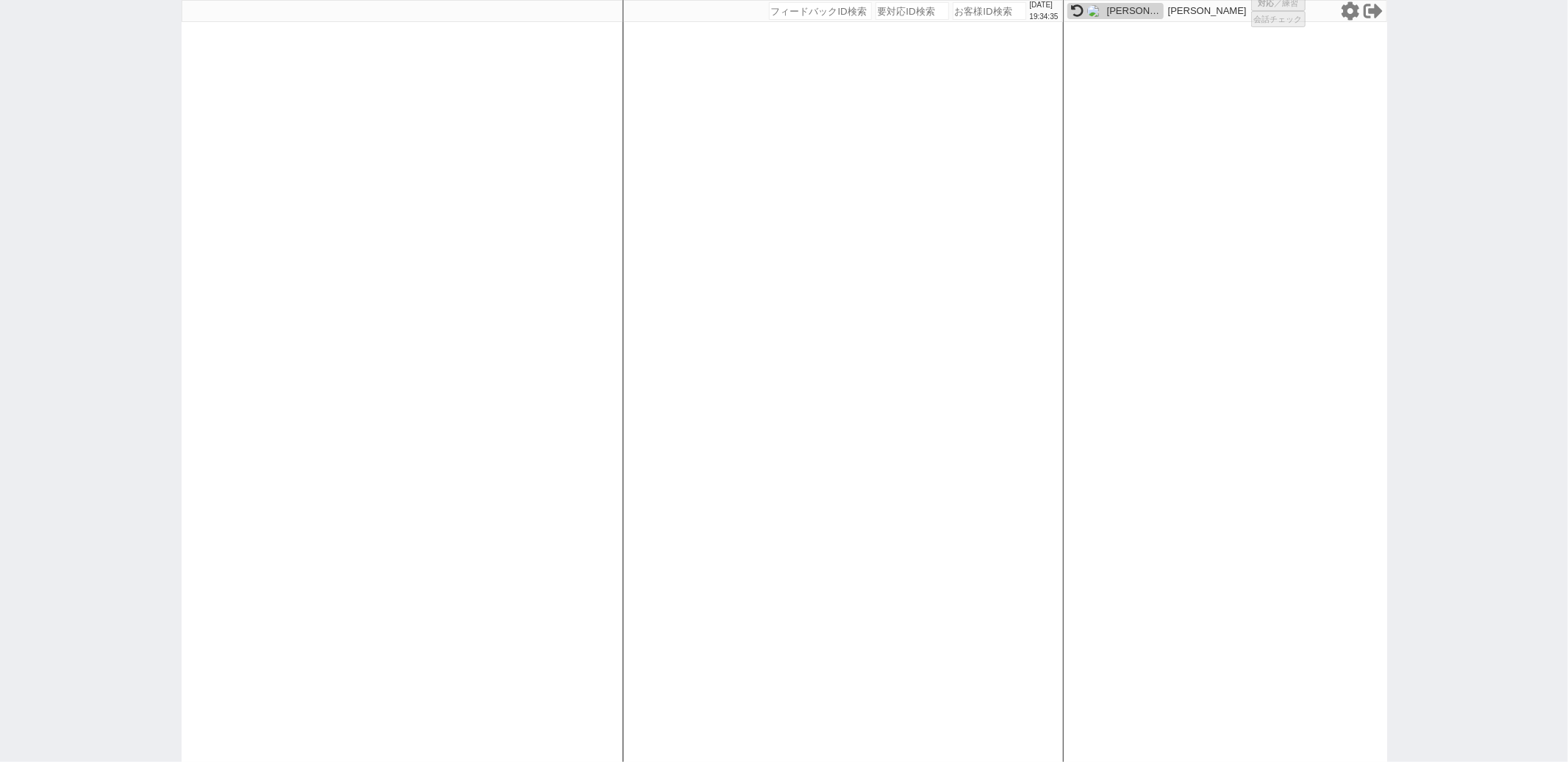
select select "100"
select select "1"
select select "2"
select select "5"
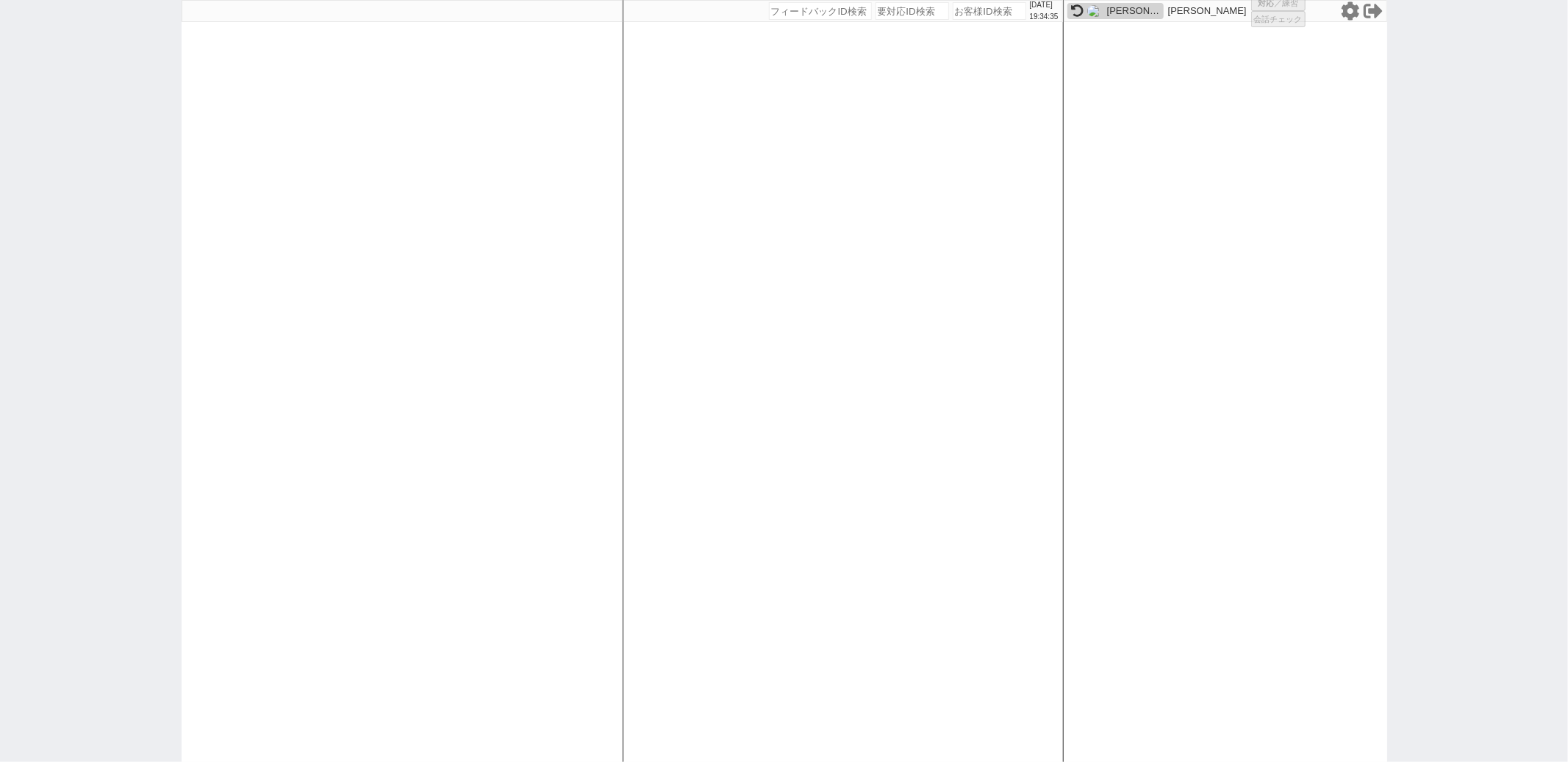
select select
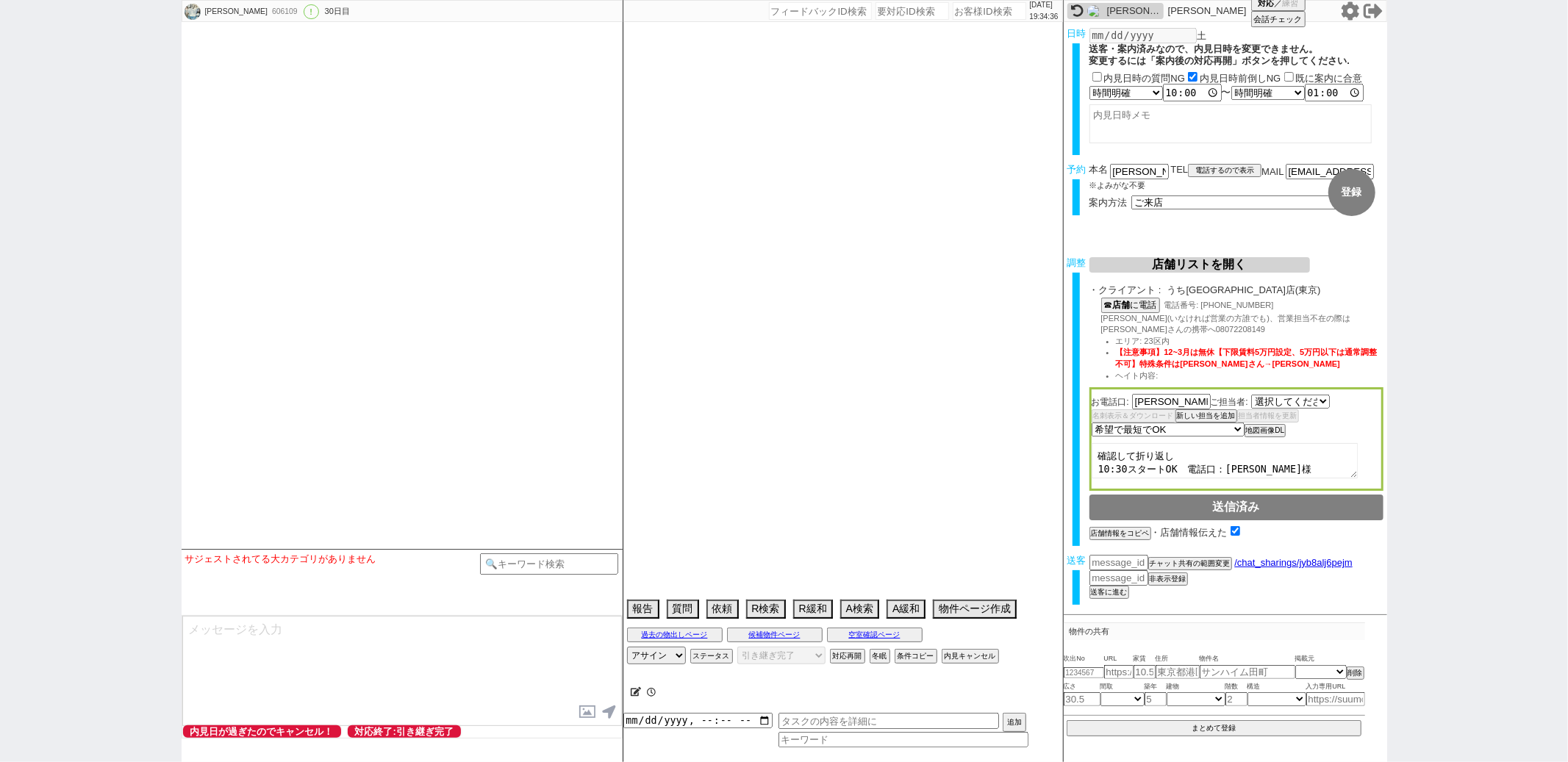
select select "2683"
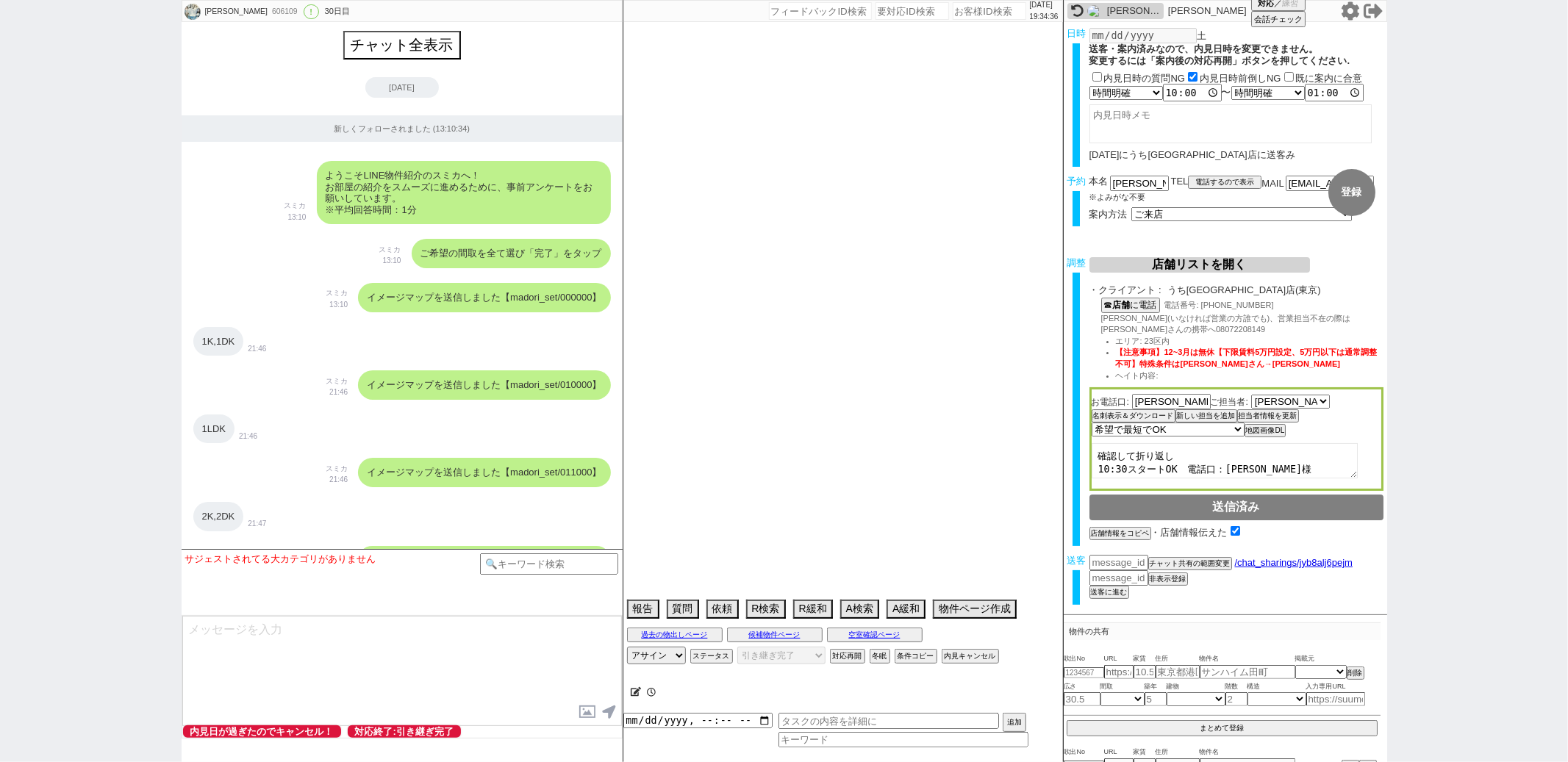
type textarea "17時にピタットハウスで相談だけの来店する予定。 10/1から出社がリミットだが早めに越せたら前倒し出社になるので決めるのは全然いい→最後ピタットに取られるか…"
select select "13"
select select "0"
select select "23"
select select "731"
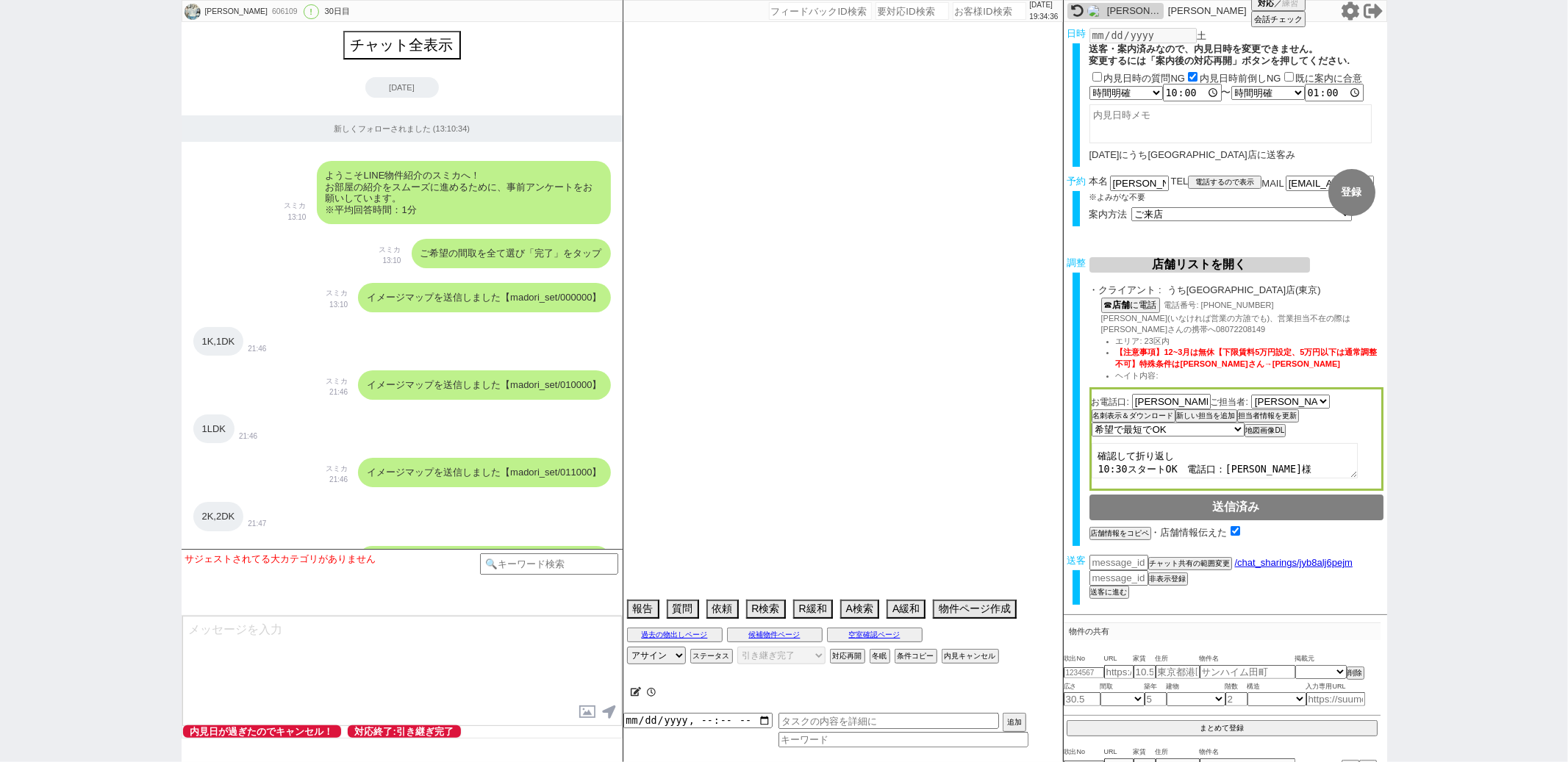
select select "60"
select select "14"
select select "7"
select select "12"
select select "11"
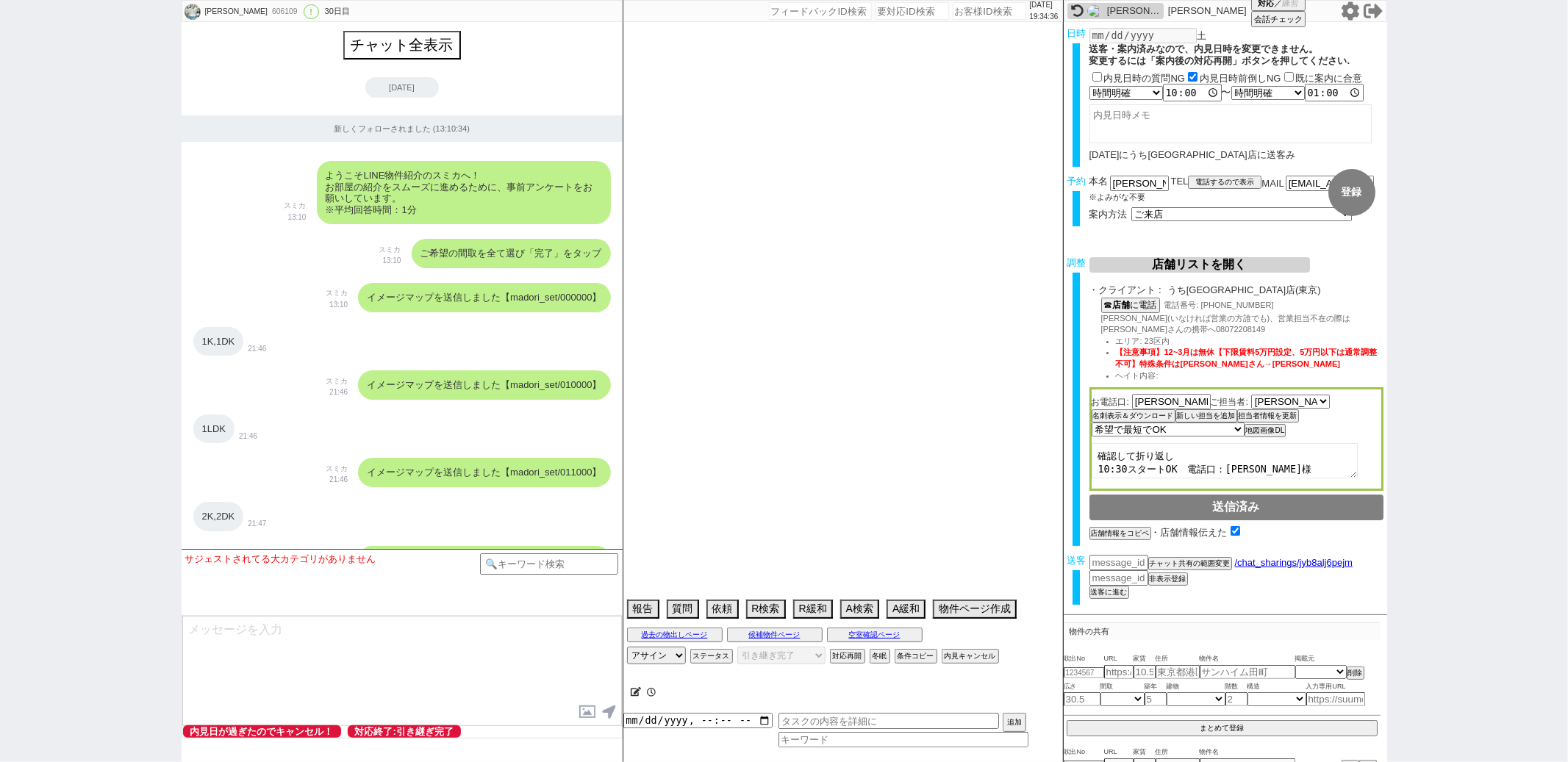
select select "62"
select select "63"
select select "70"
select select "1681"
select select "819"
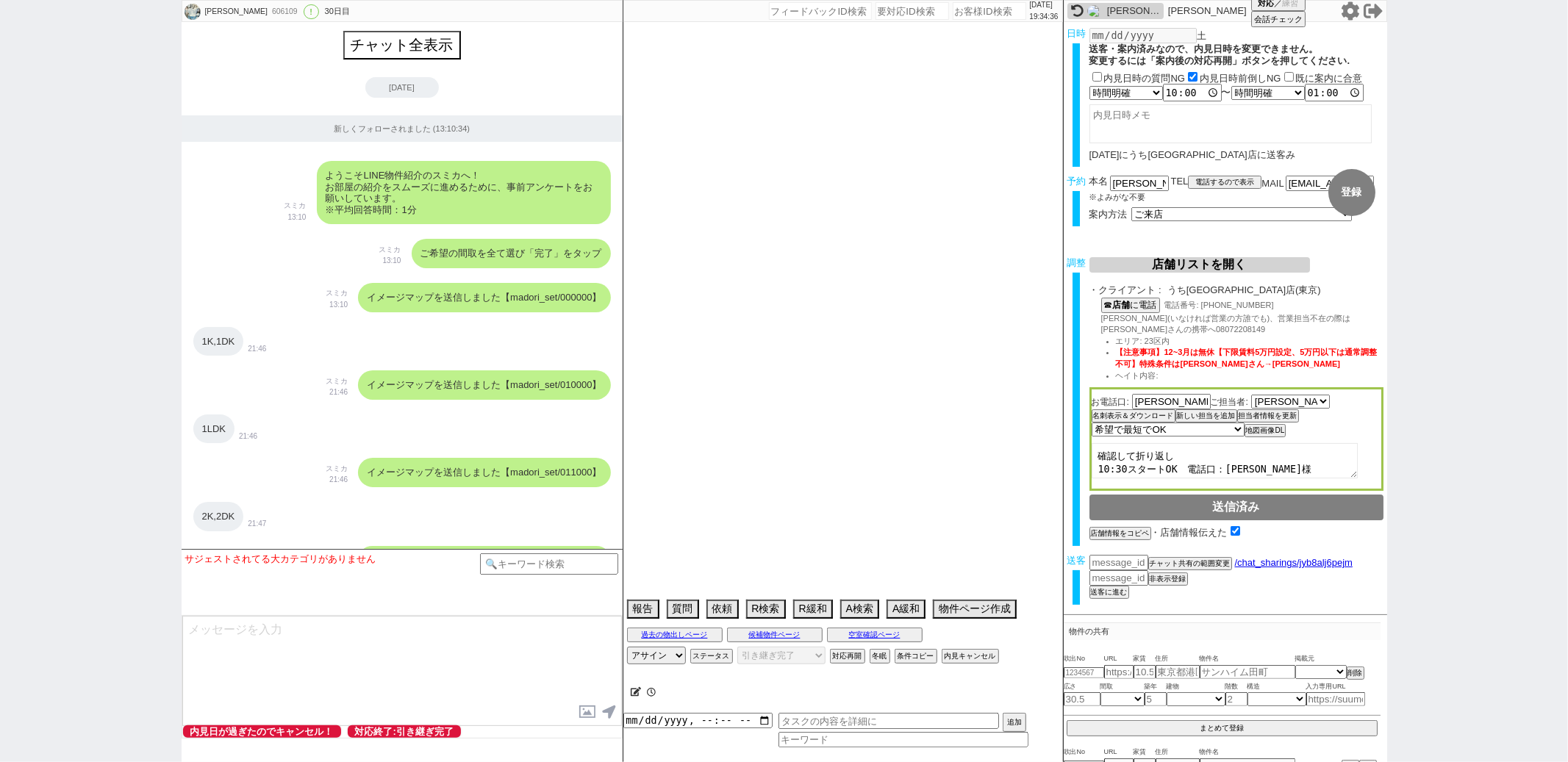
select select "64"
select select "1556"
select select "59"
select select "75"
select select "1785"
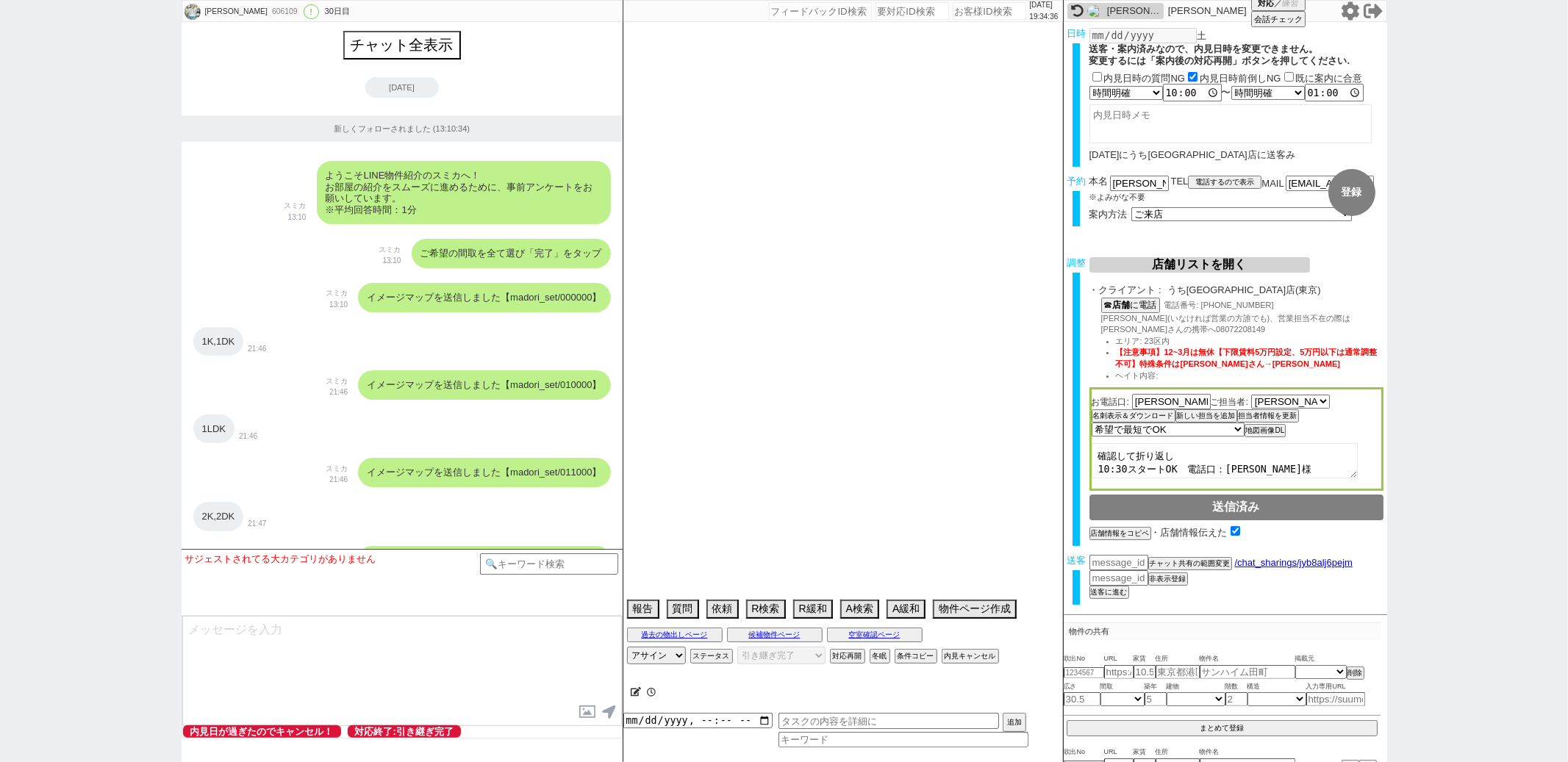
select select "66"
select select "69"
select select "67"
select select "9"
select select "333"
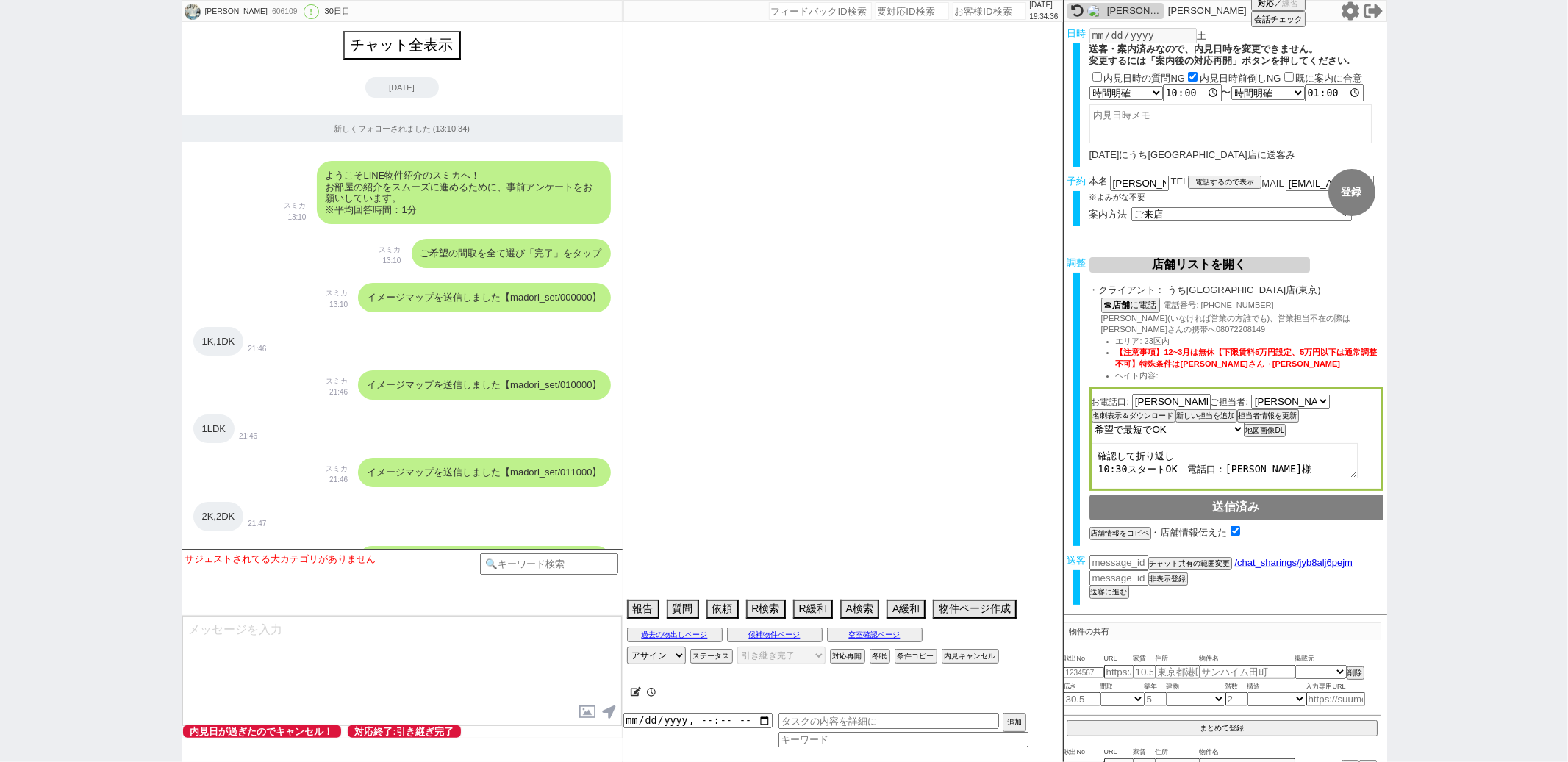
select select "71"
select select "65"
select select "1584"
select select "56"
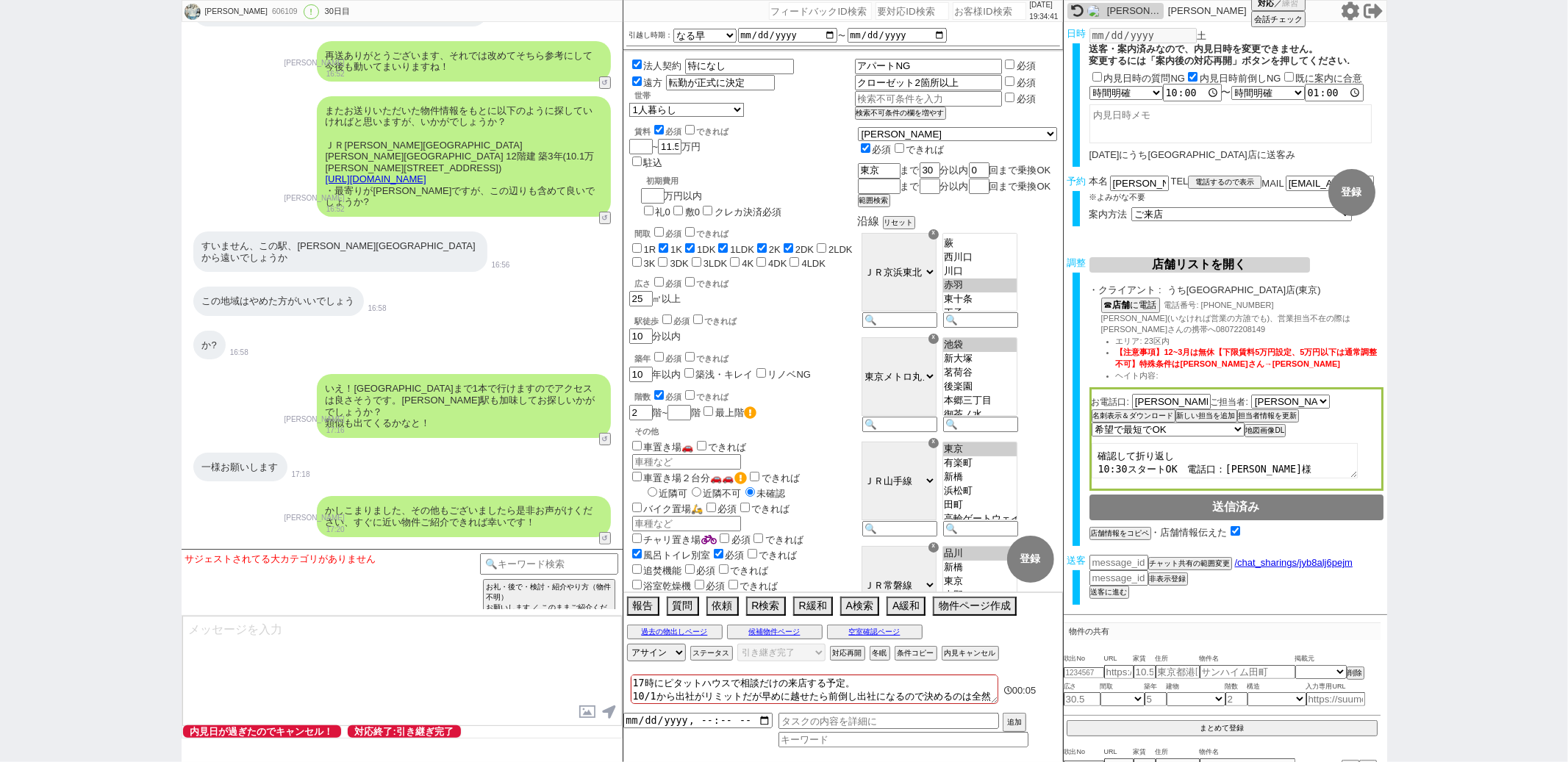
scroll to position [4878, 0]
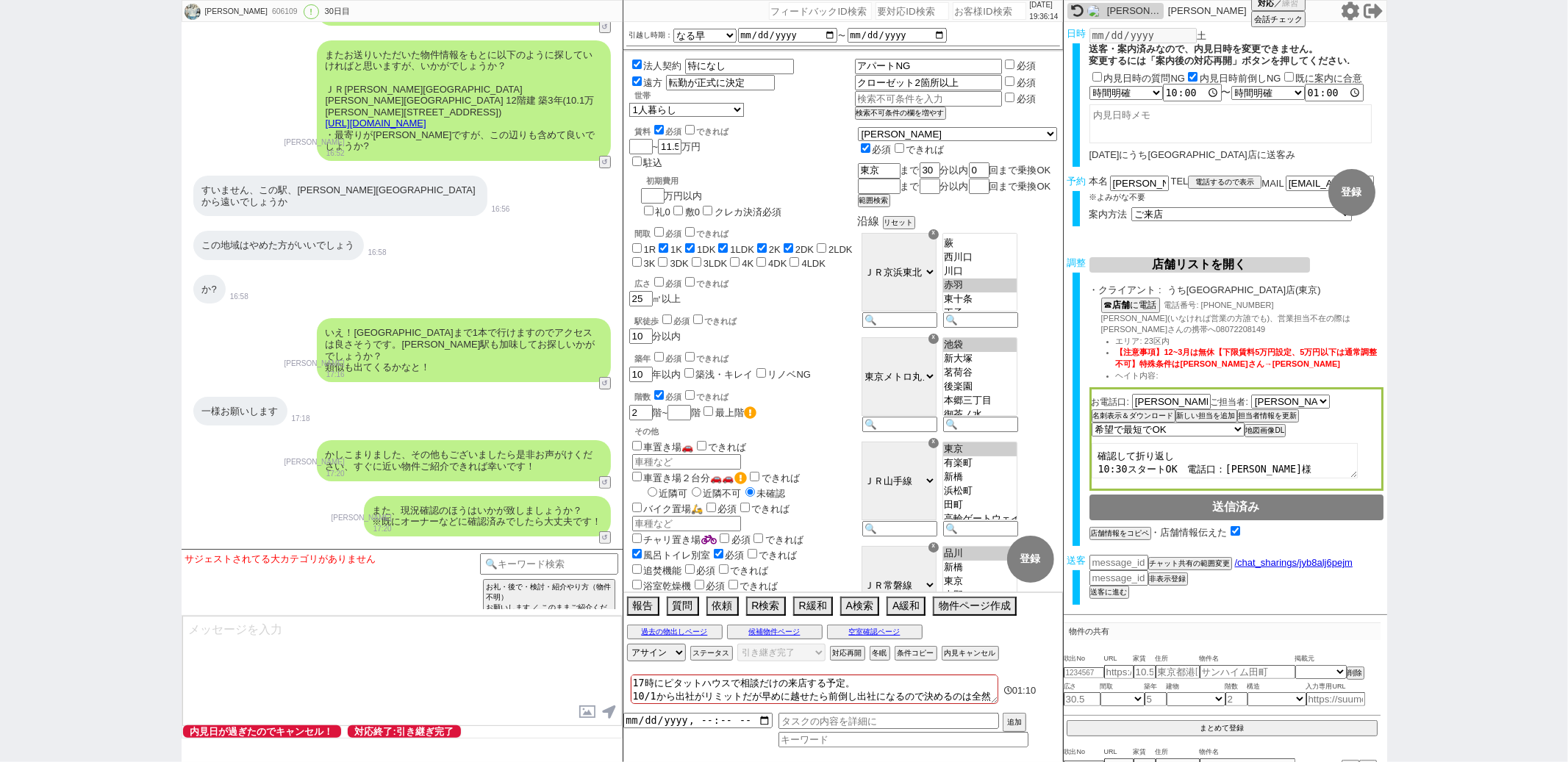
click at [807, 11] on input "number" at bounding box center [820, 11] width 103 height 17
paste input "140502"
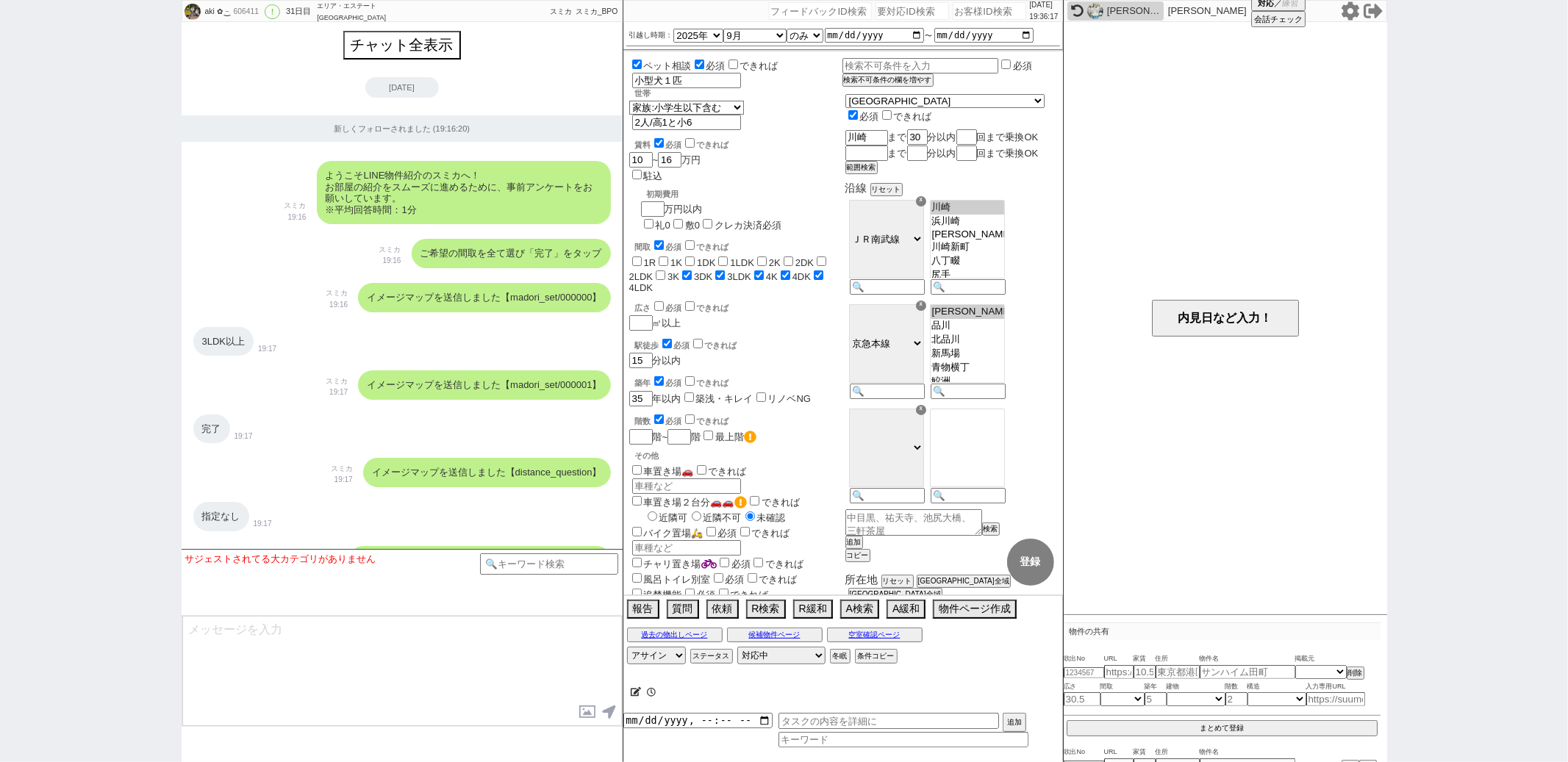
scroll to position [3401, 0]
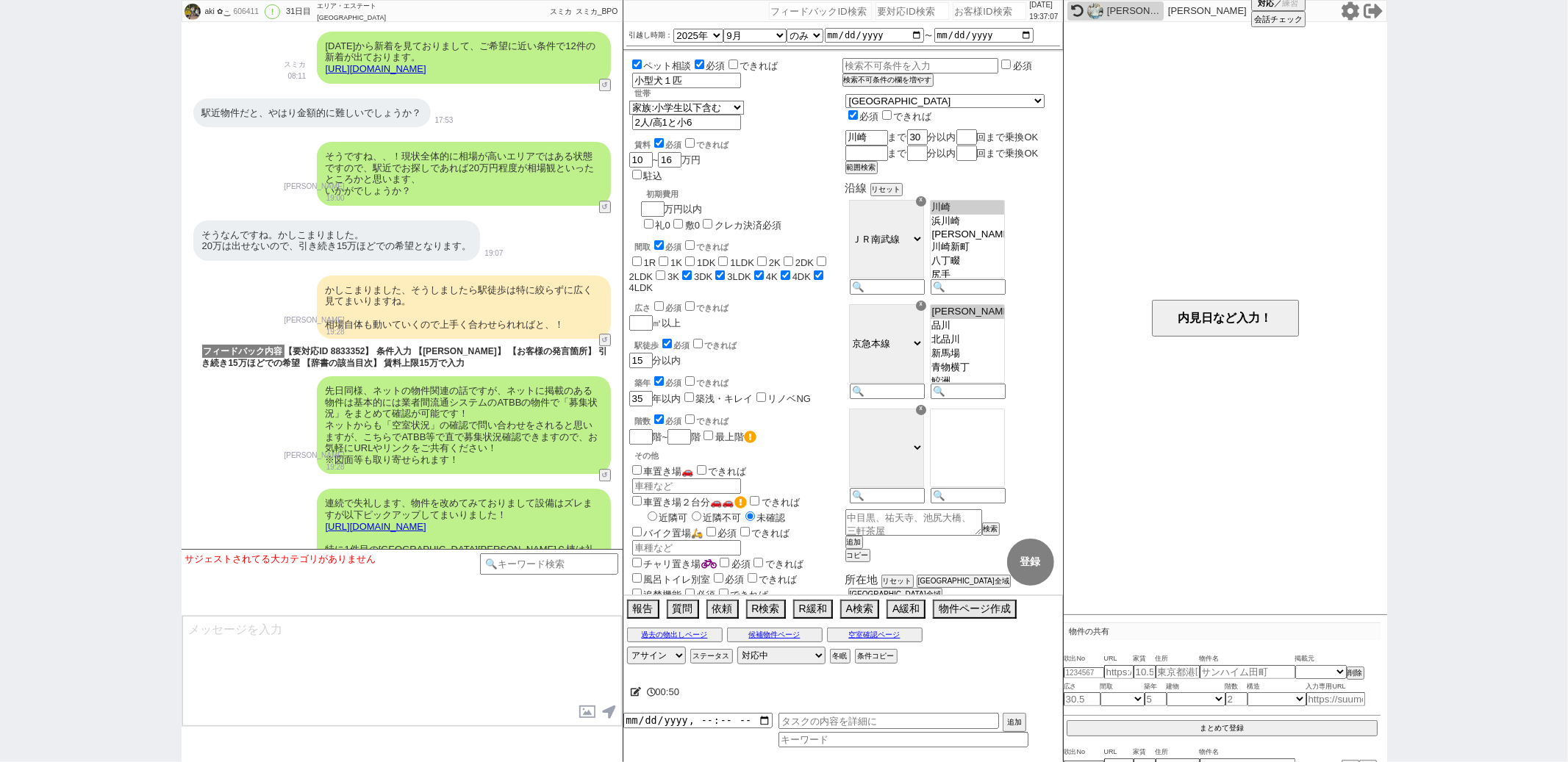
click at [831, 2] on input "number" at bounding box center [820, 11] width 103 height 17
paste input "140501"
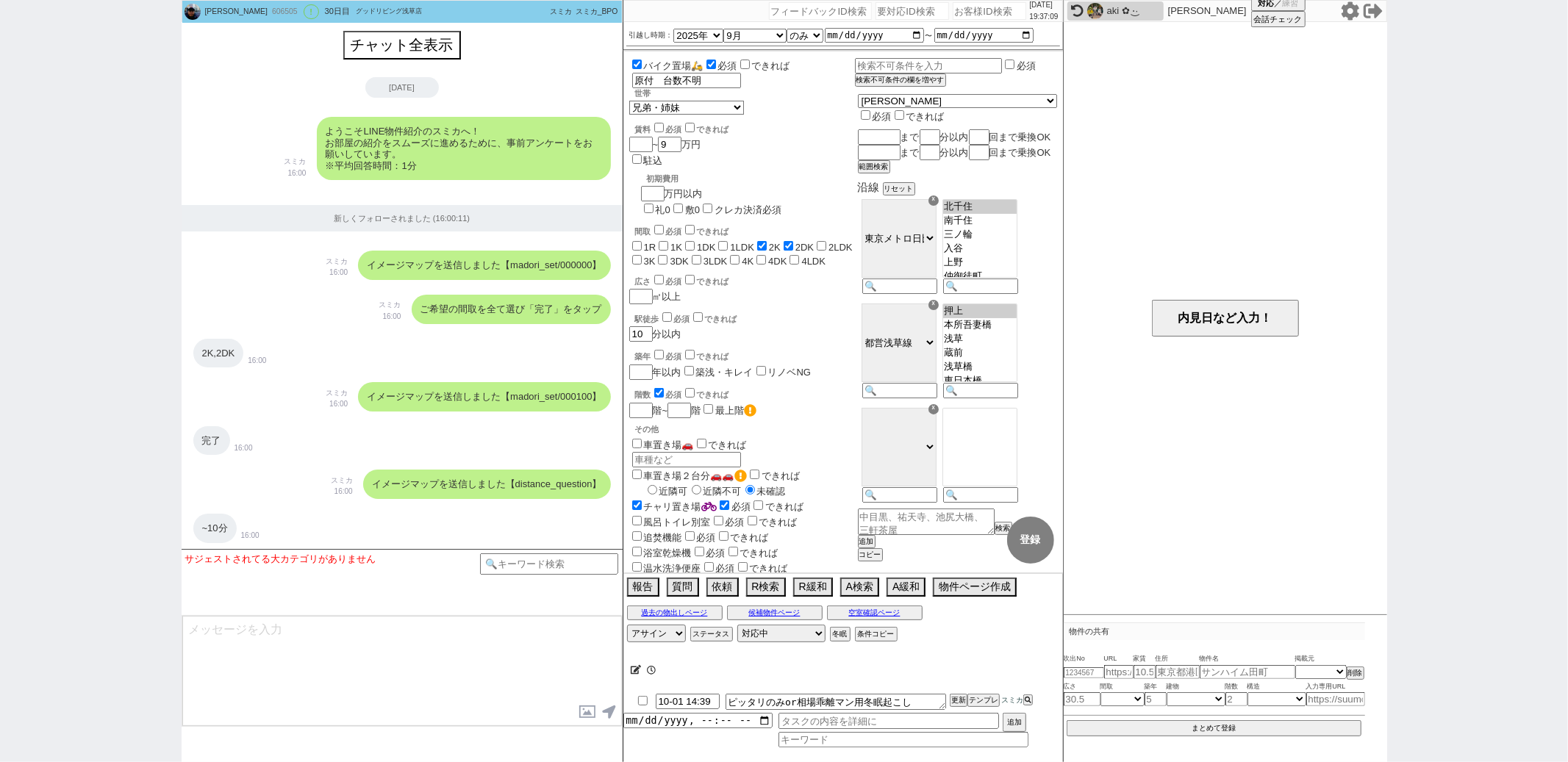
scroll to position [2424, 0]
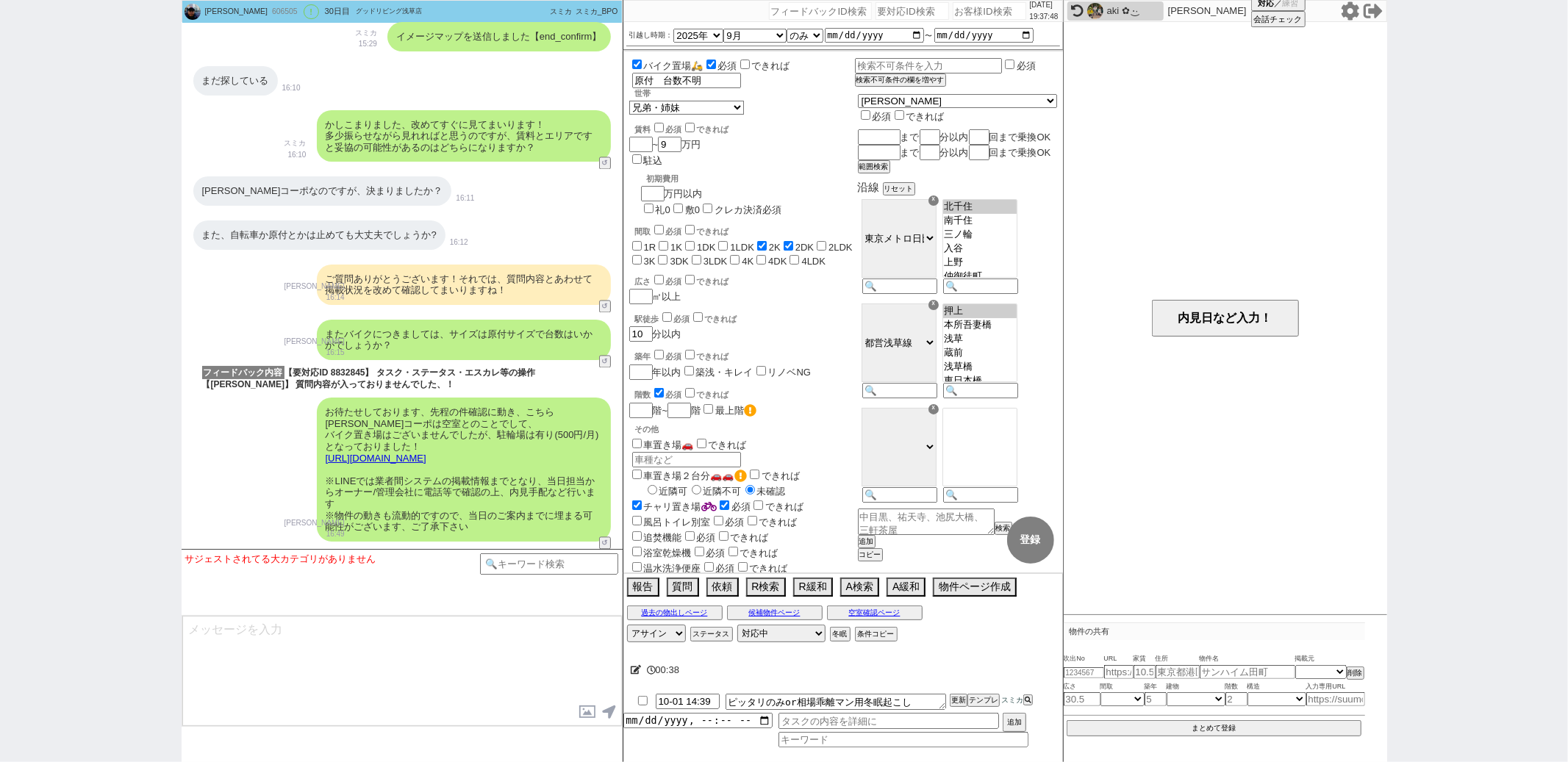
click at [775, 11] on input "number" at bounding box center [820, 11] width 103 height 17
paste input "140488"
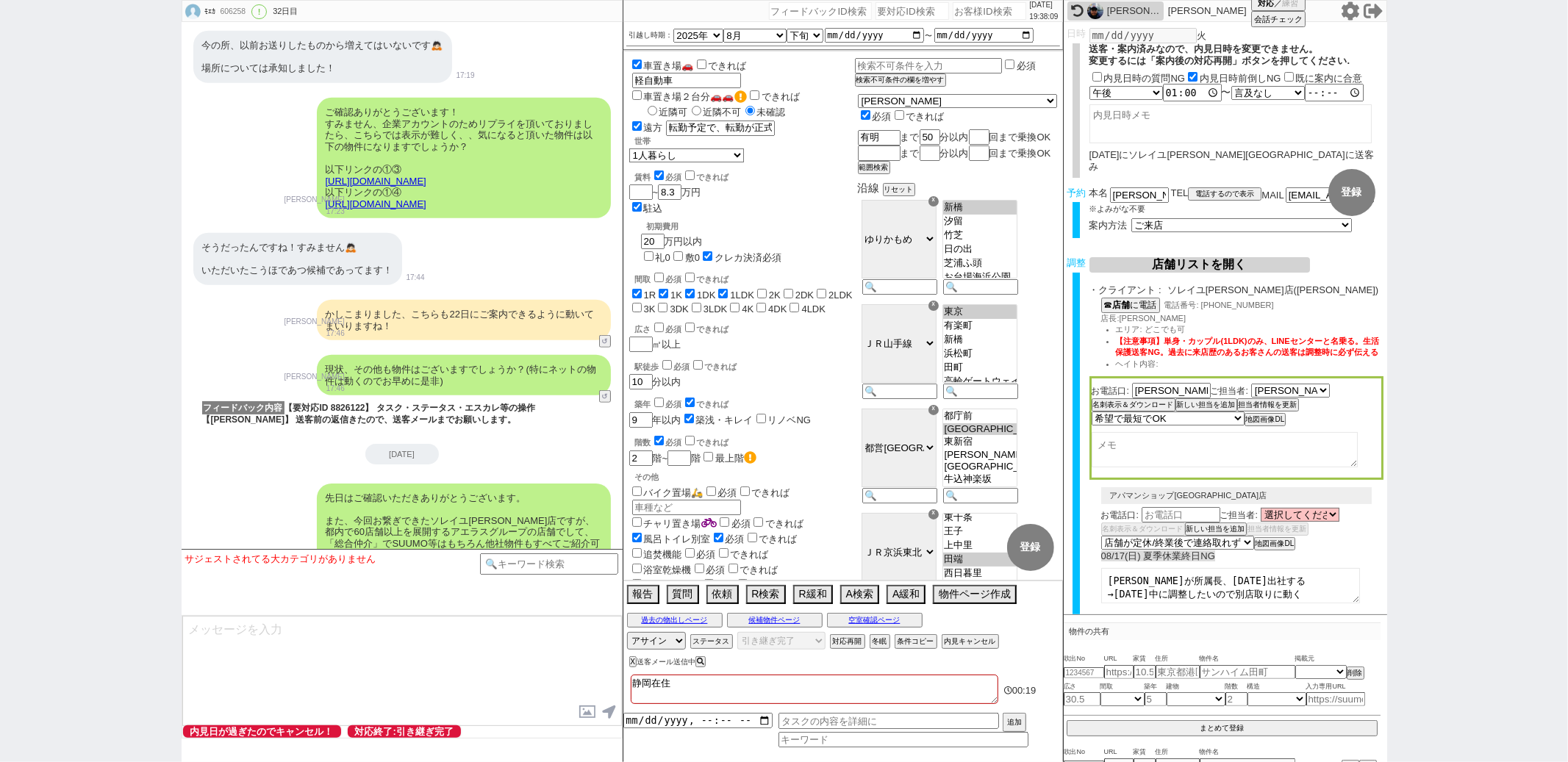
scroll to position [10264, 0]
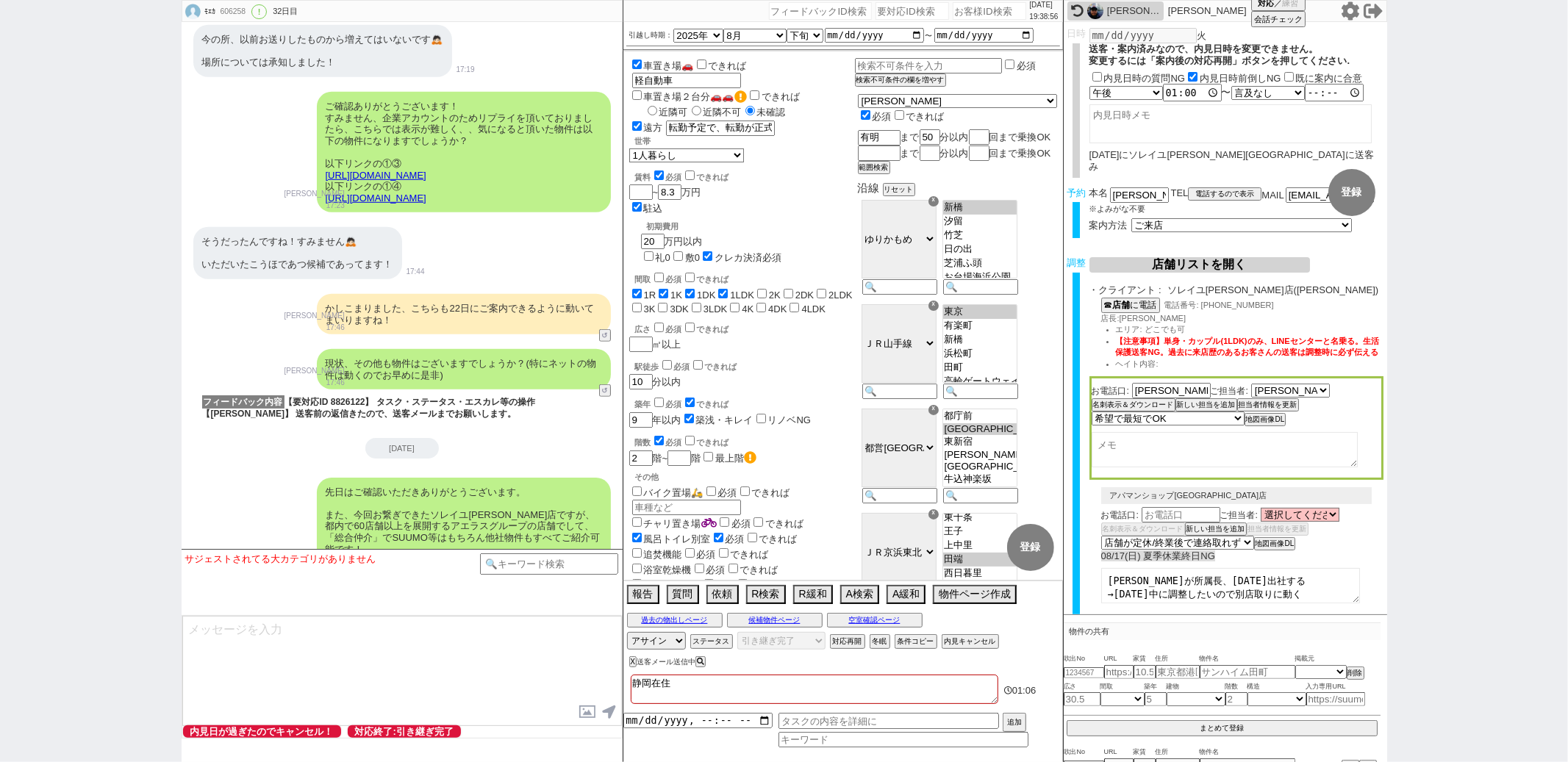
click at [770, 12] on input "number" at bounding box center [820, 11] width 103 height 17
paste input "140480"
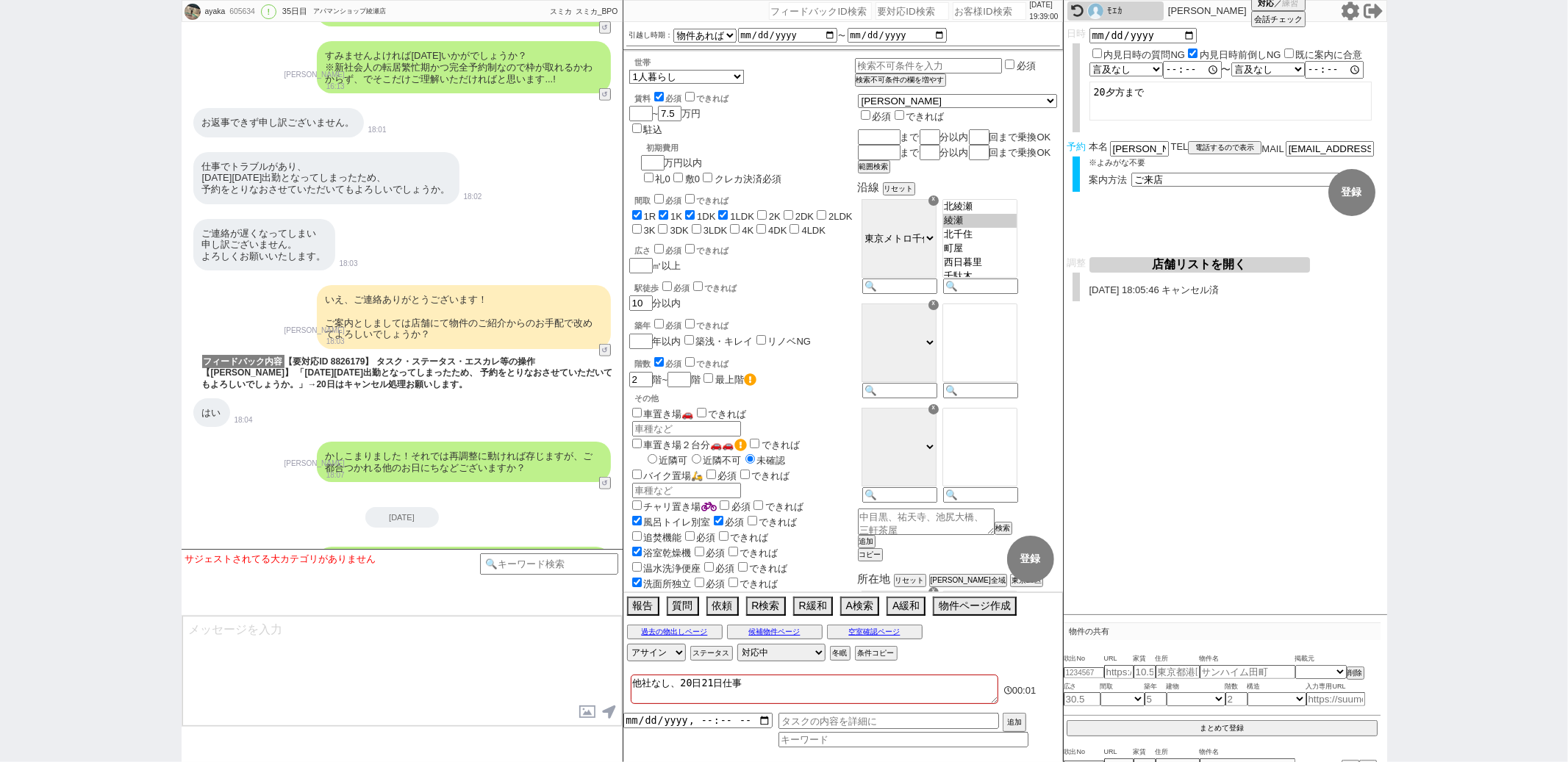
scroll to position [5787, 0]
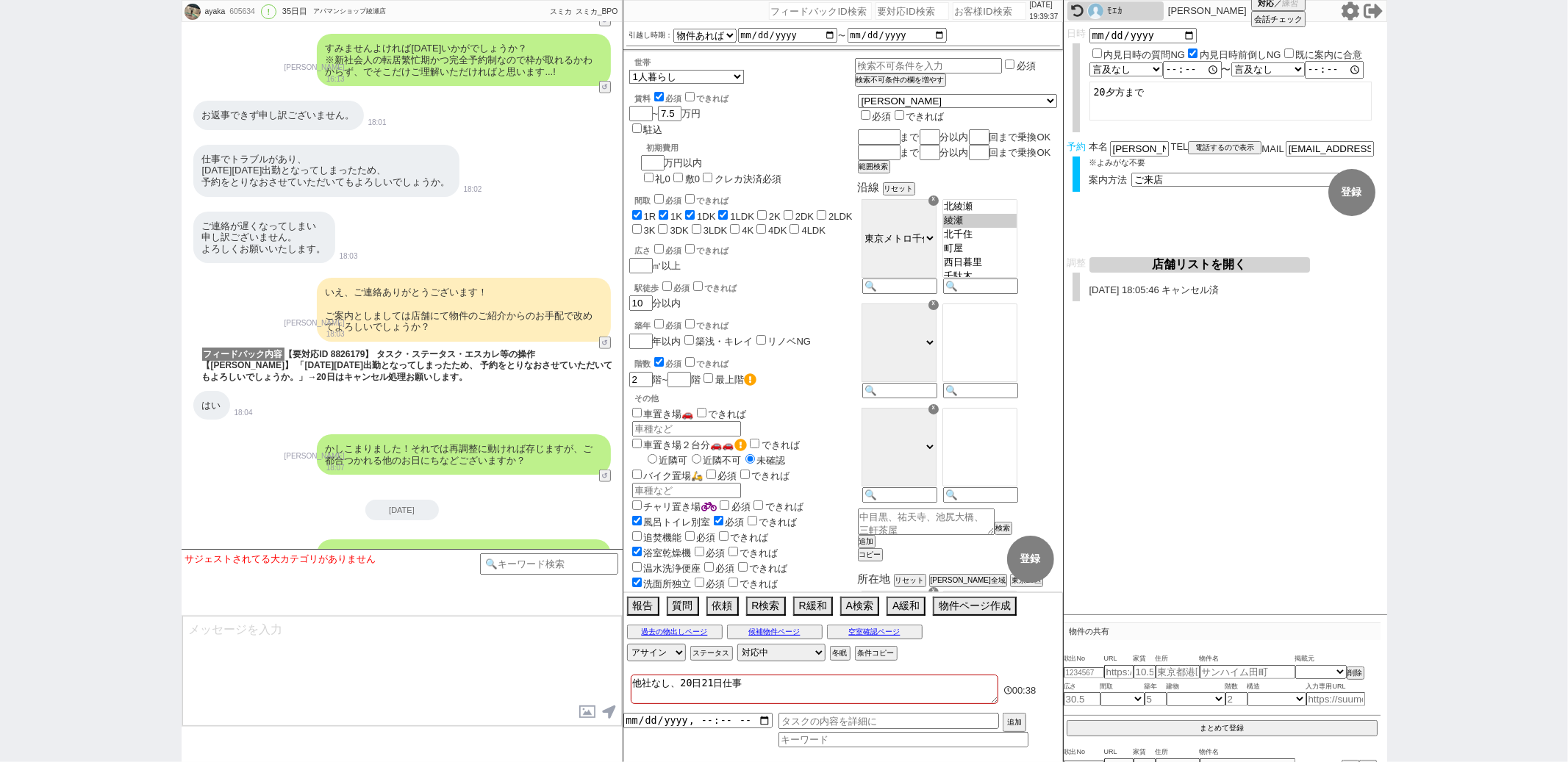
click at [770, 8] on input "number" at bounding box center [820, 11] width 103 height 17
paste input "140477"
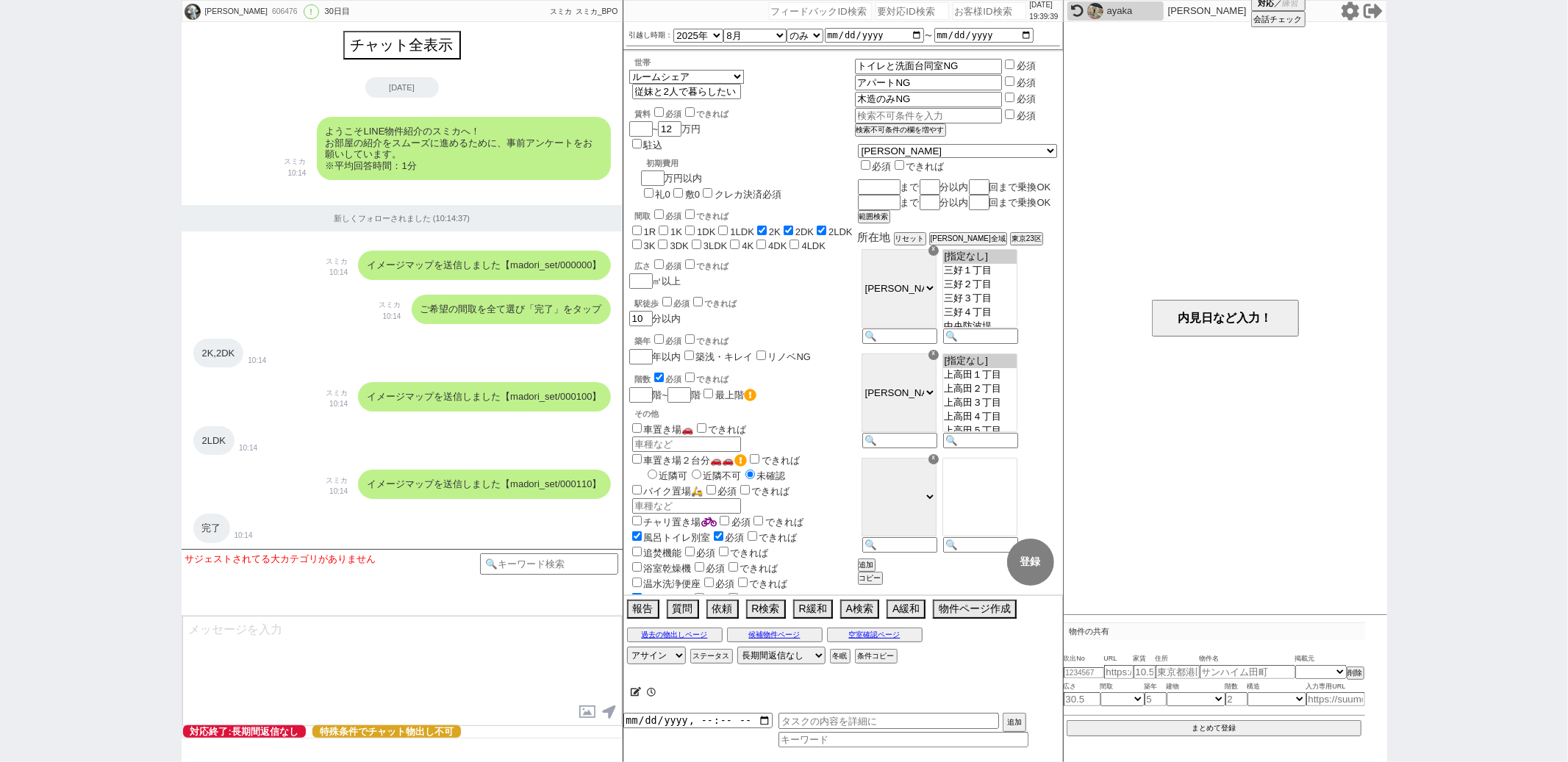
scroll to position [1179, 0]
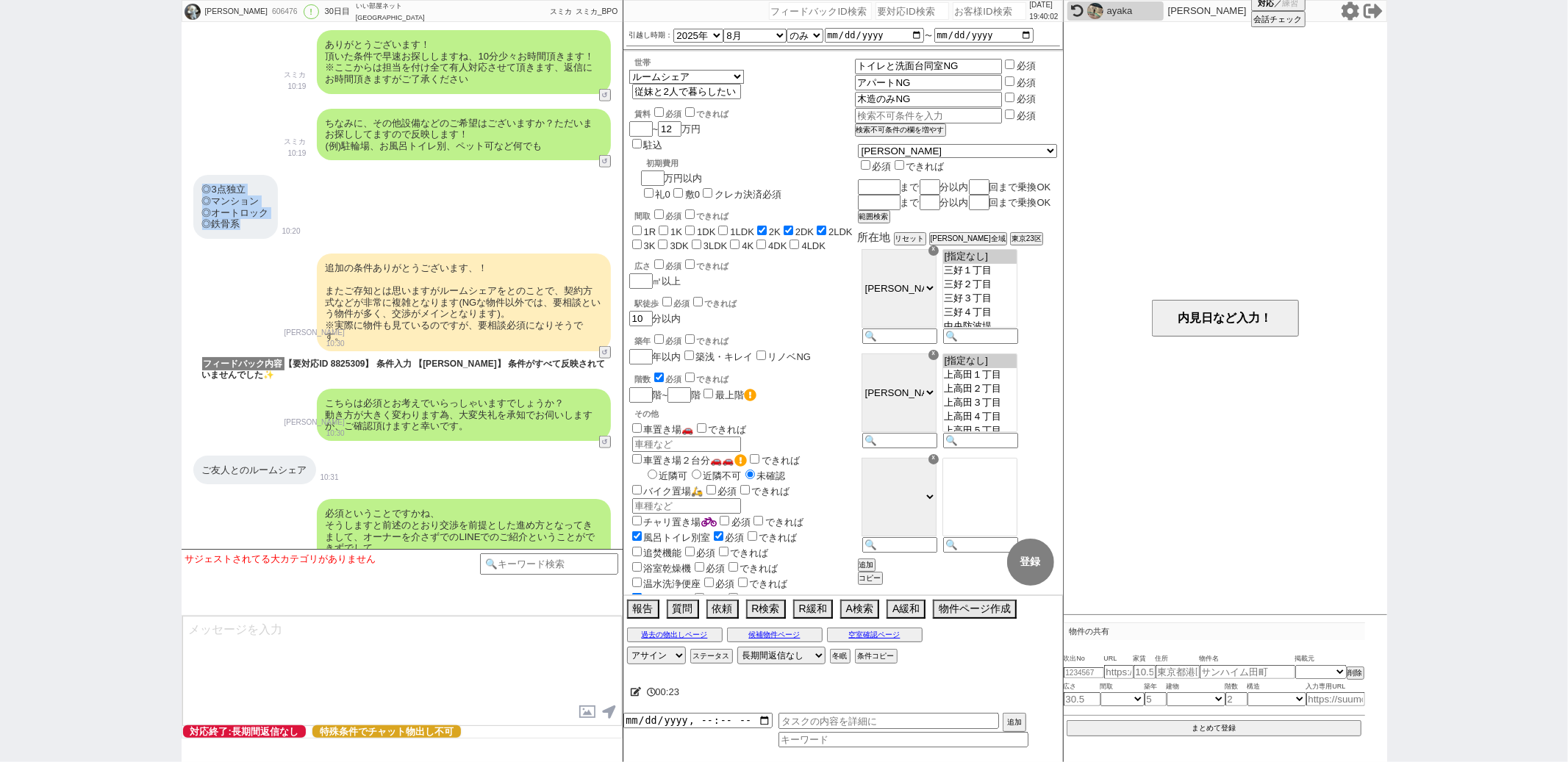
drag, startPoint x: 202, startPoint y: 178, endPoint x: 247, endPoint y: 211, distance: 55.8
click at [247, 211] on div "◎3点独立 ◎マンション ◎オートロック ◎鉄骨系" at bounding box center [235, 206] width 85 height 63
copy div "◎3点独立 ◎マンション ◎オートロック ◎鉄骨系"
click at [836, 7] on input "number" at bounding box center [820, 11] width 103 height 17
paste input "140435"
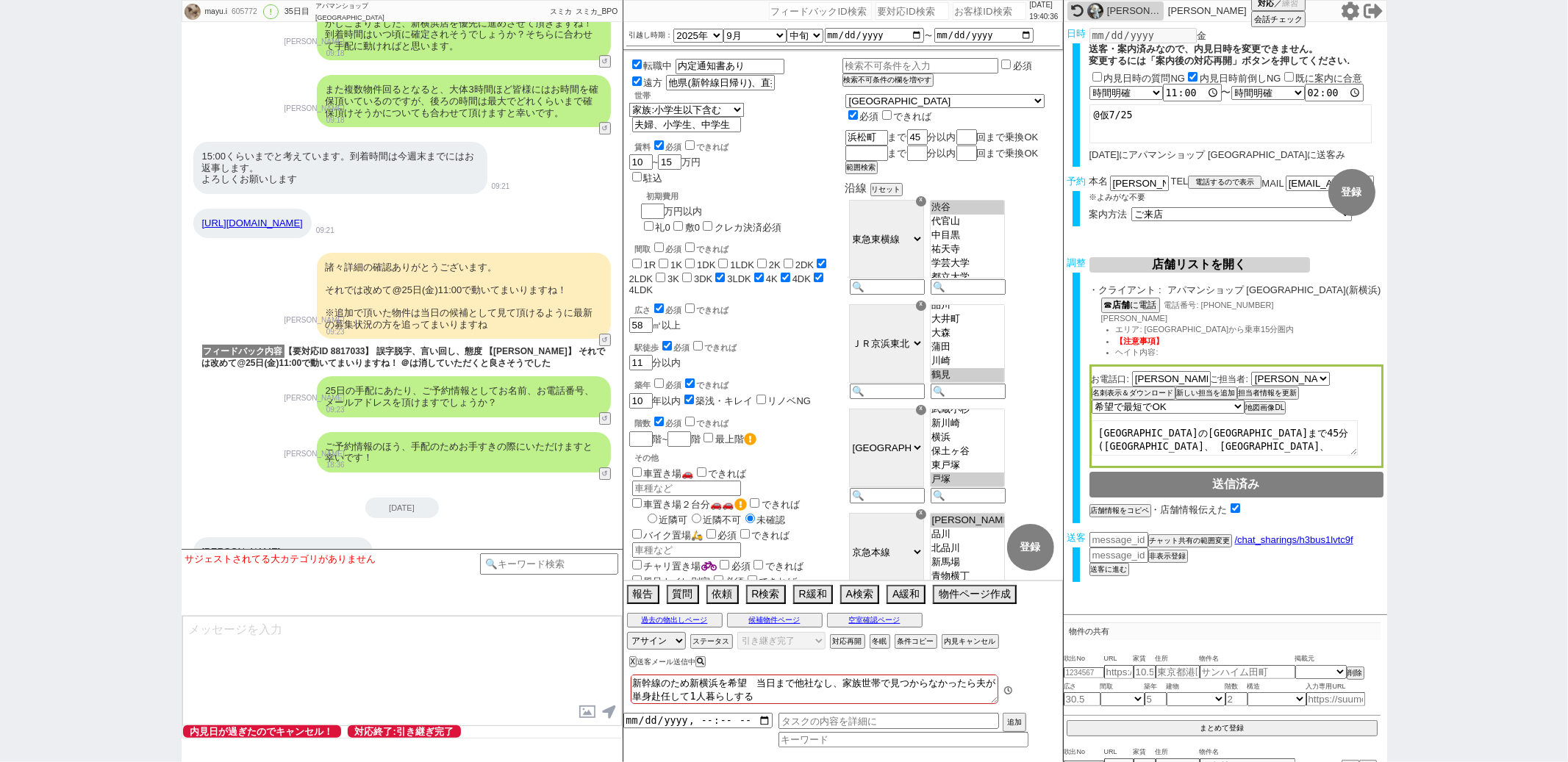
scroll to position [293, 0]
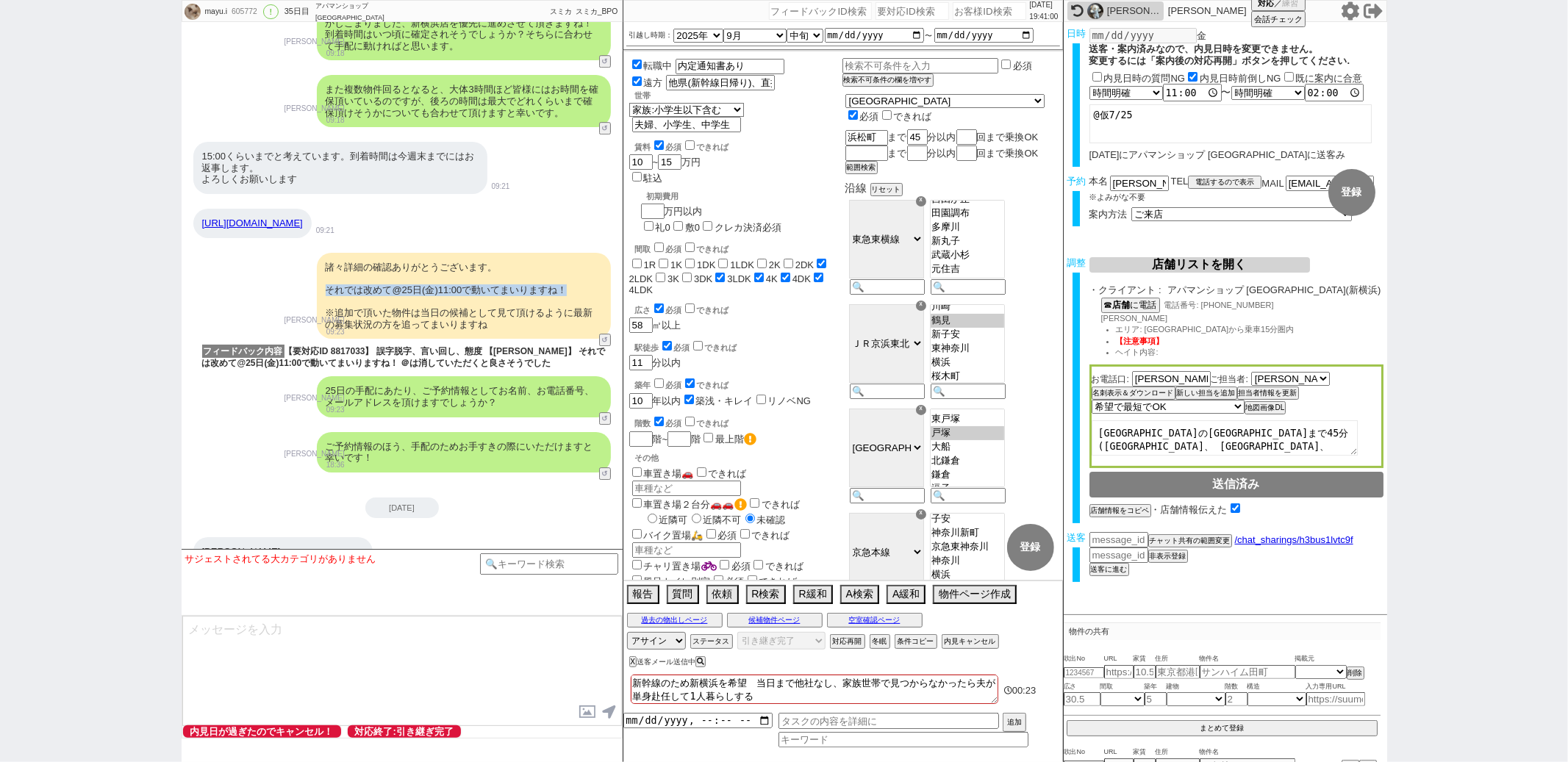
drag, startPoint x: 327, startPoint y: 281, endPoint x: 590, endPoint y: 279, distance: 263.0
click at [590, 279] on div "諸々詳細の確認ありがとうございます。 それでは改めて@25日(金)11:00で動いてまいりますね！ ※追加で頂いた物件は当日の候補として見て頂けるように最新の…" at bounding box center [464, 297] width 294 height 87
copy div "それでは改めて@25日(金)11:00で動いてまいりますね！"
click at [796, 6] on input "number" at bounding box center [820, 11] width 103 height 17
paste input "140401"
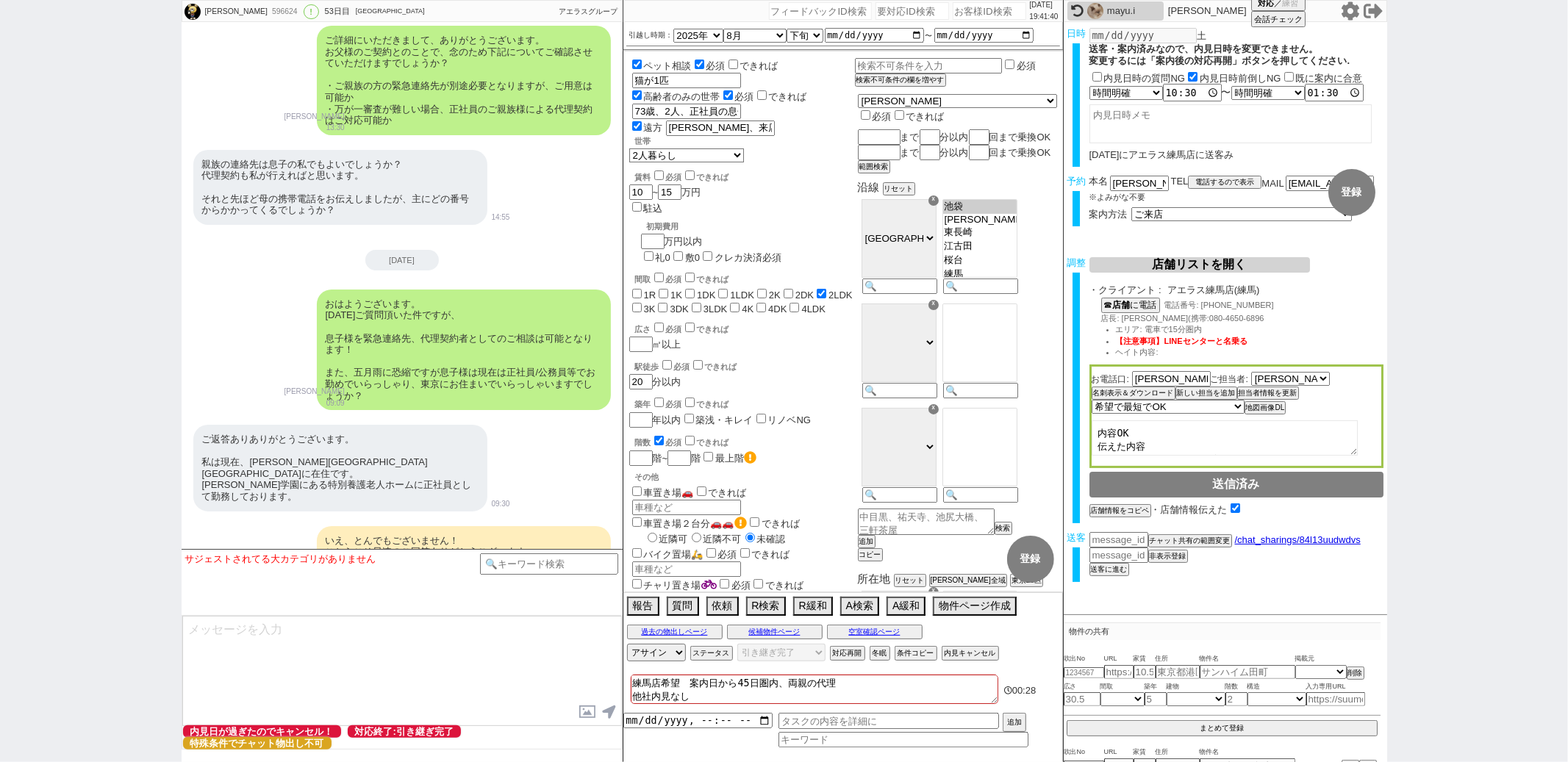
scroll to position [6278, 0]
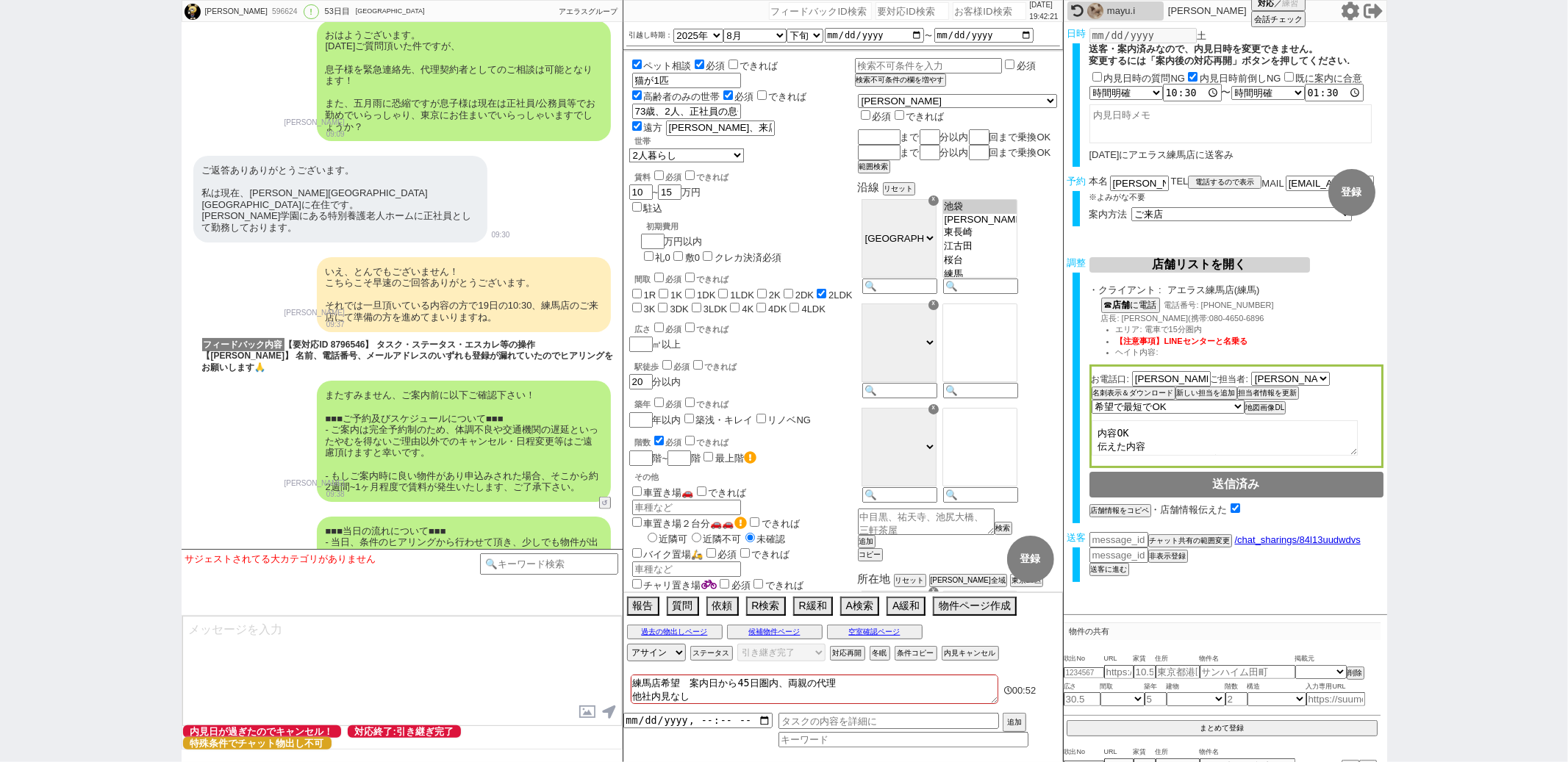
click at [770, 6] on input "number" at bounding box center [820, 11] width 103 height 17
paste input "140374"
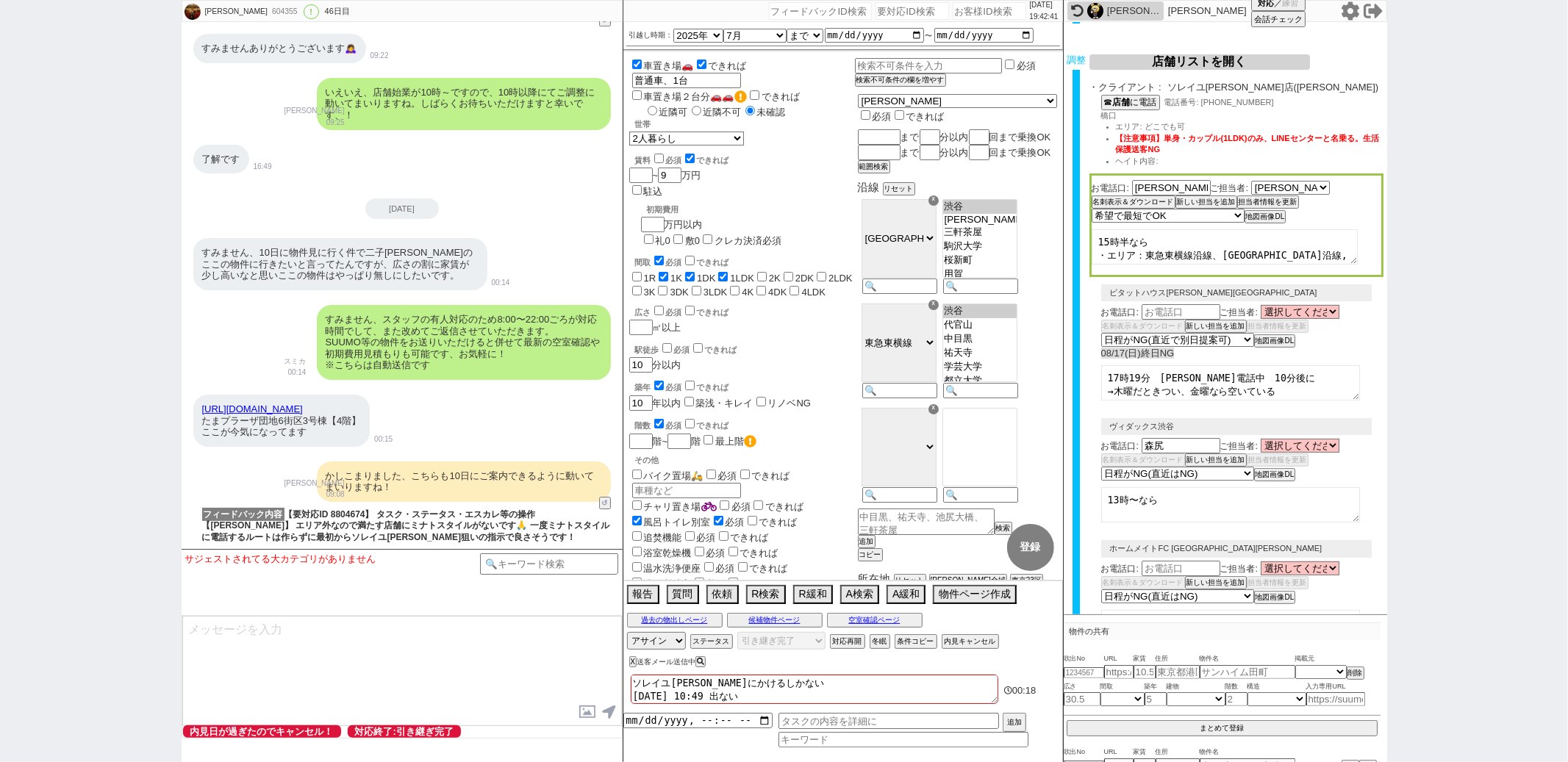
scroll to position [349, 0]
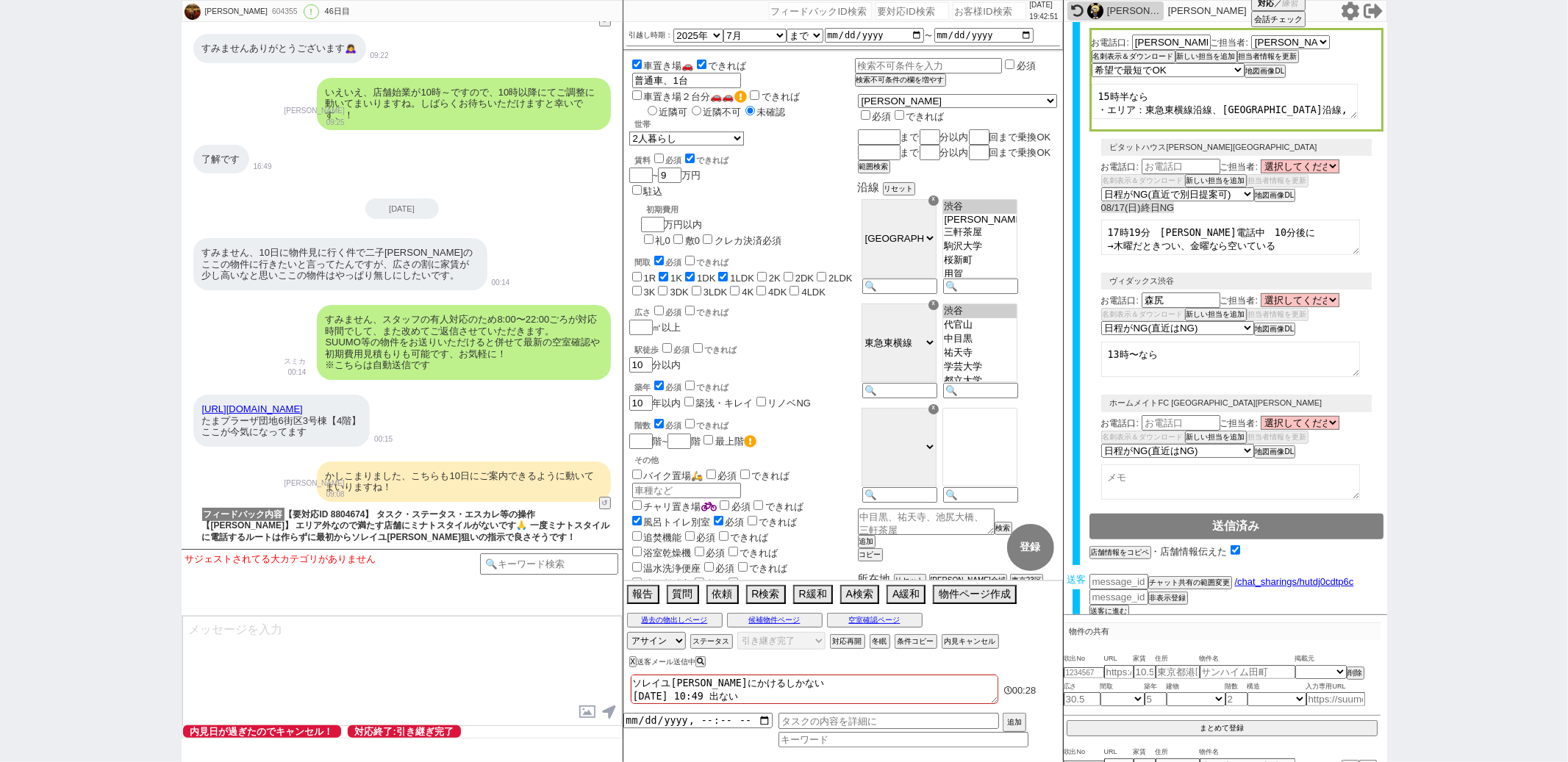
click at [267, 12] on div "604355" at bounding box center [284, 12] width 33 height 12
copy div "604355"
click at [552, 231] on div "すみません、10日に物件見に行く件で二子新地のここの物件に行きたいと言ってたんですが、広さの割に家賃が少し高いなと思いここの物件はやっぱり無しにしたいです。 …" at bounding box center [402, 264] width 442 height 67
